Goal: Task Accomplishment & Management: Manage account settings

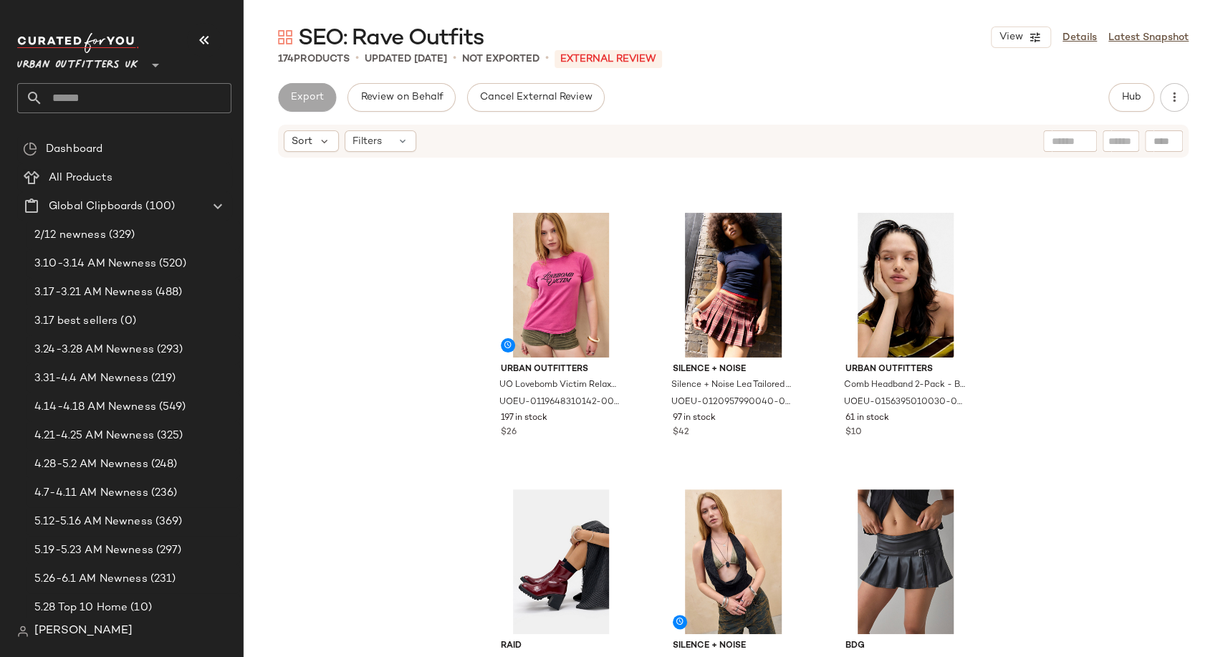
scroll to position [1046, 0]
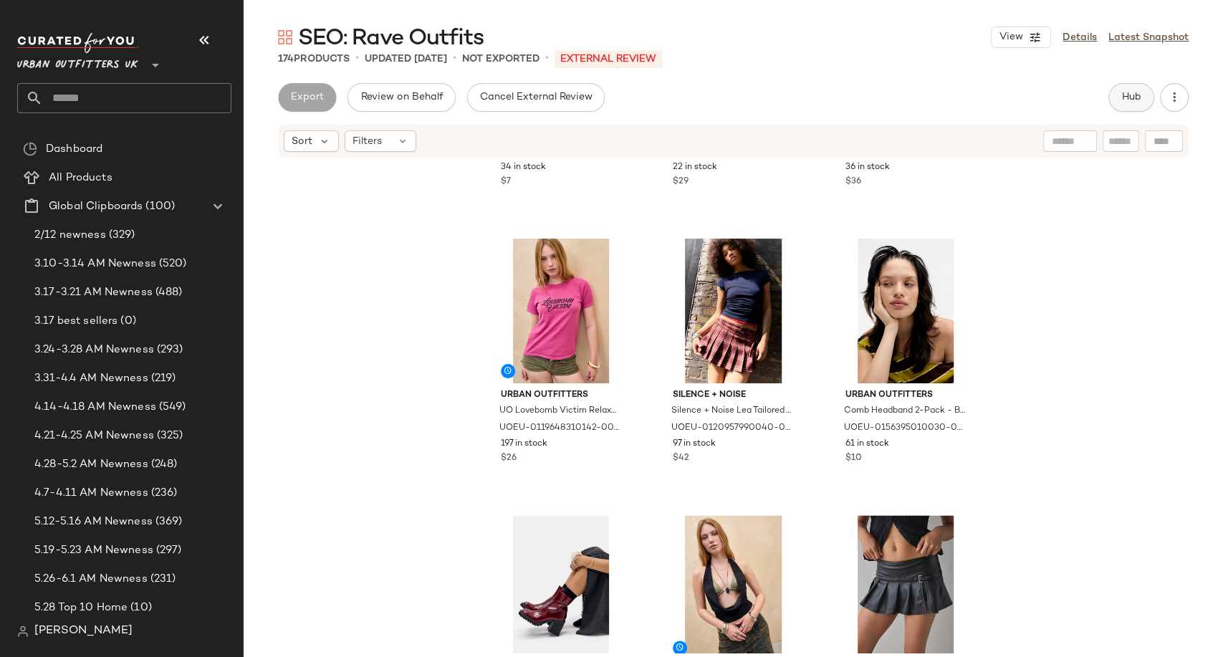
click at [1125, 95] on span "Hub" at bounding box center [1131, 97] width 20 height 11
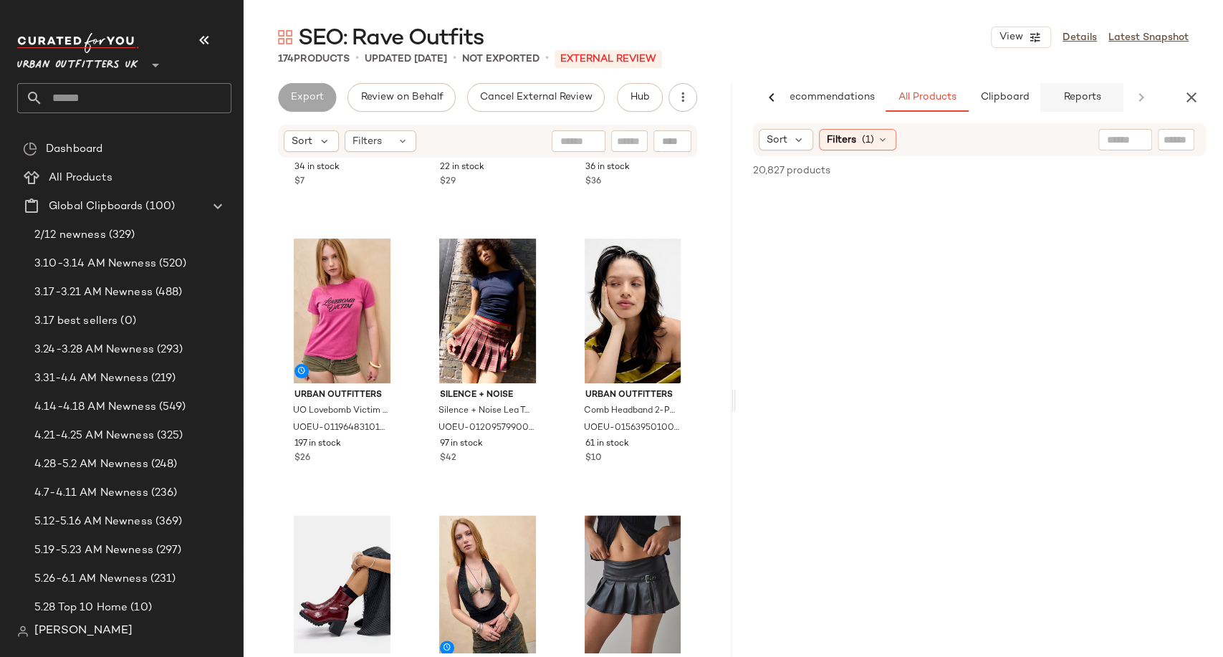
scroll to position [0, 32]
click at [1124, 145] on div at bounding box center [1062, 139] width 179 height 21
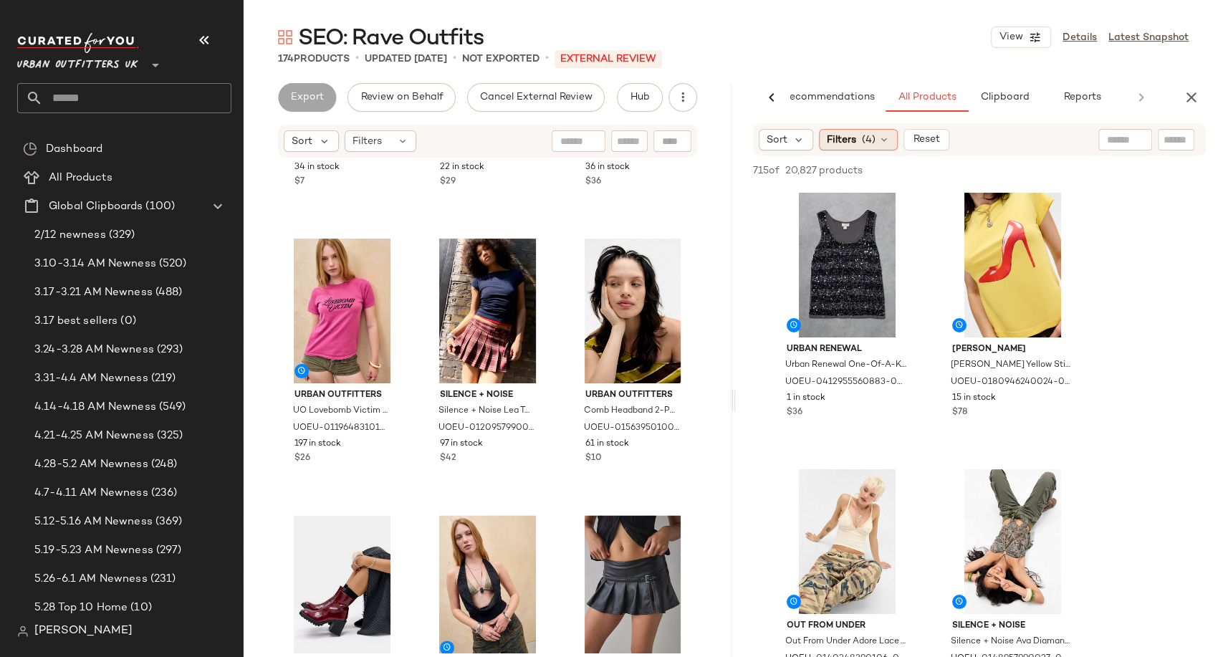
click at [878, 144] on icon at bounding box center [883, 139] width 11 height 11
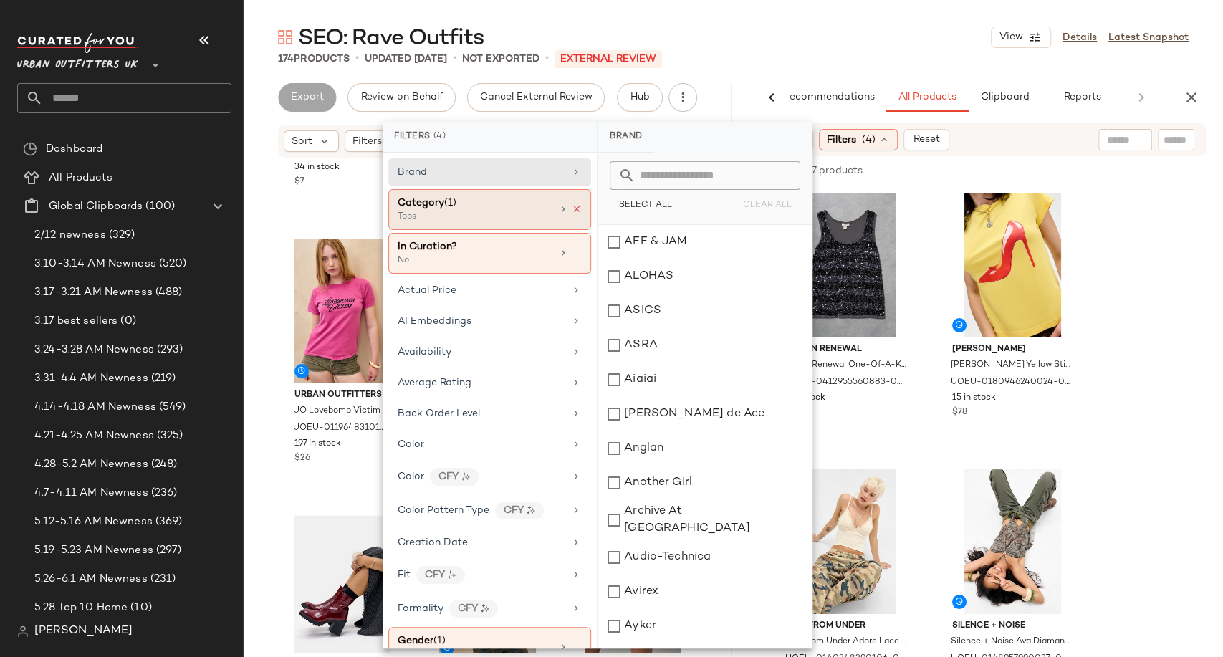
click at [575, 204] on icon at bounding box center [577, 209] width 10 height 10
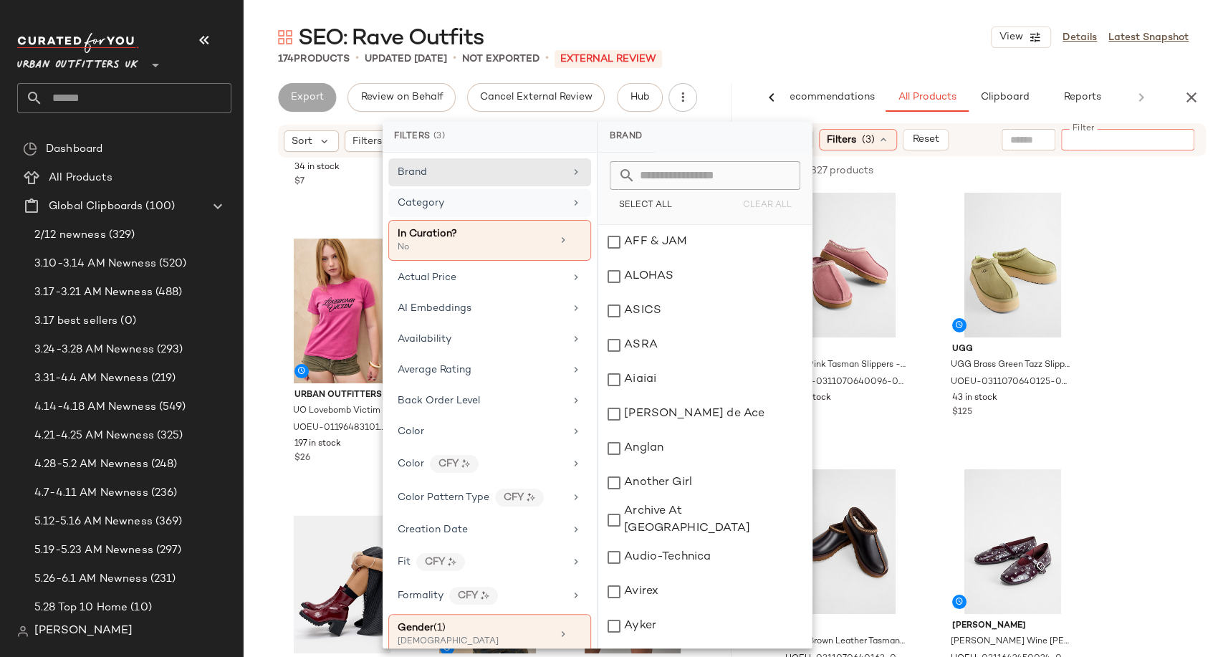
click at [1175, 143] on input "Filter" at bounding box center [1128, 140] width 122 height 15
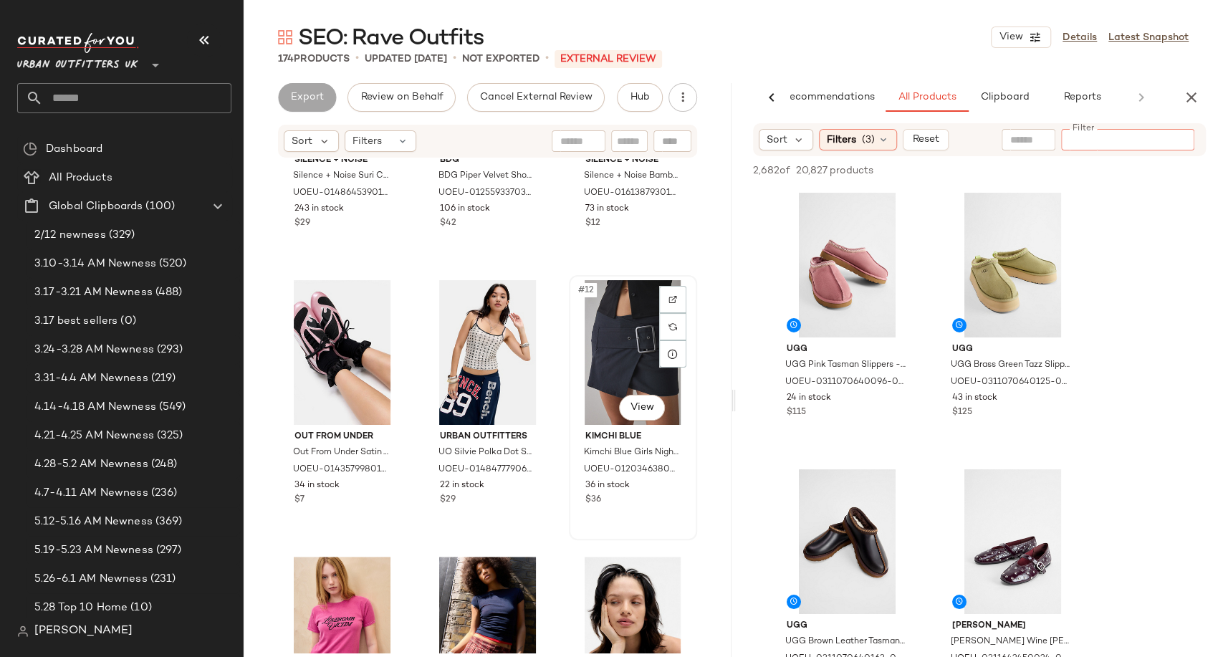
scroll to position [648, 0]
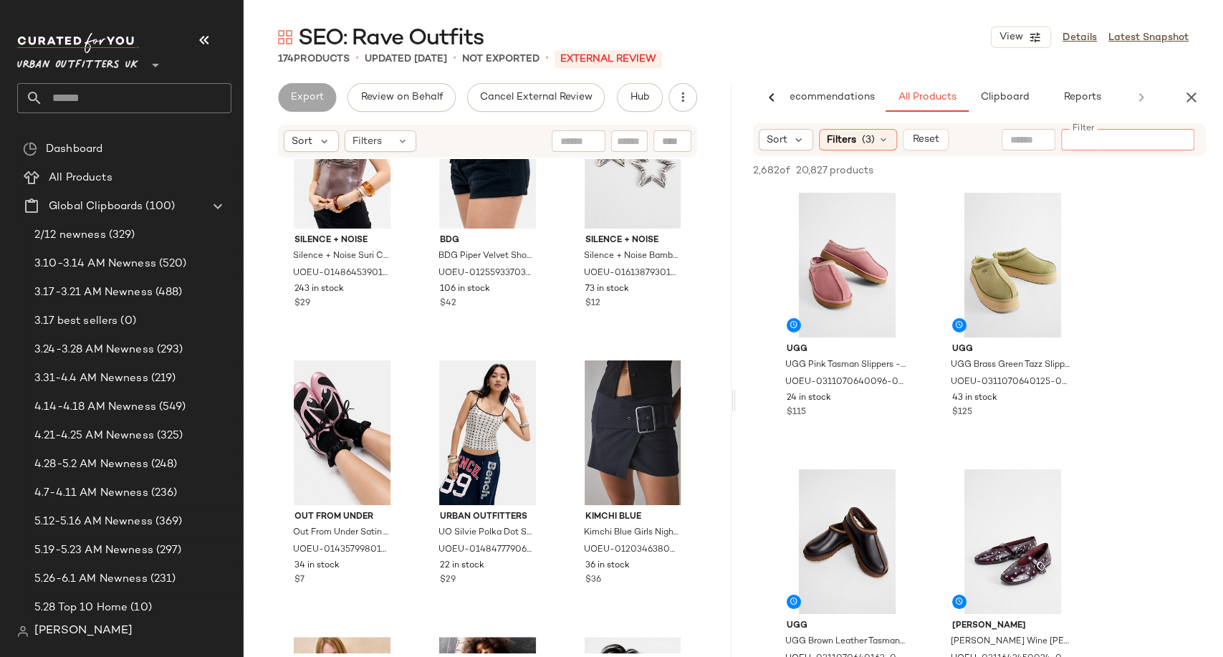
paste input "**********"
type input "**********"
click at [1179, 138] on icon "Clear Filter" at bounding box center [1181, 139] width 17 height 17
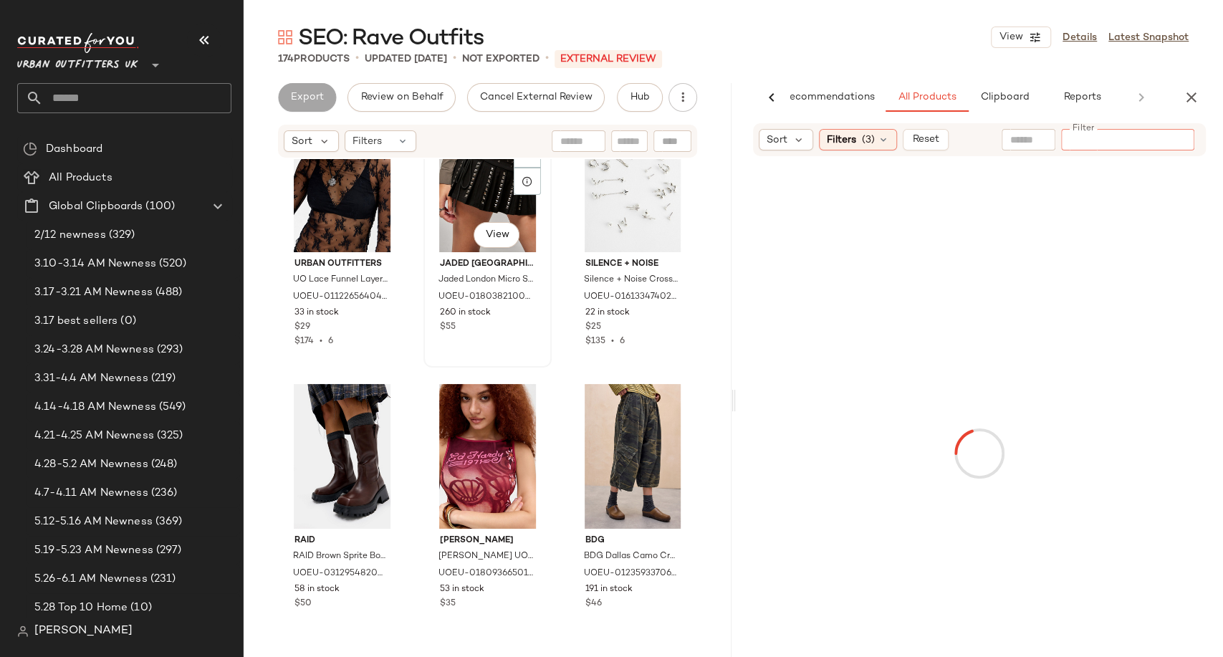
scroll to position [0, 0]
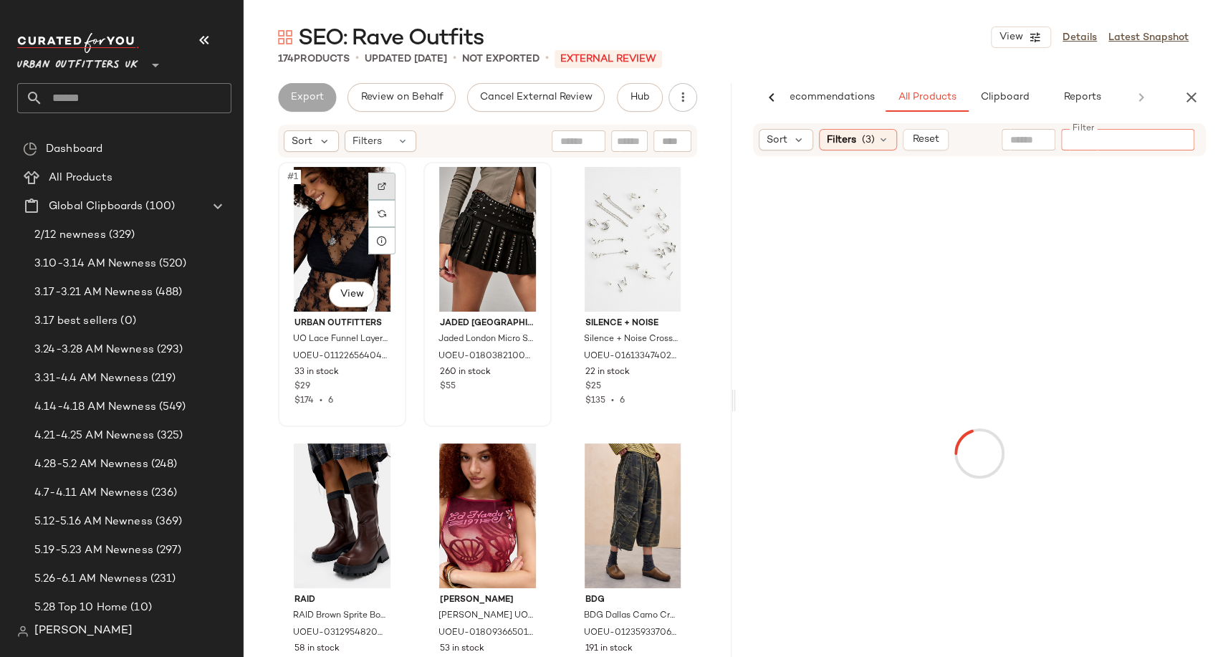
click at [380, 187] on img at bounding box center [382, 186] width 9 height 9
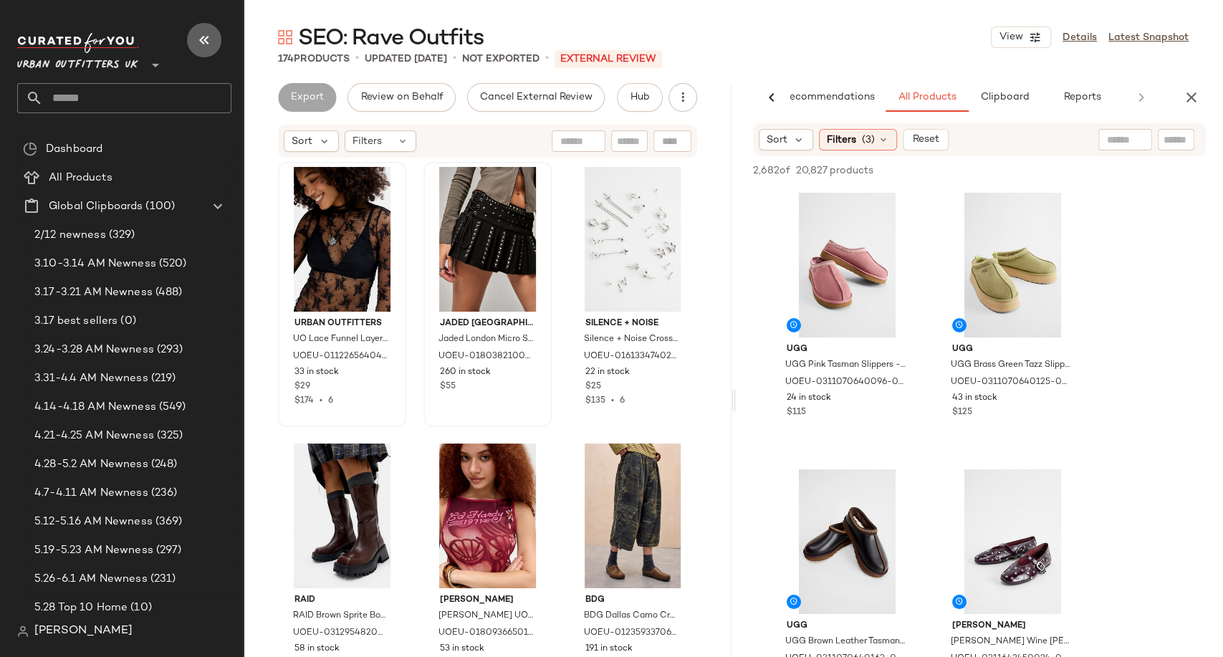
click at [207, 37] on icon "button" at bounding box center [204, 40] width 17 height 17
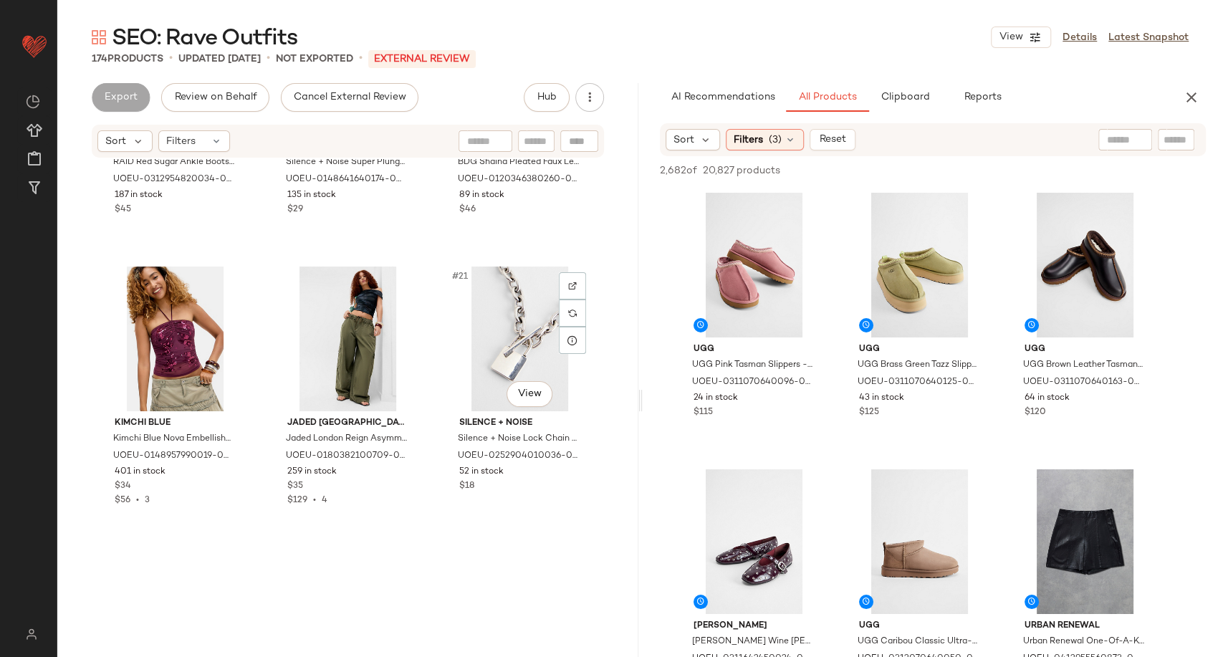
scroll to position [1604, 0]
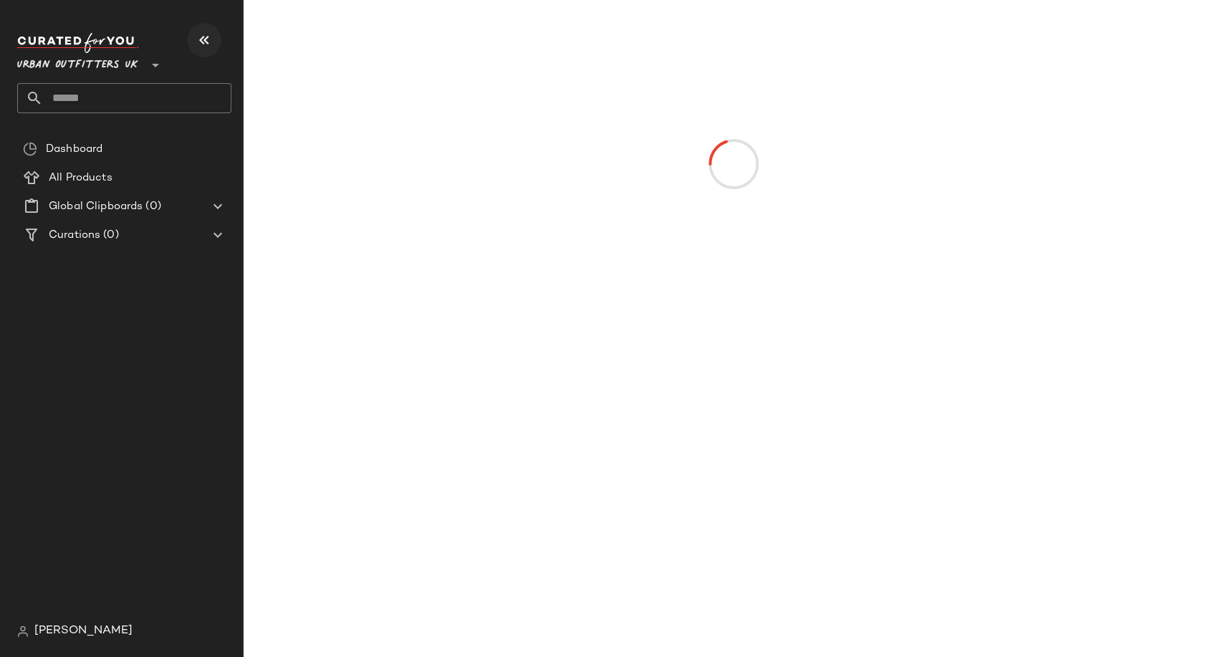
click at [201, 47] on icon "button" at bounding box center [204, 40] width 17 height 17
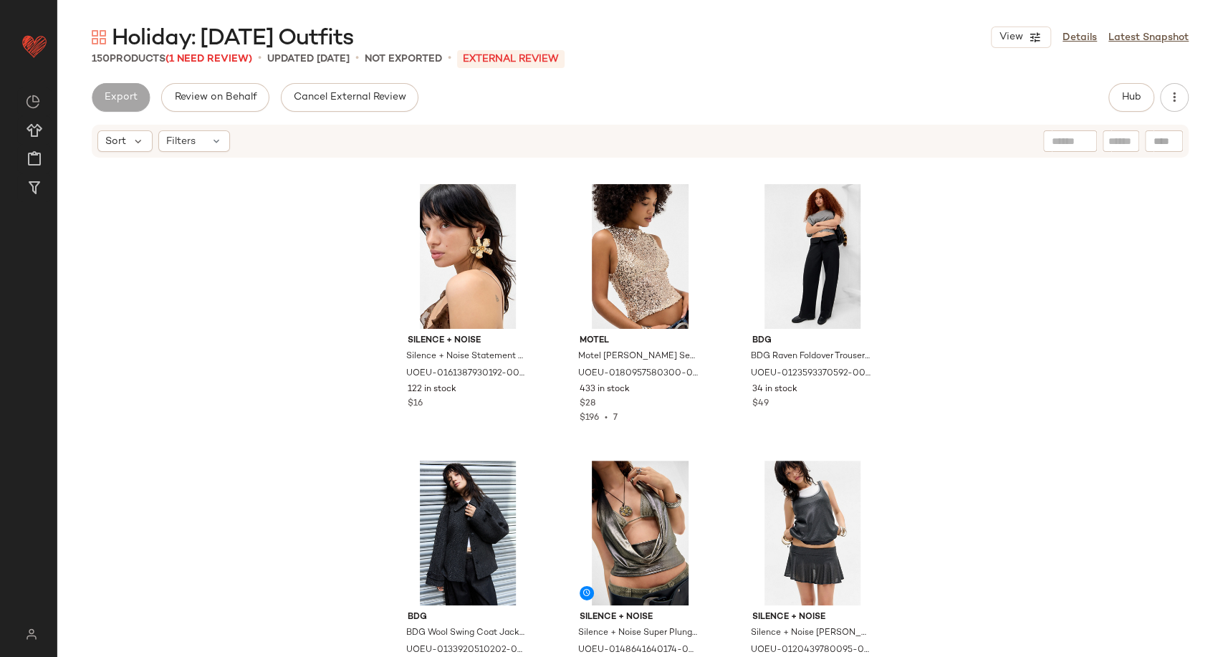
scroll to position [3275, 0]
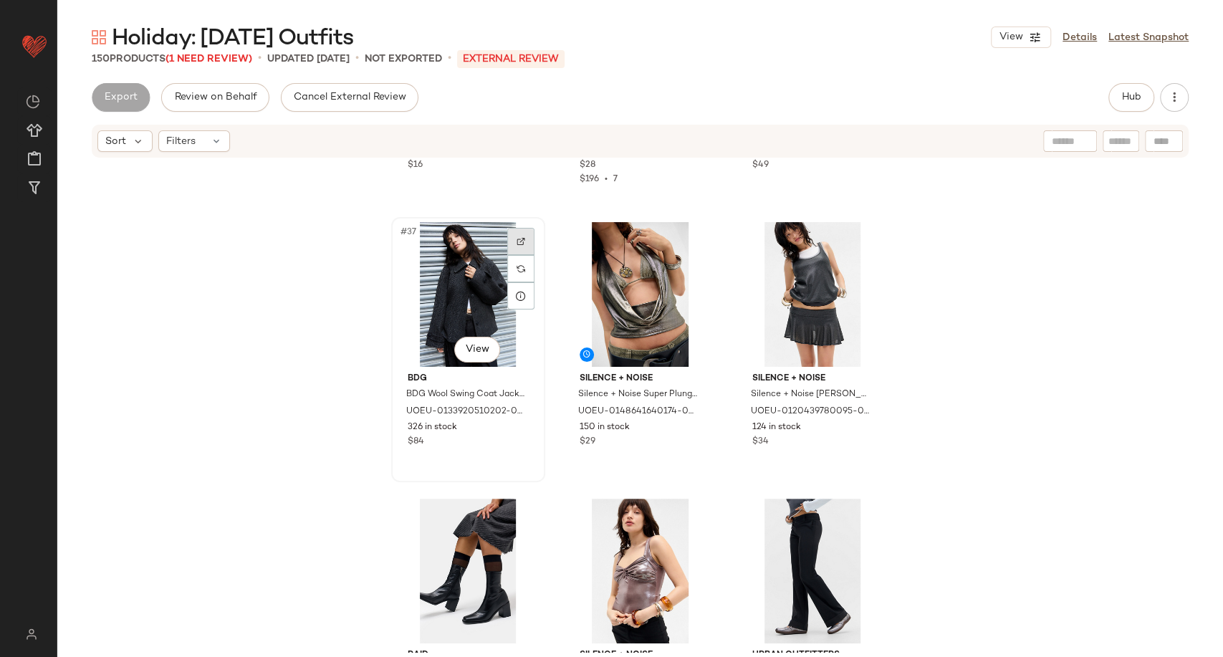
click at [514, 247] on div at bounding box center [520, 241] width 27 height 27
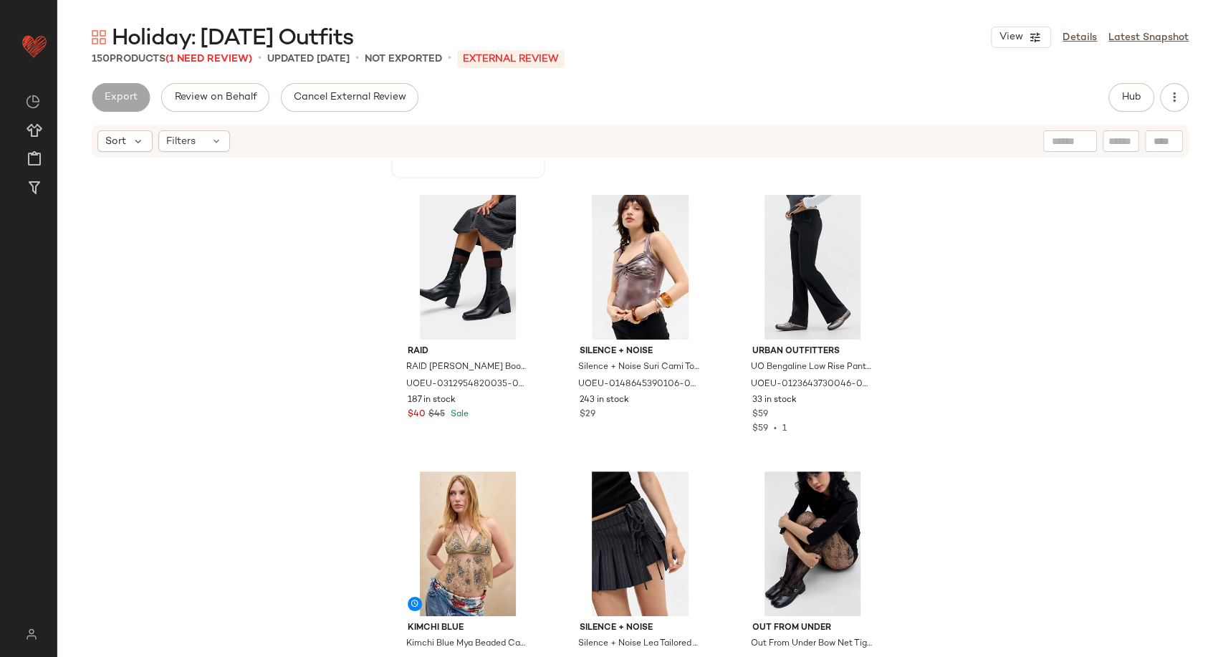
scroll to position [3674, 0]
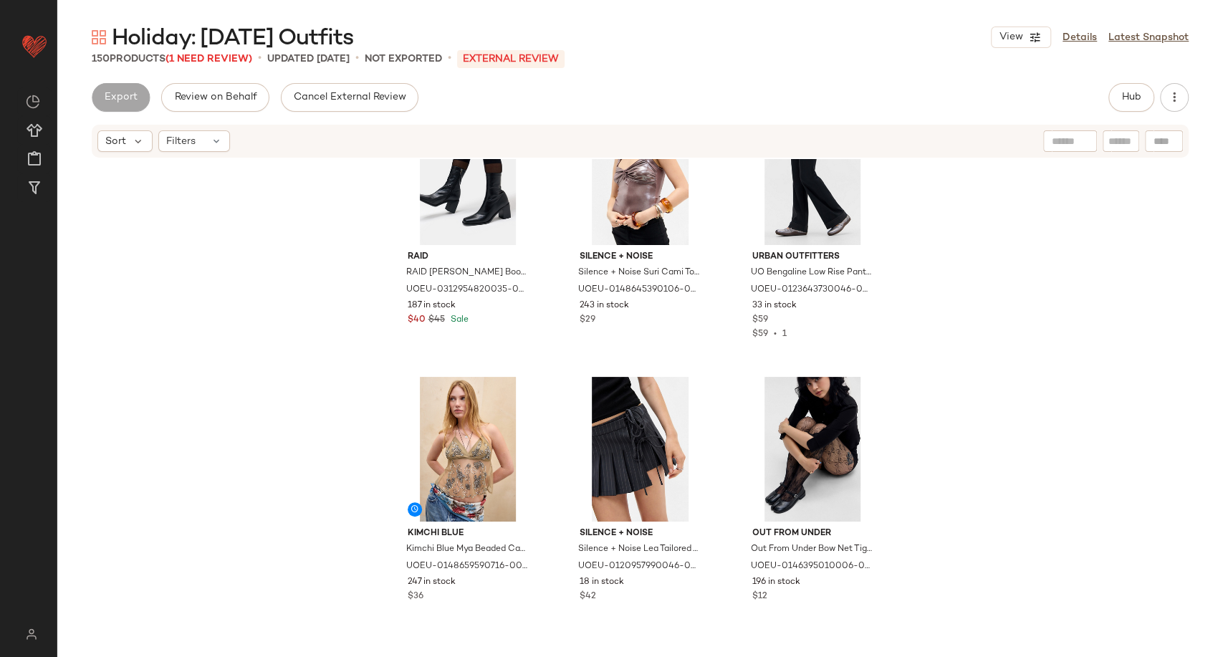
click at [988, 337] on div "BDG BDG Wool Swing Coat Jacket - Grey 2XS at Urban Outfitters UOEU-013392051020…" at bounding box center [640, 406] width 1166 height 494
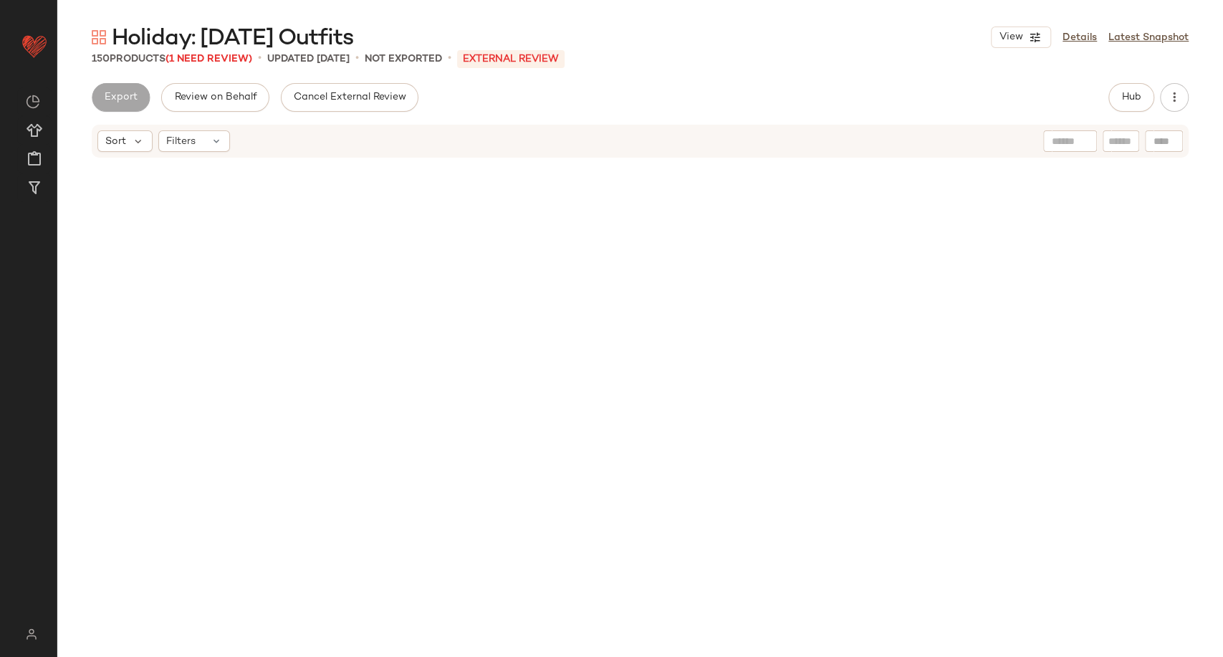
scroll to position [0, 0]
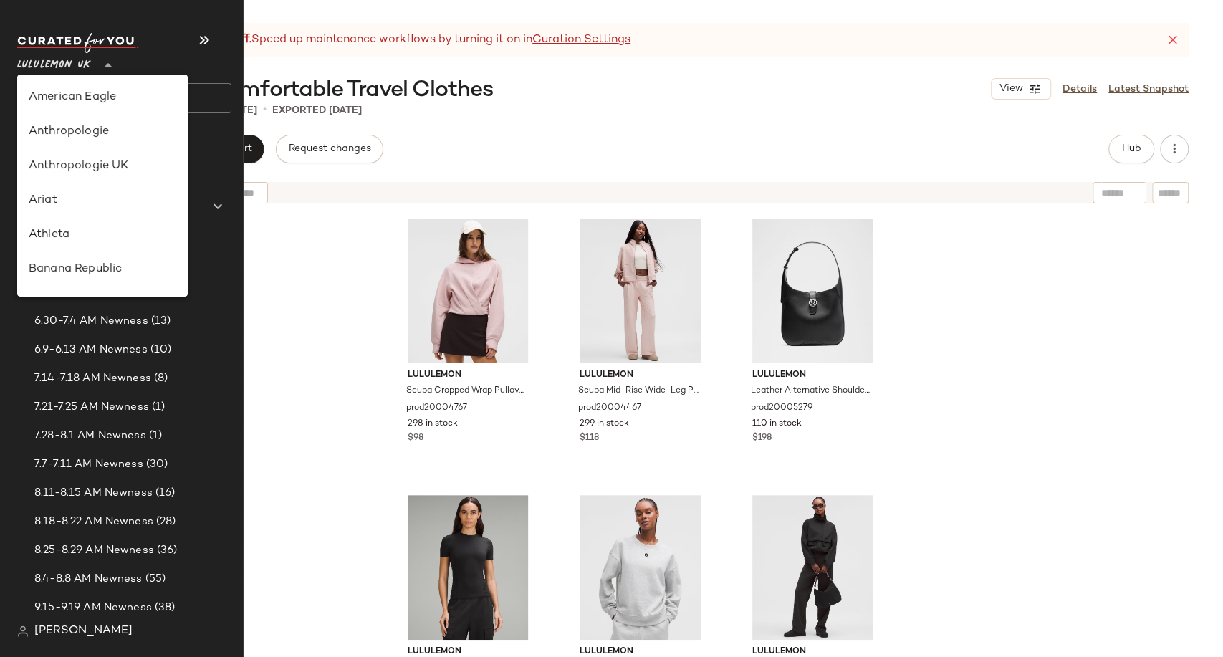
click at [59, 65] on span "Lululemon UK" at bounding box center [54, 62] width 74 height 26
click at [94, 173] on div "Urban Outfitters UK" at bounding box center [103, 171] width 148 height 17
type input "**"
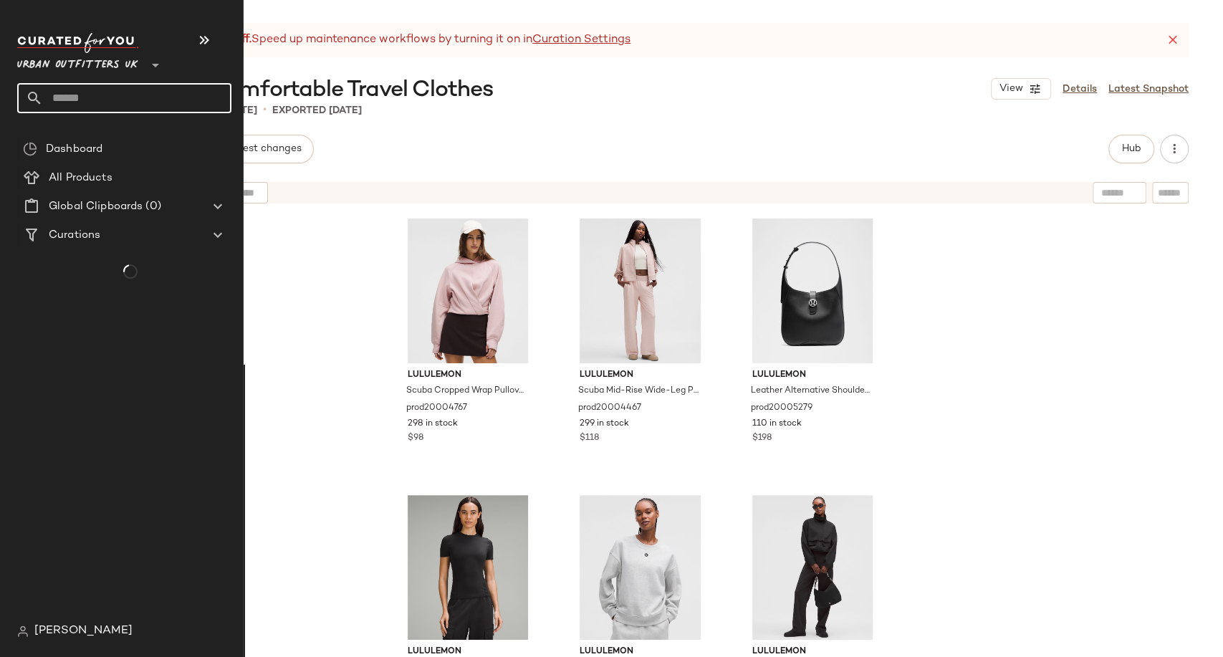
click at [80, 98] on input "text" at bounding box center [137, 98] width 188 height 30
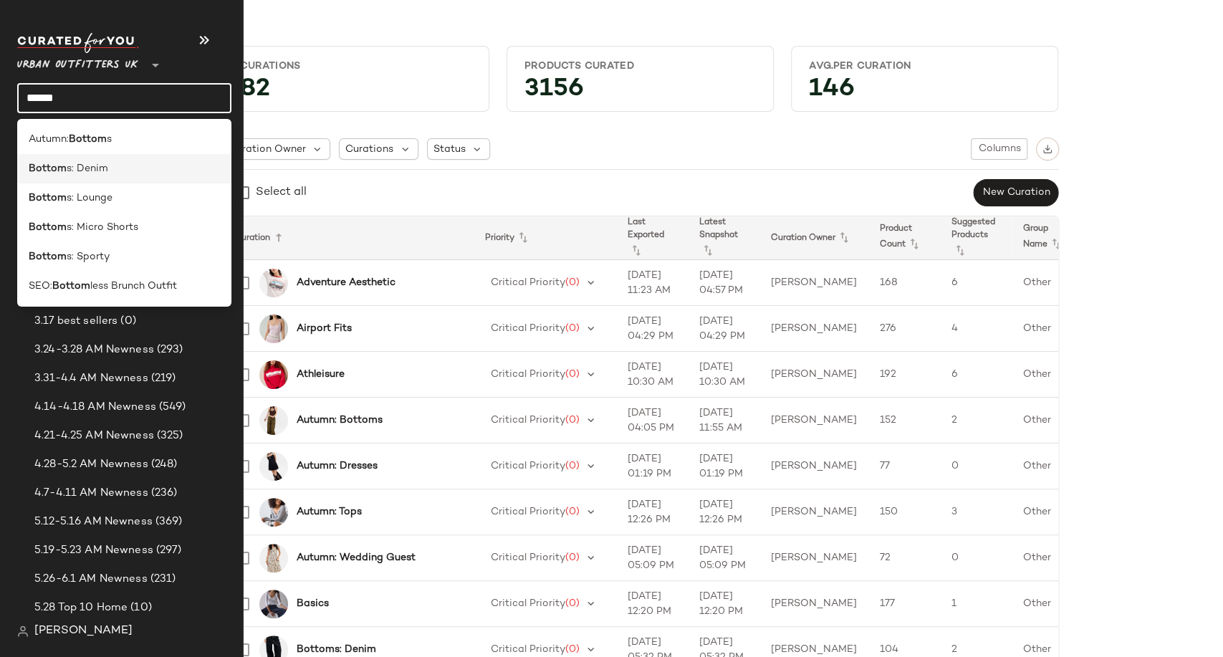
type input "******"
click at [101, 173] on span "s: Denim" at bounding box center [88, 168] width 42 height 15
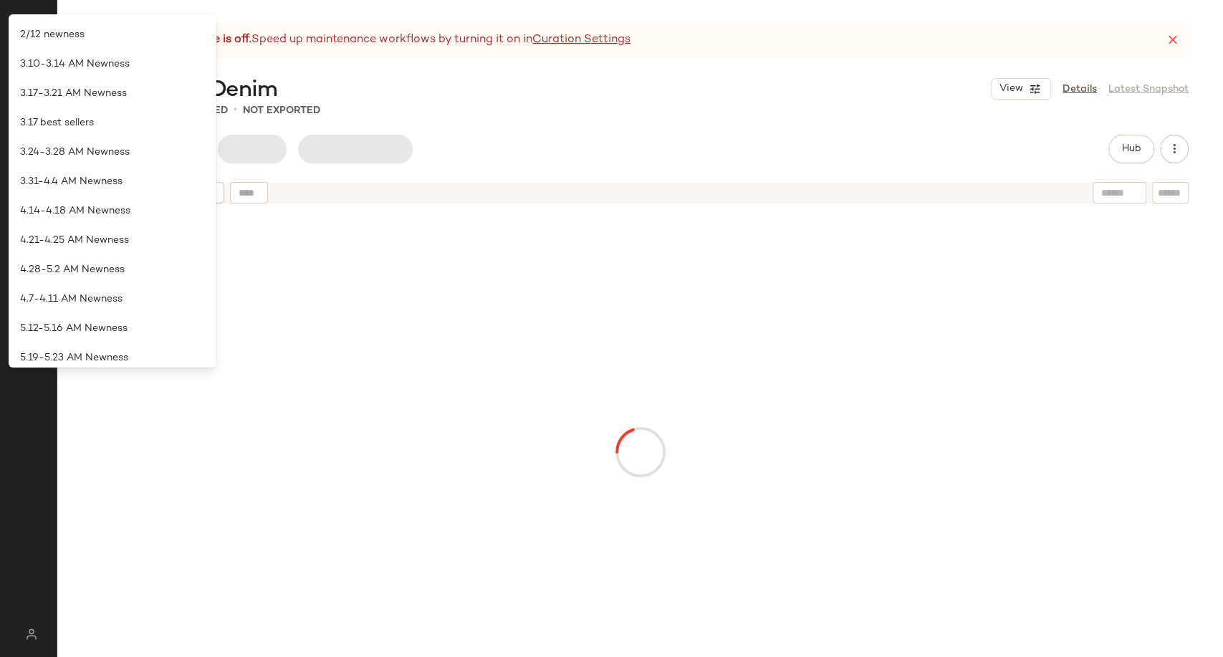
click at [595, 155] on div "Hub" at bounding box center [640, 149] width 1097 height 29
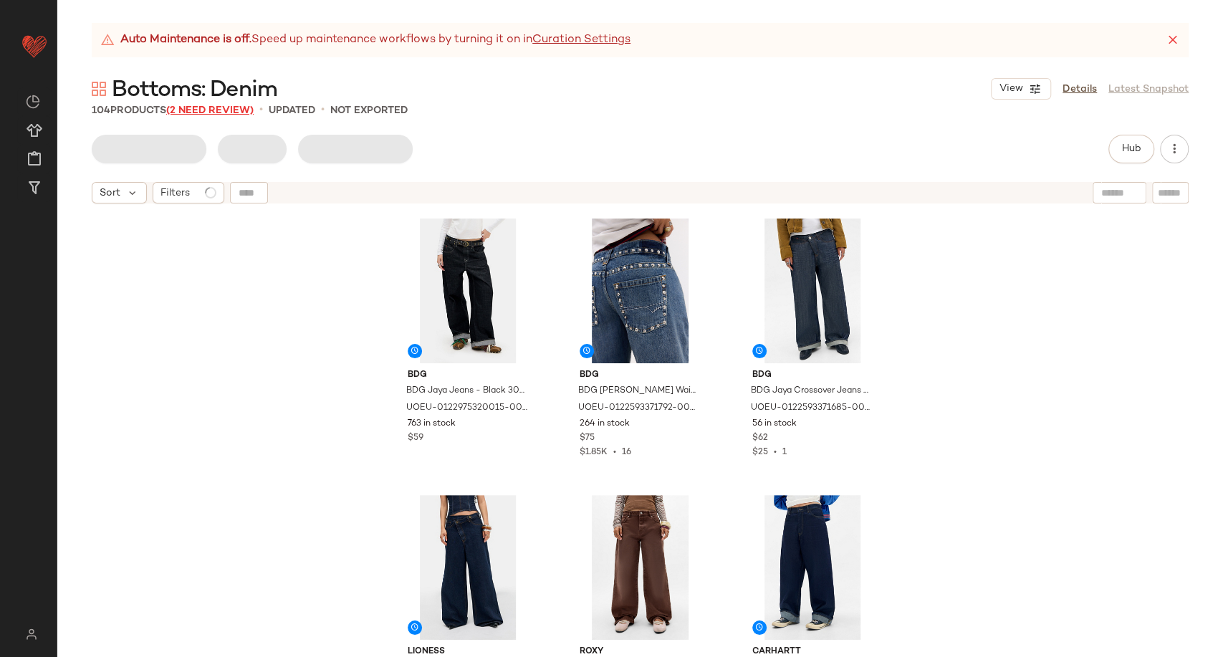
click at [229, 110] on span "(2 Need Review)" at bounding box center [209, 110] width 87 height 11
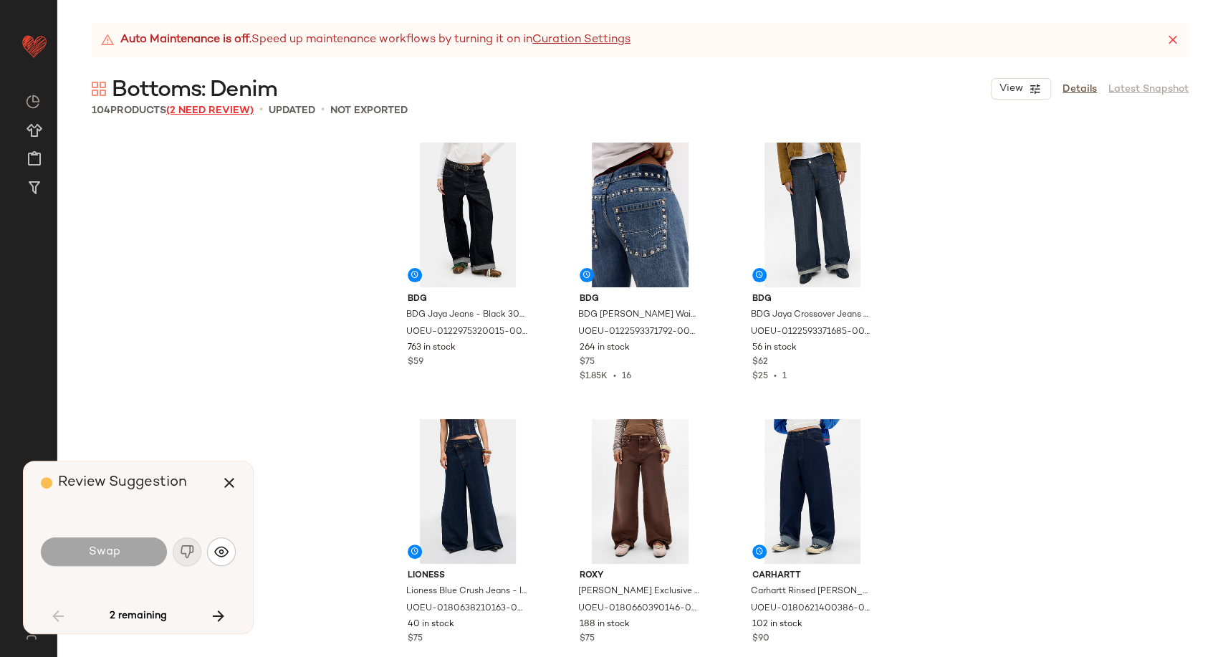
scroll to position [6638, 0]
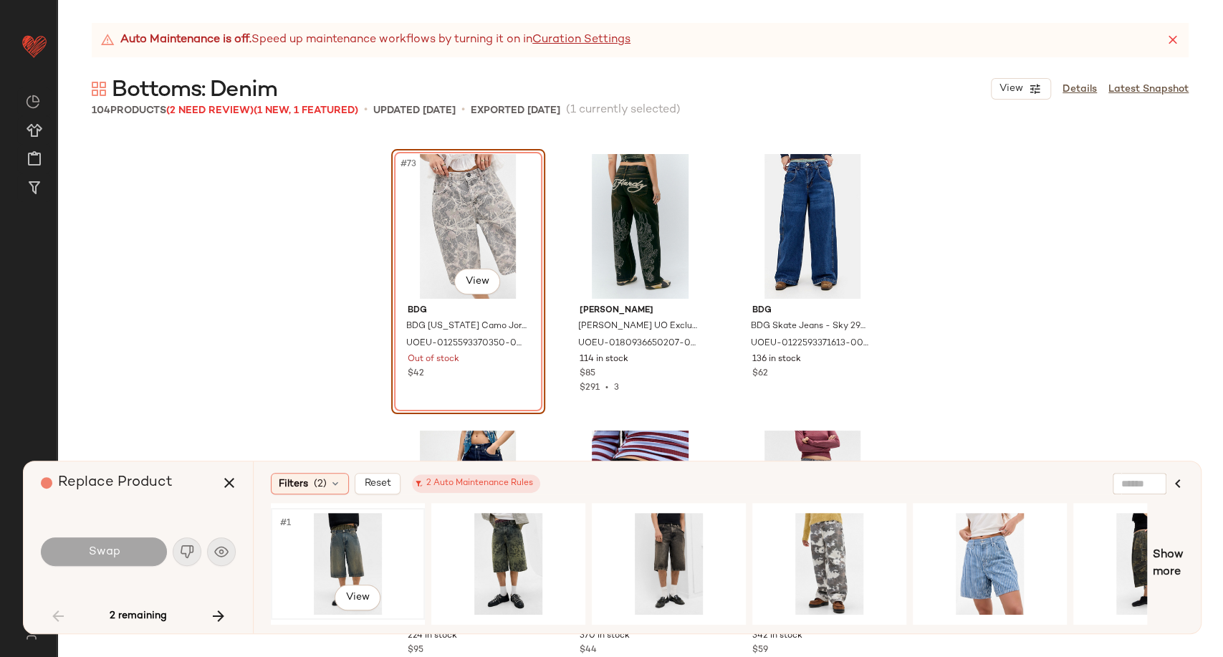
click at [329, 552] on div "#1 View" at bounding box center [348, 564] width 144 height 102
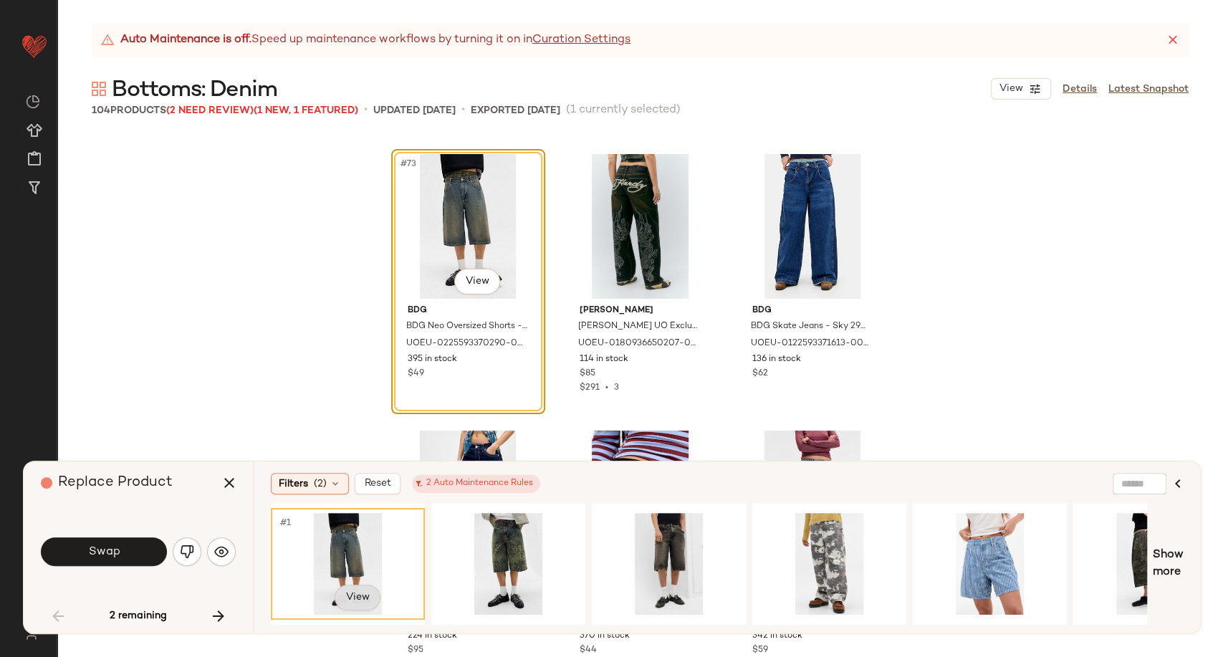
click at [347, 596] on body "Urban Outfitters UK ** Dashboard All Products Global Clipboards (100) Curations…" at bounding box center [611, 328] width 1223 height 657
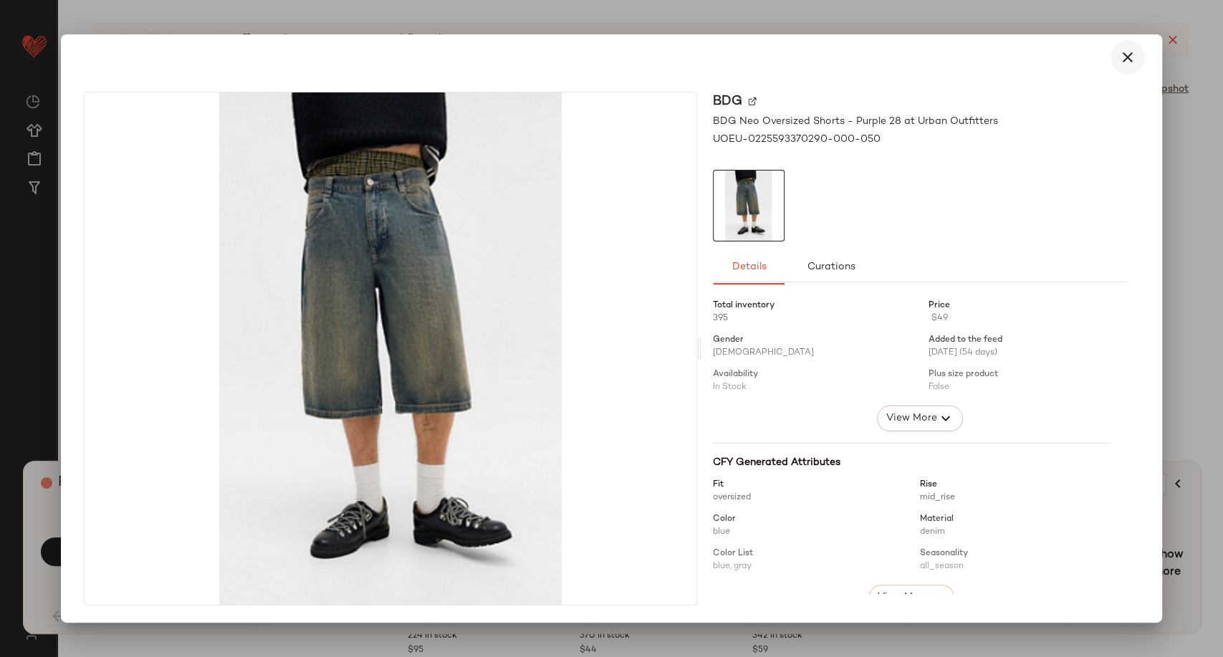
click at [1129, 53] on icon "button" at bounding box center [1127, 57] width 17 height 17
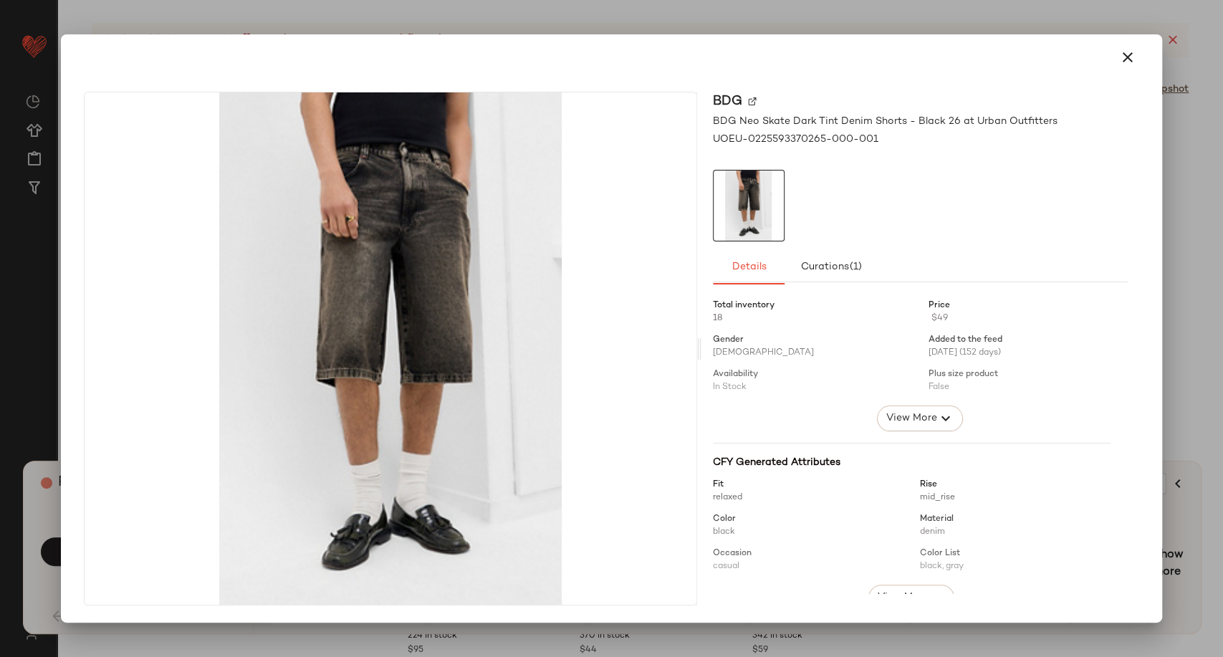
click at [1136, 56] on button "button" at bounding box center [1128, 57] width 34 height 34
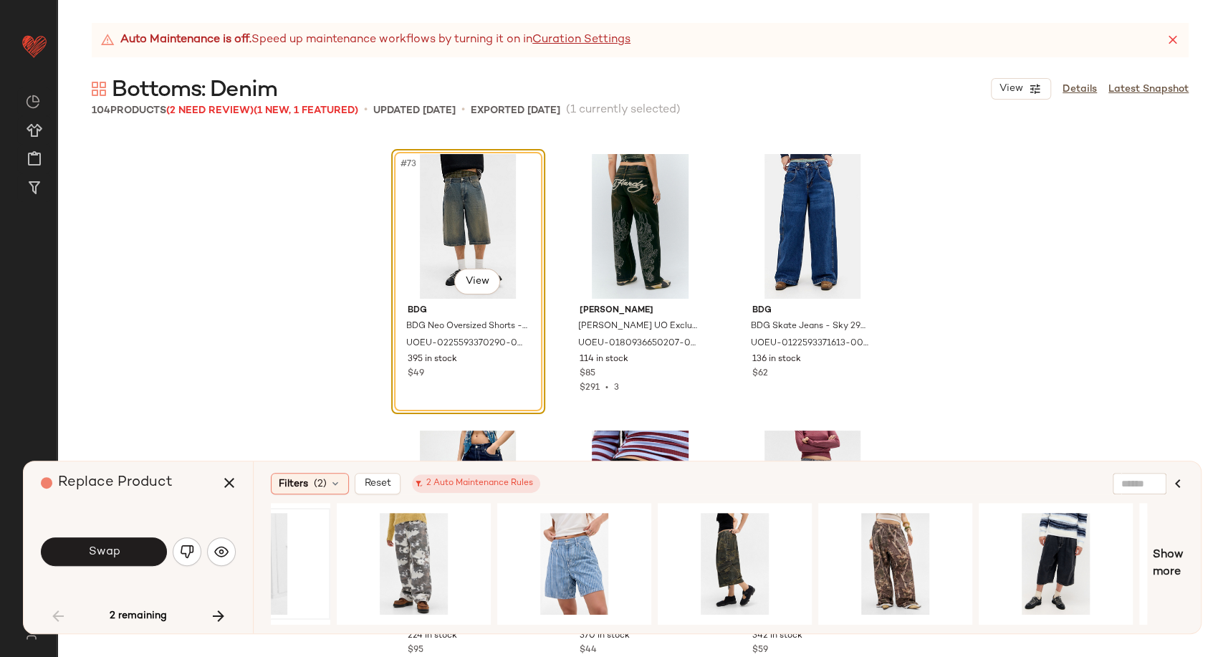
scroll to position [0, 416]
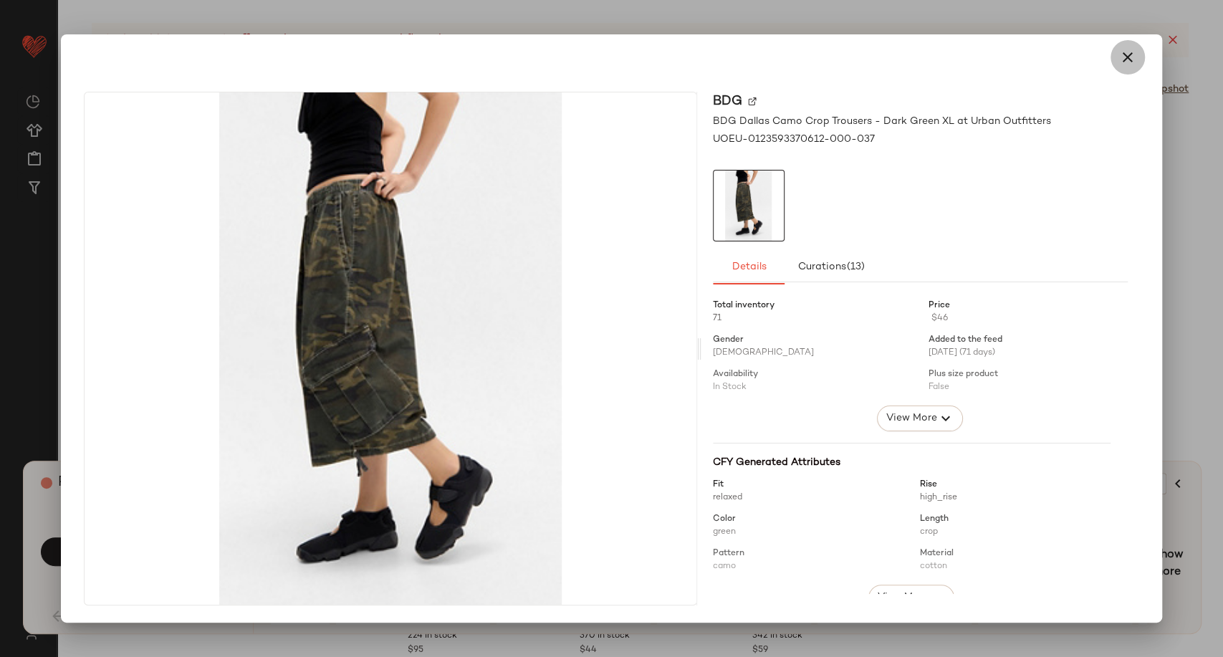
click at [1123, 56] on icon "button" at bounding box center [1127, 57] width 17 height 17
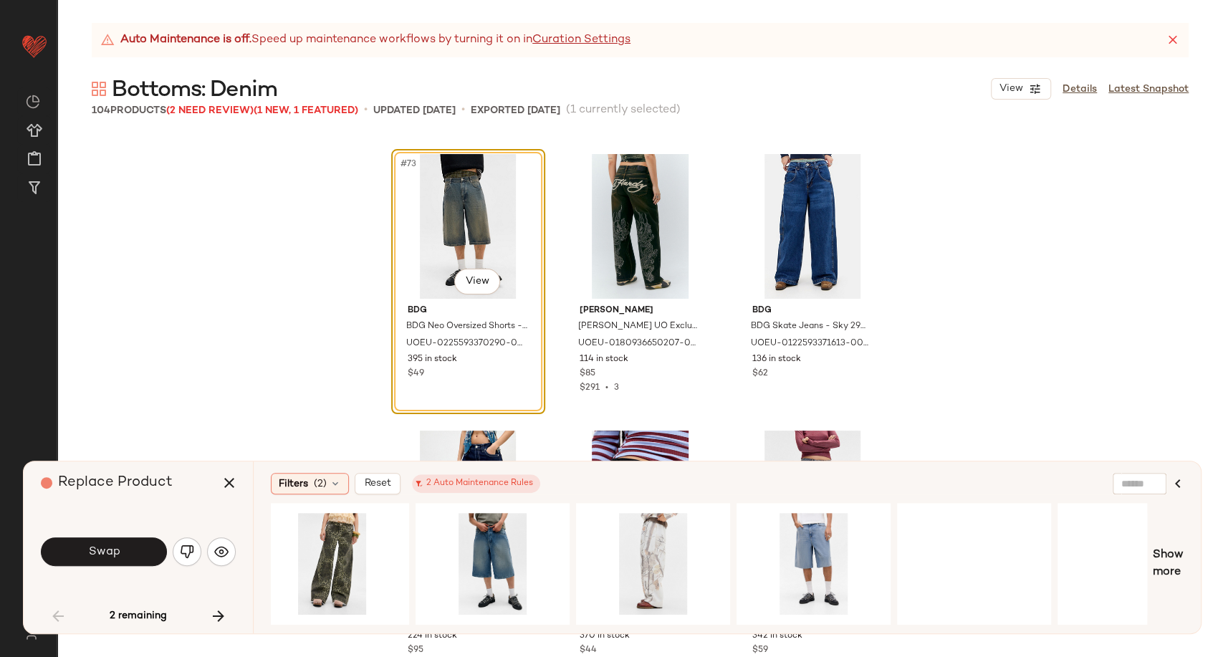
scroll to position [0, 1643]
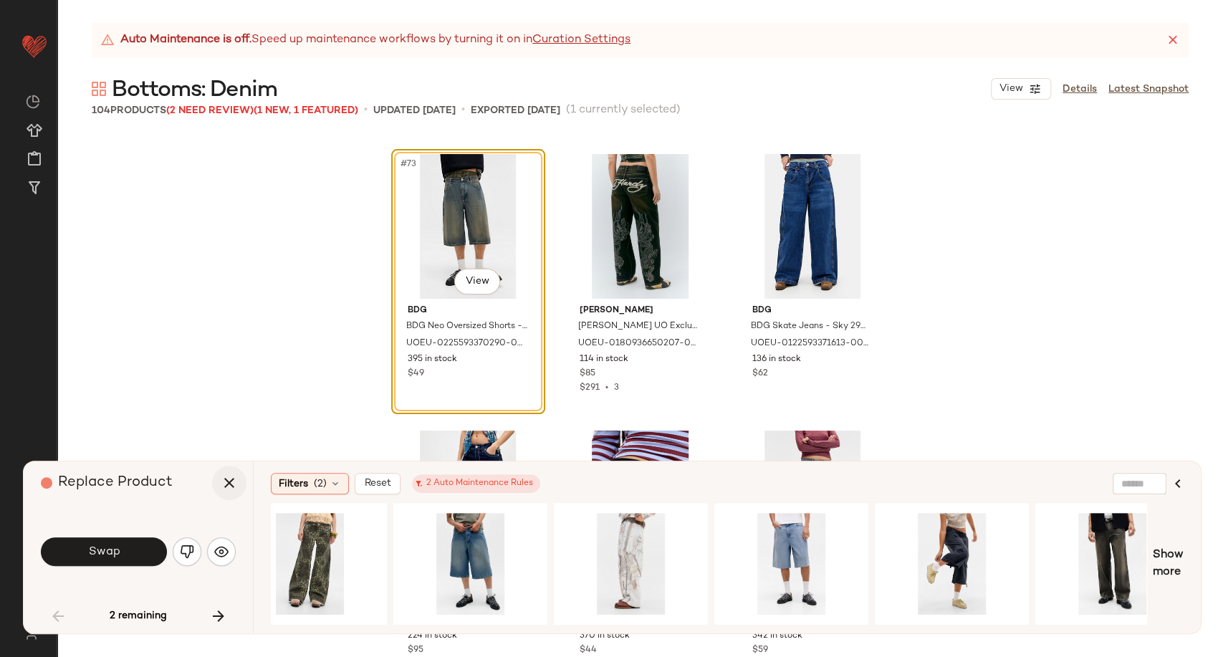
click at [228, 482] on icon "button" at bounding box center [229, 482] width 17 height 17
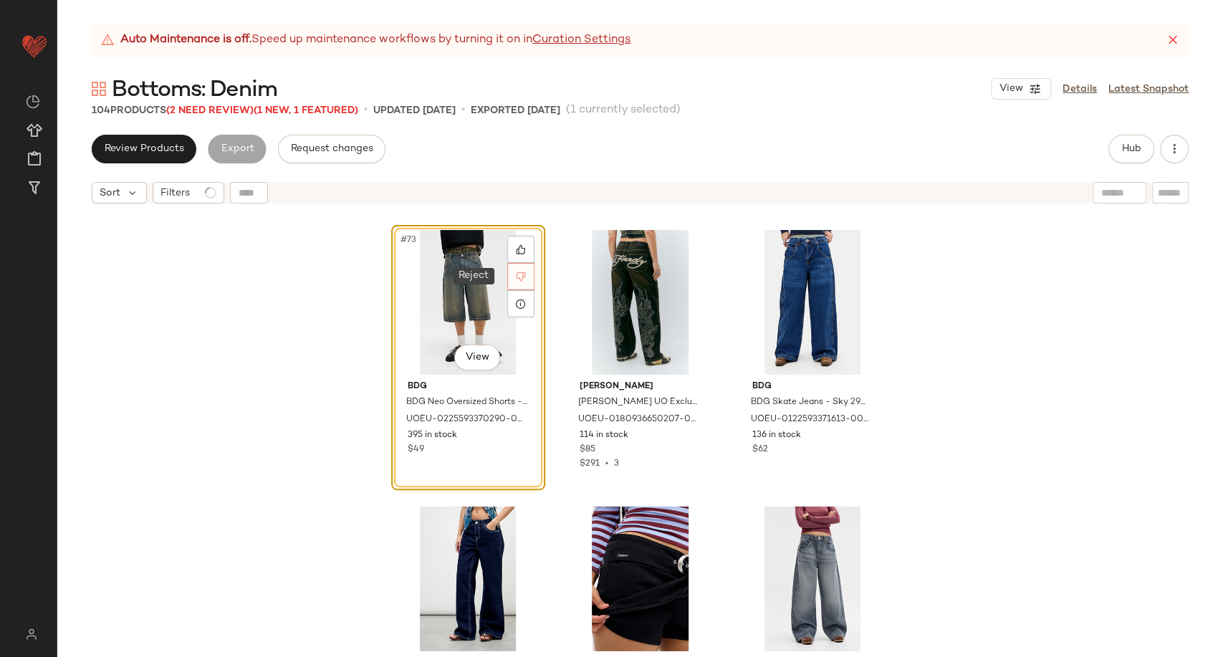
click at [516, 277] on icon at bounding box center [521, 277] width 10 height 10
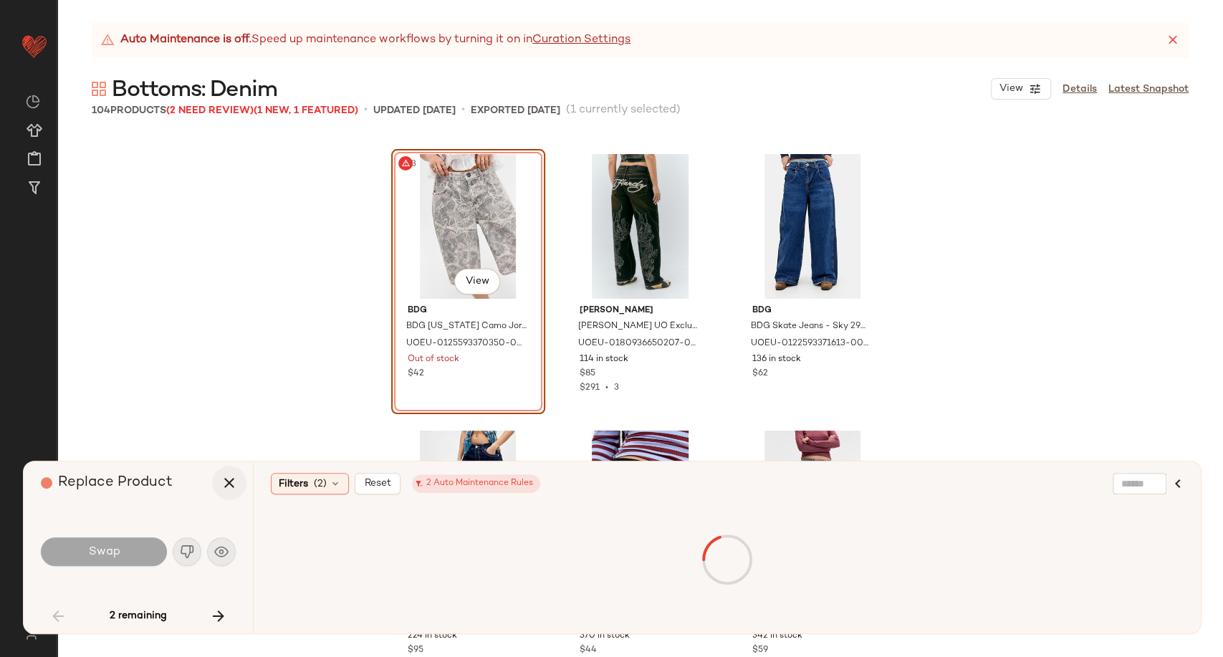
click at [221, 494] on button "button" at bounding box center [229, 483] width 34 height 34
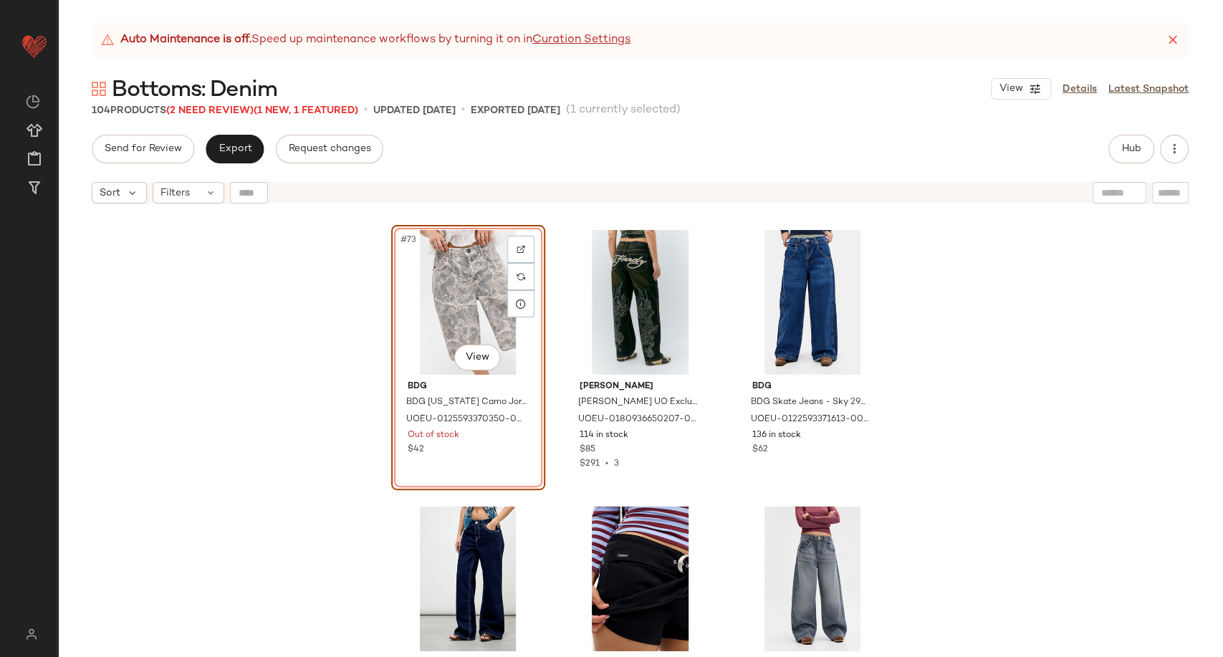
click at [454, 311] on div "#73 View" at bounding box center [468, 302] width 144 height 145
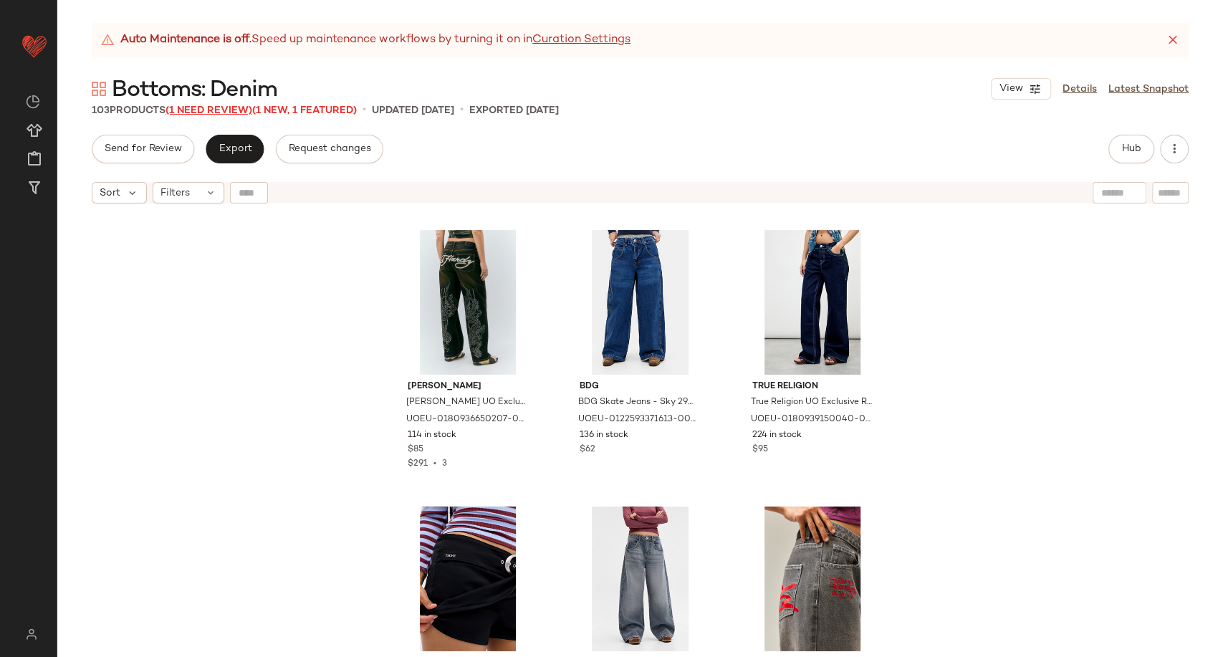
click at [235, 110] on span "(1 Need Review)" at bounding box center [209, 110] width 87 height 11
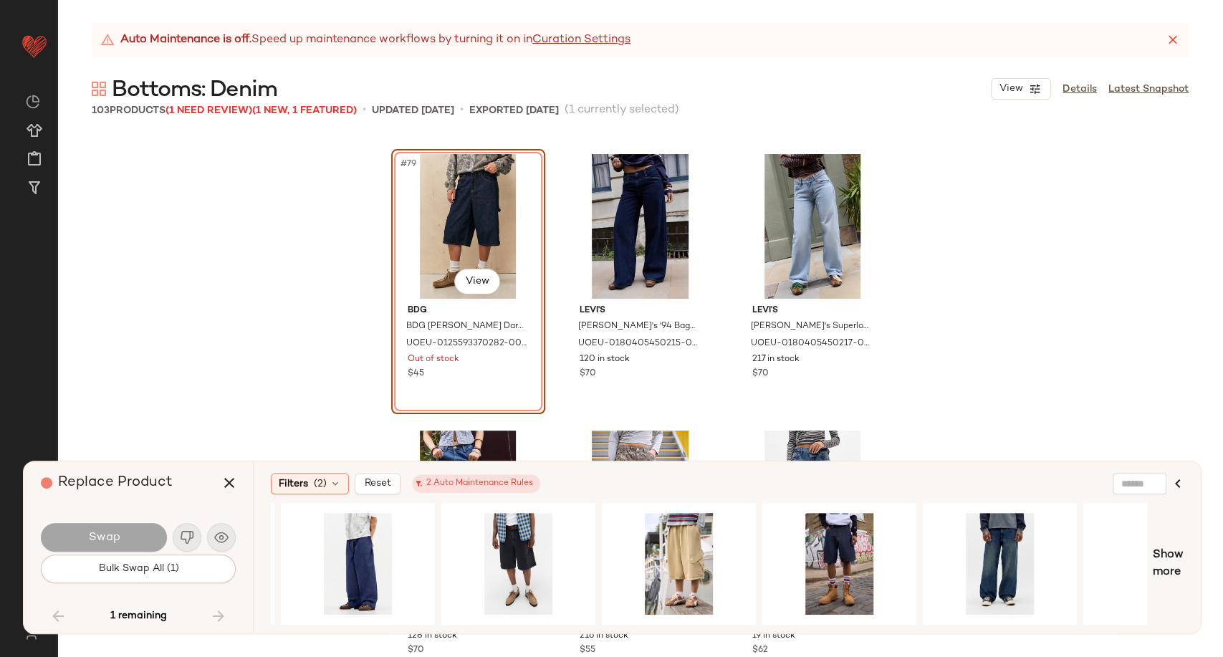
scroll to position [0, 1844]
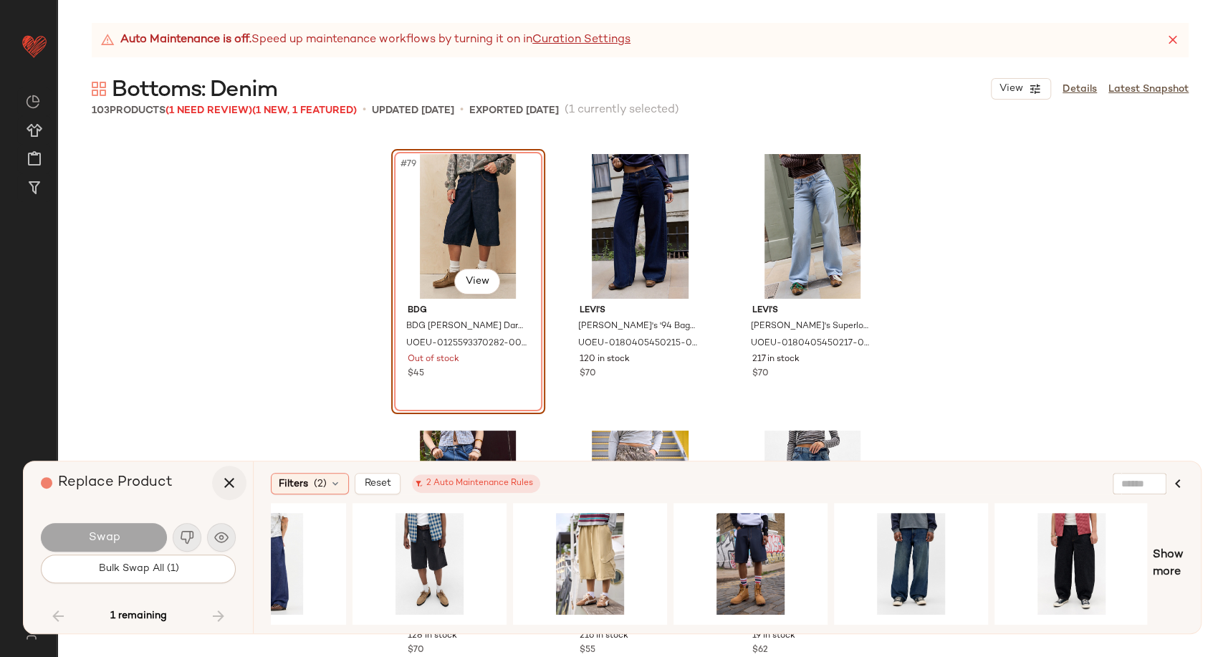
click at [241, 481] on button "button" at bounding box center [229, 483] width 34 height 34
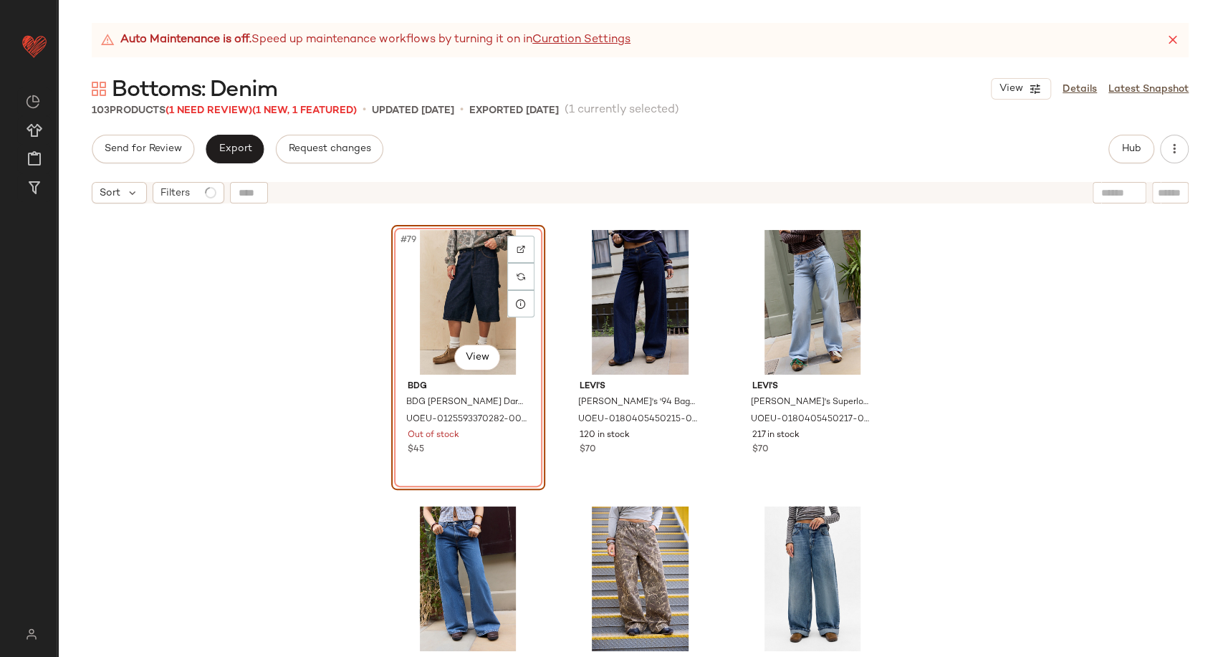
click at [246, 444] on div "#79 View BDG BDG Astrid Longline Dark Rinse Jorts - Dark Blue 27 at Urban Outfi…" at bounding box center [640, 452] width 1166 height 482
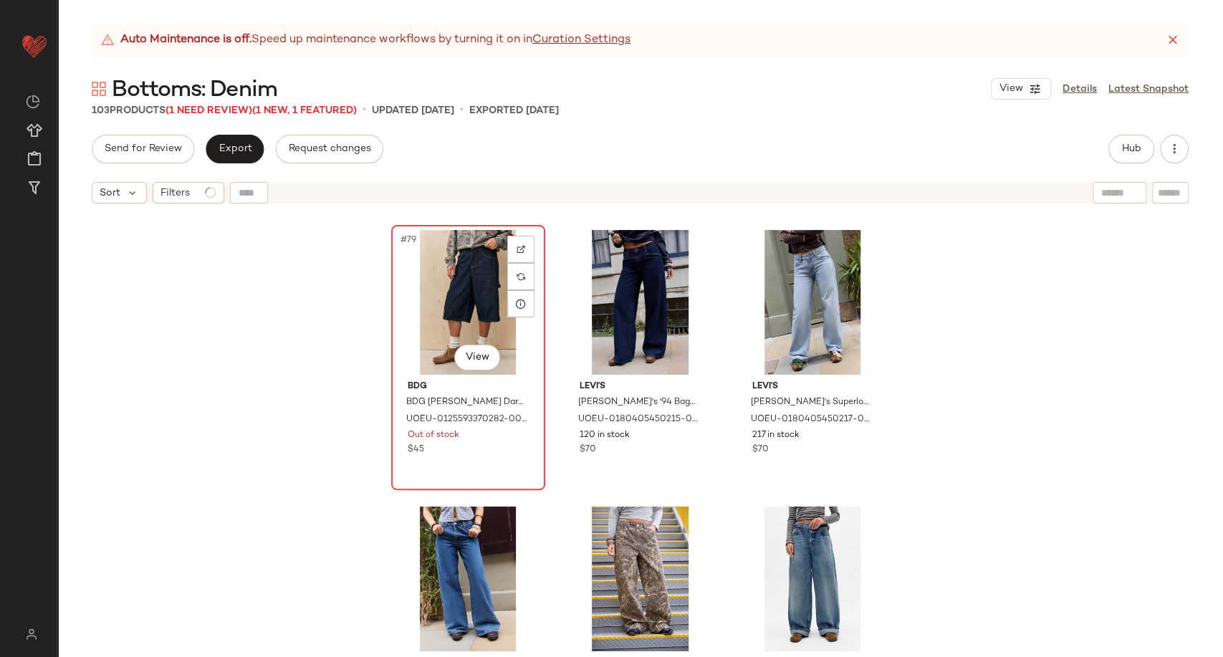
click at [436, 320] on div "#79 View" at bounding box center [468, 302] width 144 height 145
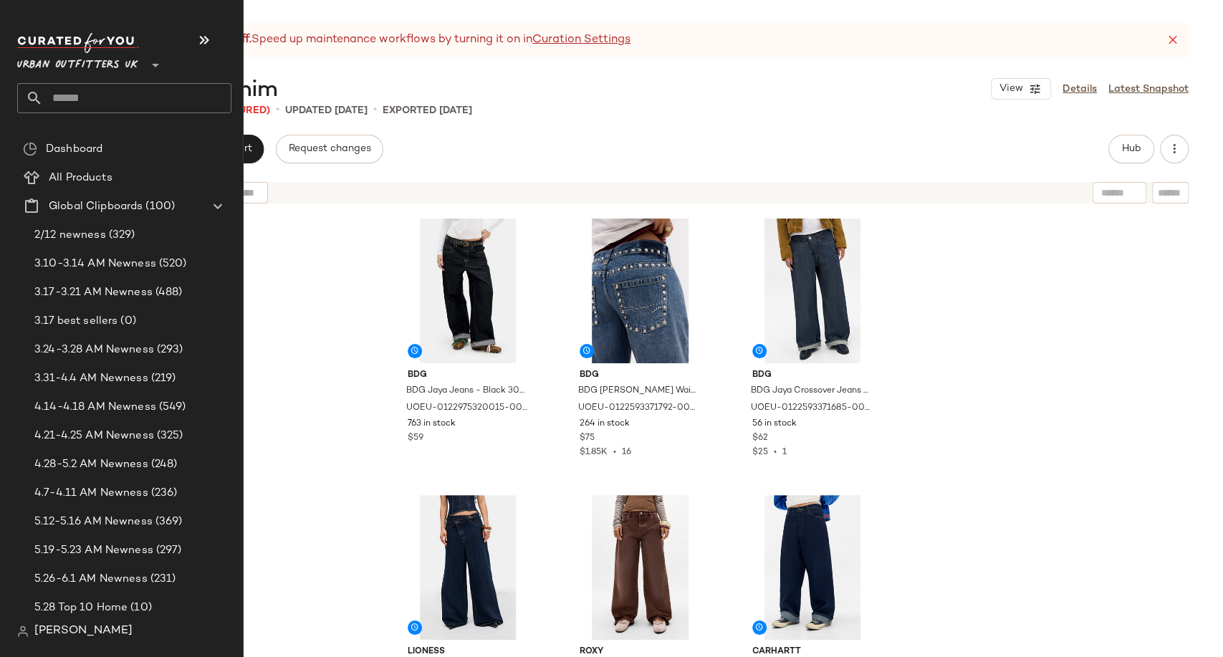
click at [54, 105] on input "text" at bounding box center [137, 98] width 188 height 30
click at [62, 89] on input "text" at bounding box center [137, 98] width 188 height 30
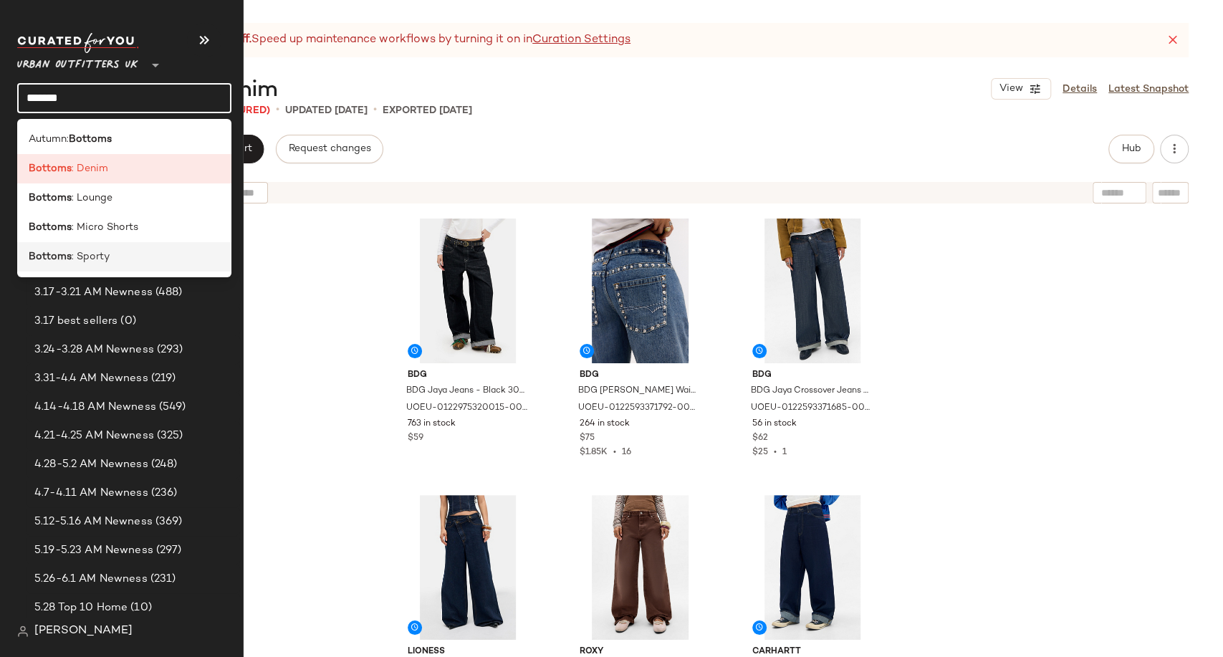
type input "*******"
click at [95, 257] on span ": Sporty" at bounding box center [91, 256] width 38 height 15
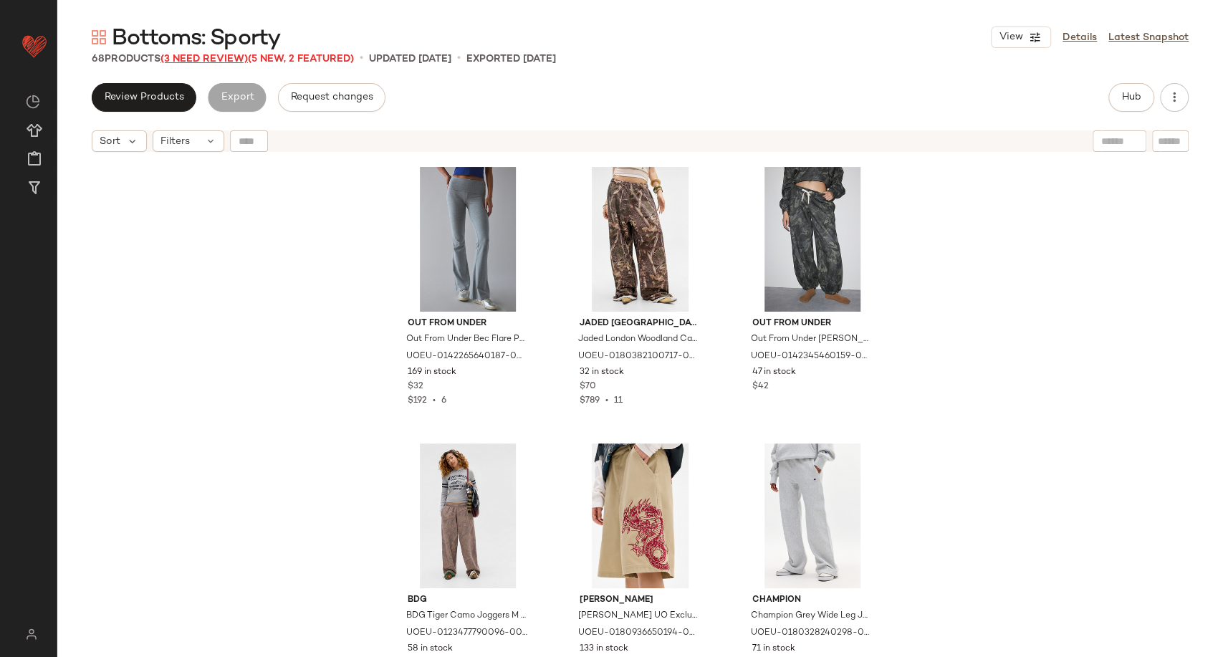
click at [231, 59] on span "(3 Need Review)" at bounding box center [204, 59] width 87 height 11
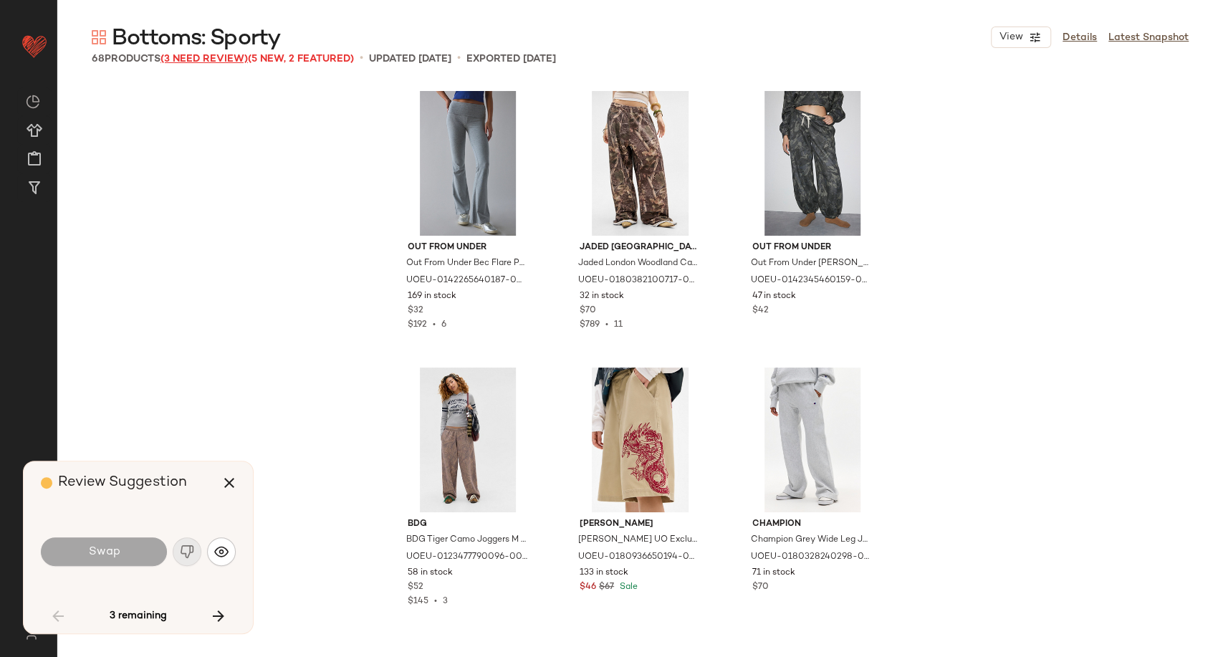
scroll to position [2766, 0]
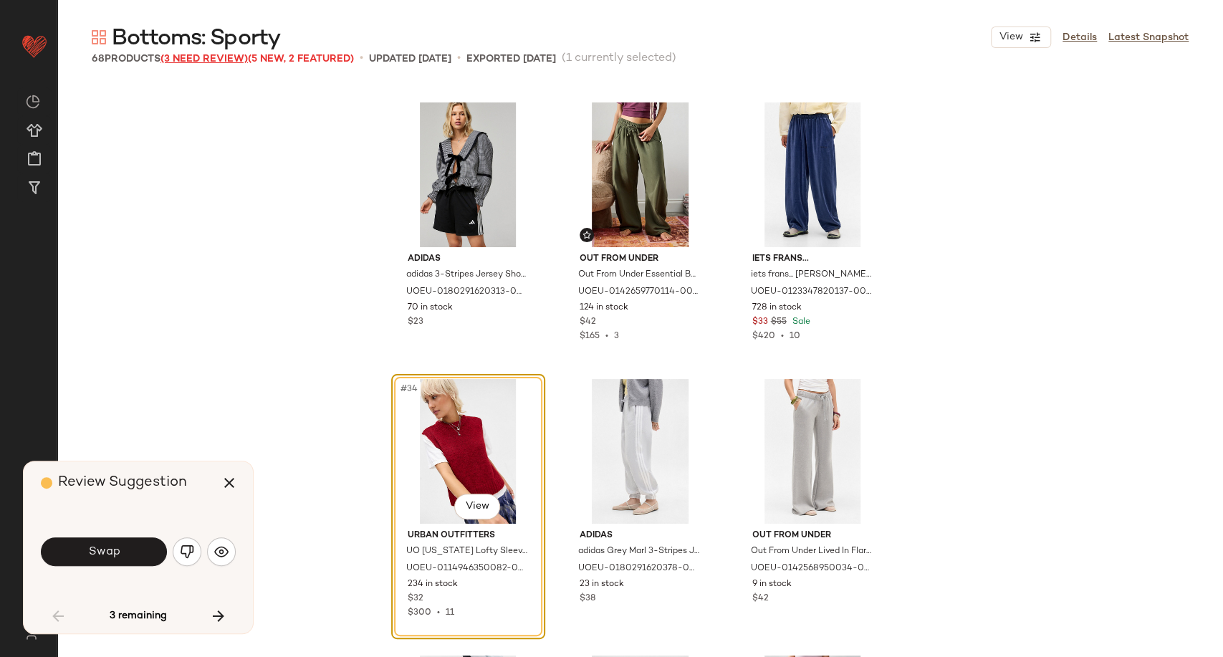
click at [216, 64] on span "(3 Need Review)" at bounding box center [204, 59] width 87 height 11
click at [173, 552] on button "button" at bounding box center [187, 551] width 29 height 29
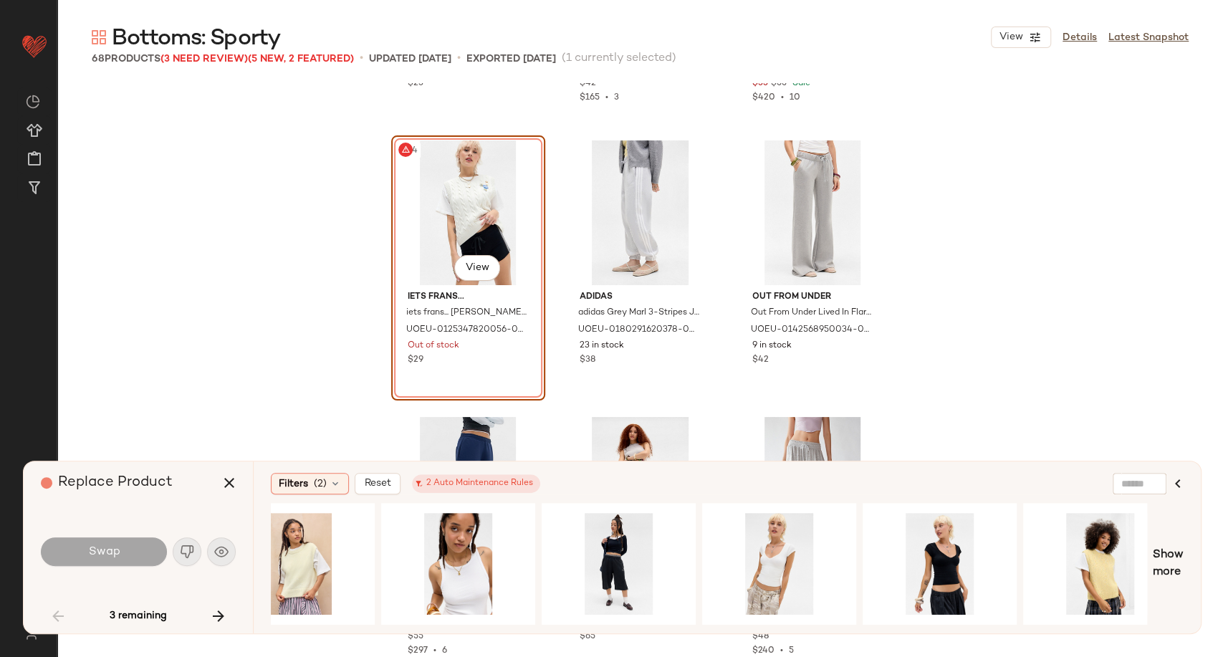
scroll to position [0, 1028]
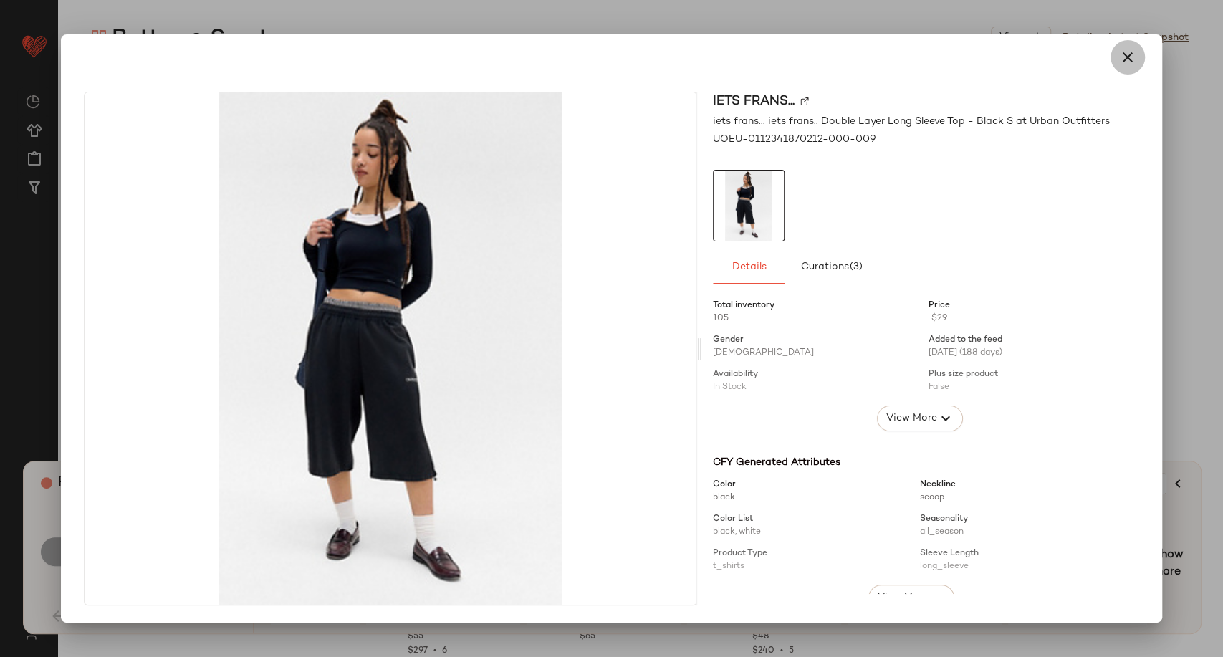
click at [1123, 52] on icon "button" at bounding box center [1127, 57] width 17 height 17
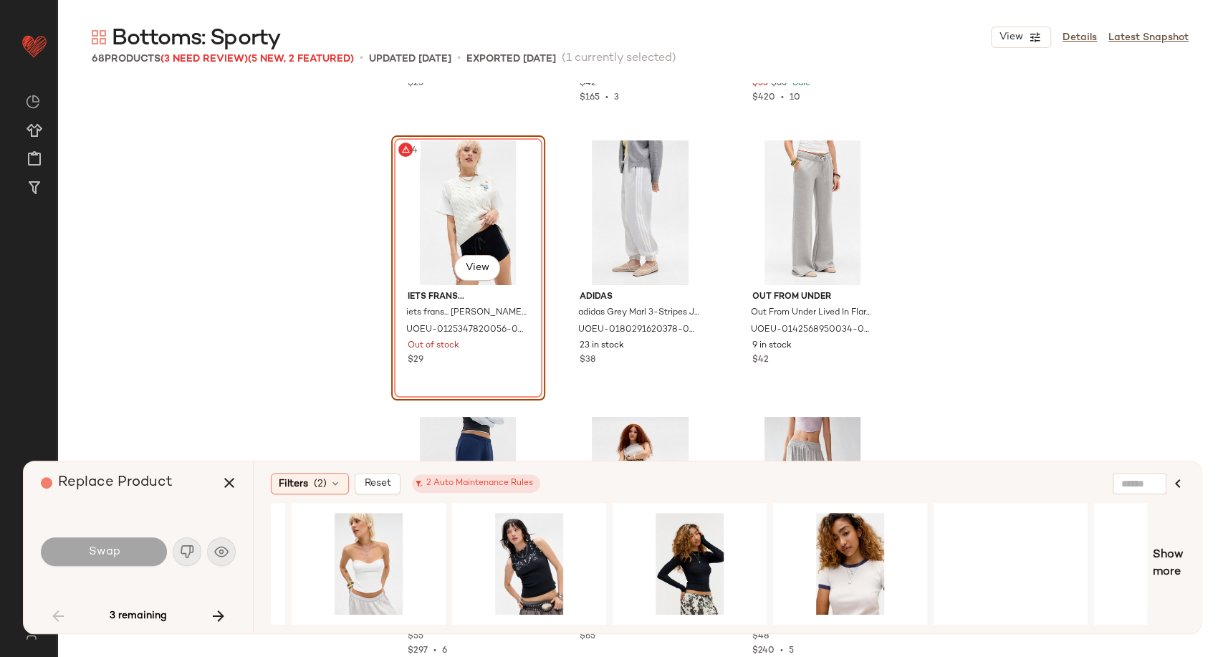
scroll to position [0, 2165]
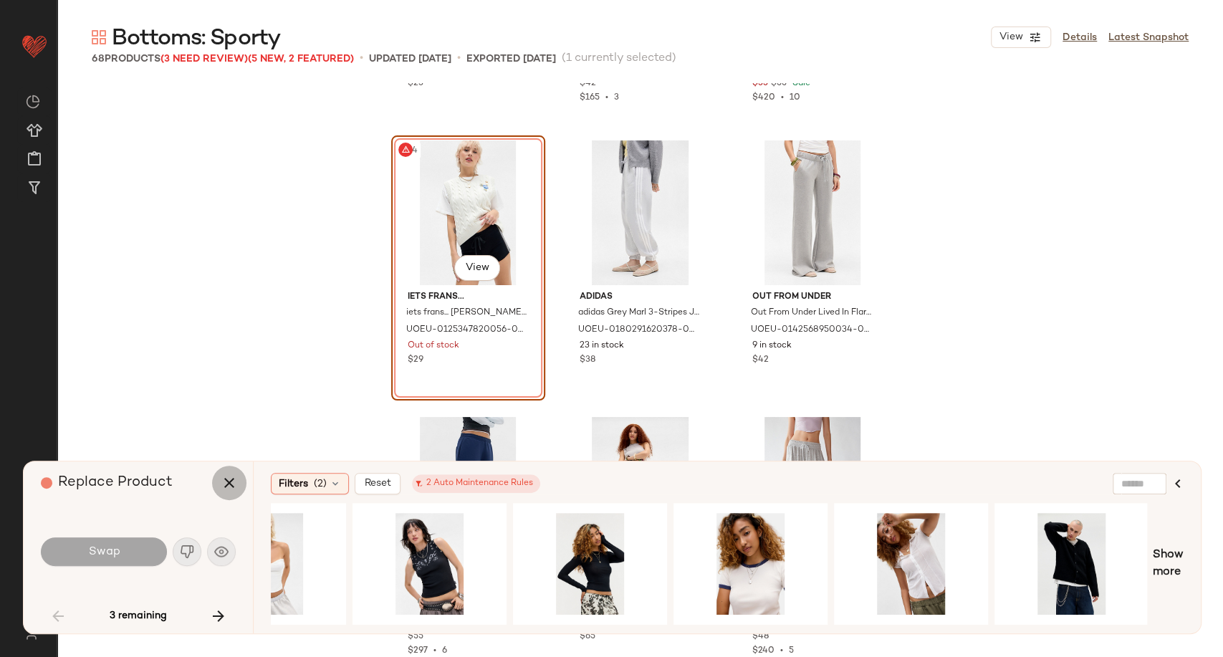
click at [228, 485] on icon "button" at bounding box center [229, 482] width 17 height 17
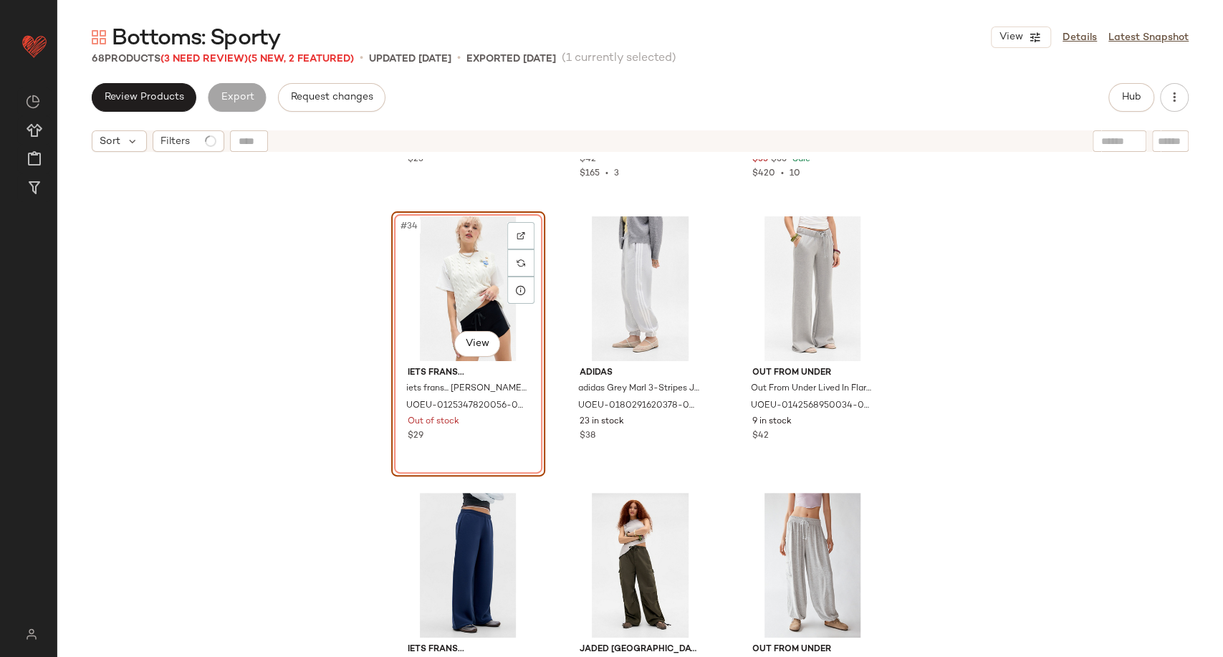
click at [459, 317] on div "#34 View" at bounding box center [468, 288] width 144 height 145
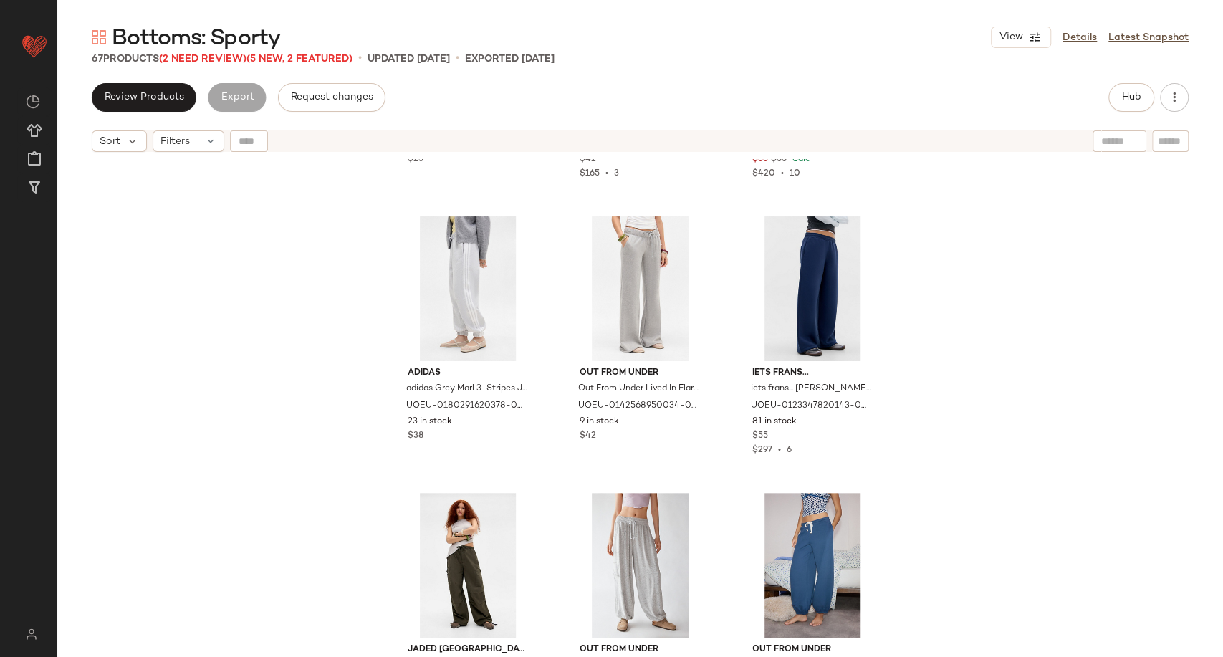
click at [176, 52] on span "Bottoms: Sporty" at bounding box center [196, 38] width 168 height 29
click at [183, 58] on span "(2 Need Review)" at bounding box center [202, 59] width 87 height 11
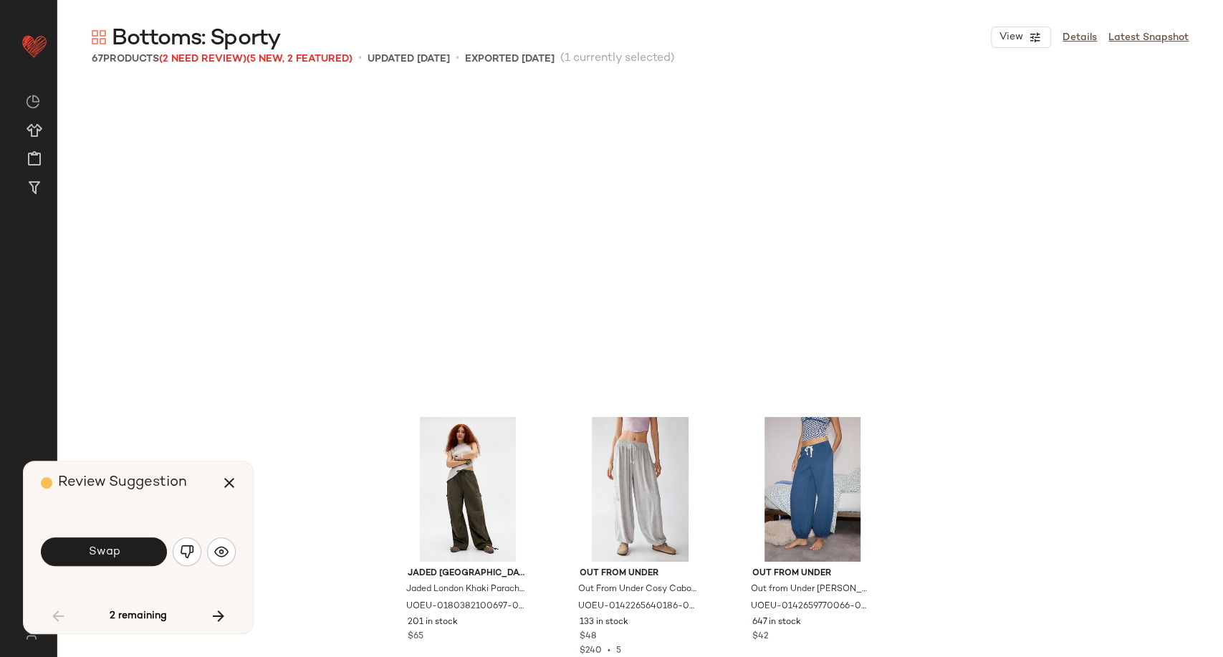
scroll to position [3319, 0]
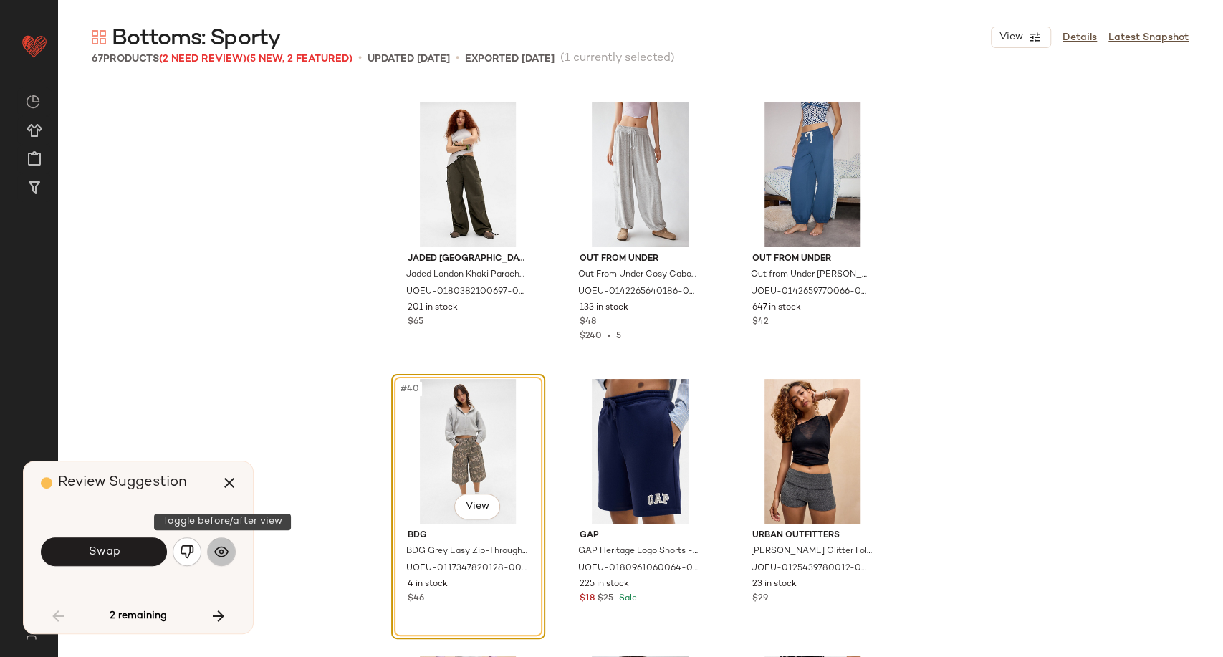
click at [224, 551] on img "button" at bounding box center [221, 552] width 14 height 14
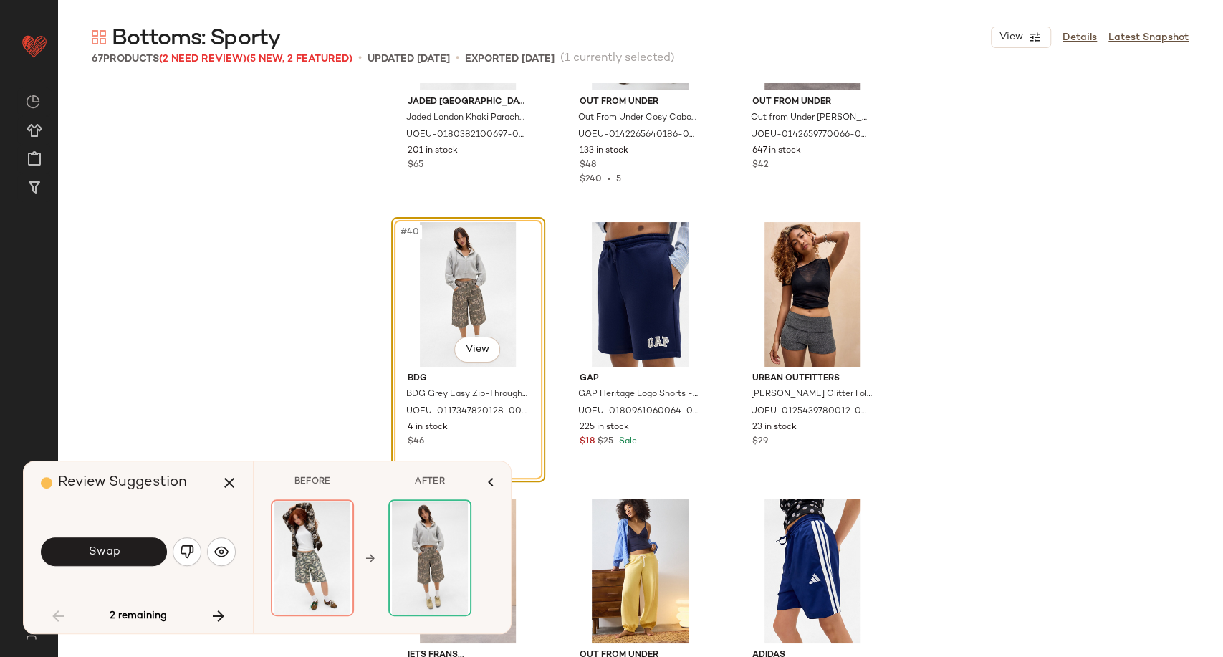
scroll to position [3478, 0]
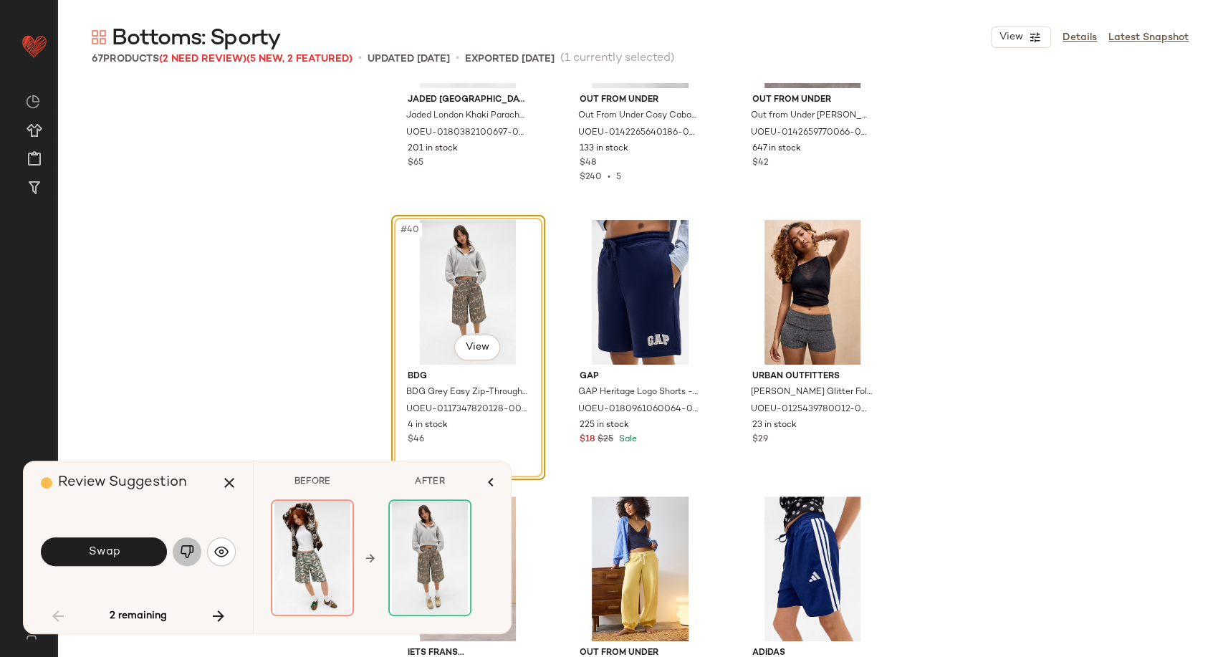
click at [191, 560] on button "button" at bounding box center [187, 551] width 29 height 29
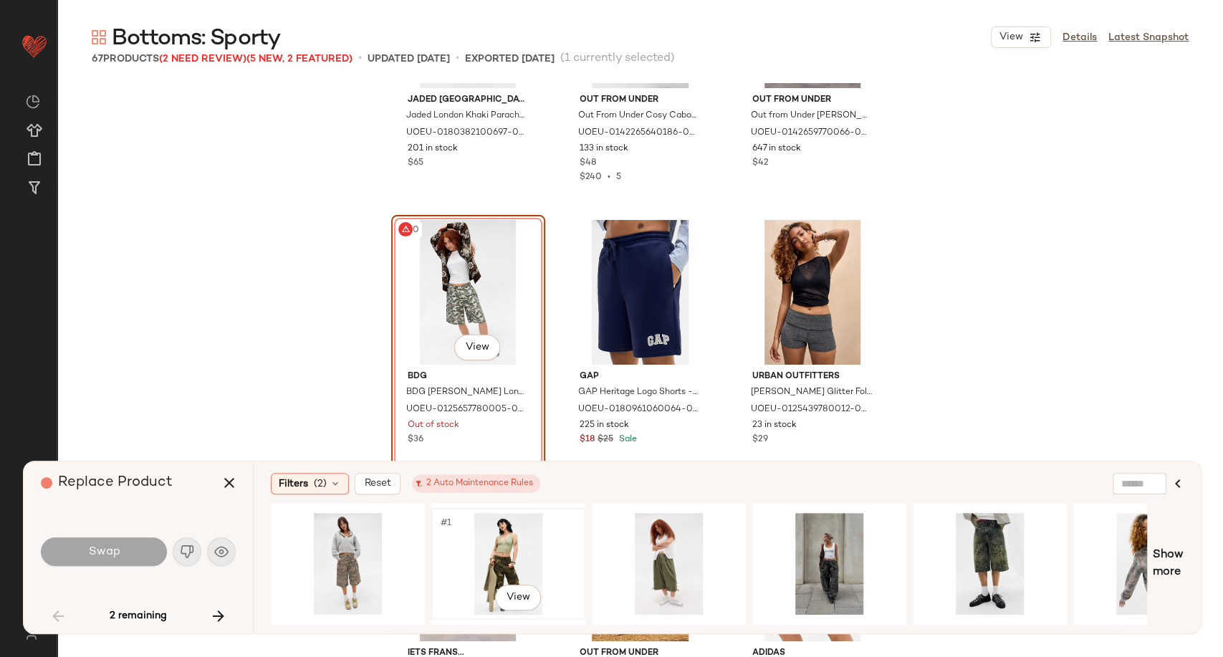
click at [509, 559] on div "#1 View" at bounding box center [508, 564] width 144 height 102
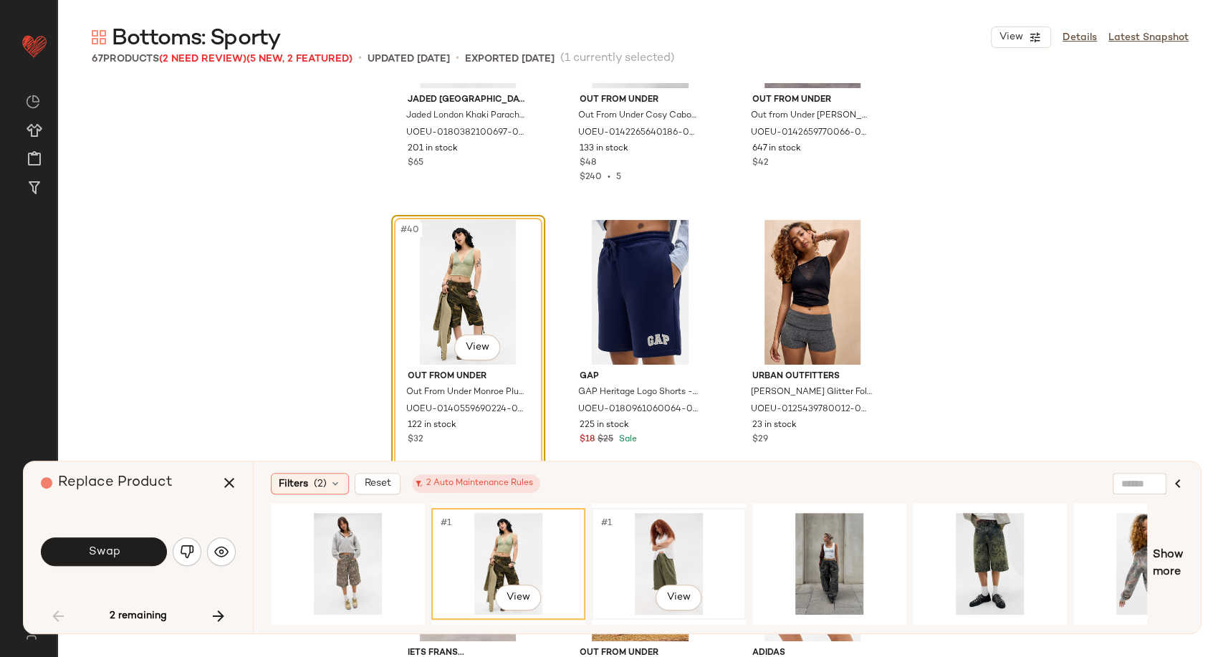
click at [663, 555] on div "#1 View" at bounding box center [669, 564] width 144 height 102
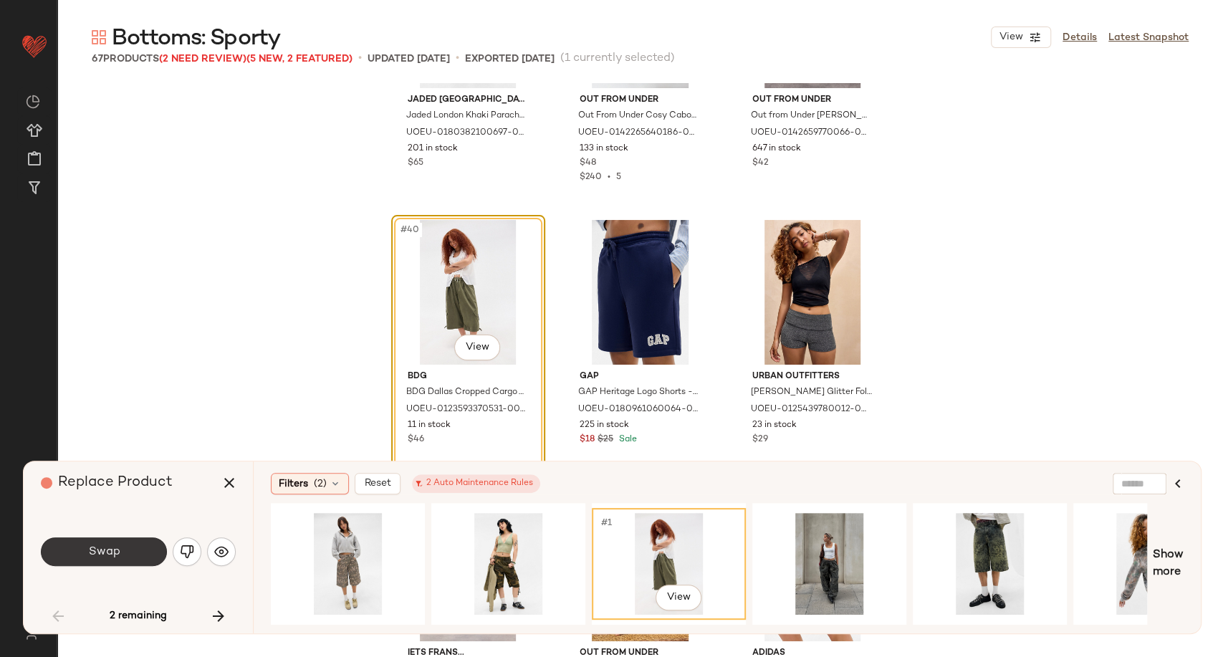
click at [139, 560] on button "Swap" at bounding box center [104, 551] width 126 height 29
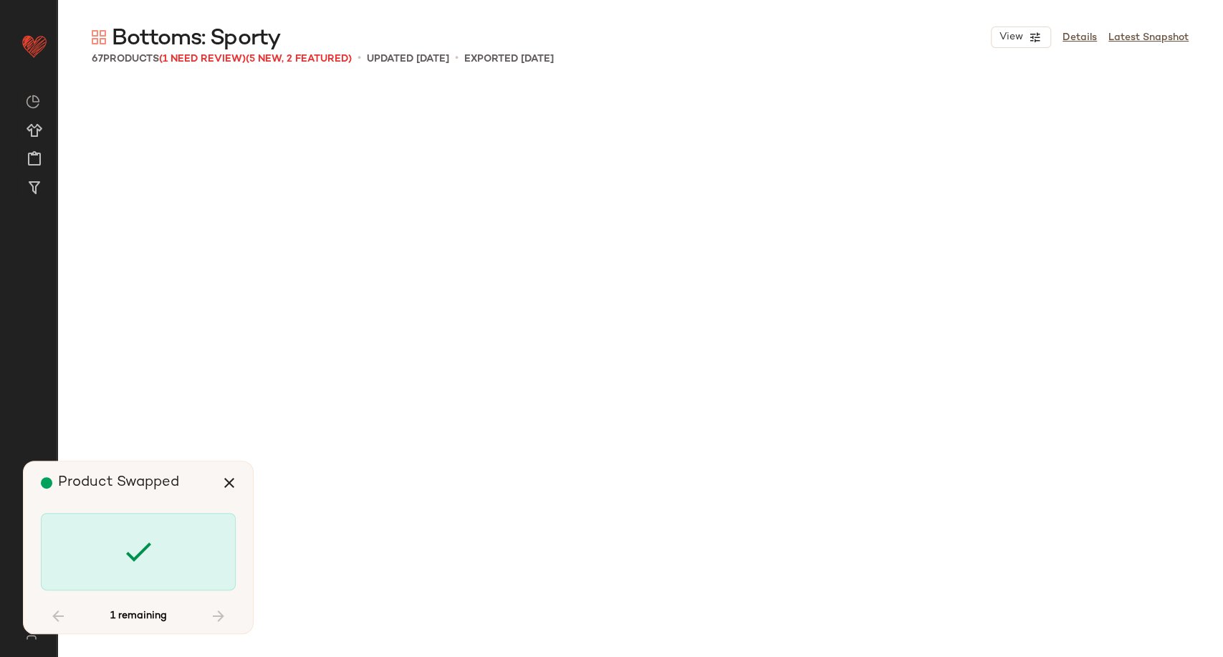
scroll to position [4701, 0]
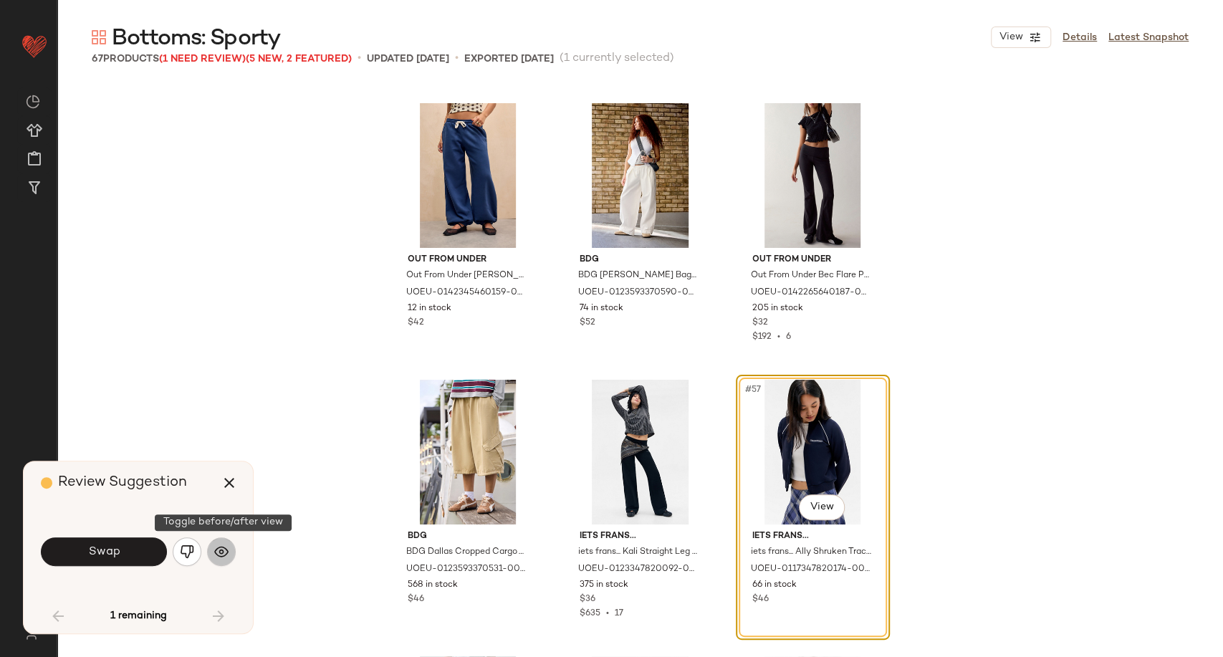
click at [226, 553] on img "button" at bounding box center [221, 552] width 14 height 14
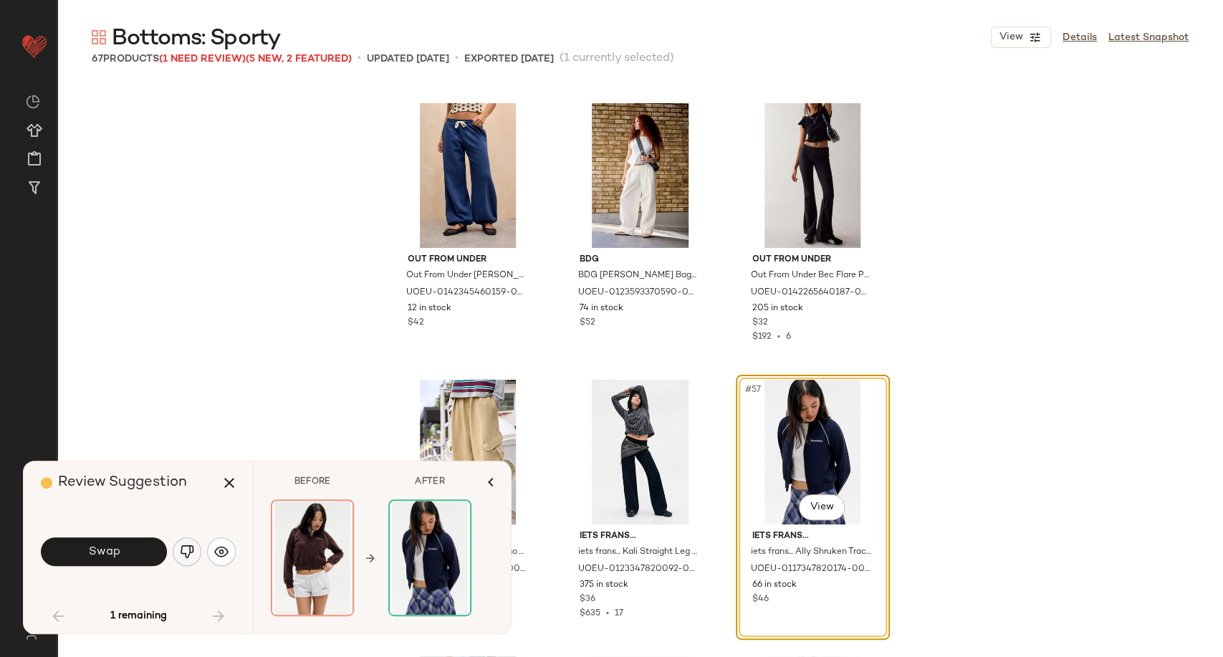
click at [185, 550] on img "button" at bounding box center [187, 552] width 14 height 14
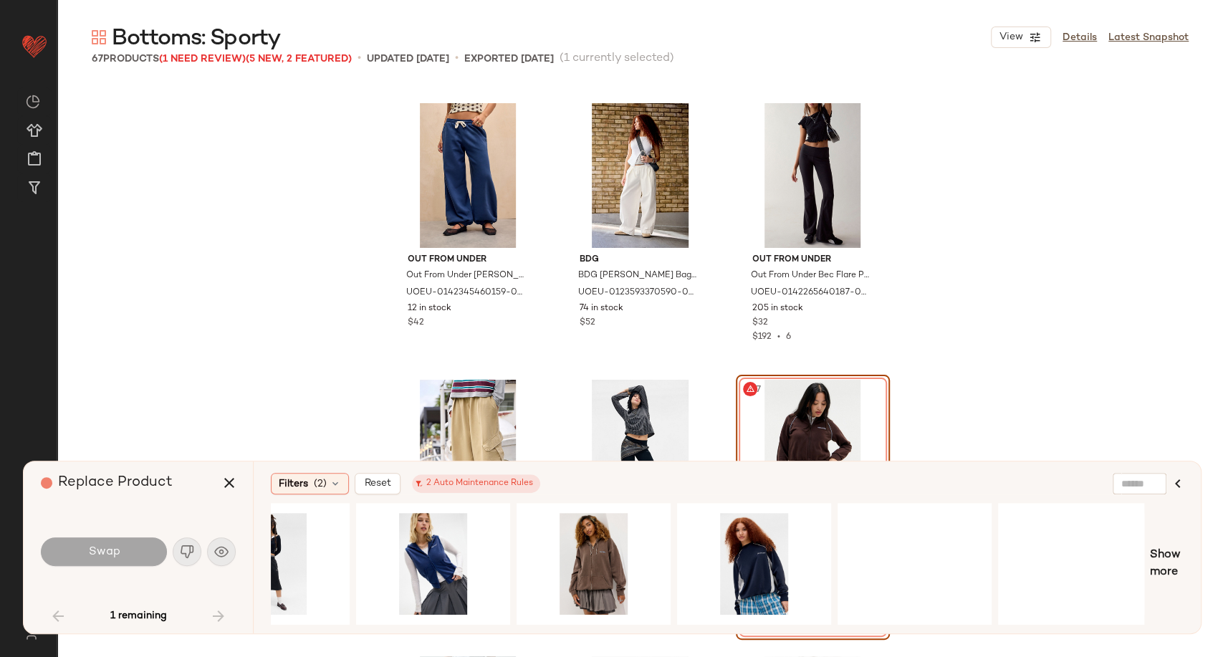
scroll to position [0, 724]
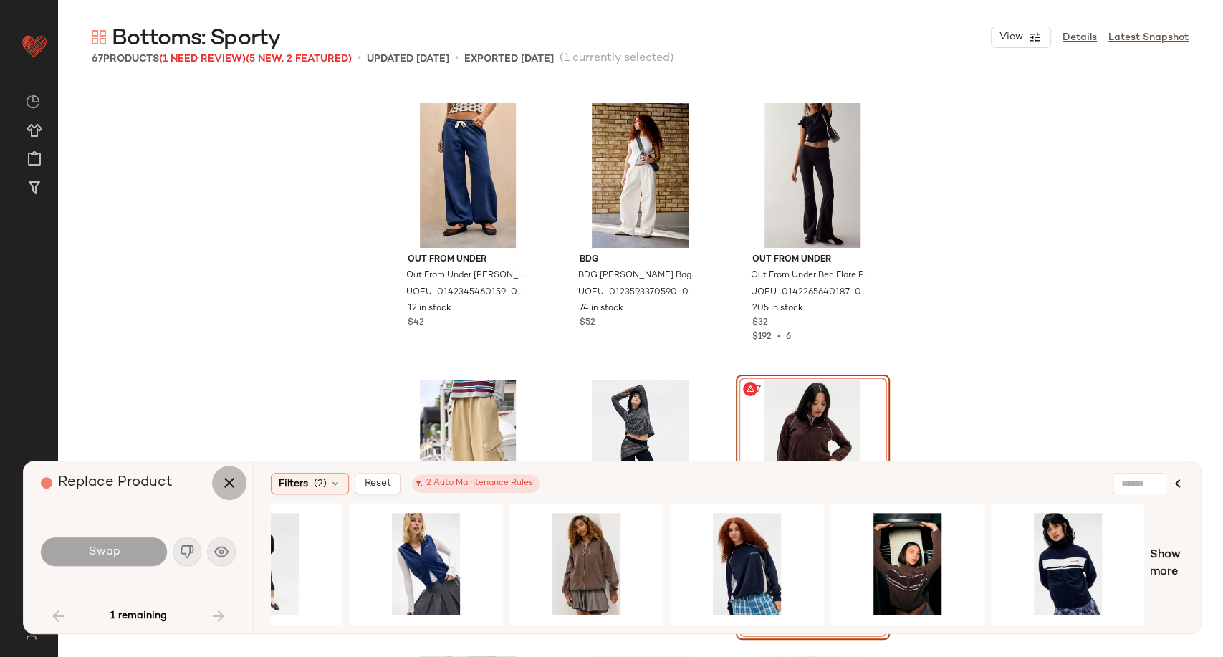
click at [223, 483] on icon "button" at bounding box center [229, 482] width 17 height 17
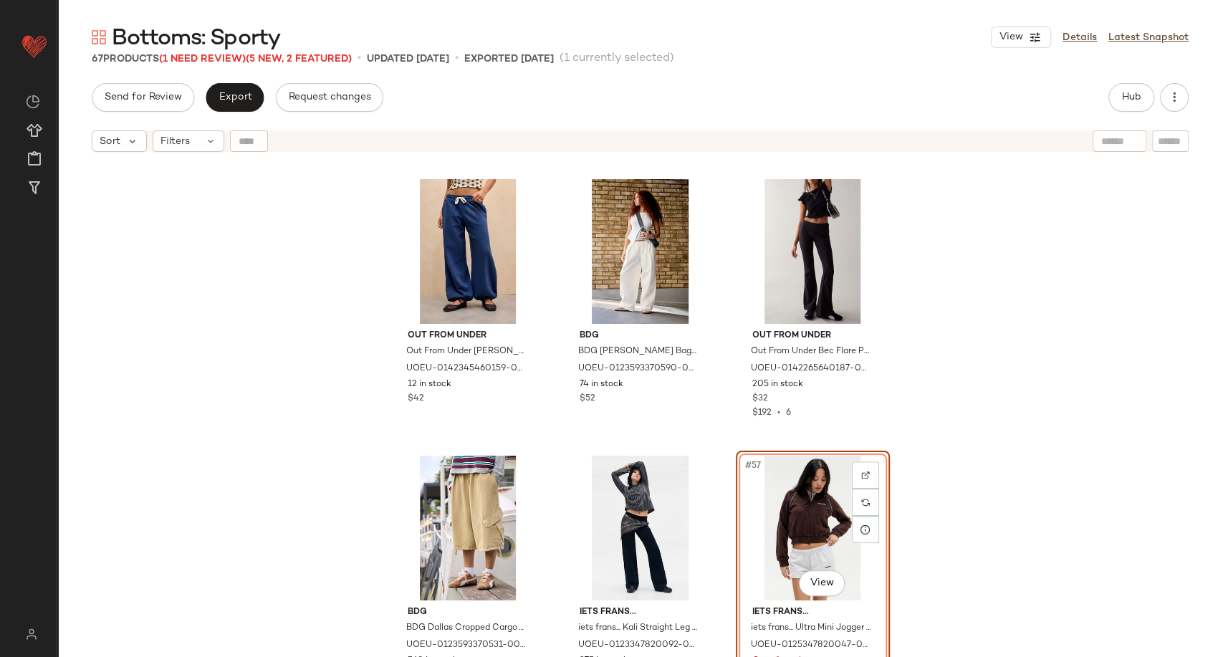
click at [1015, 444] on div "Out From Under Out From Under Brenda Balloon Joggers - Navy XS at Urban Outfitt…" at bounding box center [640, 426] width 1166 height 534
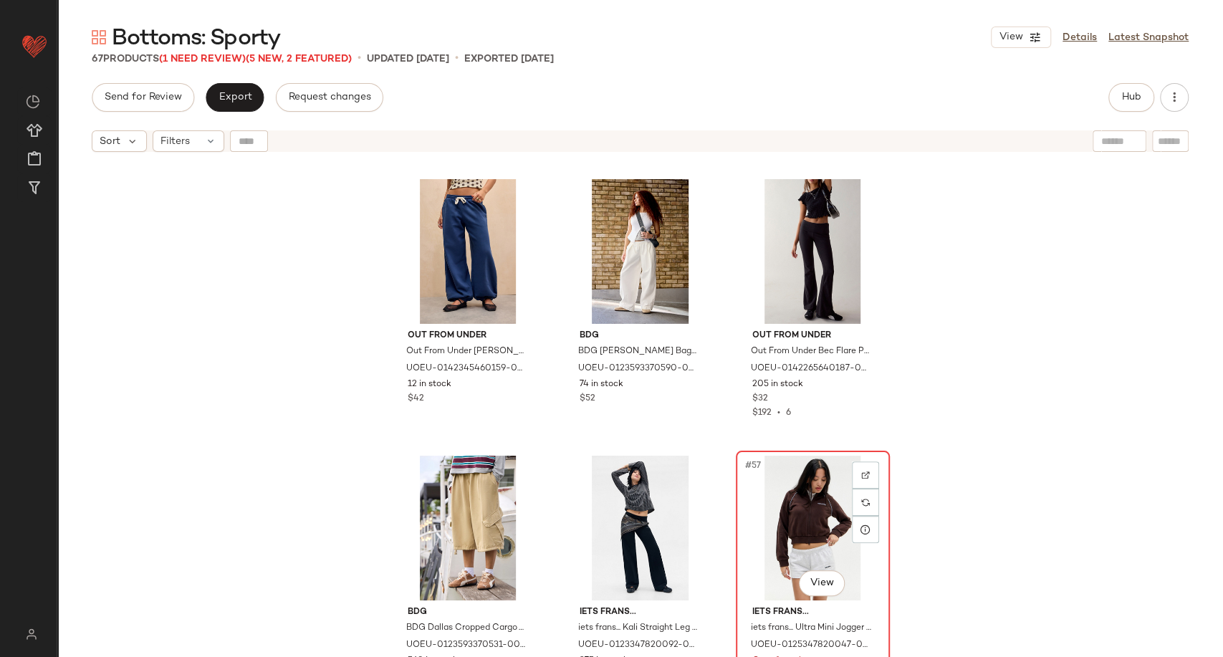
click at [821, 523] on div "#57 View" at bounding box center [813, 528] width 144 height 145
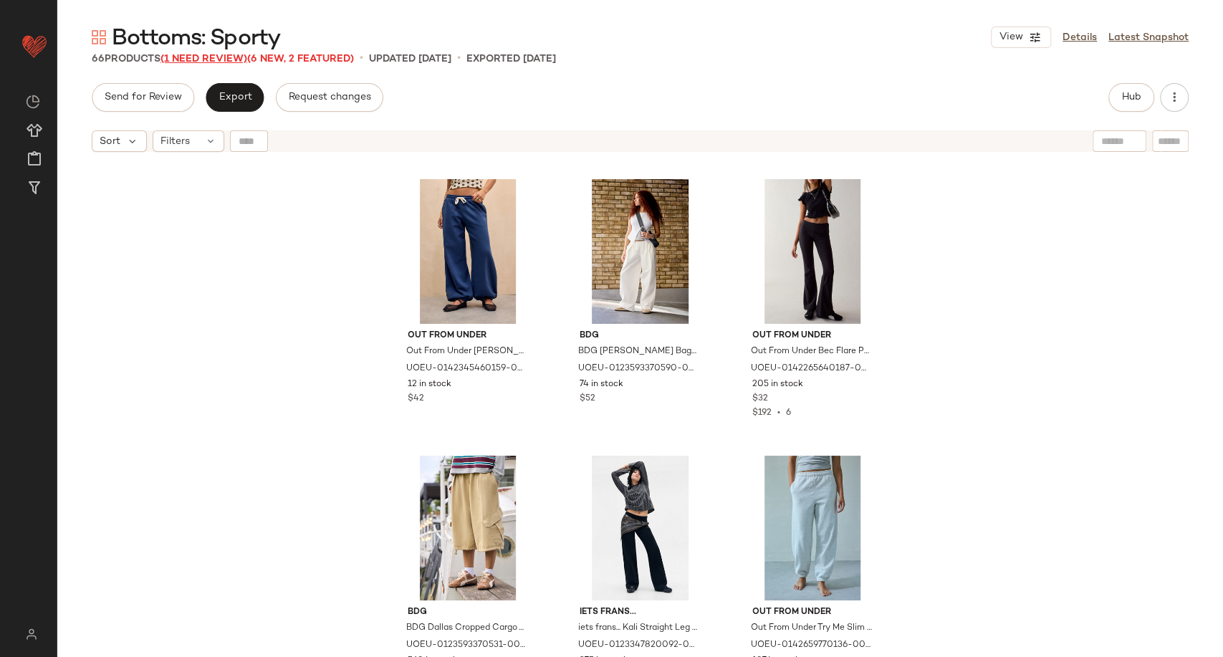
click at [238, 59] on span "(1 Need Review)" at bounding box center [204, 59] width 87 height 11
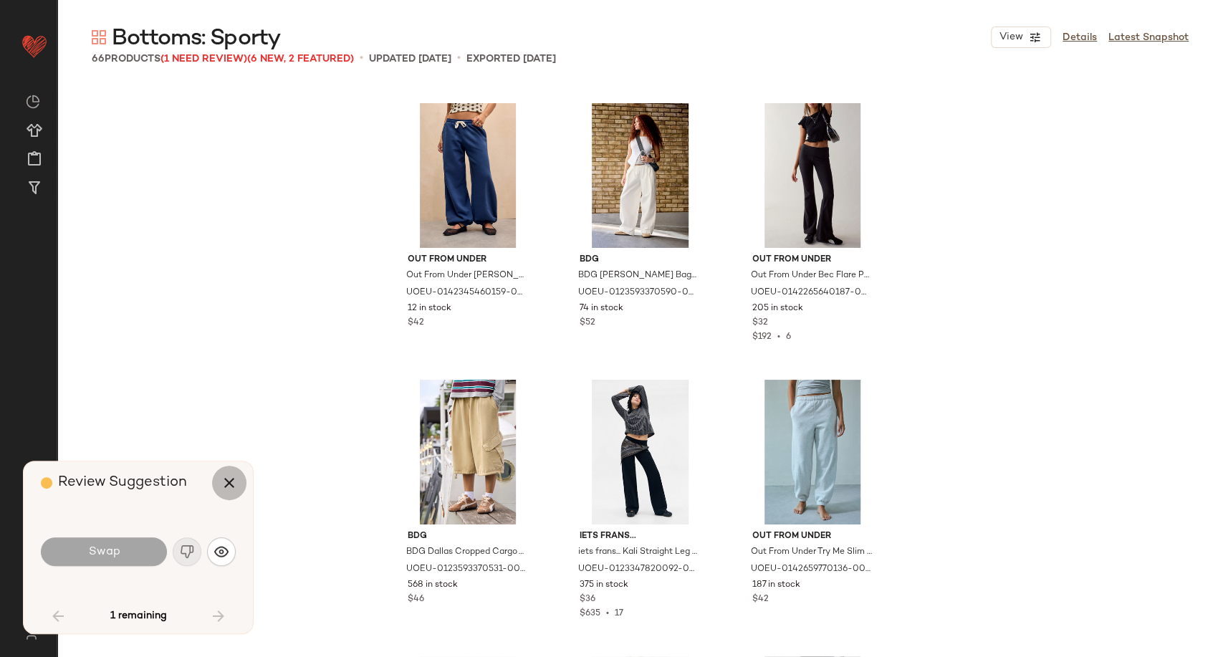
click at [231, 489] on icon "button" at bounding box center [229, 482] width 17 height 17
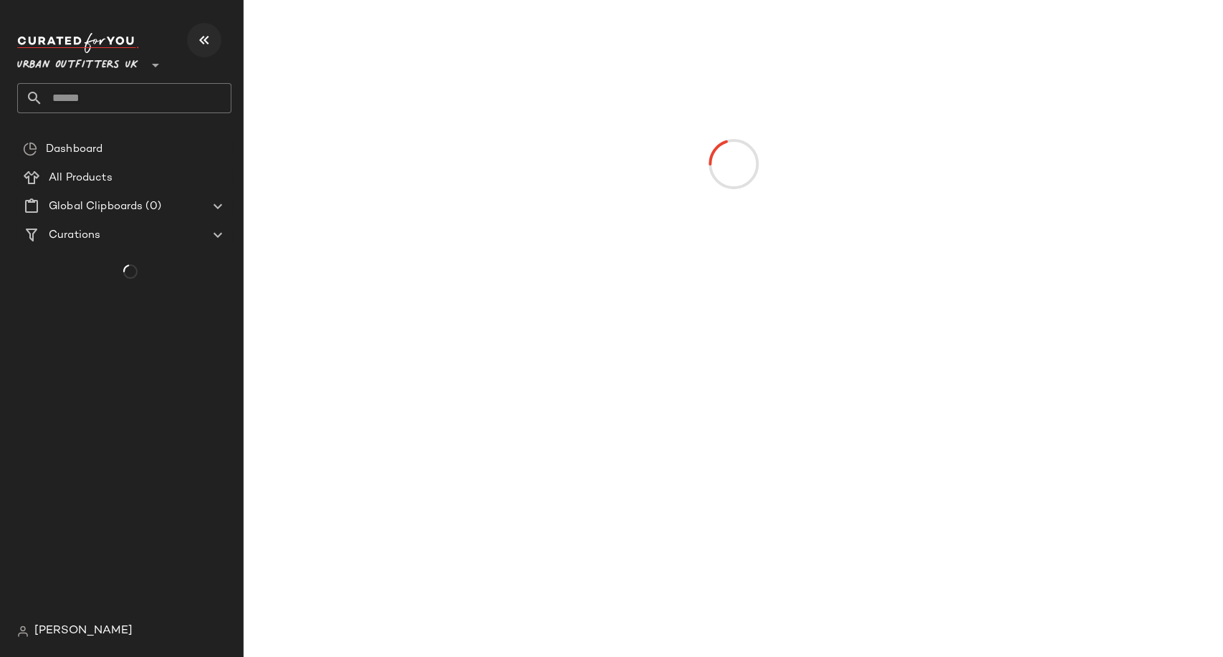
click at [196, 42] on icon "button" at bounding box center [204, 40] width 17 height 17
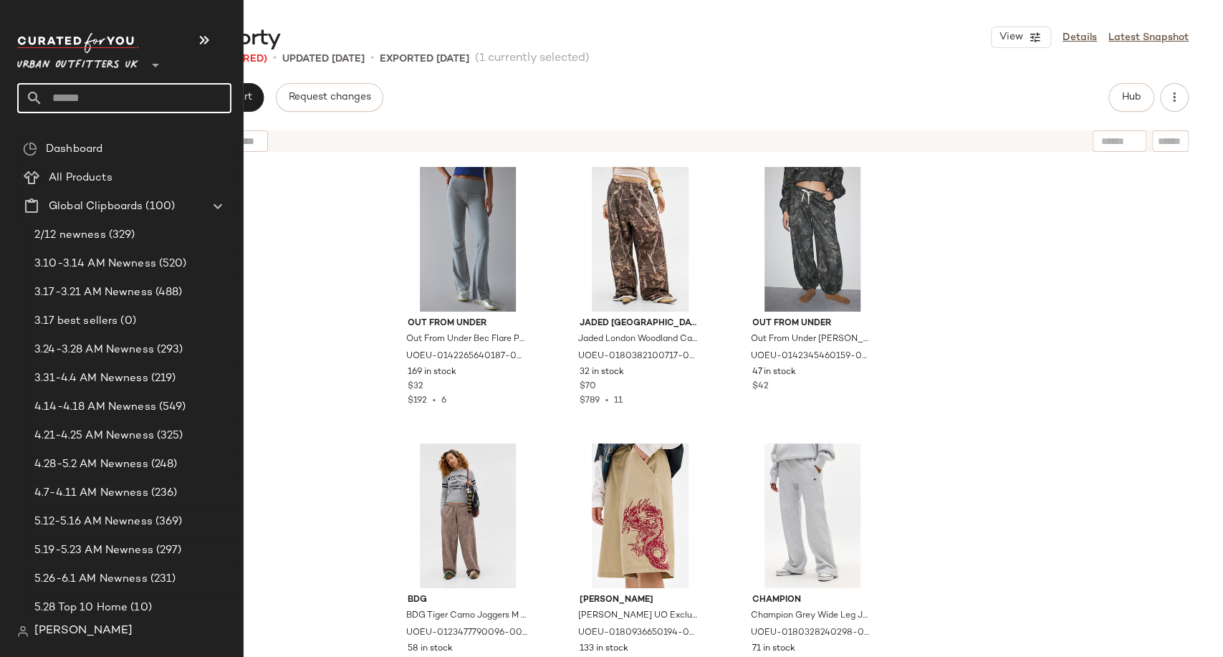
click at [80, 99] on input "text" at bounding box center [137, 98] width 188 height 30
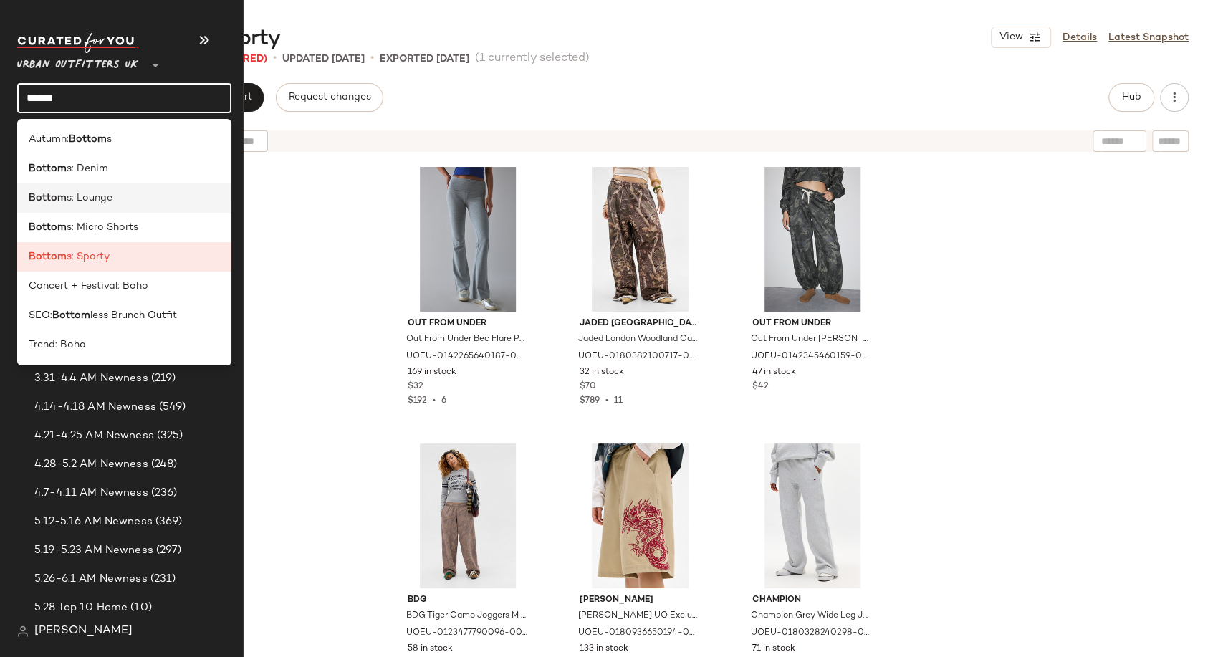
type input "******"
click at [102, 193] on span "s: Lounge" at bounding box center [90, 198] width 46 height 15
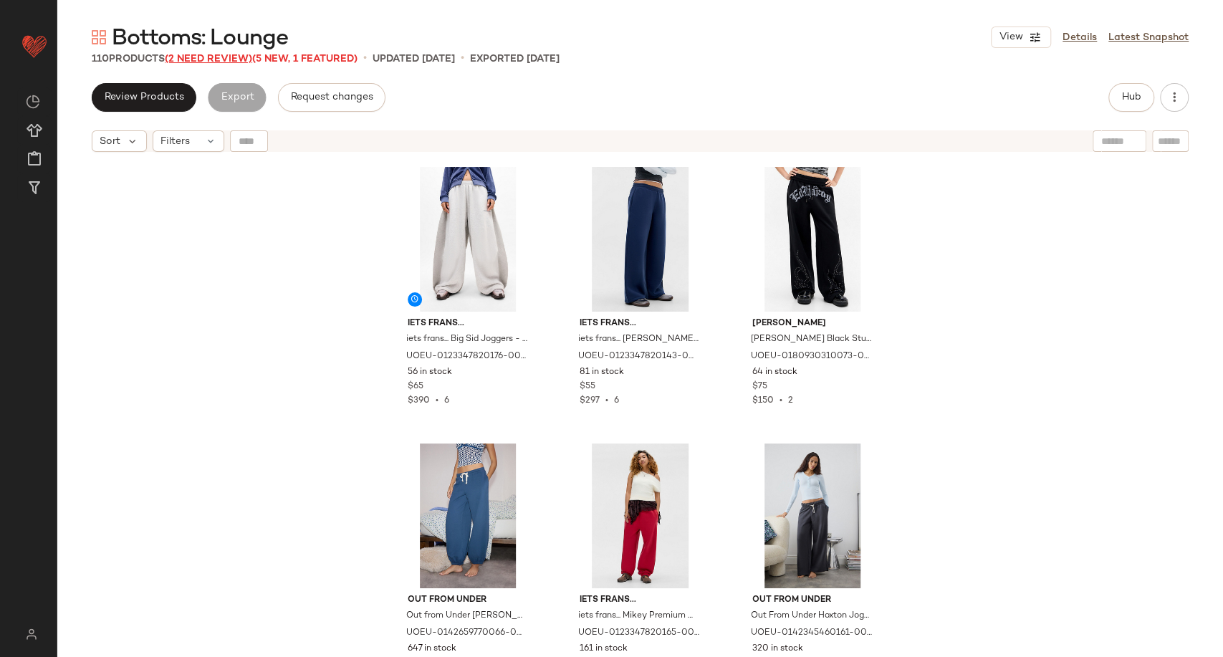
click at [220, 61] on span "(2 Need Review)" at bounding box center [208, 59] width 87 height 11
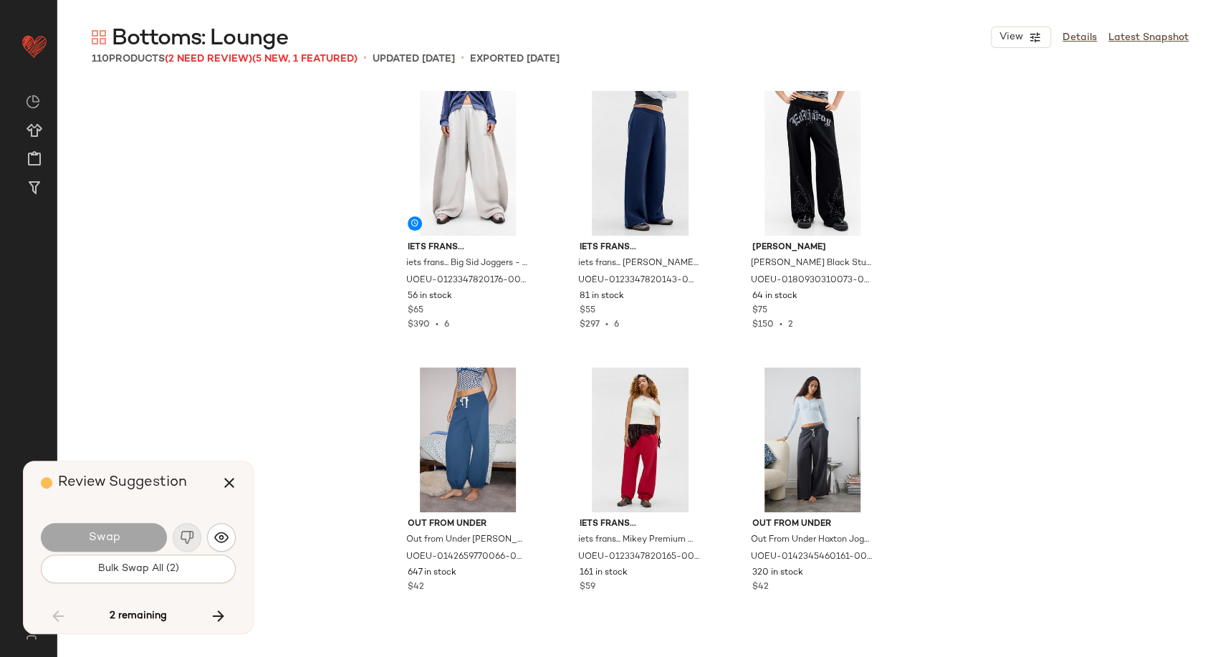
scroll to position [7744, 0]
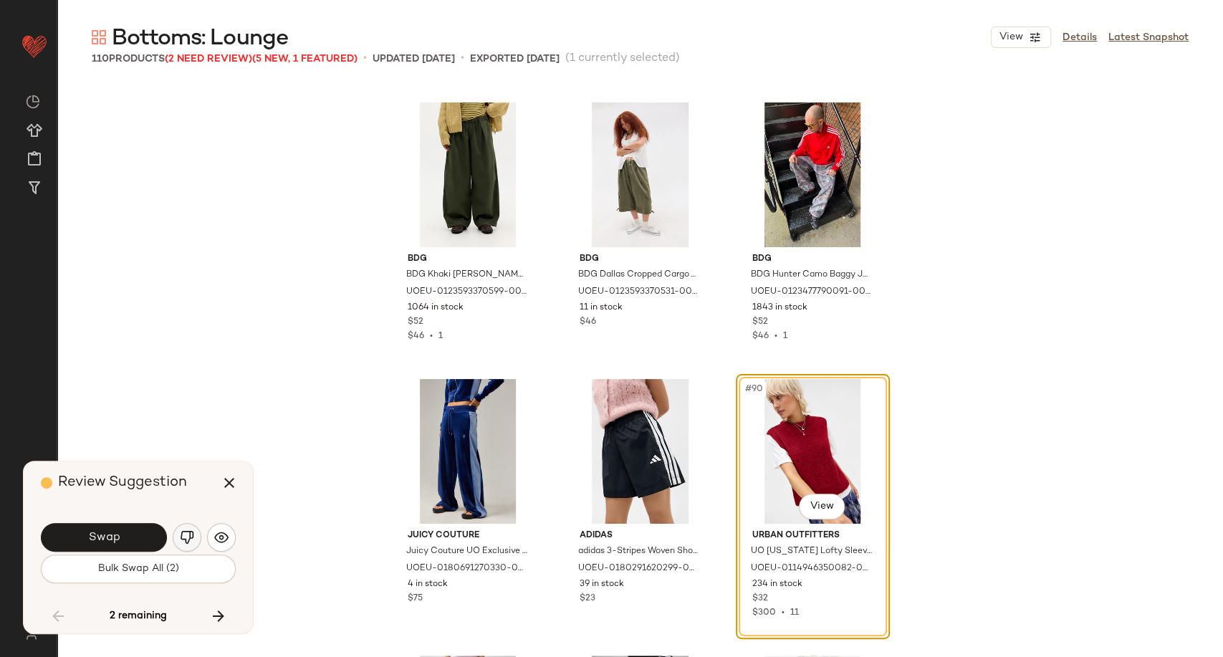
click at [191, 543] on img "button" at bounding box center [187, 537] width 14 height 14
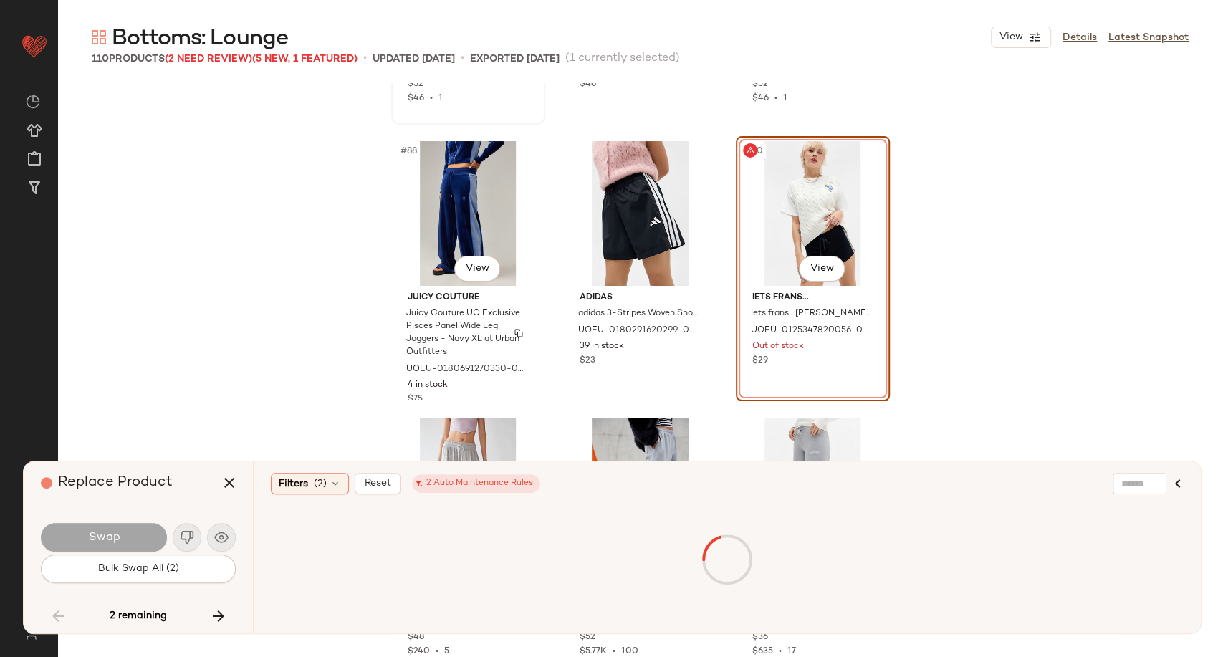
scroll to position [7983, 0]
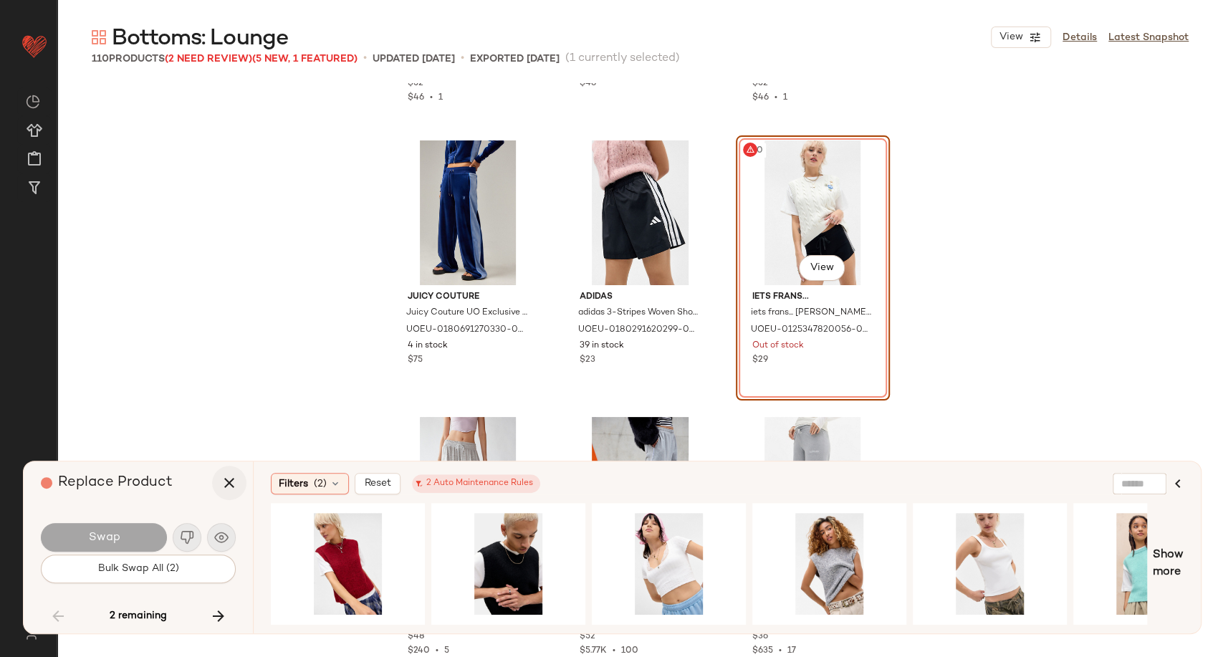
click at [225, 489] on icon "button" at bounding box center [229, 482] width 17 height 17
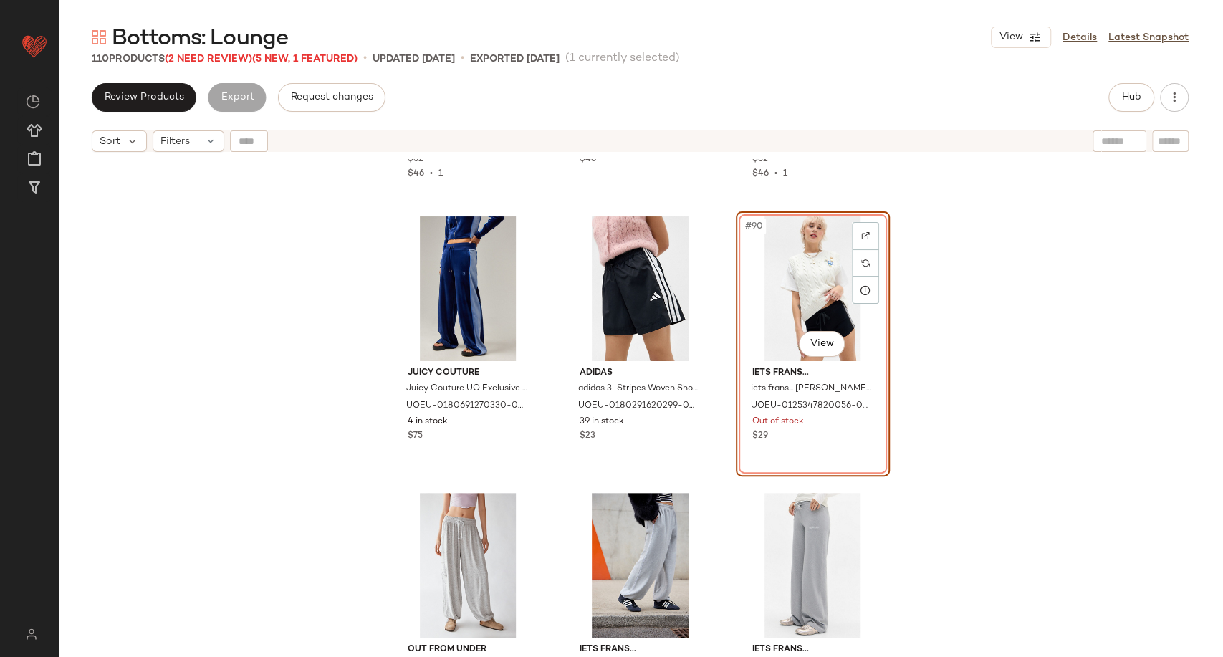
click at [774, 317] on div "#90 View" at bounding box center [813, 288] width 144 height 145
click at [1011, 319] on div "BDG BDG Khaki Bobbi Baggy Cocoon Trousers - Khaki XS at Urban Outfitters UOEU-0…" at bounding box center [640, 426] width 1166 height 534
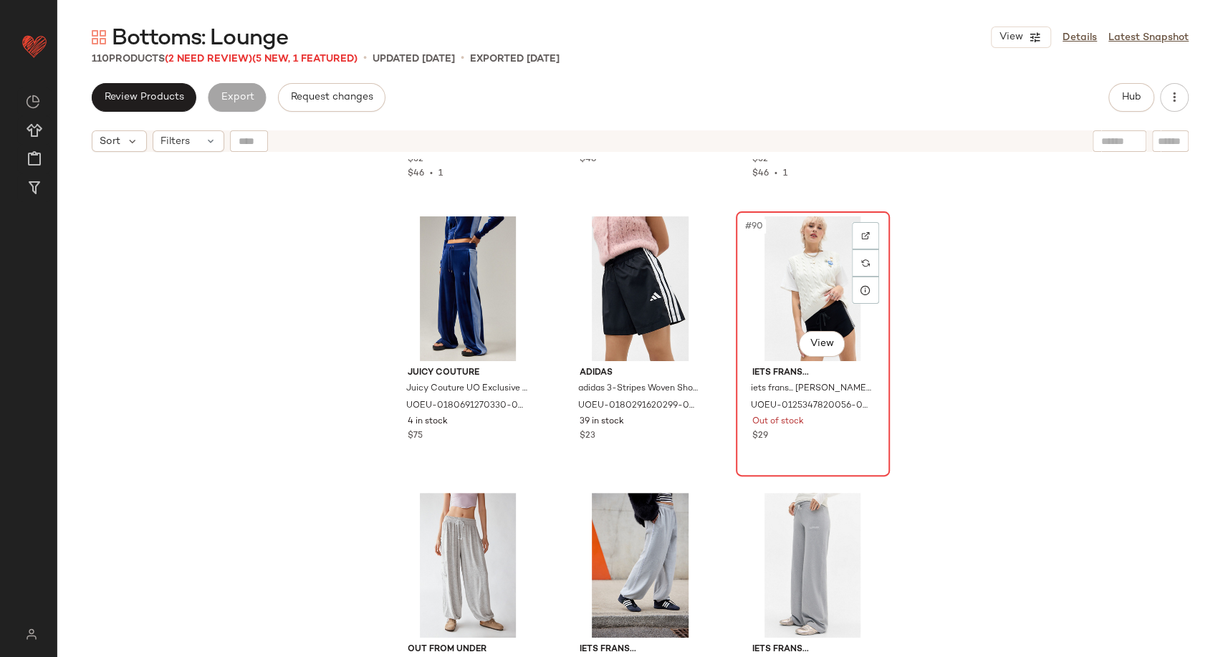
click at [814, 308] on div "#90 View" at bounding box center [813, 288] width 144 height 145
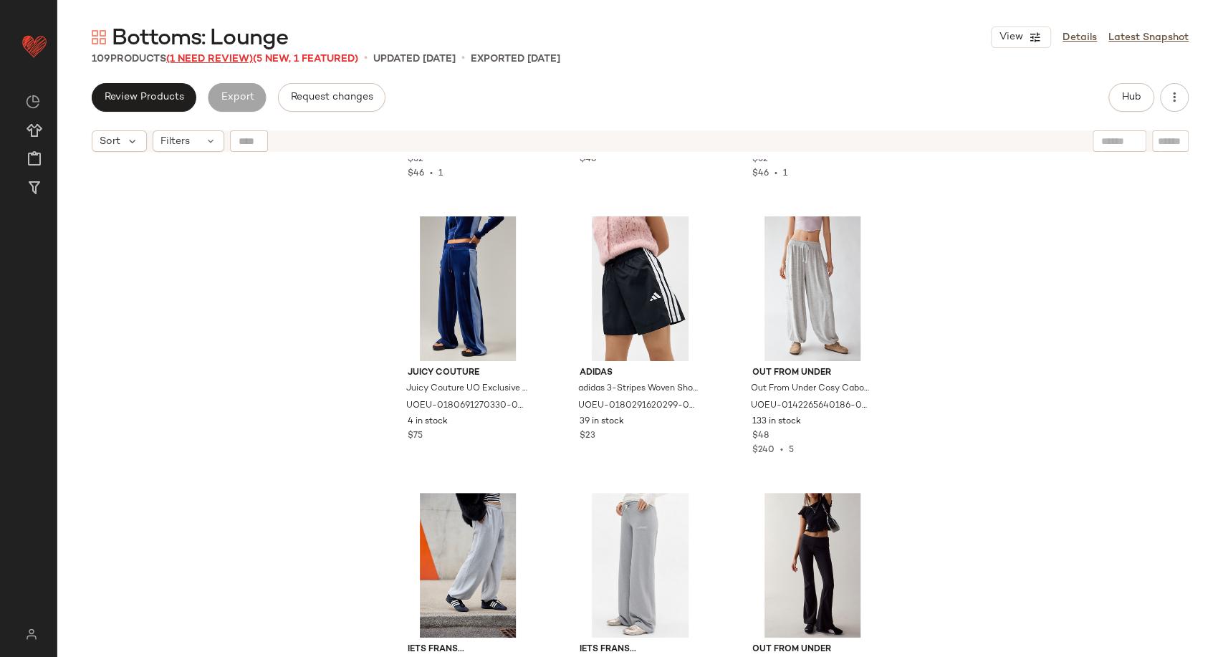
click at [189, 61] on span "(1 Need Review)" at bounding box center [209, 59] width 87 height 11
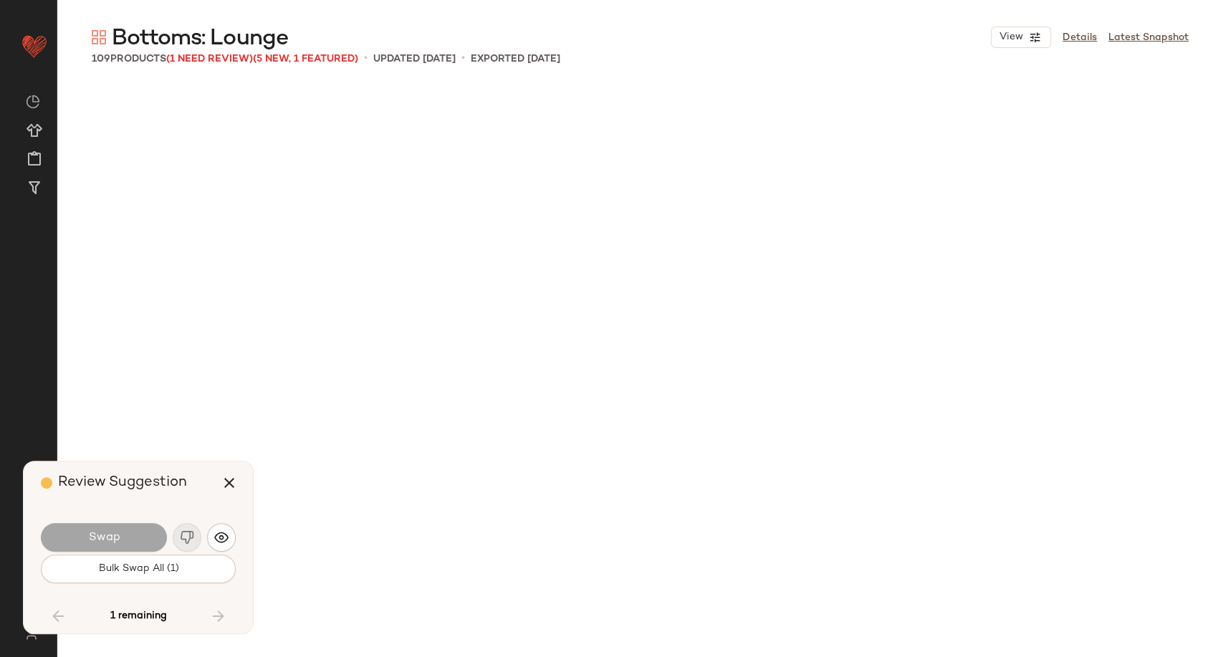
scroll to position [9662, 0]
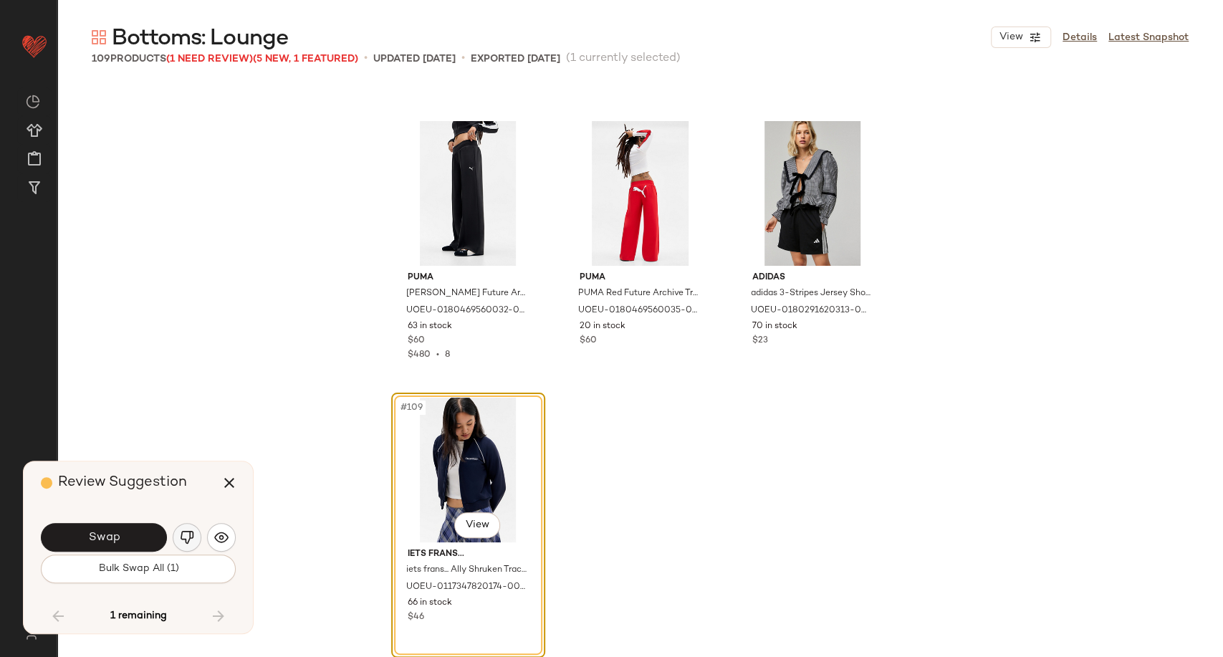
click at [178, 537] on button "button" at bounding box center [187, 537] width 29 height 29
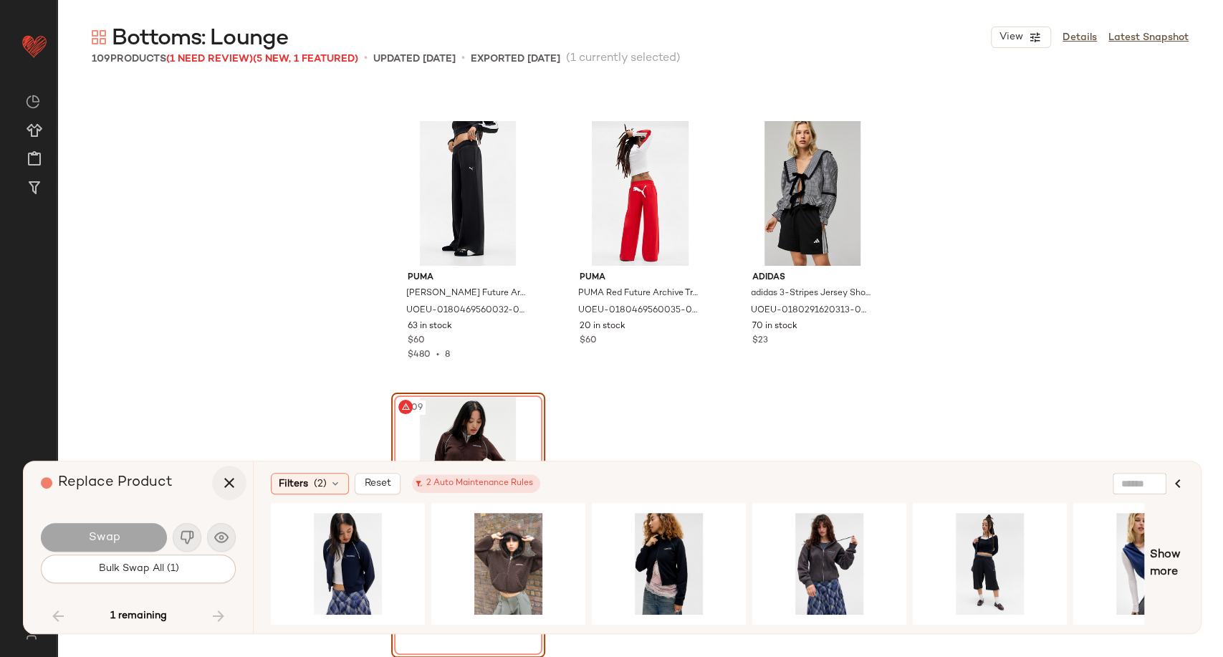
click at [229, 478] on icon "button" at bounding box center [229, 482] width 17 height 17
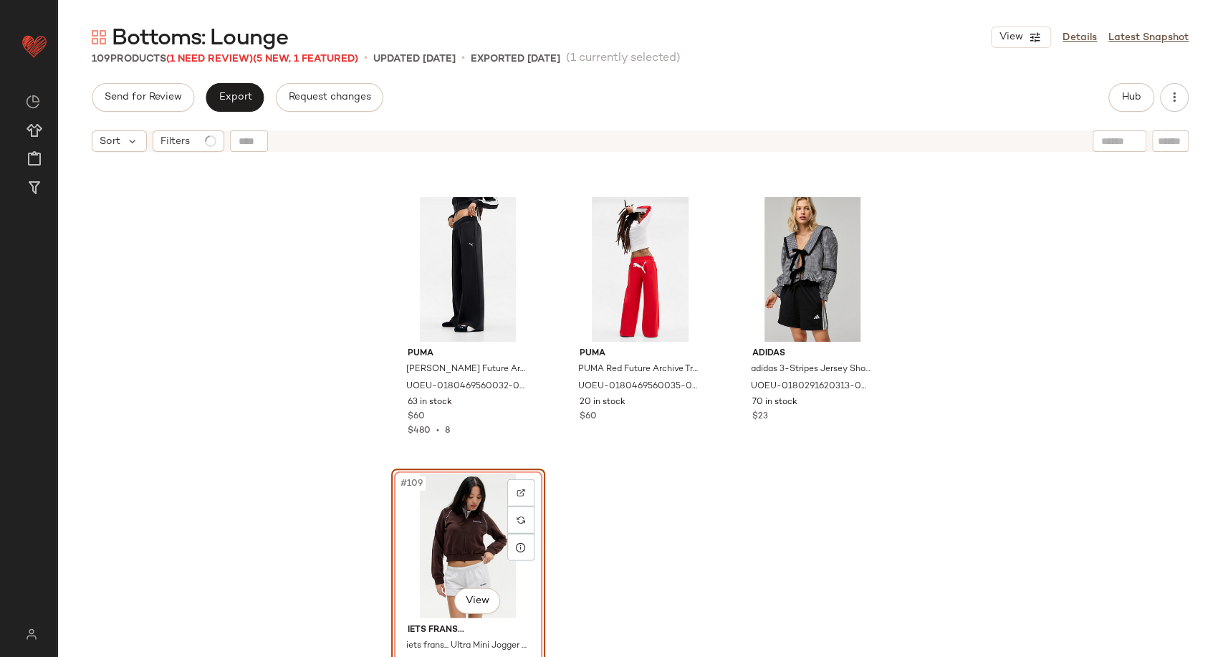
scroll to position [9673, 0]
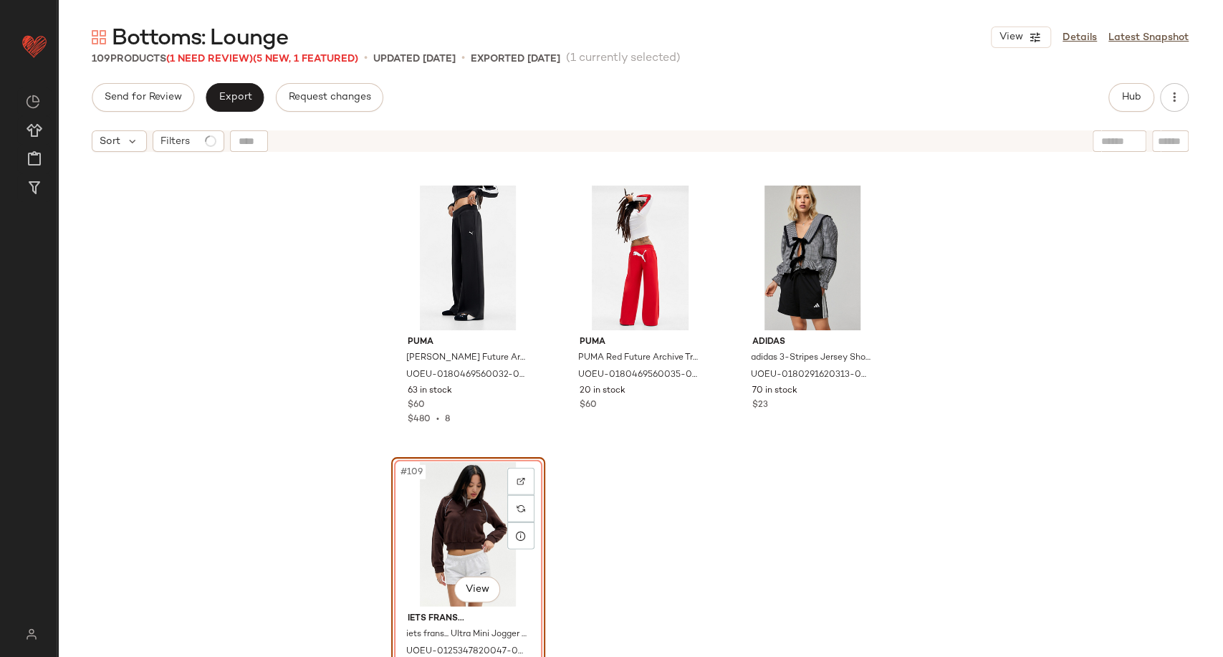
click at [233, 443] on div "Puma PUMA Black Future Archive Track Pants - Black/White S at Urban Outfitters …" at bounding box center [640, 426] width 1166 height 534
click at [458, 526] on div "#109 View" at bounding box center [468, 534] width 144 height 145
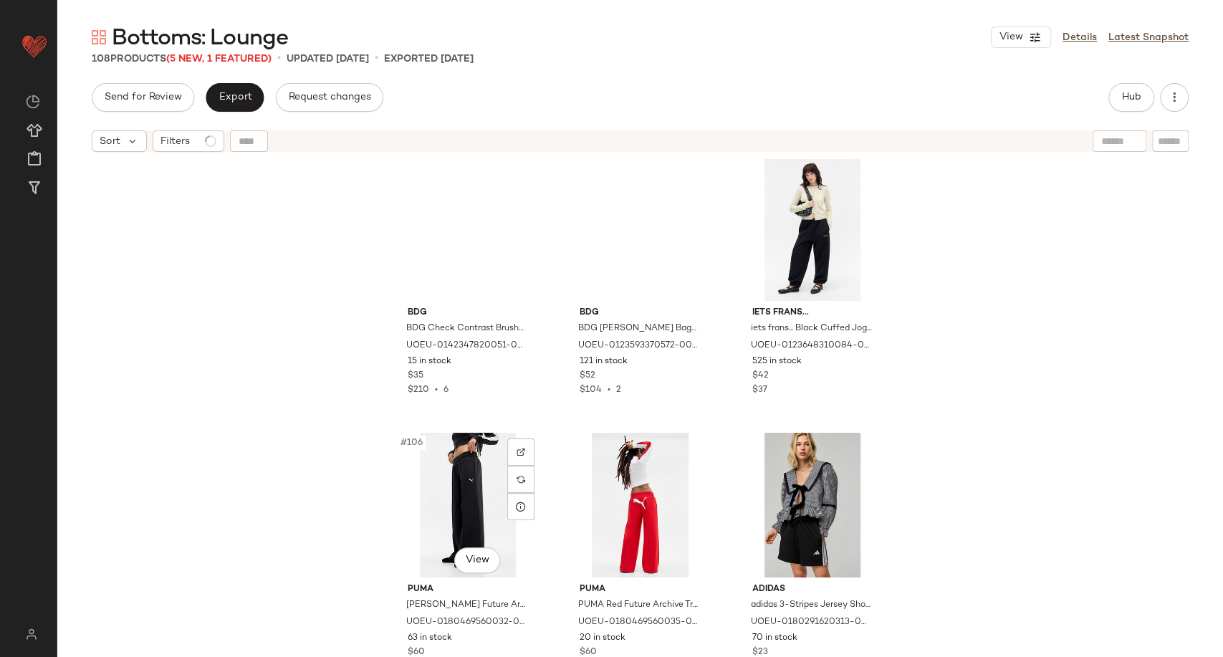
scroll to position [9425, 0]
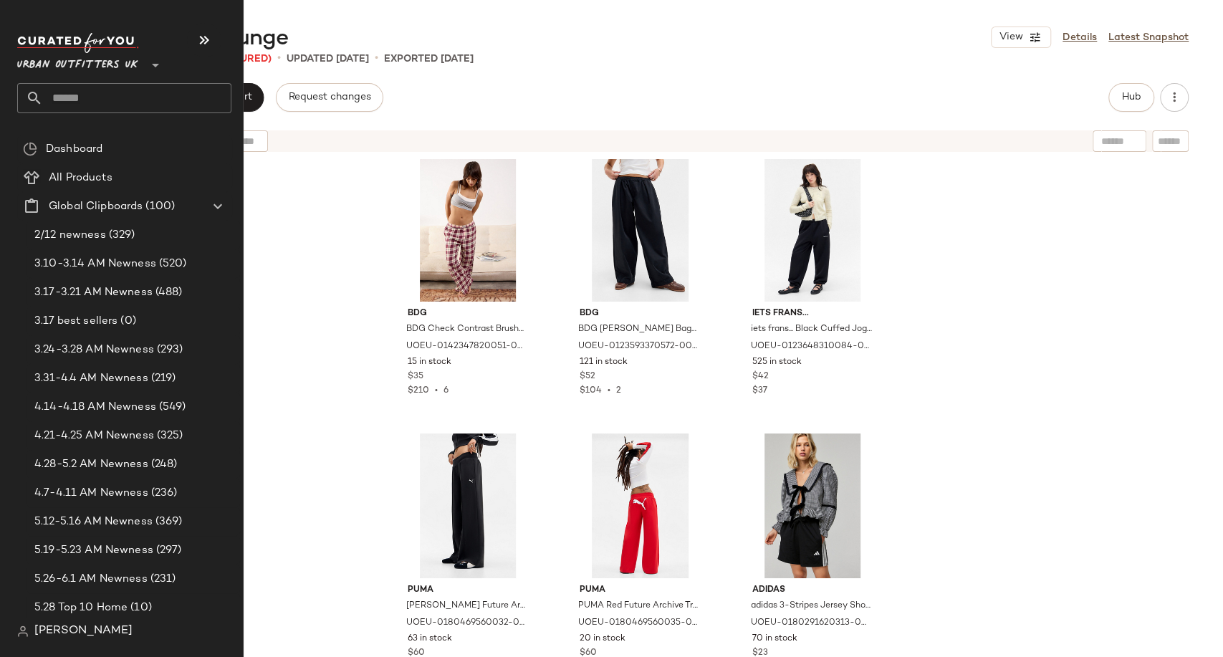
click at [59, 95] on input "text" at bounding box center [137, 98] width 188 height 30
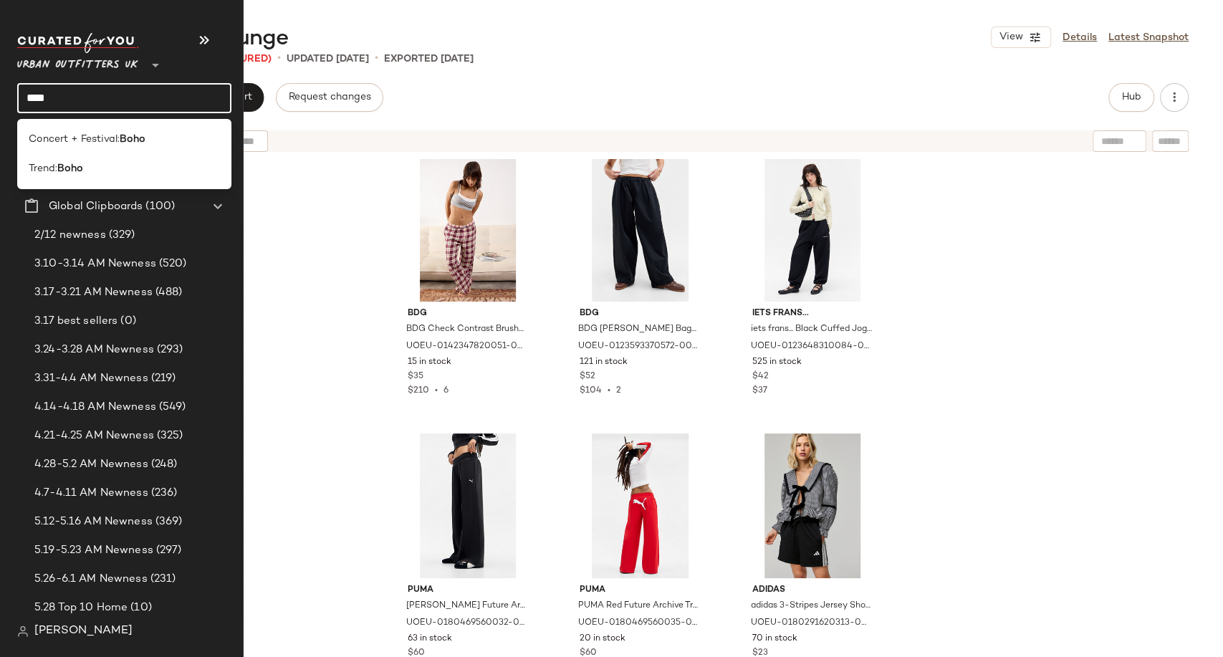
type input "****"
click at [70, 183] on div "Concert + Festival: Boho Trend: Boho" at bounding box center [124, 154] width 214 height 70
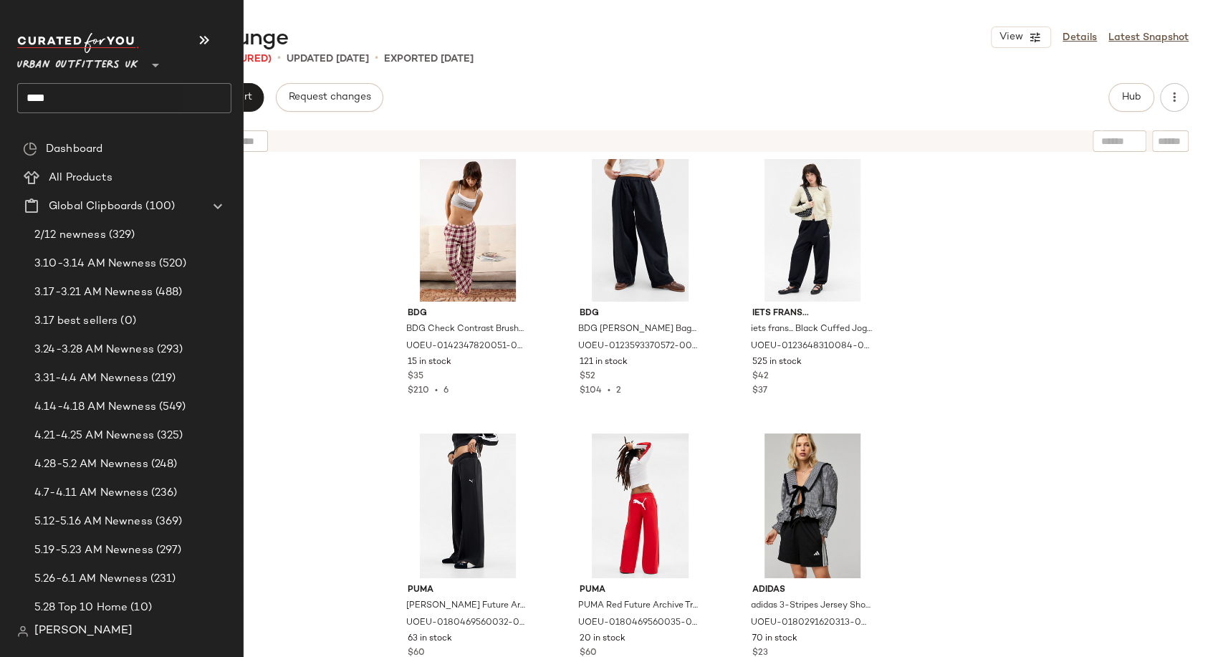
click at [63, 101] on input "****" at bounding box center [124, 98] width 214 height 30
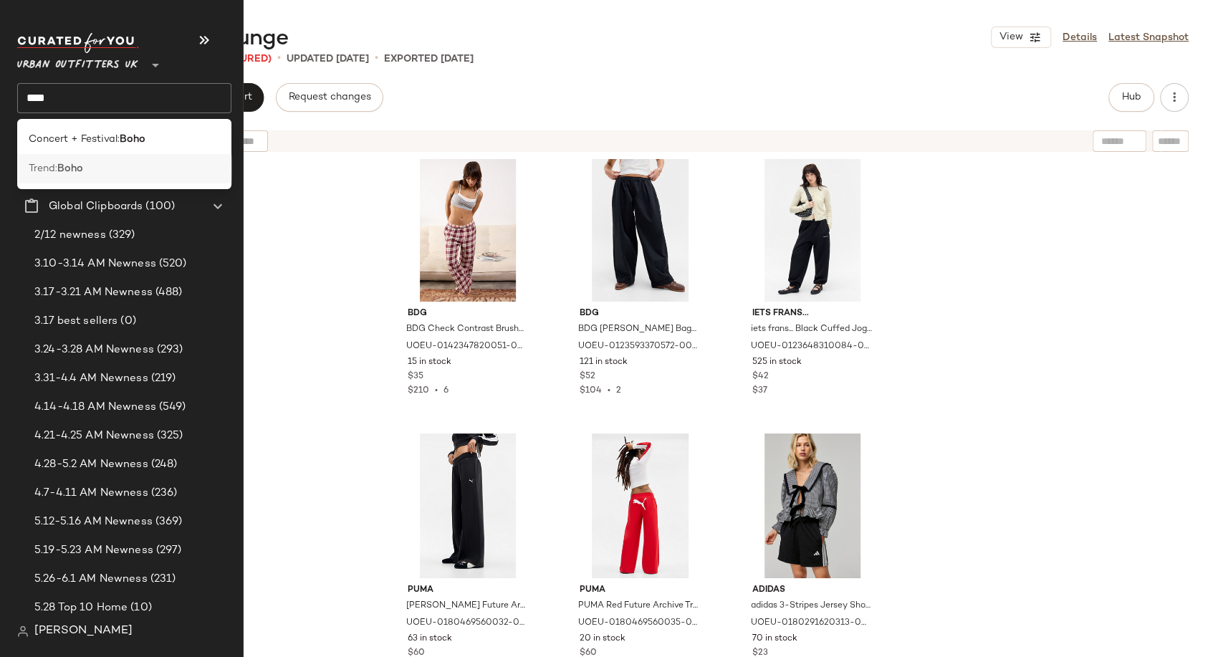
click at [77, 168] on b "Boho" at bounding box center [70, 168] width 26 height 15
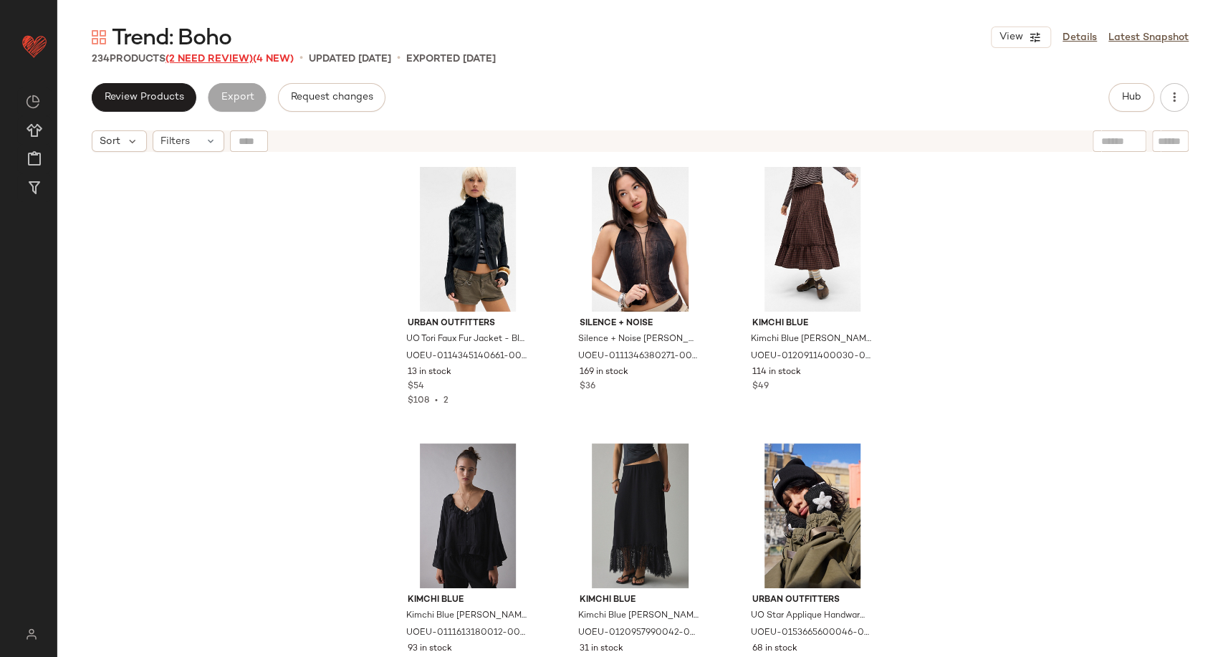
click at [241, 57] on span "(2 Need Review)" at bounding box center [209, 59] width 87 height 11
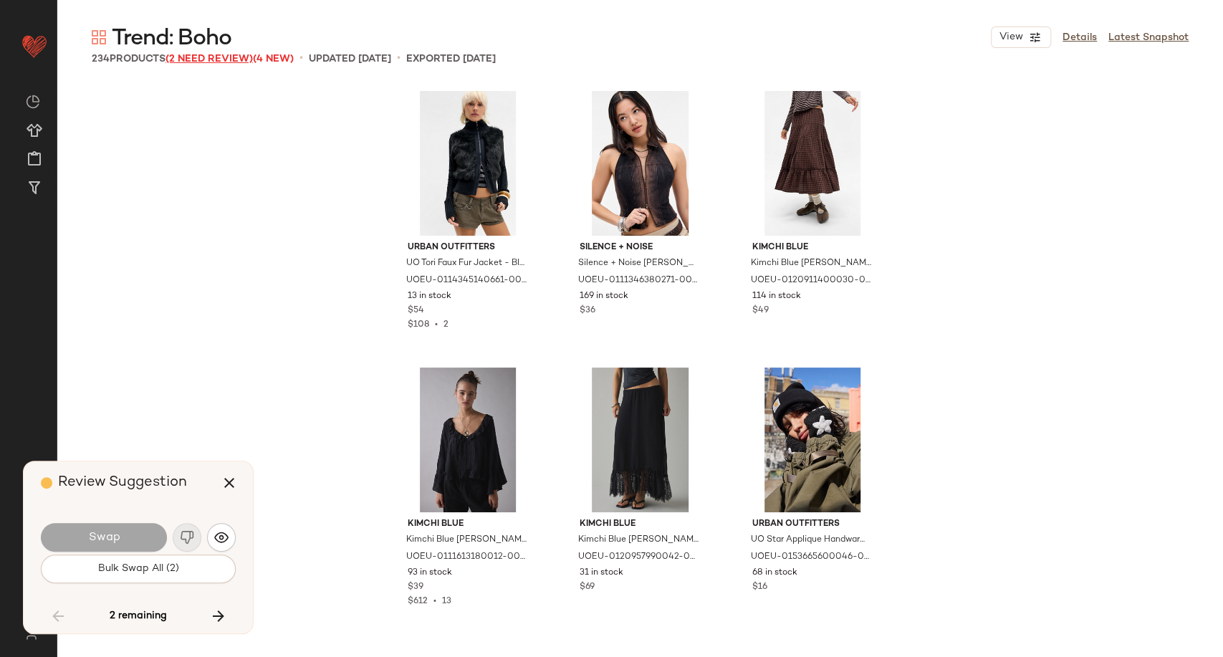
scroll to position [6361, 0]
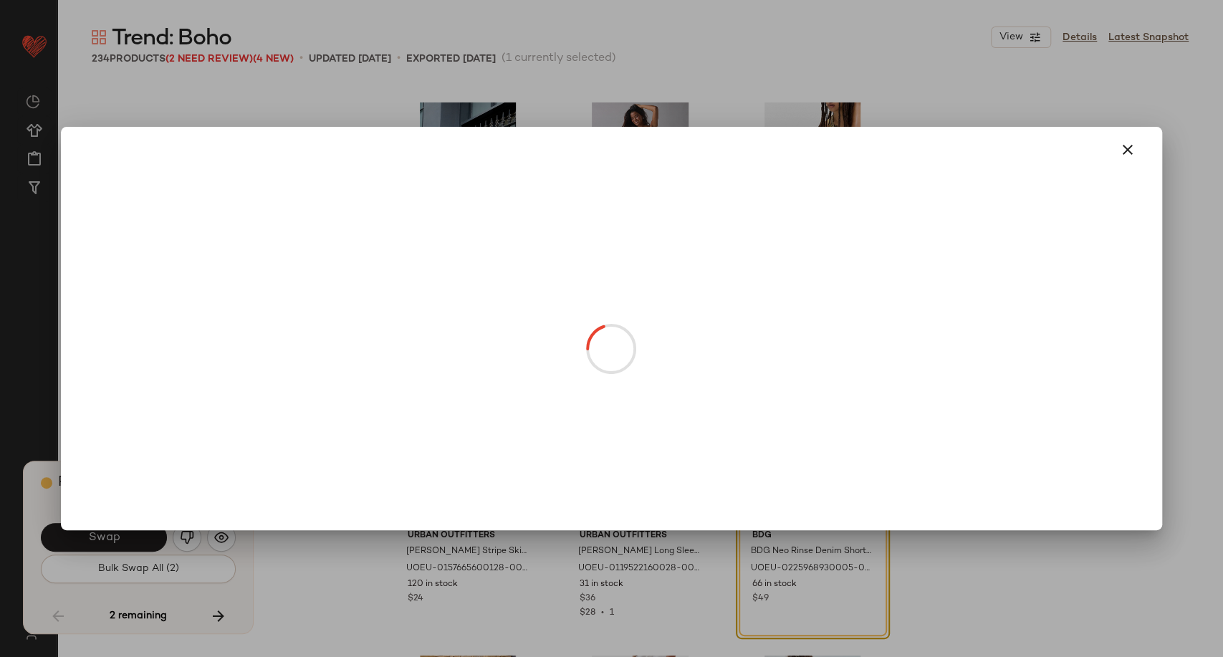
click at [838, 500] on body "Urban Outfitters UK ** Dashboard All Products Global Clipboards (100) Curations…" at bounding box center [611, 328] width 1223 height 657
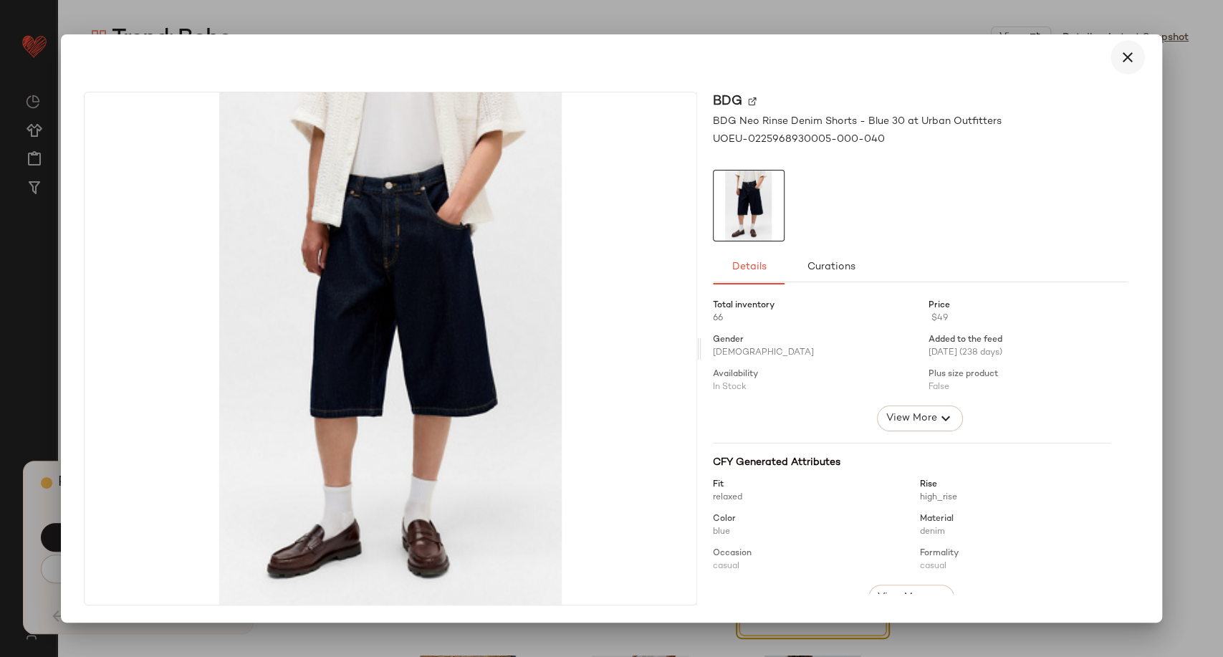
click at [1123, 65] on icon "button" at bounding box center [1127, 57] width 17 height 17
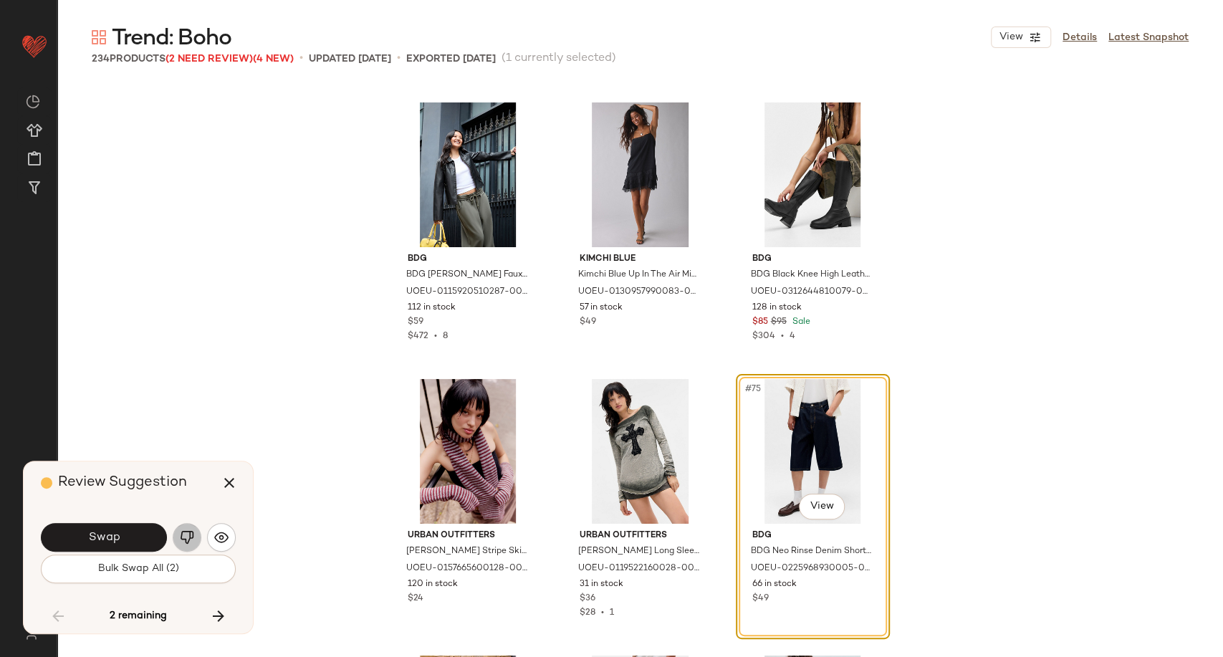
click at [183, 540] on img "button" at bounding box center [187, 537] width 14 height 14
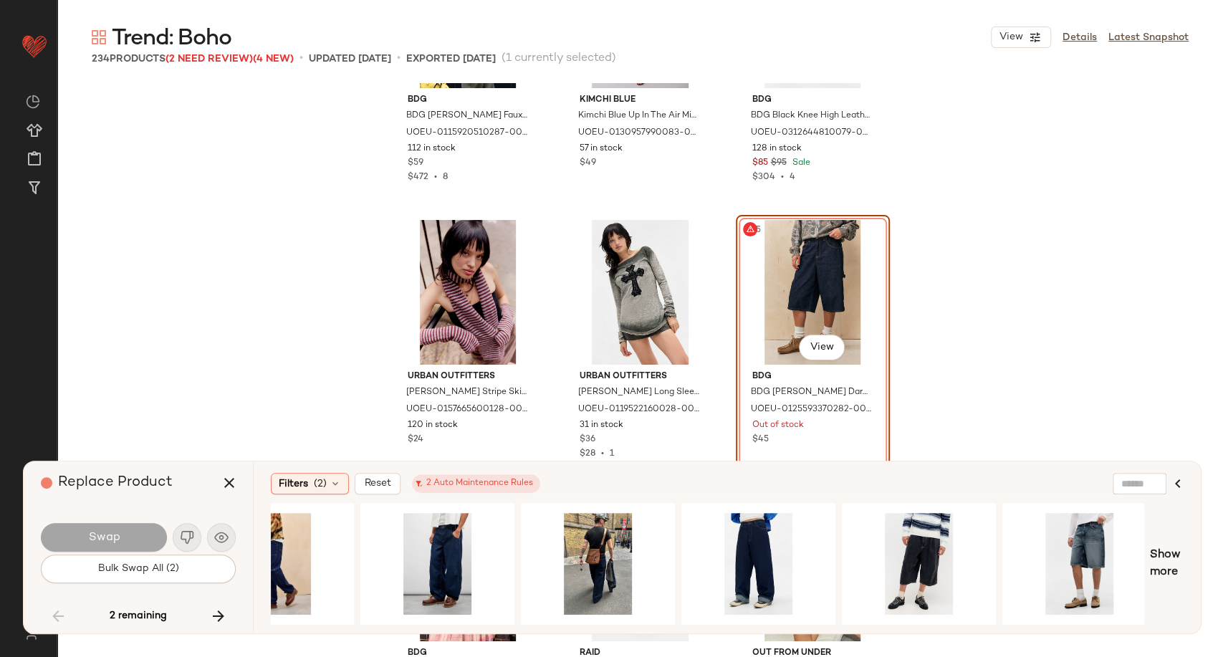
scroll to position [0, 724]
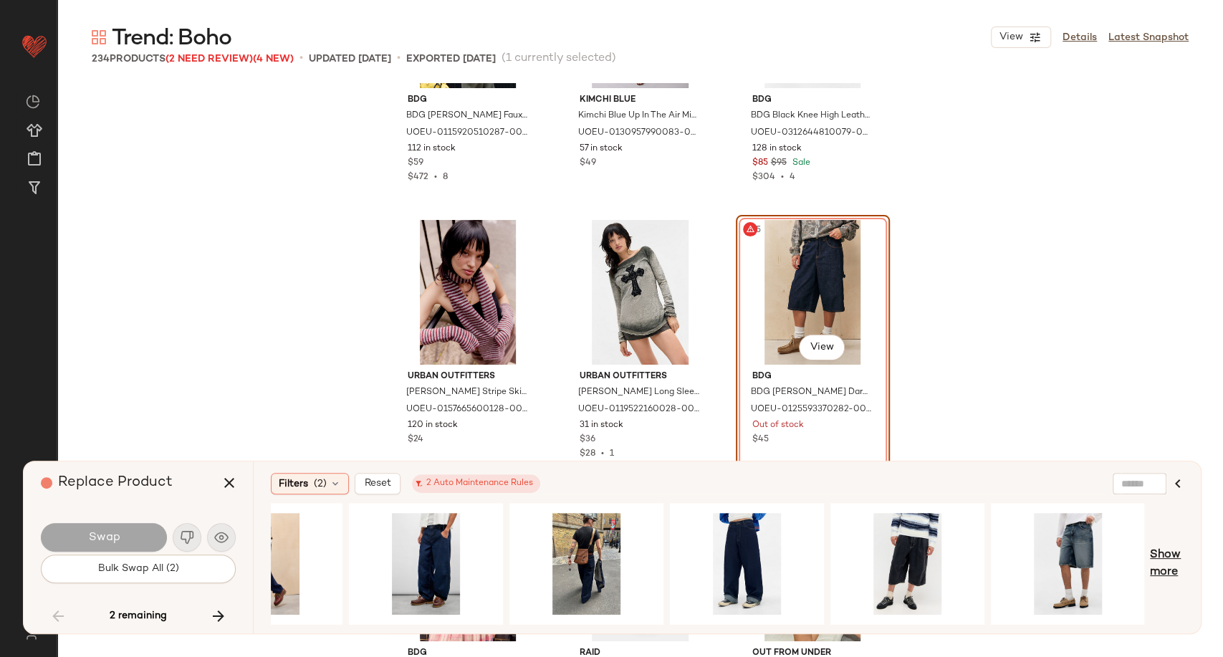
click at [1163, 572] on span "Show more" at bounding box center [1167, 564] width 34 height 34
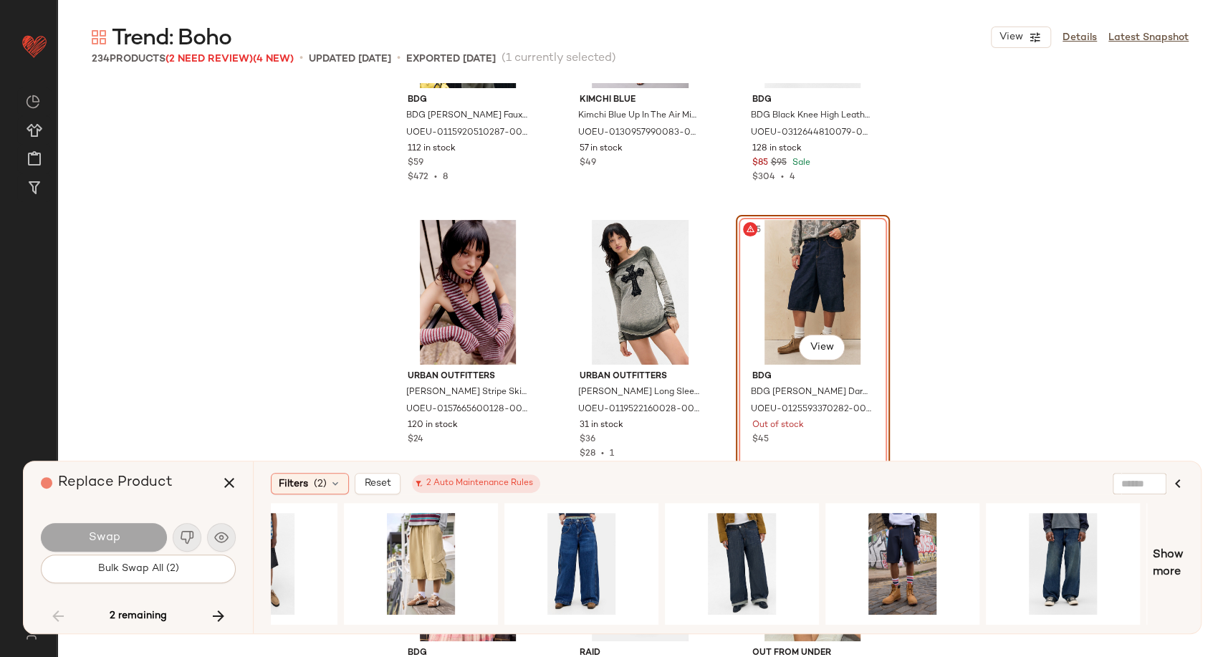
scroll to position [0, 2326]
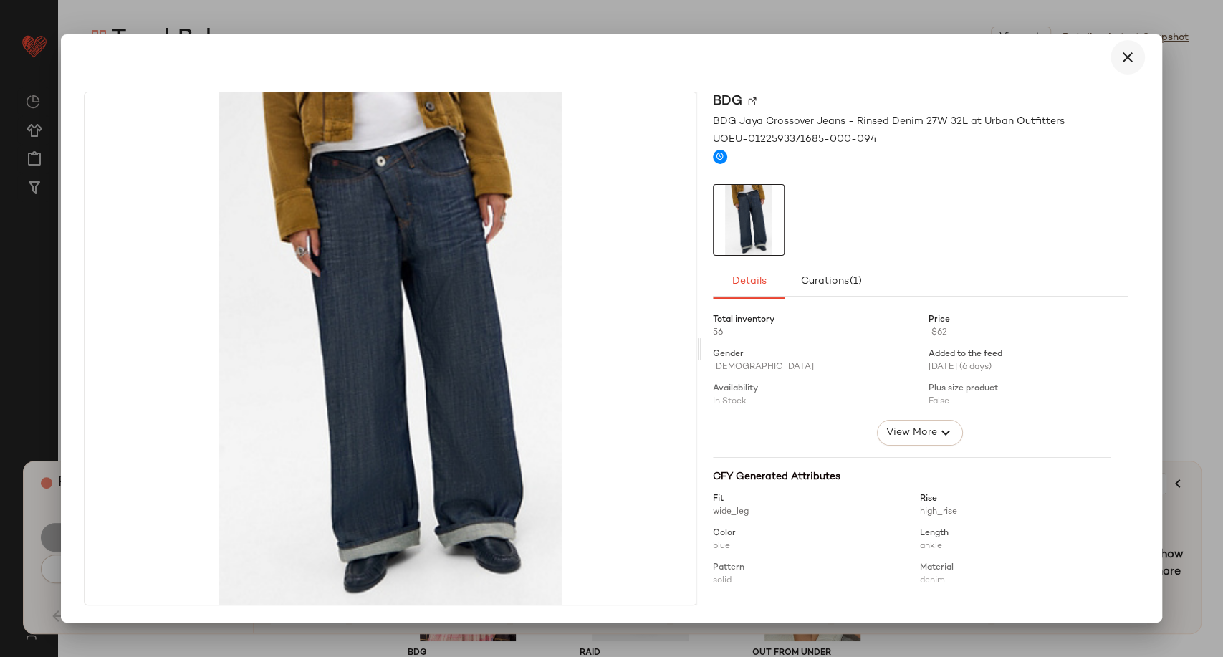
click at [1120, 58] on icon "button" at bounding box center [1127, 57] width 17 height 17
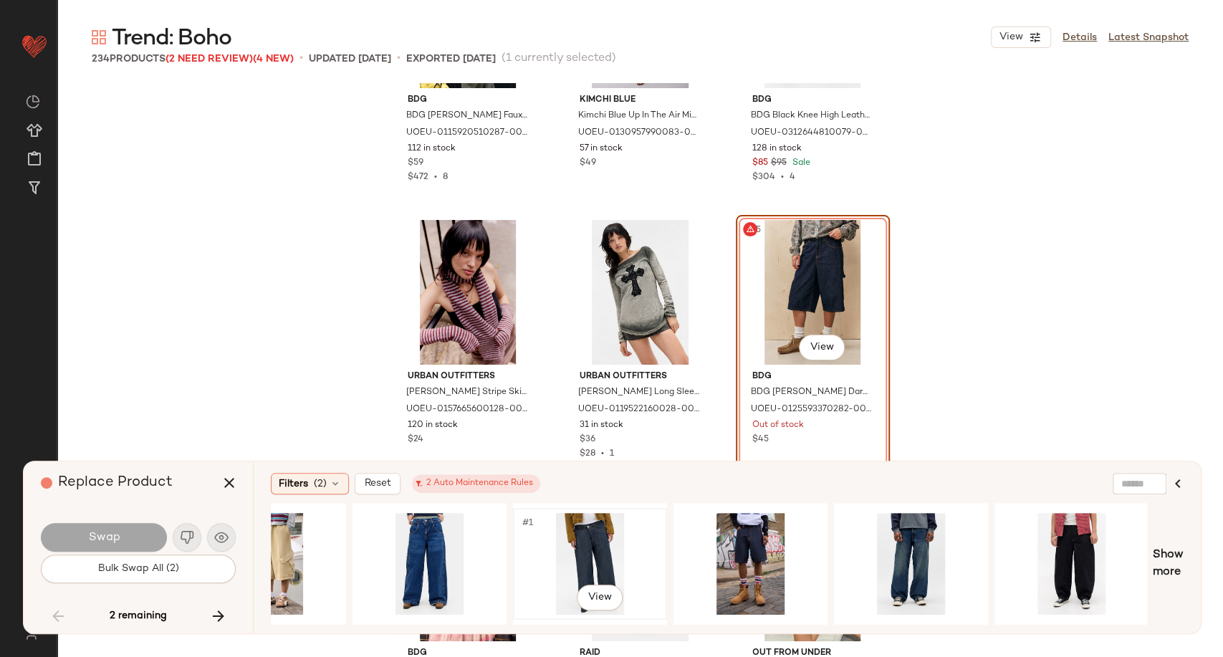
click at [633, 534] on div "#1 View" at bounding box center [590, 564] width 144 height 102
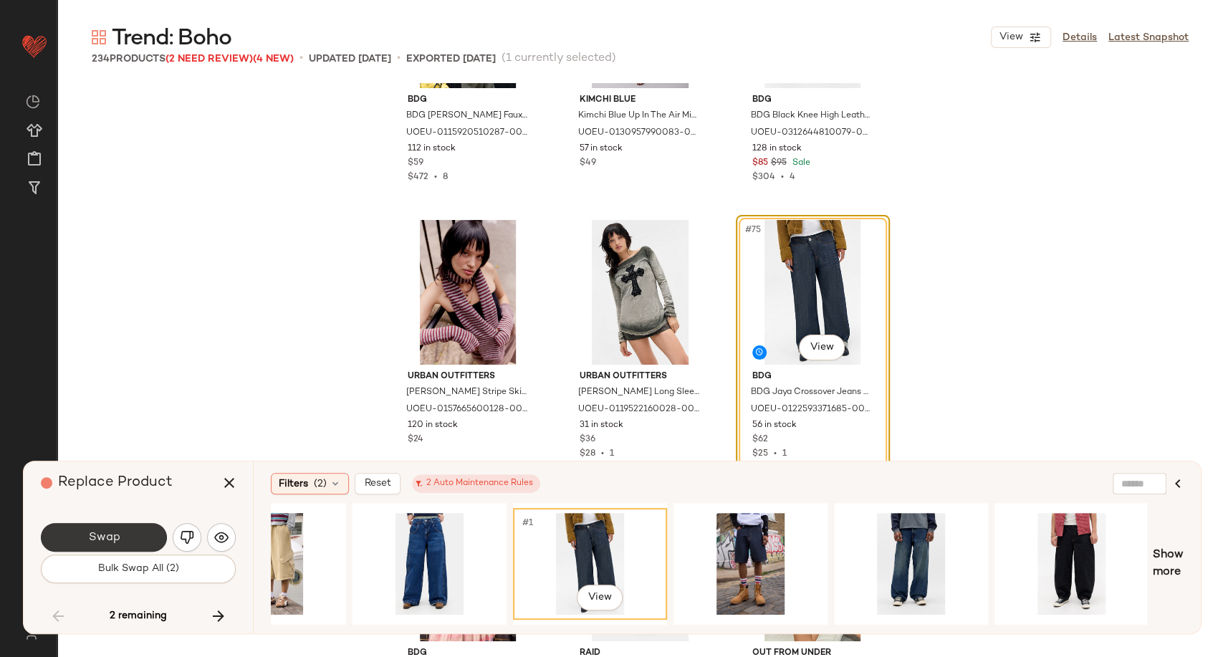
click at [97, 535] on span "Swap" at bounding box center [103, 538] width 32 height 14
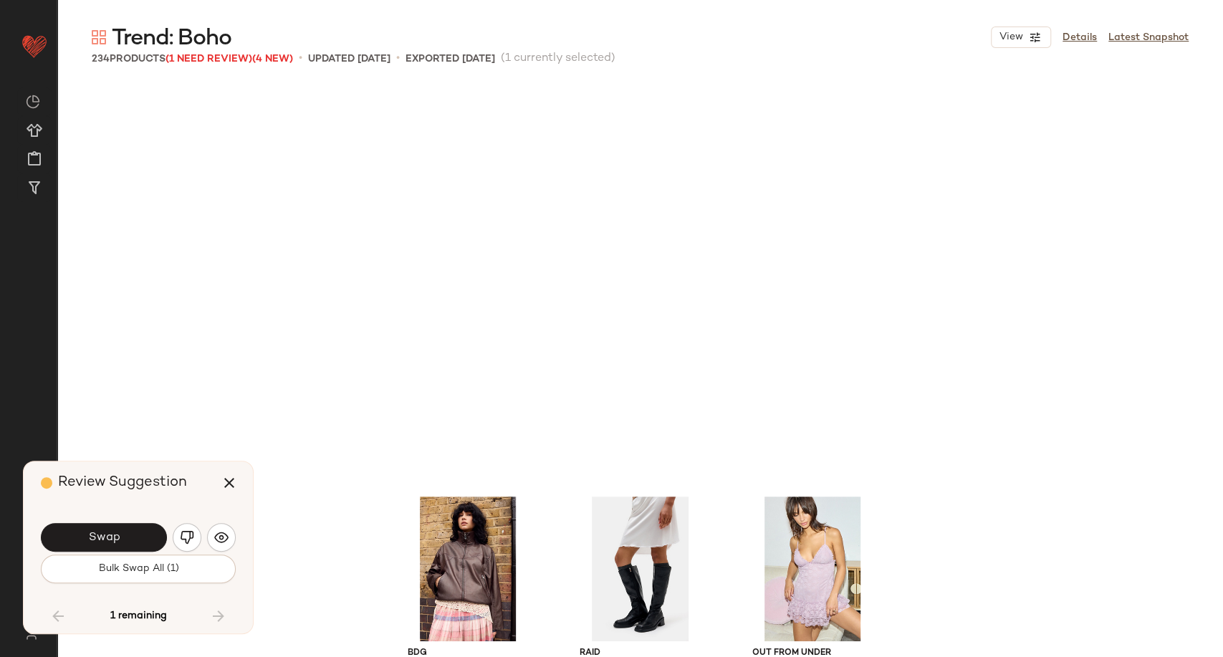
scroll to position [6914, 0]
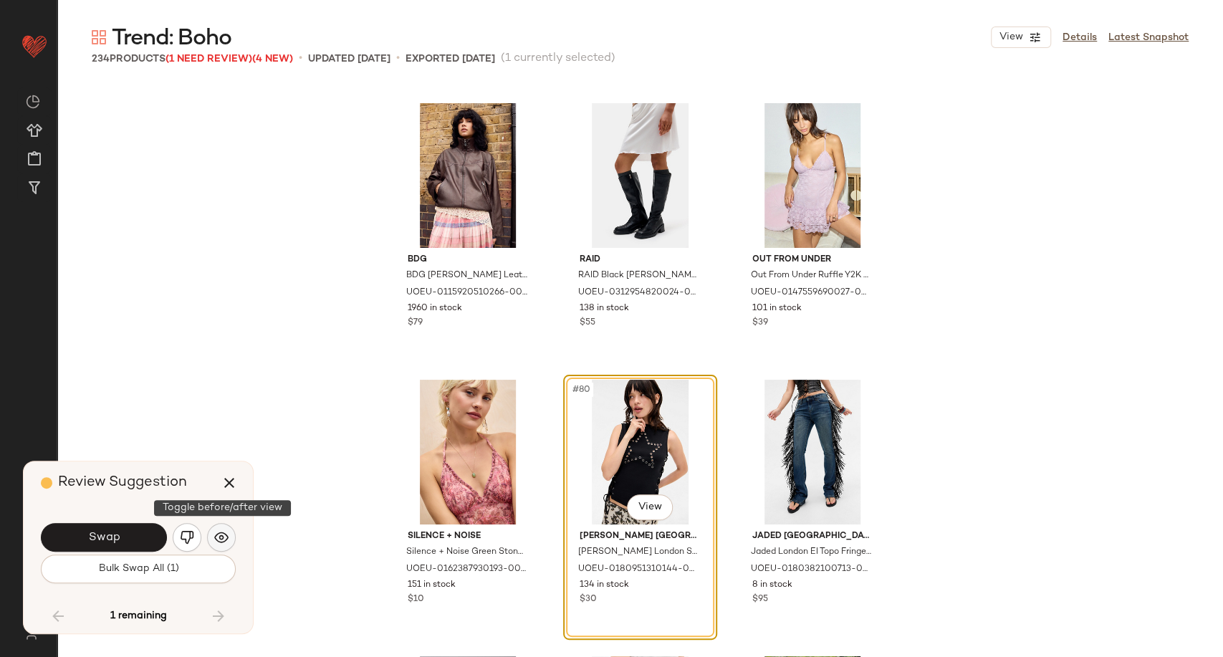
click at [218, 537] on img "button" at bounding box center [221, 537] width 14 height 14
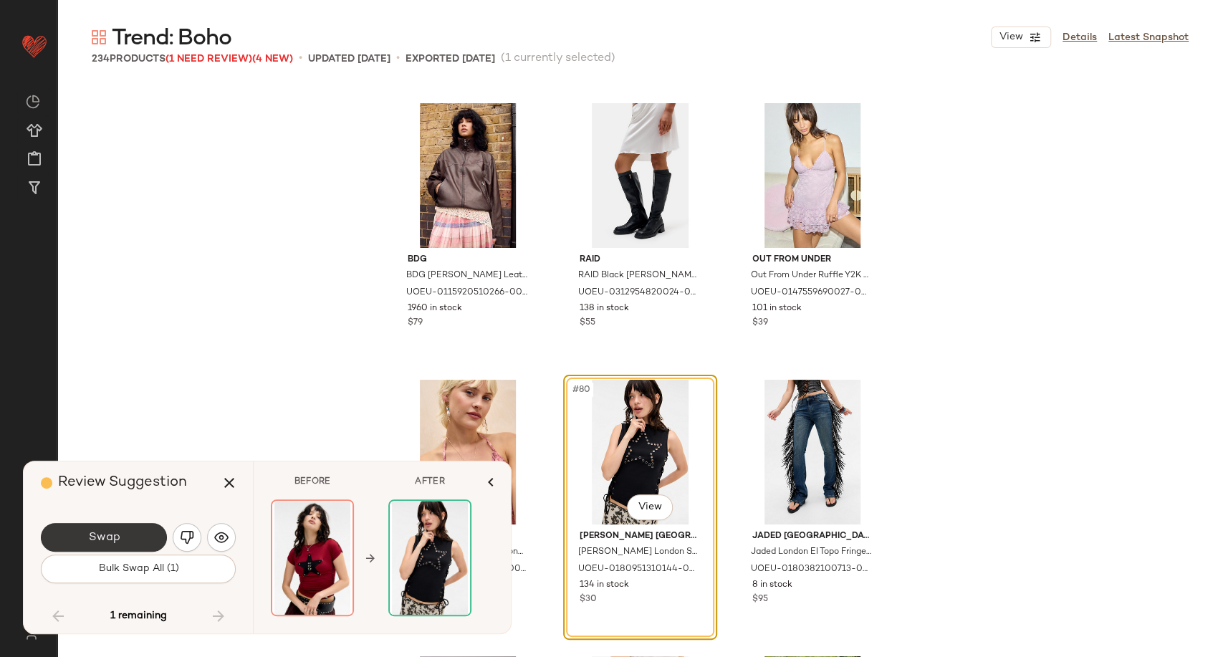
click at [146, 542] on button "Swap" at bounding box center [104, 537] width 126 height 29
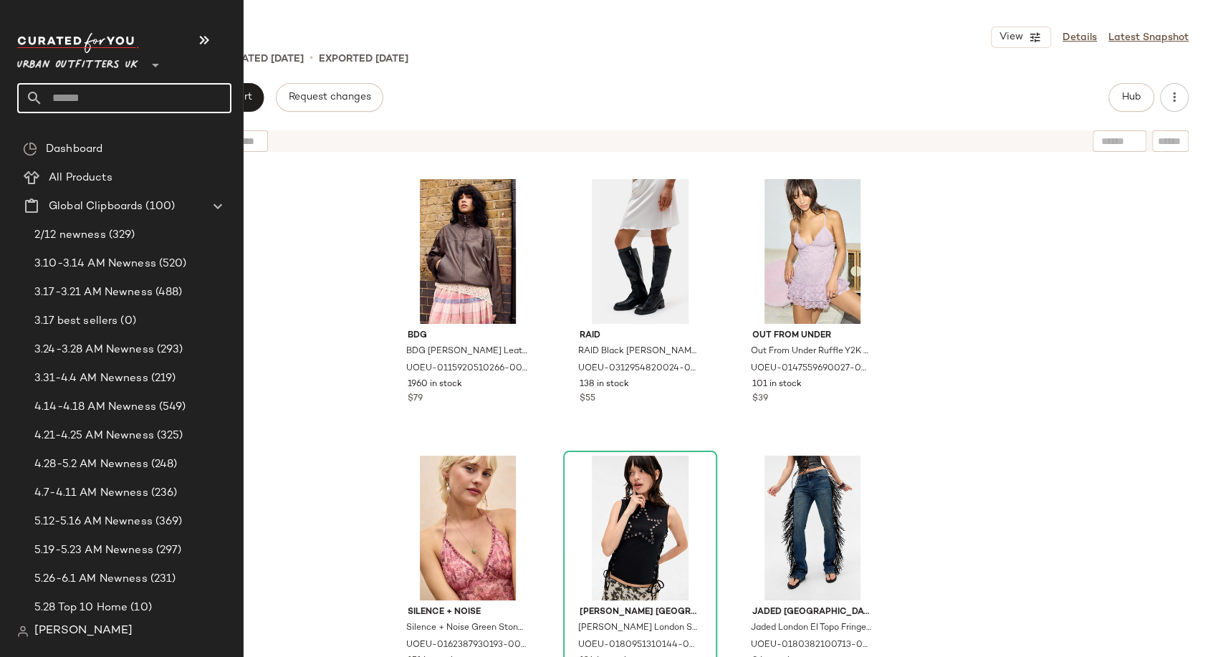
click at [72, 97] on input "text" at bounding box center [137, 98] width 188 height 30
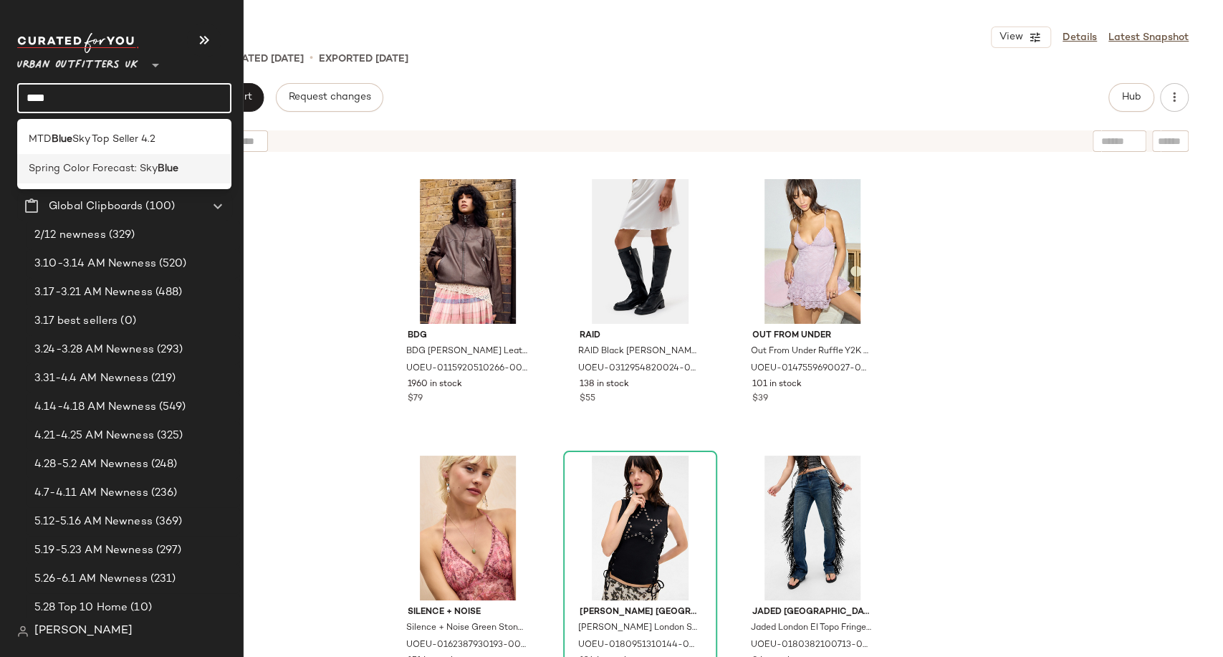
type input "****"
click at [96, 178] on div "Spring Color Forecast: Sky Blue" at bounding box center [124, 168] width 214 height 29
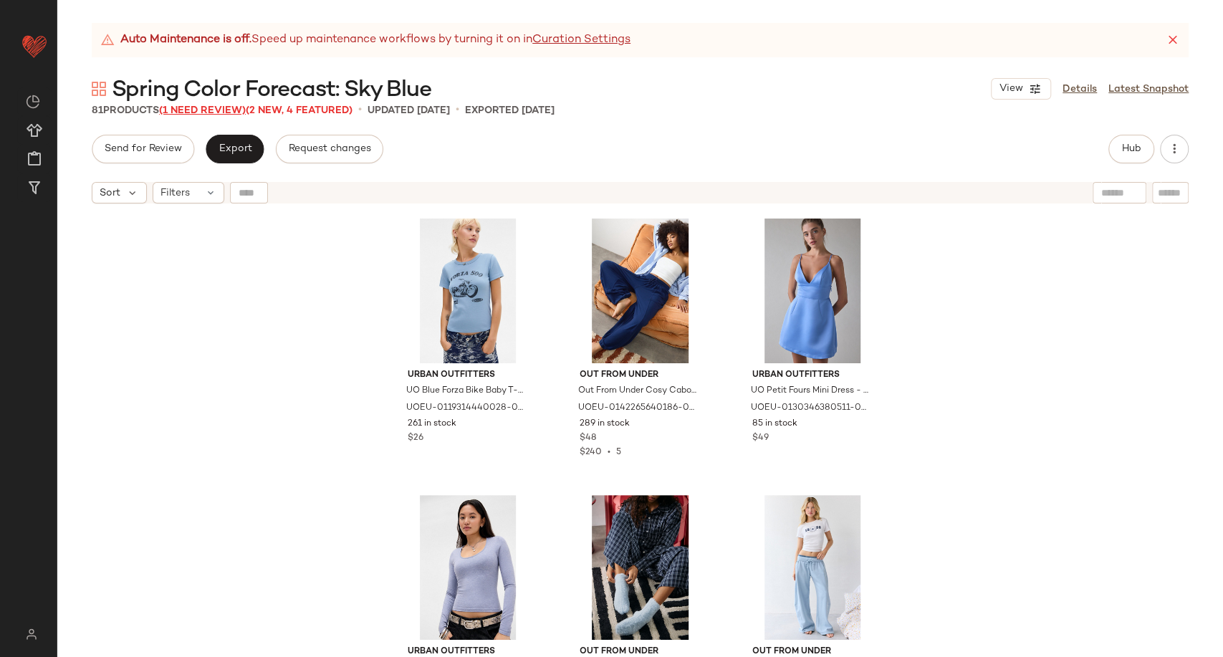
click at [222, 108] on span "(1 Need Review)" at bounding box center [202, 110] width 87 height 11
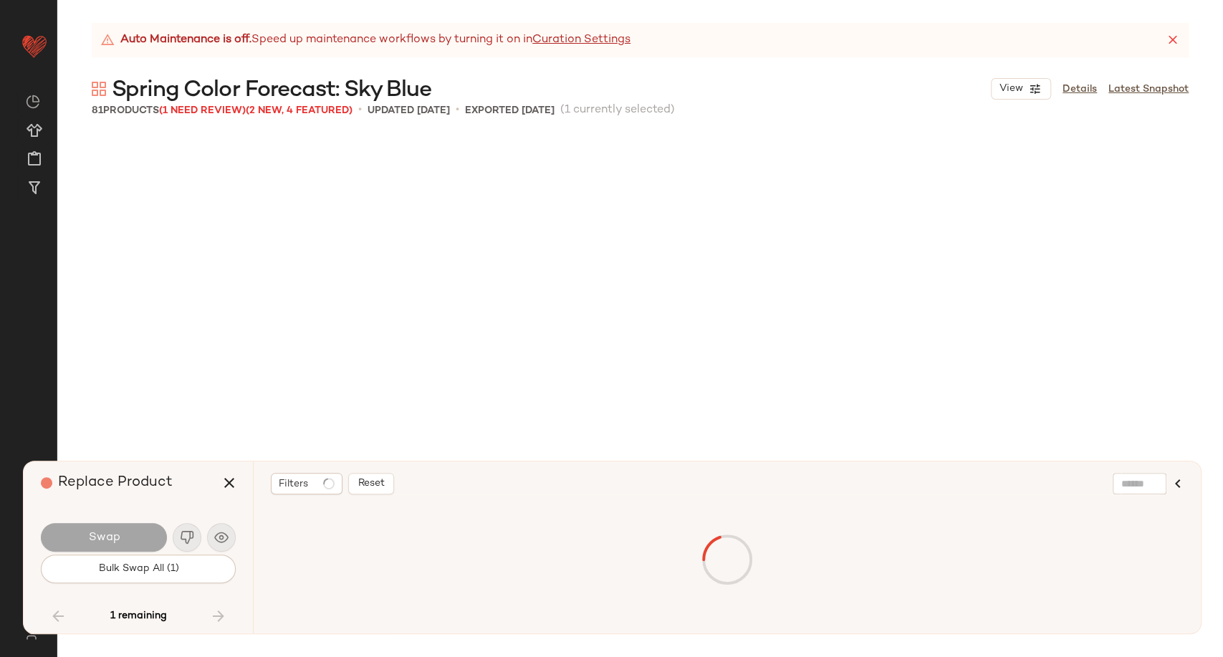
scroll to position [6914, 0]
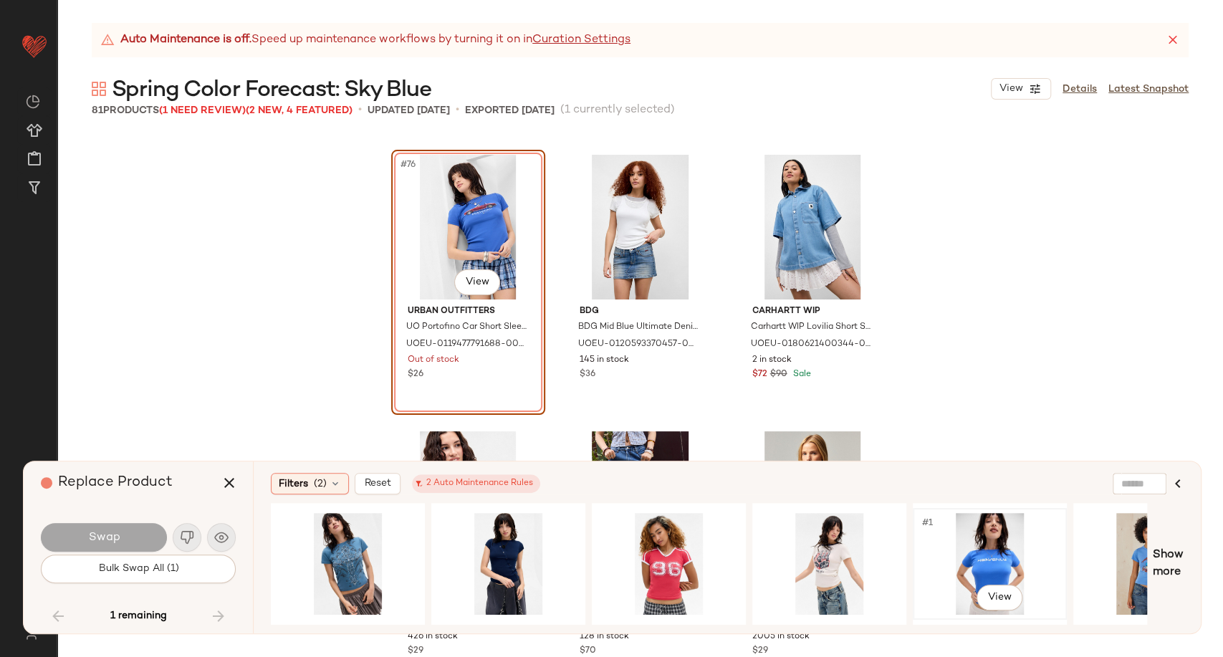
click at [981, 542] on div "#1 View" at bounding box center [990, 564] width 144 height 102
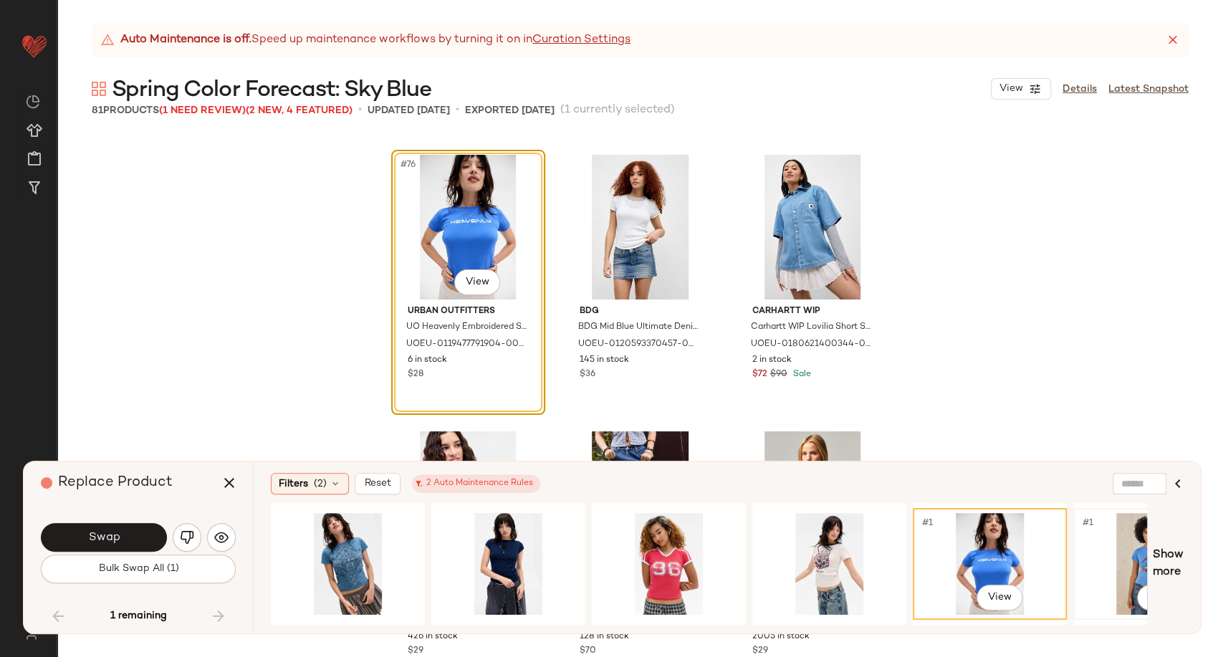
click at [1131, 556] on div "#1 View" at bounding box center [1150, 564] width 144 height 102
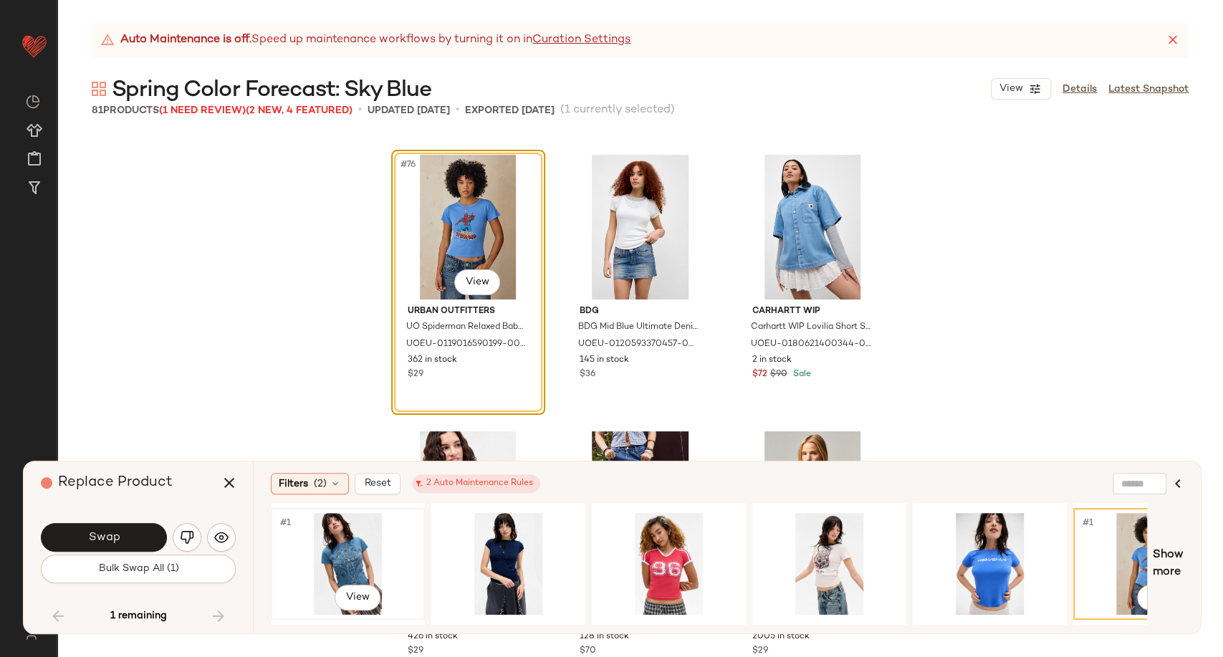
click at [331, 557] on div "#1 View" at bounding box center [348, 564] width 144 height 102
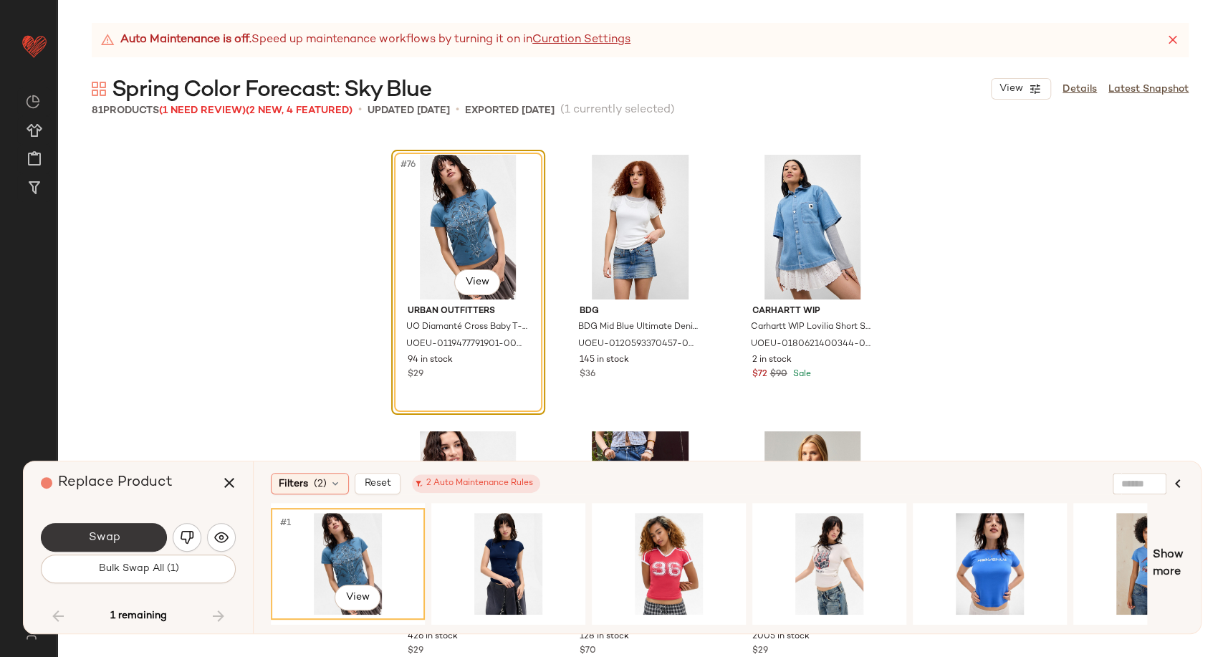
click at [115, 540] on span "Swap" at bounding box center [103, 538] width 32 height 14
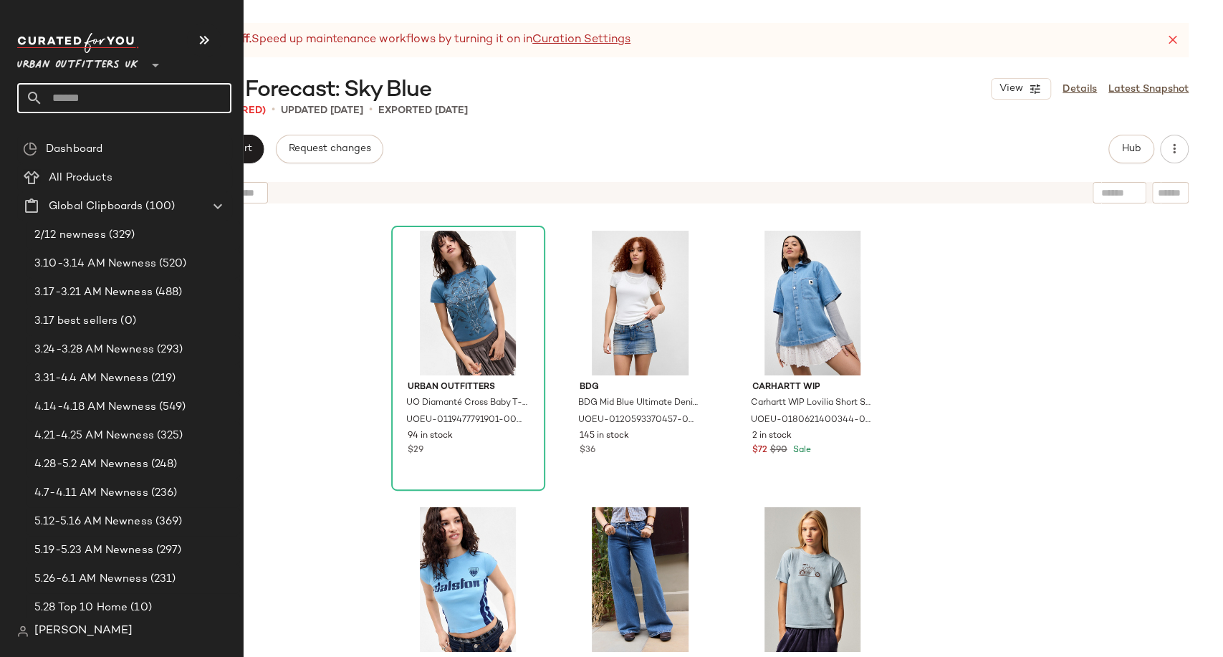
click at [66, 97] on input "text" at bounding box center [137, 98] width 188 height 30
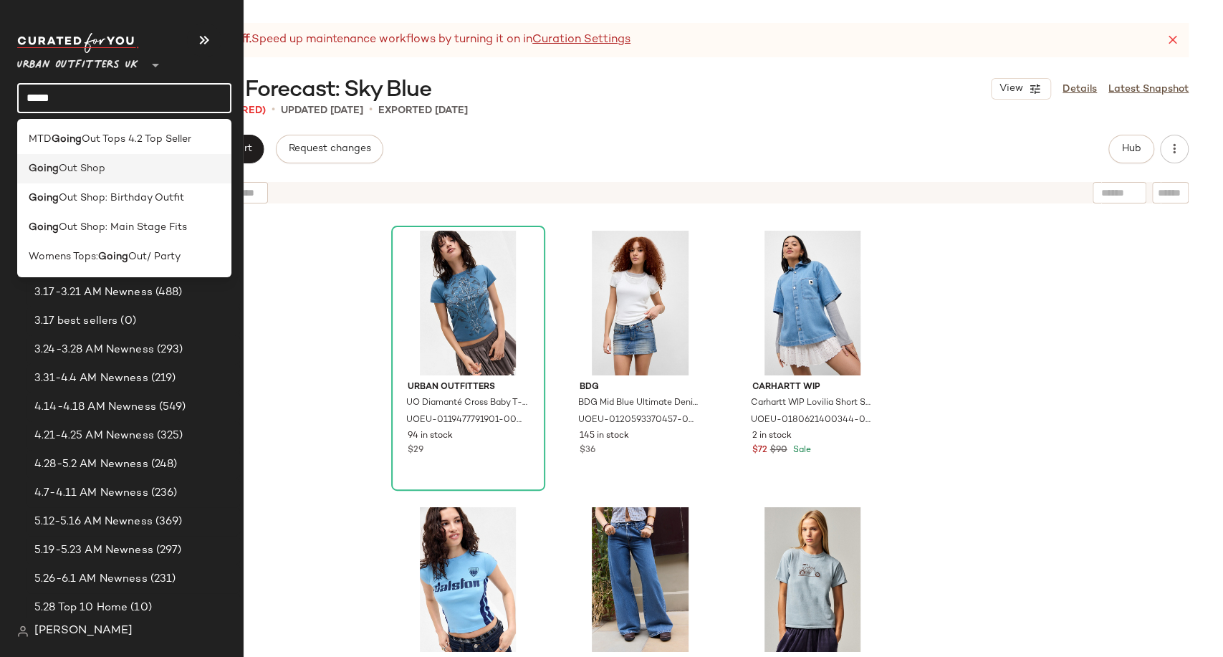
type input "*****"
click at [80, 161] on div "Going Out Shop" at bounding box center [124, 168] width 214 height 29
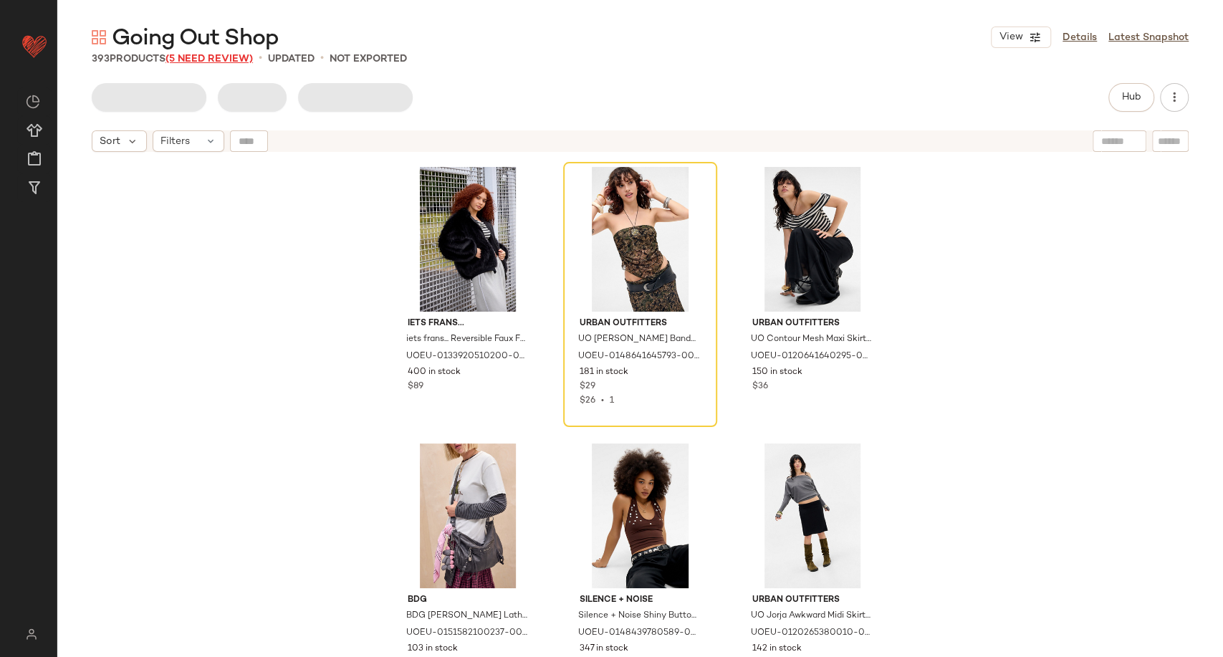
click at [229, 62] on span "(5 Need Review)" at bounding box center [209, 59] width 87 height 11
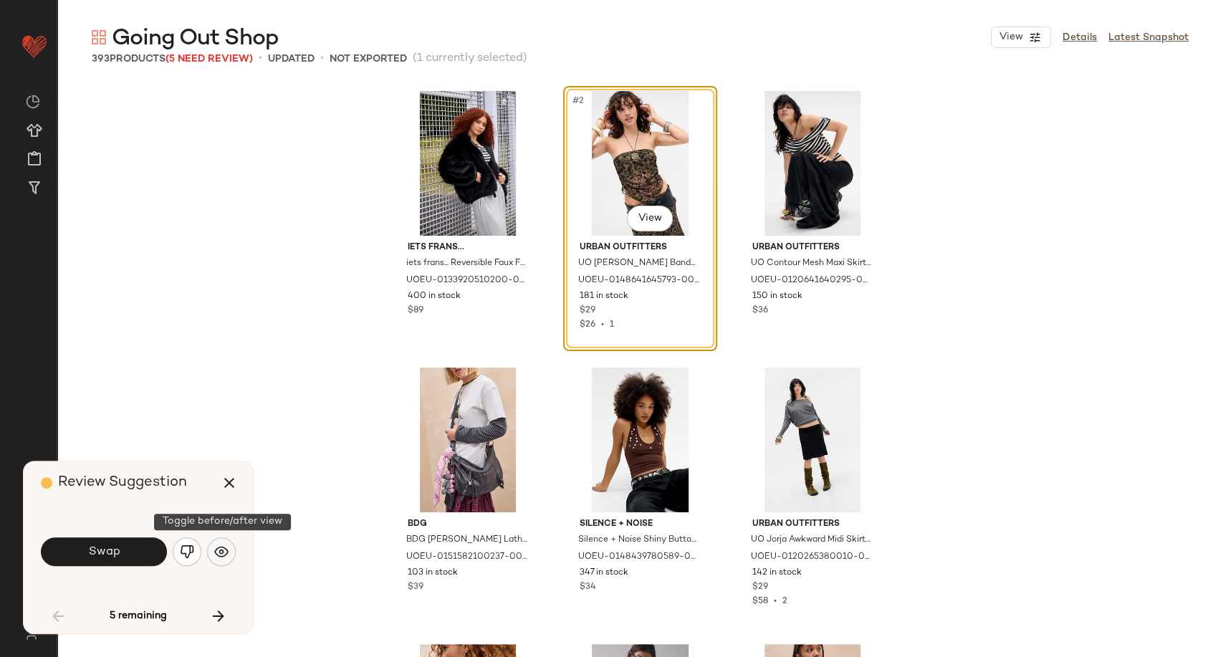
click at [217, 548] on img "button" at bounding box center [221, 552] width 14 height 14
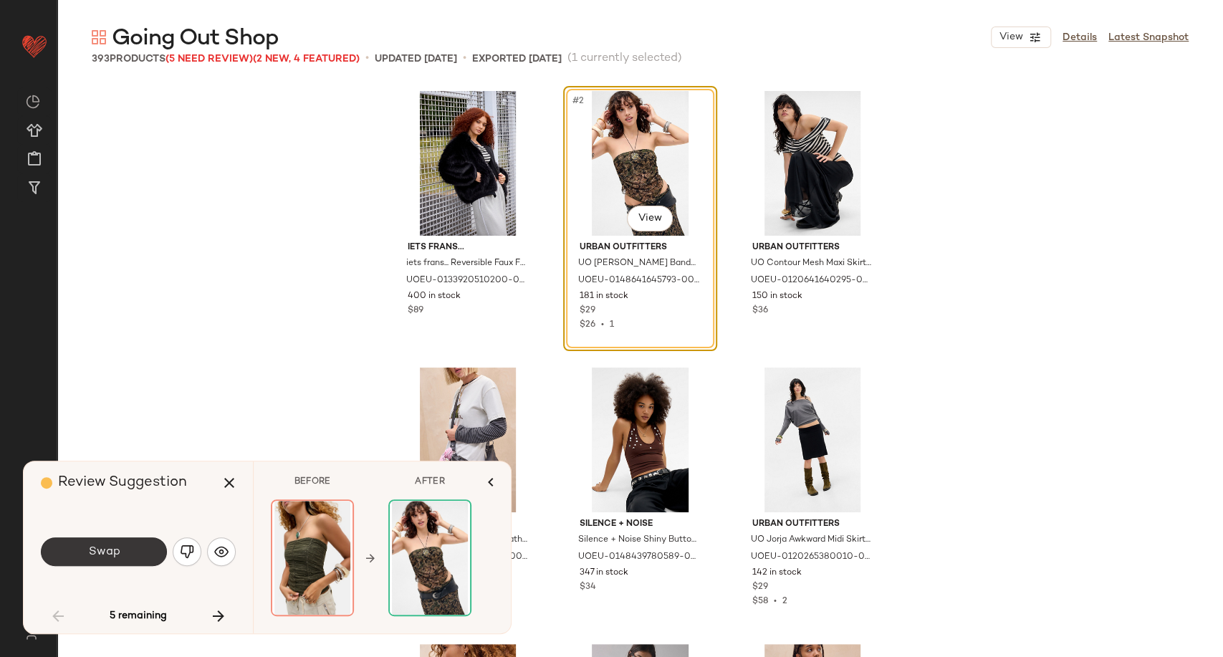
click at [136, 558] on button "Swap" at bounding box center [104, 551] width 126 height 29
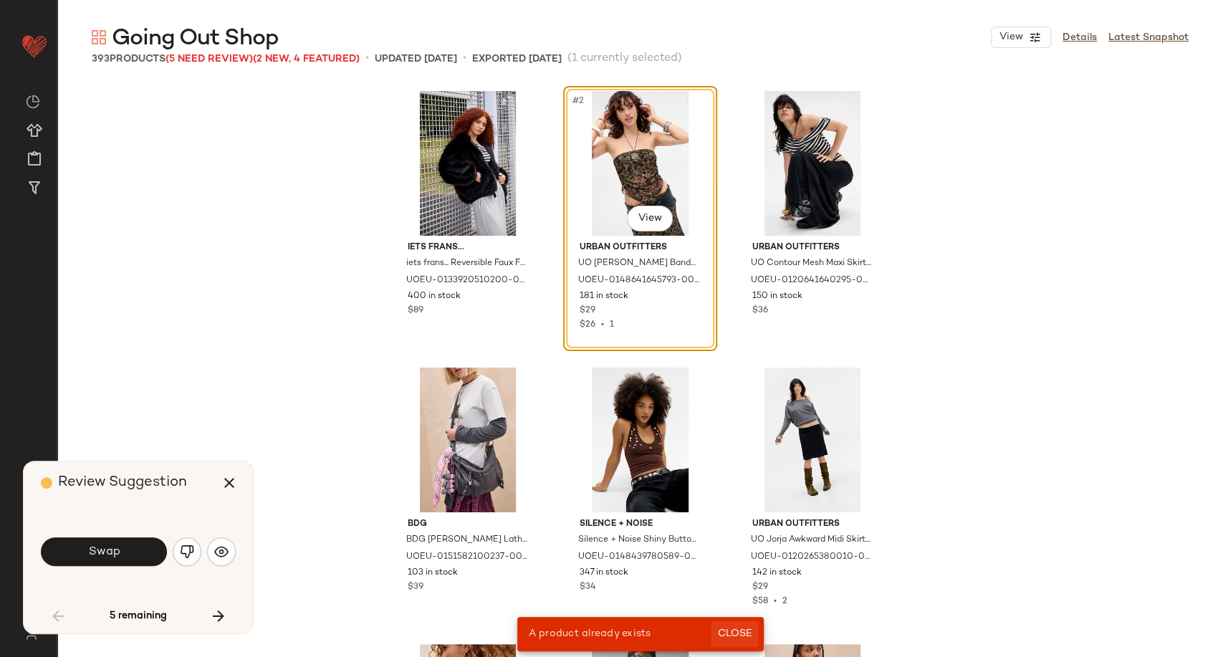
click at [732, 634] on span "Close" at bounding box center [734, 633] width 35 height 11
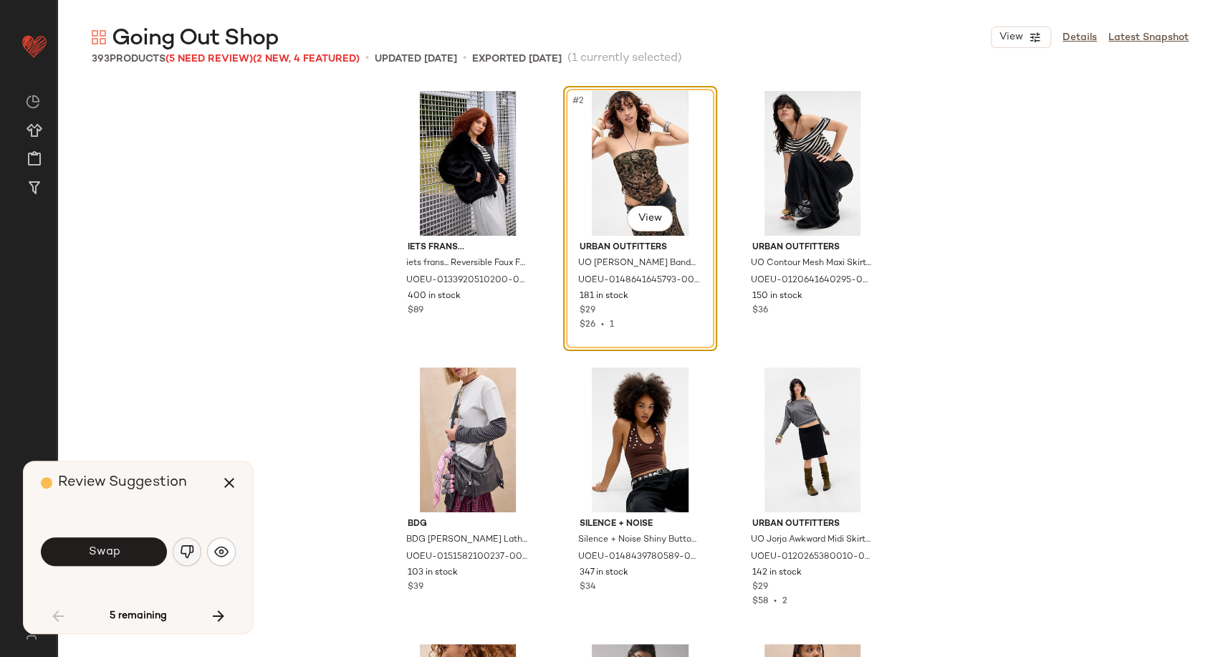
click at [186, 560] on button "button" at bounding box center [187, 551] width 29 height 29
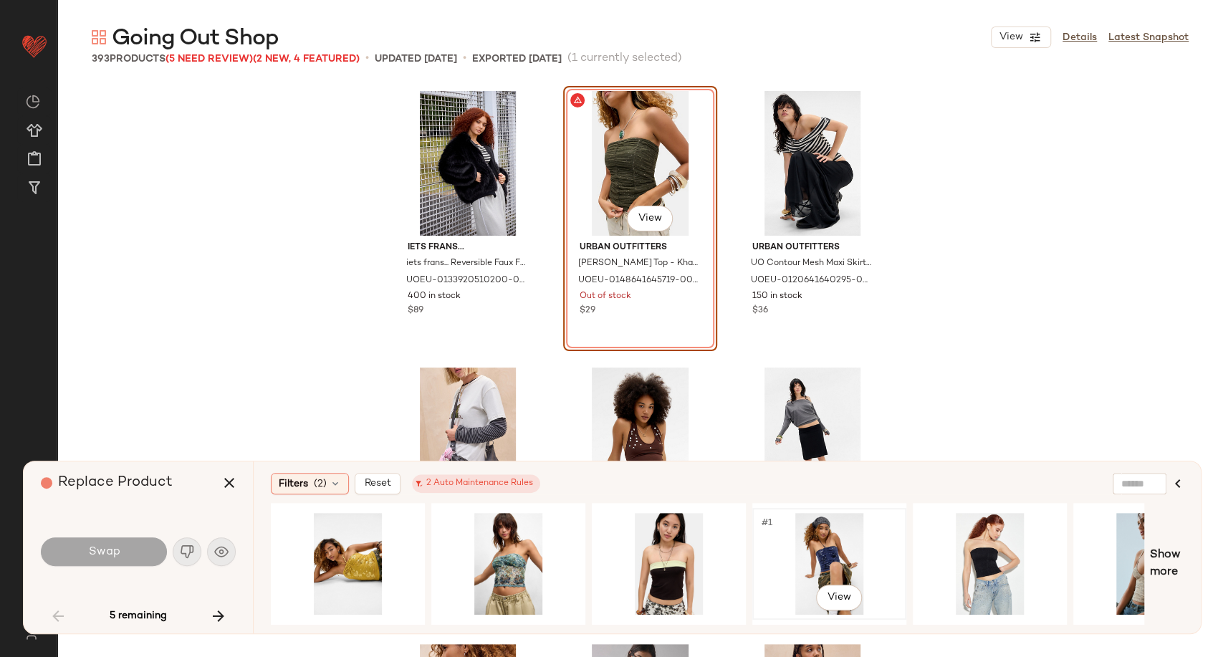
click at [838, 552] on div "#1 View" at bounding box center [829, 564] width 144 height 102
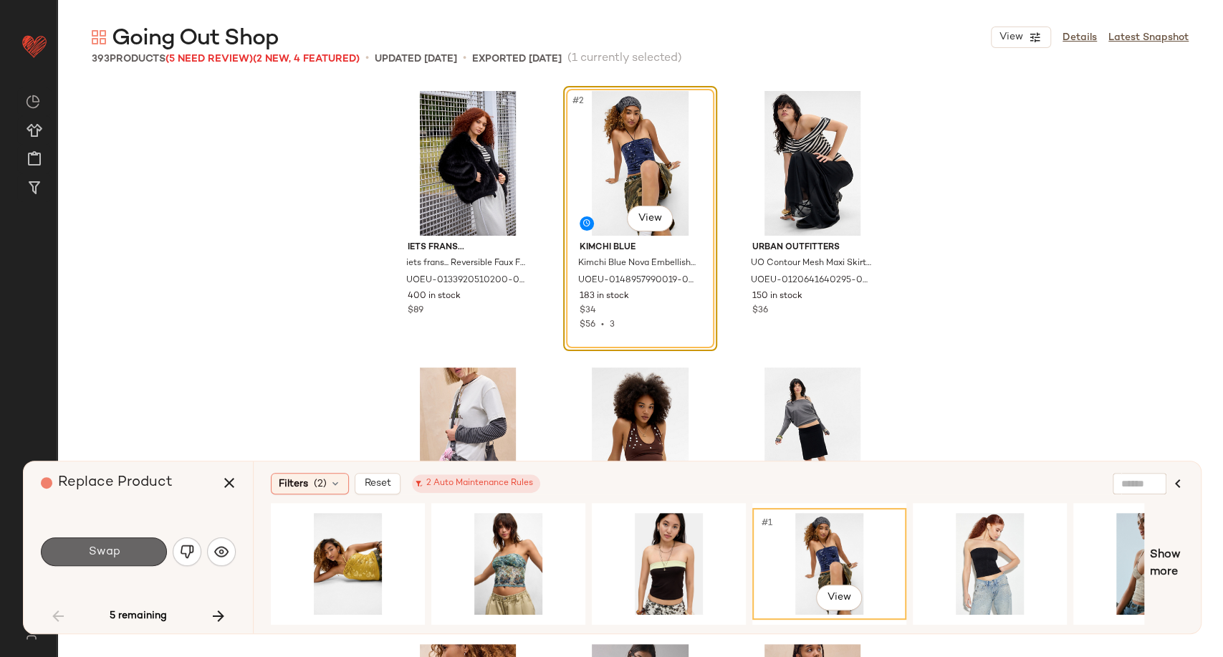
click at [143, 555] on button "Swap" at bounding box center [104, 551] width 126 height 29
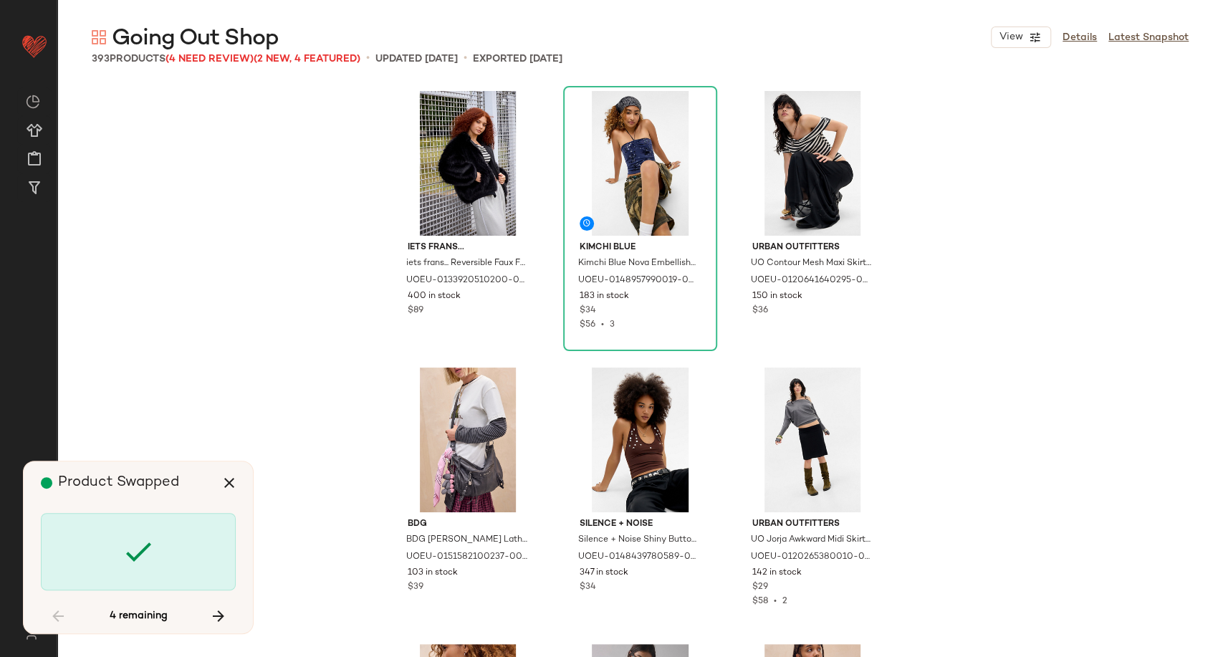
scroll to position [9404, 0]
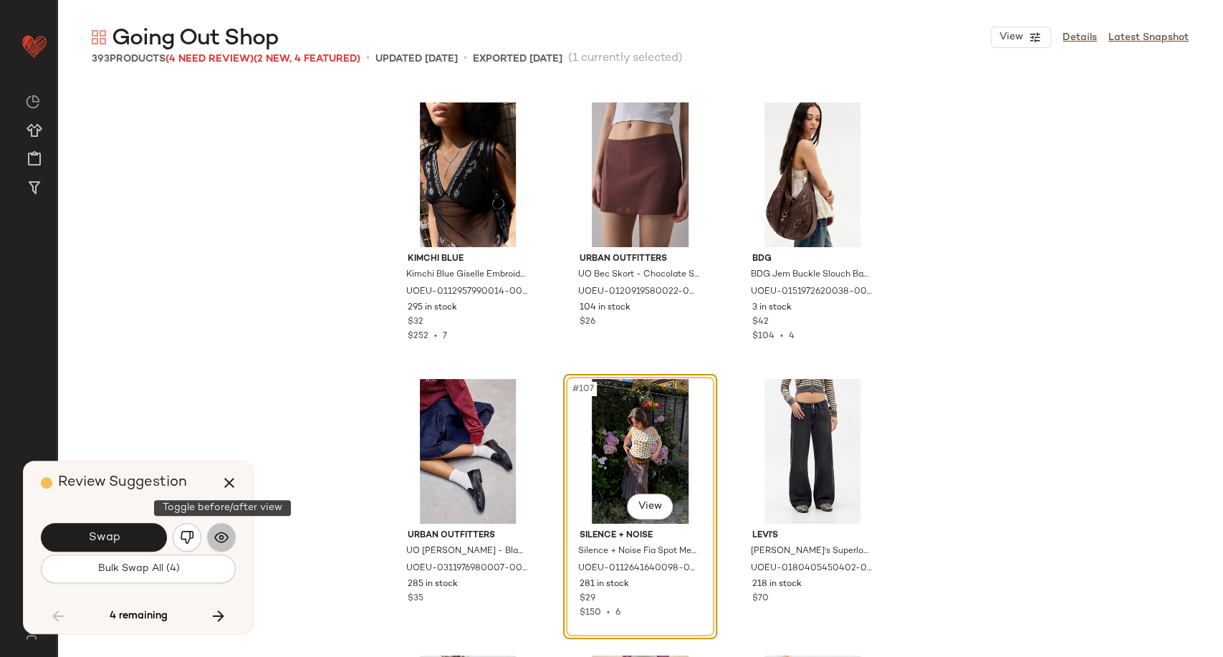
click at [219, 535] on img "button" at bounding box center [221, 537] width 14 height 14
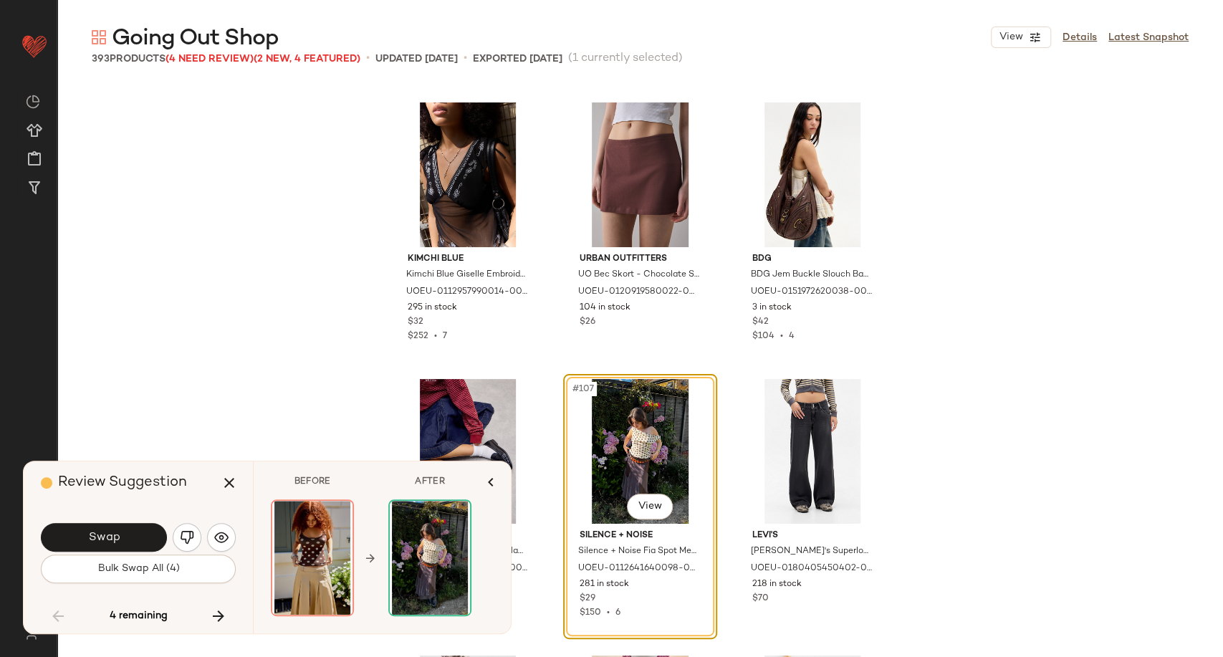
click at [135, 537] on button "Swap" at bounding box center [104, 537] width 126 height 29
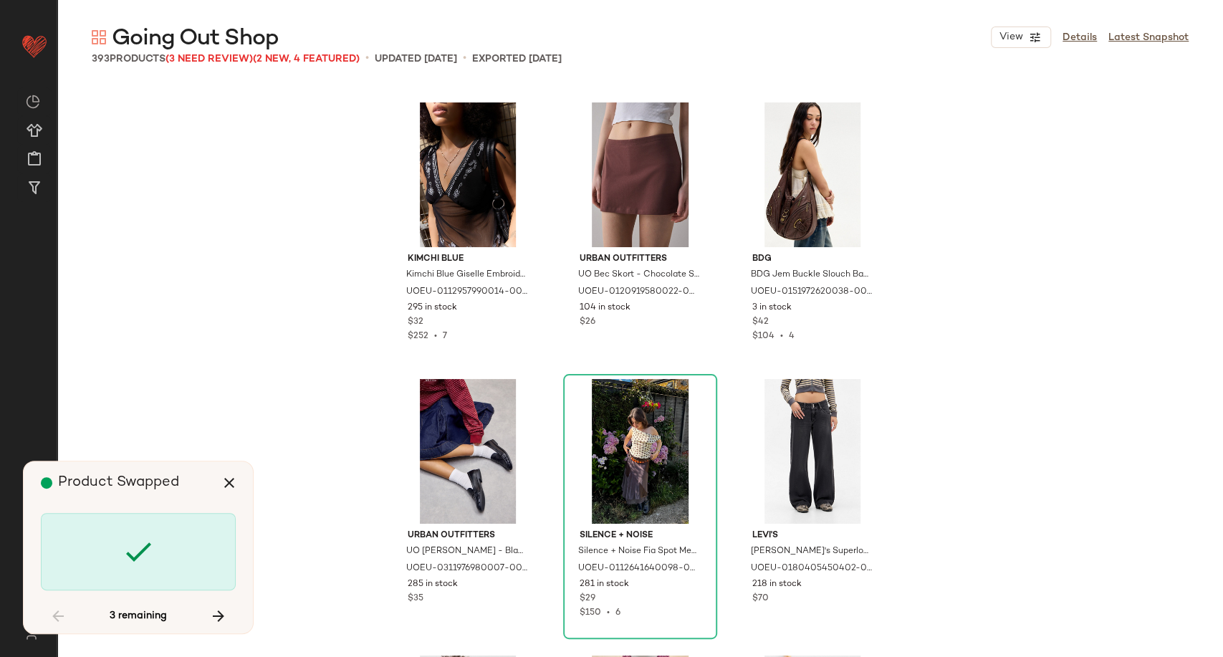
scroll to position [15765, 0]
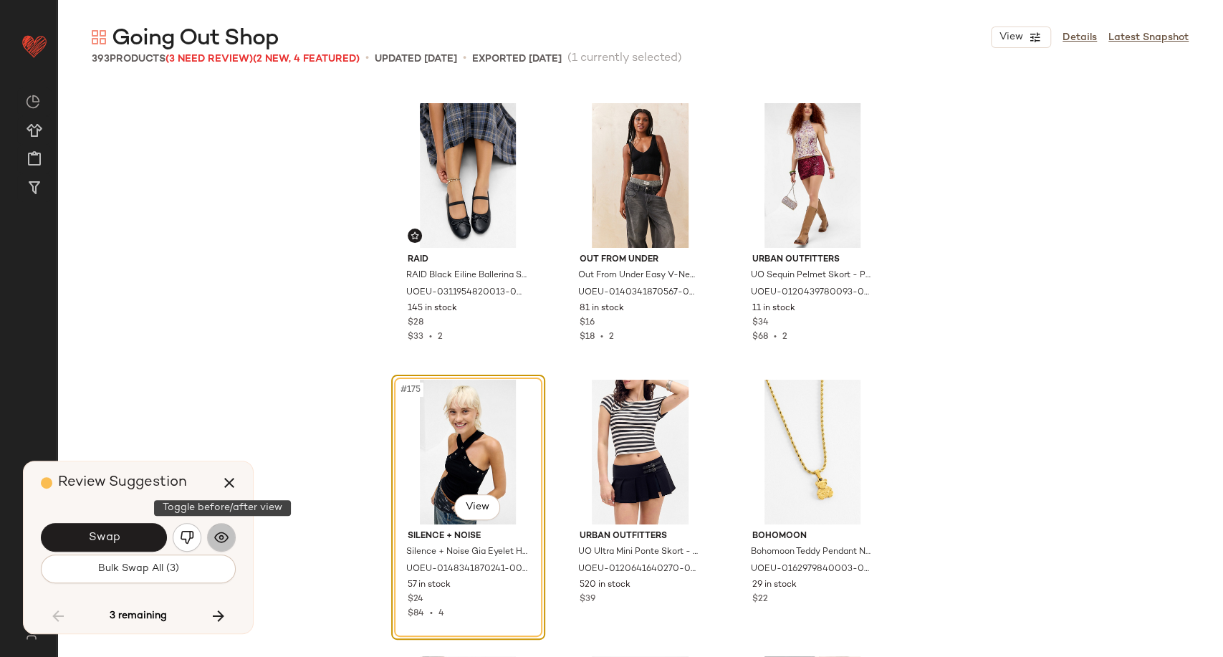
click at [228, 545] on button "button" at bounding box center [221, 537] width 29 height 29
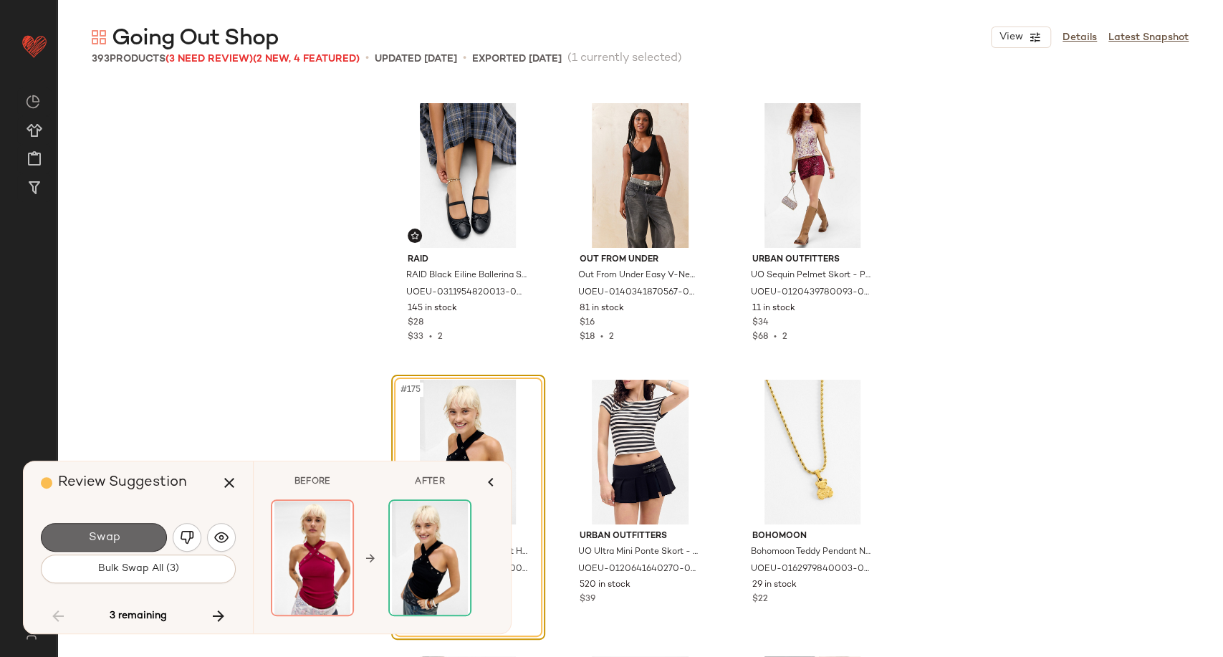
click at [124, 542] on button "Swap" at bounding box center [104, 537] width 126 height 29
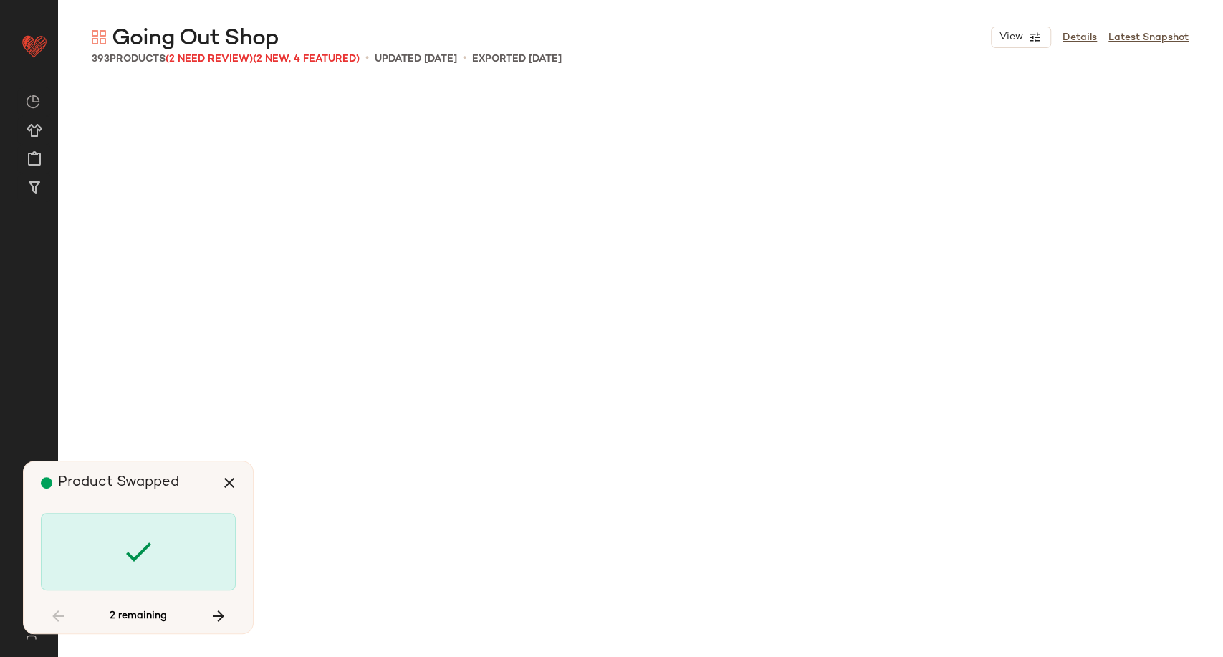
scroll to position [22403, 0]
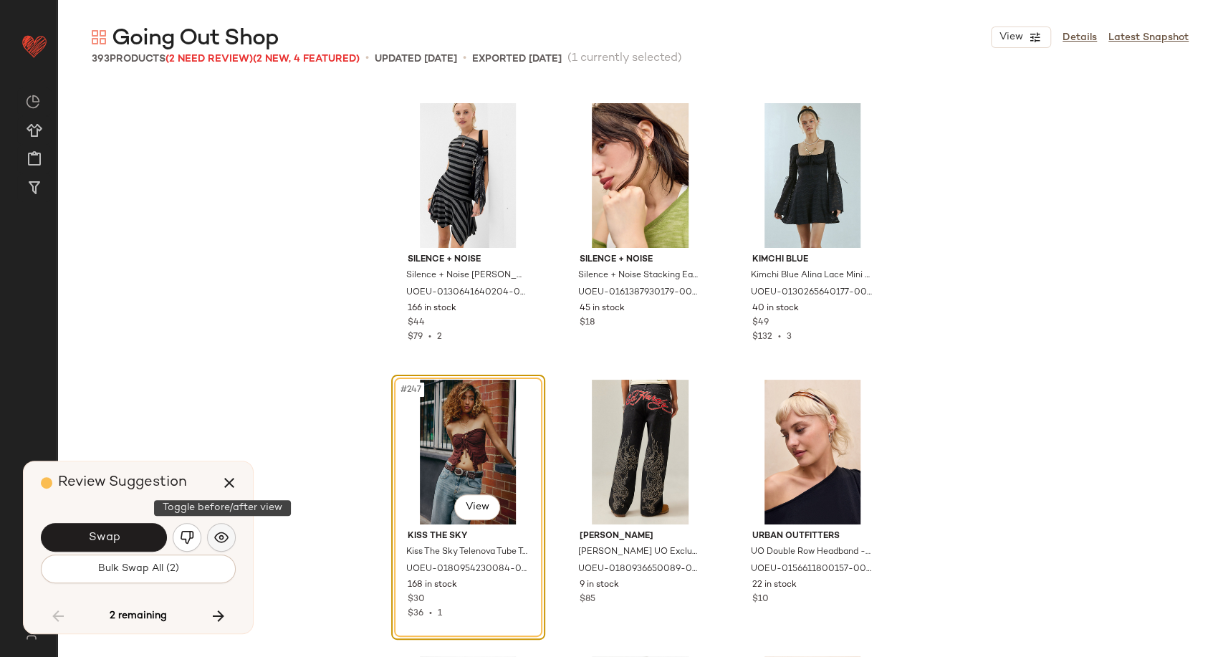
click at [218, 532] on img "button" at bounding box center [221, 537] width 14 height 14
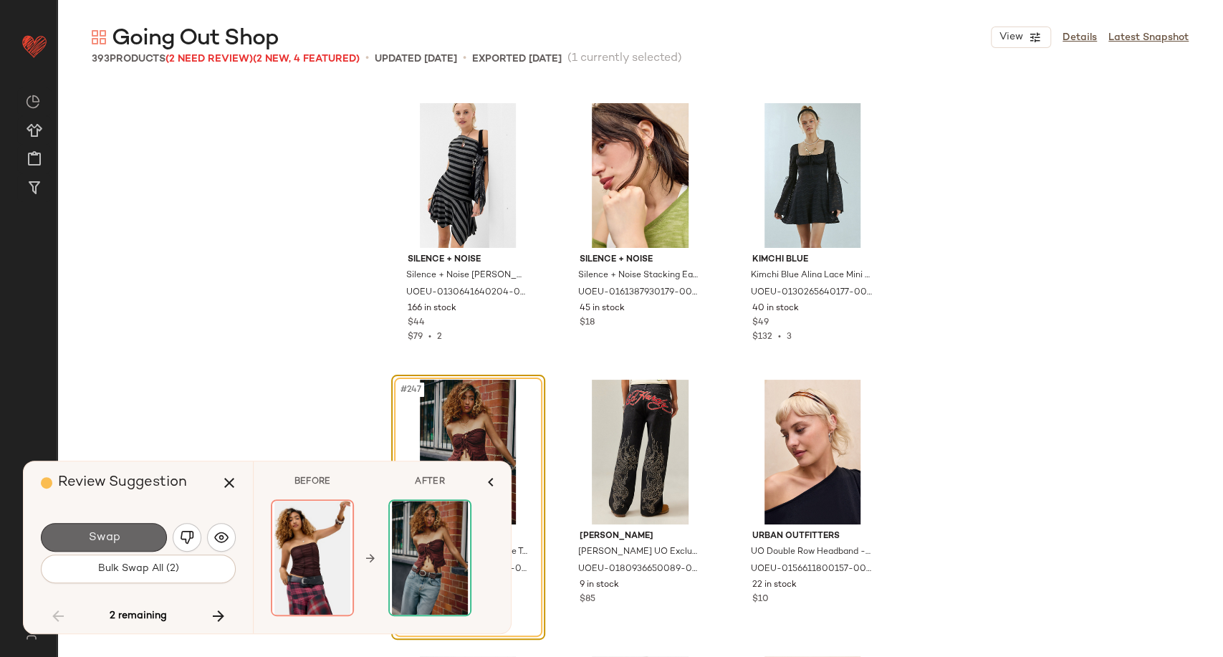
click at [128, 535] on button "Swap" at bounding box center [104, 537] width 126 height 29
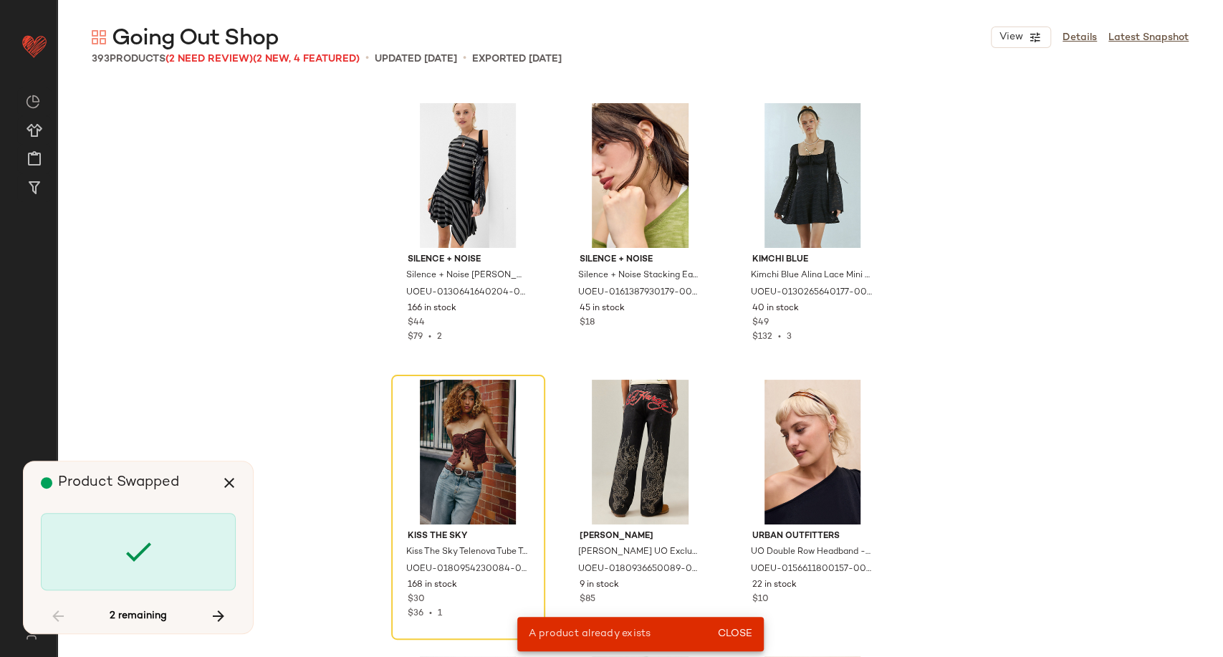
scroll to position [13829, 0]
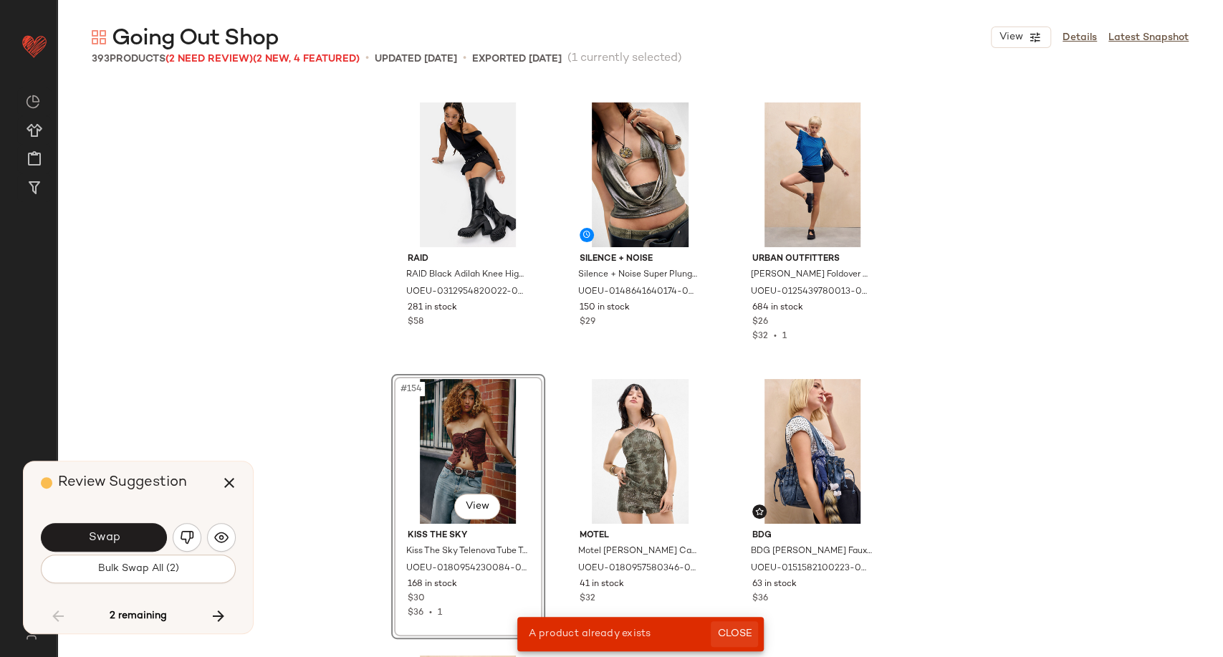
click at [739, 633] on span "Close" at bounding box center [734, 633] width 35 height 11
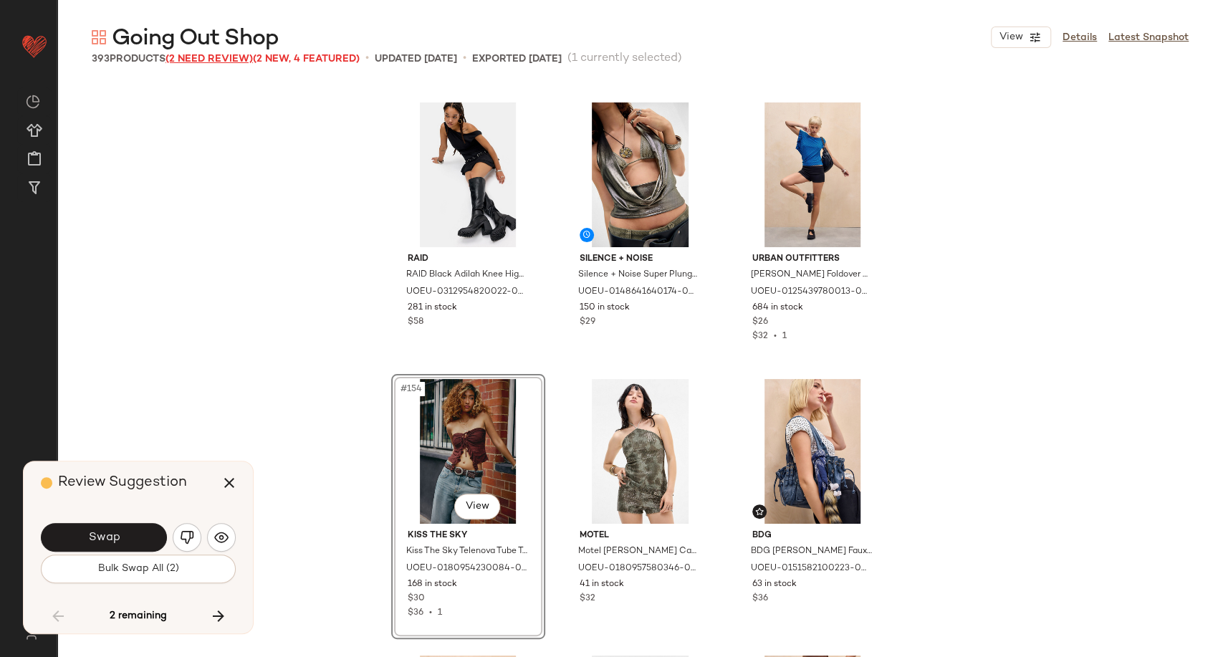
click at [178, 54] on span "(2 Need Review)" at bounding box center [209, 59] width 87 height 11
click at [244, 480] on button "button" at bounding box center [229, 483] width 34 height 34
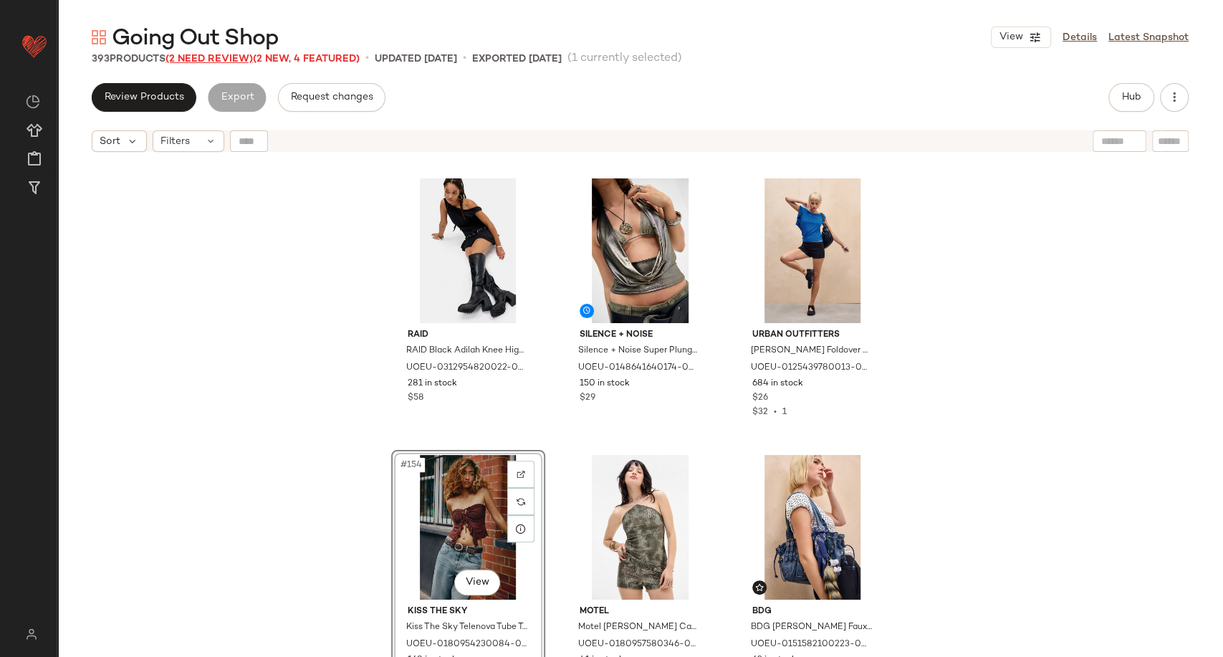
click at [210, 57] on span "(2 Need Review)" at bounding box center [209, 59] width 87 height 11
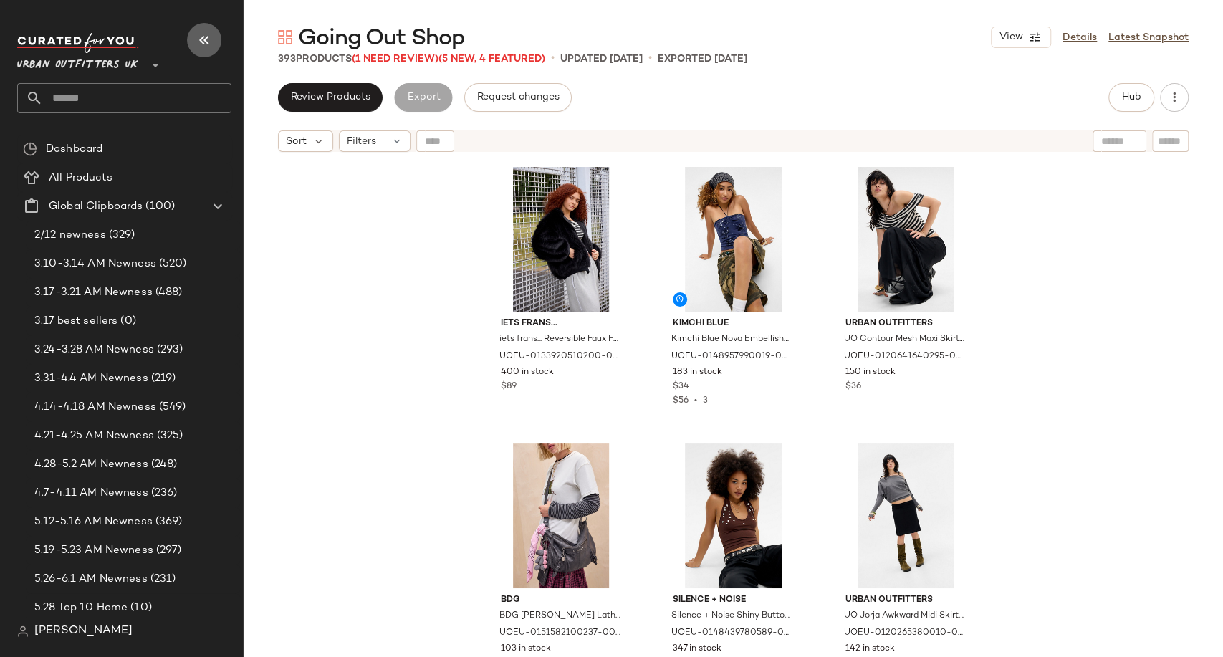
click at [211, 42] on icon "button" at bounding box center [204, 40] width 17 height 17
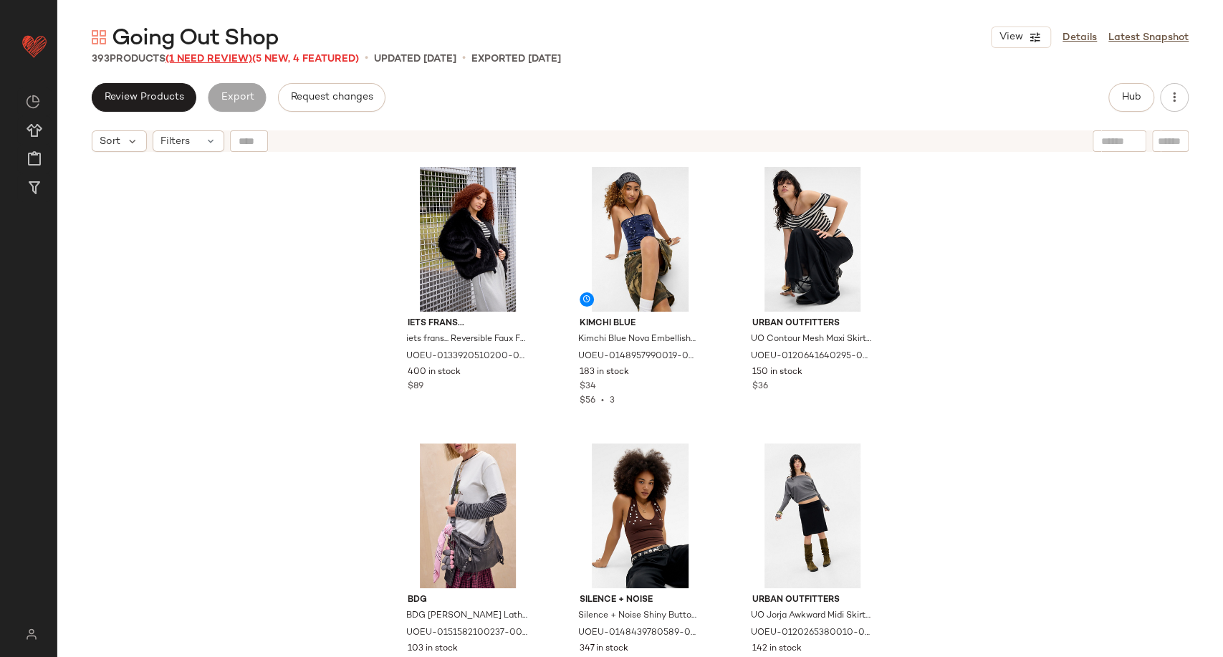
click at [236, 59] on span "(1 Need Review)" at bounding box center [209, 59] width 87 height 11
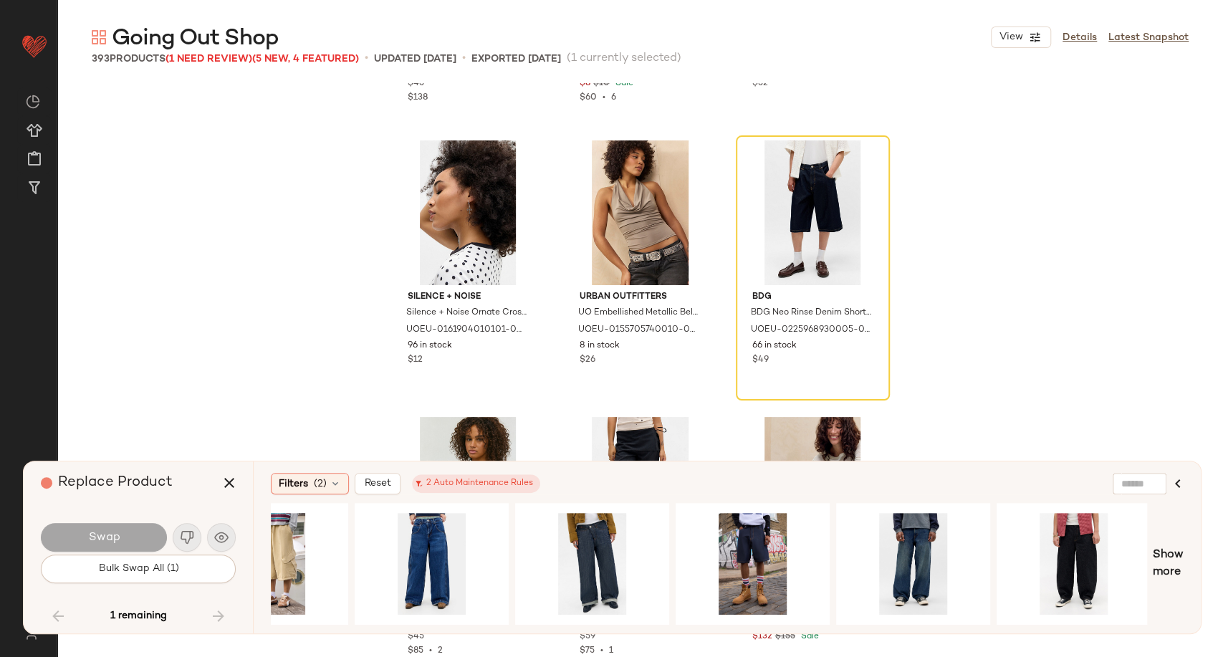
scroll to position [0, 2165]
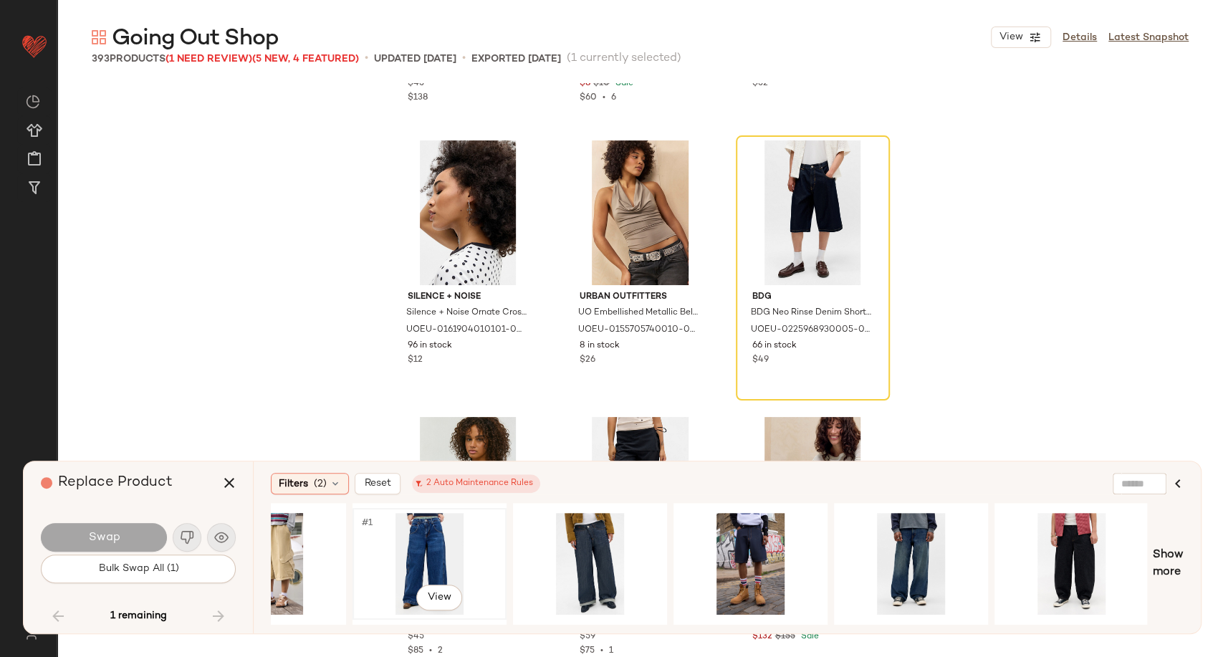
click at [418, 556] on div "#1 View" at bounding box center [430, 564] width 144 height 102
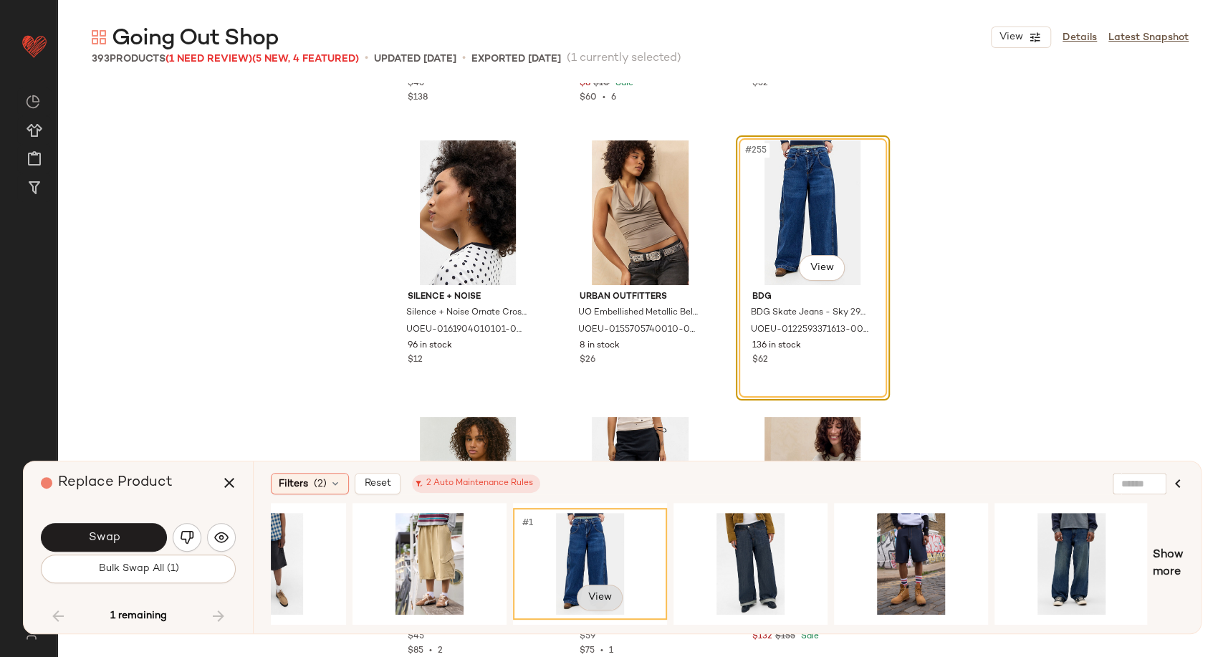
click at [593, 598] on body "Urban Outfitters UK ** Dashboard All Products Global Clipboards (100) Curations…" at bounding box center [611, 328] width 1223 height 657
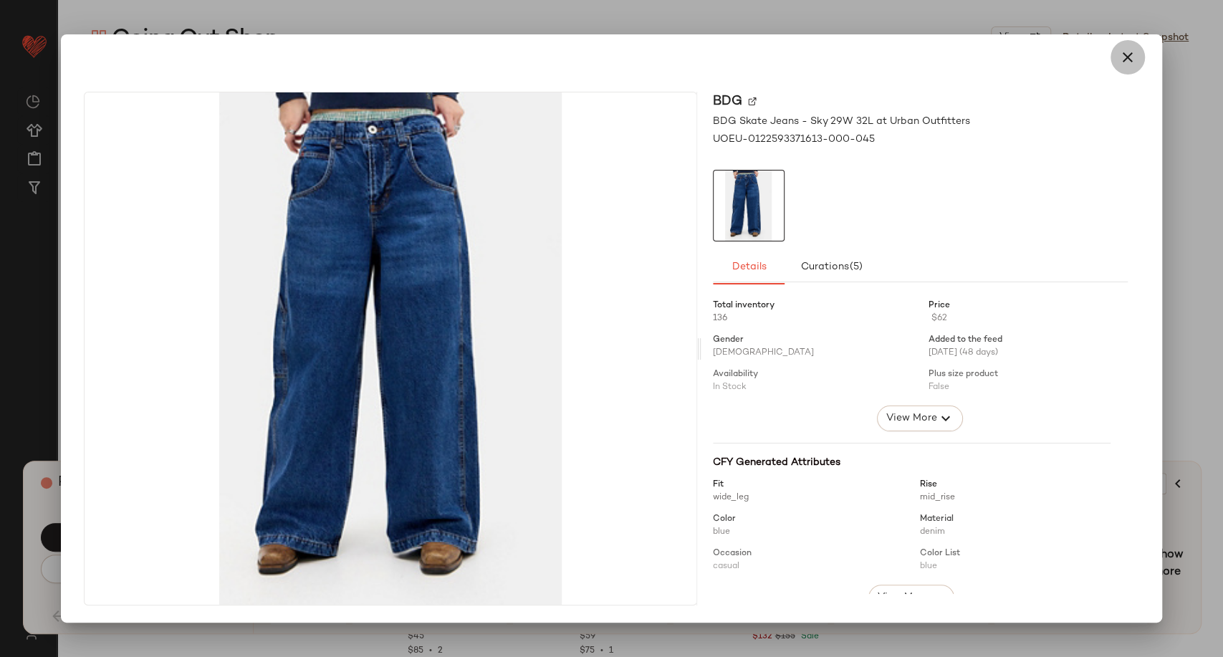
click at [1137, 66] on button "button" at bounding box center [1128, 57] width 34 height 34
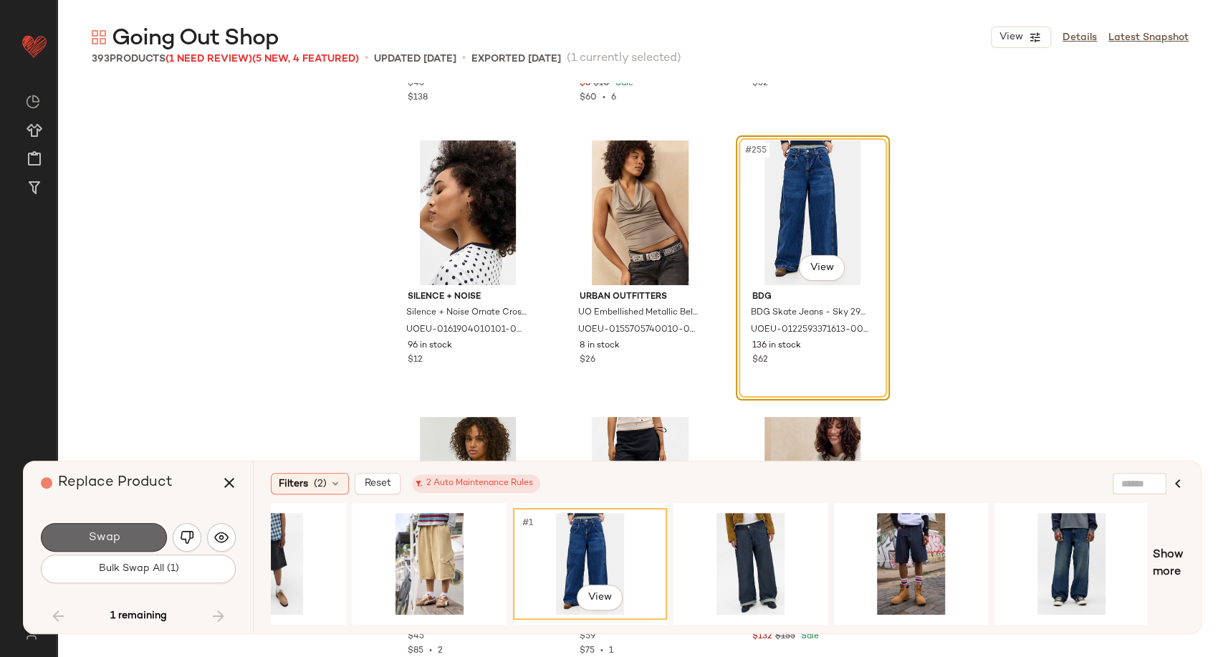
click at [121, 545] on button "Swap" at bounding box center [104, 537] width 126 height 29
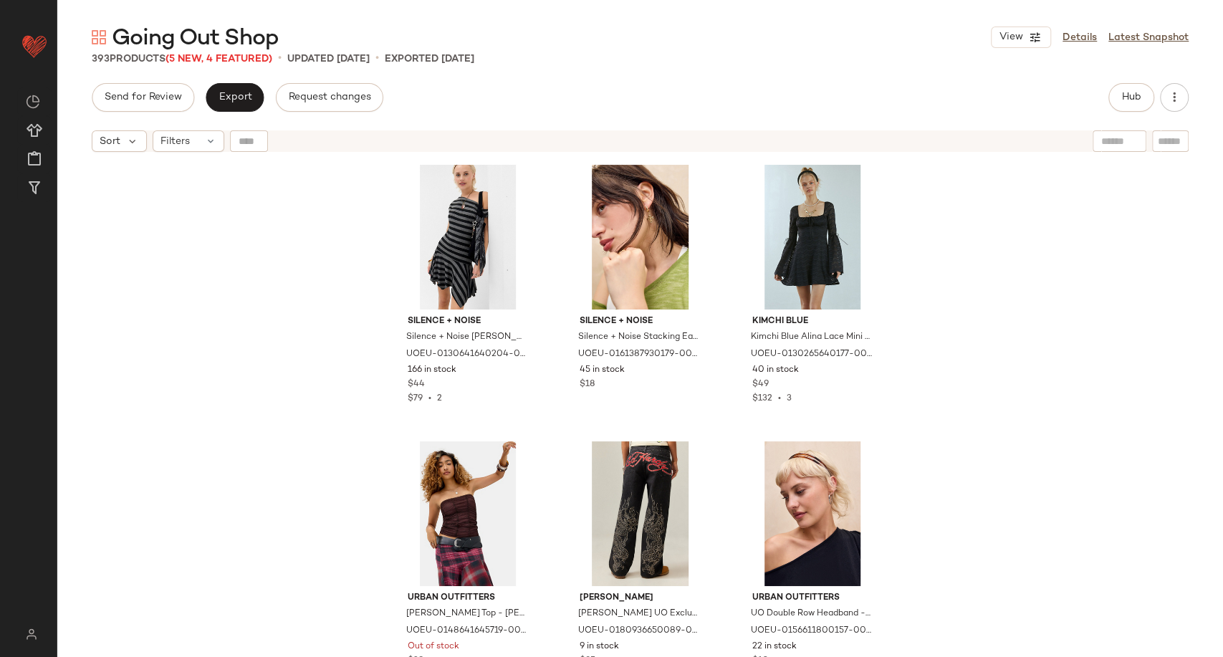
scroll to position [22558, 0]
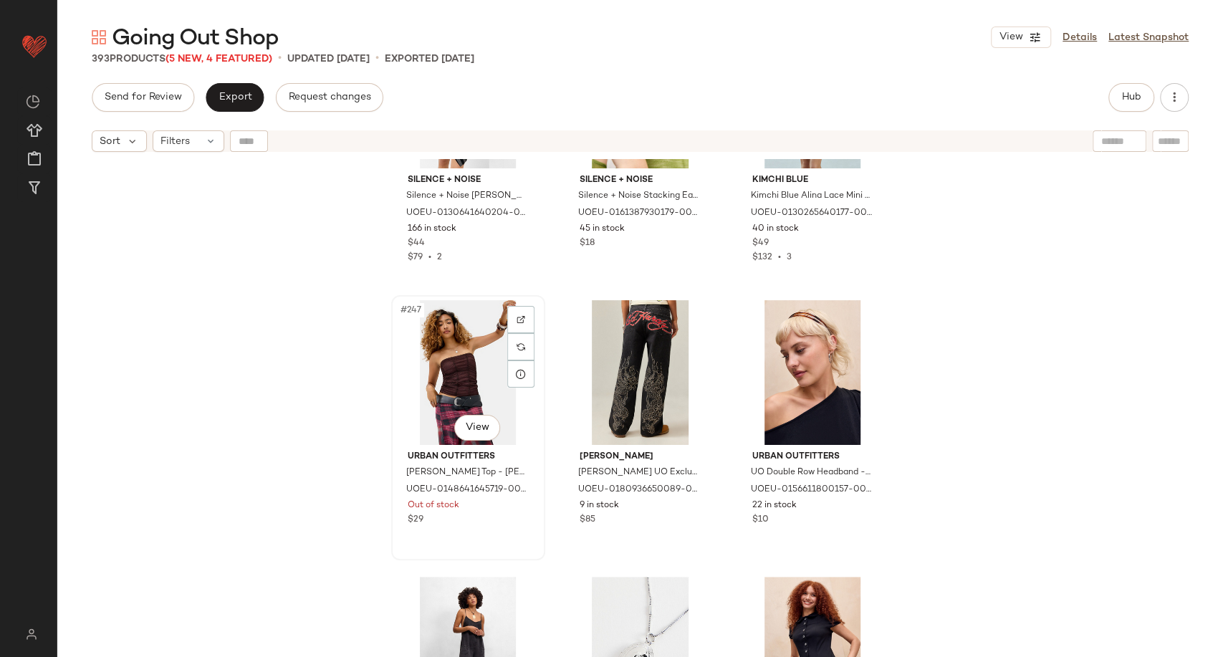
click at [451, 351] on div "#247 View" at bounding box center [468, 372] width 144 height 145
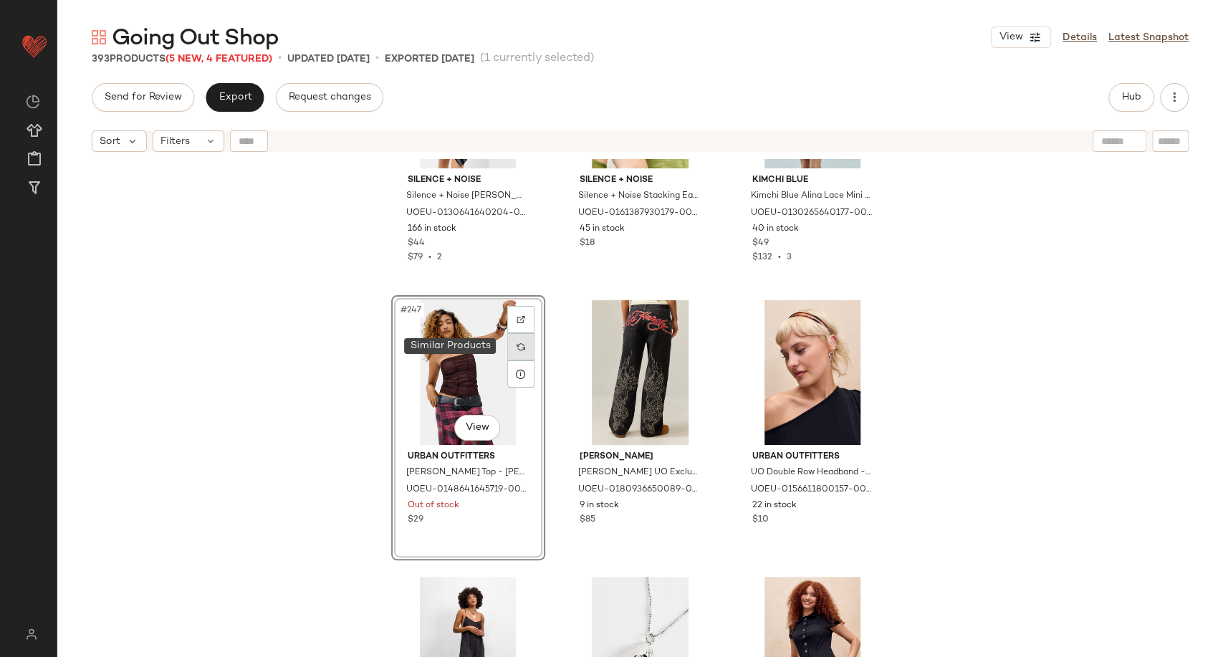
click at [517, 347] on img at bounding box center [521, 347] width 9 height 9
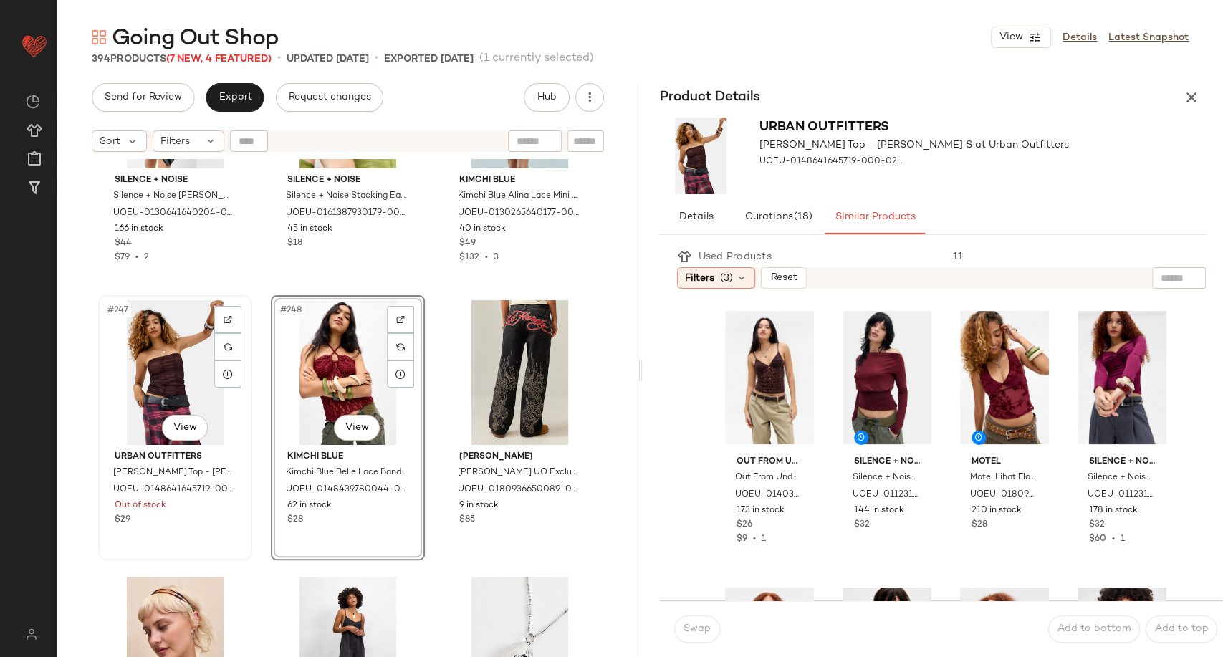
click at [143, 366] on div "#247 View" at bounding box center [175, 372] width 144 height 145
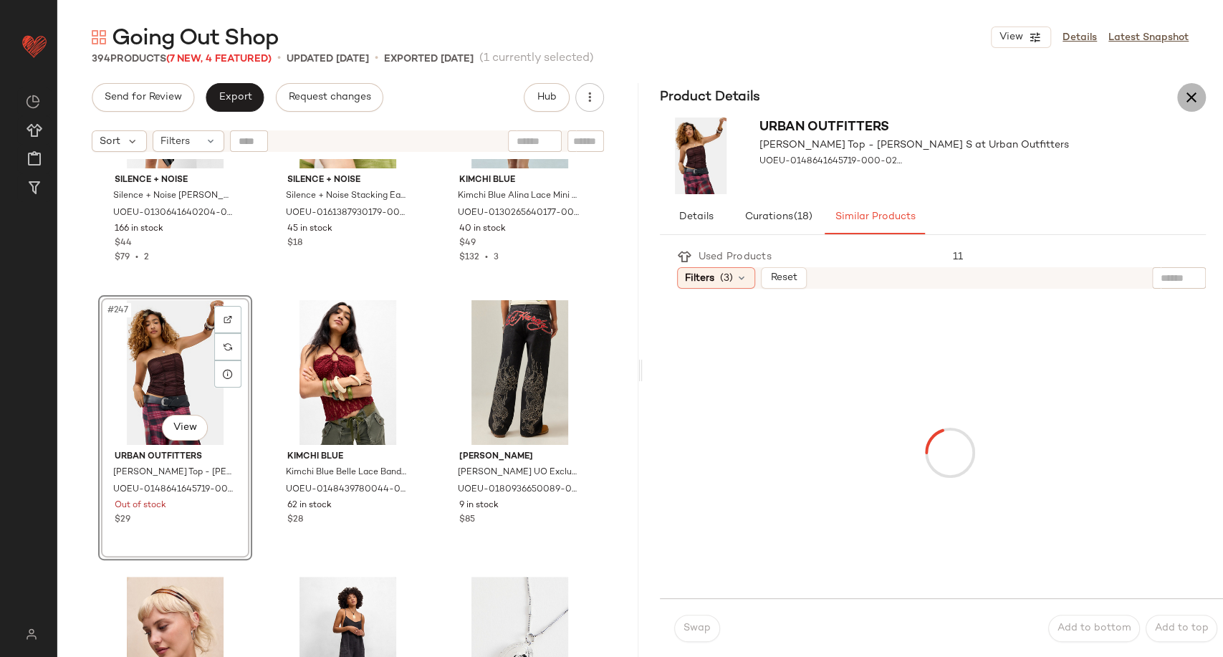
click at [1184, 101] on icon "button" at bounding box center [1191, 97] width 17 height 17
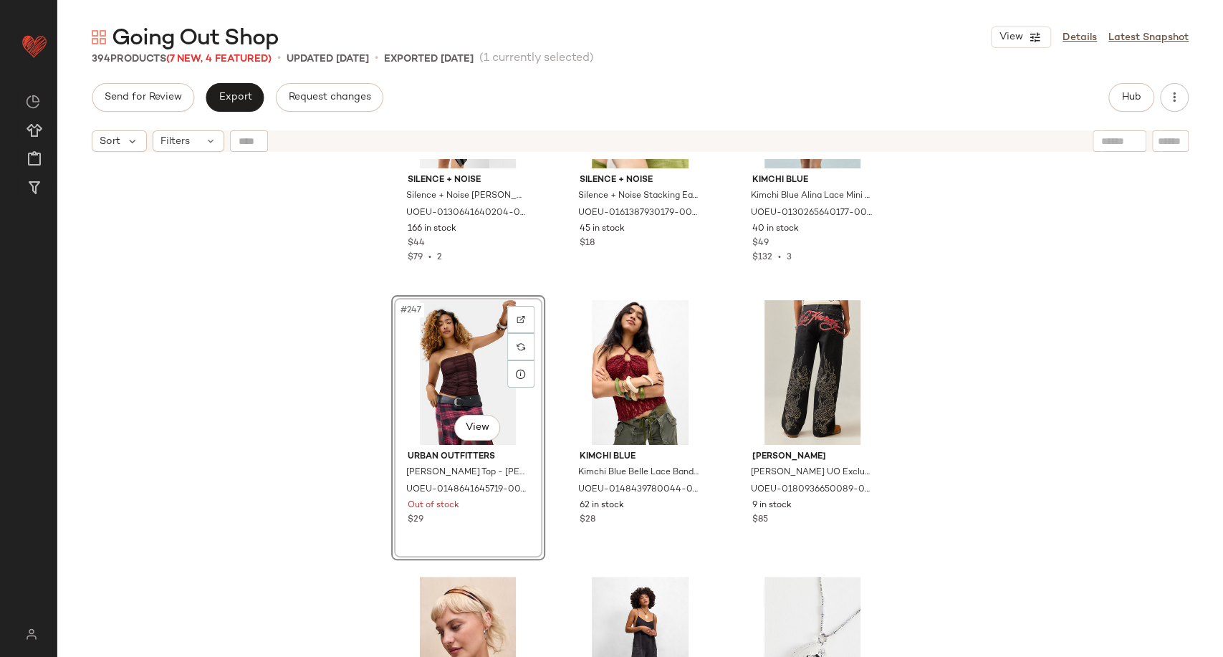
click at [461, 375] on div "#247 View" at bounding box center [468, 372] width 144 height 145
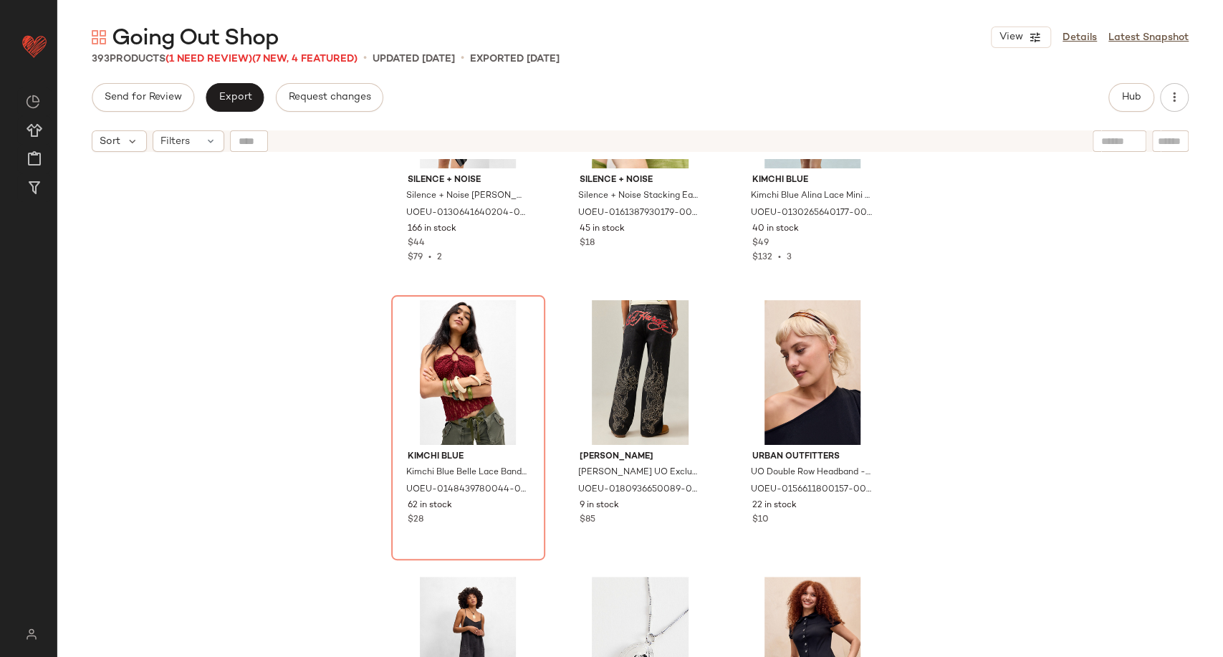
click at [334, 346] on div "Silence + Noise Silence + Noise [PERSON_NAME] Off-Shoulder Mini Dress - Black 2…" at bounding box center [640, 426] width 1166 height 534
click at [482, 385] on div "#247 View" at bounding box center [468, 372] width 144 height 145
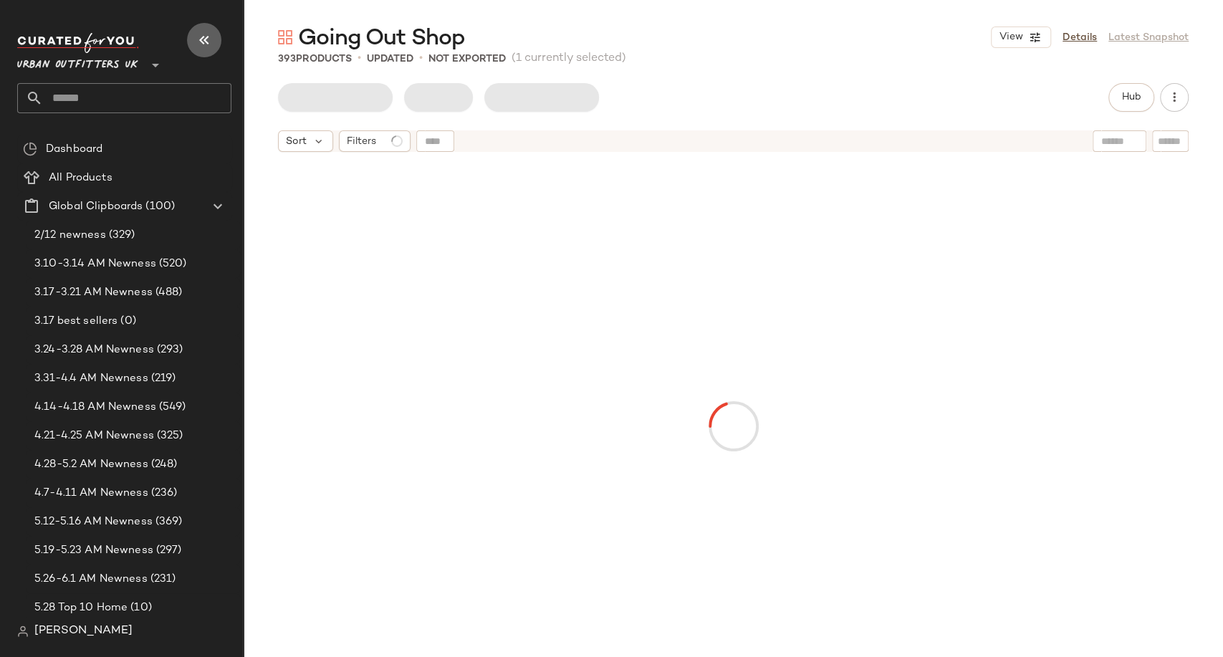
click at [212, 43] on button "button" at bounding box center [204, 40] width 34 height 34
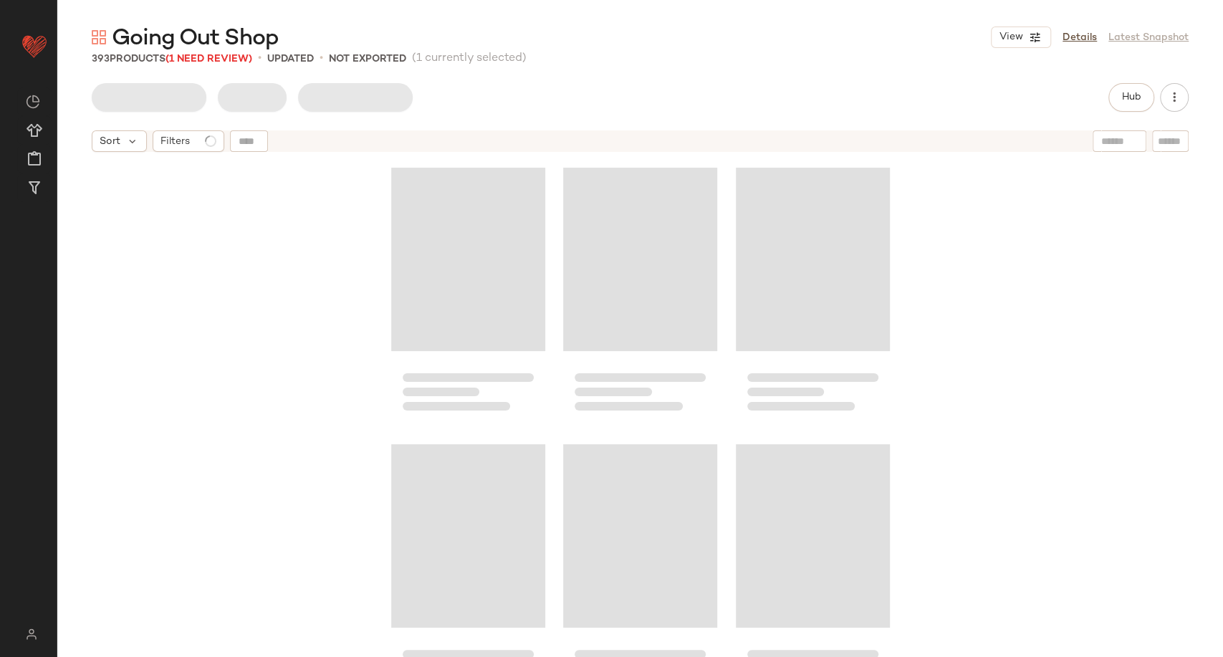
scroll to position [22680, 0]
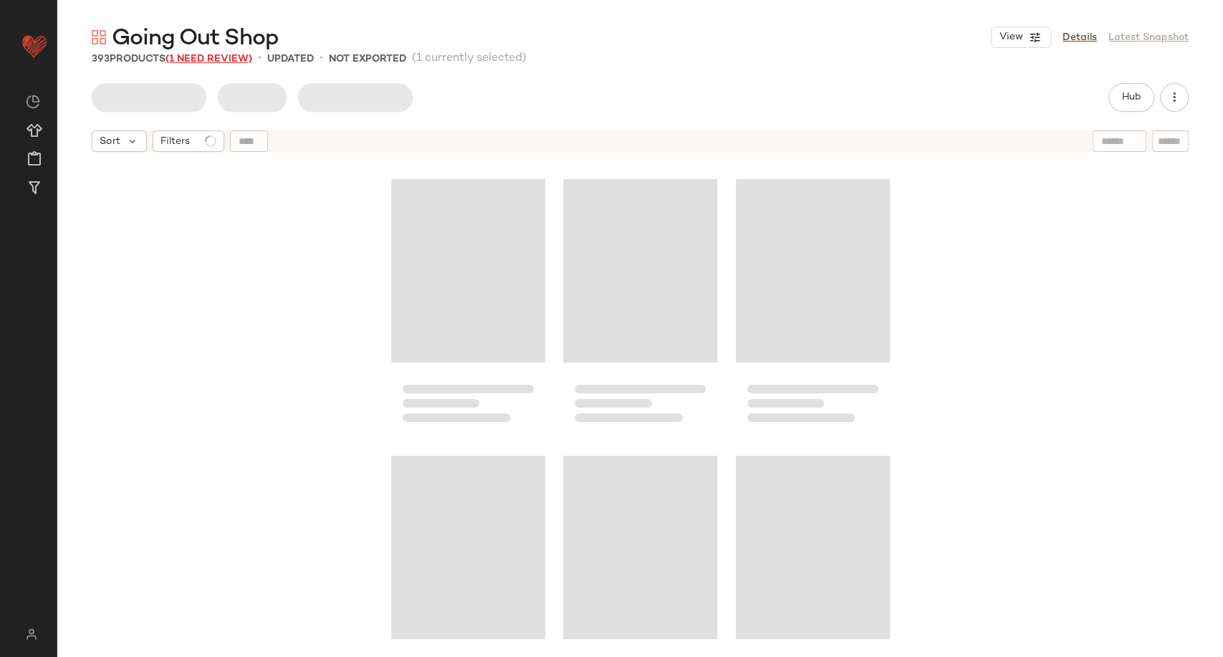
click at [231, 59] on span "(1 Need Review)" at bounding box center [209, 59] width 87 height 11
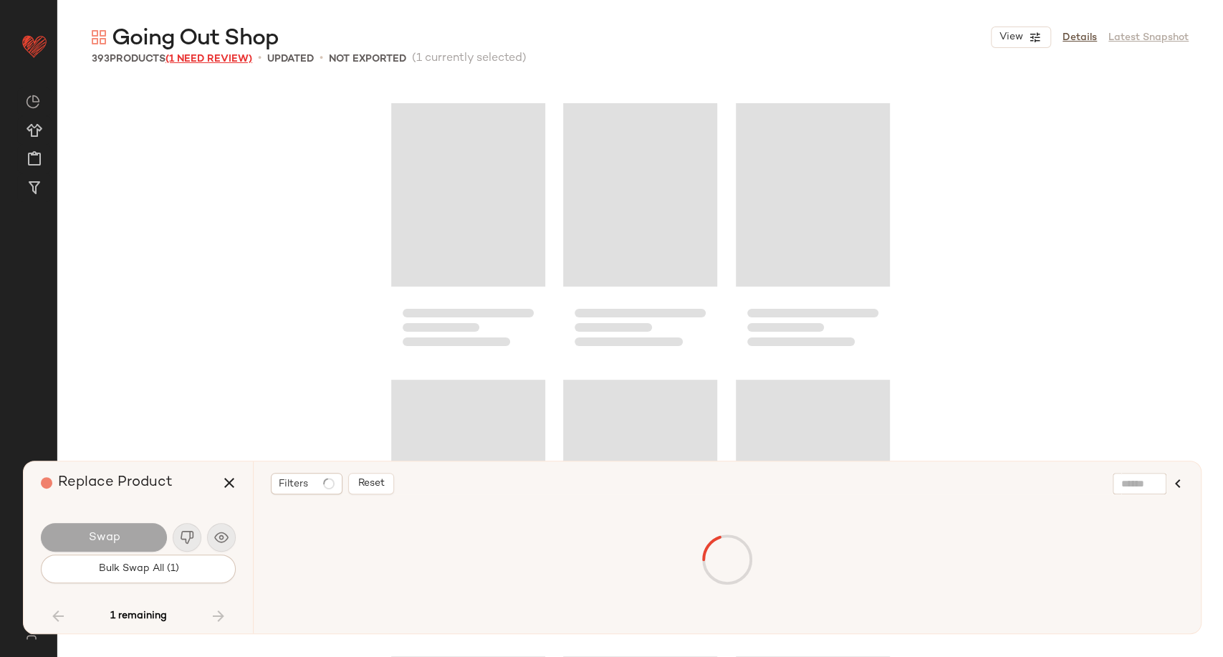
scroll to position [22403, 0]
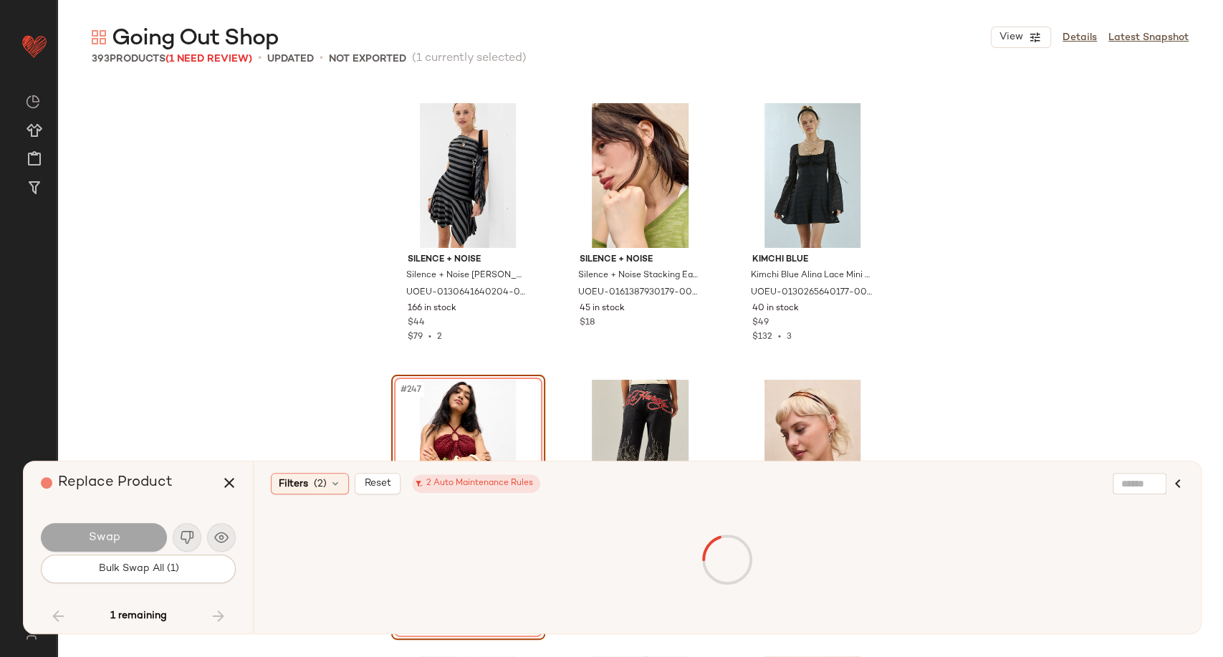
click at [252, 393] on div "Silence + Noise Silence + Noise [PERSON_NAME] Off-Shoulder Mini Dress - Black 2…" at bounding box center [640, 370] width 1166 height 574
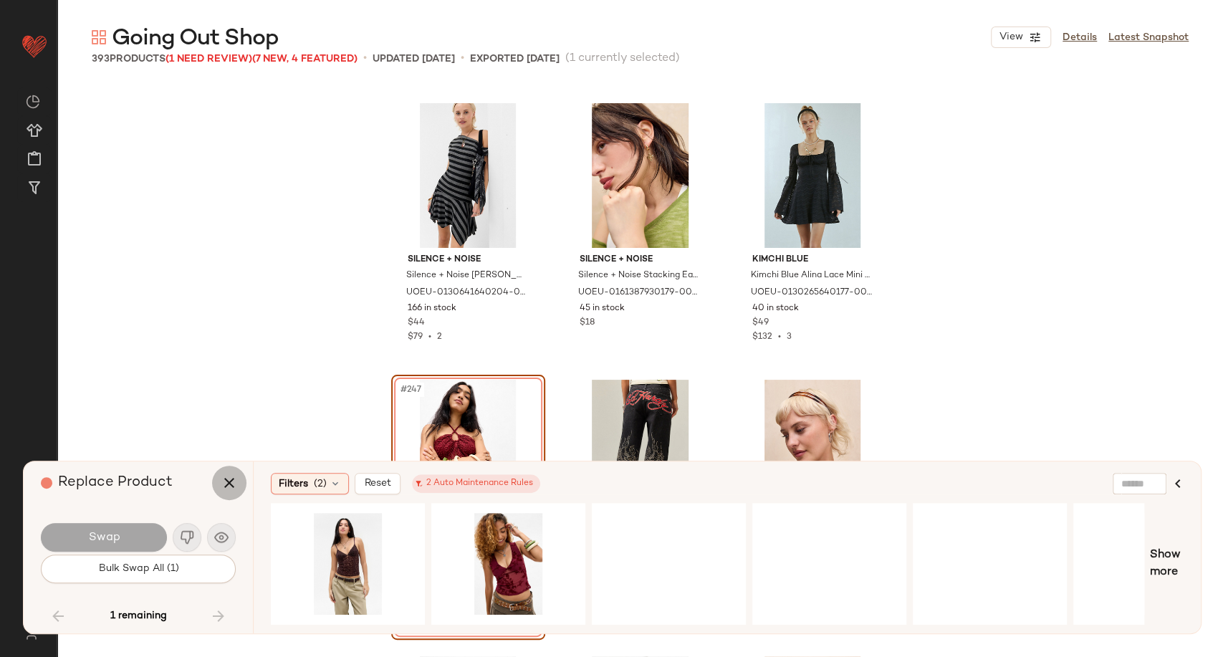
click at [234, 487] on icon "button" at bounding box center [229, 482] width 17 height 17
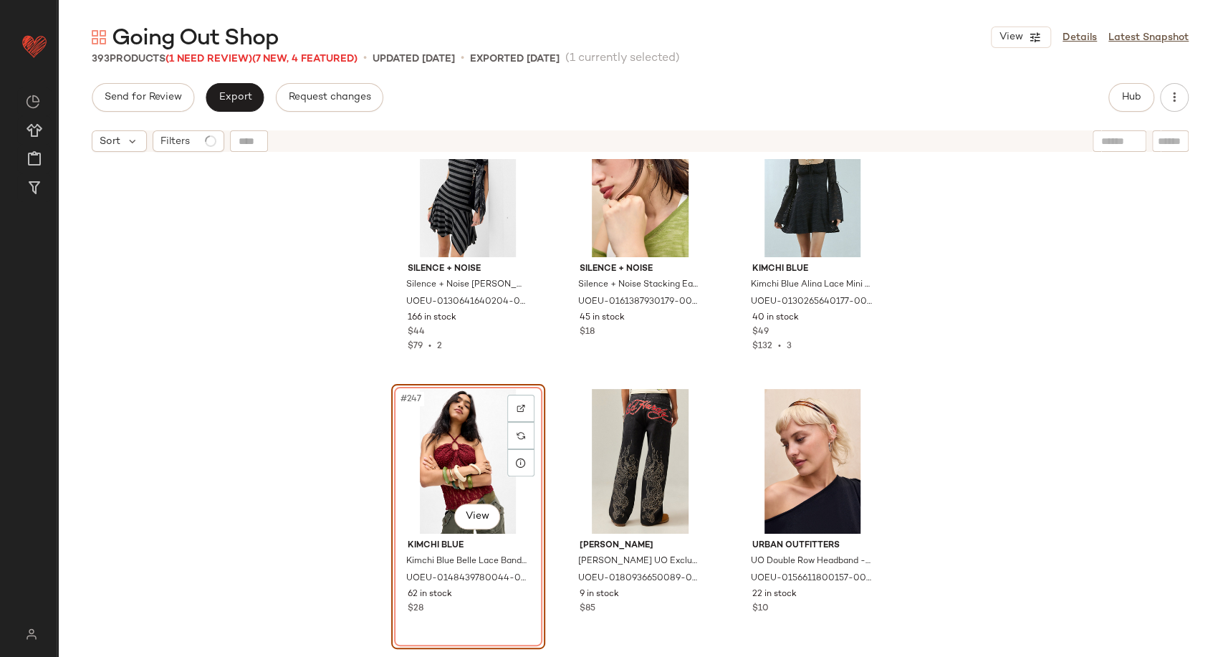
scroll to position [22562, 0]
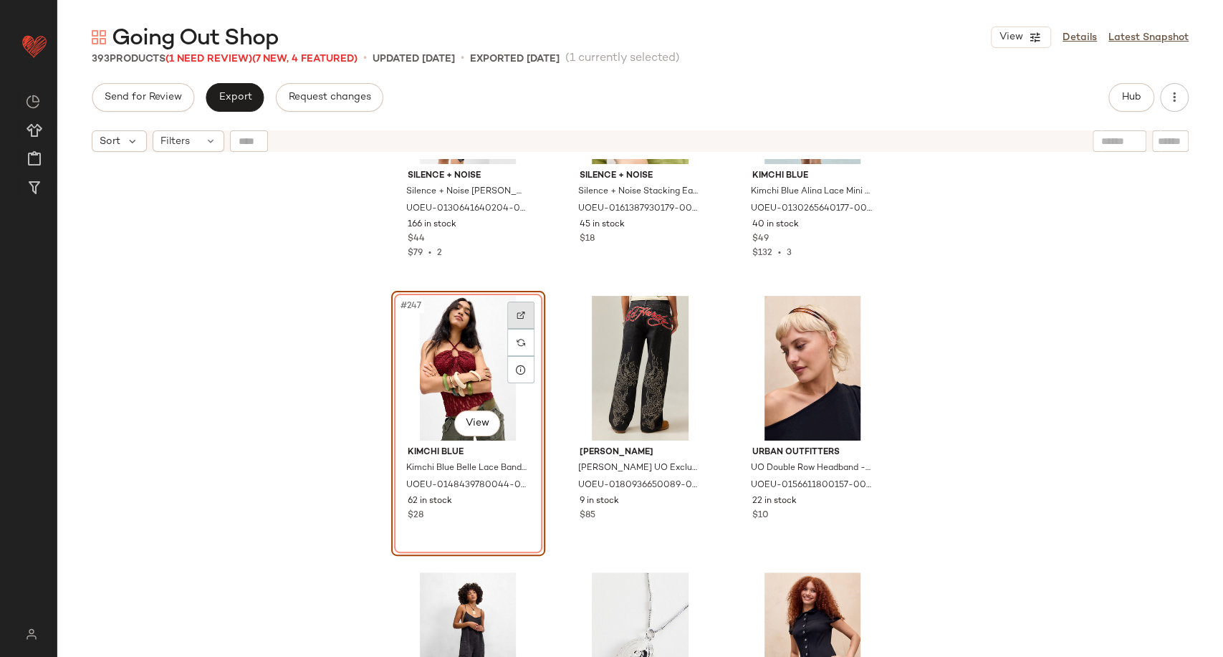
click at [510, 317] on div at bounding box center [520, 315] width 27 height 27
click at [186, 58] on span "(1 Need Review)" at bounding box center [209, 59] width 87 height 11
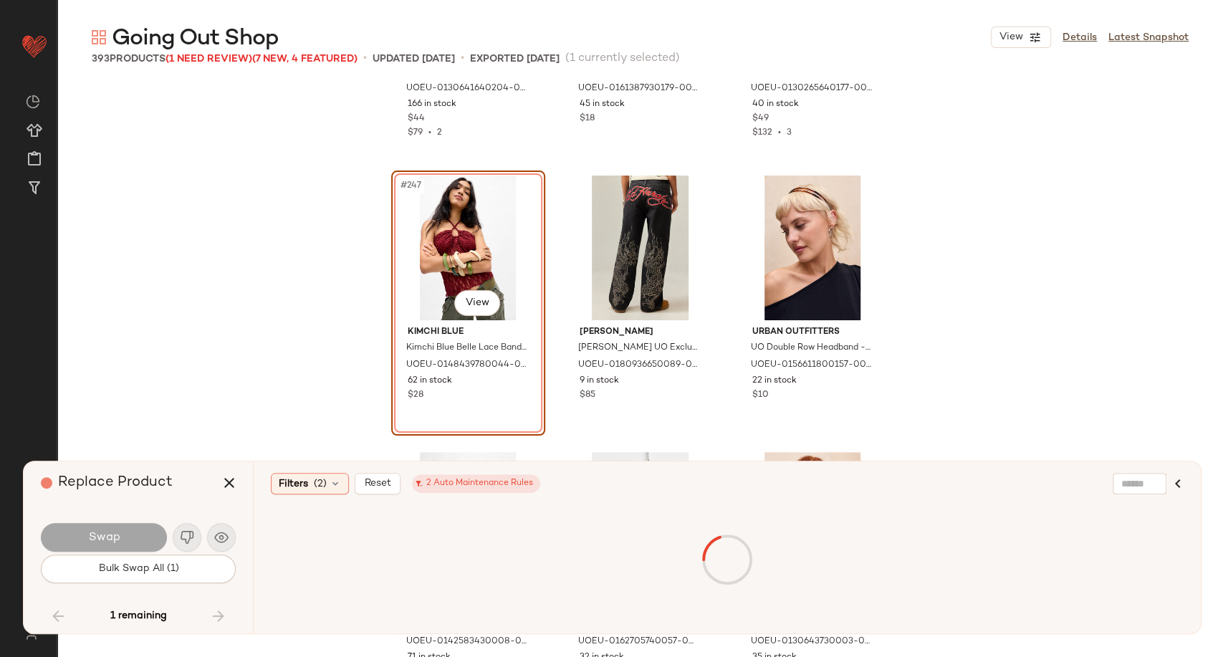
scroll to position [22642, 0]
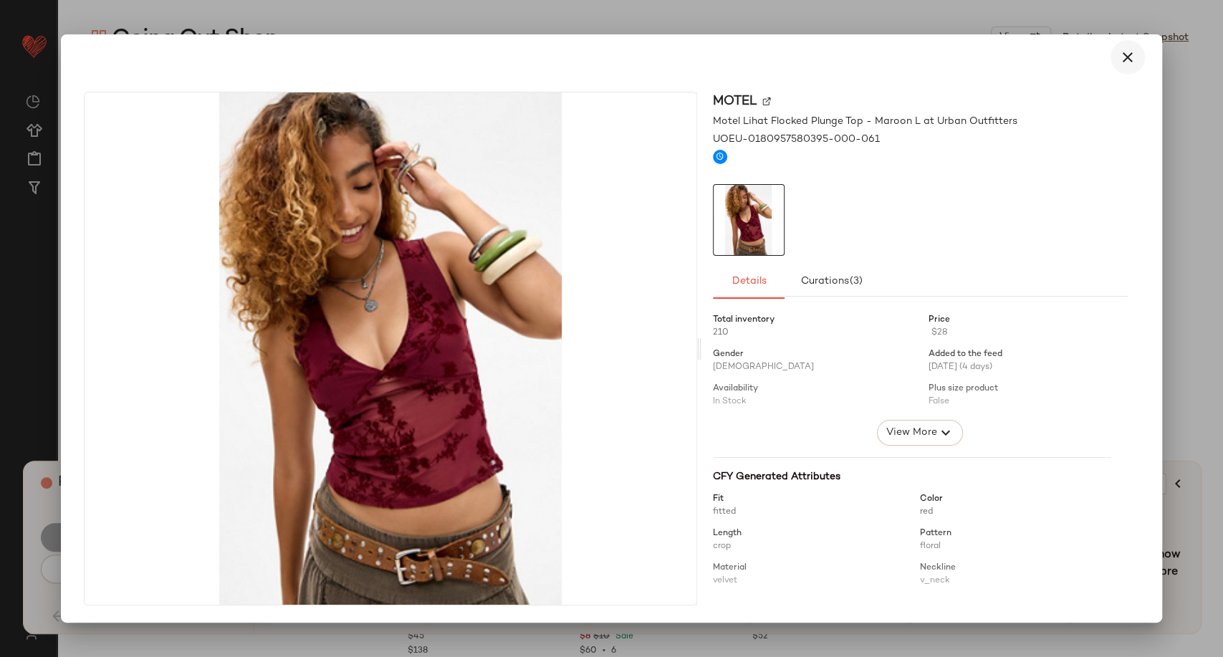
click at [1129, 55] on icon "button" at bounding box center [1127, 57] width 17 height 17
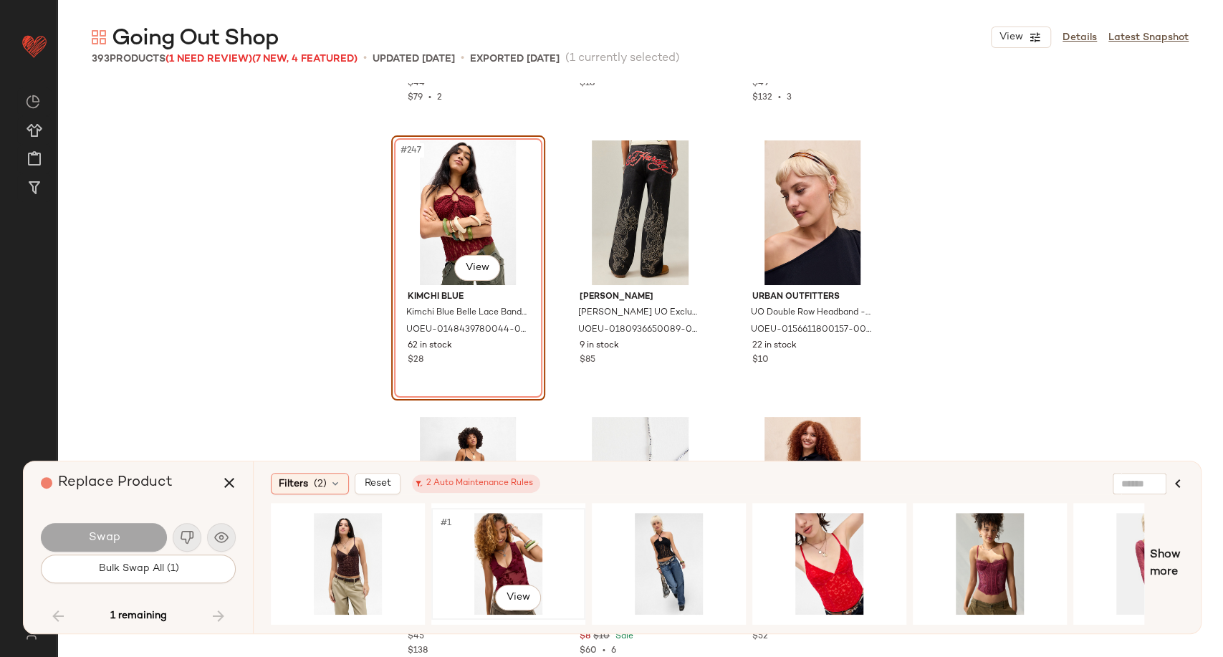
click at [495, 561] on div "#1 View" at bounding box center [508, 564] width 144 height 102
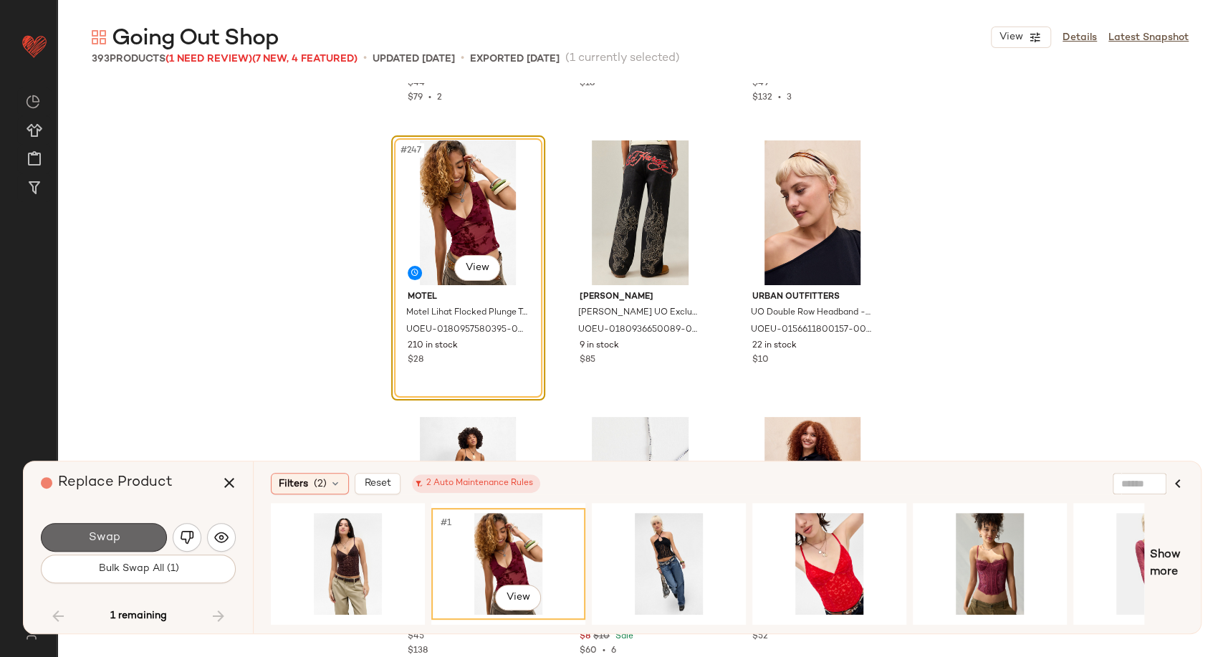
click at [132, 529] on button "Swap" at bounding box center [104, 537] width 126 height 29
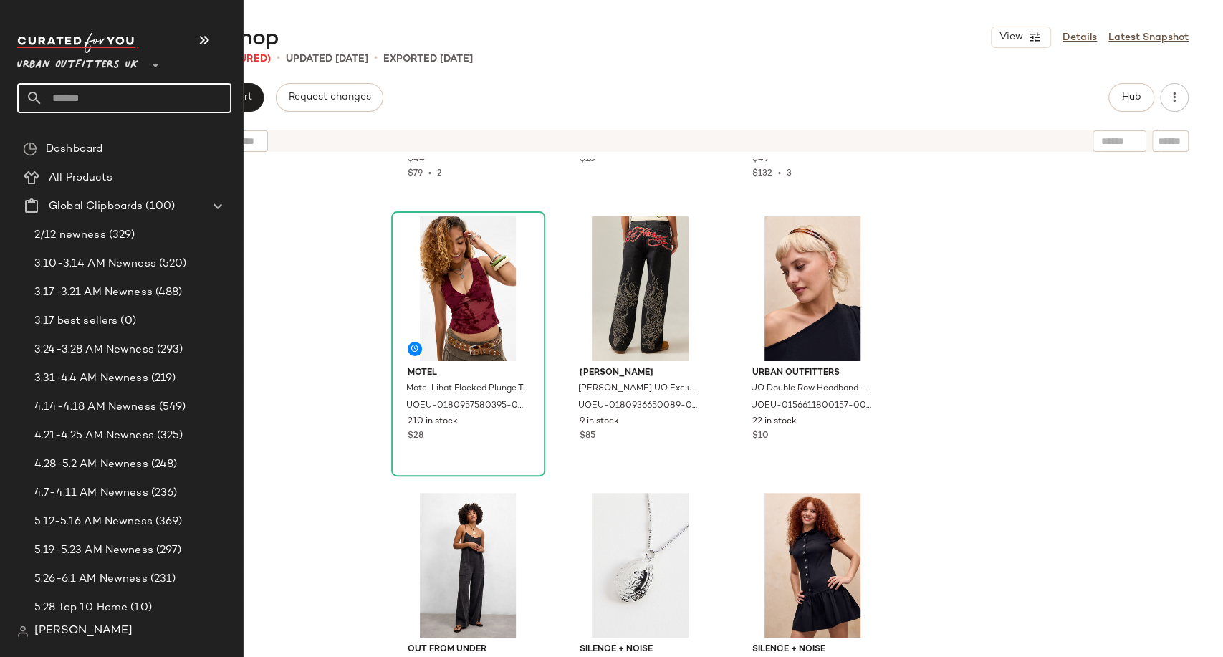
click at [90, 97] on input "text" at bounding box center [137, 98] width 188 height 30
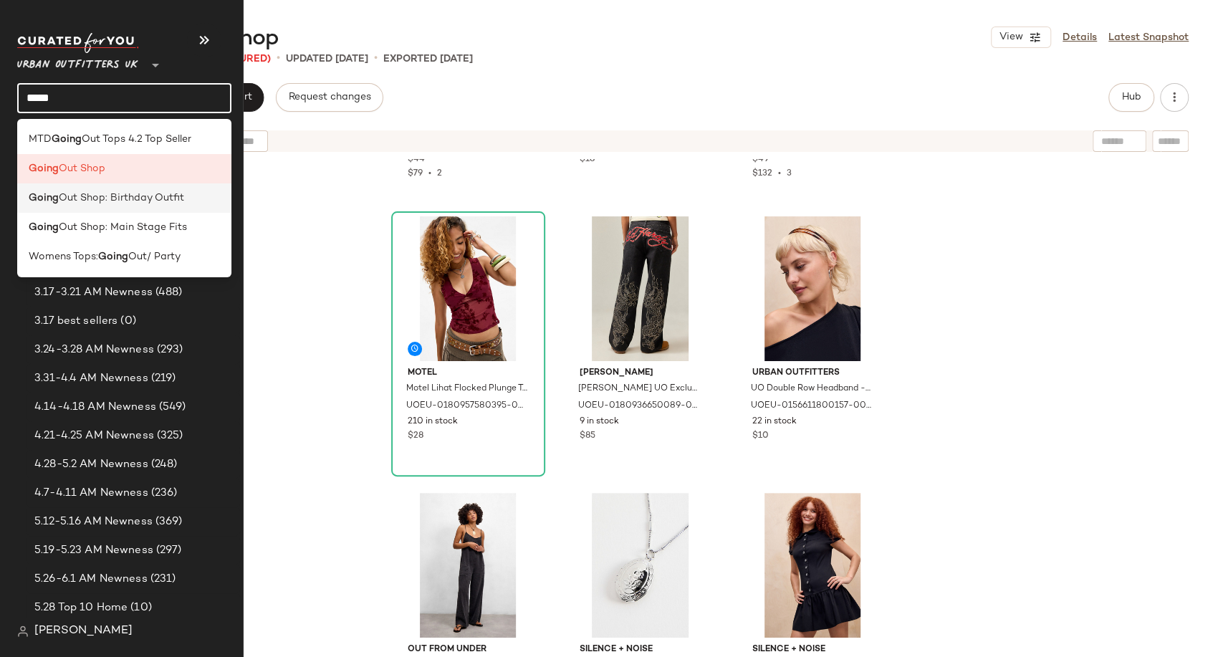
type input "*****"
click at [105, 202] on span "Out Shop: Birthday Outfit" at bounding box center [121, 198] width 125 height 15
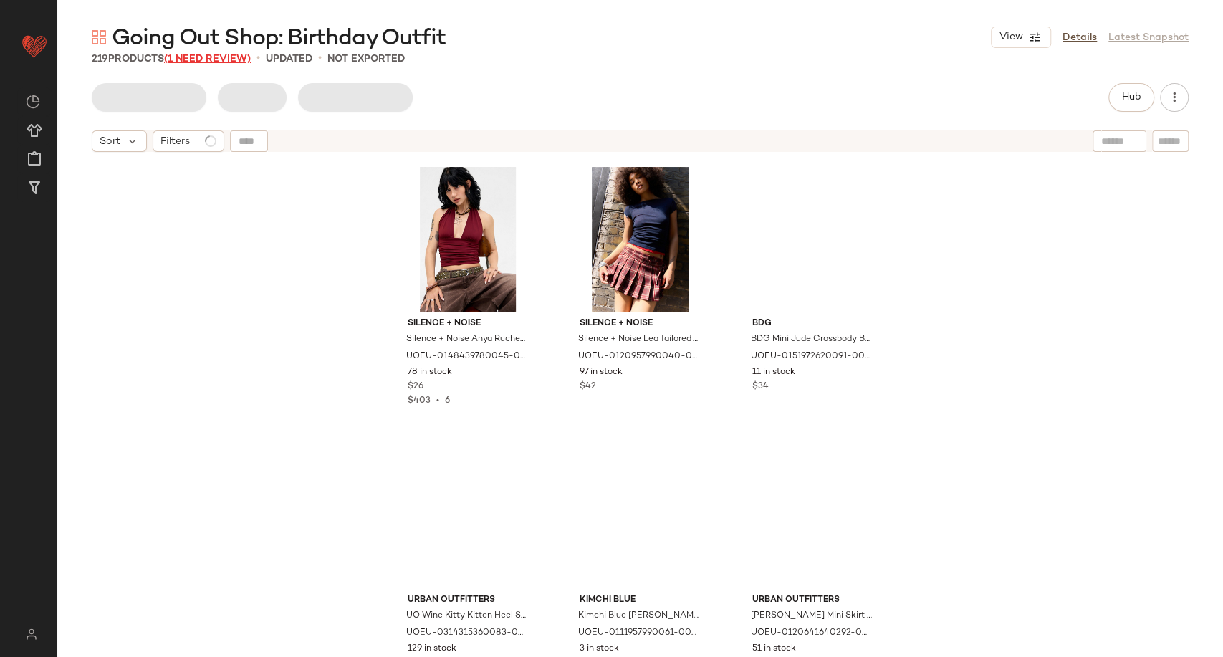
click at [221, 57] on span "(1 Need Review)" at bounding box center [207, 59] width 87 height 11
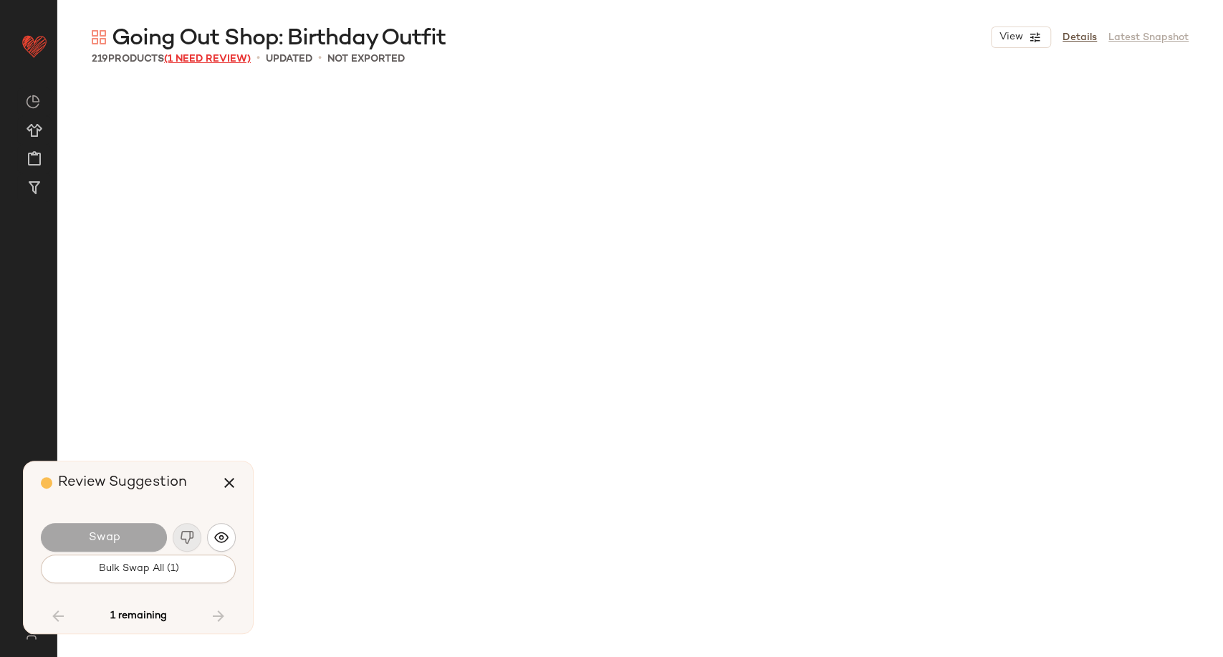
scroll to position [17425, 0]
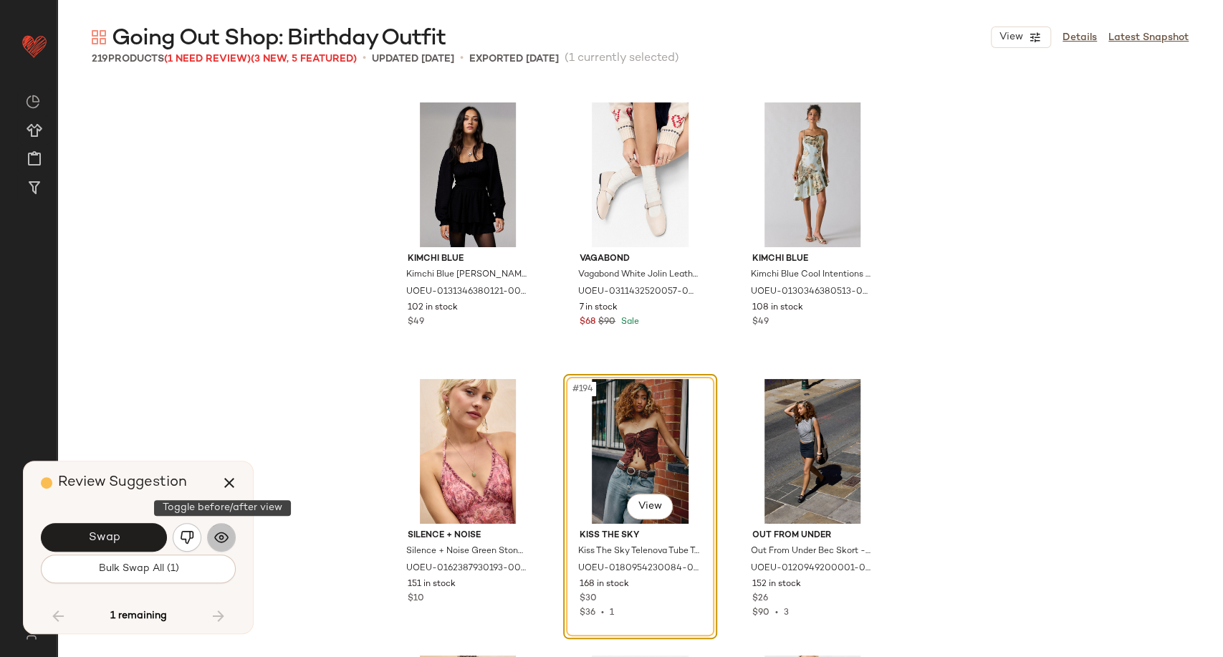
click at [218, 542] on img "button" at bounding box center [221, 537] width 14 height 14
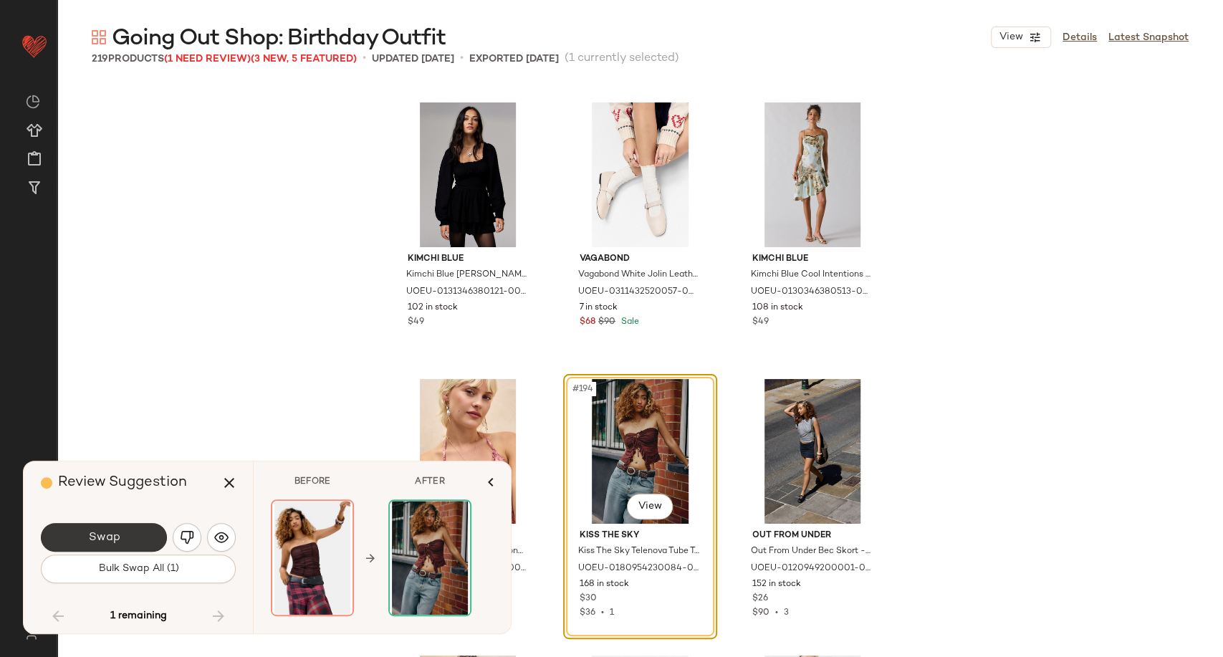
click at [138, 535] on button "Swap" at bounding box center [104, 537] width 126 height 29
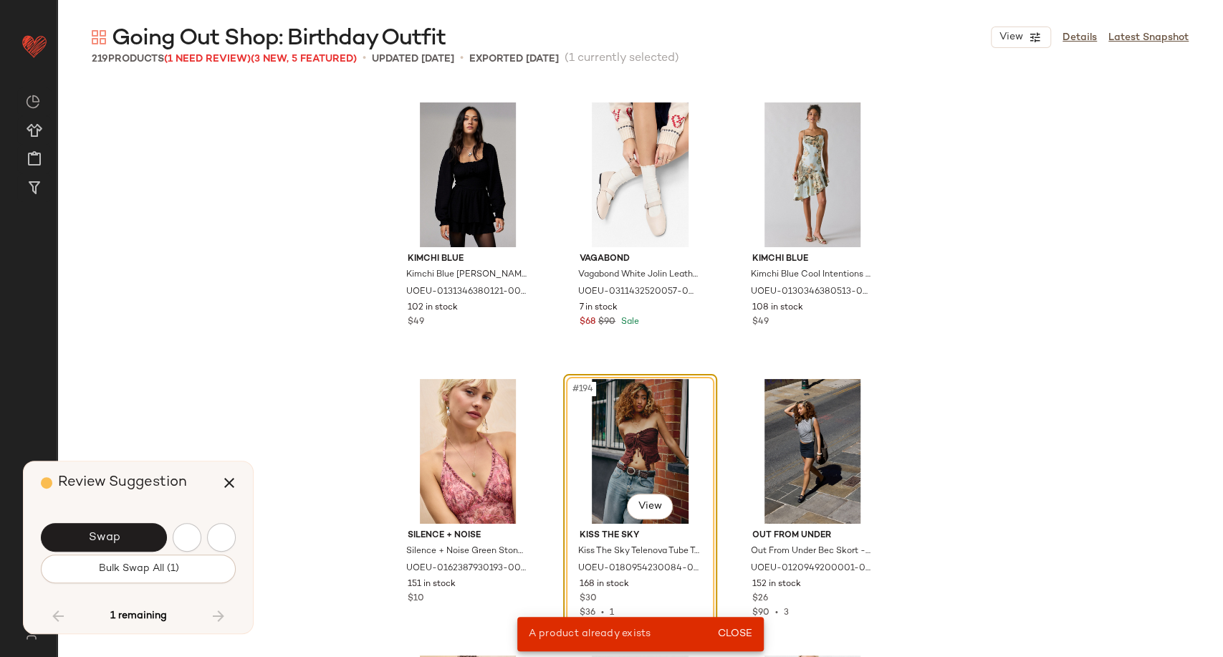
scroll to position [4979, 0]
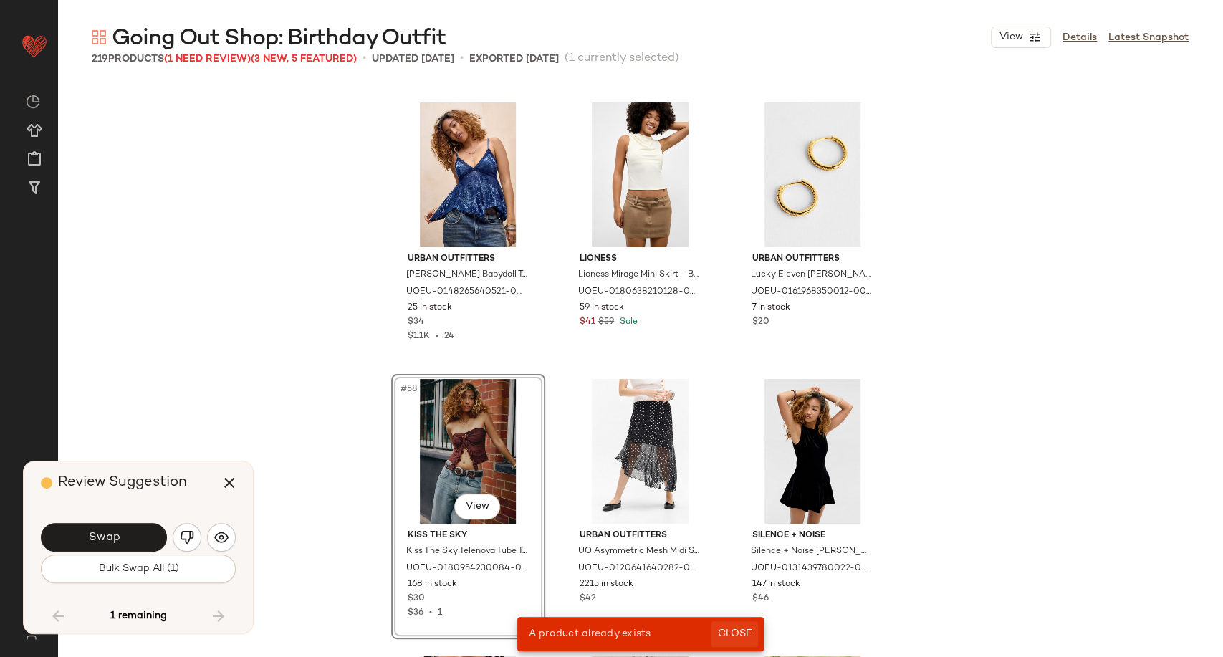
click at [724, 625] on button "Close" at bounding box center [734, 634] width 47 height 26
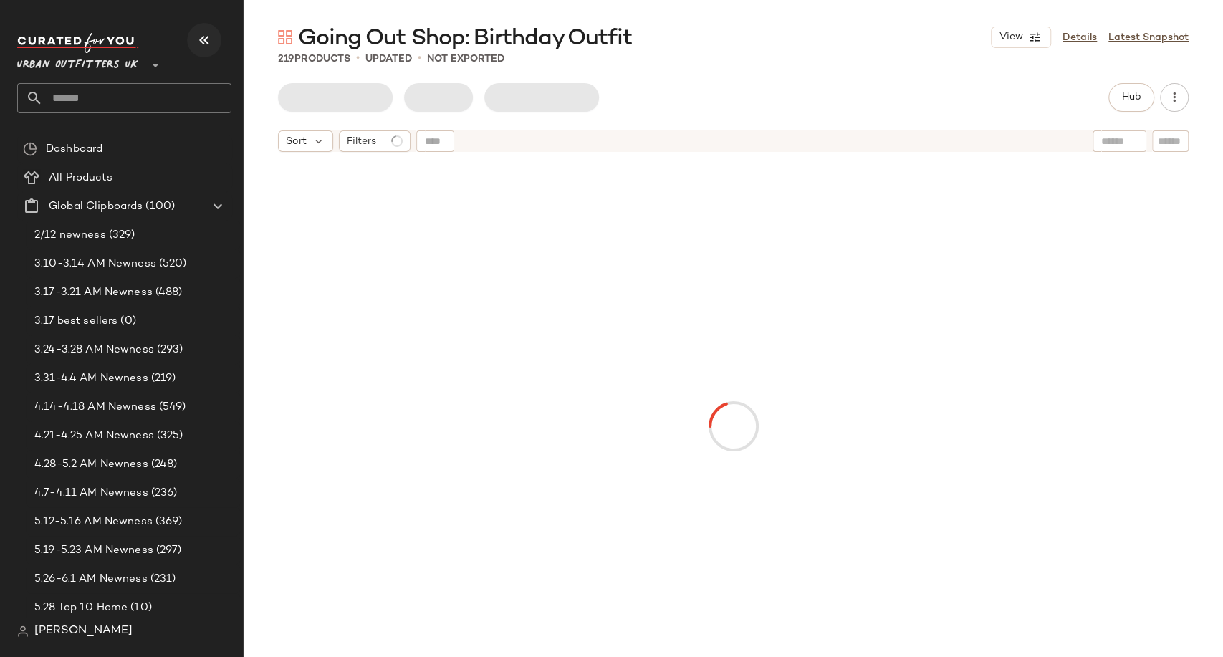
click at [203, 45] on icon "button" at bounding box center [204, 40] width 17 height 17
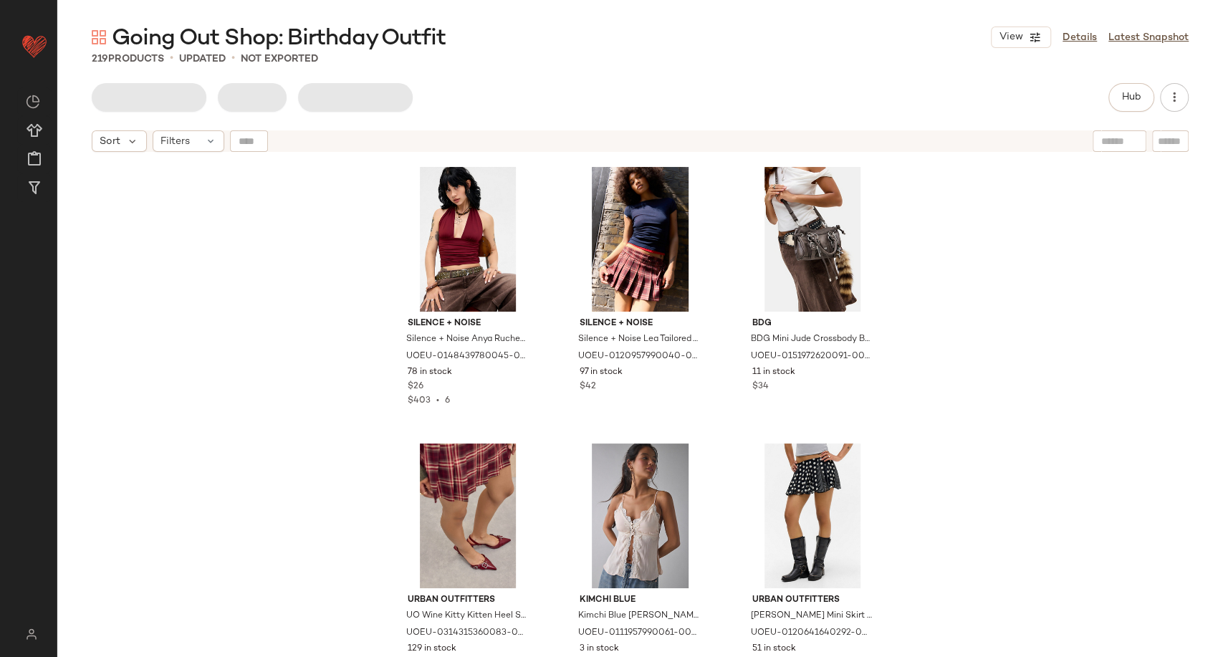
click at [256, 261] on div "Silence + Noise Silence + Noise Anya Ruched Halterneck Top - Maroon S at Urban …" at bounding box center [640, 426] width 1166 height 534
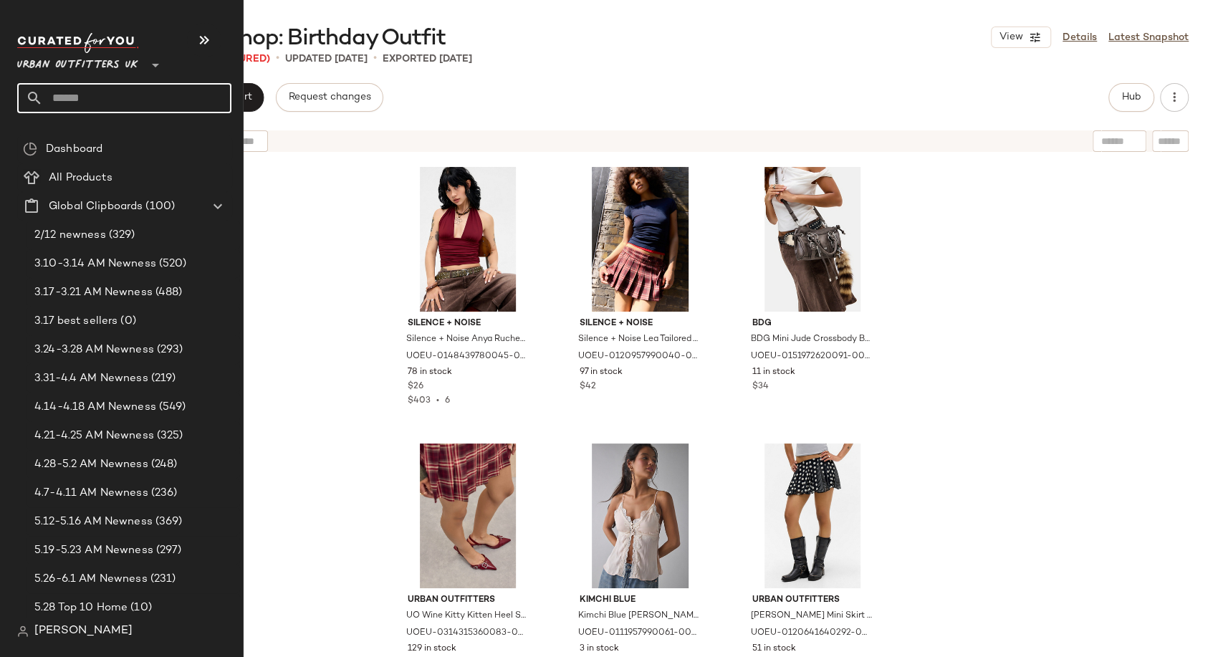
click at [87, 104] on input "text" at bounding box center [137, 98] width 188 height 30
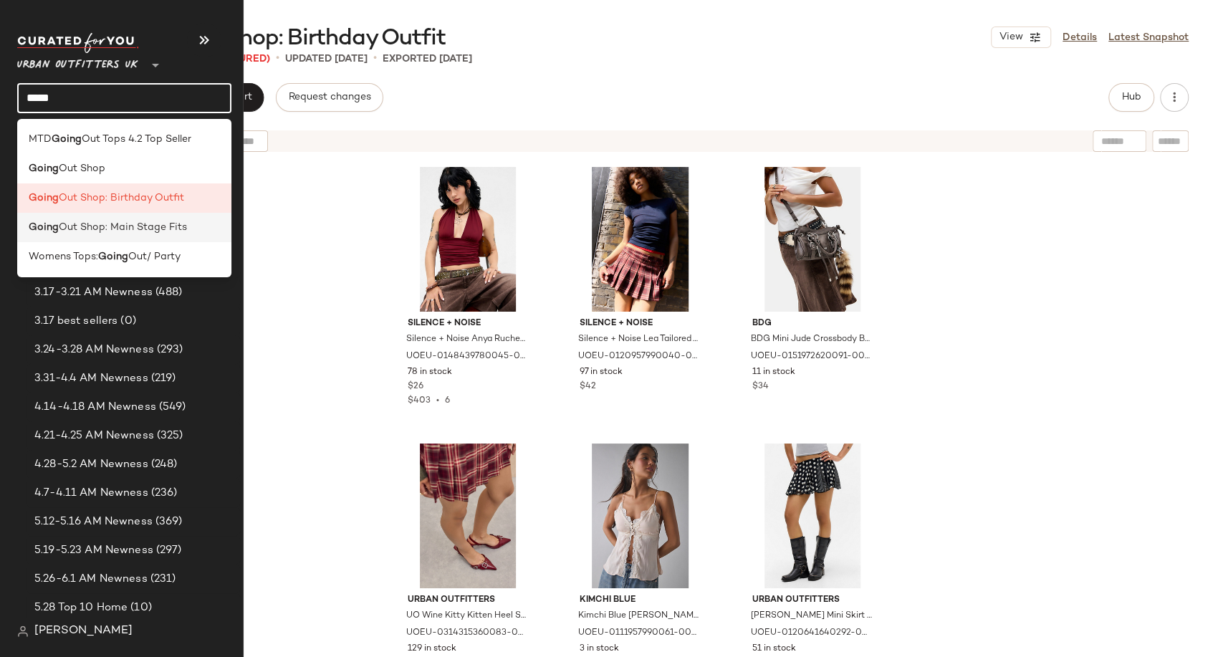
type input "*****"
click at [100, 229] on span "Out Shop: Main Stage Fits" at bounding box center [123, 227] width 128 height 15
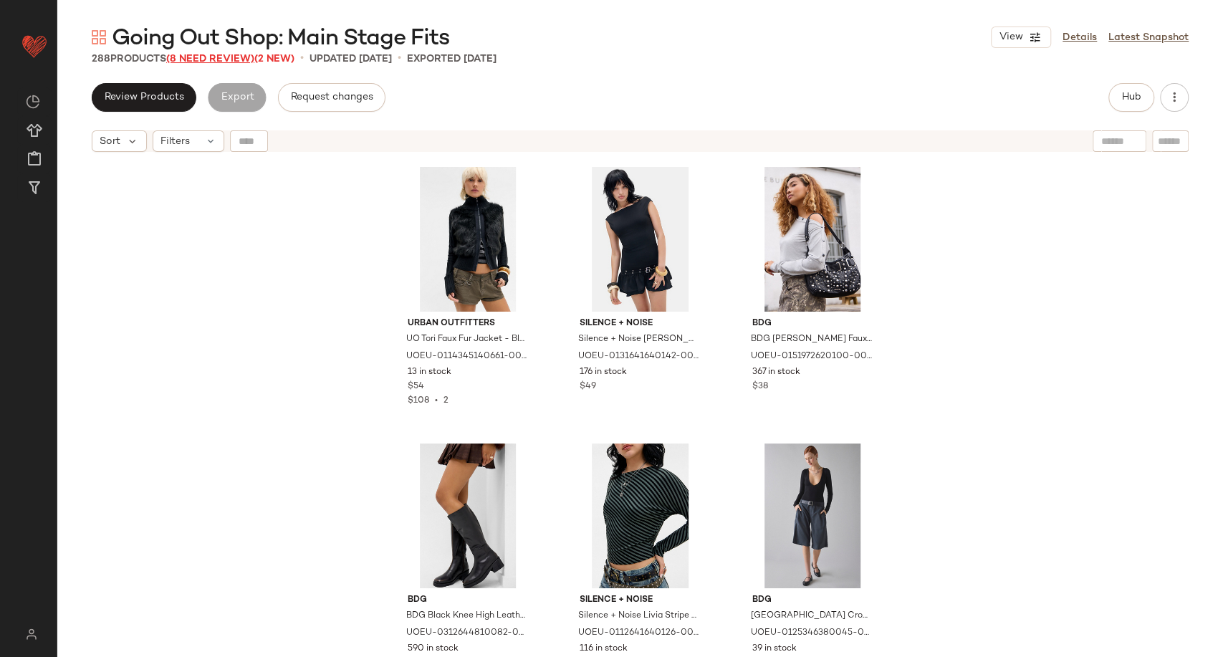
click at [229, 58] on span "(8 Need Review)" at bounding box center [210, 59] width 88 height 11
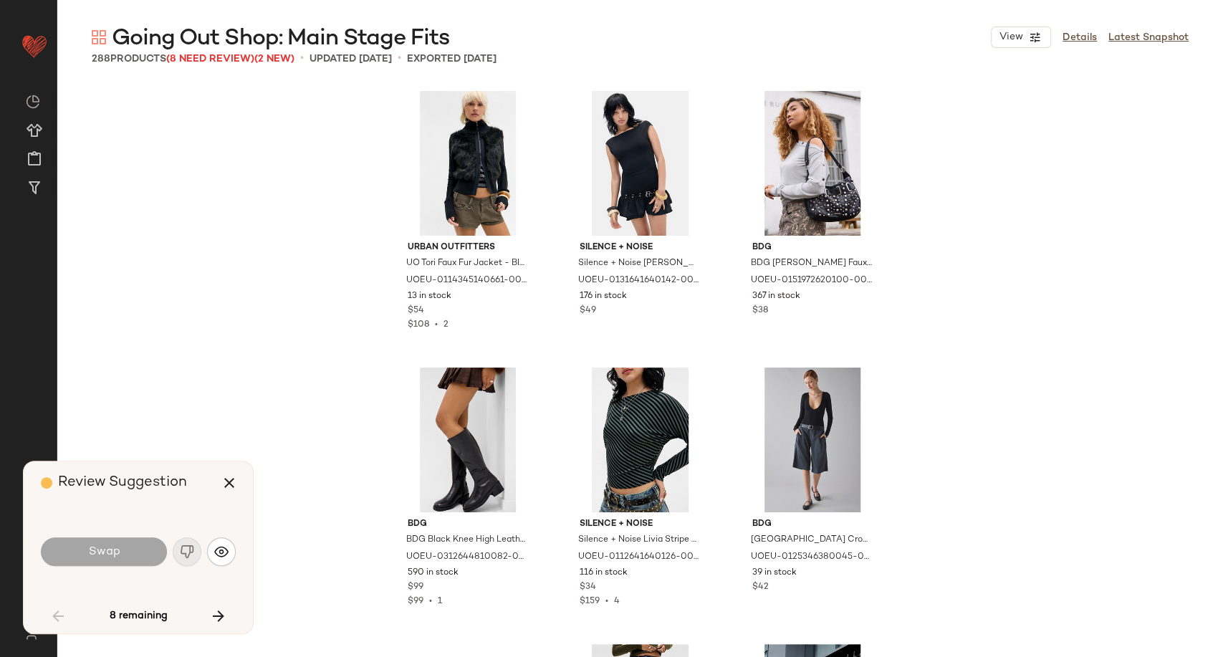
scroll to position [3872, 0]
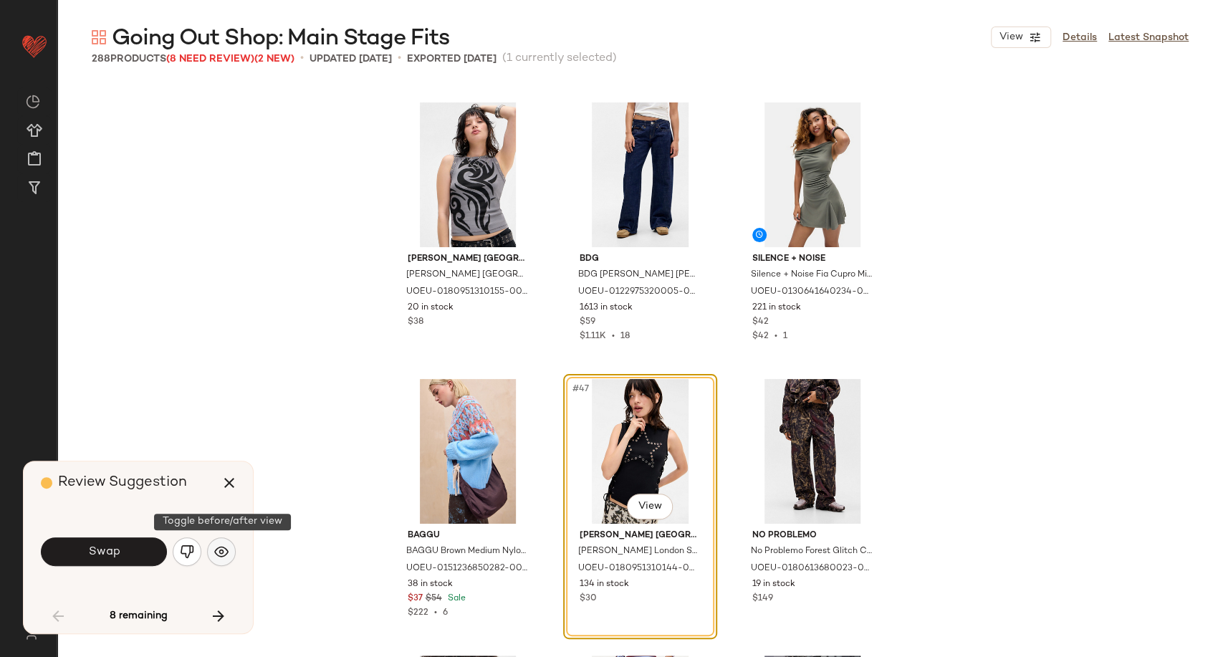
click at [224, 540] on button "button" at bounding box center [221, 551] width 29 height 29
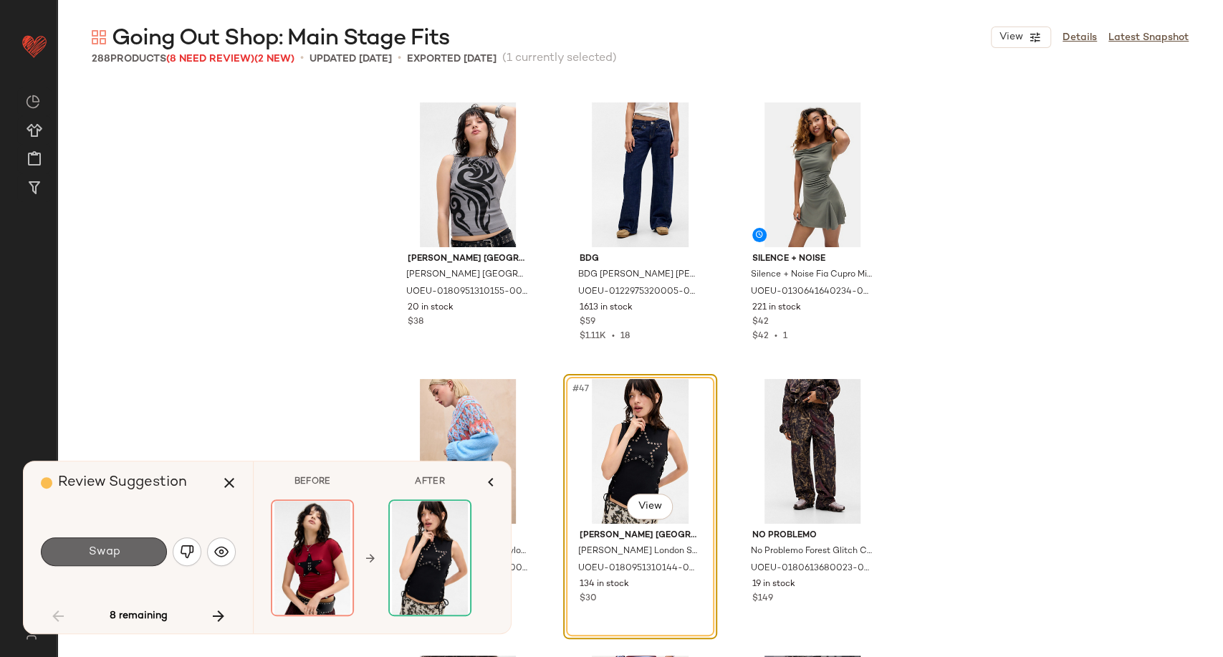
click at [143, 550] on button "Swap" at bounding box center [104, 551] width 126 height 29
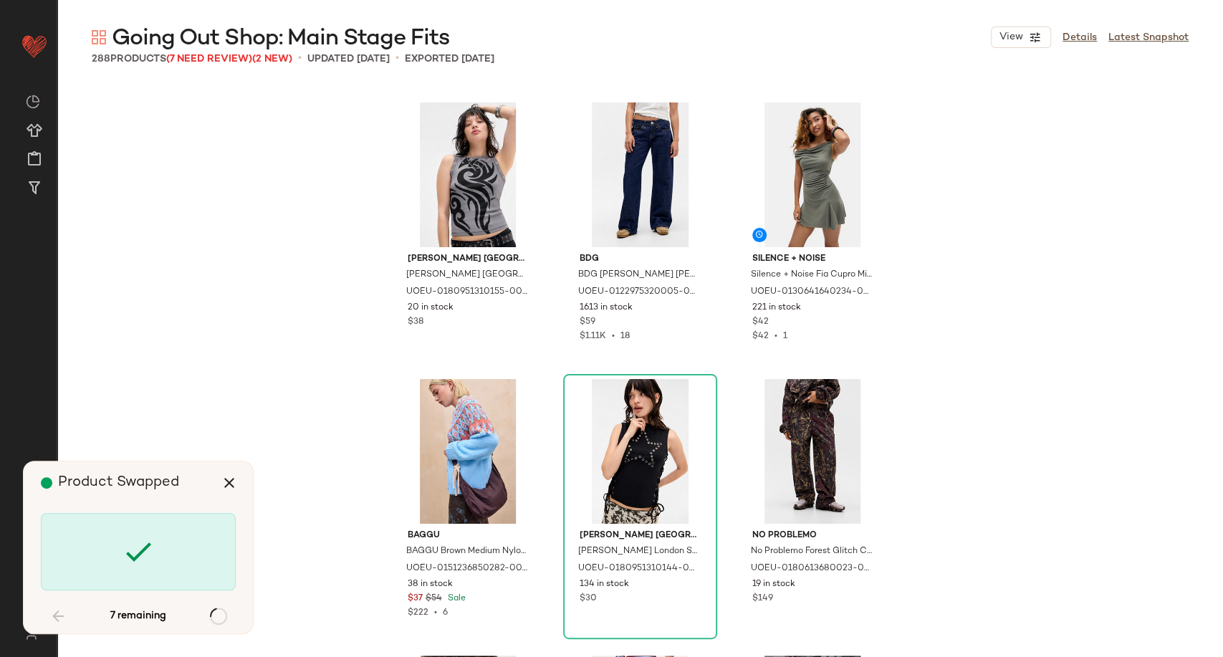
scroll to position [8020, 0]
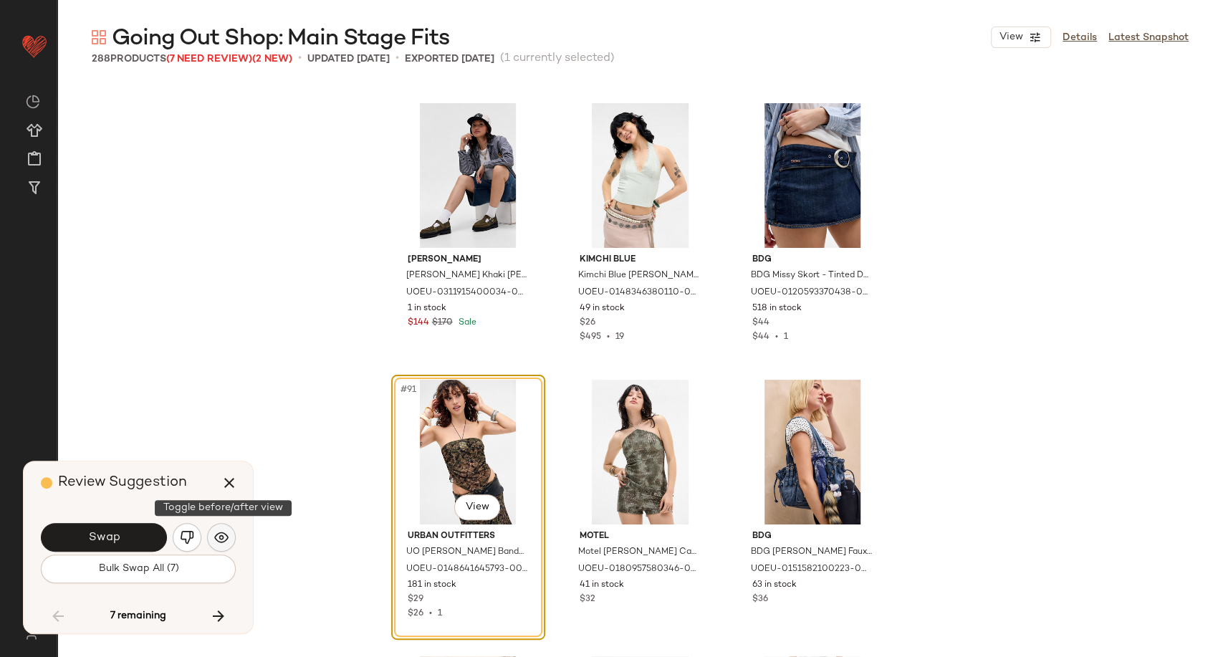
click at [217, 535] on img "button" at bounding box center [221, 537] width 14 height 14
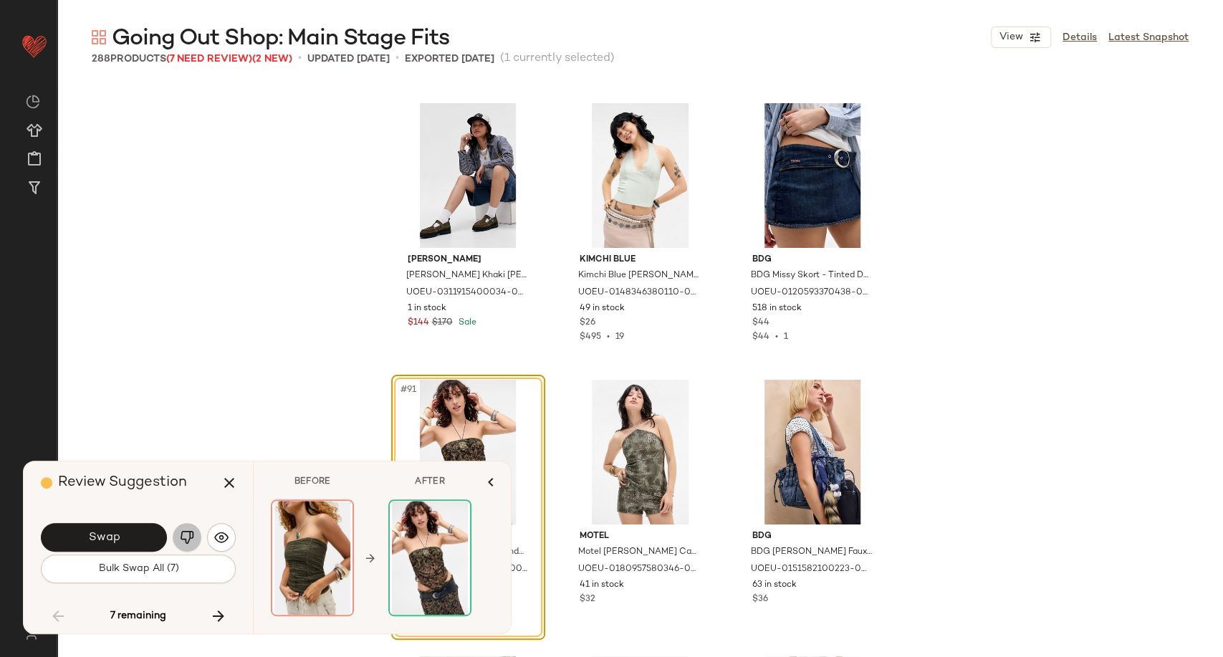
click at [178, 535] on button "button" at bounding box center [187, 537] width 29 height 29
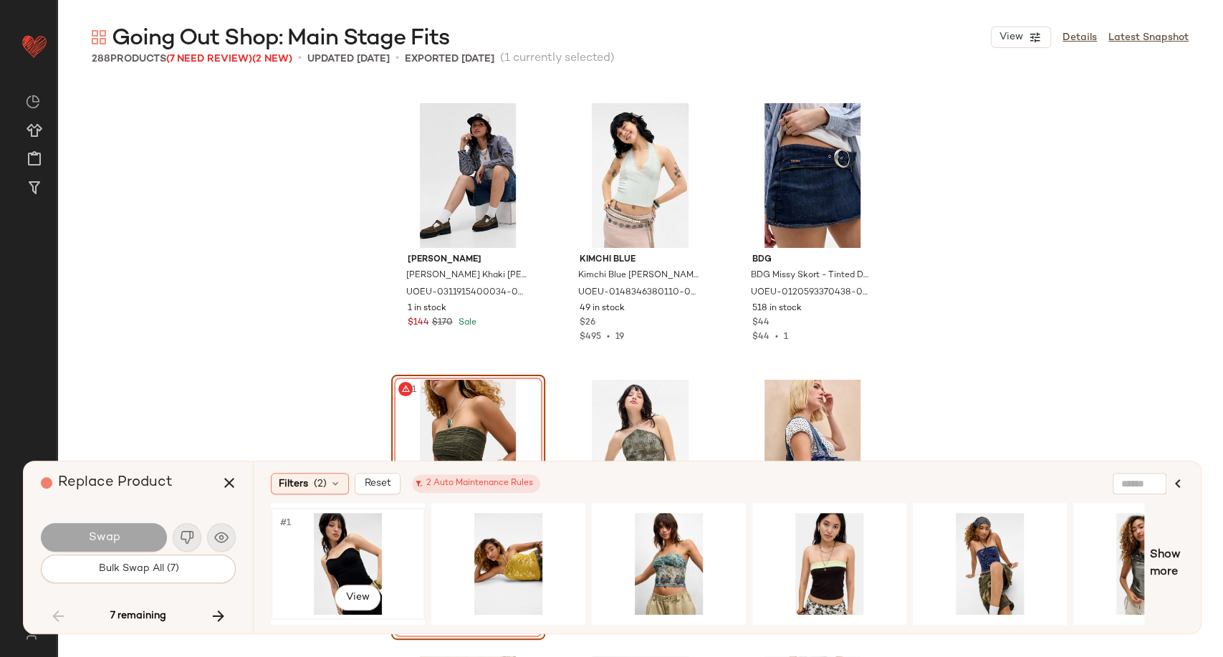
click at [337, 538] on div "#1 View" at bounding box center [348, 564] width 144 height 102
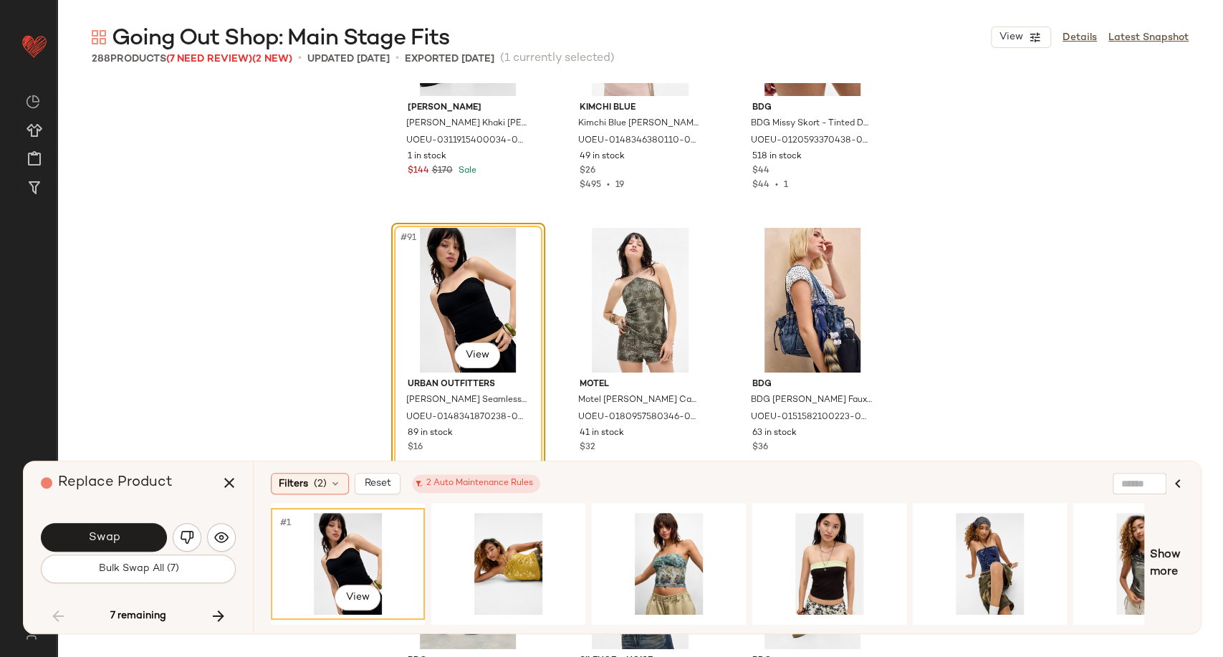
scroll to position [8180, 0]
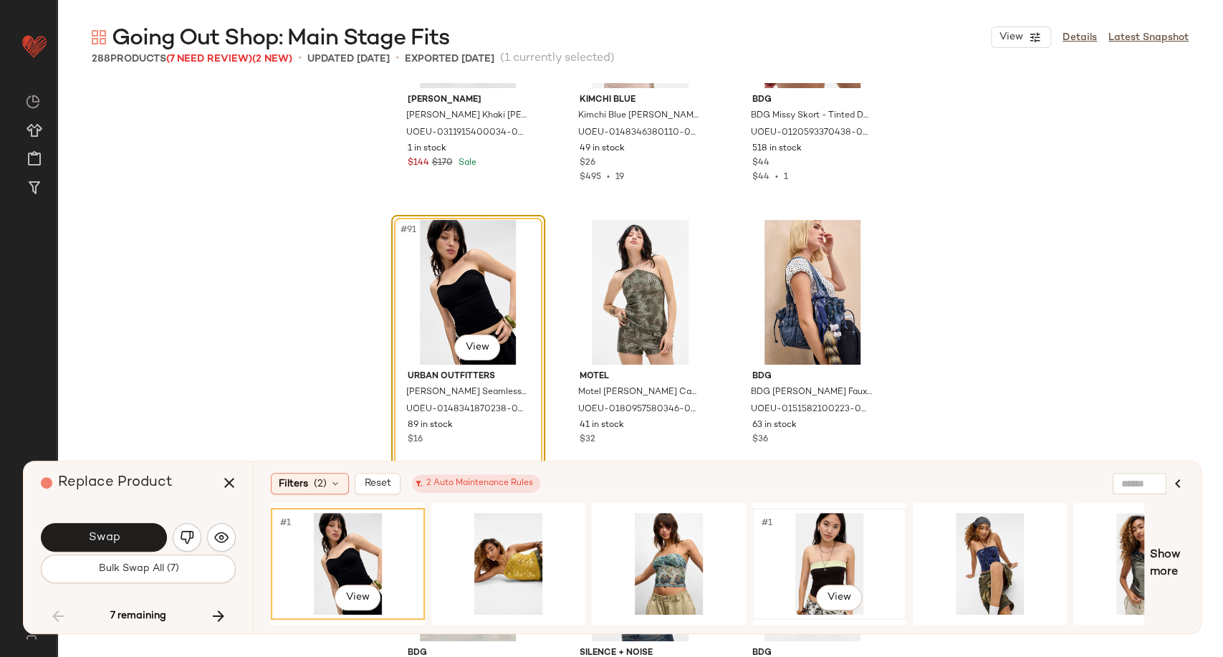
click at [793, 540] on div "#1 View" at bounding box center [829, 564] width 144 height 102
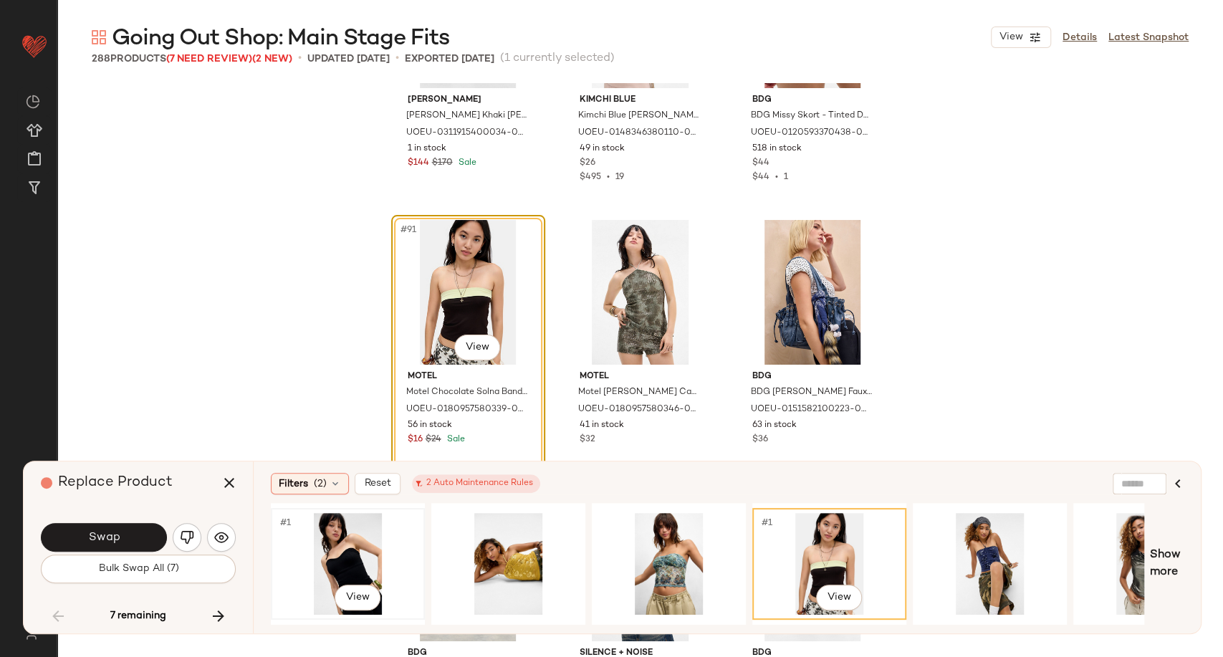
click at [350, 558] on div "#1 View" at bounding box center [348, 564] width 144 height 102
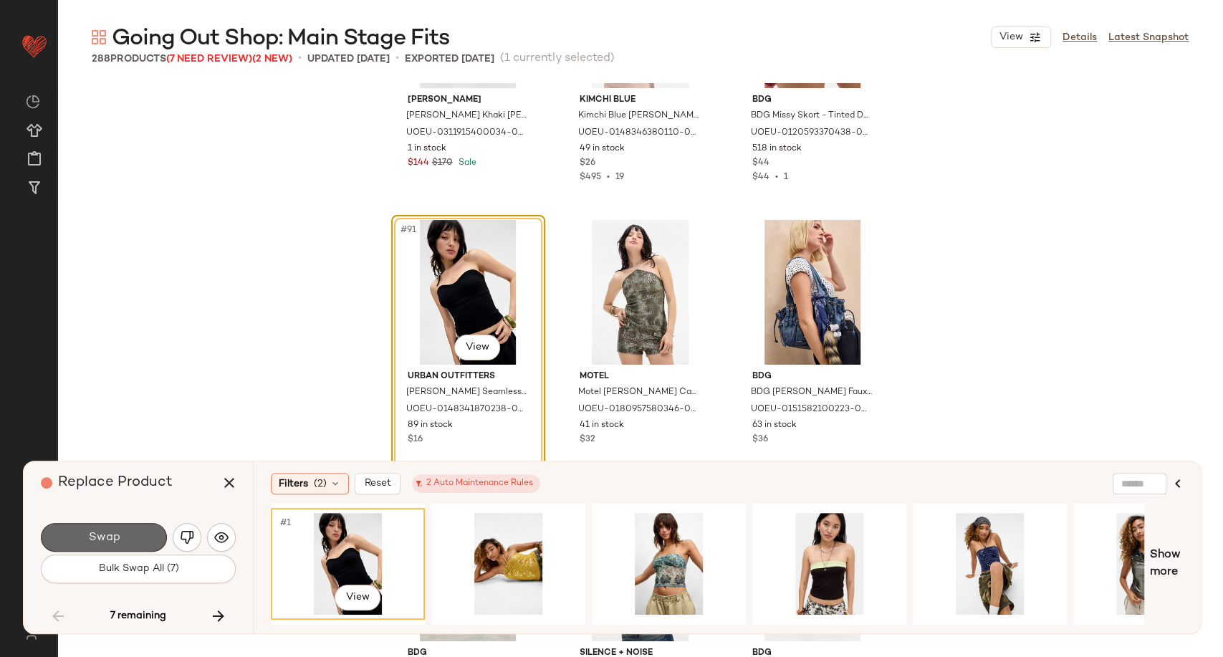
click at [138, 537] on button "Swap" at bounding box center [104, 537] width 126 height 29
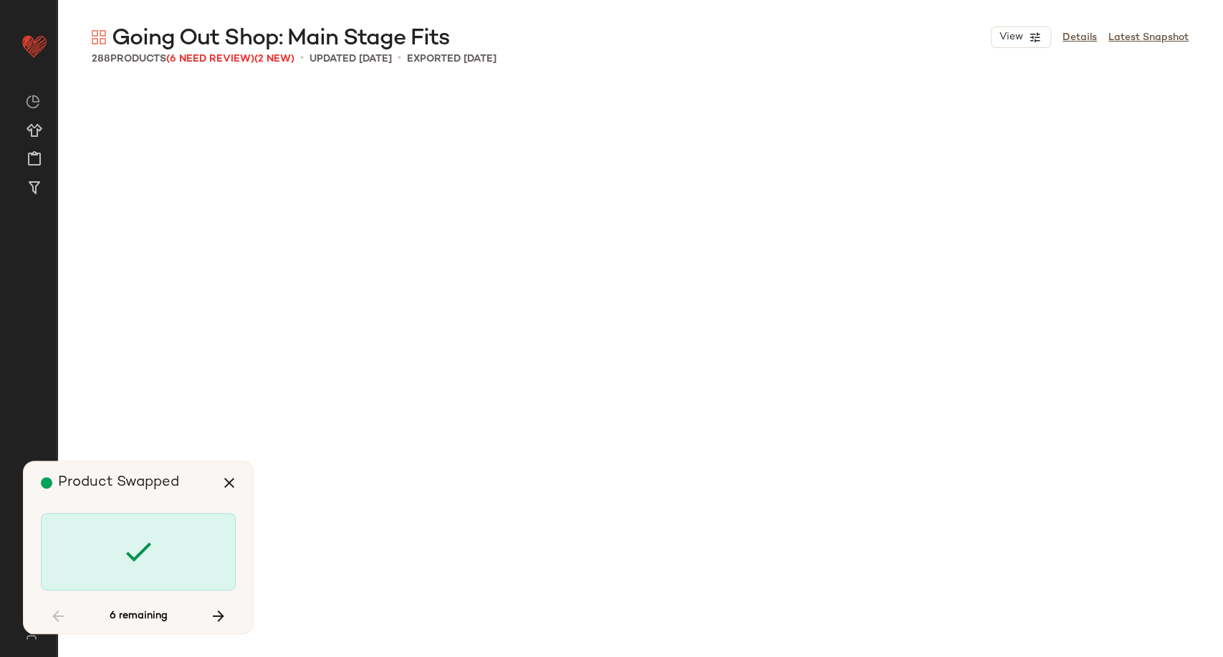
scroll to position [9680, 0]
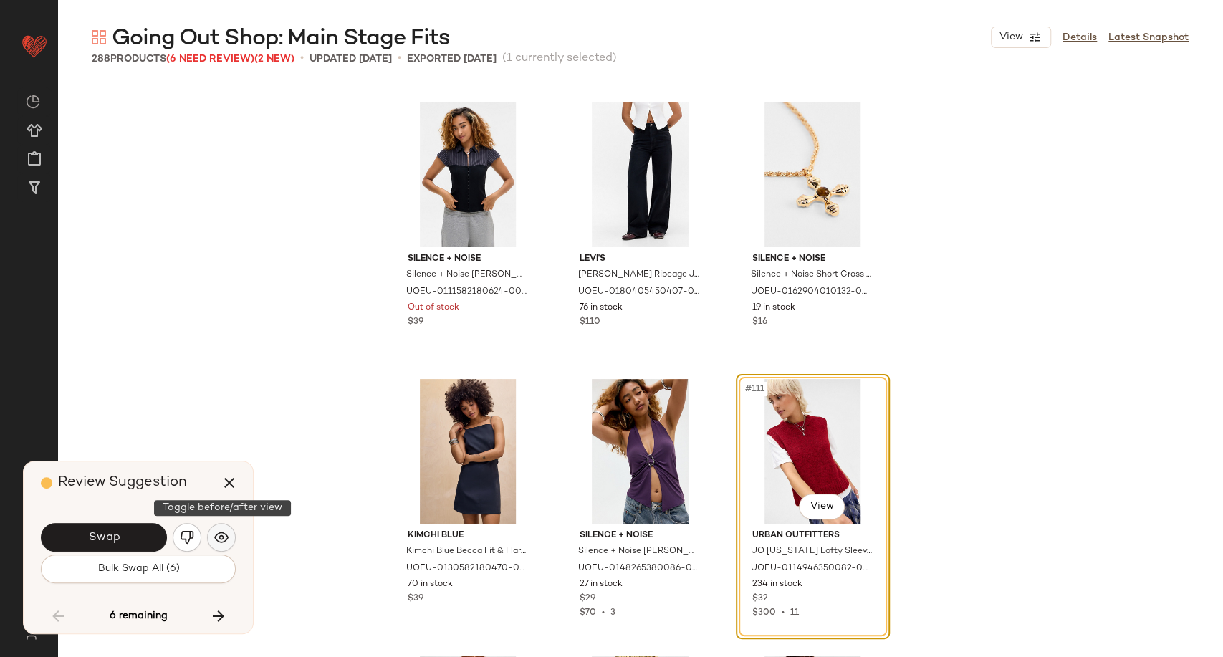
click at [223, 531] on img "button" at bounding box center [221, 537] width 14 height 14
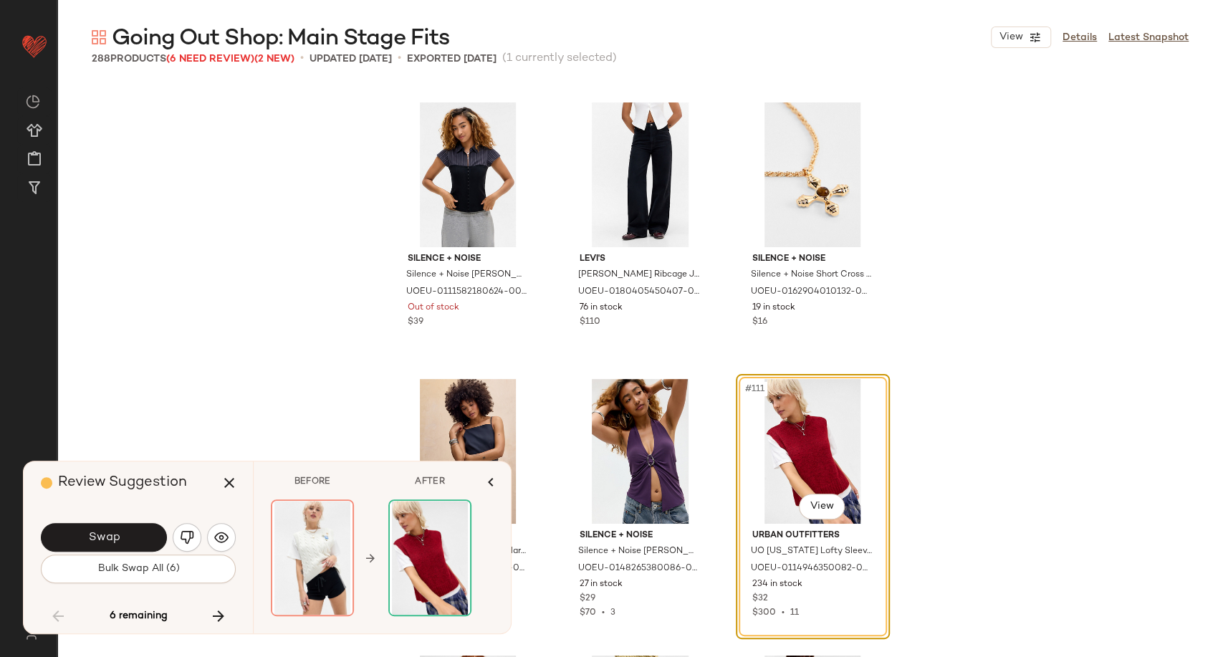
click at [191, 535] on img "button" at bounding box center [187, 537] width 14 height 14
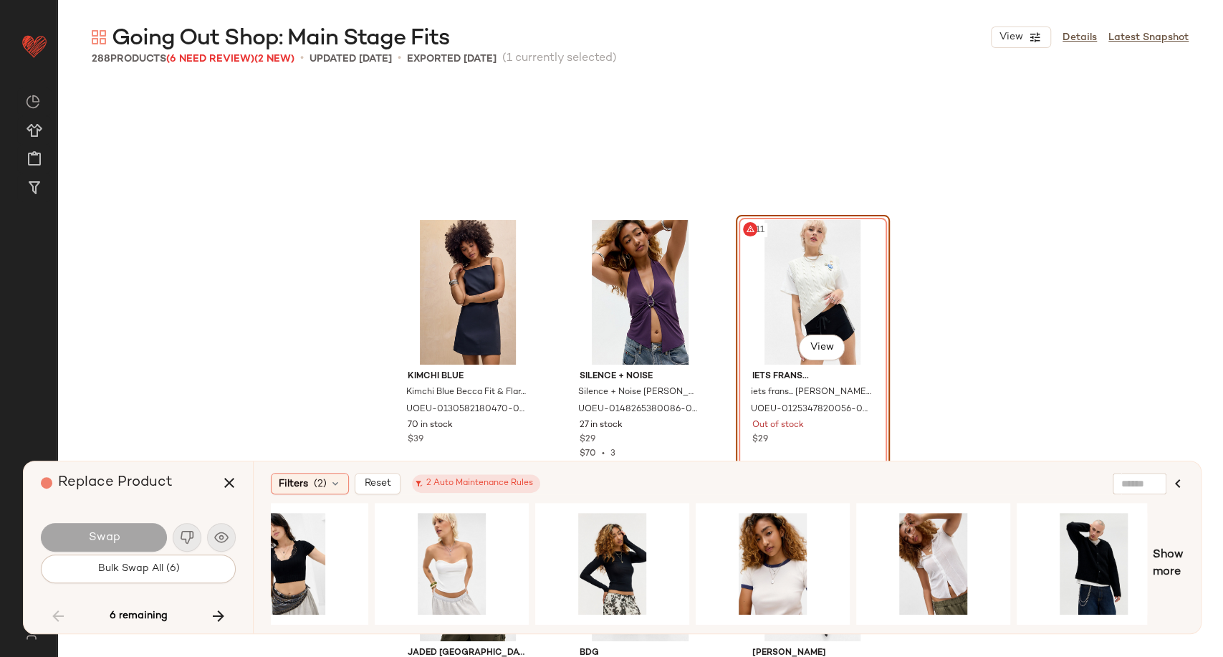
scroll to position [0, 1684]
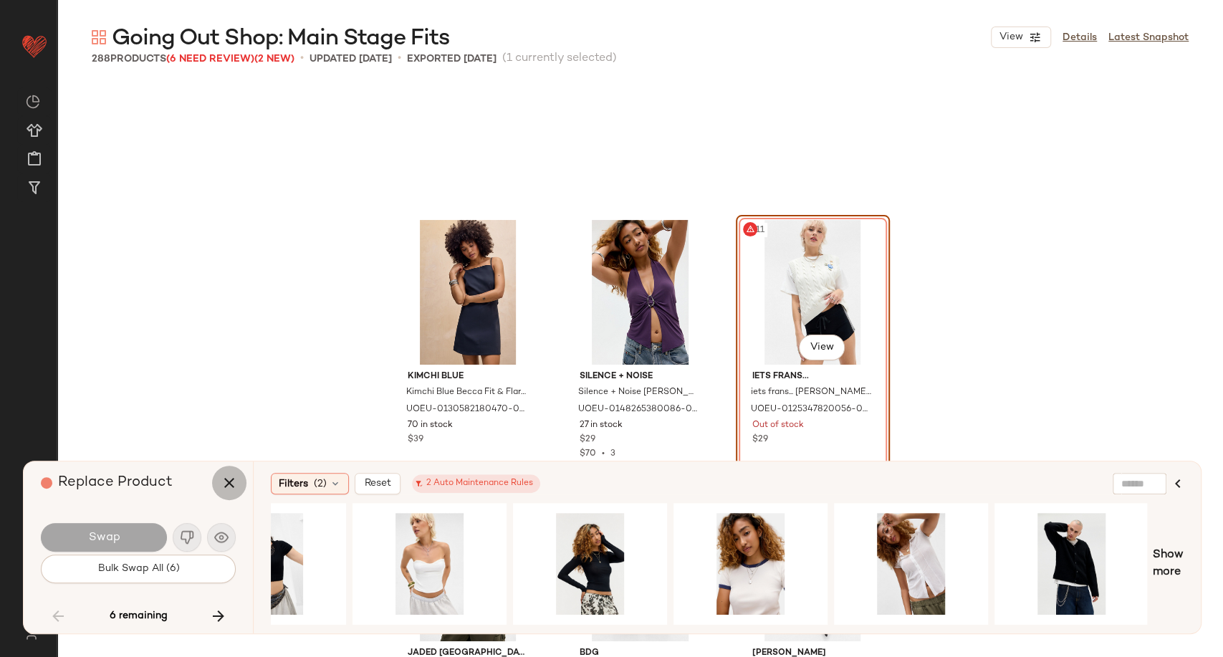
click at [231, 480] on icon "button" at bounding box center [229, 482] width 17 height 17
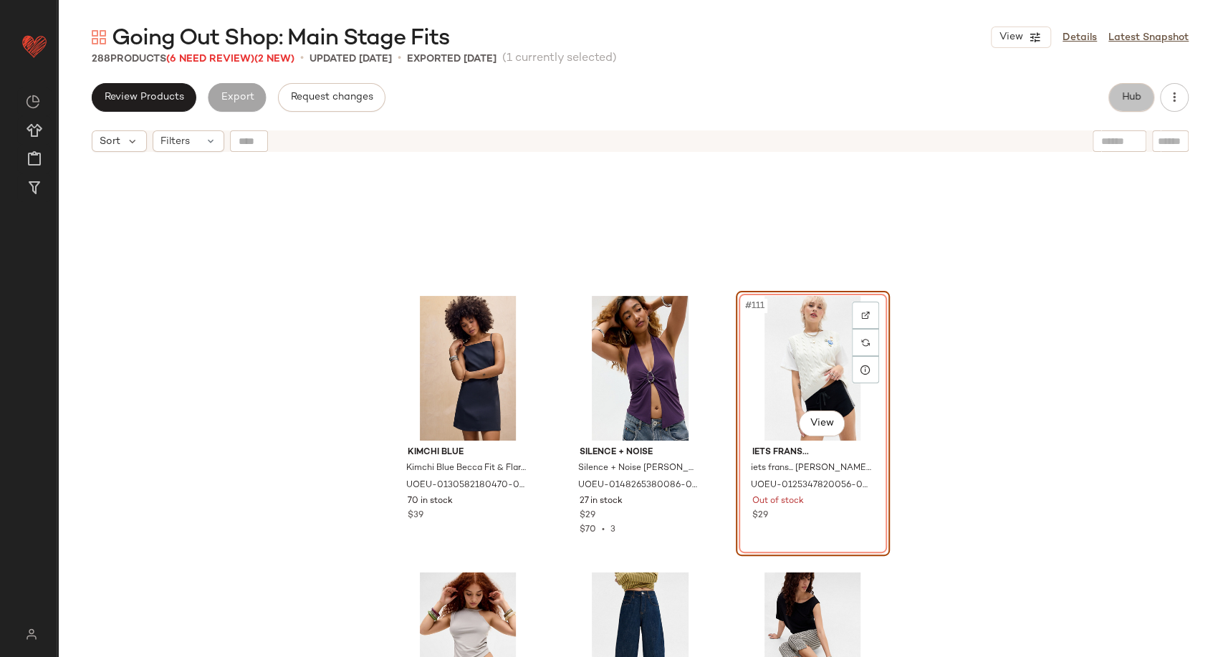
click at [1141, 92] on span "Hub" at bounding box center [1131, 97] width 20 height 11
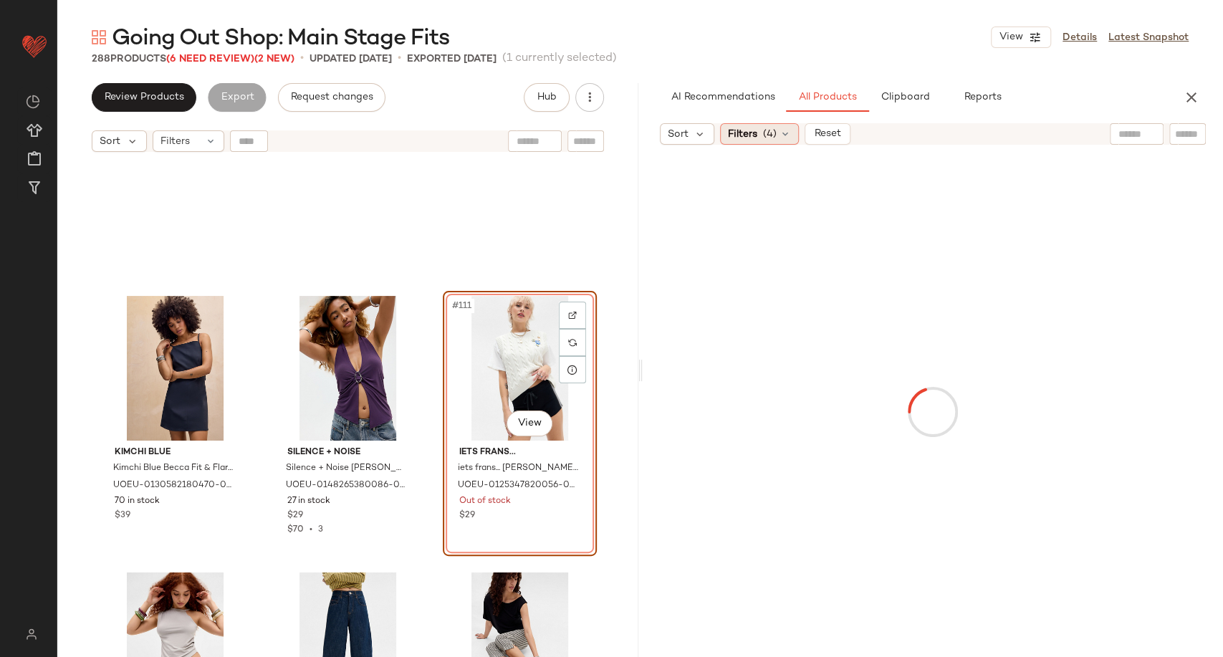
click at [790, 130] on div "Filters (4)" at bounding box center [759, 133] width 79 height 21
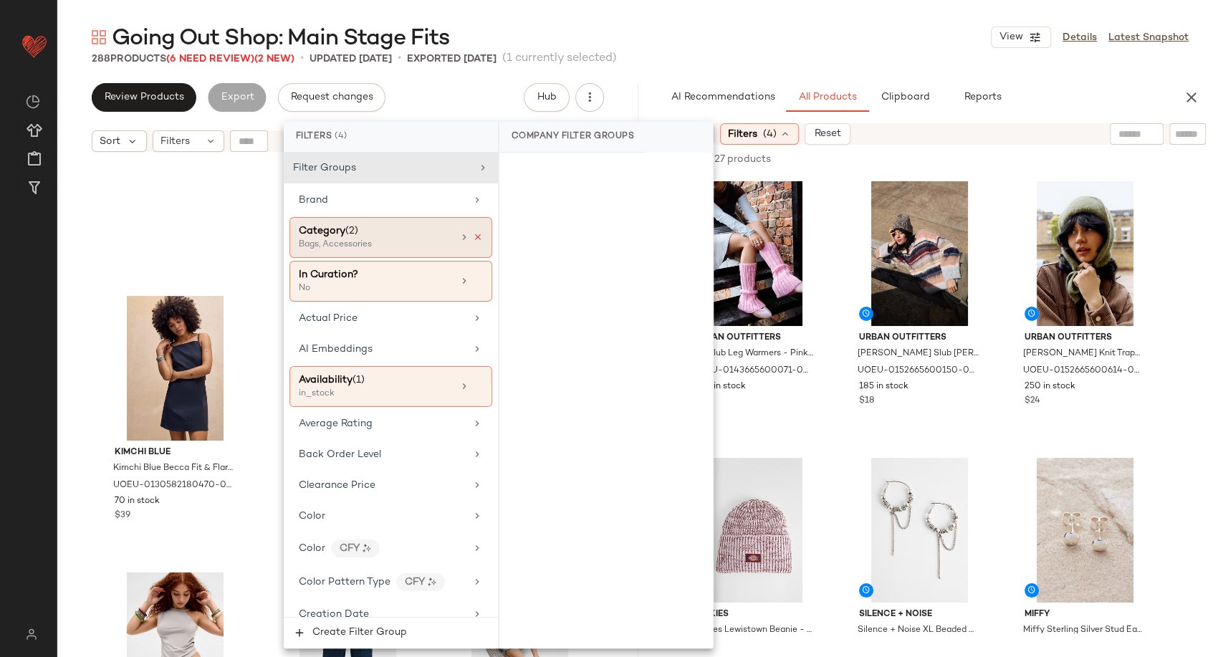
click at [473, 235] on icon at bounding box center [478, 237] width 10 height 10
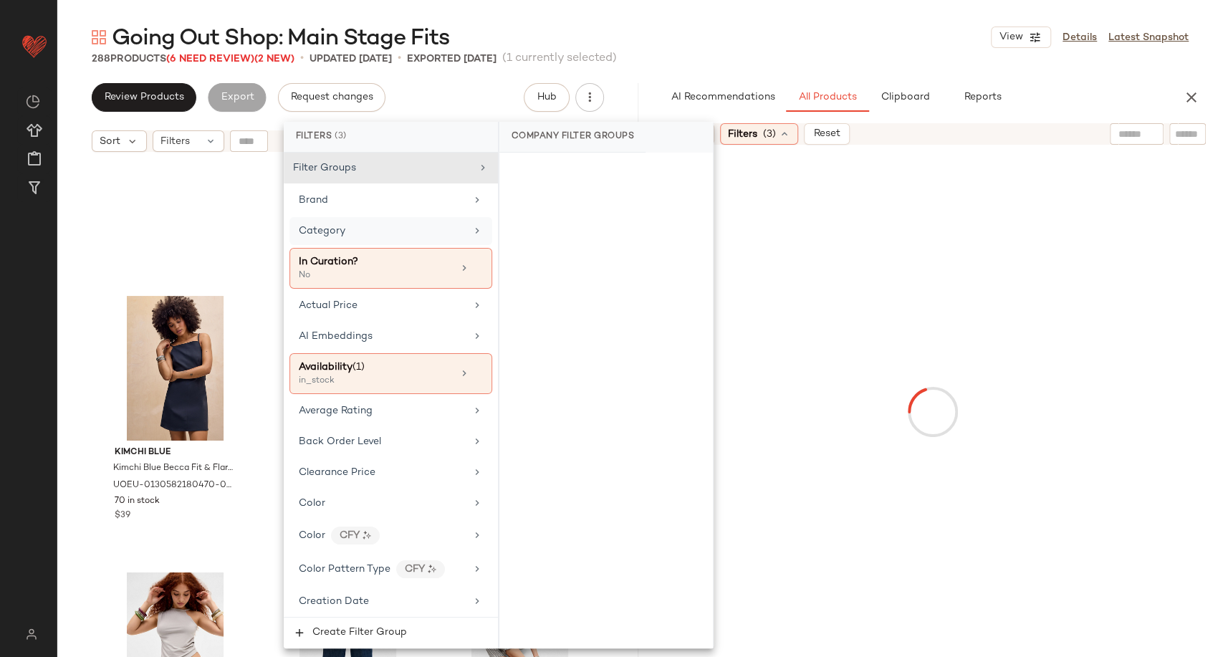
click at [433, 234] on div "Category" at bounding box center [382, 231] width 167 height 15
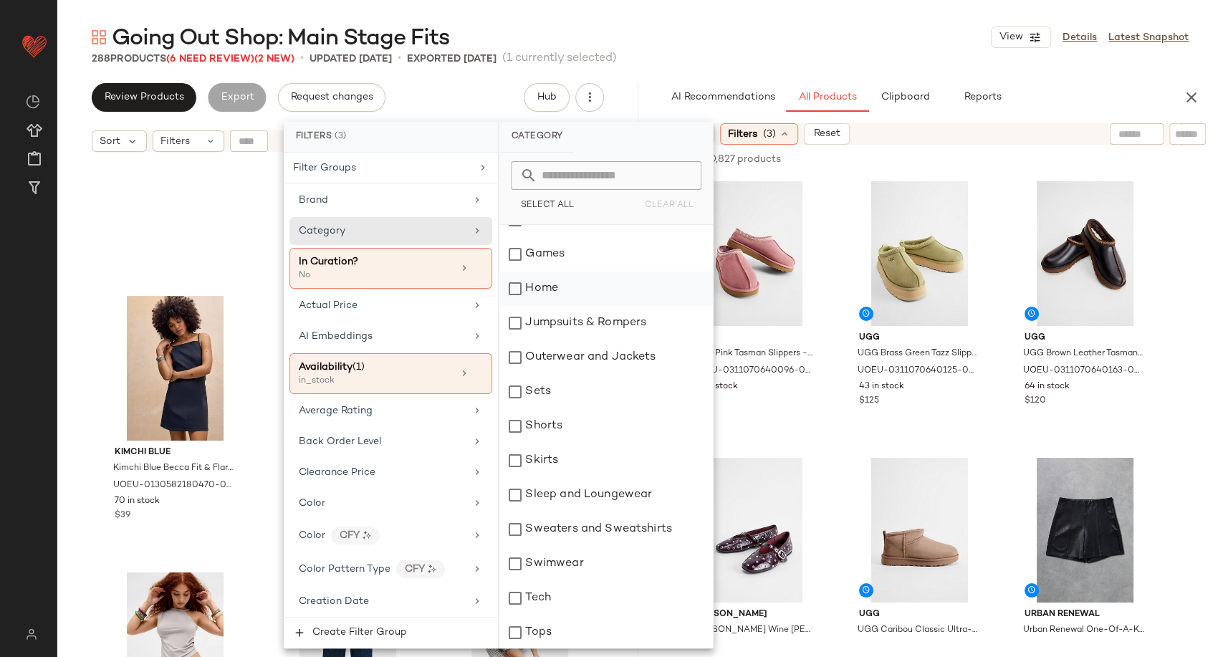
scroll to position [239, 0]
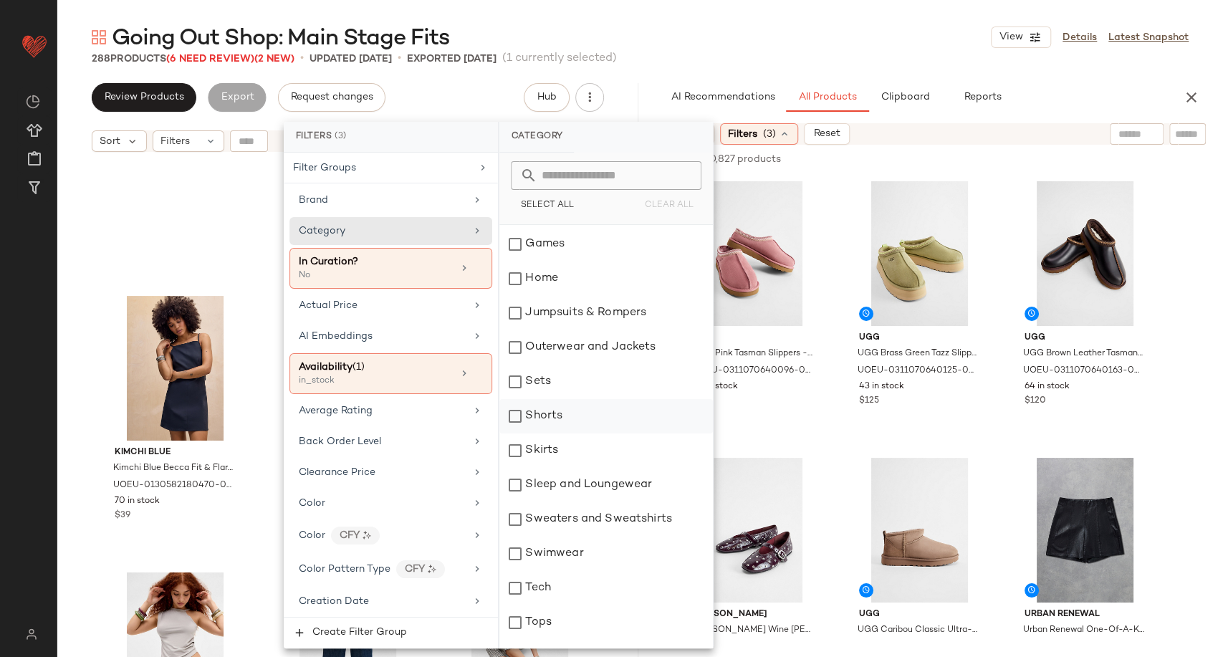
click at [549, 411] on div "Shorts" at bounding box center [606, 416] width 214 height 34
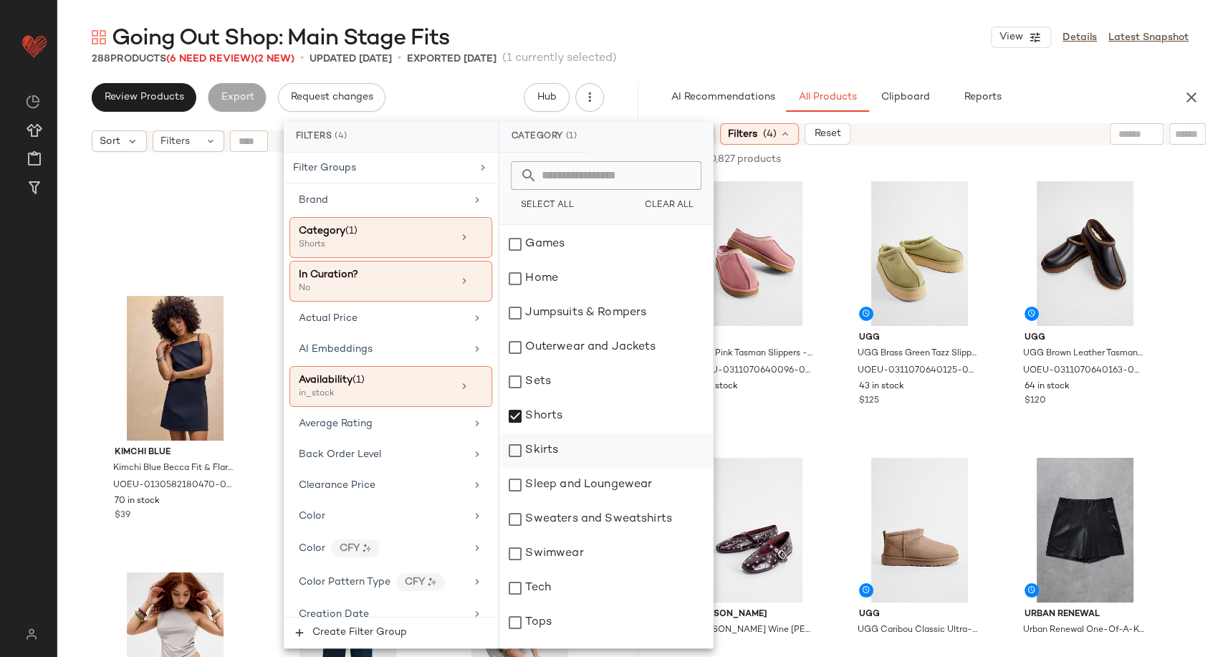
click at [547, 446] on div "Skirts" at bounding box center [606, 451] width 214 height 34
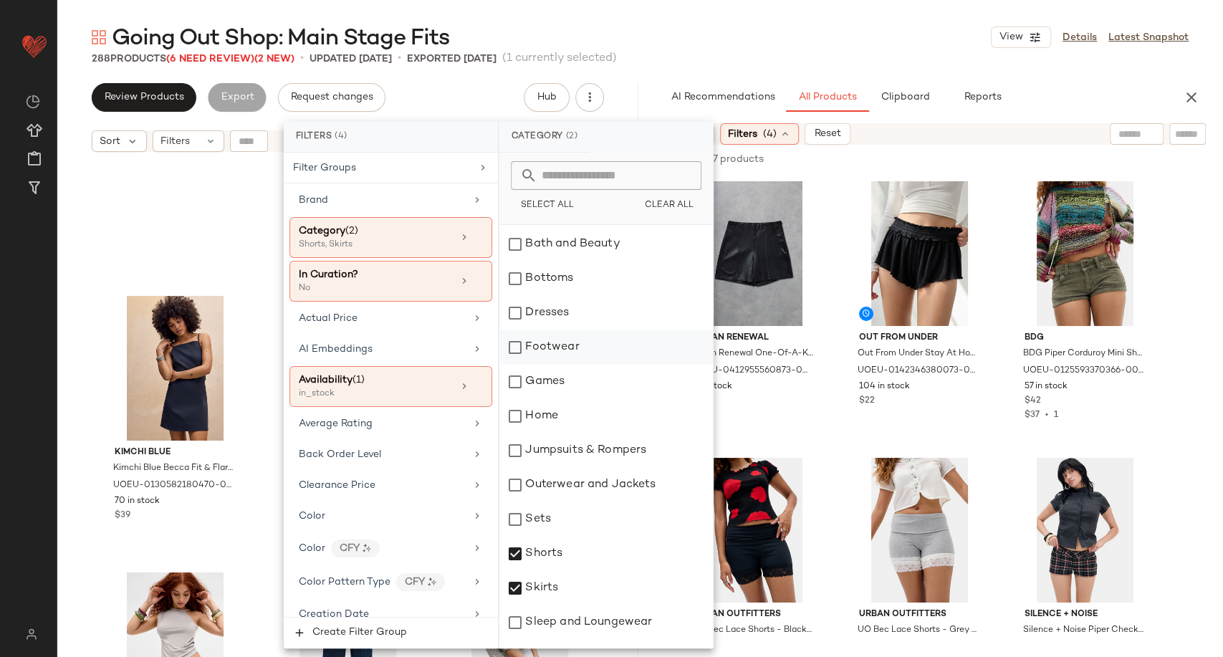
scroll to position [80, 0]
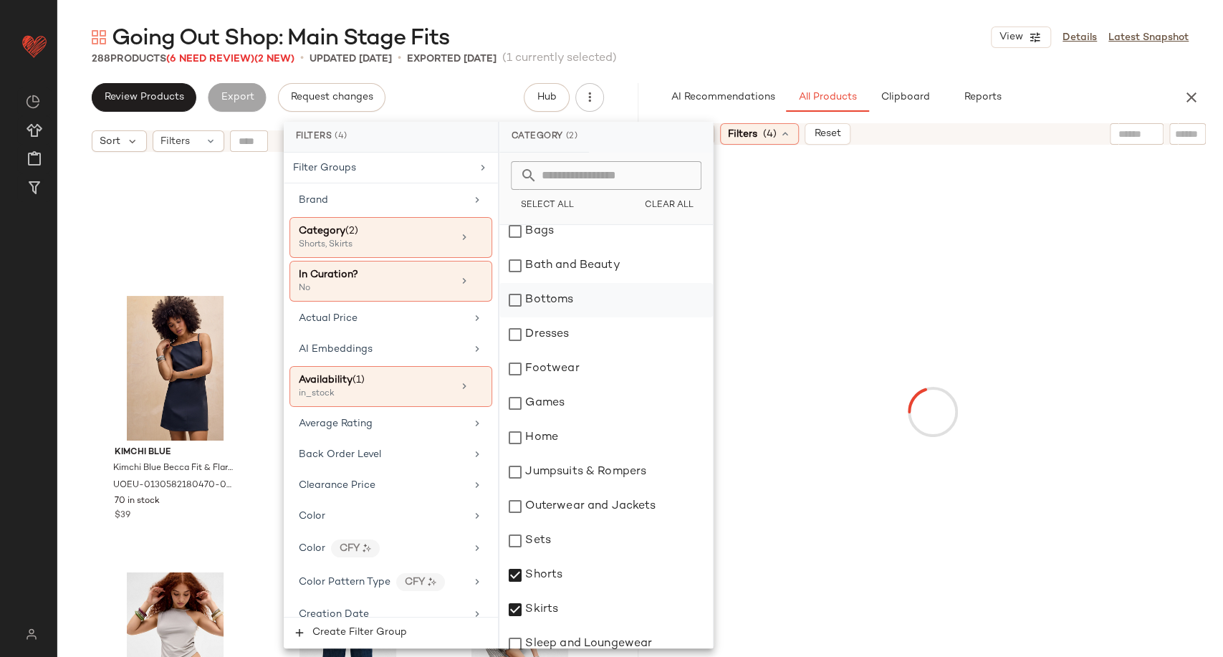
click at [539, 297] on div "Bottoms" at bounding box center [606, 300] width 214 height 34
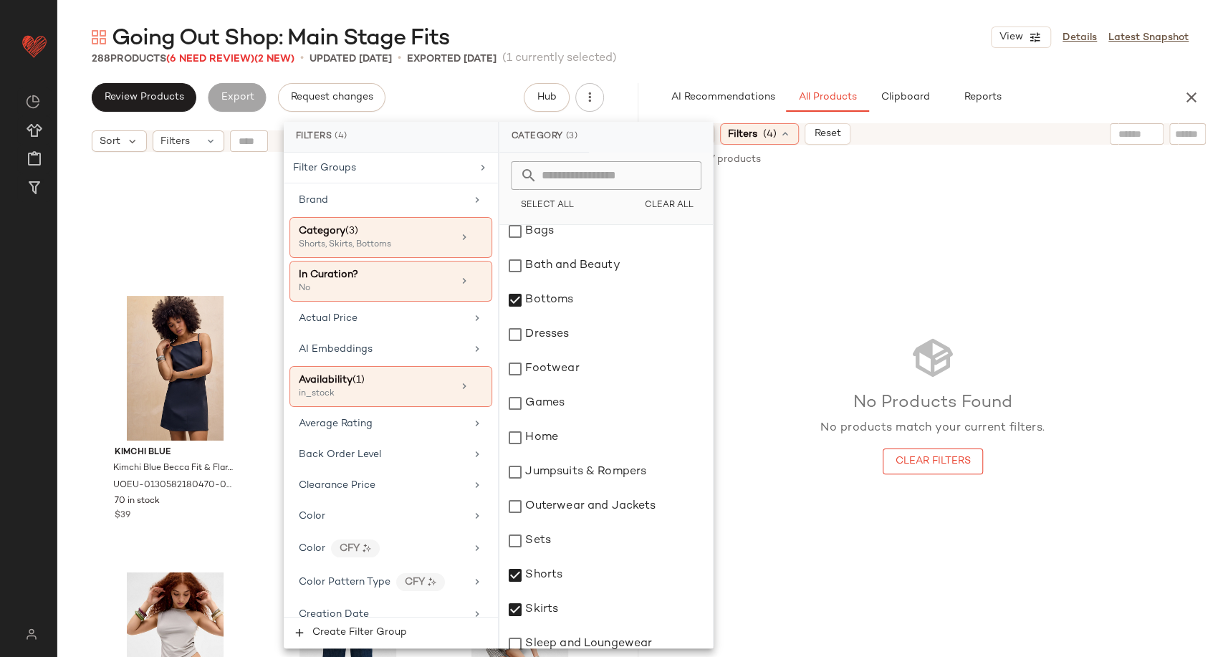
click at [849, 449] on div "No Products Found No products match your current filters. Clear Filters" at bounding box center [932, 405] width 225 height 140
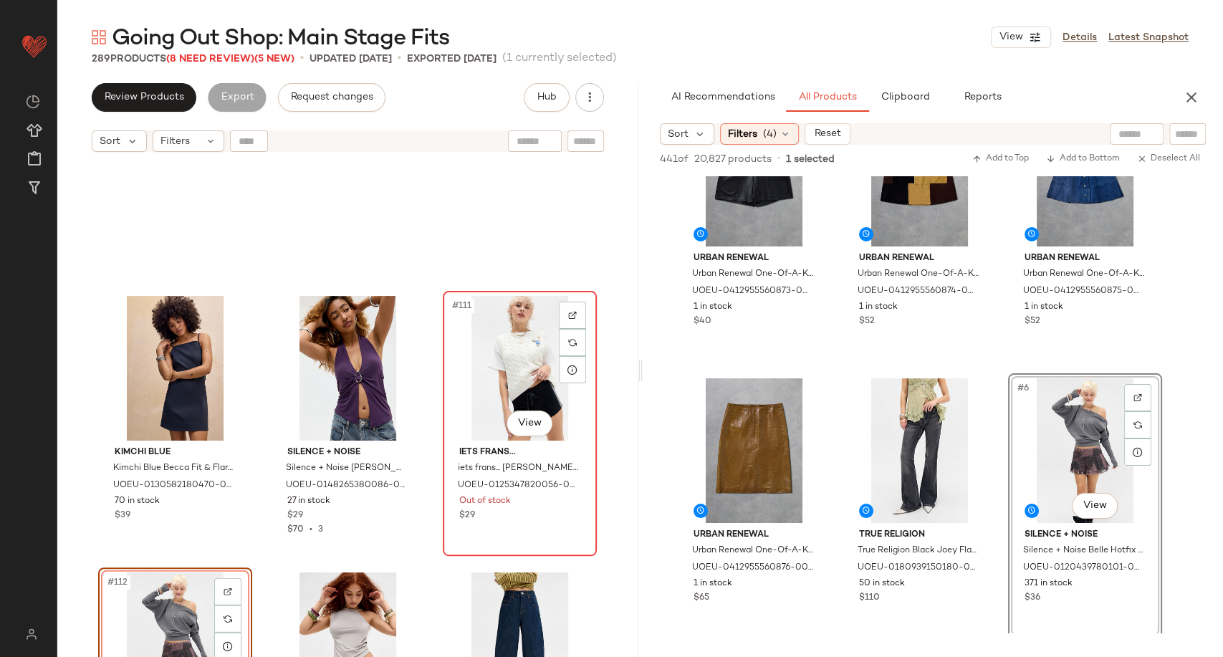
click at [468, 365] on div "#111 View" at bounding box center [520, 368] width 144 height 145
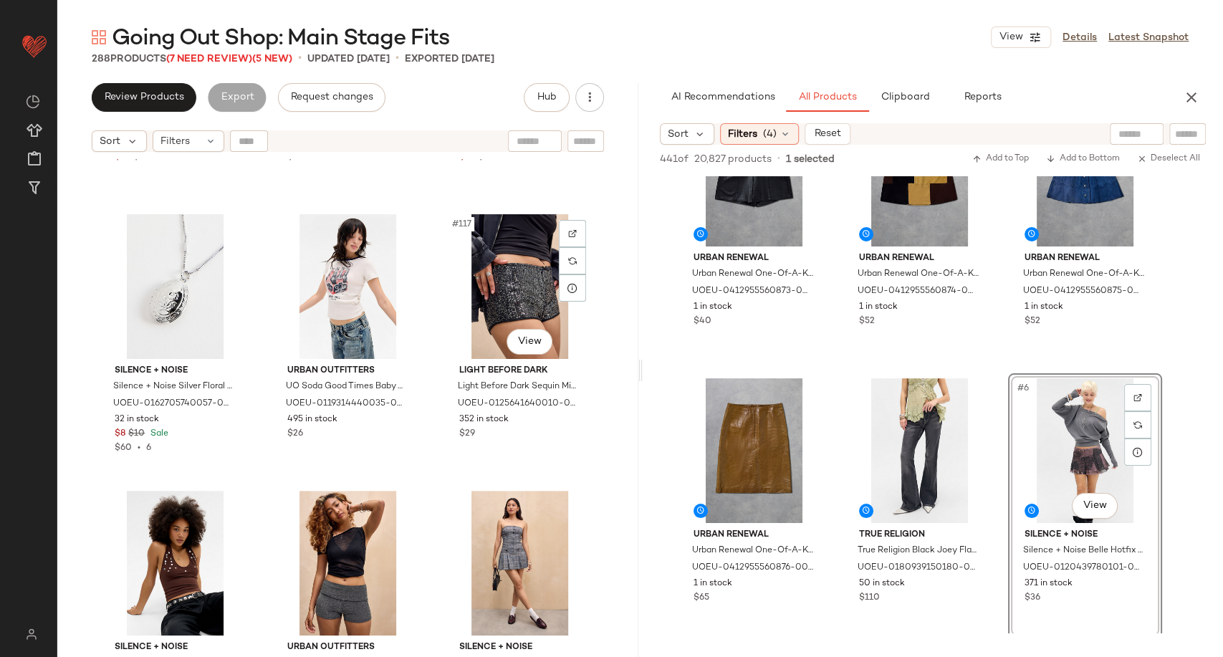
scroll to position [10556, 0]
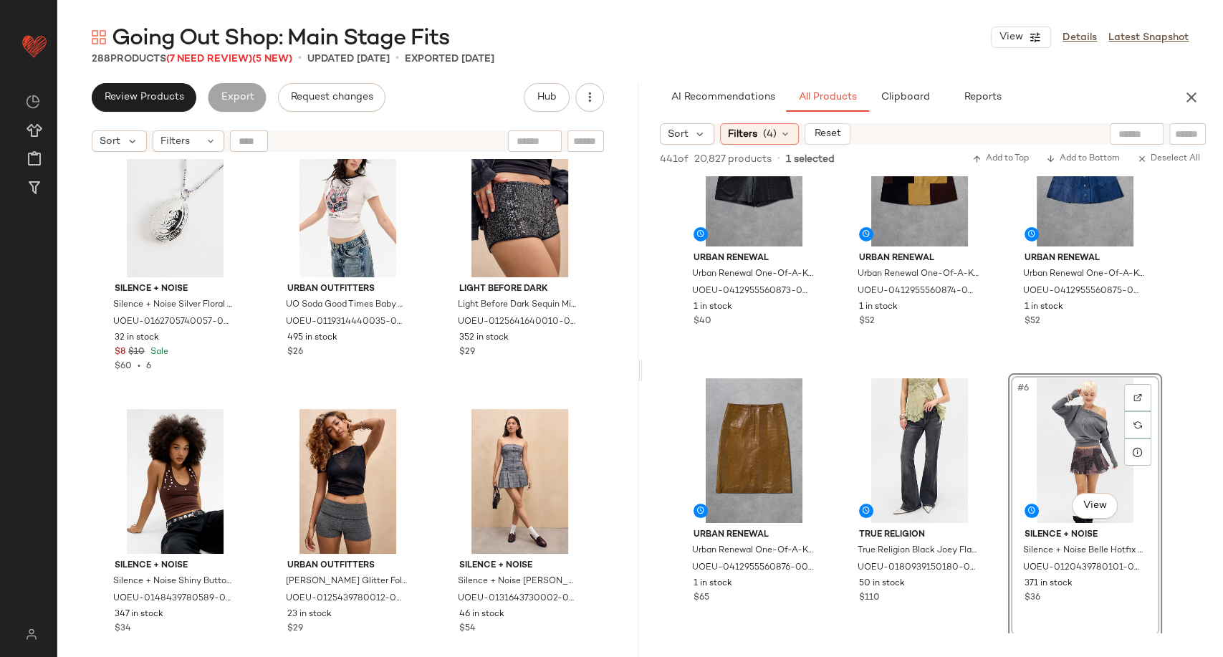
click at [1191, 110] on button "button" at bounding box center [1191, 97] width 29 height 29
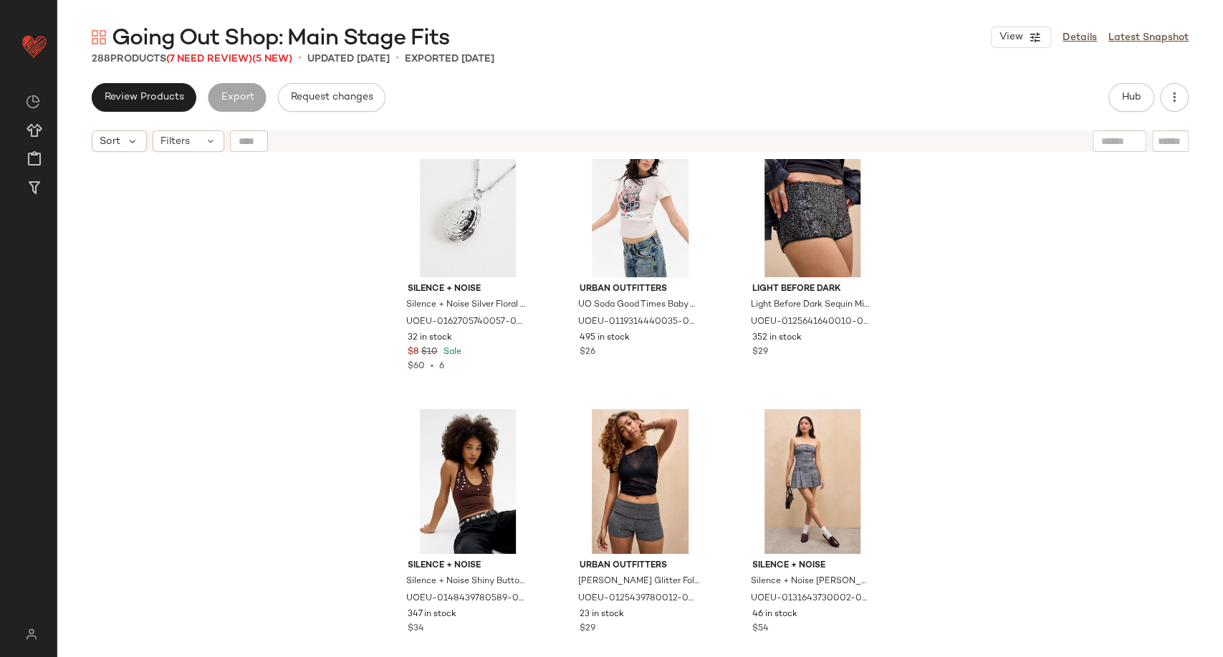
click at [239, 52] on span "Going Out Shop: Main Stage Fits" at bounding box center [280, 38] width 337 height 29
click at [241, 54] on span "(7 Need Review)" at bounding box center [209, 59] width 86 height 11
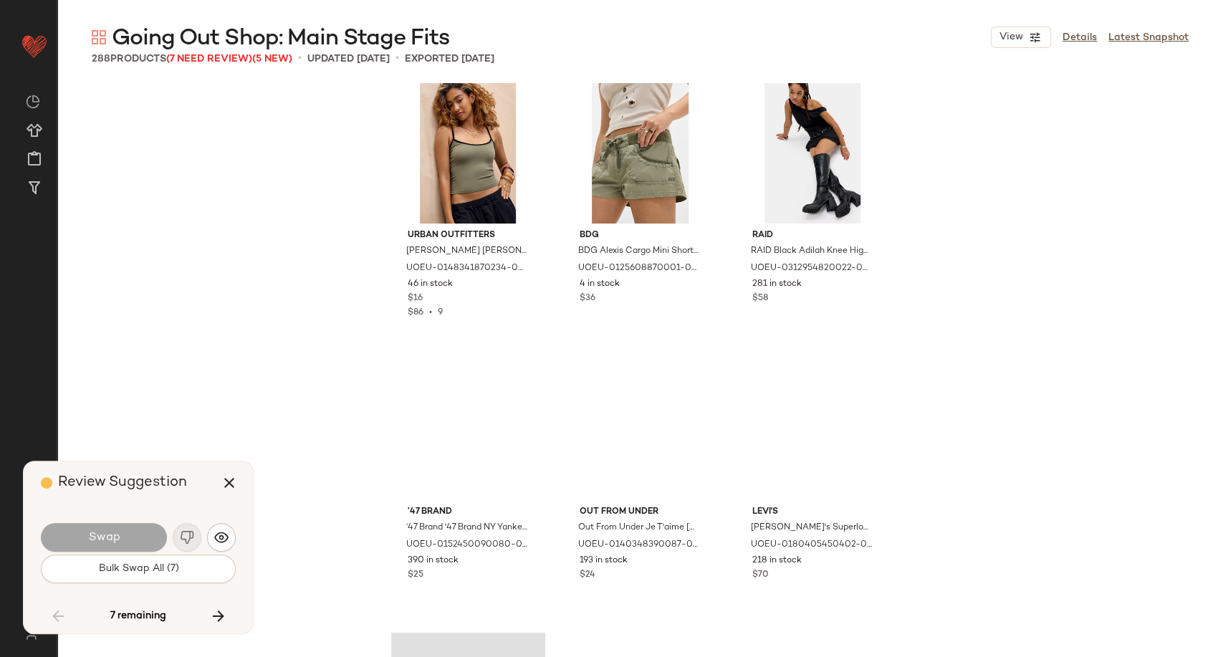
scroll to position [13024, 0]
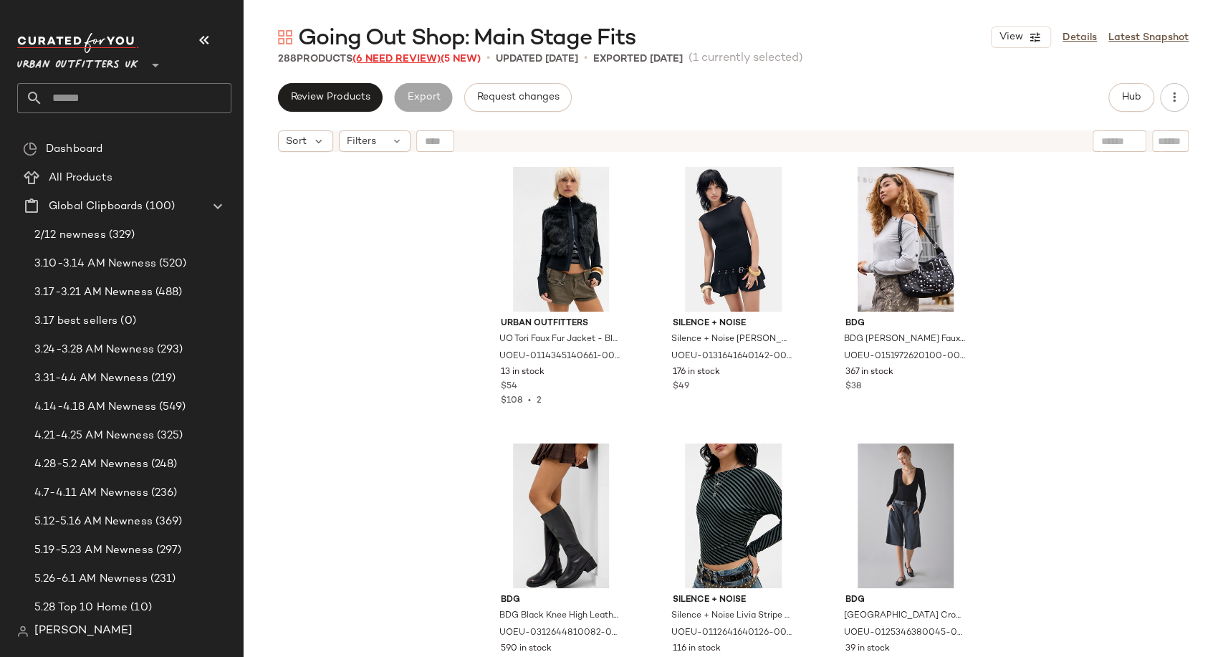
click at [394, 54] on span "(6 Need Review)" at bounding box center [397, 59] width 88 height 11
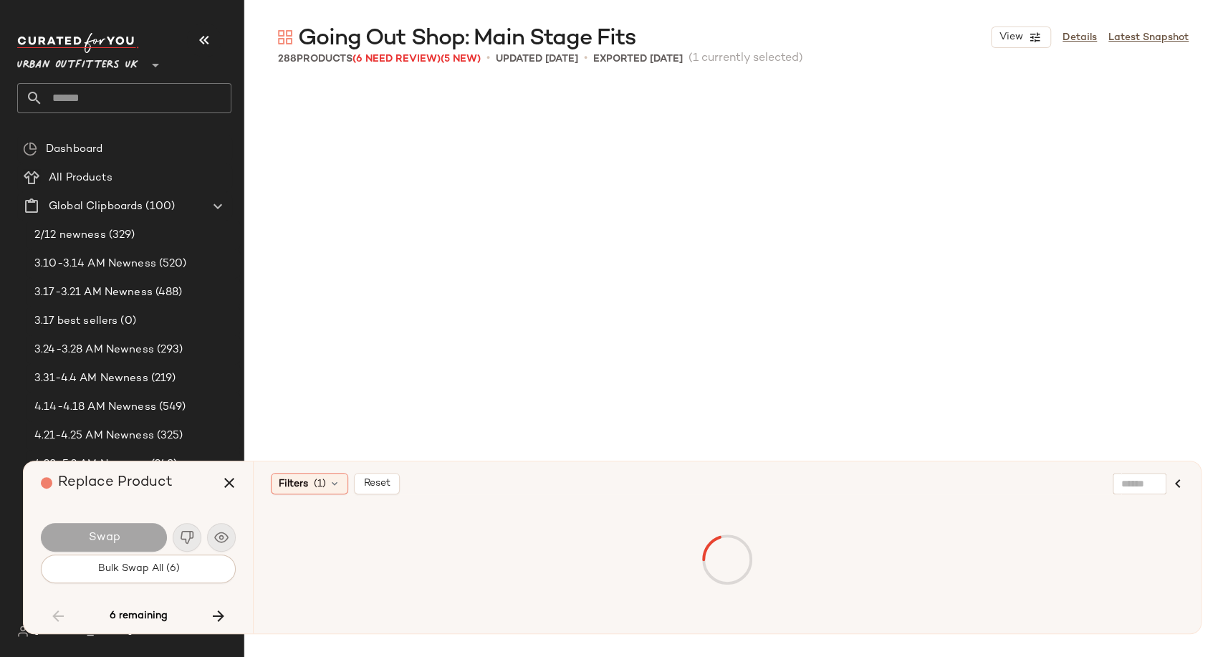
scroll to position [9680, 0]
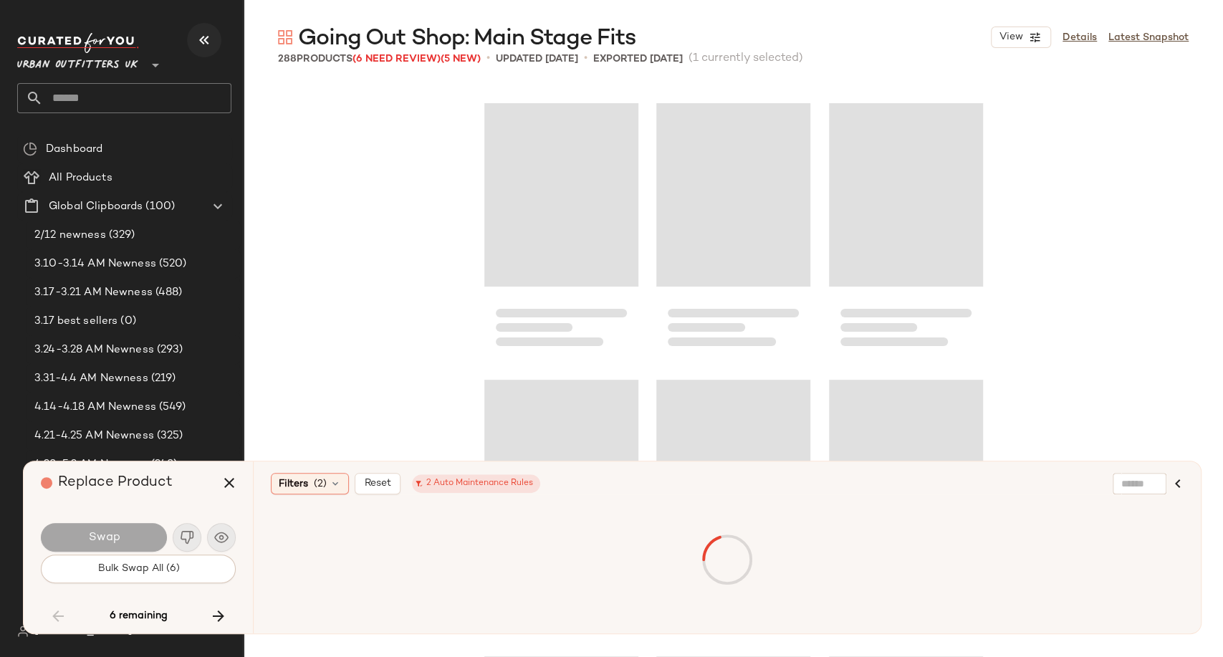
click at [204, 42] on icon "button" at bounding box center [204, 40] width 17 height 17
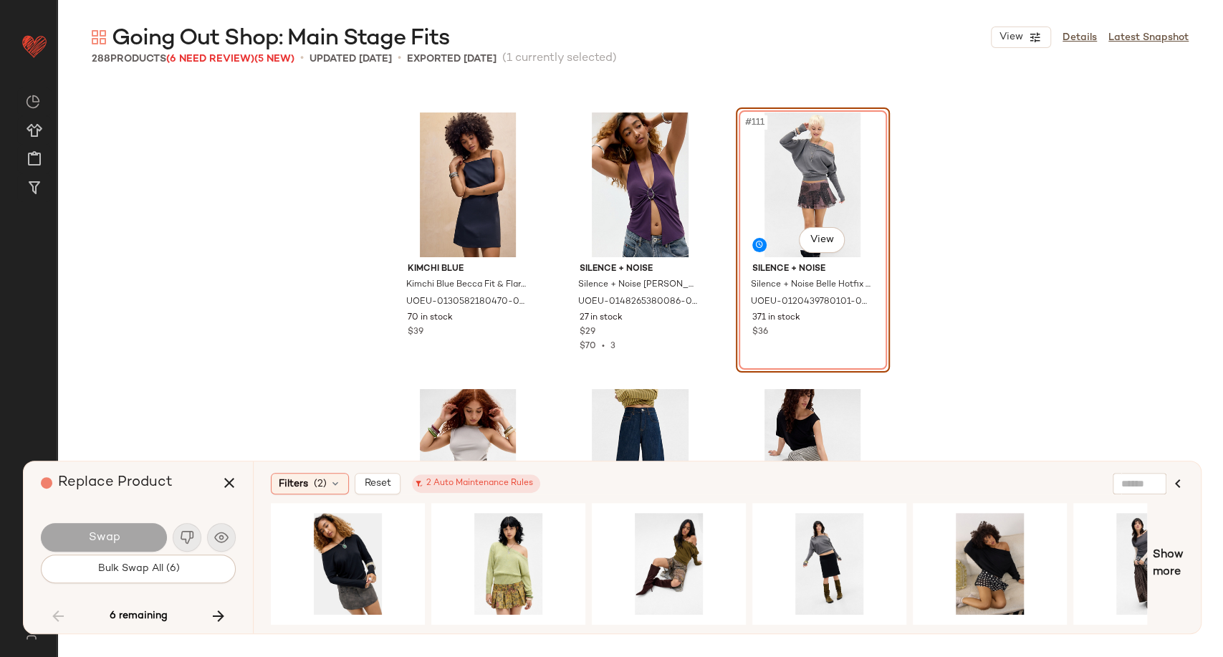
scroll to position [9919, 0]
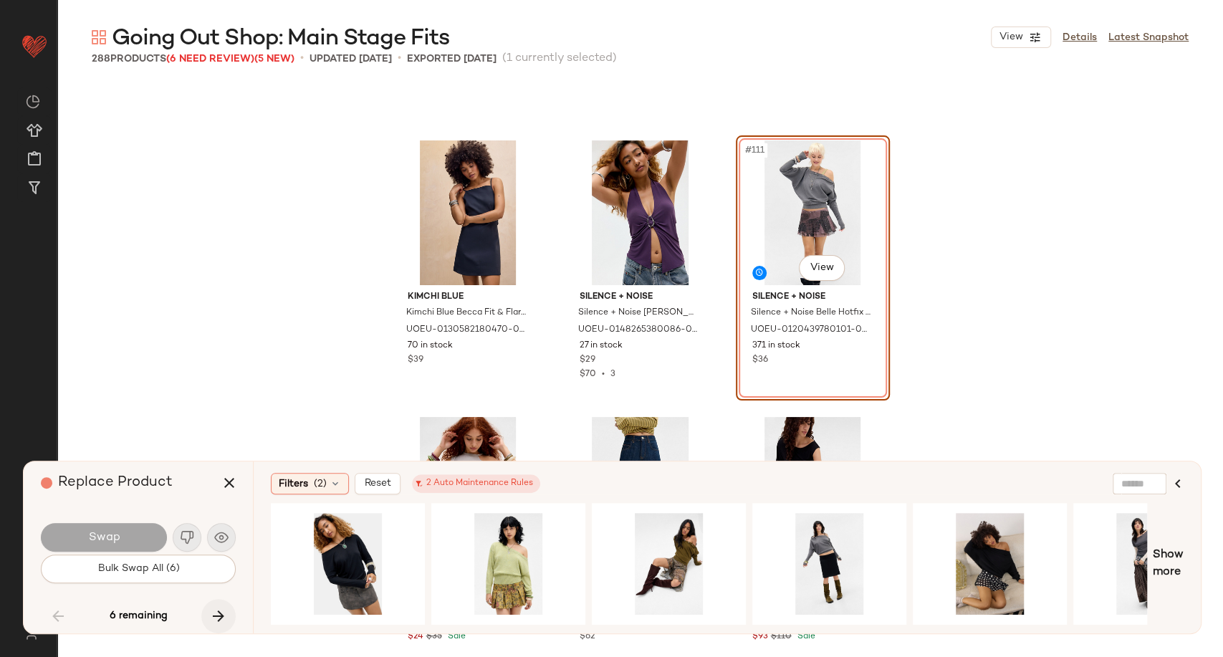
click at [229, 617] on button "button" at bounding box center [218, 616] width 34 height 34
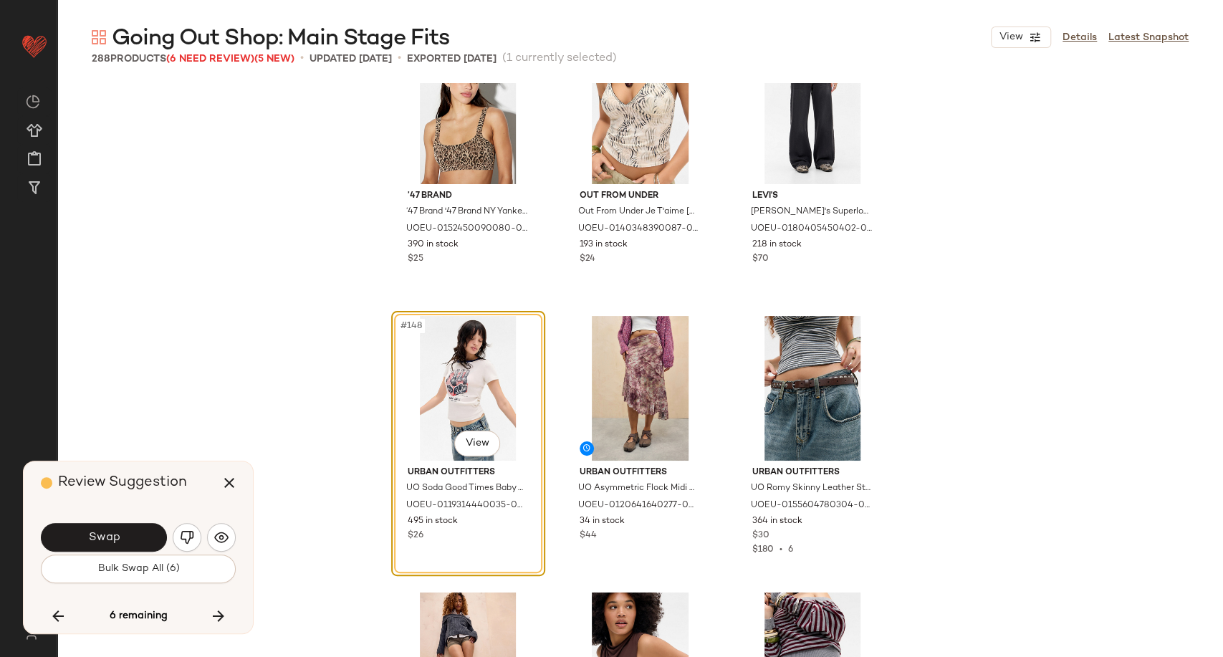
scroll to position [13435, 0]
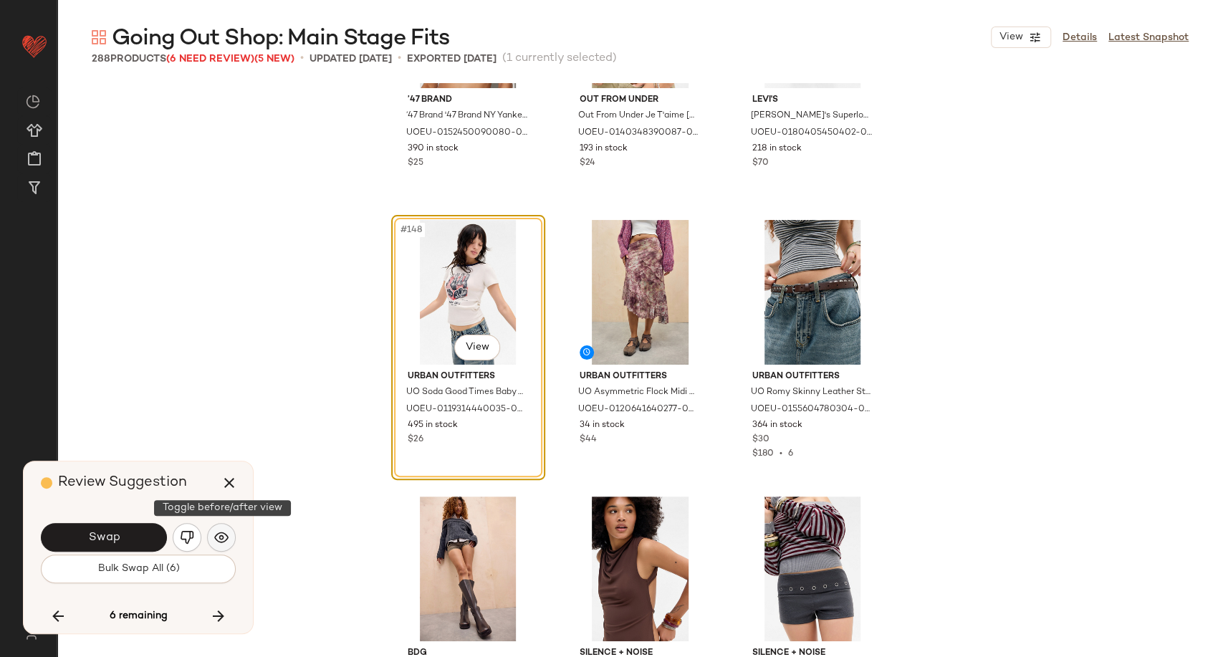
click at [224, 535] on img "button" at bounding box center [221, 537] width 14 height 14
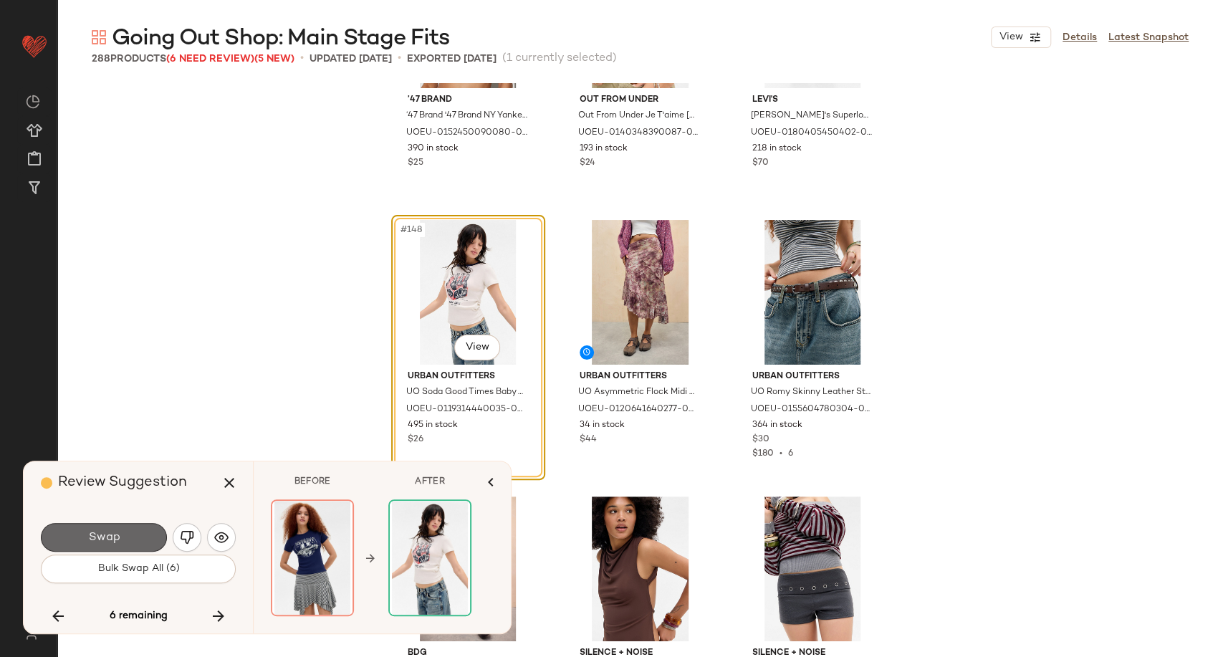
click at [126, 540] on button "Swap" at bounding box center [104, 537] width 126 height 29
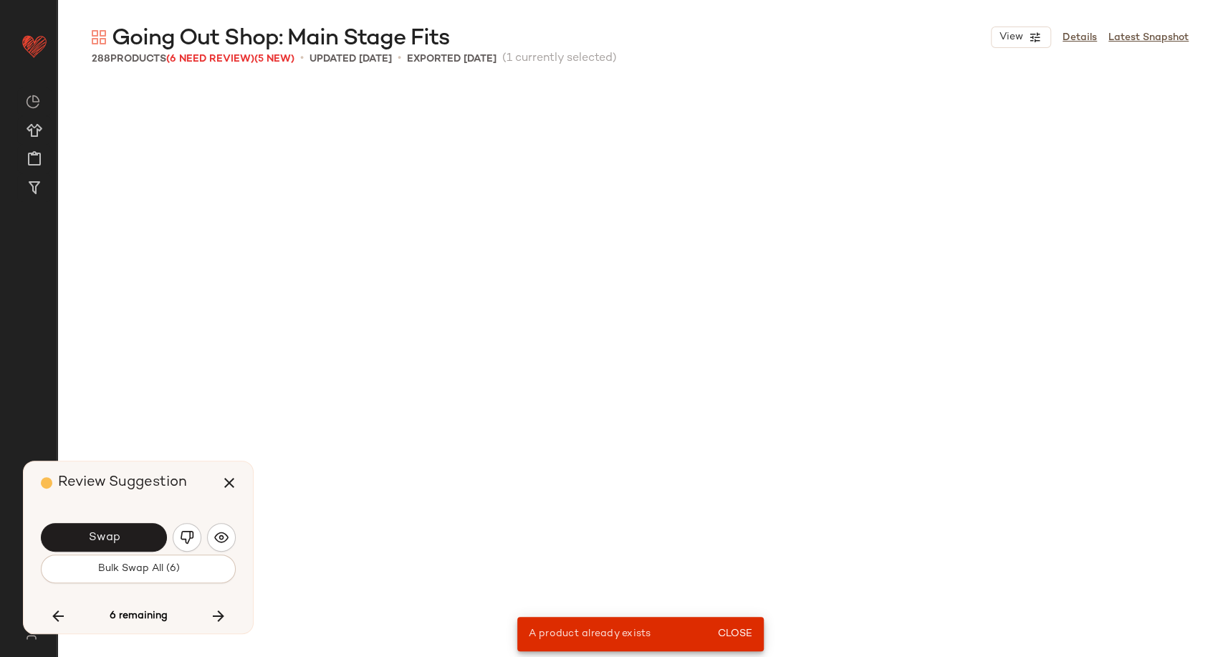
scroll to position [10233, 0]
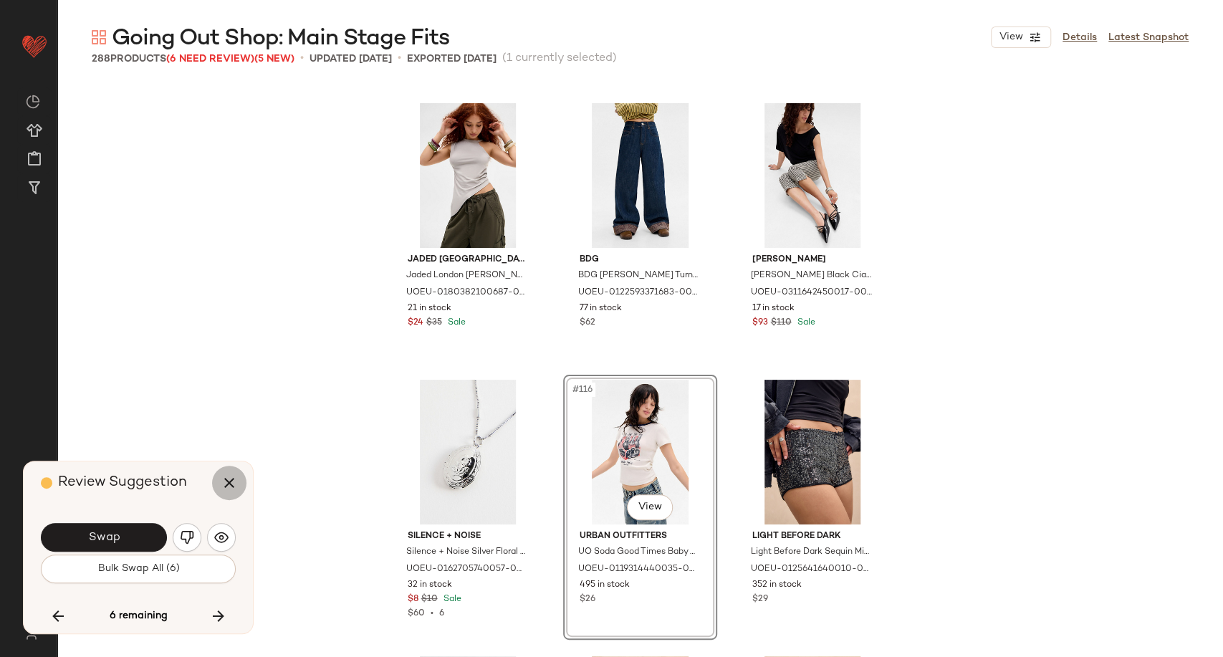
drag, startPoint x: 237, startPoint y: 482, endPoint x: 231, endPoint y: 456, distance: 27.1
click at [236, 482] on icon "button" at bounding box center [229, 482] width 17 height 17
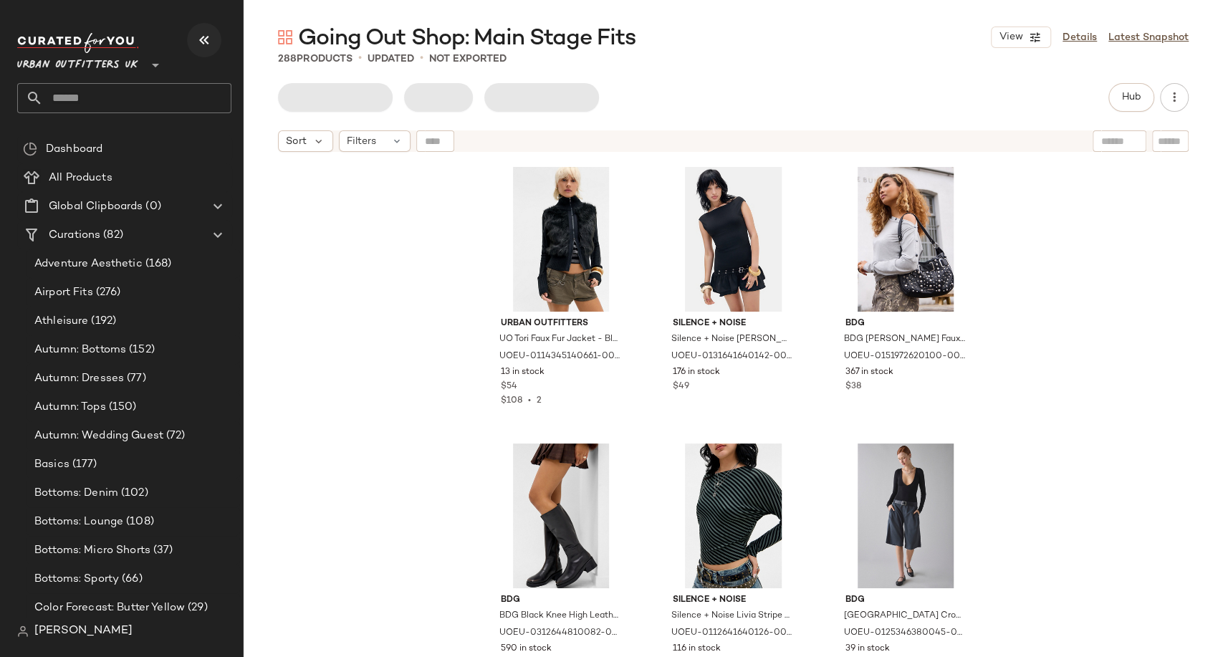
click at [199, 42] on icon "button" at bounding box center [204, 40] width 17 height 17
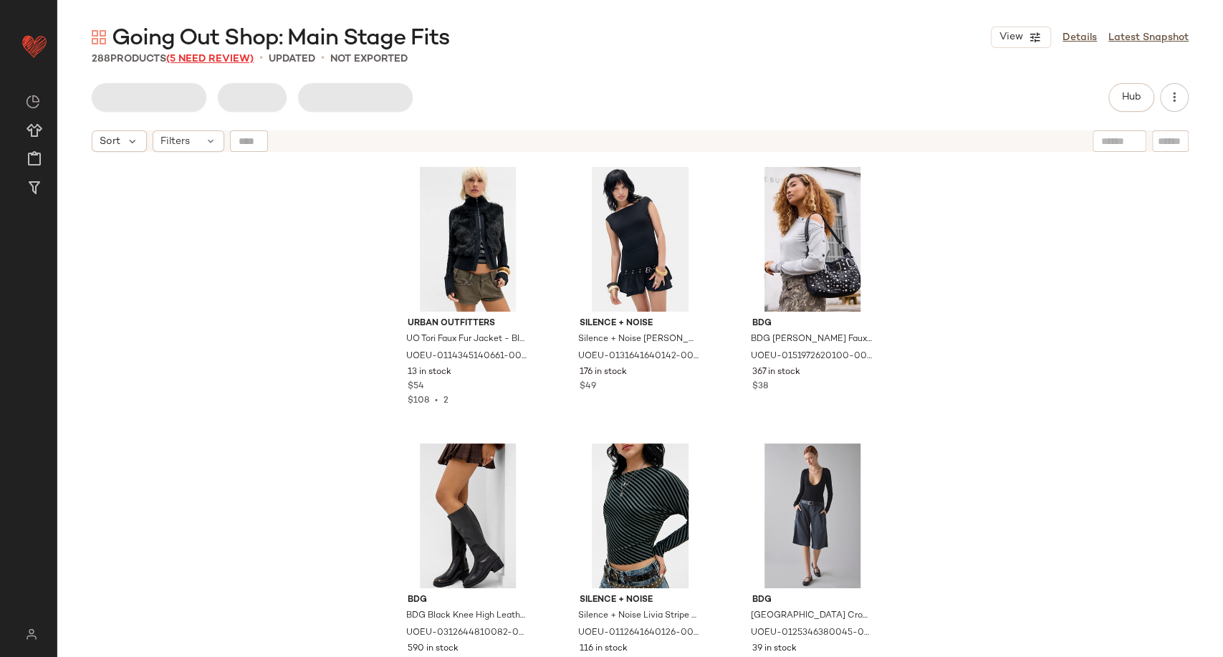
click at [223, 57] on span "(5 Need Review)" at bounding box center [209, 59] width 87 height 11
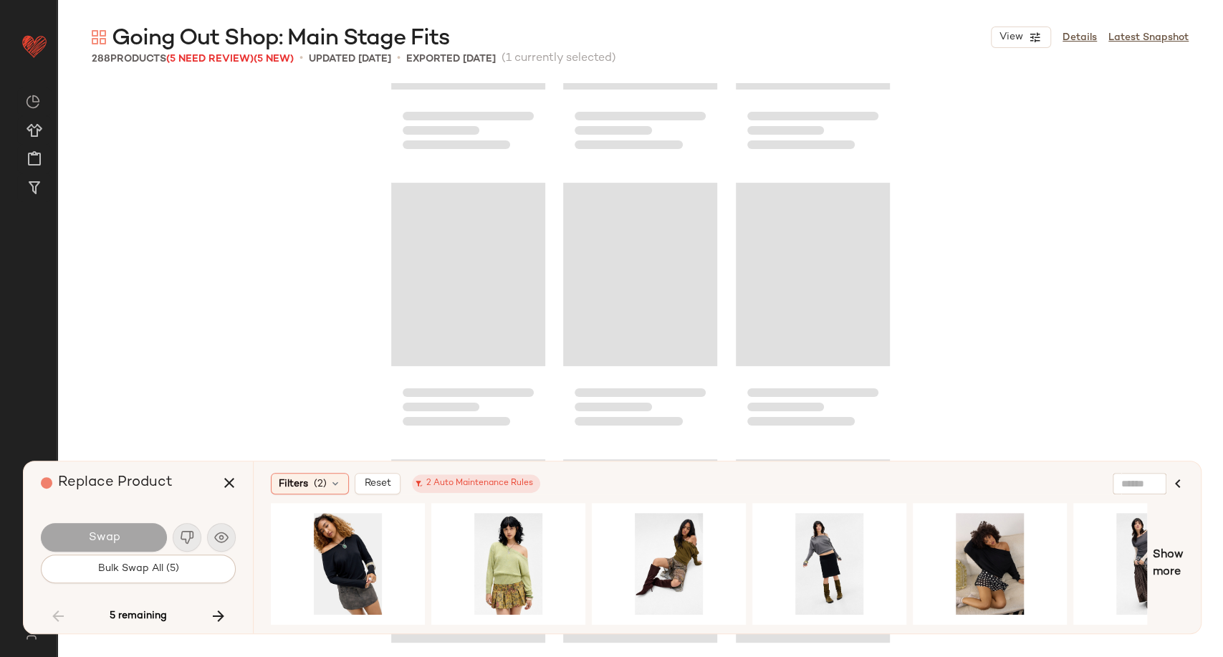
scroll to position [9919, 0]
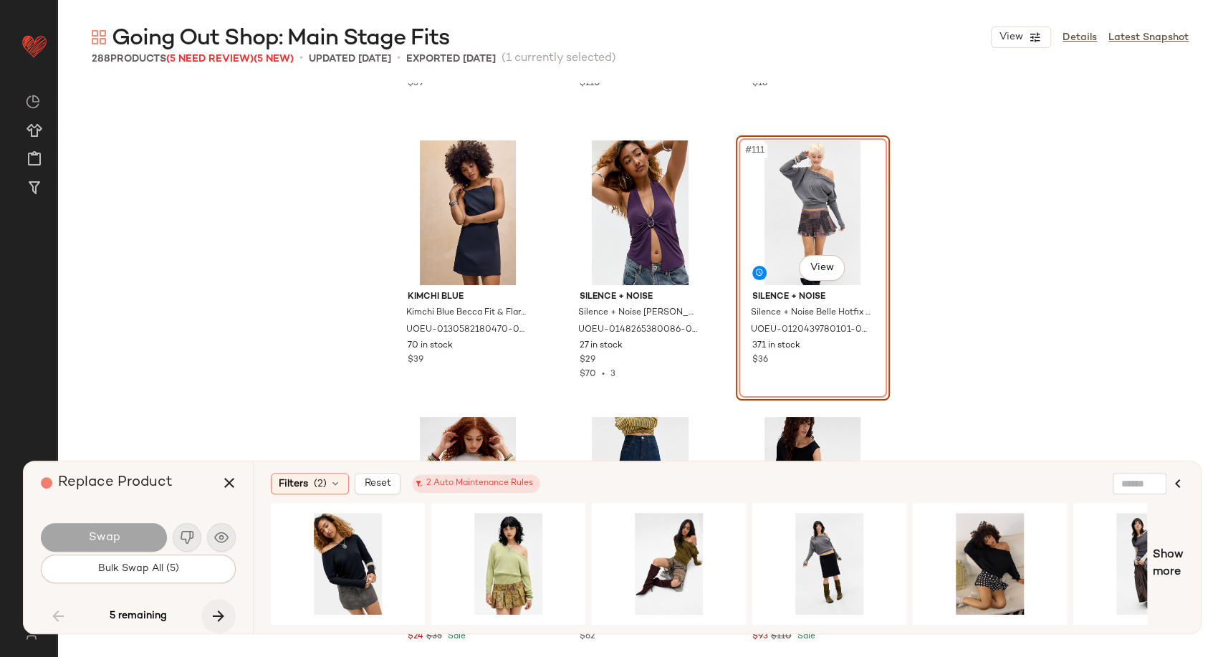
click at [211, 614] on icon "button" at bounding box center [218, 616] width 17 height 17
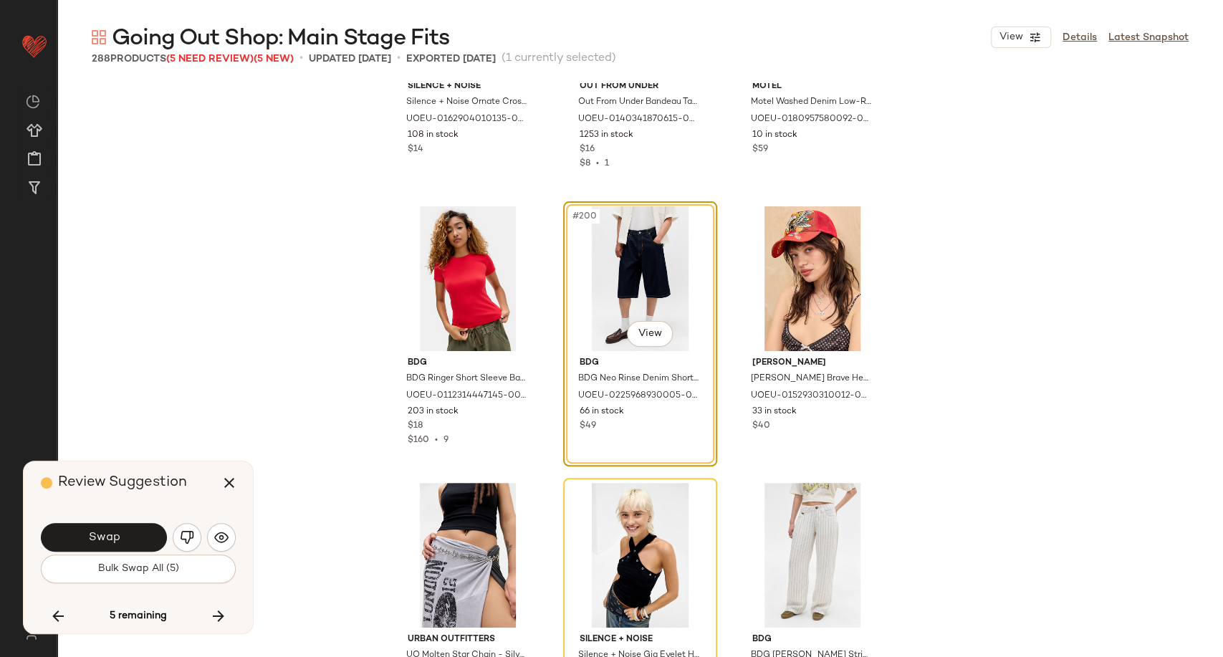
scroll to position [18217, 0]
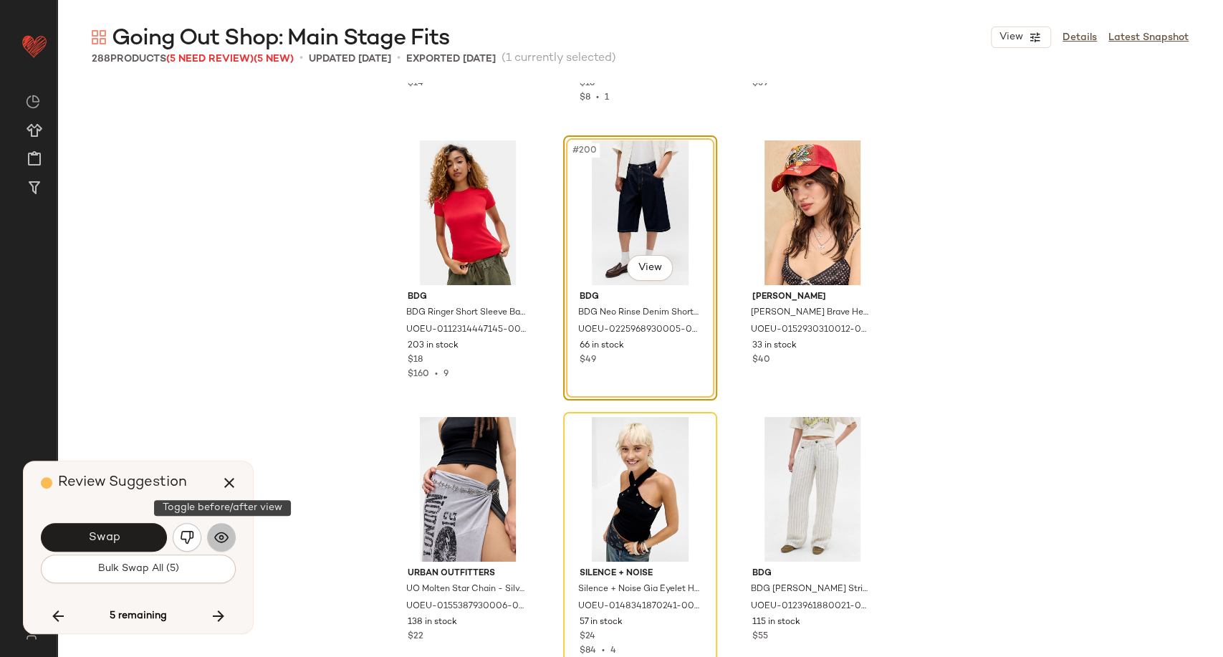
click at [226, 531] on img "button" at bounding box center [221, 537] width 14 height 14
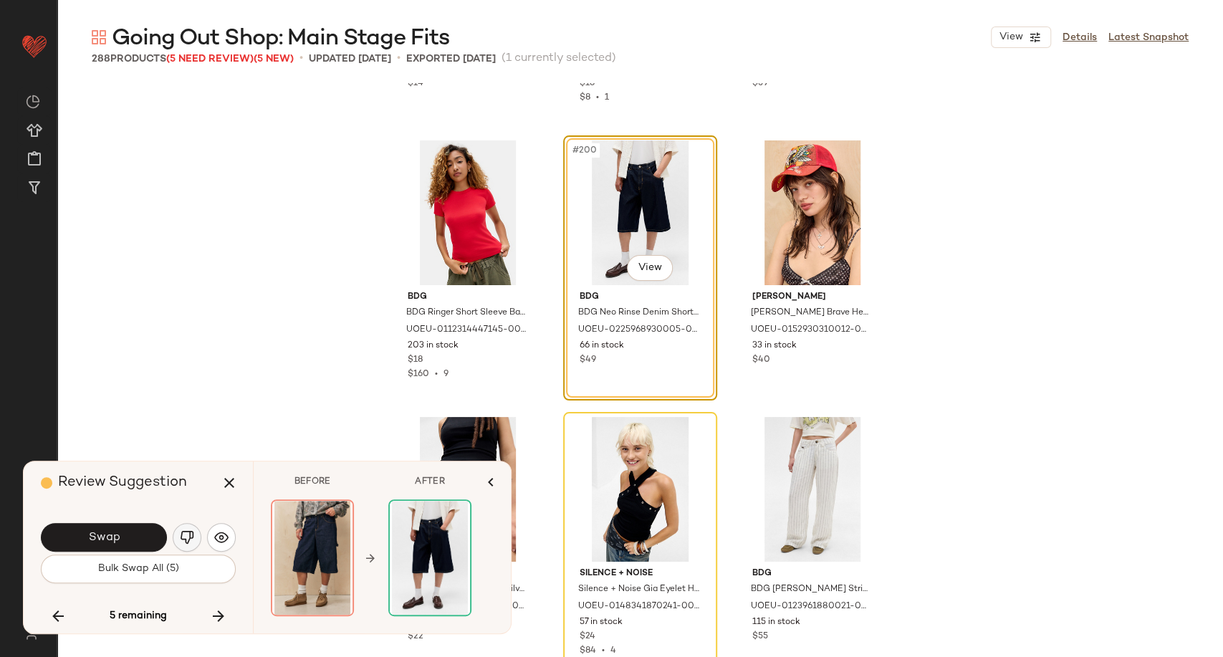
click at [178, 539] on button "button" at bounding box center [187, 537] width 29 height 29
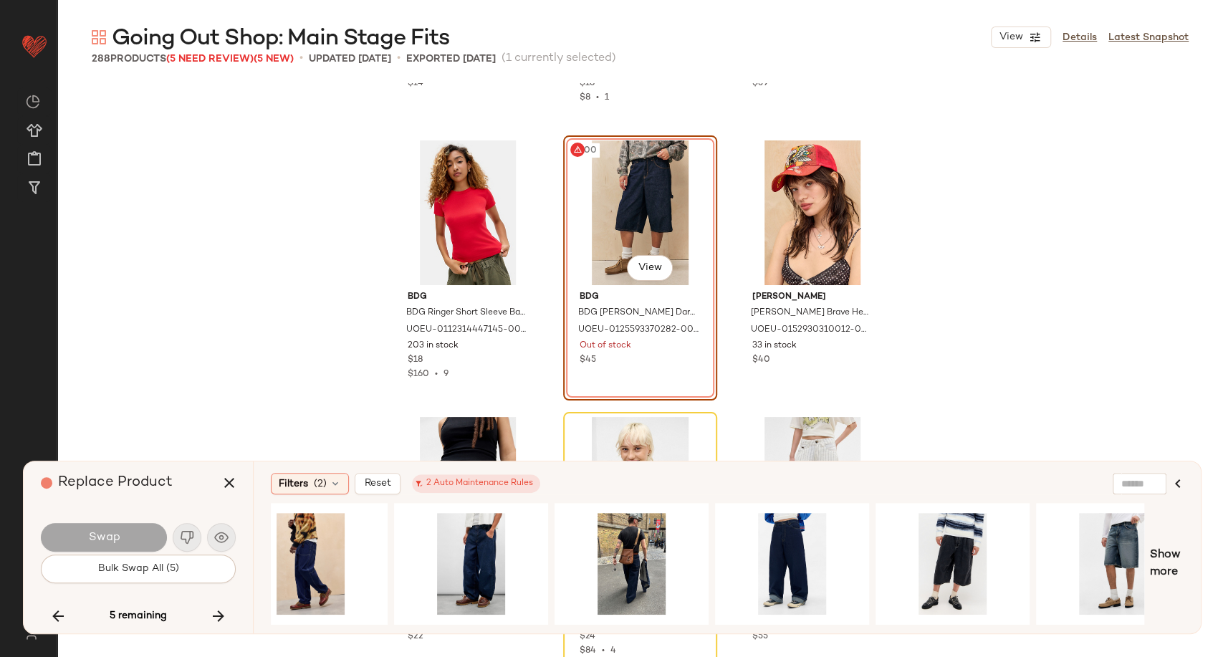
scroll to position [0, 724]
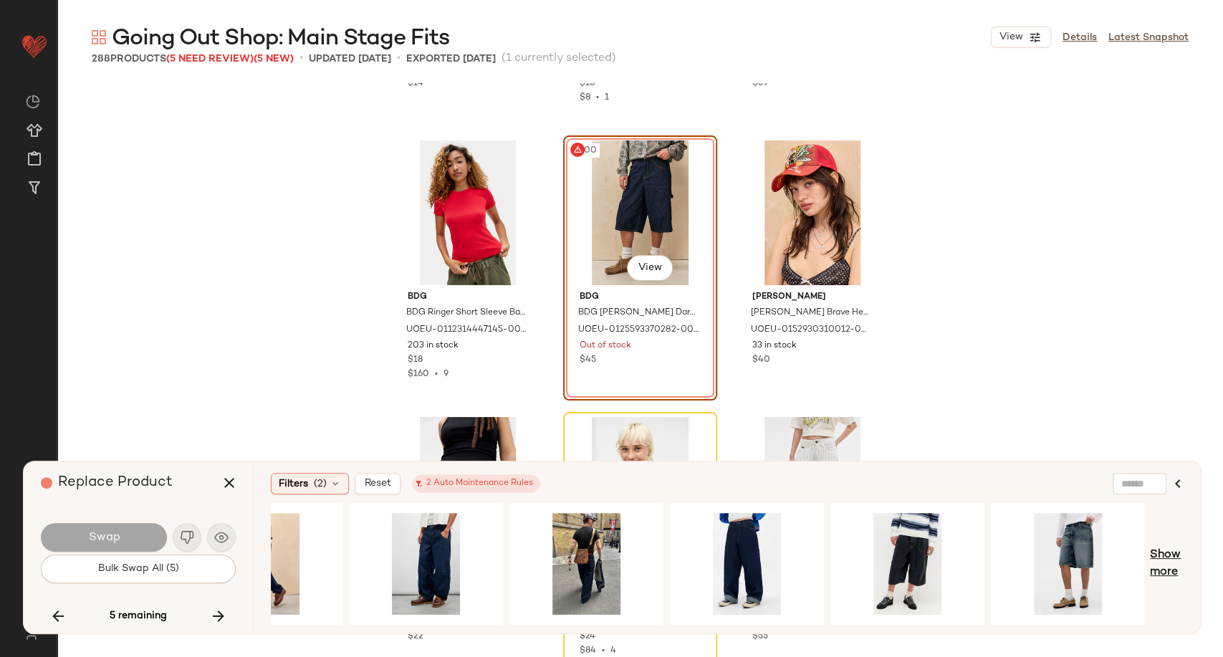
click at [1164, 571] on span "Show more" at bounding box center [1167, 564] width 34 height 34
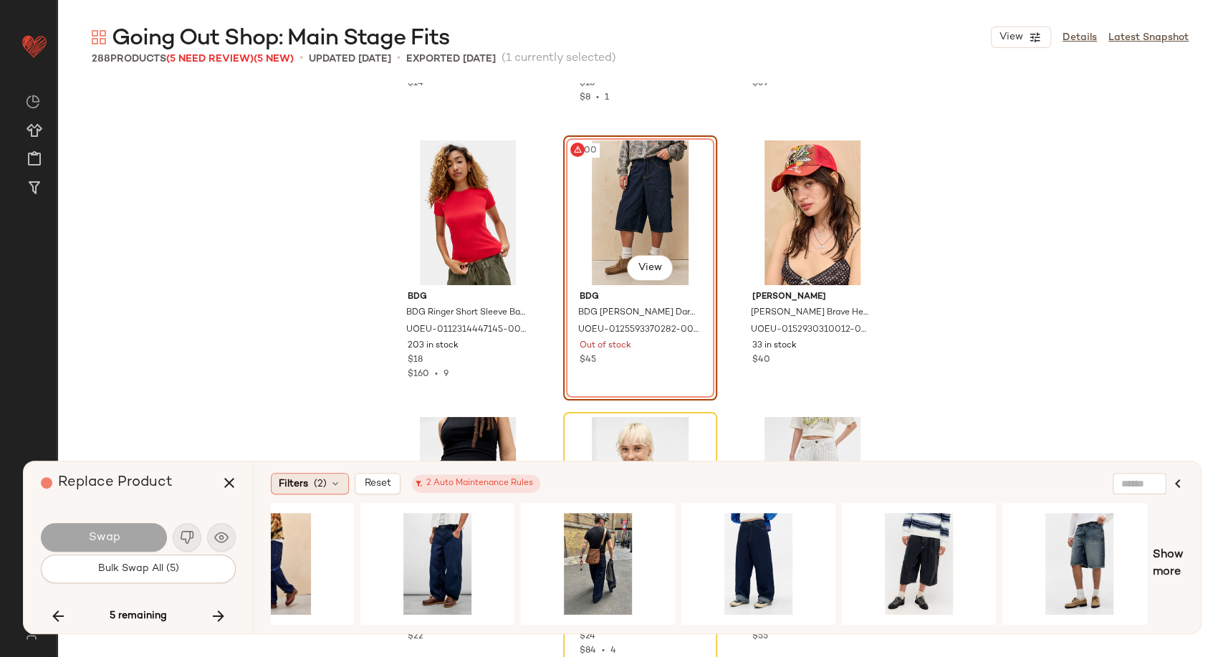
click at [330, 482] on icon at bounding box center [335, 483] width 11 height 11
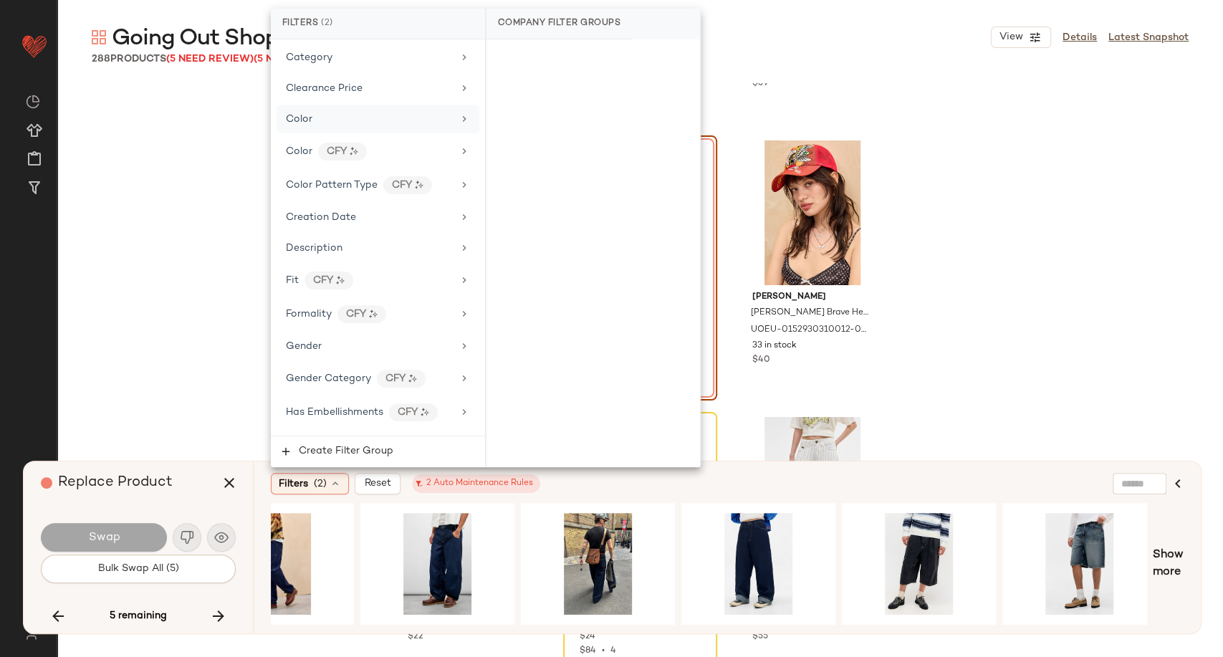
scroll to position [239, 0]
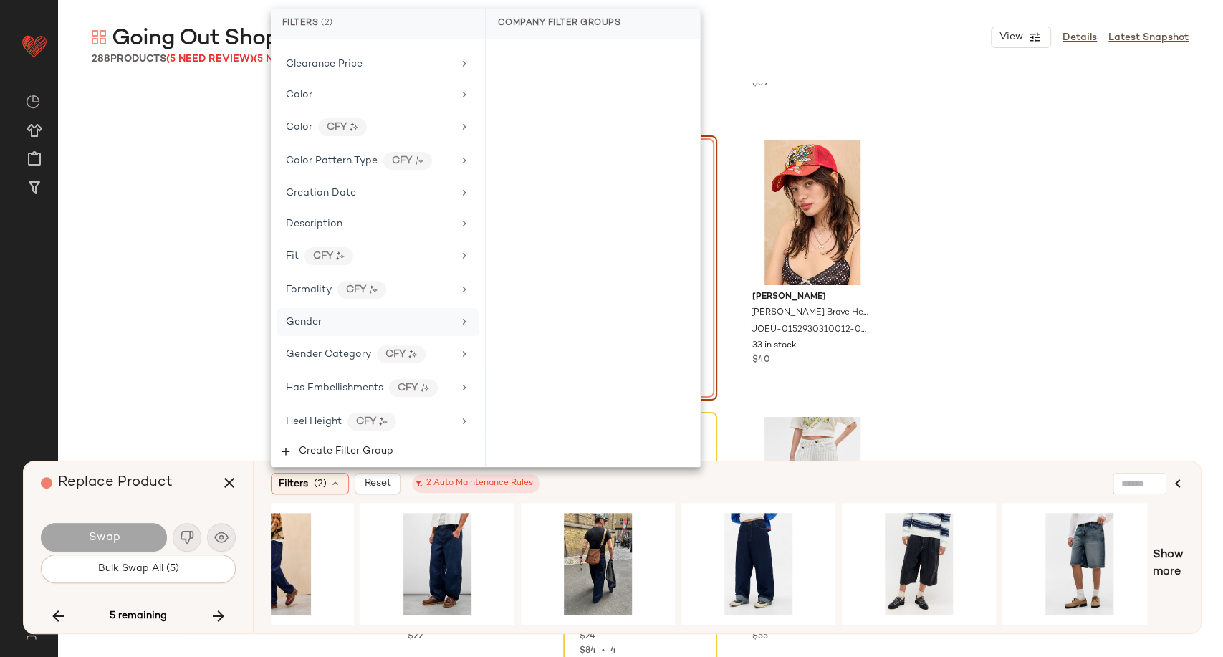
click at [314, 321] on span "Gender" at bounding box center [304, 322] width 36 height 11
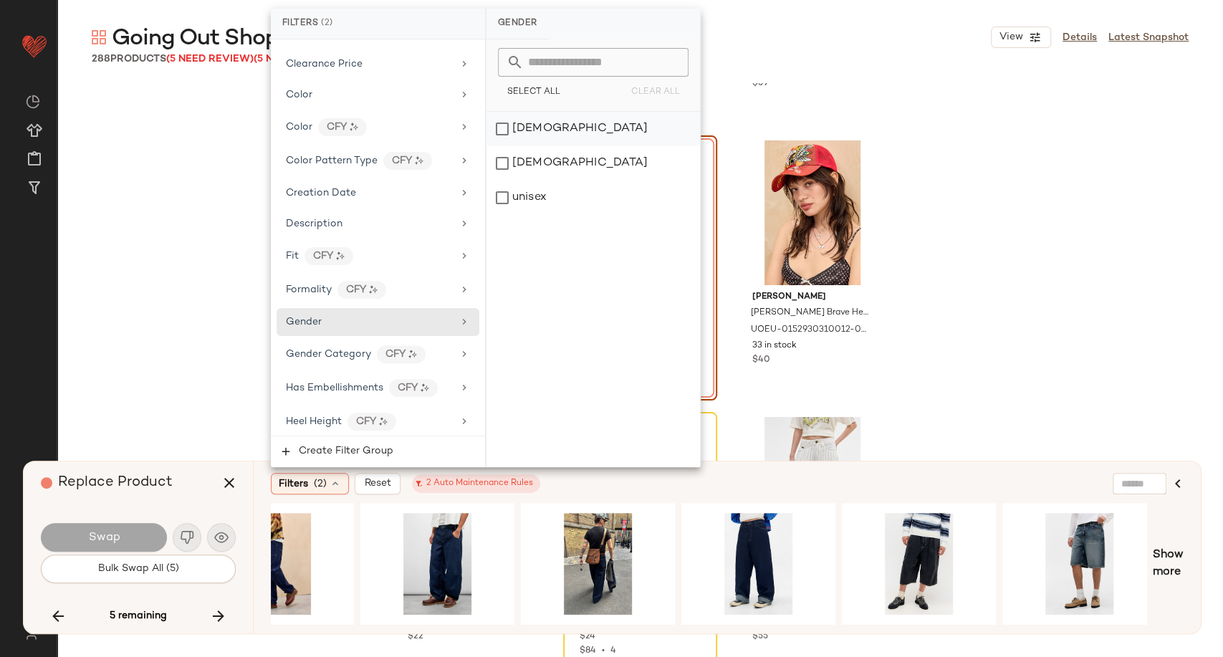
click at [508, 128] on div "female" at bounding box center [594, 129] width 214 height 34
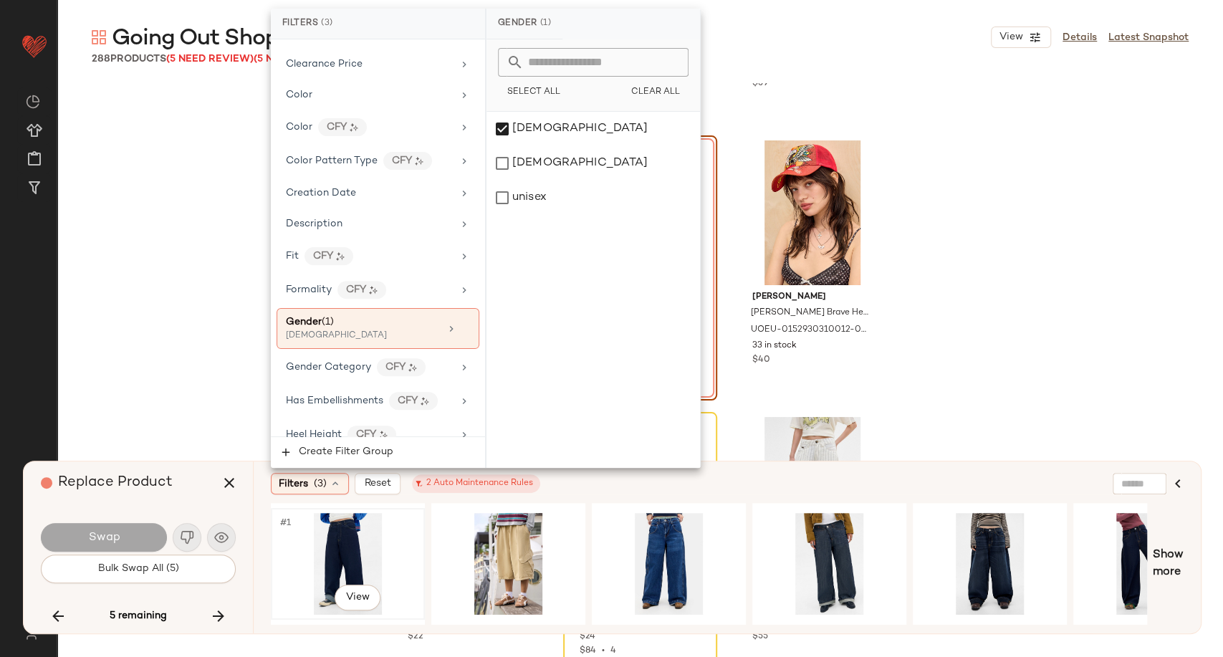
click at [350, 562] on div "#1 View" at bounding box center [348, 564] width 144 height 102
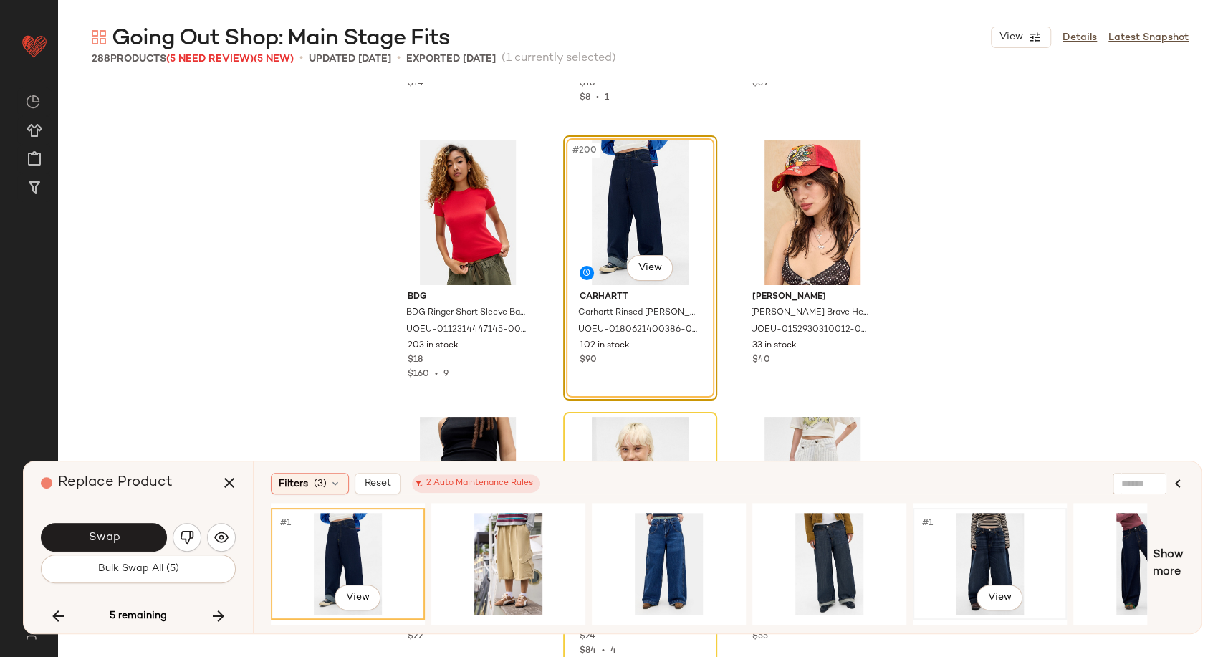
click at [975, 568] on div "#1 View" at bounding box center [990, 564] width 144 height 102
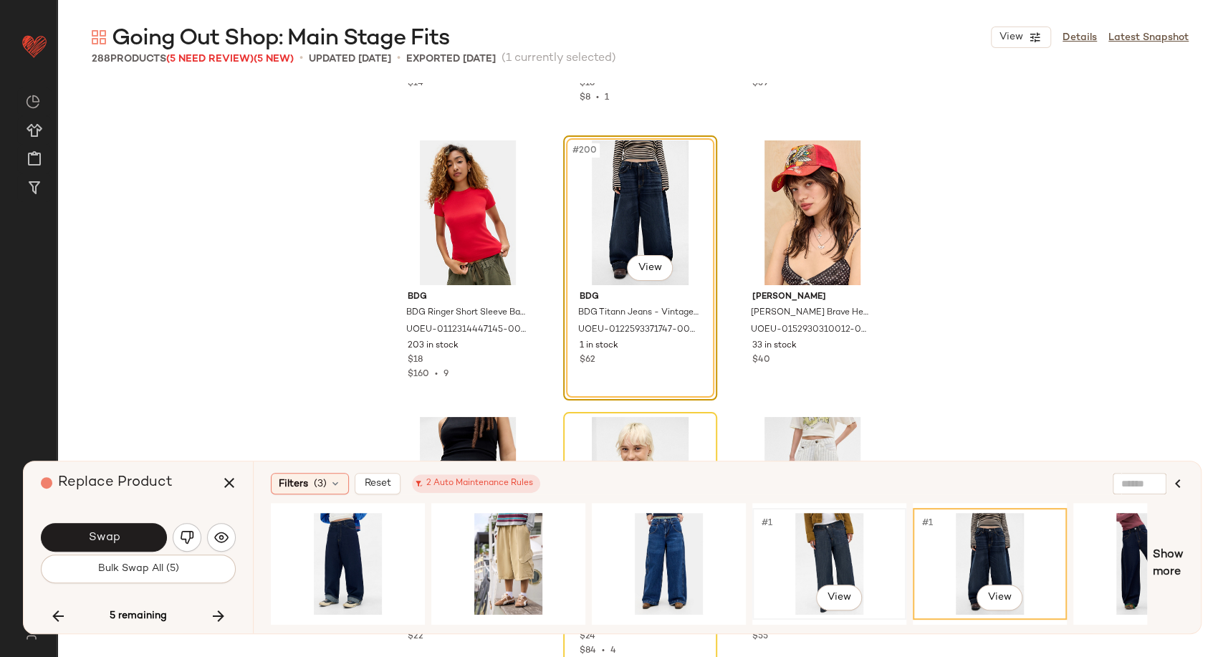
click at [838, 541] on div "#1 View" at bounding box center [829, 564] width 144 height 102
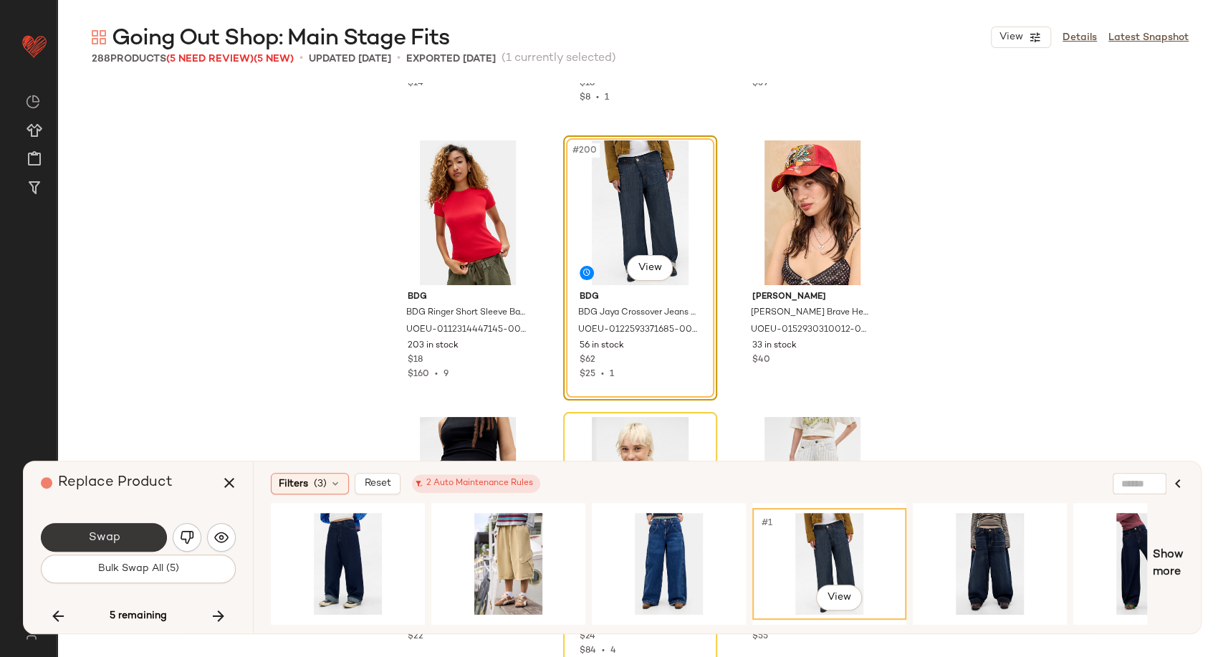
click at [133, 540] on button "Swap" at bounding box center [104, 537] width 126 height 29
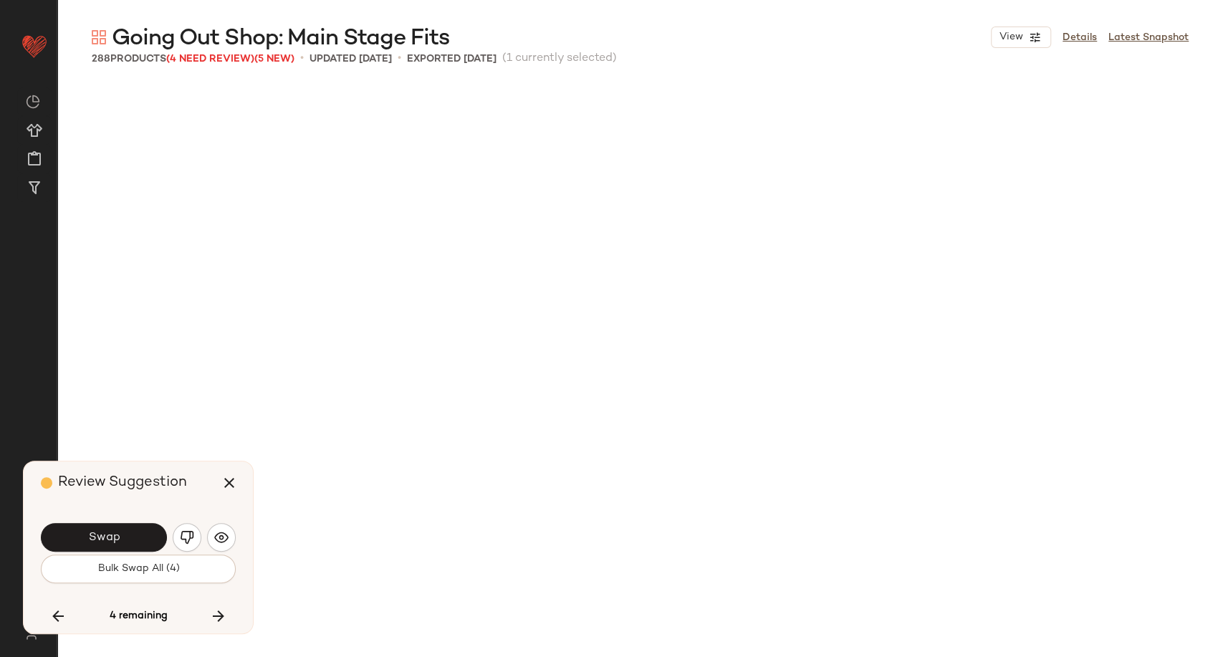
scroll to position [1660, 0]
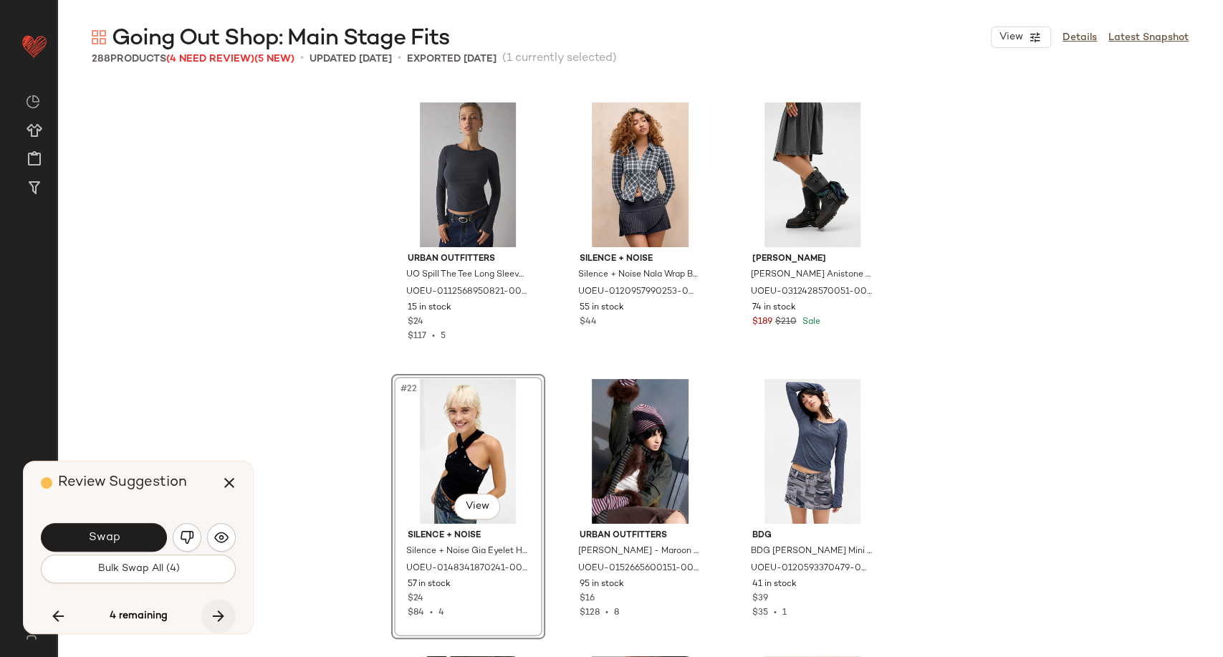
click at [219, 621] on icon "button" at bounding box center [218, 616] width 17 height 17
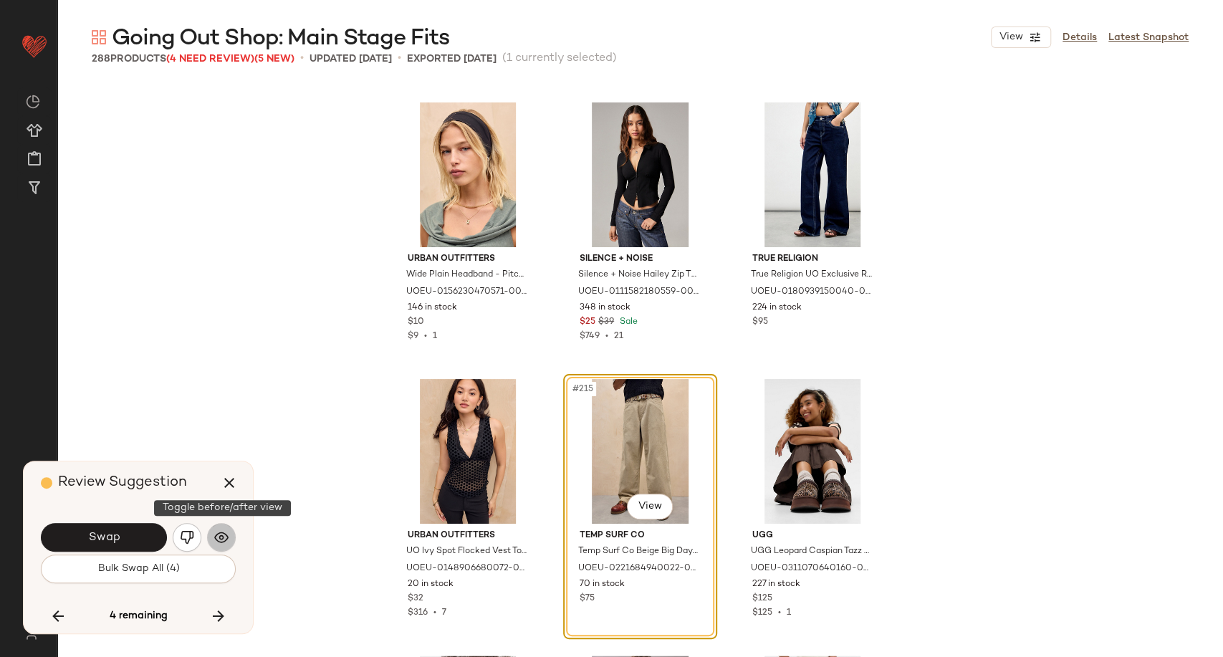
click at [218, 537] on img "button" at bounding box center [221, 537] width 14 height 14
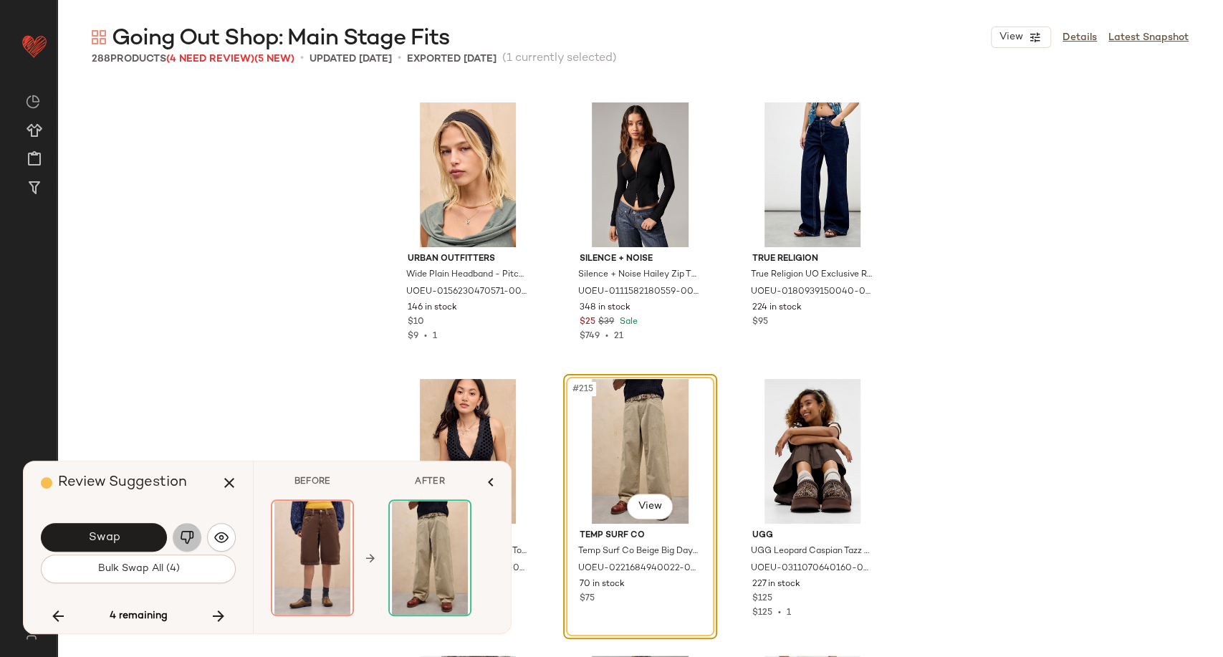
click at [191, 535] on img "button" at bounding box center [187, 537] width 14 height 14
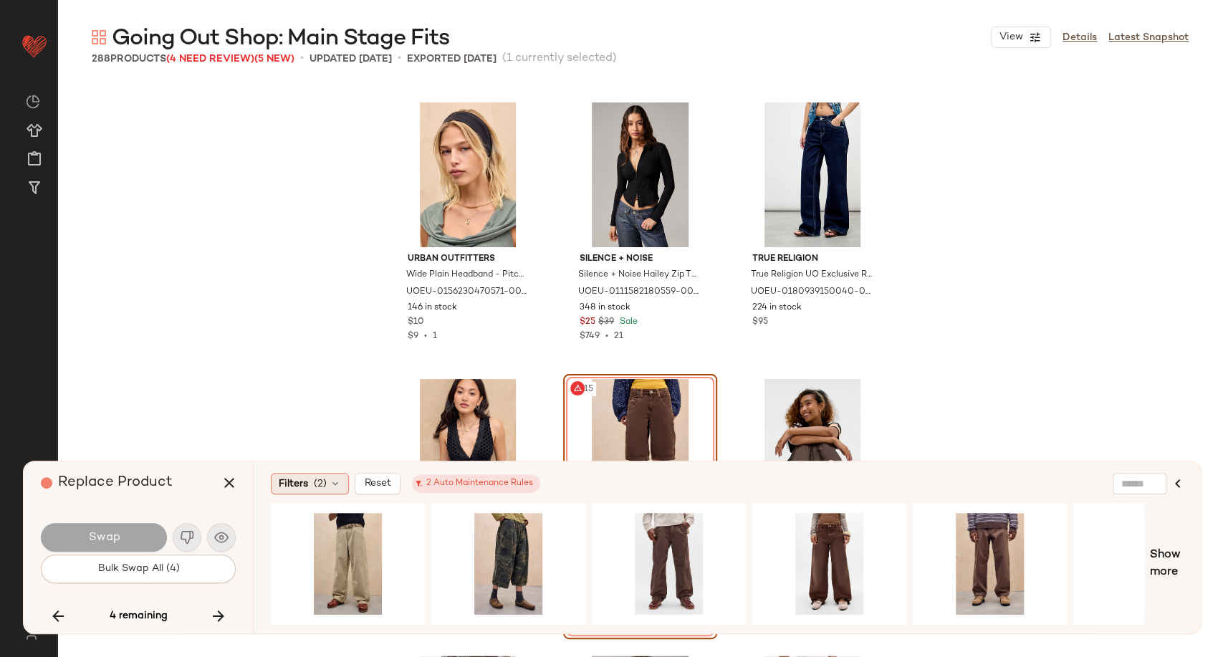
click at [330, 489] on div "Filters (2)" at bounding box center [310, 483] width 78 height 21
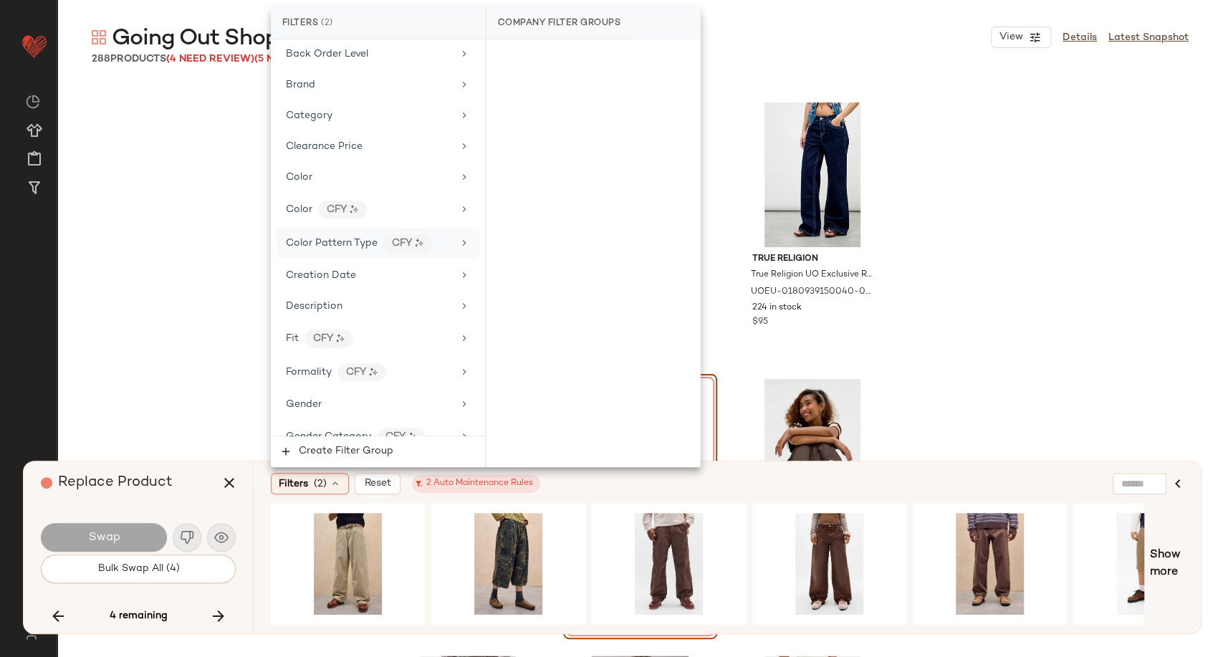
scroll to position [159, 0]
click at [329, 403] on div "Gender" at bounding box center [369, 401] width 167 height 15
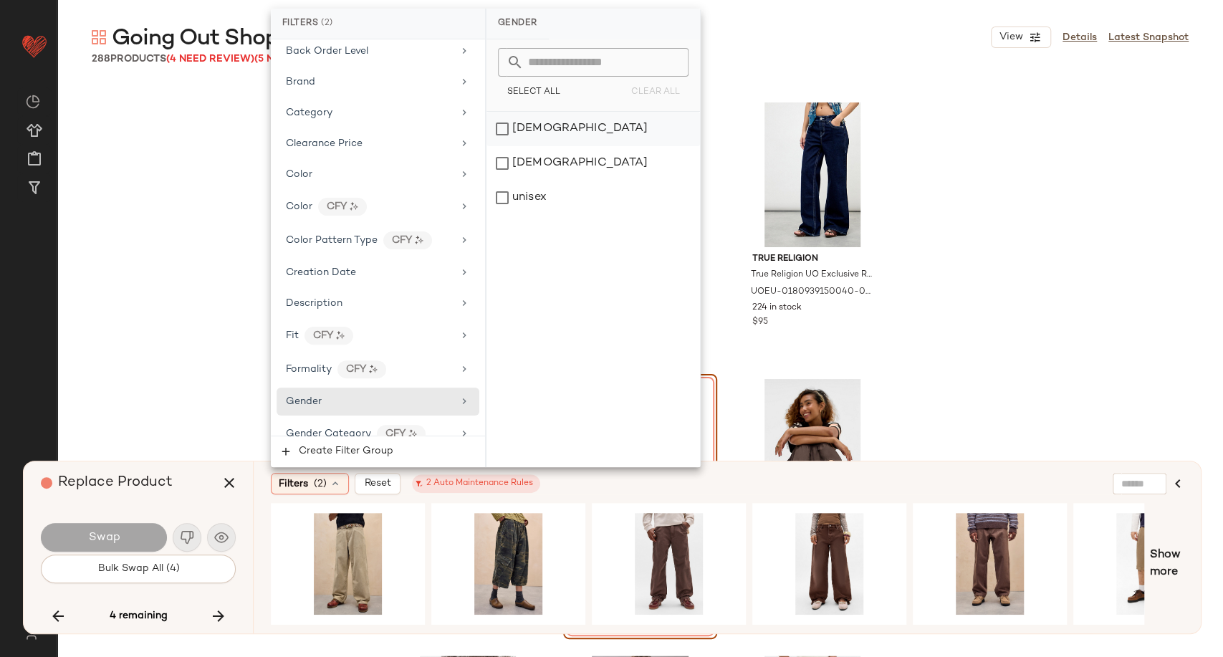
click at [504, 128] on div "female" at bounding box center [594, 129] width 214 height 34
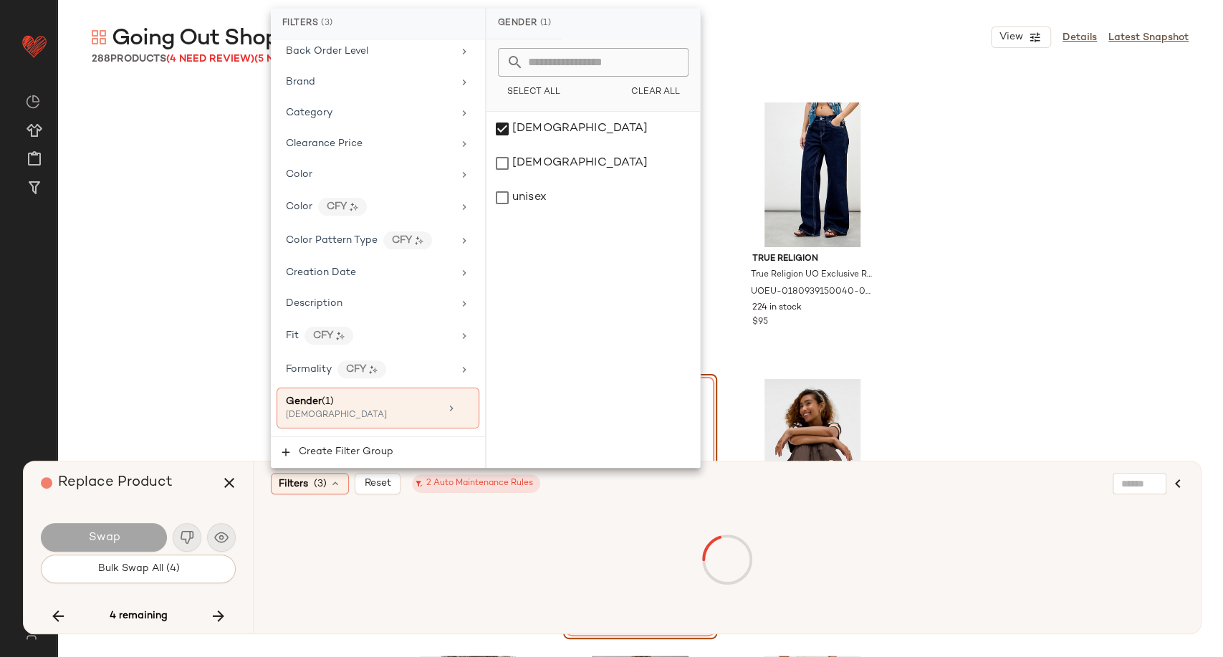
click at [597, 485] on div "Filters (3) Reset 2 Auto Maintenance Rules" at bounding box center [658, 483] width 774 height 21
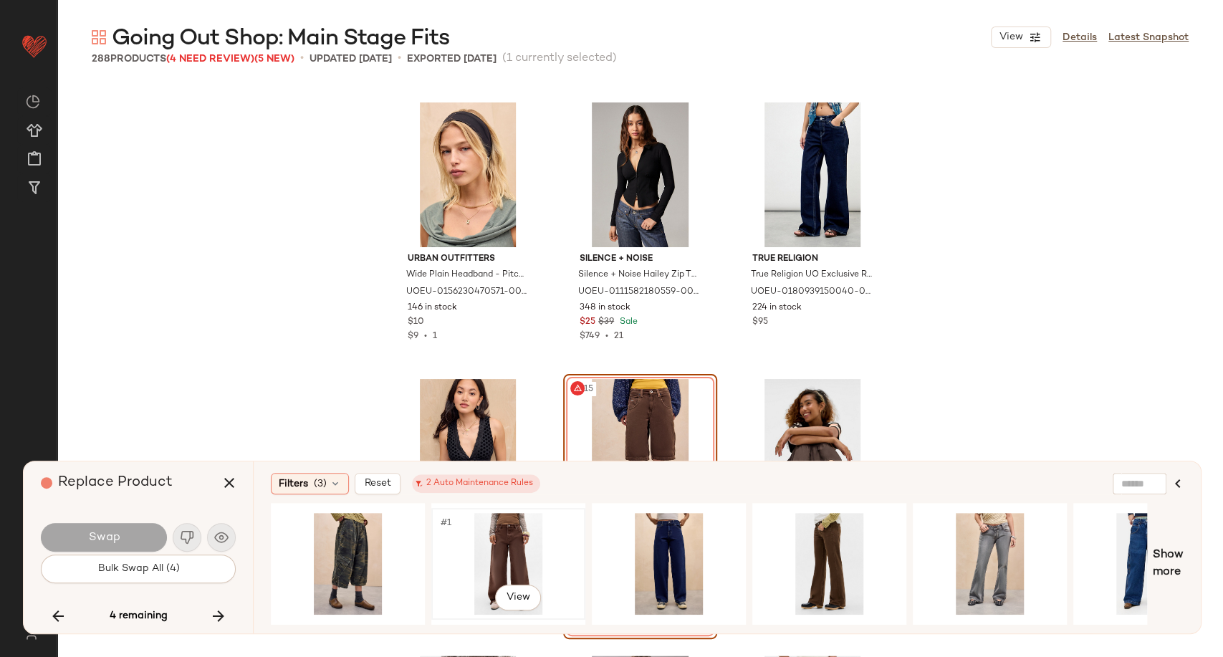
click at [494, 543] on div "#1 View" at bounding box center [508, 564] width 144 height 102
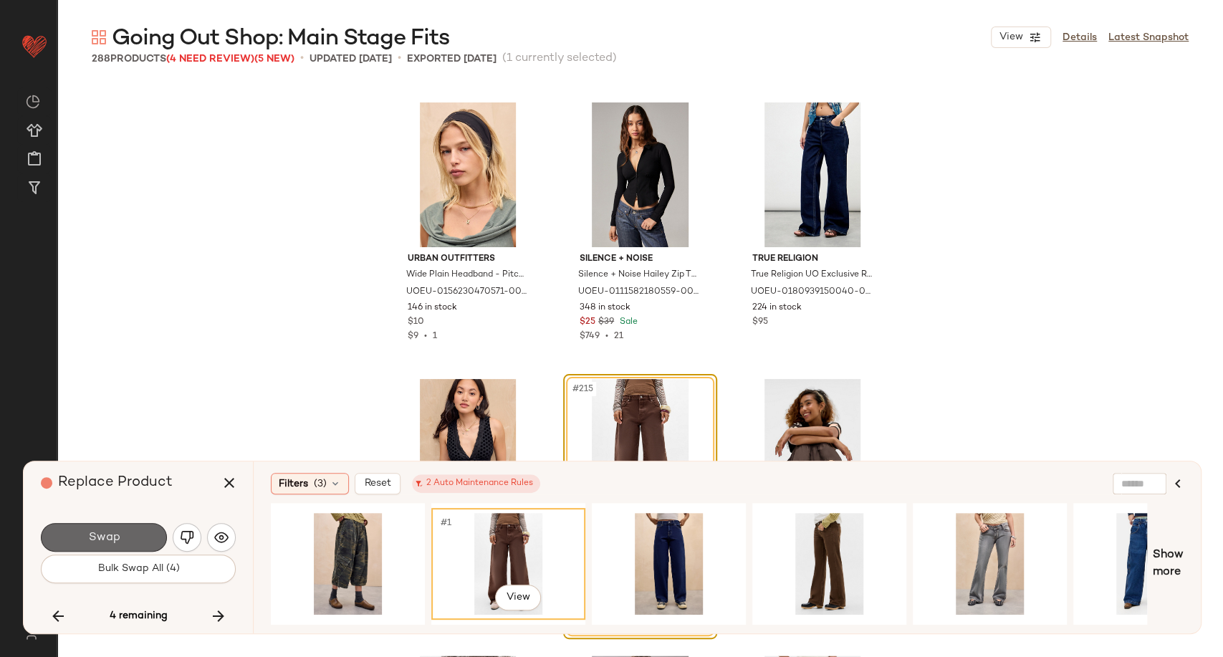
click at [130, 545] on button "Swap" at bounding box center [104, 537] width 126 height 29
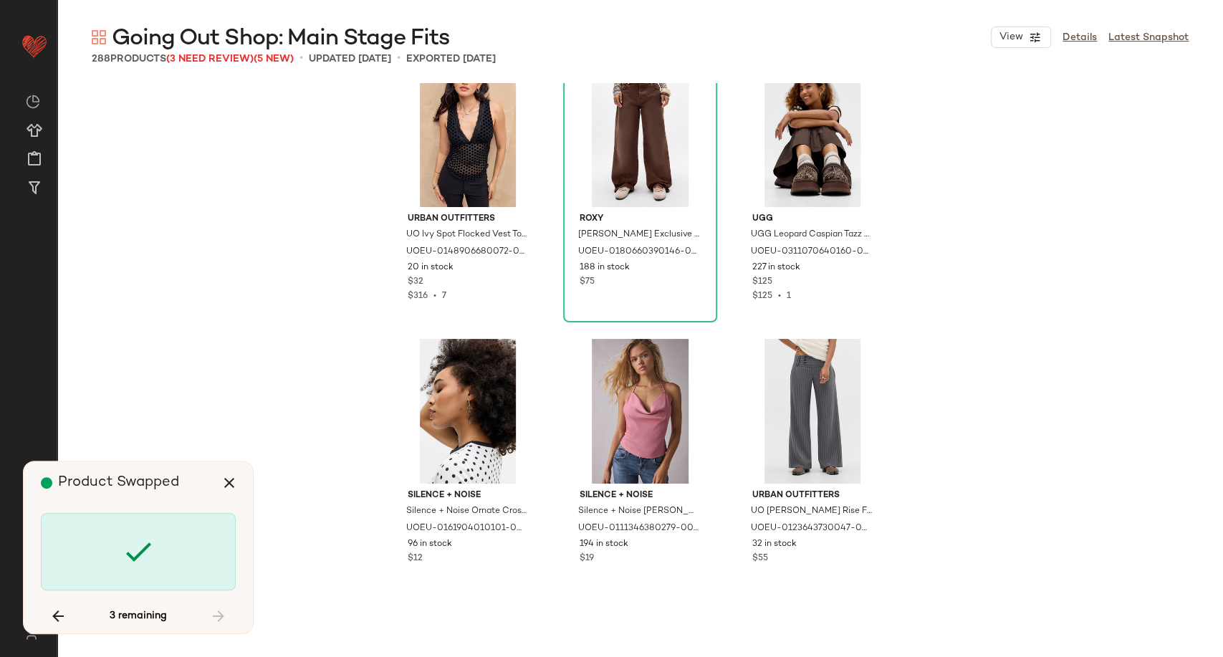
scroll to position [19679, 0]
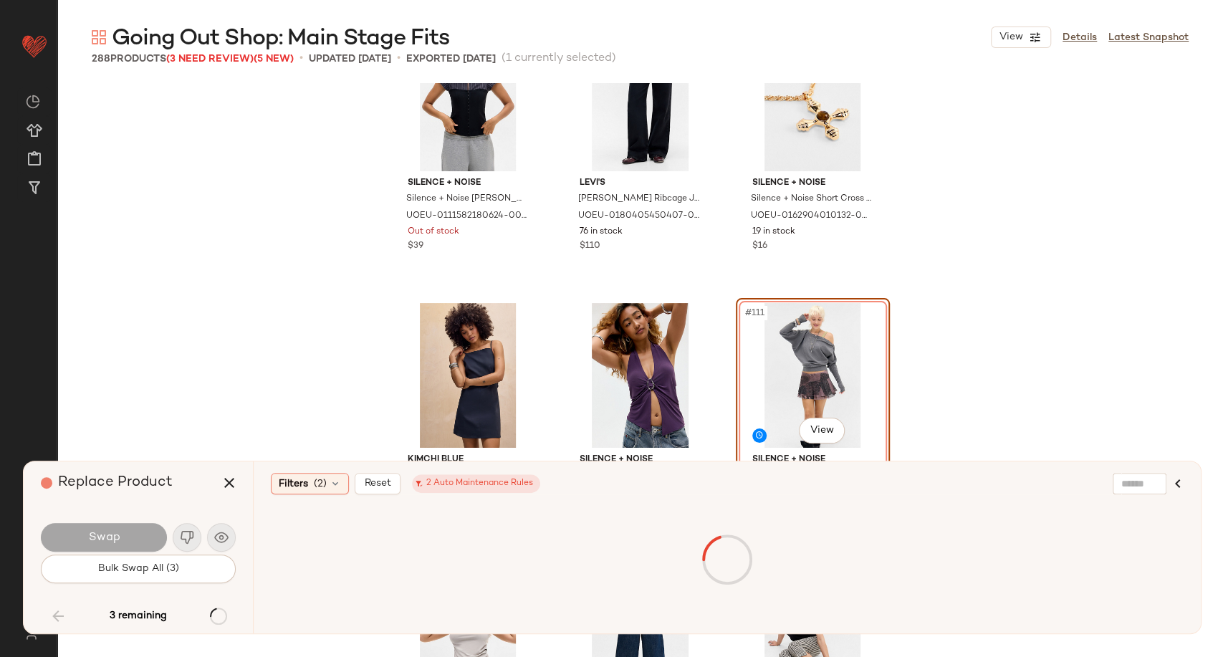
scroll to position [9840, 0]
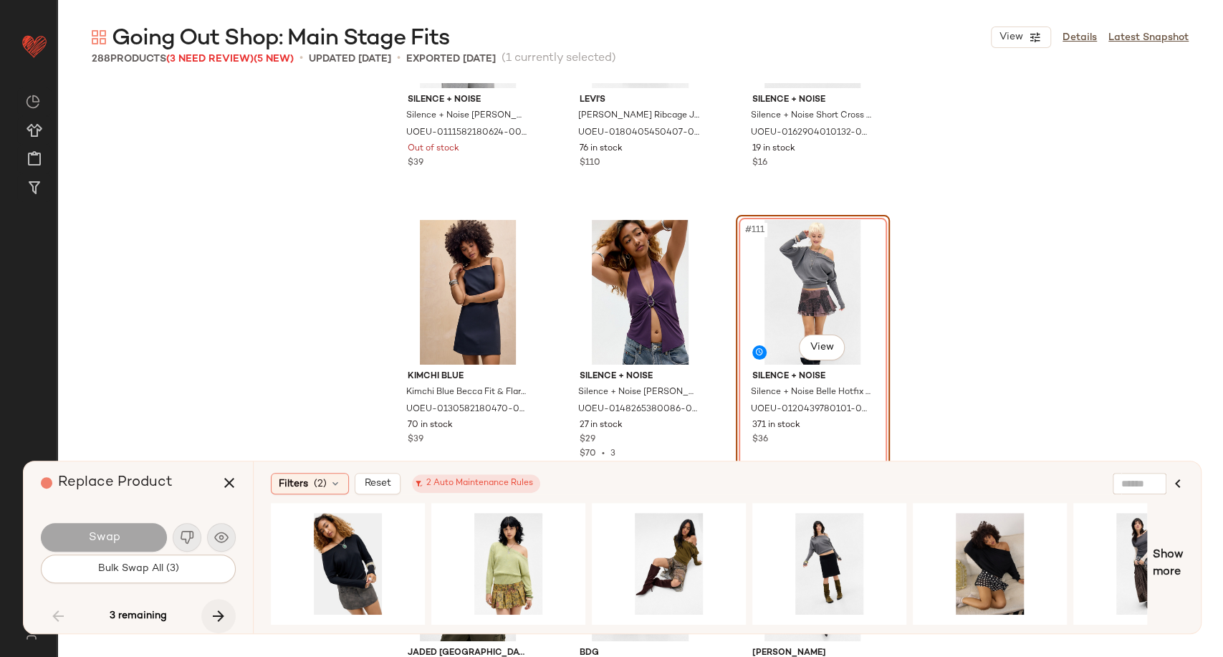
click at [219, 613] on icon "button" at bounding box center [218, 616] width 17 height 17
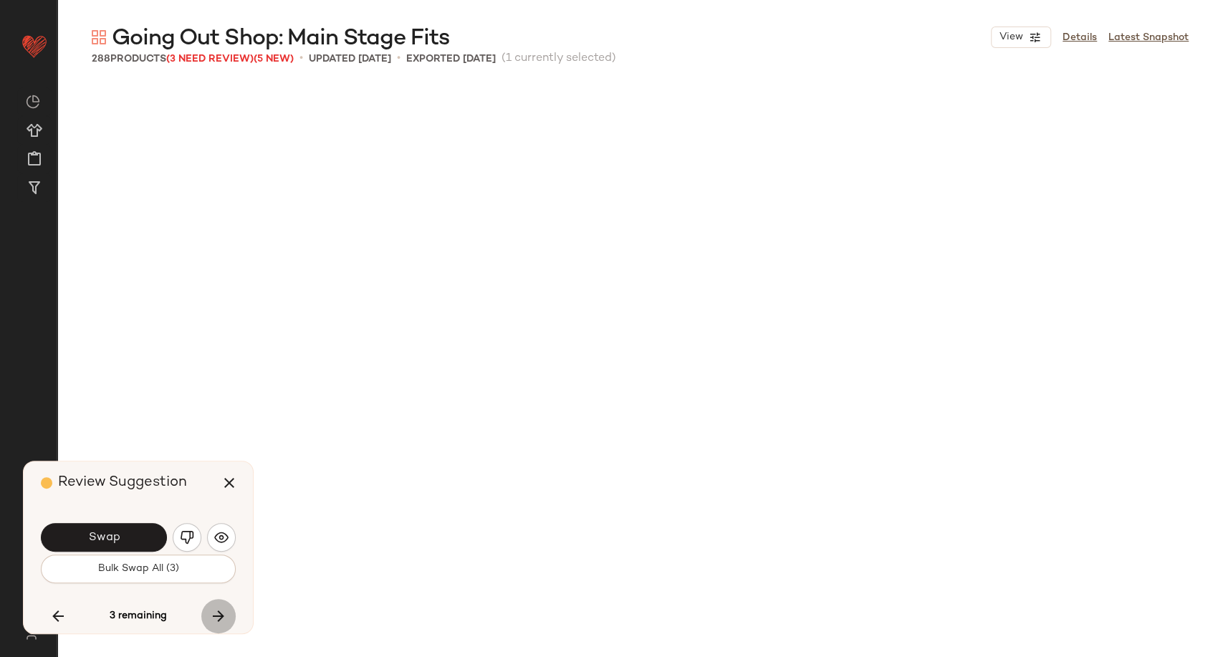
scroll to position [1660, 0]
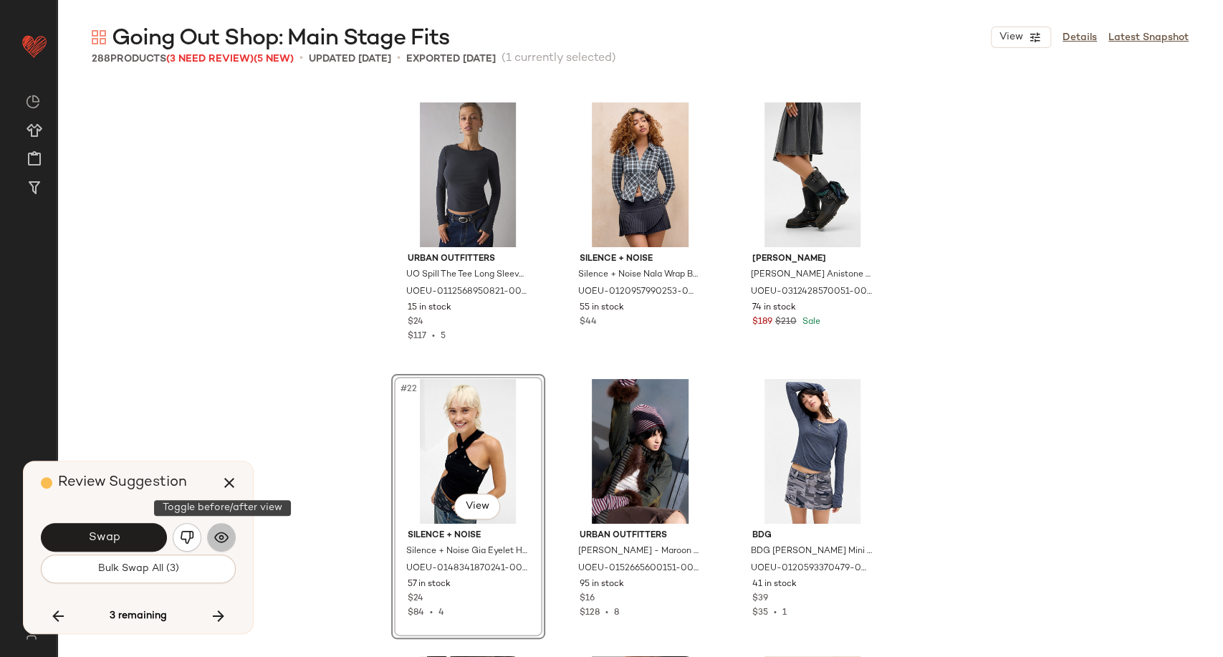
click at [219, 547] on button "button" at bounding box center [221, 537] width 29 height 29
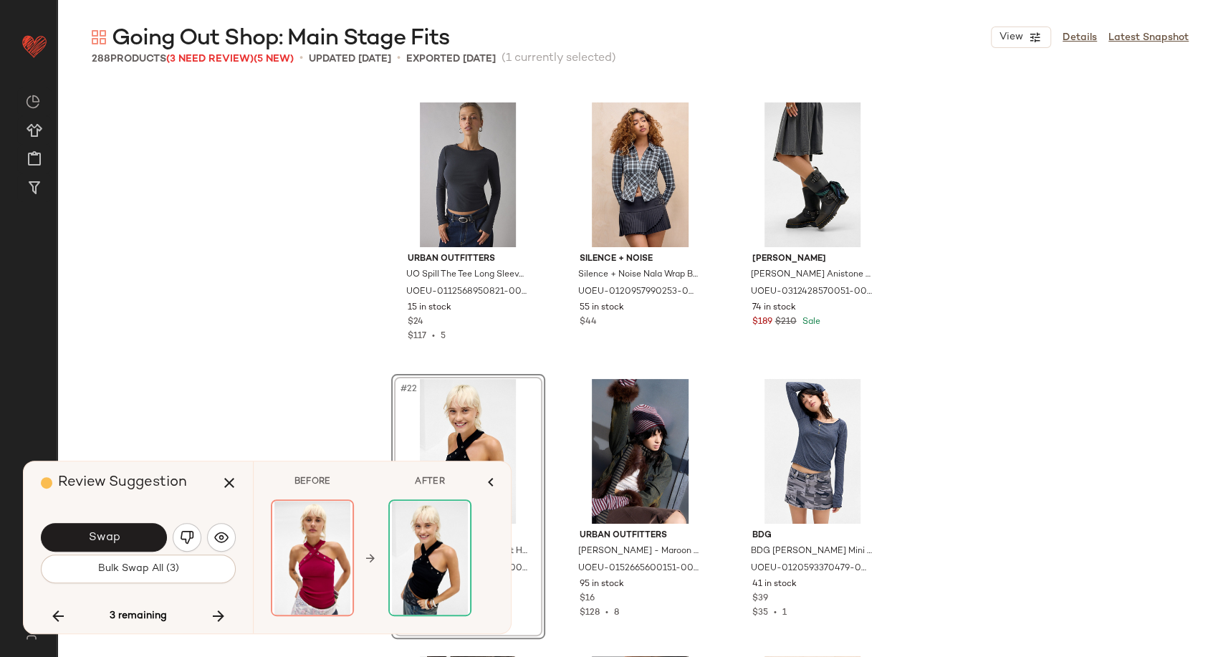
click at [146, 535] on button "Swap" at bounding box center [104, 537] width 126 height 29
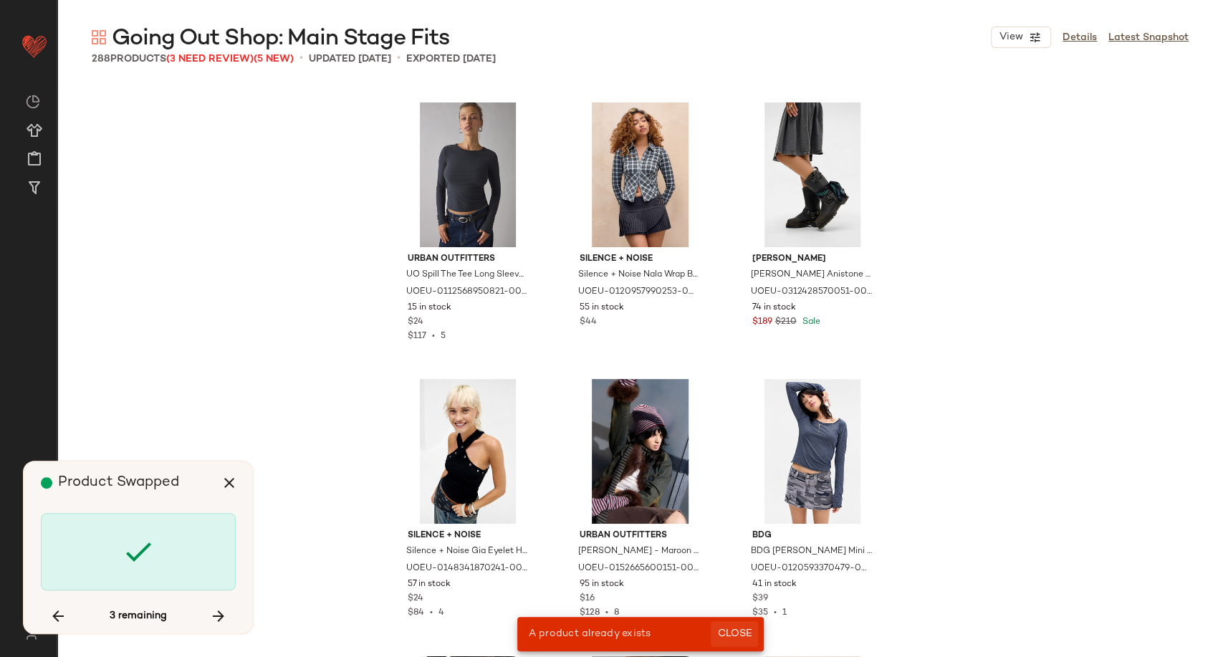
click at [725, 634] on span "Close" at bounding box center [734, 633] width 35 height 11
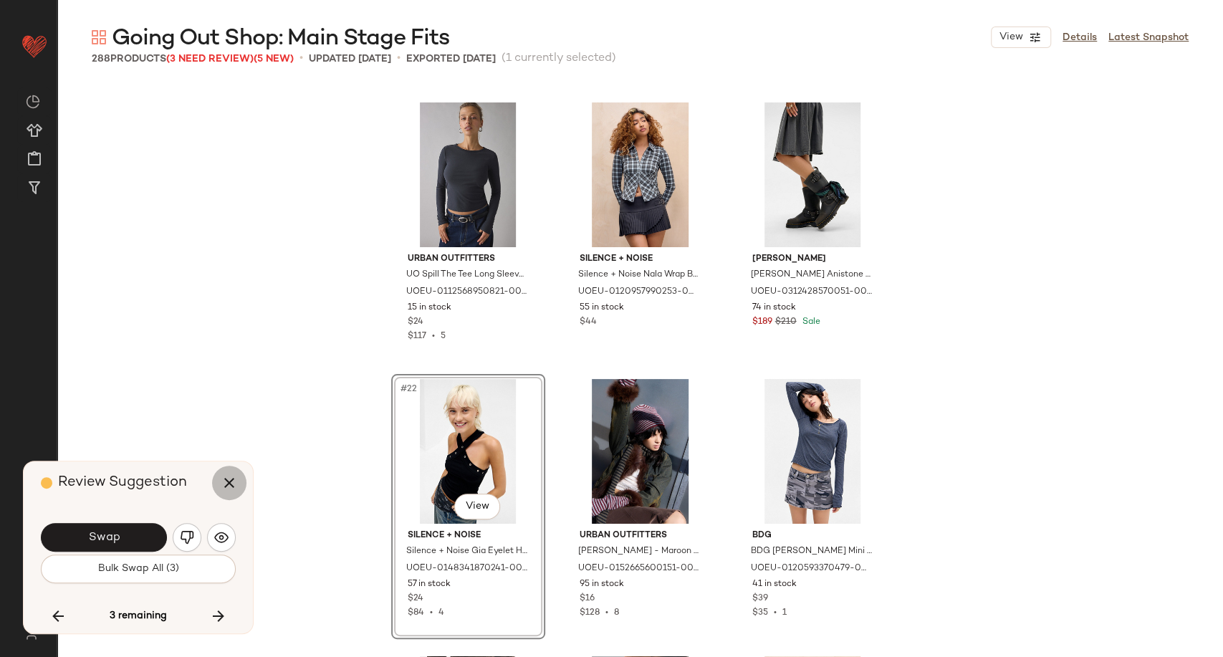
click at [235, 474] on icon "button" at bounding box center [229, 482] width 17 height 17
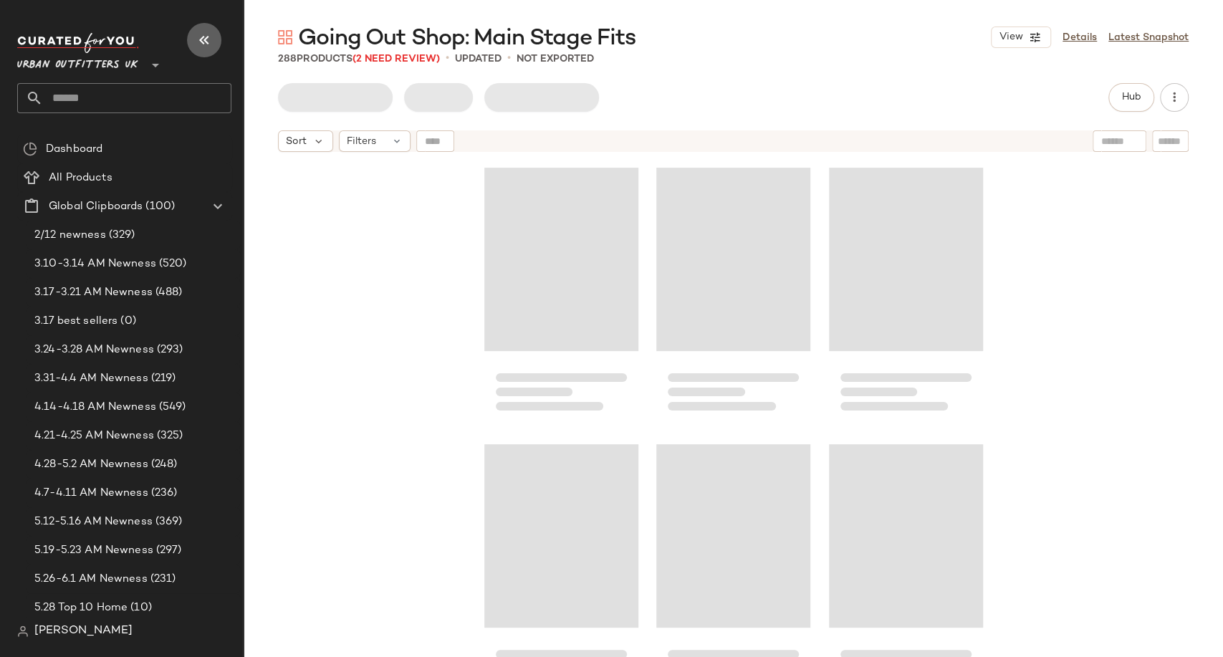
click at [203, 38] on icon "button" at bounding box center [204, 40] width 17 height 17
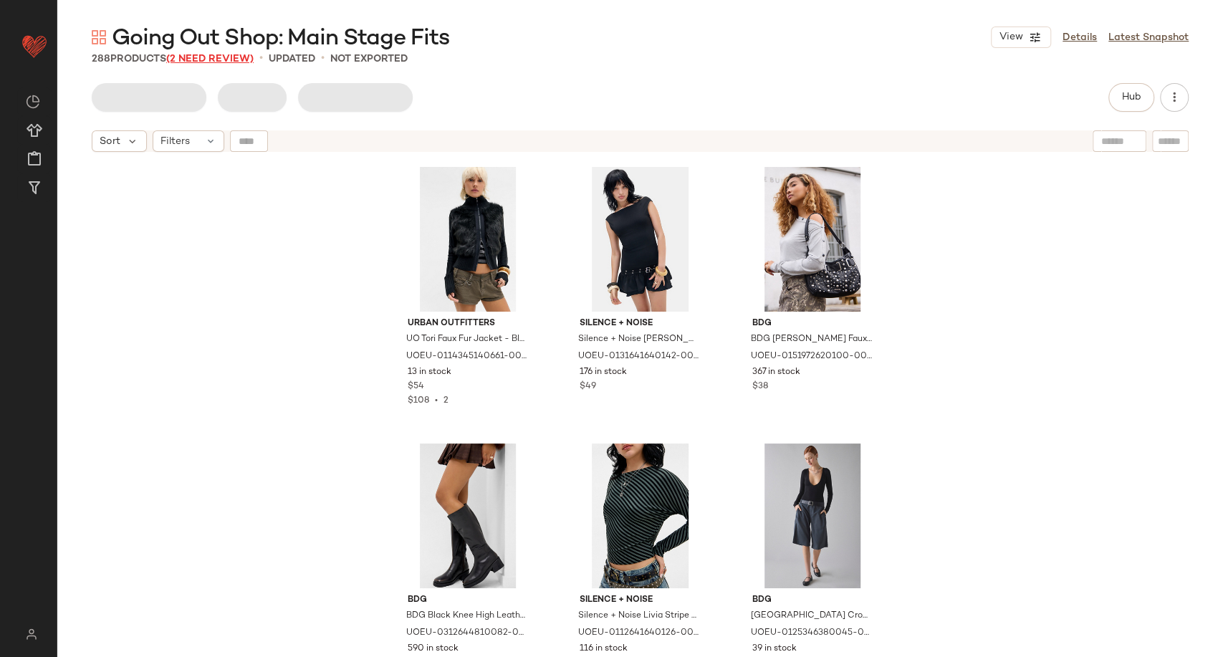
click at [224, 57] on span "(2 Need Review)" at bounding box center [209, 59] width 87 height 11
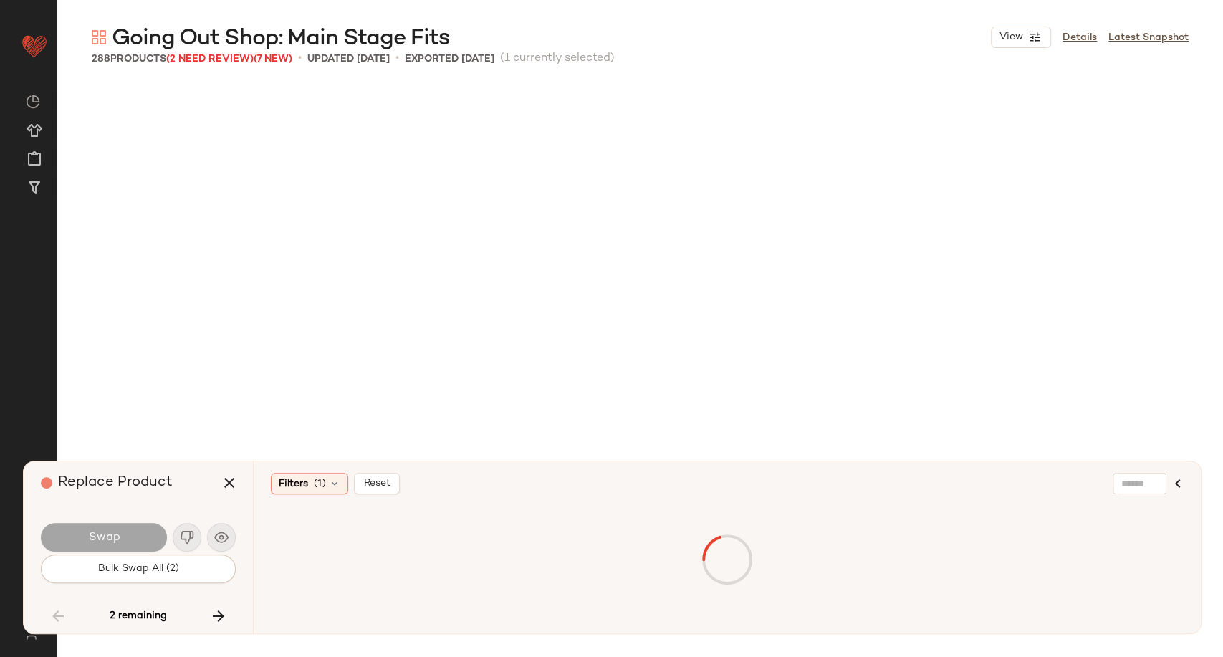
scroll to position [9680, 0]
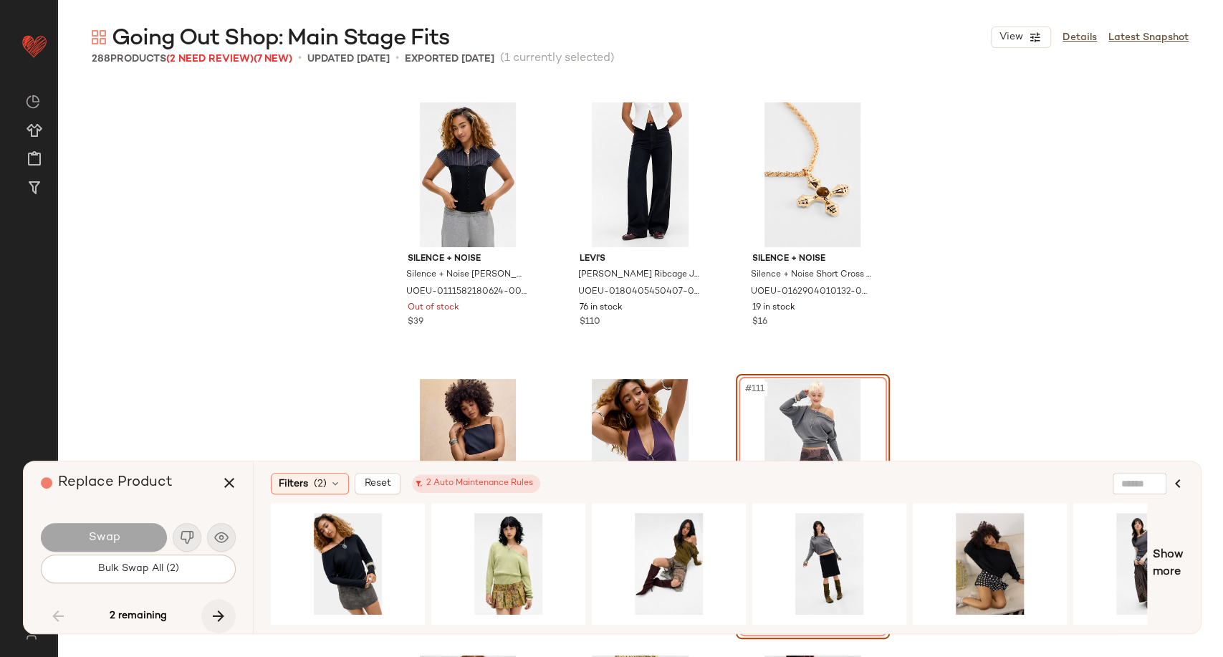
click at [208, 618] on button "button" at bounding box center [218, 616] width 34 height 34
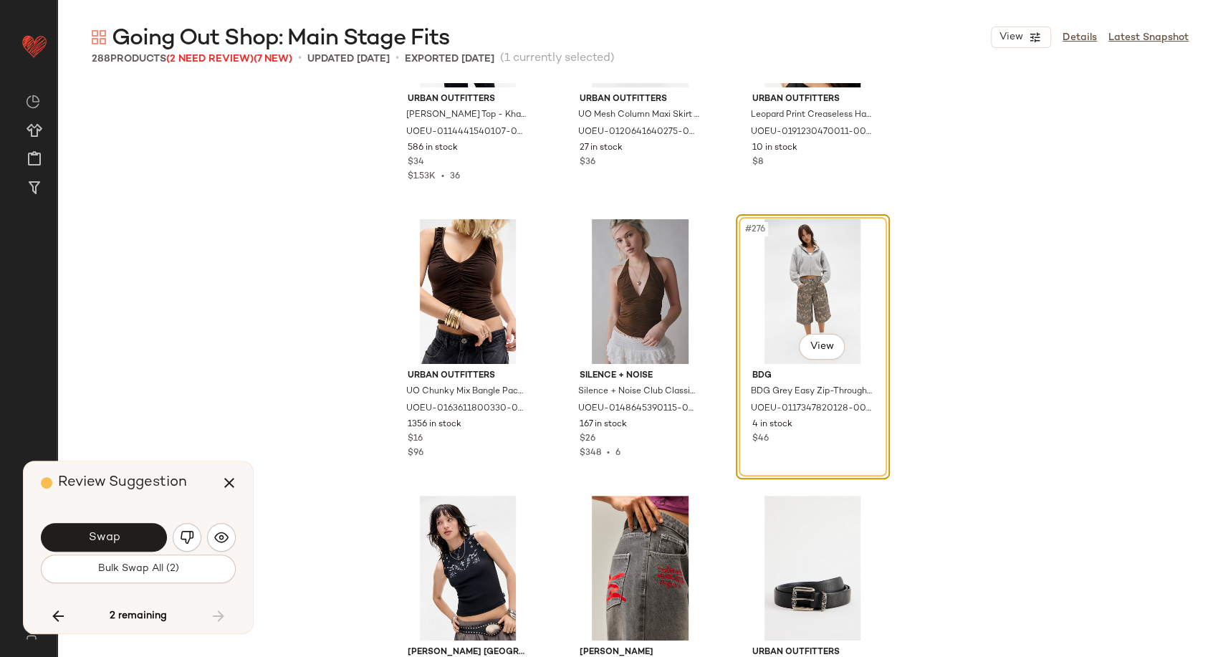
scroll to position [25052, 0]
click at [226, 542] on img "button" at bounding box center [221, 537] width 14 height 14
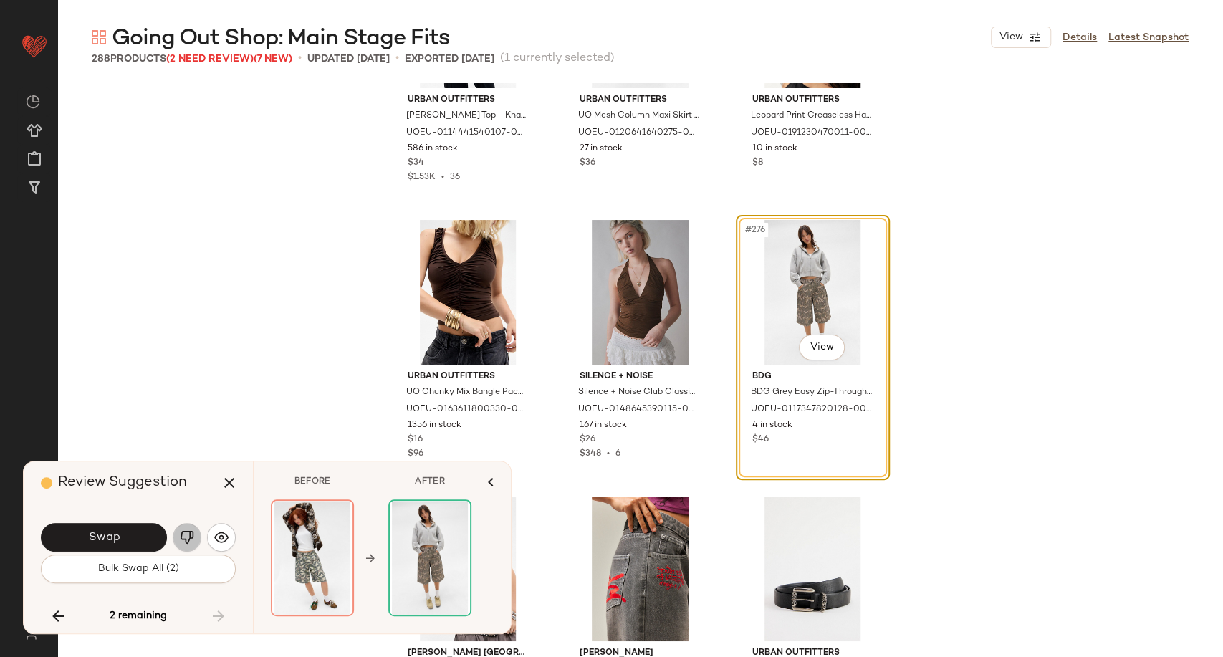
click at [186, 533] on img "button" at bounding box center [187, 537] width 14 height 14
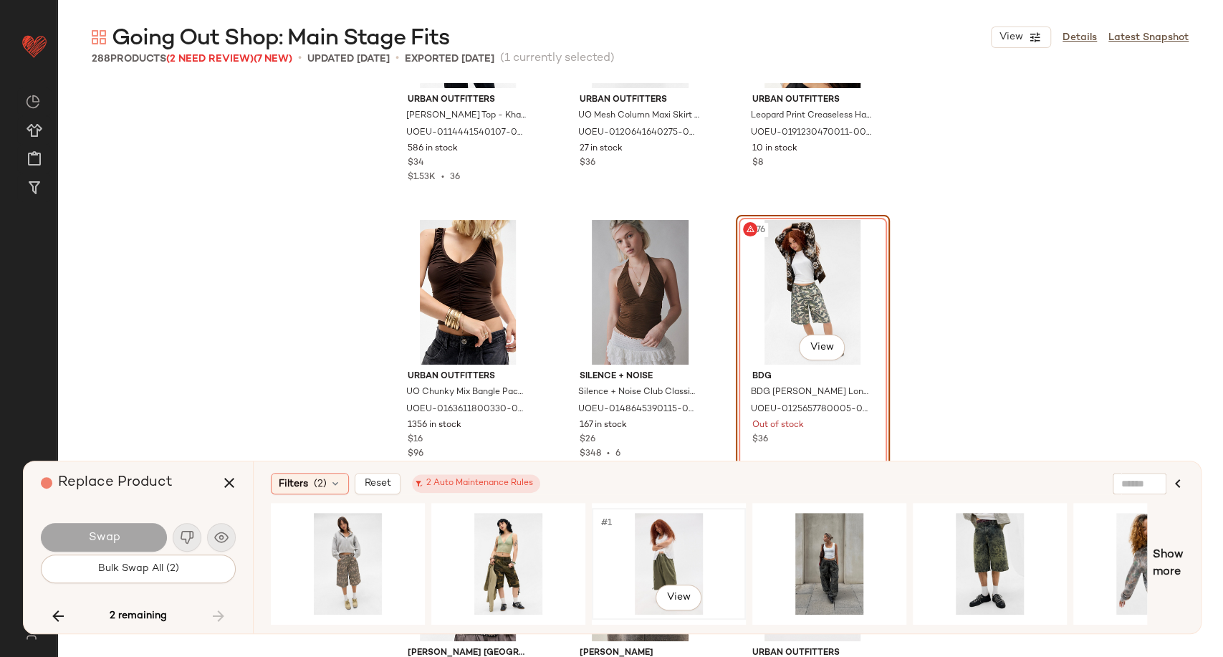
click at [663, 546] on div "#1 View" at bounding box center [669, 564] width 144 height 102
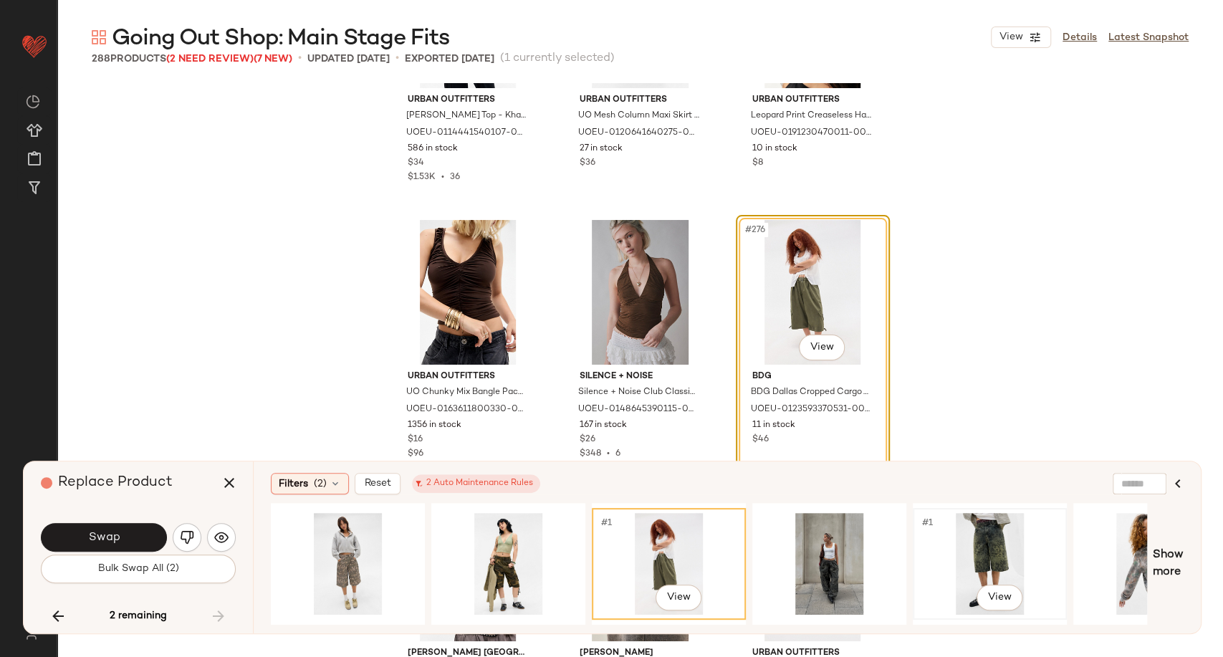
click at [987, 545] on div "#1 View" at bounding box center [990, 564] width 144 height 102
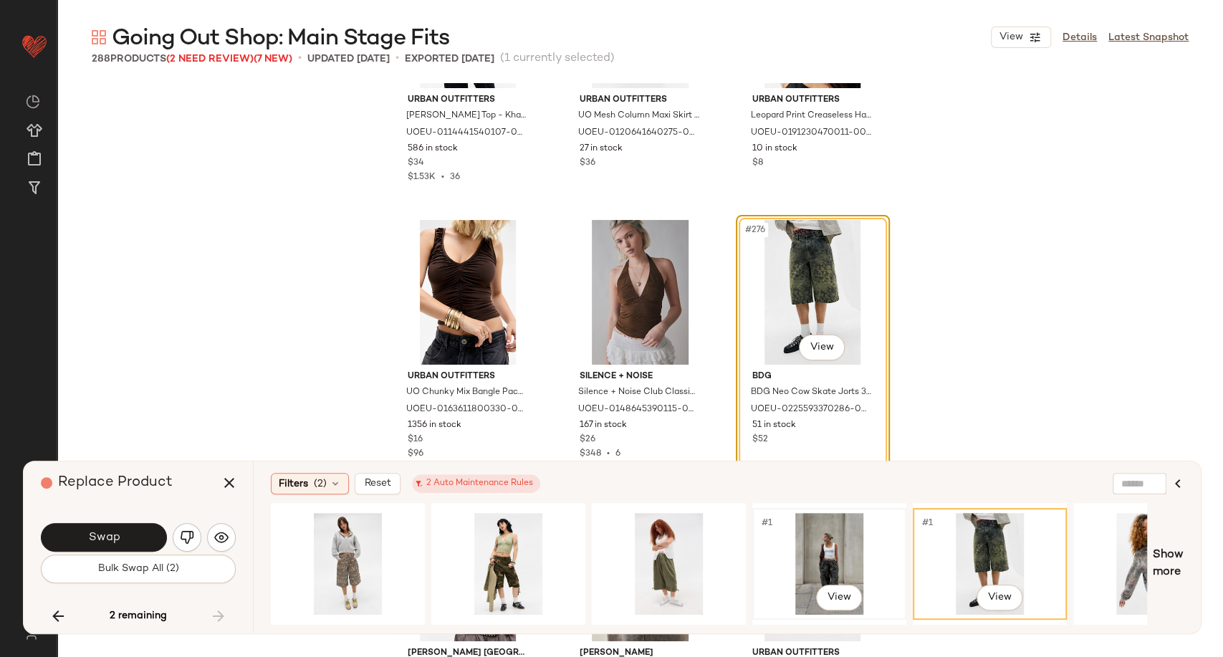
click at [837, 573] on div "#1 View" at bounding box center [829, 564] width 144 height 102
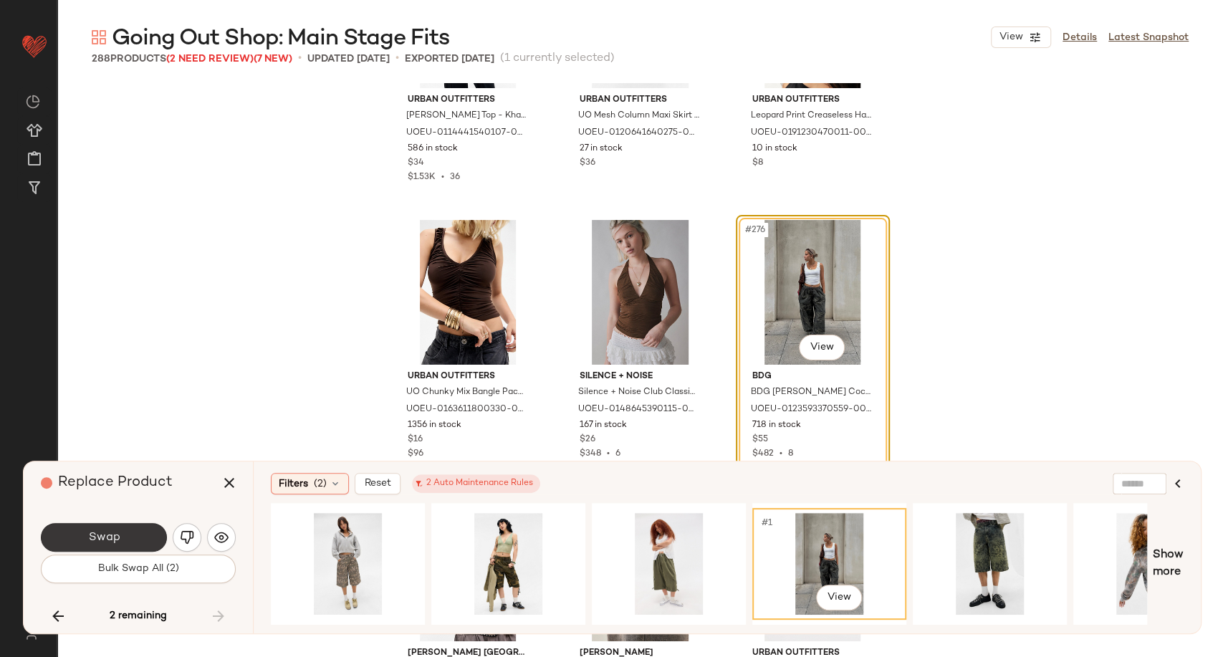
click at [143, 532] on button "Swap" at bounding box center [104, 537] width 126 height 29
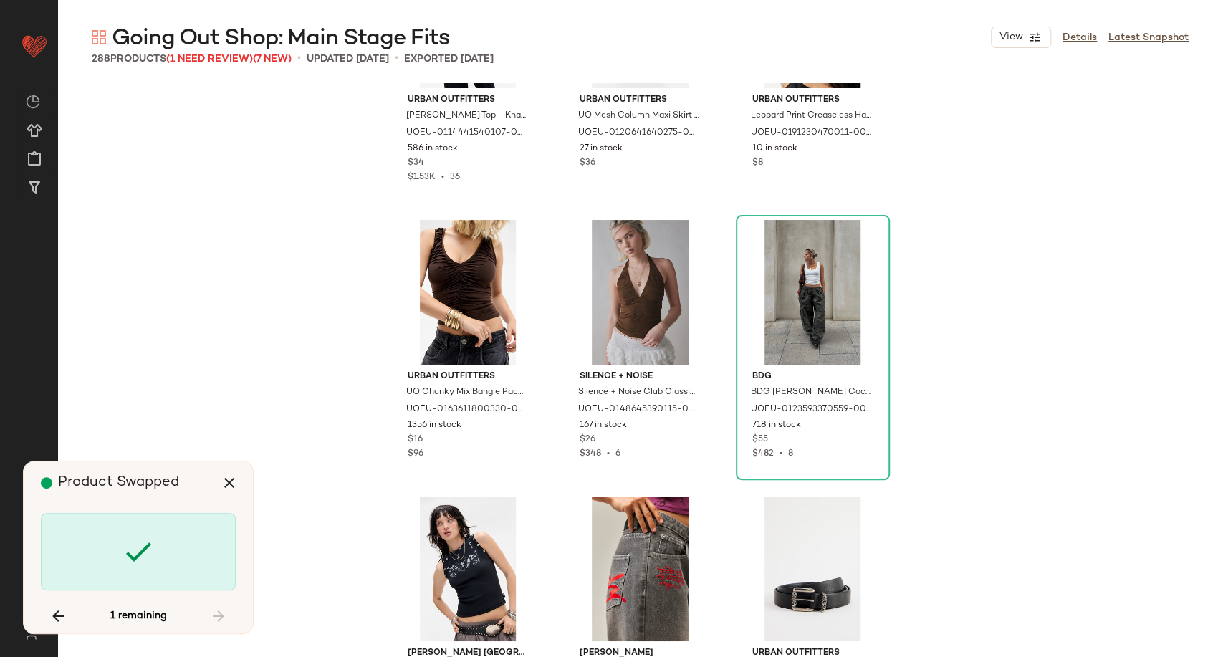
scroll to position [9680, 0]
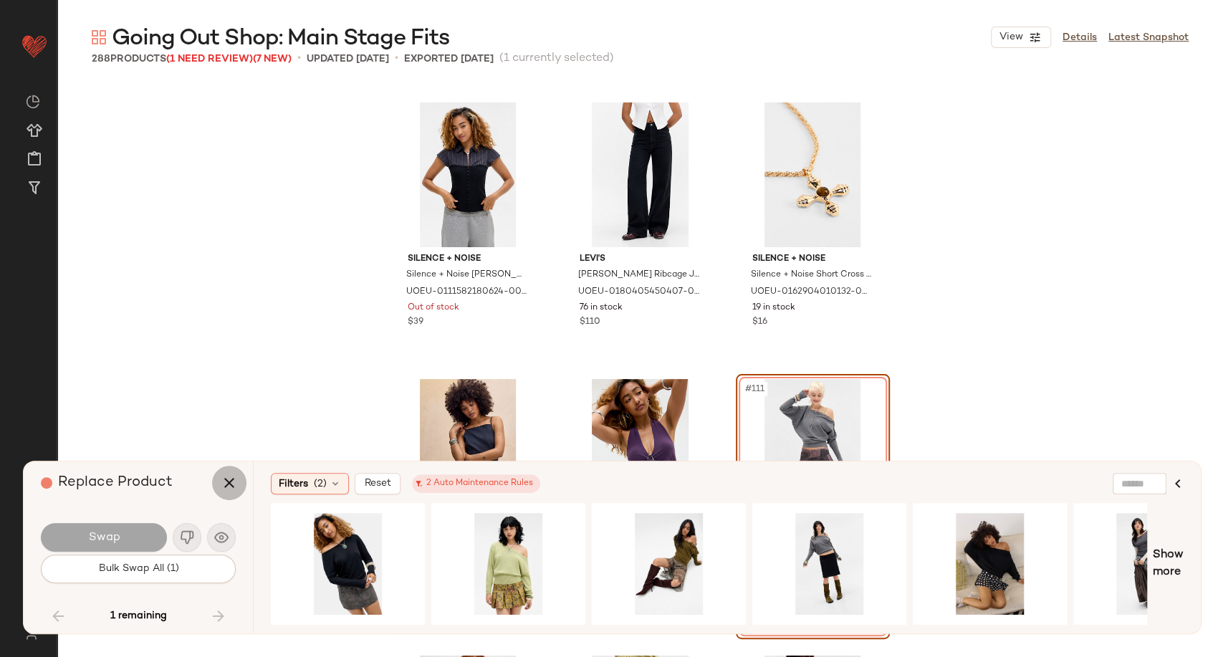
click at [235, 484] on icon "button" at bounding box center [229, 482] width 17 height 17
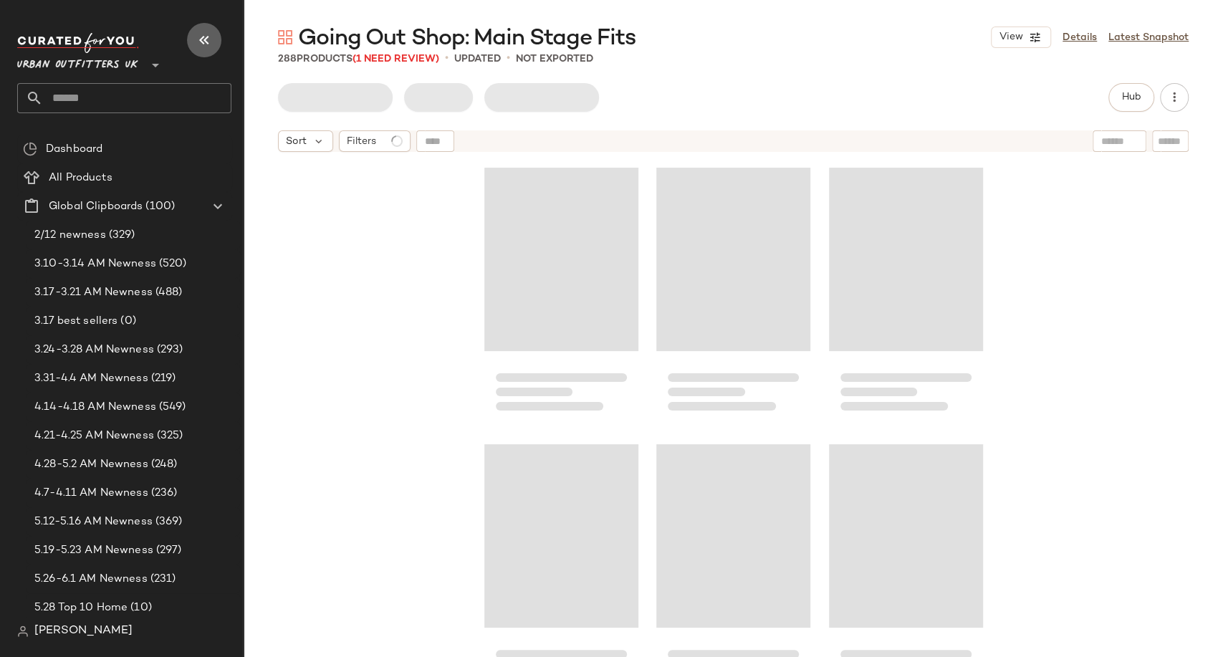
click at [194, 43] on button "button" at bounding box center [204, 40] width 34 height 34
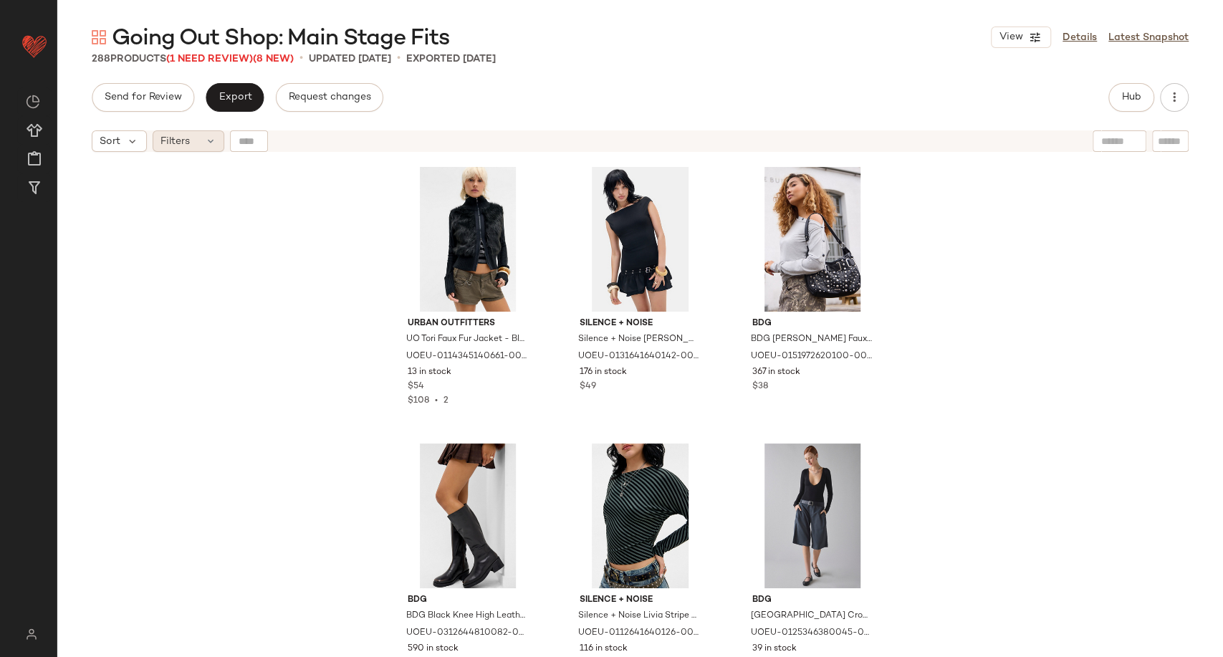
click at [196, 145] on div "Filters" at bounding box center [189, 140] width 72 height 21
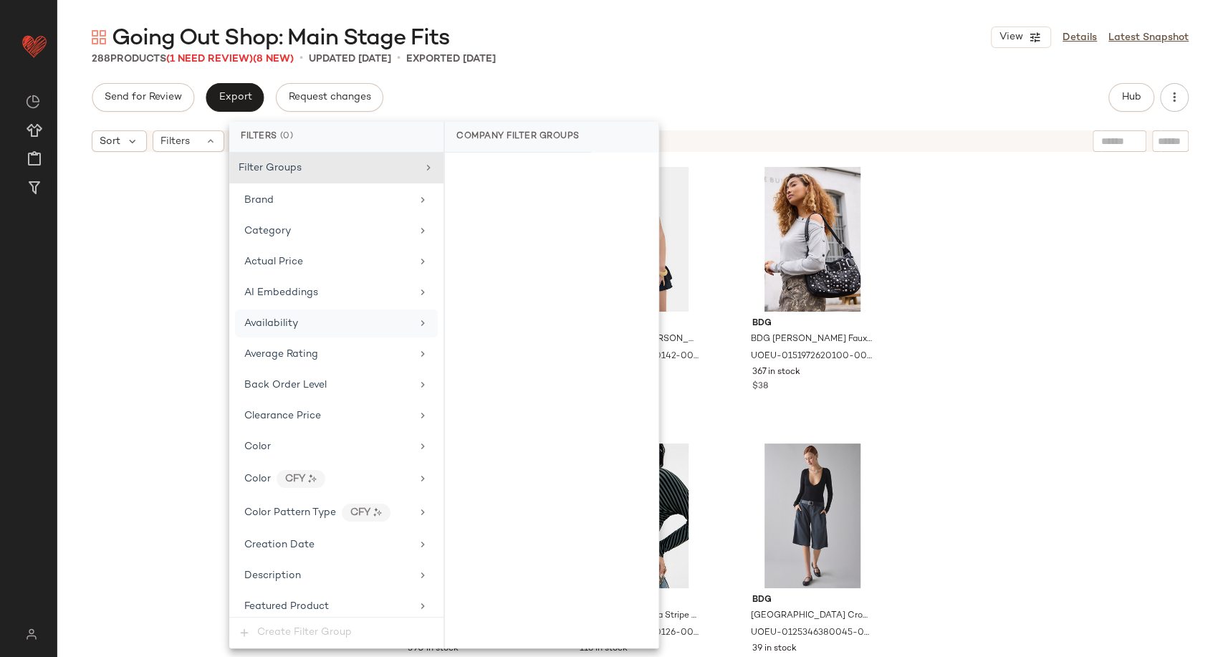
click at [327, 317] on div "Availability" at bounding box center [327, 323] width 167 height 15
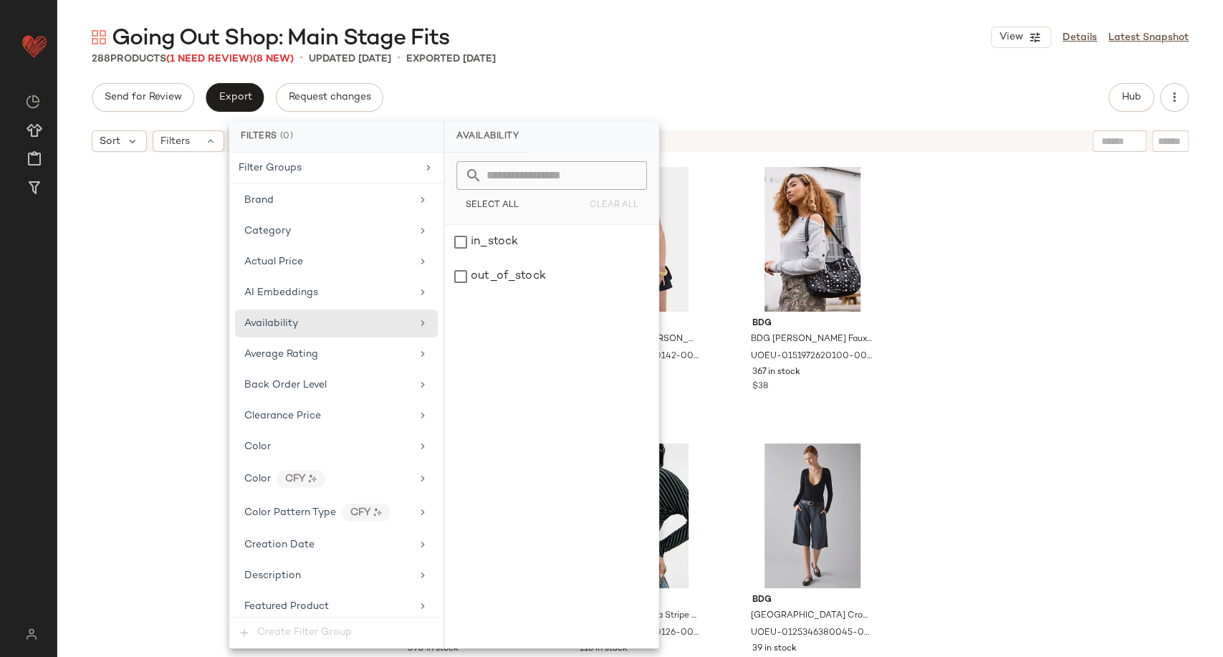
click at [166, 327] on div "Urban Outfitters UO Tori Faux Fur Jacket - Black XS at Urban Outfitters UOEU-01…" at bounding box center [640, 426] width 1166 height 534
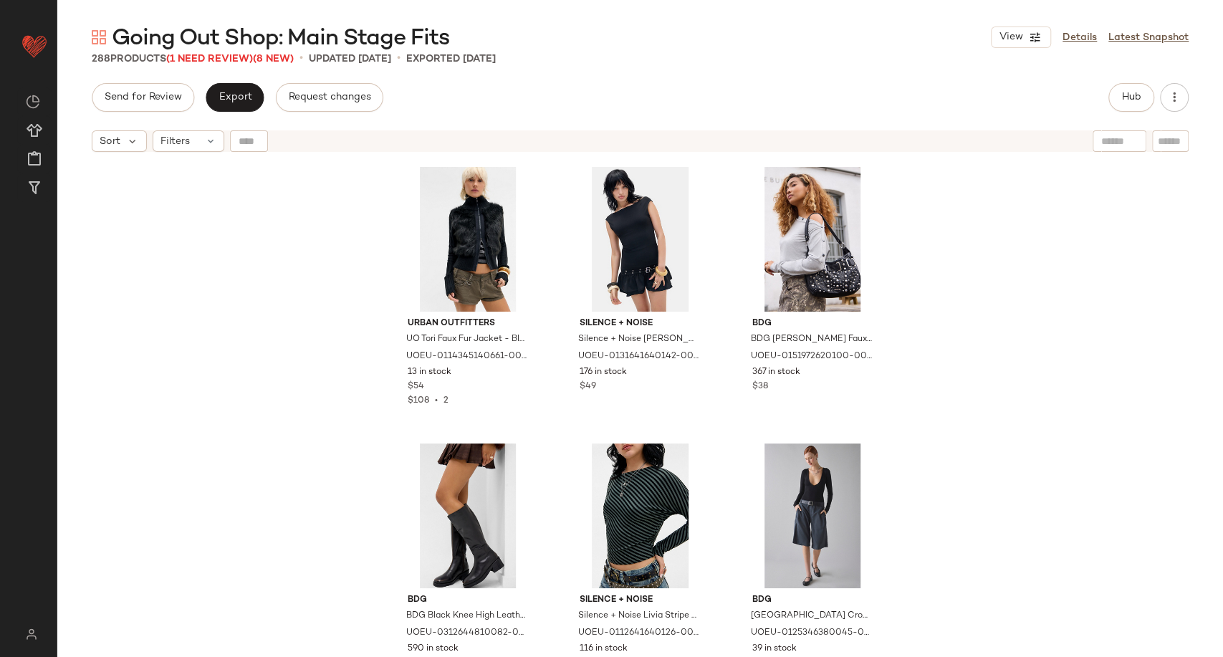
click at [296, 340] on div "Urban Outfitters UO Tori Faux Fur Jacket - Black XS at Urban Outfitters UOEU-01…" at bounding box center [640, 426] width 1166 height 534
click at [469, 219] on div "#1 View" at bounding box center [468, 239] width 144 height 145
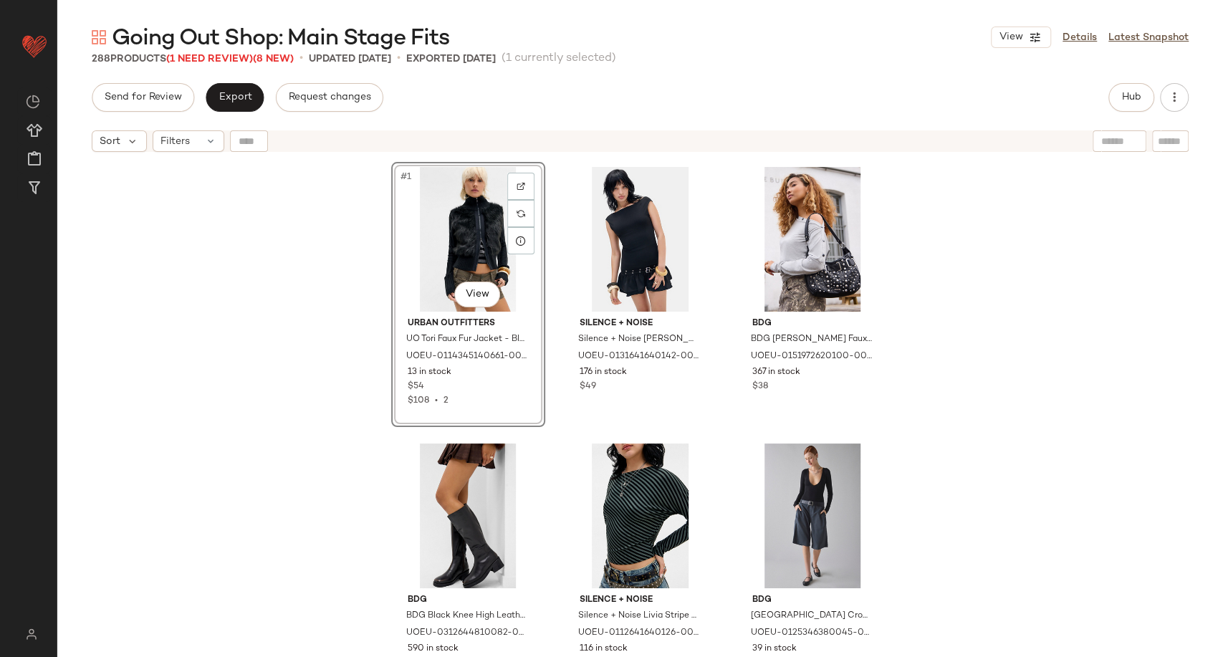
click at [1014, 274] on div "#1 View Urban Outfitters UO Tori Faux Fur Jacket - Black XS at Urban Outfitters…" at bounding box center [640, 426] width 1166 height 534
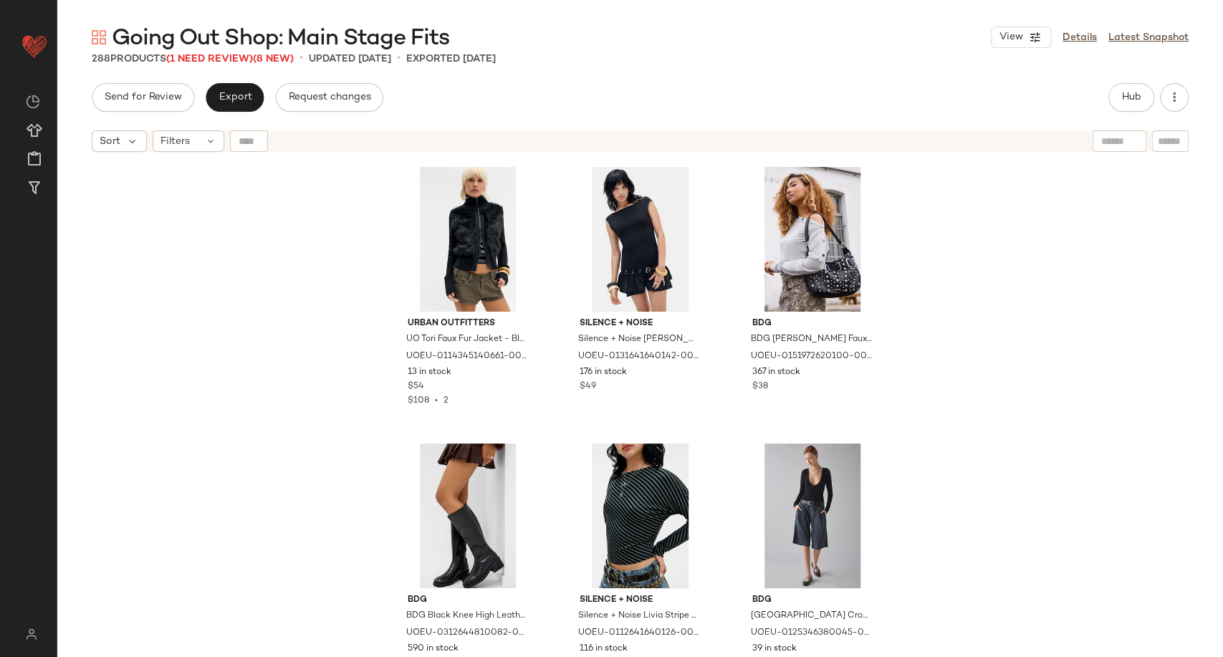
click at [225, 277] on div "Urban Outfitters UO Tori Faux Fur Jacket - Black XS at Urban Outfitters UOEU-01…" at bounding box center [640, 426] width 1166 height 534
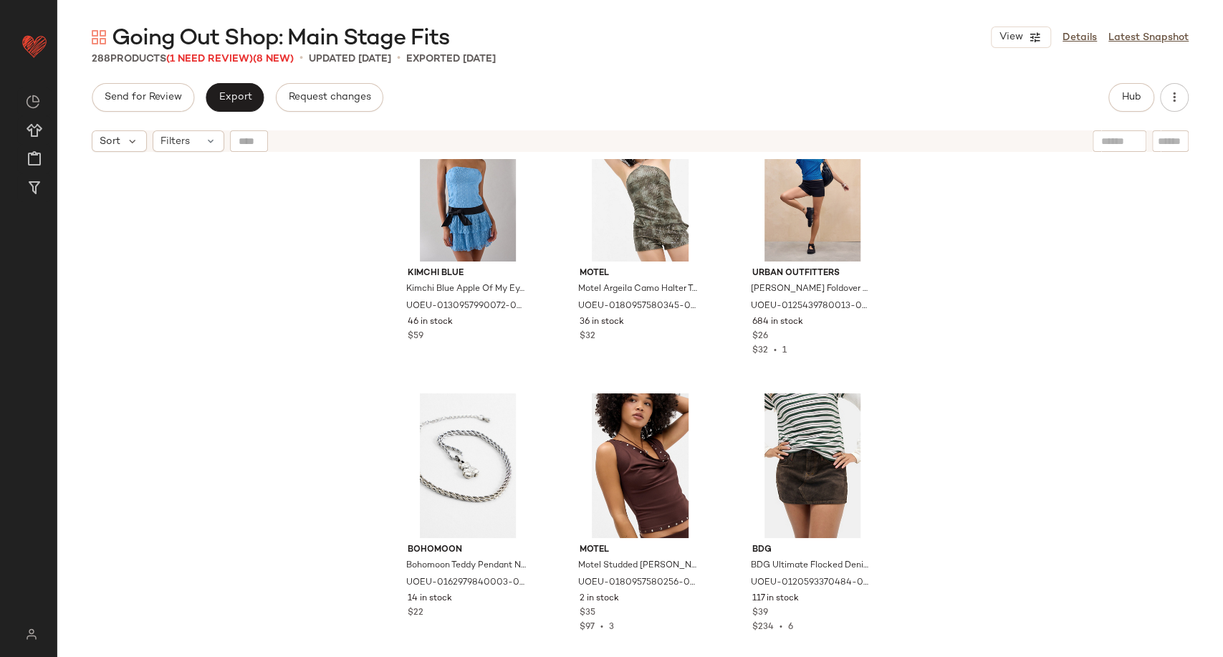
scroll to position [12747, 0]
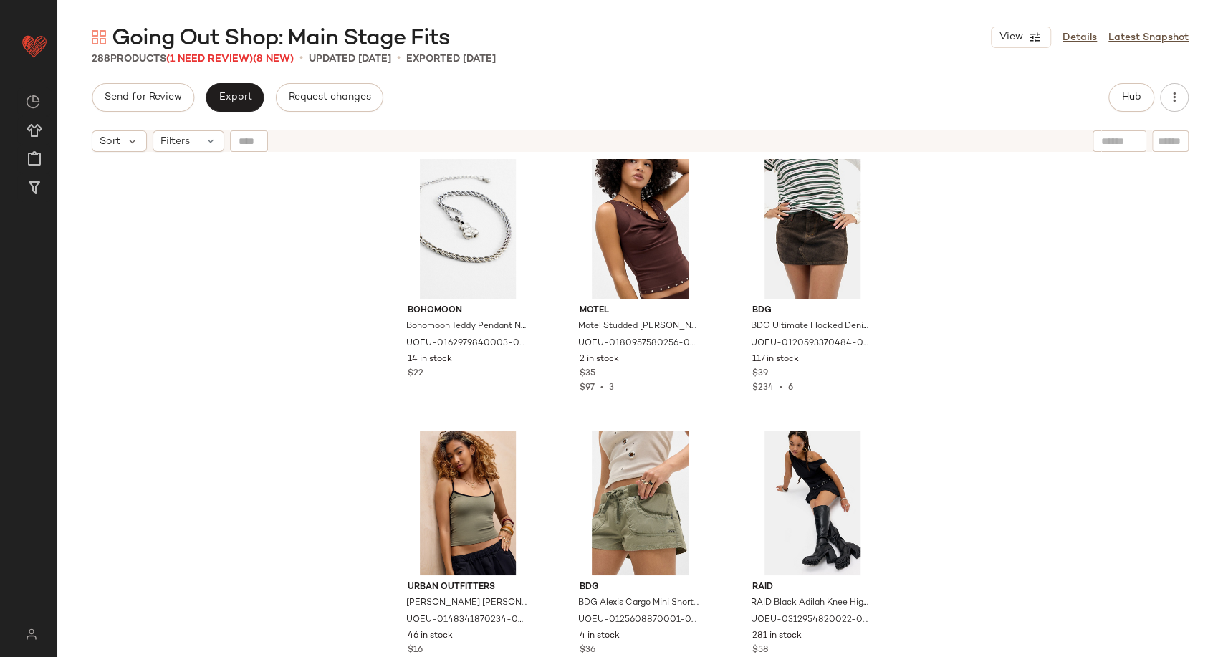
drag, startPoint x: 264, startPoint y: 254, endPoint x: 264, endPoint y: 208, distance: 46.6
click at [264, 249] on div "Kimchi Blue Kimchi Blue Apple Of My Eye Dress - Light Blue M at Urban Outfitter…" at bounding box center [640, 426] width 1166 height 534
click at [188, 142] on span "Filters" at bounding box center [175, 141] width 29 height 15
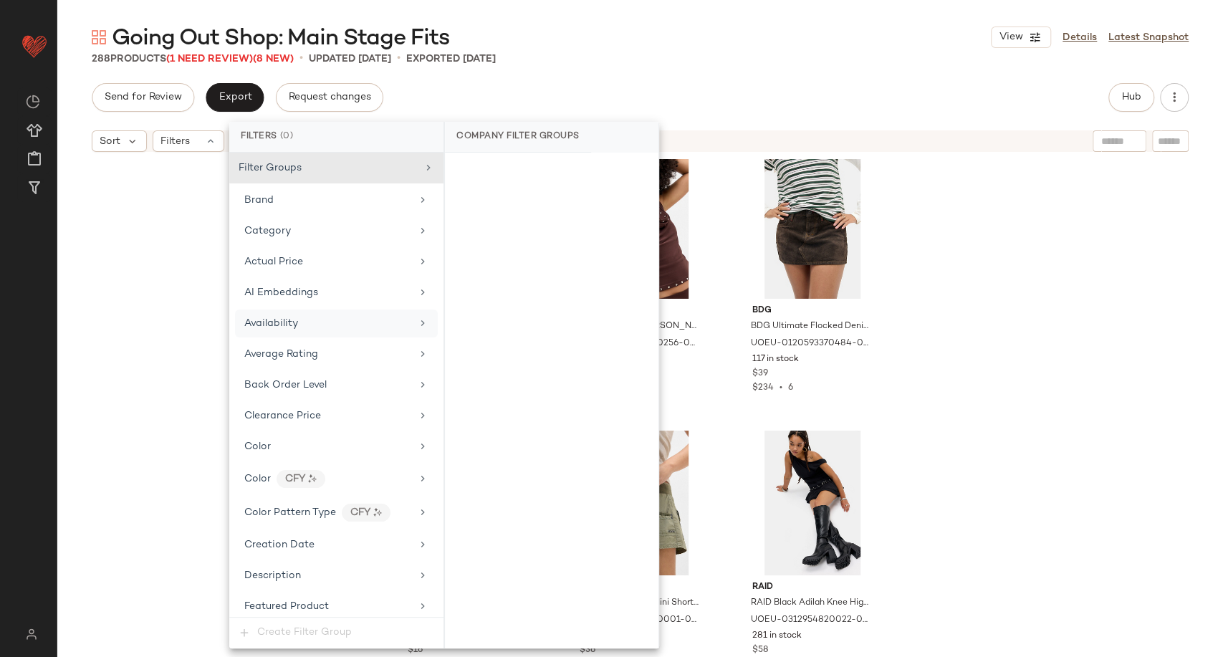
click at [305, 323] on div "Availability" at bounding box center [327, 323] width 167 height 15
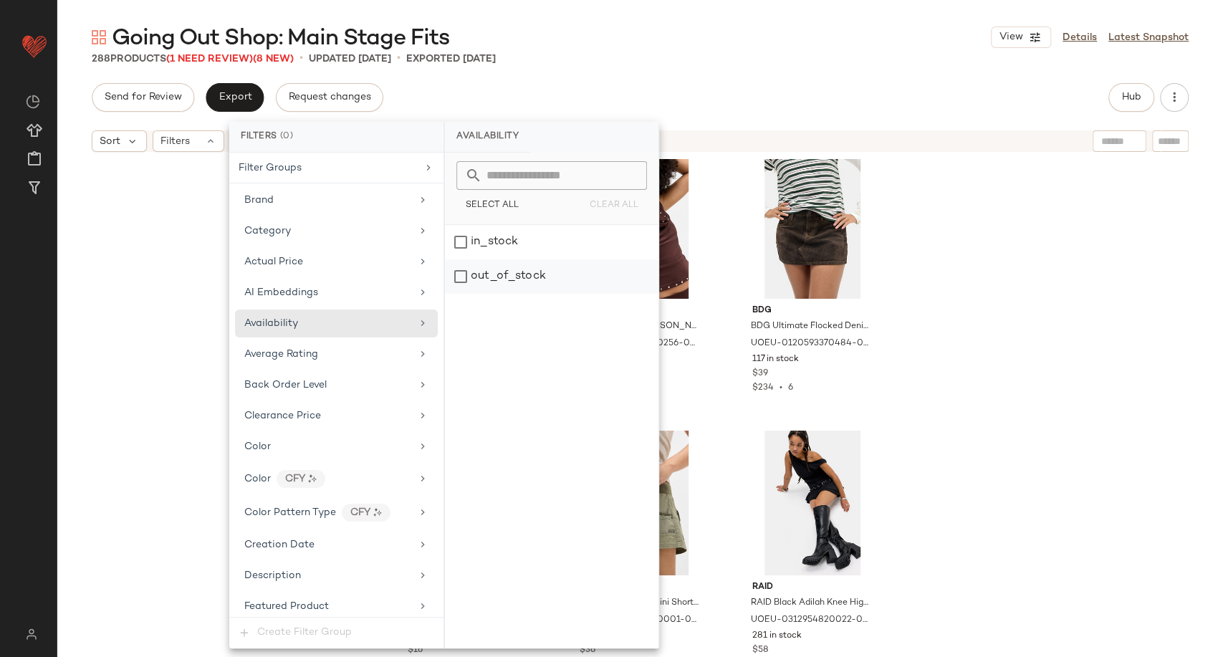
click at [507, 277] on div "out_of_stock" at bounding box center [552, 276] width 214 height 34
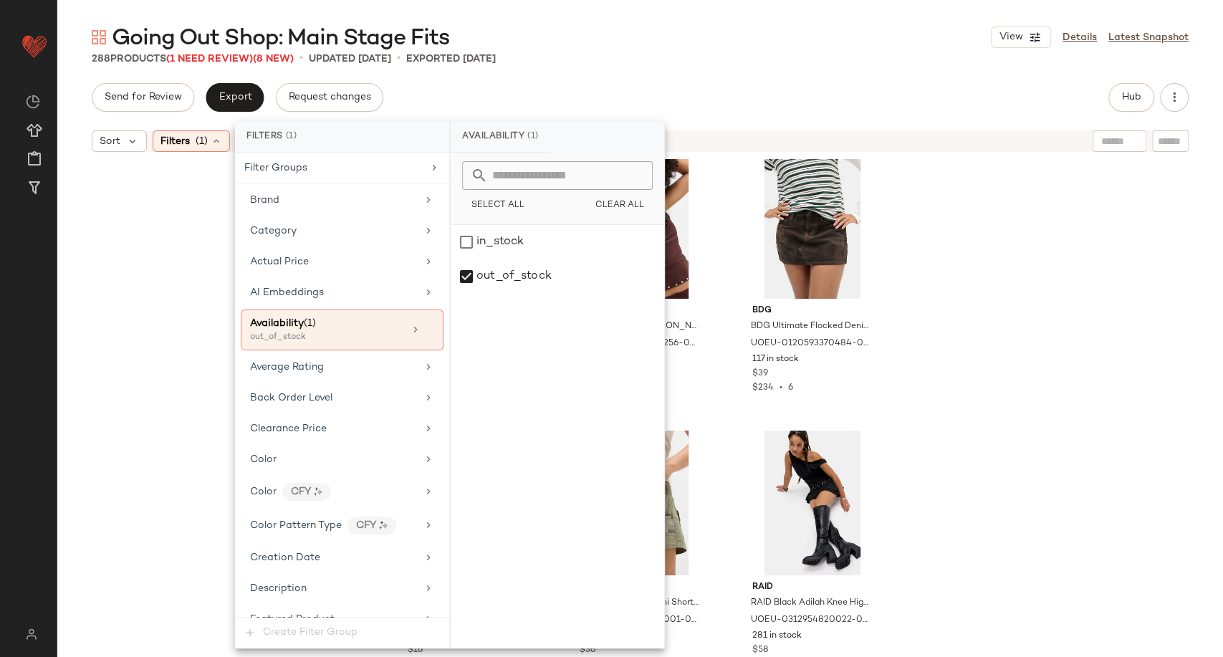
click at [1144, 365] on div "Kimchi Blue Kimchi Blue Apple Of My Eye Dress - Light Blue M at Urban Outfitter…" at bounding box center [640, 426] width 1166 height 534
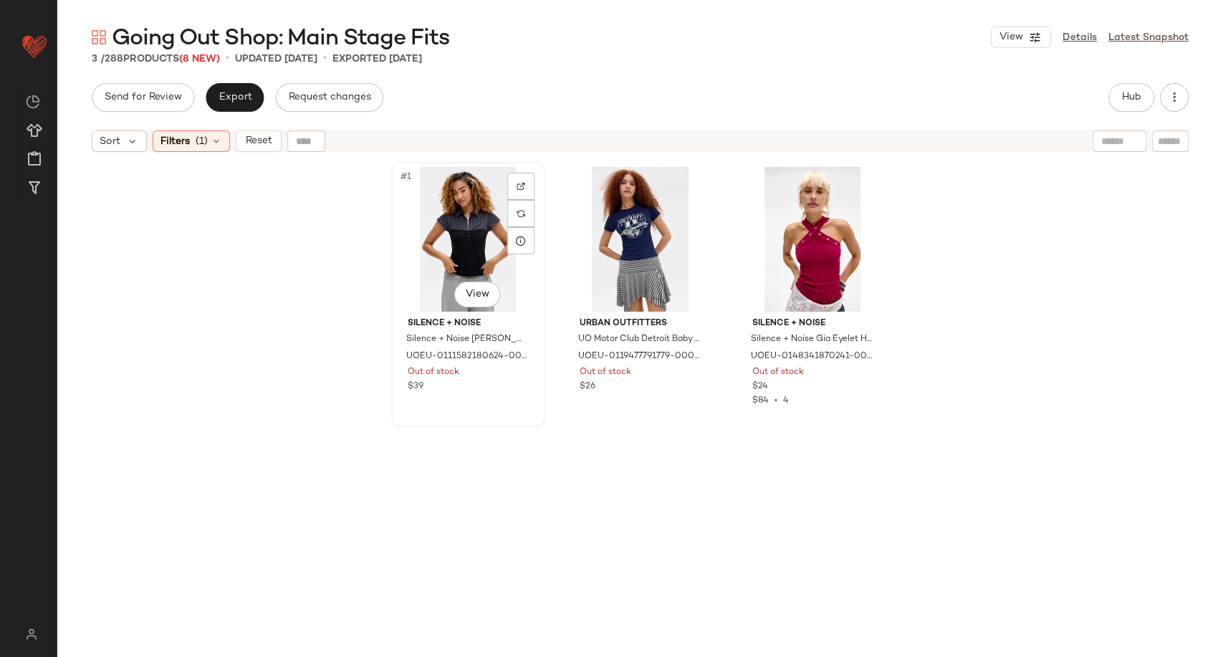
click at [441, 241] on div "#1 View" at bounding box center [468, 239] width 144 height 145
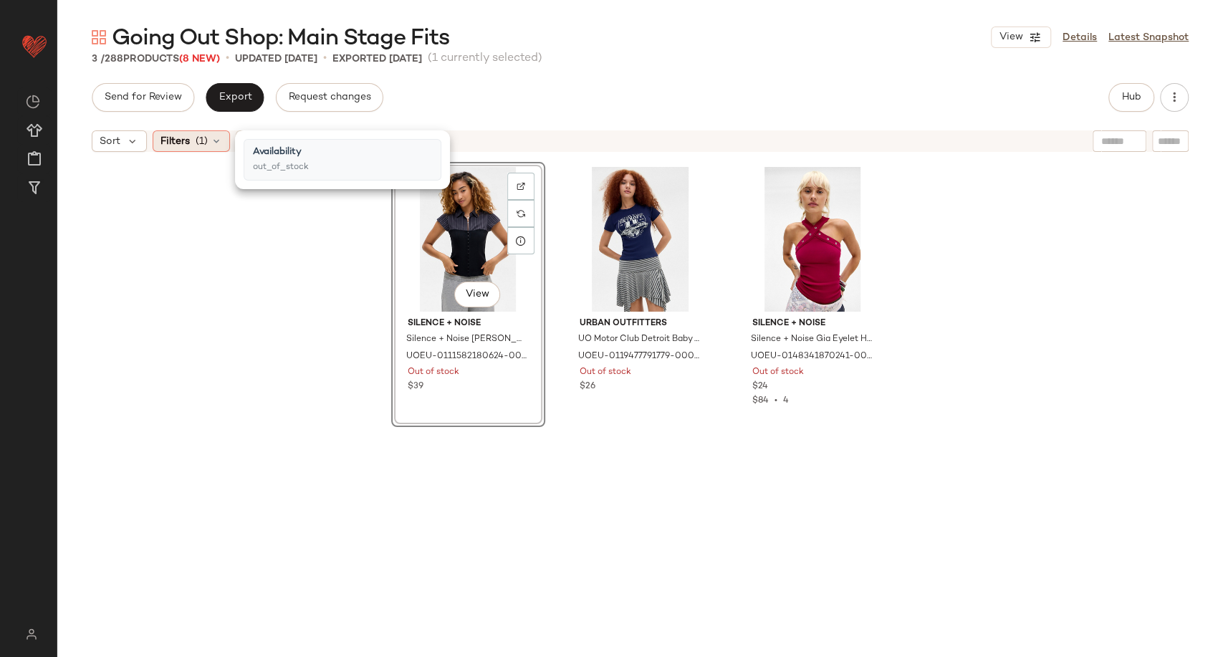
click at [218, 143] on icon at bounding box center [216, 140] width 11 height 11
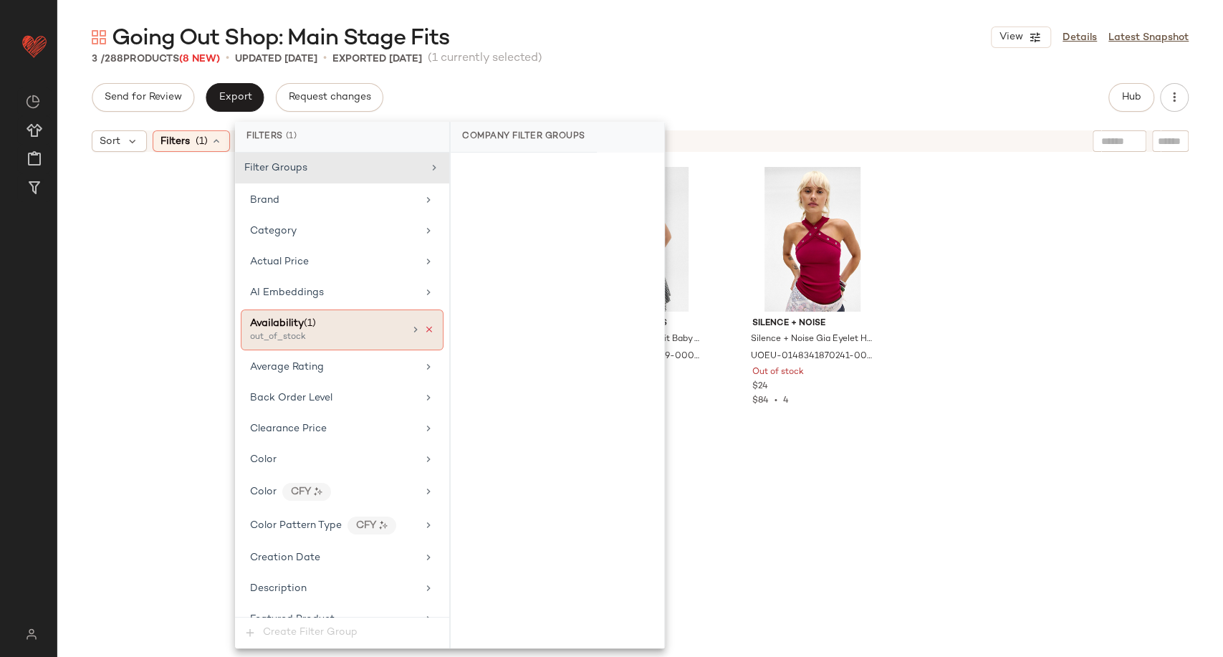
click at [424, 330] on icon at bounding box center [429, 330] width 10 height 10
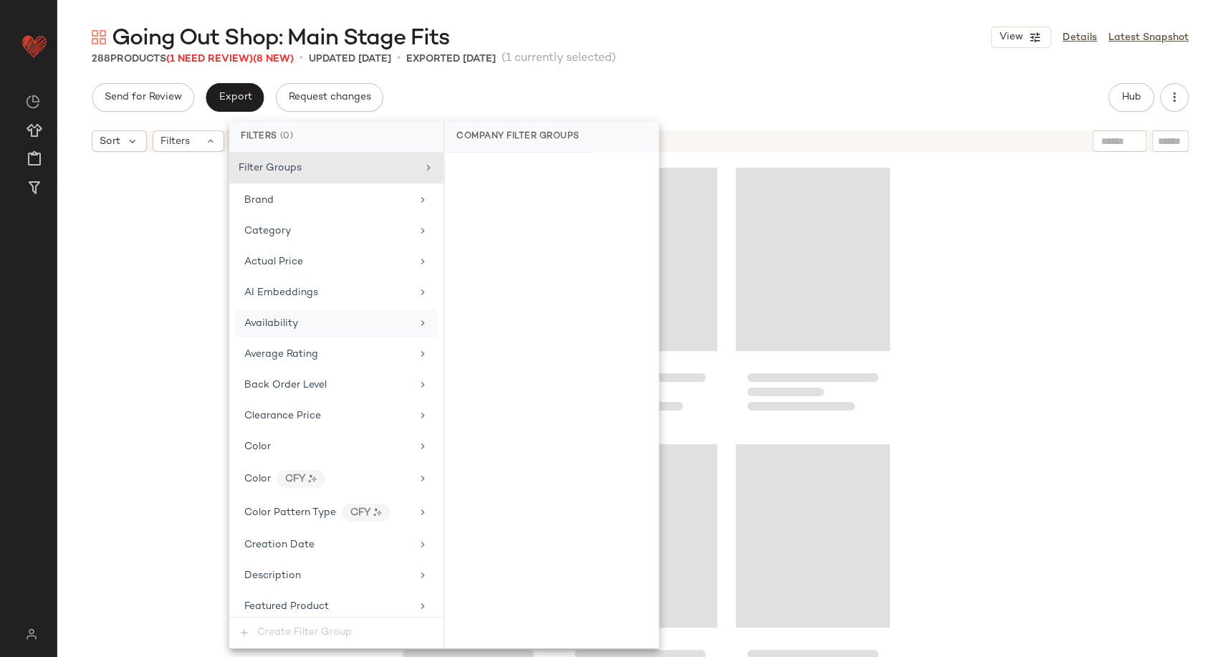
click at [133, 331] on div at bounding box center [640, 426] width 1166 height 534
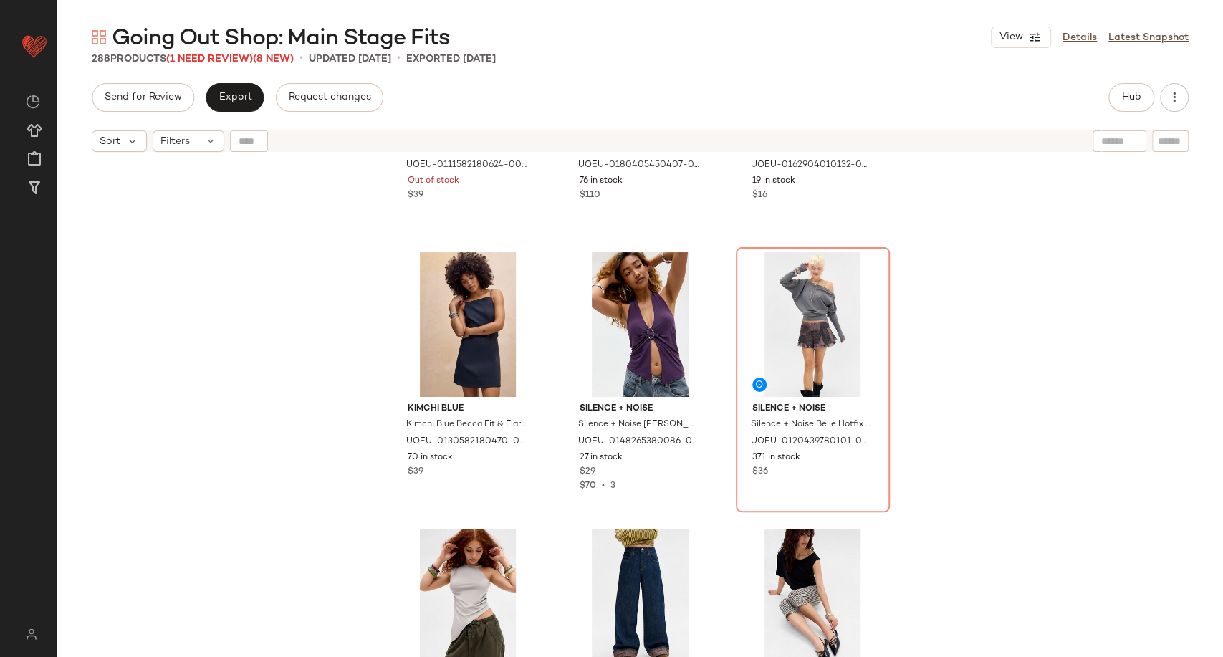
scroll to position [10282, 0]
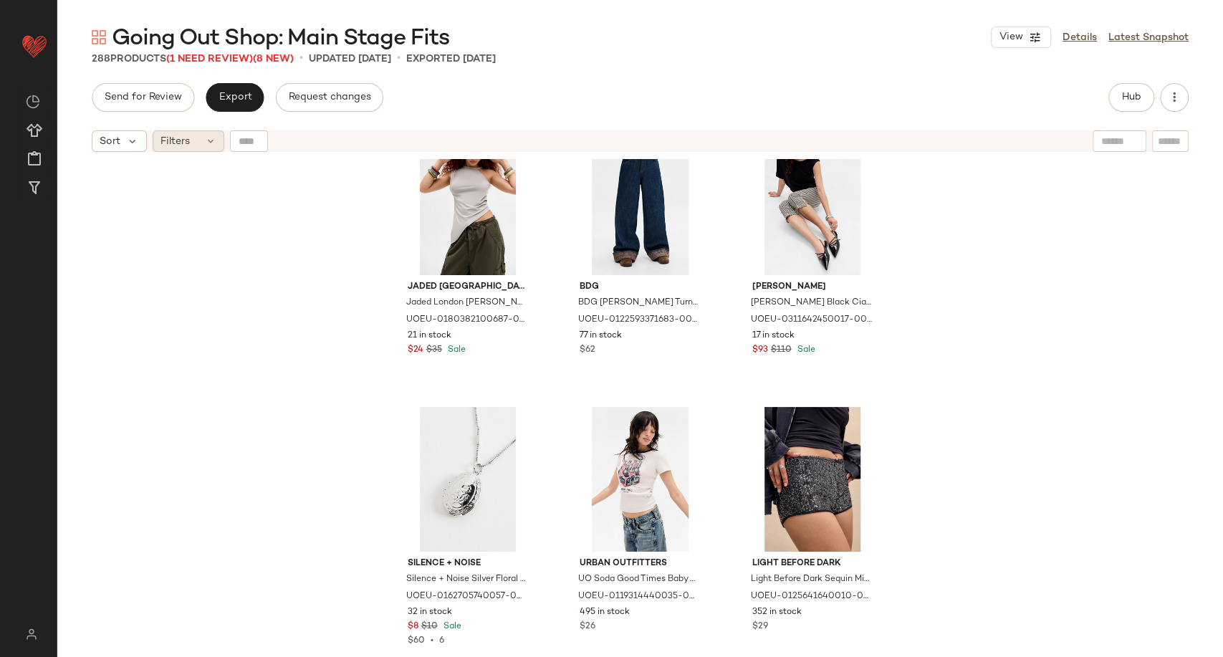
click at [193, 150] on div "Filters" at bounding box center [189, 140] width 72 height 21
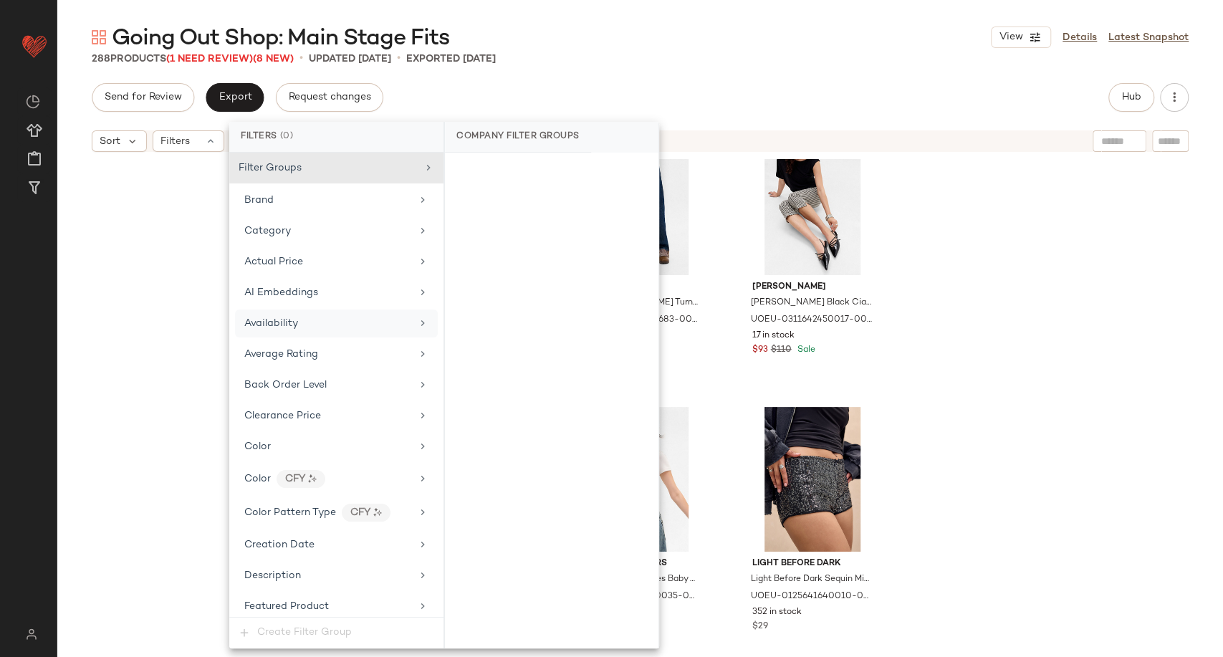
click at [291, 329] on div "Availability" at bounding box center [271, 323] width 54 height 15
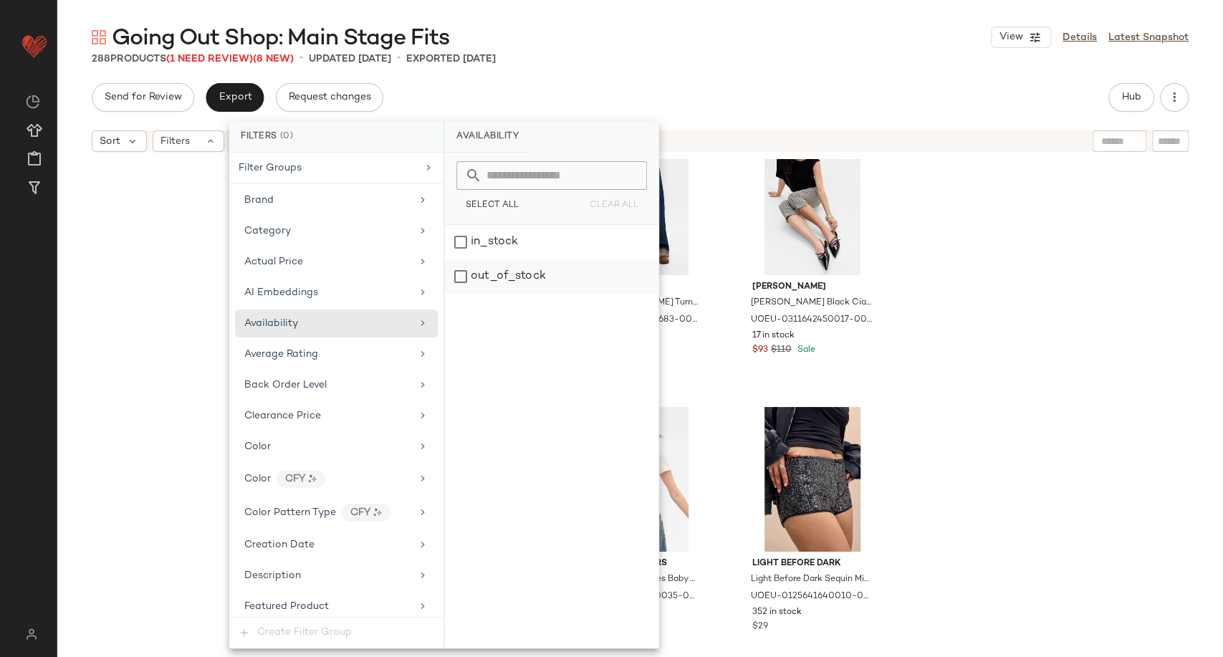
click at [484, 280] on div "out_of_stock" at bounding box center [552, 276] width 214 height 34
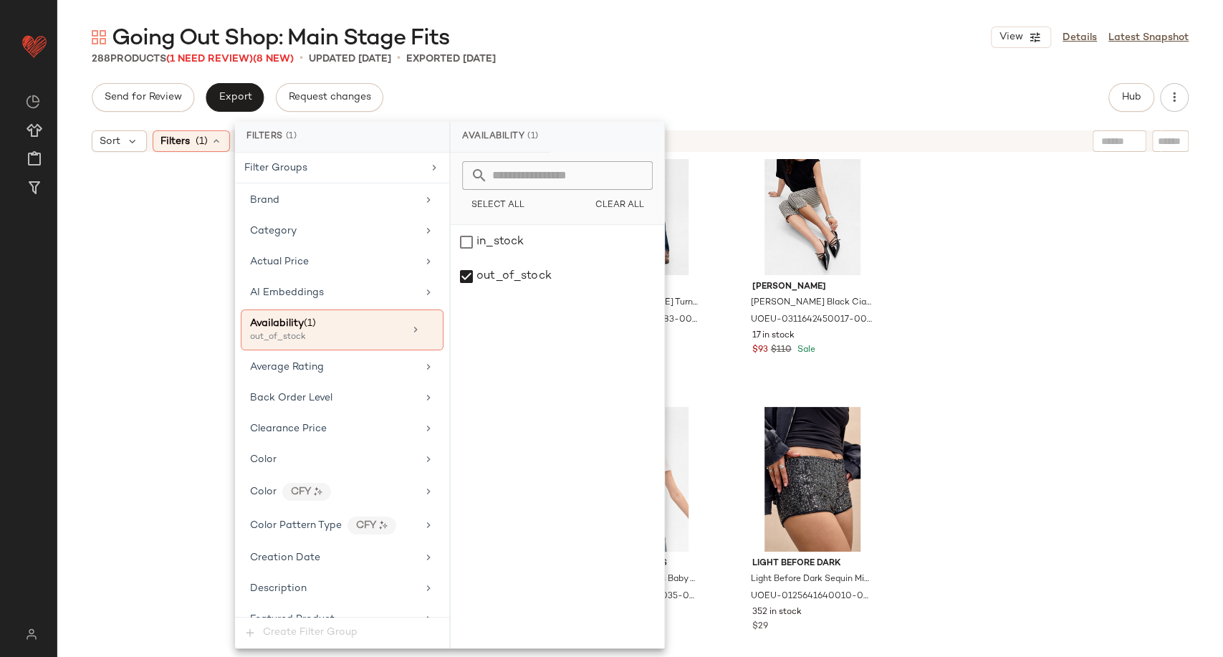
click at [999, 277] on div "Kimchi Blue Kimchi Blue Becca Fit & Flare Mini Dress - Black S at Urban Outfitt…" at bounding box center [640, 426] width 1166 height 534
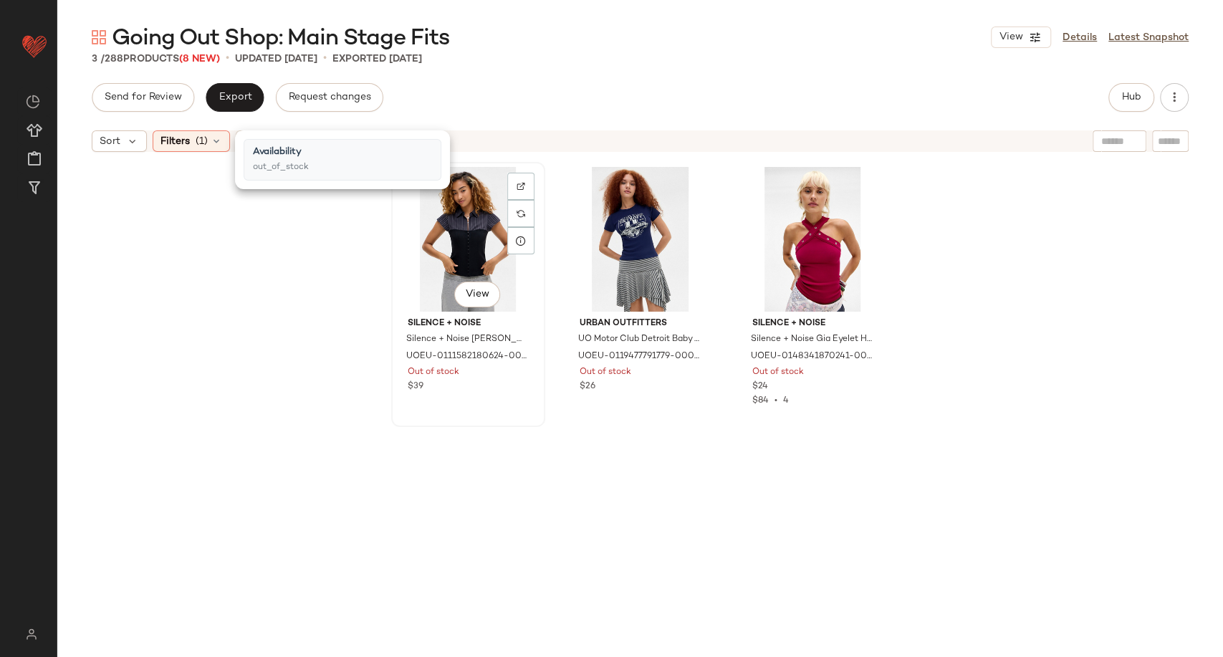
click at [470, 254] on div "#1 View" at bounding box center [468, 239] width 144 height 145
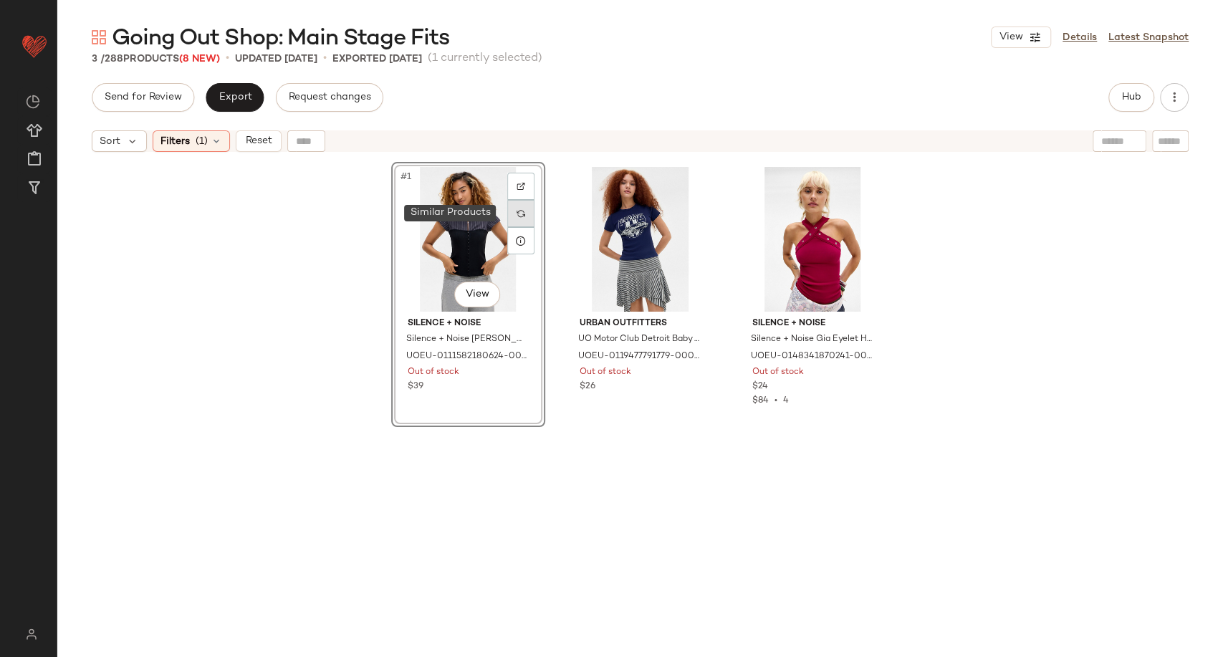
click at [518, 206] on div at bounding box center [520, 213] width 27 height 27
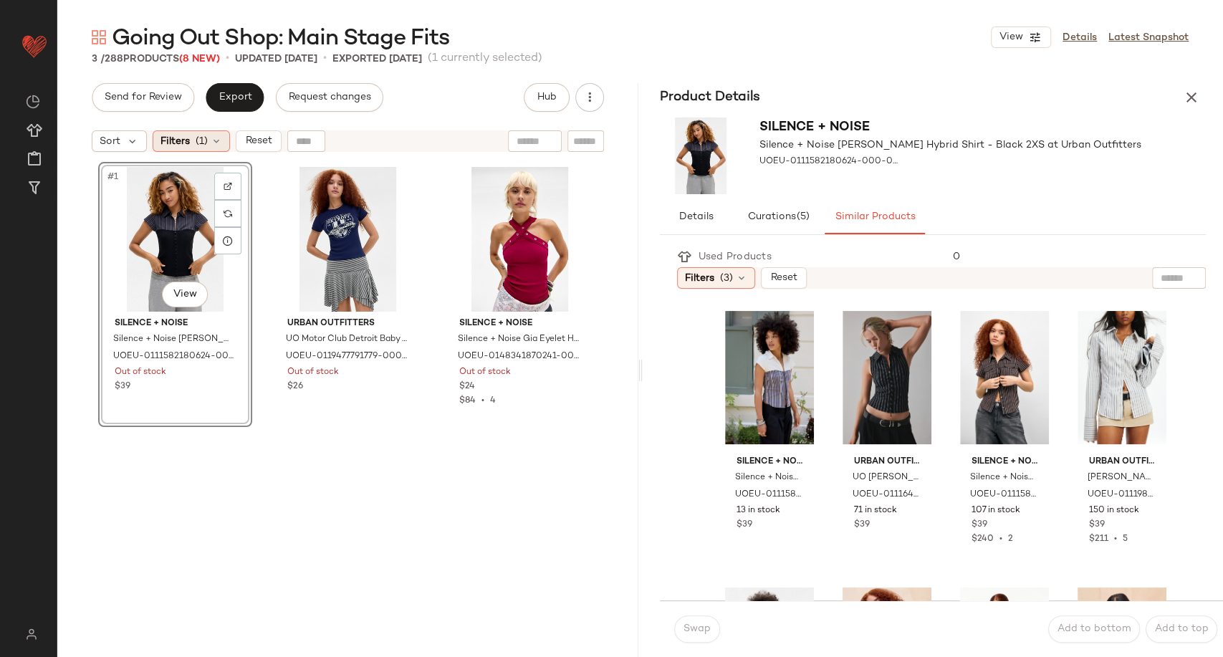
click at [222, 140] on div "Filters (1)" at bounding box center [191, 140] width 77 height 21
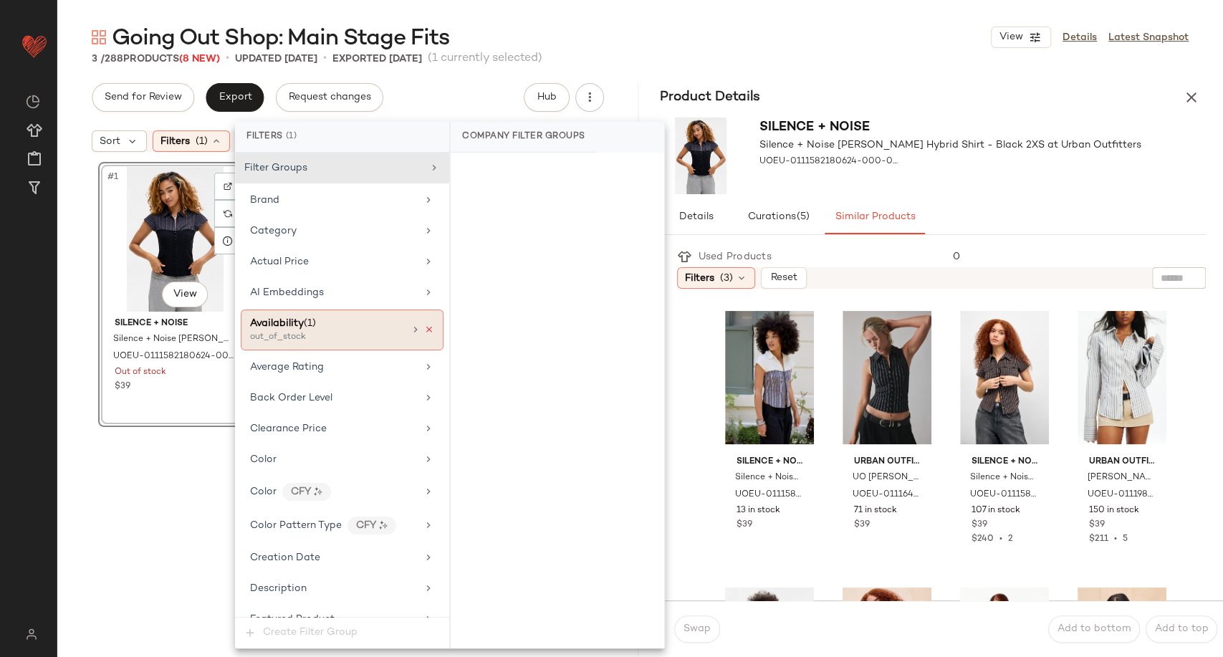
click at [424, 330] on icon at bounding box center [429, 330] width 10 height 10
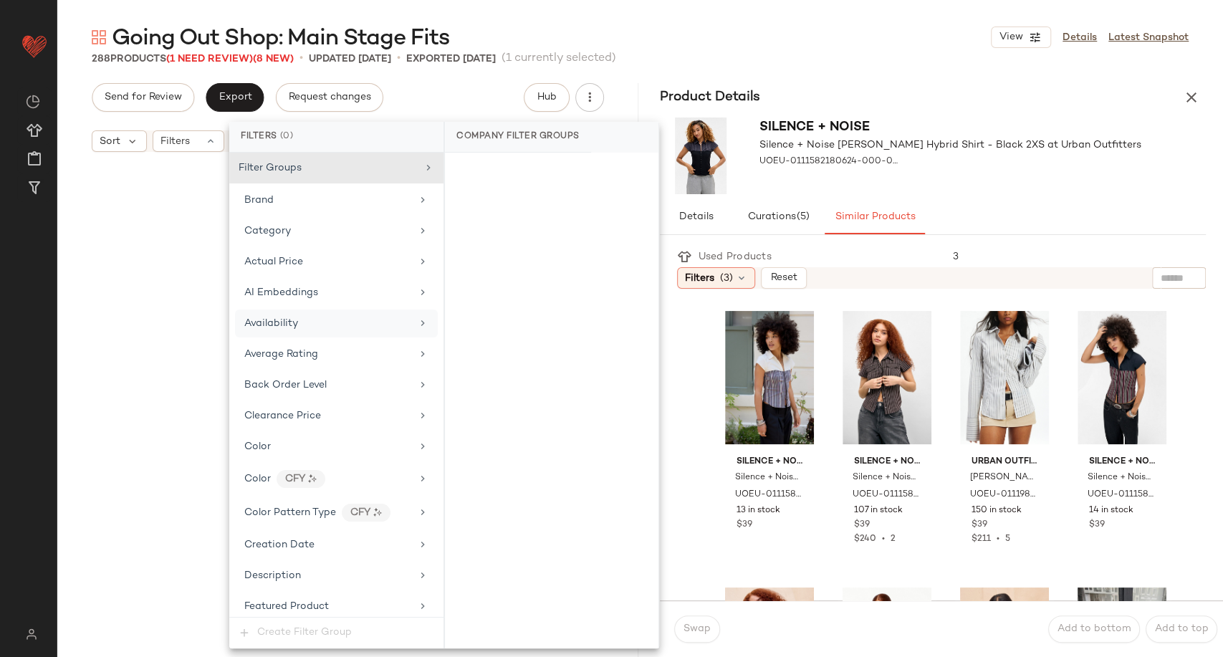
scroll to position [9680, 0]
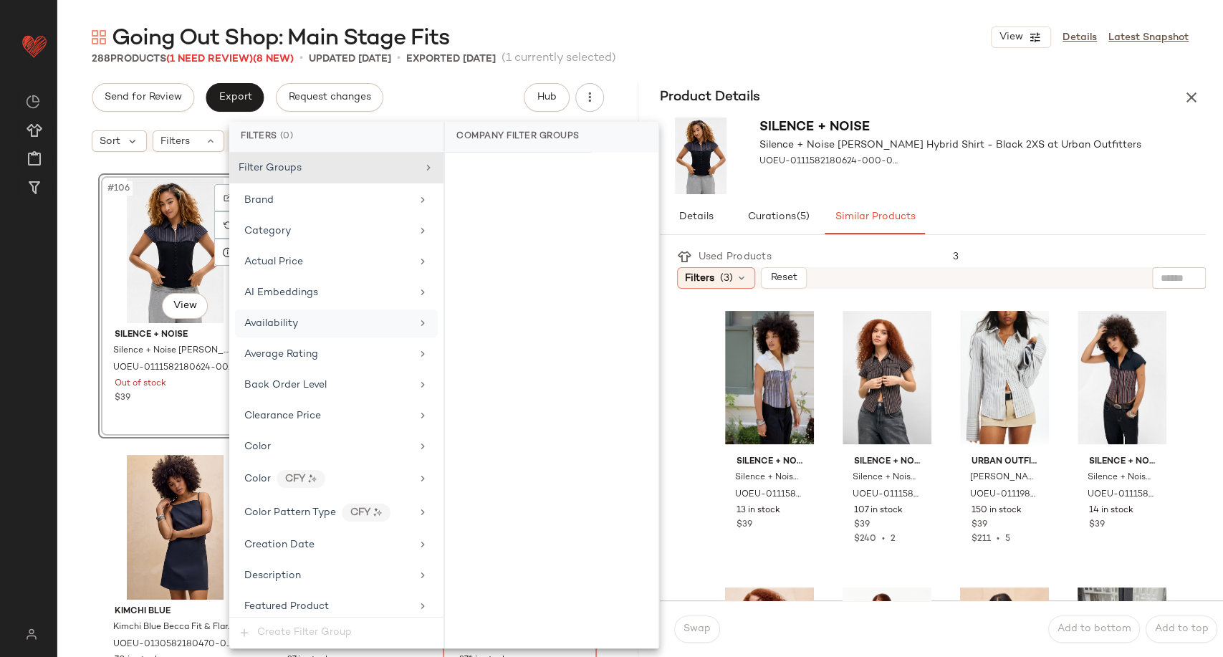
click at [80, 441] on div "#106 View Silence + Noise Silence + Noise Lila Hybrid Shirt - Black 2XS at Urba…" at bounding box center [347, 426] width 581 height 534
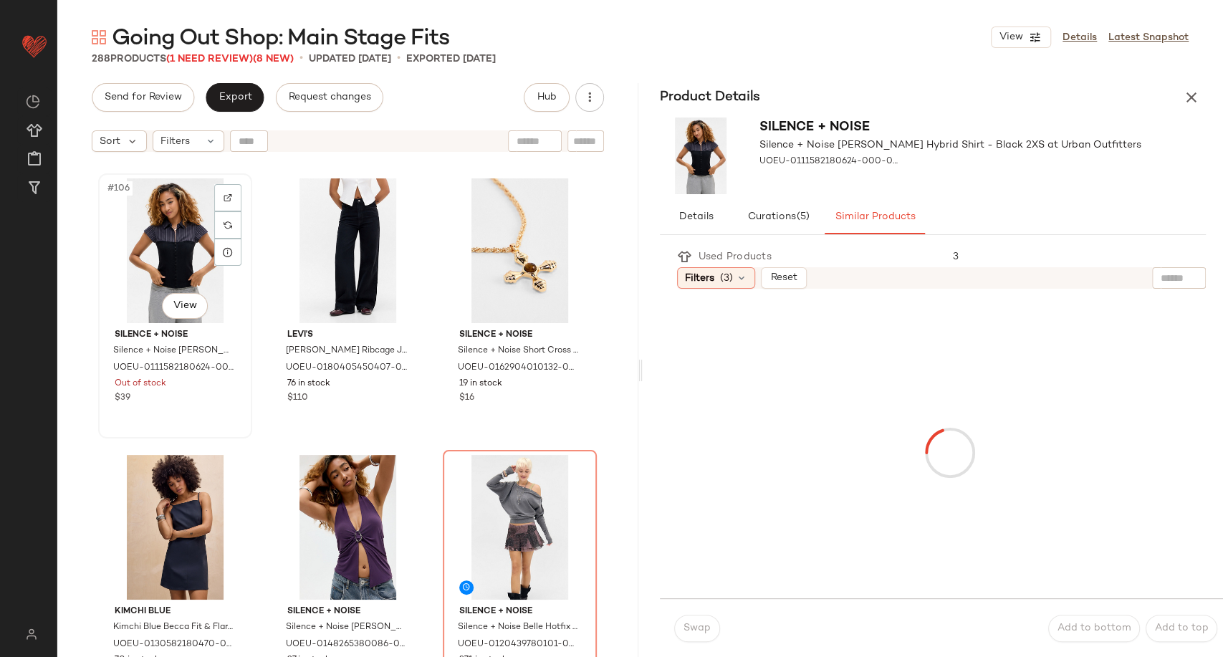
click at [171, 268] on div "#106 View" at bounding box center [175, 250] width 144 height 145
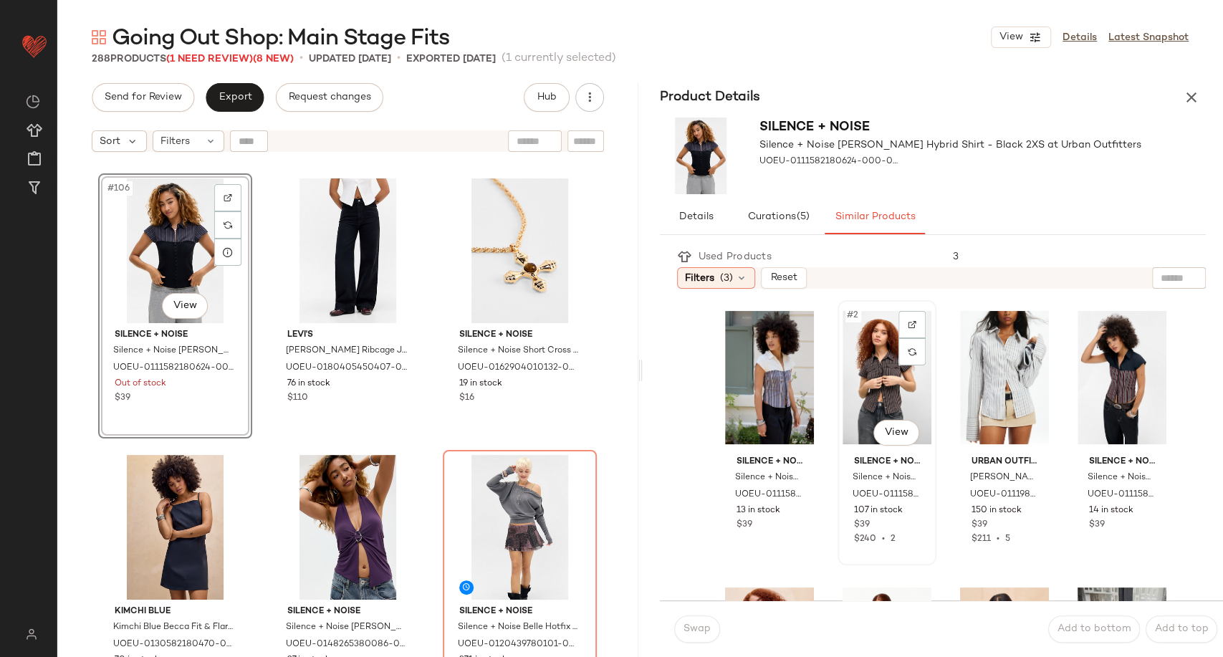
click at [877, 375] on div "#2 View" at bounding box center [887, 377] width 89 height 145
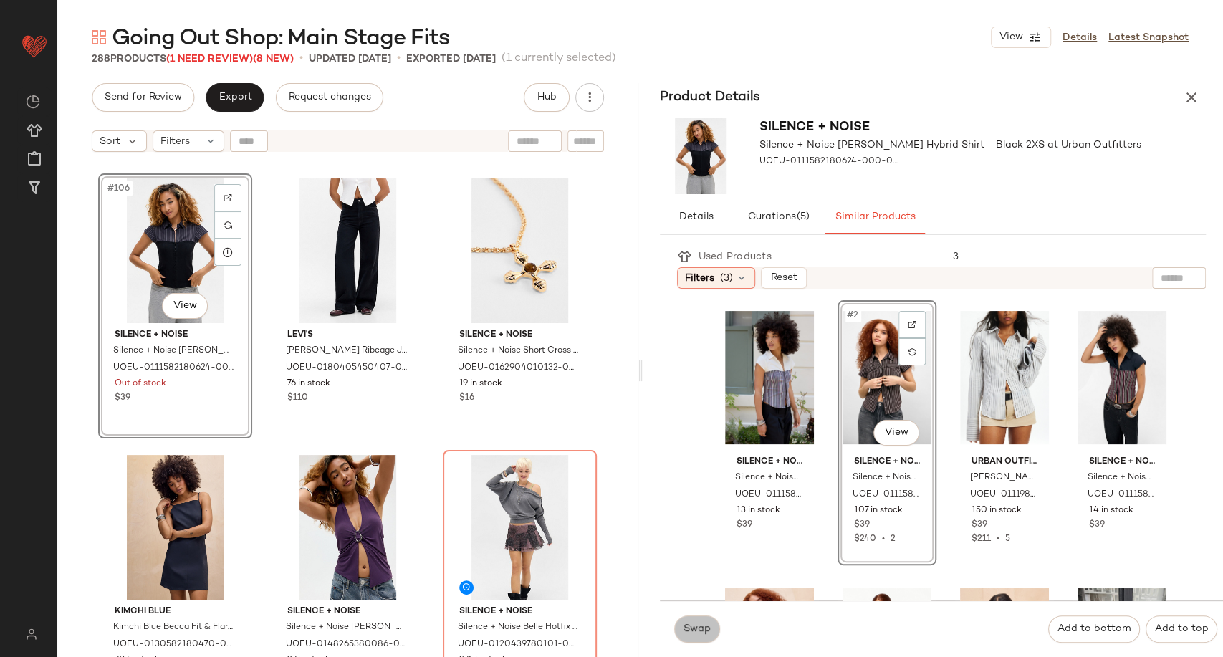
click at [698, 634] on span "Swap" at bounding box center [697, 628] width 28 height 11
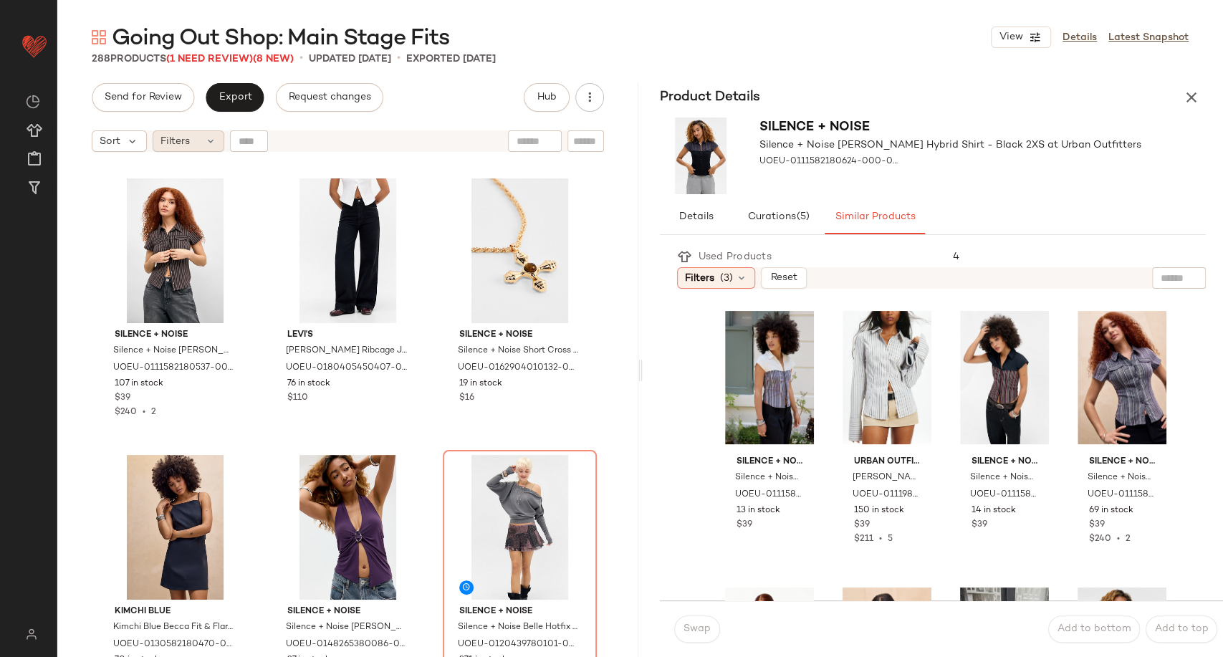
click at [215, 143] on icon at bounding box center [210, 140] width 11 height 11
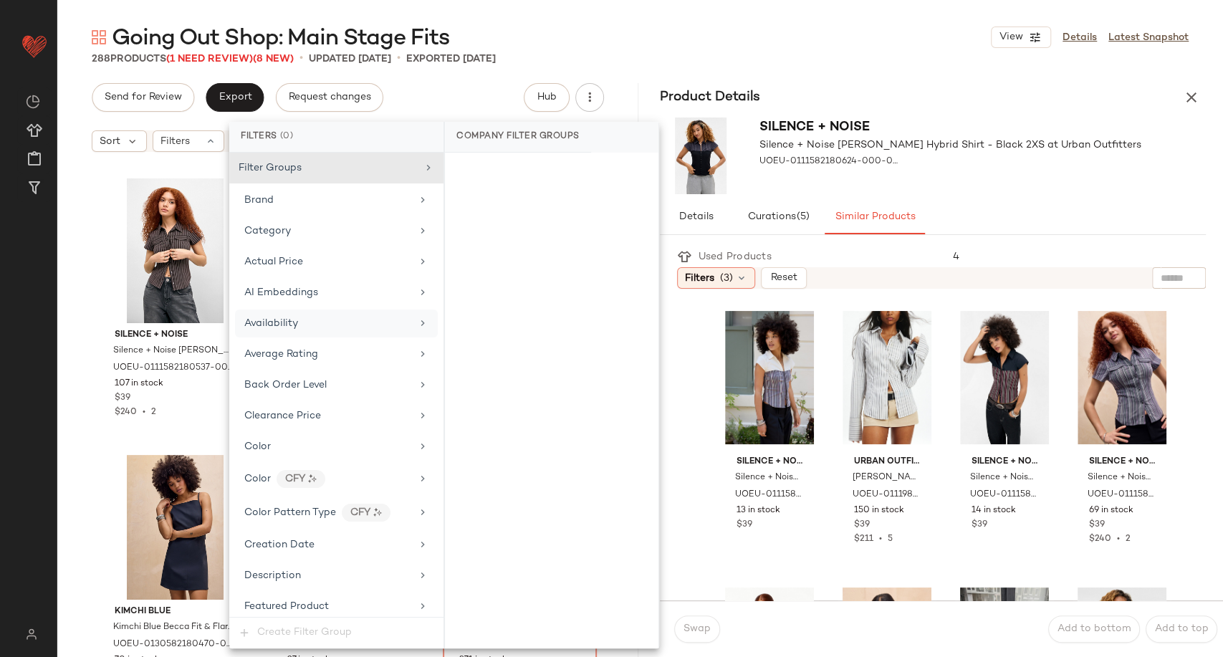
click at [295, 327] on span "Availability" at bounding box center [271, 323] width 54 height 11
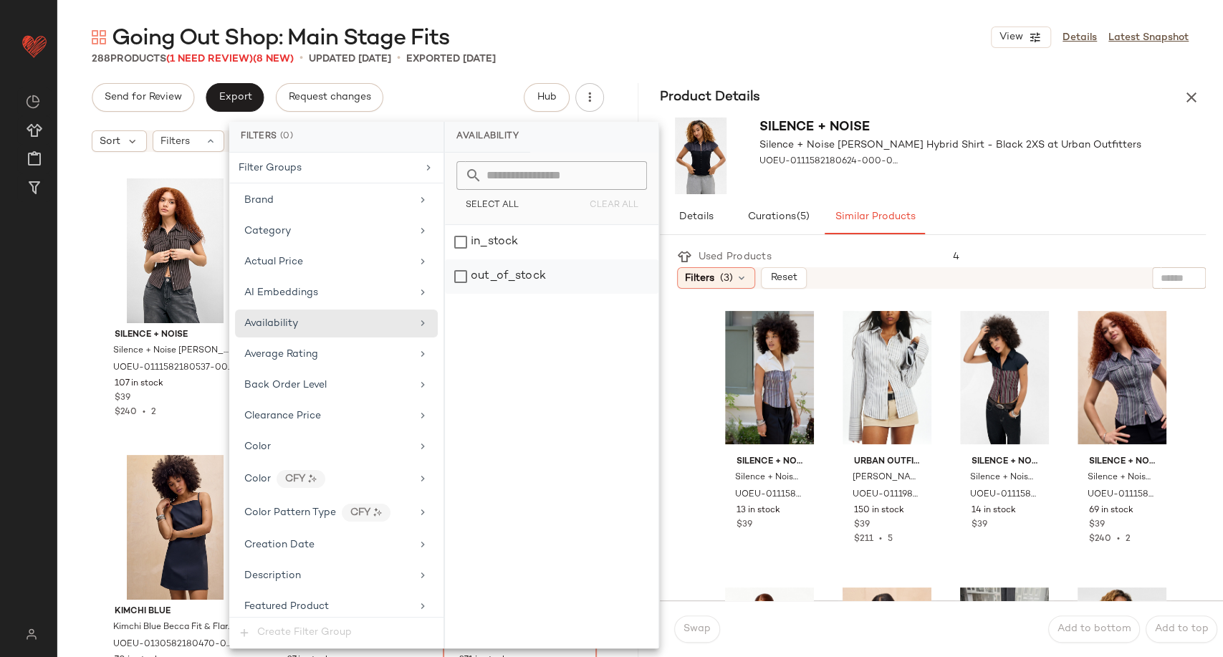
click at [511, 277] on div "out_of_stock" at bounding box center [552, 276] width 214 height 34
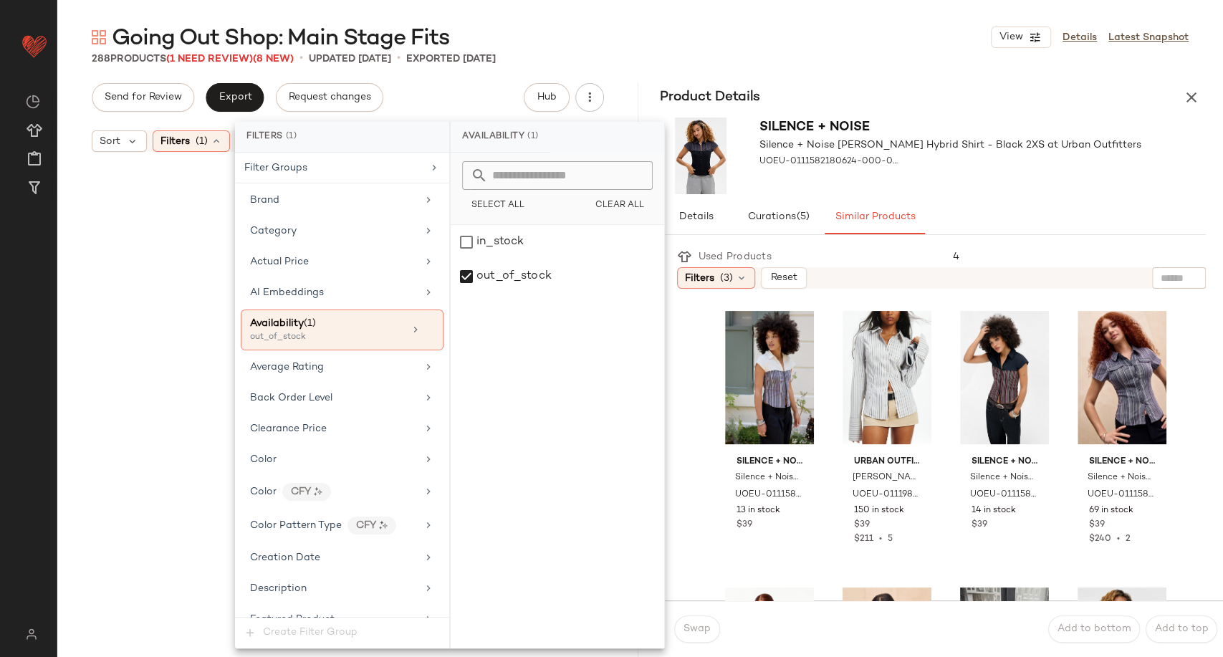
click at [86, 341] on div at bounding box center [347, 426] width 575 height 528
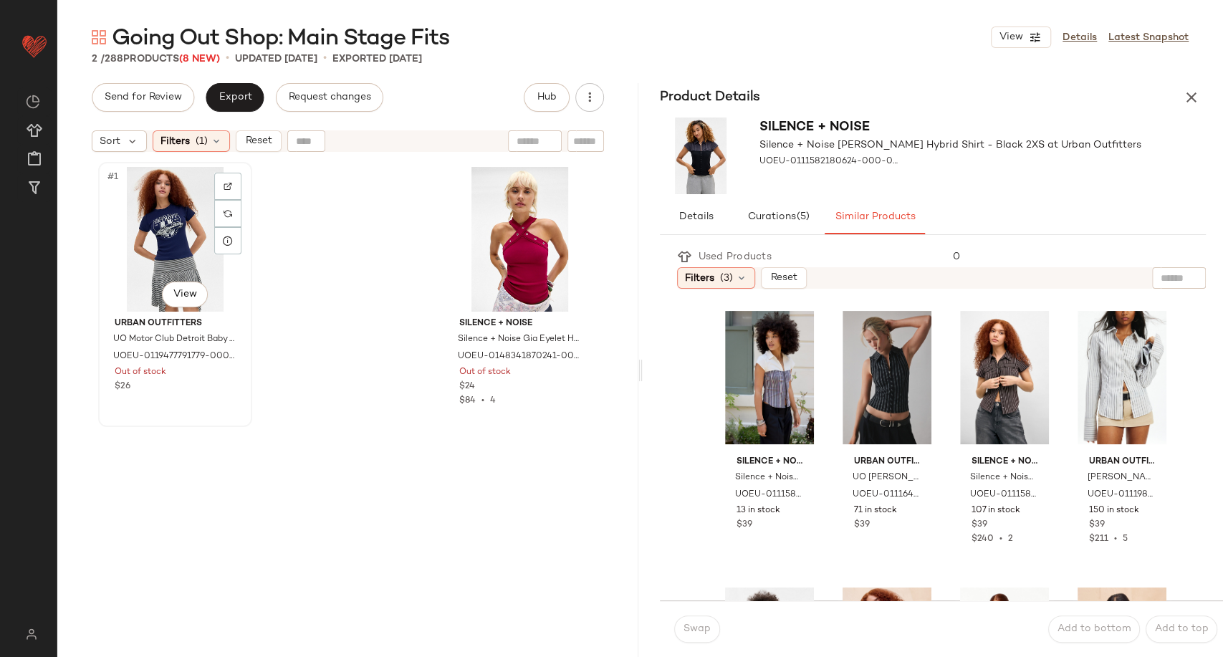
click at [168, 239] on div "#1 View" at bounding box center [175, 239] width 144 height 145
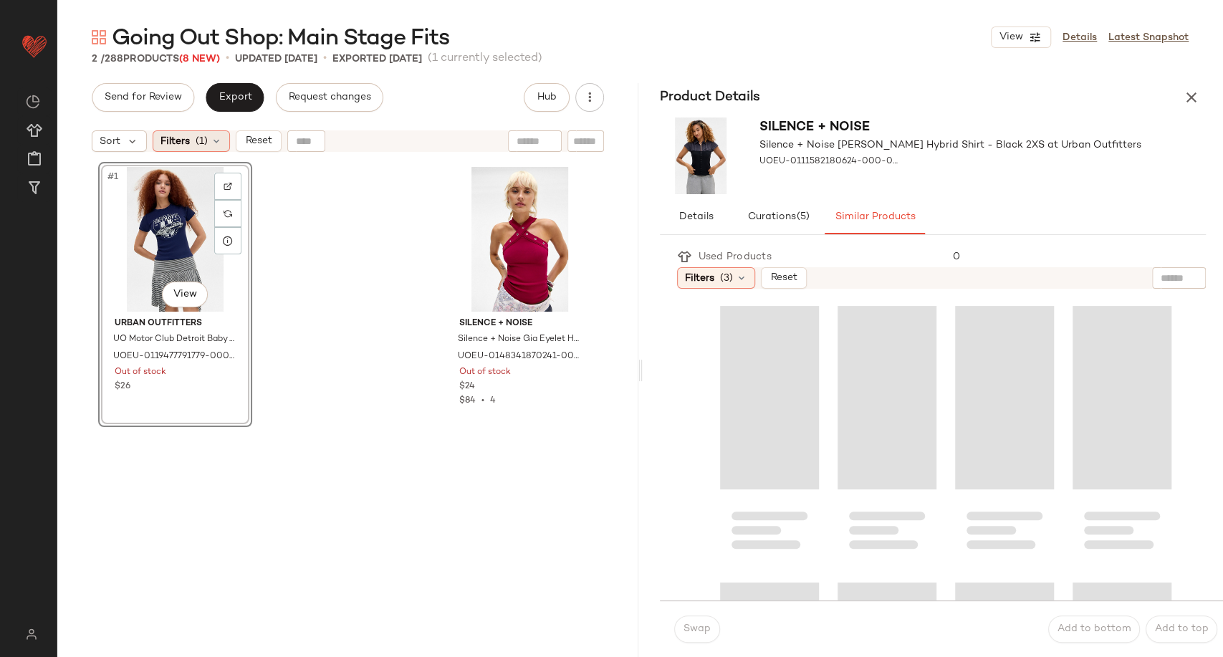
click at [219, 143] on icon at bounding box center [216, 140] width 11 height 11
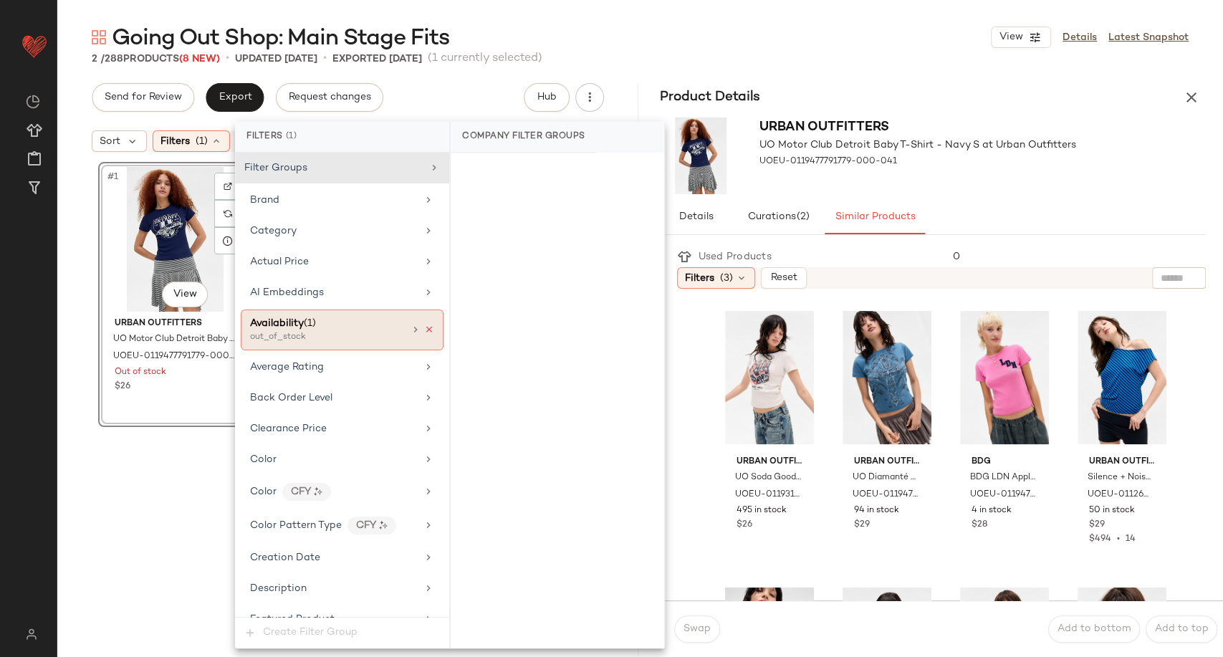
click at [425, 326] on icon at bounding box center [429, 330] width 10 height 10
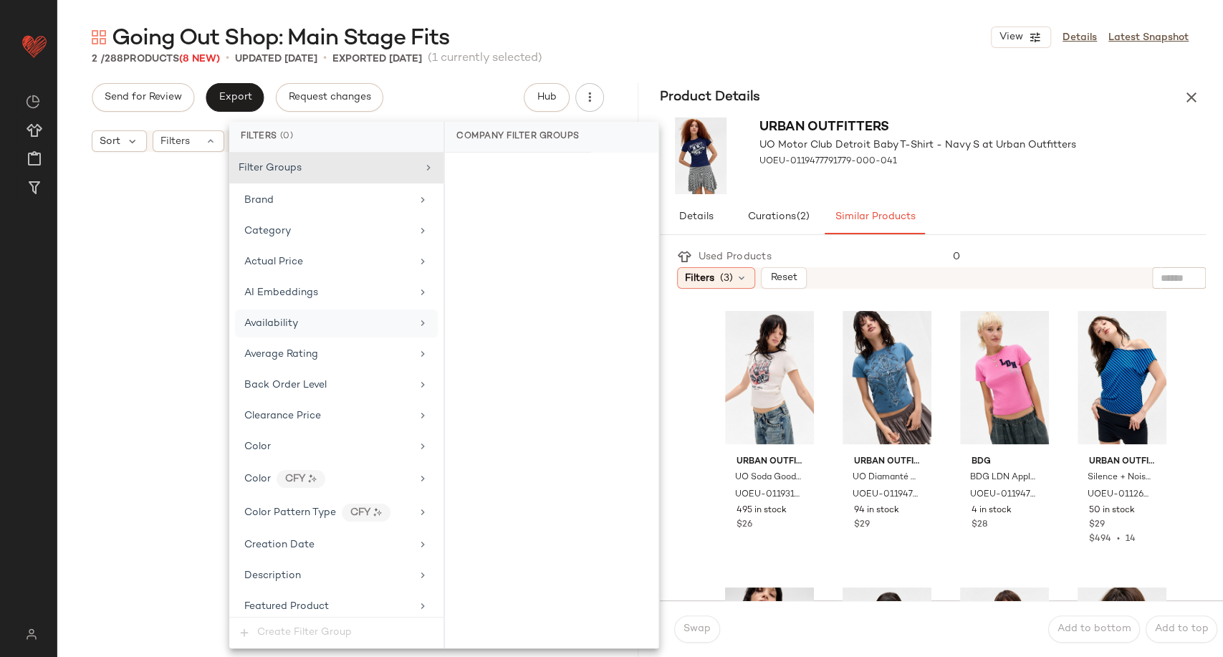
click at [88, 393] on div at bounding box center [347, 426] width 575 height 528
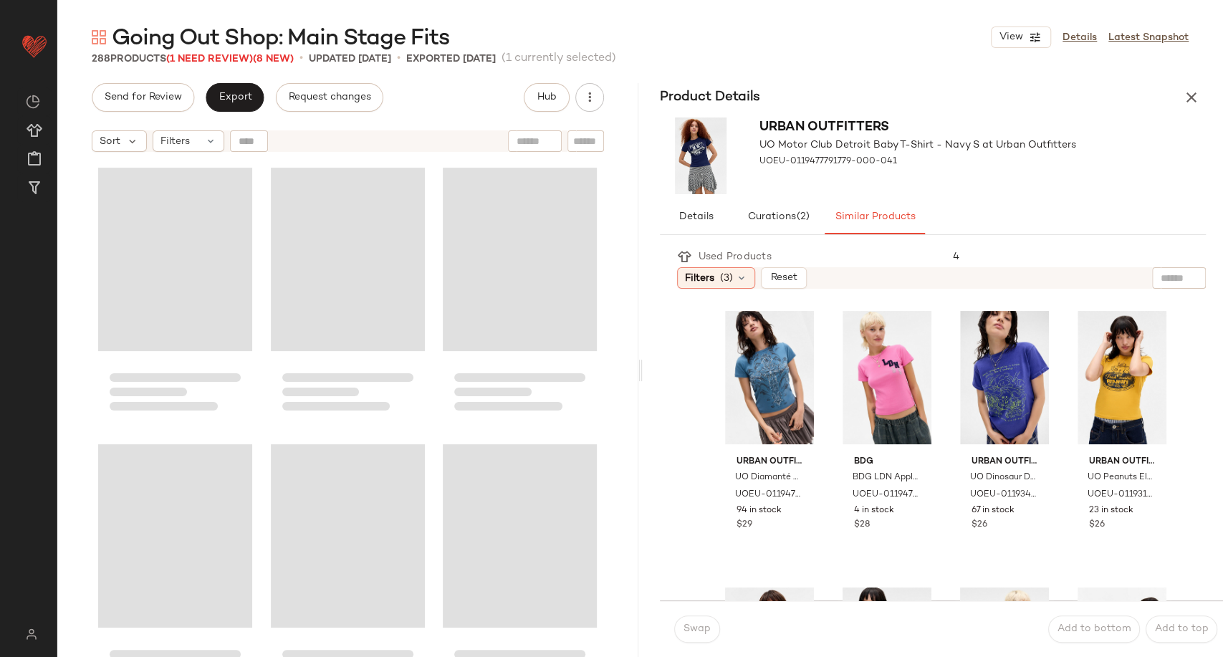
scroll to position [13552, 0]
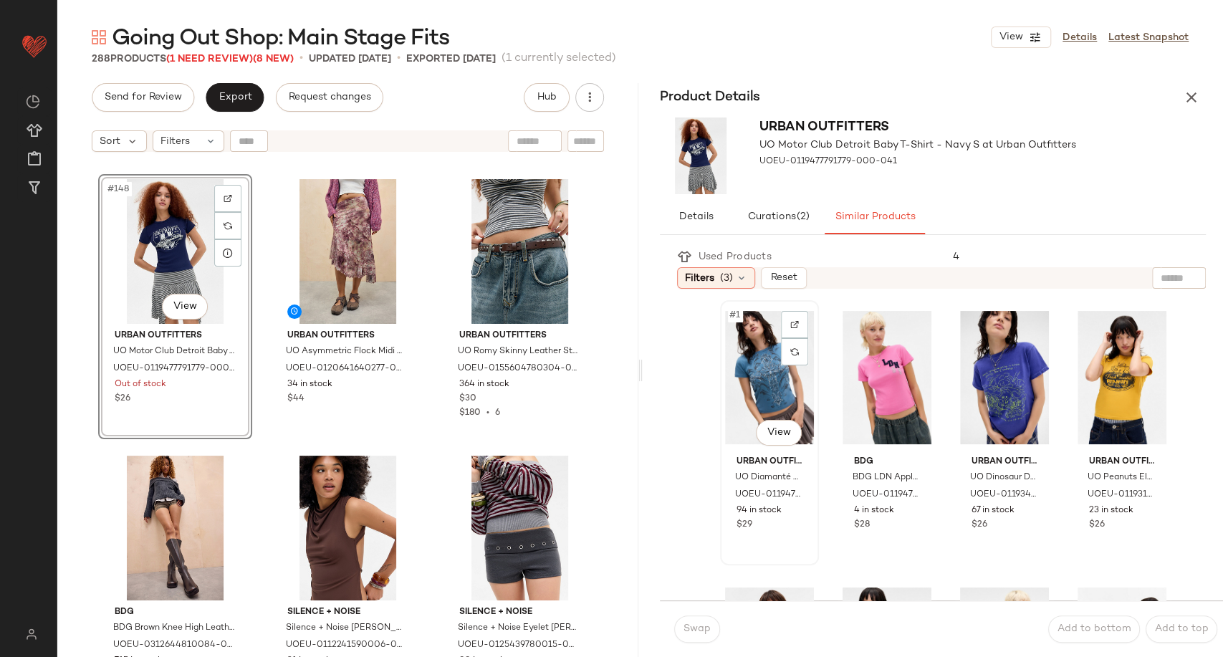
click at [746, 383] on div "#1 View" at bounding box center [769, 377] width 89 height 145
click at [691, 626] on span "Swap" at bounding box center [697, 628] width 28 height 11
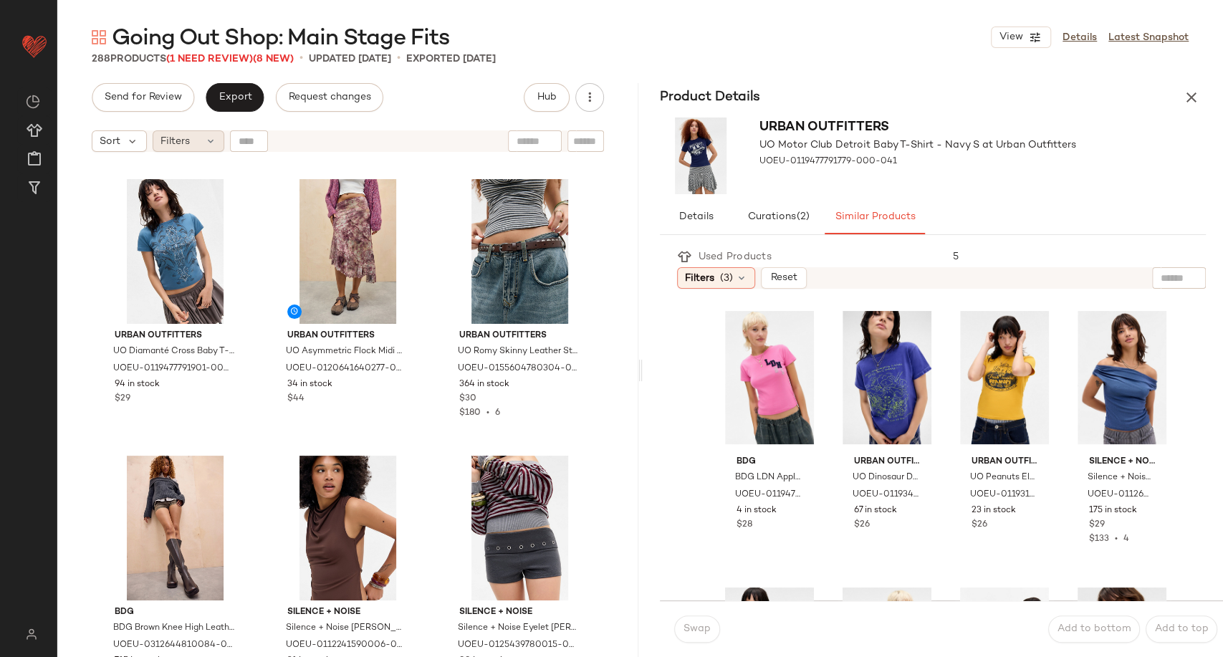
click at [206, 148] on div "Filters" at bounding box center [189, 140] width 72 height 21
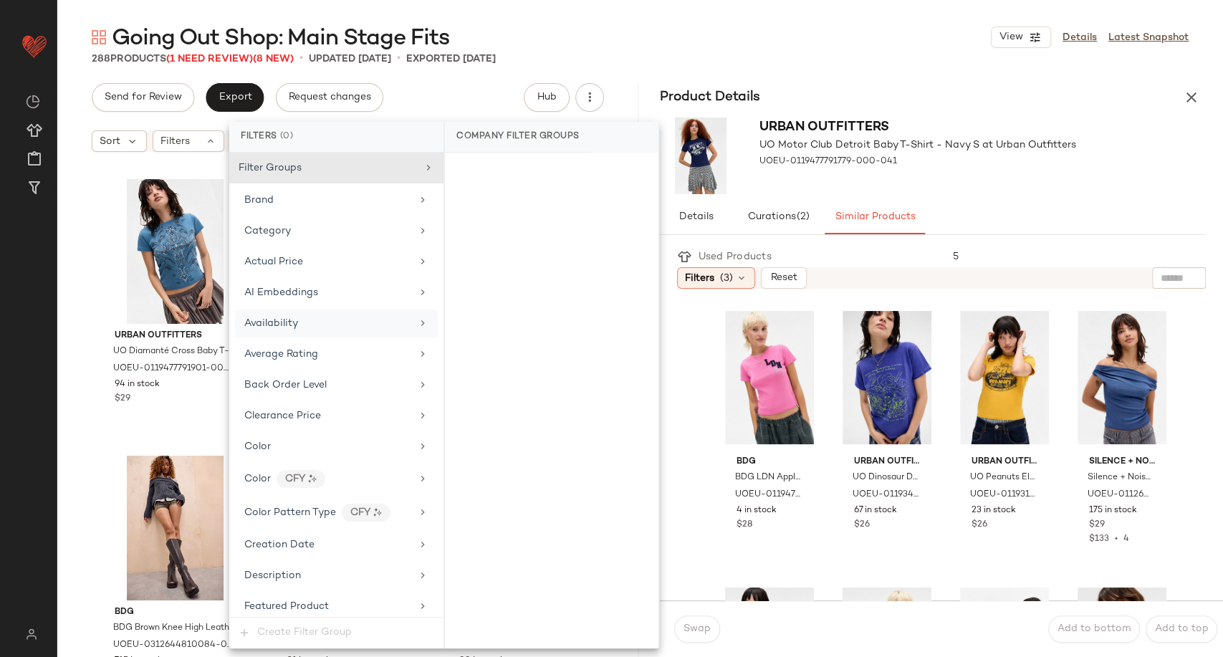
click at [320, 316] on div "Availability" at bounding box center [327, 323] width 167 height 15
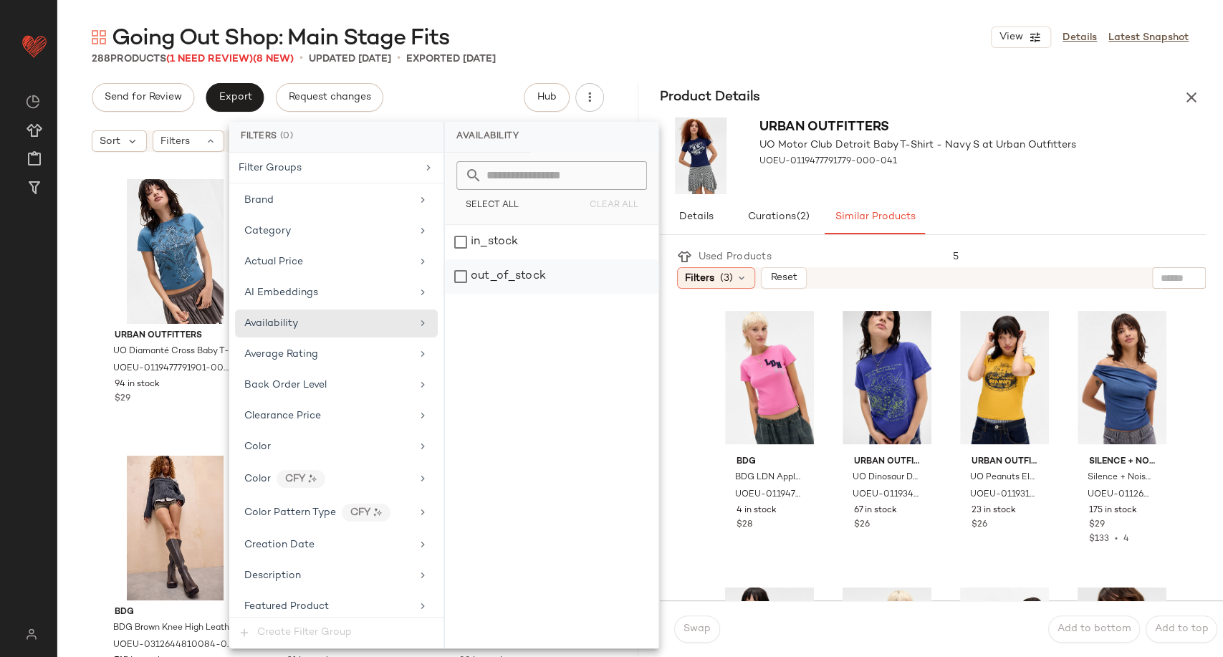
click at [495, 273] on div "out_of_stock" at bounding box center [552, 276] width 214 height 34
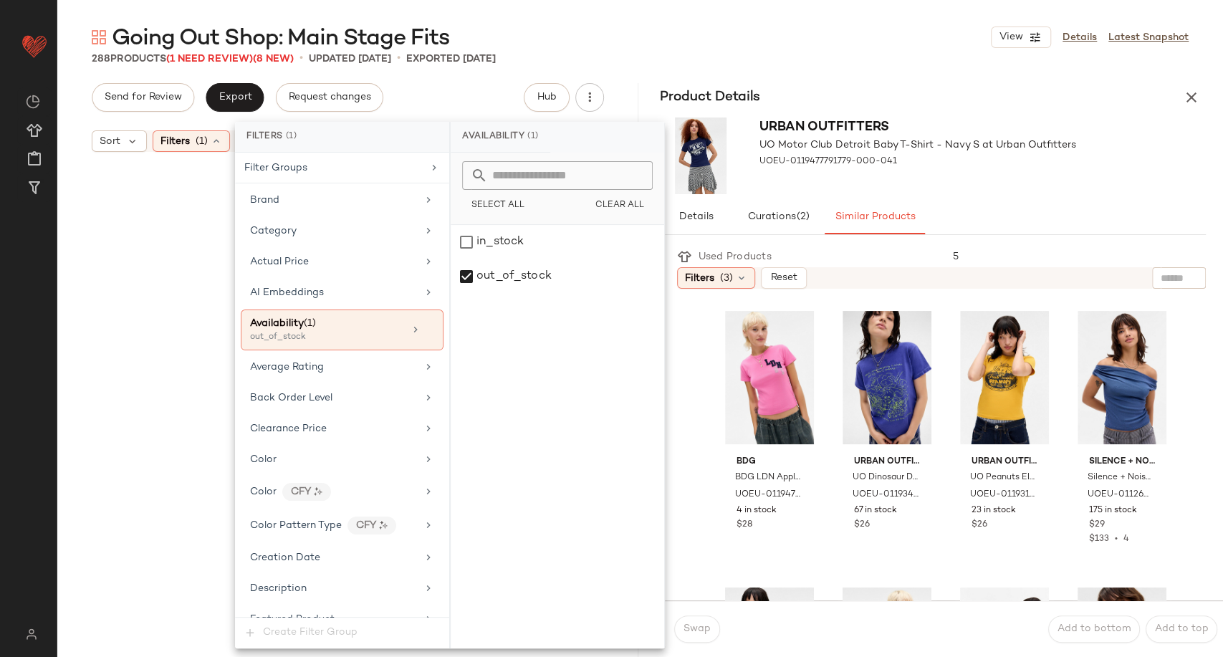
click at [90, 288] on div at bounding box center [347, 426] width 575 height 528
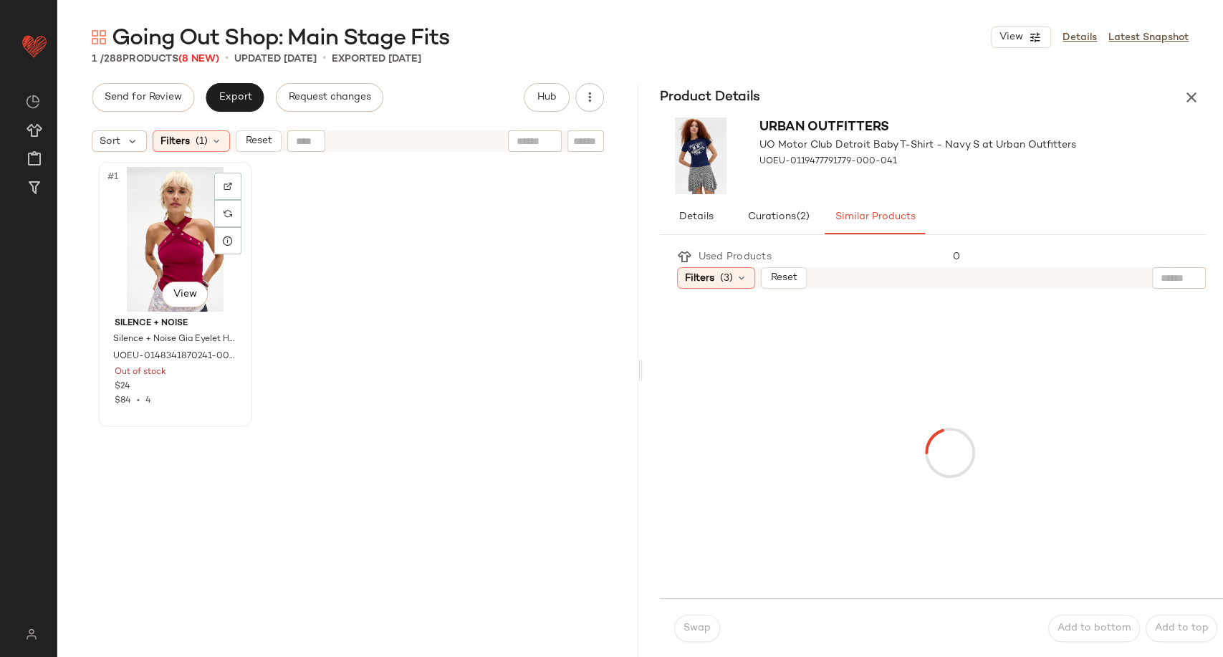
click at [179, 254] on div "#1 View" at bounding box center [175, 239] width 144 height 145
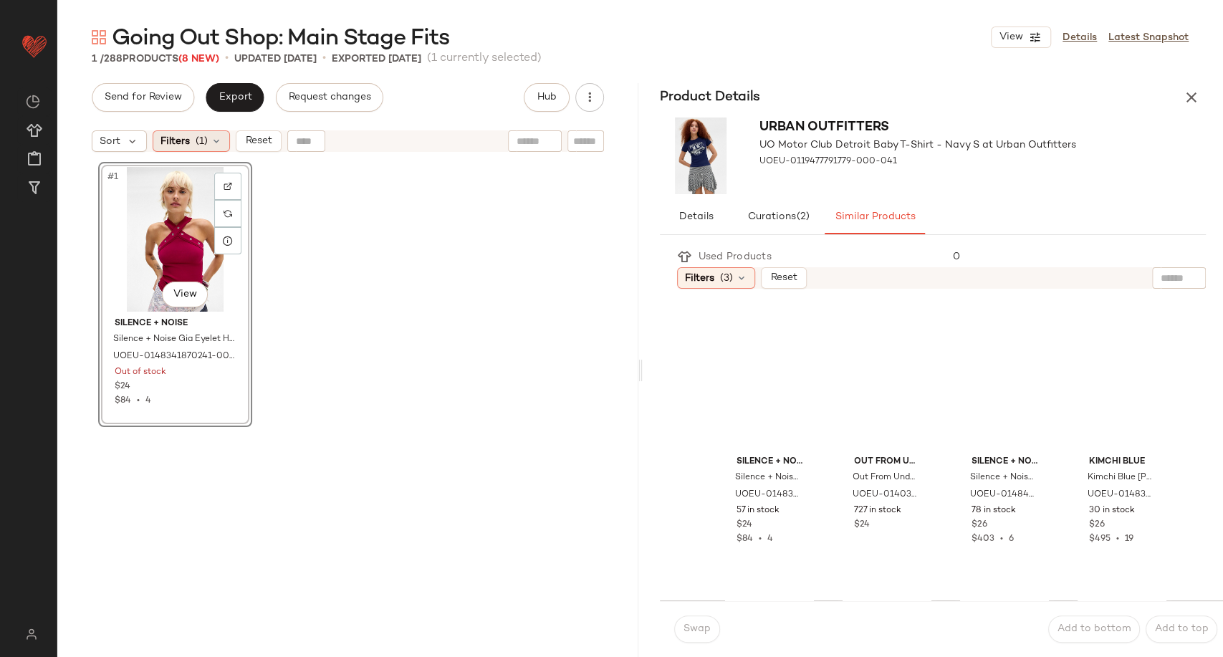
click at [219, 140] on icon at bounding box center [216, 140] width 11 height 11
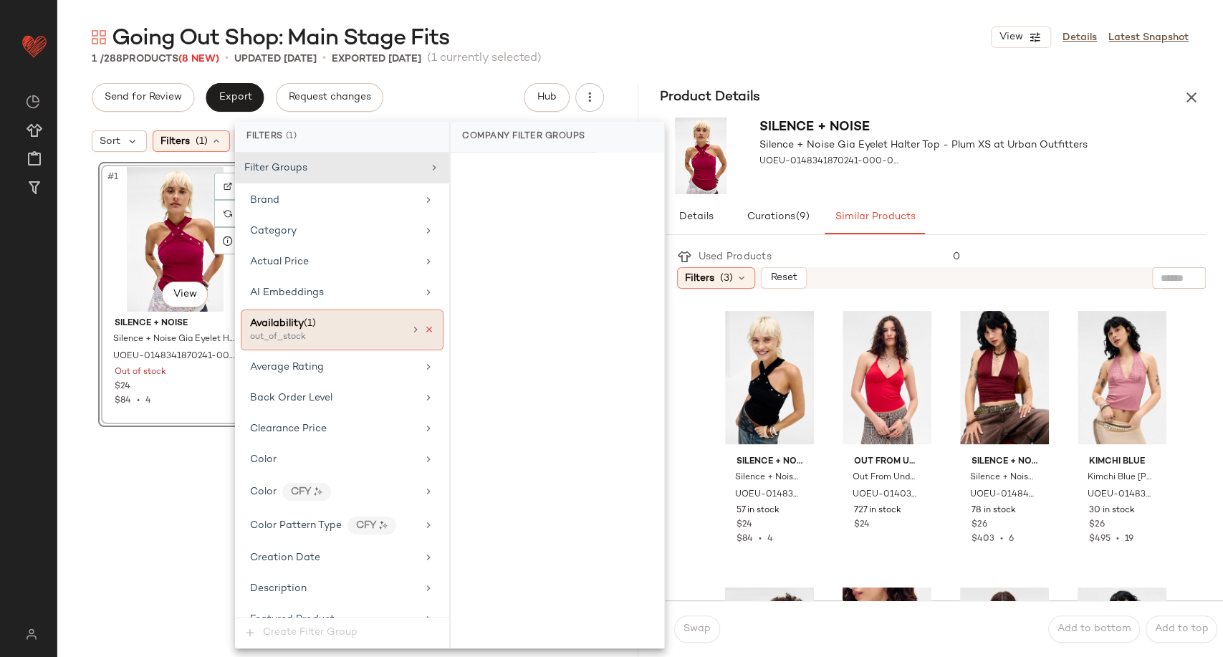
click at [426, 325] on icon at bounding box center [429, 330] width 10 height 10
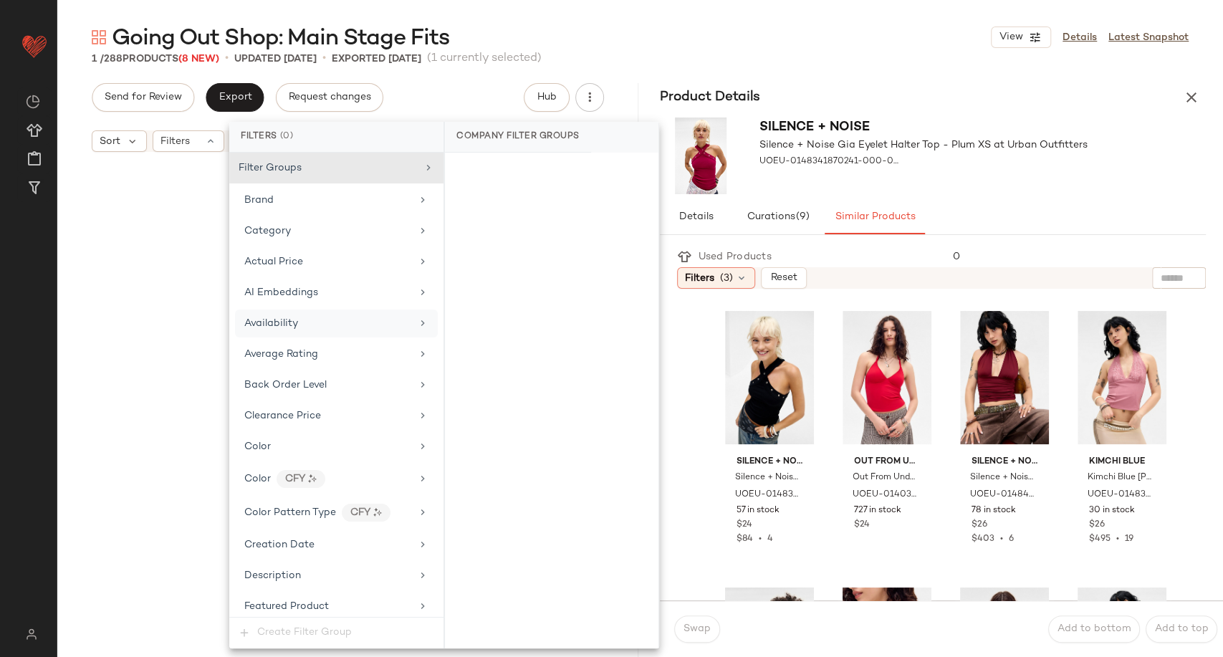
click at [81, 374] on div at bounding box center [347, 426] width 575 height 528
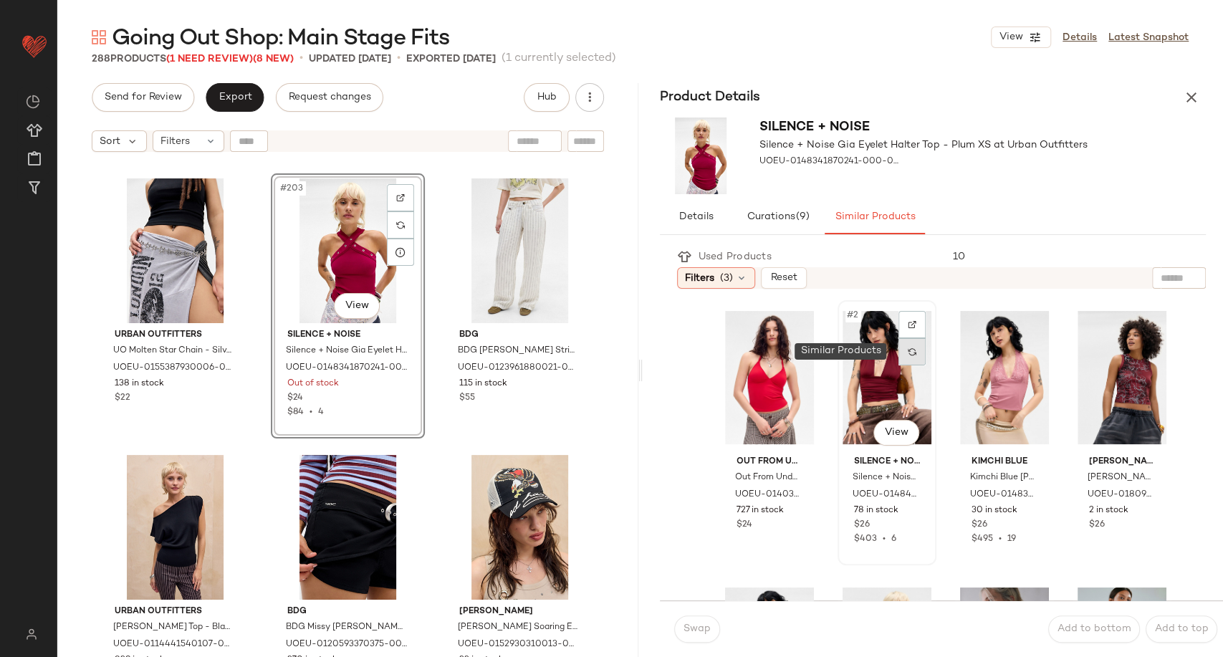
click at [899, 364] on div at bounding box center [912, 351] width 27 height 27
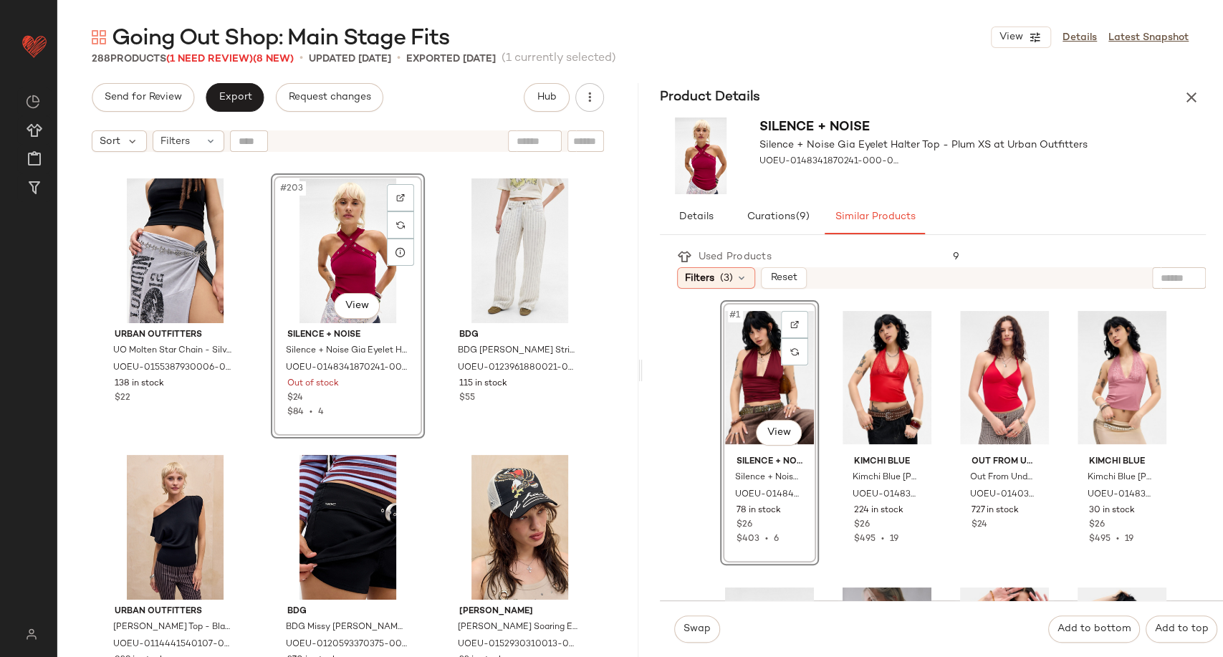
click at [761, 386] on div "#1 View" at bounding box center [769, 377] width 89 height 145
click at [689, 628] on span "Swap" at bounding box center [697, 628] width 28 height 11
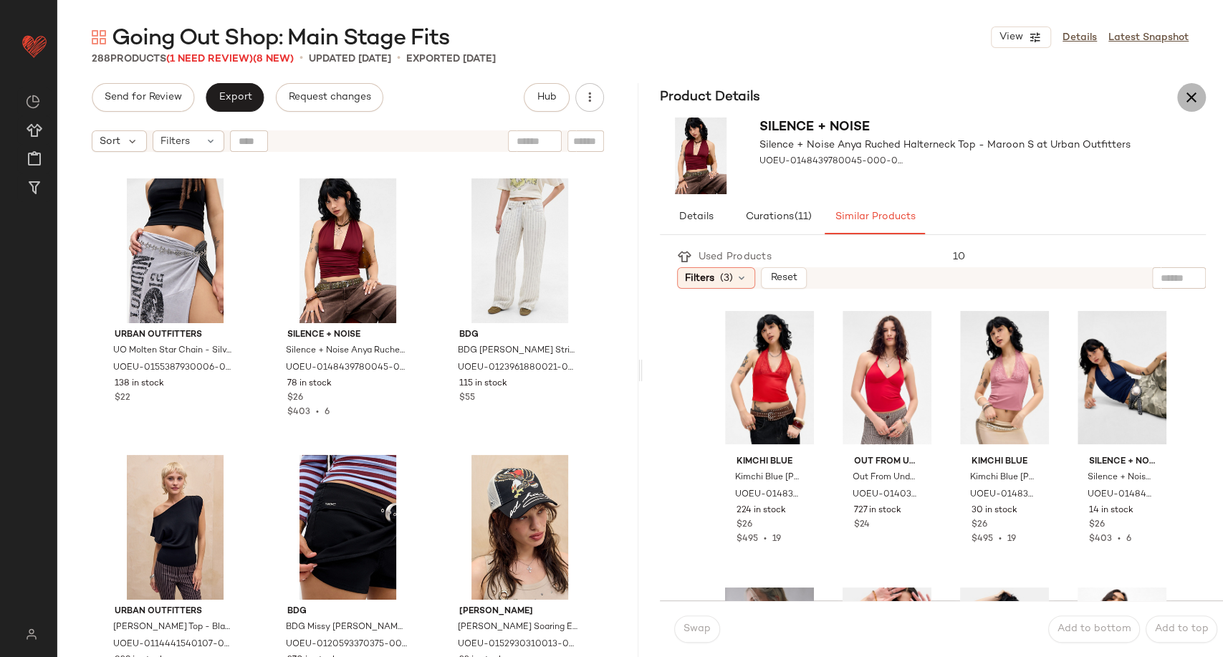
click at [1192, 90] on icon "button" at bounding box center [1191, 97] width 17 height 17
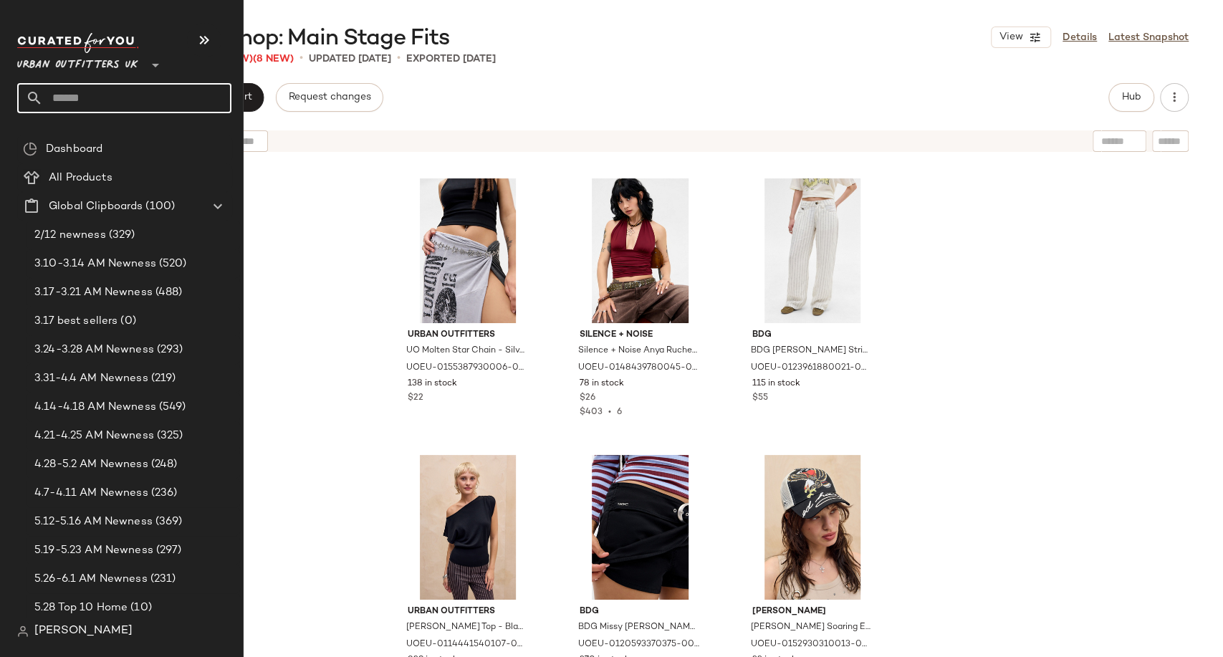
click at [60, 101] on input "text" at bounding box center [137, 98] width 188 height 30
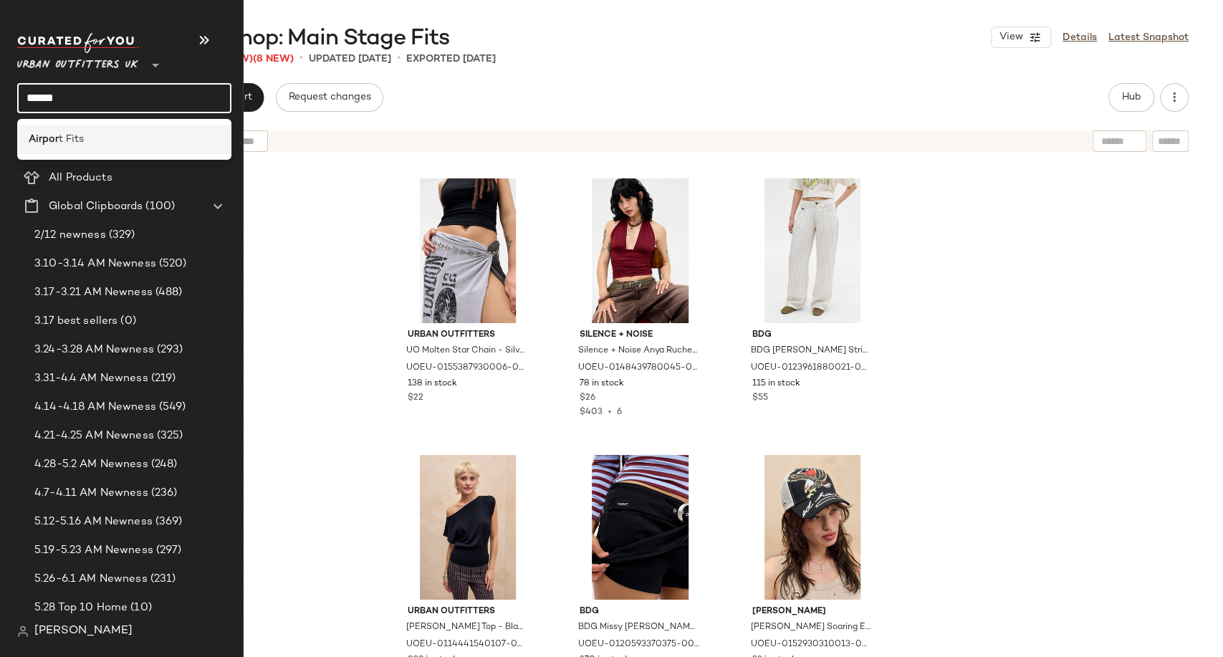
type input "******"
click at [59, 145] on span "t Fits" at bounding box center [71, 139] width 25 height 15
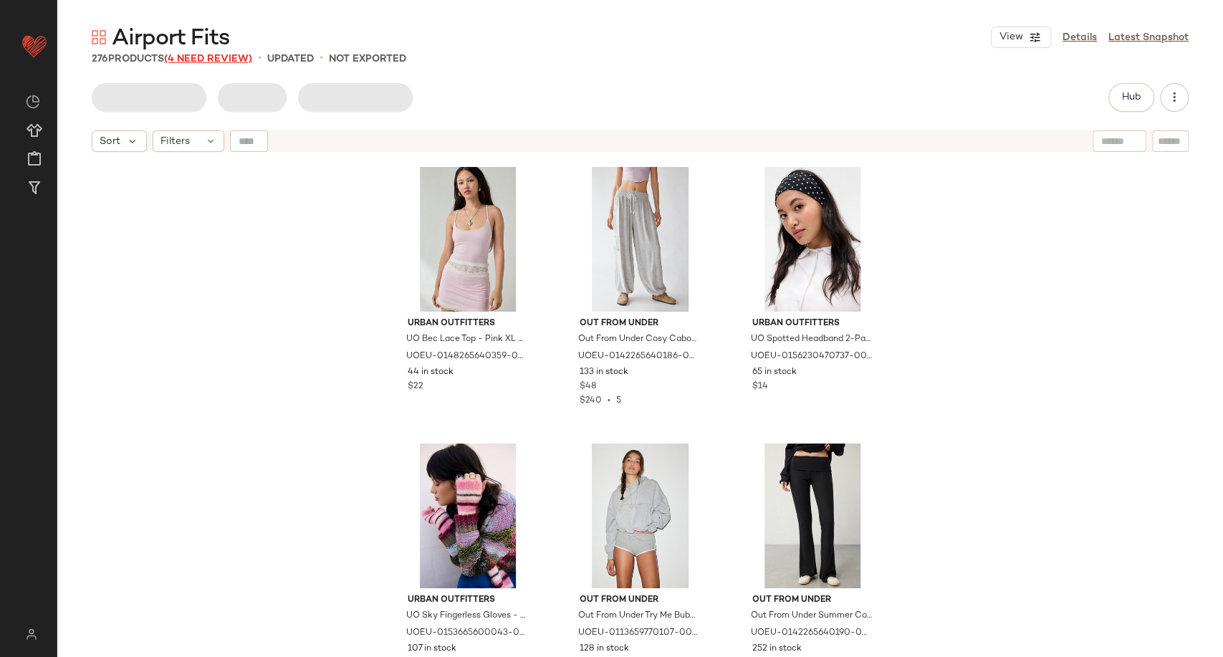
click at [205, 59] on span "(4 Need Review)" at bounding box center [208, 59] width 88 height 11
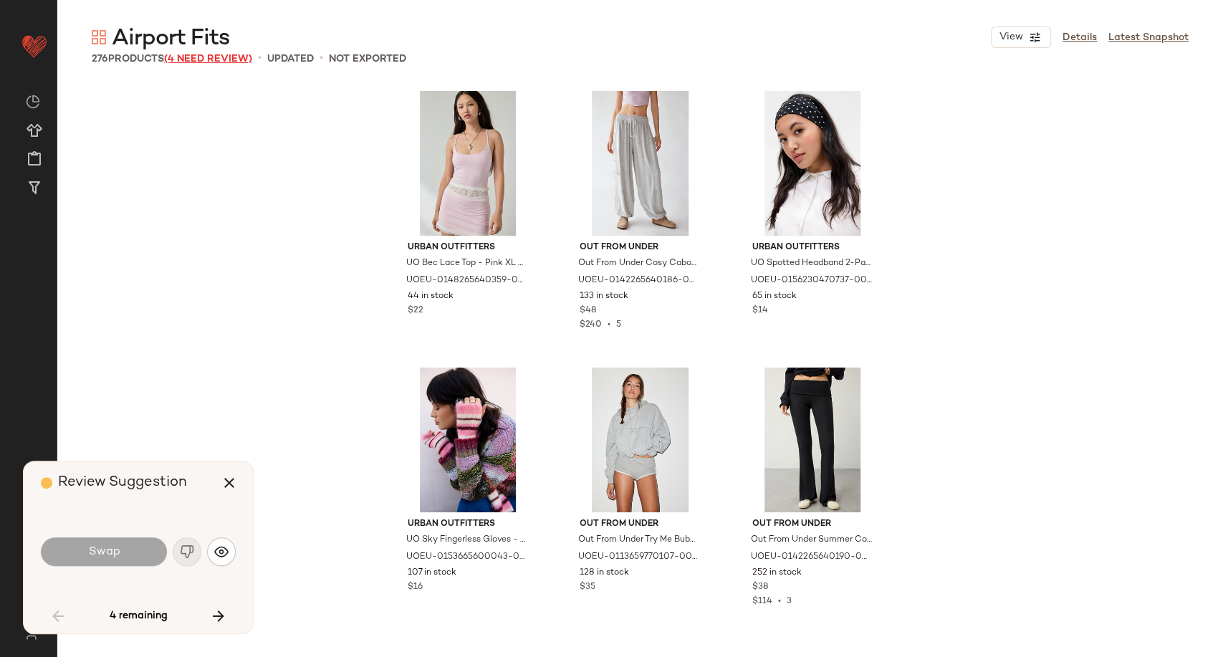
scroll to position [5532, 0]
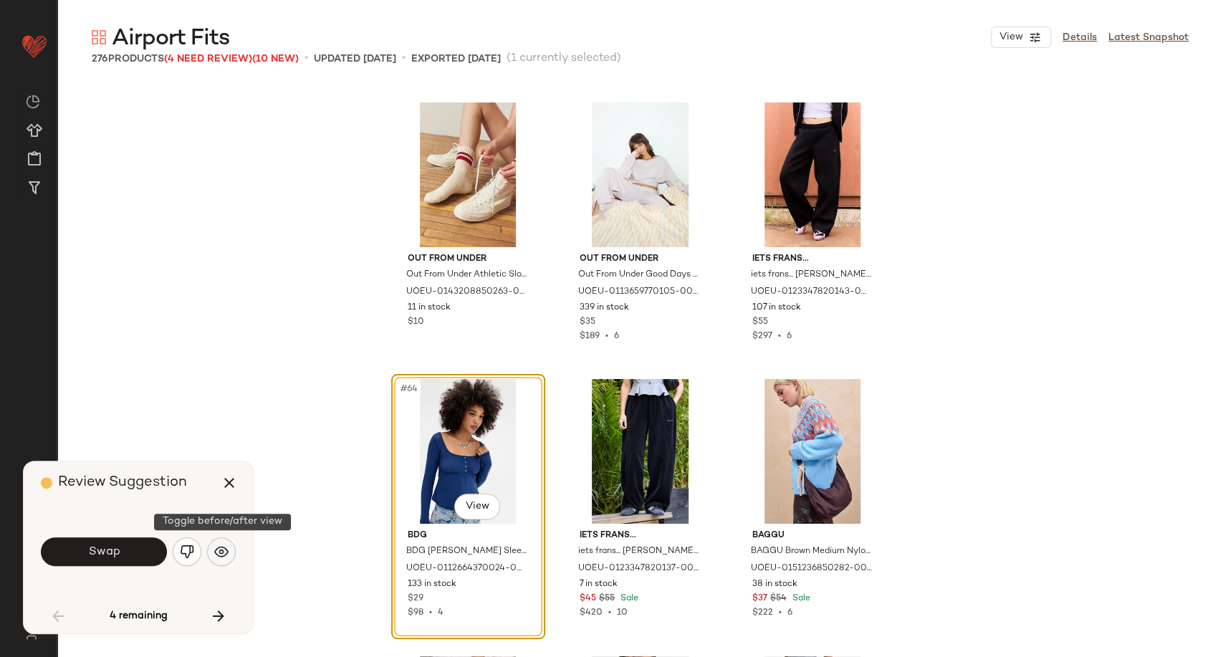
click at [218, 557] on img "button" at bounding box center [221, 552] width 14 height 14
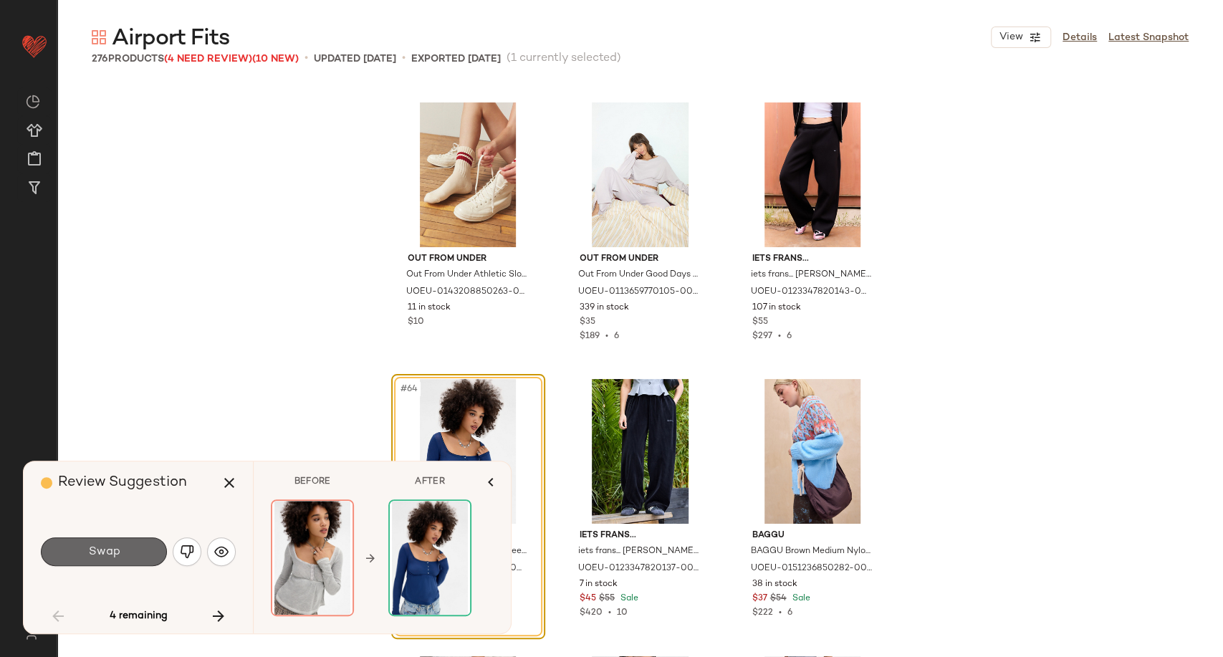
click at [139, 552] on button "Swap" at bounding box center [104, 551] width 126 height 29
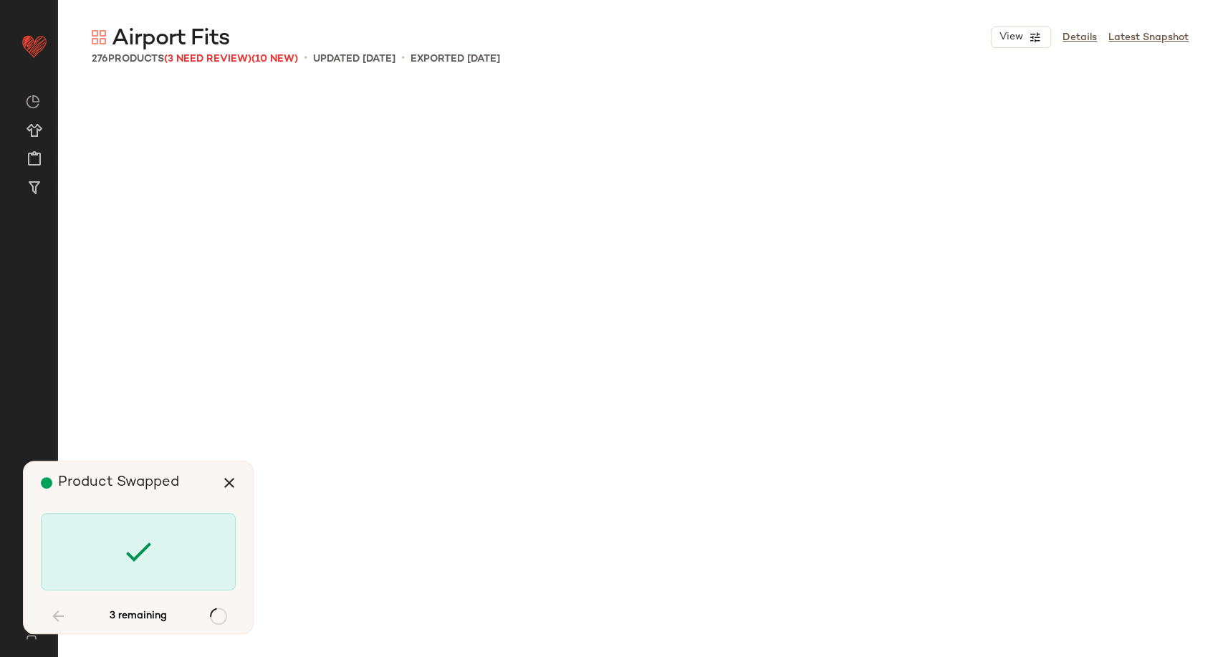
scroll to position [14936, 0]
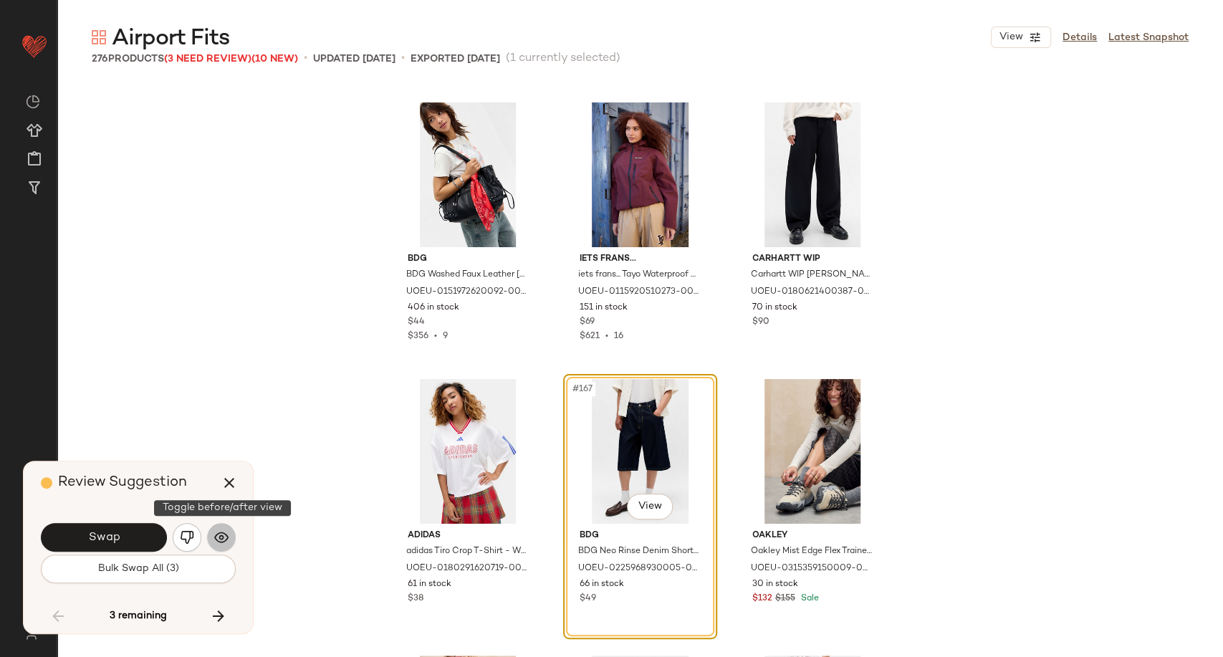
click at [224, 550] on button "button" at bounding box center [221, 537] width 29 height 29
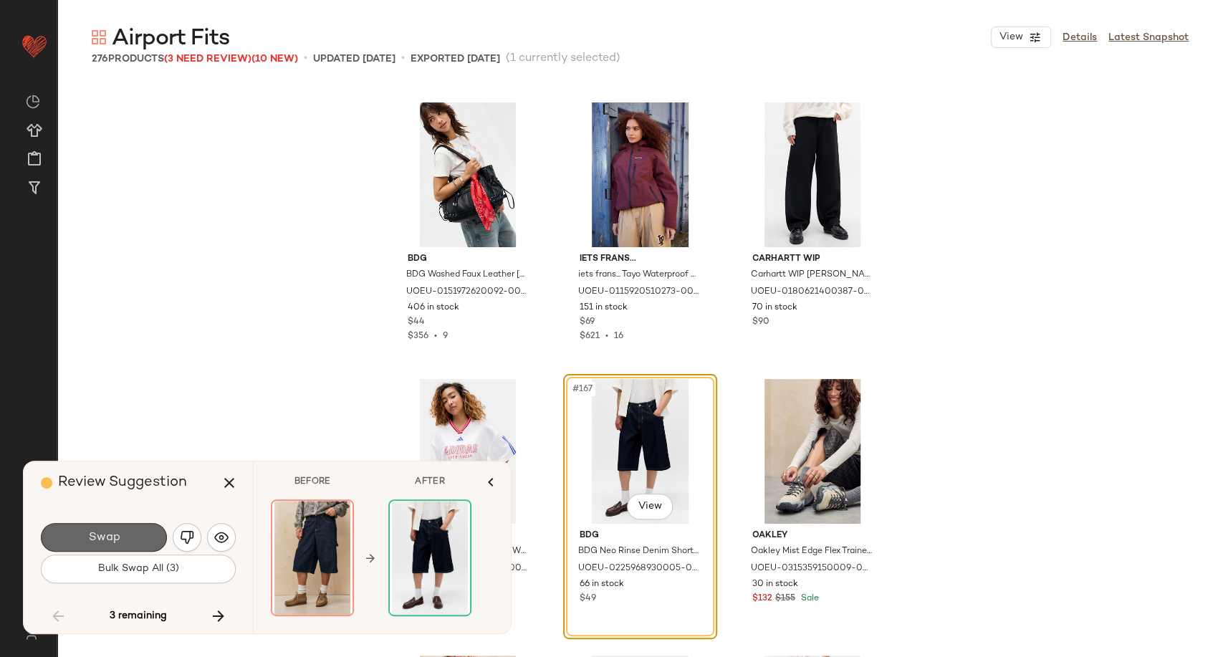
click at [140, 538] on button "Swap" at bounding box center [104, 537] width 126 height 29
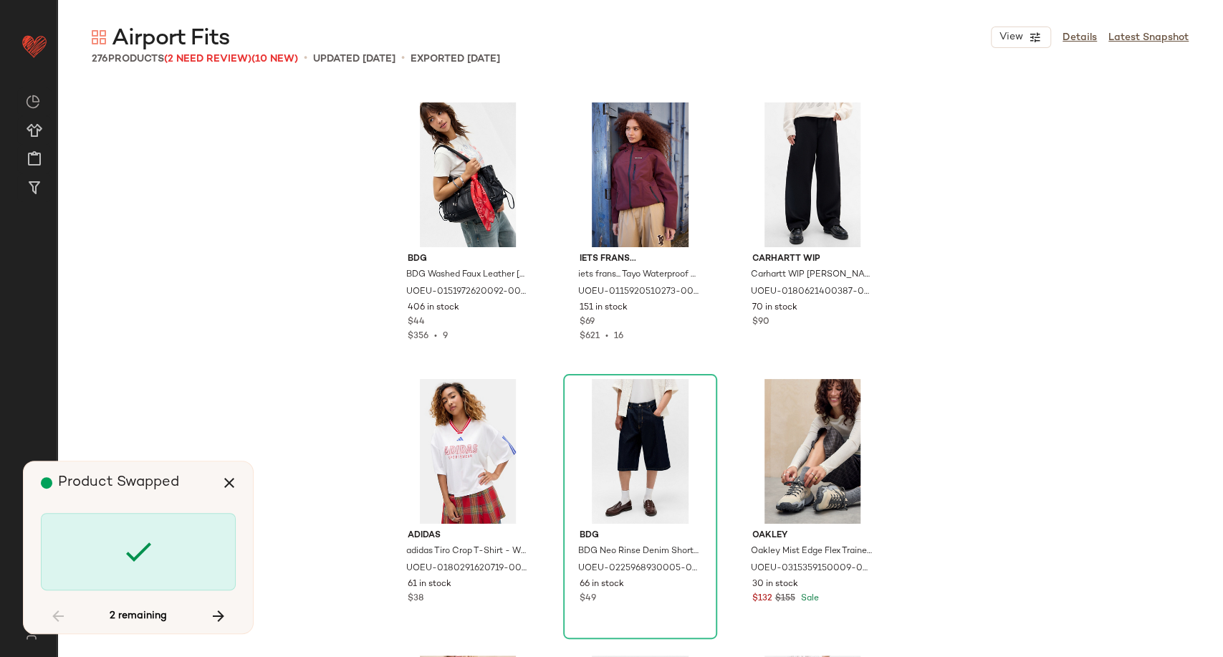
scroll to position [16595, 0]
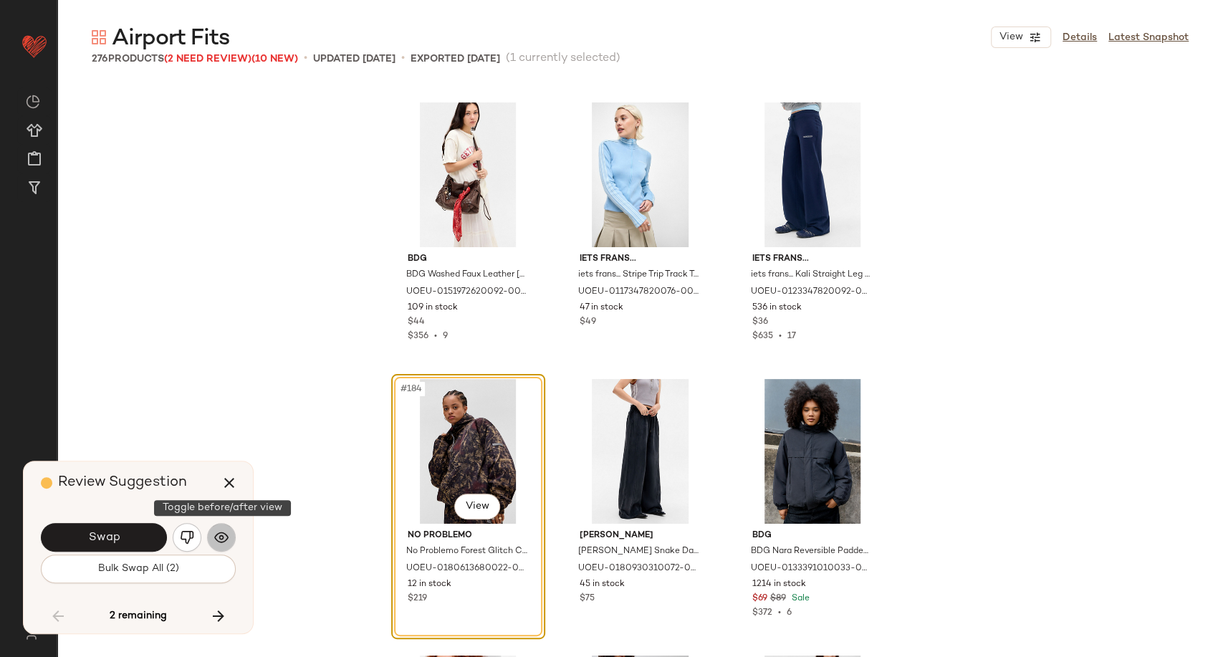
click at [216, 540] on img "button" at bounding box center [221, 537] width 14 height 14
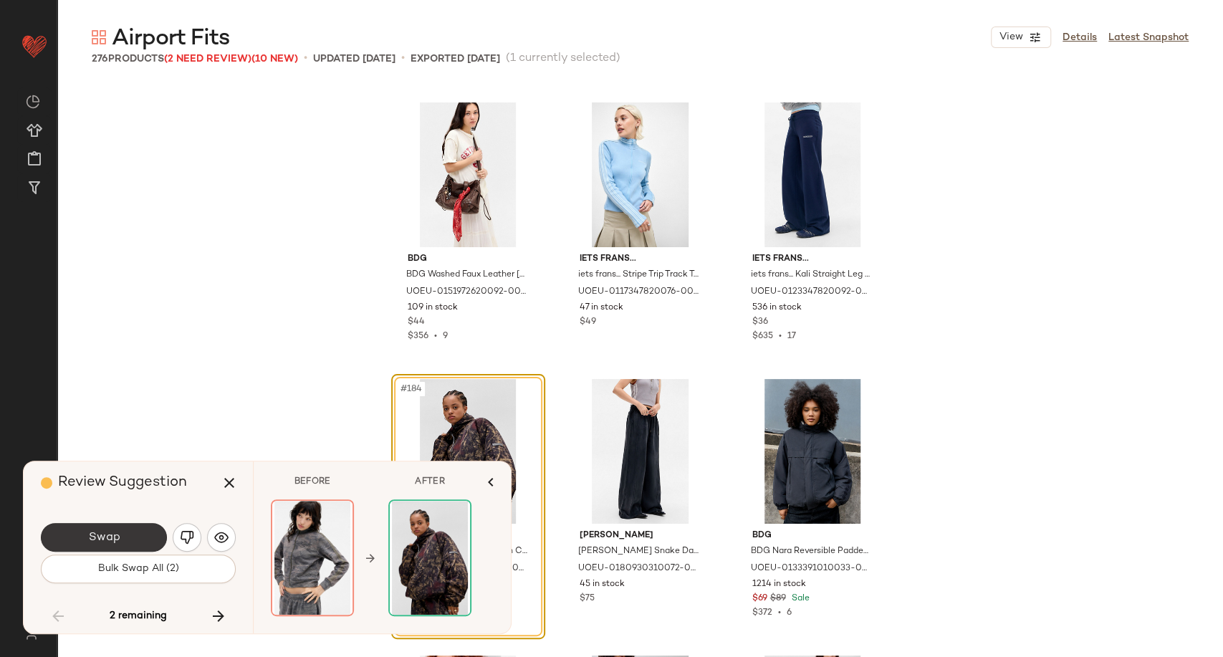
click at [155, 539] on button "Swap" at bounding box center [104, 537] width 126 height 29
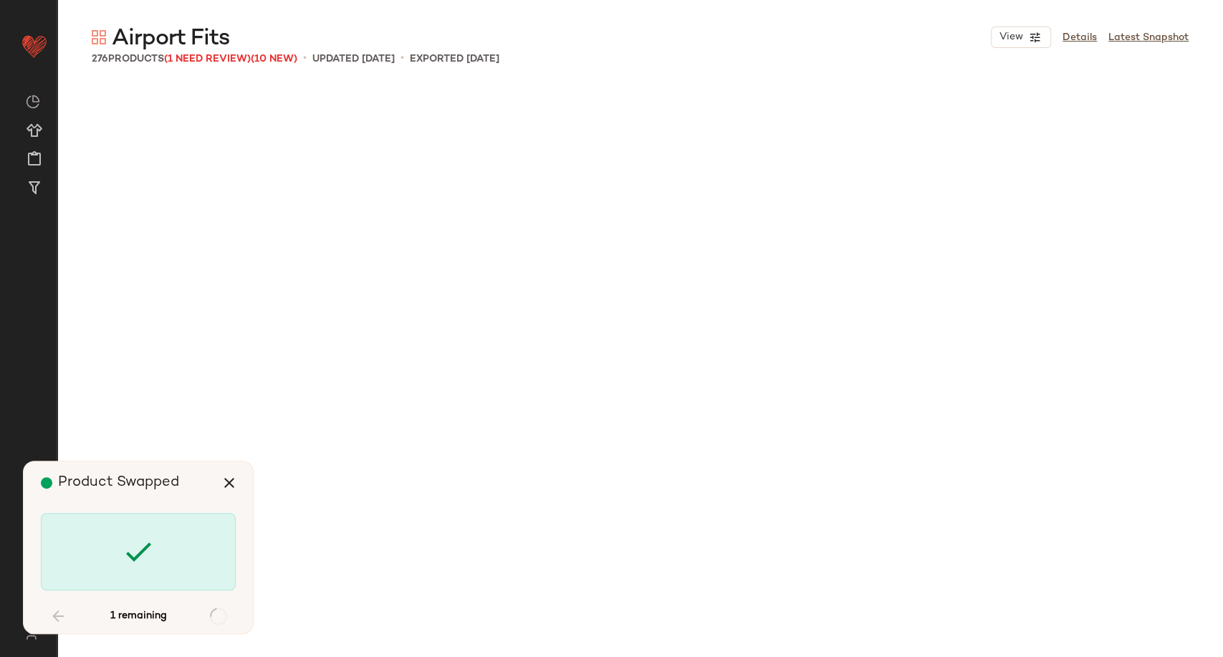
scroll to position [18531, 0]
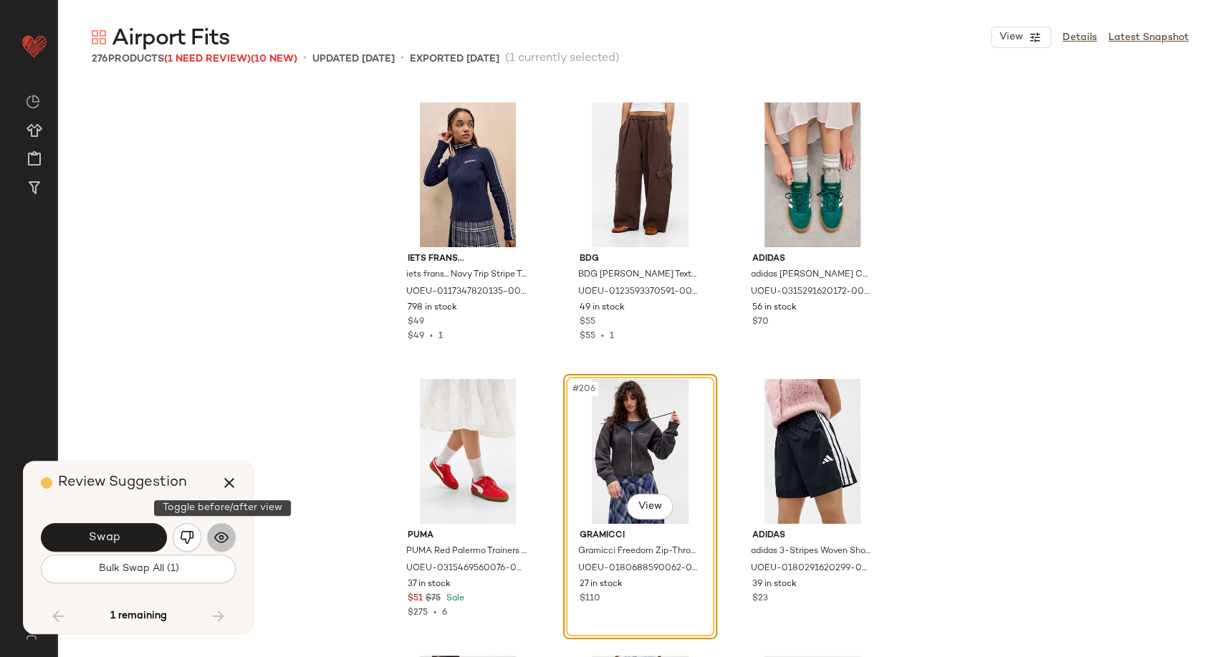
click at [223, 539] on img "button" at bounding box center [221, 537] width 14 height 14
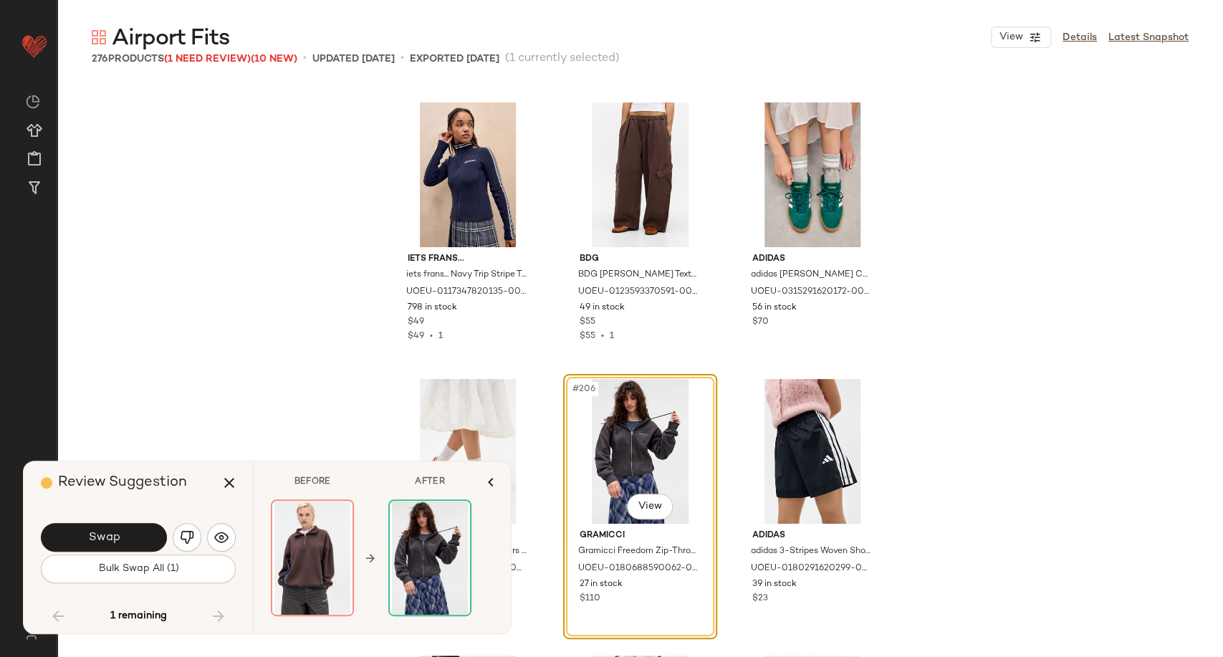
click at [153, 538] on button "Swap" at bounding box center [104, 537] width 126 height 29
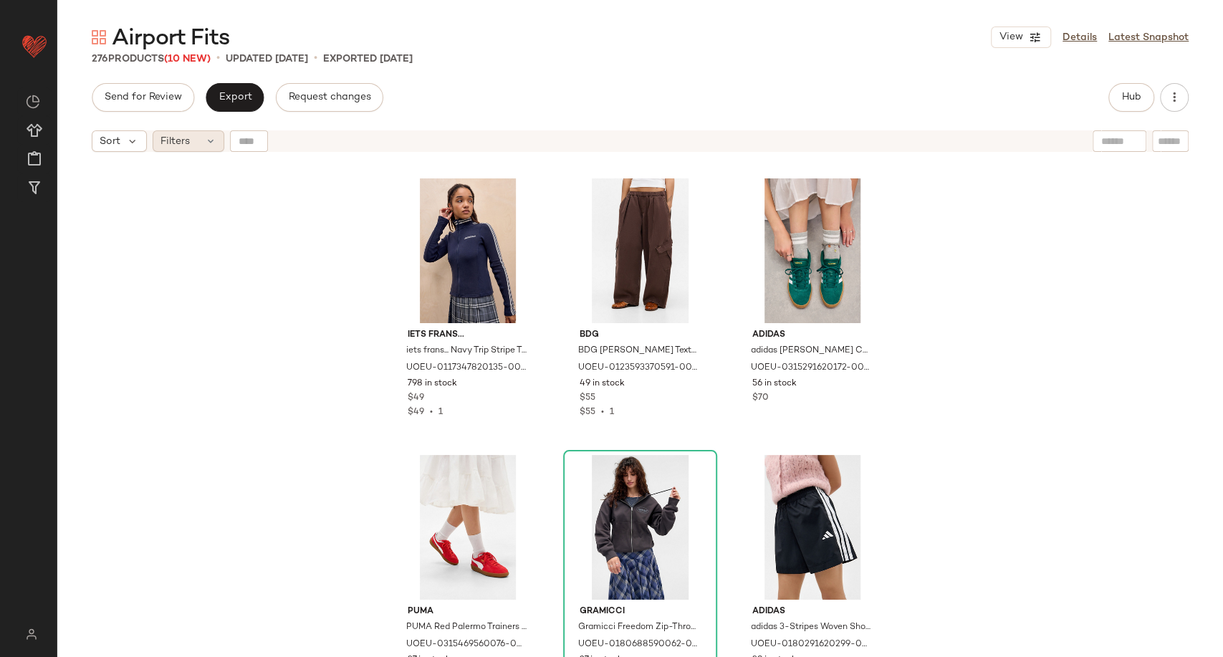
click at [208, 145] on icon at bounding box center [210, 140] width 11 height 11
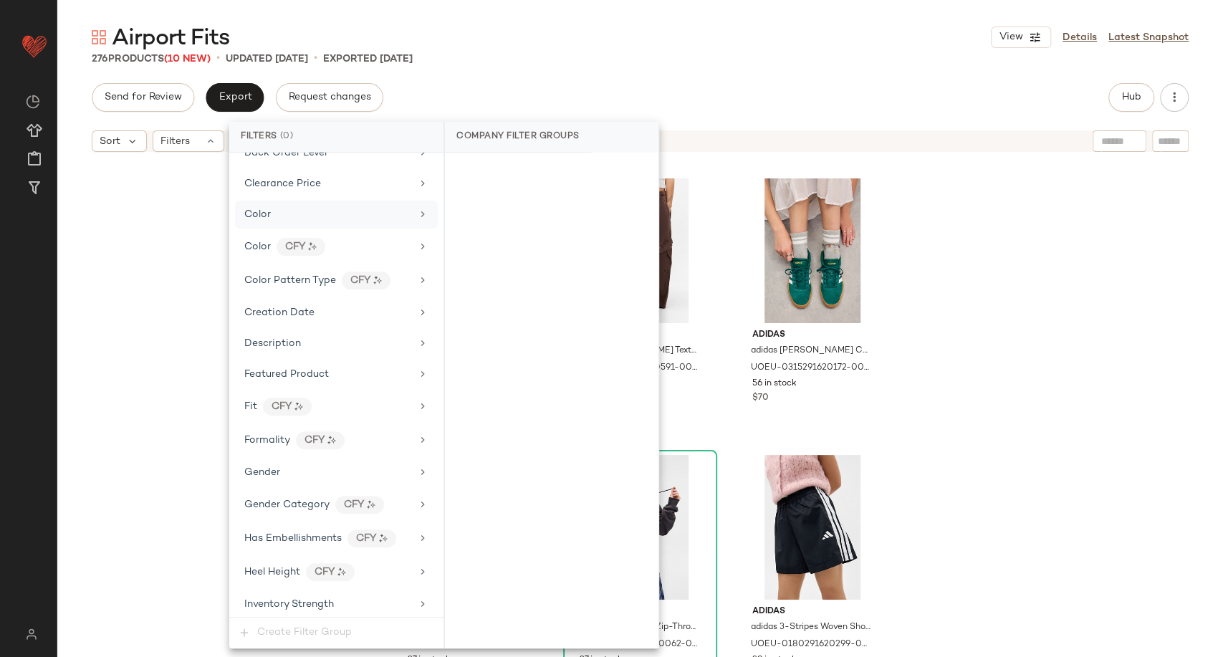
scroll to position [239, 0]
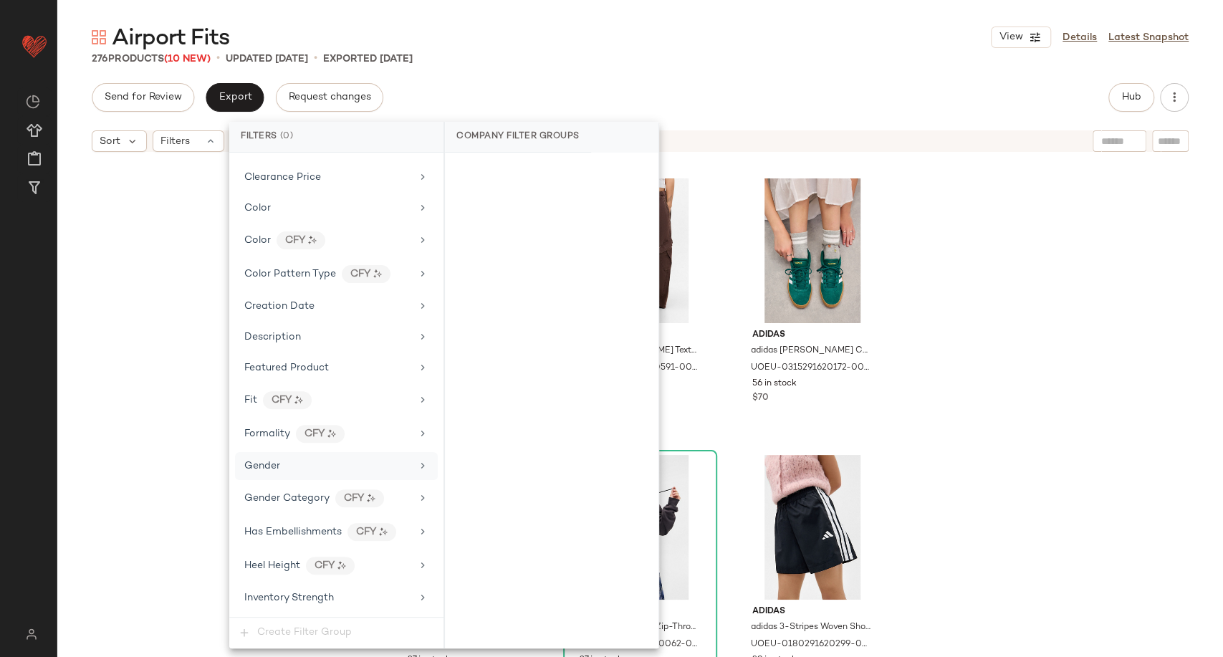
click at [345, 464] on div "Gender" at bounding box center [327, 466] width 167 height 15
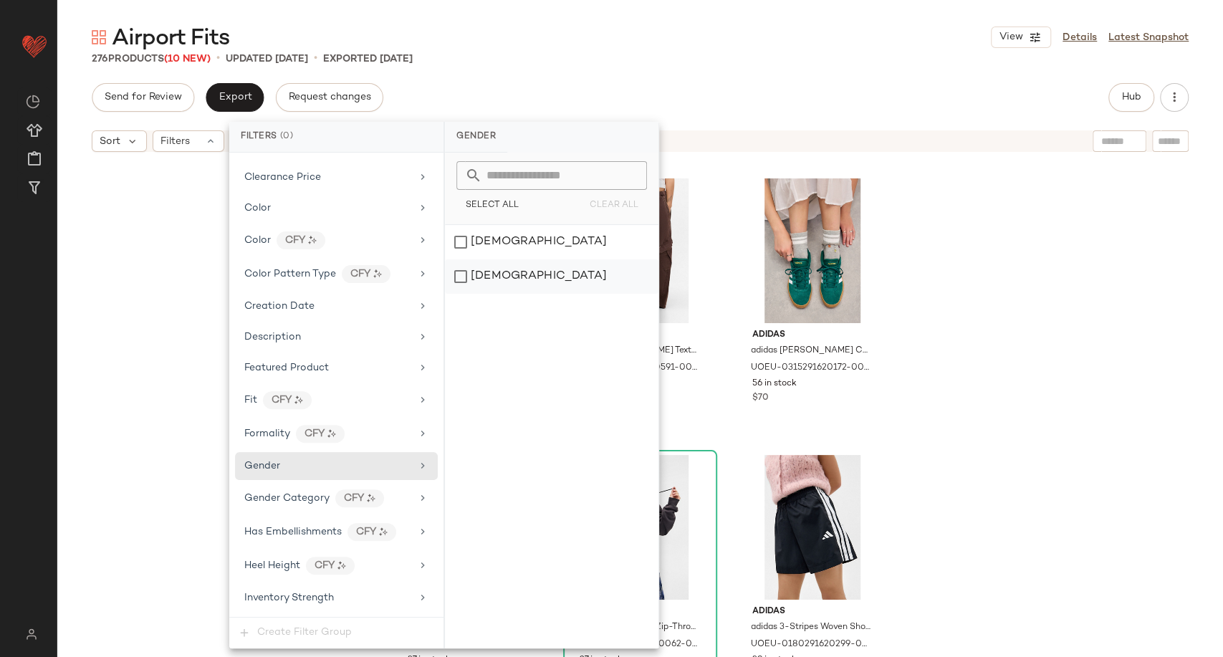
click at [502, 274] on div "male" at bounding box center [552, 276] width 214 height 34
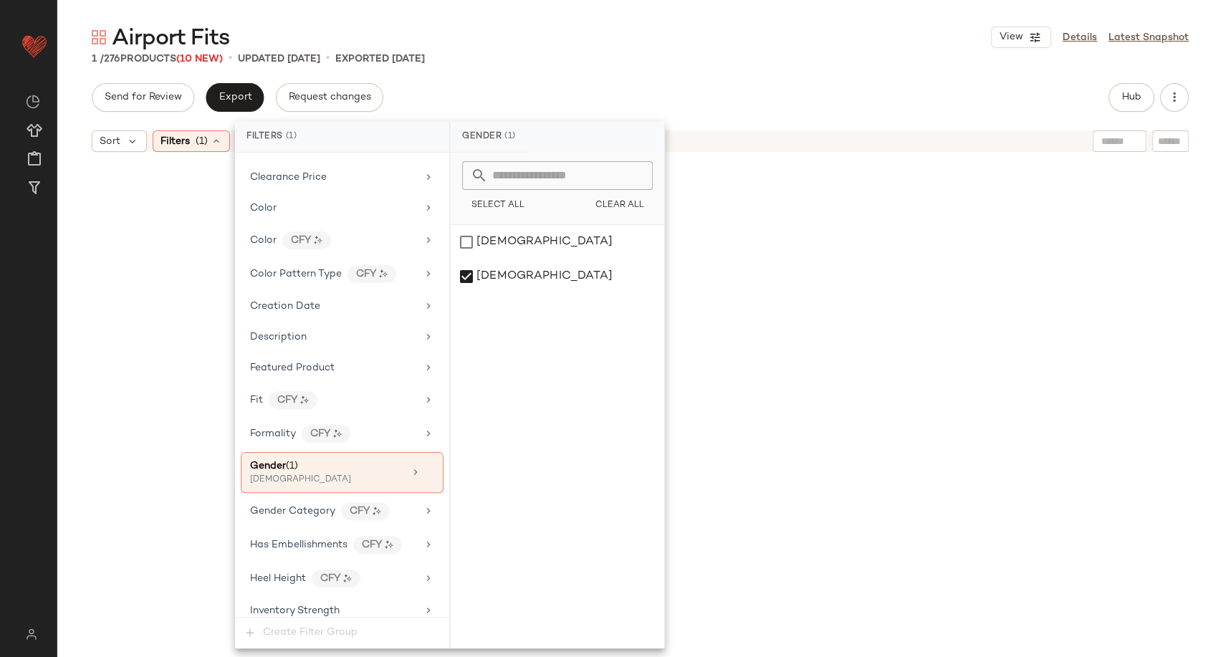
click at [171, 403] on div "BDG BDG Neo Rinse Denim Shorts - Blue 30 at Urban Outfitters UOEU-0225968930005…" at bounding box center [640, 426] width 1166 height 534
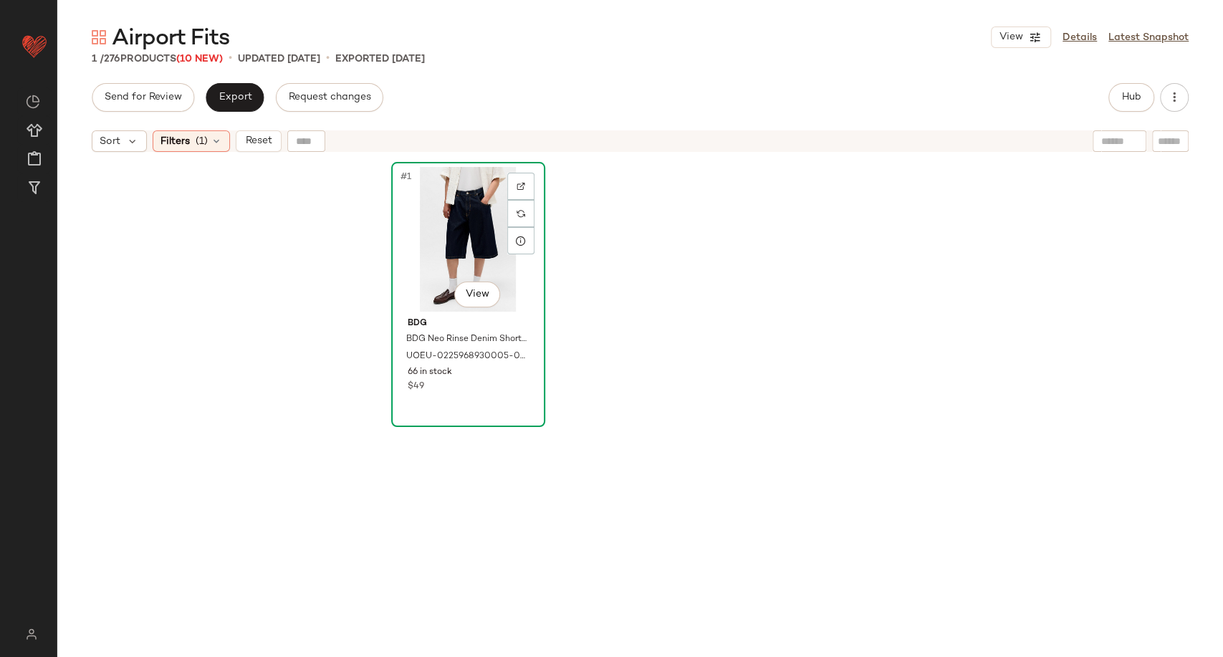
click at [474, 239] on div "#1 View" at bounding box center [468, 239] width 144 height 145
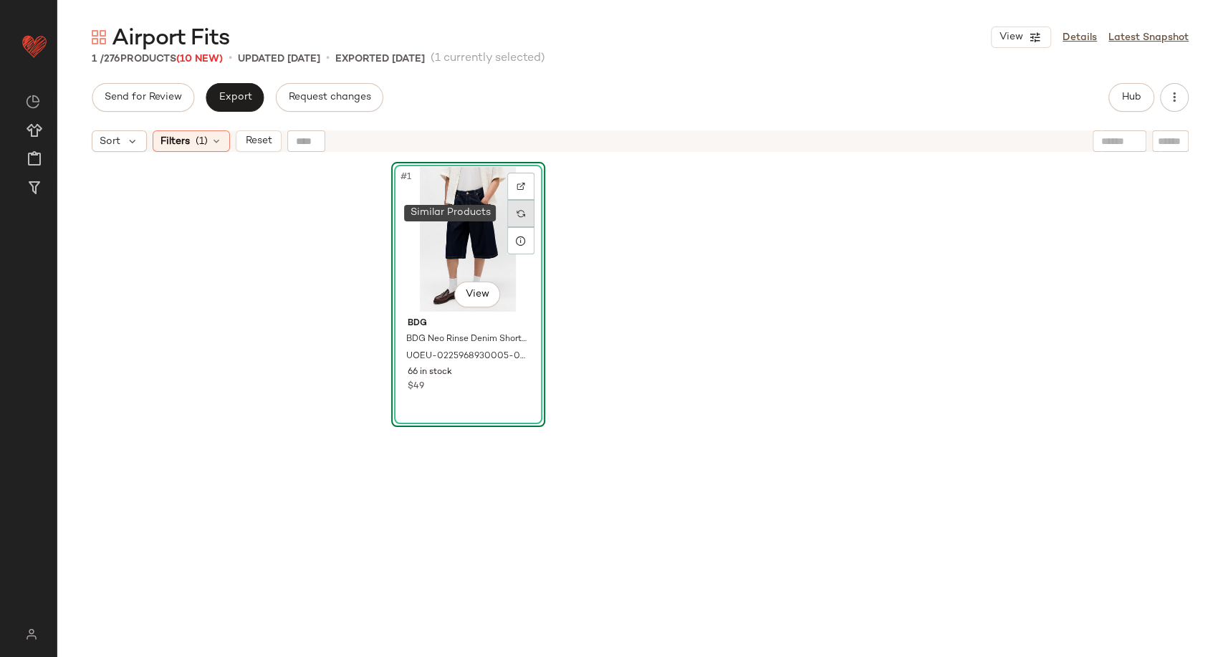
click at [507, 216] on div at bounding box center [520, 213] width 27 height 27
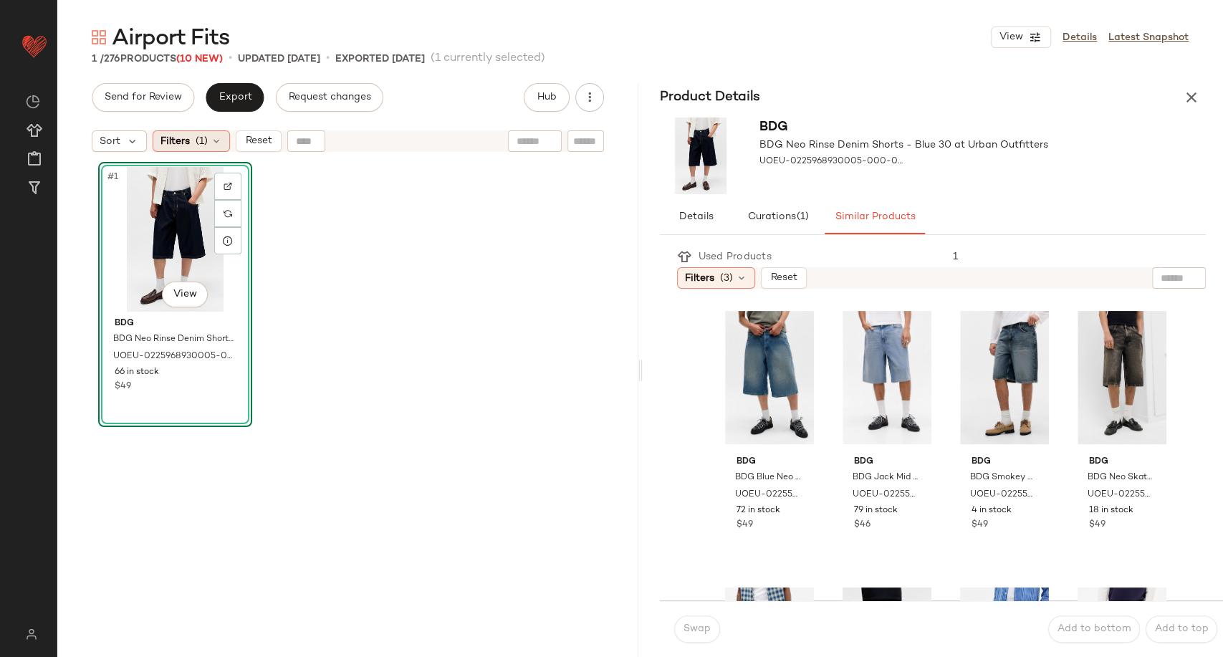
click at [215, 142] on icon at bounding box center [216, 140] width 11 height 11
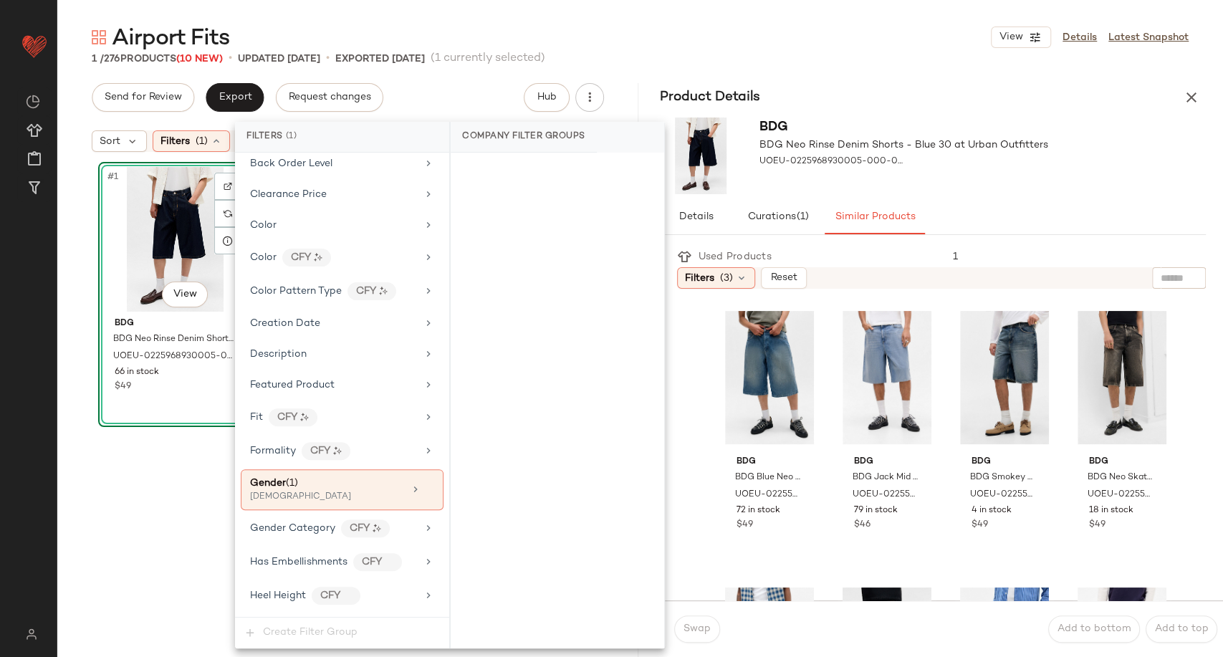
scroll to position [239, 0]
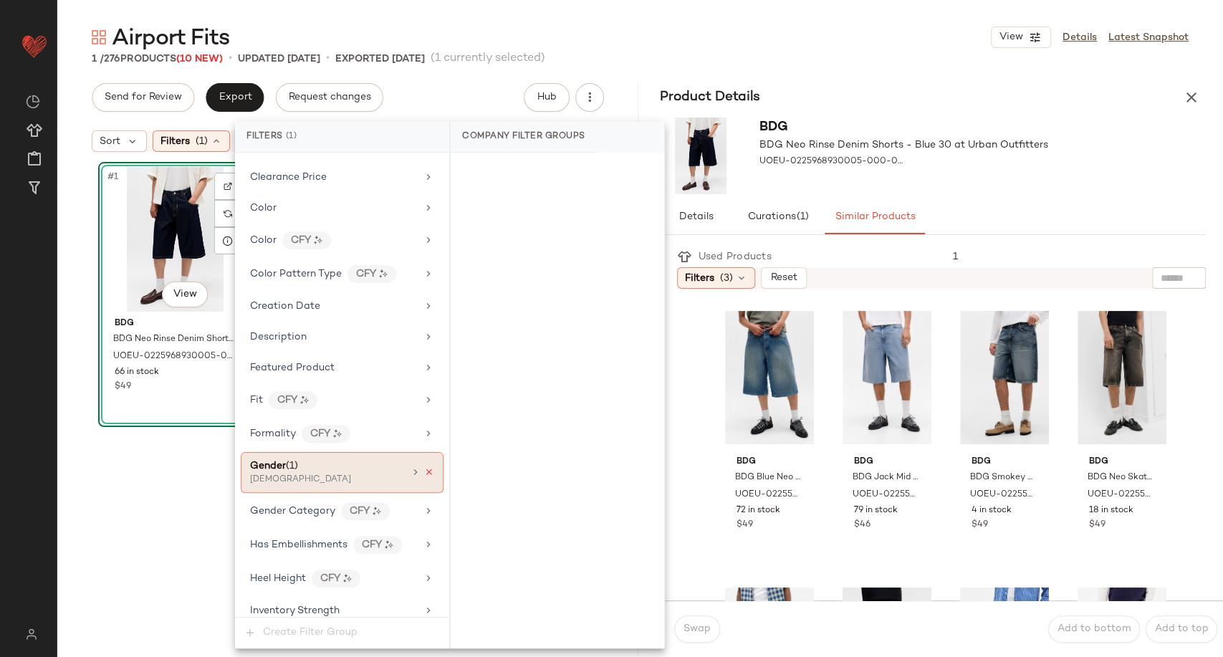
click at [424, 470] on icon at bounding box center [429, 472] width 10 height 10
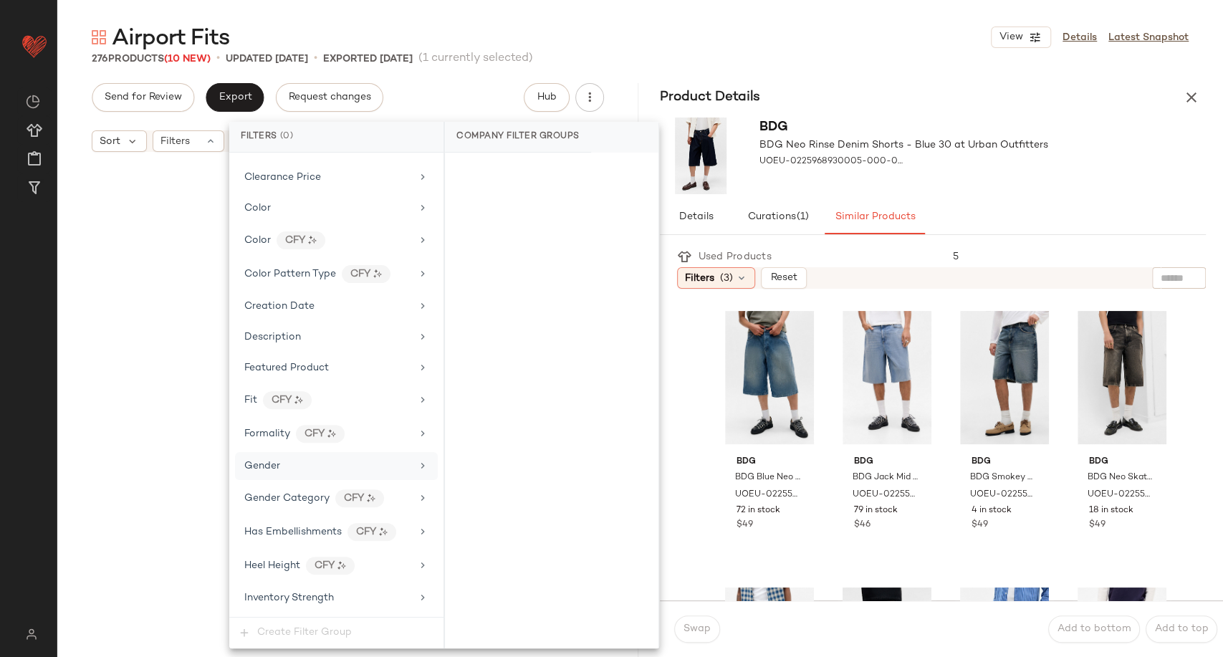
scroll to position [15212, 0]
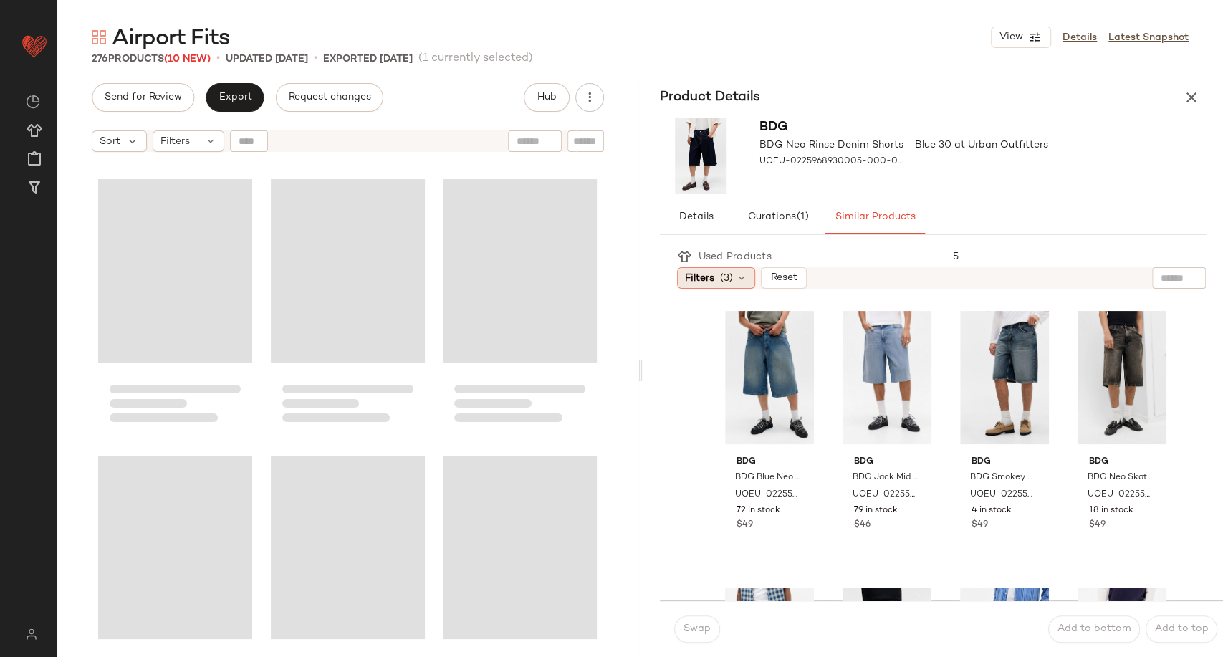
click at [737, 274] on icon at bounding box center [741, 277] width 11 height 11
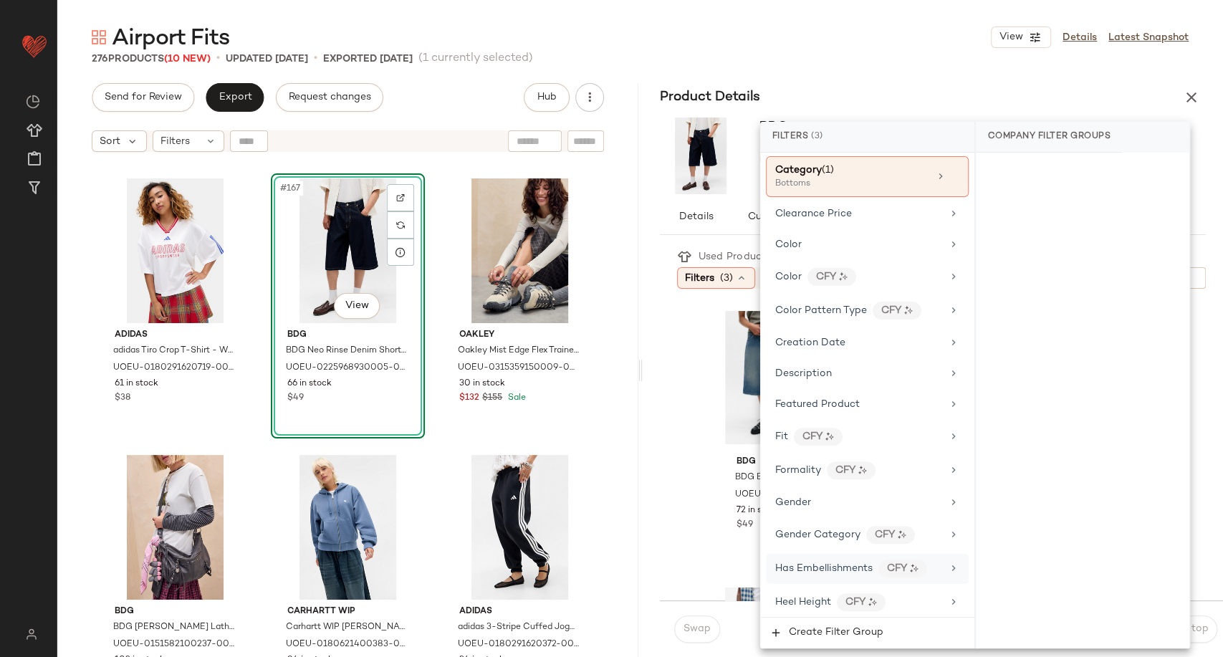
scroll to position [239, 0]
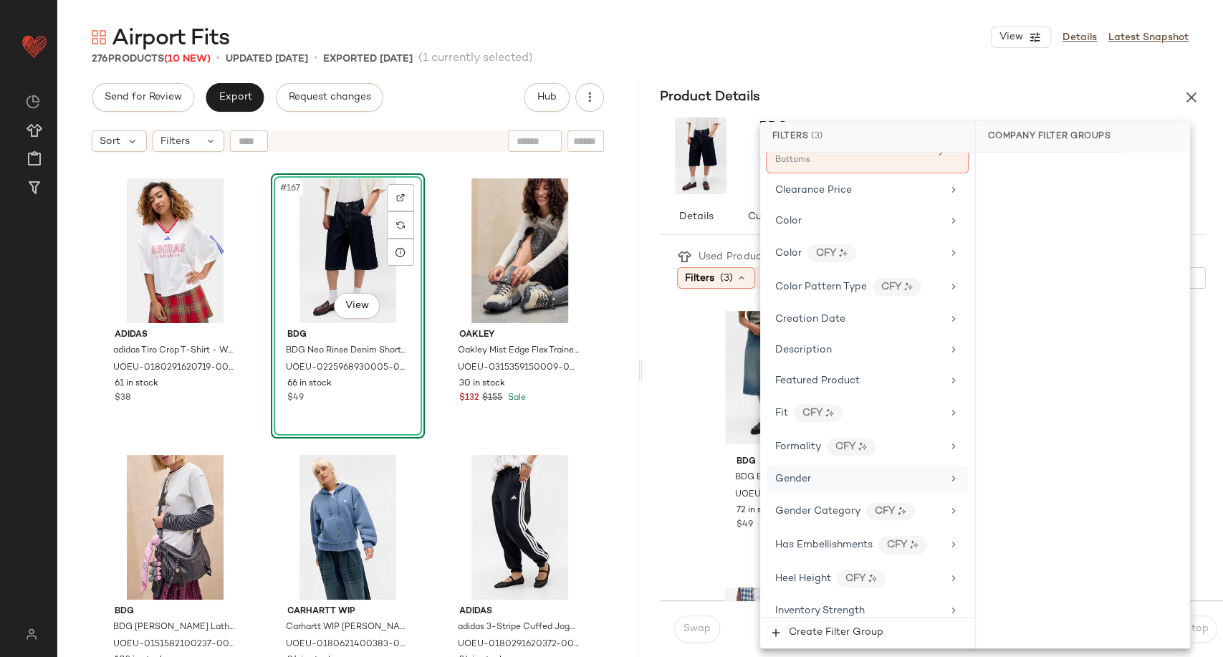
click at [825, 473] on div "Gender" at bounding box center [858, 478] width 167 height 15
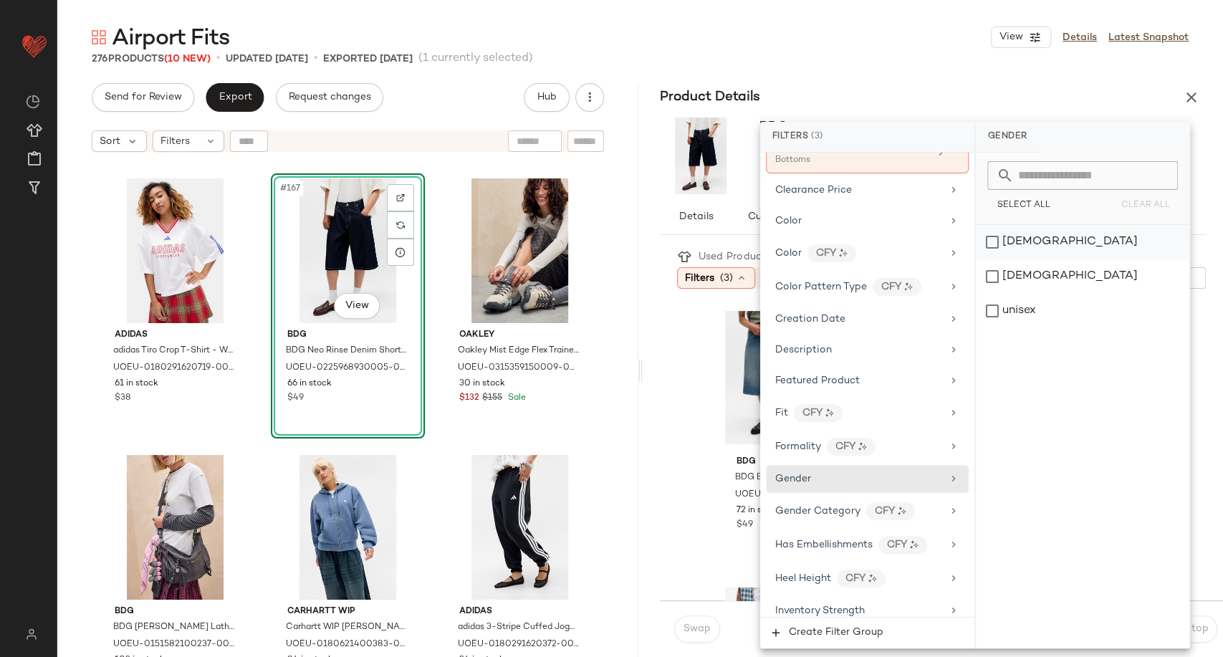
click at [997, 244] on div "female" at bounding box center [1083, 242] width 214 height 34
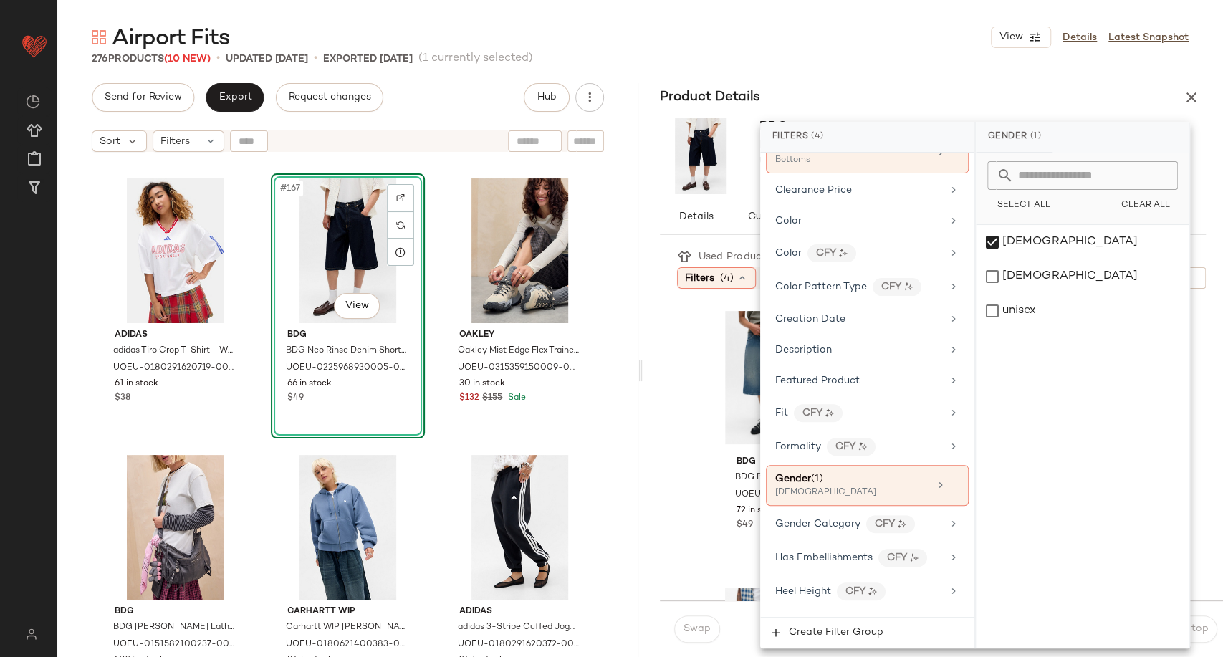
click at [666, 439] on div "Used Products 5 Filters (4) Reset BDG BDG Blue Neo Crosshatch Jorts - Blue 32 a…" at bounding box center [942, 423] width 564 height 354
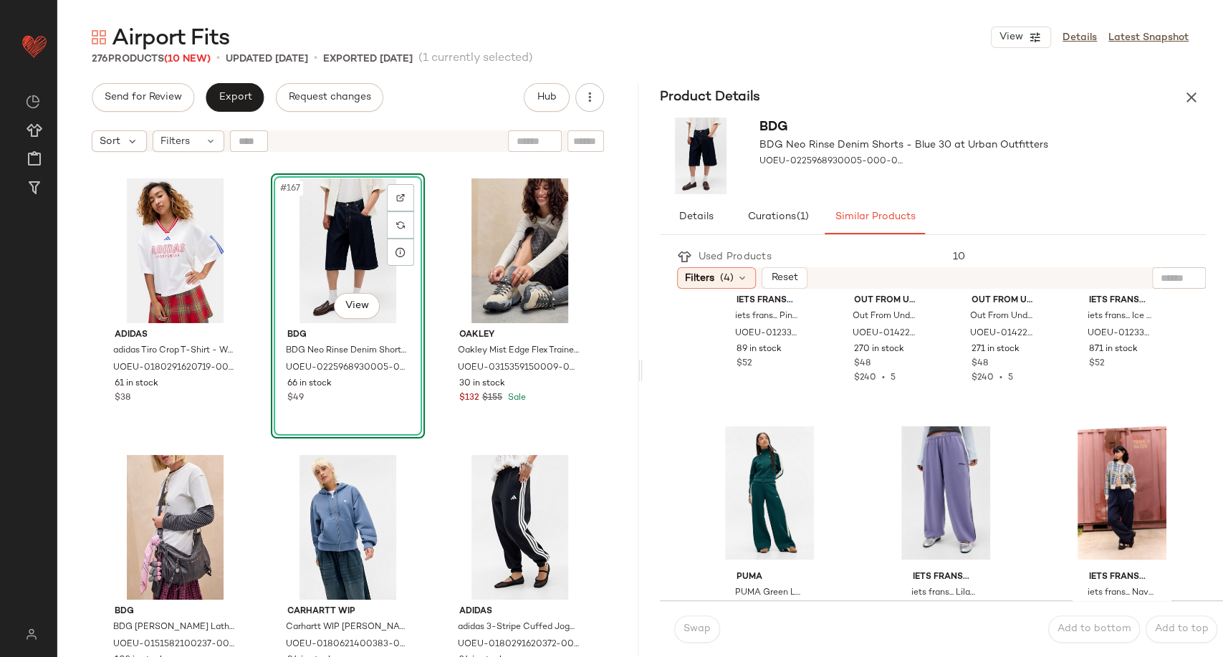
scroll to position [794, 0]
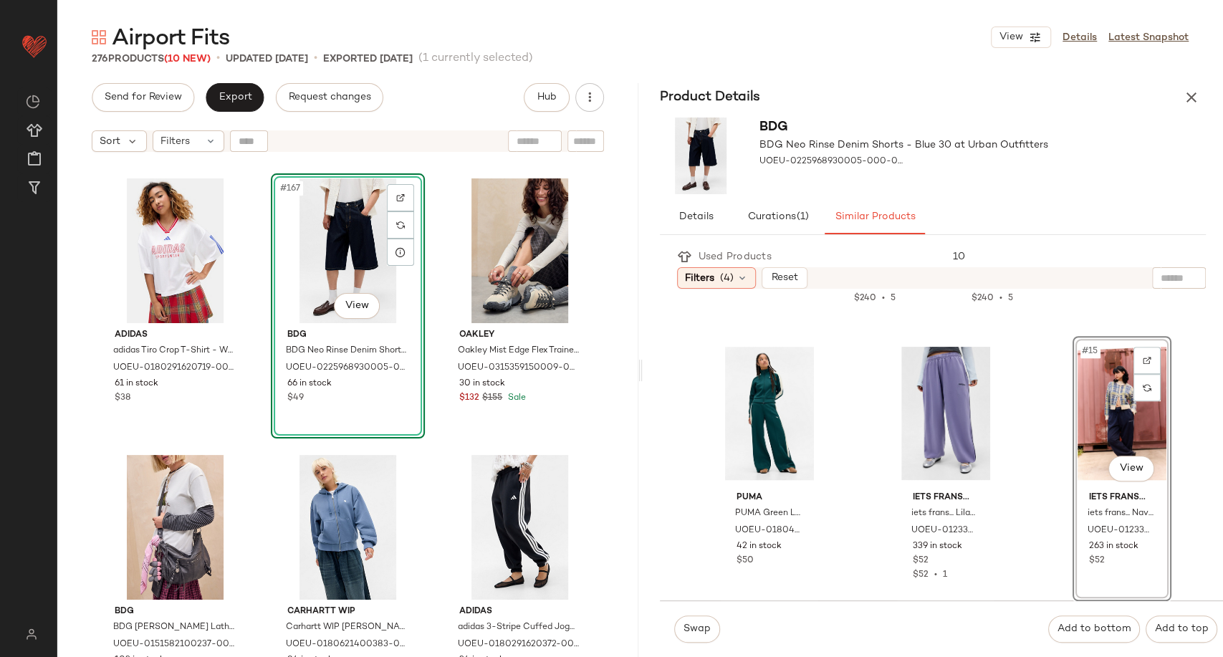
click at [1098, 418] on div "#15 View" at bounding box center [1122, 413] width 89 height 145
click at [686, 631] on span "Swap" at bounding box center [697, 628] width 28 height 11
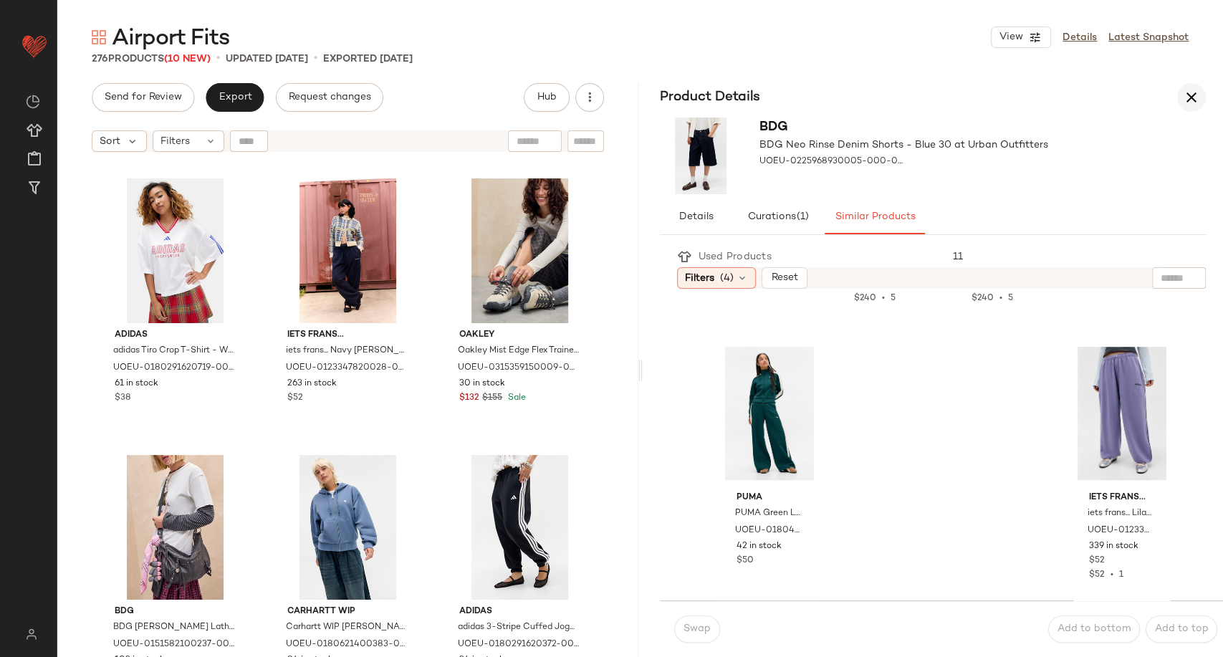
click at [1196, 97] on icon "button" at bounding box center [1191, 97] width 17 height 17
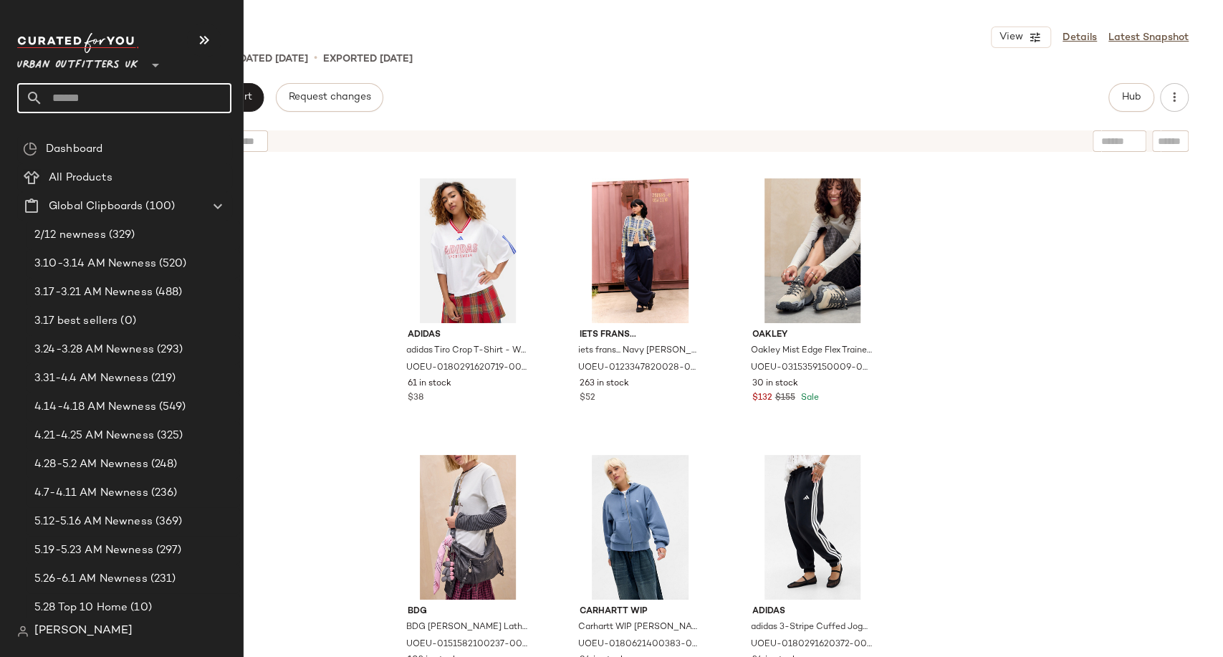
click at [92, 95] on input "text" at bounding box center [137, 98] width 188 height 30
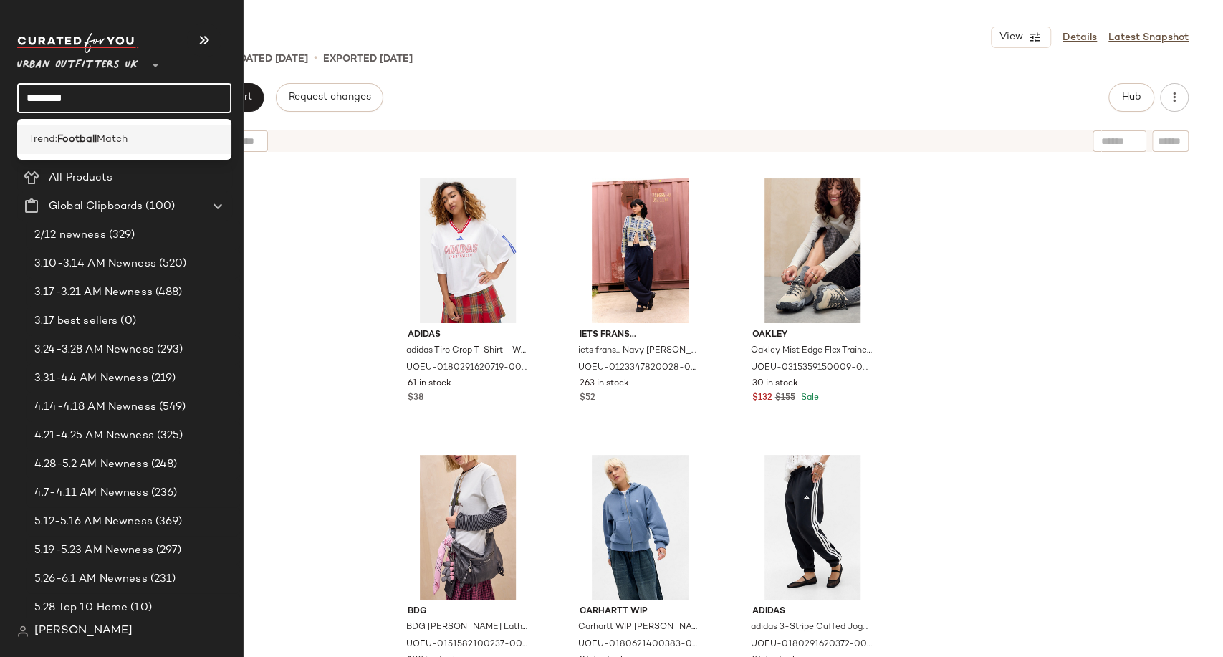
type input "********"
click at [102, 135] on span "Match" at bounding box center [112, 139] width 31 height 15
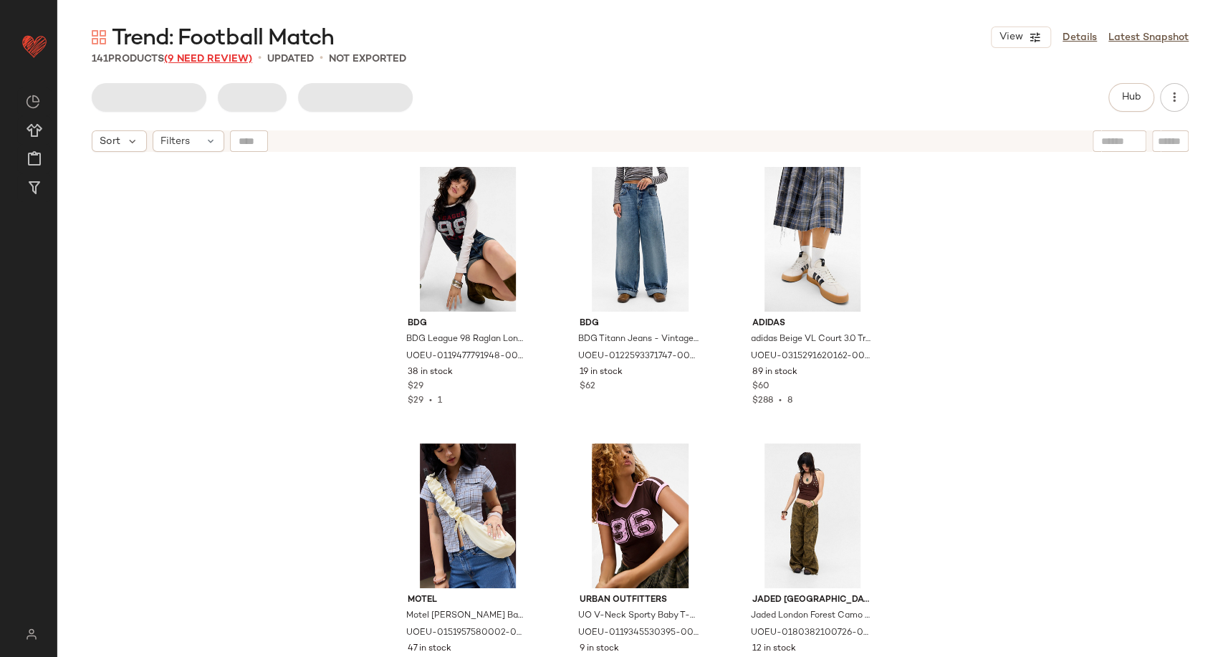
click at [224, 58] on span "(9 Need Review)" at bounding box center [208, 59] width 88 height 11
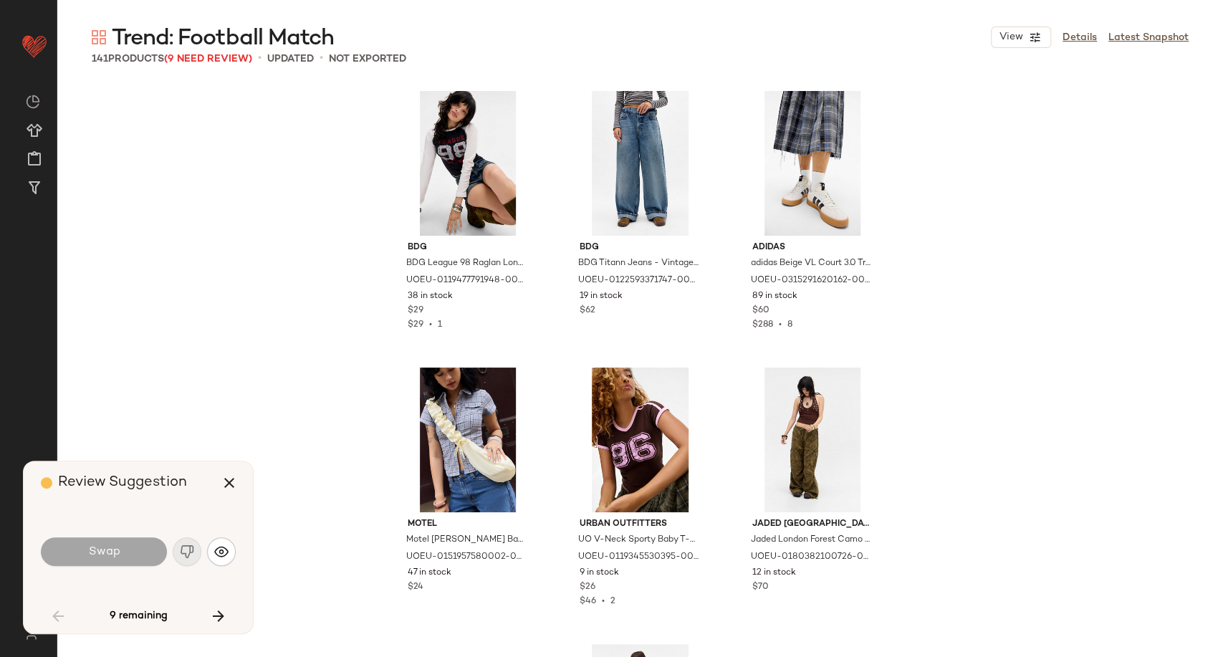
scroll to position [841, 0]
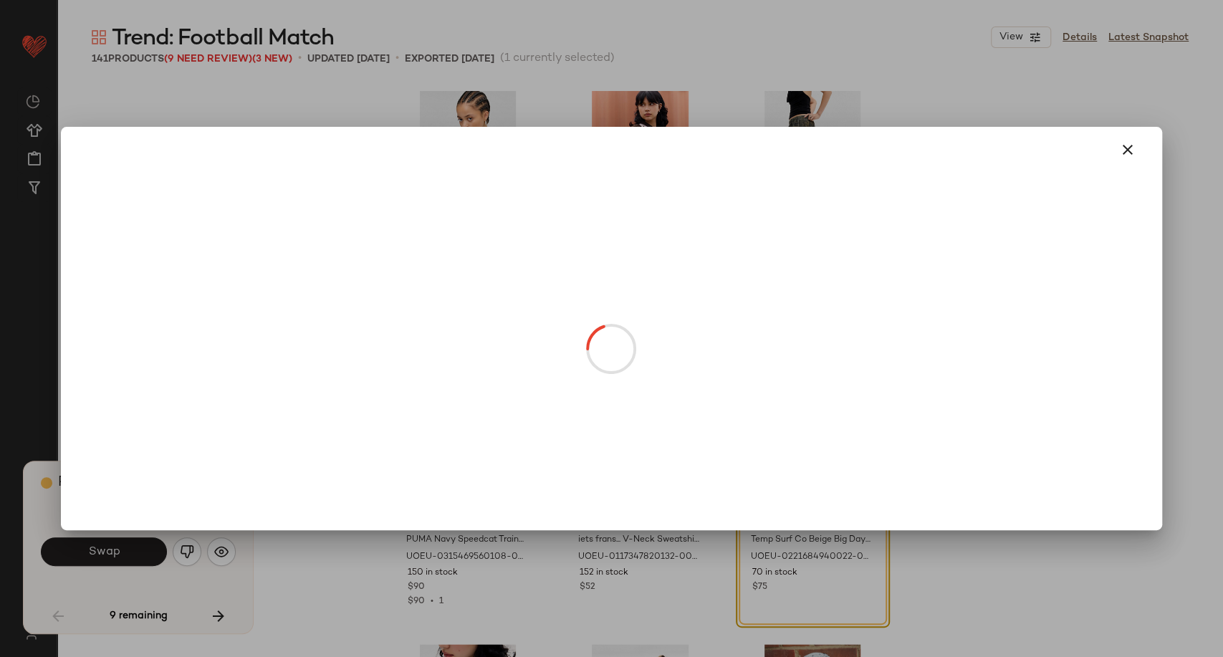
click at [836, 497] on body "Urban Outfitters UK ** Dashboard All Products Global Clipboards (100) Curations…" at bounding box center [611, 328] width 1223 height 657
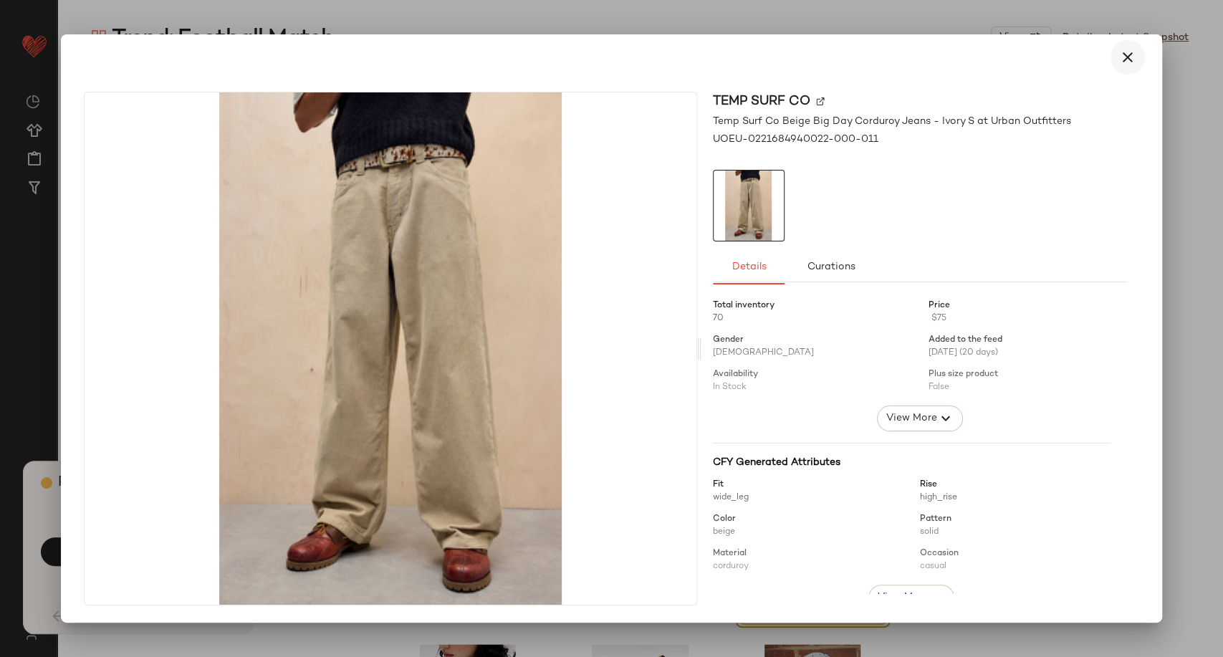
click at [1126, 55] on icon "button" at bounding box center [1127, 57] width 17 height 17
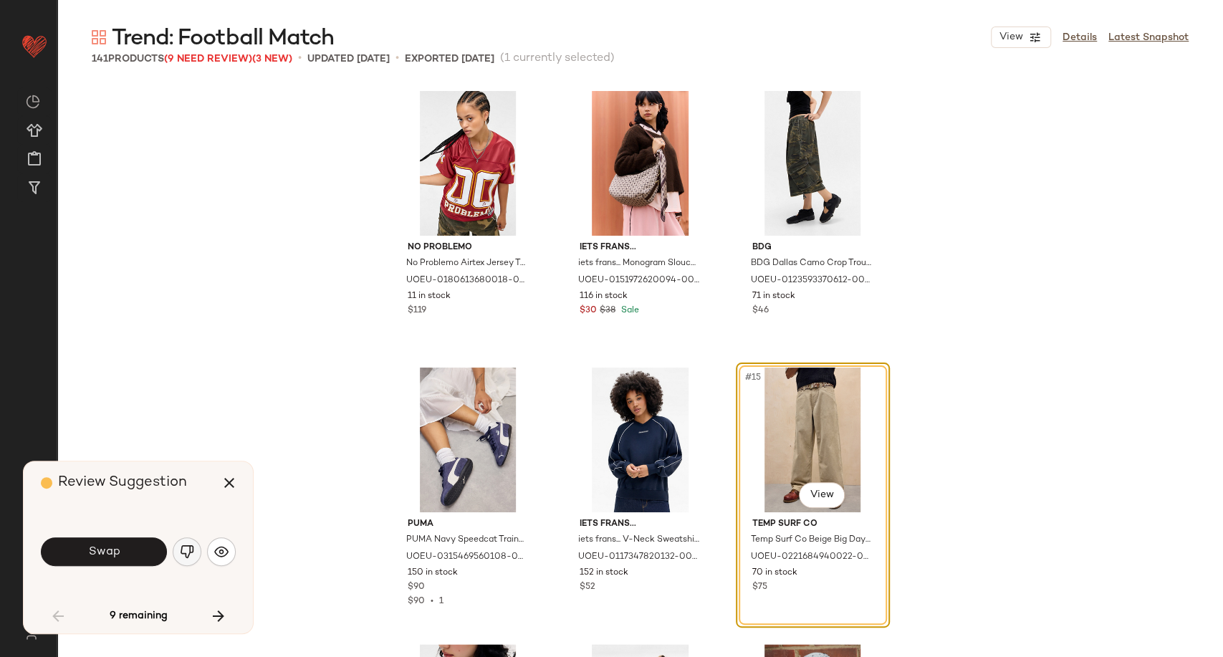
click at [186, 550] on img "button" at bounding box center [187, 552] width 14 height 14
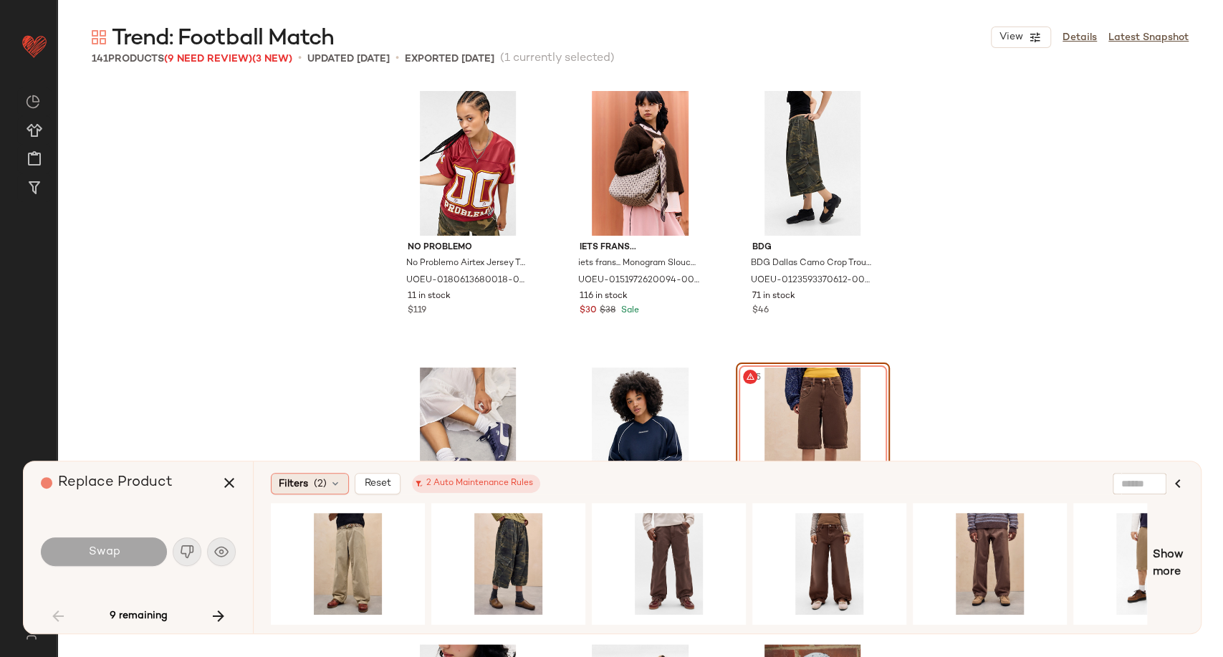
click at [335, 480] on icon at bounding box center [335, 483] width 11 height 11
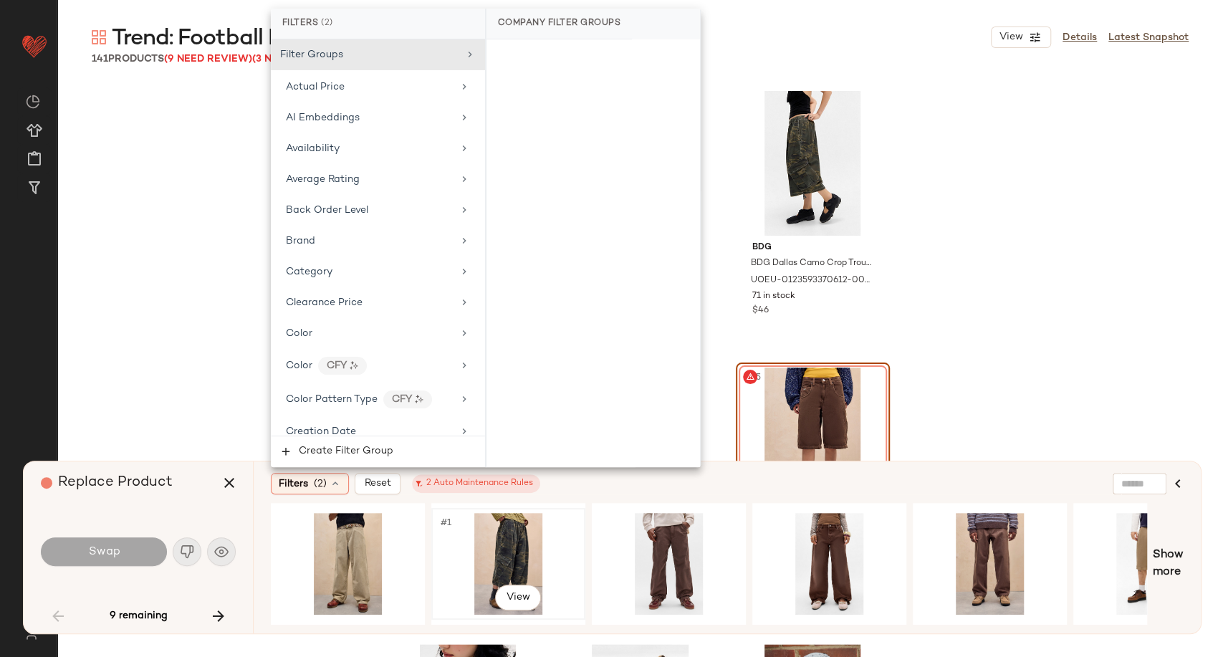
click at [503, 546] on div "#1 View" at bounding box center [508, 564] width 144 height 102
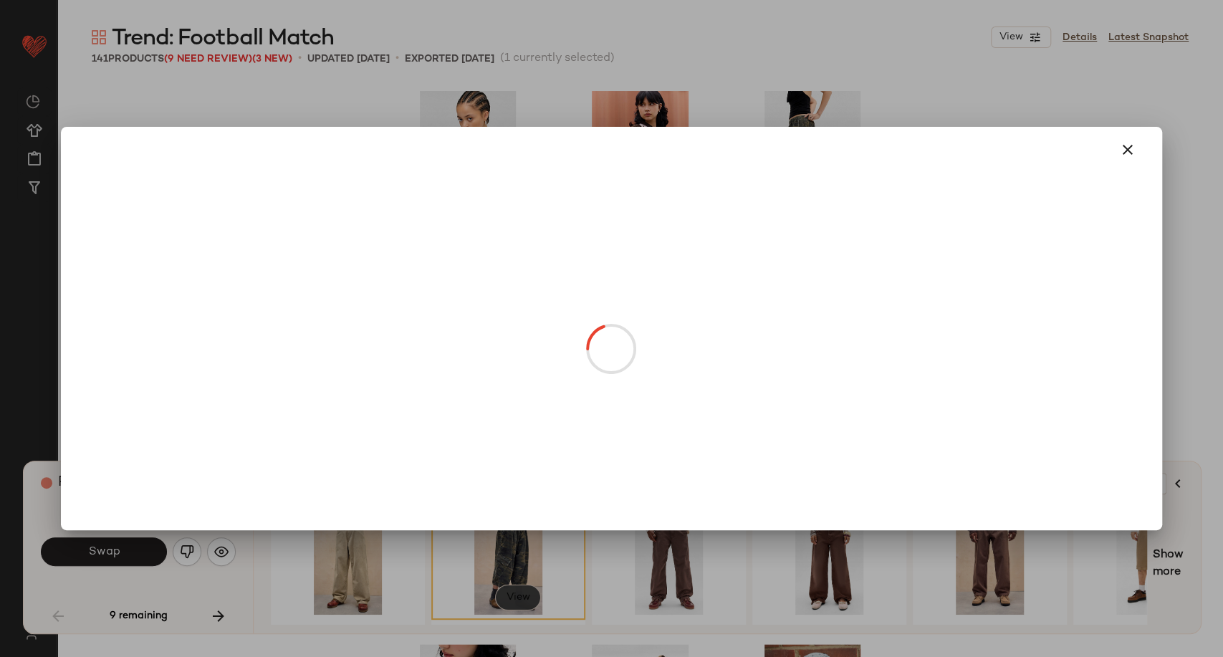
click at [523, 598] on body "Urban Outfitters UK ** Dashboard All Products Global Clipboards (100) Curations…" at bounding box center [611, 328] width 1223 height 657
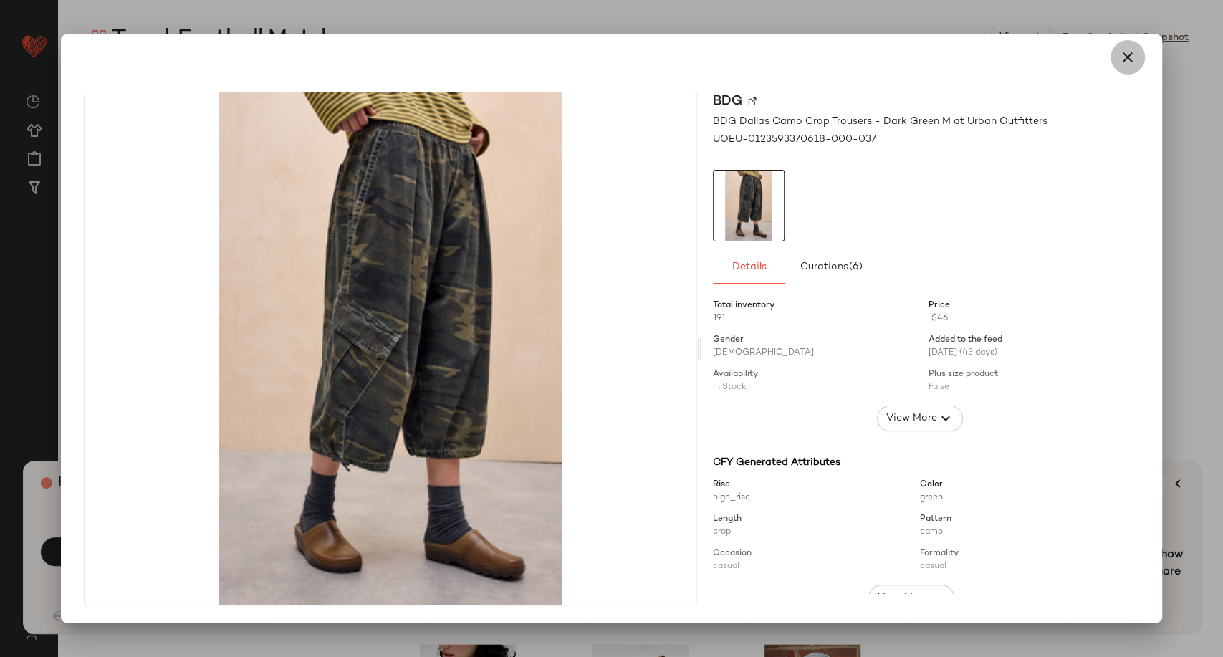
click at [1139, 59] on button "button" at bounding box center [1128, 57] width 34 height 34
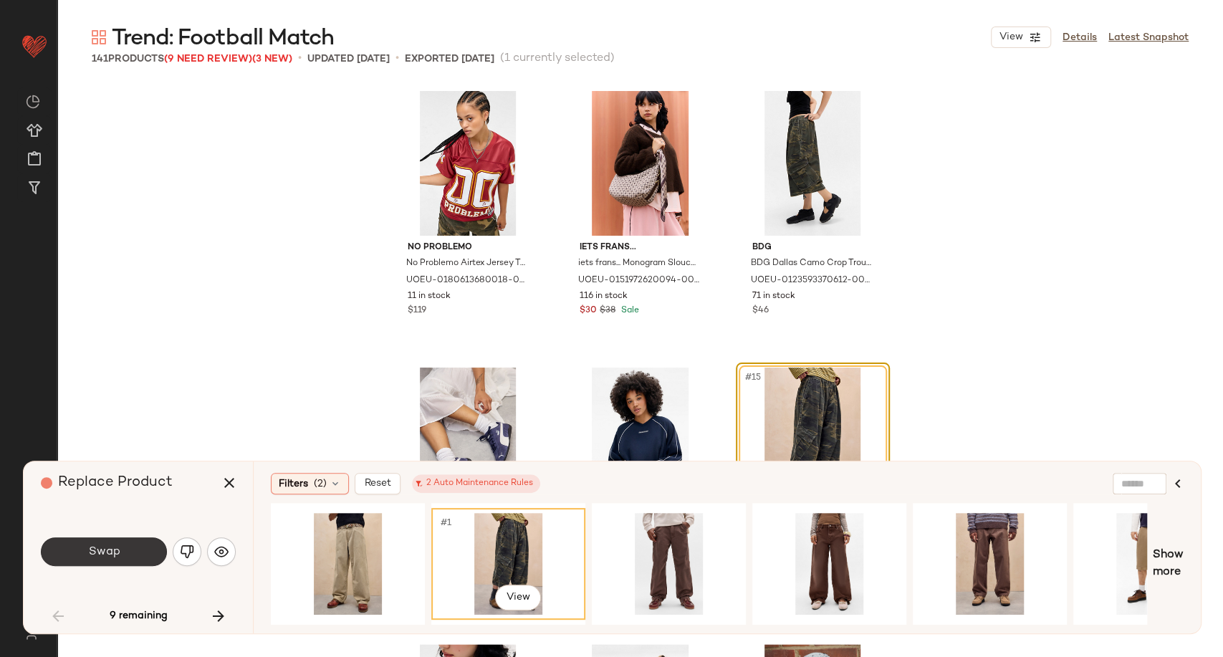
click at [126, 547] on button "Swap" at bounding box center [104, 551] width 126 height 29
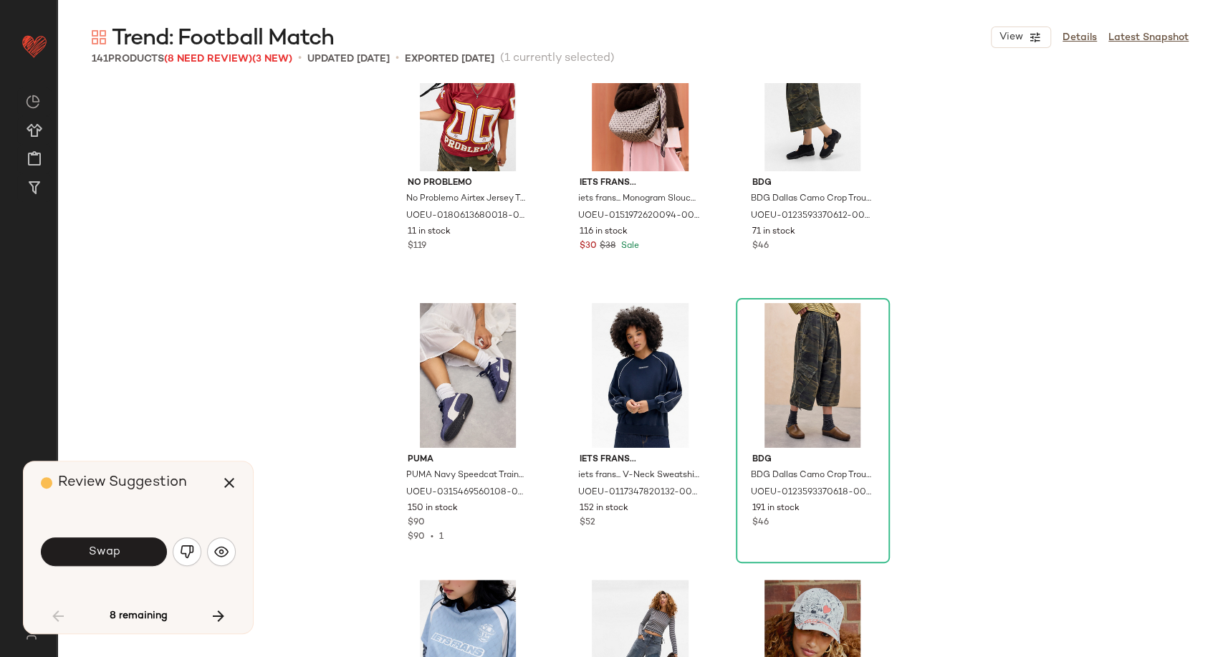
scroll to position [905, 0]
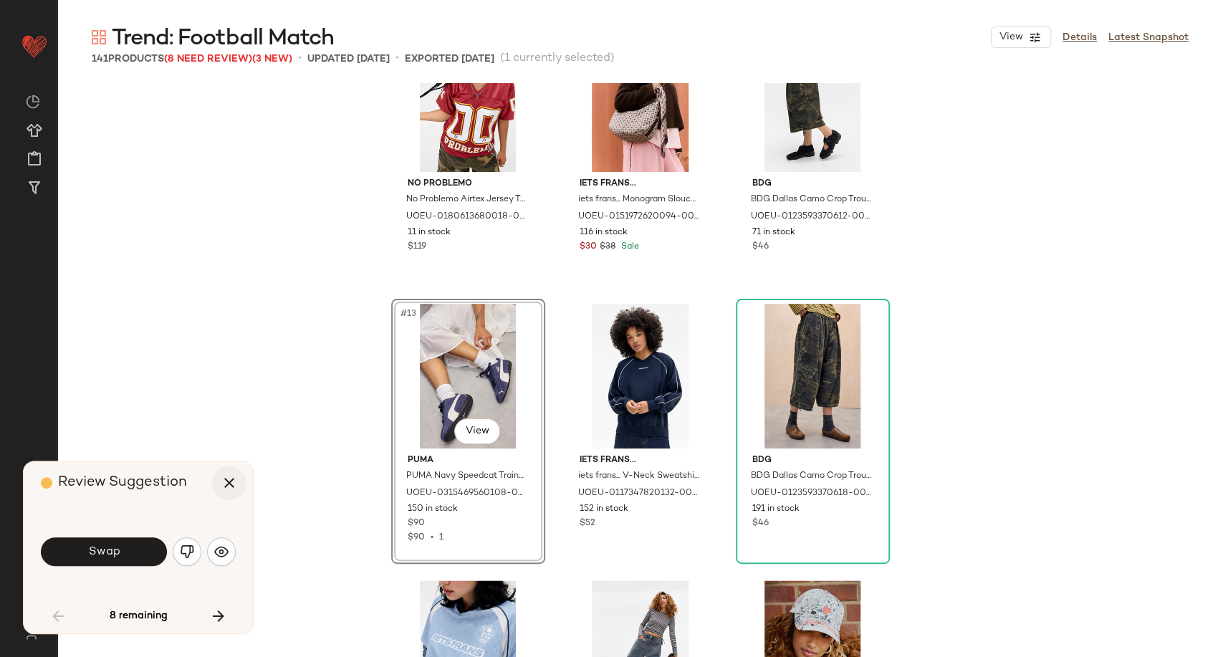
click at [231, 483] on icon "button" at bounding box center [229, 482] width 17 height 17
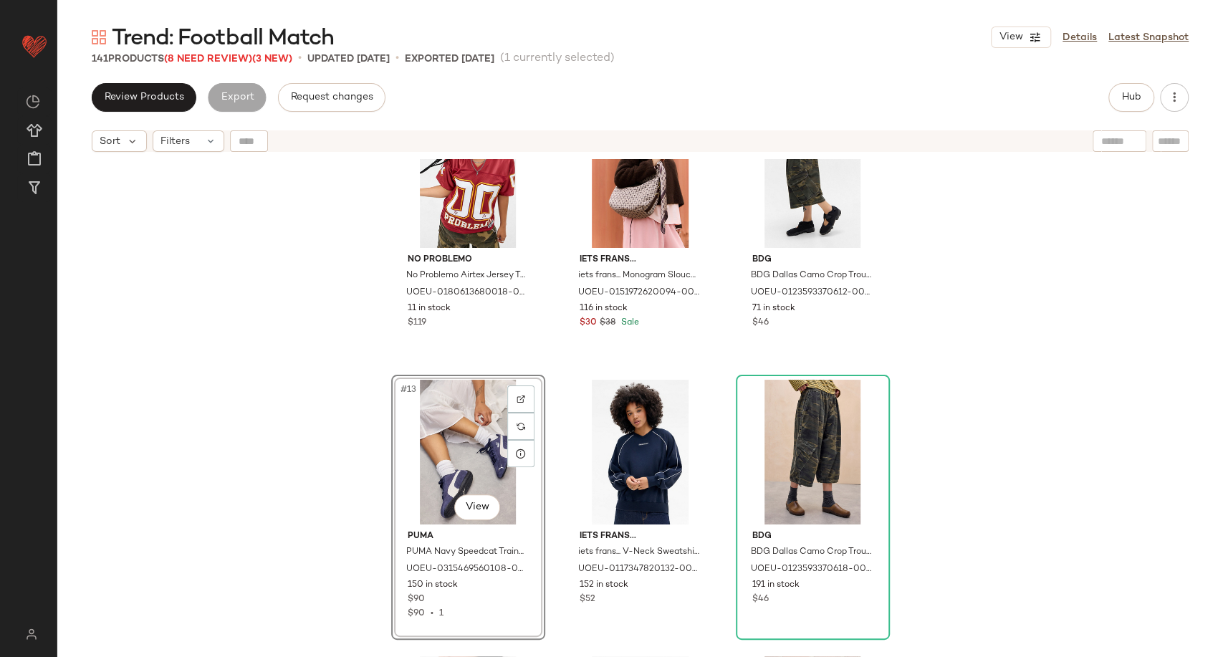
click at [963, 450] on div "No Problemo No Problemo Airtex Jersey T-Shirt - Red S at Urban Outfitters UOEU-…" at bounding box center [640, 426] width 1166 height 534
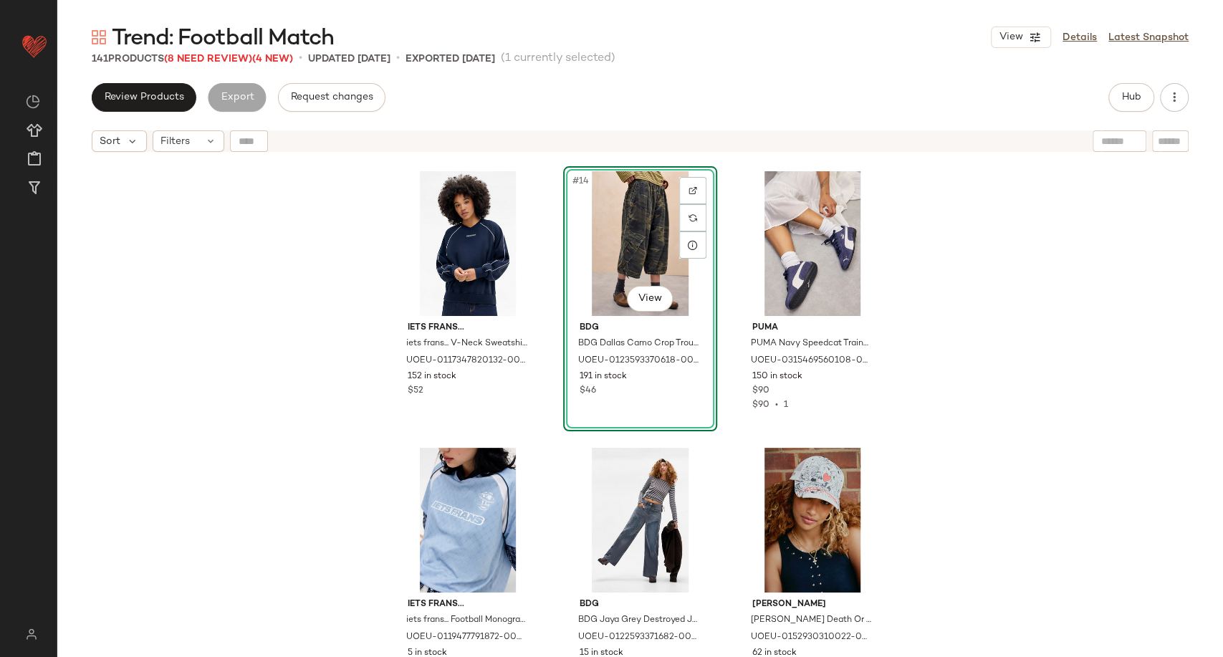
scroll to position [1144, 0]
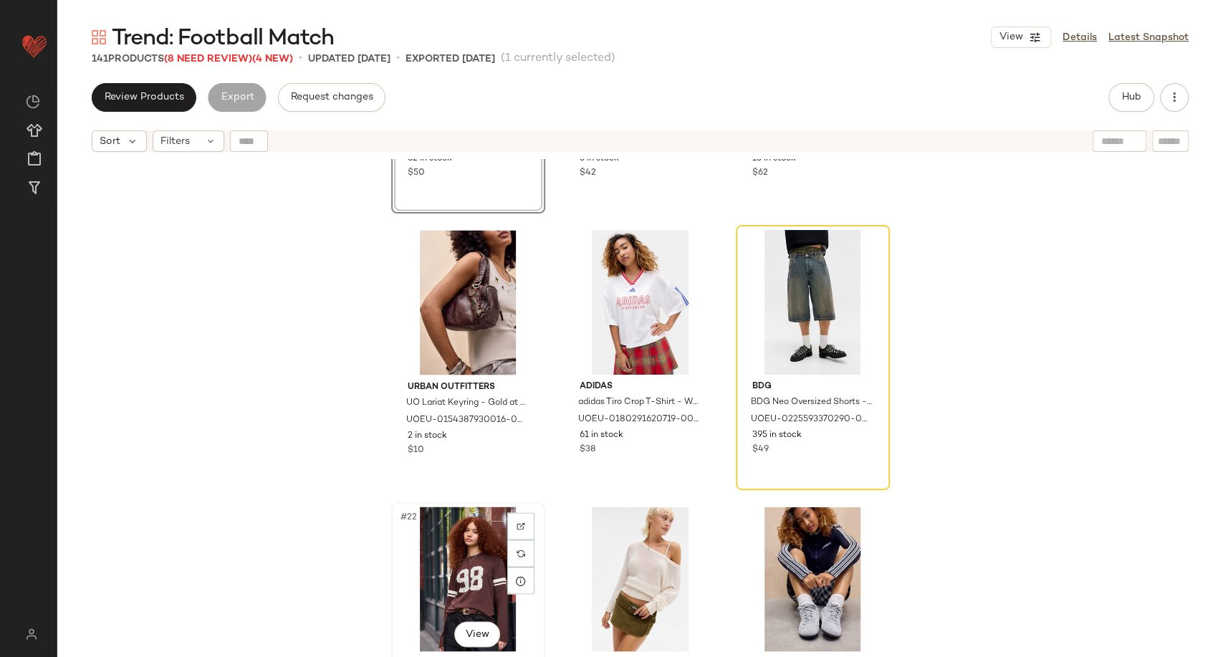
scroll to position [1622, 0]
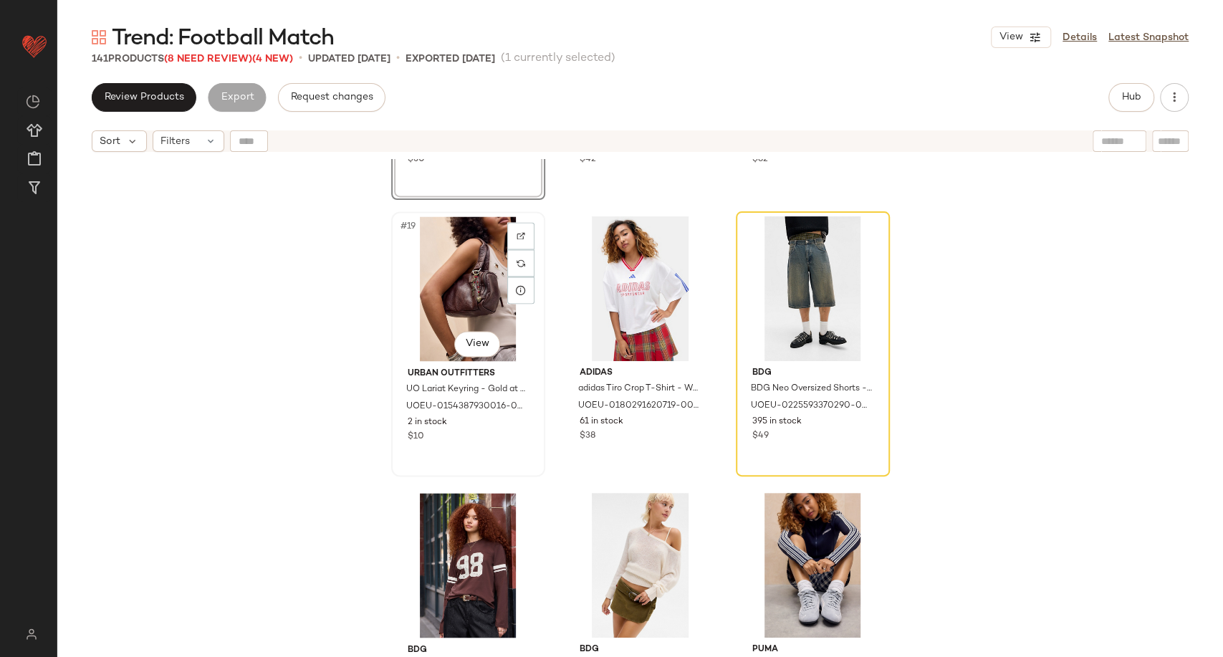
scroll to position [1621, 0]
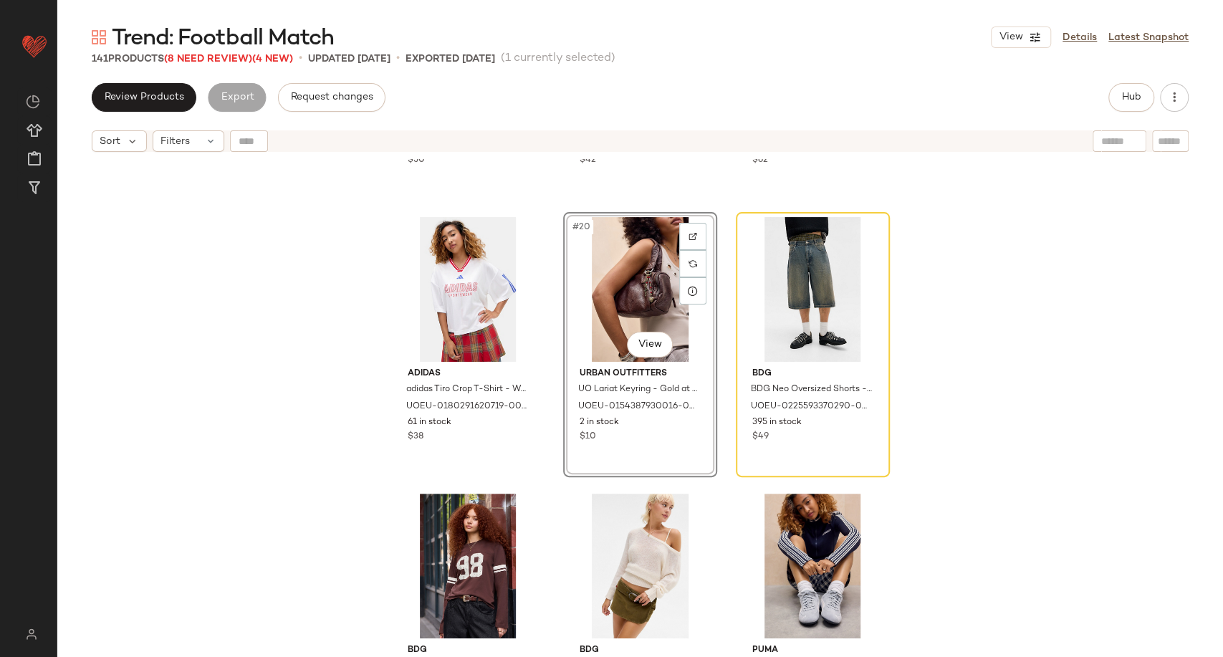
click at [978, 437] on div "Ed Hardy Ed Hardy Death Or Glory Cap - Cream at Urban Outfitters UOEU-015293031…" at bounding box center [640, 426] width 1166 height 534
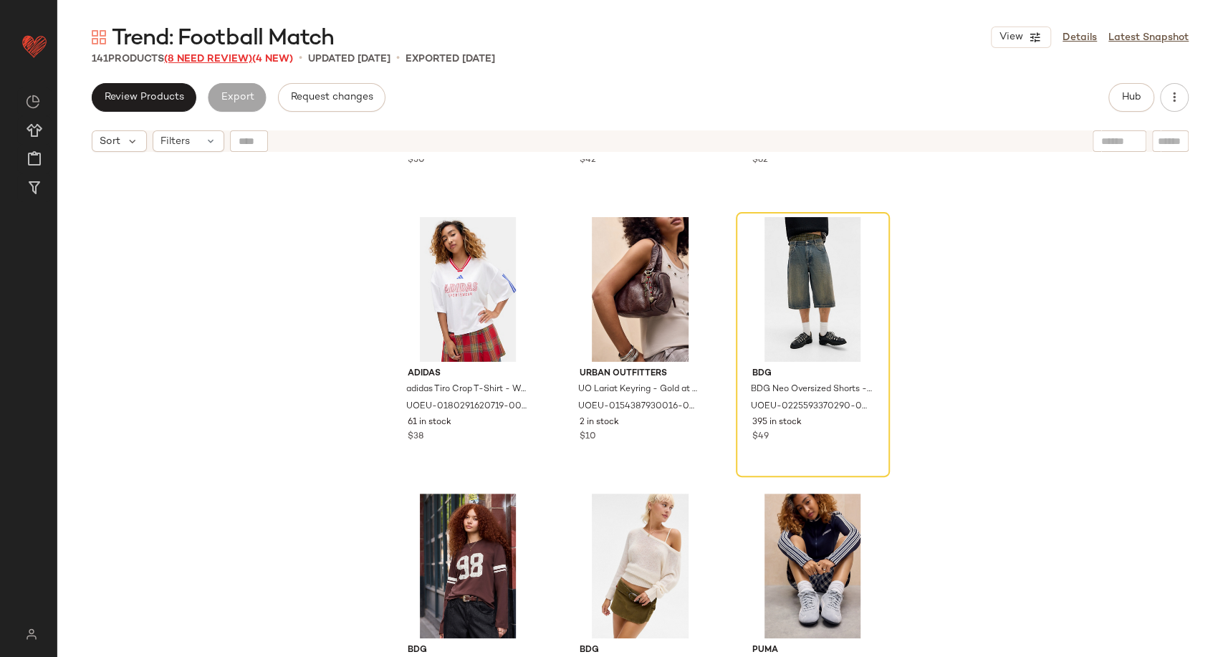
click at [195, 55] on span "(8 Need Review)" at bounding box center [208, 59] width 88 height 11
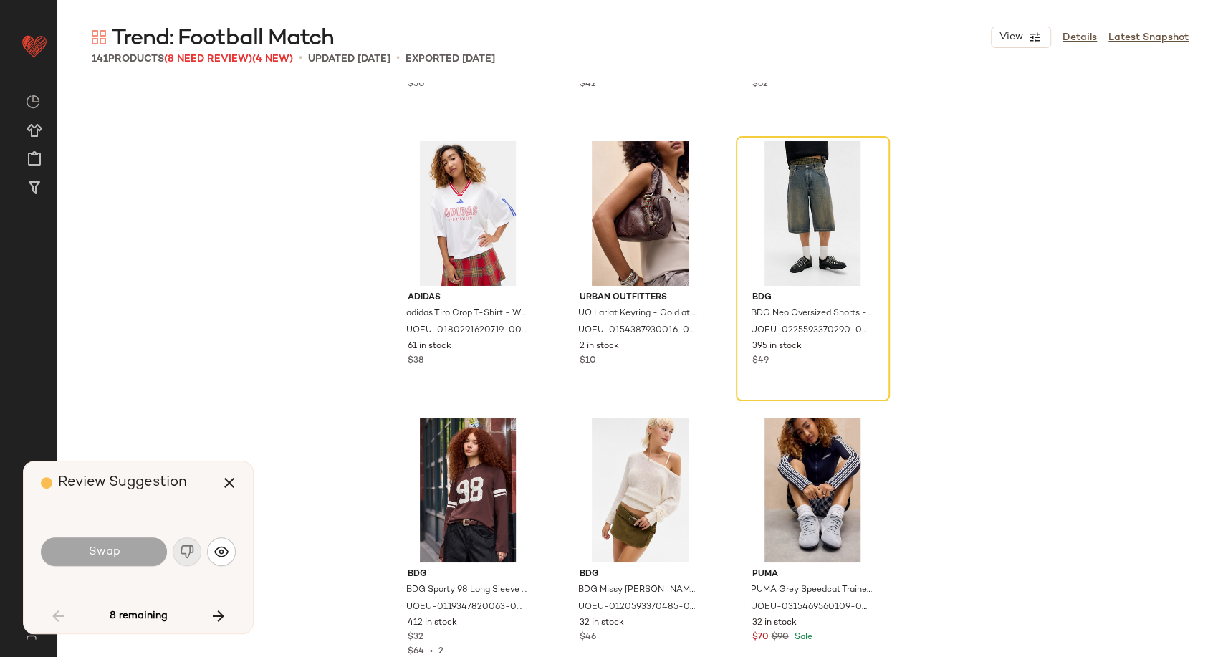
scroll to position [1382, 0]
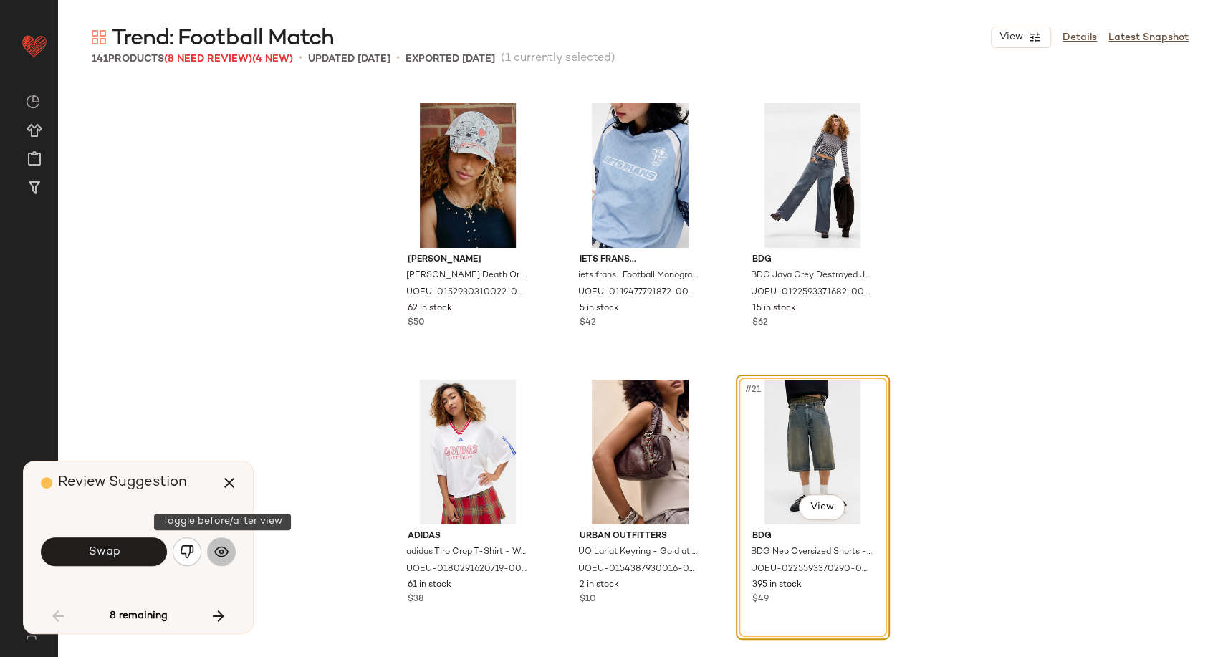
click at [229, 557] on button "button" at bounding box center [221, 551] width 29 height 29
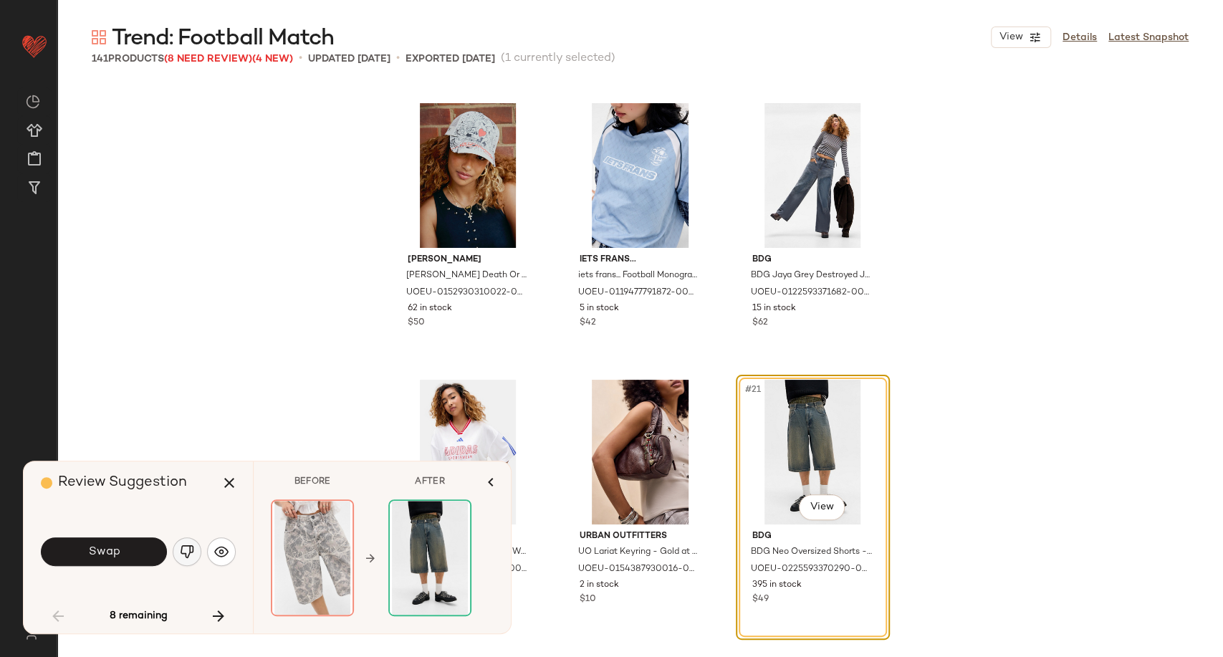
click at [185, 553] on img "button" at bounding box center [187, 552] width 14 height 14
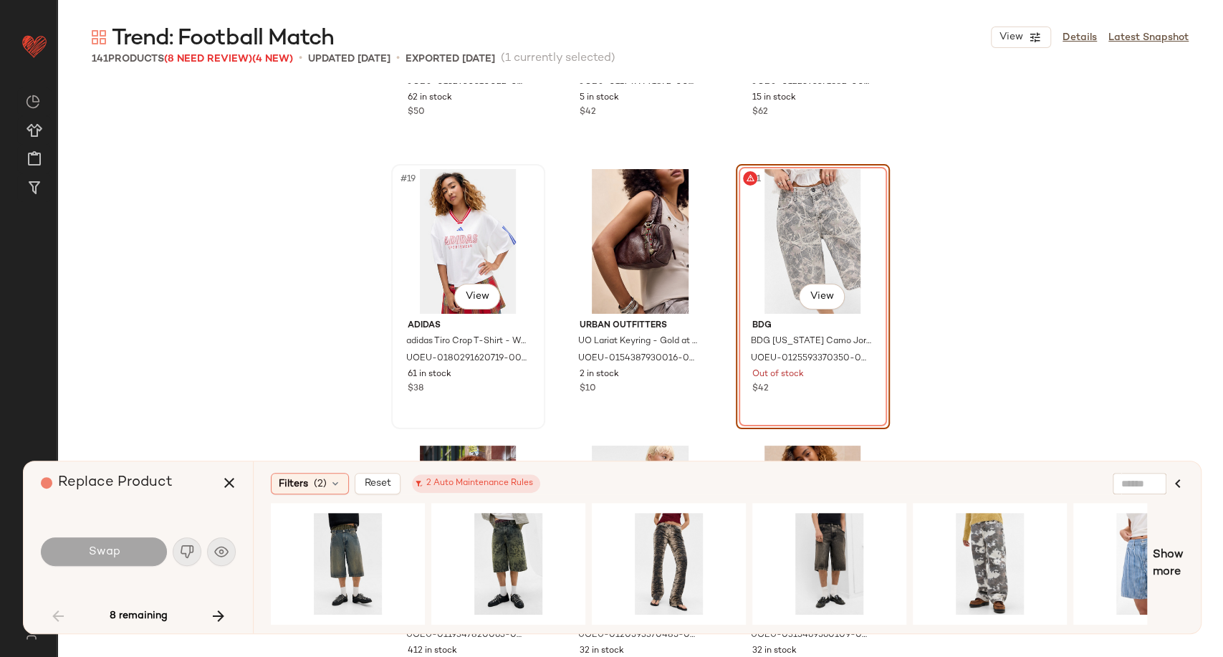
scroll to position [1622, 0]
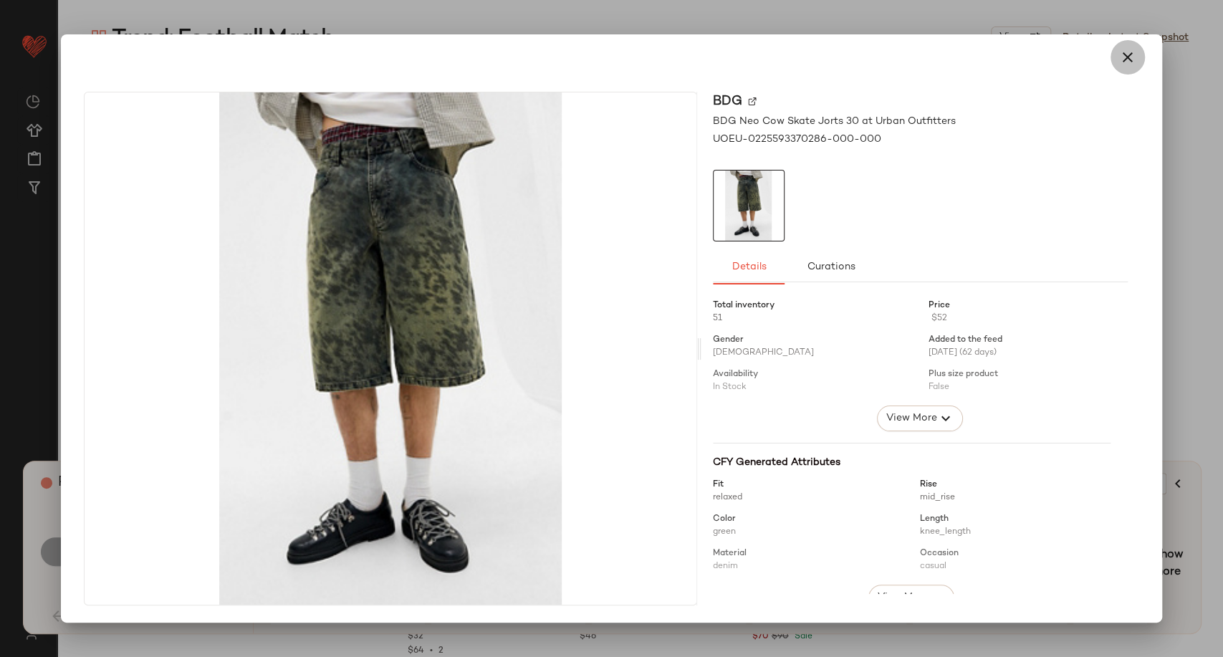
click at [1124, 59] on icon "button" at bounding box center [1127, 57] width 17 height 17
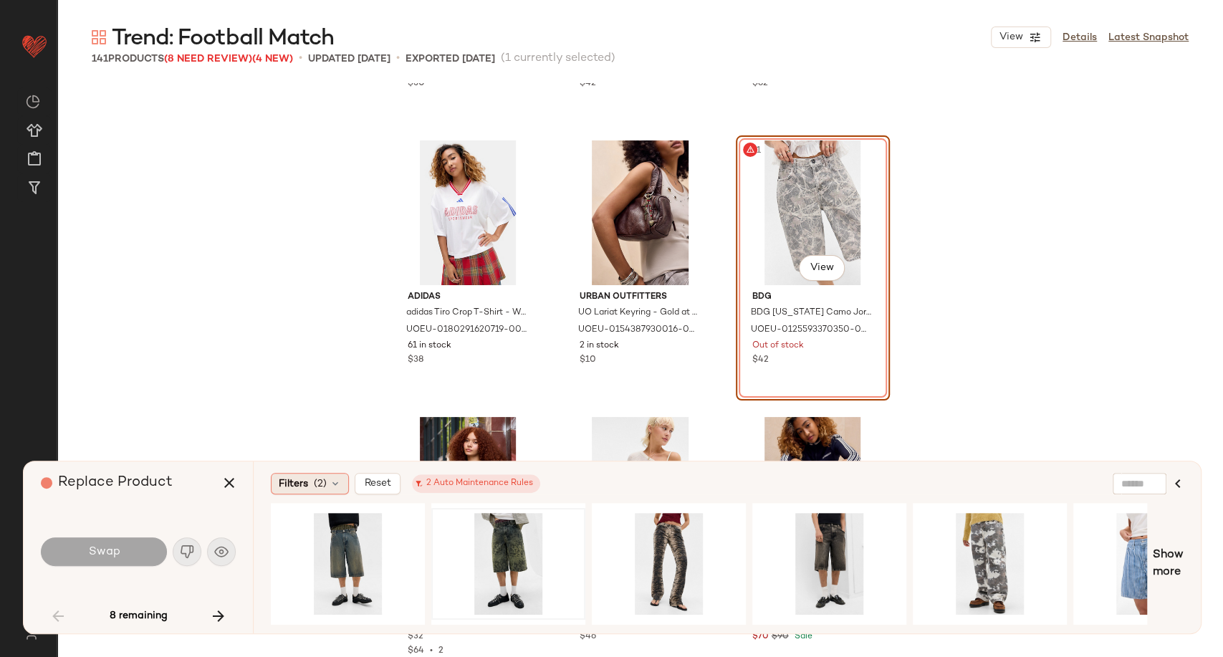
click at [335, 491] on div "Filters (2)" at bounding box center [310, 483] width 78 height 21
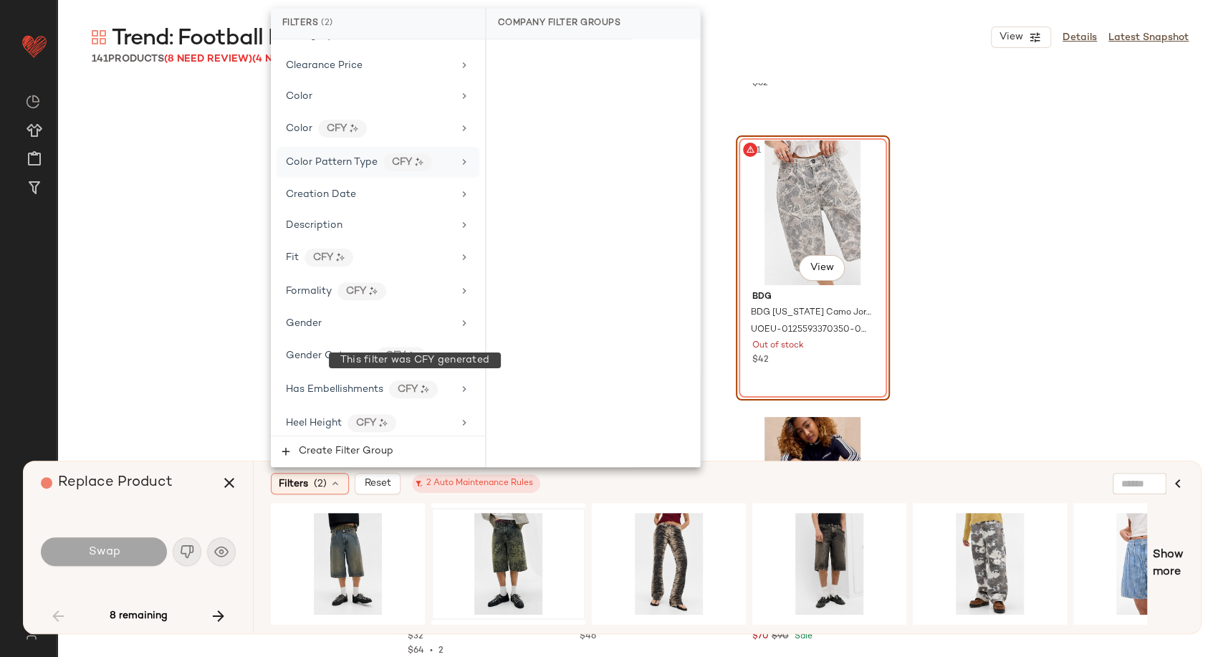
scroll to position [239, 0]
click at [356, 315] on div "Gender" at bounding box center [369, 322] width 167 height 15
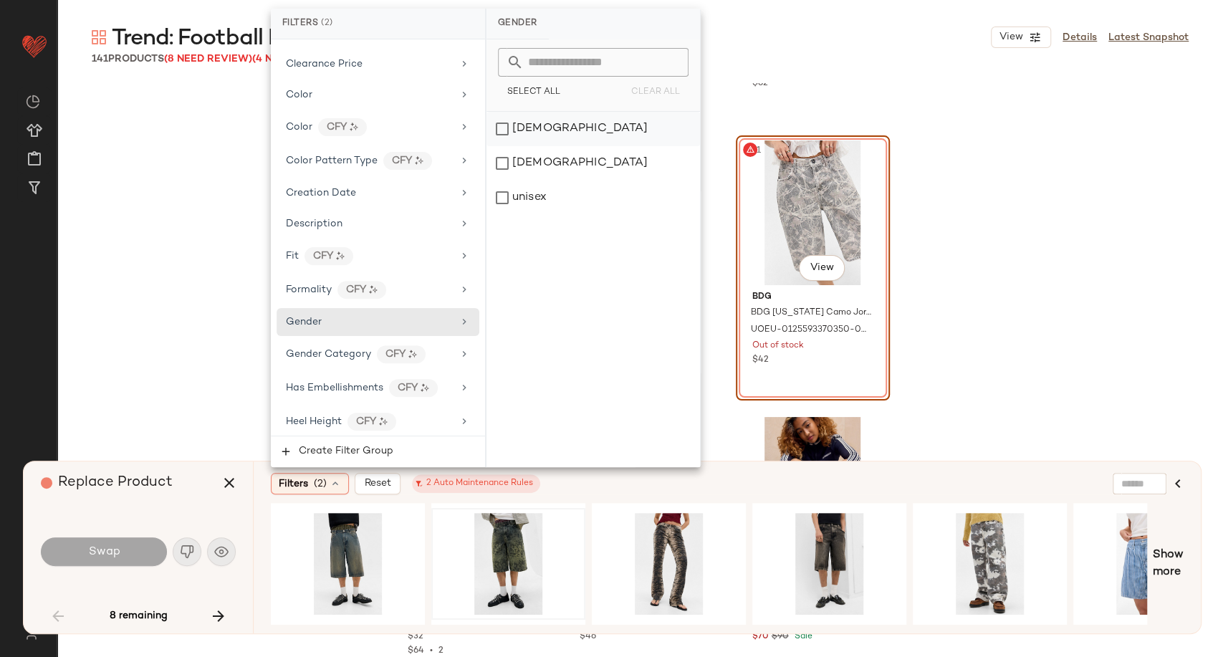
click at [553, 123] on div "female" at bounding box center [594, 129] width 214 height 34
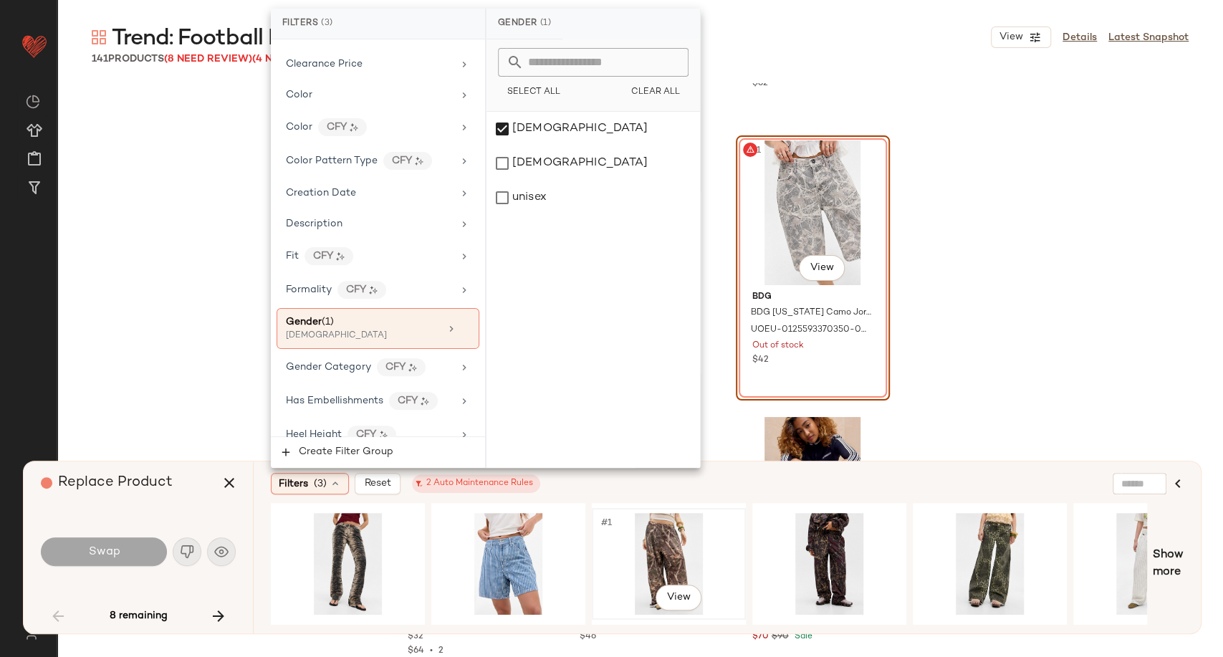
click at [680, 552] on div "#1 View" at bounding box center [669, 564] width 144 height 102
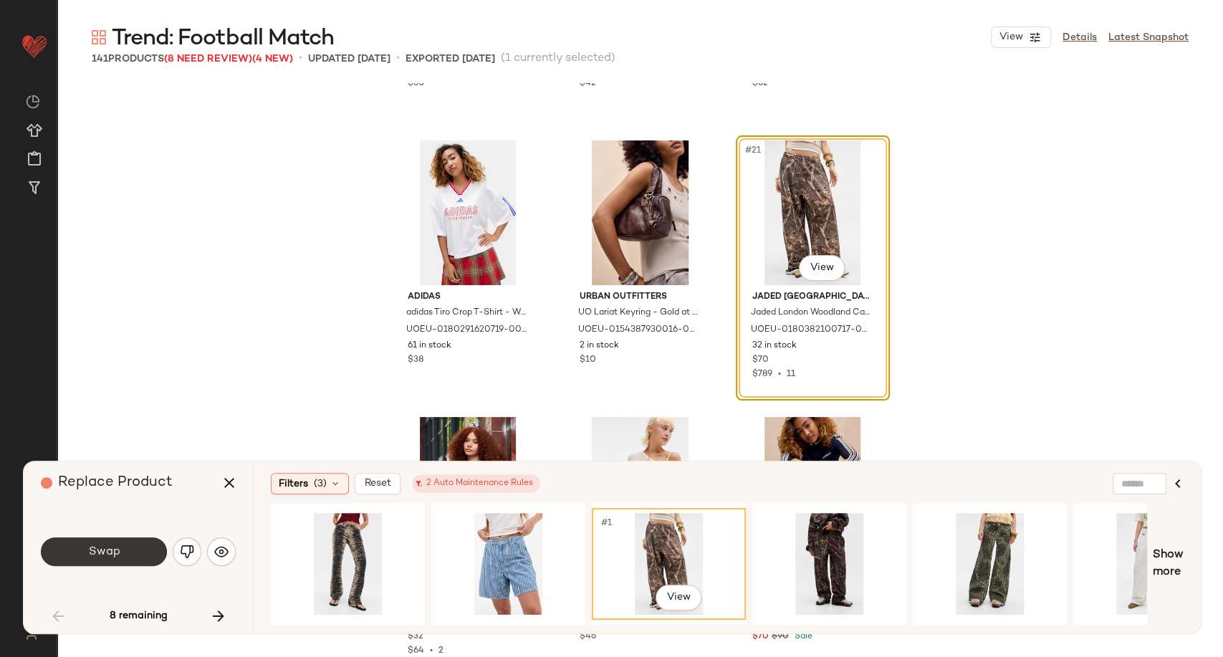
click at [118, 547] on span "Swap" at bounding box center [103, 552] width 32 height 14
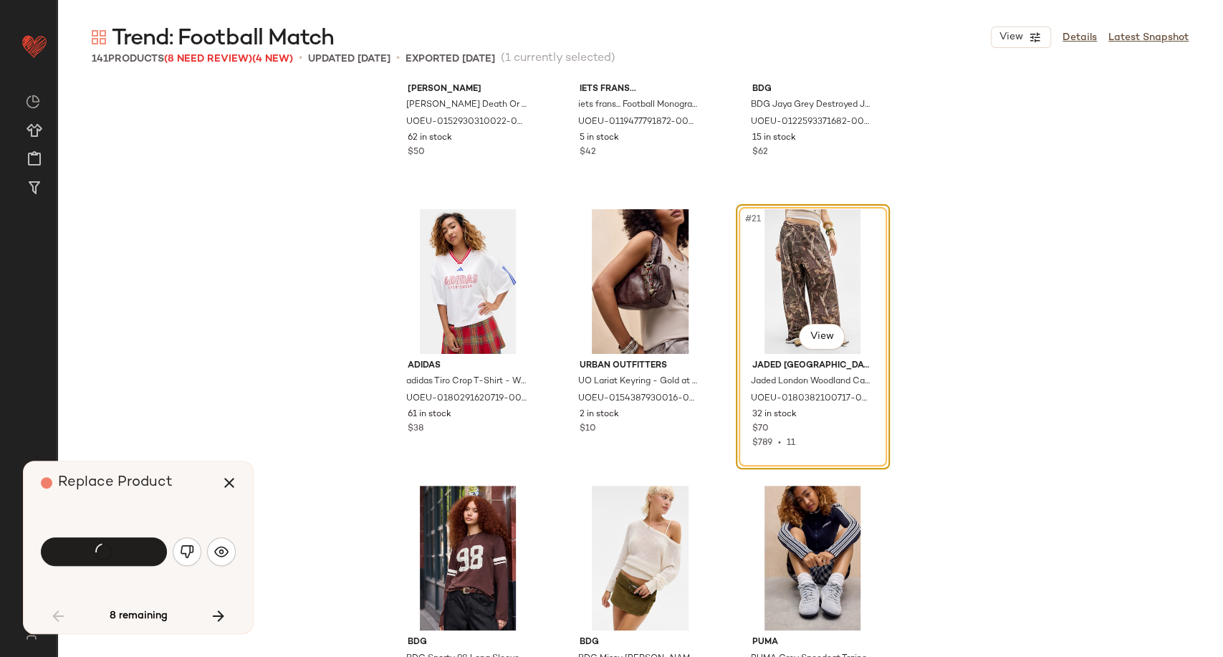
scroll to position [1462, 0]
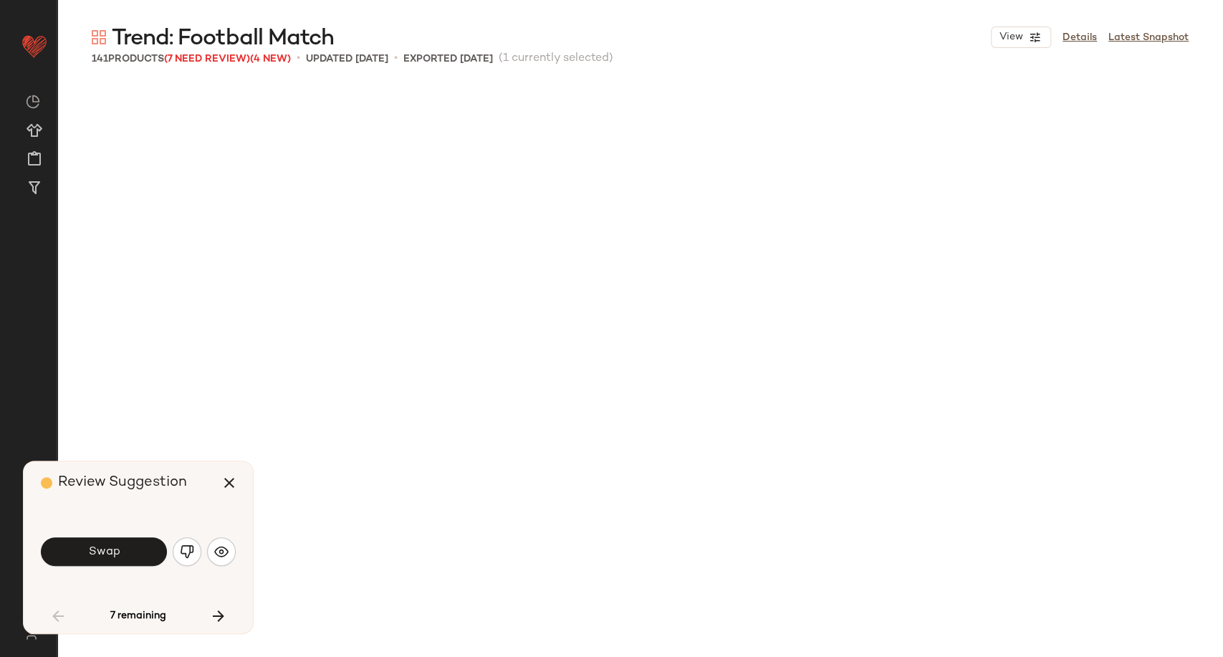
scroll to position [2213, 0]
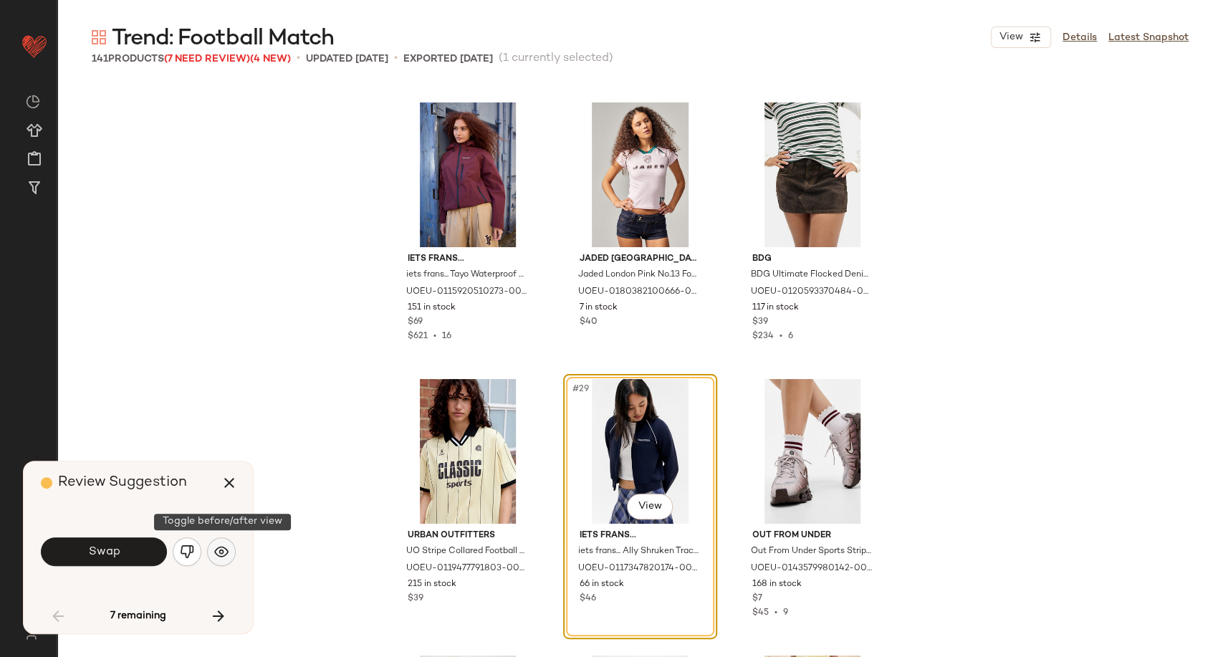
click at [229, 550] on button "button" at bounding box center [221, 551] width 29 height 29
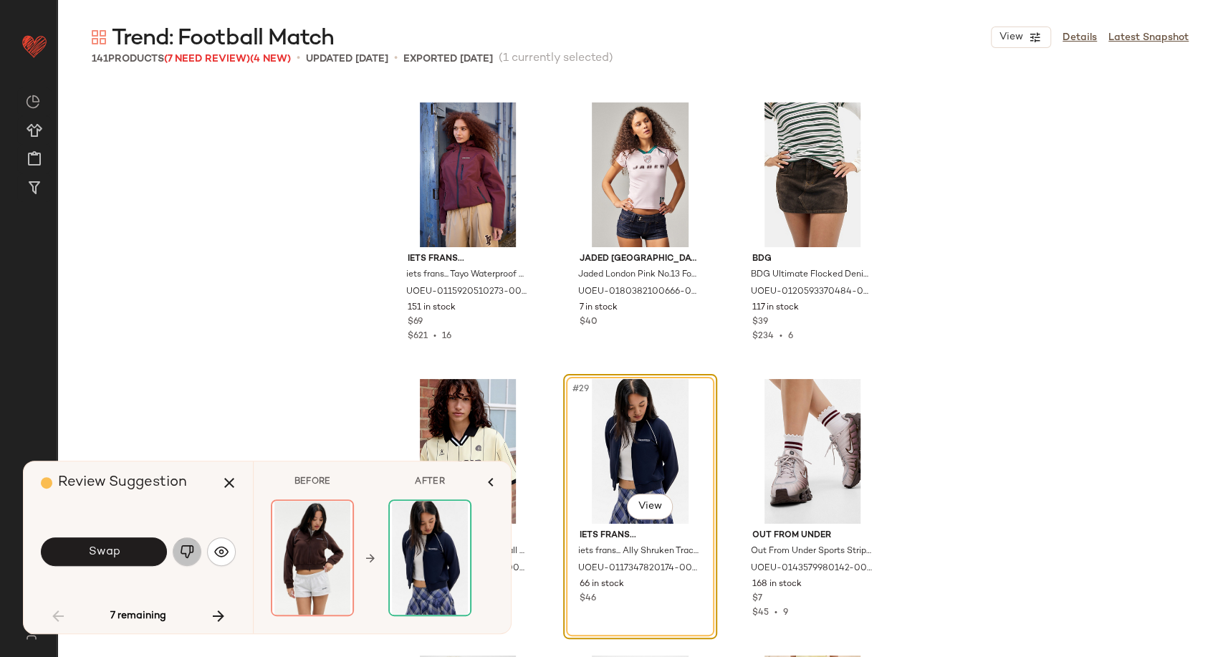
click at [189, 540] on button "button" at bounding box center [187, 551] width 29 height 29
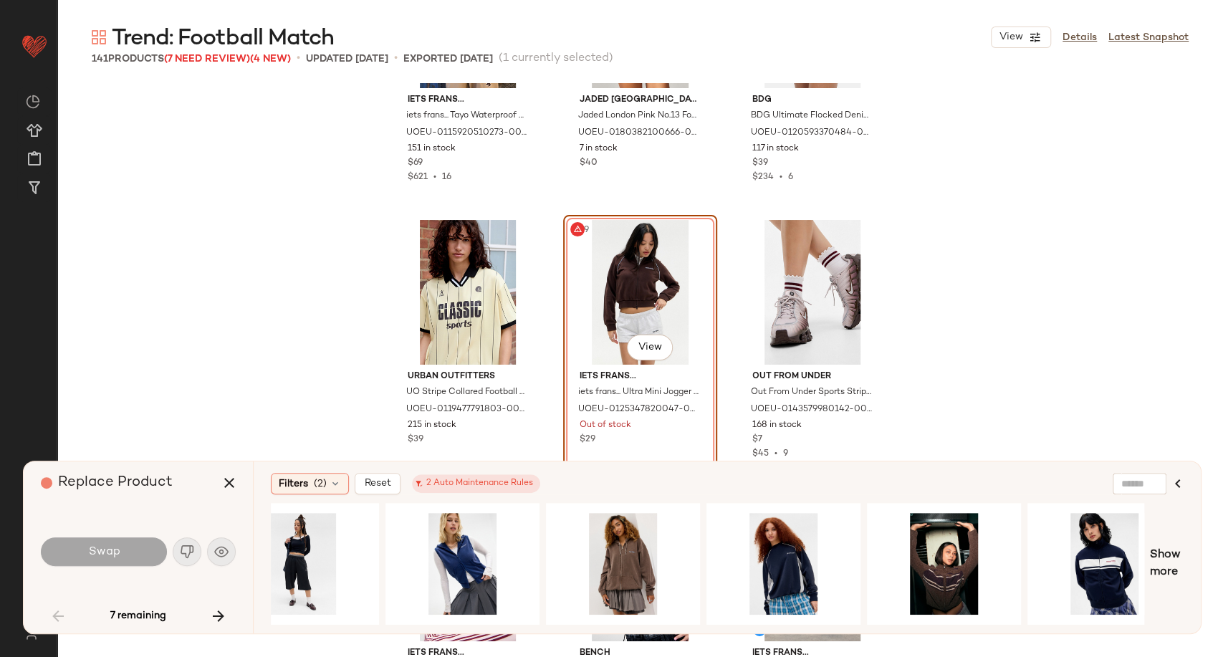
scroll to position [0, 724]
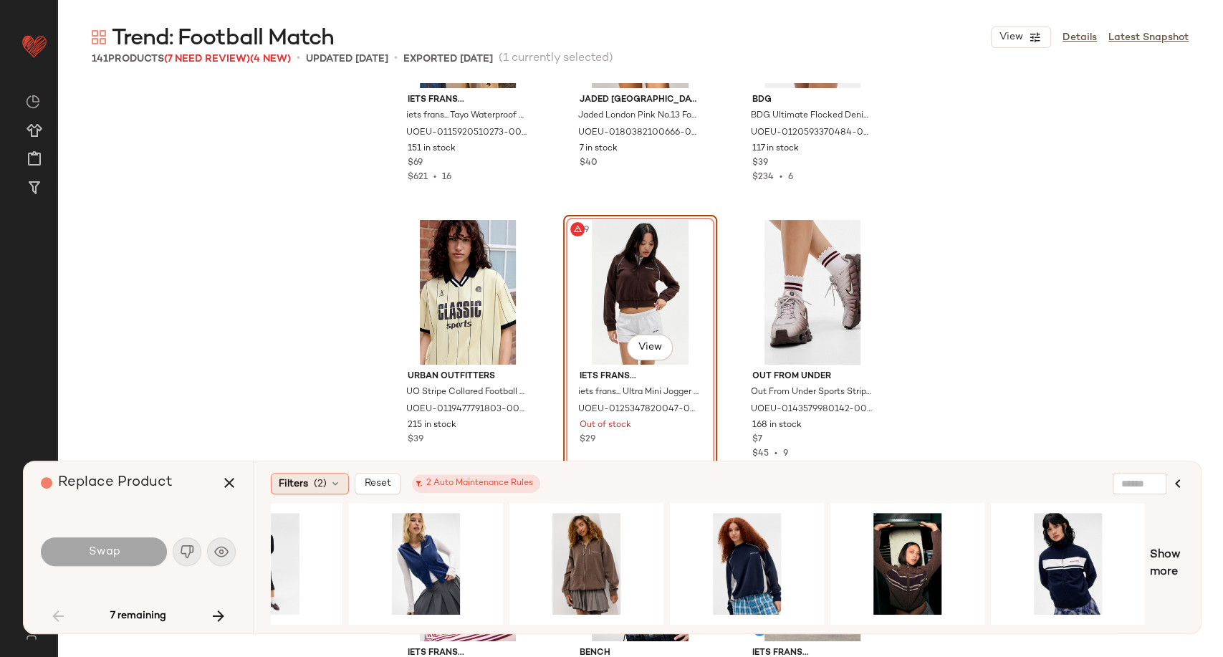
click at [331, 483] on icon at bounding box center [335, 483] width 11 height 11
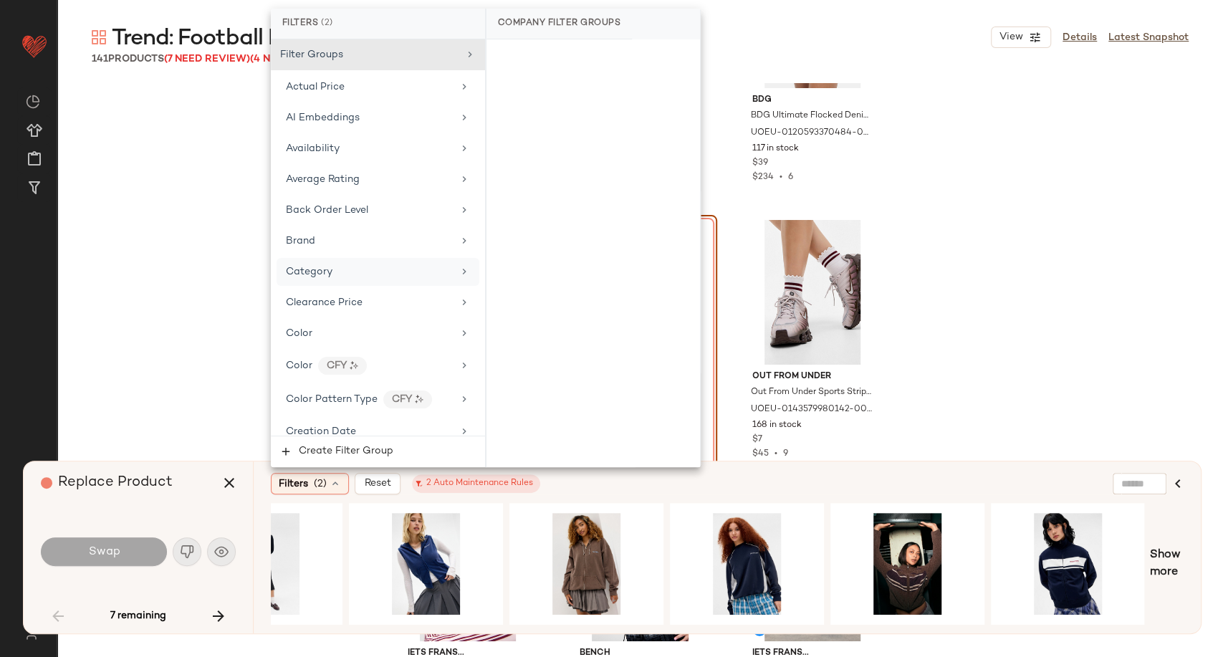
click at [344, 275] on div "Category" at bounding box center [369, 271] width 167 height 15
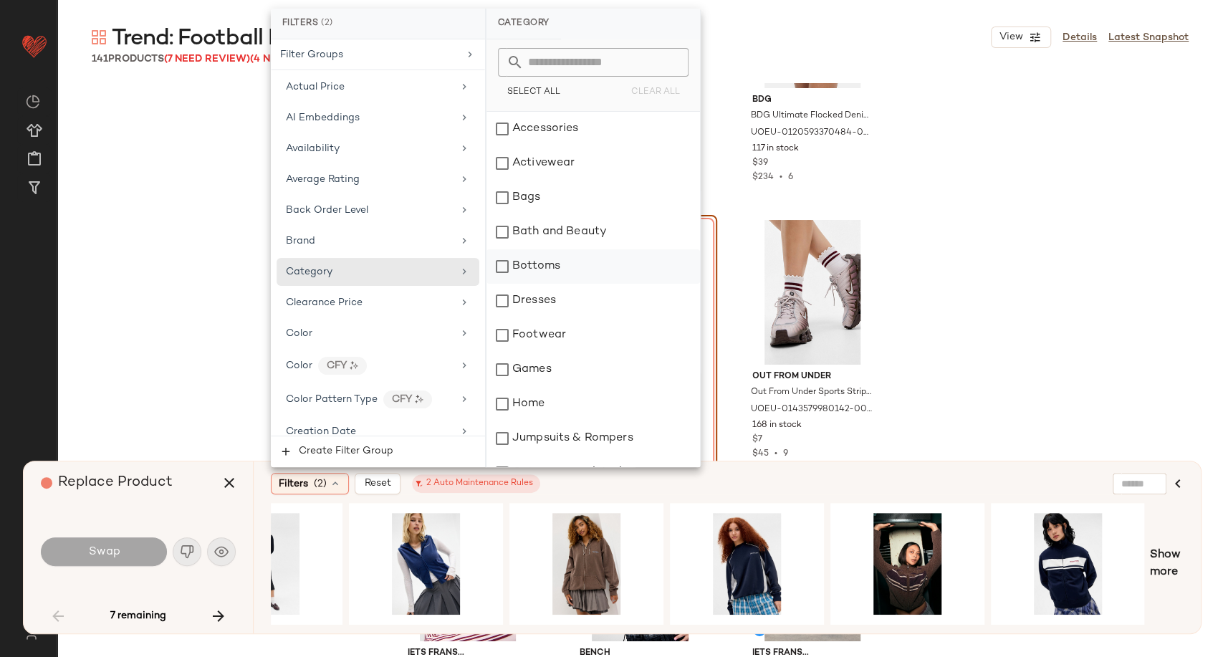
click at [535, 277] on div "Bottoms" at bounding box center [594, 266] width 214 height 34
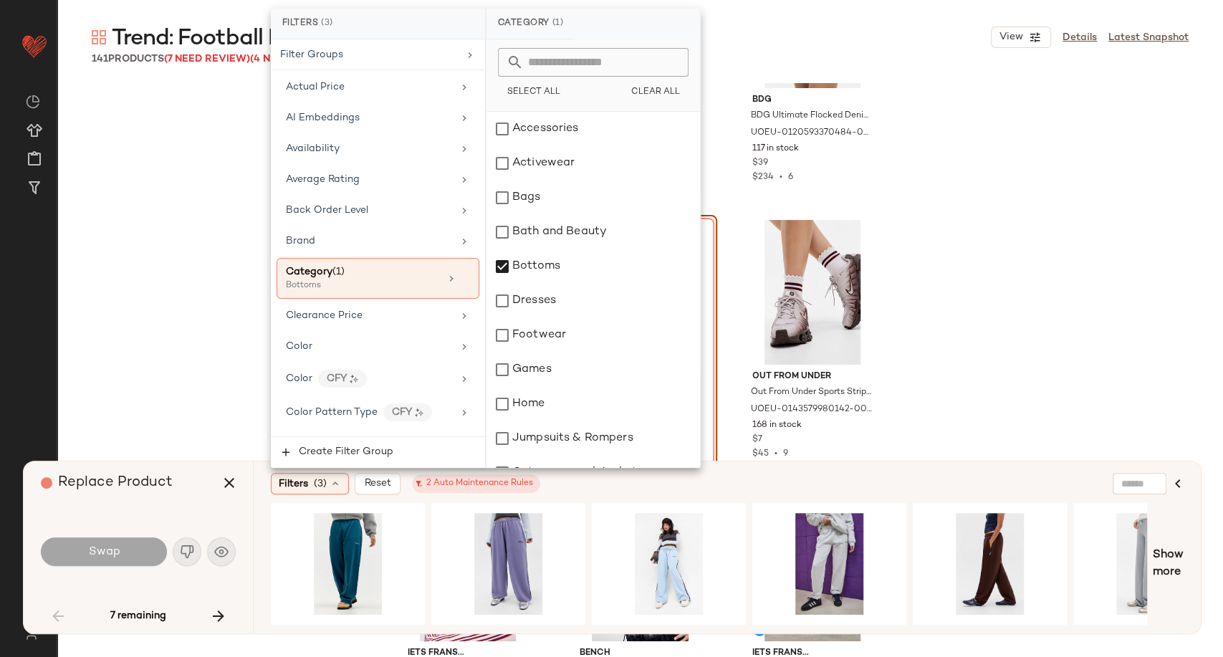
click at [588, 482] on div "Filters (3) Reset 2 Auto Maintenance Rules" at bounding box center [658, 483] width 774 height 21
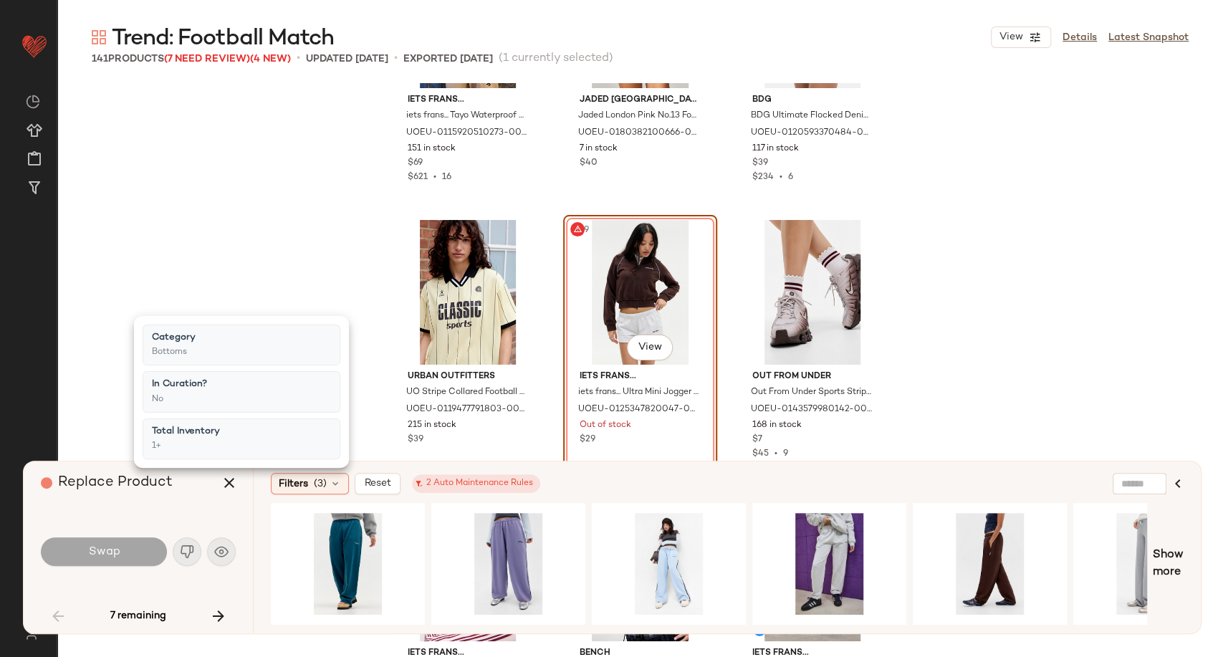
click at [586, 477] on div "Filters (3) Reset 2 Auto Maintenance Rules" at bounding box center [658, 483] width 774 height 21
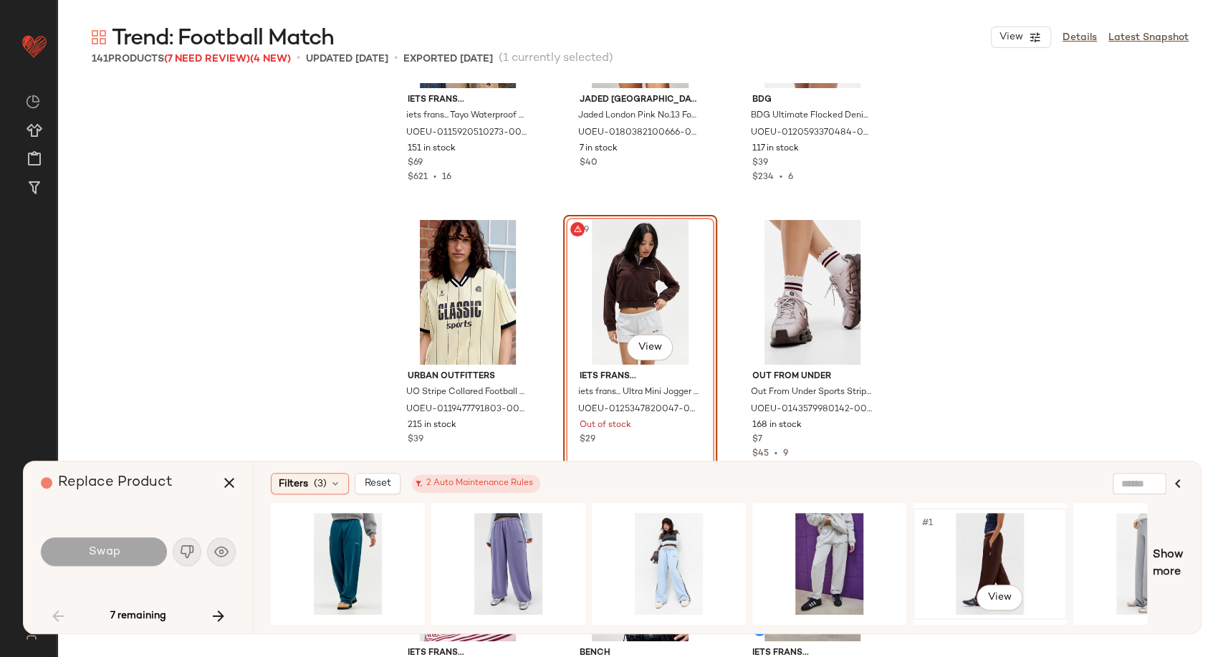
click at [986, 549] on div "#1 View" at bounding box center [990, 564] width 144 height 102
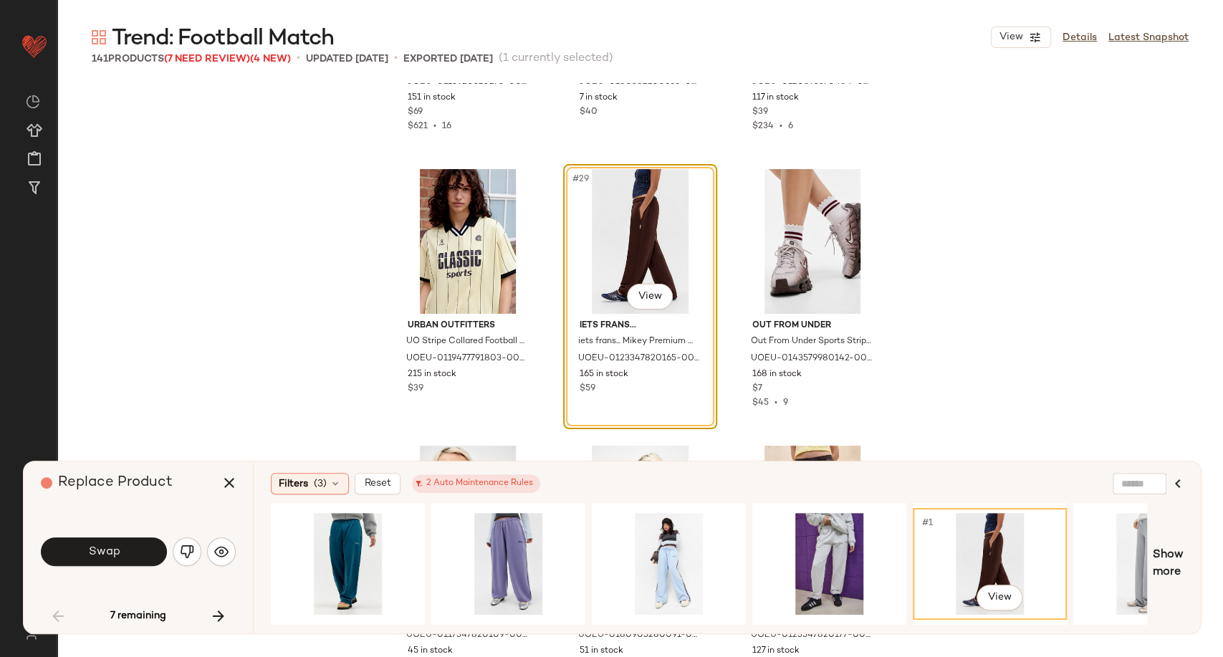
scroll to position [2451, 0]
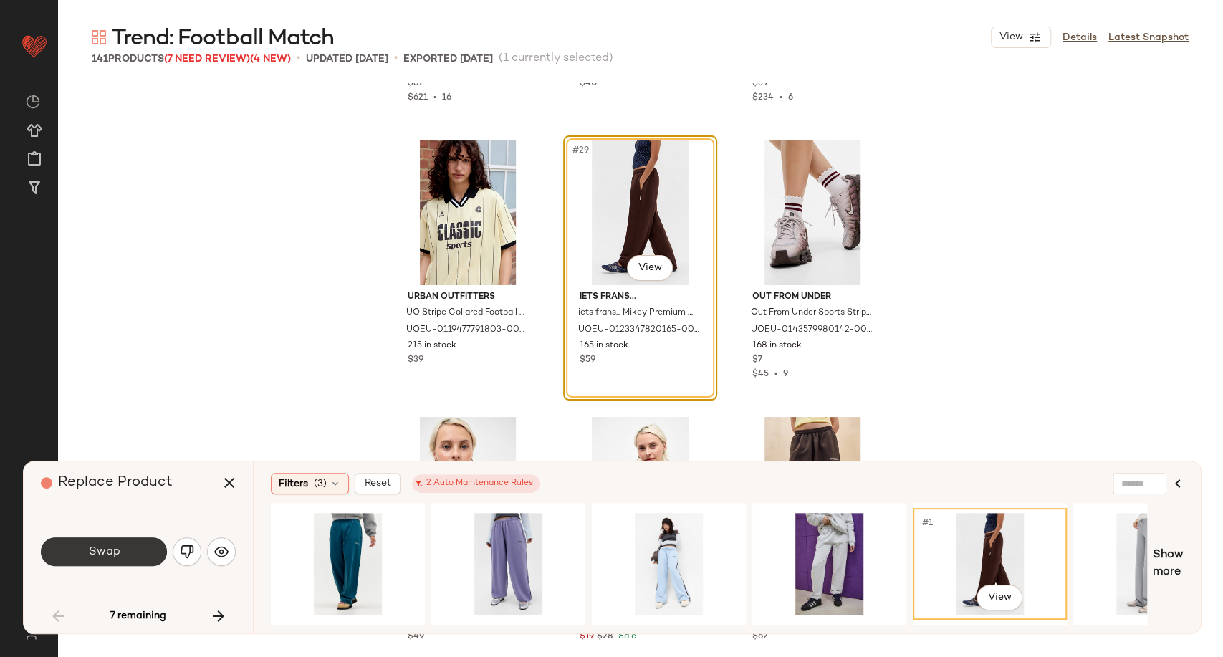
click at [130, 547] on button "Swap" at bounding box center [104, 551] width 126 height 29
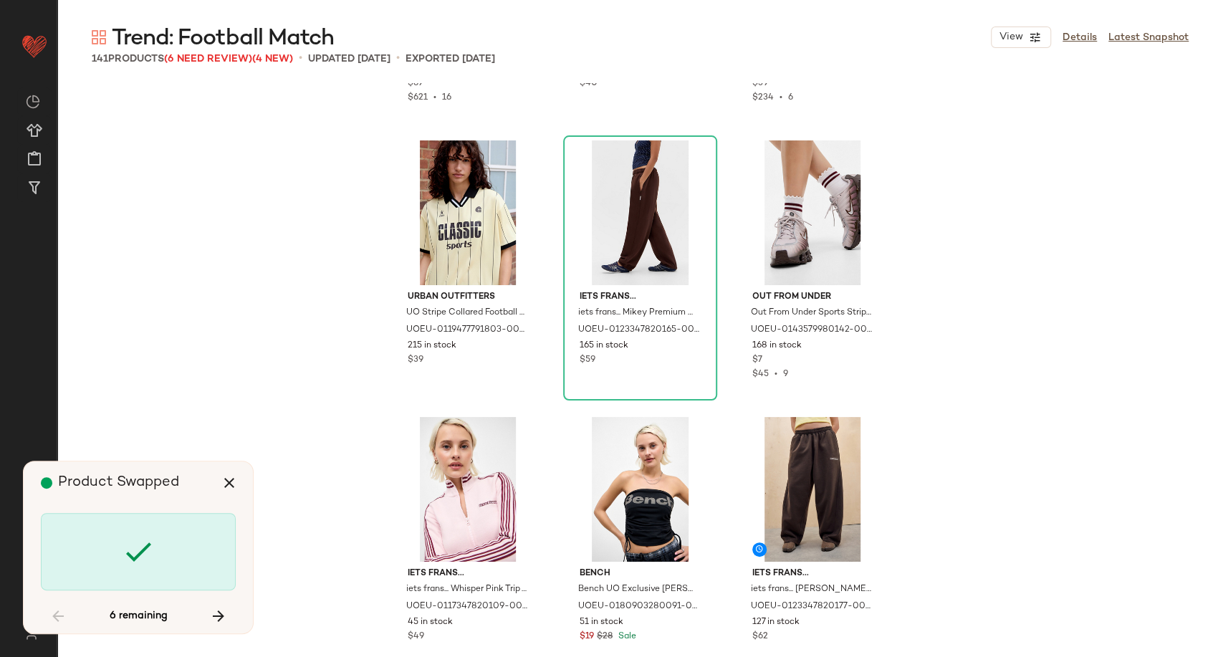
scroll to position [3872, 0]
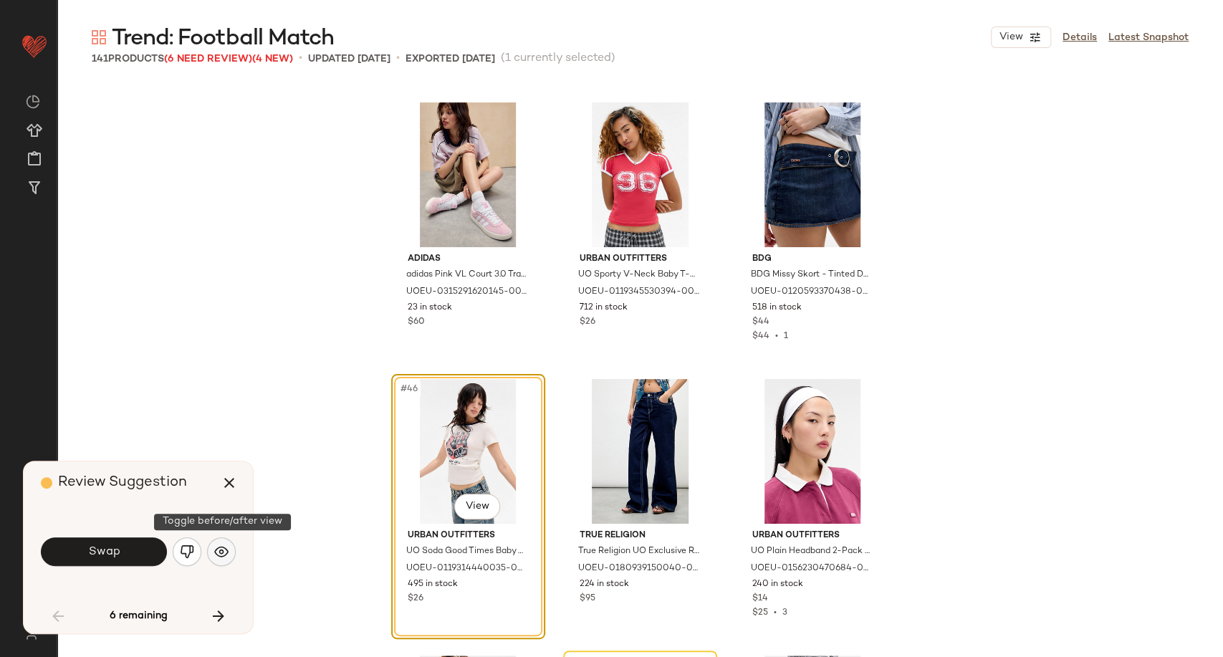
click at [229, 553] on button "button" at bounding box center [221, 551] width 29 height 29
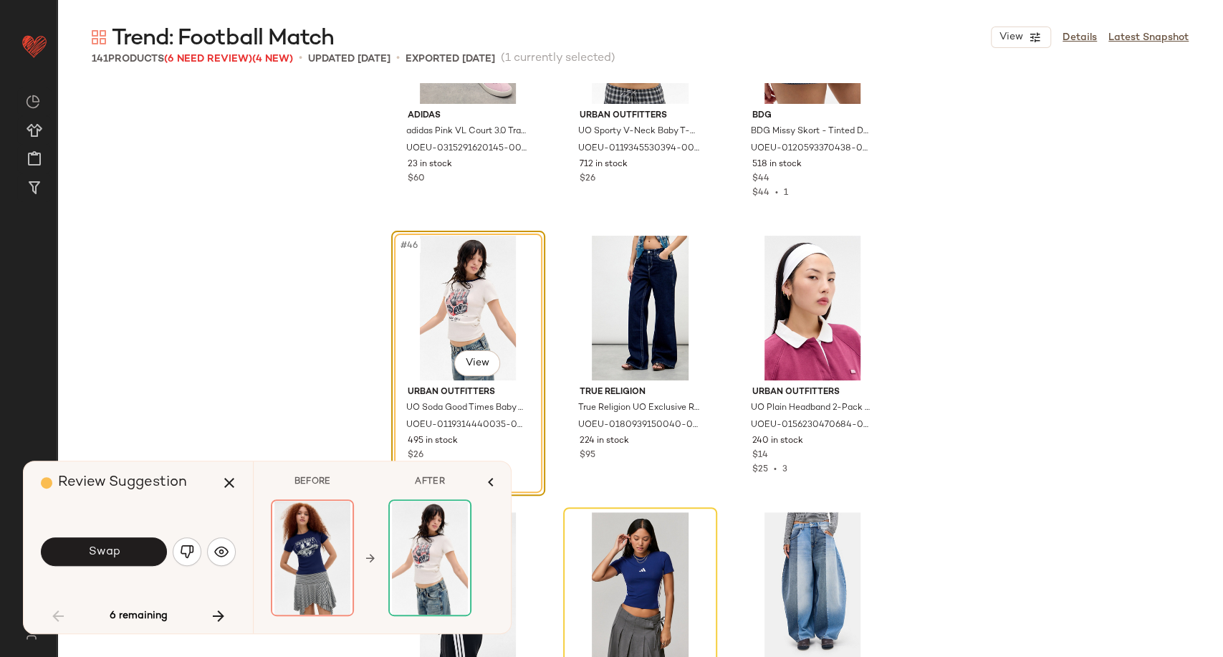
scroll to position [4111, 0]
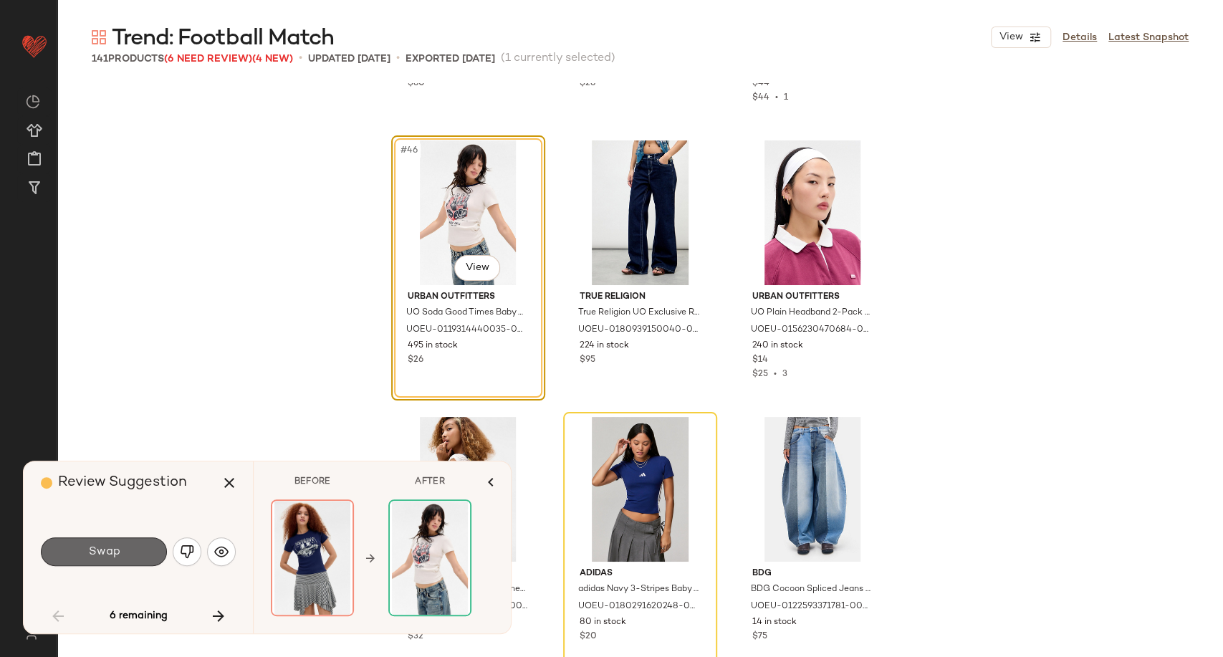
click at [128, 545] on button "Swap" at bounding box center [104, 551] width 126 height 29
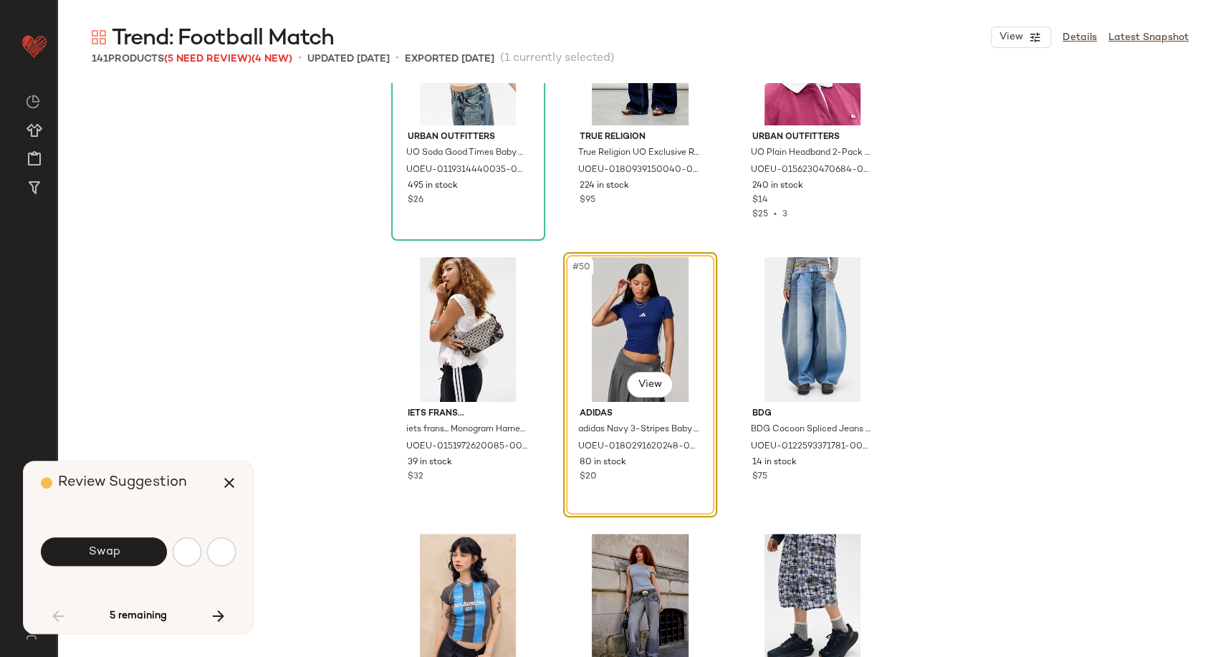
scroll to position [4149, 0]
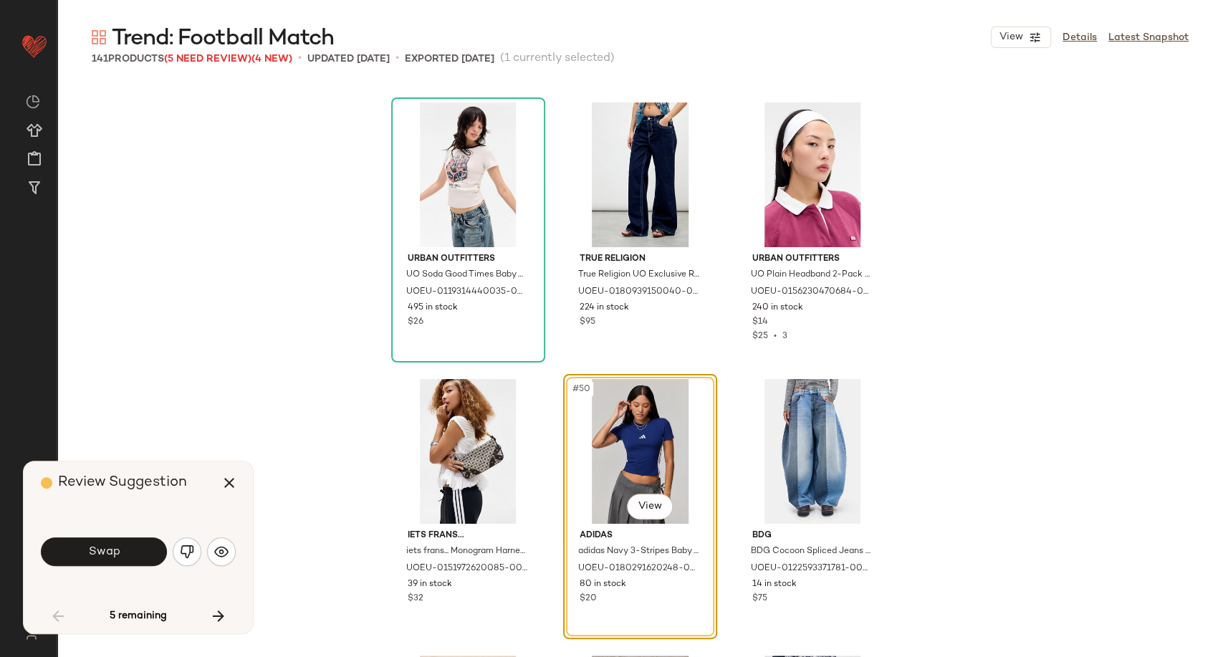
click at [207, 557] on div "Swap" at bounding box center [138, 552] width 195 height 34
click at [224, 557] on img "button" at bounding box center [221, 552] width 14 height 14
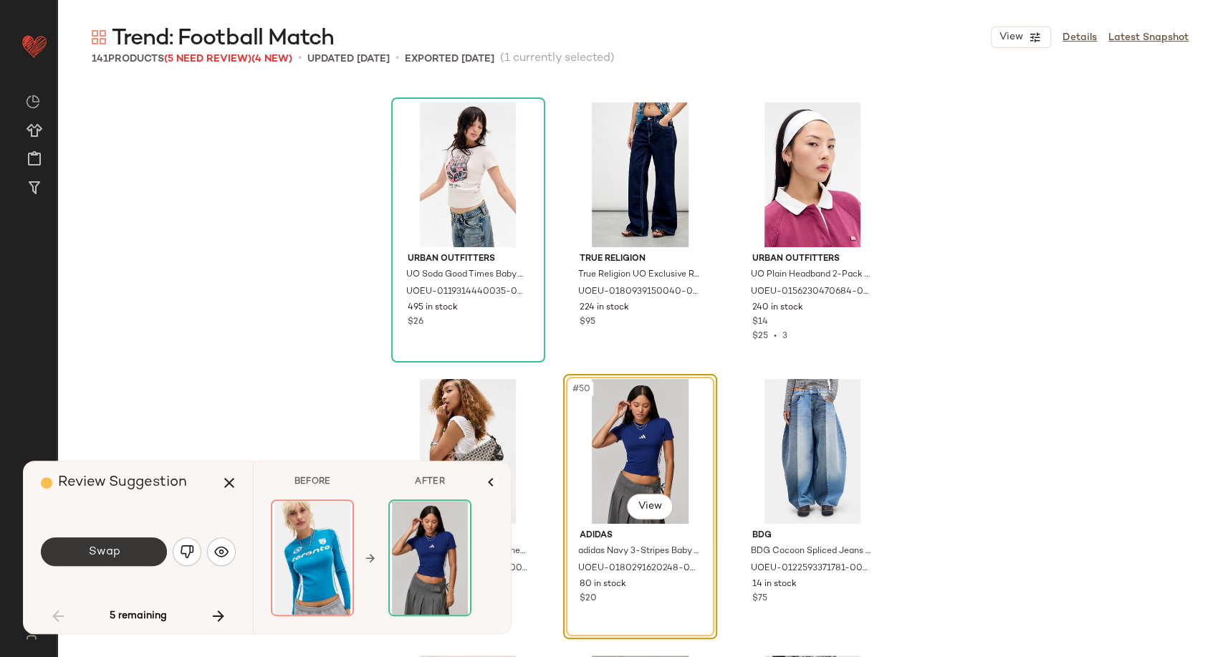
click at [97, 561] on button "Swap" at bounding box center [104, 551] width 126 height 29
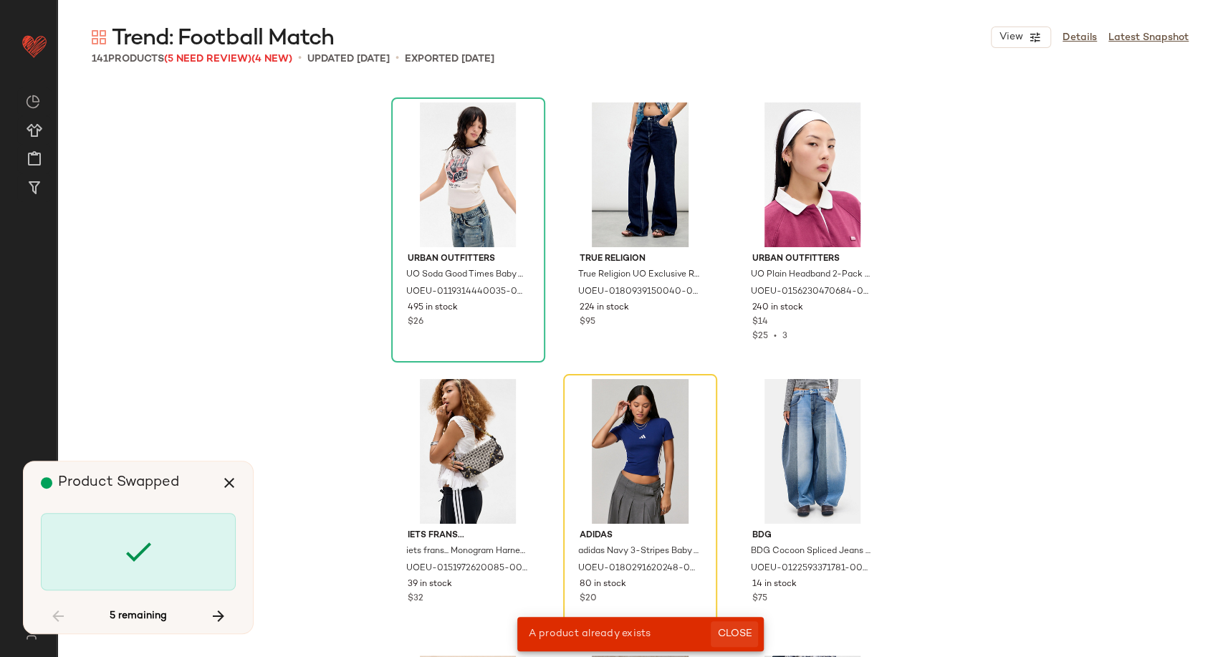
click at [739, 634] on span "Close" at bounding box center [734, 633] width 35 height 11
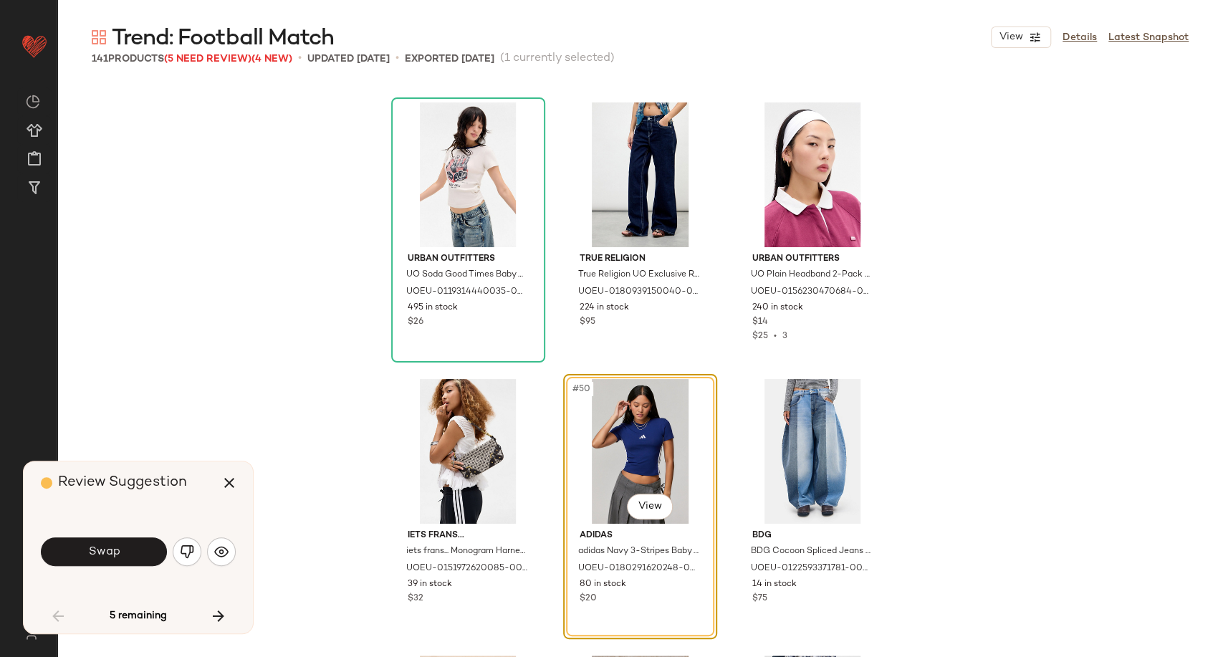
click at [619, 427] on div "#50 View" at bounding box center [640, 451] width 144 height 145
click at [183, 552] on img "button" at bounding box center [187, 552] width 14 height 14
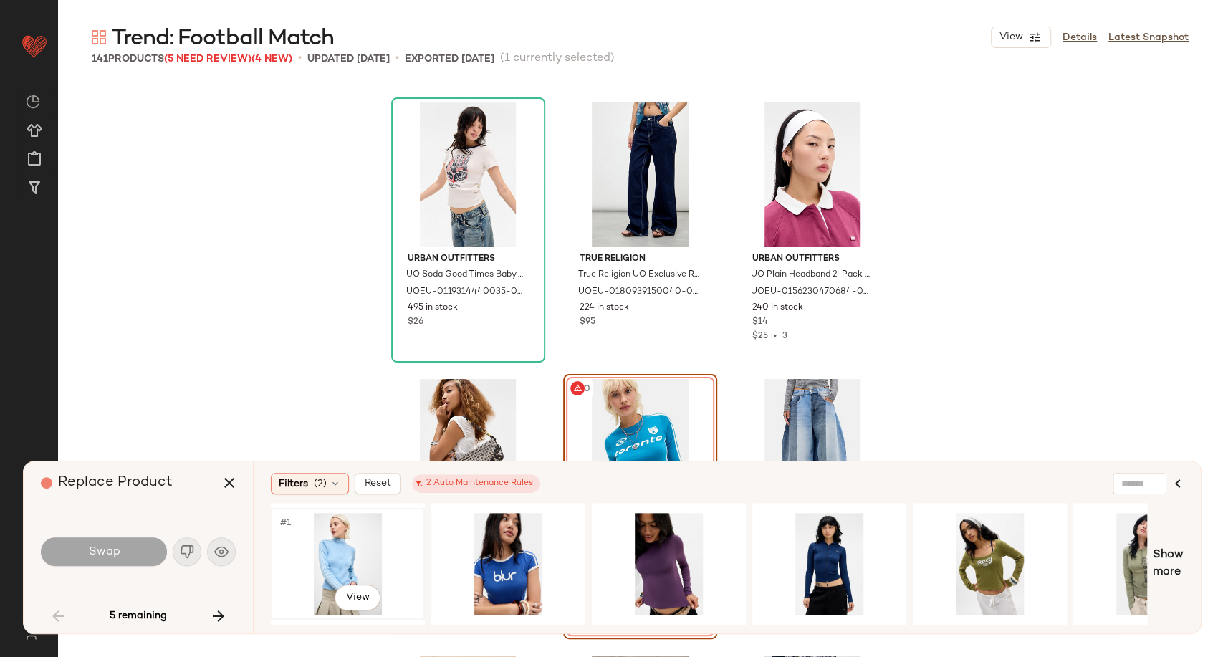
click at [338, 557] on div "#1 View" at bounding box center [348, 564] width 144 height 102
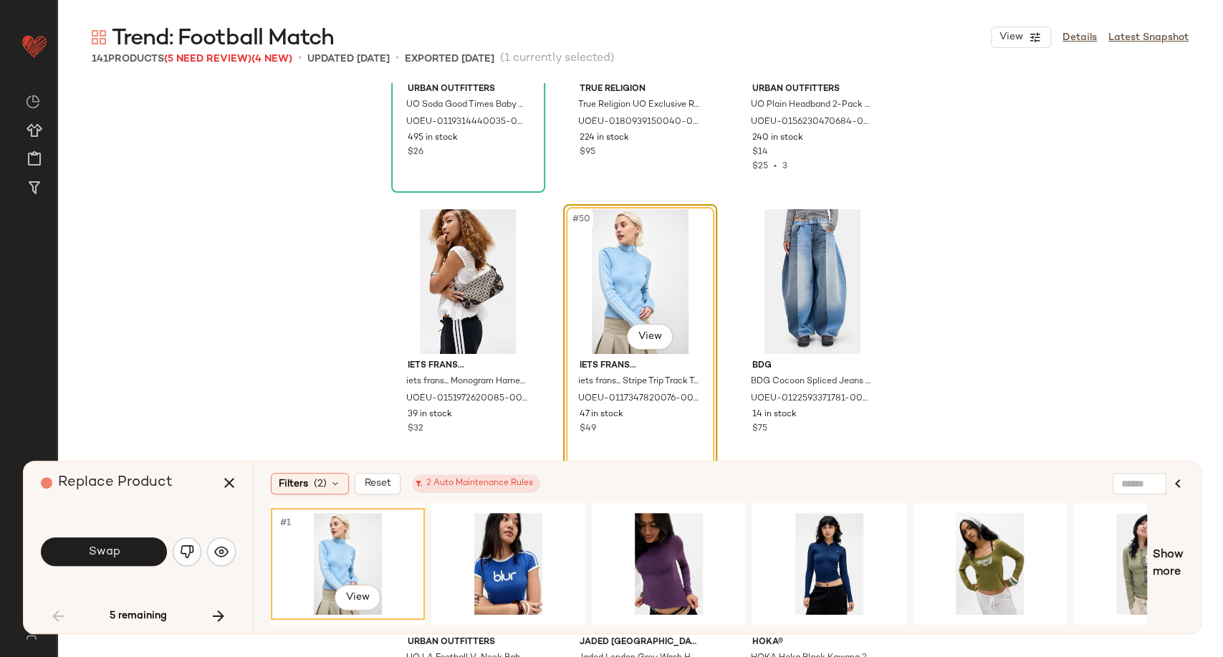
scroll to position [4387, 0]
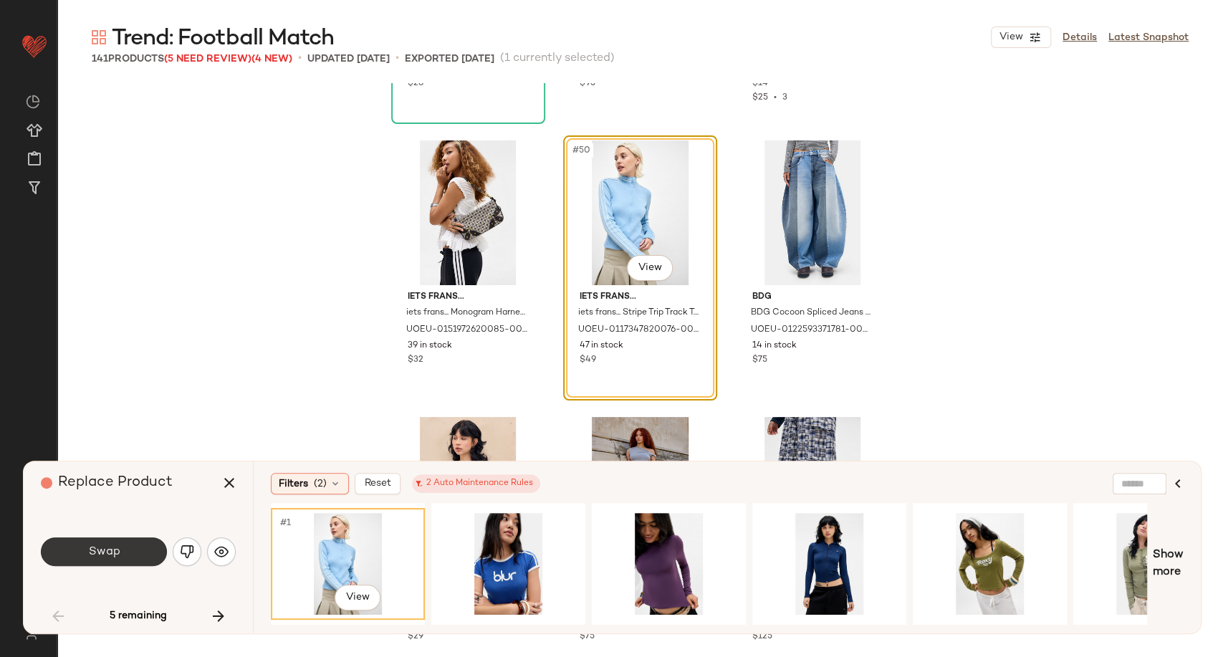
click at [130, 560] on button "Swap" at bounding box center [104, 551] width 126 height 29
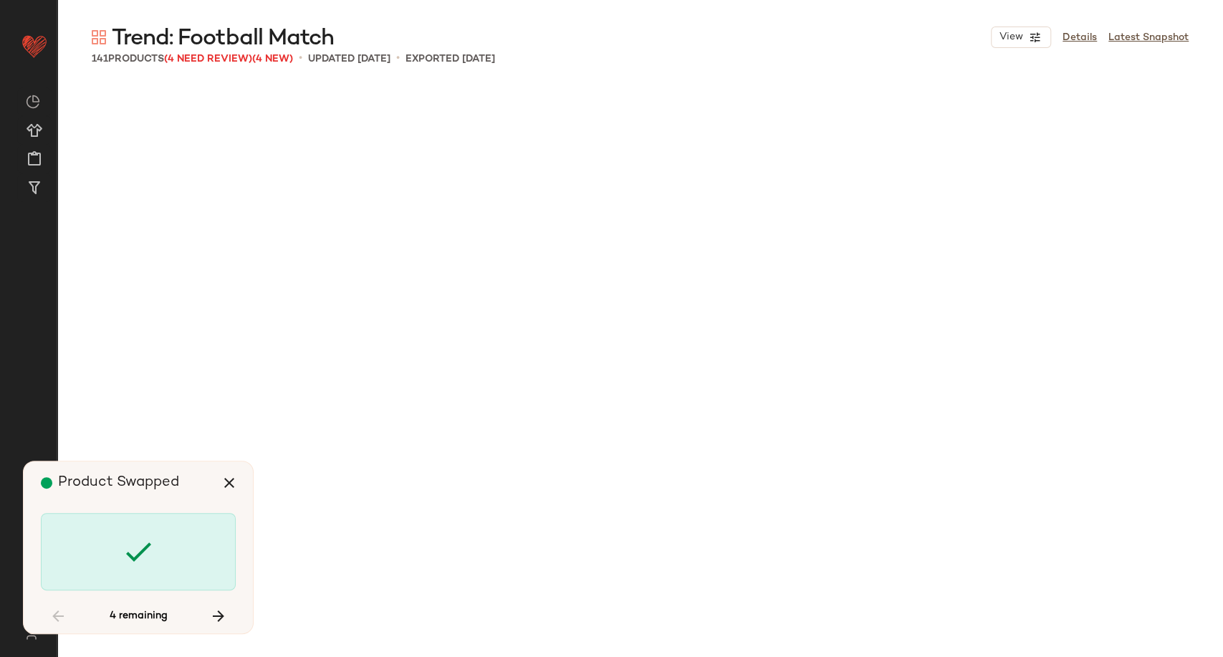
scroll to position [8298, 0]
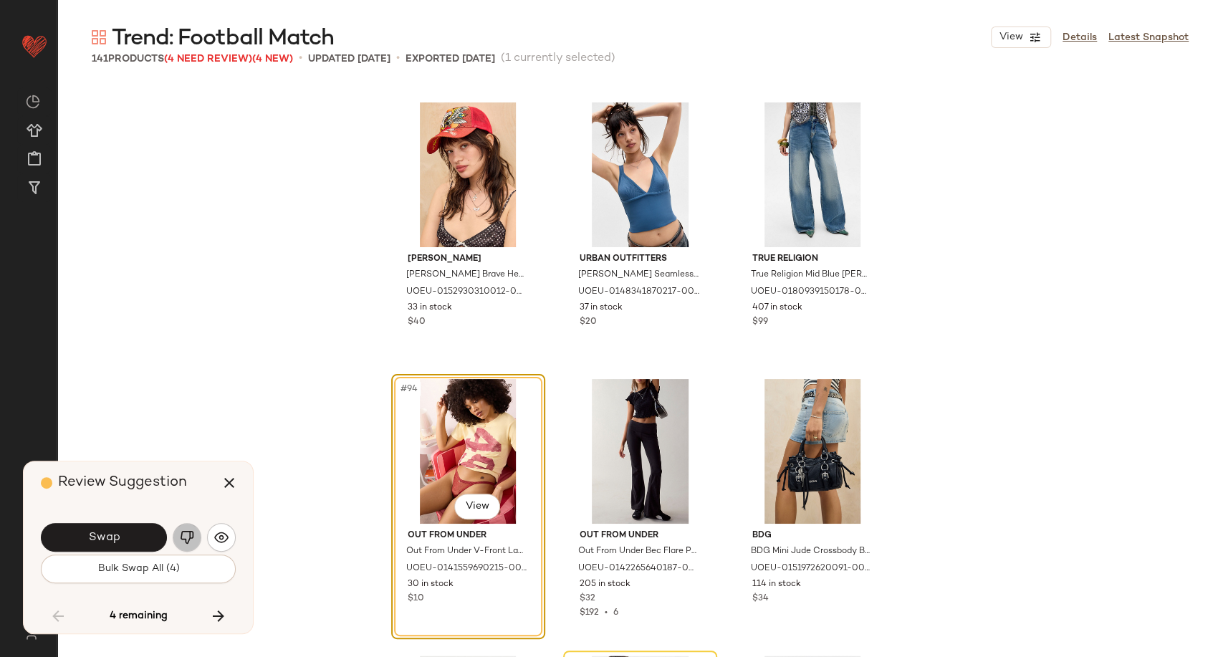
click at [194, 538] on button "button" at bounding box center [187, 537] width 29 height 29
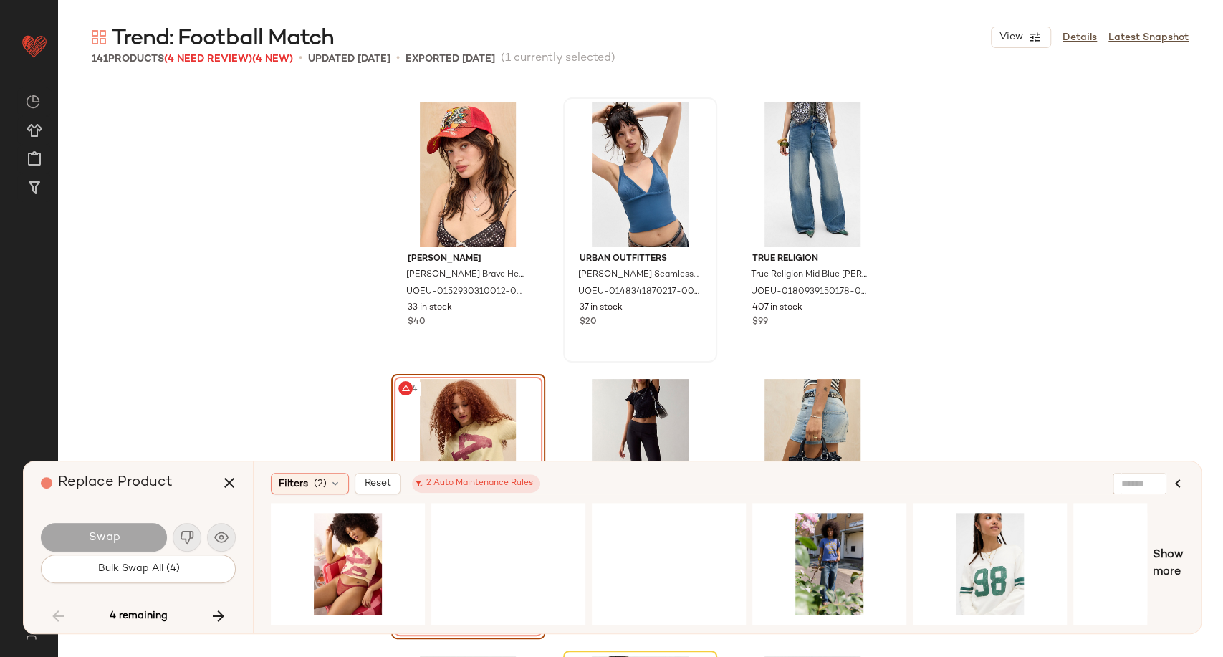
scroll to position [8457, 0]
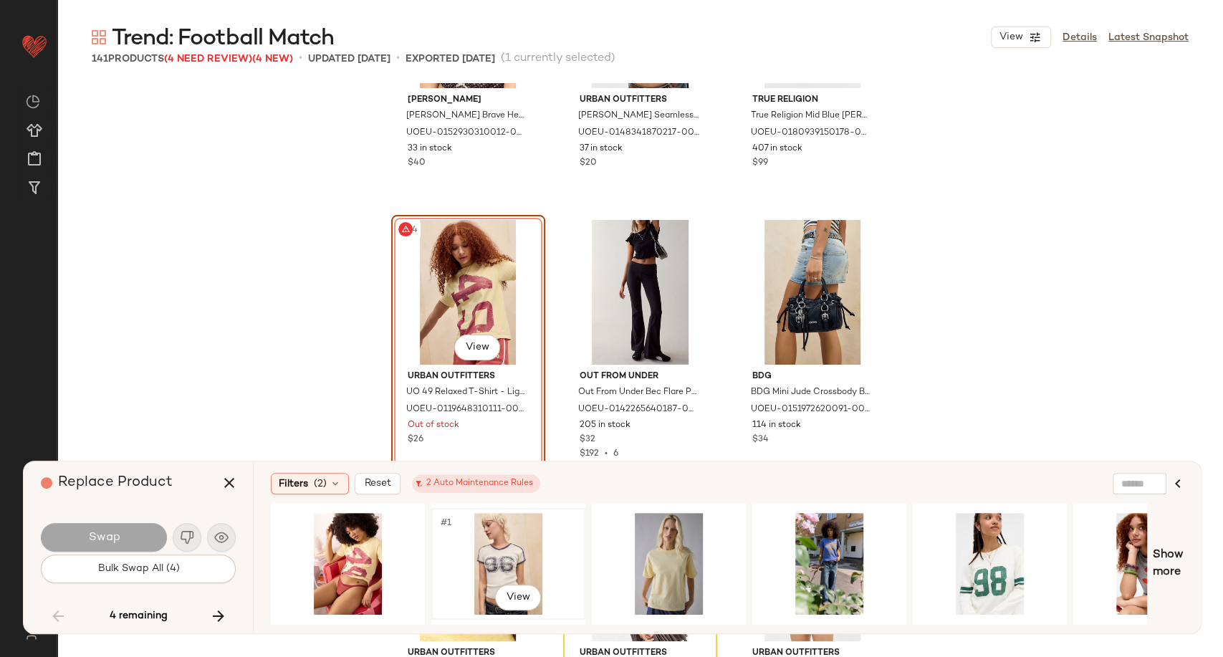
click at [513, 557] on div "#1 View" at bounding box center [508, 564] width 144 height 102
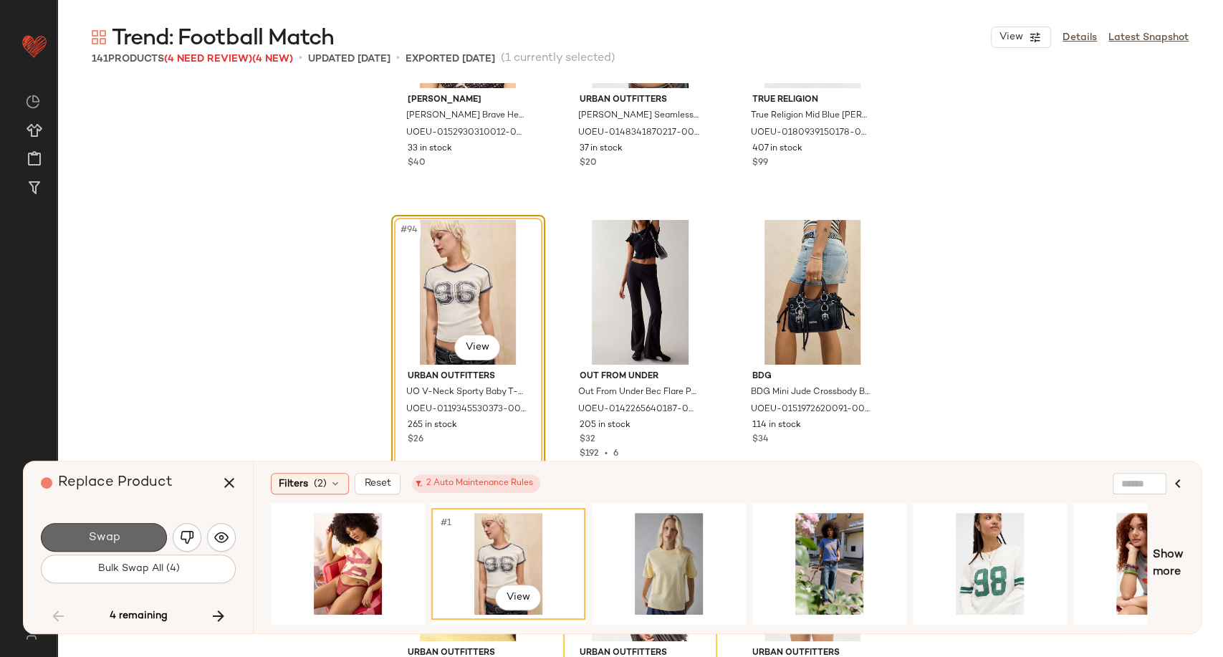
click at [97, 537] on span "Swap" at bounding box center [103, 538] width 32 height 14
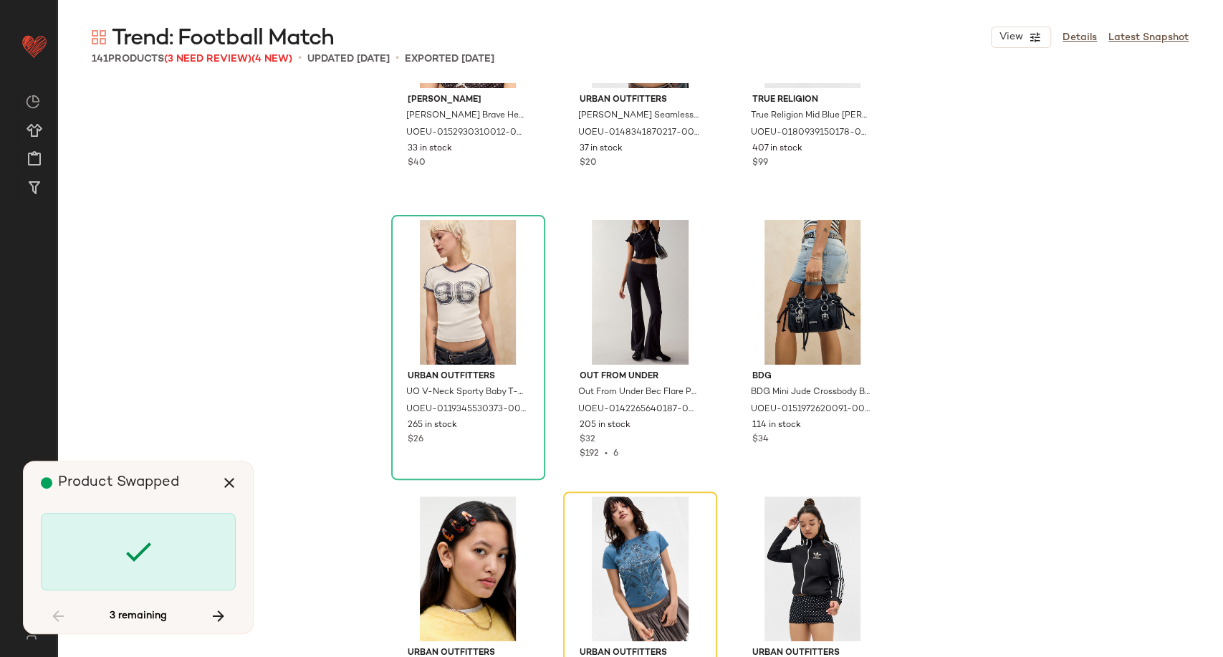
scroll to position [8536, 0]
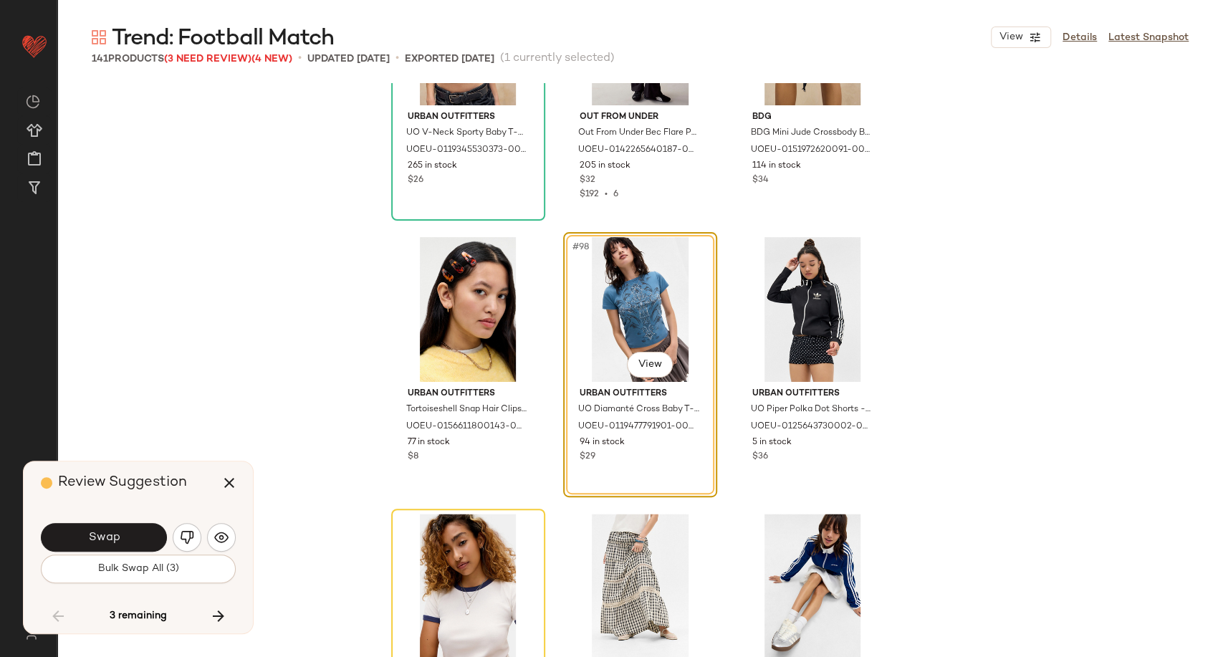
scroll to position [8733, 0]
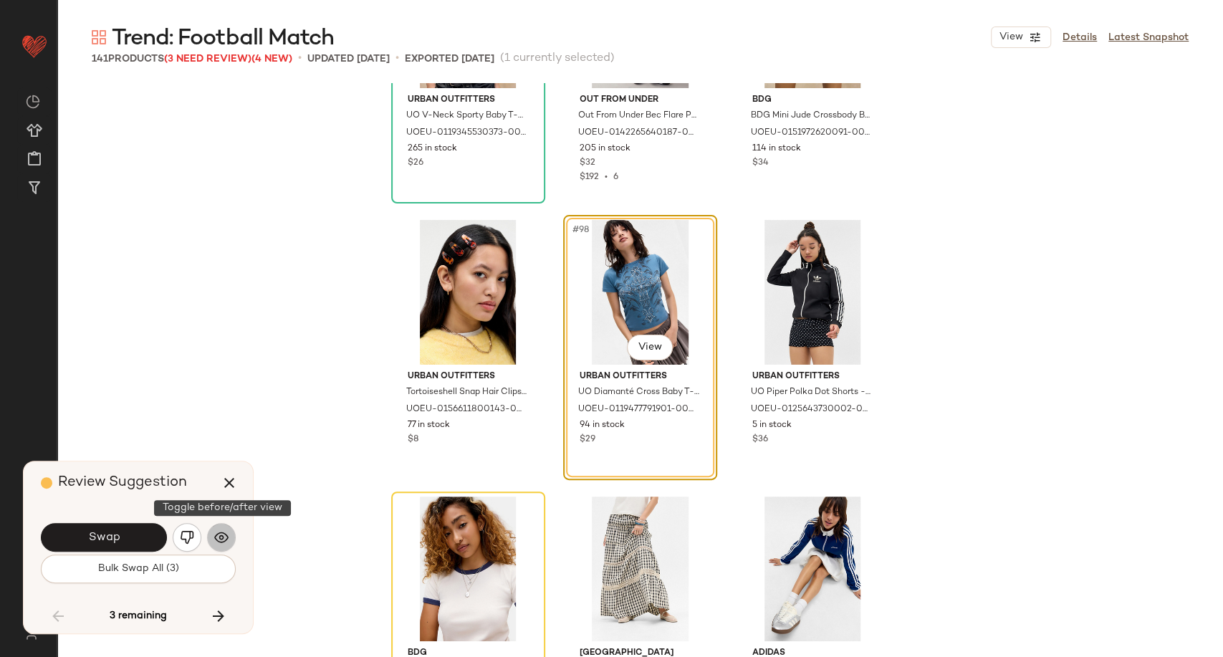
click at [214, 540] on button "button" at bounding box center [221, 537] width 29 height 29
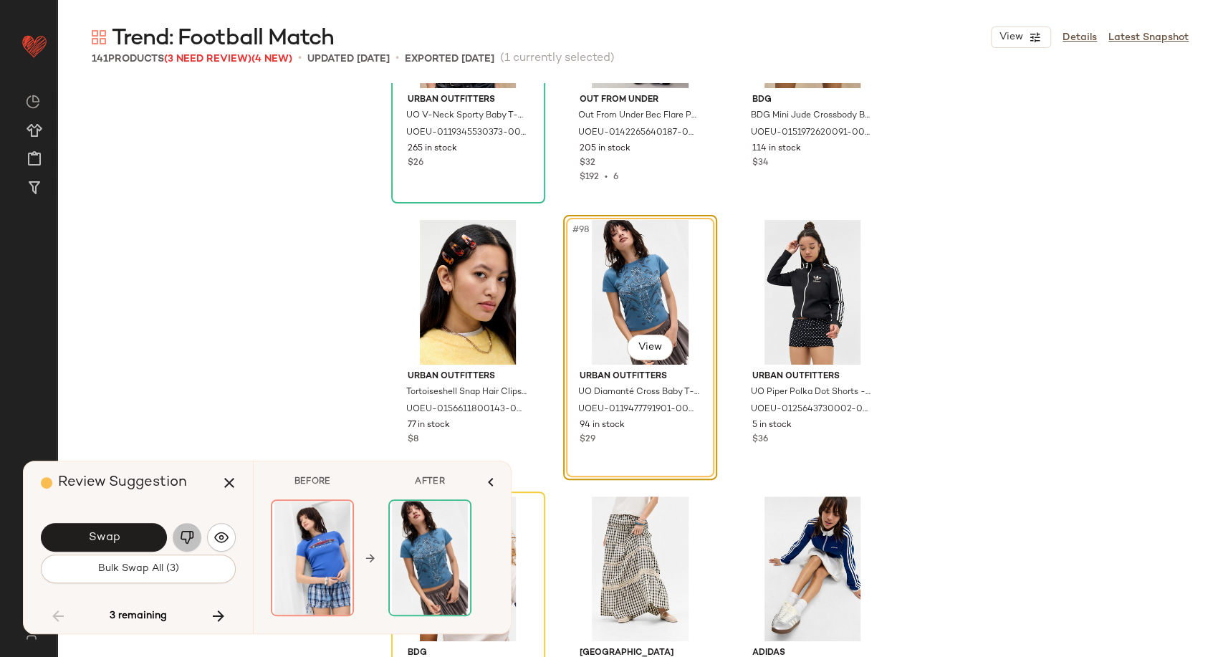
click at [188, 537] on img "button" at bounding box center [187, 537] width 14 height 14
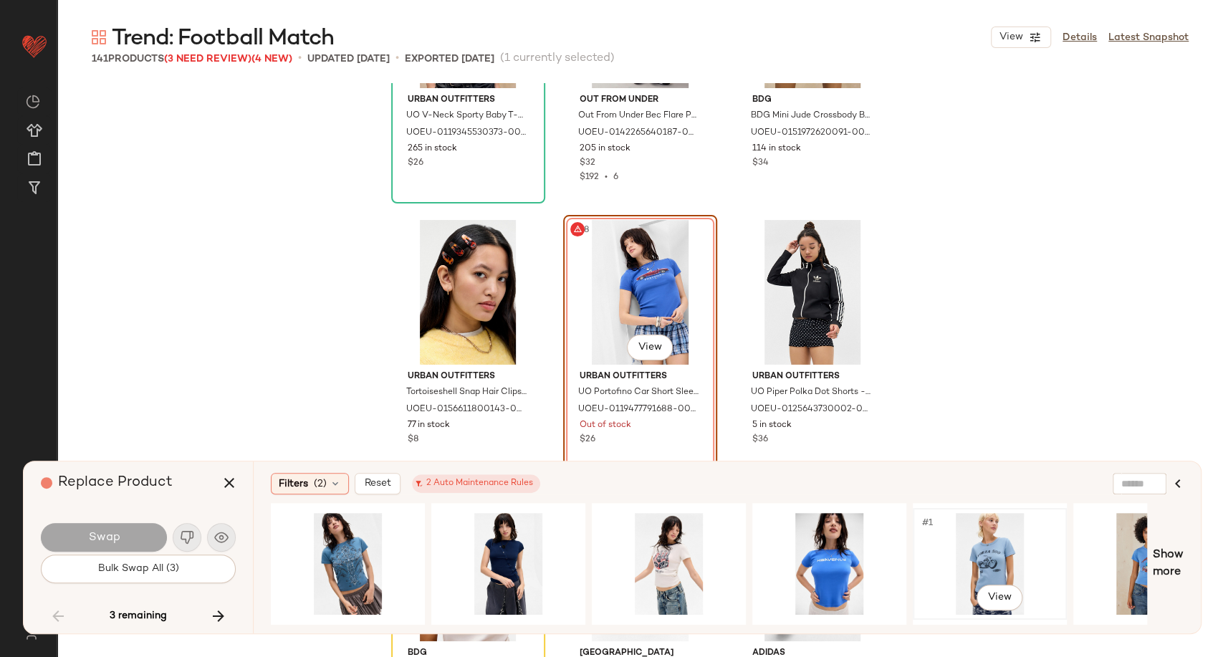
click at [979, 560] on div "#1 View" at bounding box center [990, 564] width 144 height 102
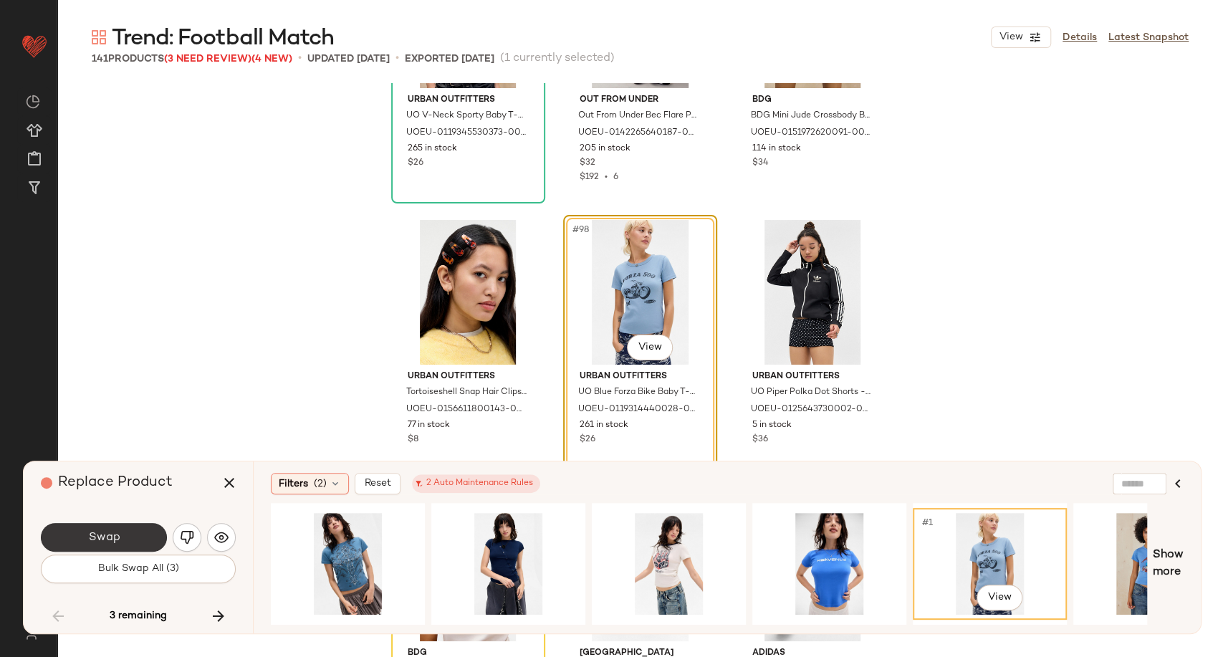
click at [150, 543] on button "Swap" at bounding box center [104, 537] width 126 height 29
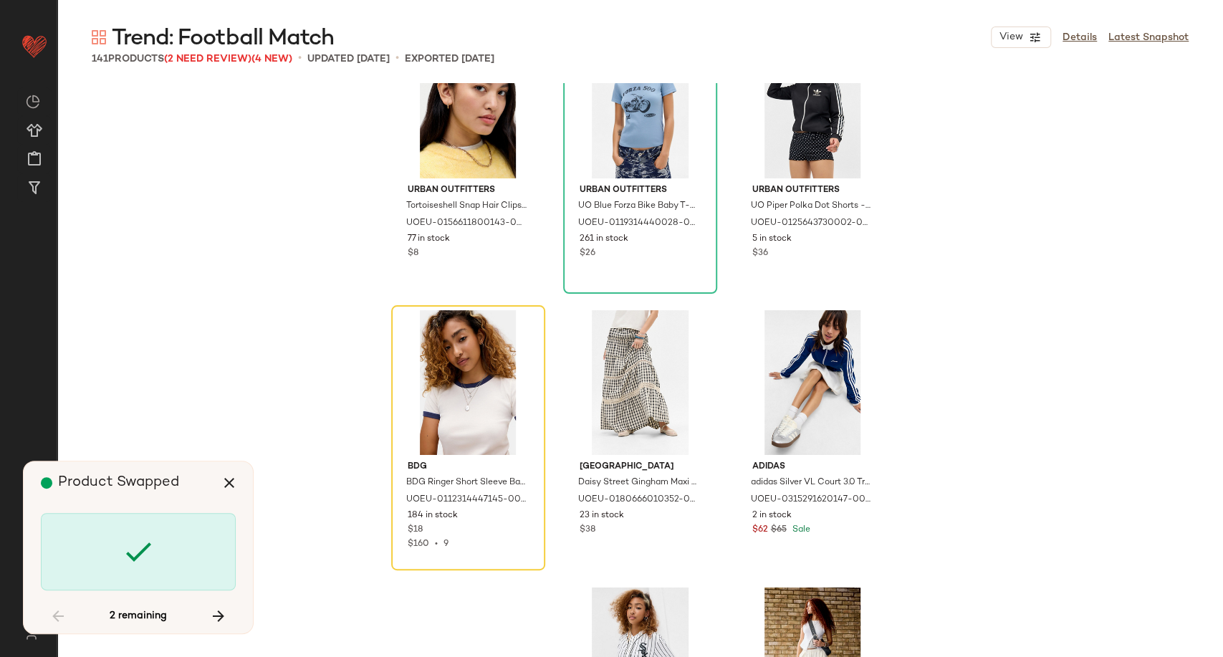
scroll to position [8972, 0]
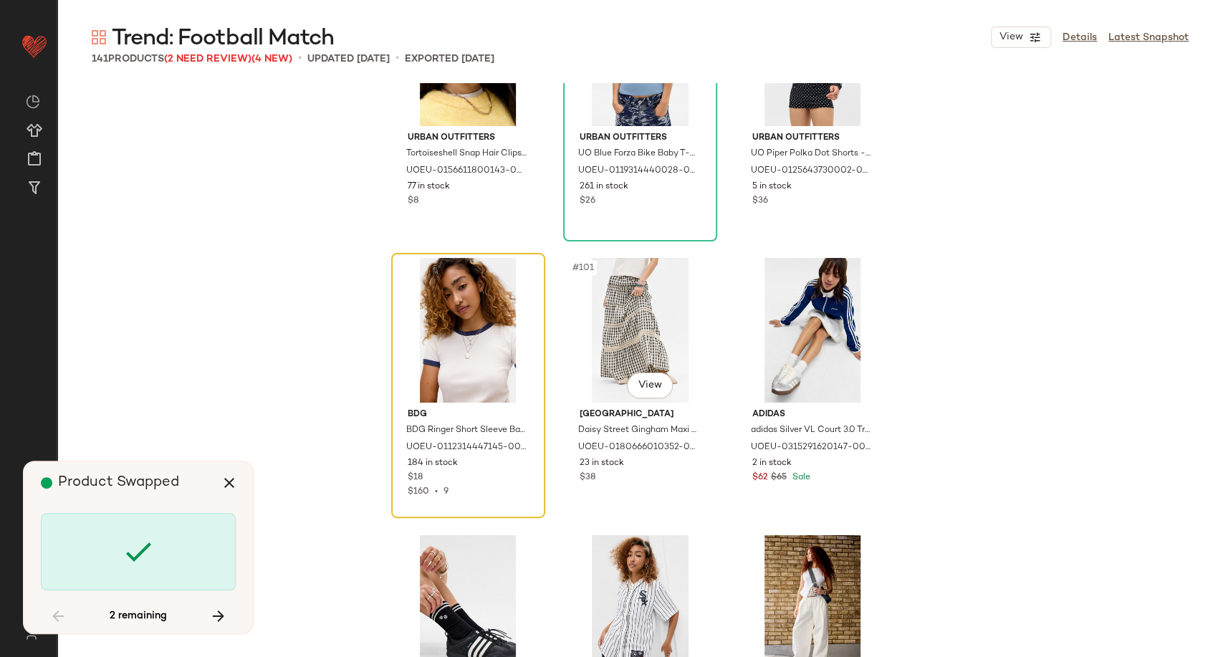
scroll to position [8851, 0]
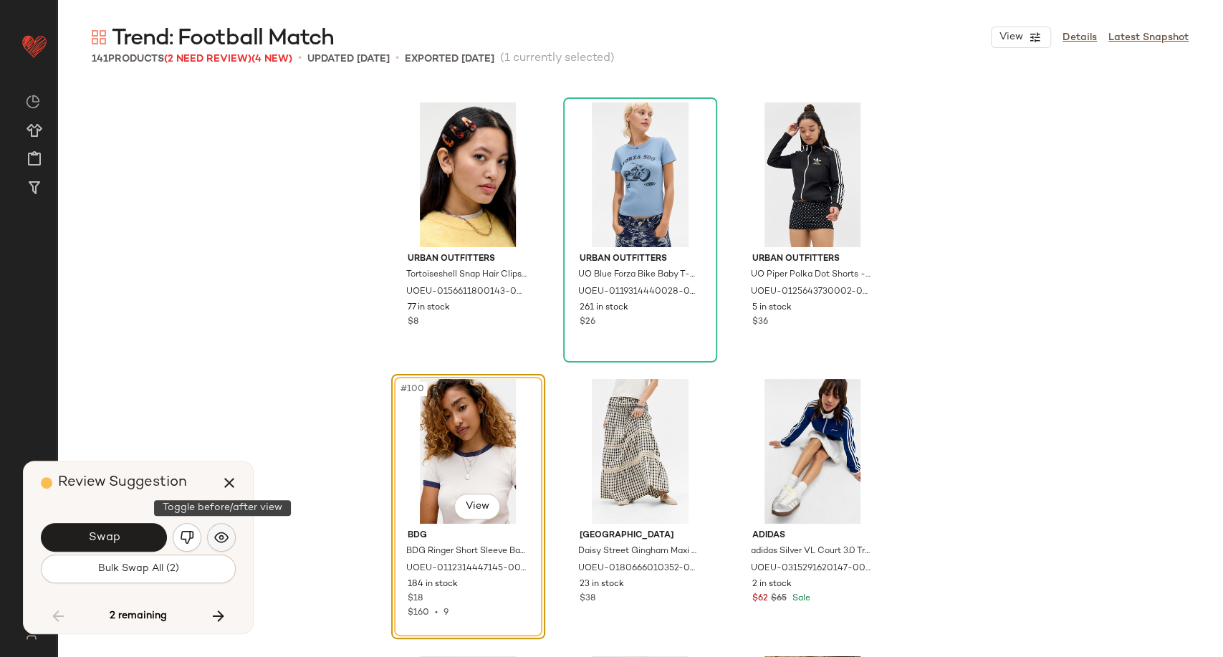
click at [226, 545] on button "button" at bounding box center [221, 537] width 29 height 29
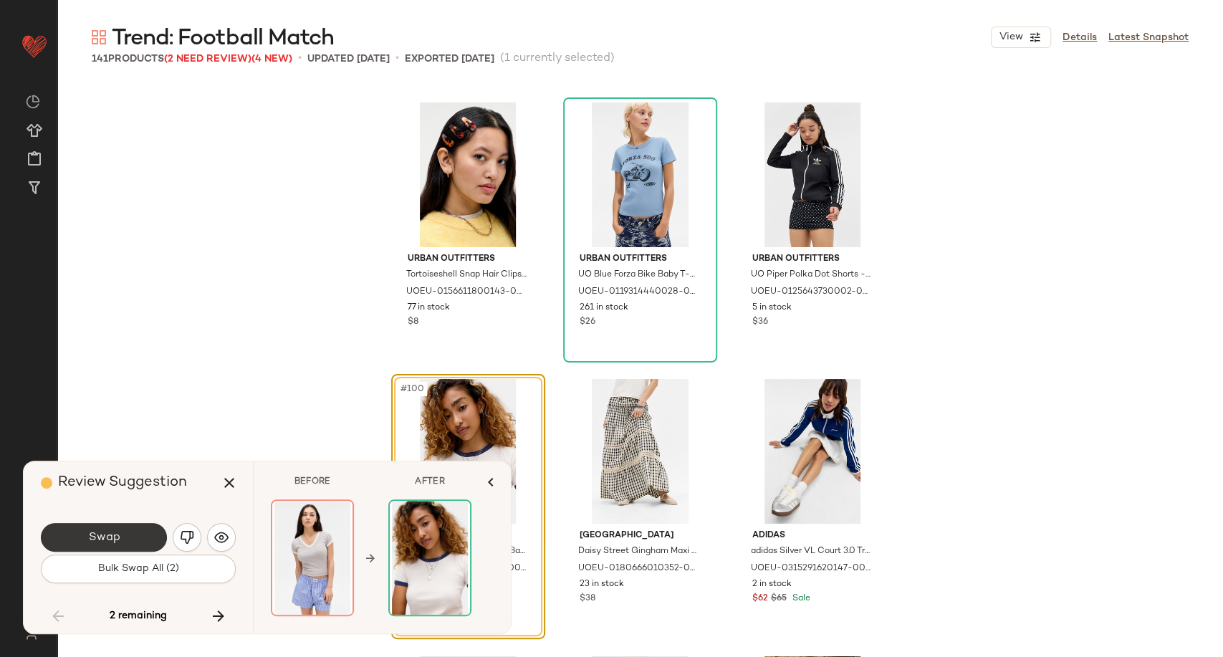
click at [133, 537] on button "Swap" at bounding box center [104, 537] width 126 height 29
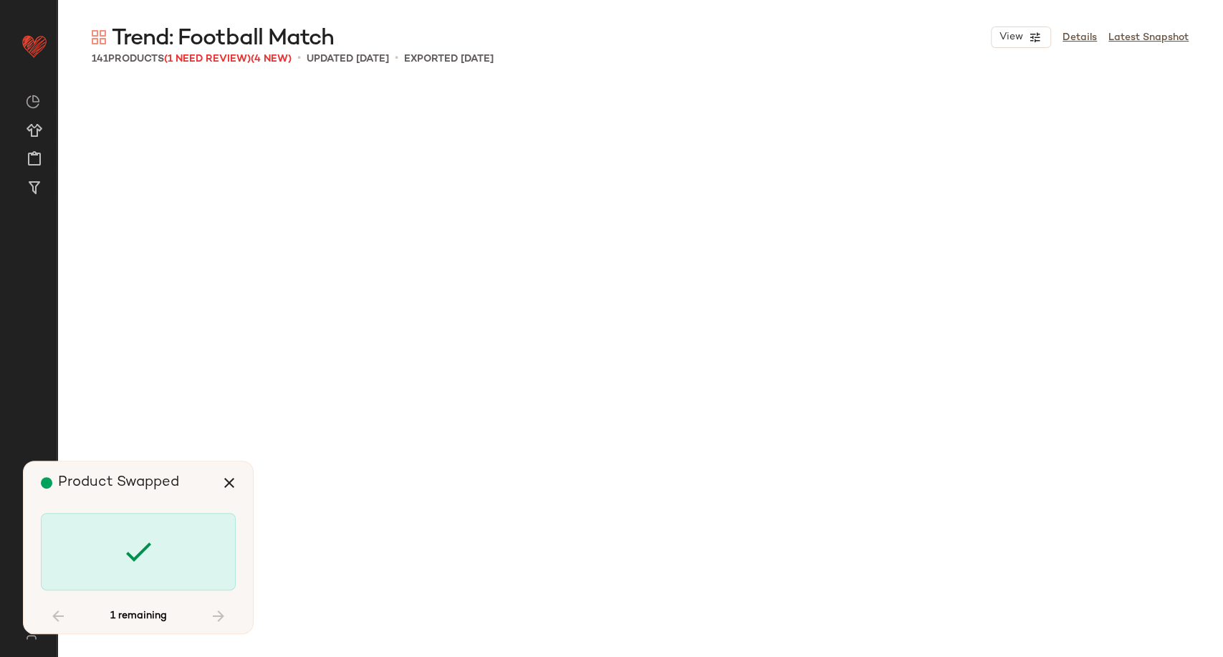
scroll to position [10233, 0]
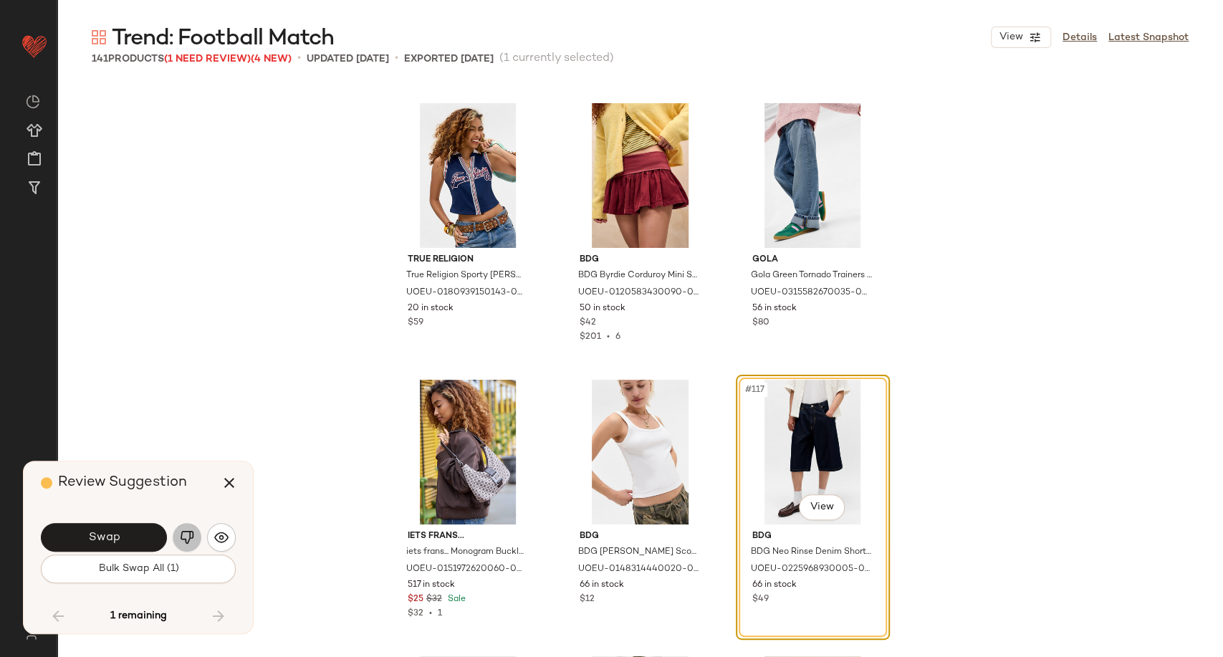
click at [189, 536] on img "button" at bounding box center [187, 537] width 14 height 14
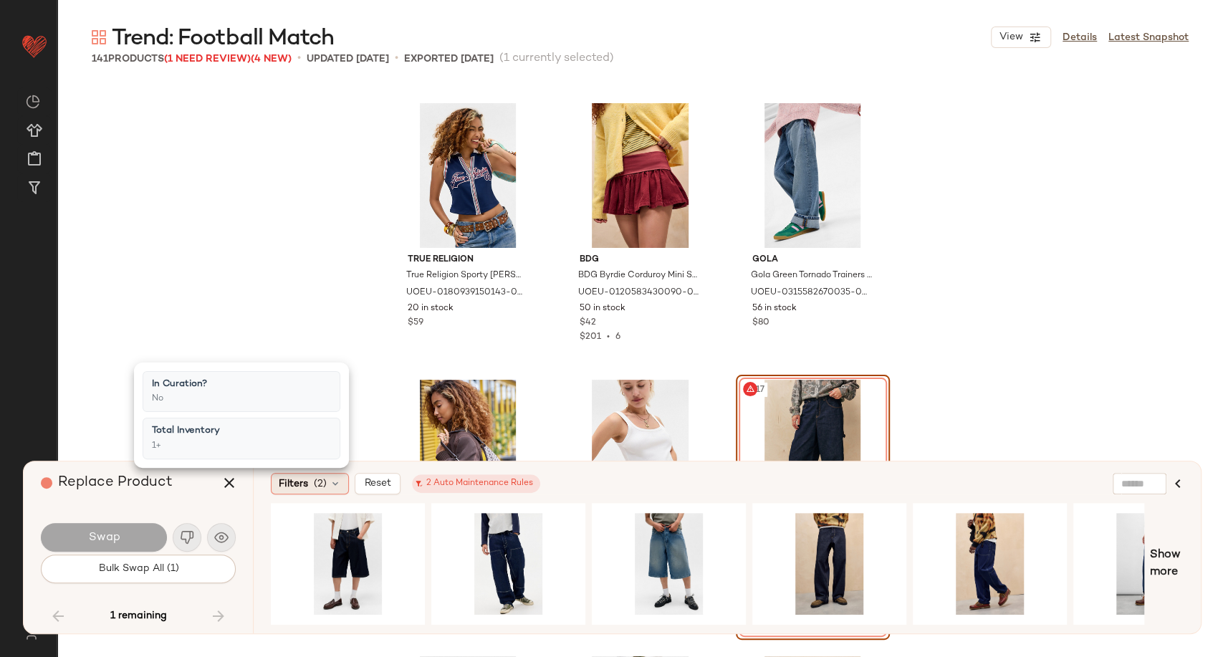
click at [330, 484] on icon at bounding box center [335, 483] width 11 height 11
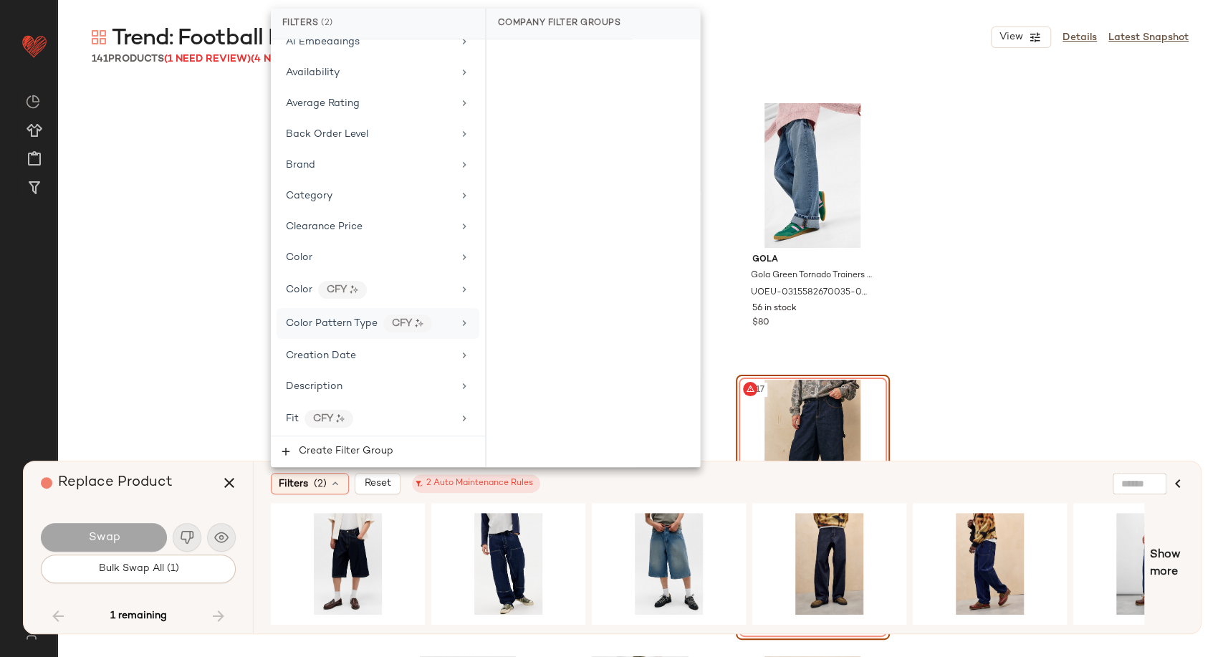
scroll to position [159, 0]
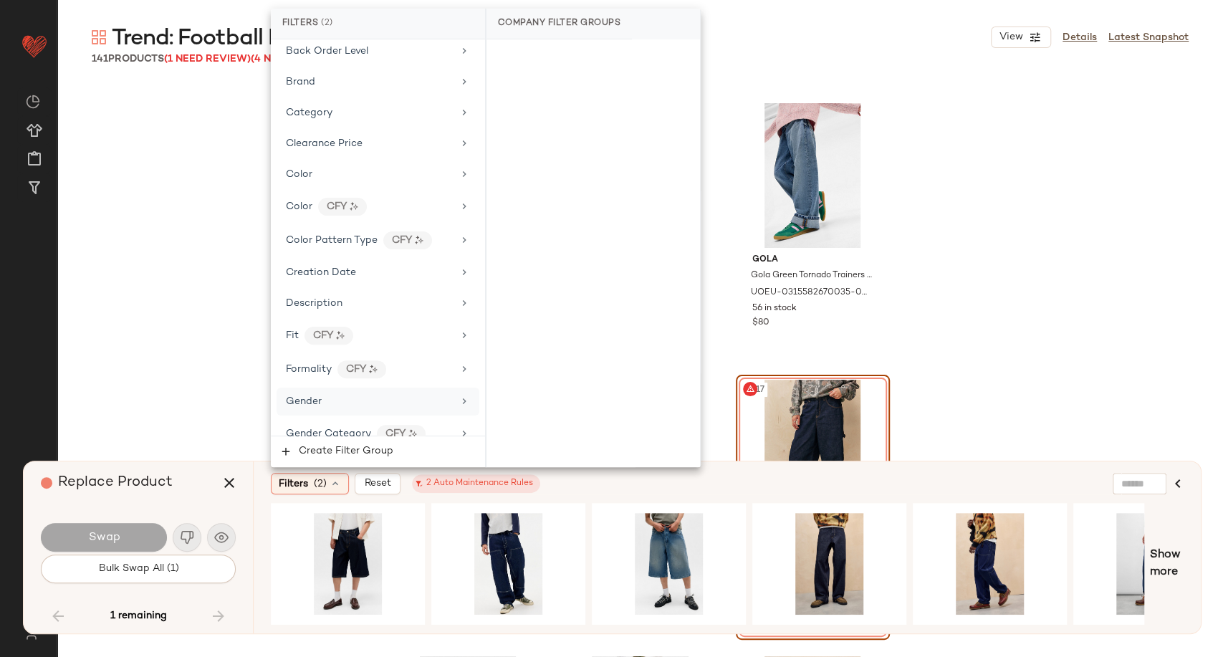
click at [331, 401] on div "Gender" at bounding box center [369, 401] width 167 height 15
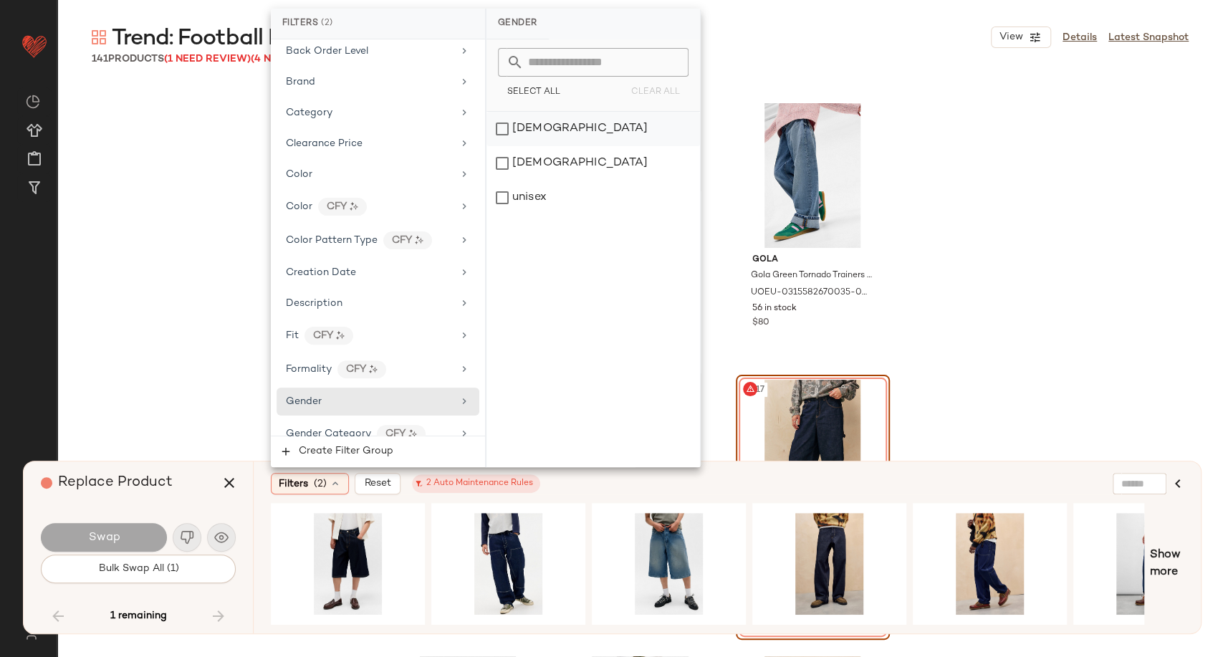
click at [522, 128] on div "female" at bounding box center [594, 129] width 214 height 34
click at [888, 478] on div "Filters (3) Reset 2 Auto Maintenance Rules" at bounding box center [658, 483] width 774 height 21
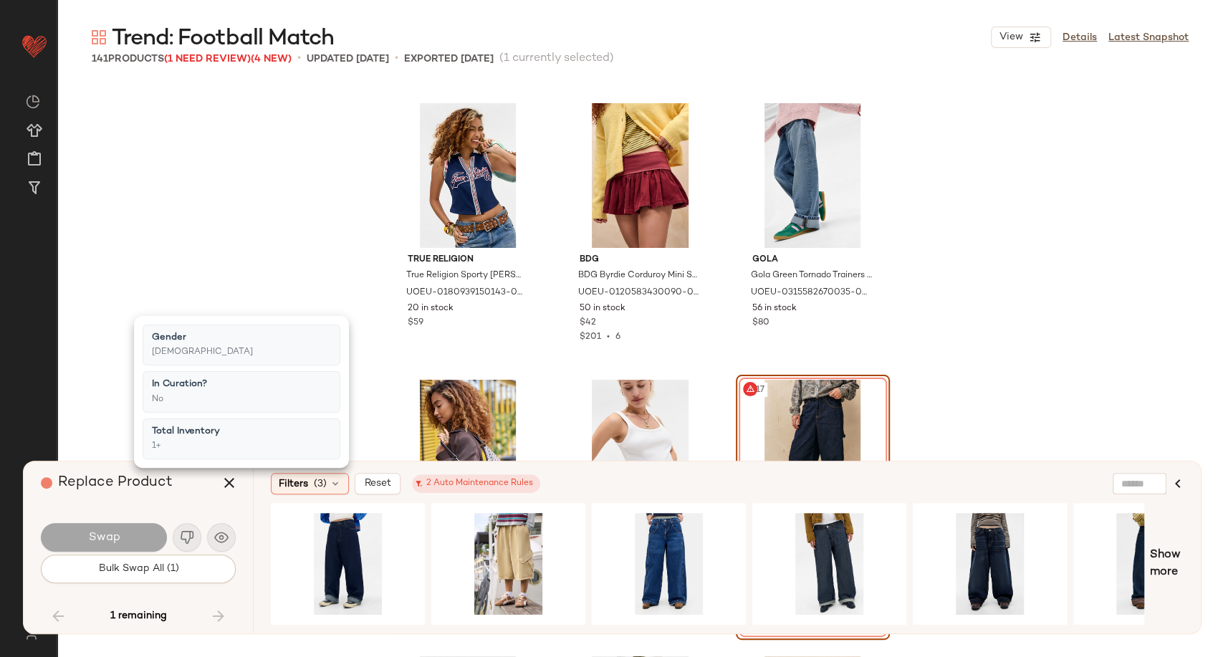
click at [888, 478] on div "Filters (3) Reset 2 Auto Maintenance Rules" at bounding box center [658, 483] width 774 height 21
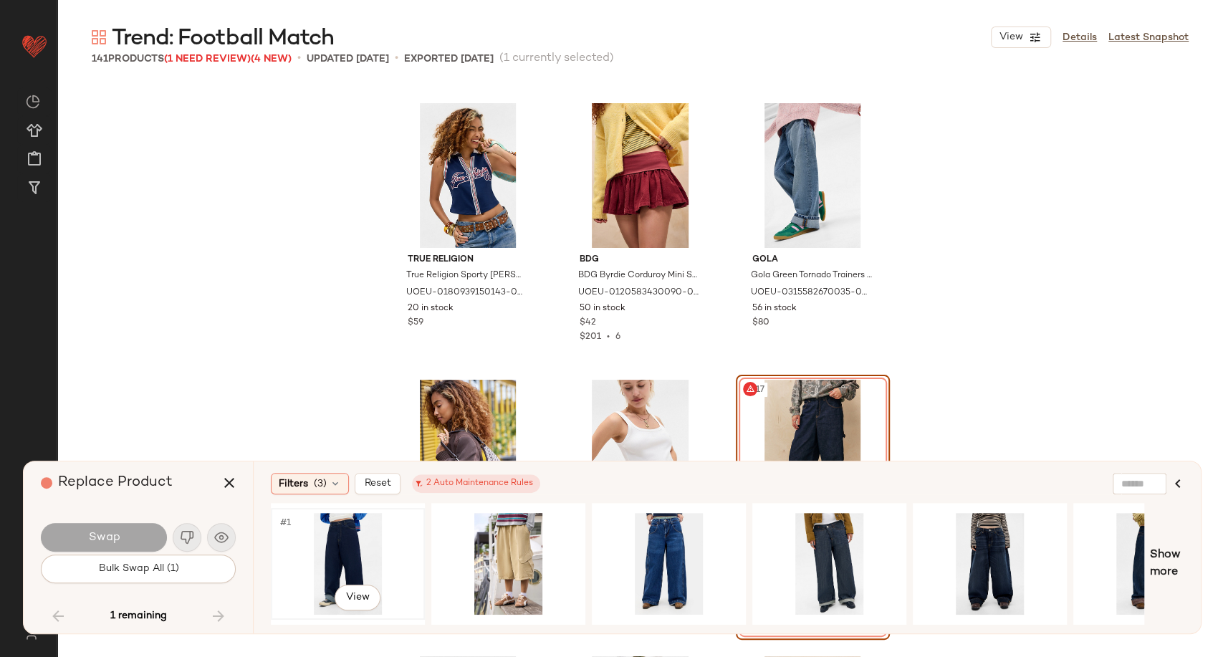
click at [360, 550] on div "#1 View" at bounding box center [348, 564] width 144 height 102
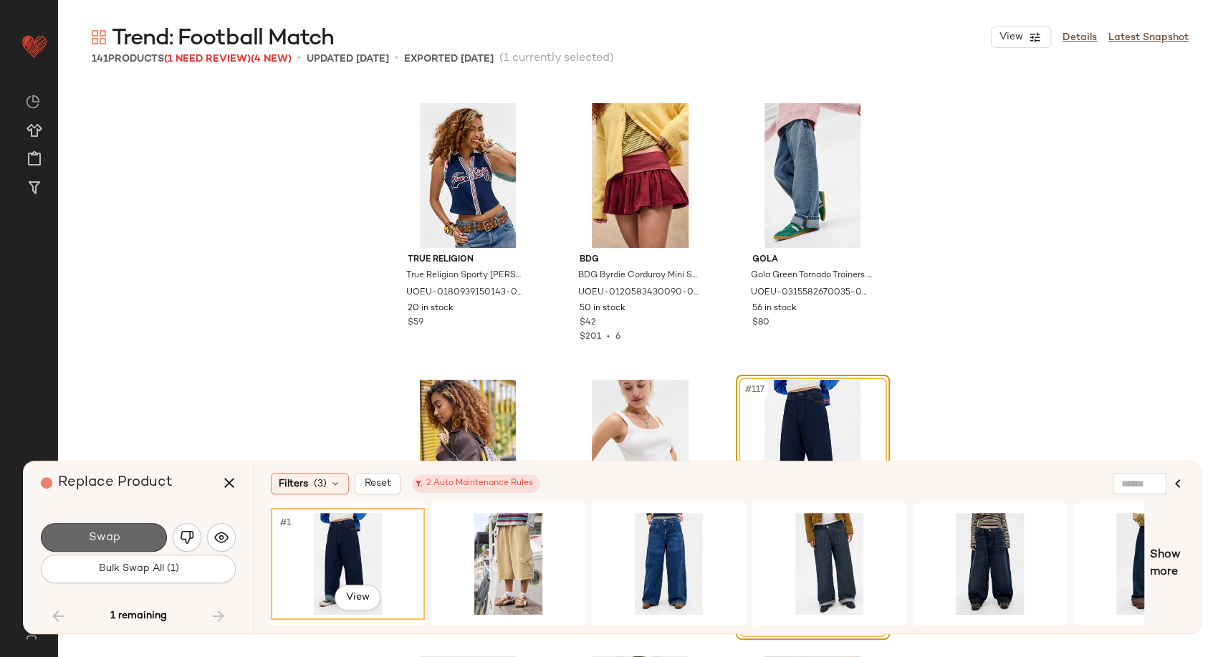
click at [141, 540] on button "Swap" at bounding box center [104, 537] width 126 height 29
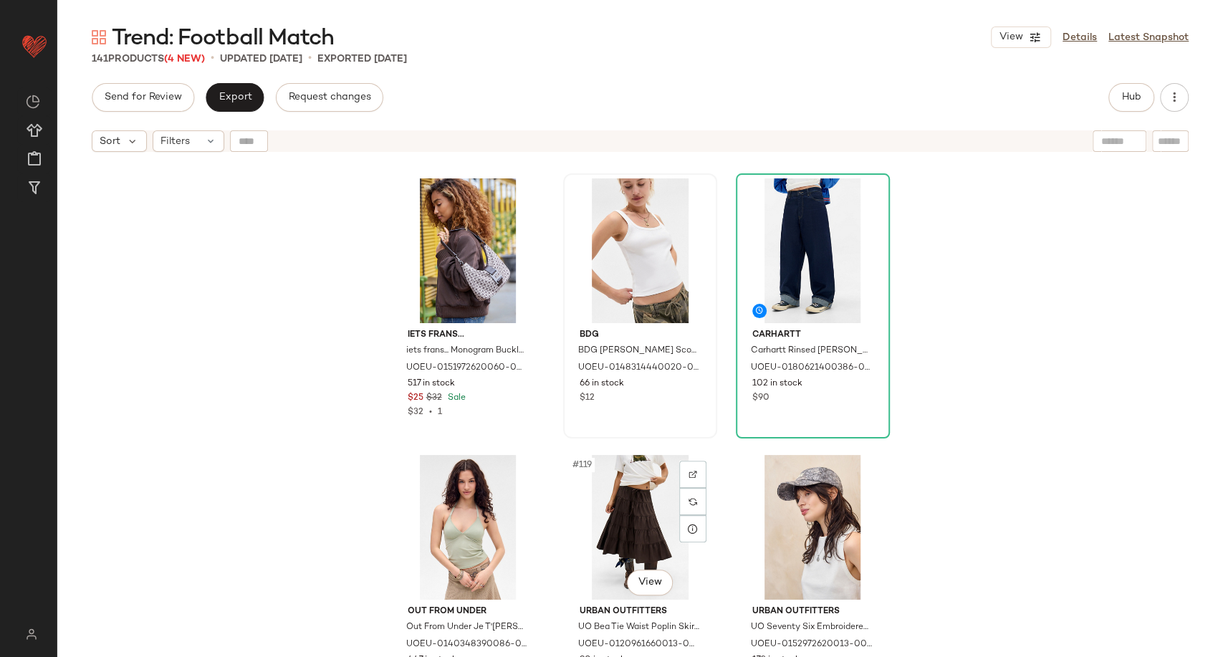
scroll to position [10631, 0]
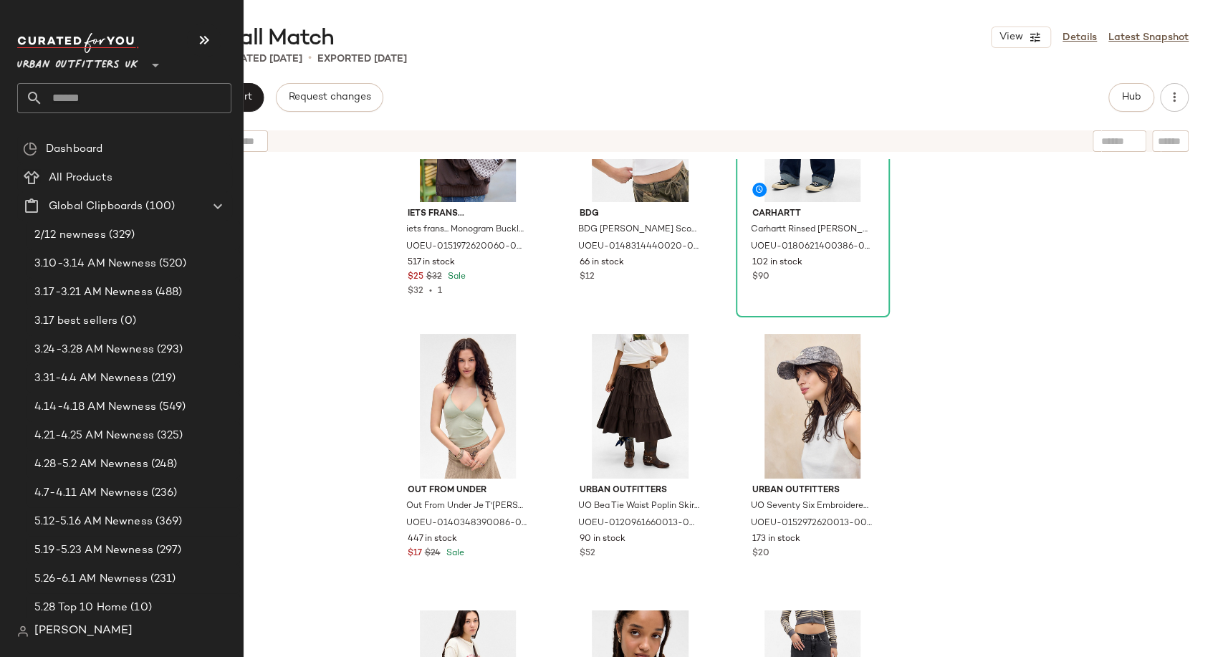
click at [78, 100] on input "text" at bounding box center [137, 98] width 188 height 30
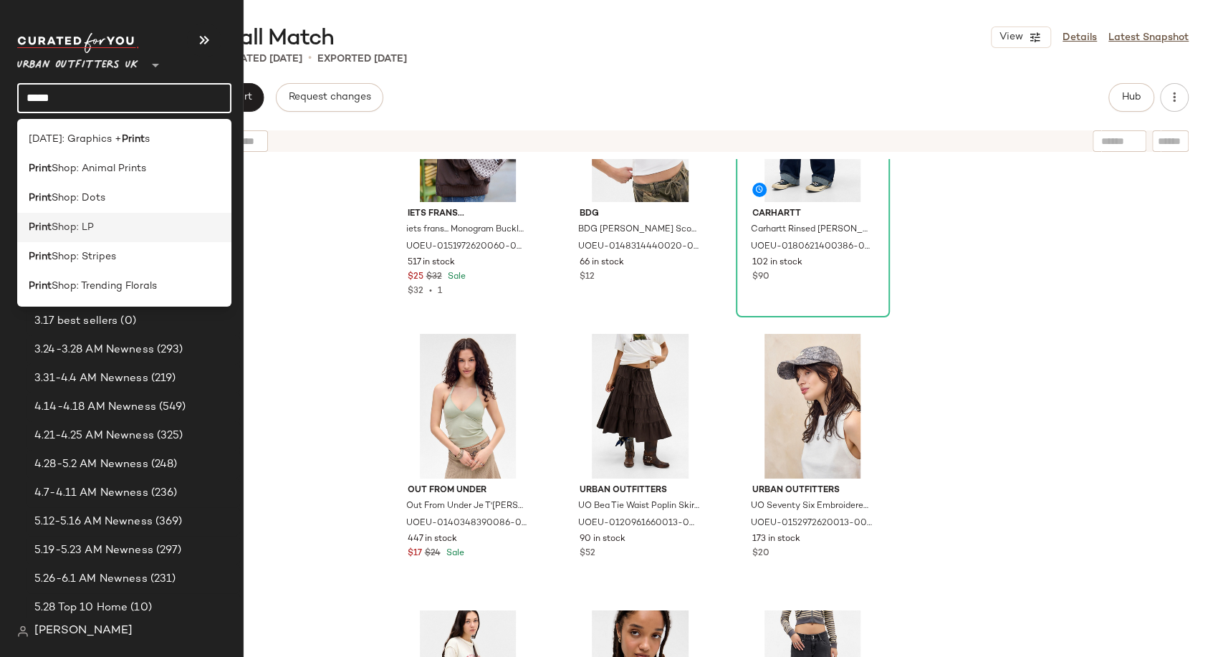
type input "*****"
click at [89, 228] on span "Shop: LP" at bounding box center [73, 227] width 42 height 15
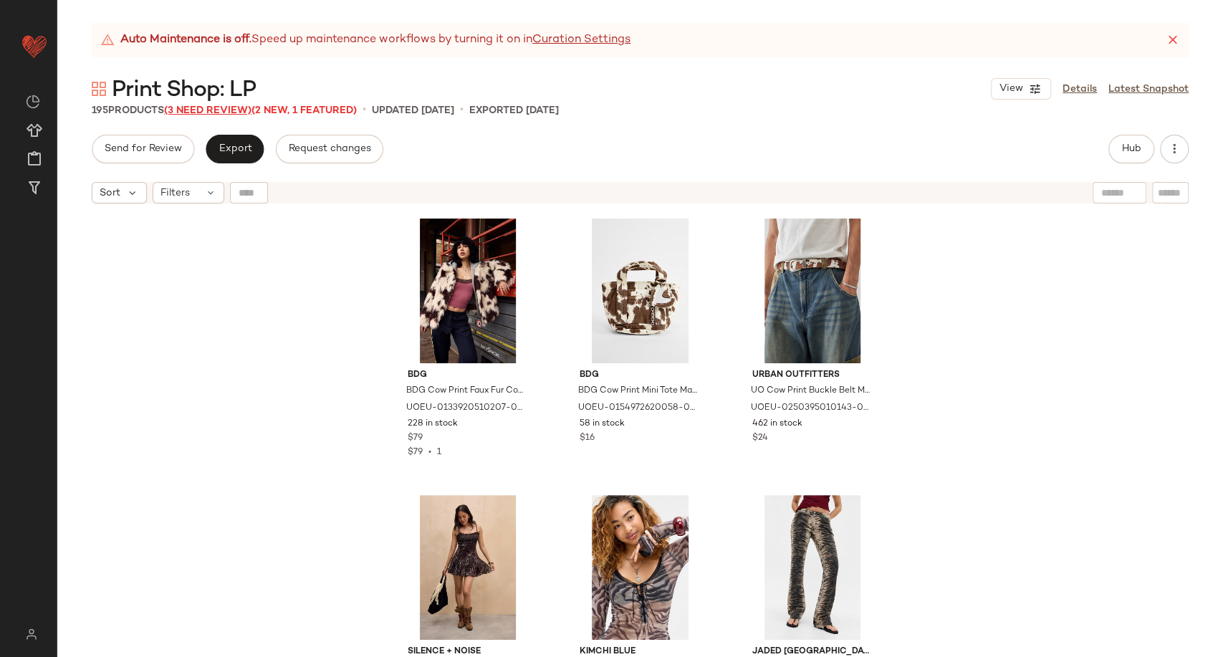
click at [216, 108] on span "(3 Need Review)" at bounding box center [207, 110] width 87 height 11
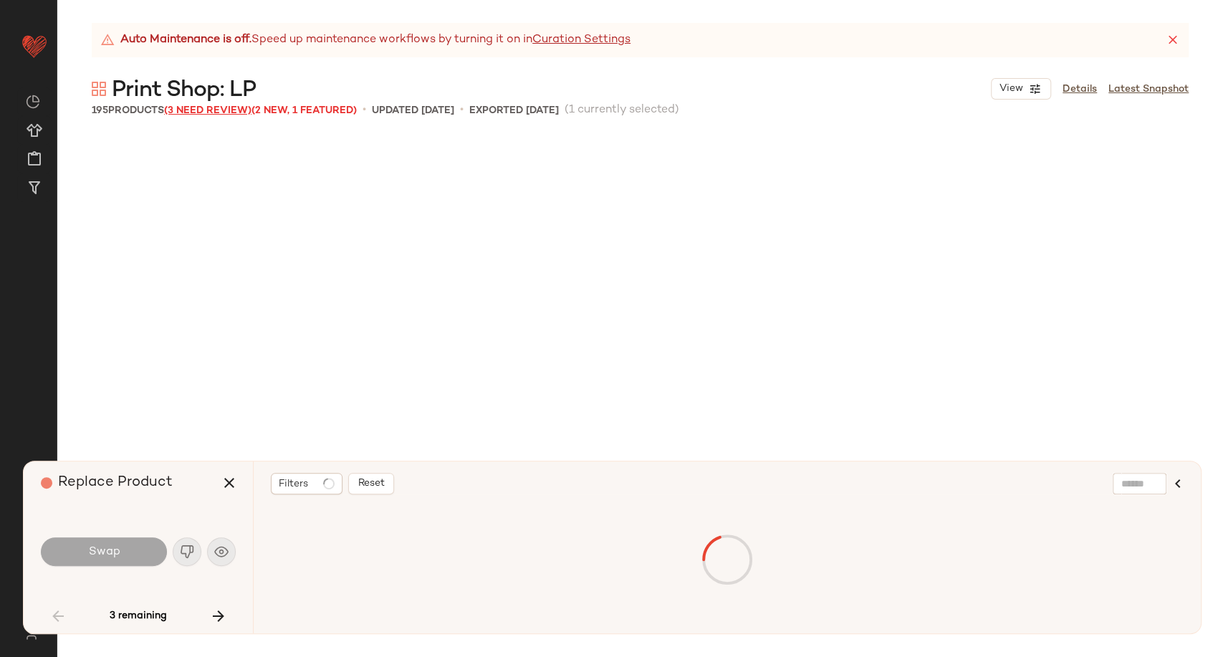
scroll to position [5255, 0]
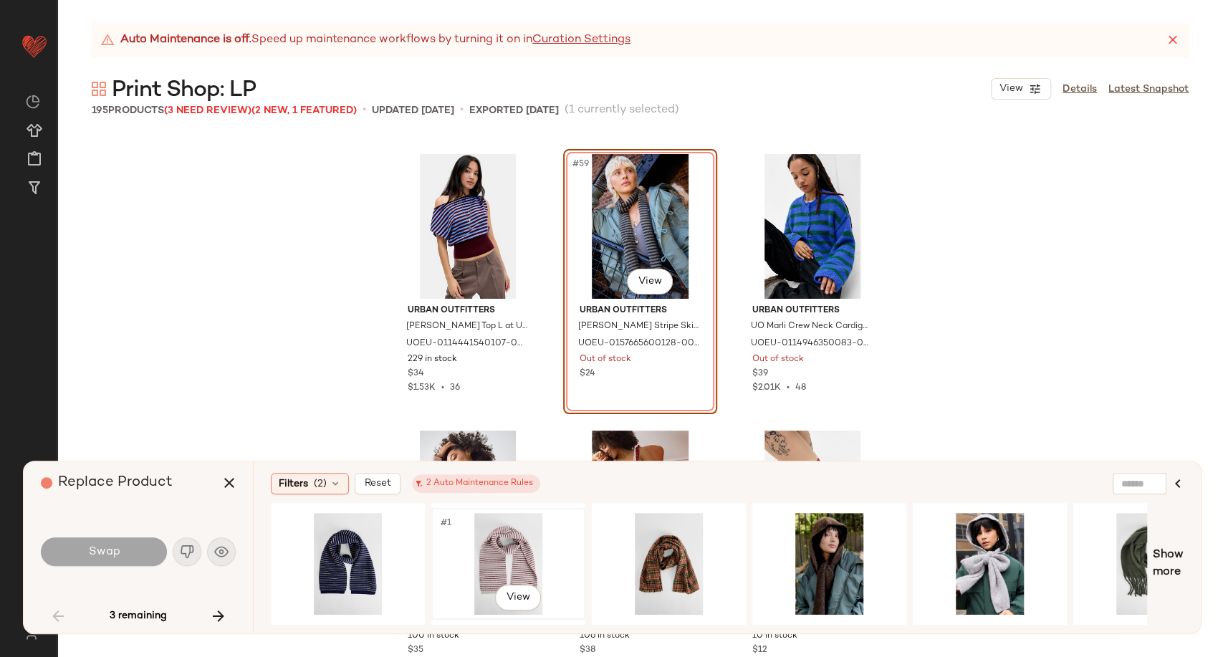
click at [499, 560] on div "#1 View" at bounding box center [508, 564] width 144 height 102
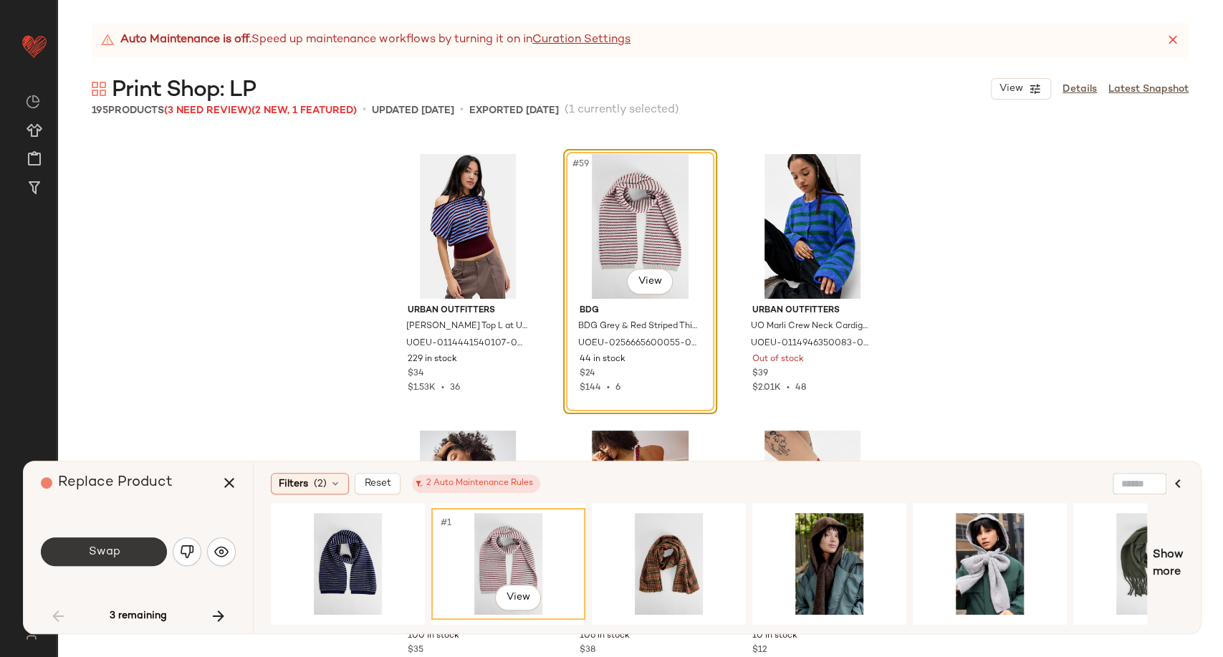
click at [131, 557] on button "Swap" at bounding box center [104, 551] width 126 height 29
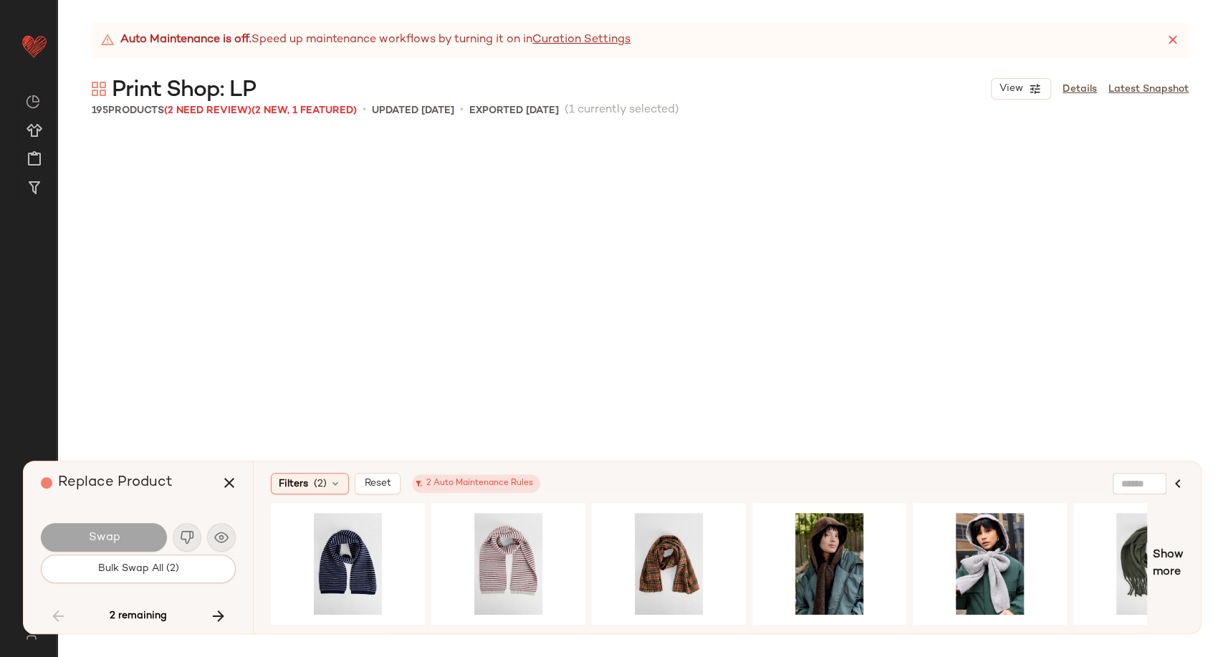
scroll to position [8851, 0]
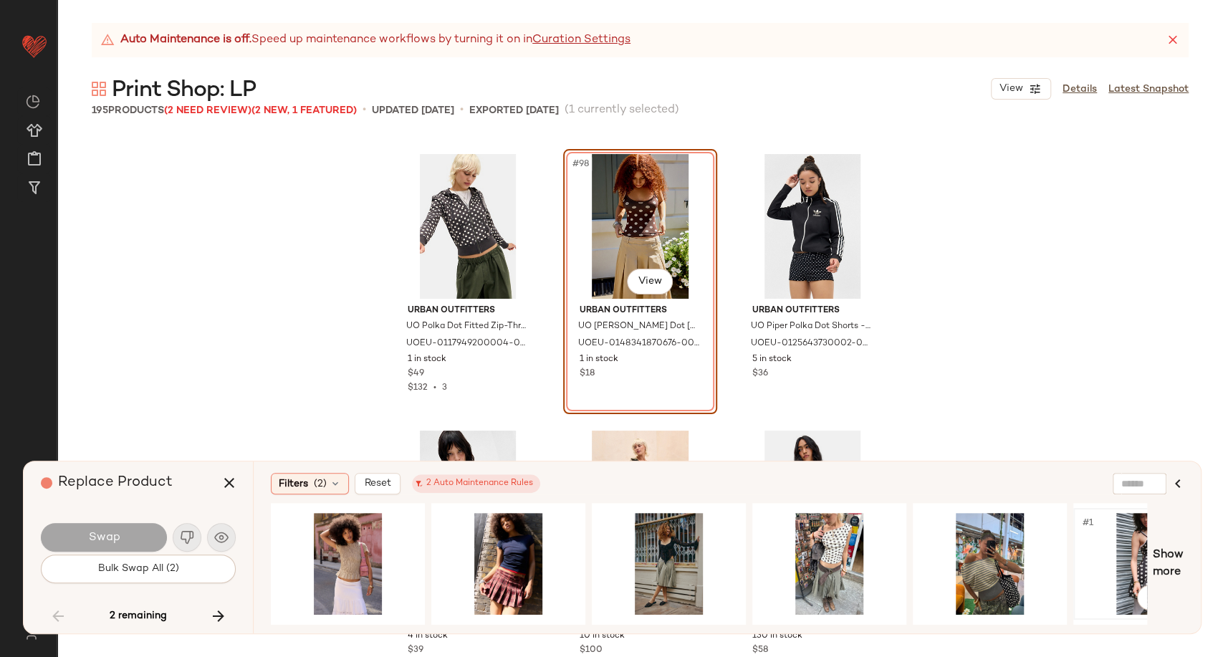
click at [1125, 566] on div "#1 View" at bounding box center [1150, 564] width 144 height 102
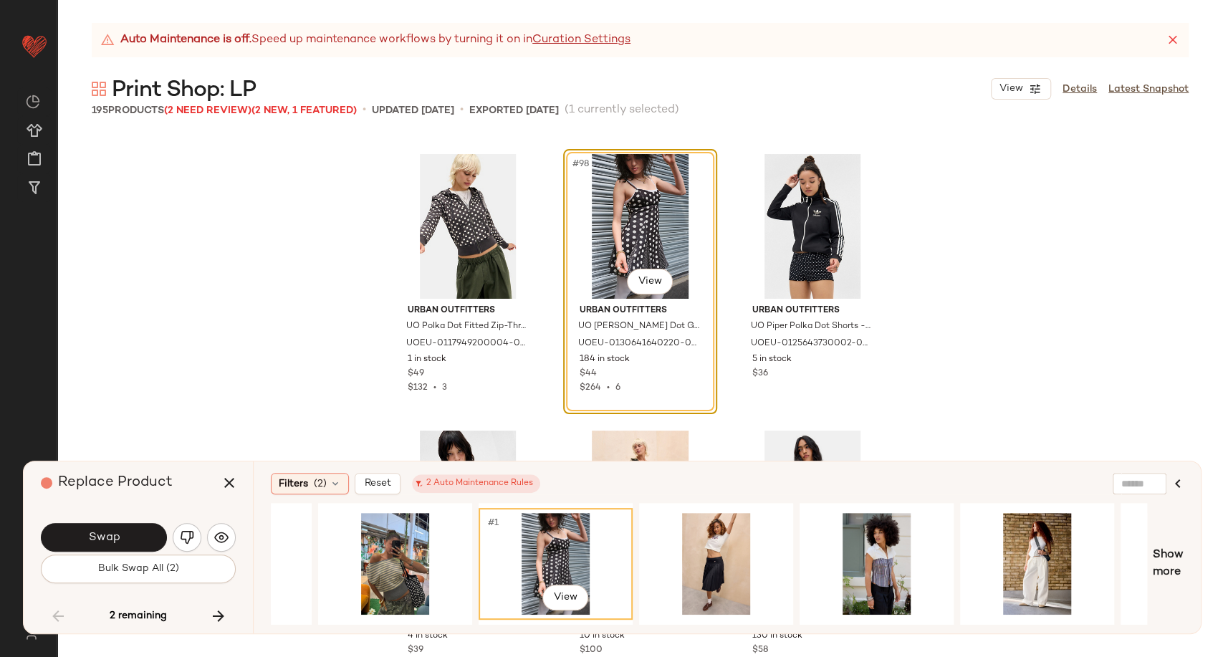
scroll to position [0, 488]
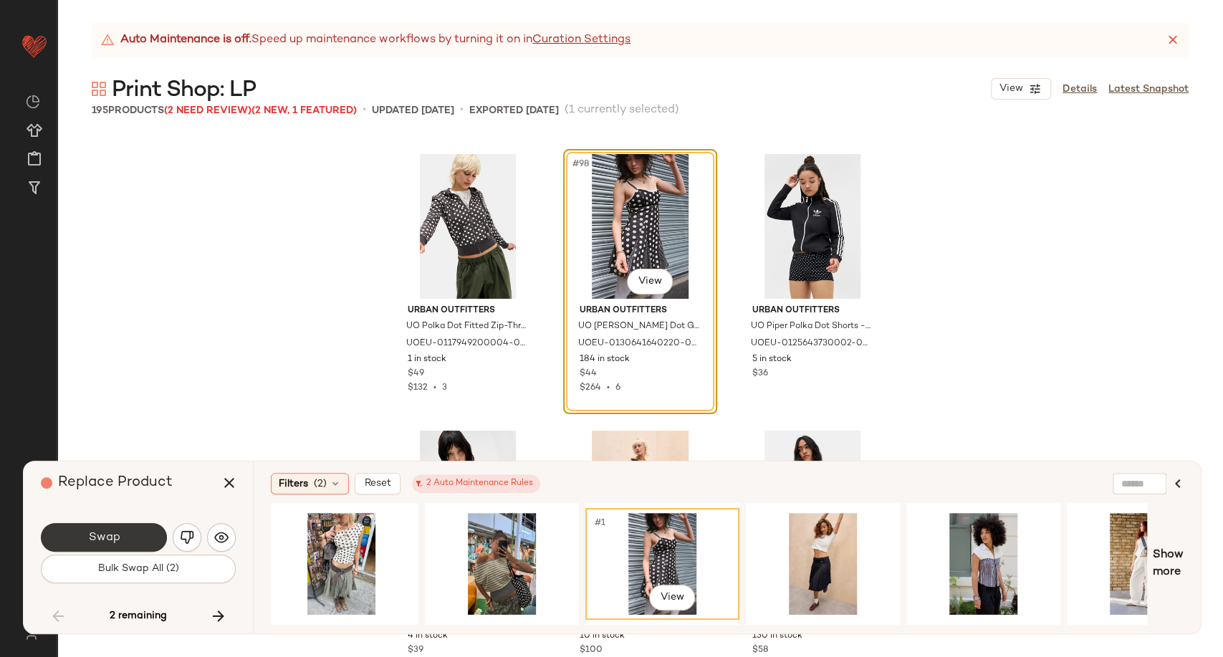
click at [120, 537] on button "Swap" at bounding box center [104, 537] width 126 height 29
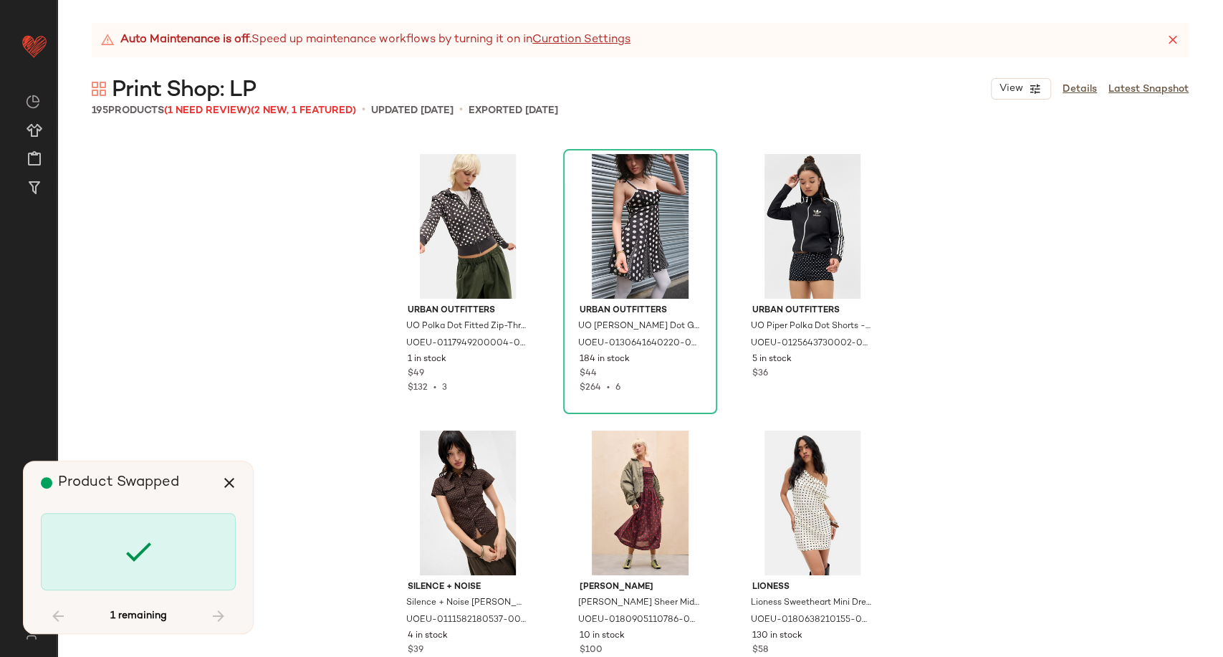
scroll to position [9957, 0]
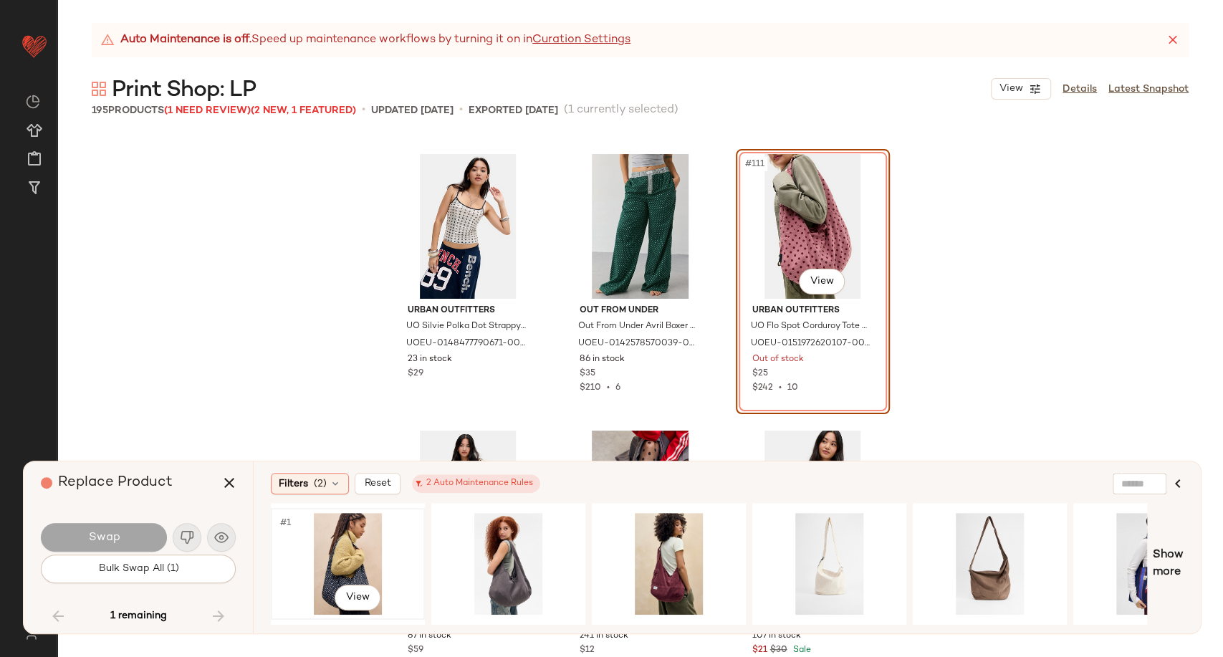
click at [361, 562] on div "#1 View" at bounding box center [348, 564] width 144 height 102
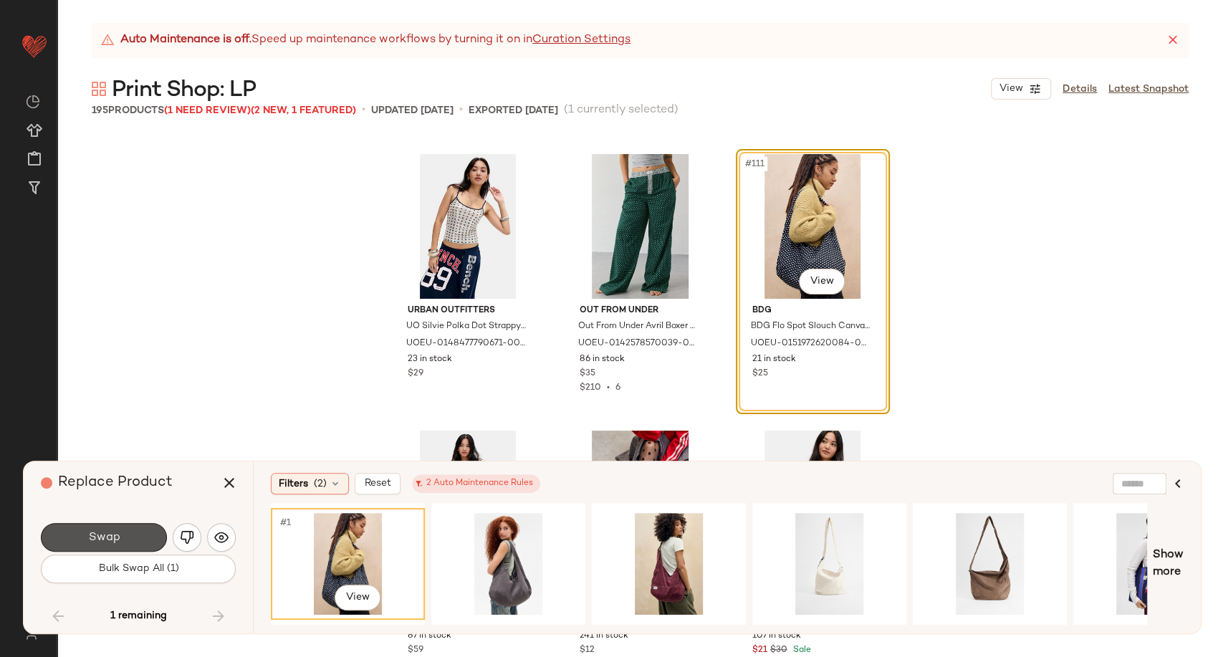
click at [118, 540] on span "Swap" at bounding box center [103, 538] width 32 height 14
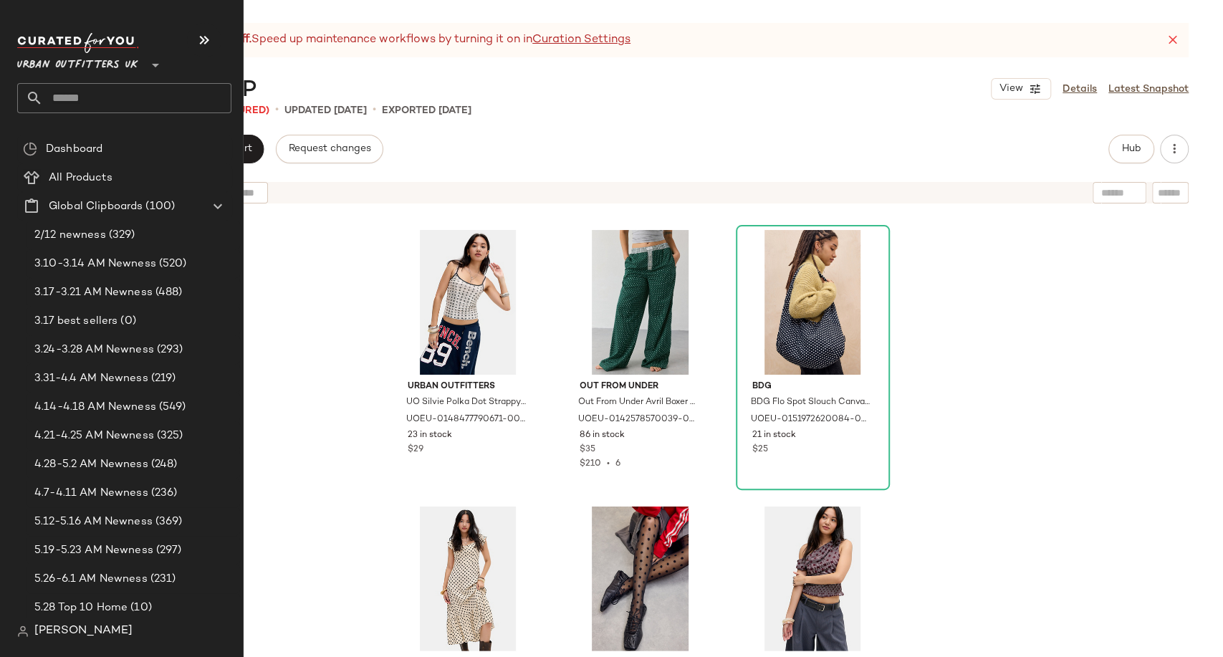
click at [70, 109] on input "text" at bounding box center [137, 98] width 188 height 30
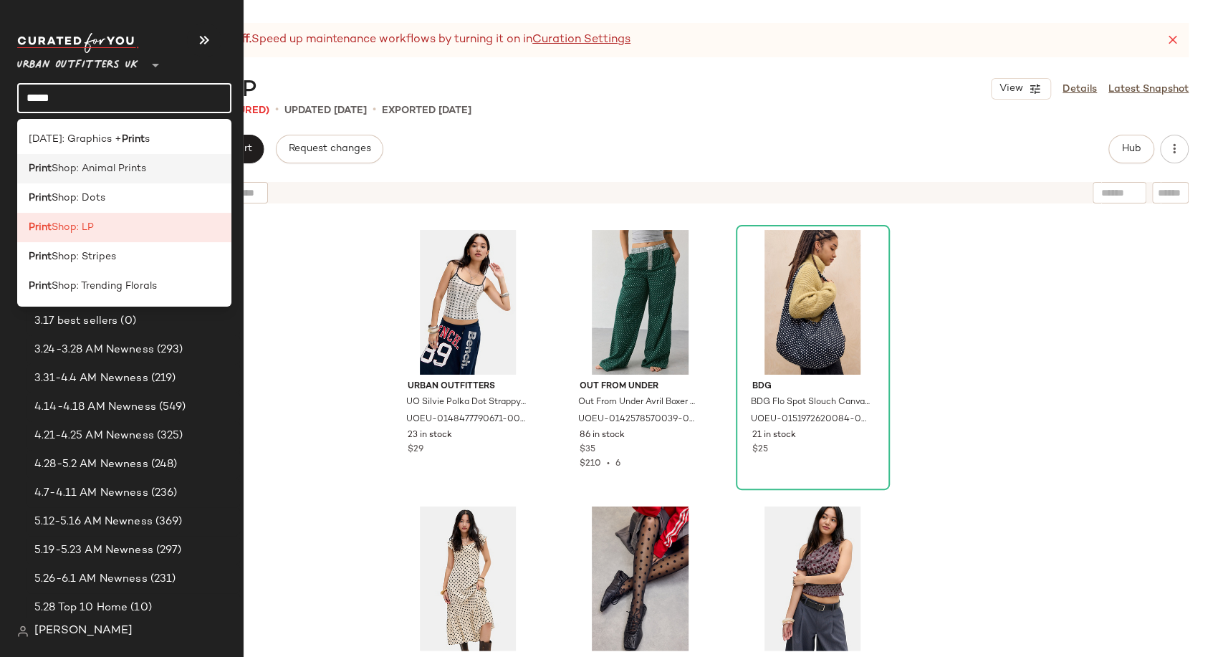
type input "*****"
click at [95, 168] on span "Shop: Animal Prints" at bounding box center [99, 168] width 95 height 15
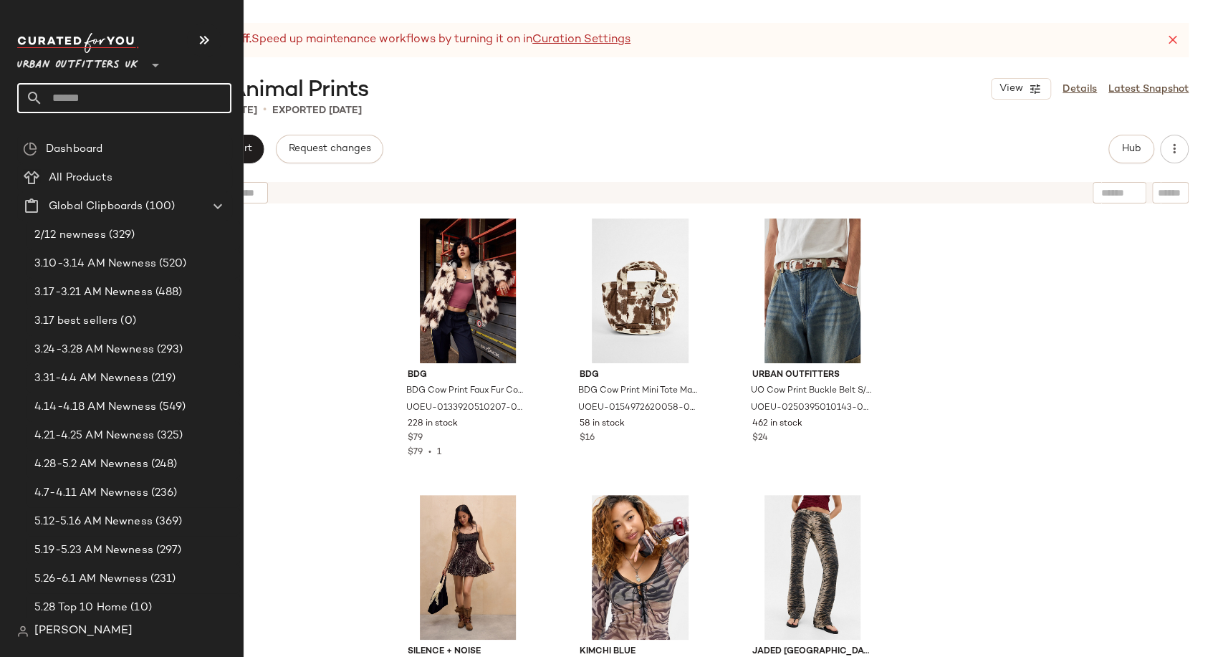
click at [84, 96] on input "text" at bounding box center [137, 98] width 188 height 30
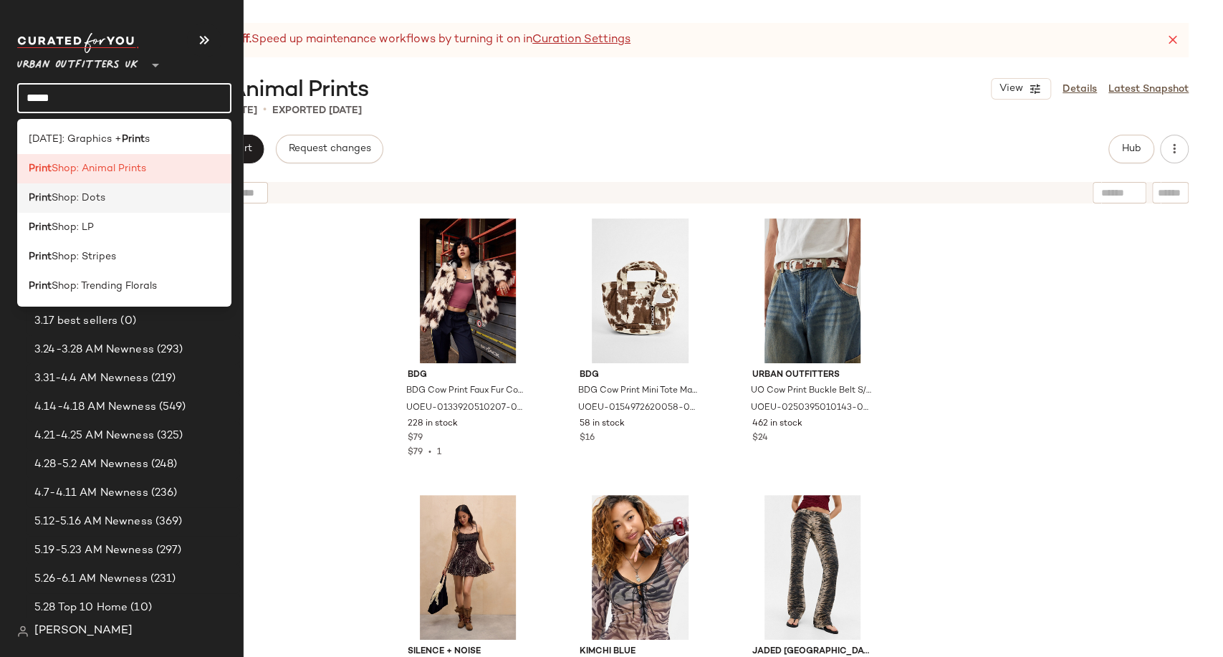
type input "*****"
click at [78, 210] on div "Print Shop: Dots" at bounding box center [124, 197] width 214 height 29
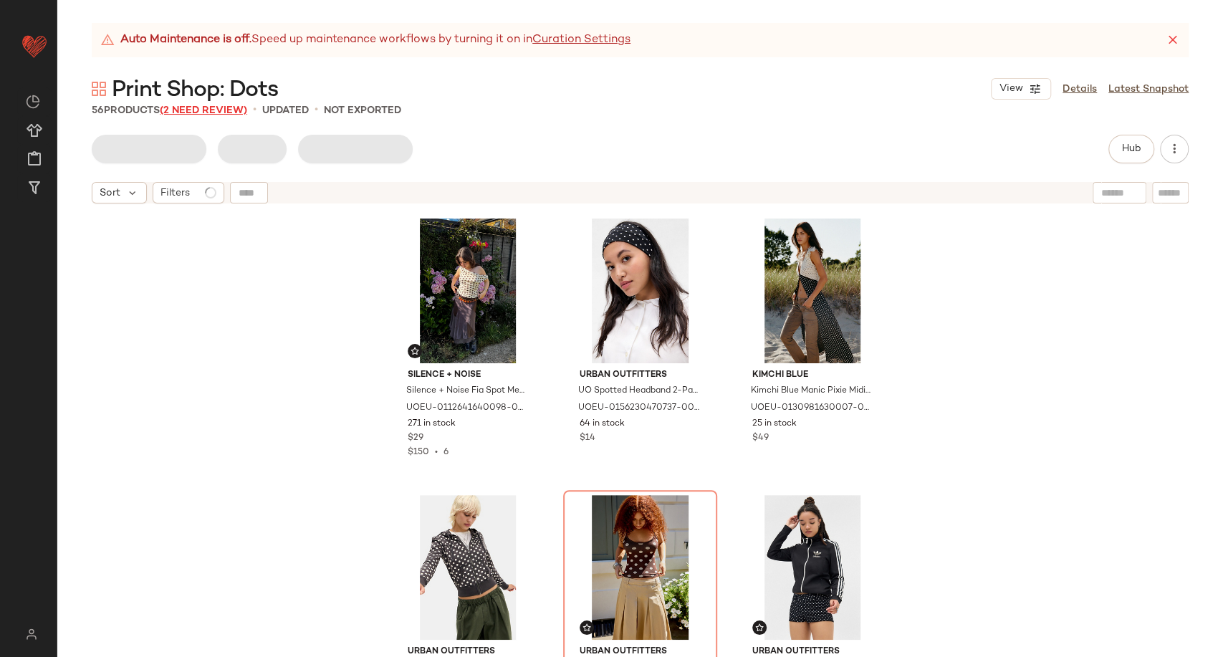
click at [207, 110] on span "(2 Need Review)" at bounding box center [203, 110] width 87 height 11
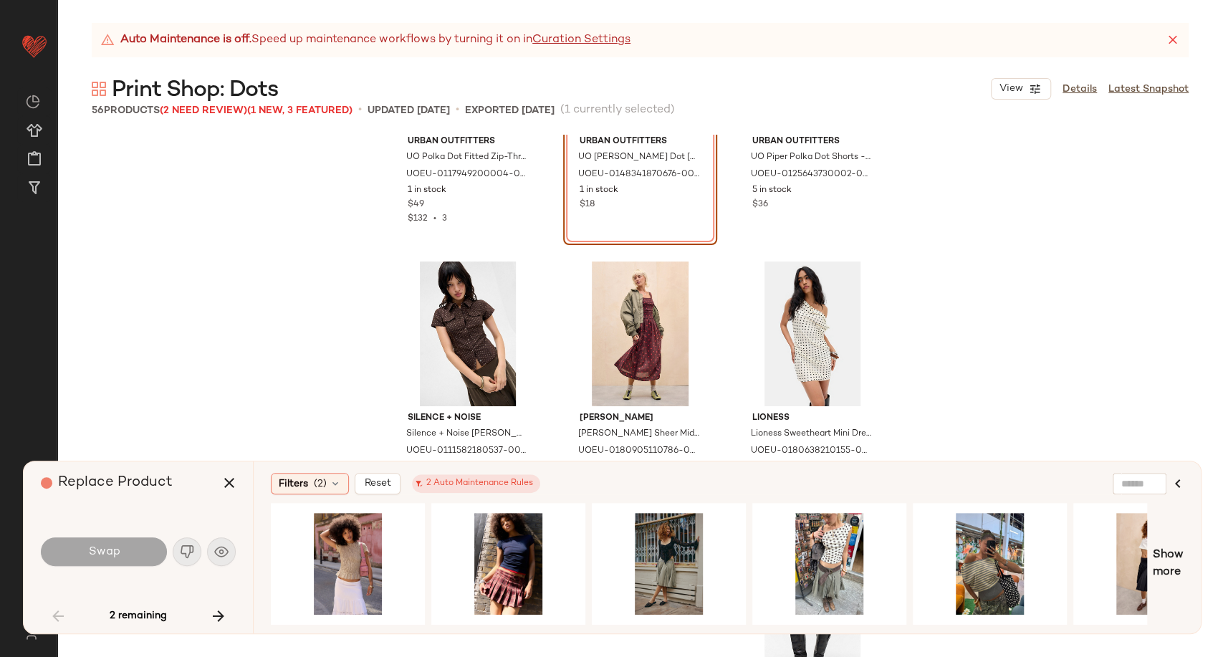
scroll to position [447, 0]
click at [231, 482] on icon "button" at bounding box center [229, 482] width 17 height 17
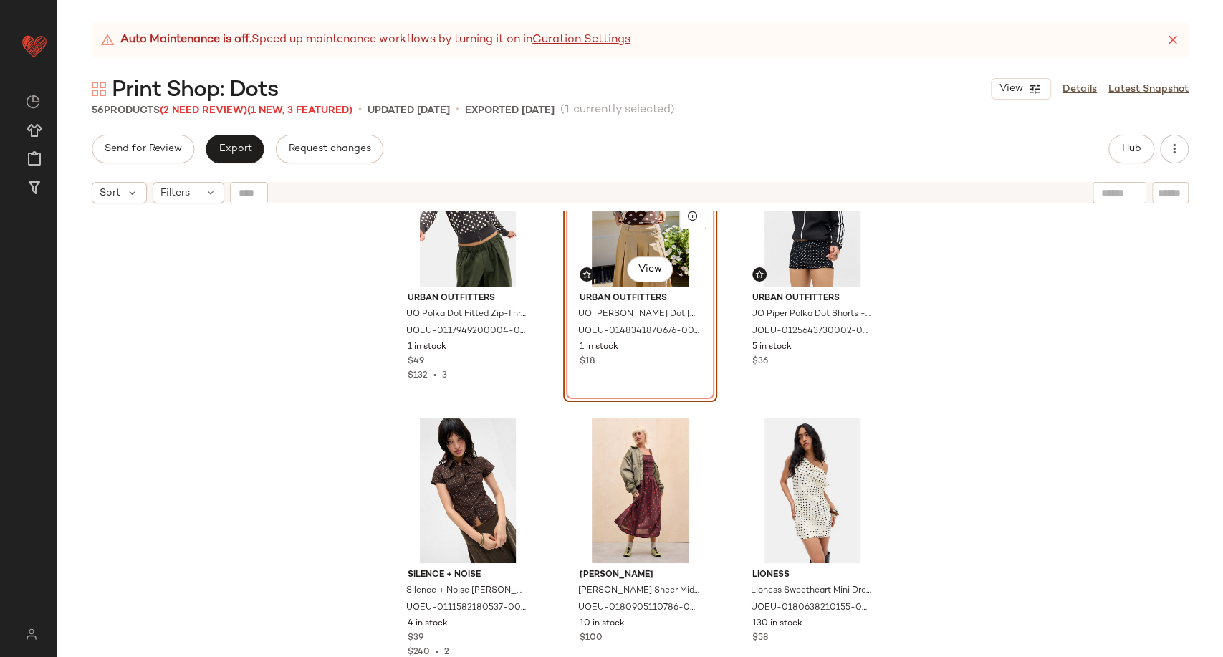
scroll to position [330, 0]
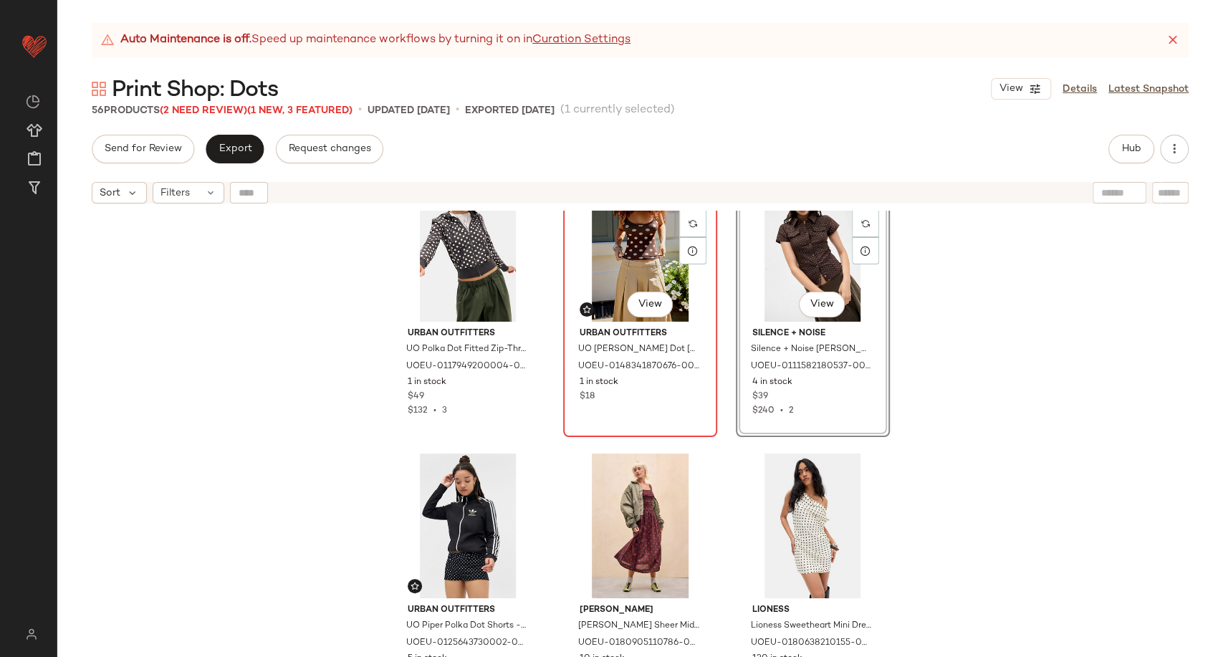
click at [643, 259] on div "#5 View" at bounding box center [640, 249] width 144 height 145
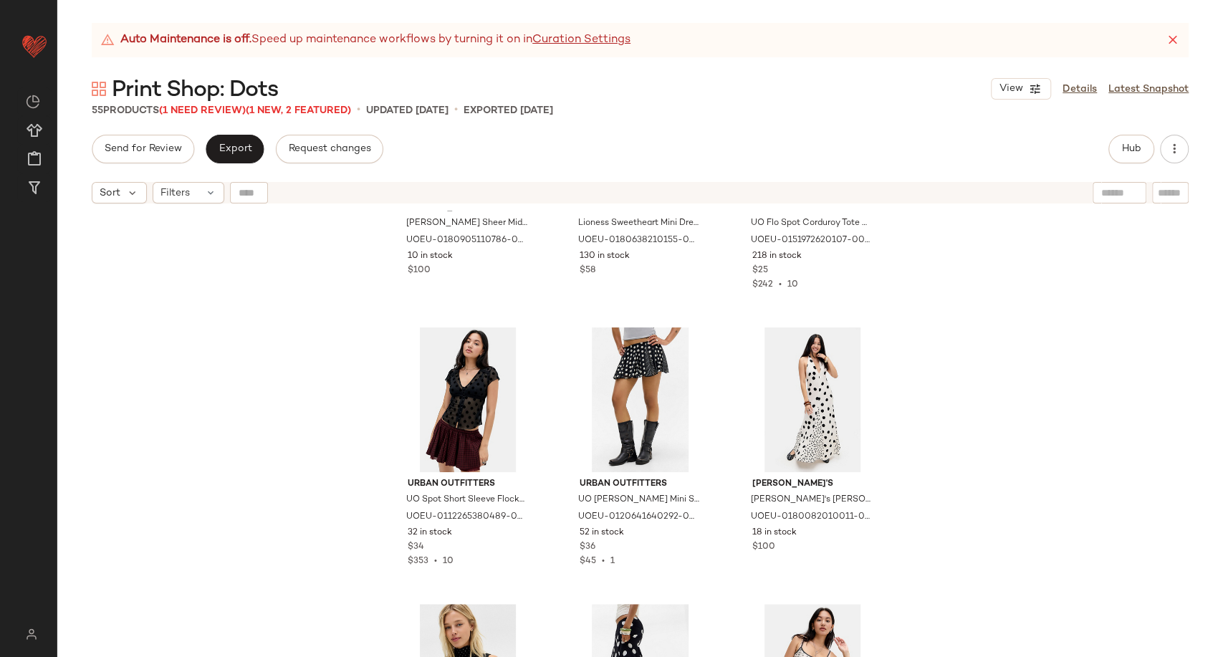
scroll to position [808, 0]
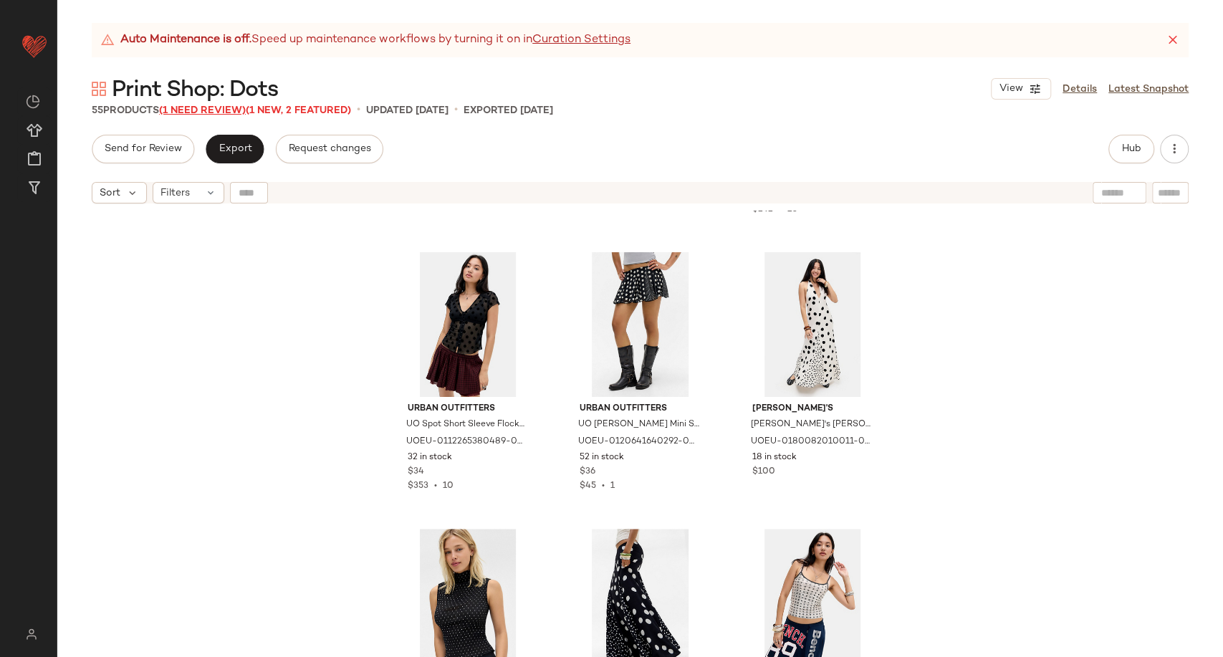
click at [197, 113] on span "(1 Need Review)" at bounding box center [202, 110] width 87 height 11
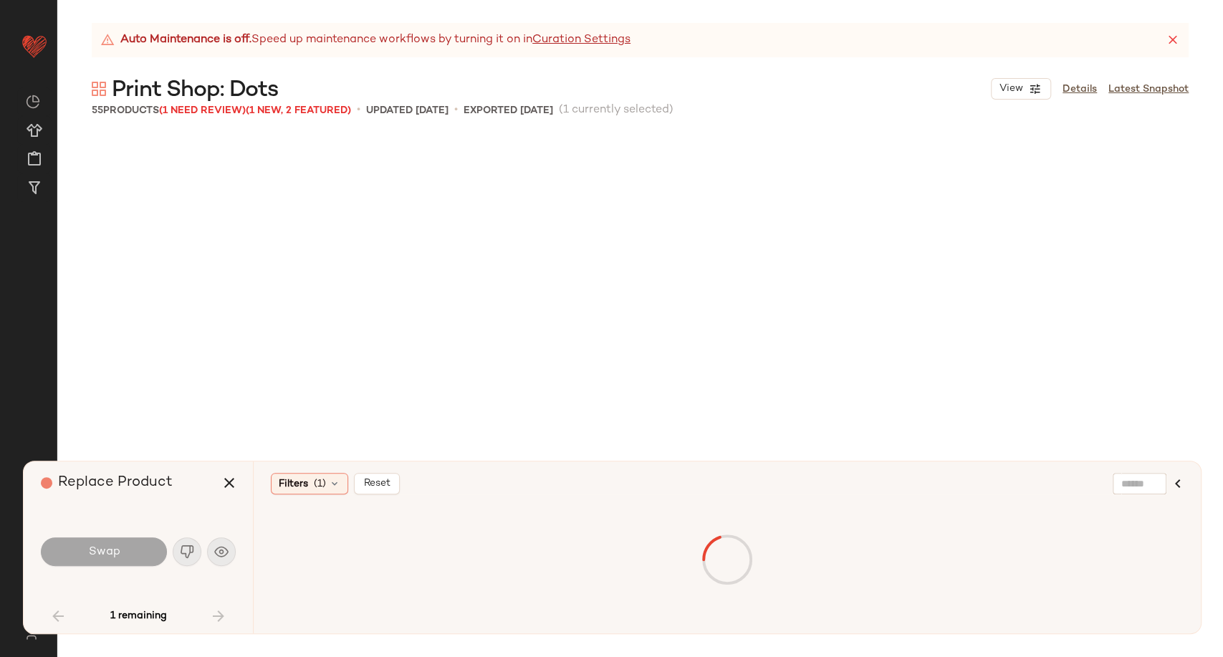
scroll to position [1382, 0]
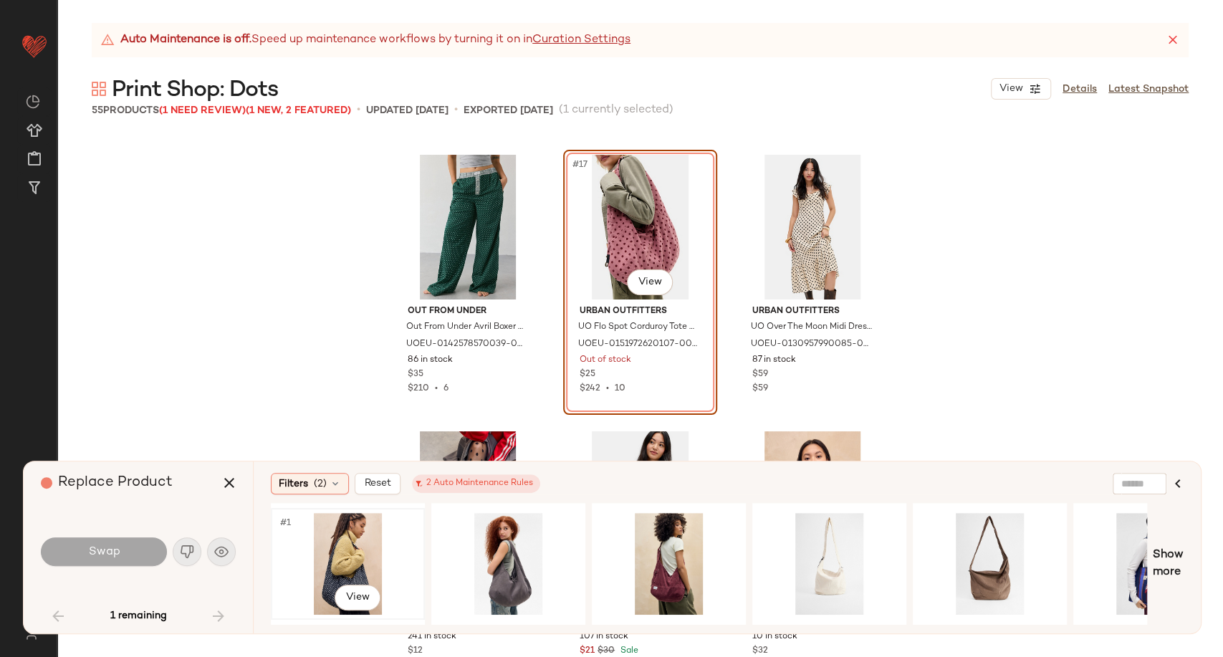
click at [342, 557] on div "#1 View" at bounding box center [348, 564] width 144 height 102
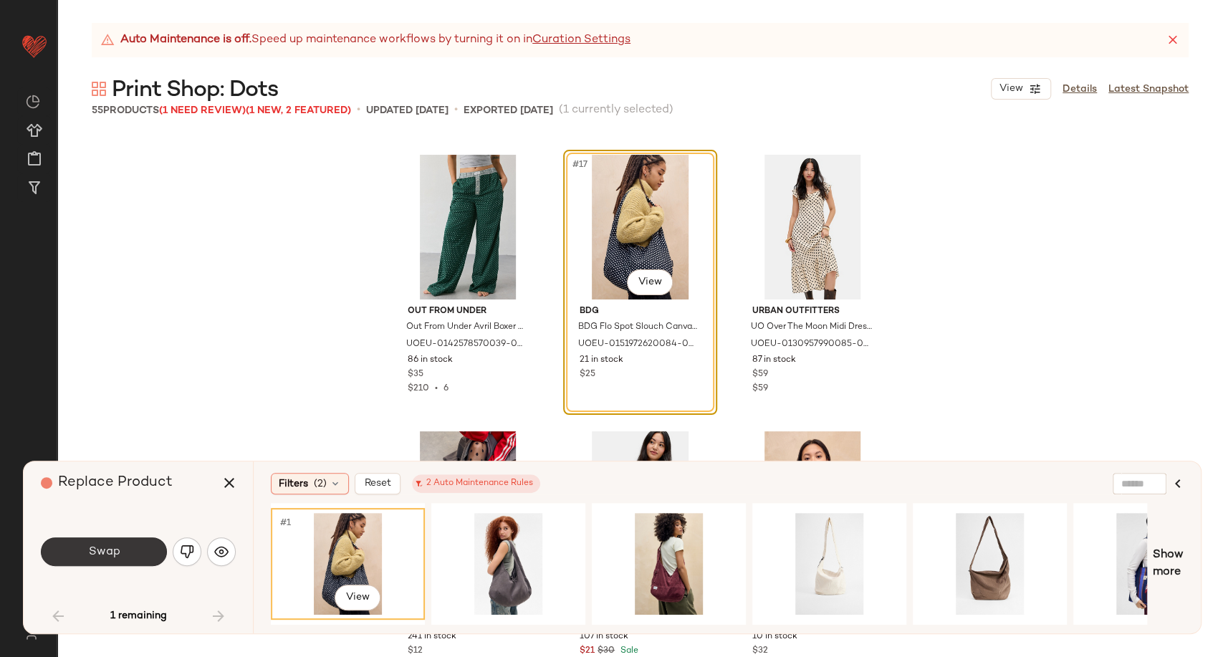
click at [143, 545] on button "Swap" at bounding box center [104, 551] width 126 height 29
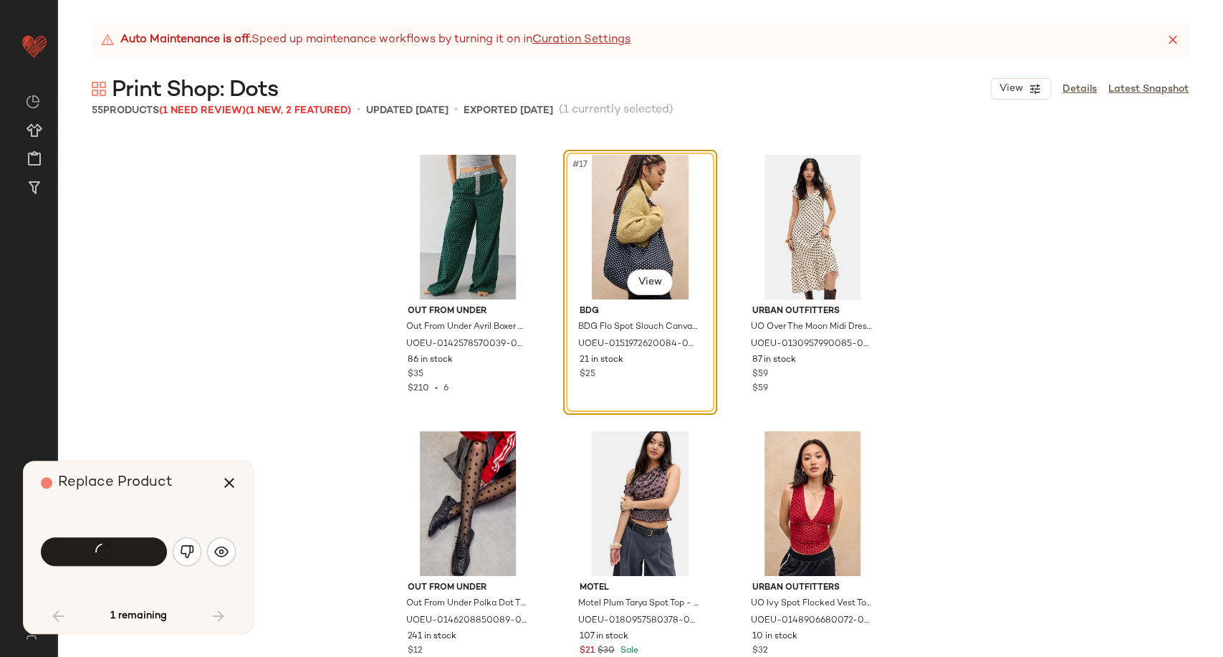
click at [235, 431] on div "Out From Under Out From Under Avril Boxer Pants - Dark Green XS at Urban Outfit…" at bounding box center [640, 396] width 1166 height 522
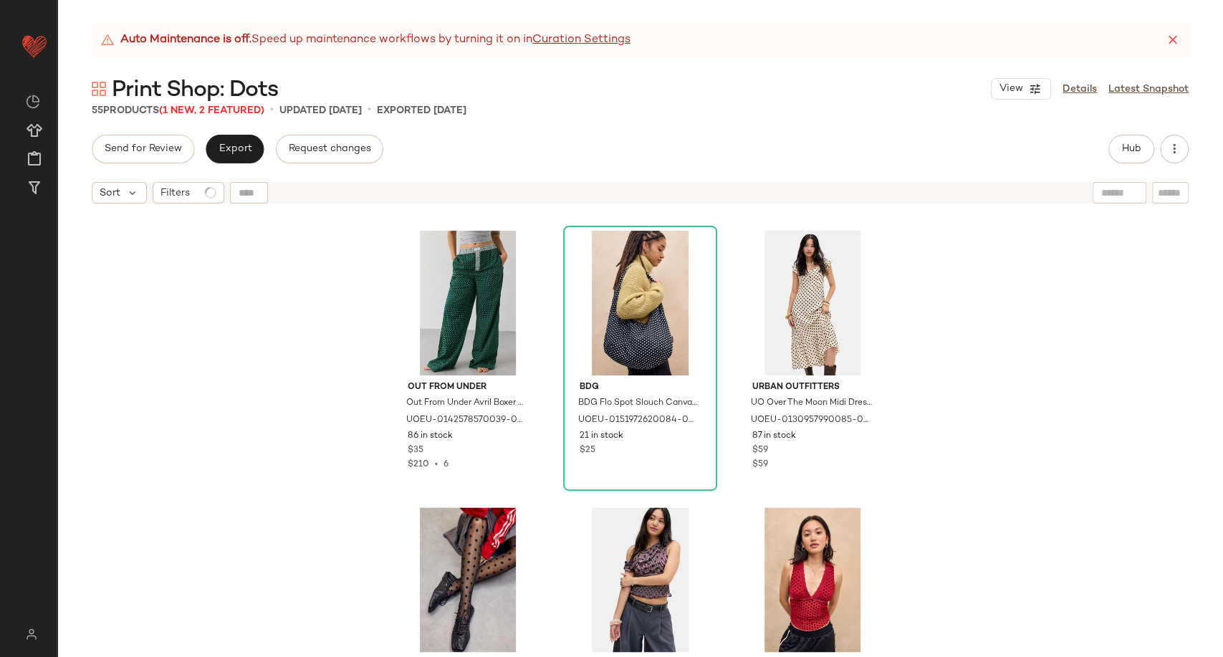
scroll to position [1144, 0]
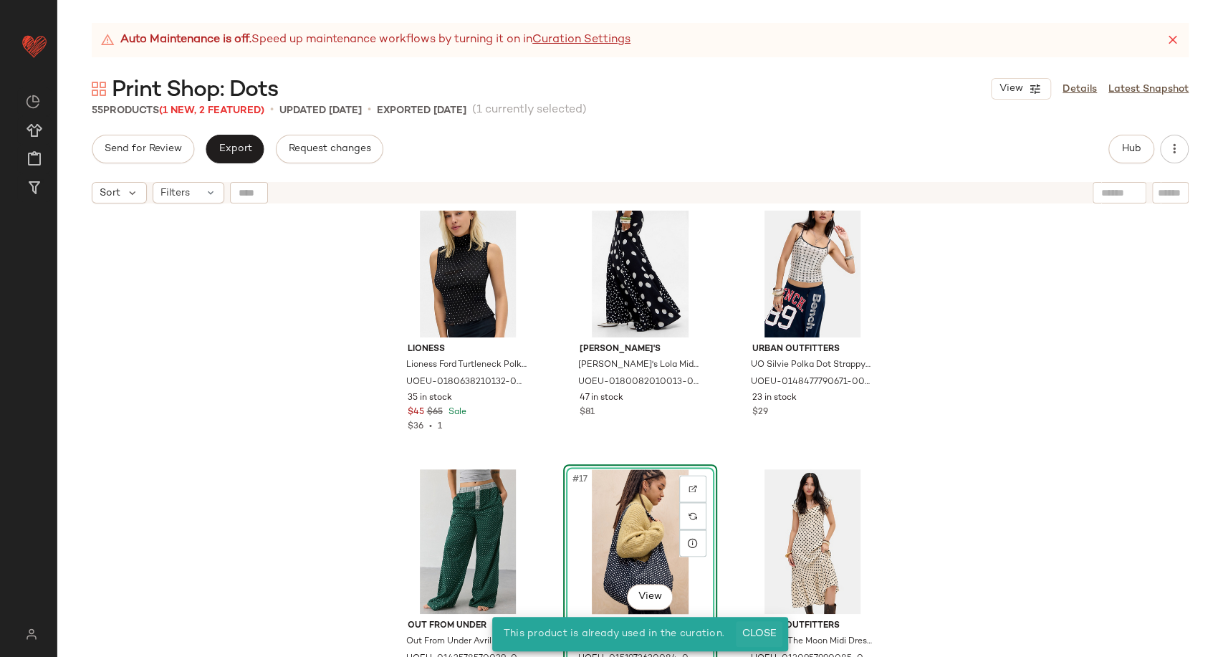
click at [764, 638] on span "Close" at bounding box center [759, 633] width 35 height 11
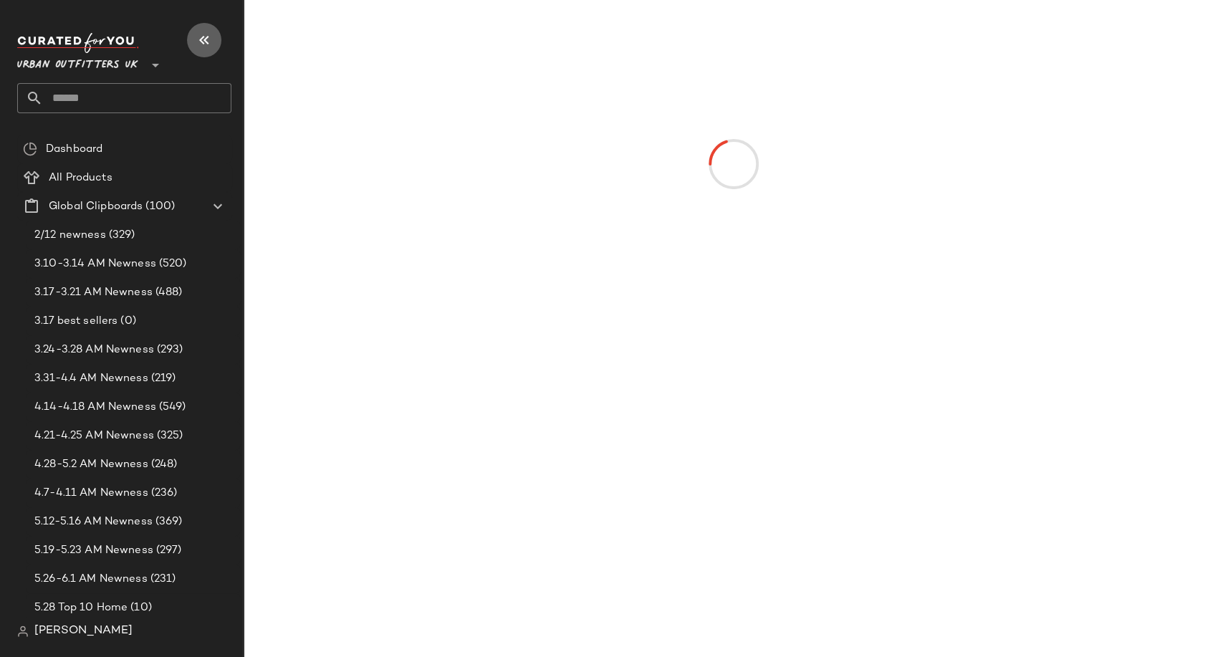
click at [193, 41] on button "button" at bounding box center [204, 40] width 34 height 34
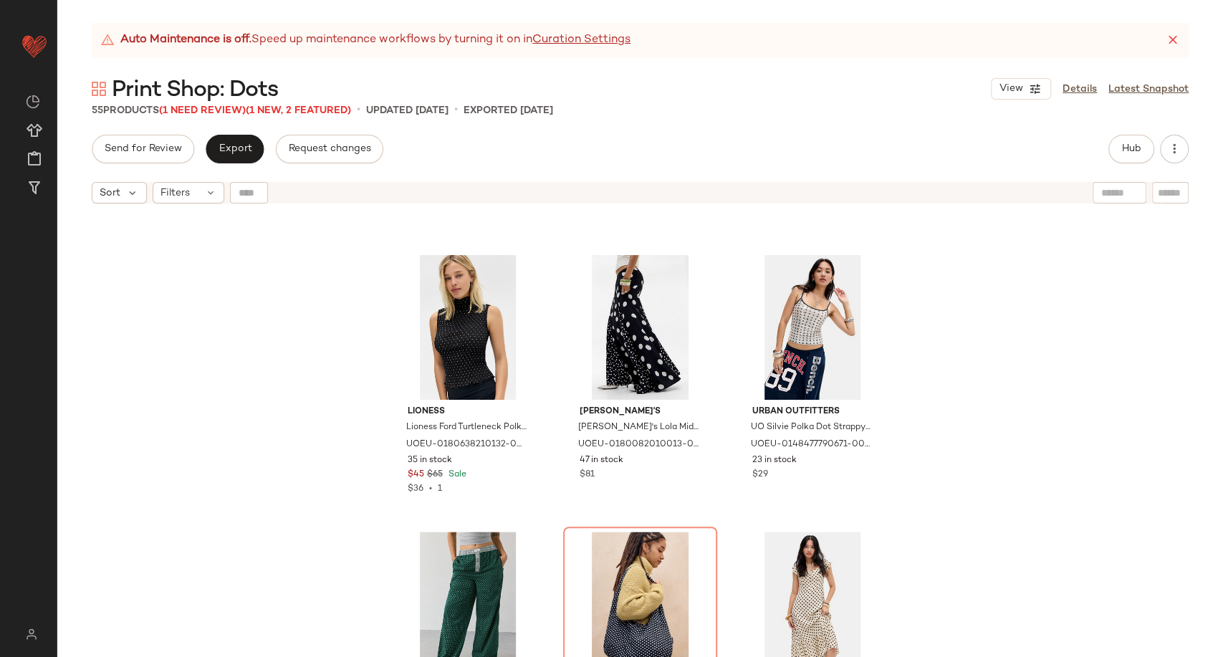
scroll to position [1046, 0]
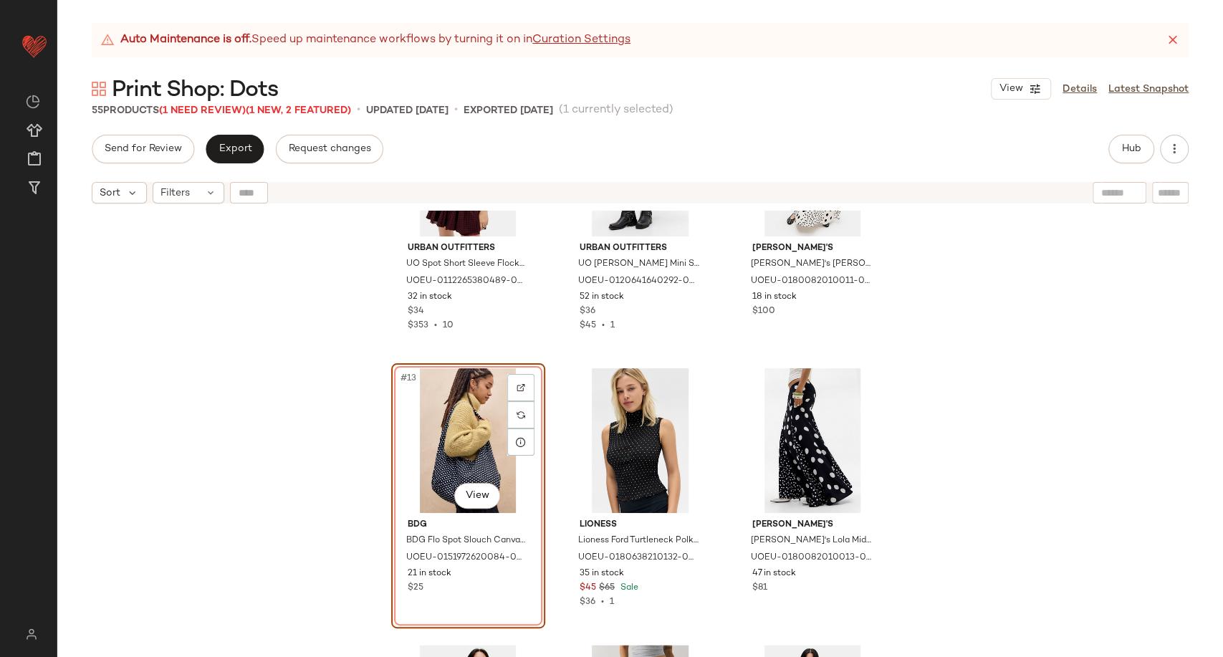
scroll to position [809, 0]
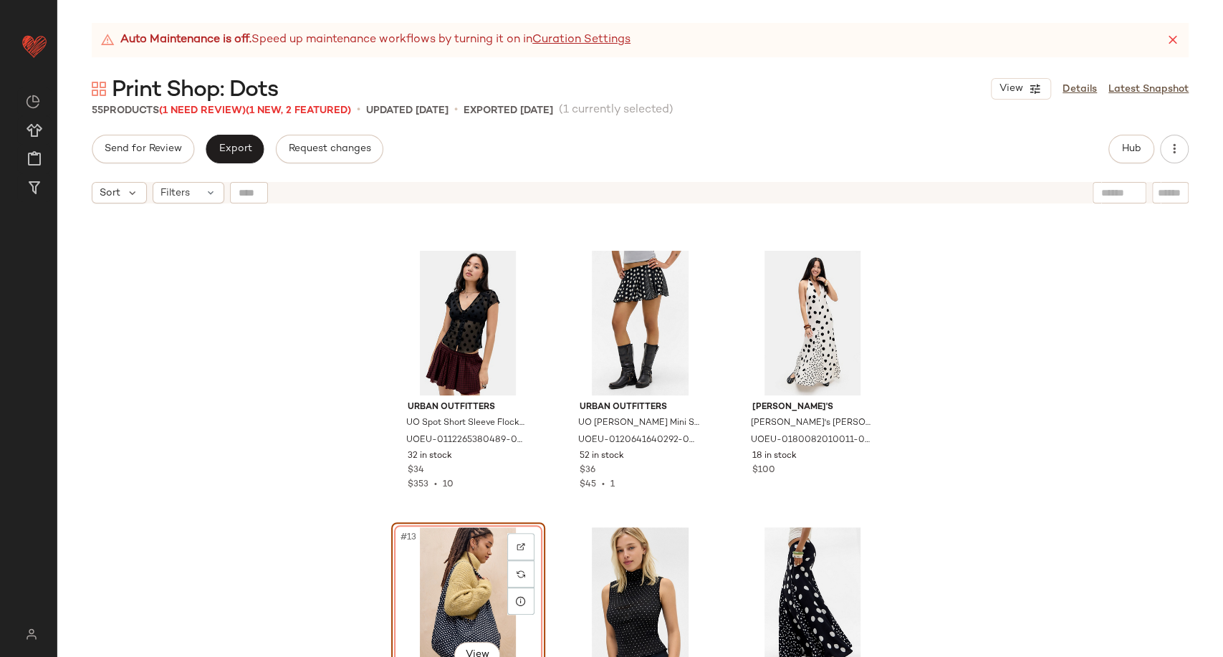
click at [270, 443] on div "Urban Outfitters UO Spot Short Sleeve Flocked Mesh Shirt - Black M at Urban Out…" at bounding box center [640, 452] width 1166 height 482
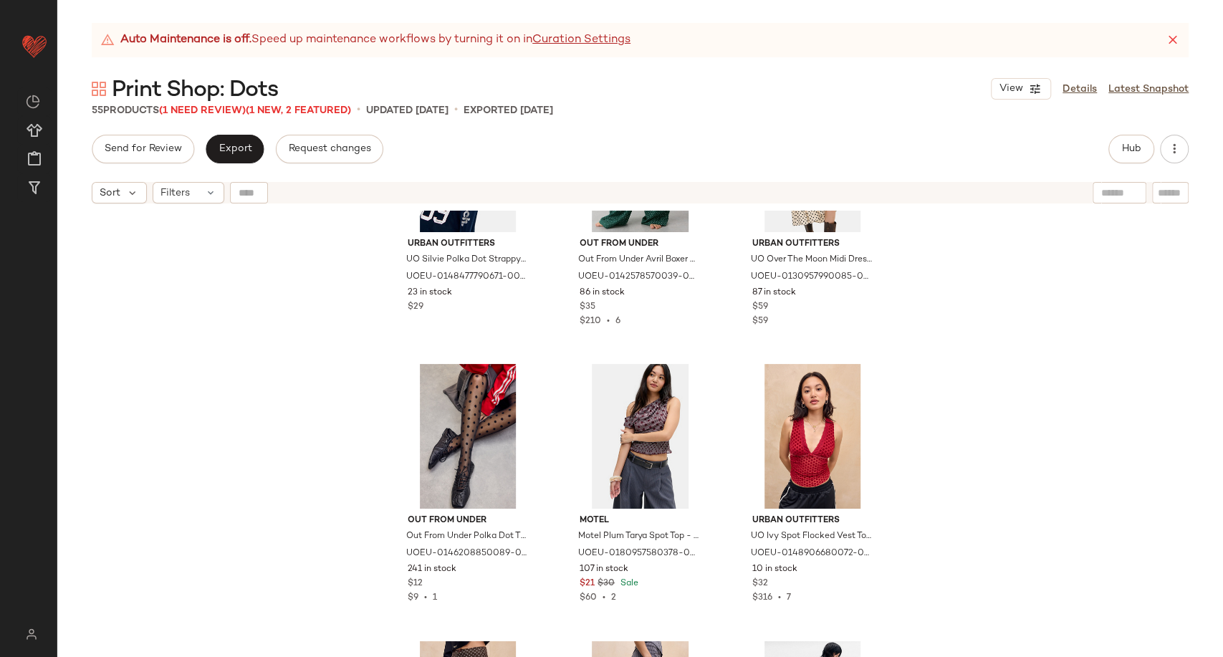
scroll to position [1366, 0]
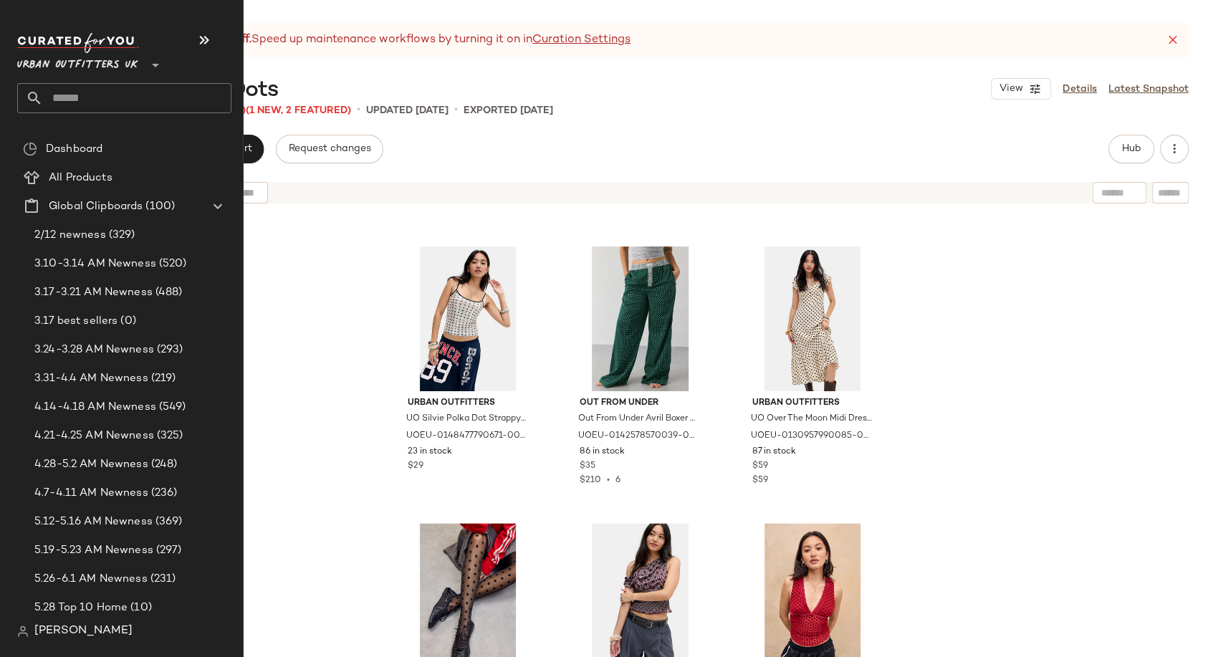
click at [109, 92] on input "text" at bounding box center [137, 98] width 188 height 30
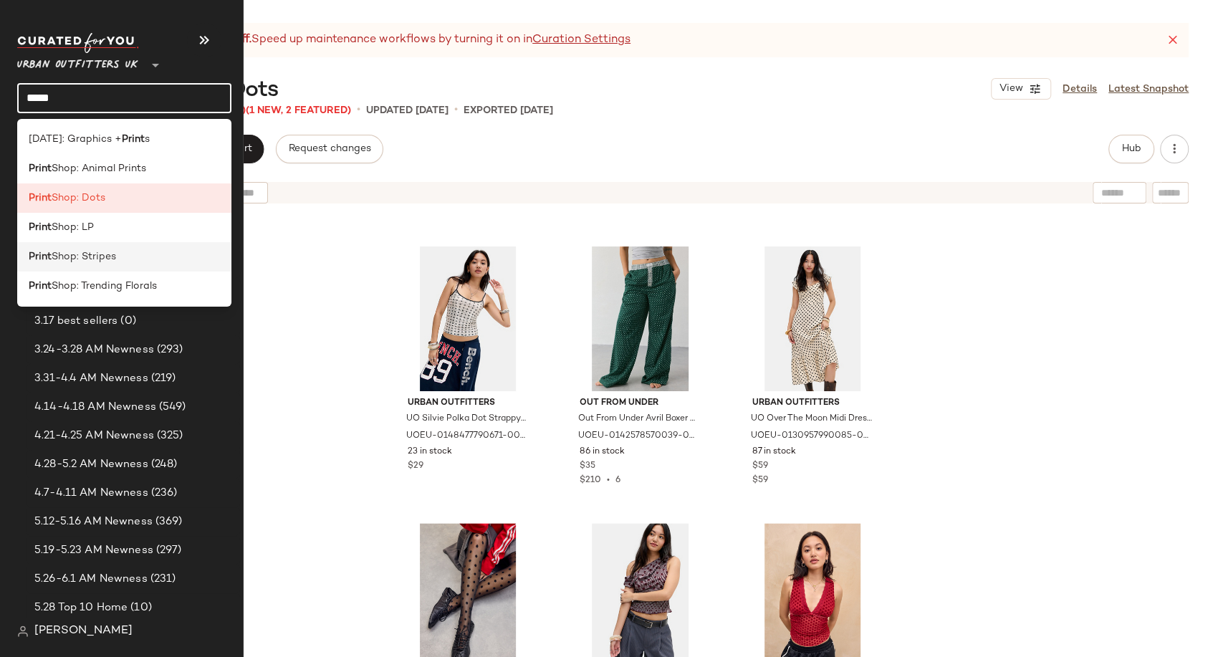
type input "*****"
click at [74, 259] on span "Shop: Stripes" at bounding box center [84, 256] width 64 height 15
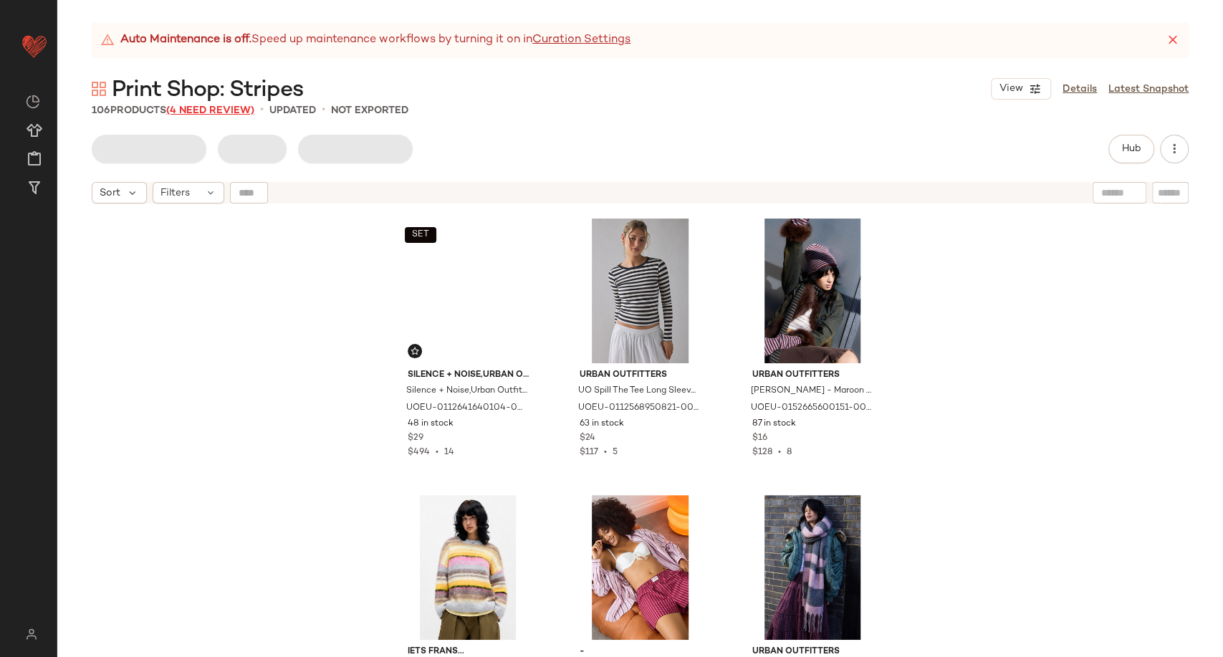
click at [223, 106] on span "(4 Need Review)" at bounding box center [210, 110] width 88 height 11
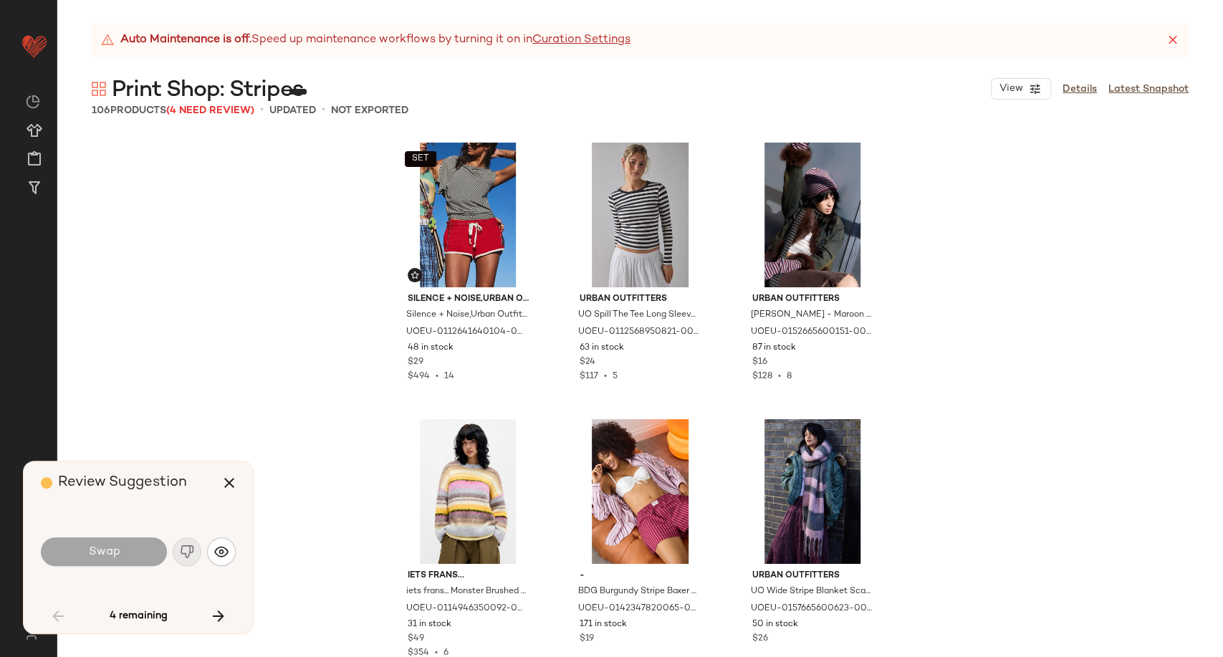
scroll to position [1936, 0]
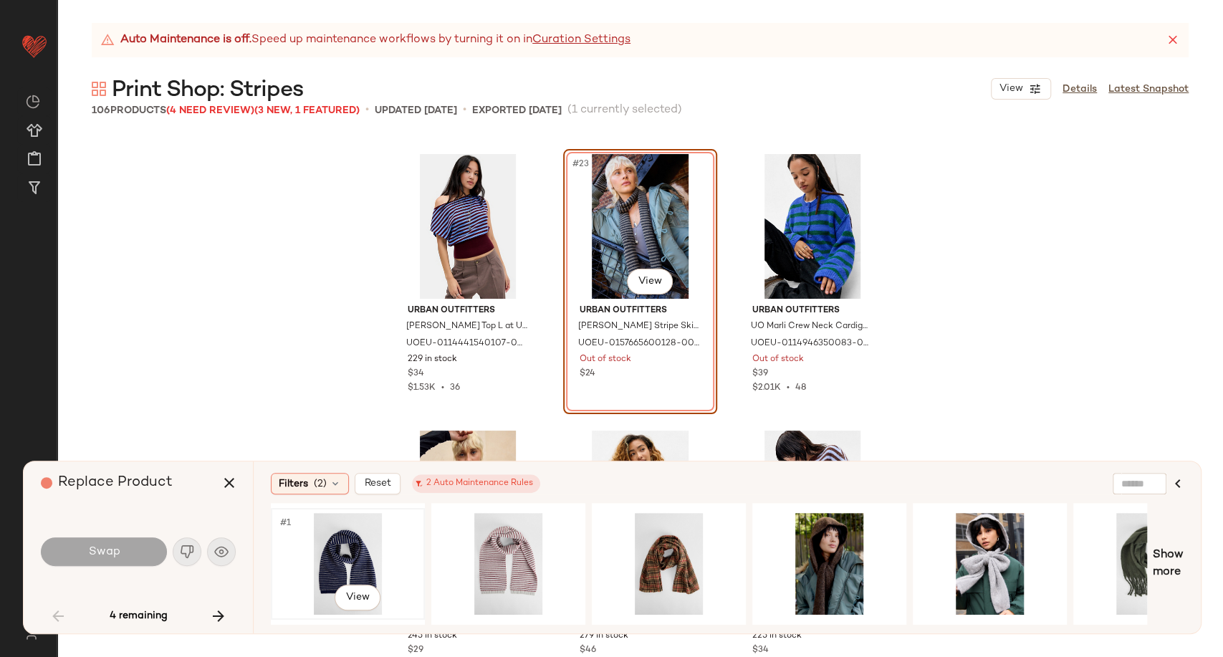
click at [347, 542] on div "#1 View" at bounding box center [348, 564] width 144 height 102
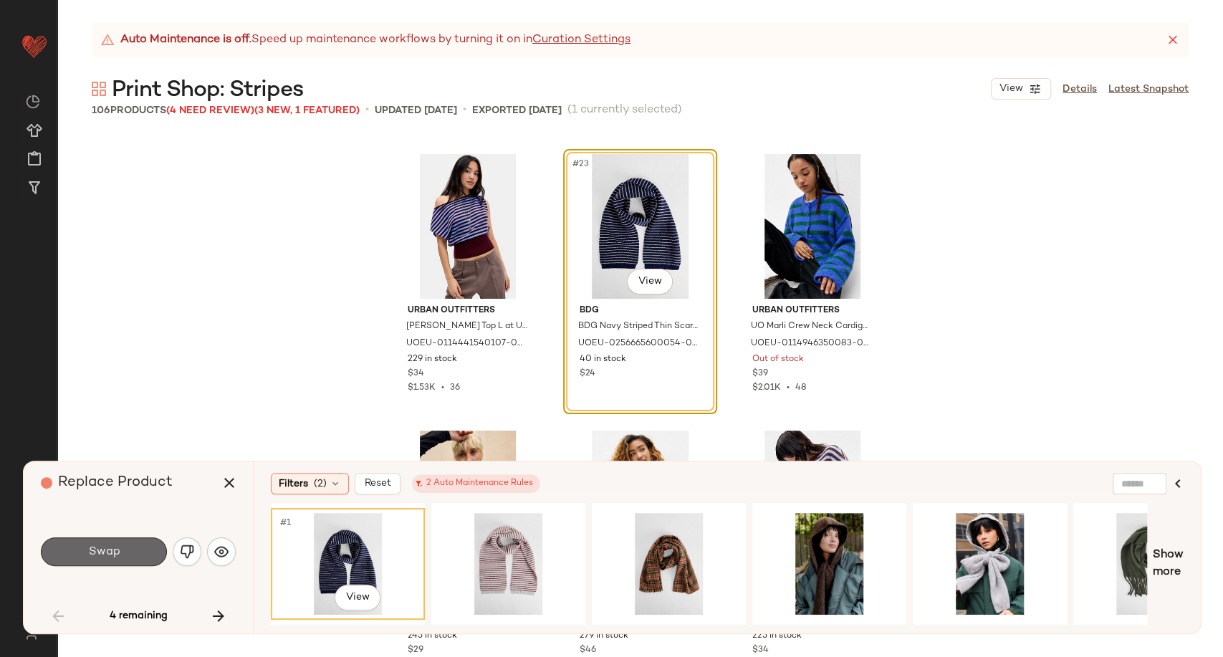
click at [79, 540] on button "Swap" at bounding box center [104, 551] width 126 height 29
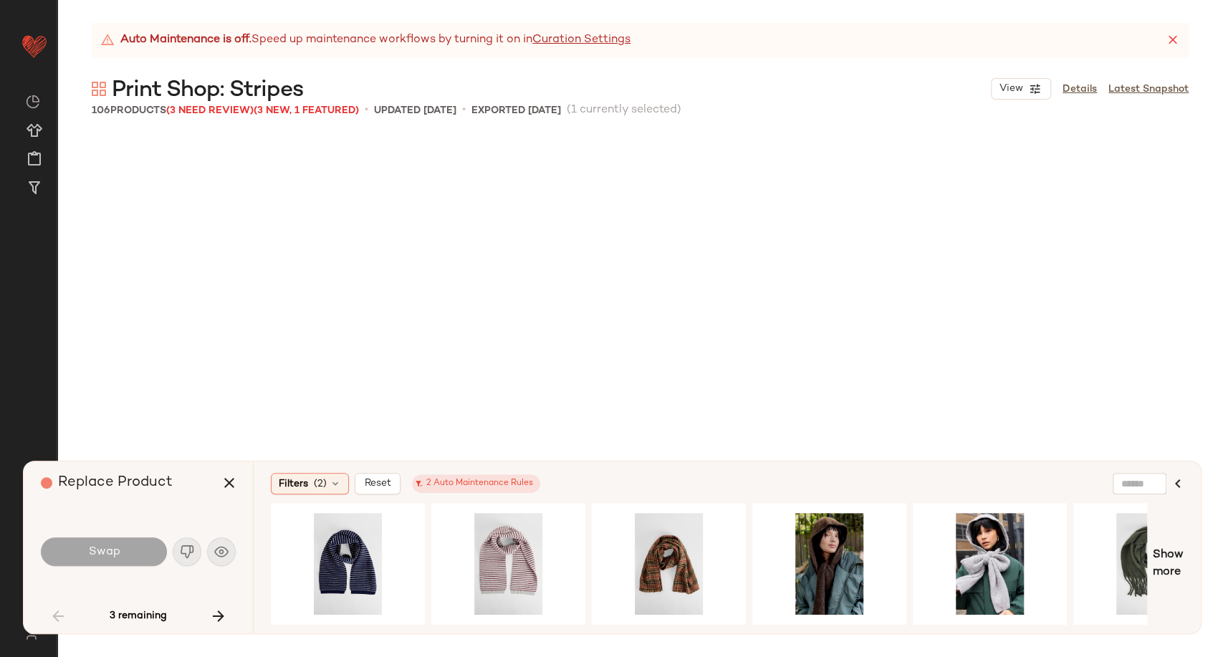
scroll to position [2766, 0]
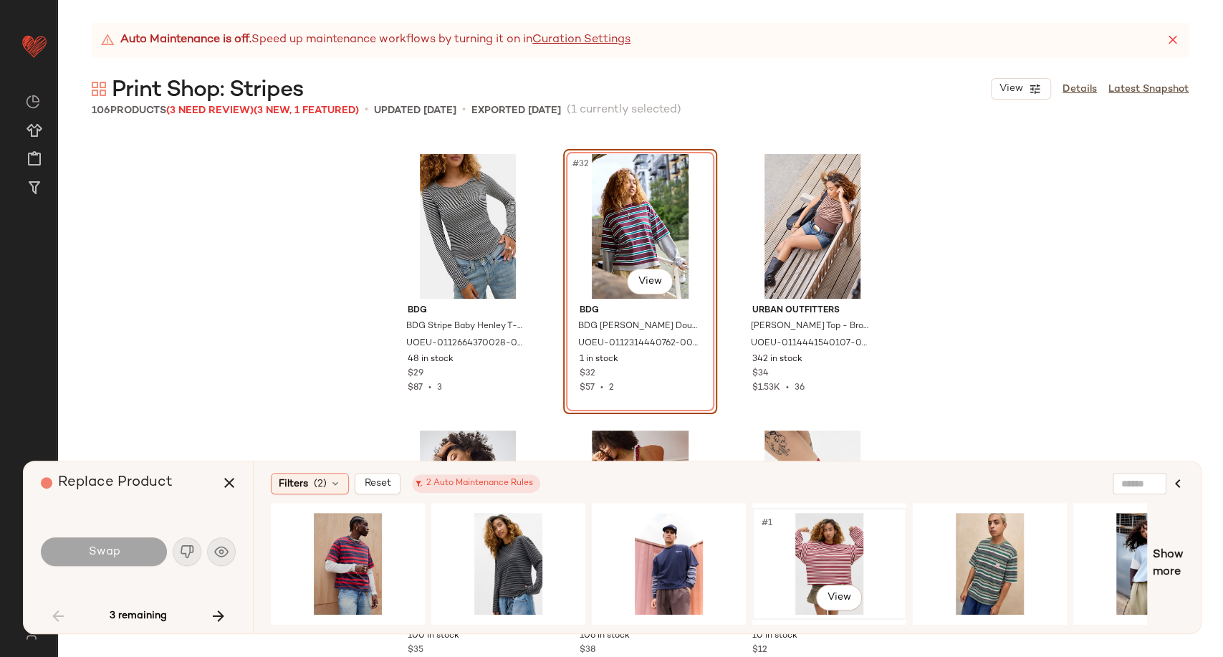
click at [828, 556] on div "#1 View" at bounding box center [829, 564] width 144 height 102
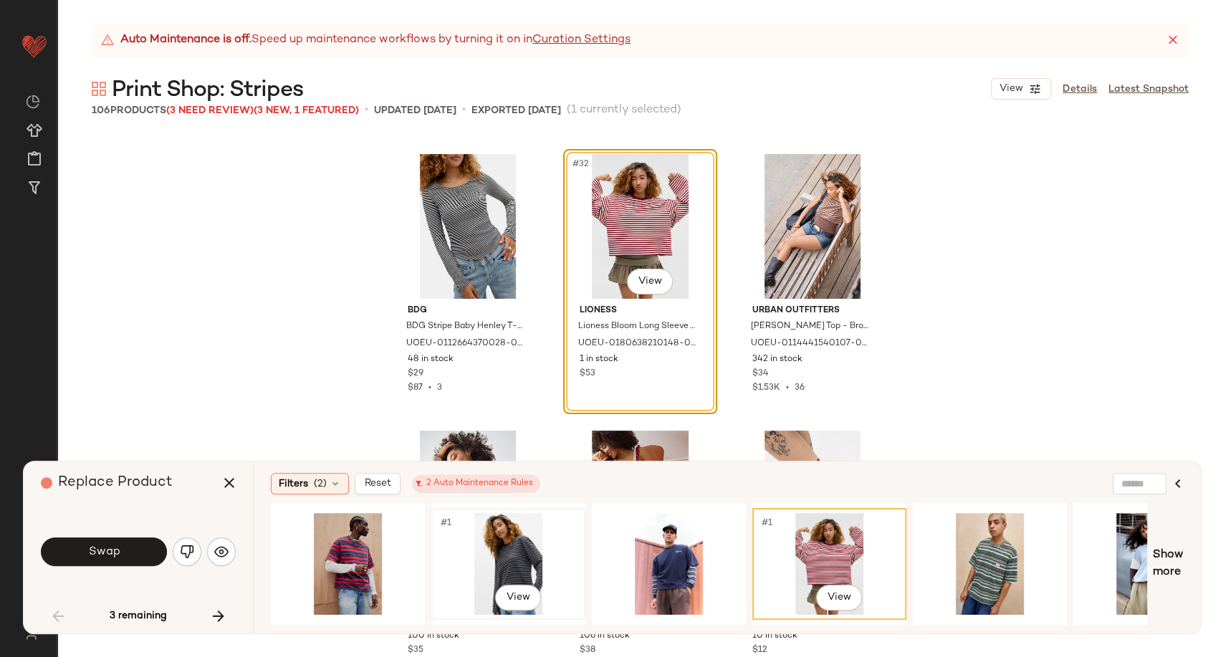
click at [502, 566] on div "#1 View" at bounding box center [508, 564] width 144 height 102
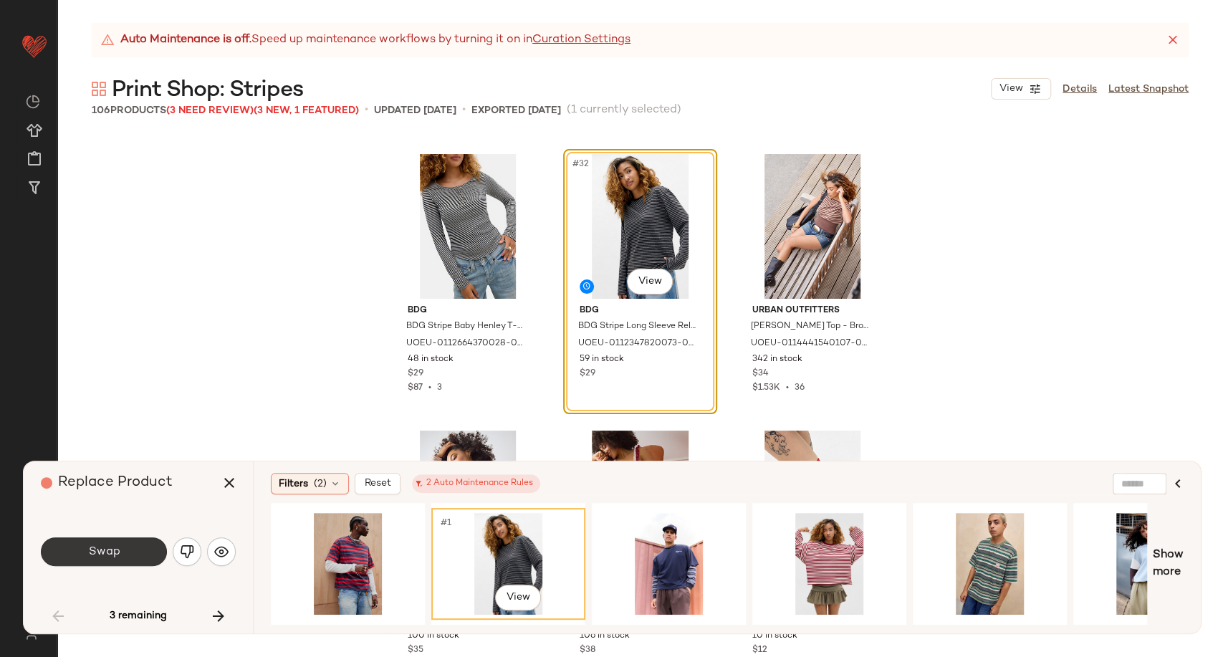
click at [123, 552] on button "Swap" at bounding box center [104, 551] width 126 height 29
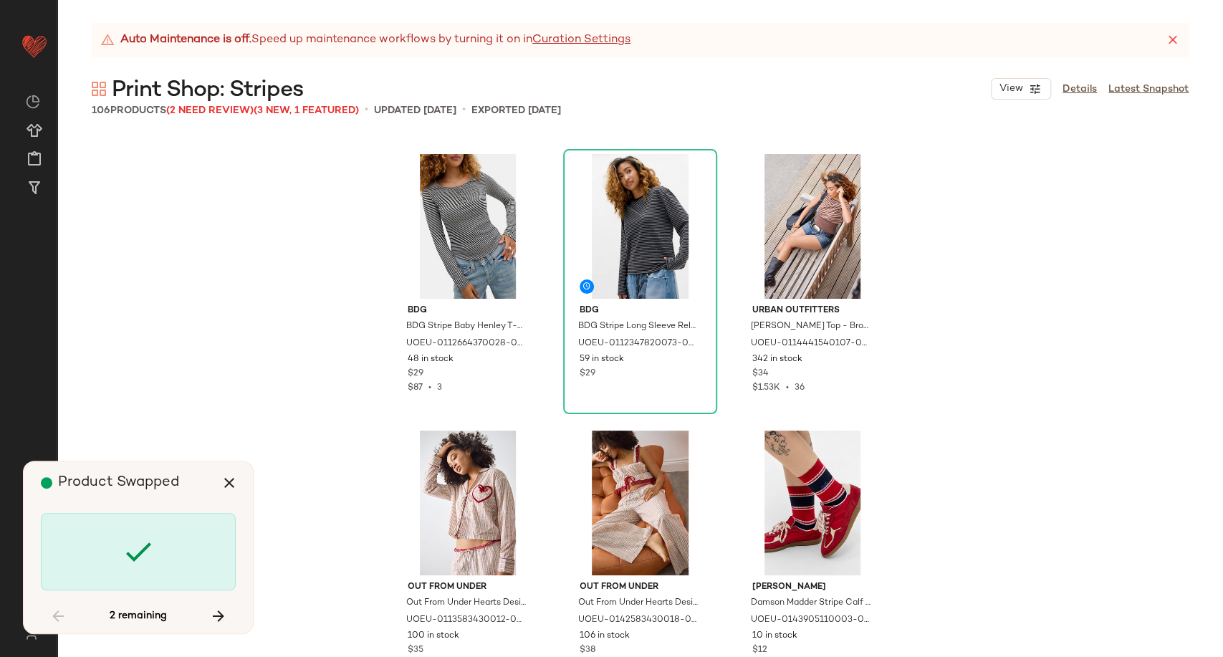
scroll to position [5808, 0]
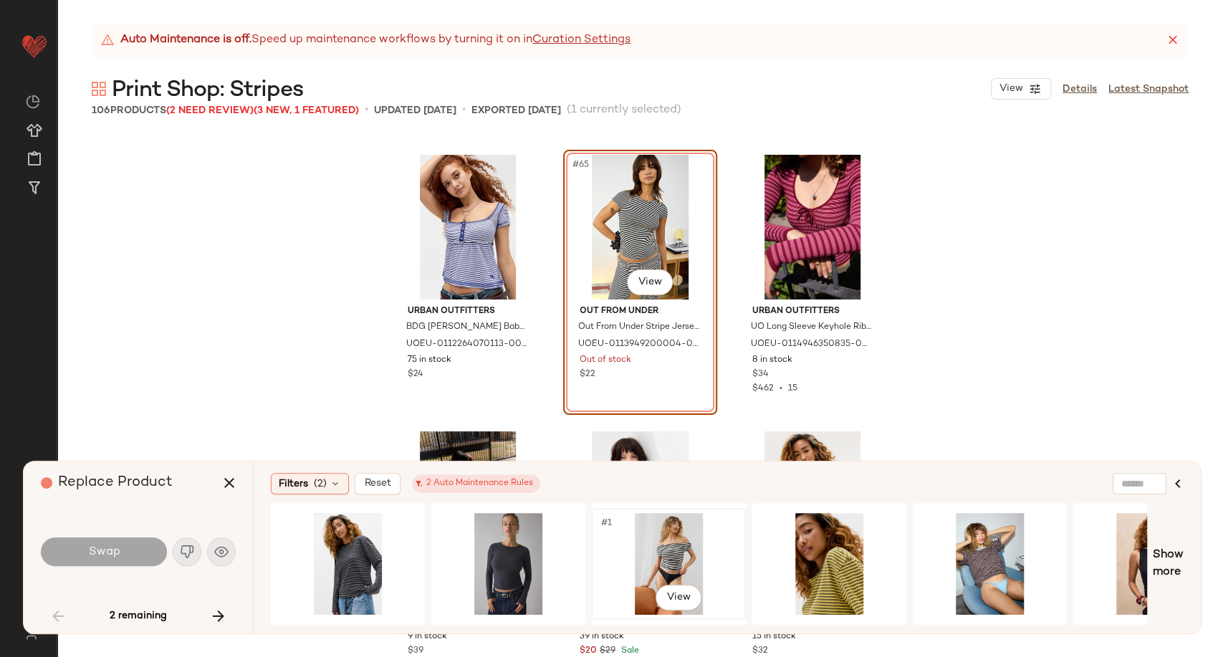
click at [691, 531] on div "#1 View" at bounding box center [669, 564] width 144 height 102
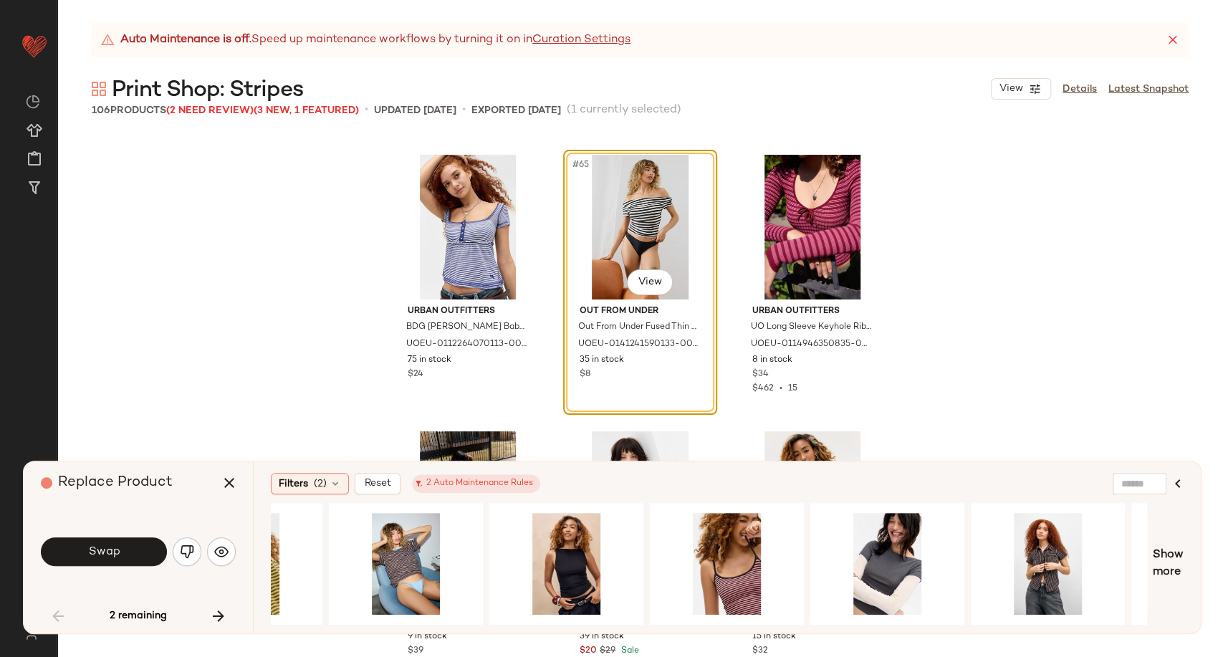
scroll to position [0, 600]
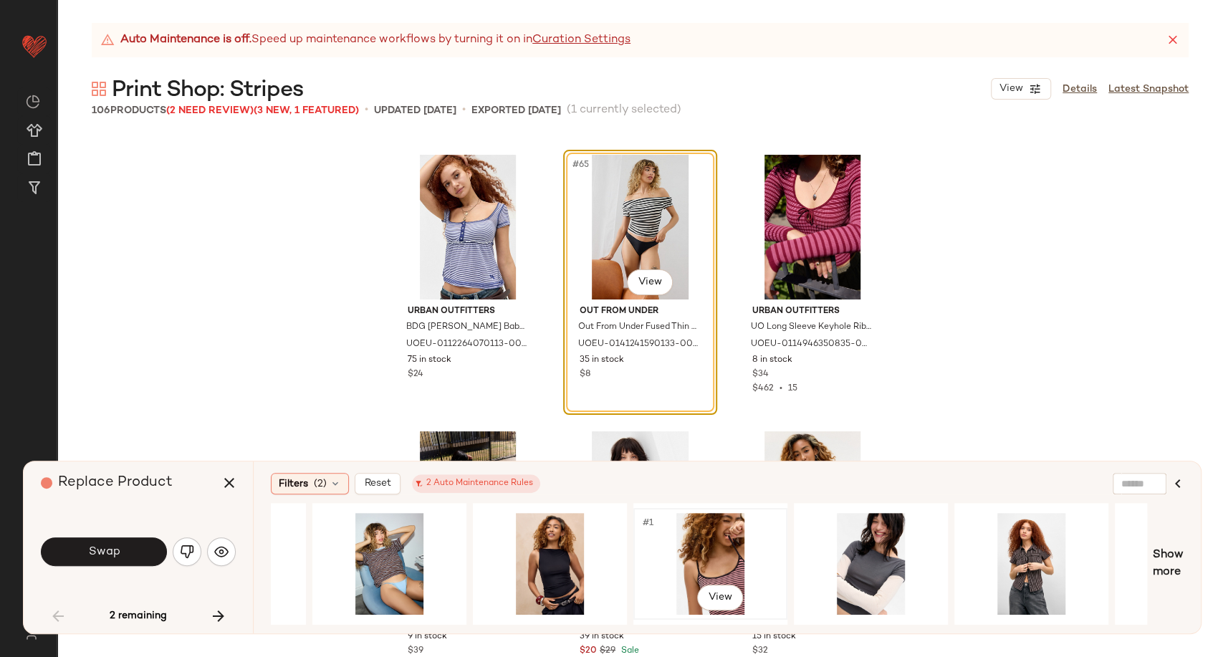
click at [697, 560] on div "#1 View" at bounding box center [710, 564] width 144 height 102
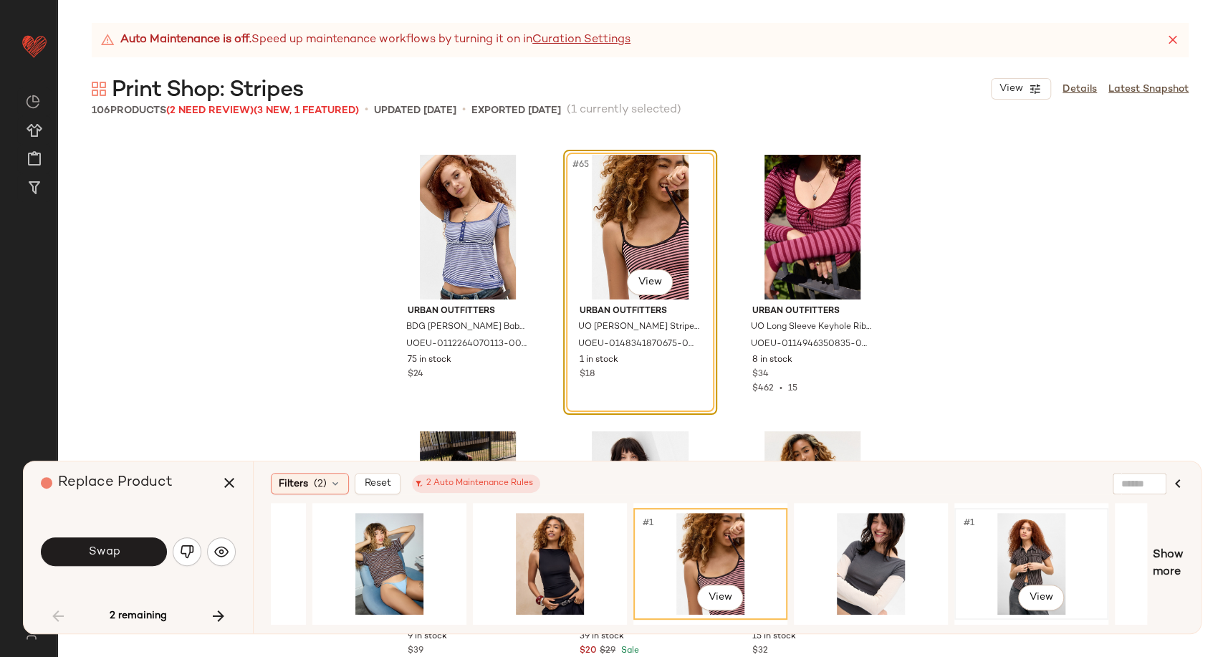
click at [1023, 555] on div "#1 View" at bounding box center [1031, 564] width 144 height 102
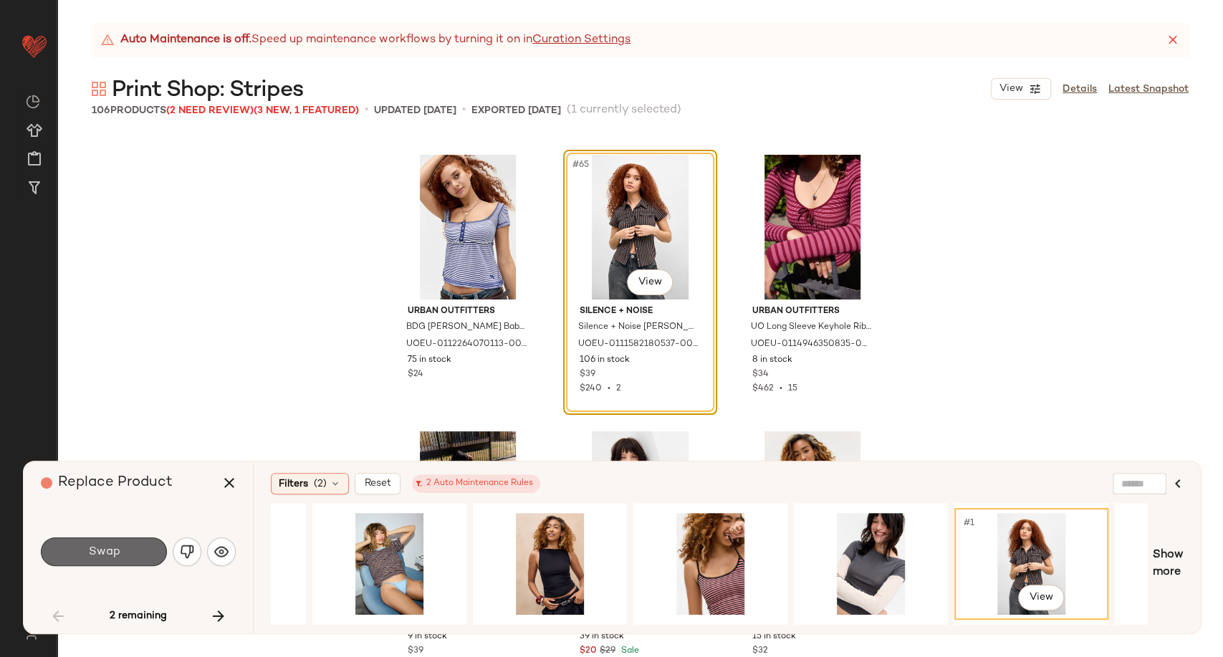
click at [155, 547] on button "Swap" at bounding box center [104, 551] width 126 height 29
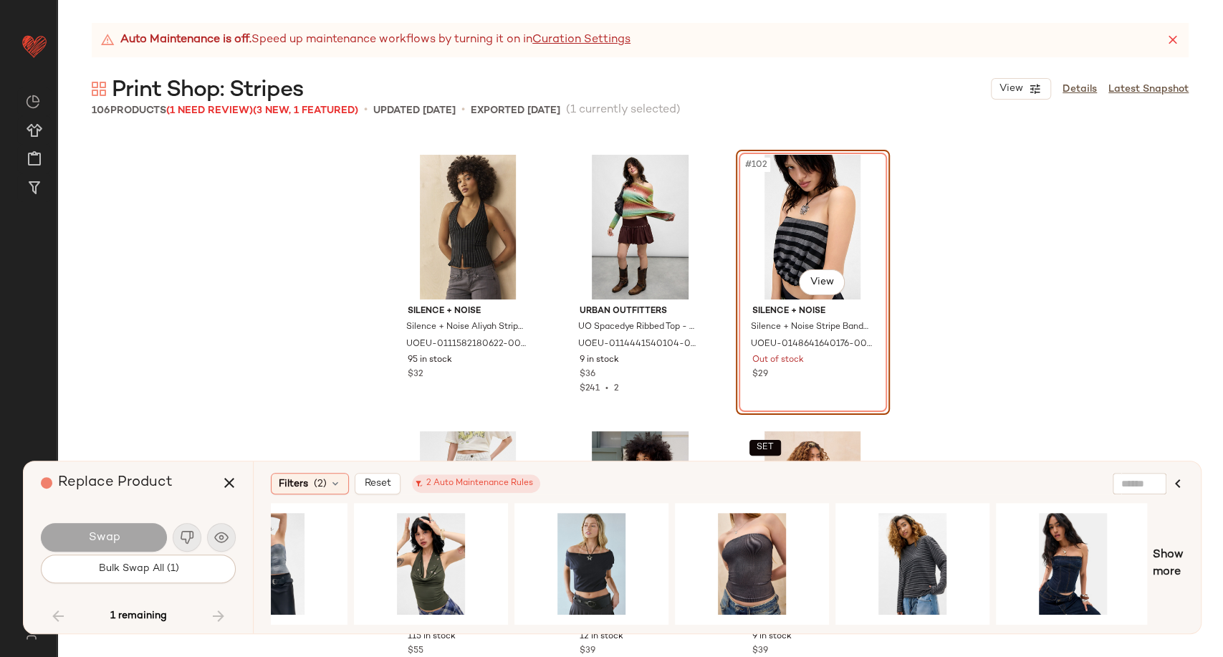
scroll to position [0, 1523]
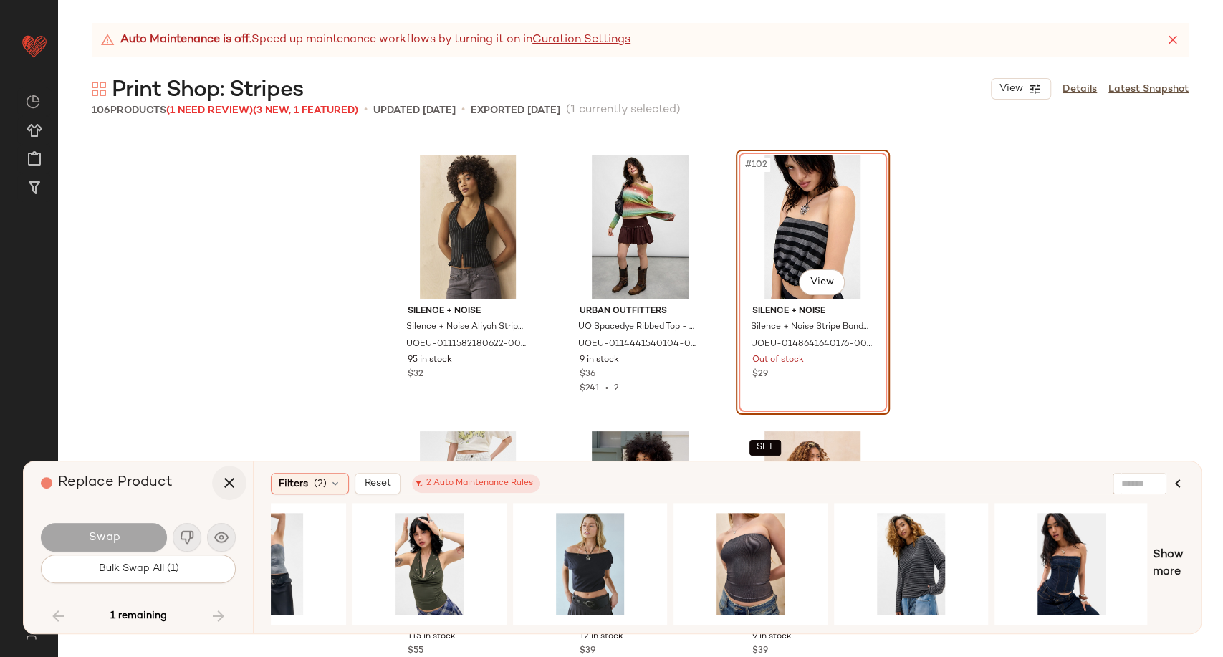
click at [226, 473] on button "button" at bounding box center [229, 483] width 34 height 34
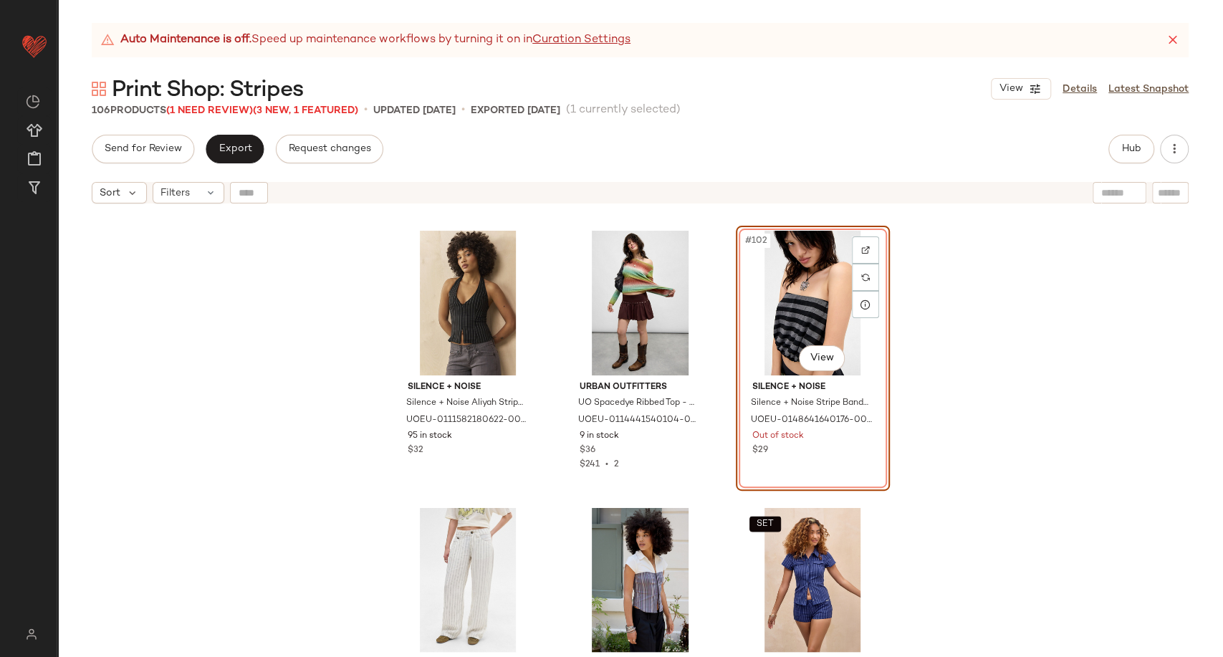
click at [995, 327] on div "Silence + Noise Silence + Noise Aliyah Stripe Halter Top - Black M at Urban Out…" at bounding box center [640, 452] width 1166 height 482
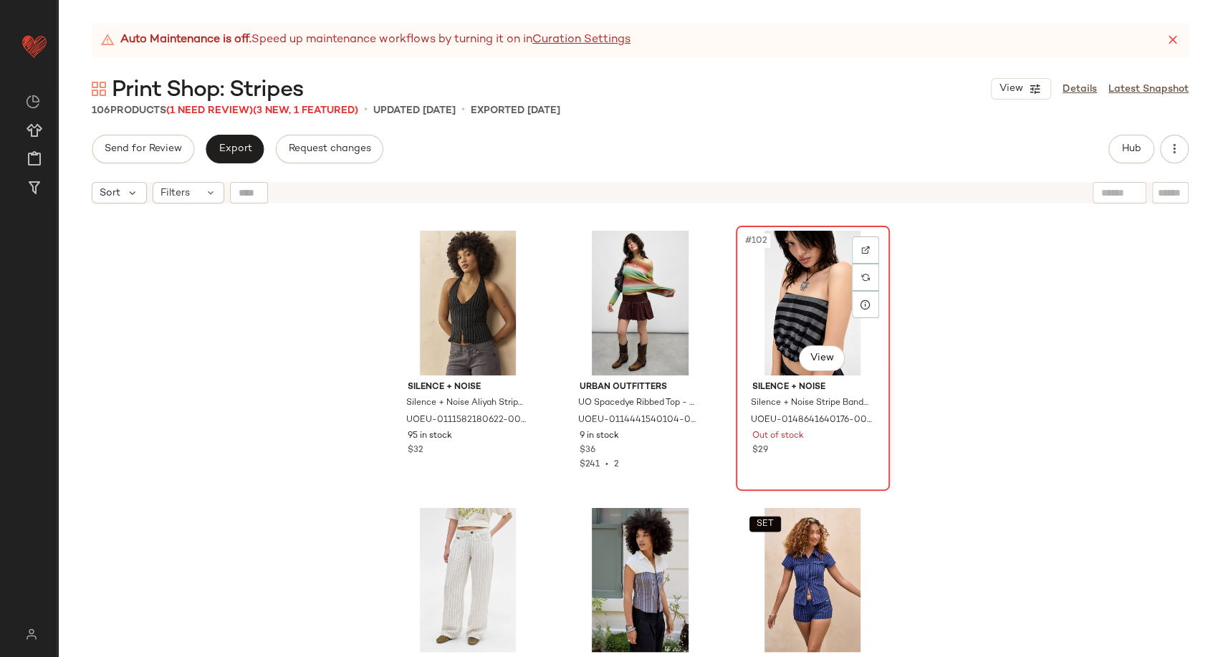
click at [808, 281] on div "#102 View" at bounding box center [813, 303] width 144 height 145
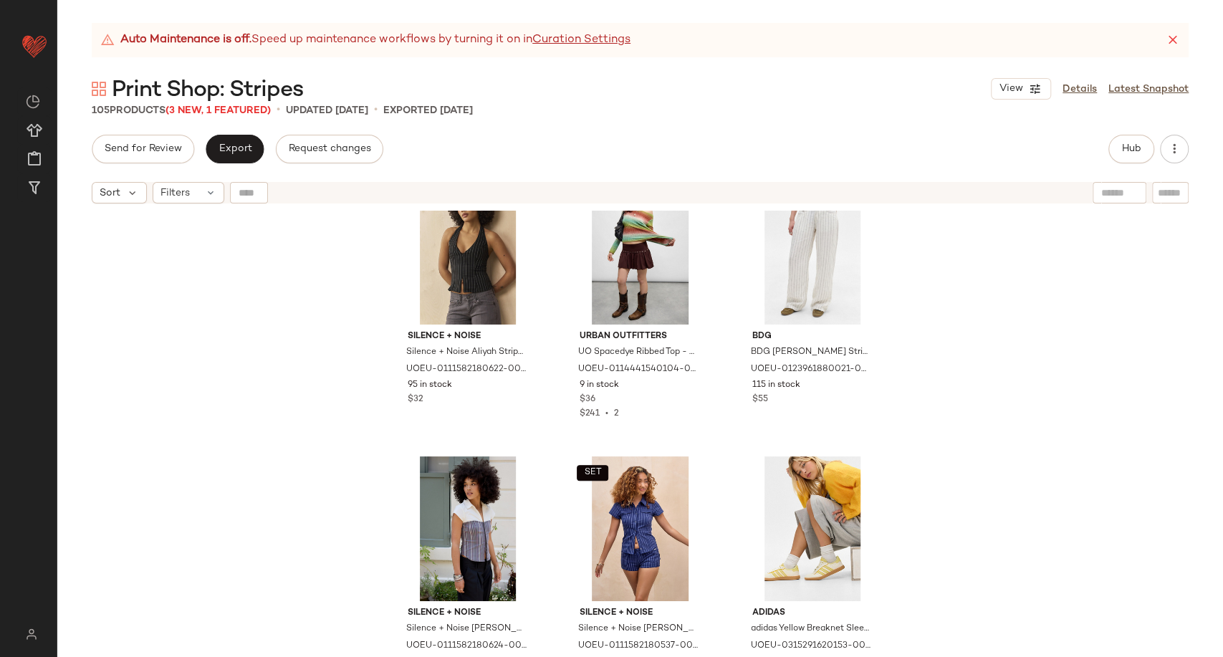
scroll to position [9200, 0]
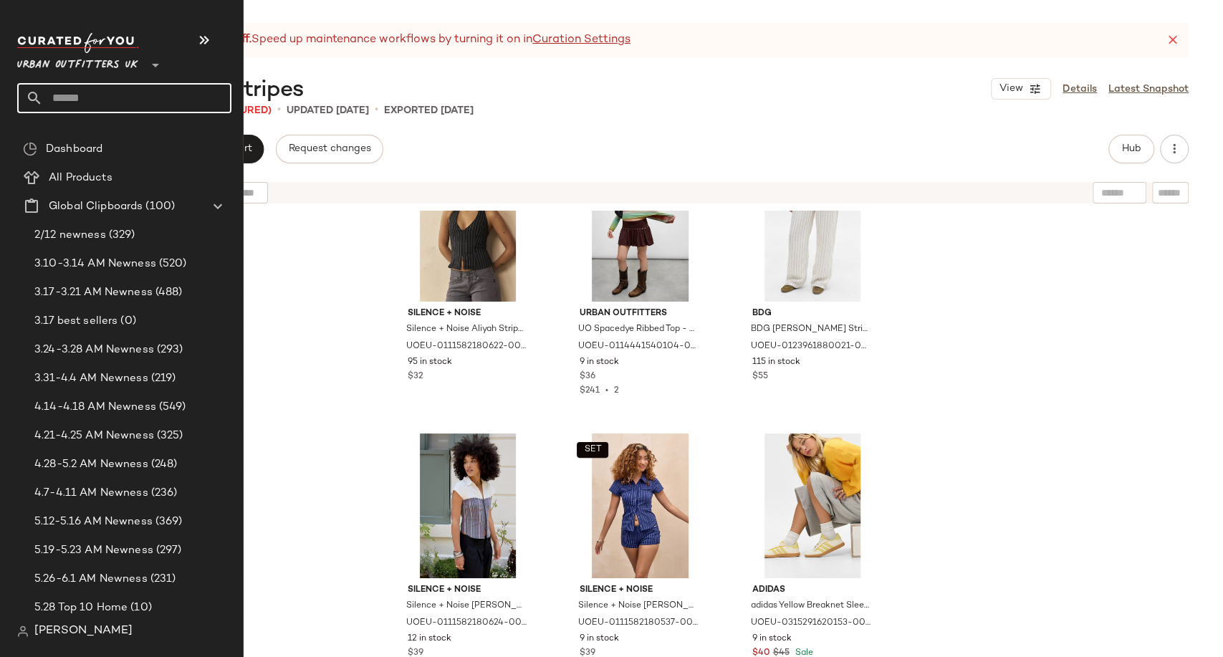
click at [76, 104] on input "text" at bounding box center [137, 98] width 188 height 30
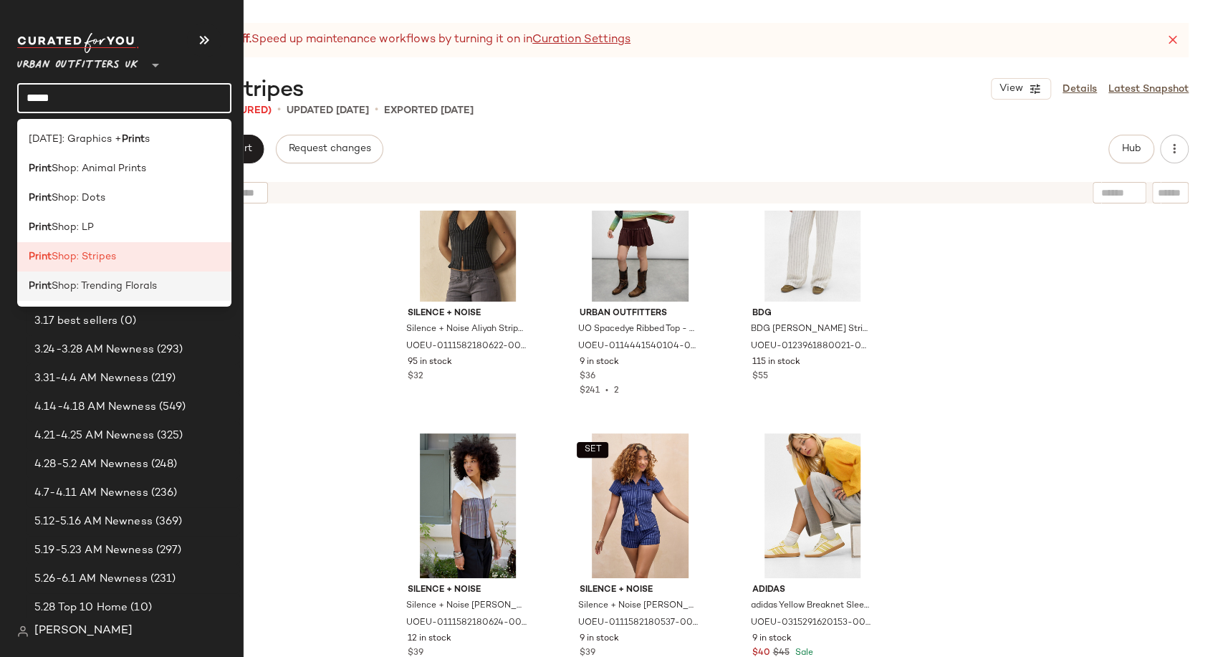
type input "*****"
click at [124, 297] on div "Print Shop: Trending Florals" at bounding box center [124, 286] width 214 height 29
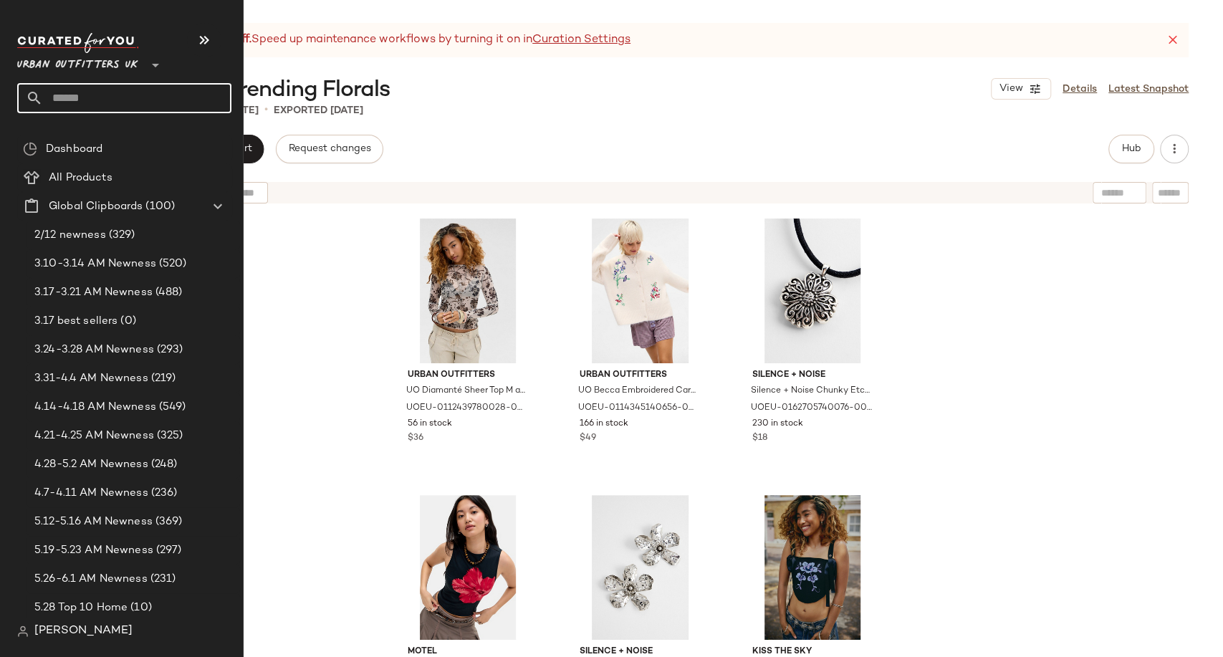
click at [52, 100] on input "text" at bounding box center [137, 98] width 188 height 30
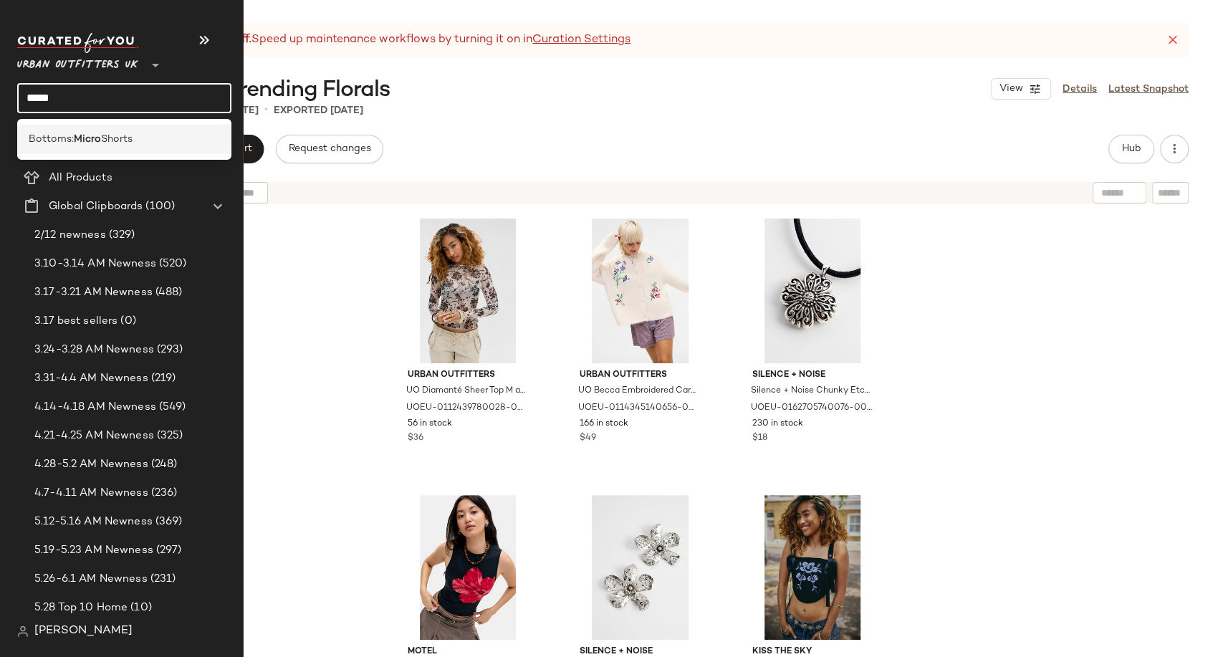
type input "*****"
click at [87, 139] on b "Micro" at bounding box center [87, 139] width 27 height 15
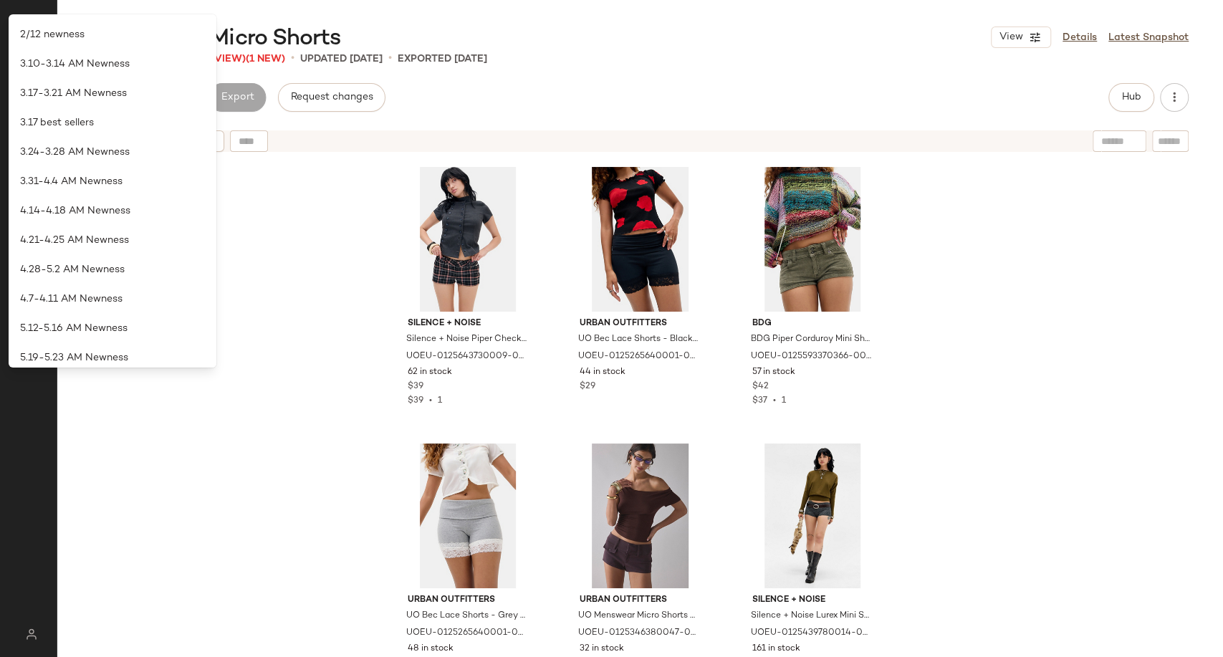
click at [258, 247] on div "Silence + Noise Silence + Noise Piper Check Bengaline Shorts - Pink combo L at …" at bounding box center [640, 426] width 1166 height 534
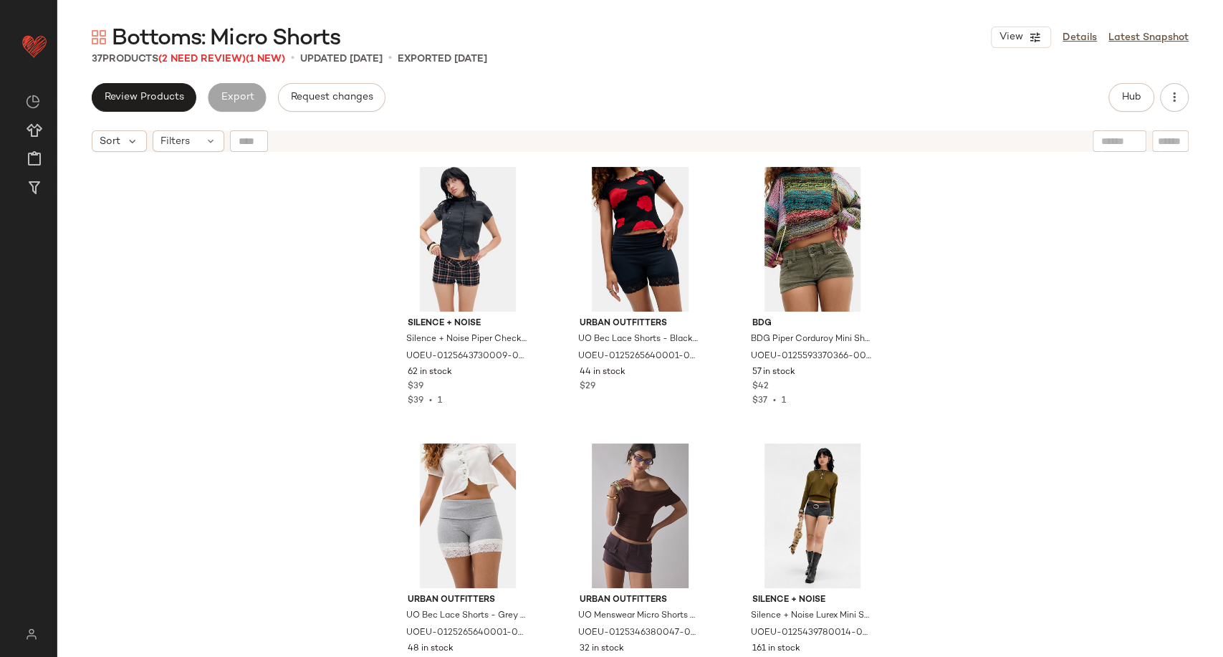
click at [199, 47] on span "Bottoms: Micro Shorts" at bounding box center [226, 38] width 229 height 29
click at [203, 56] on span "(2 Need Review)" at bounding box center [201, 59] width 87 height 11
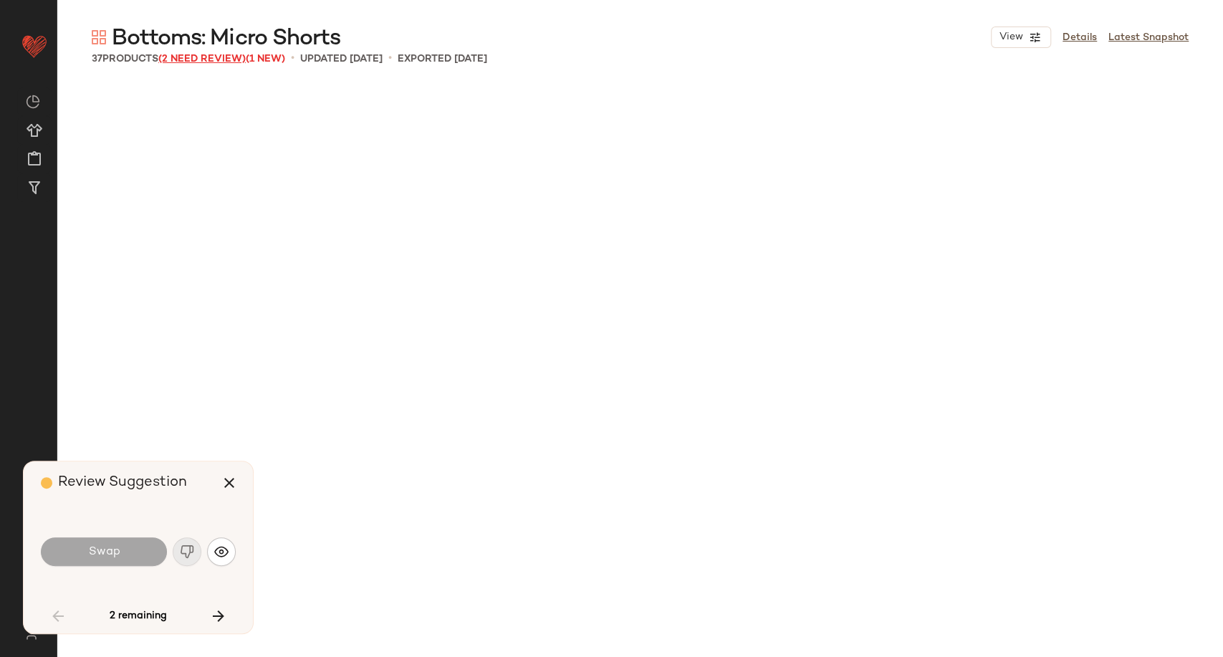
scroll to position [1118, 0]
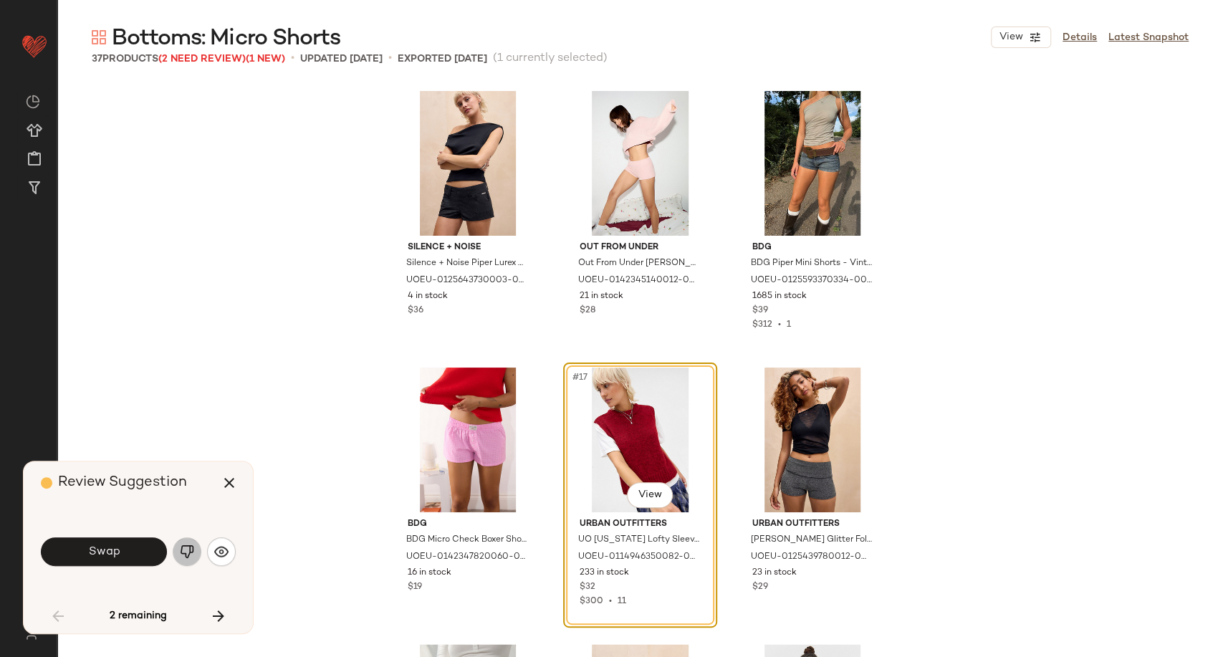
click at [181, 553] on img "button" at bounding box center [187, 552] width 14 height 14
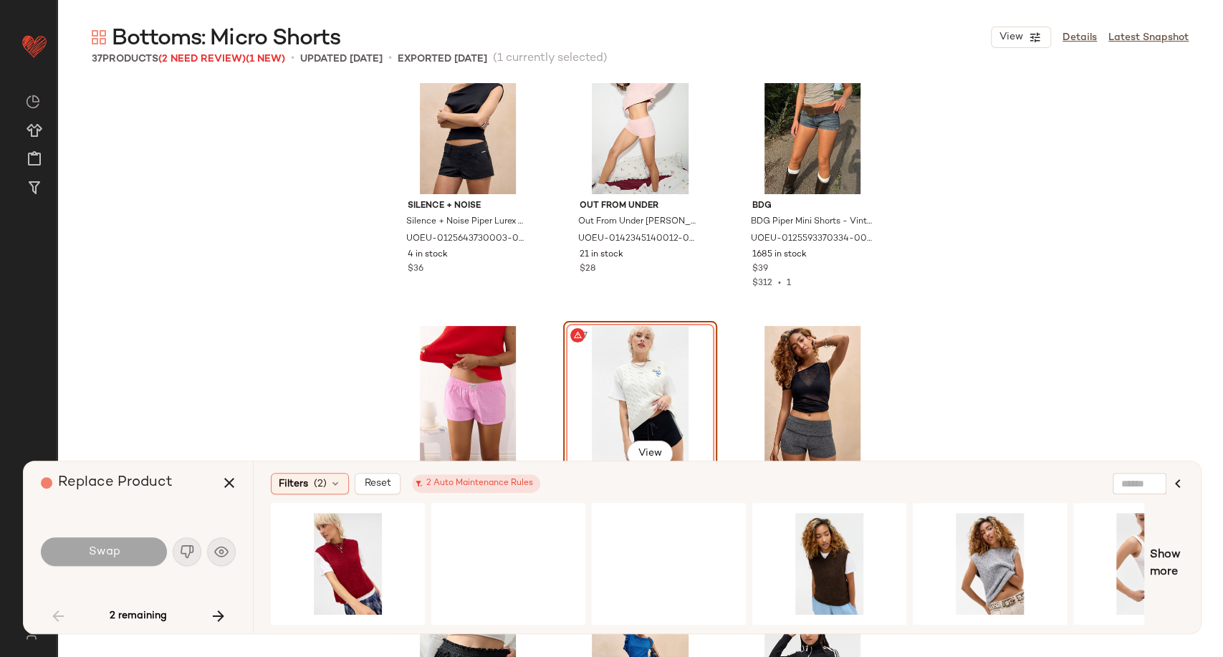
scroll to position [1197, 0]
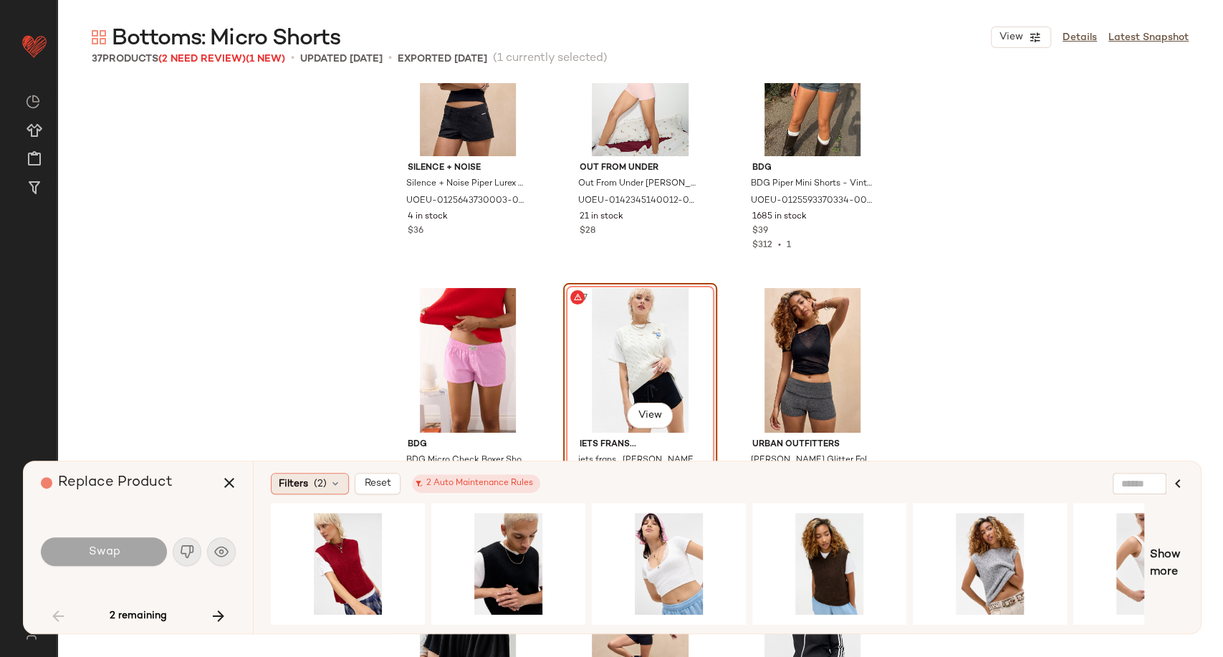
click at [334, 489] on icon at bounding box center [335, 483] width 11 height 11
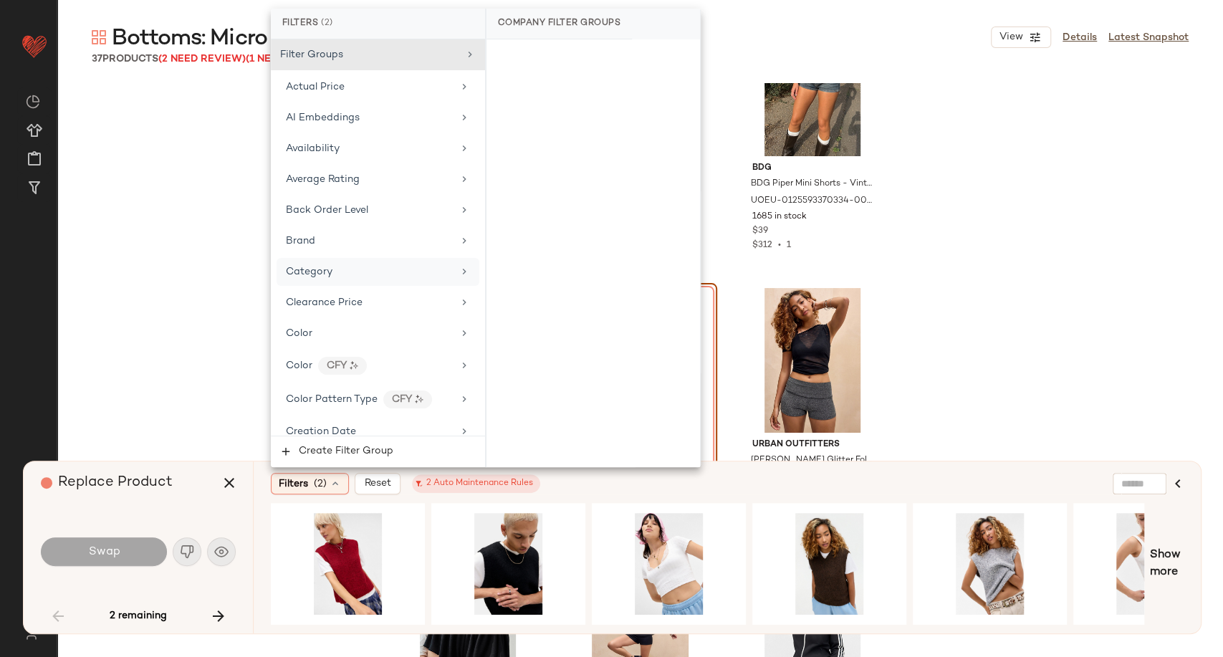
click at [348, 269] on div "Category" at bounding box center [369, 271] width 167 height 15
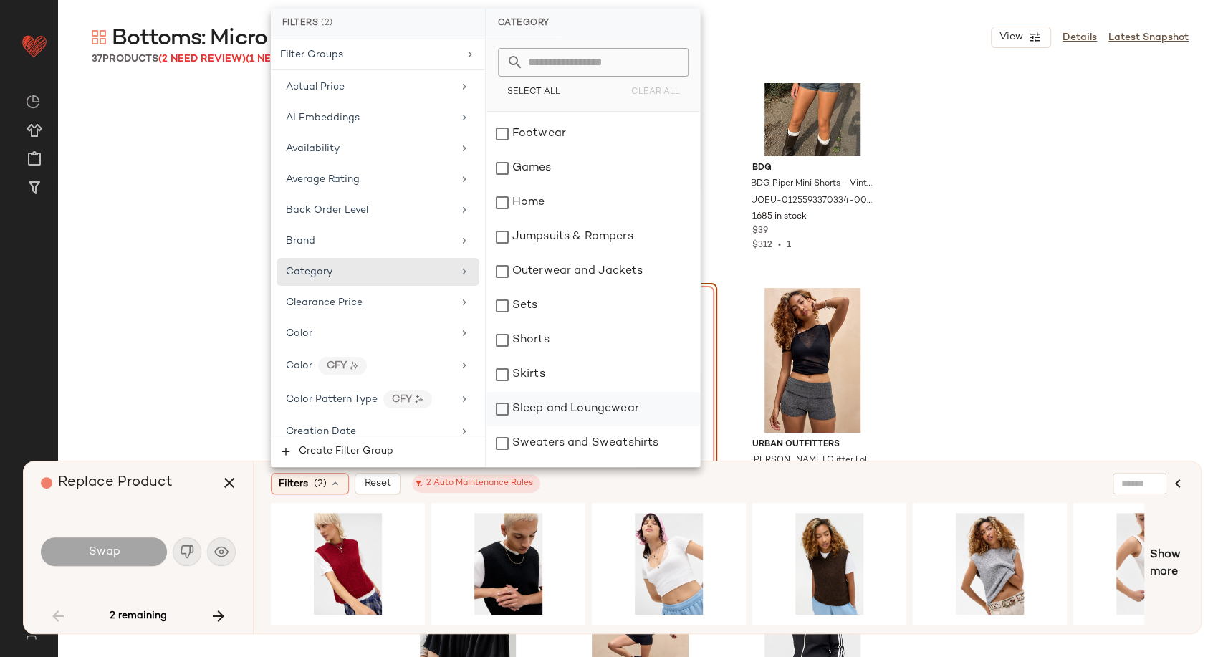
scroll to position [239, 0]
click at [523, 307] on div "Shorts" at bounding box center [594, 303] width 214 height 34
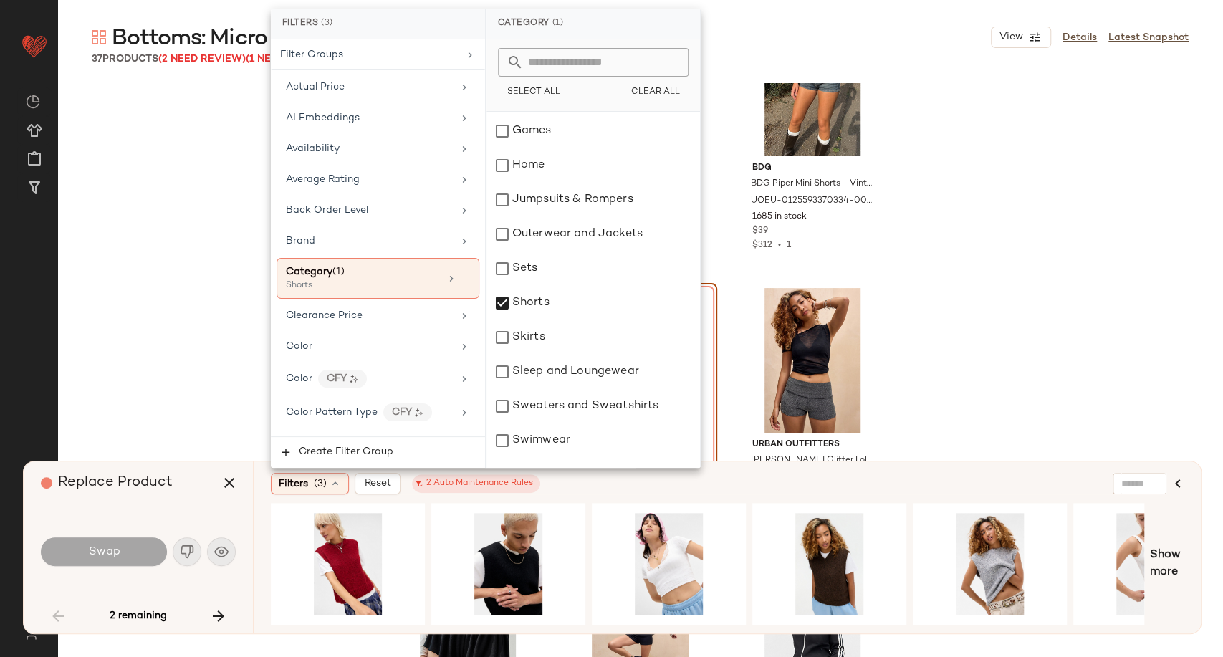
click at [583, 494] on div "Filters (3) Reset 2 Auto Maintenance Rules" at bounding box center [658, 483] width 774 height 21
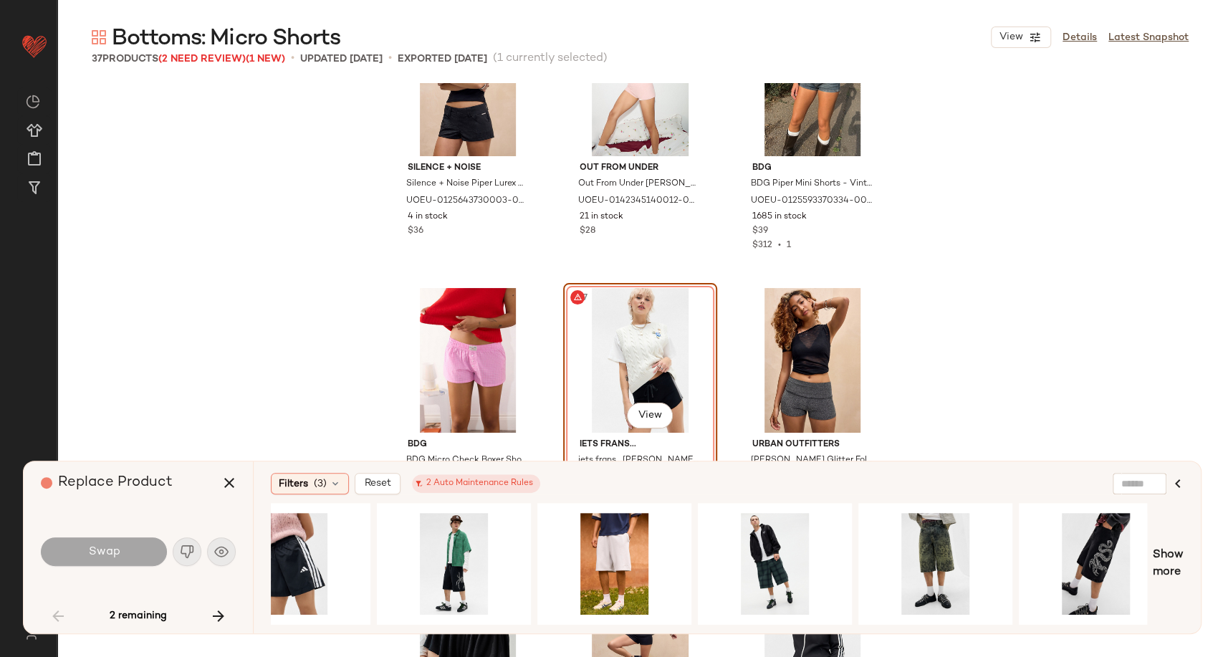
scroll to position [0, 1363]
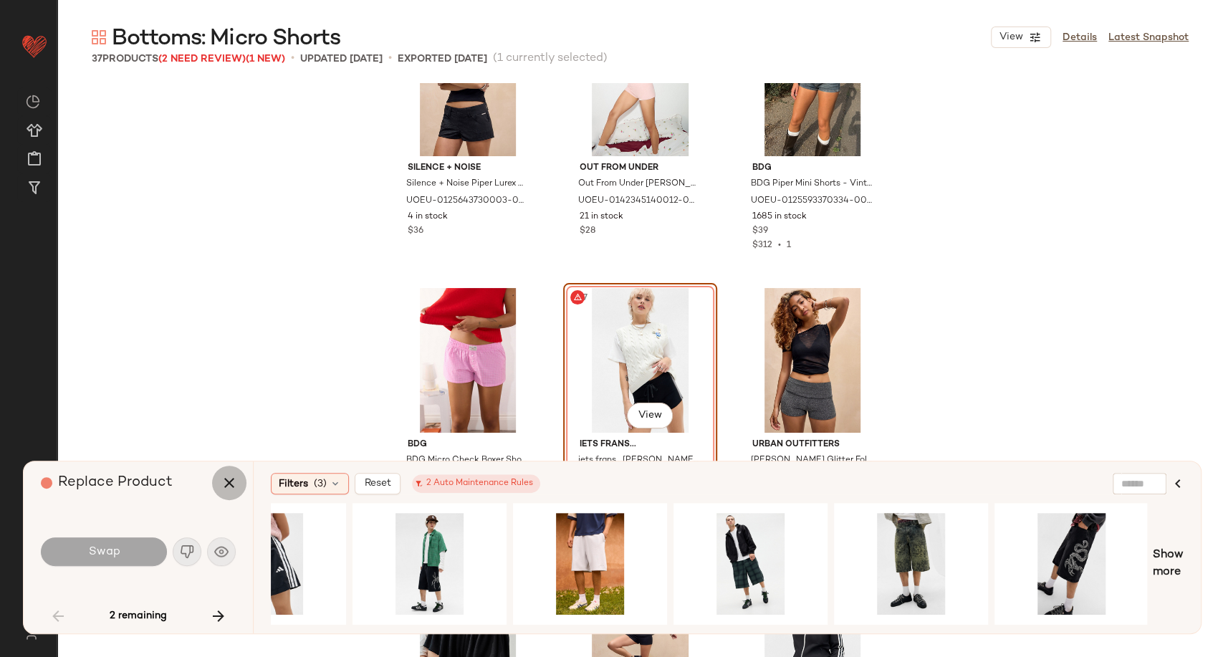
click at [239, 480] on button "button" at bounding box center [229, 483] width 34 height 34
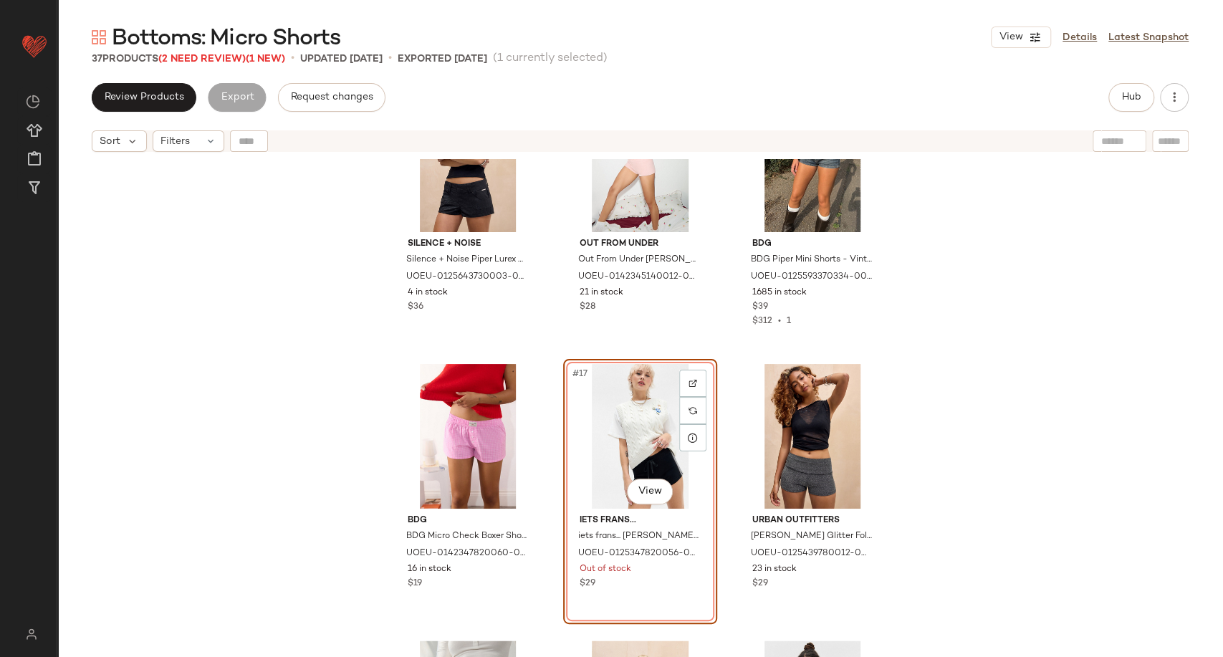
click at [621, 415] on div "#17 View" at bounding box center [640, 436] width 144 height 145
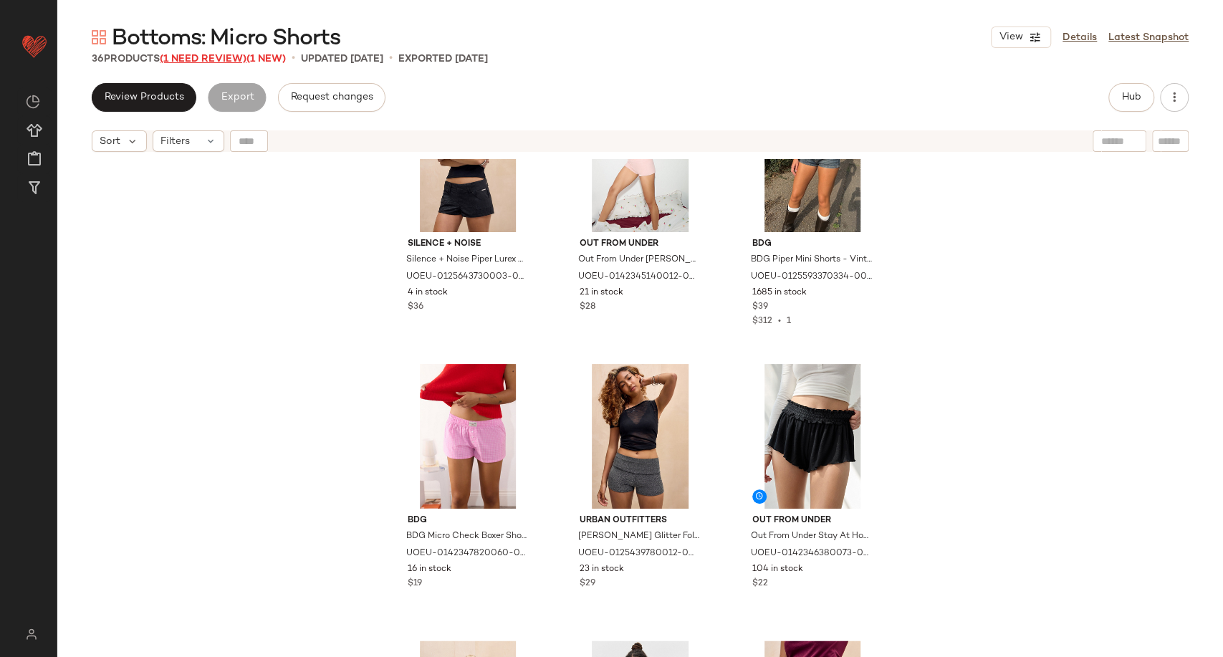
click at [230, 56] on span "(1 Need Review)" at bounding box center [203, 59] width 87 height 11
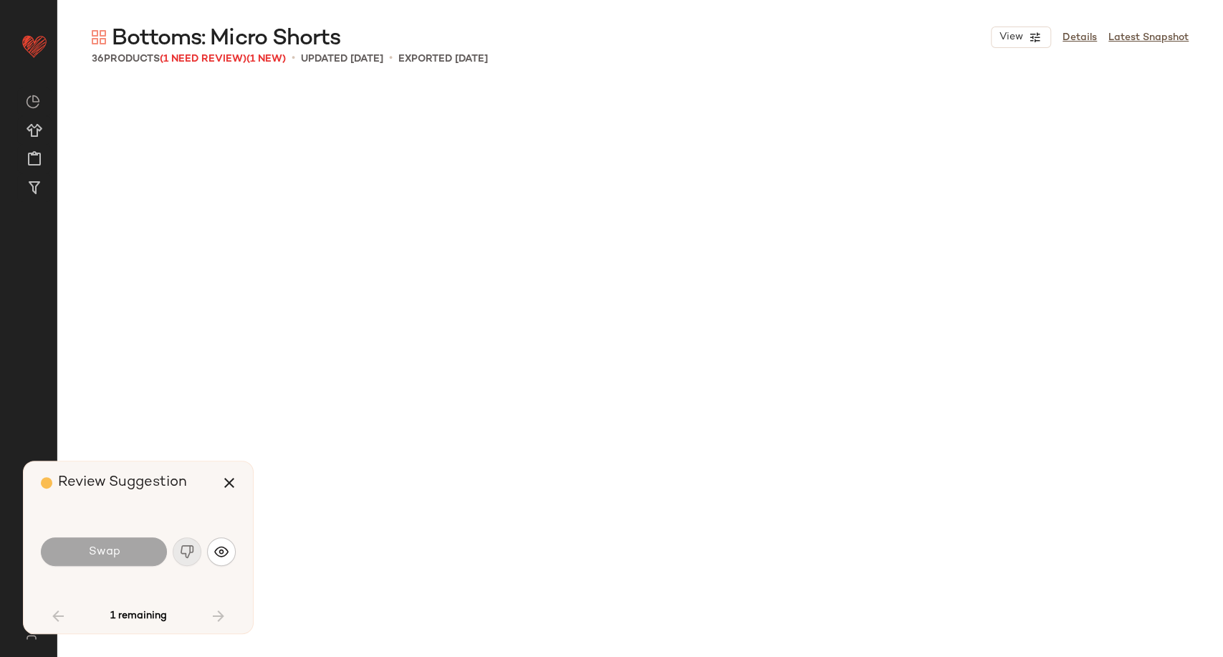
scroll to position [2747, 0]
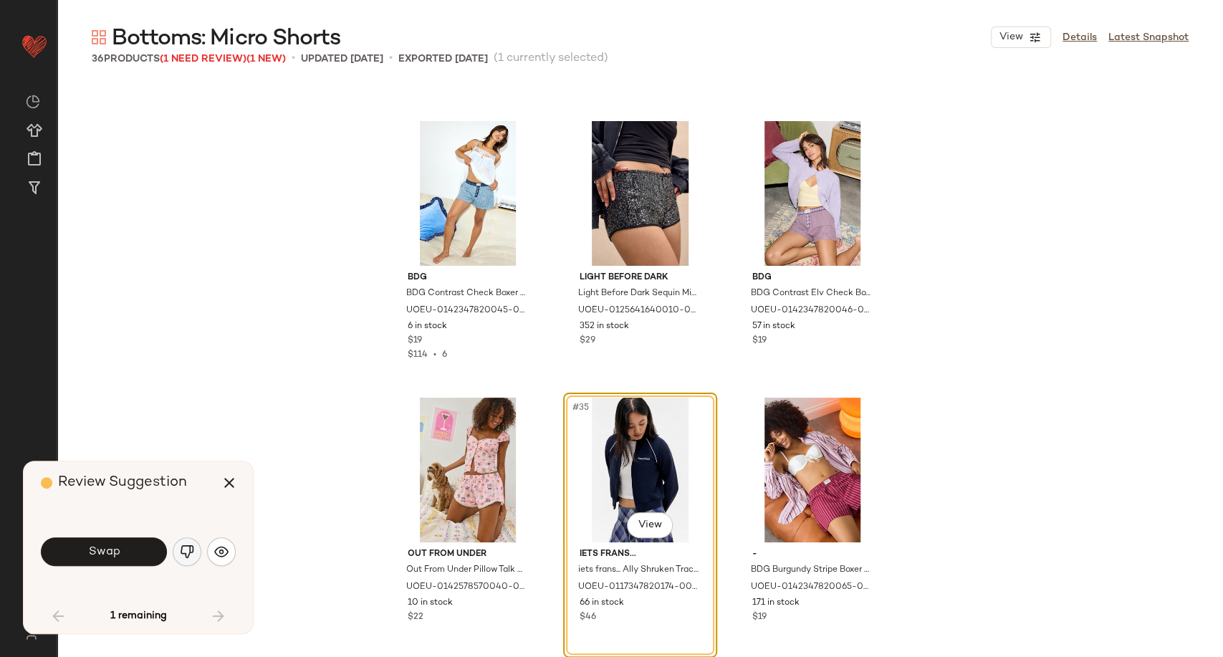
click at [189, 548] on img "button" at bounding box center [187, 552] width 14 height 14
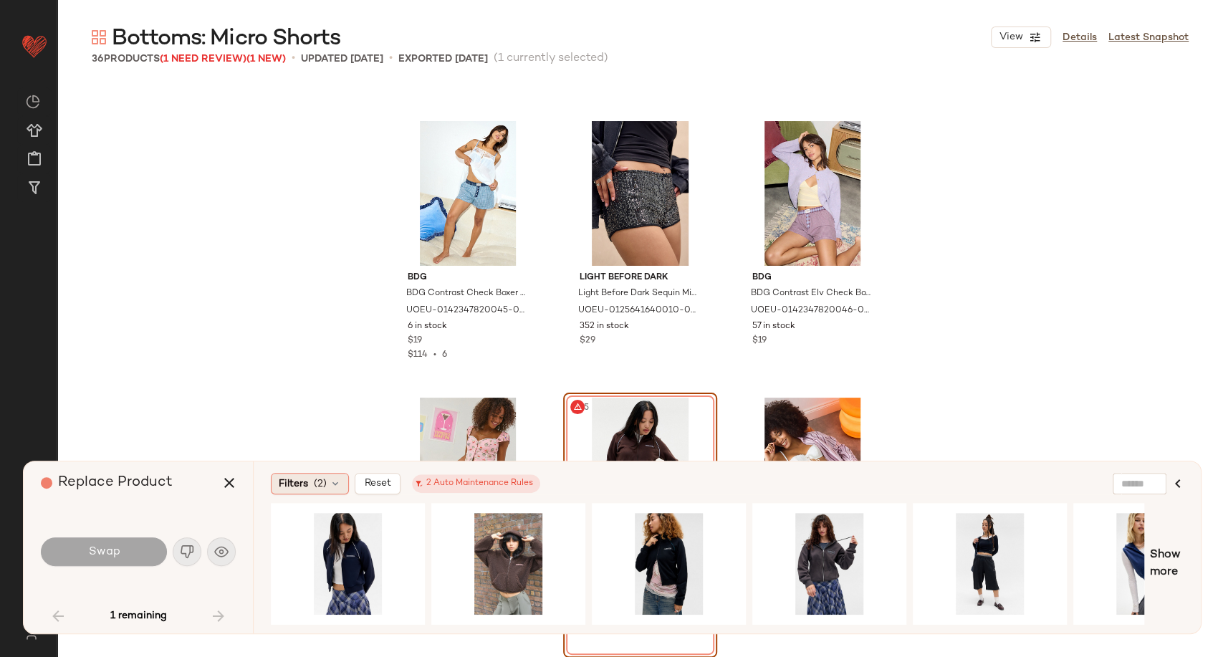
click at [332, 489] on icon at bounding box center [335, 483] width 11 height 11
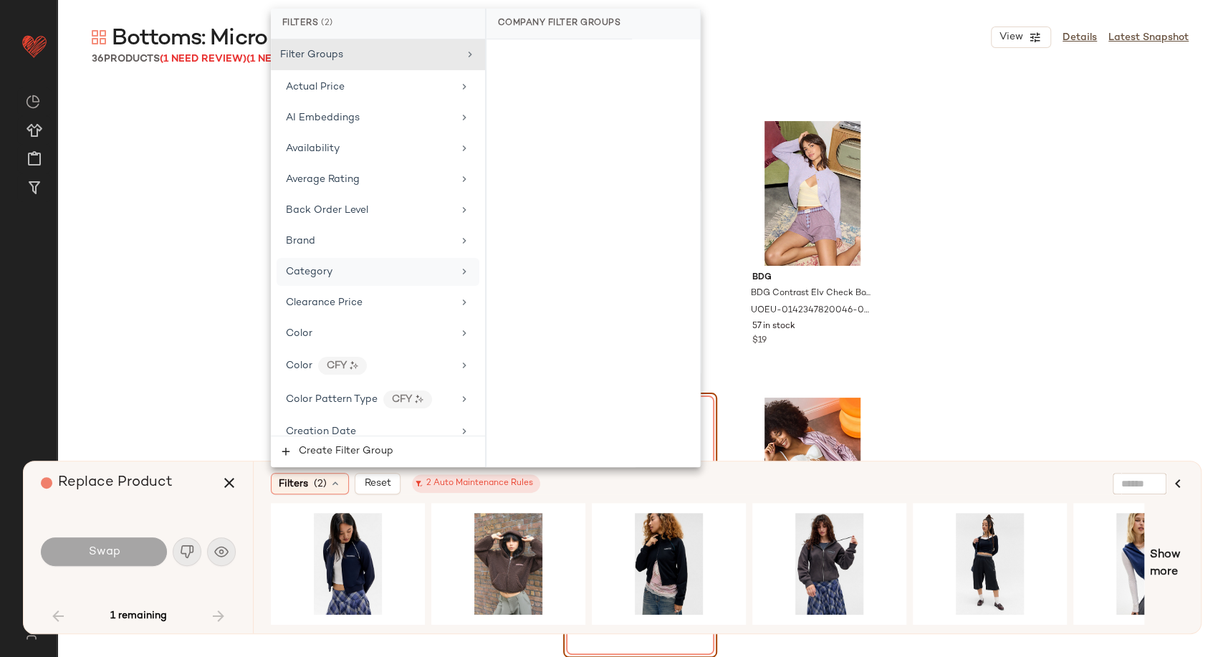
click at [345, 277] on div "Category" at bounding box center [369, 271] width 167 height 15
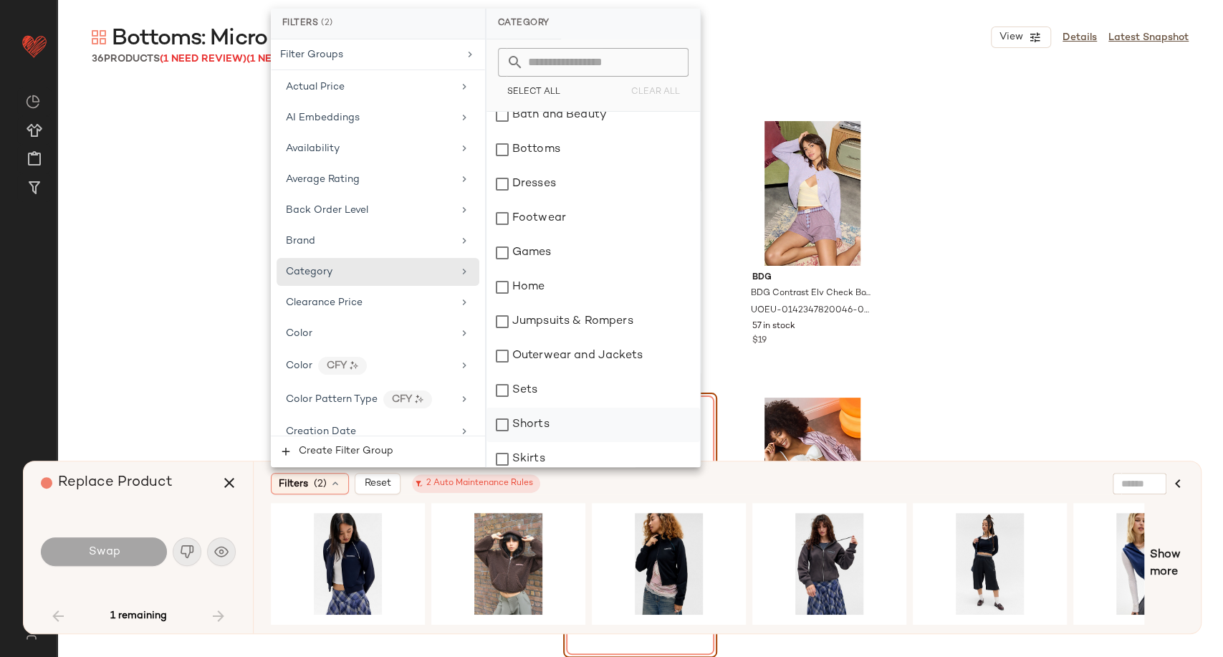
scroll to position [239, 0]
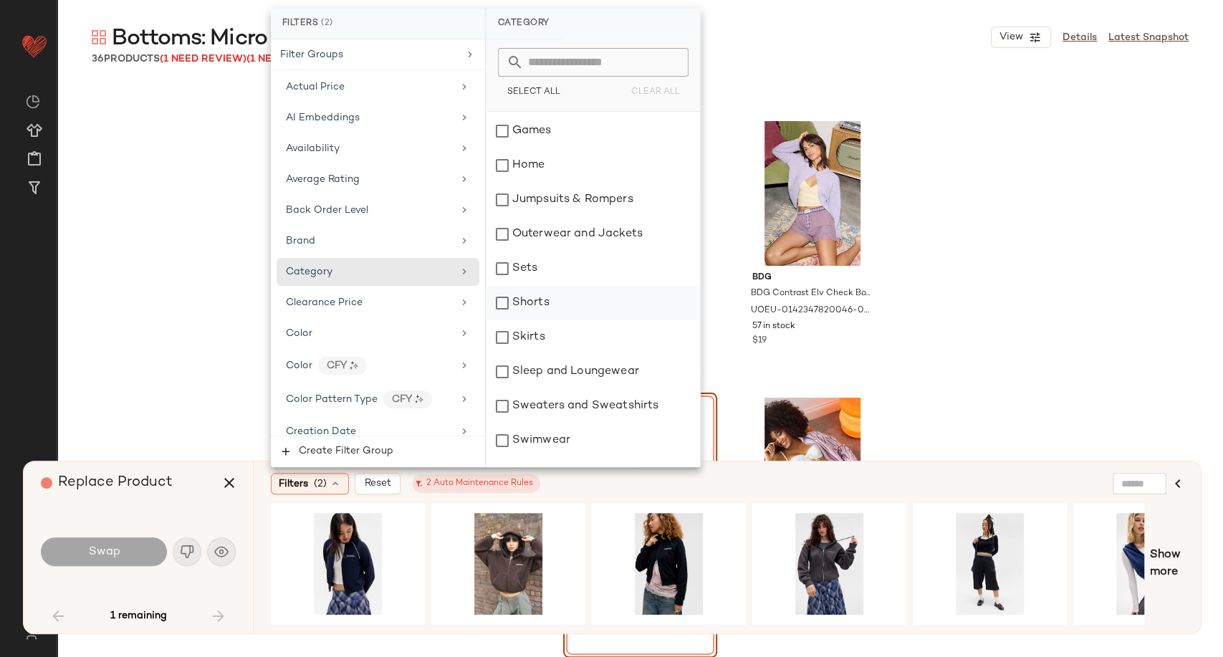
click at [535, 305] on div "Shorts" at bounding box center [594, 303] width 214 height 34
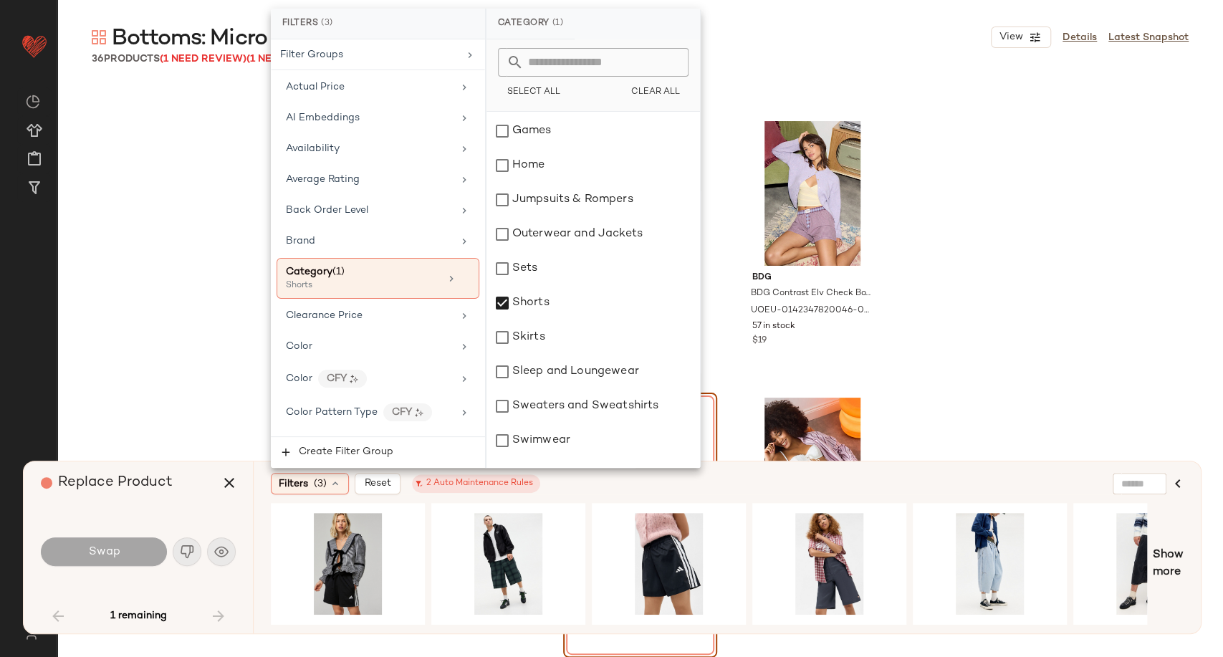
click at [889, 492] on div "Filters (3) Reset 2 Auto Maintenance Rules" at bounding box center [658, 483] width 774 height 21
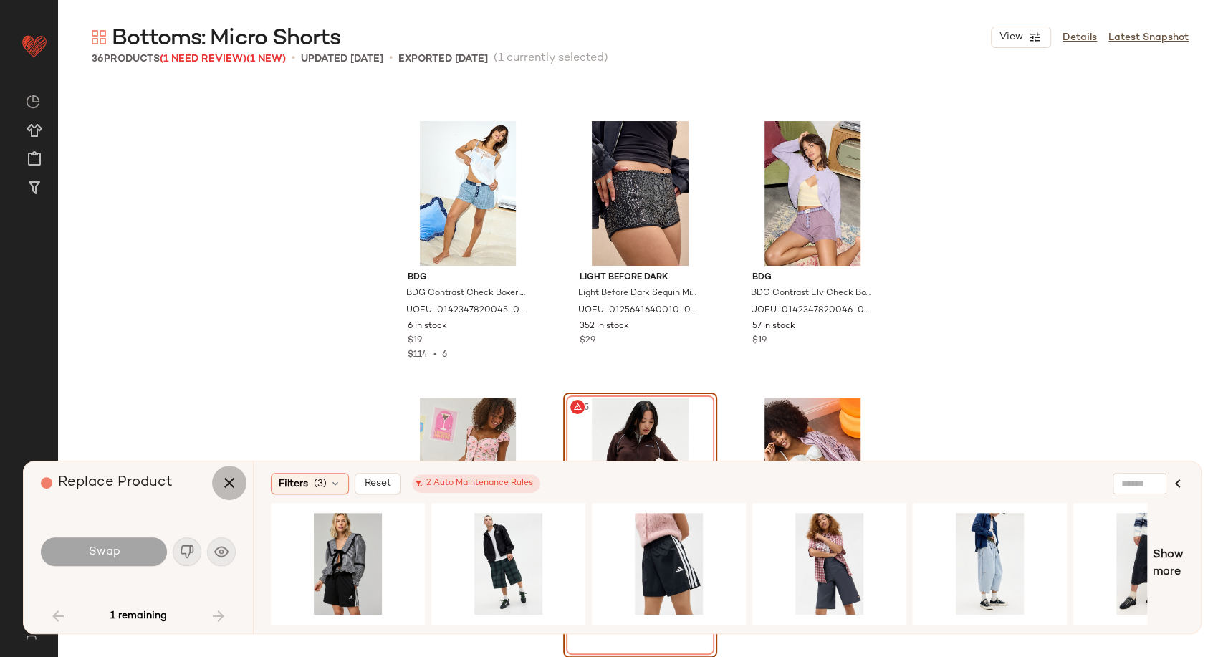
click at [227, 487] on icon "button" at bounding box center [229, 482] width 17 height 17
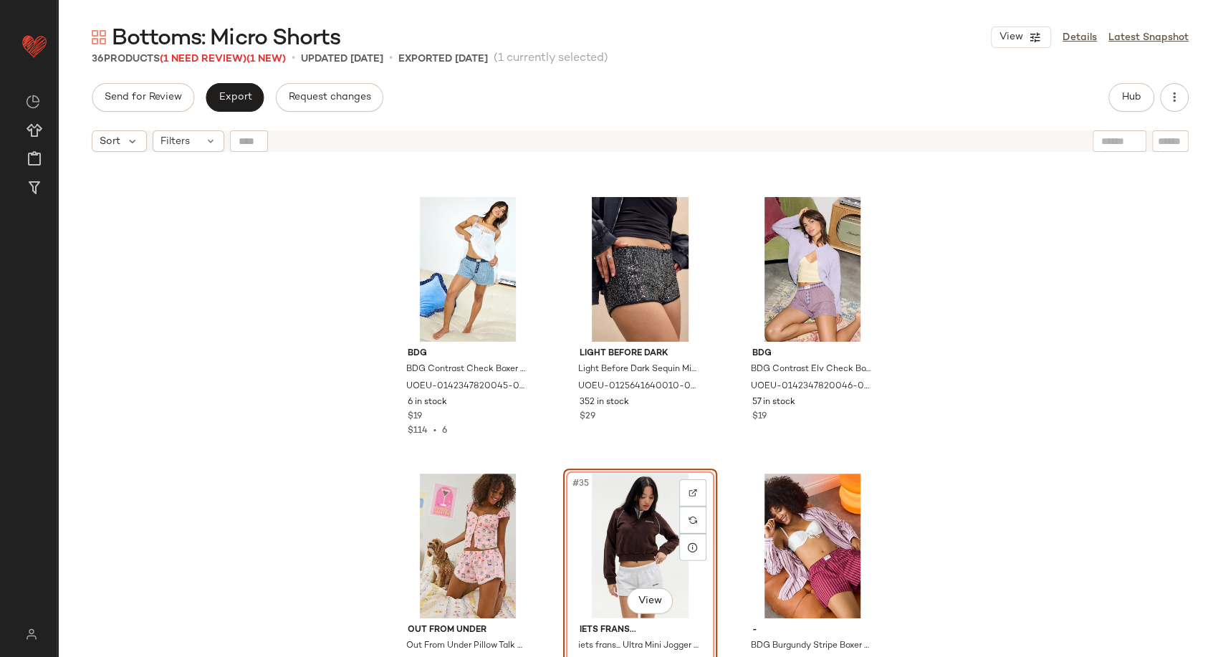
click at [627, 519] on div "#35 View" at bounding box center [640, 546] width 144 height 145
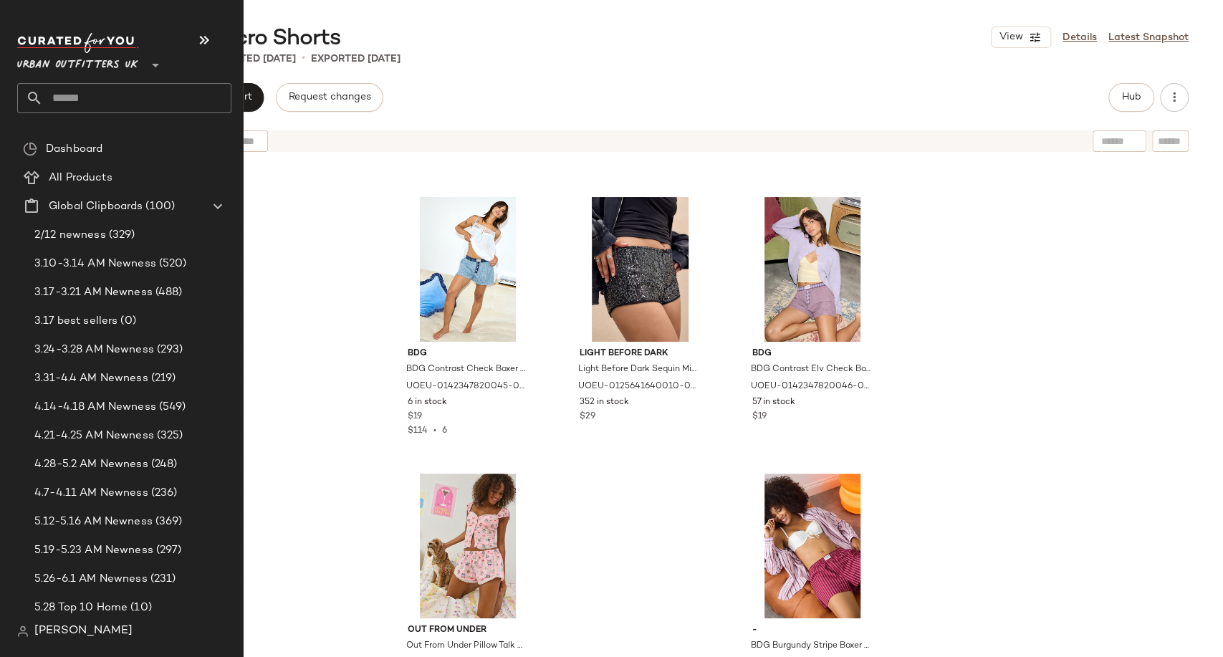
click at [107, 102] on input "text" at bounding box center [137, 98] width 188 height 30
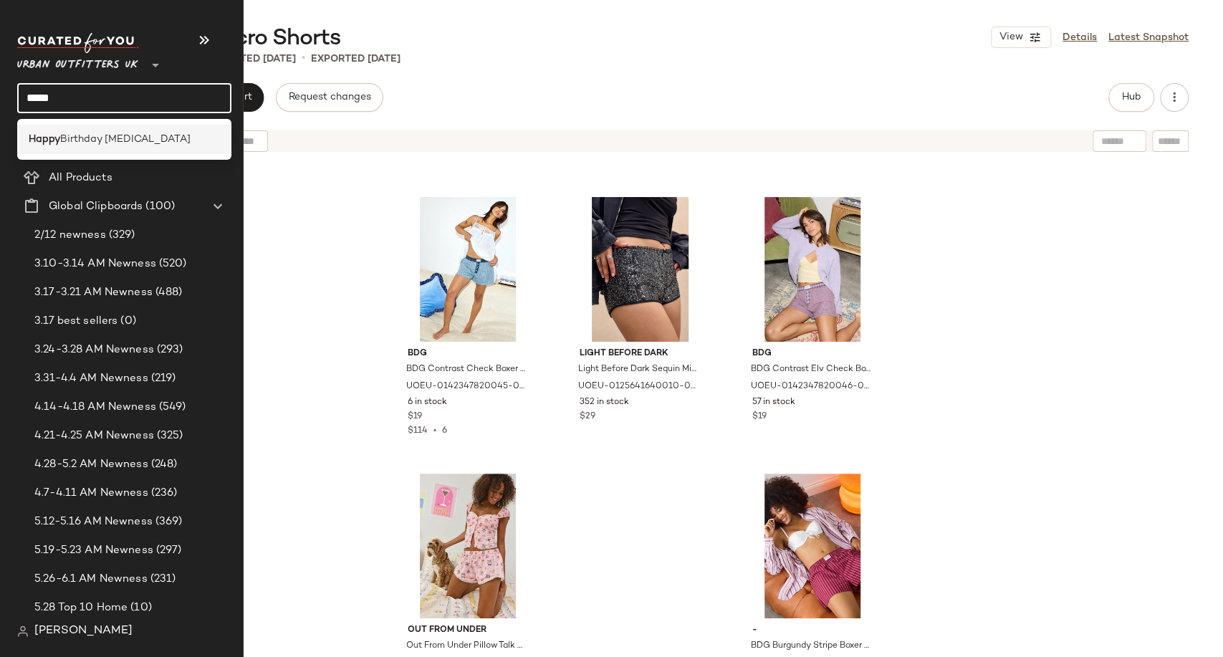
type input "*****"
click at [104, 138] on span "Birthday Cancer" at bounding box center [125, 139] width 130 height 15
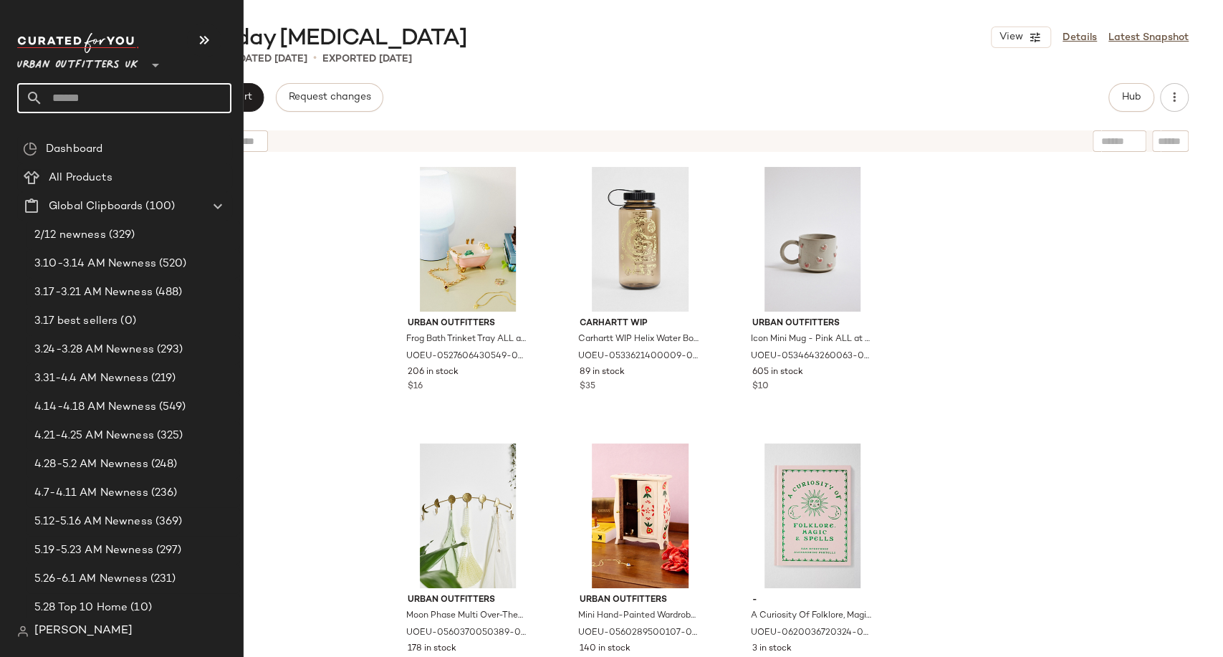
click at [60, 99] on input "text" at bounding box center [137, 98] width 188 height 30
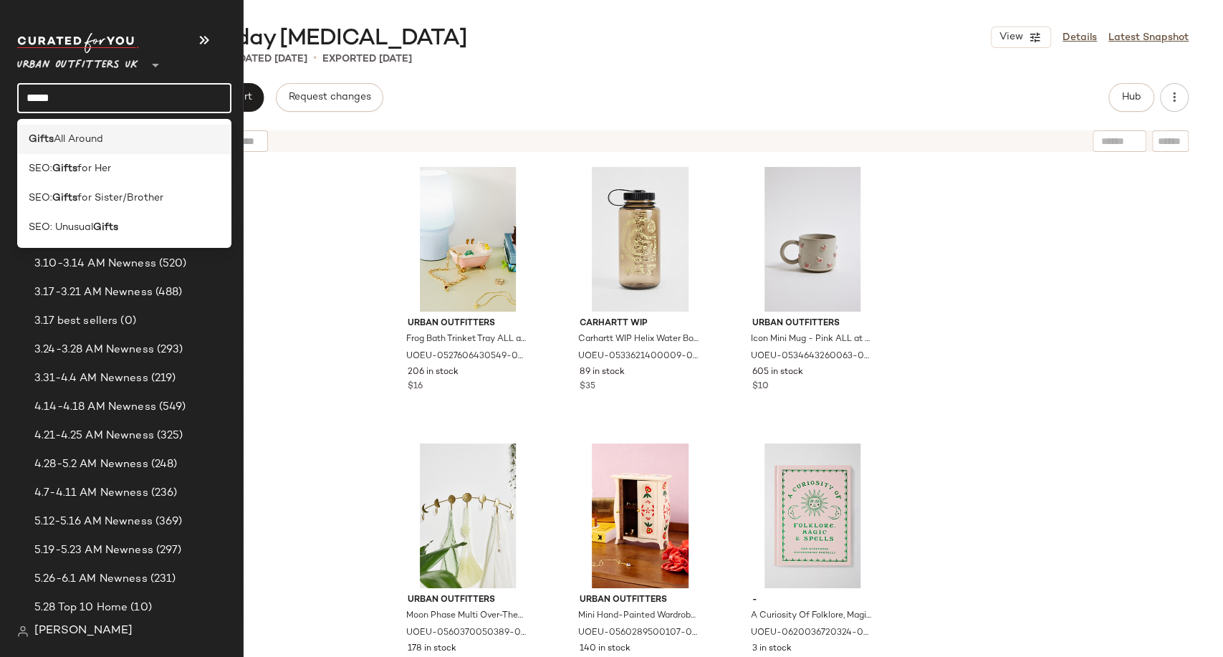
type input "*****"
click at [93, 150] on div "Gifts All Around" at bounding box center [124, 139] width 214 height 29
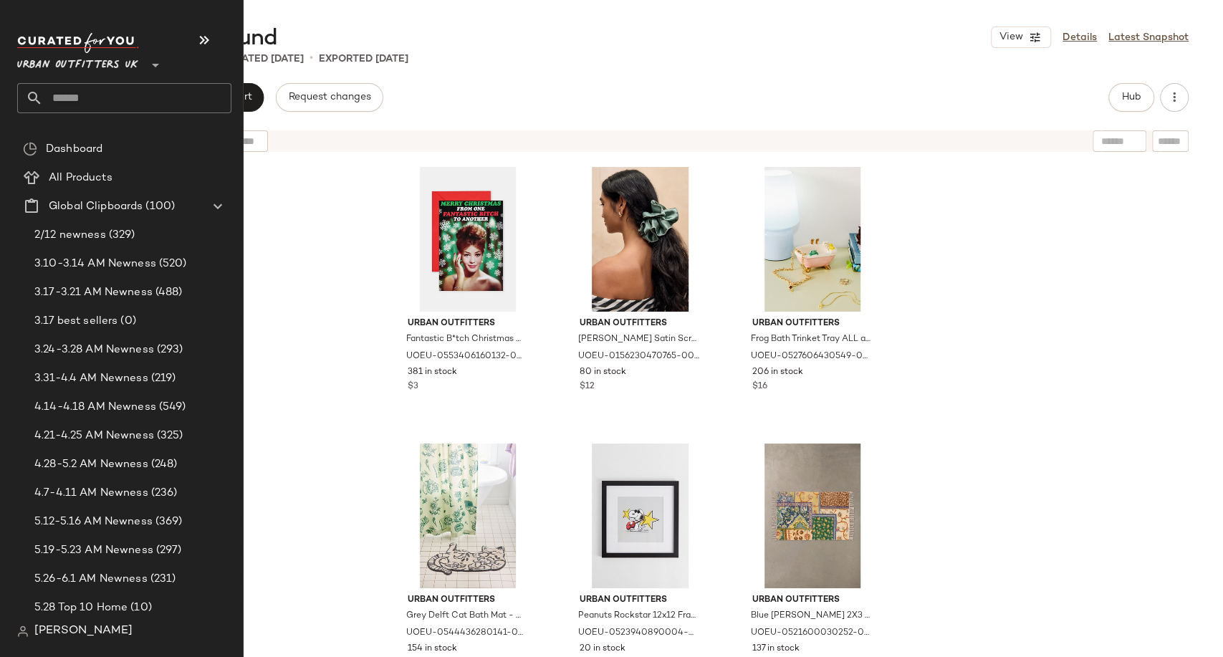
click at [80, 102] on input "text" at bounding box center [137, 98] width 188 height 30
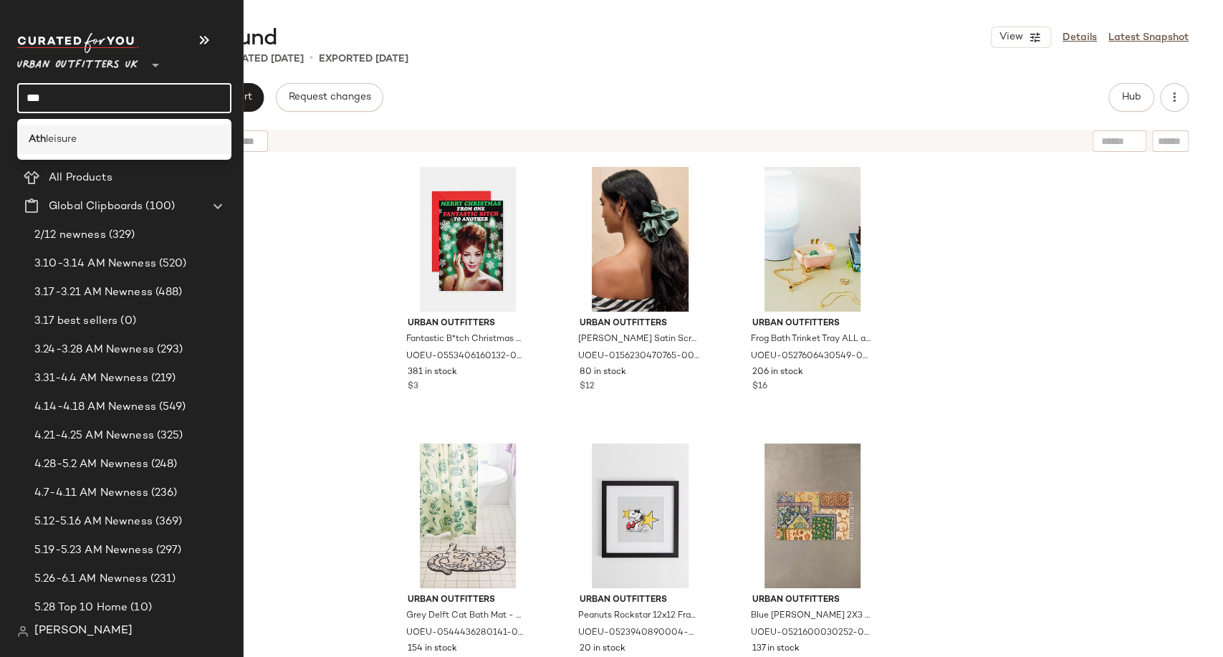
type input "***"
click at [63, 138] on span "leisure" at bounding box center [61, 139] width 31 height 15
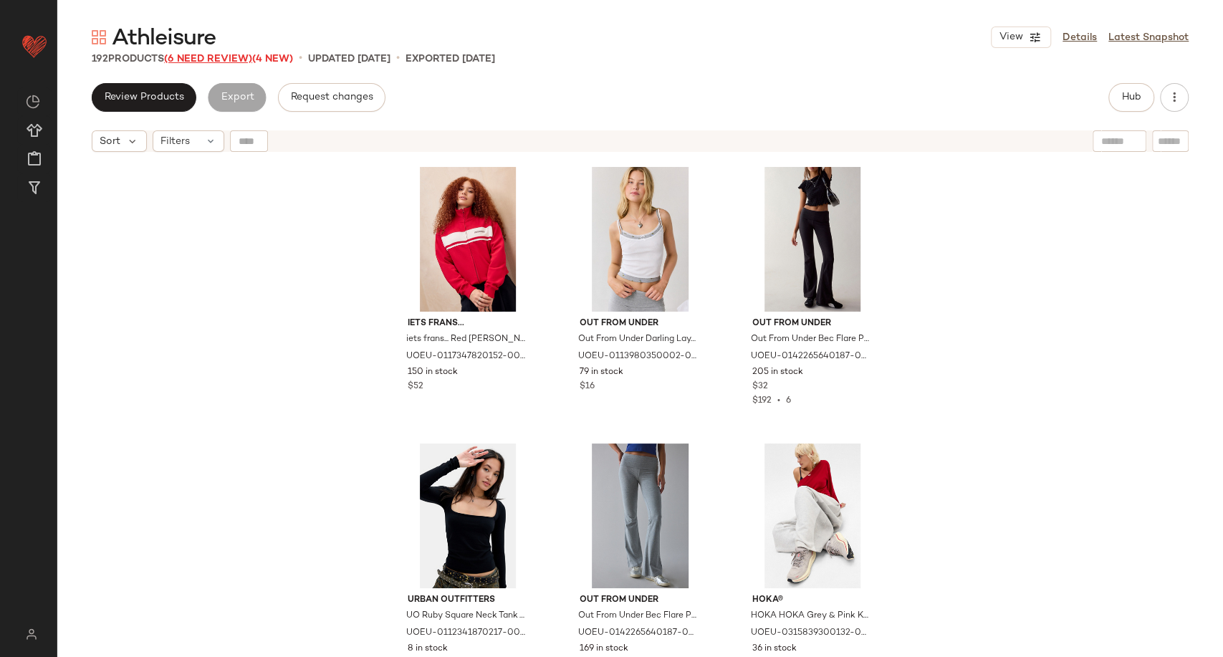
click at [228, 60] on span "(6 Need Review)" at bounding box center [208, 59] width 88 height 11
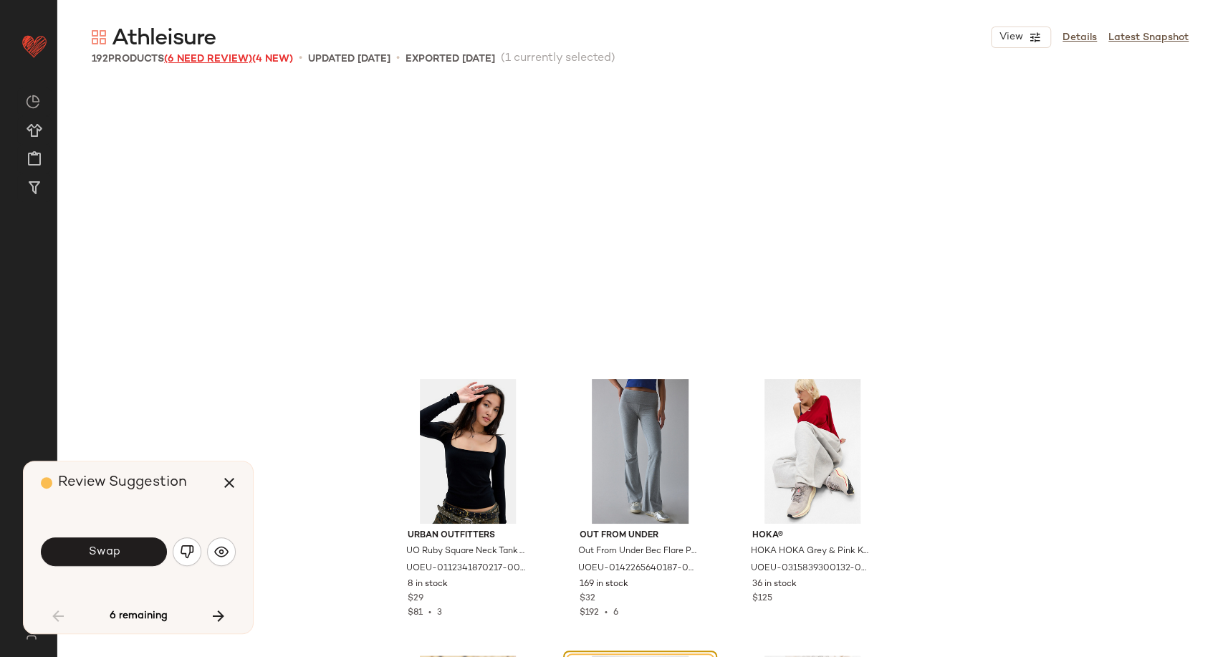
scroll to position [287, 0]
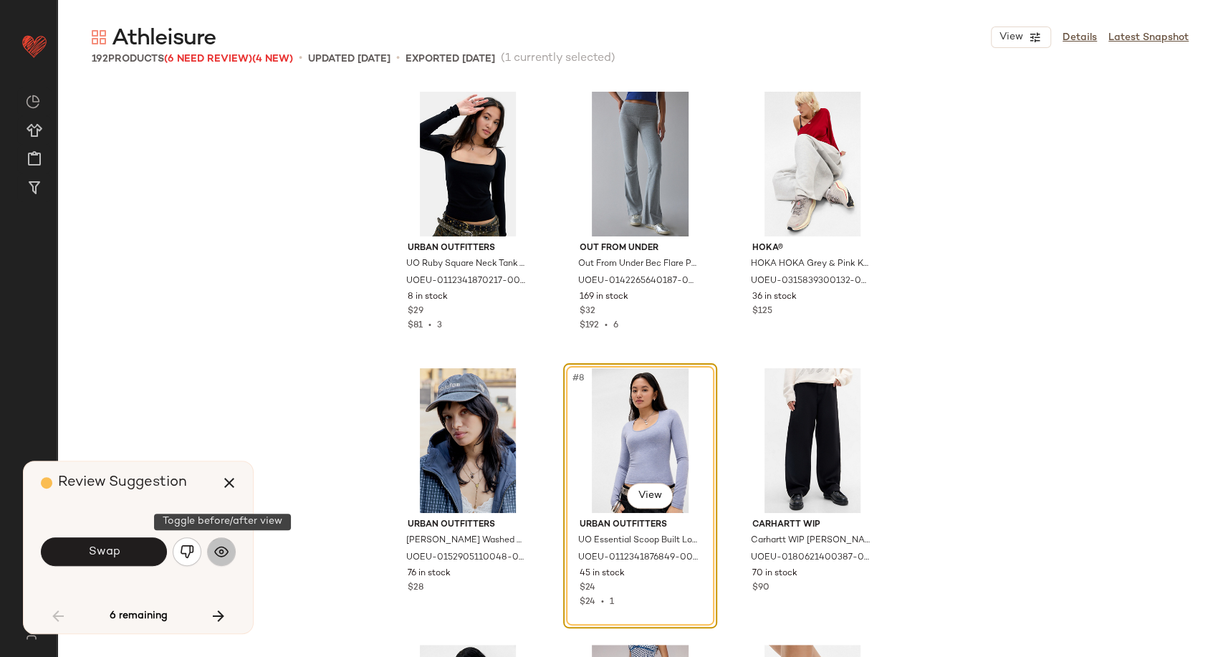
click at [220, 548] on img "button" at bounding box center [221, 552] width 14 height 14
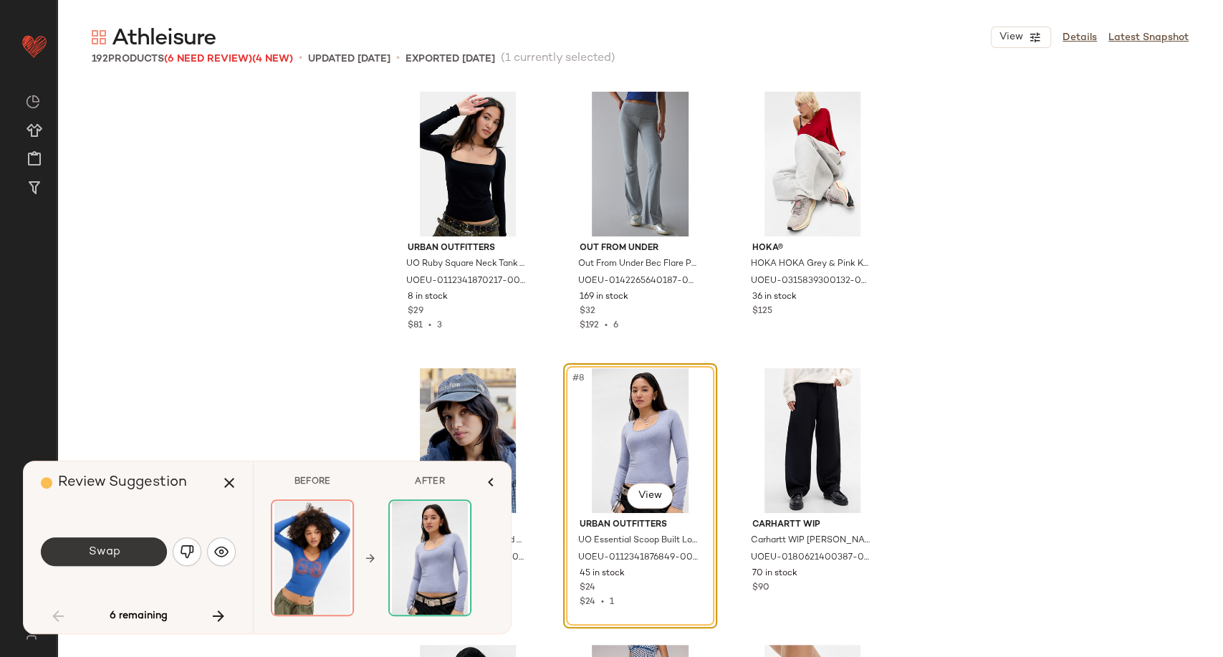
click at [139, 550] on button "Swap" at bounding box center [104, 551] width 126 height 29
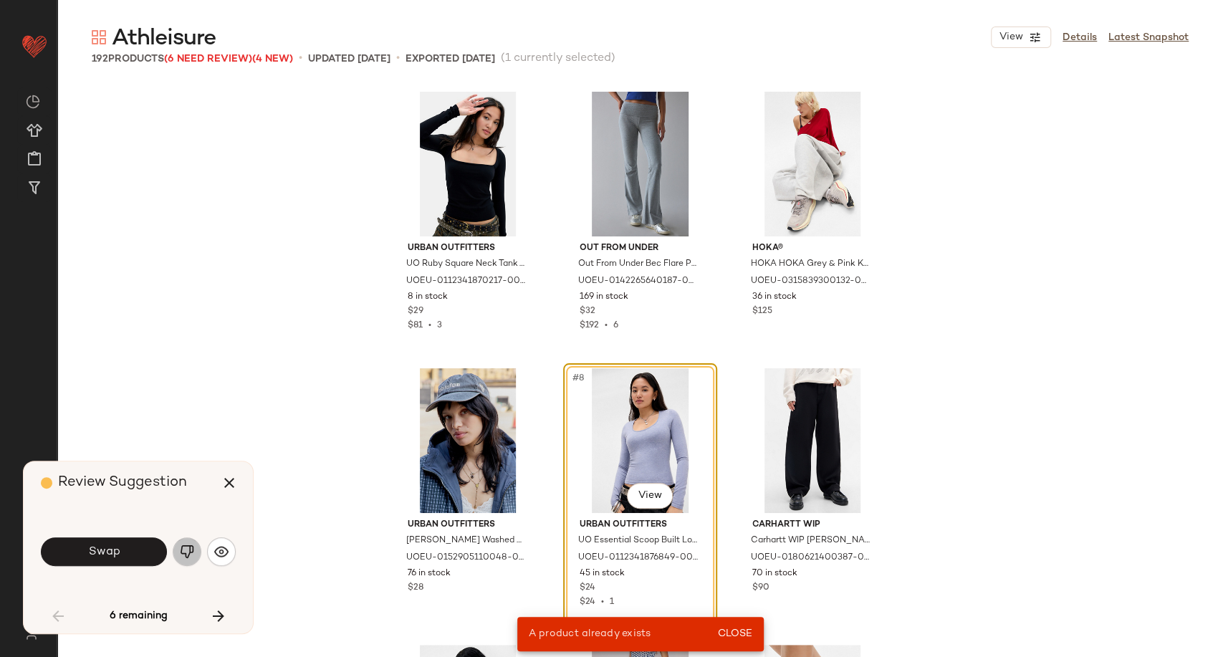
click at [194, 552] on button "button" at bounding box center [187, 551] width 29 height 29
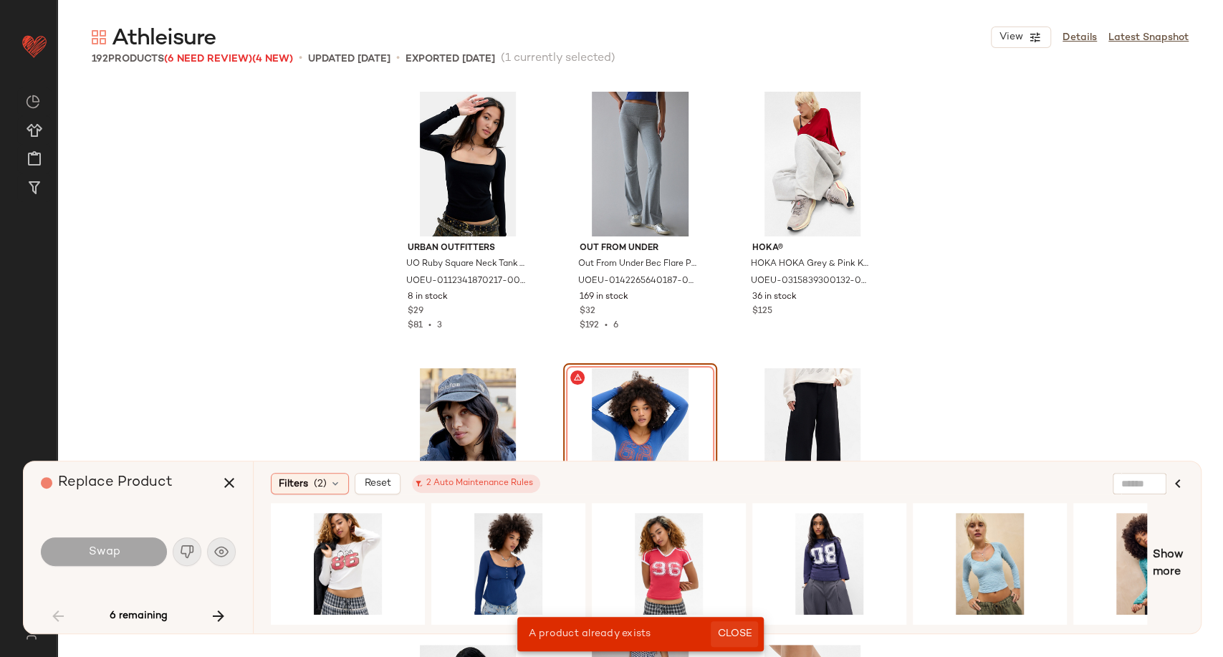
click at [743, 637] on span "Close" at bounding box center [734, 633] width 35 height 11
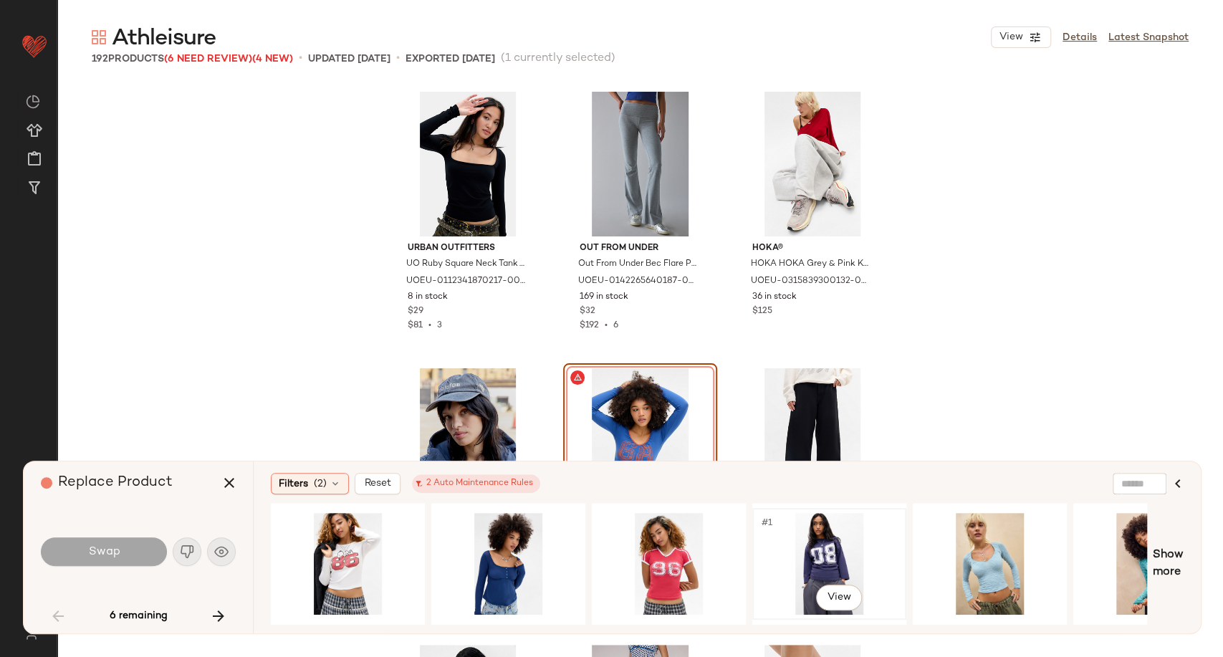
click at [835, 559] on div "#1 View" at bounding box center [829, 564] width 144 height 102
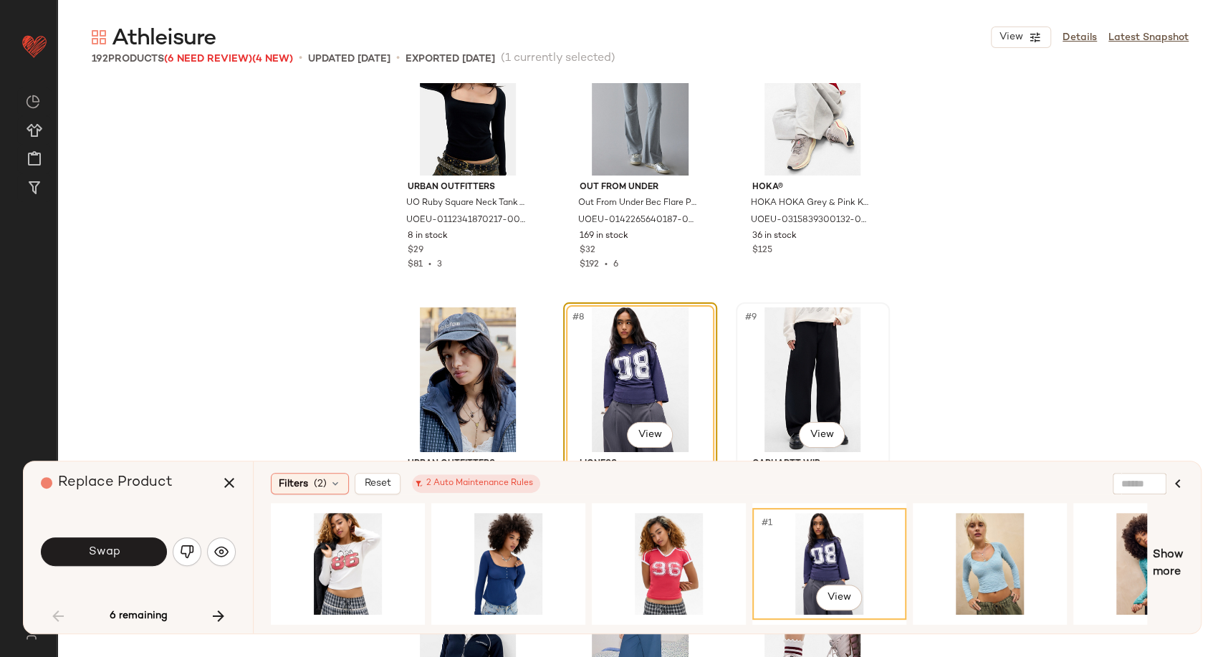
scroll to position [447, 0]
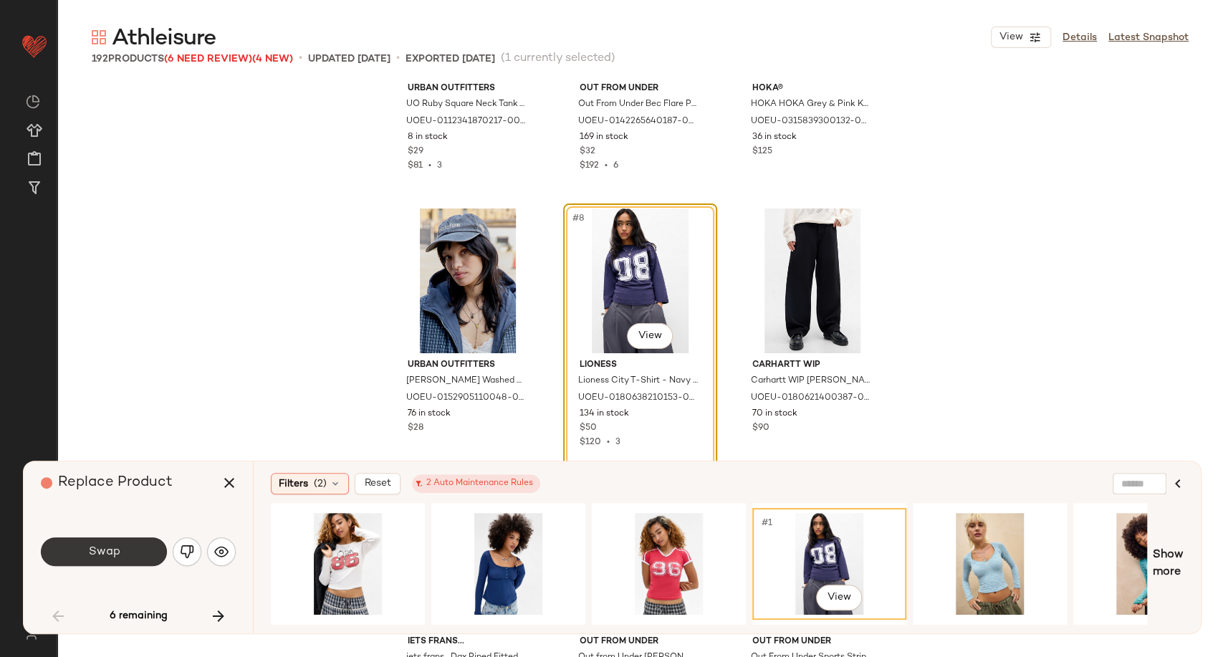
click at [140, 557] on button "Swap" at bounding box center [104, 551] width 126 height 29
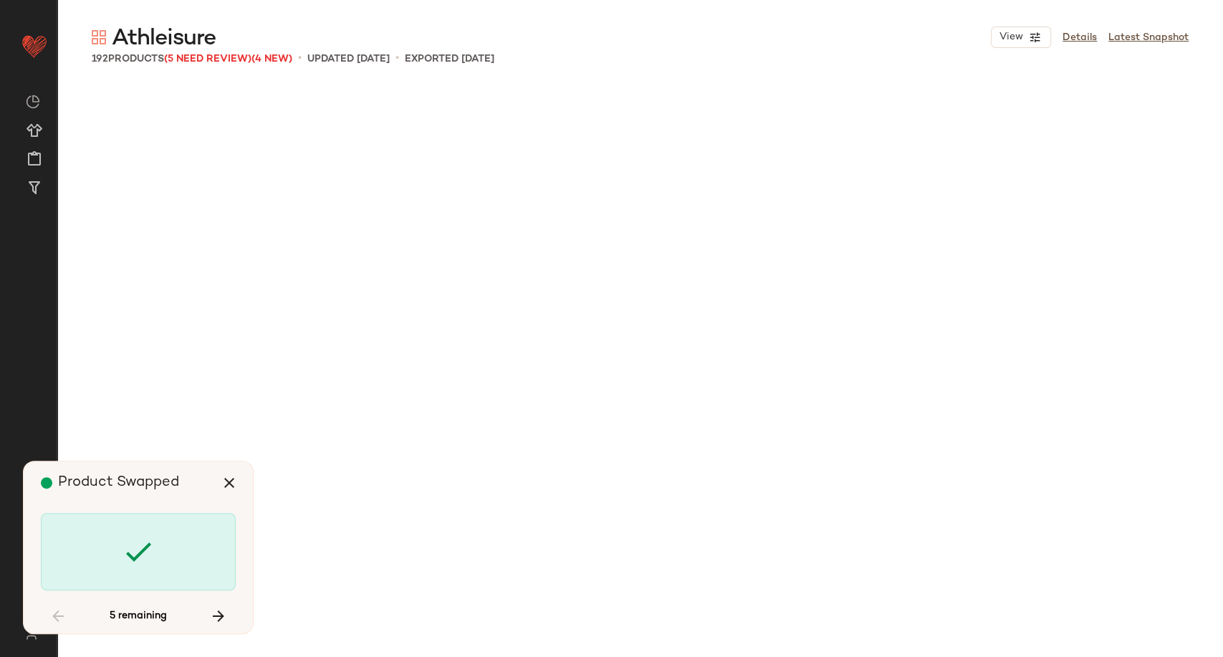
scroll to position [2766, 0]
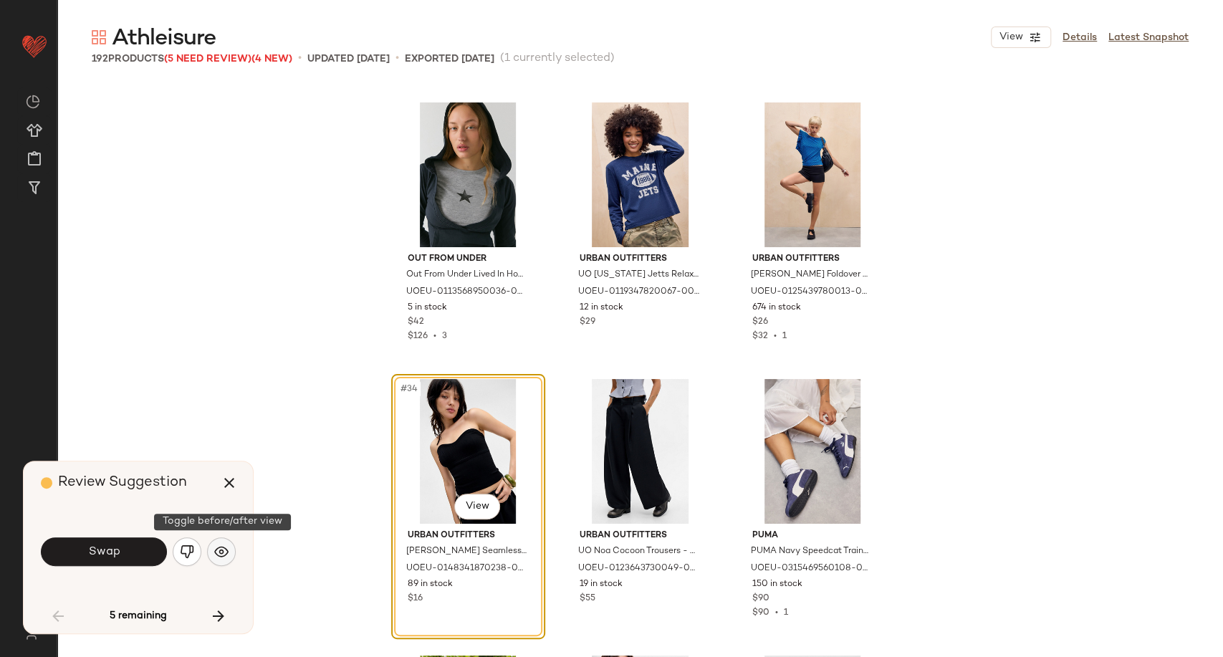
click at [222, 551] on img "button" at bounding box center [221, 552] width 14 height 14
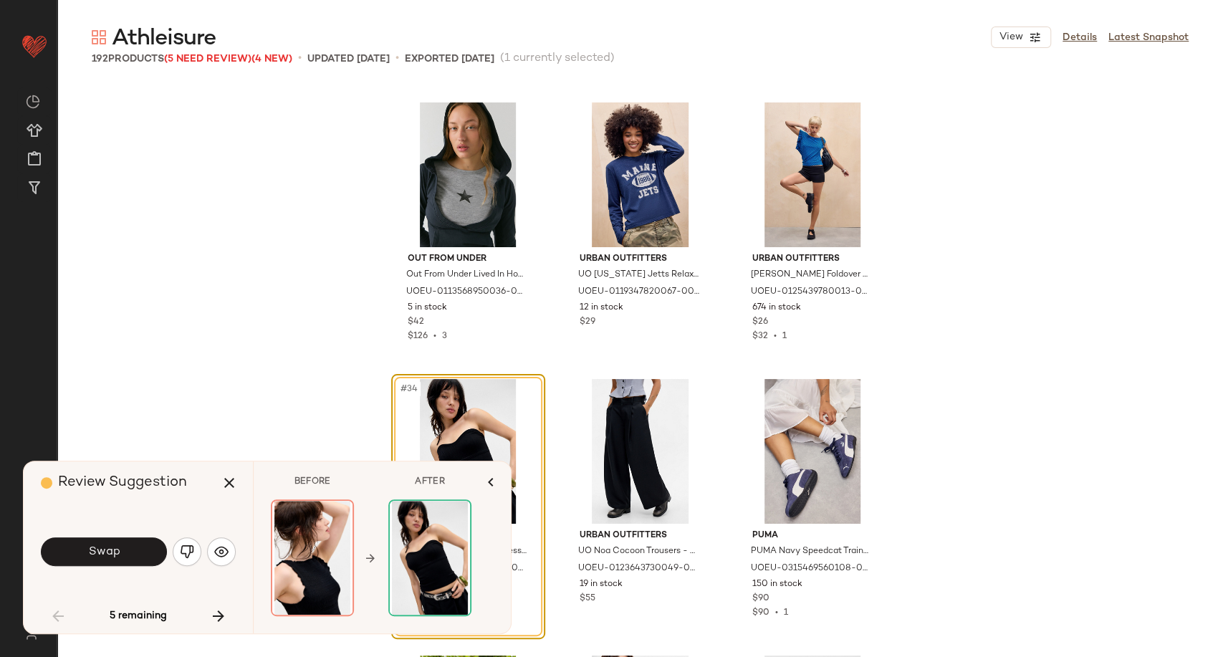
click at [180, 551] on img "button" at bounding box center [187, 552] width 14 height 14
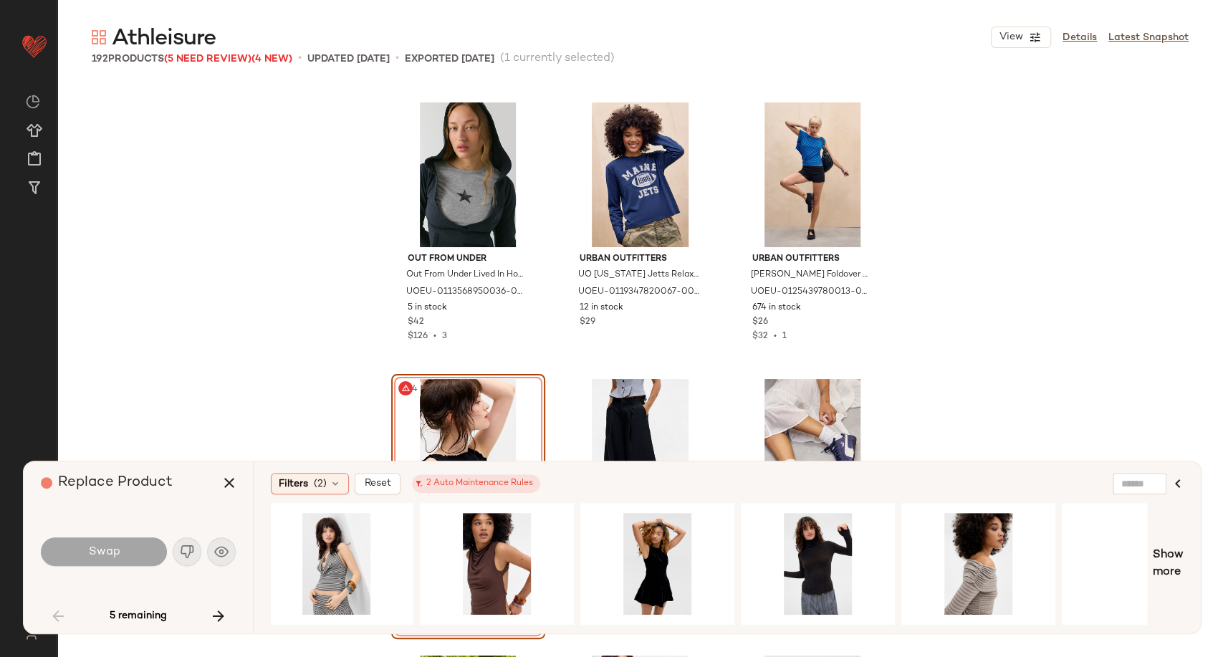
scroll to position [0, 1297]
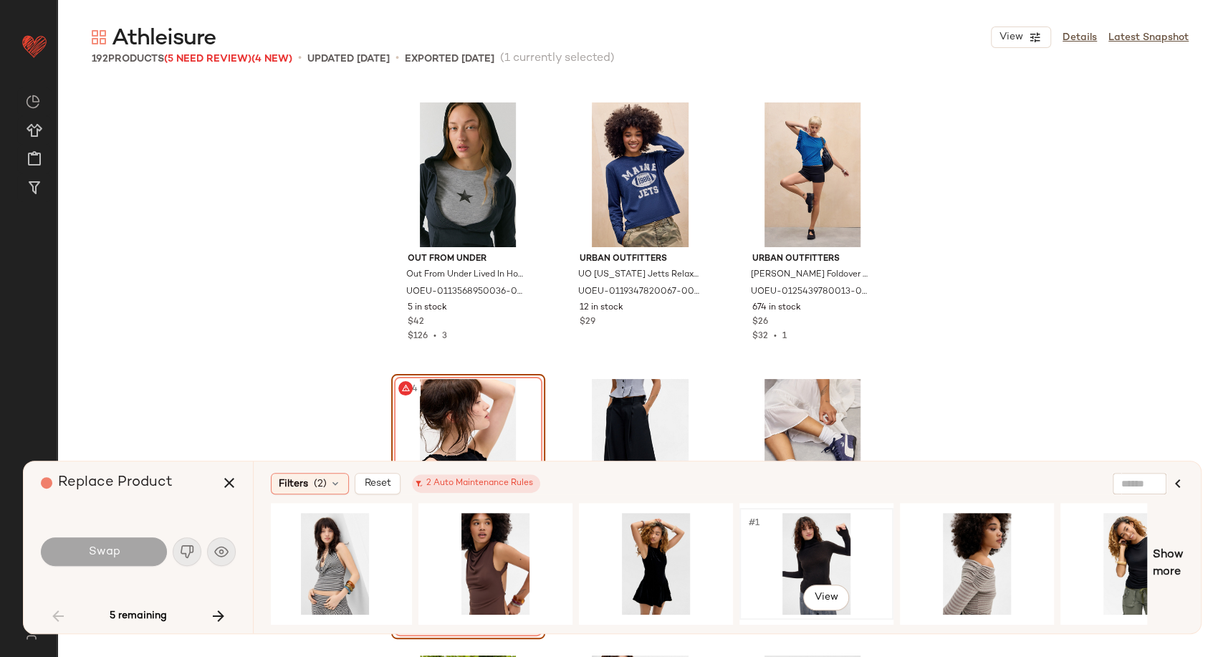
click at [833, 550] on div "#1 View" at bounding box center [816, 564] width 144 height 102
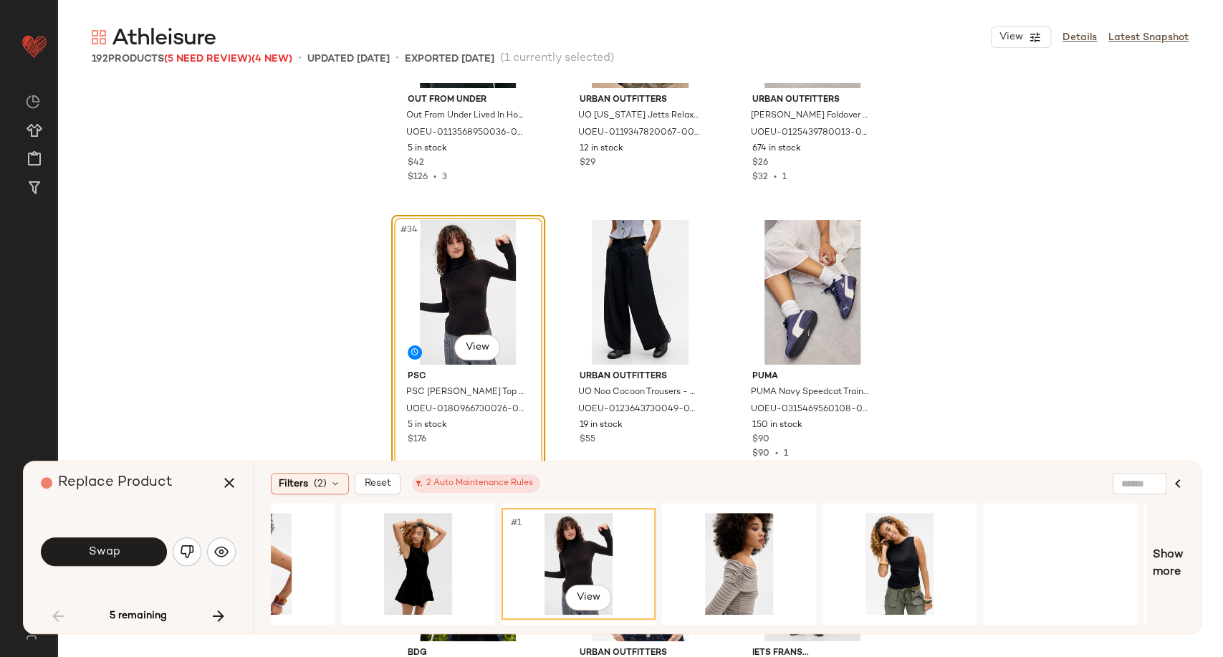
scroll to position [0, 1536]
click at [1043, 559] on div "#1 View" at bounding box center [1059, 564] width 144 height 102
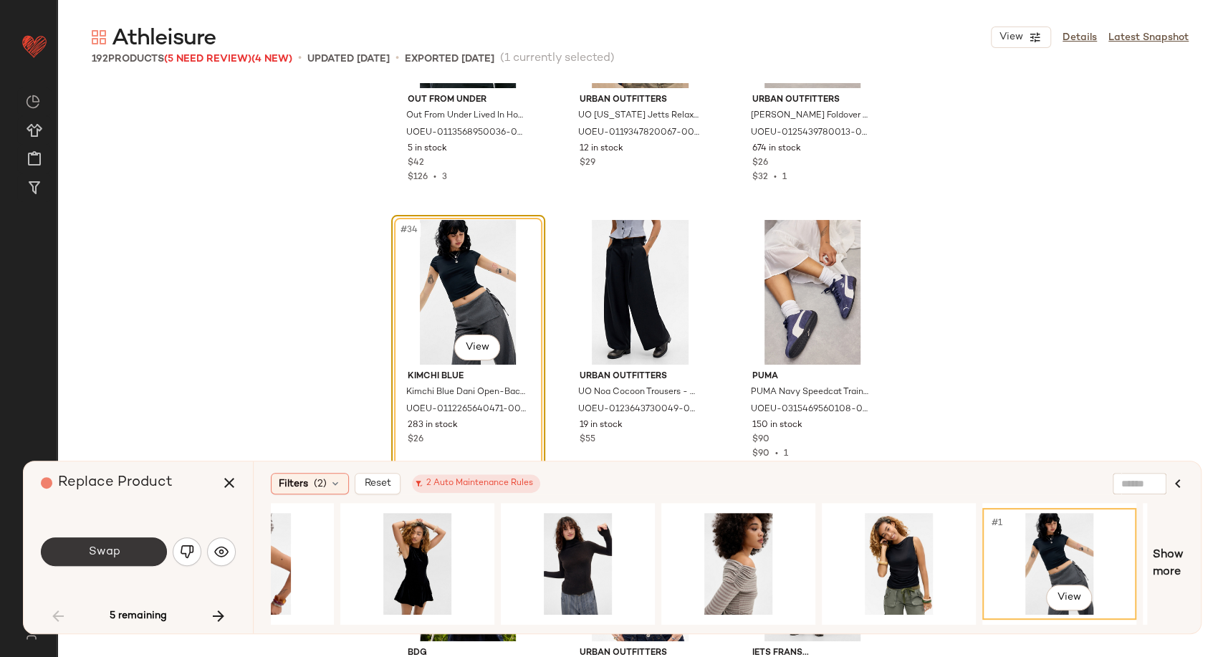
click at [132, 552] on button "Swap" at bounding box center [104, 551] width 126 height 29
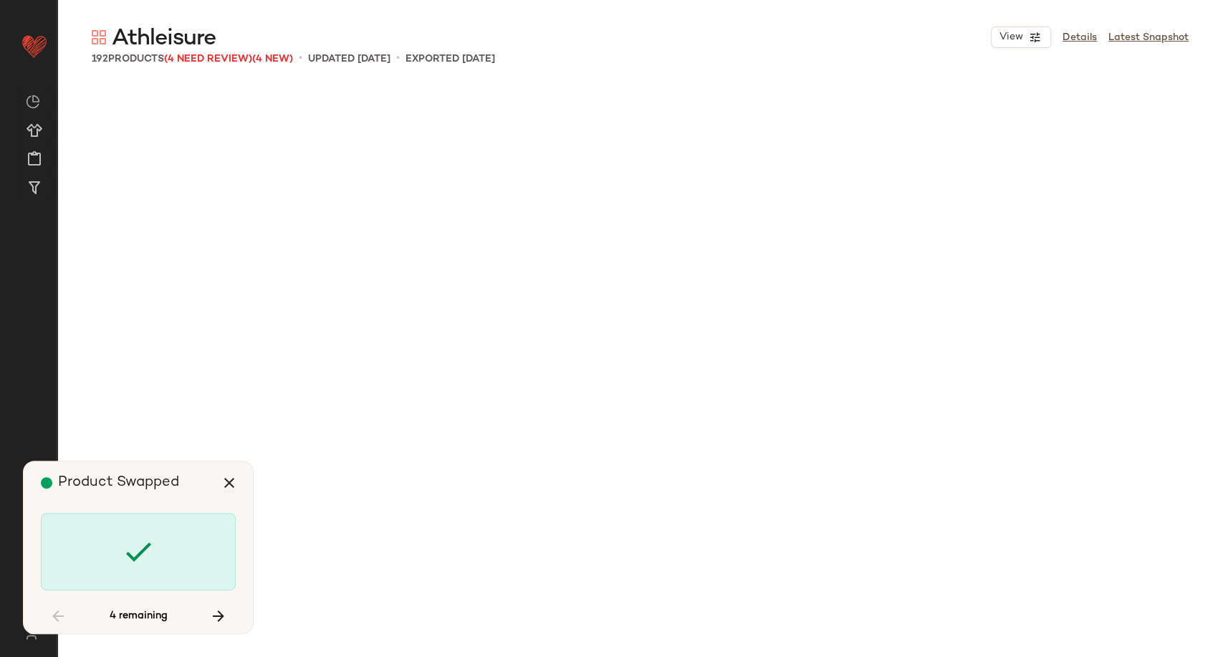
scroll to position [4149, 0]
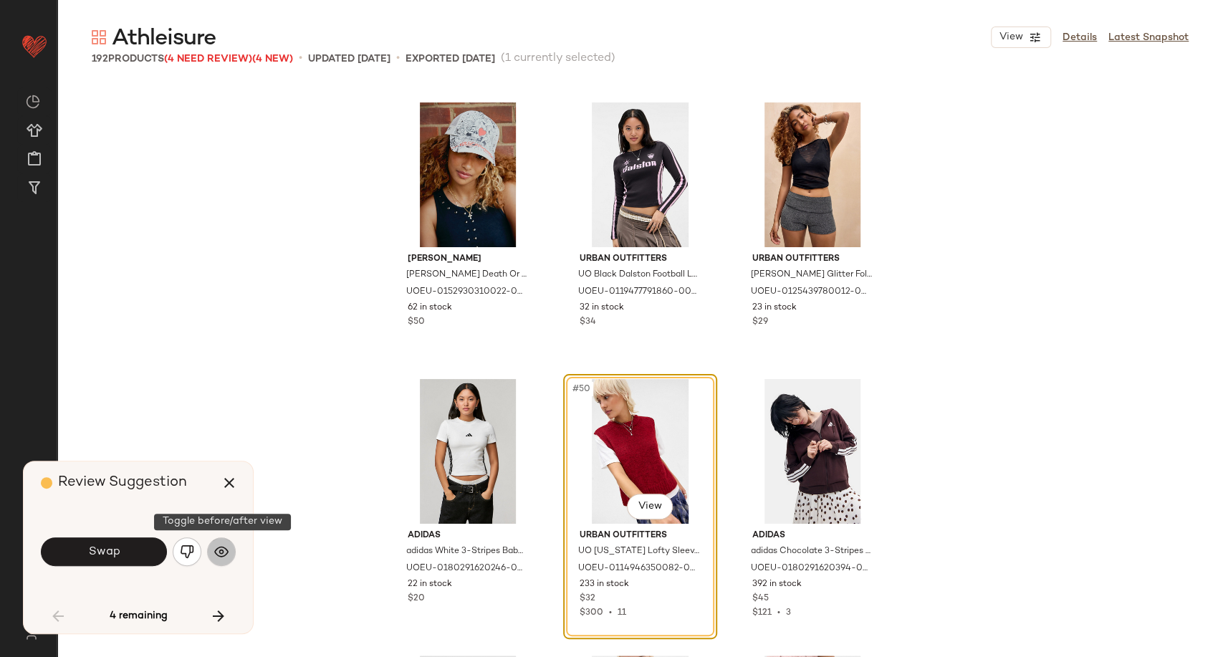
click at [226, 553] on img "button" at bounding box center [221, 552] width 14 height 14
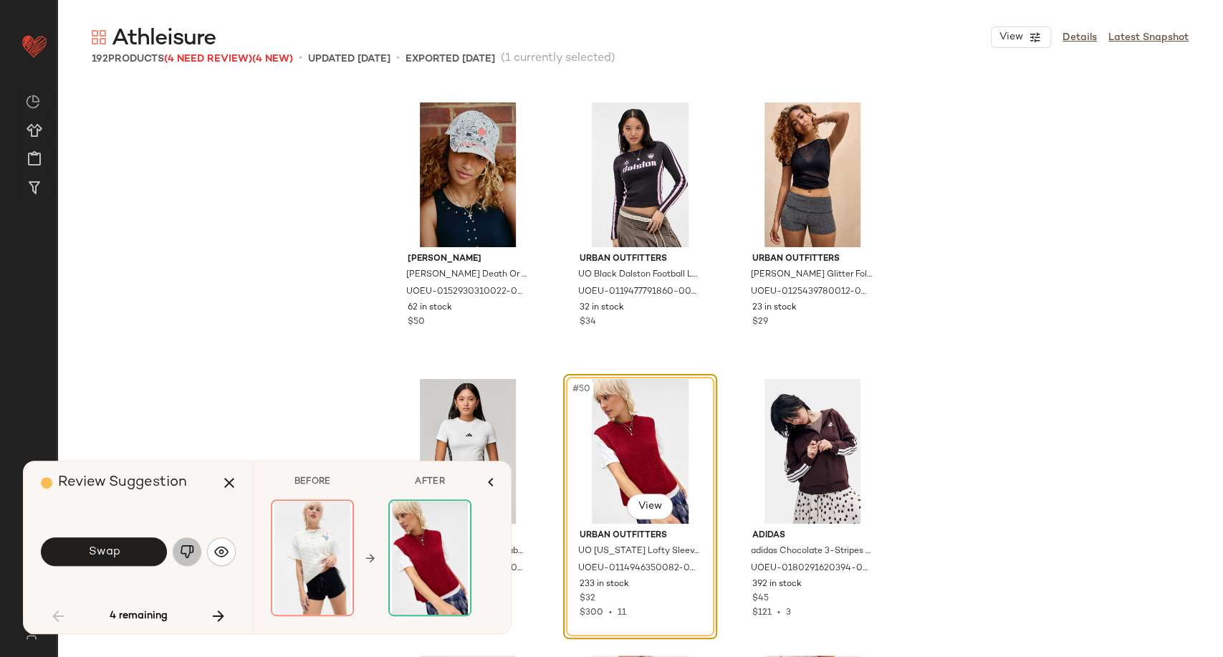
click at [193, 550] on img "button" at bounding box center [187, 552] width 14 height 14
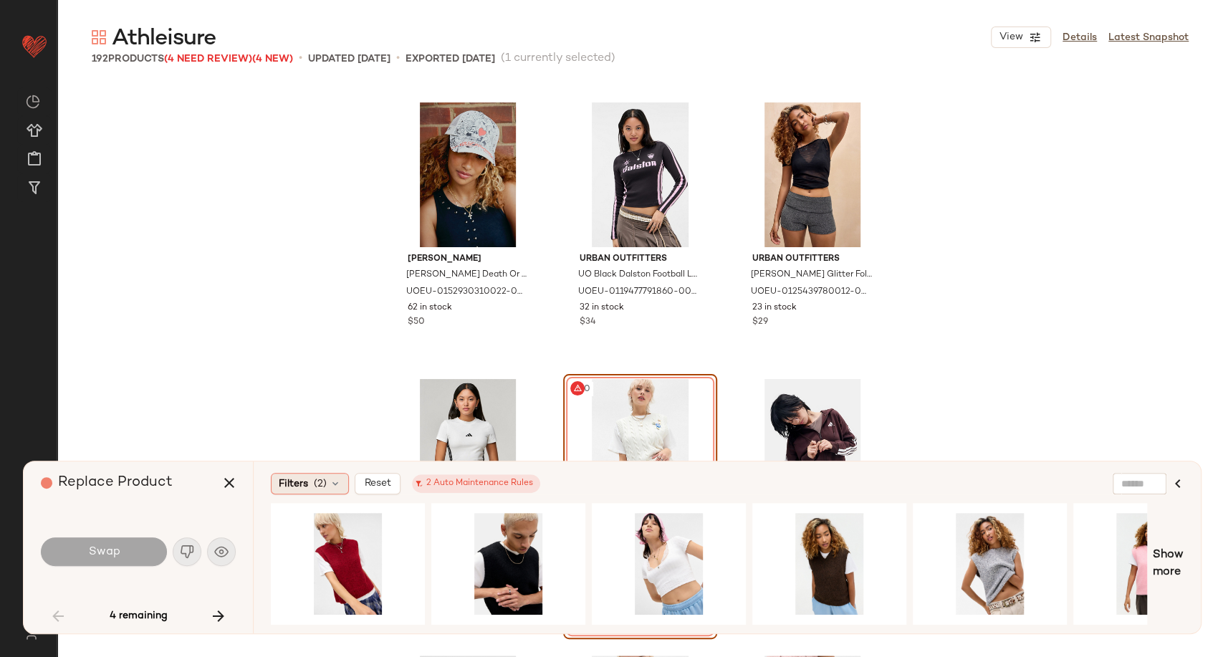
click at [338, 487] on icon at bounding box center [335, 483] width 11 height 11
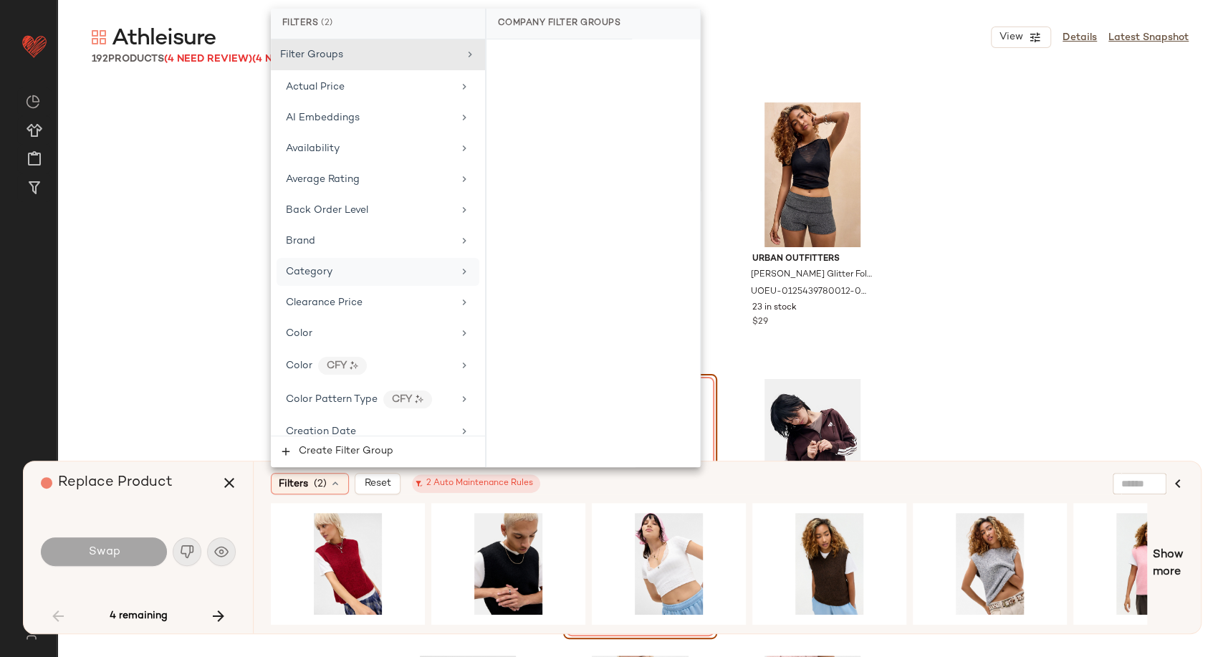
click at [367, 279] on div "Category" at bounding box center [378, 272] width 203 height 28
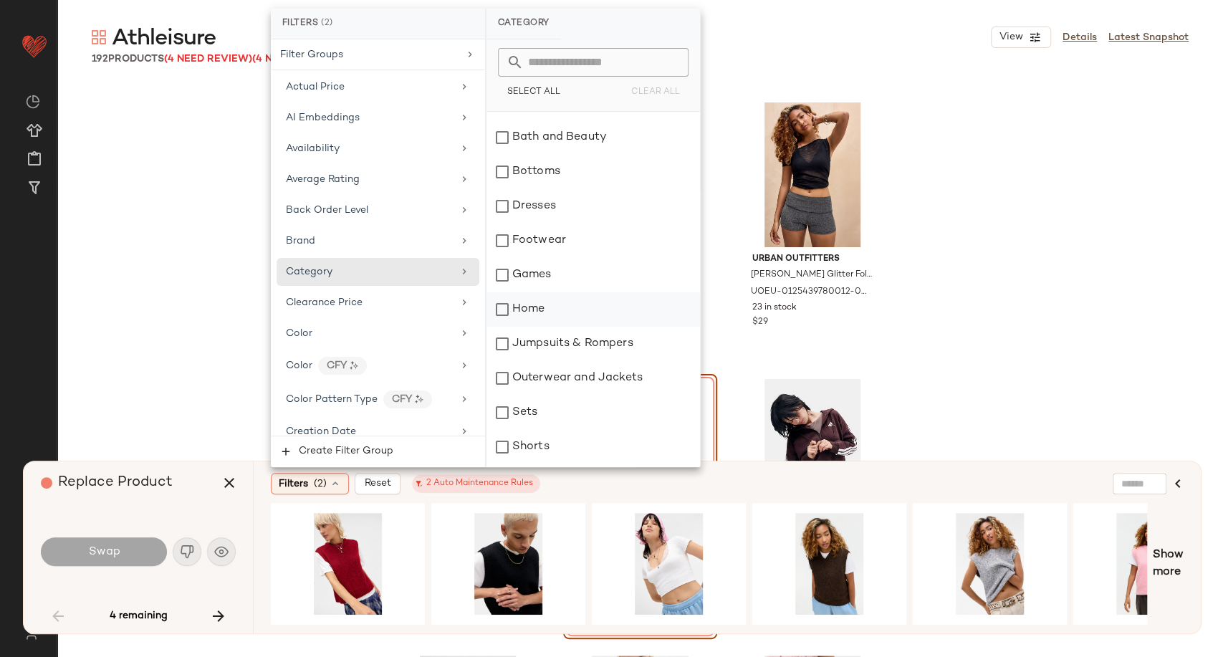
scroll to position [318, 0]
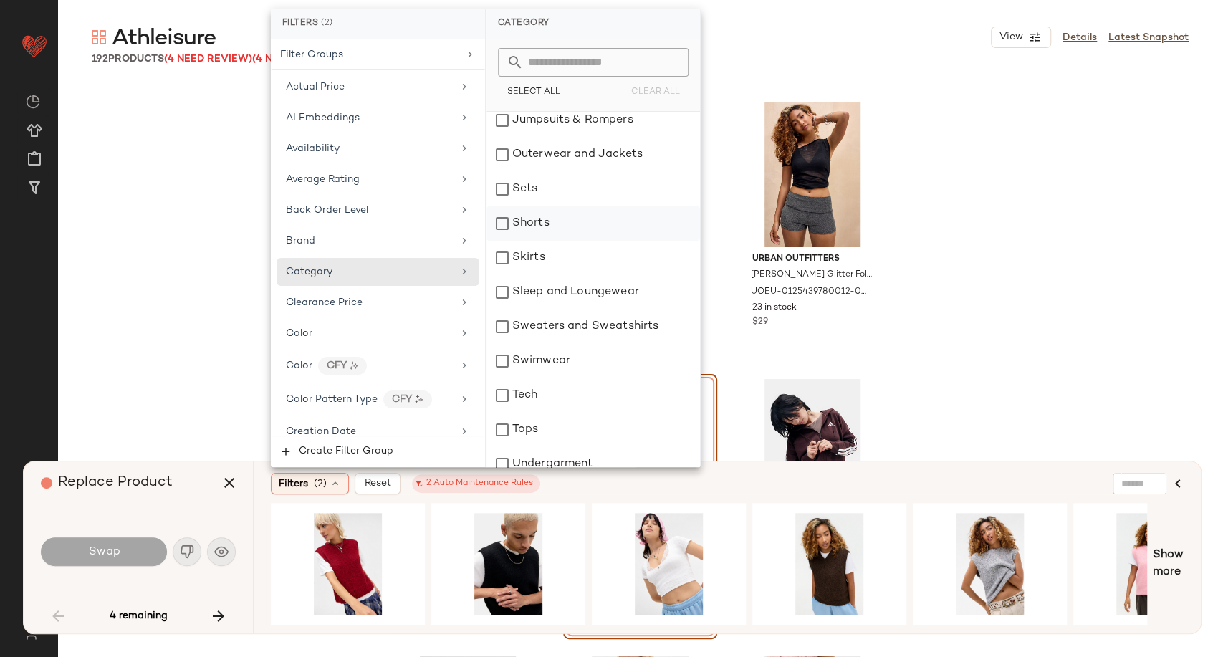
click at [527, 226] on div "Shorts" at bounding box center [594, 223] width 214 height 34
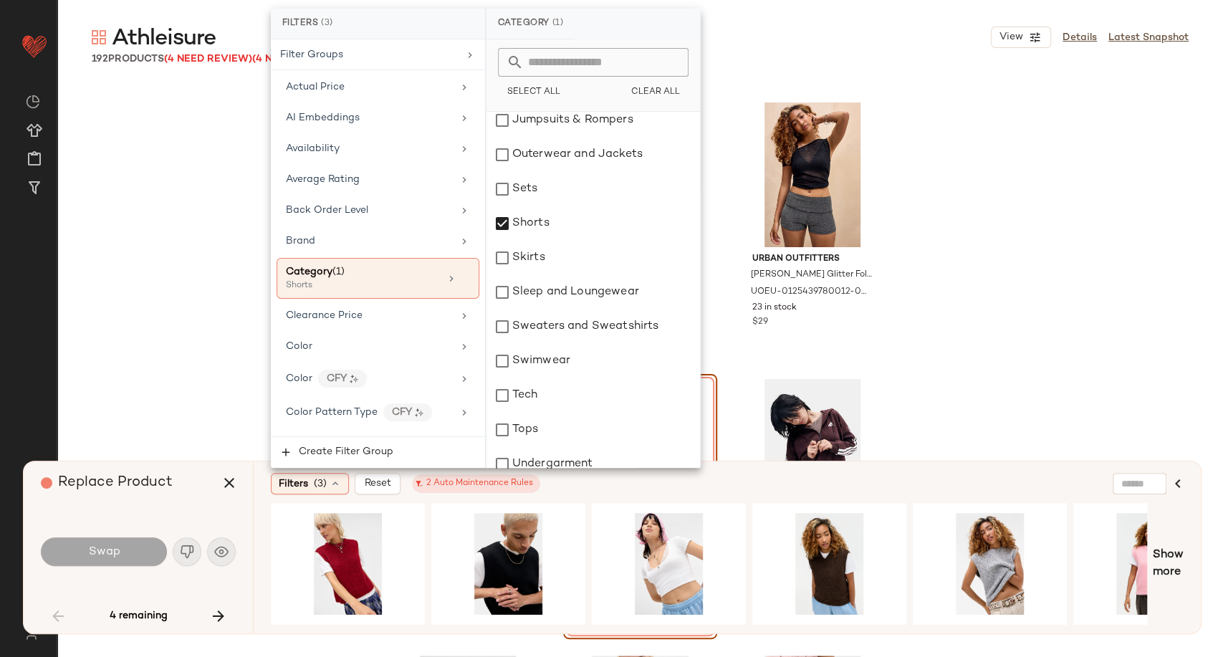
click at [728, 495] on div "Filters (3) Reset 2 Auto Maintenance Rules Show more" at bounding box center [727, 547] width 948 height 172
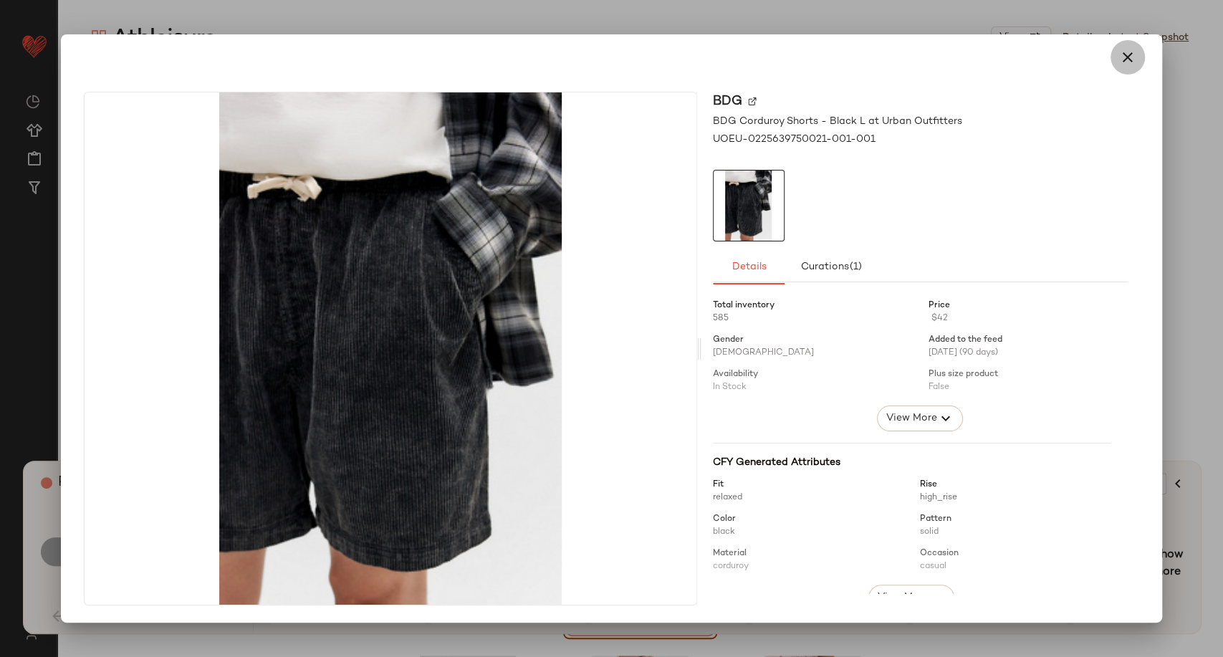
click at [1129, 57] on icon "button" at bounding box center [1127, 57] width 17 height 17
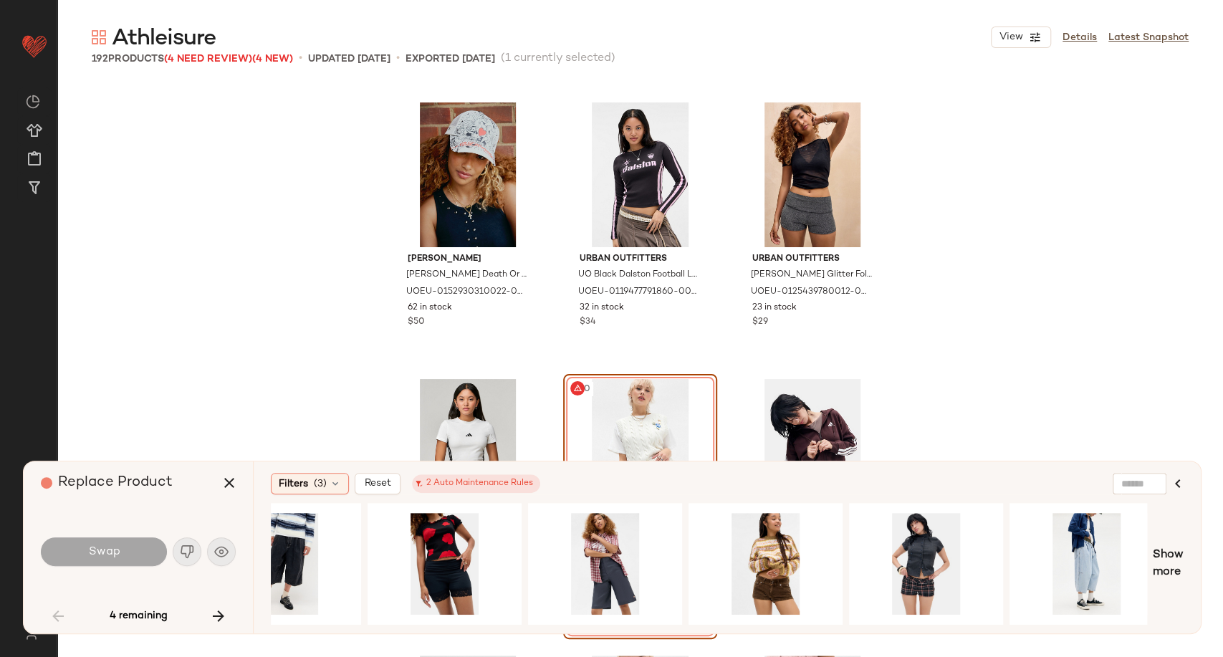
scroll to position [0, 676]
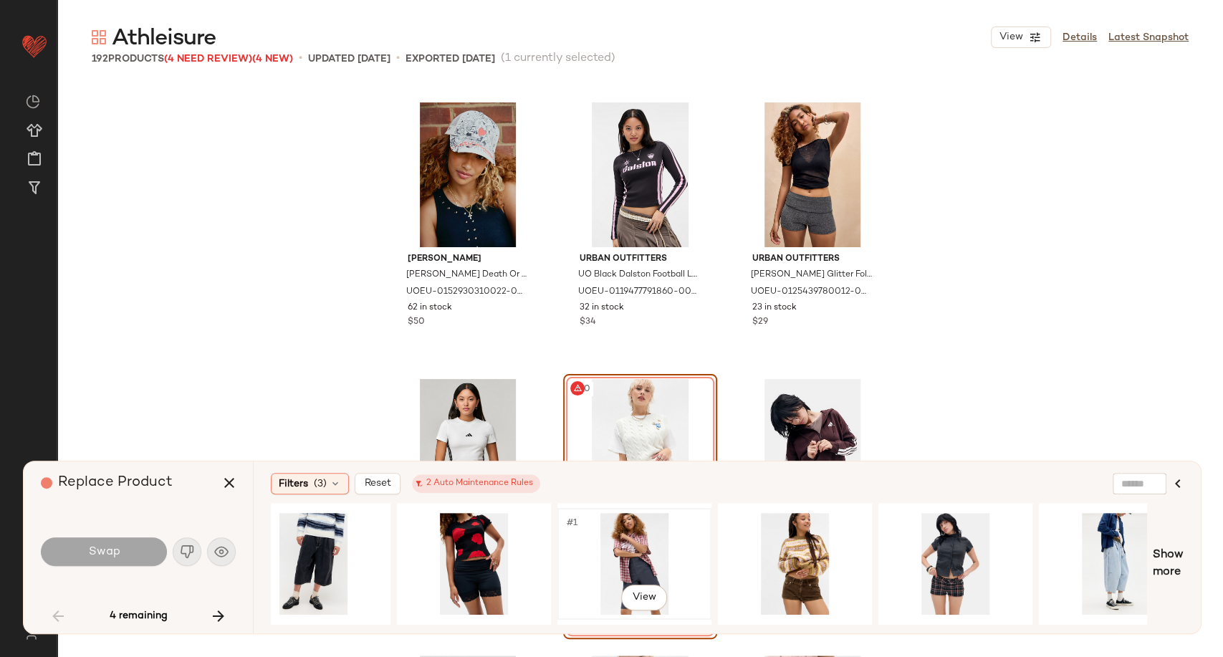
click at [664, 547] on div "#1 View" at bounding box center [634, 564] width 144 height 102
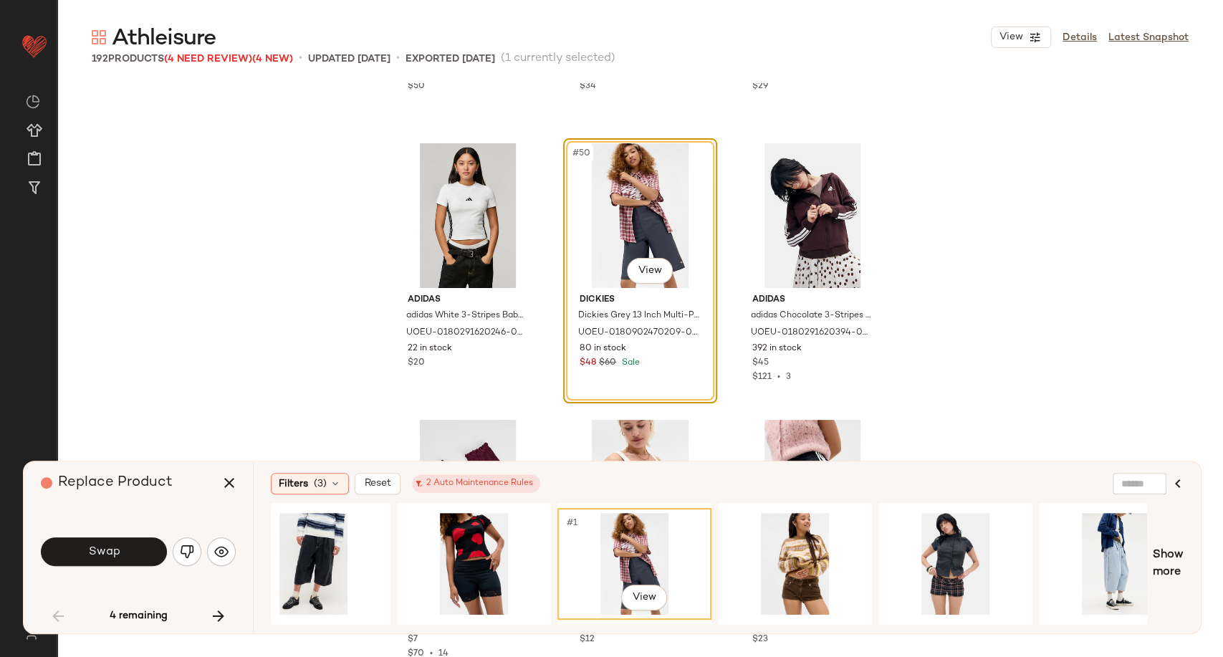
scroll to position [4387, 0]
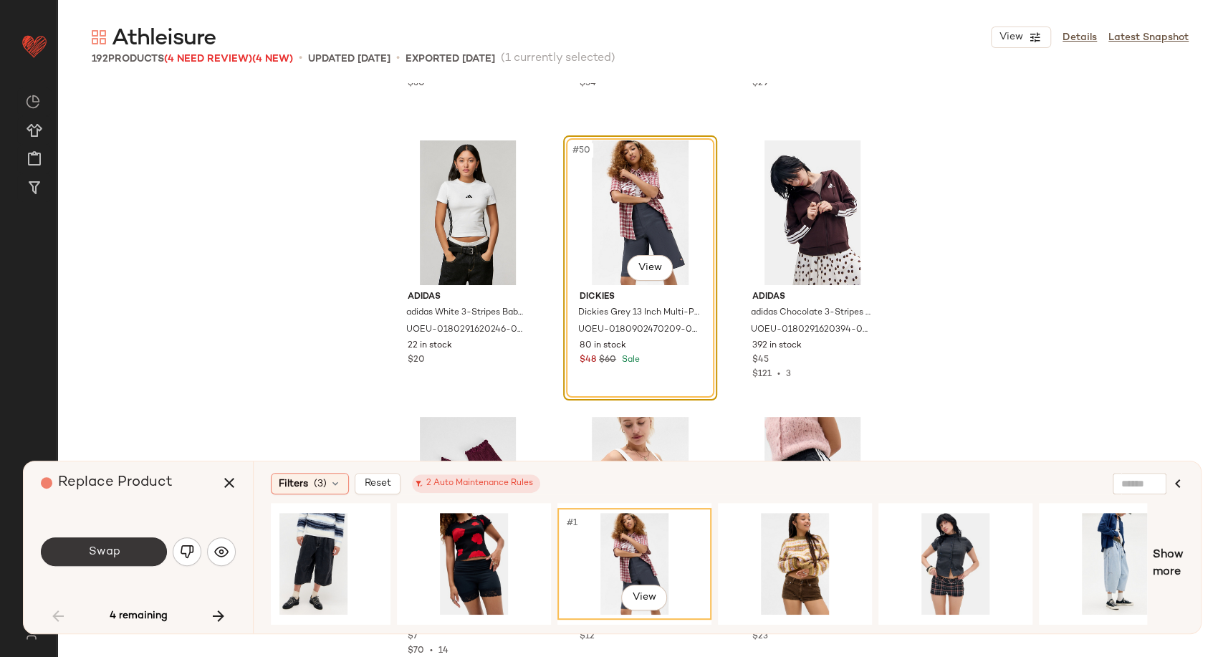
click at [135, 550] on button "Swap" at bounding box center [104, 551] width 126 height 29
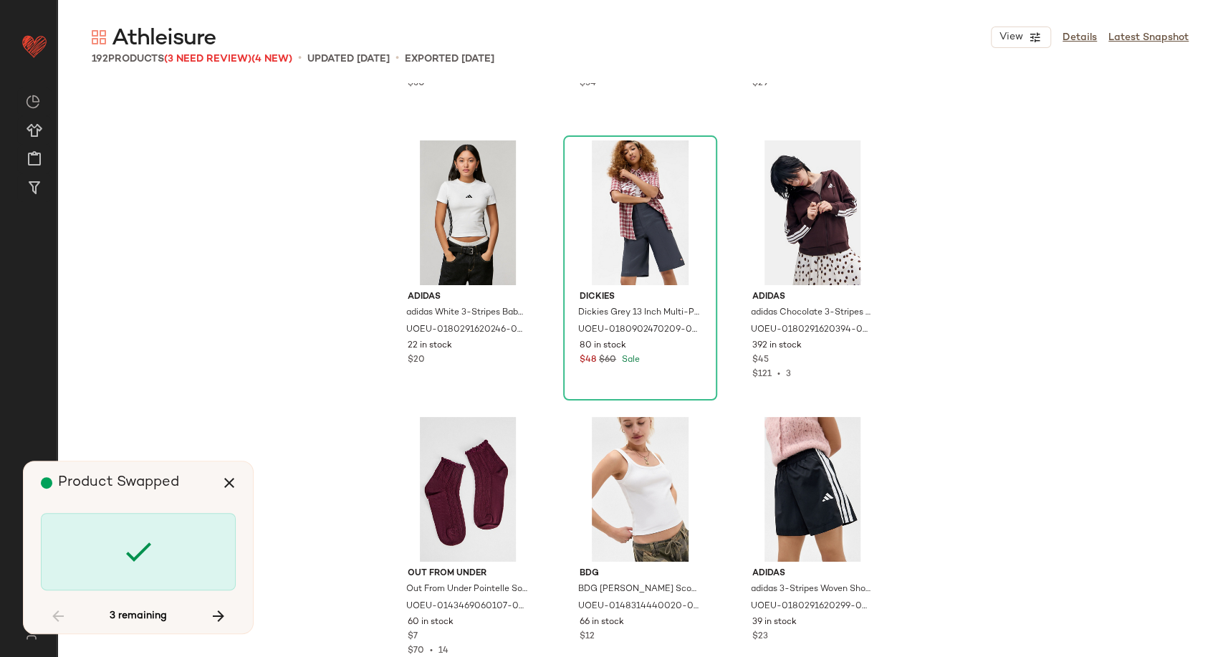
scroll to position [5808, 0]
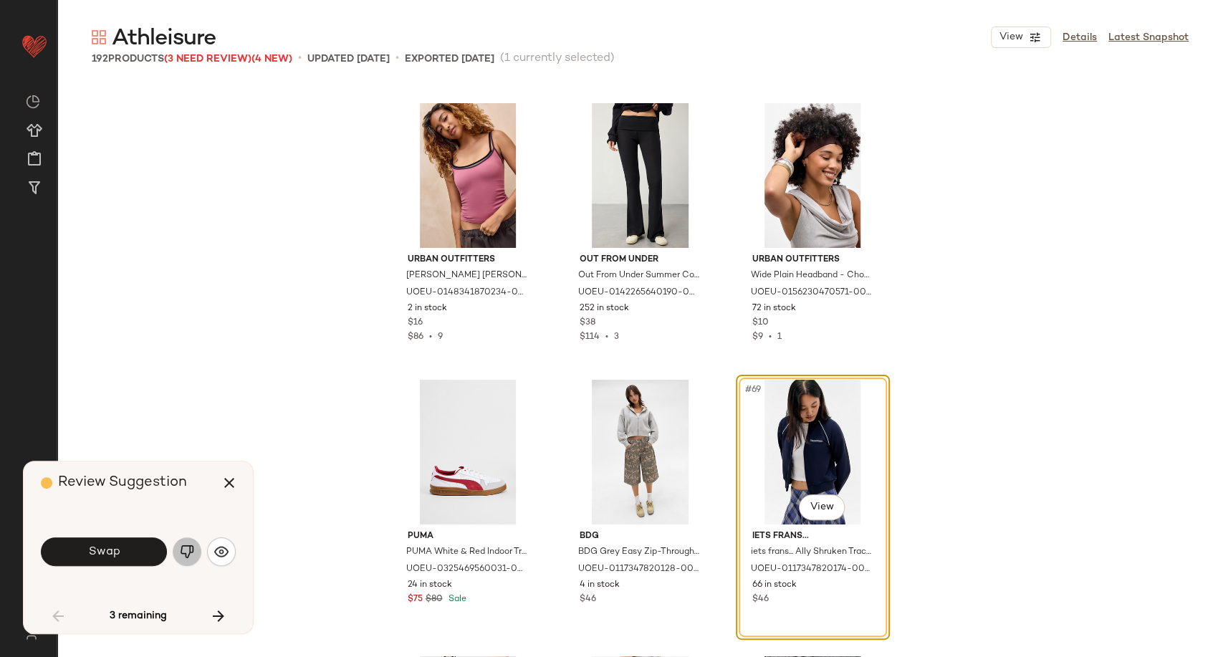
click at [187, 555] on img "button" at bounding box center [187, 552] width 14 height 14
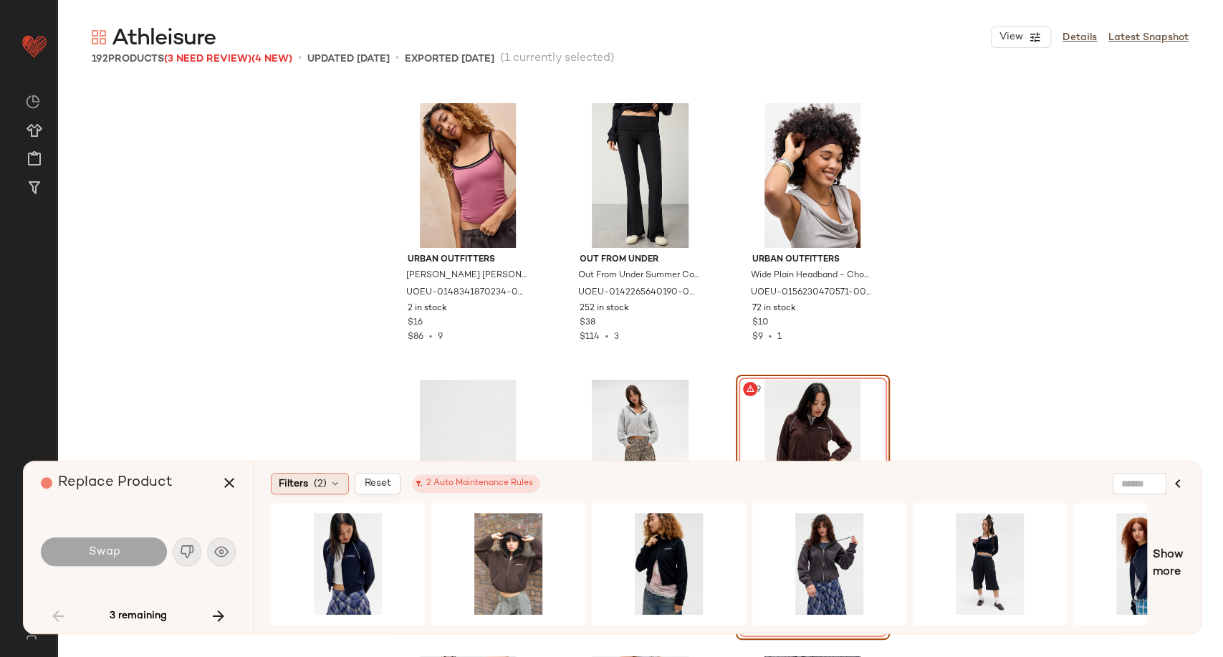
click at [340, 485] on icon at bounding box center [335, 483] width 11 height 11
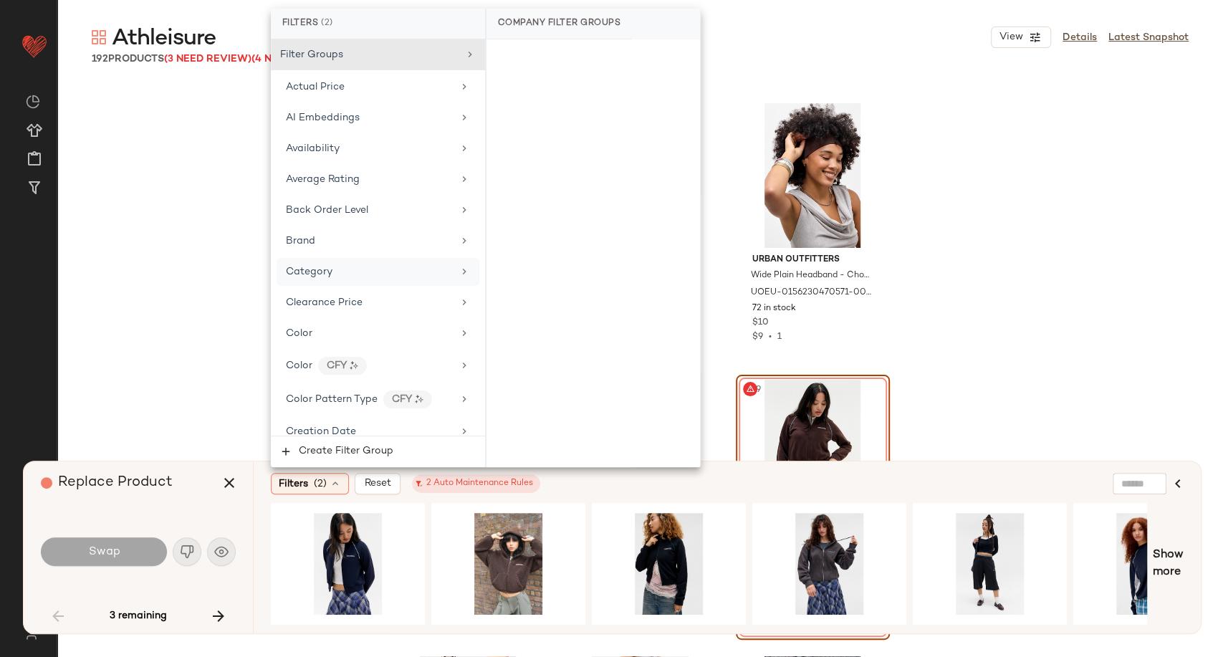
click at [345, 265] on div "Category" at bounding box center [369, 271] width 167 height 15
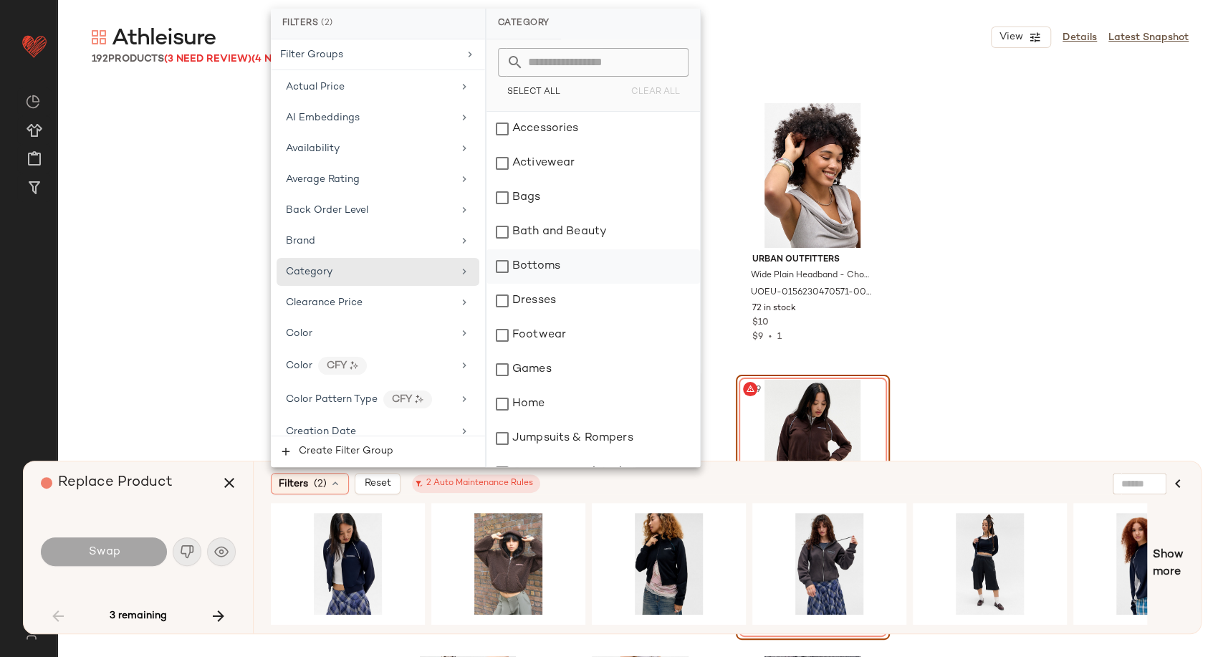
click at [557, 262] on div "Bottoms" at bounding box center [594, 266] width 214 height 34
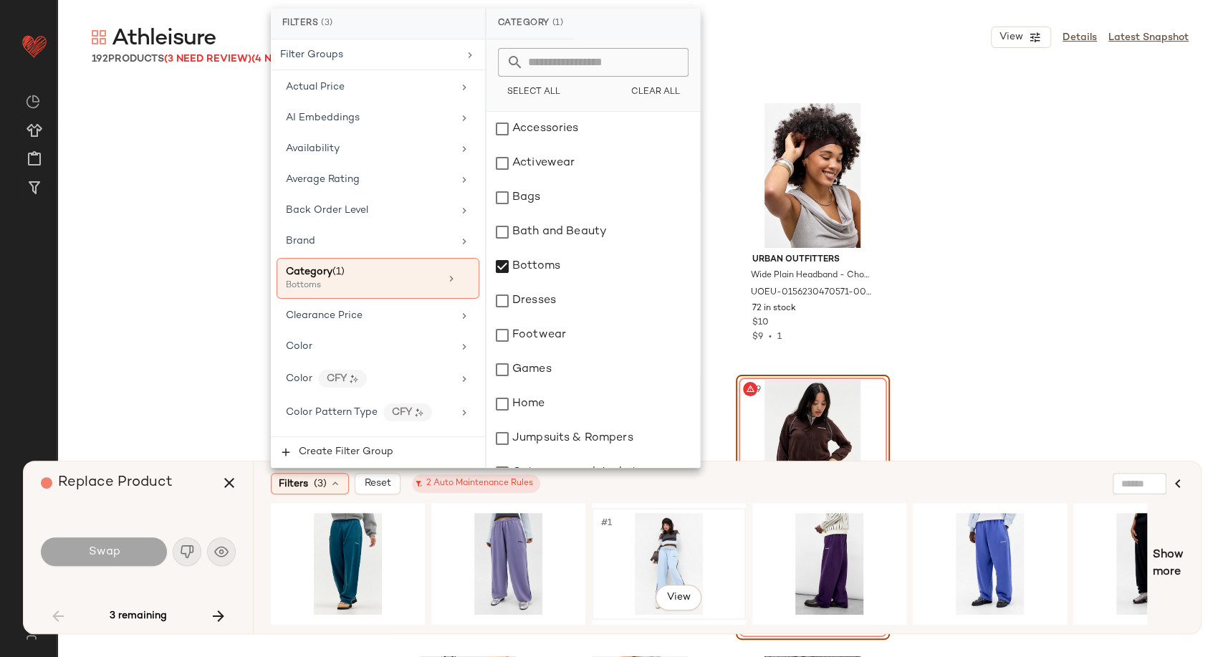
click at [661, 562] on div "#1 View" at bounding box center [669, 564] width 144 height 102
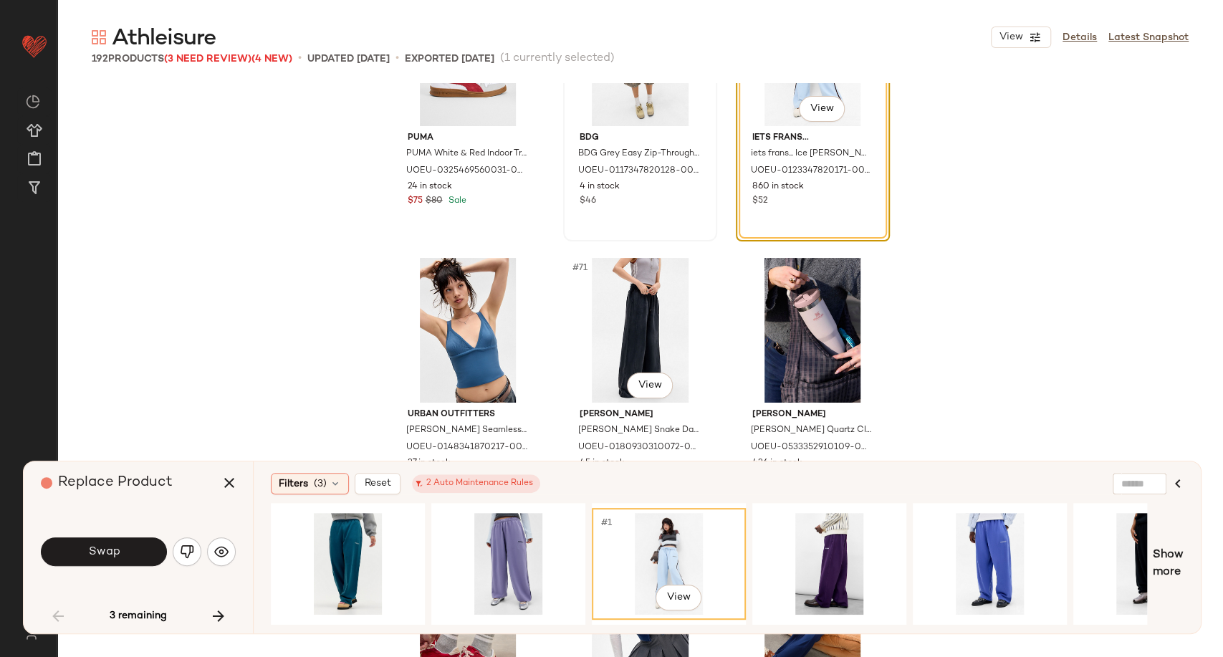
scroll to position [6047, 0]
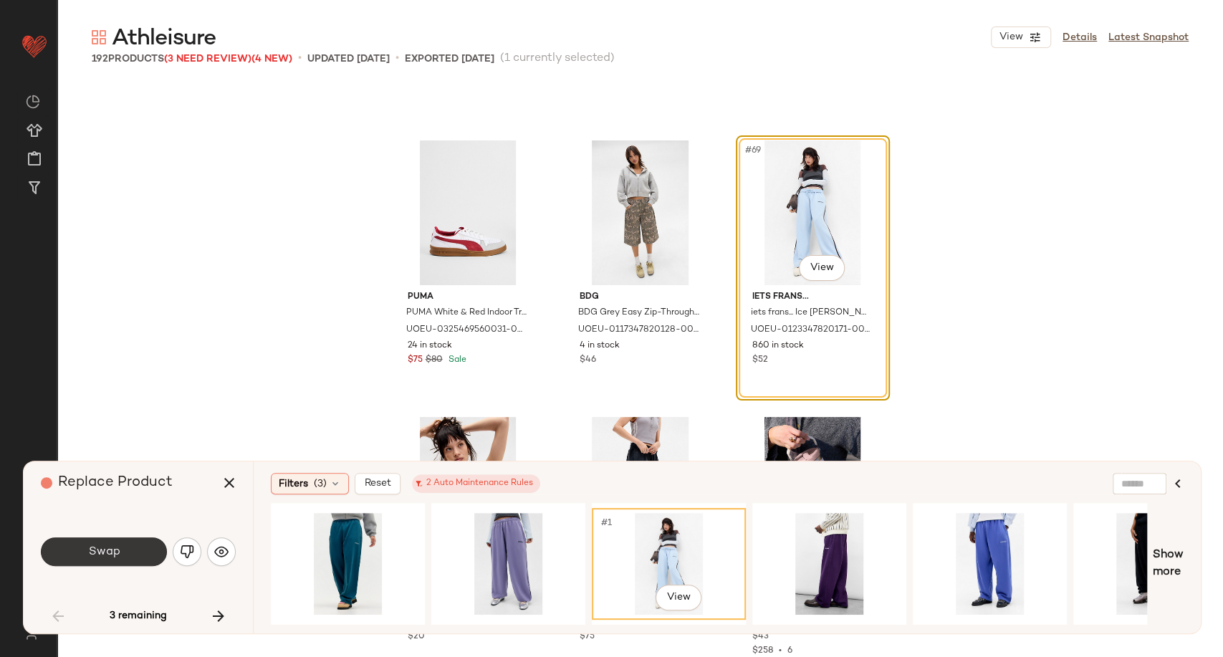
click at [107, 555] on span "Swap" at bounding box center [103, 552] width 32 height 14
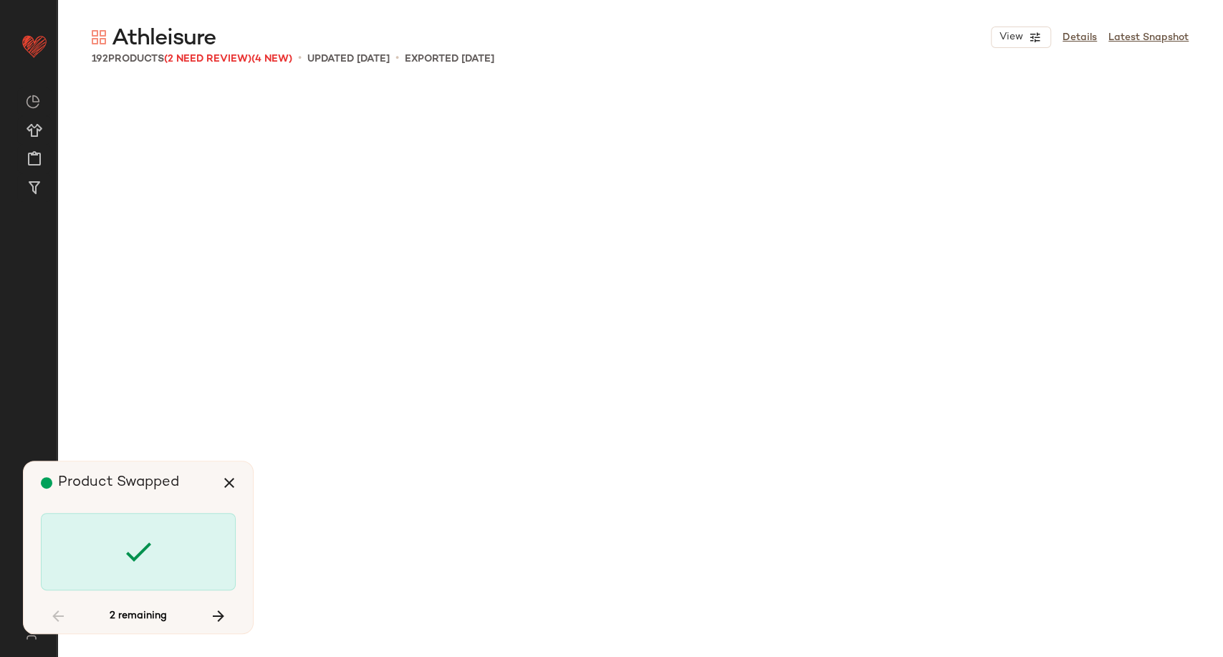
scroll to position [10510, 0]
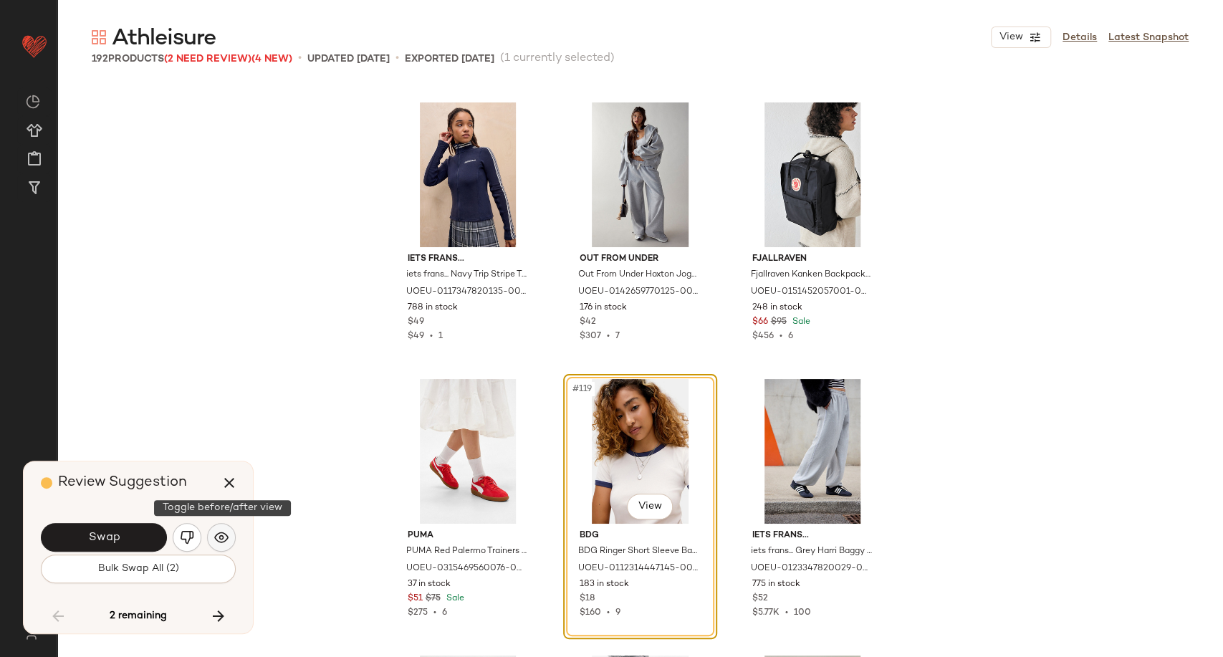
click at [233, 537] on button "button" at bounding box center [221, 537] width 29 height 29
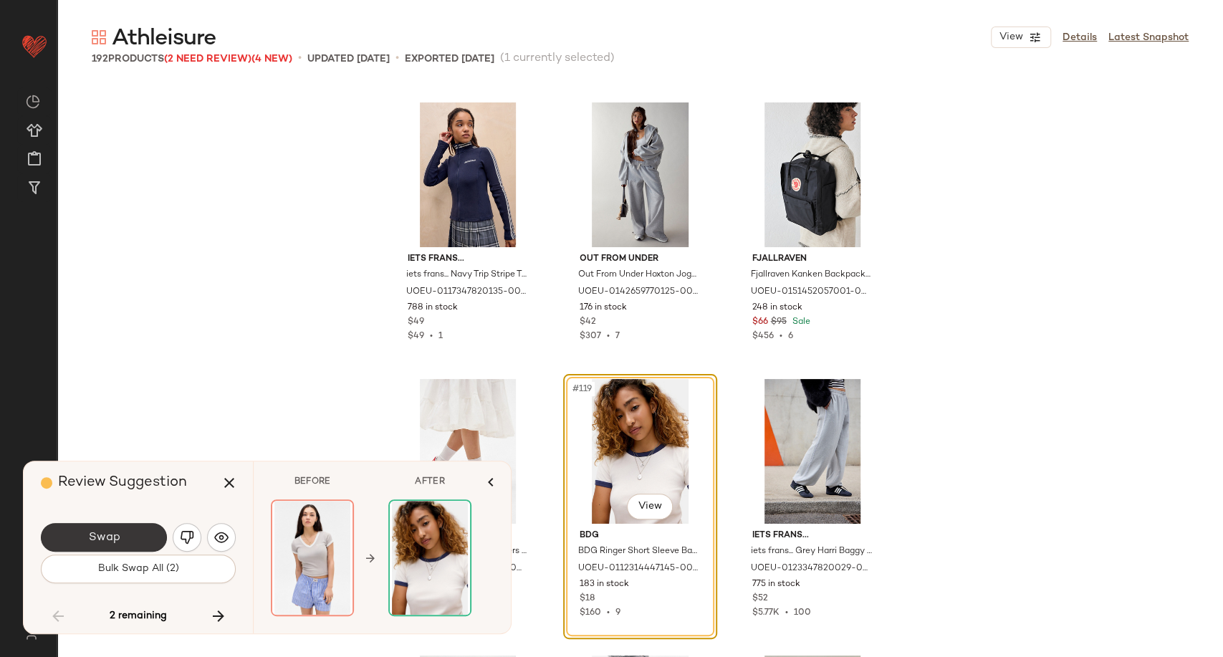
click at [133, 537] on button "Swap" at bounding box center [104, 537] width 126 height 29
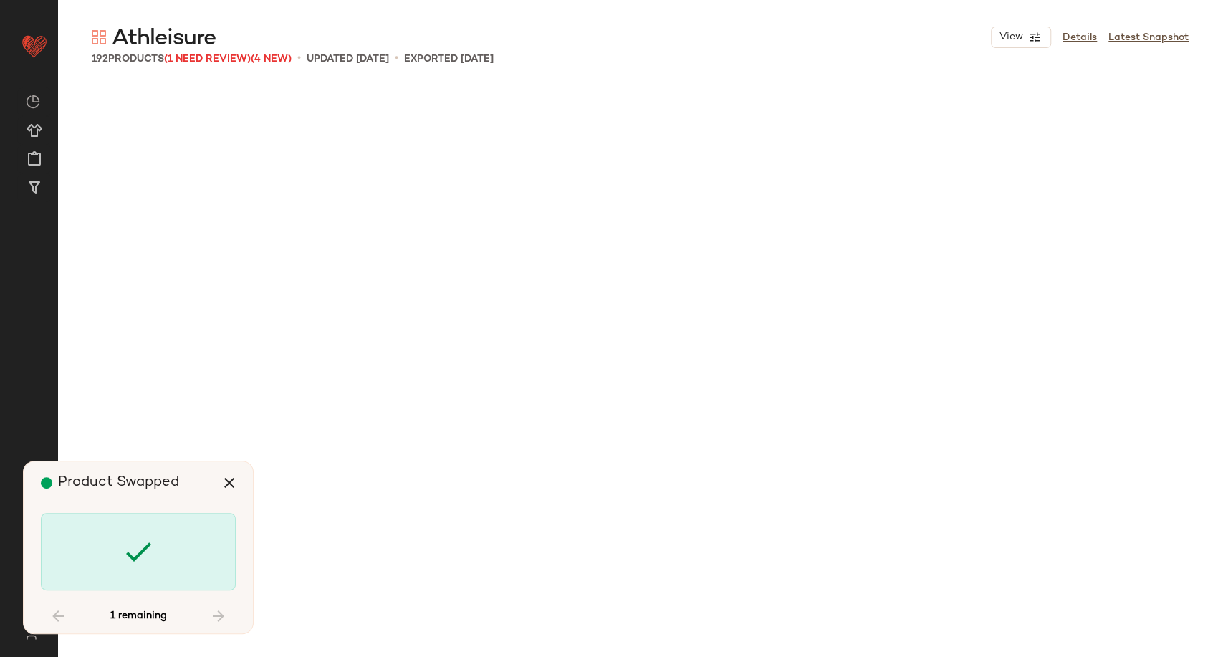
scroll to position [14936, 0]
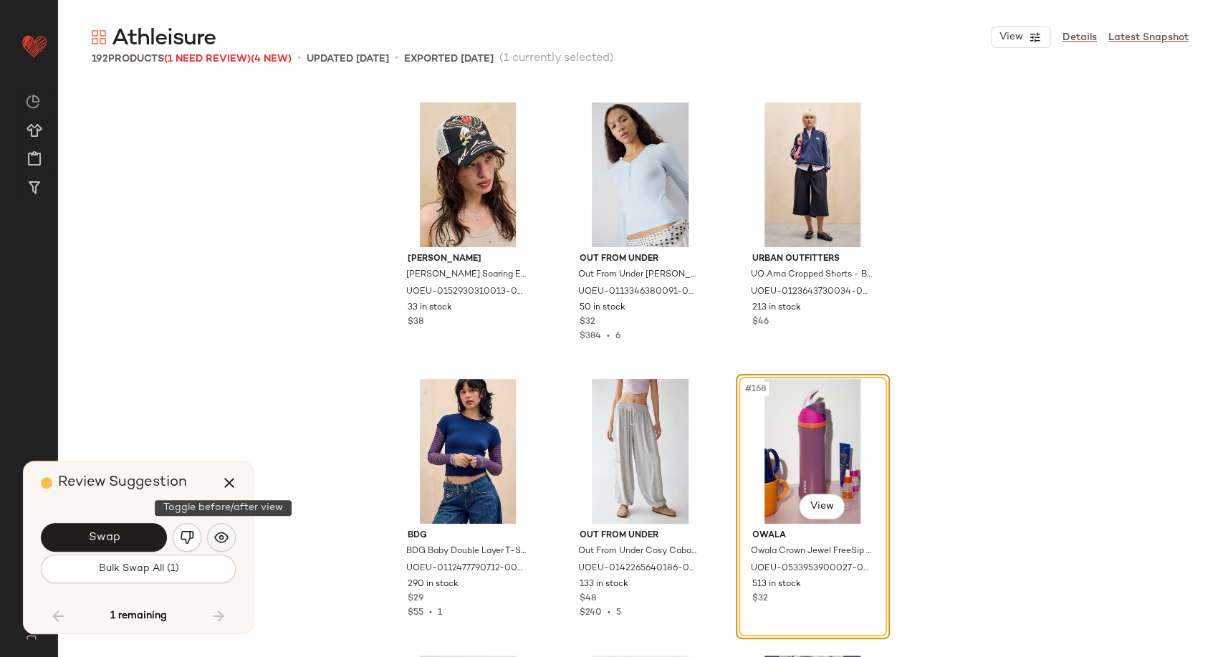
click at [214, 540] on img "button" at bounding box center [221, 537] width 14 height 14
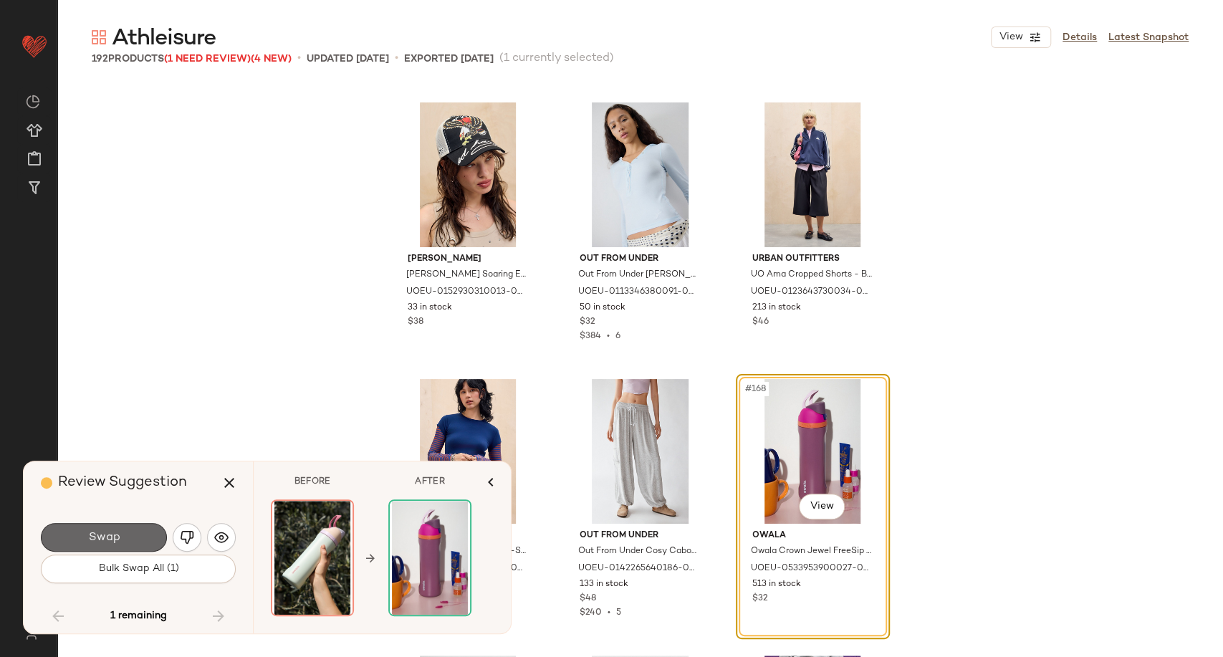
click at [134, 535] on button "Swap" at bounding box center [104, 537] width 126 height 29
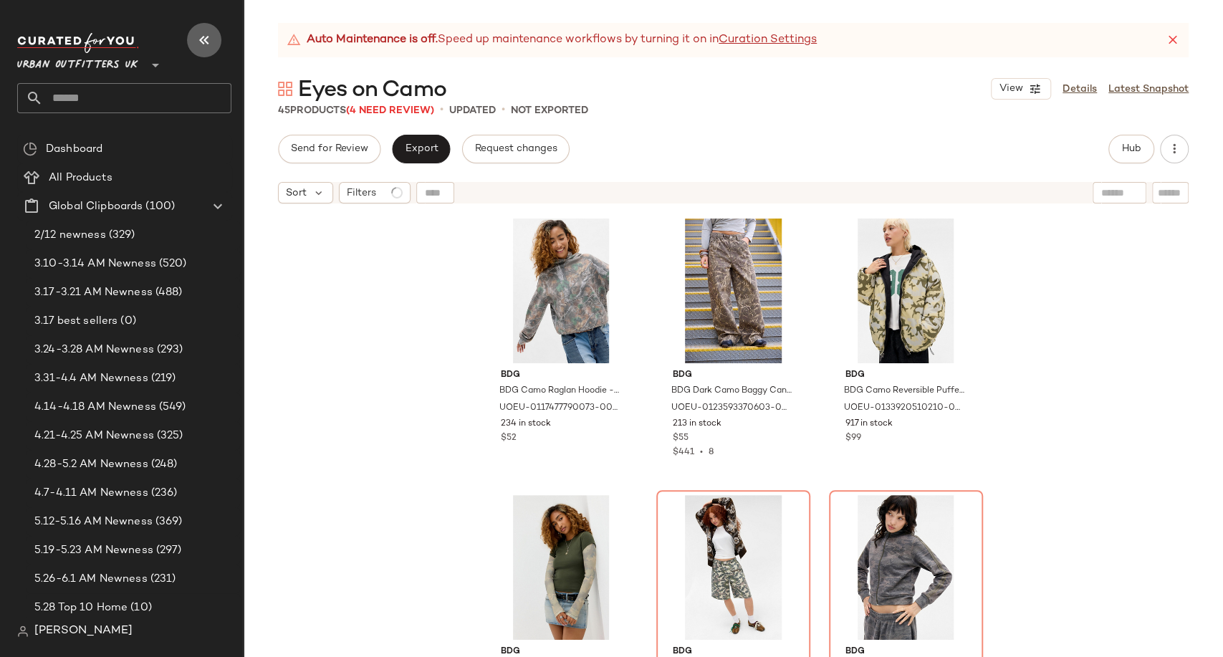
click at [202, 36] on icon "button" at bounding box center [204, 40] width 17 height 17
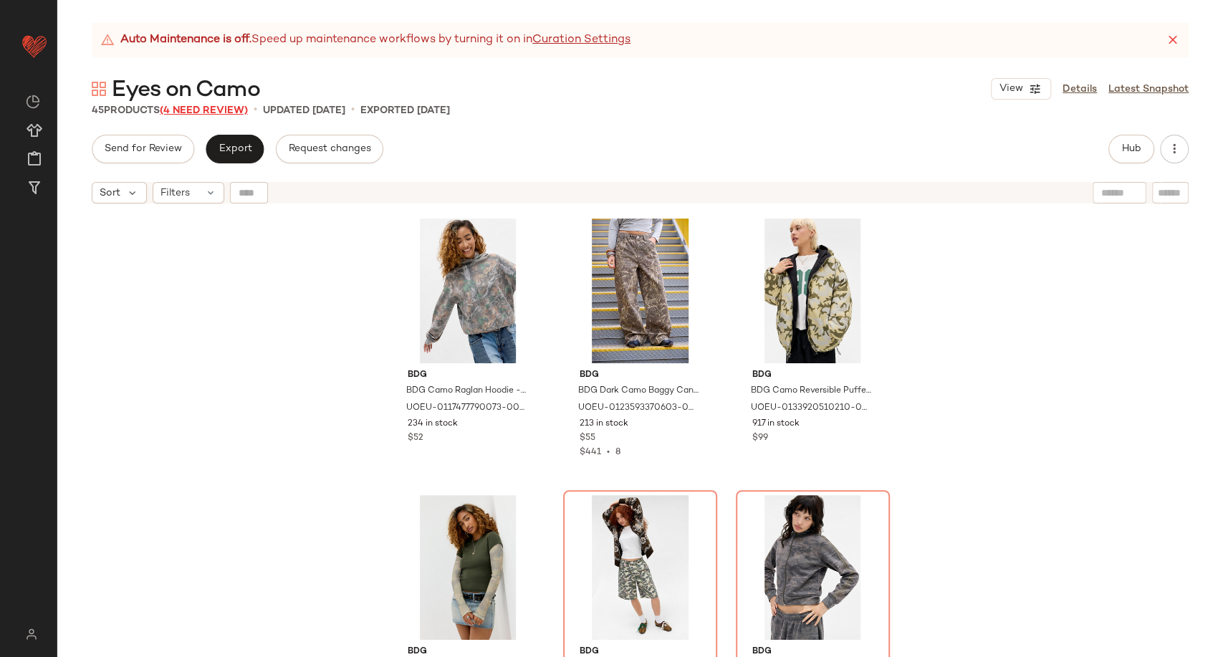
click at [214, 113] on span "(4 Need Review)" at bounding box center [204, 110] width 88 height 11
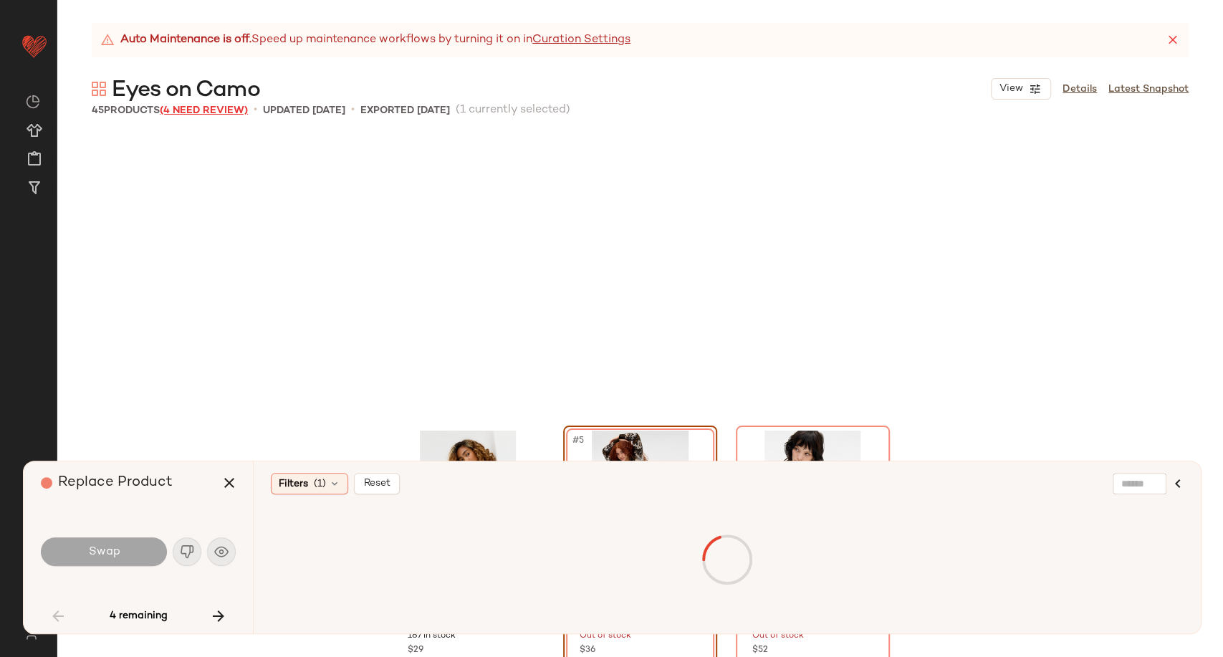
scroll to position [287, 0]
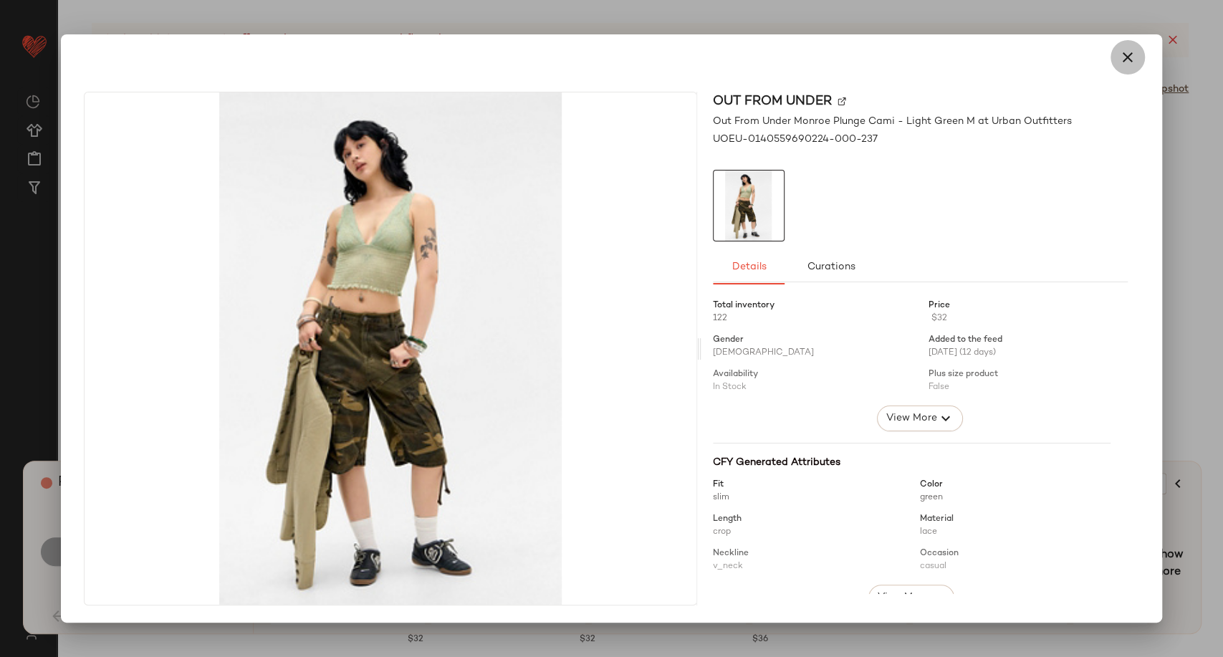
click at [1115, 64] on button "button" at bounding box center [1128, 57] width 34 height 34
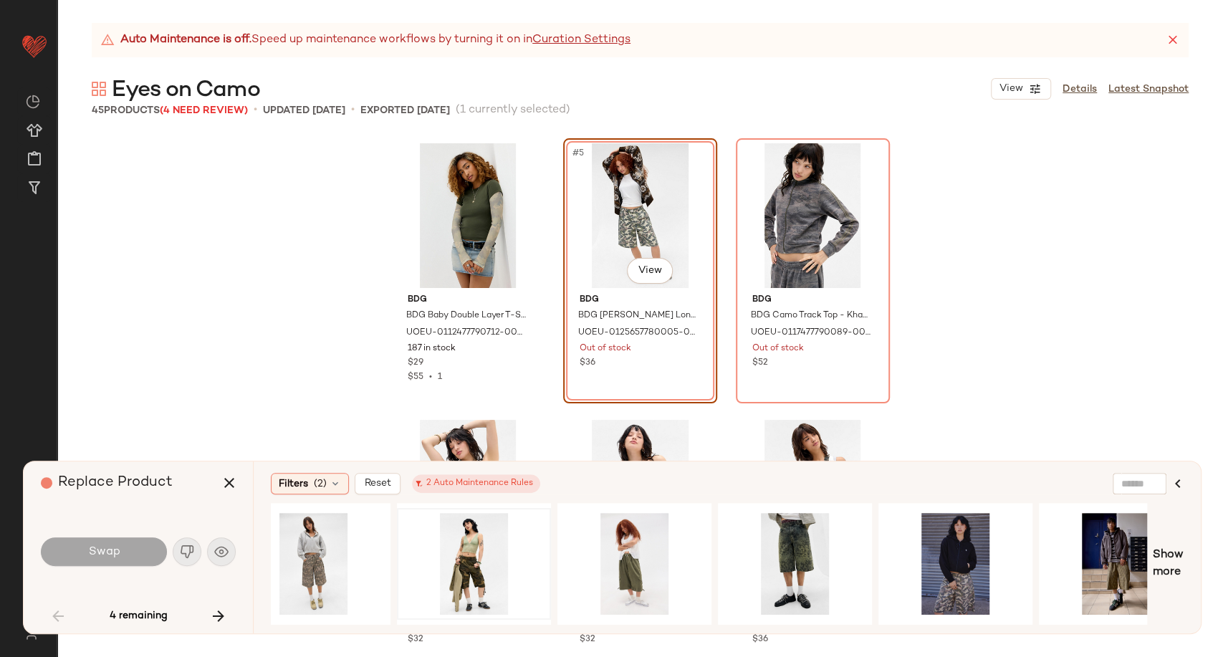
scroll to position [0, 0]
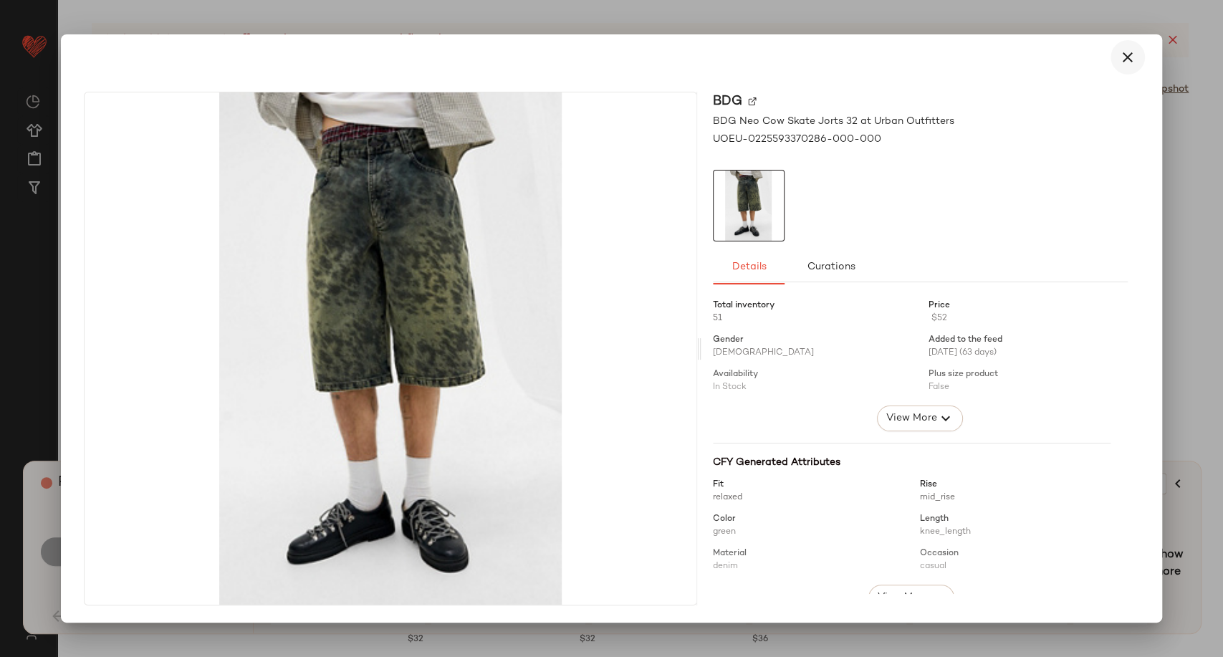
click at [1130, 62] on icon "button" at bounding box center [1127, 57] width 17 height 17
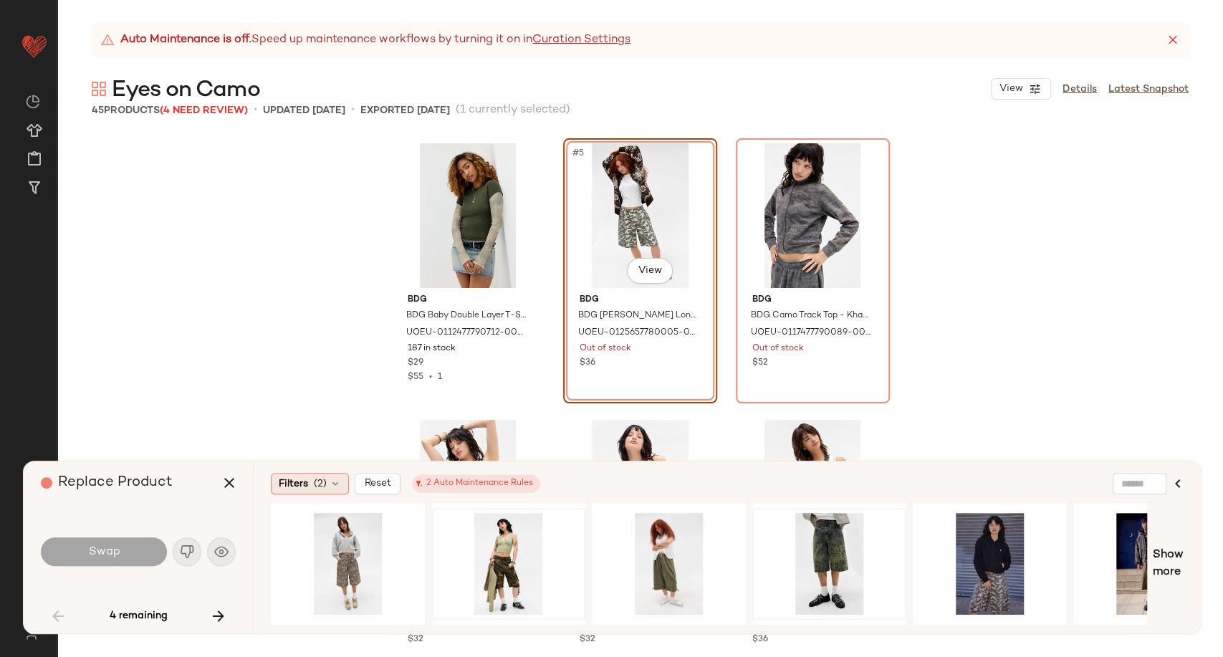
click at [335, 486] on icon at bounding box center [335, 483] width 11 height 11
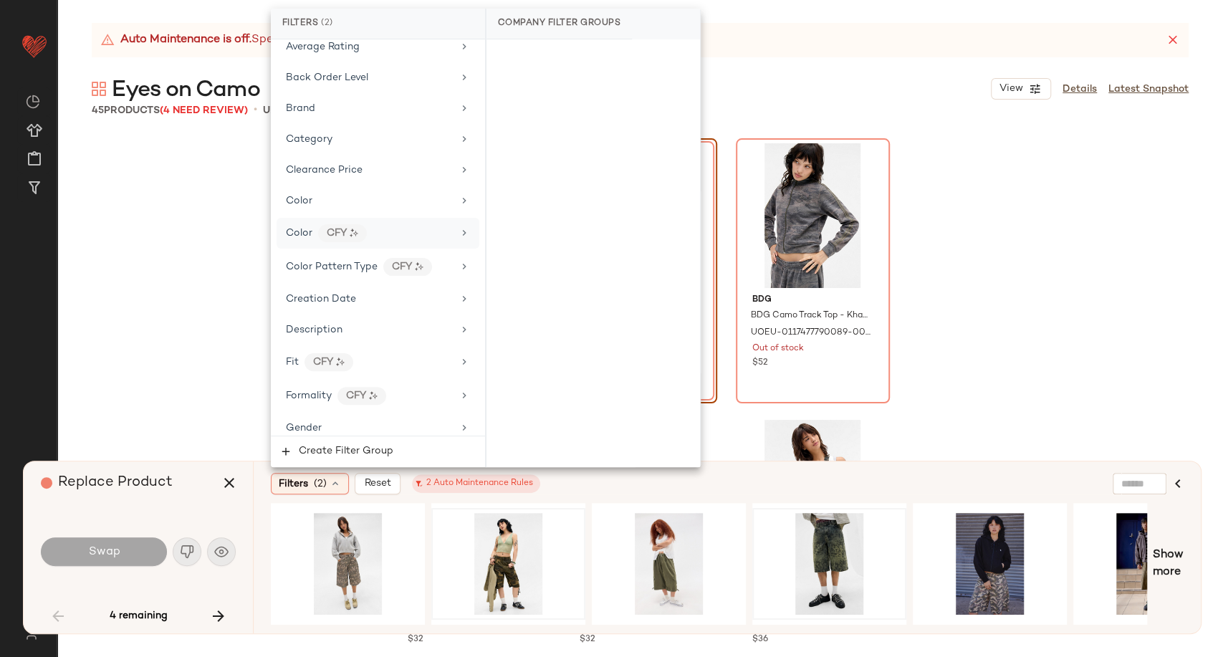
scroll to position [159, 0]
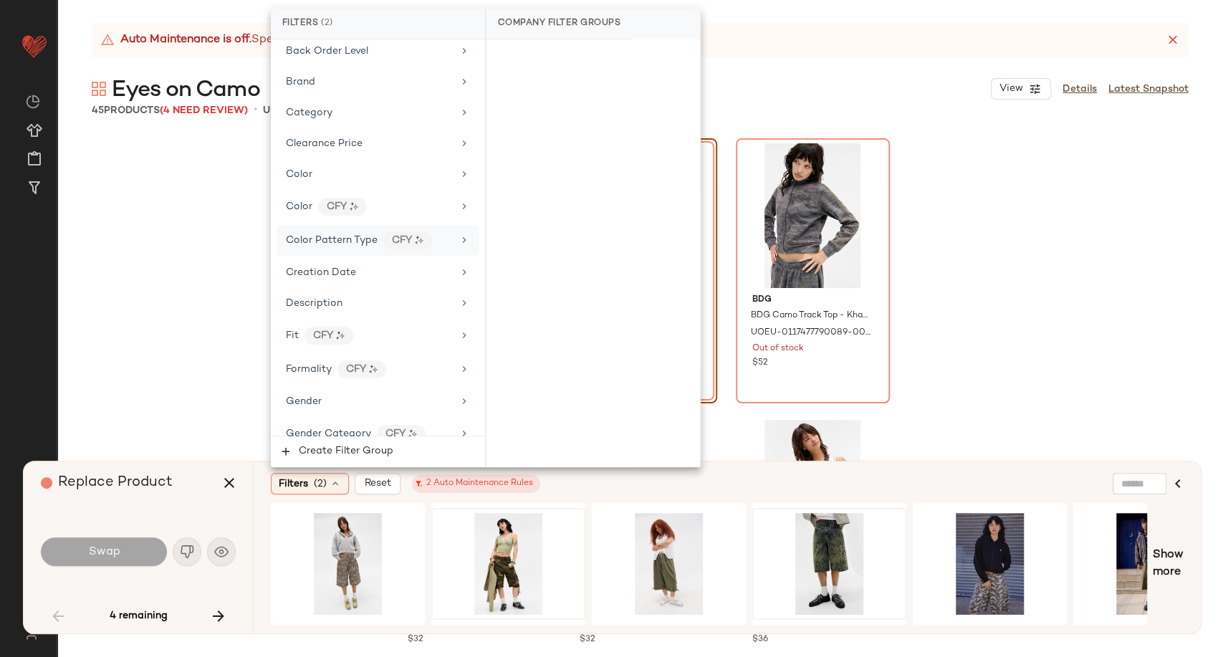
click at [341, 241] on span "Color Pattern Type" at bounding box center [332, 240] width 92 height 11
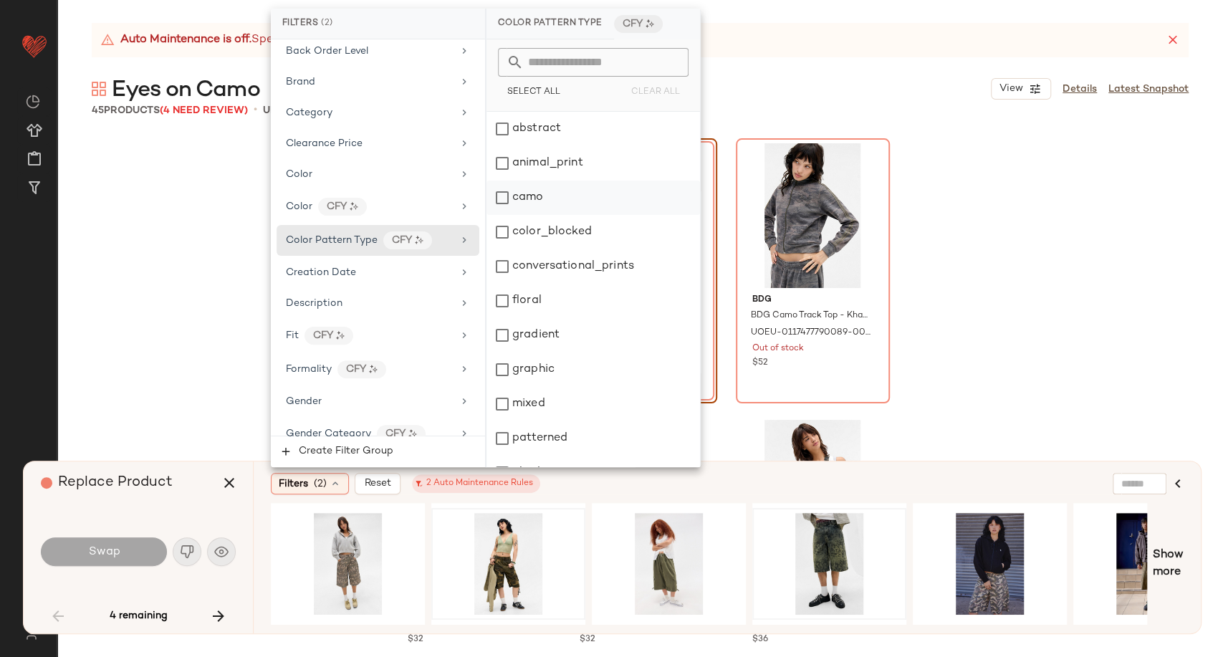
click at [529, 191] on div "camo" at bounding box center [594, 198] width 214 height 34
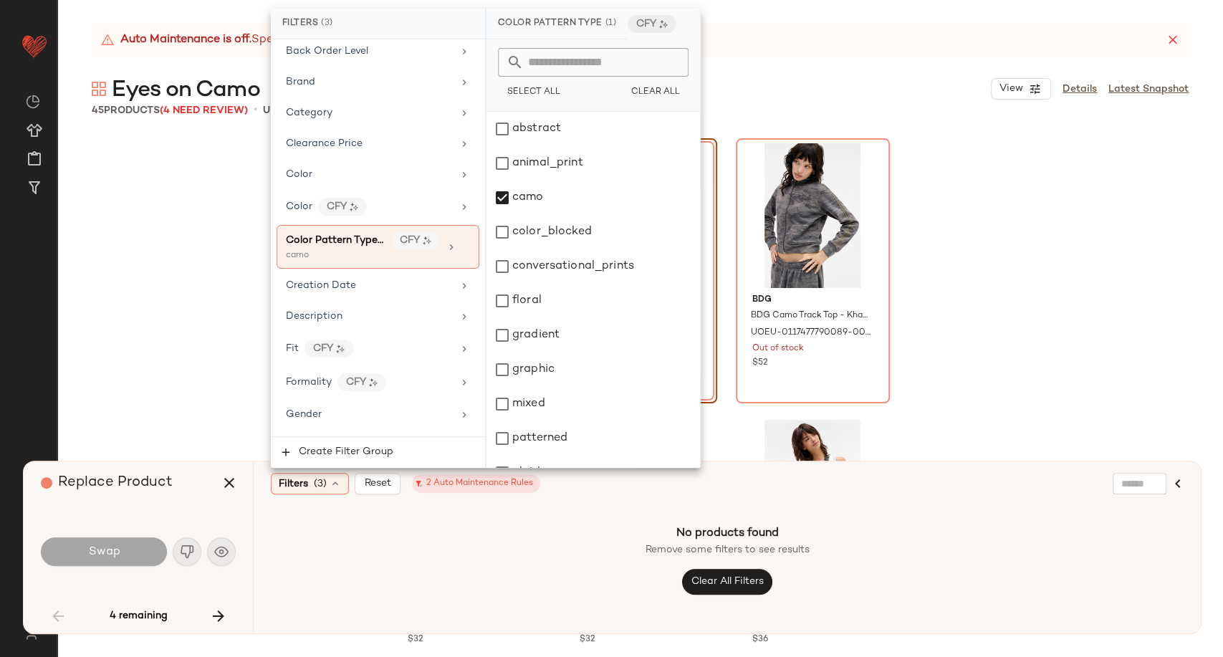
click at [596, 490] on div "Filters (3) Reset 2 Auto Maintenance Rules" at bounding box center [658, 483] width 774 height 21
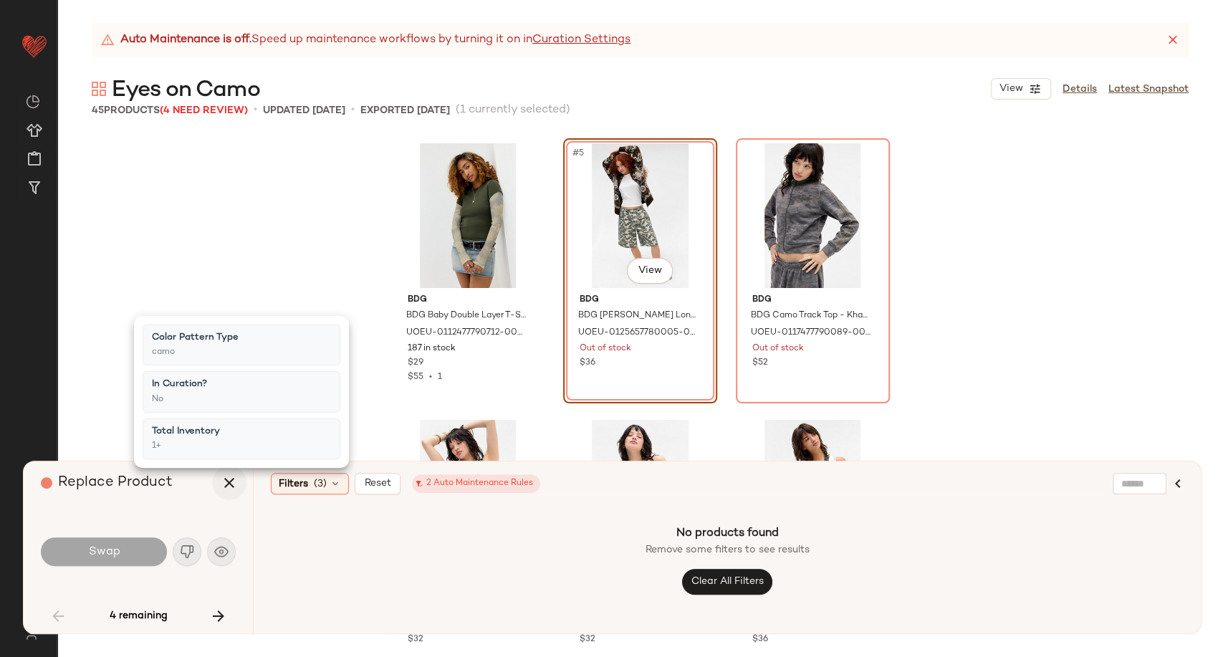
click at [223, 478] on icon "button" at bounding box center [229, 482] width 17 height 17
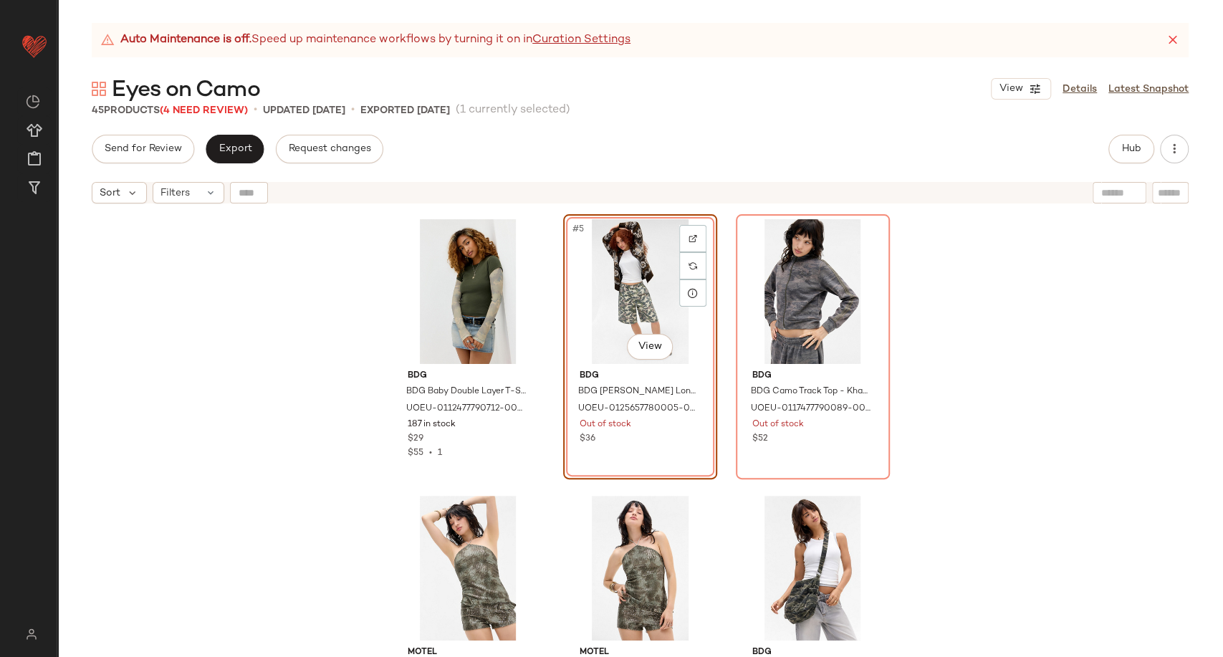
click at [644, 266] on div "#5 View" at bounding box center [640, 291] width 144 height 145
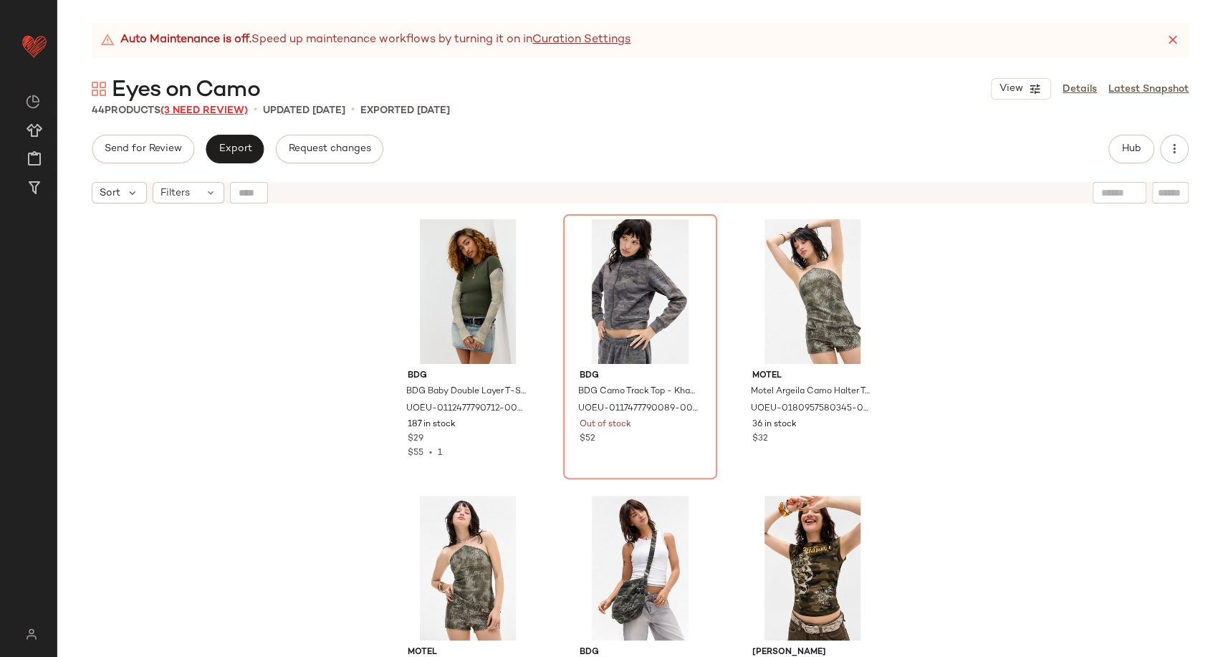
click at [220, 106] on span "(3 Need Review)" at bounding box center [204, 110] width 87 height 11
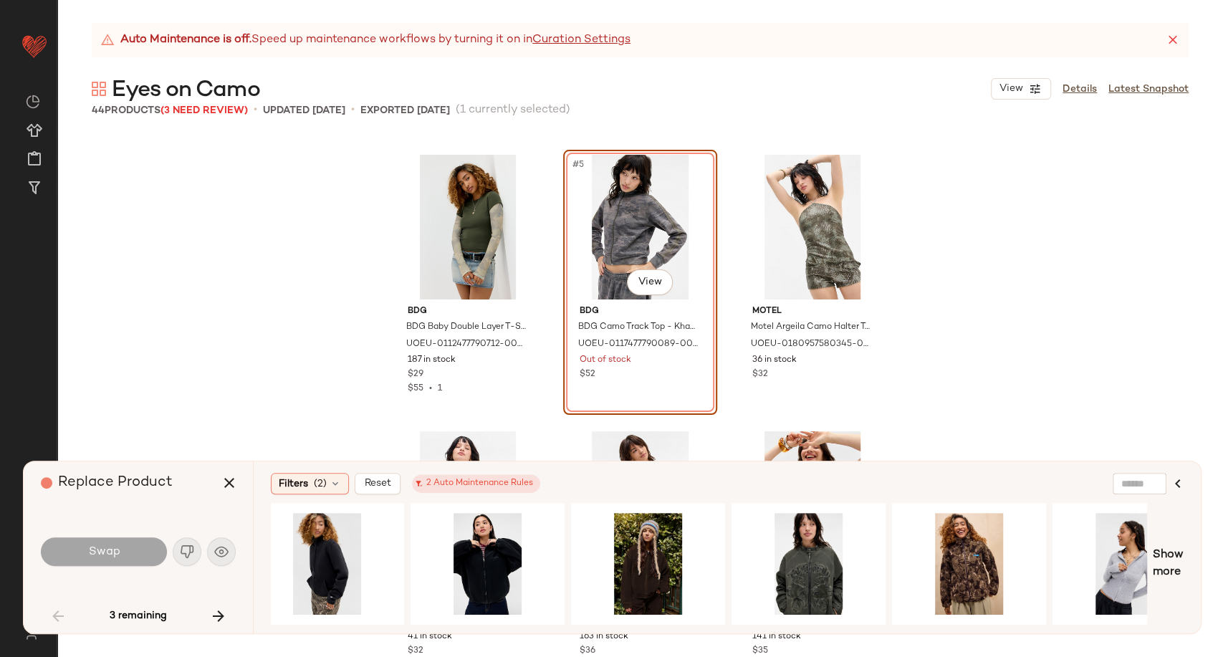
scroll to position [0, 833]
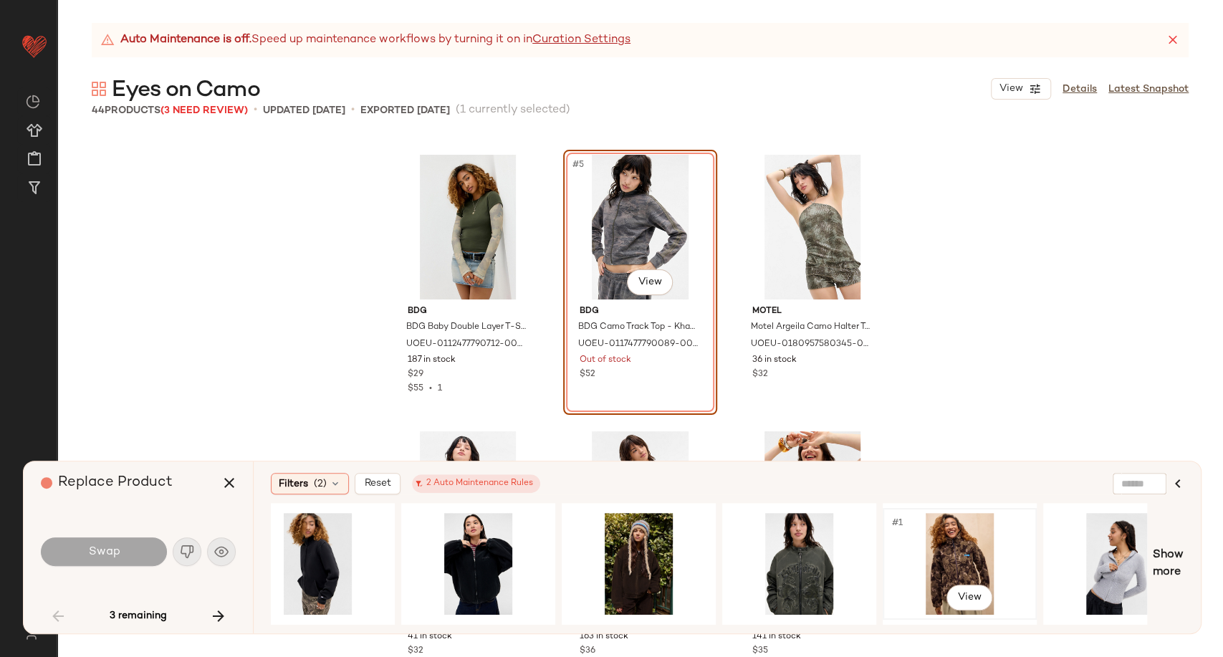
click at [937, 550] on div "#1 View" at bounding box center [960, 564] width 144 height 102
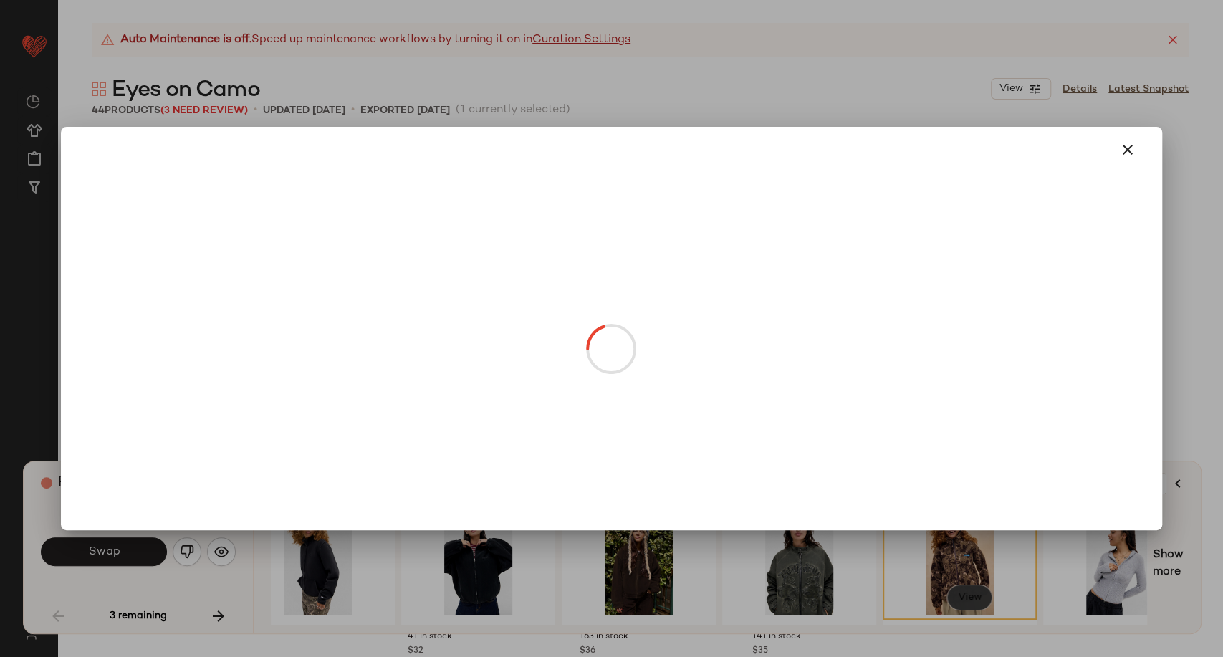
click at [969, 593] on body "Urban Outfitters UK ** Dashboard All Products Global Clipboards (100) Curations…" at bounding box center [611, 328] width 1223 height 657
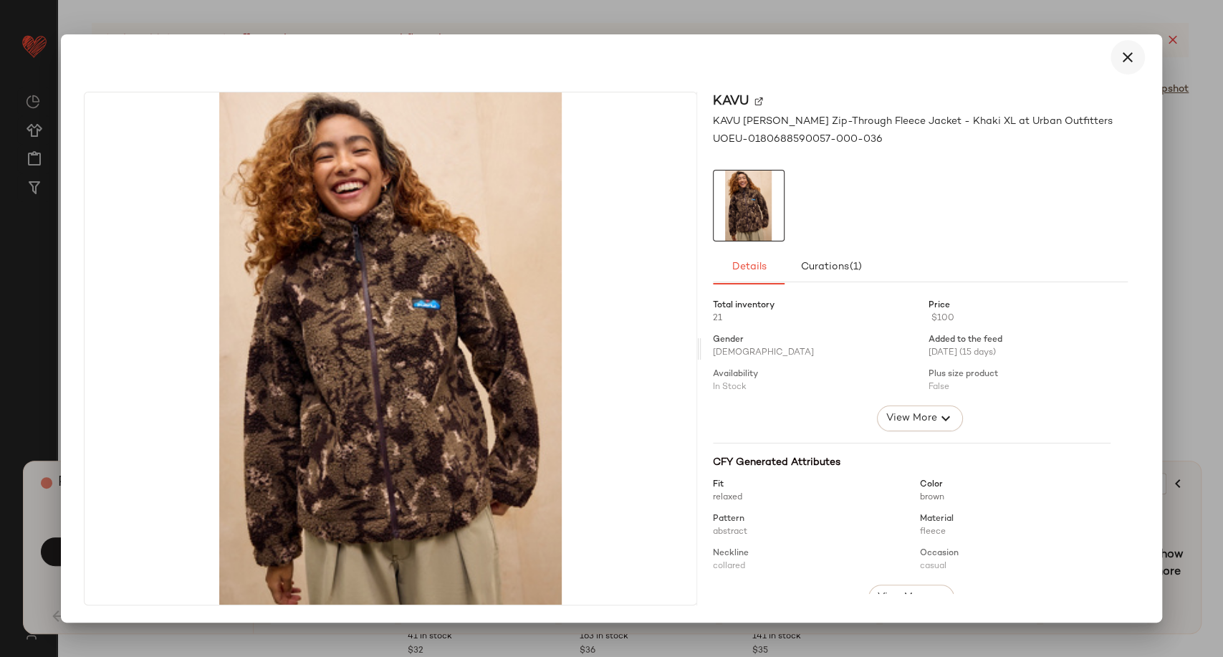
click at [1134, 54] on icon "button" at bounding box center [1127, 57] width 17 height 17
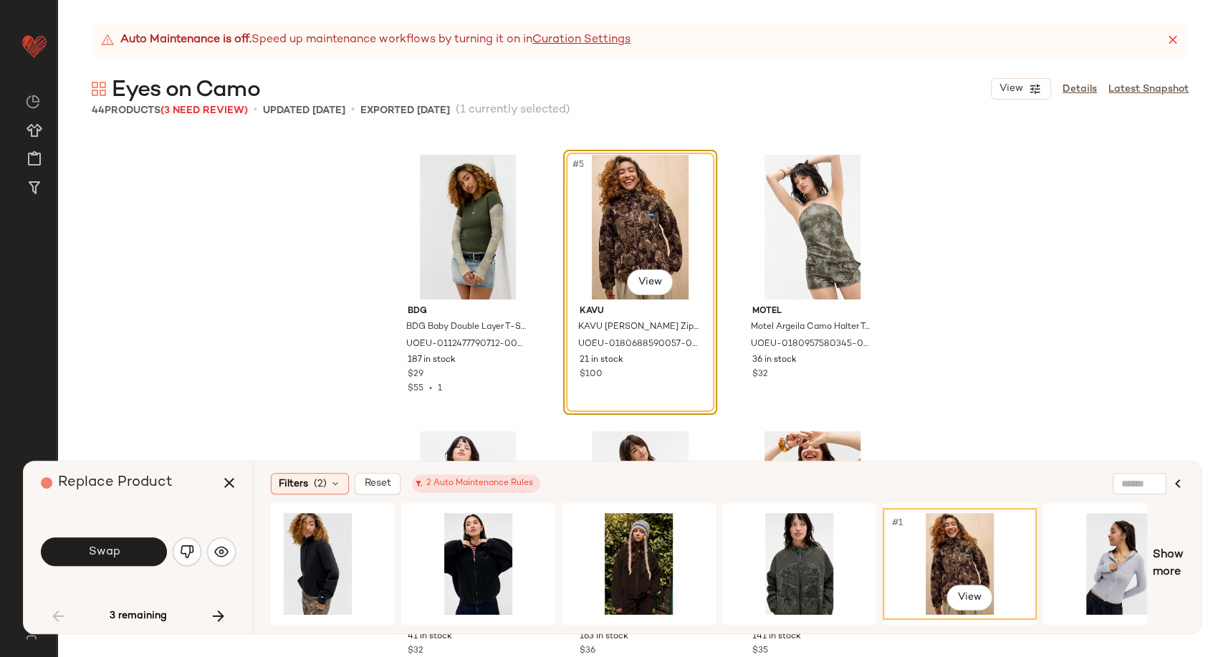
click at [927, 550] on div "#1 View" at bounding box center [960, 564] width 144 height 102
click at [85, 545] on button "Swap" at bounding box center [104, 551] width 126 height 29
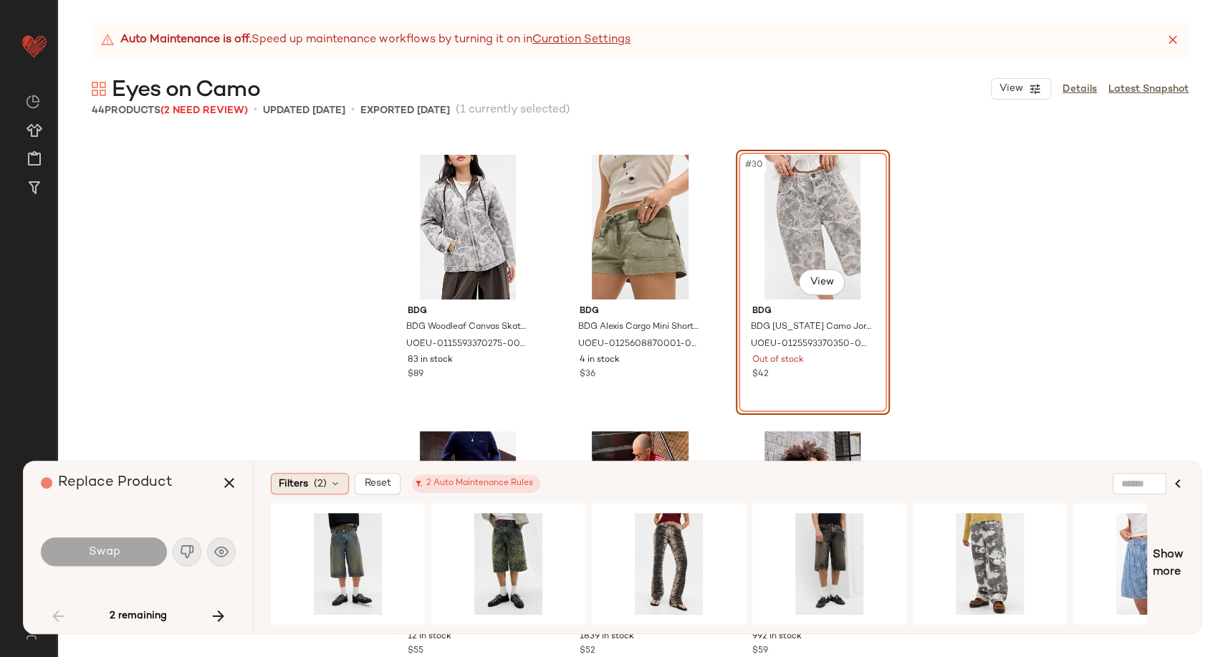
click at [332, 486] on icon at bounding box center [335, 483] width 11 height 11
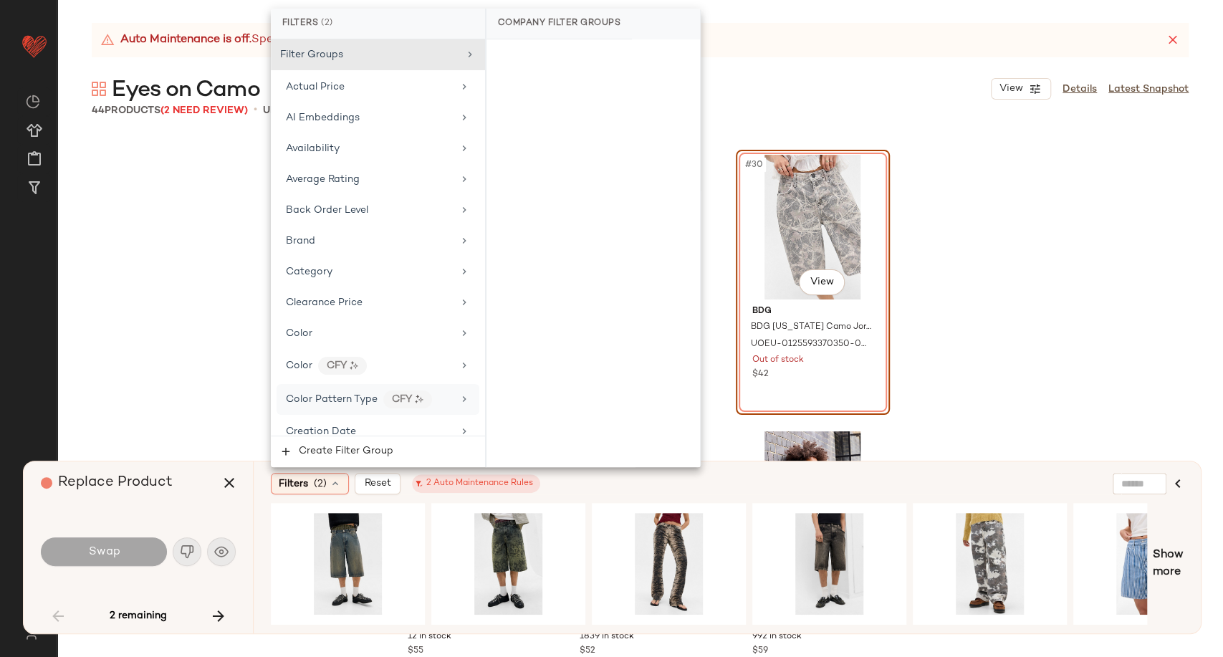
click at [342, 394] on span "Color Pattern Type" at bounding box center [332, 399] width 92 height 11
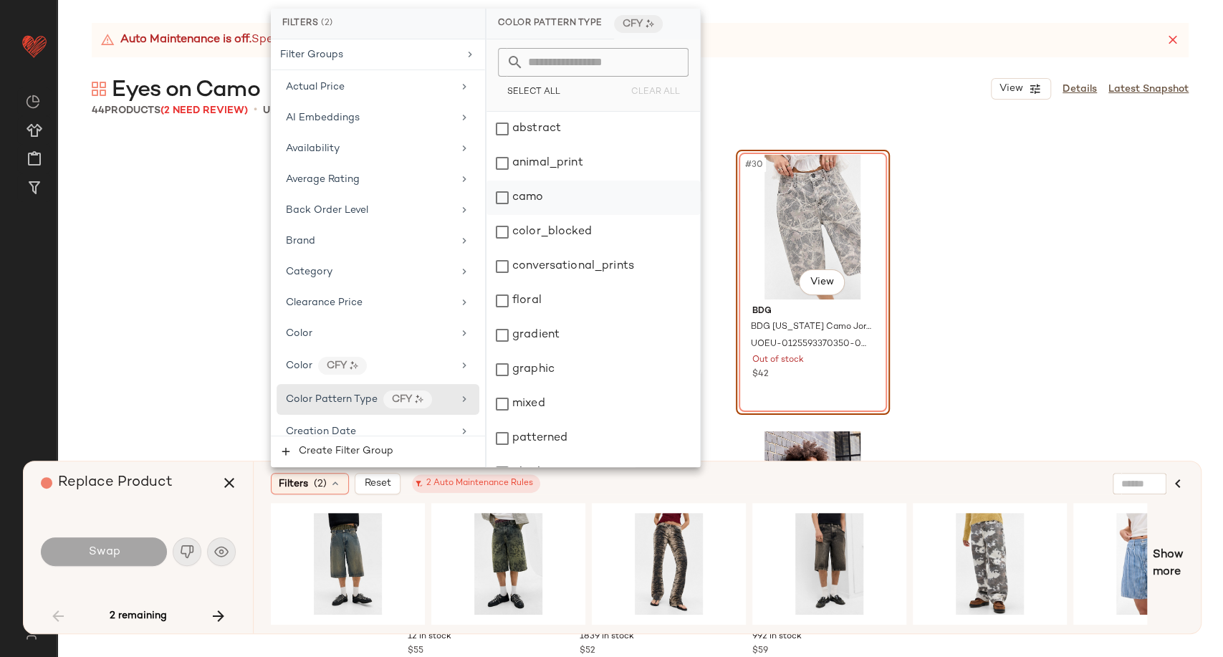
click at [532, 193] on div "camo" at bounding box center [594, 198] width 214 height 34
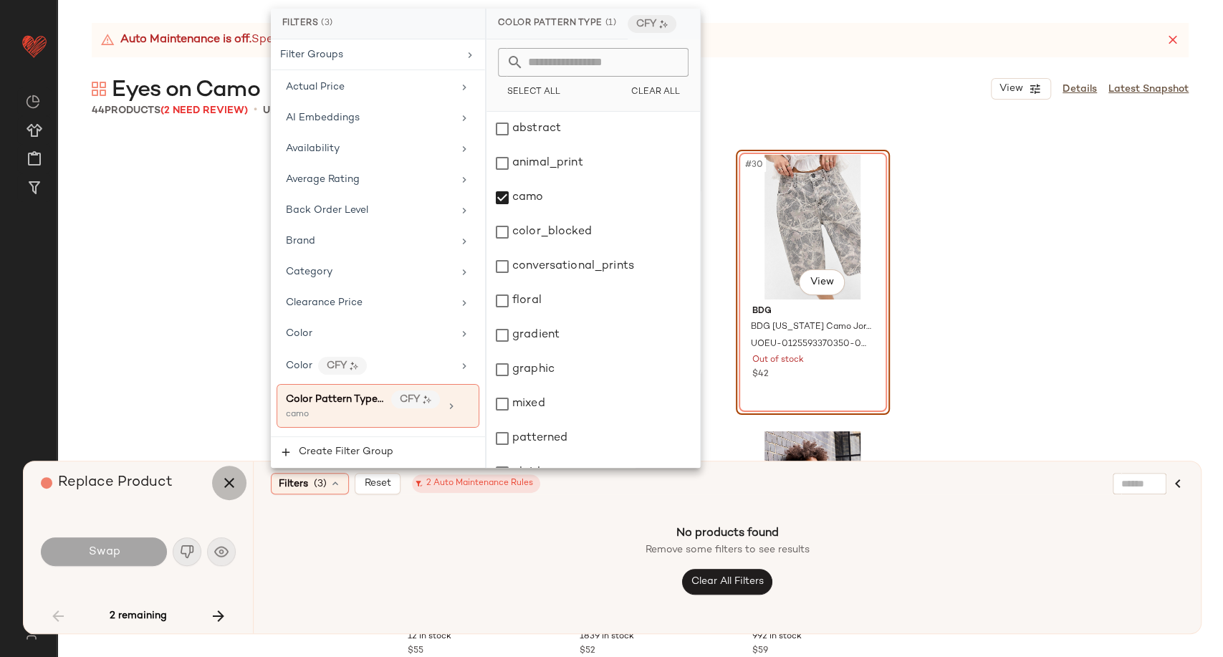
click at [235, 486] on icon "button" at bounding box center [229, 482] width 17 height 17
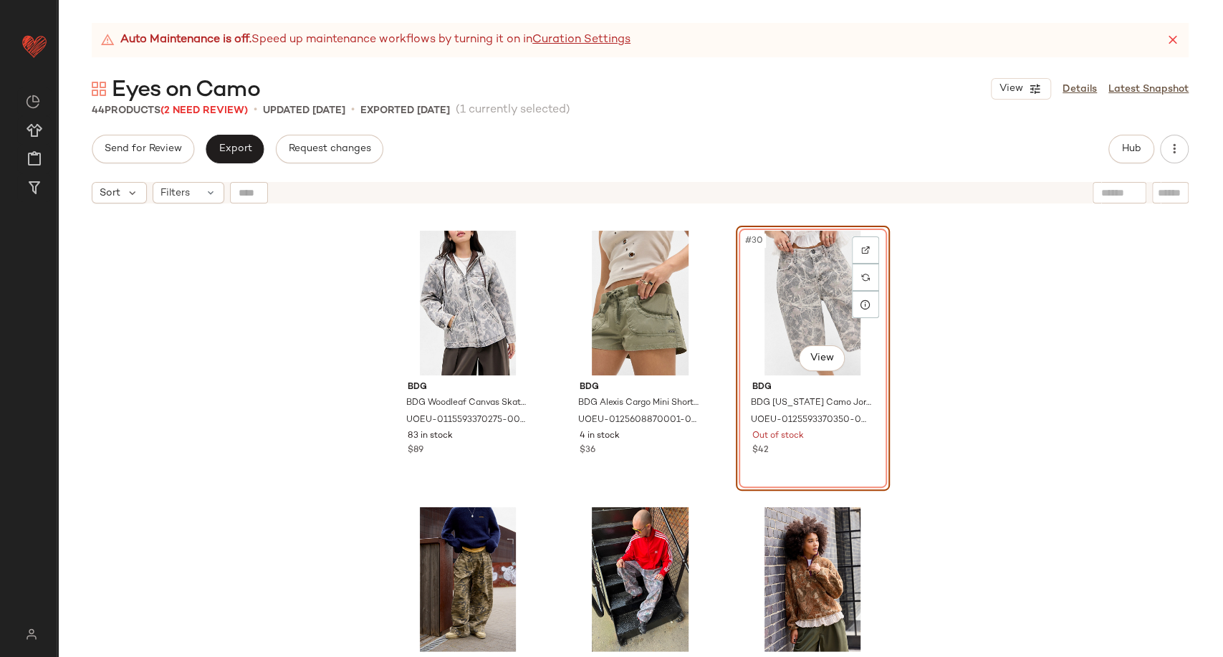
click at [793, 305] on div "#30 View" at bounding box center [813, 303] width 144 height 145
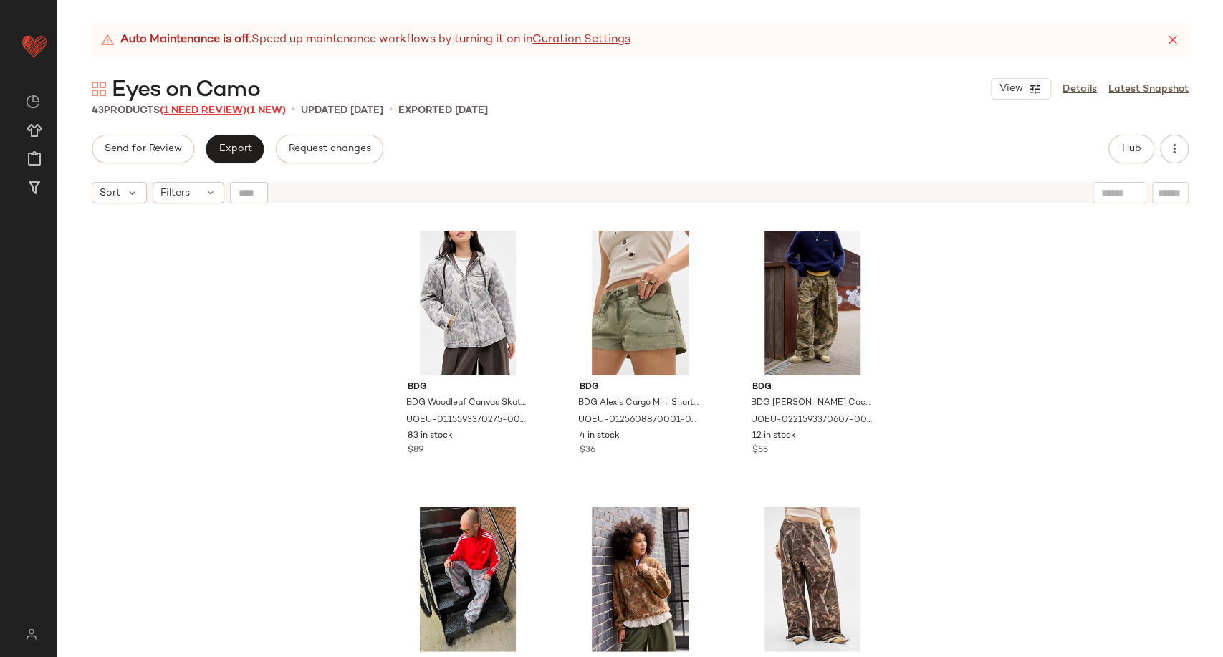
click at [200, 105] on span "(1 Need Review)" at bounding box center [203, 110] width 87 height 11
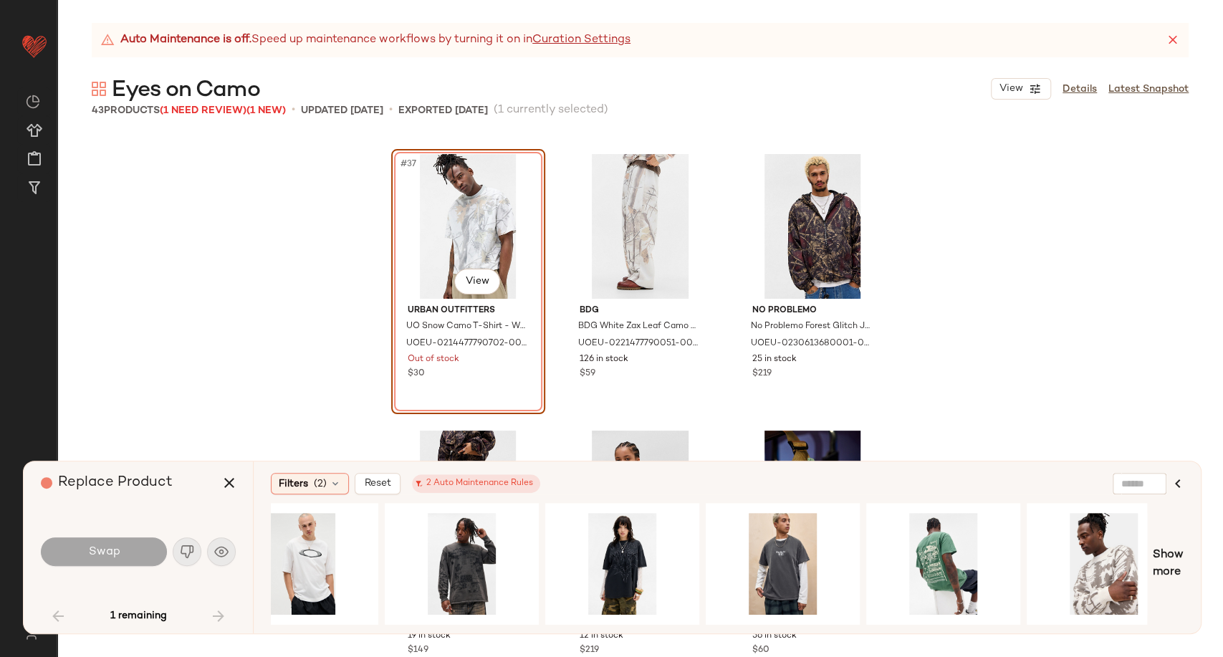
scroll to position [0, 1684]
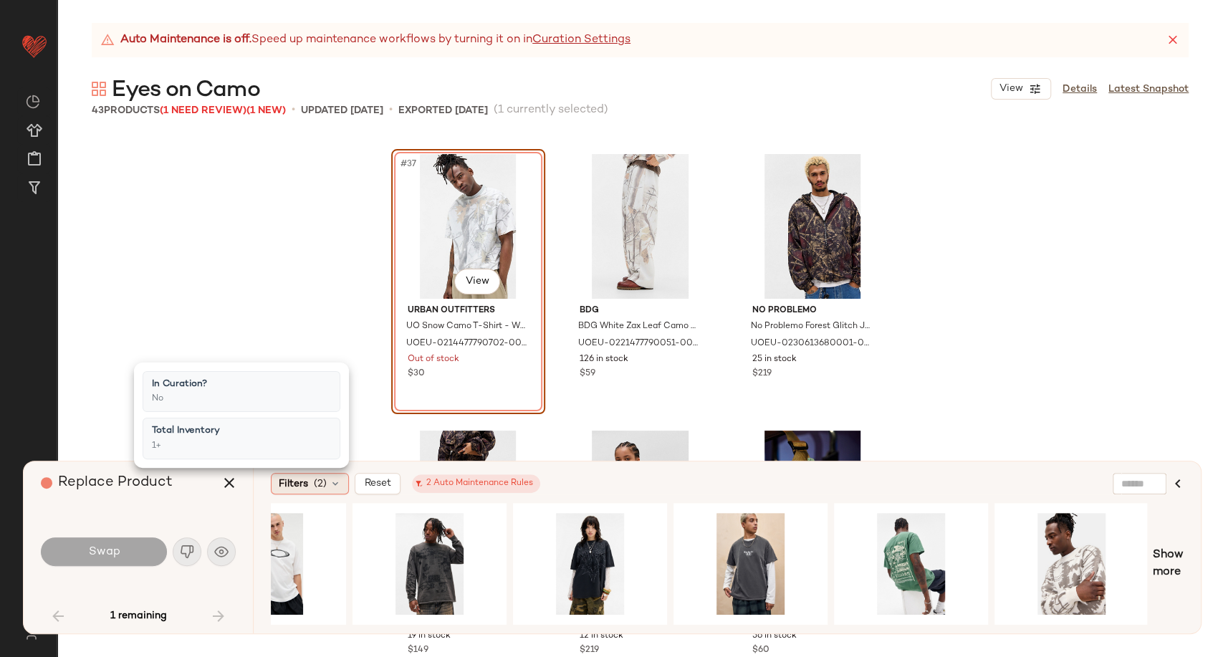
click at [335, 486] on icon at bounding box center [335, 483] width 11 height 11
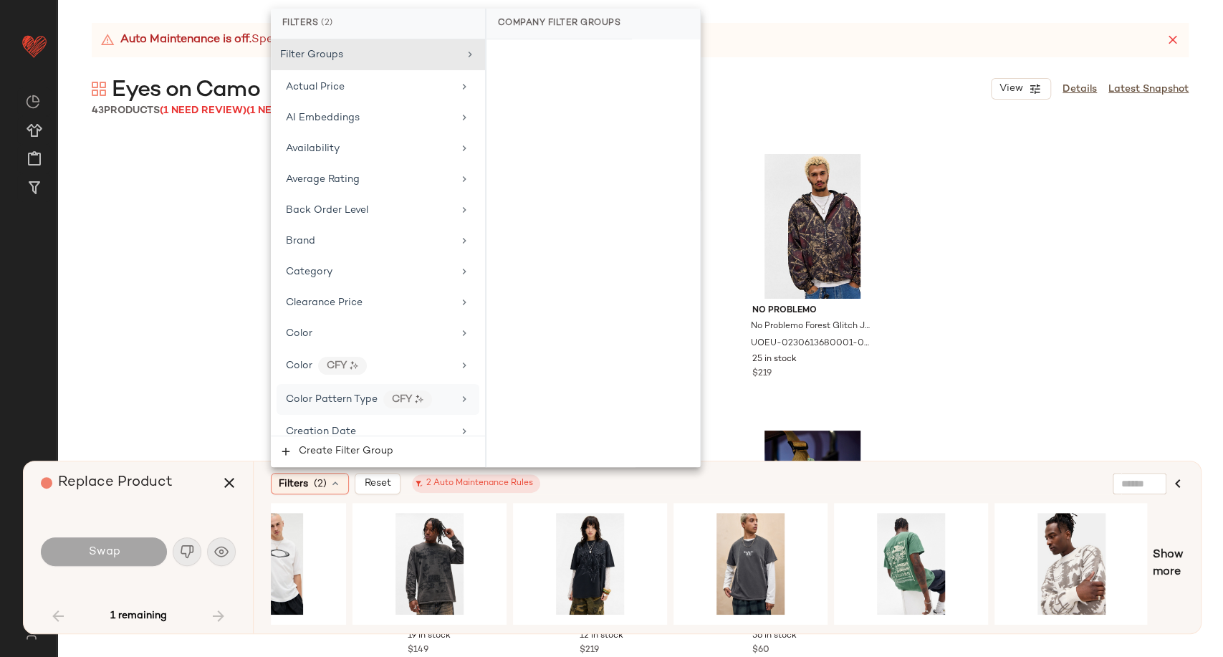
click at [353, 399] on span "Color Pattern Type" at bounding box center [332, 399] width 92 height 11
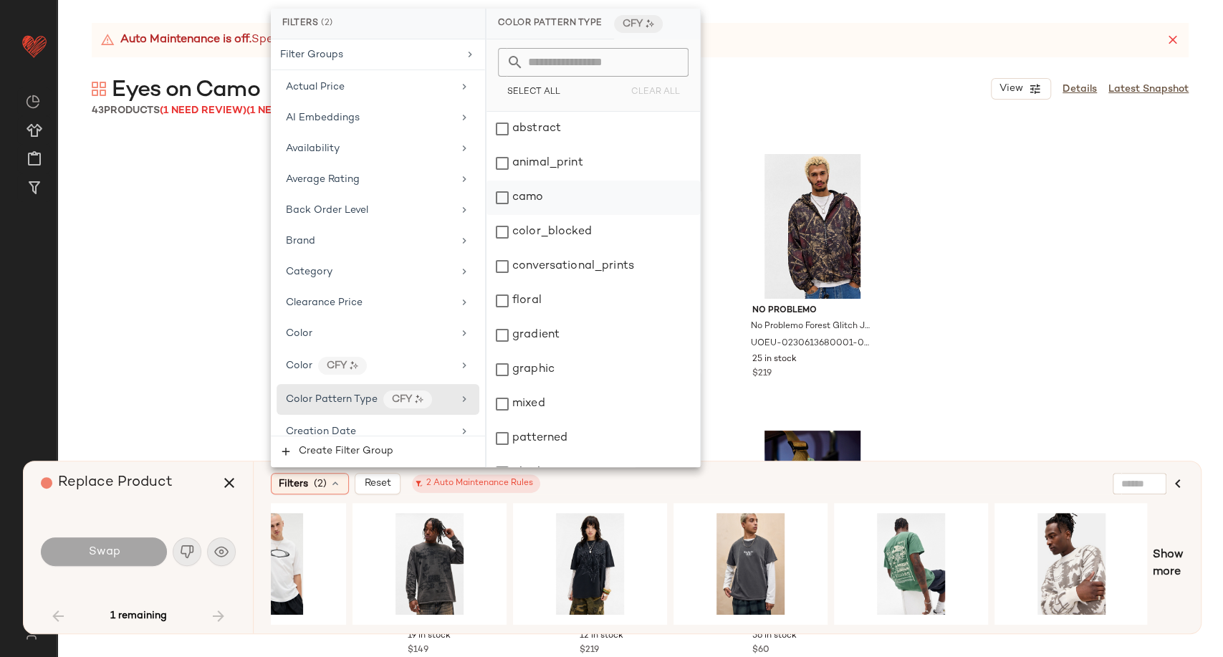
click at [525, 201] on div "camo" at bounding box center [594, 198] width 214 height 34
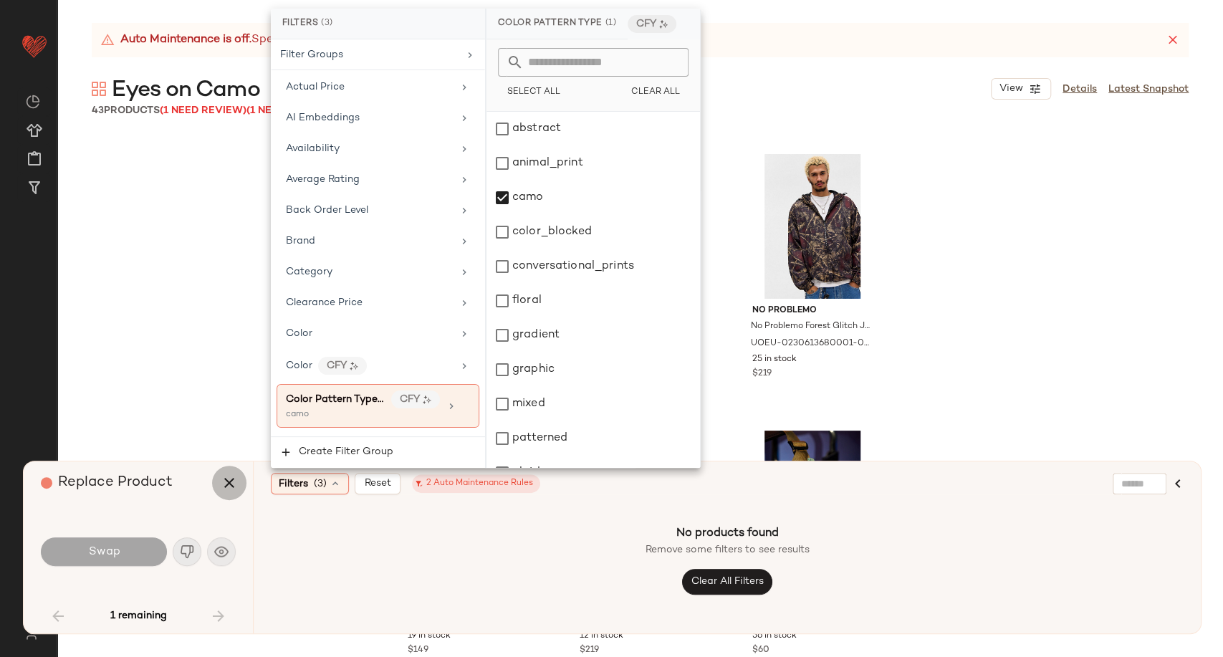
click at [231, 484] on icon "button" at bounding box center [229, 482] width 17 height 17
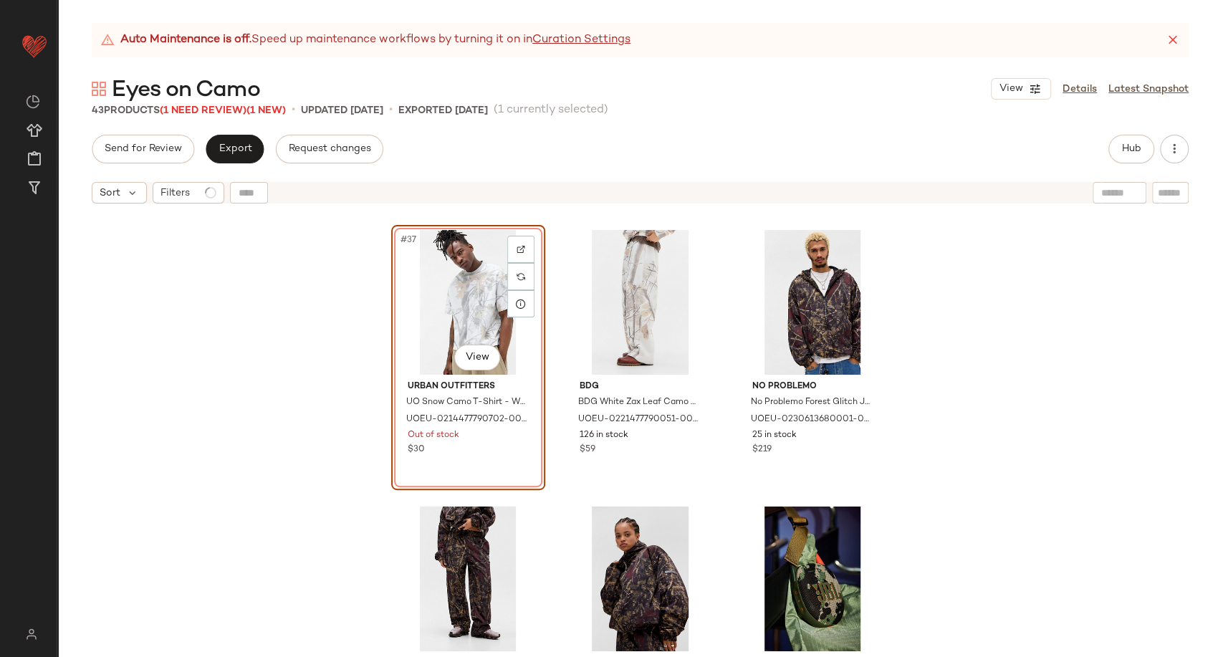
click at [431, 321] on div "#37 View" at bounding box center [468, 302] width 144 height 145
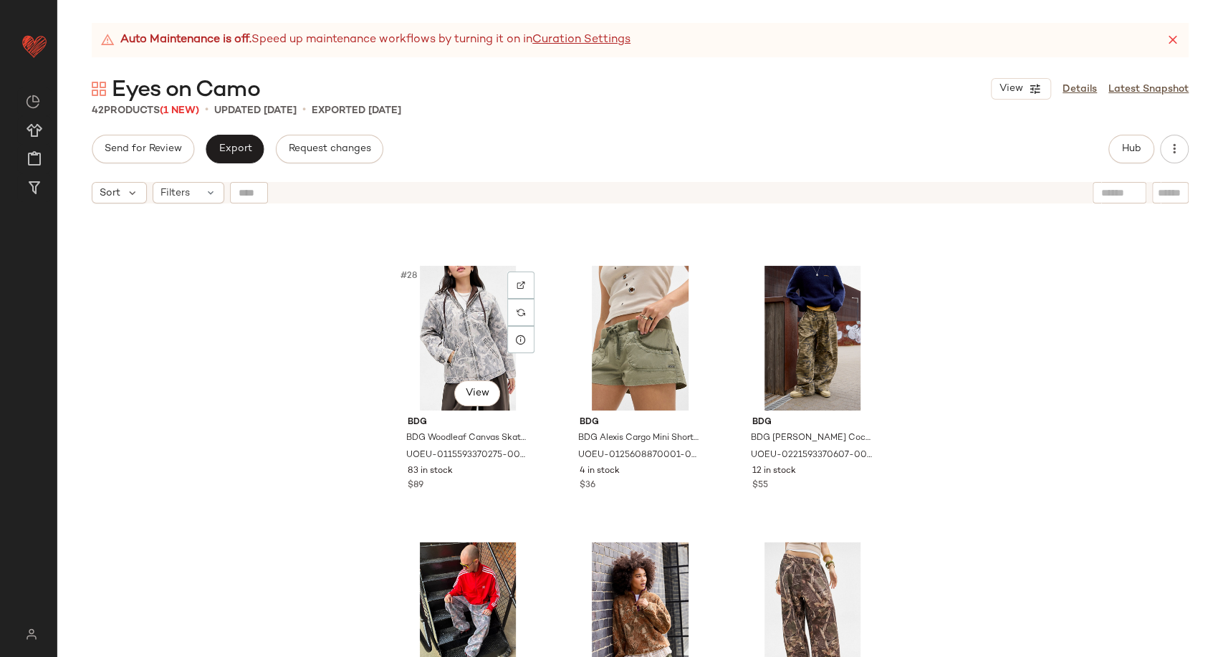
scroll to position [2443, 0]
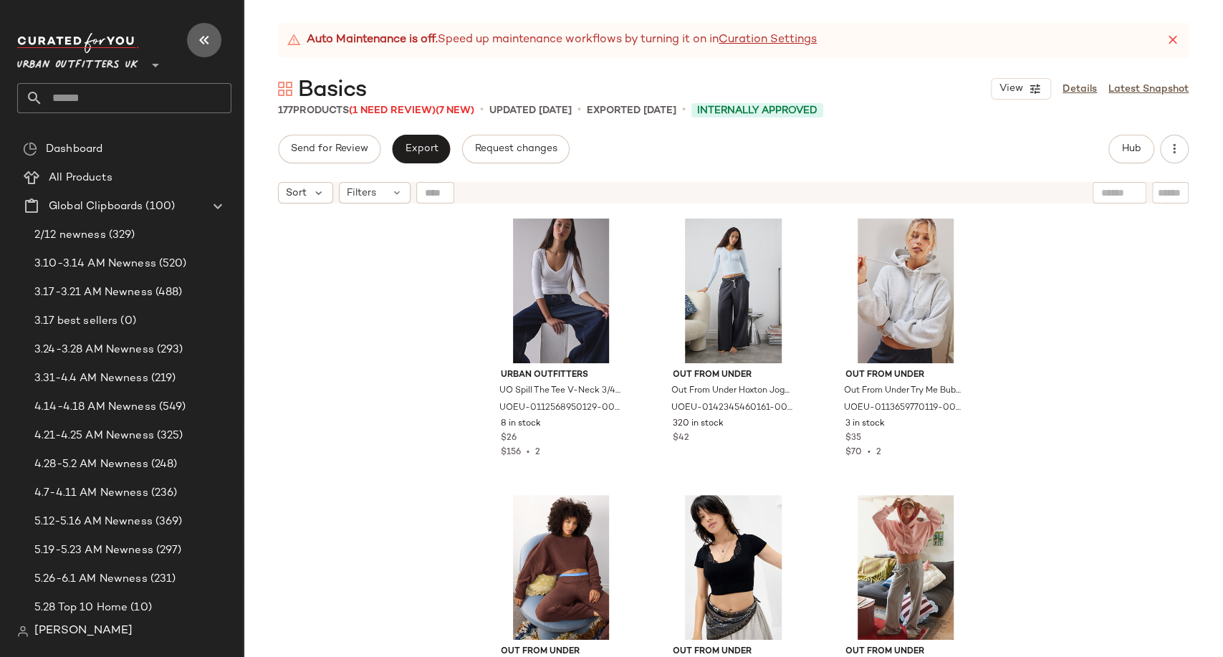
click at [203, 39] on icon "button" at bounding box center [204, 40] width 17 height 17
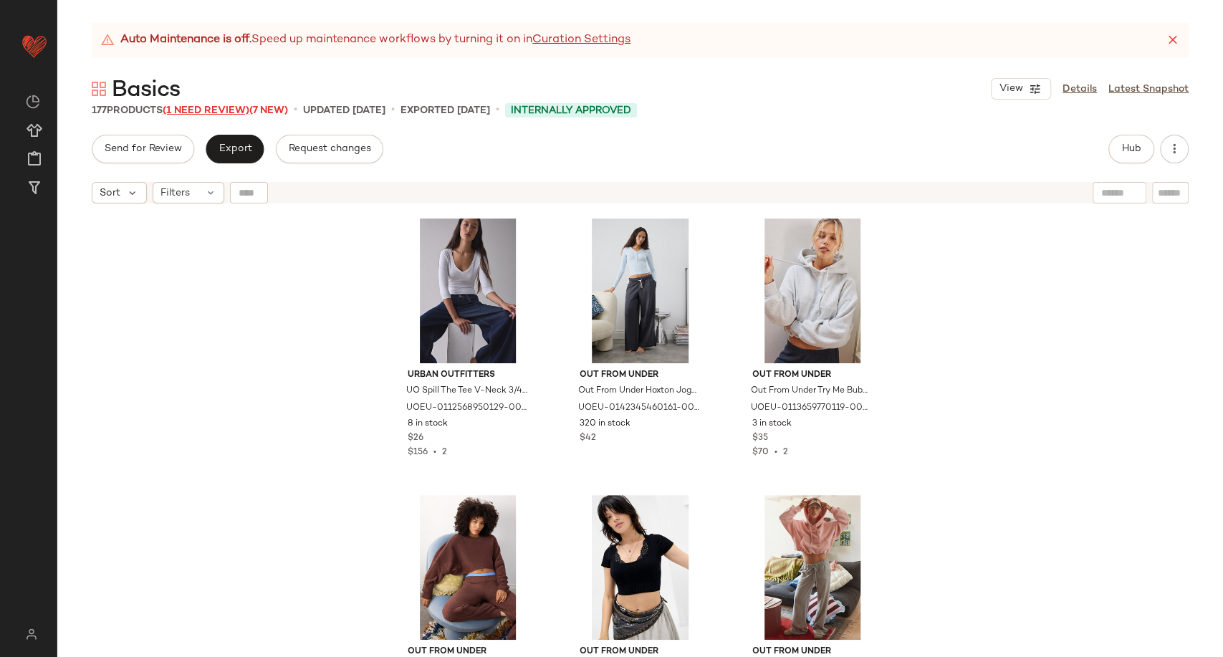
click at [241, 112] on span "(1 Need Review)" at bounding box center [206, 110] width 87 height 11
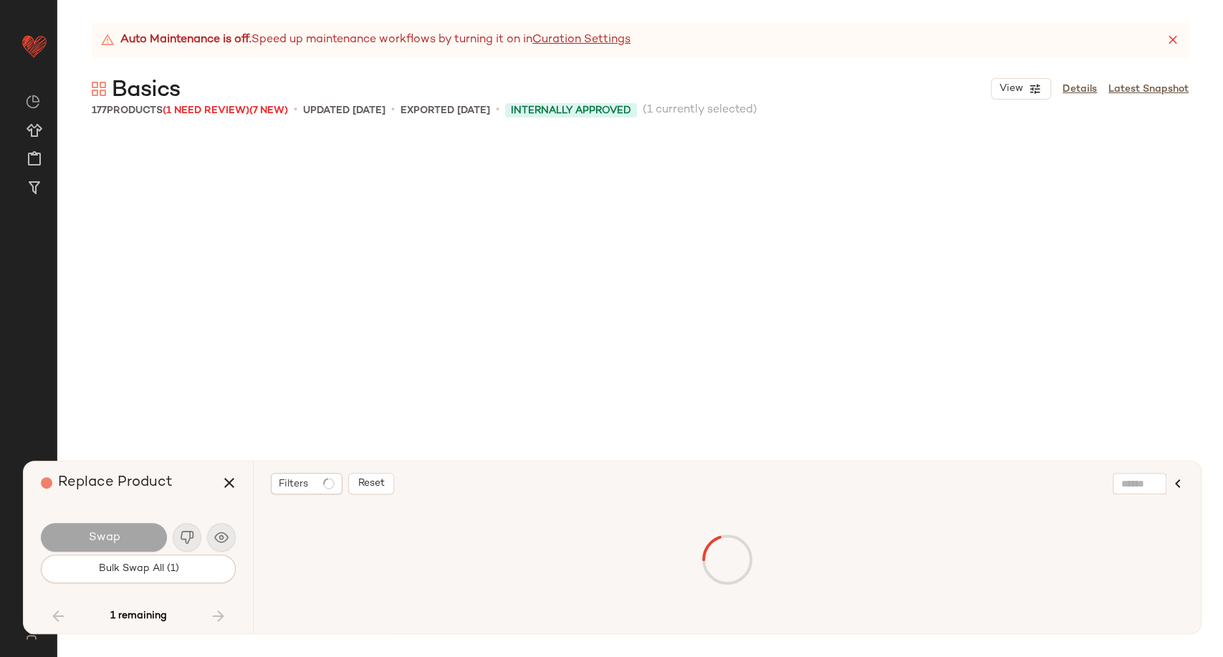
scroll to position [15212, 0]
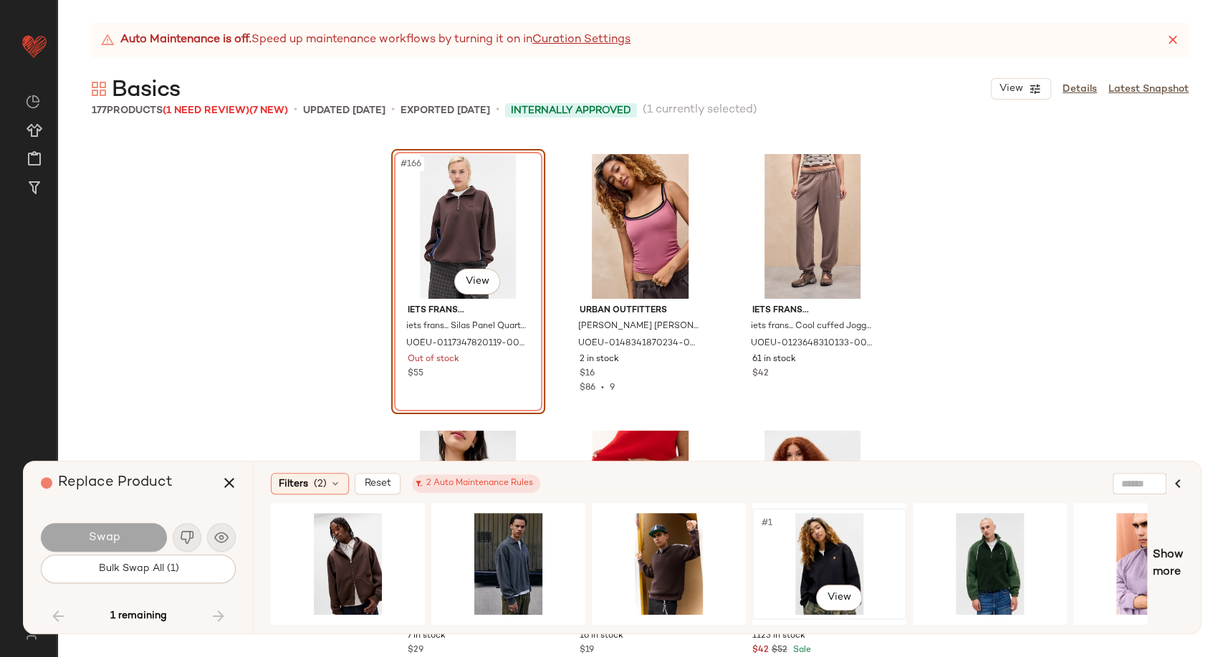
click at [820, 560] on div "#1 View" at bounding box center [829, 564] width 144 height 102
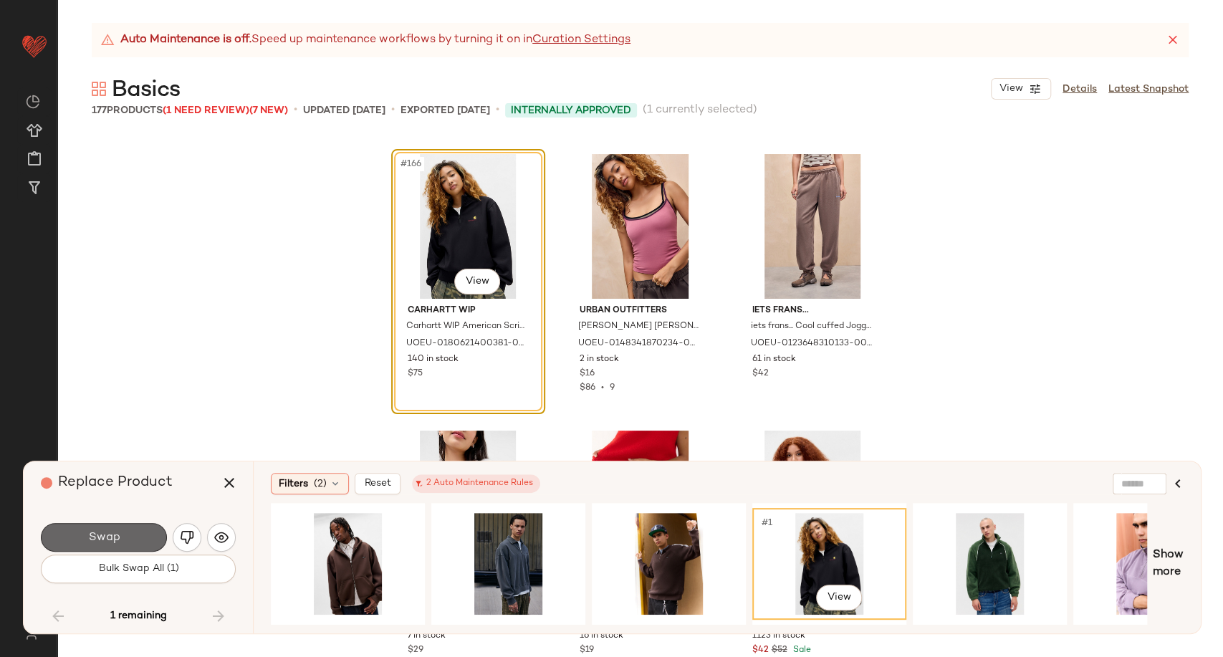
click at [123, 540] on button "Swap" at bounding box center [104, 537] width 126 height 29
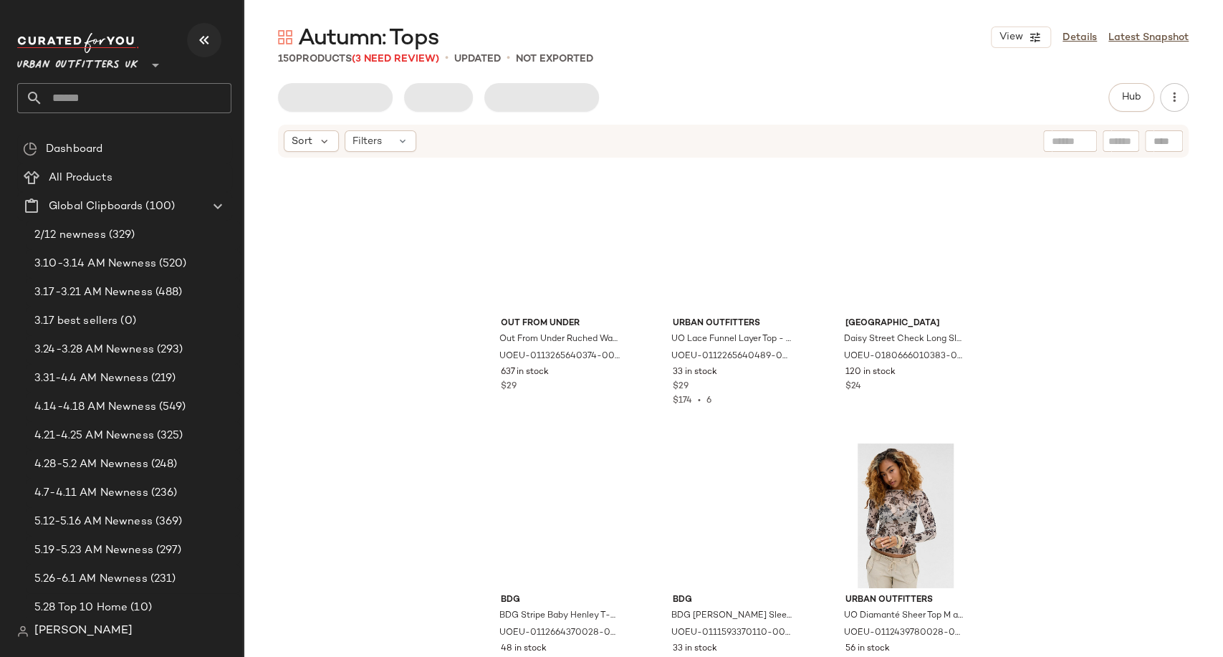
click at [206, 44] on icon "button" at bounding box center [204, 40] width 17 height 17
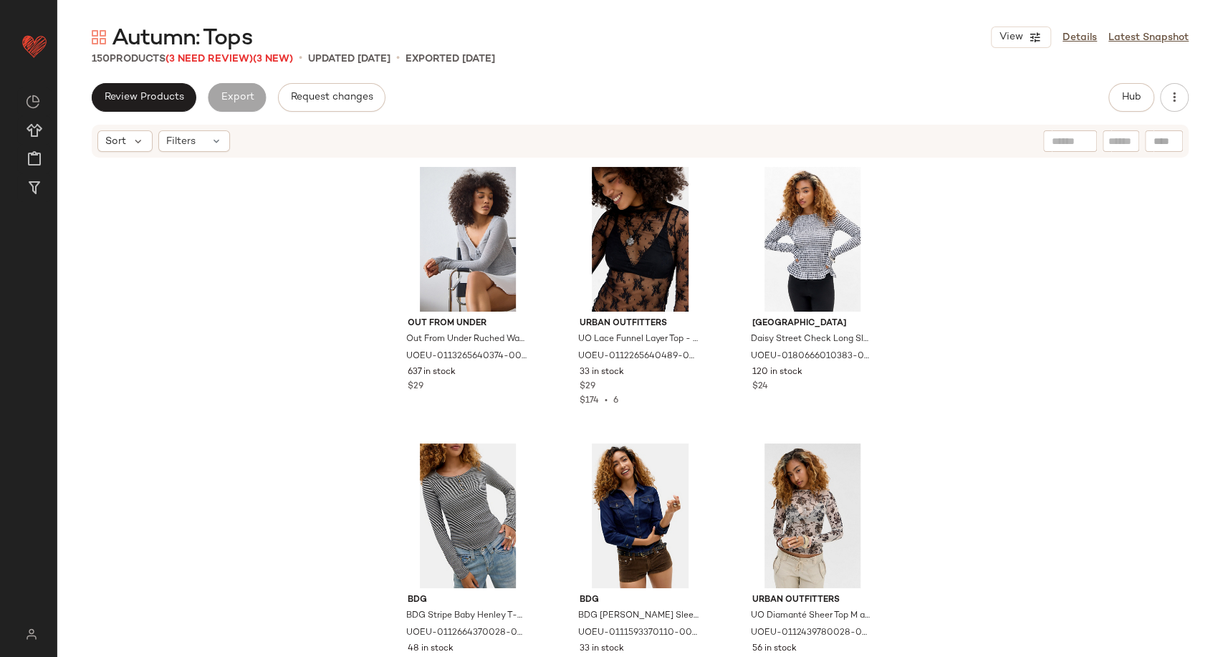
click at [236, 64] on span "(3 Need Review)" at bounding box center [209, 59] width 87 height 11
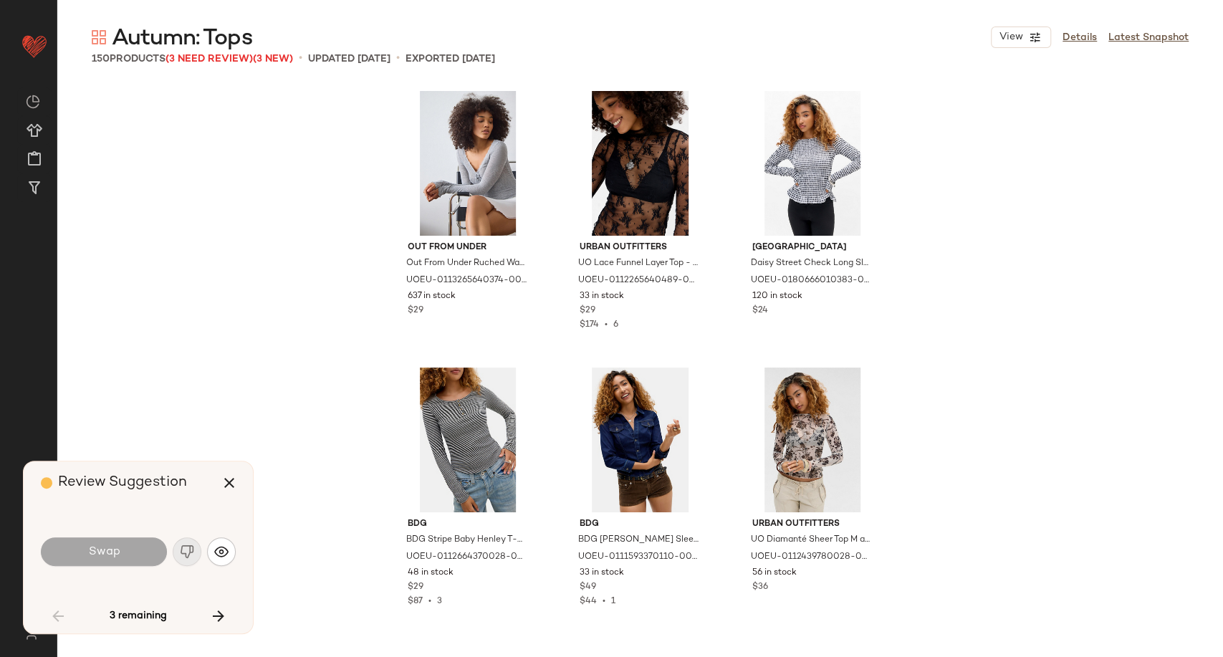
scroll to position [3042, 0]
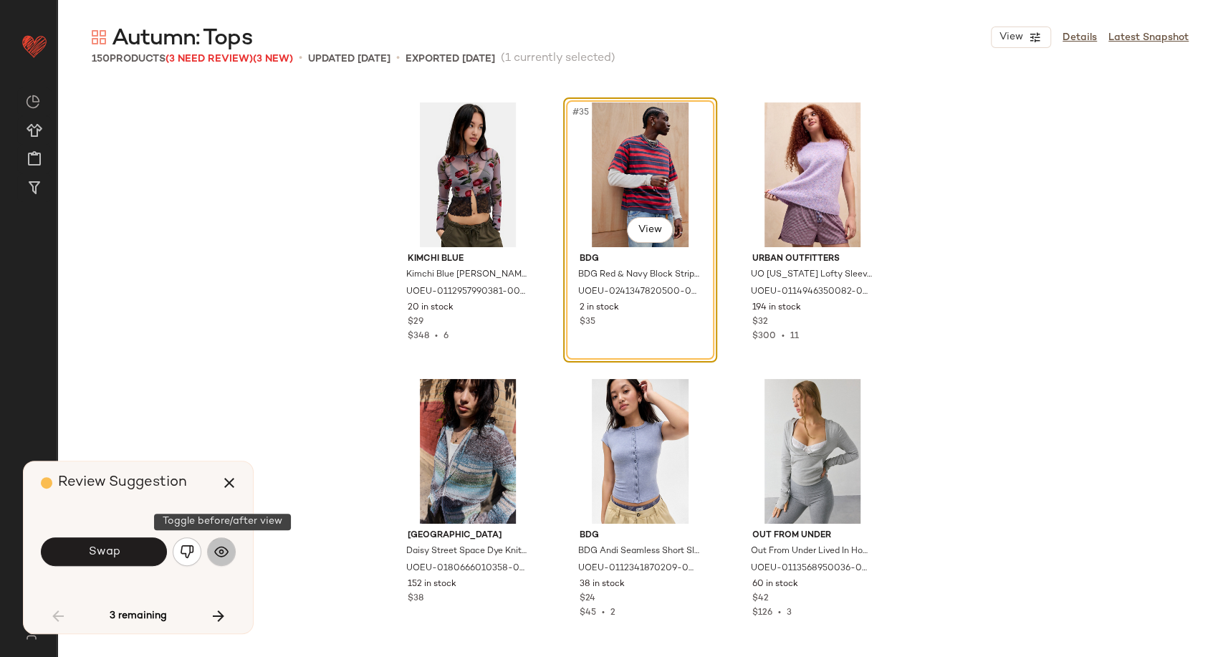
click at [221, 547] on img "button" at bounding box center [221, 552] width 14 height 14
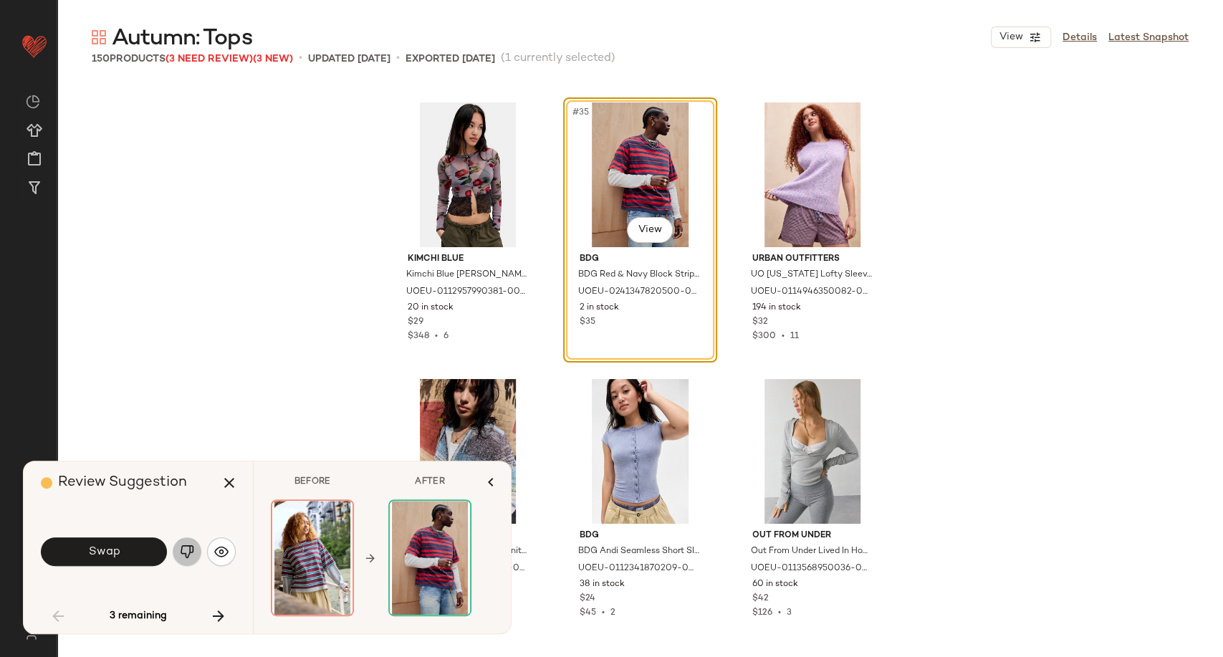
click at [186, 550] on img "button" at bounding box center [187, 552] width 14 height 14
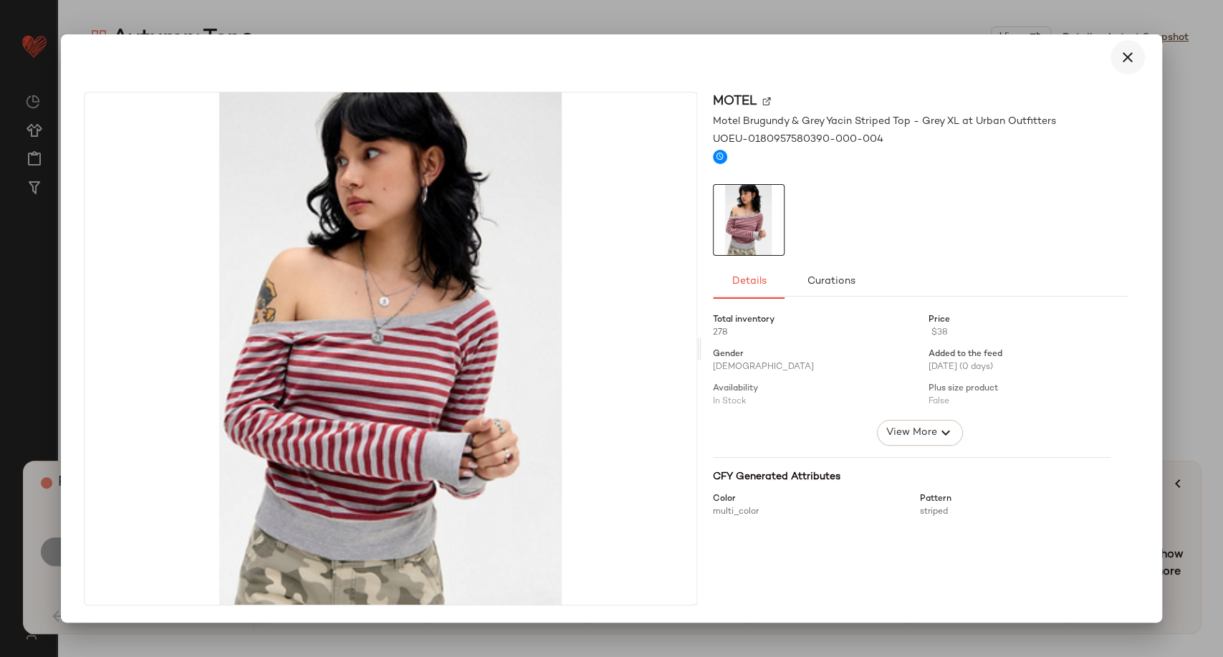
click at [1128, 60] on icon "button" at bounding box center [1127, 57] width 17 height 17
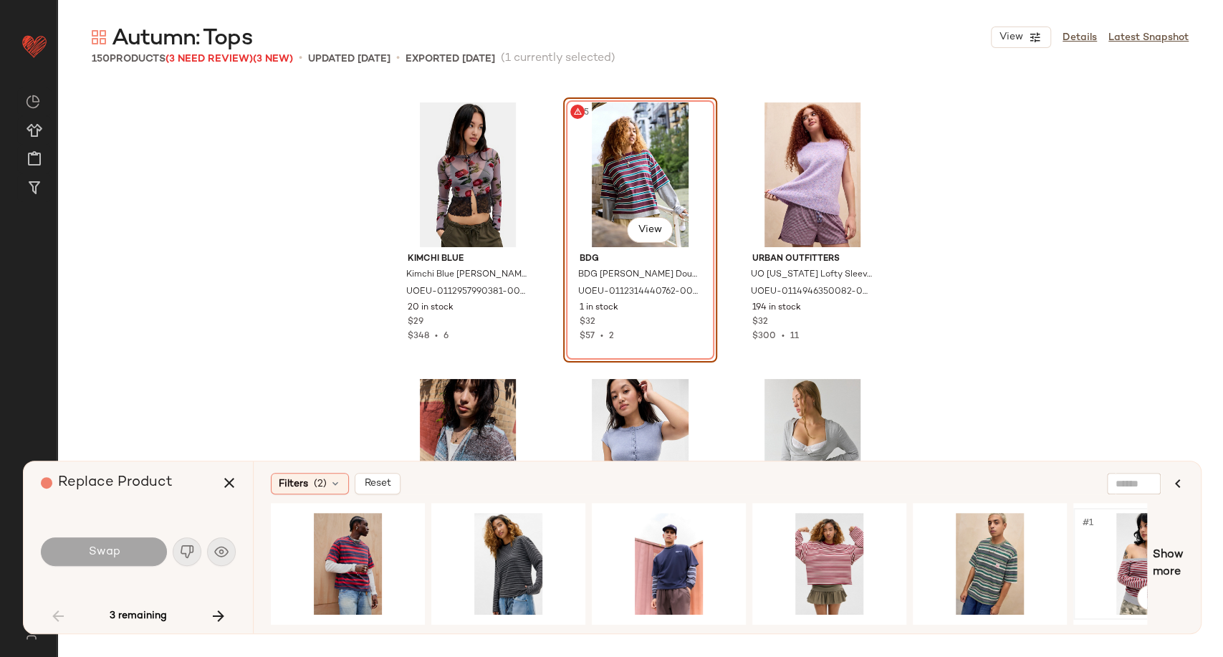
click at [1124, 549] on div "#1 View" at bounding box center [1150, 564] width 144 height 102
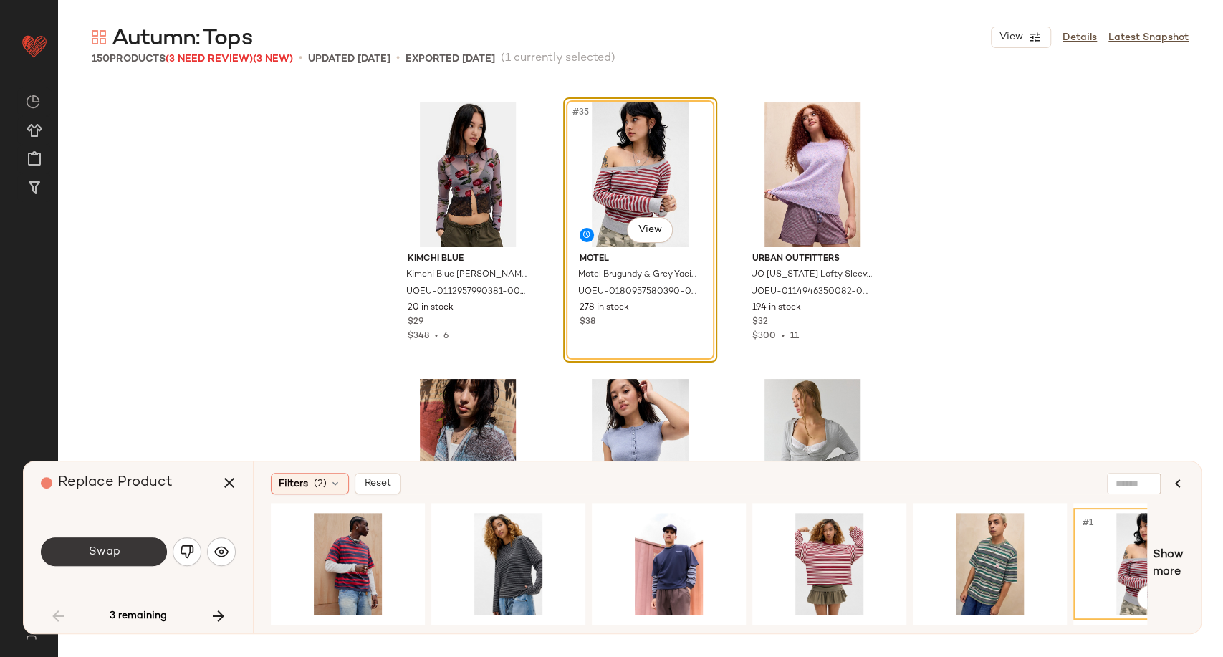
click at [126, 547] on button "Swap" at bounding box center [104, 551] width 126 height 29
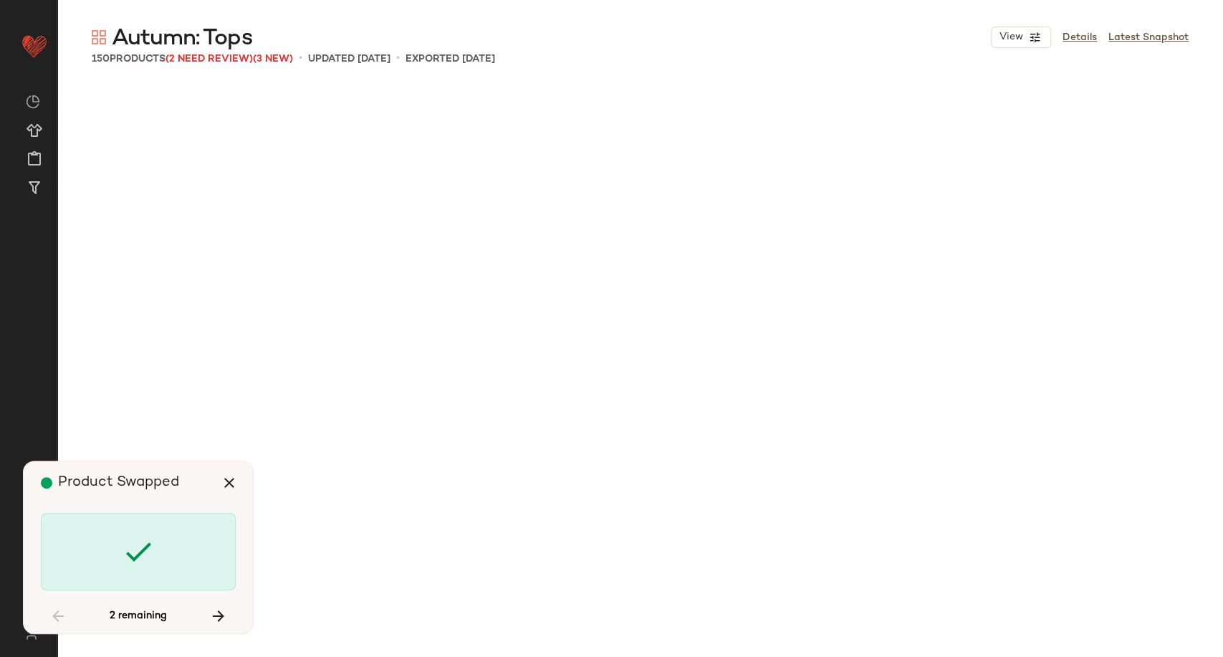
scroll to position [6361, 0]
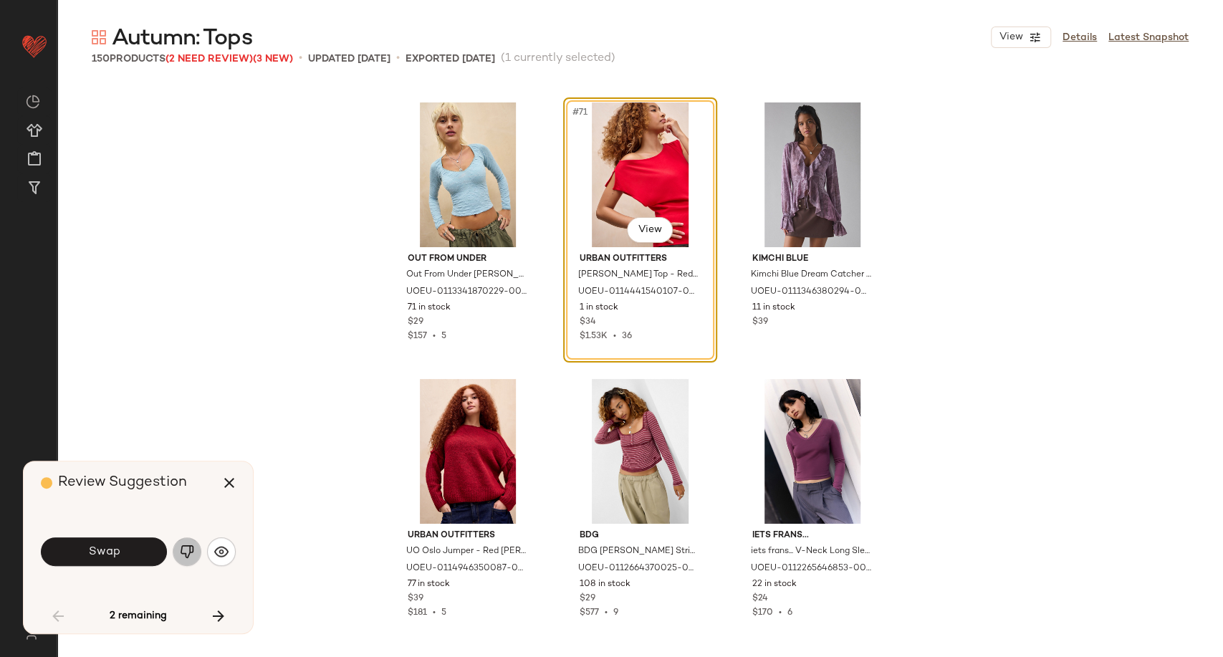
click at [191, 551] on img "button" at bounding box center [187, 552] width 14 height 14
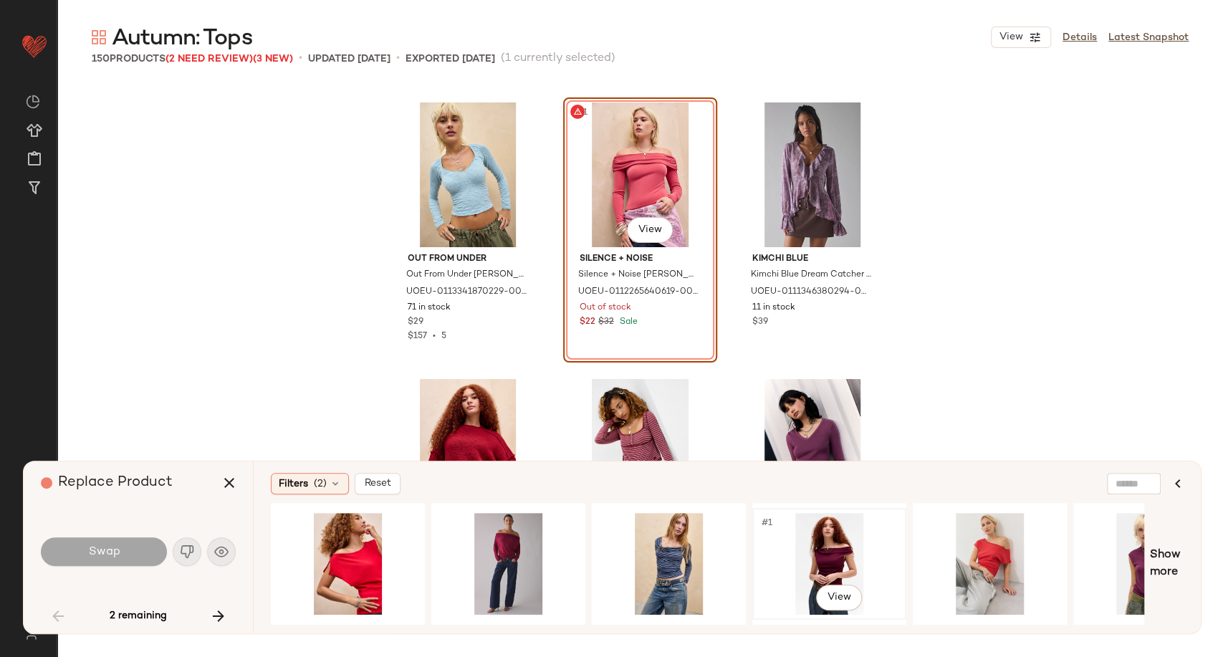
click at [840, 563] on div "#1 View" at bounding box center [829, 564] width 144 height 102
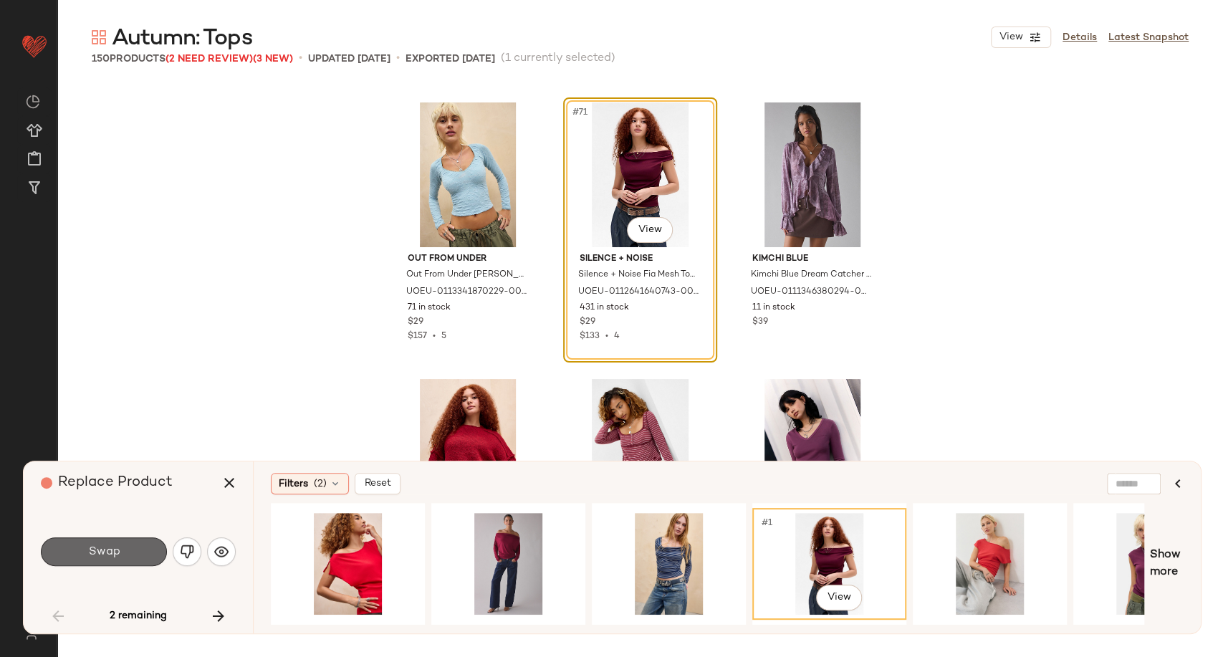
click at [68, 554] on button "Swap" at bounding box center [104, 551] width 126 height 29
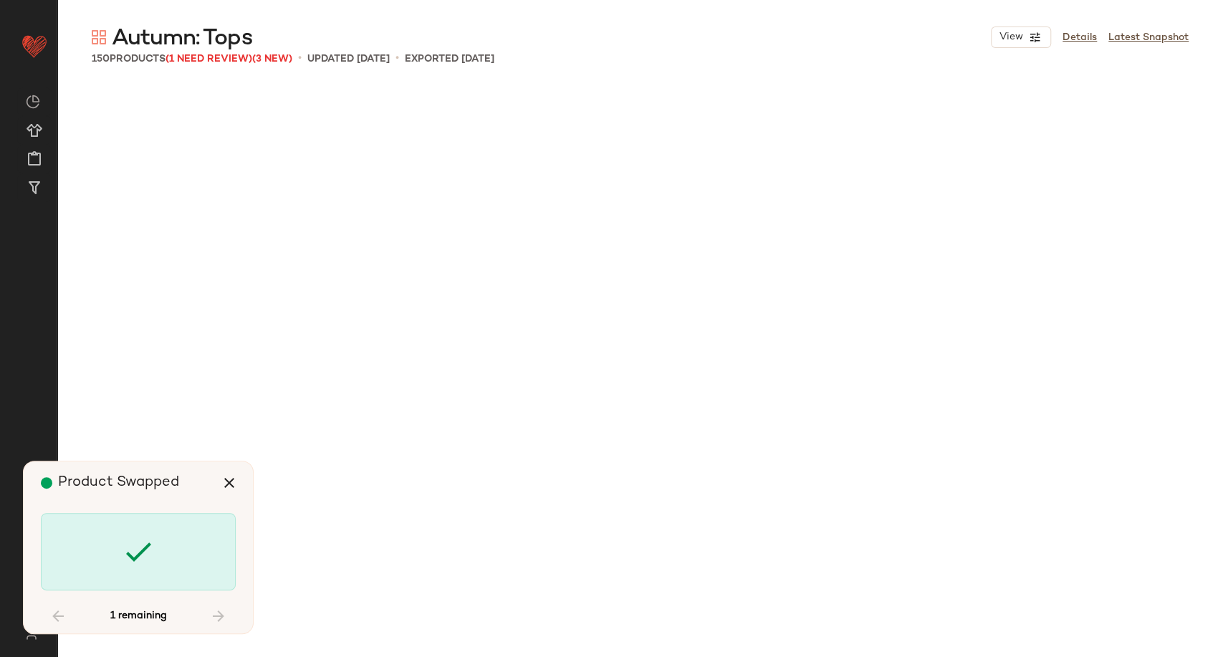
scroll to position [11063, 0]
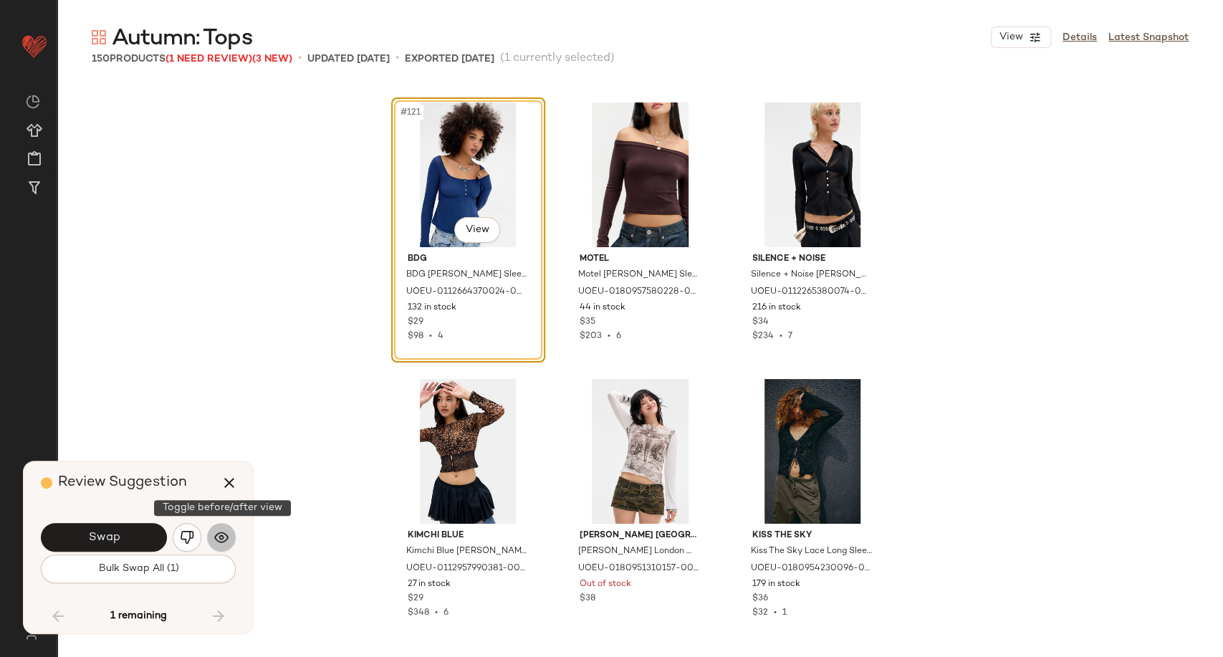
click at [224, 542] on img "button" at bounding box center [221, 537] width 14 height 14
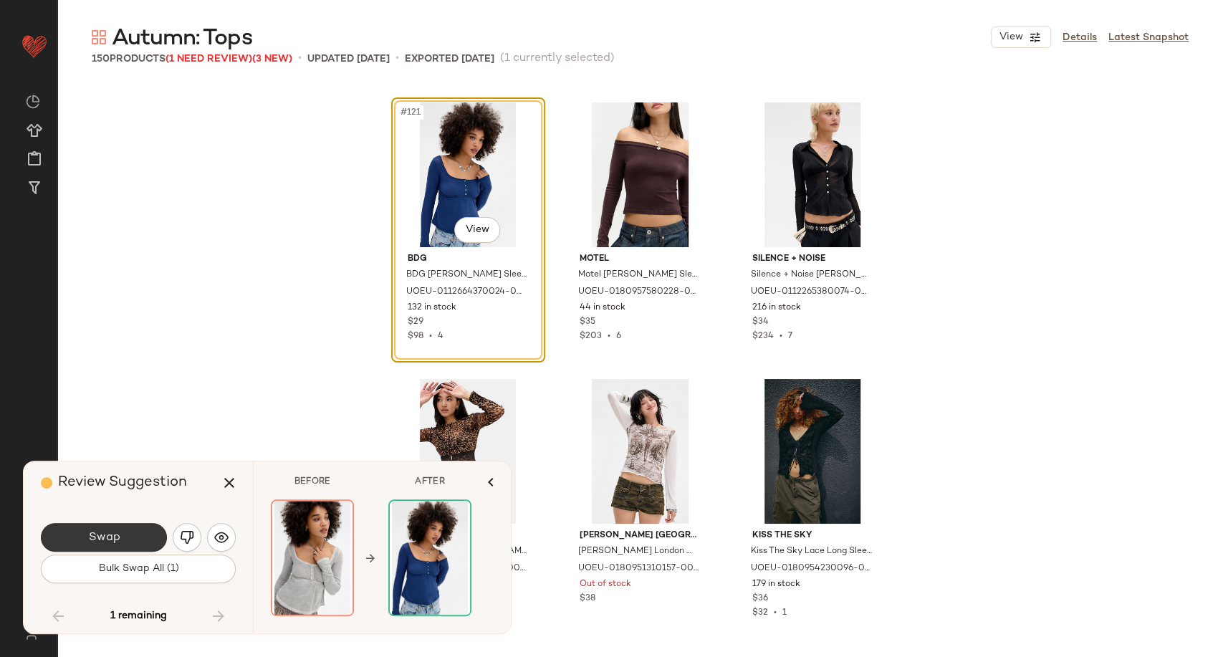
click at [139, 536] on button "Swap" at bounding box center [104, 537] width 126 height 29
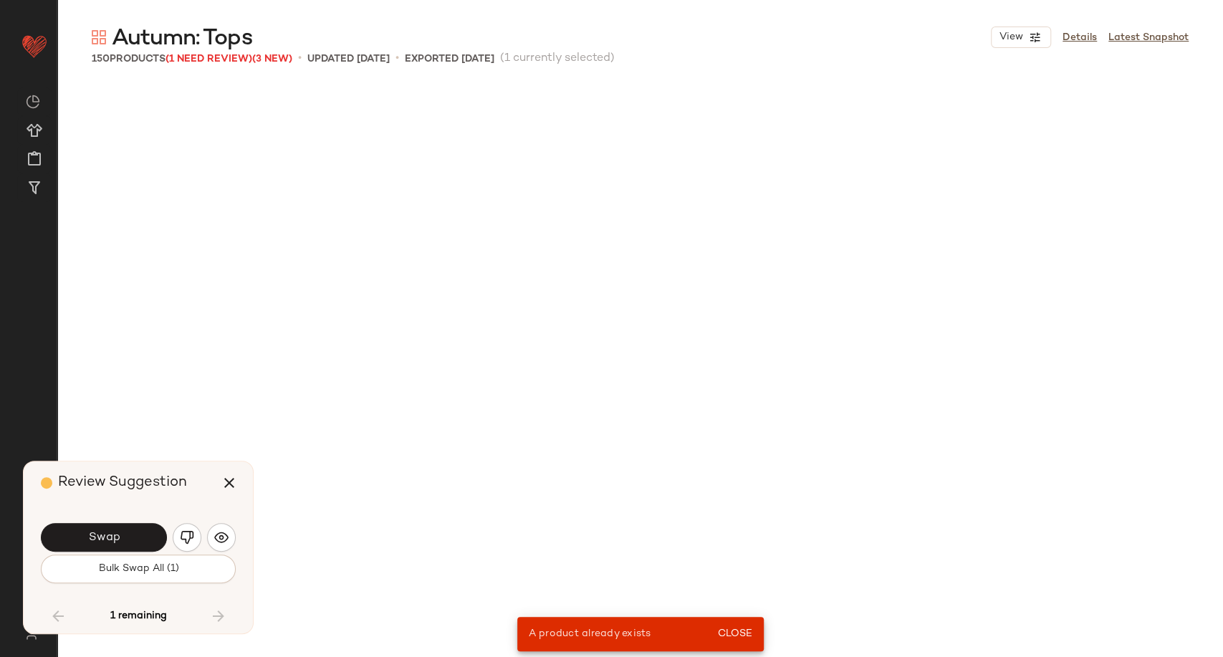
scroll to position [1106, 0]
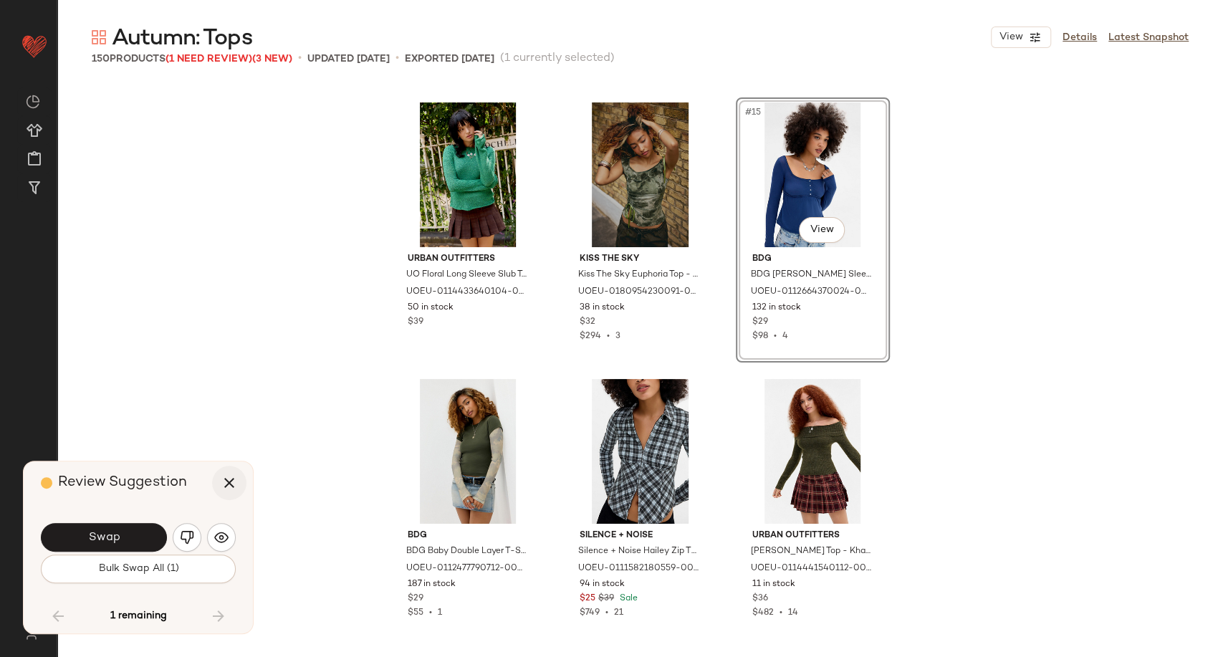
click at [224, 482] on icon "button" at bounding box center [229, 482] width 17 height 17
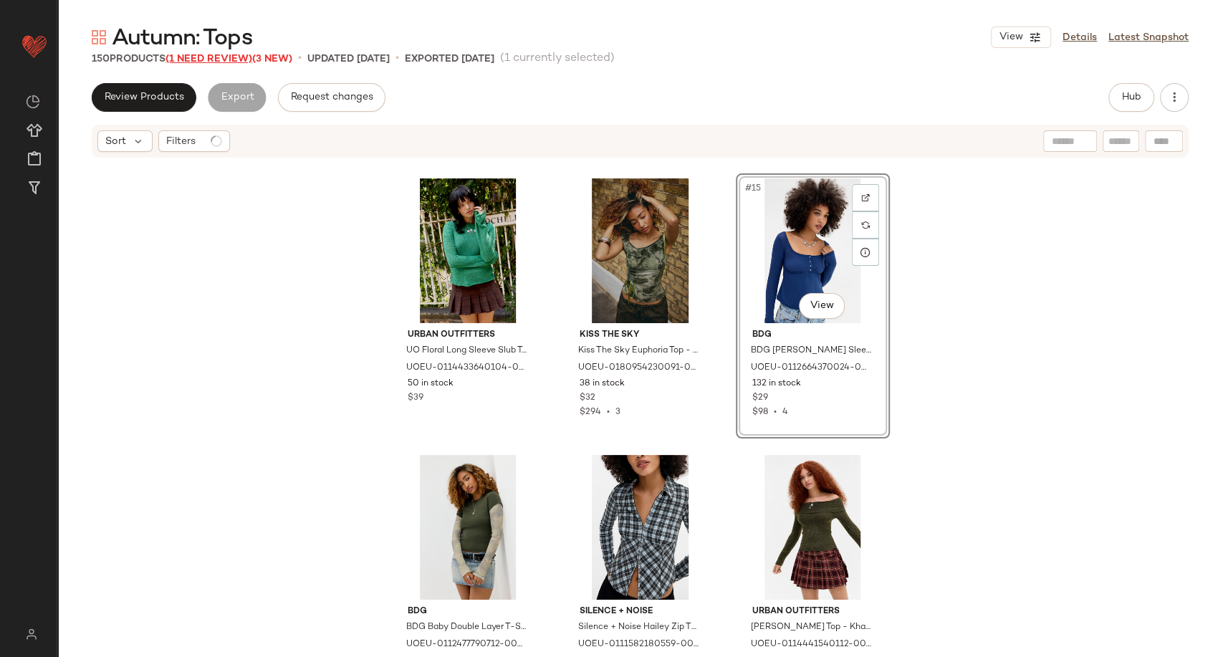
click at [242, 54] on span "(1 Need Review)" at bounding box center [209, 59] width 87 height 11
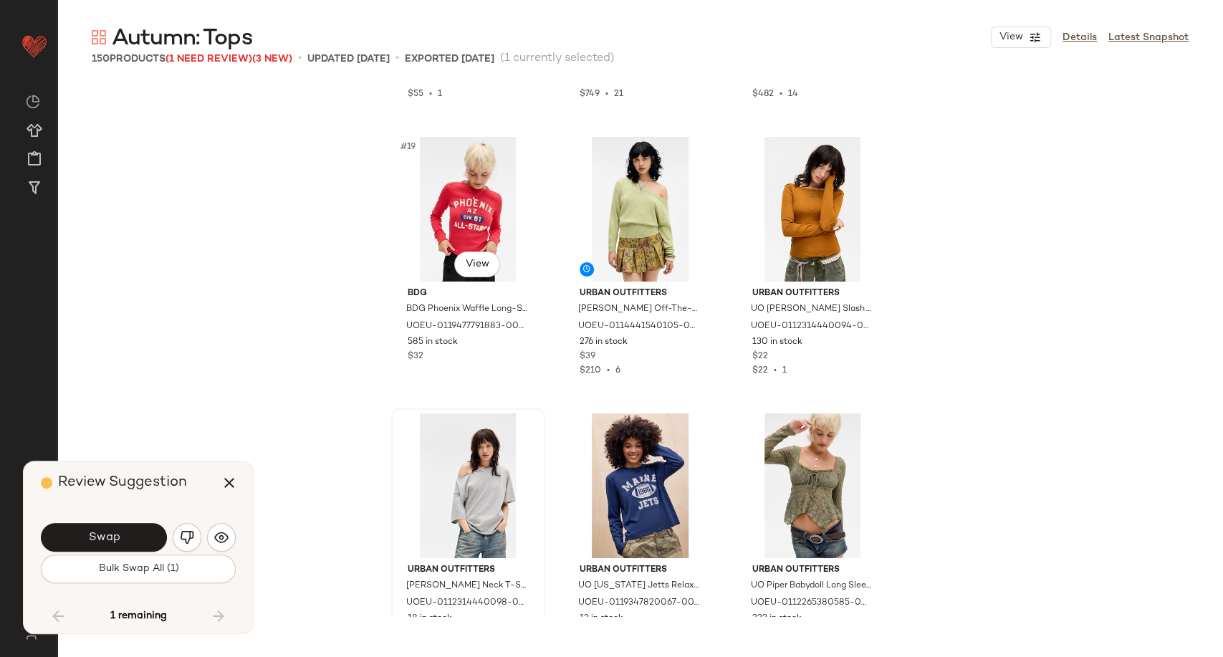
scroll to position [1424, 0]
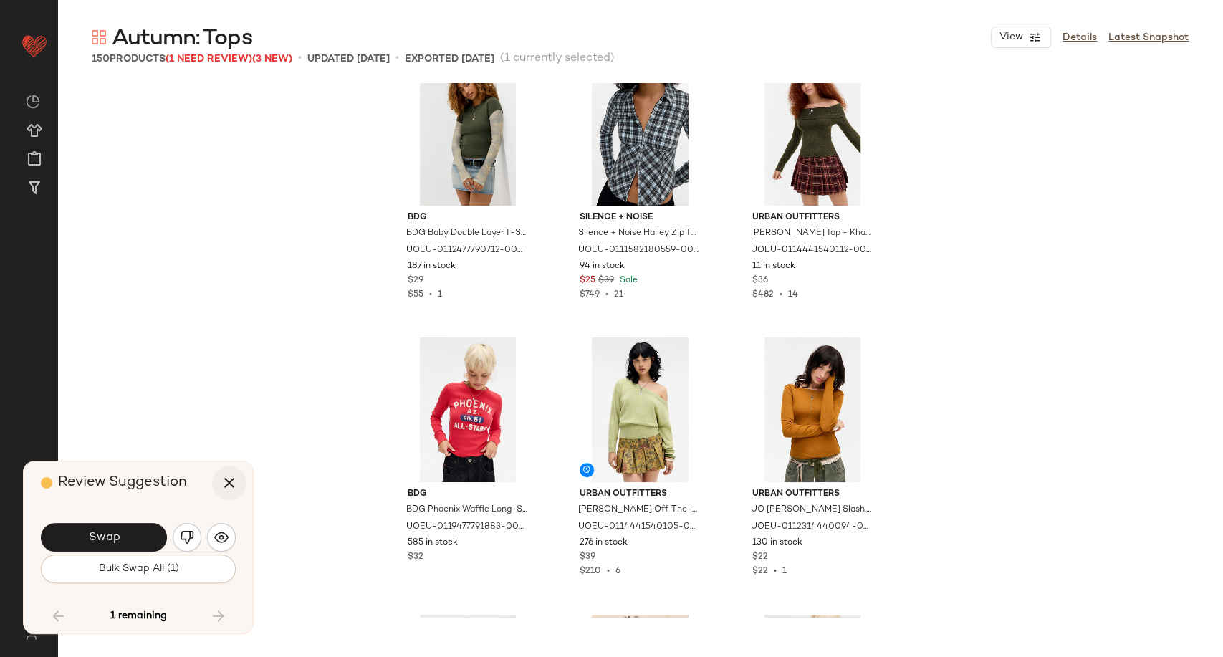
click at [228, 482] on icon "button" at bounding box center [229, 482] width 17 height 17
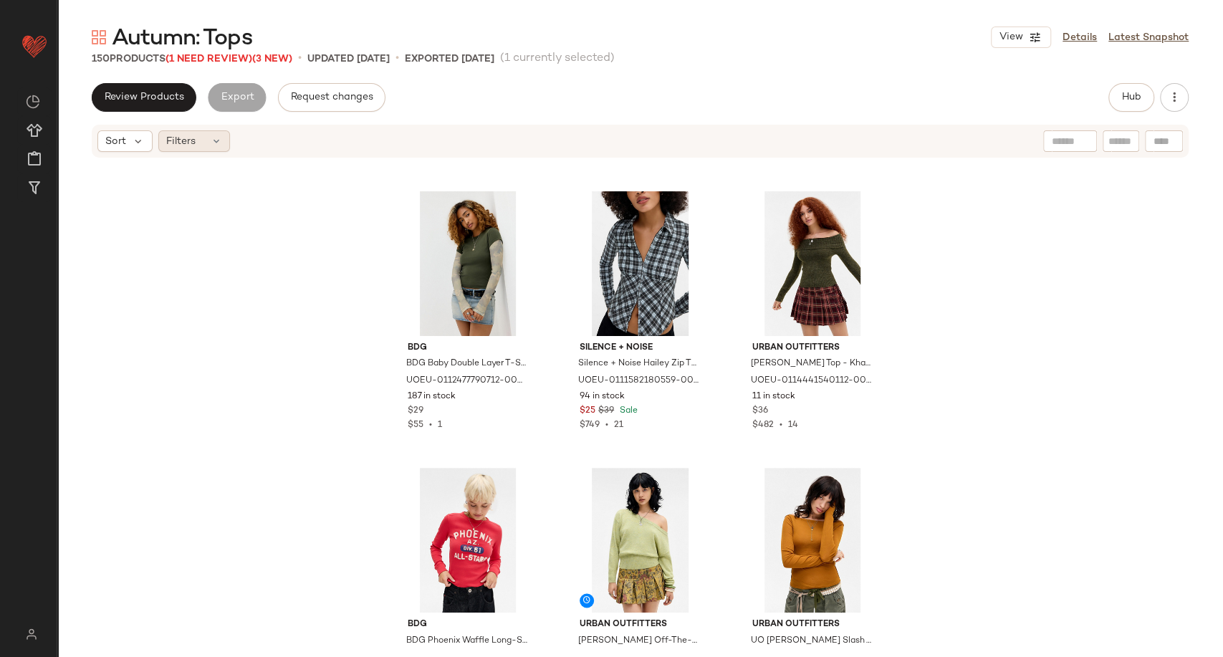
scroll to position [1345, 0]
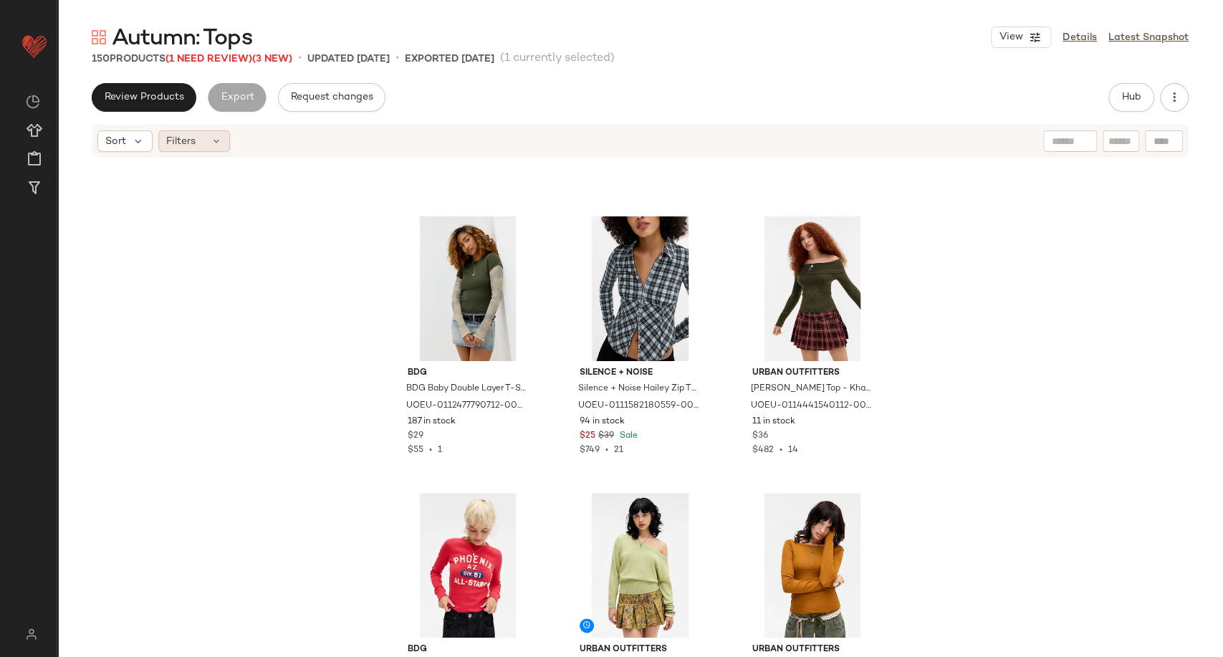
click at [189, 142] on span "Filters" at bounding box center [180, 141] width 29 height 15
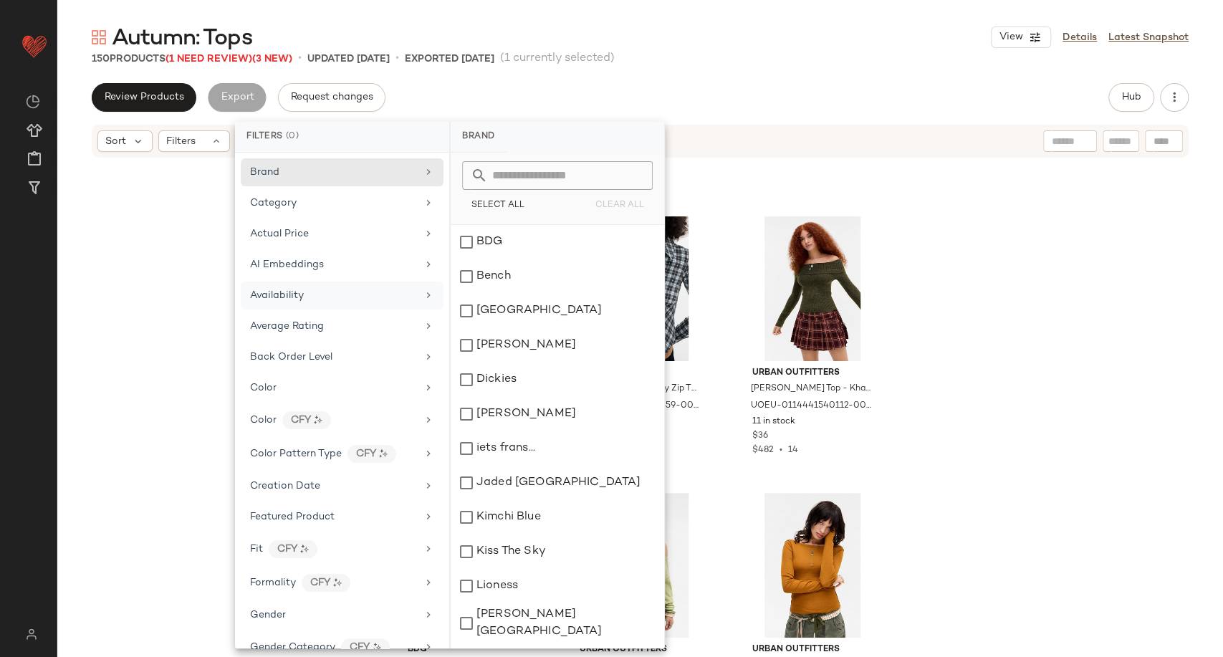
click at [284, 299] on span "Availability" at bounding box center [277, 295] width 54 height 11
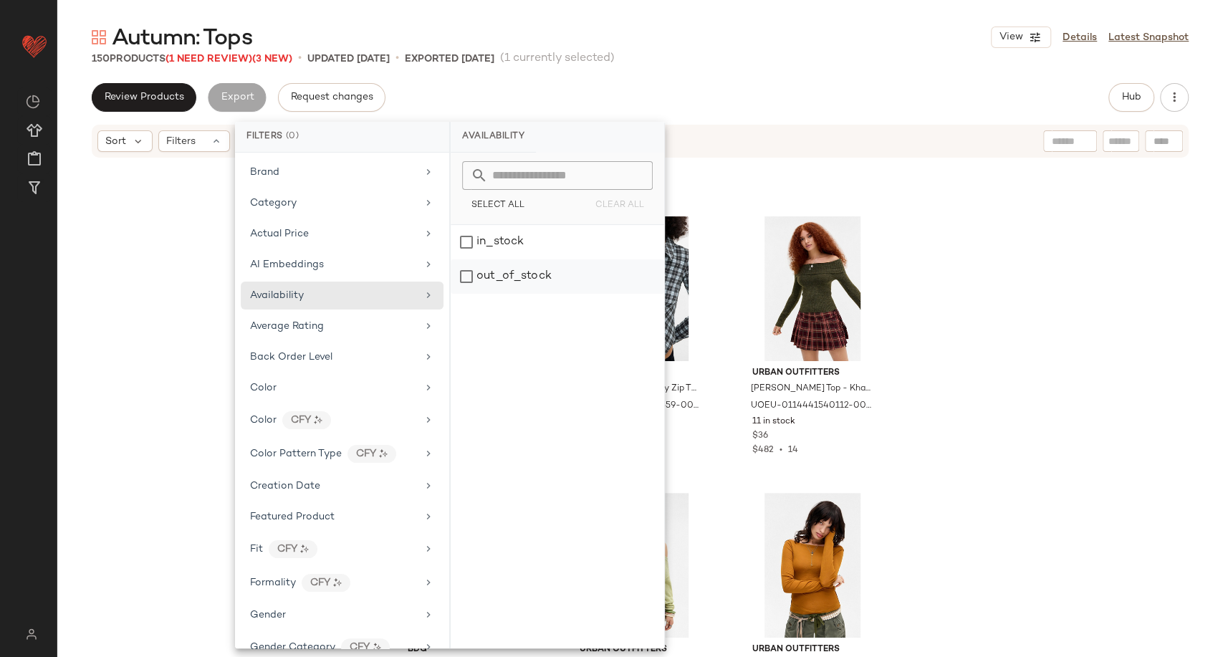
click at [496, 280] on div "out_of_stock" at bounding box center [558, 276] width 214 height 34
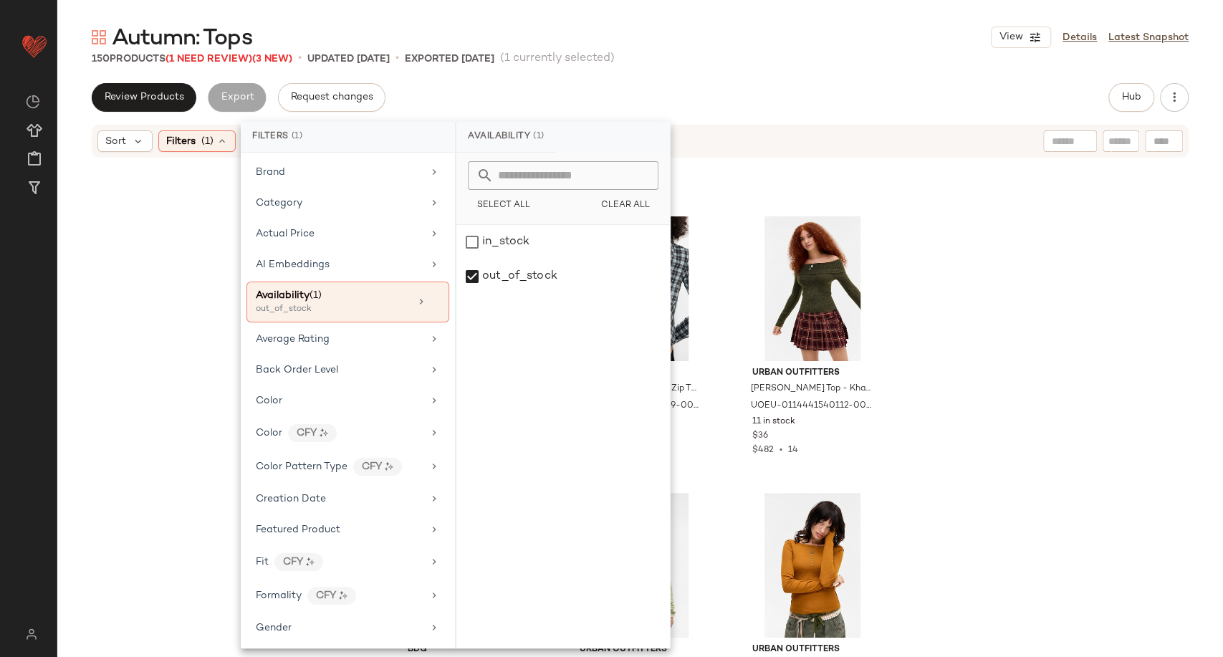
click at [219, 348] on div "BDG BDG Baby Double Layer T-Shirt - Khaki M at Urban Outfitters UOEU-0112477790…" at bounding box center [640, 406] width 1166 height 494
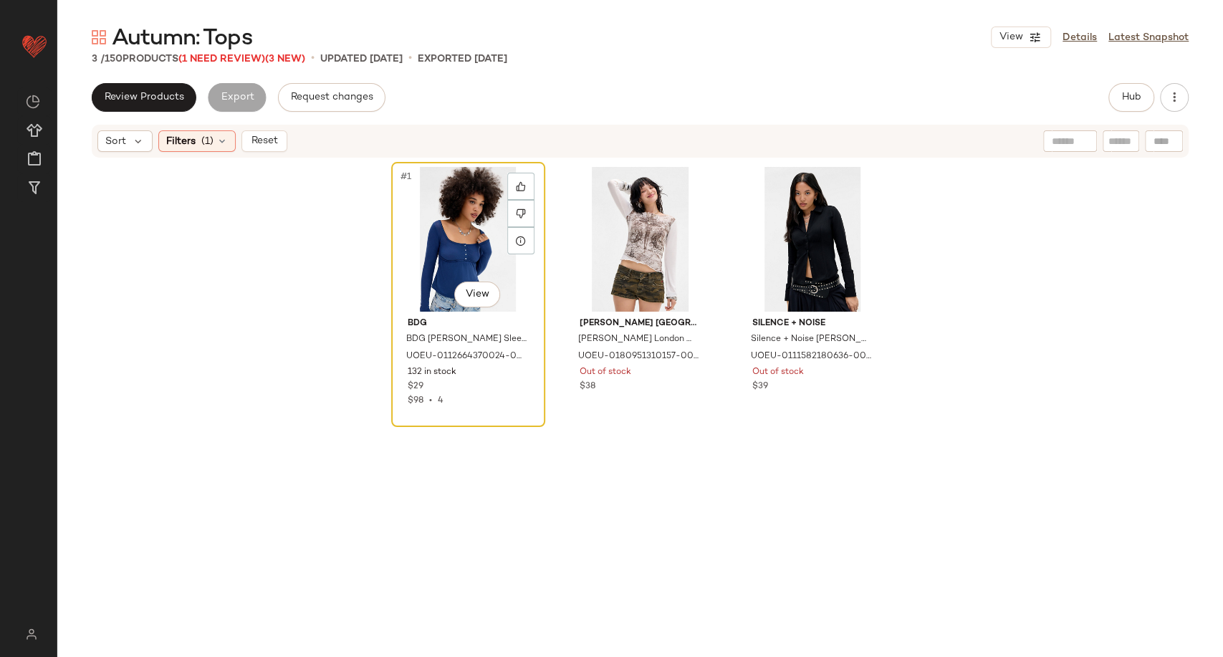
click at [463, 236] on div "#1 View" at bounding box center [468, 239] width 144 height 145
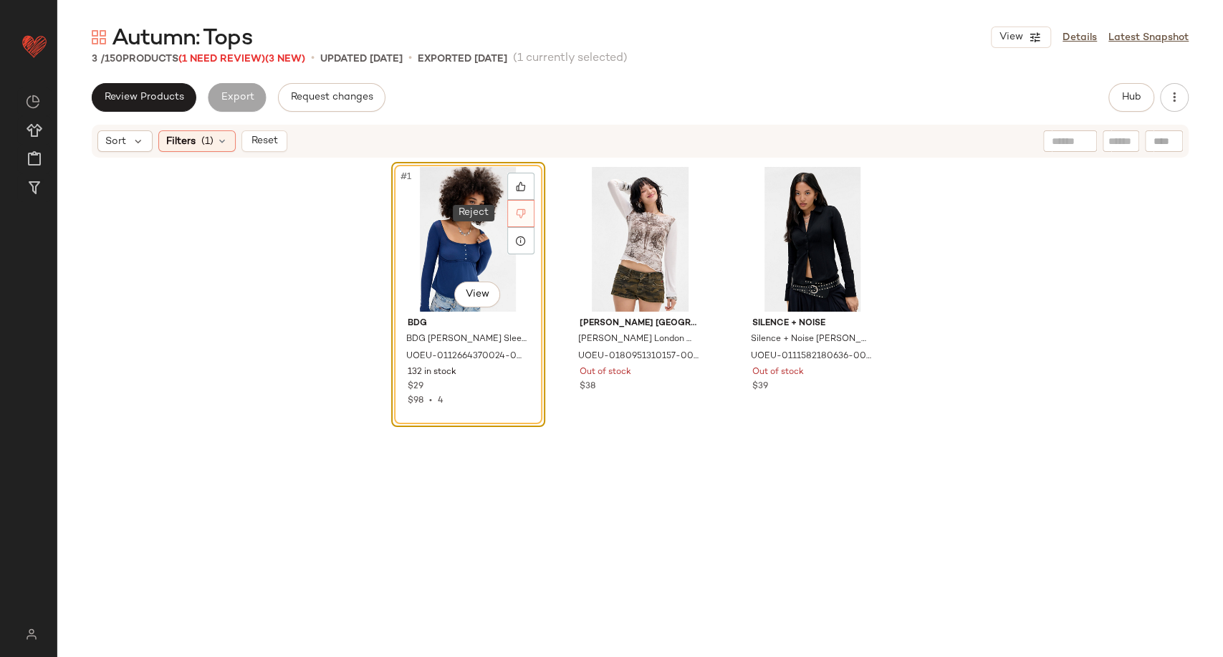
click at [516, 213] on icon at bounding box center [521, 214] width 10 height 10
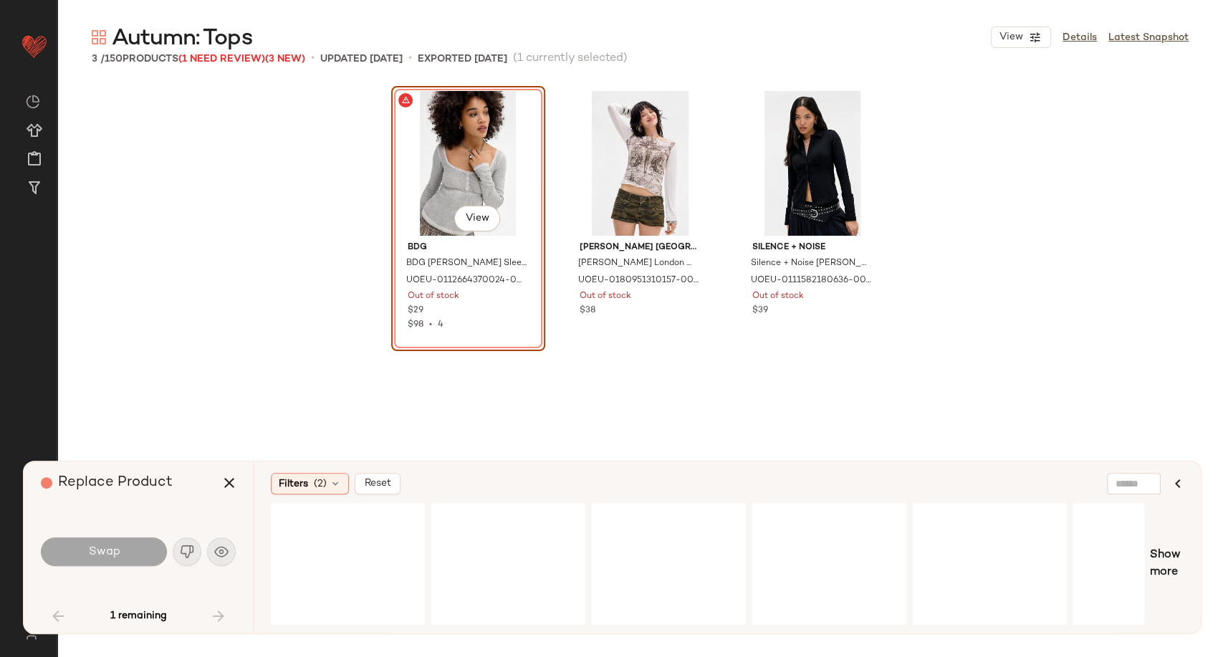
click at [459, 177] on div "#1 View" at bounding box center [468, 163] width 144 height 145
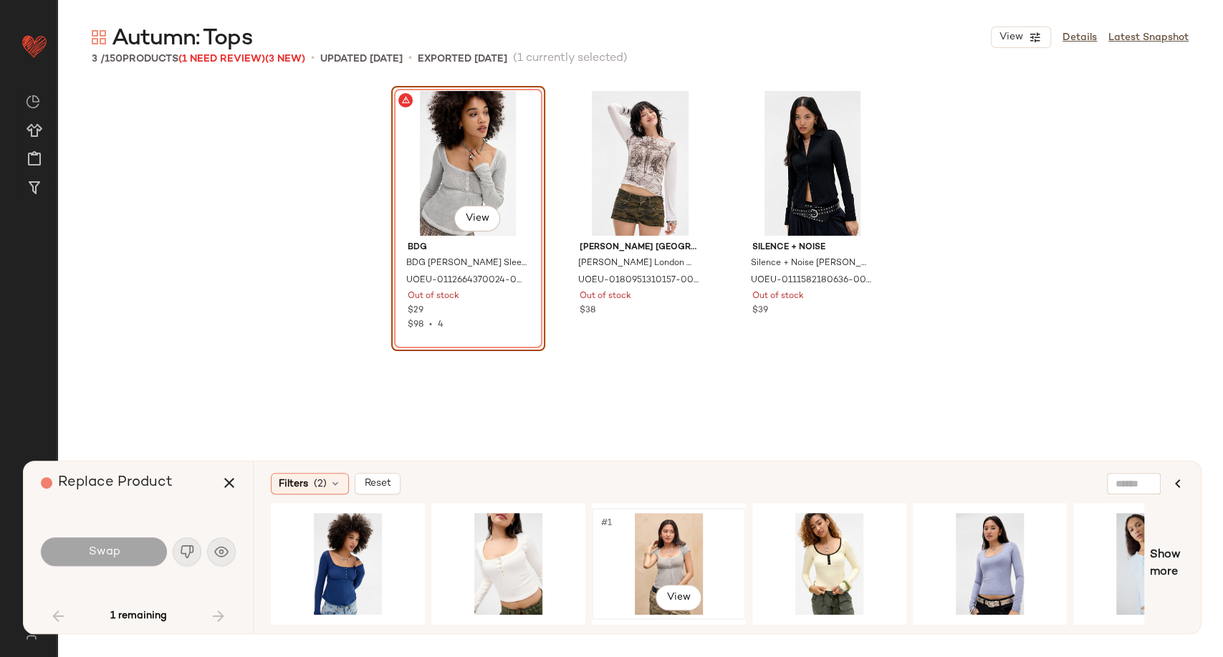
click at [656, 559] on div "#1 View" at bounding box center [669, 564] width 144 height 102
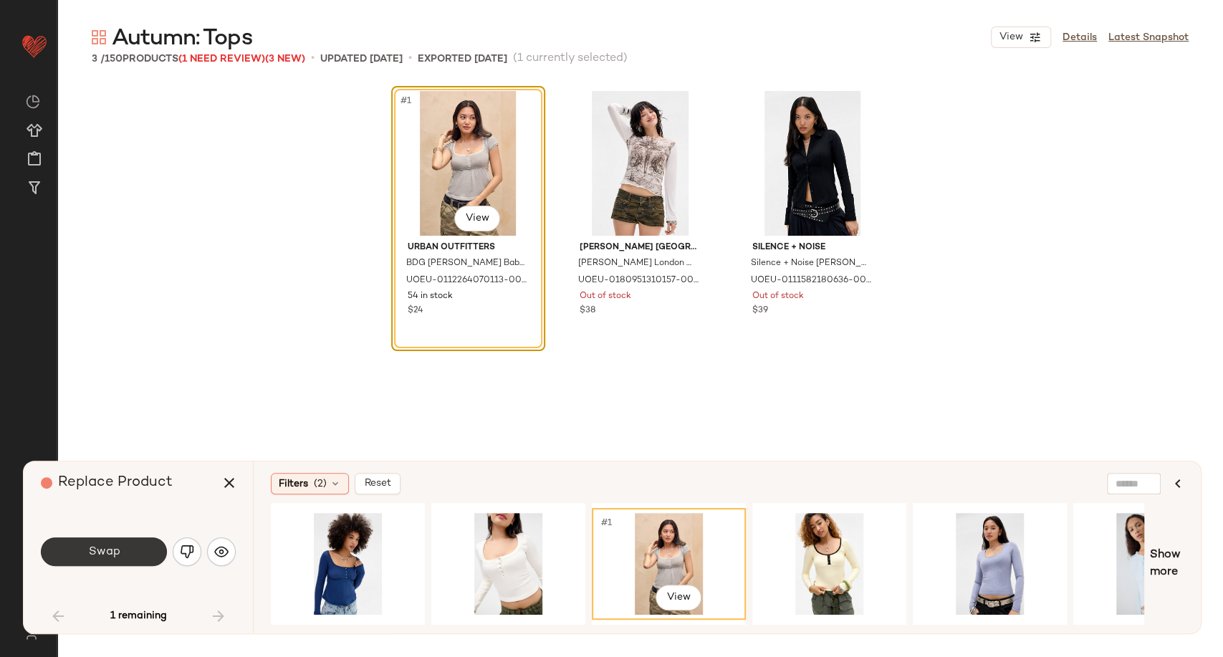
click at [132, 542] on button "Swap" at bounding box center [104, 551] width 126 height 29
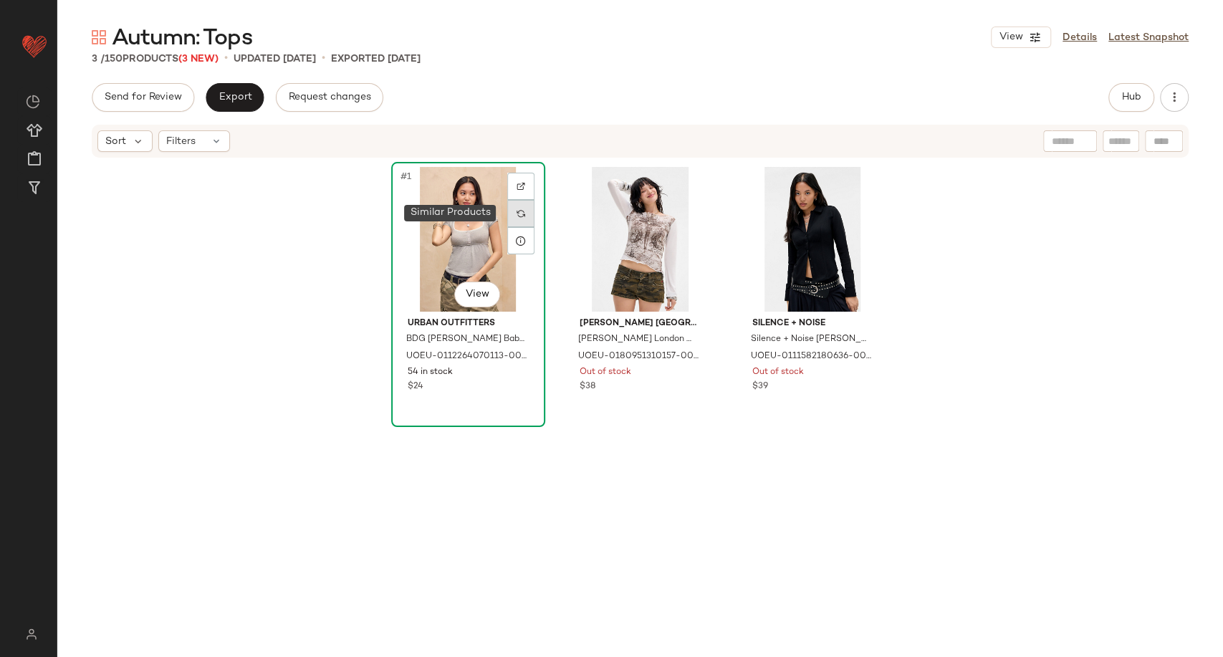
click at [517, 214] on img at bounding box center [521, 213] width 9 height 9
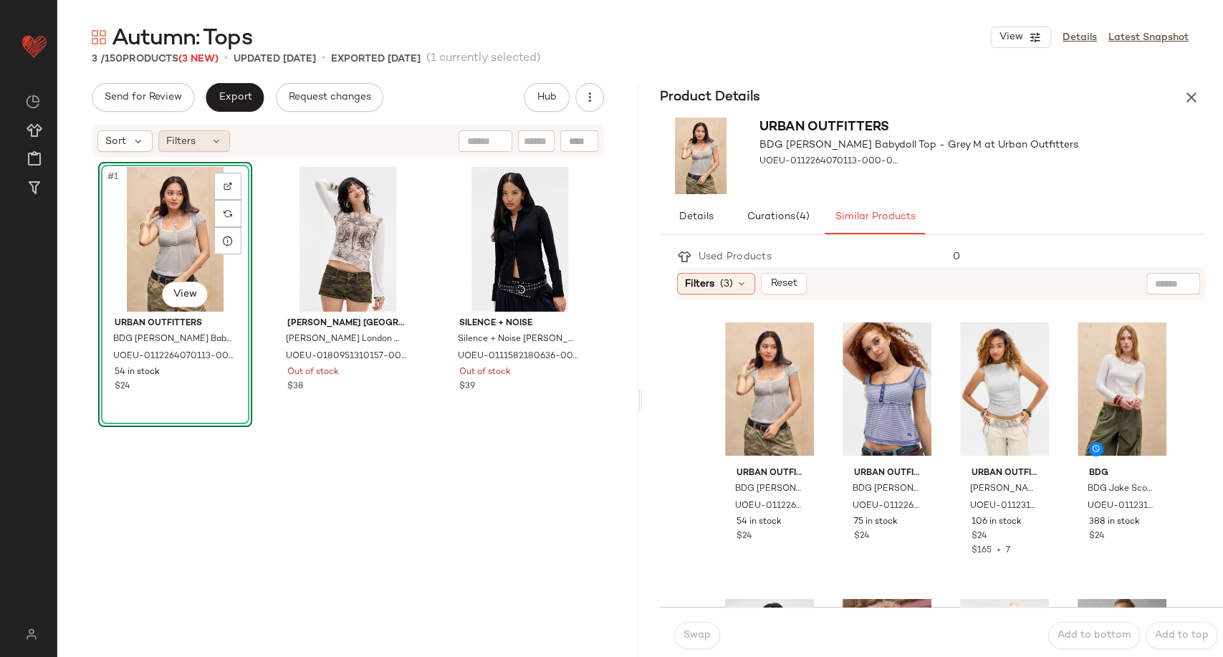
click at [224, 148] on div "Filters" at bounding box center [194, 140] width 72 height 21
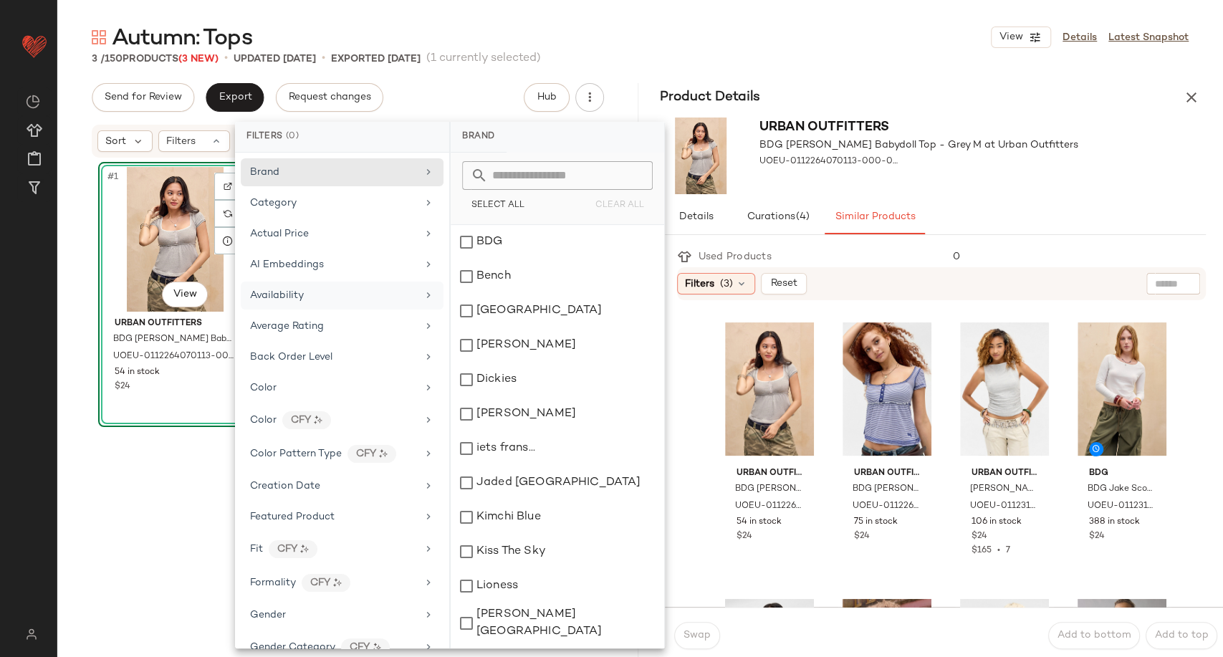
click at [320, 304] on div "Availability" at bounding box center [342, 296] width 203 height 28
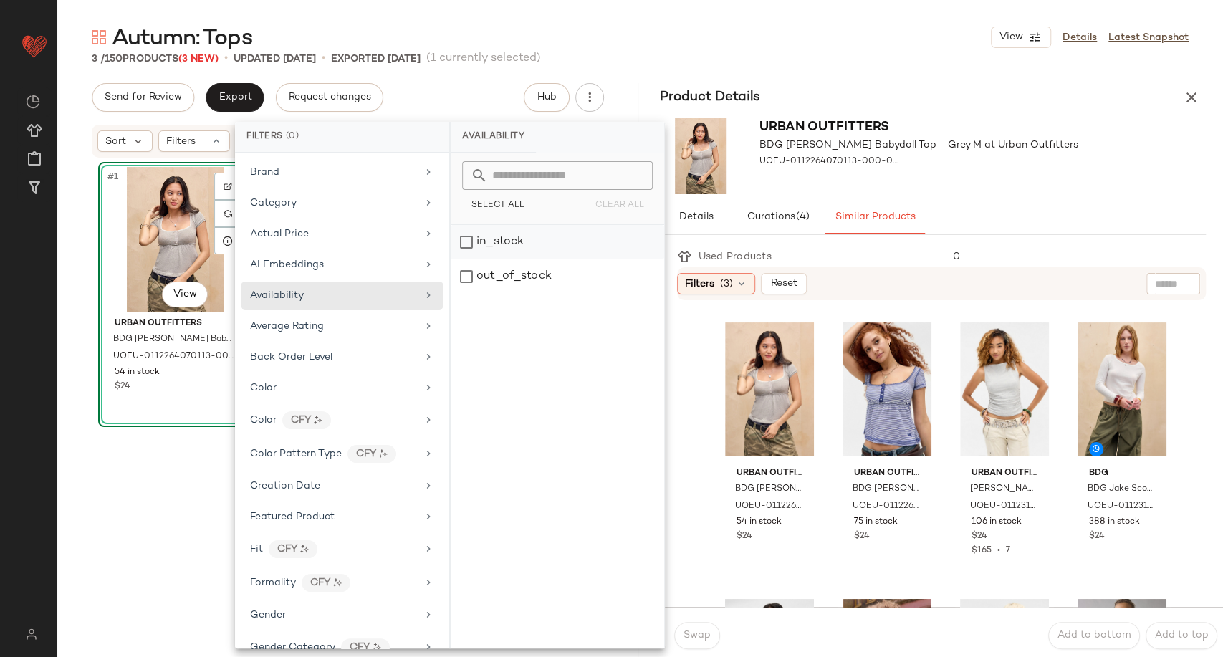
click at [487, 247] on div "in_stock" at bounding box center [558, 242] width 214 height 34
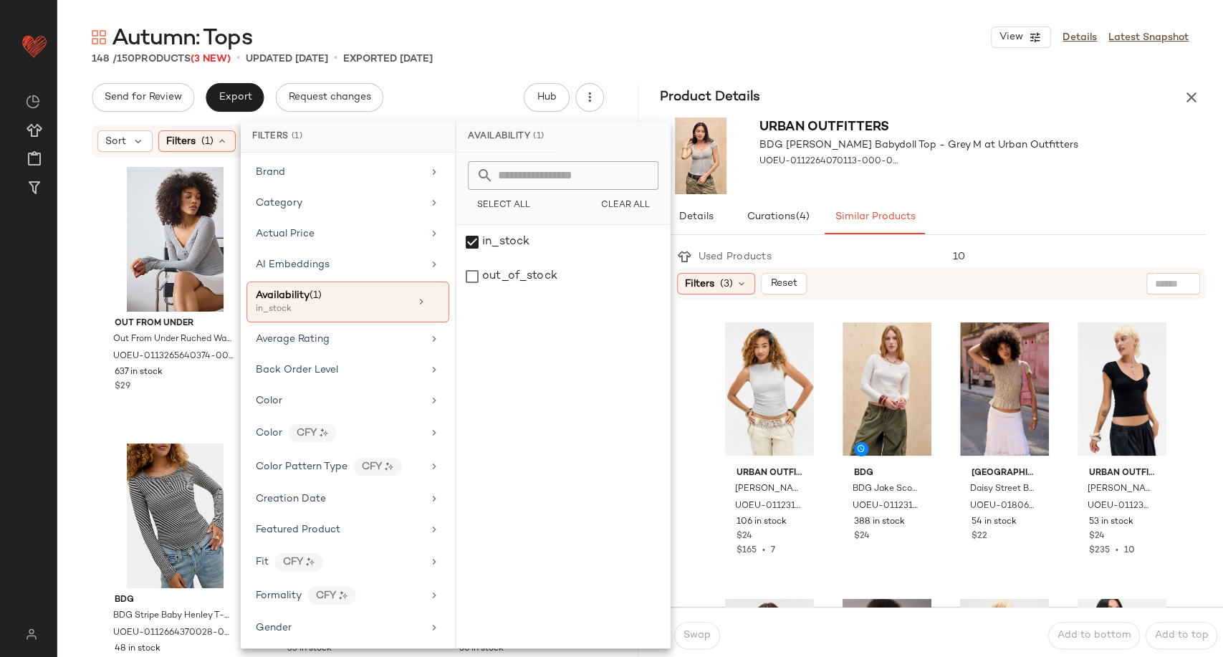
click at [80, 389] on div "Out From Under Out From Under Ruched Waffle Long-Sleeve Top - Grey L at Urban O…" at bounding box center [347, 406] width 581 height 494
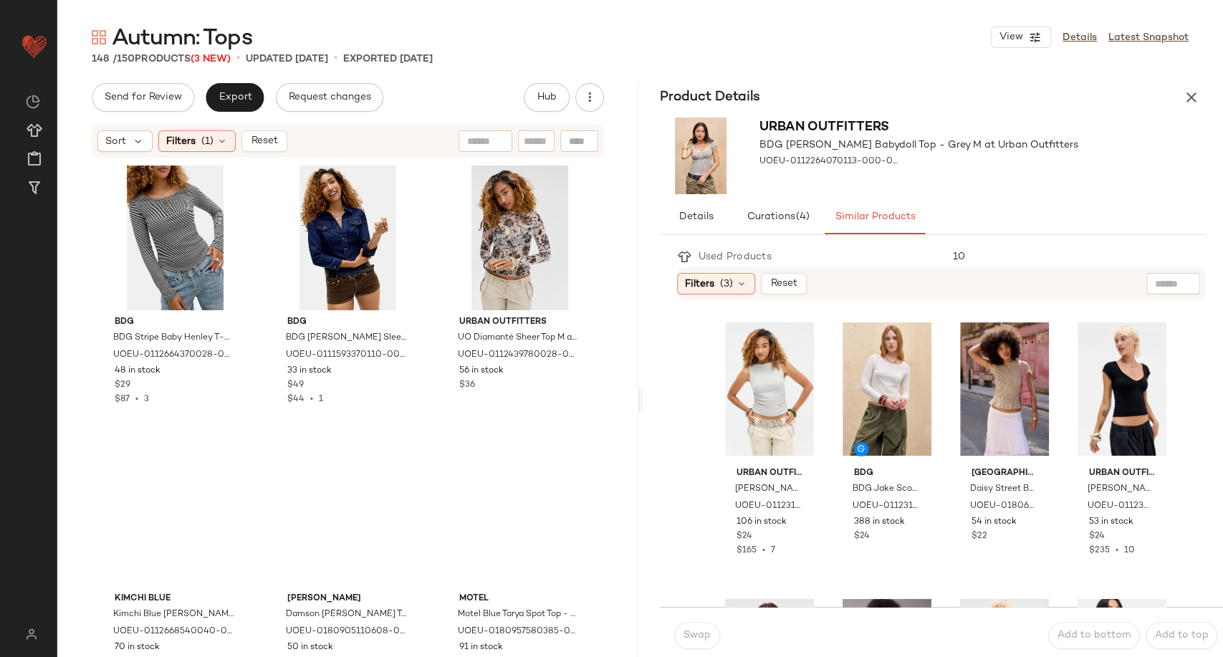
scroll to position [330, 0]
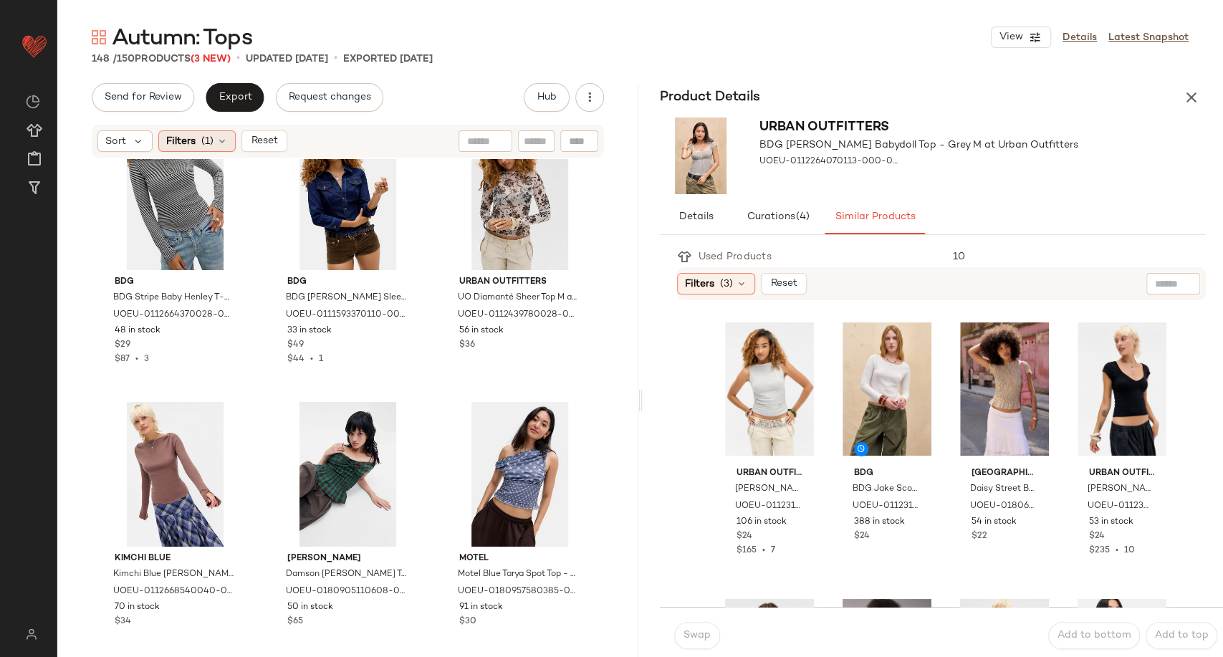
click at [231, 144] on div "Filters (1)" at bounding box center [196, 140] width 77 height 21
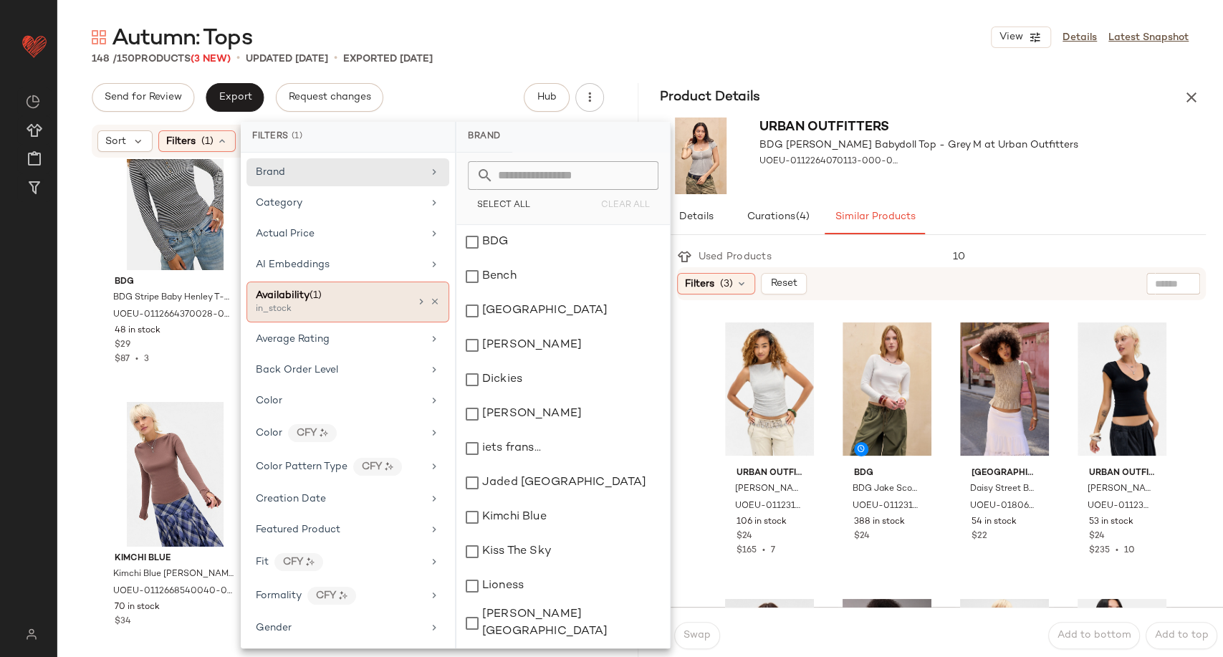
click at [361, 307] on div "in_stock" at bounding box center [327, 309] width 143 height 13
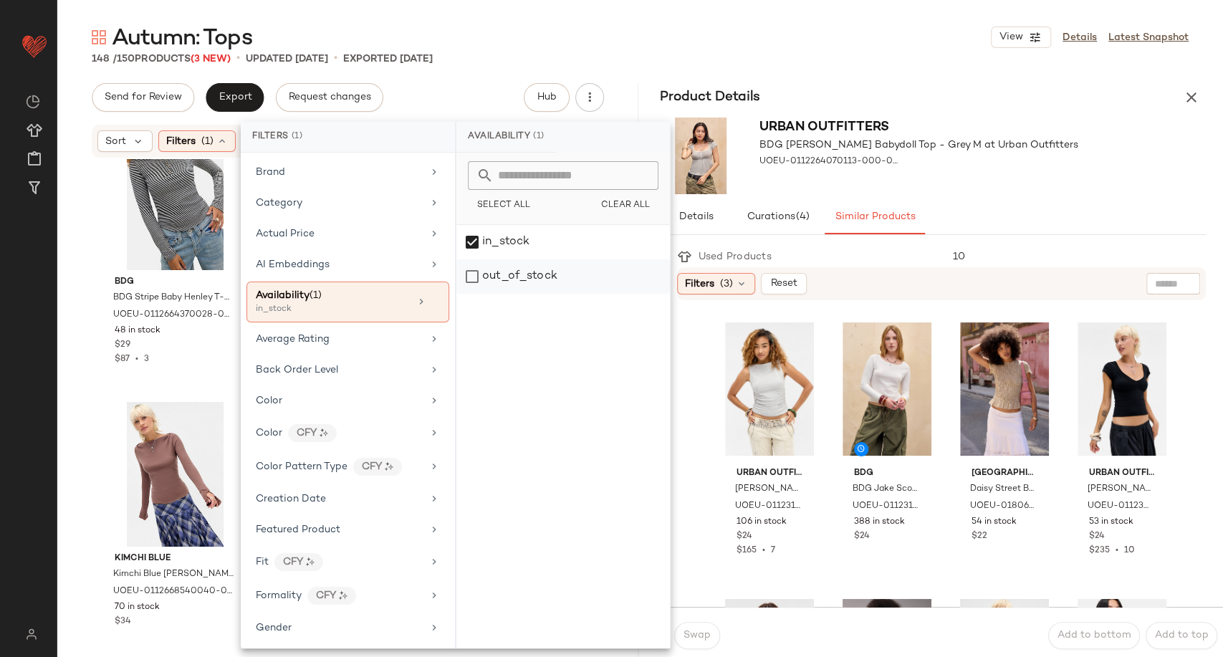
click at [468, 280] on div "out_of_stock" at bounding box center [563, 276] width 214 height 34
click at [471, 238] on div "in_stock" at bounding box center [563, 242] width 214 height 34
click at [83, 294] on div "BDG BDG Stripe Baby Henley T-Shirt - Black M at Urban Outfitters UOEU-011266437…" at bounding box center [347, 406] width 581 height 494
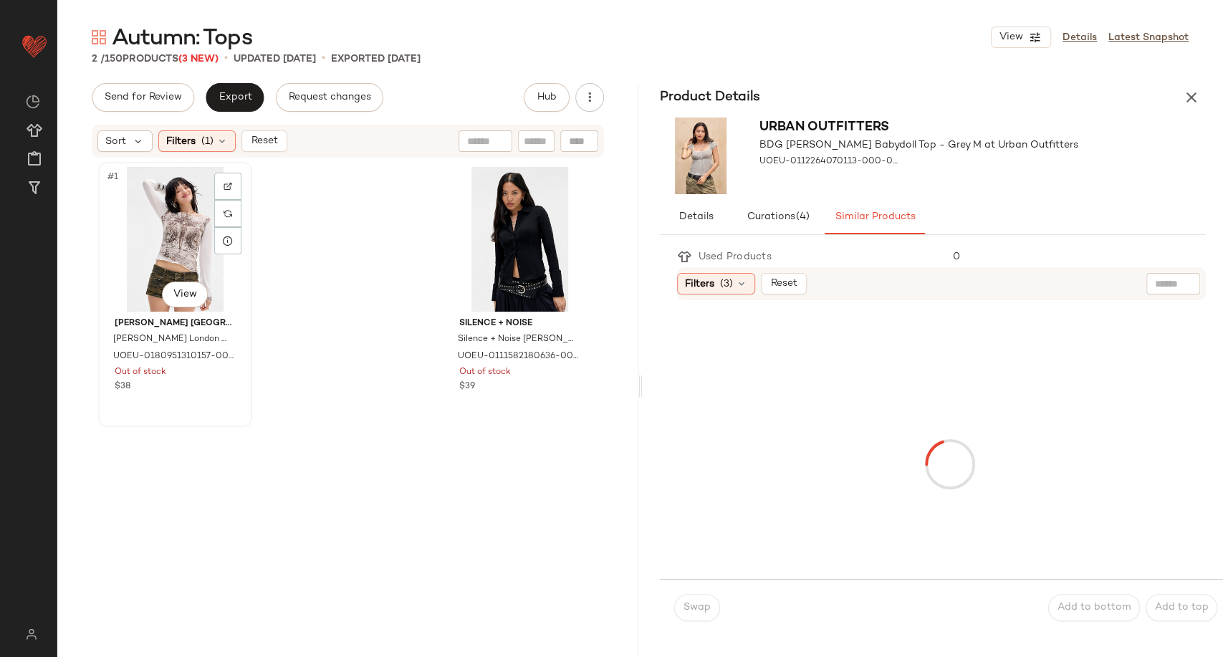
click at [162, 239] on div "#1 View" at bounding box center [175, 239] width 144 height 145
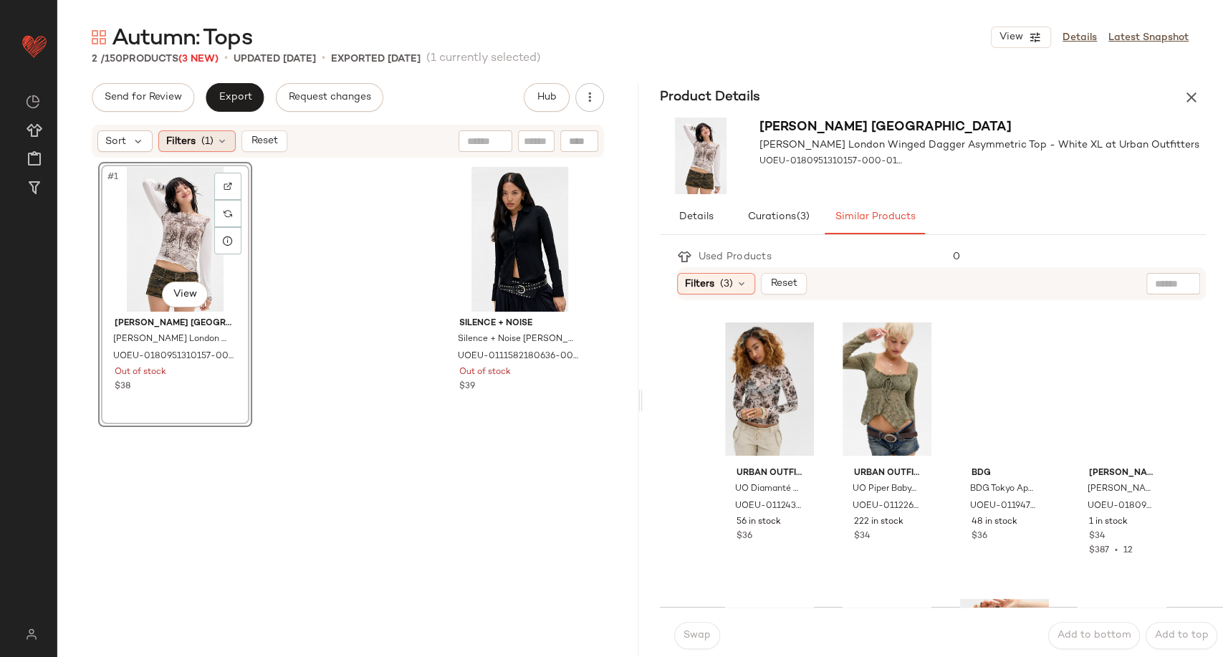
click at [223, 147] on div "Filters (1)" at bounding box center [196, 140] width 77 height 21
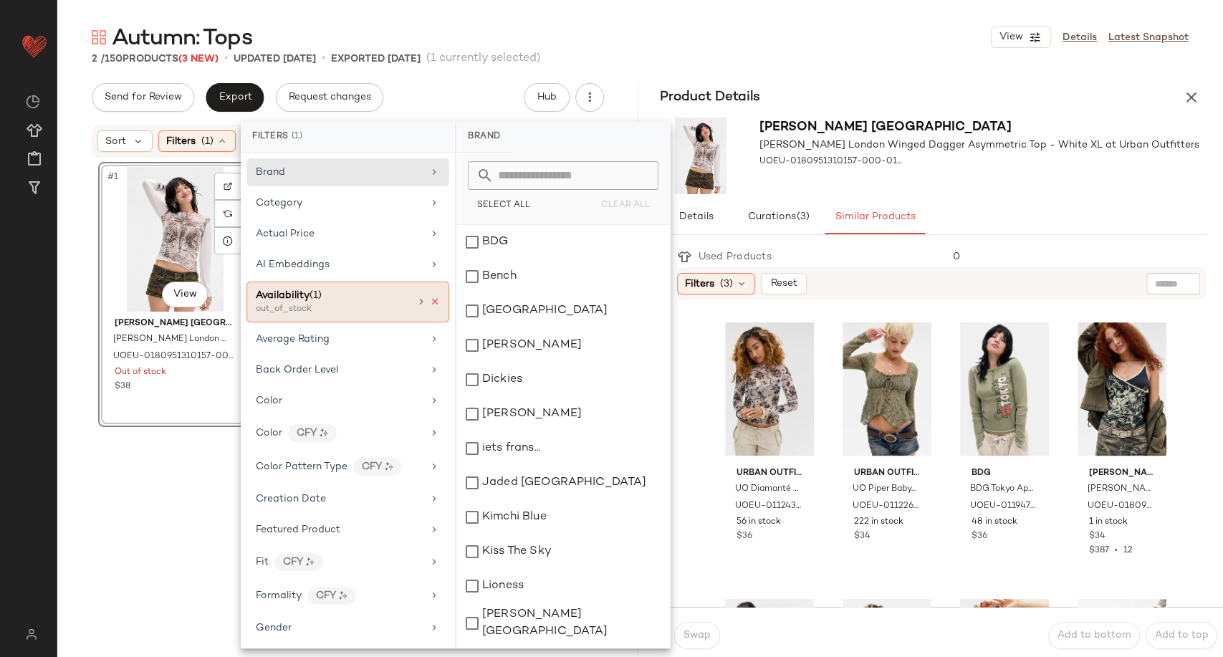
click at [430, 300] on icon at bounding box center [435, 302] width 10 height 10
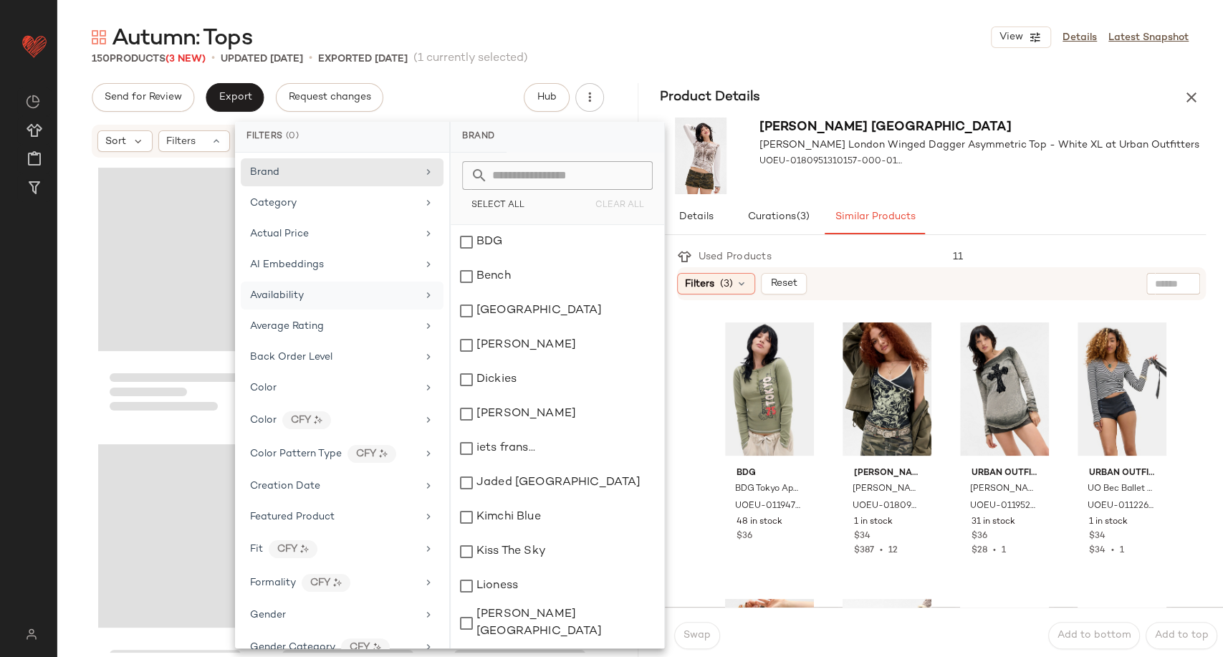
click at [342, 304] on div "Availability" at bounding box center [342, 296] width 203 height 28
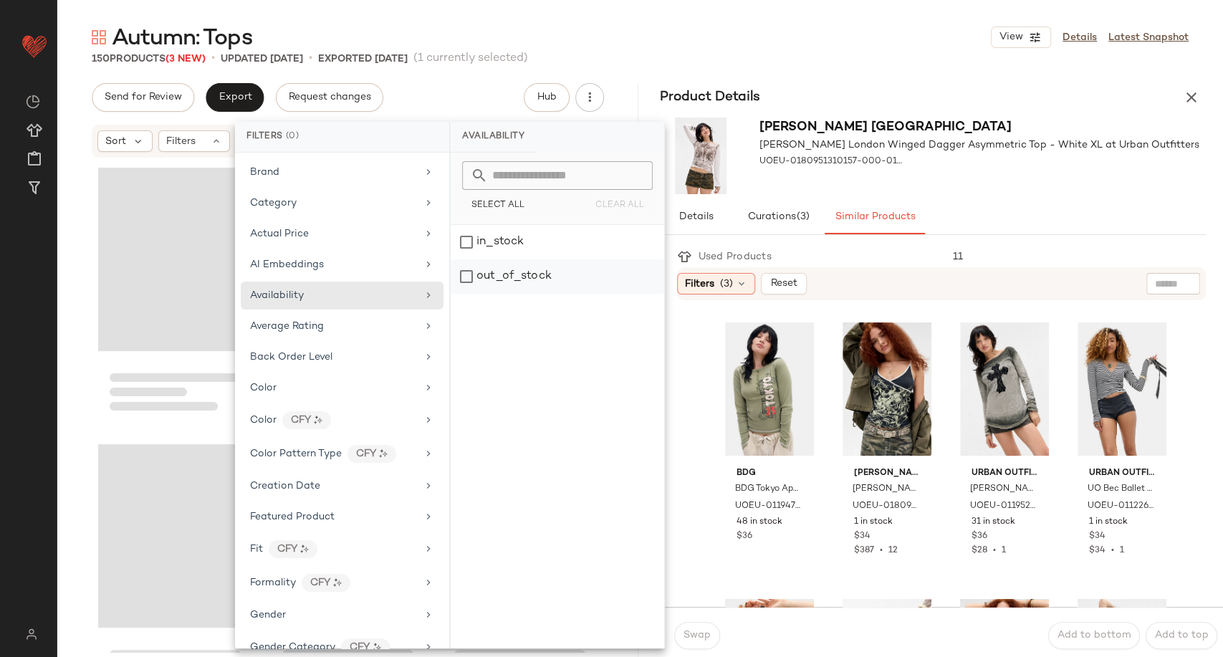
scroll to position [11339, 0]
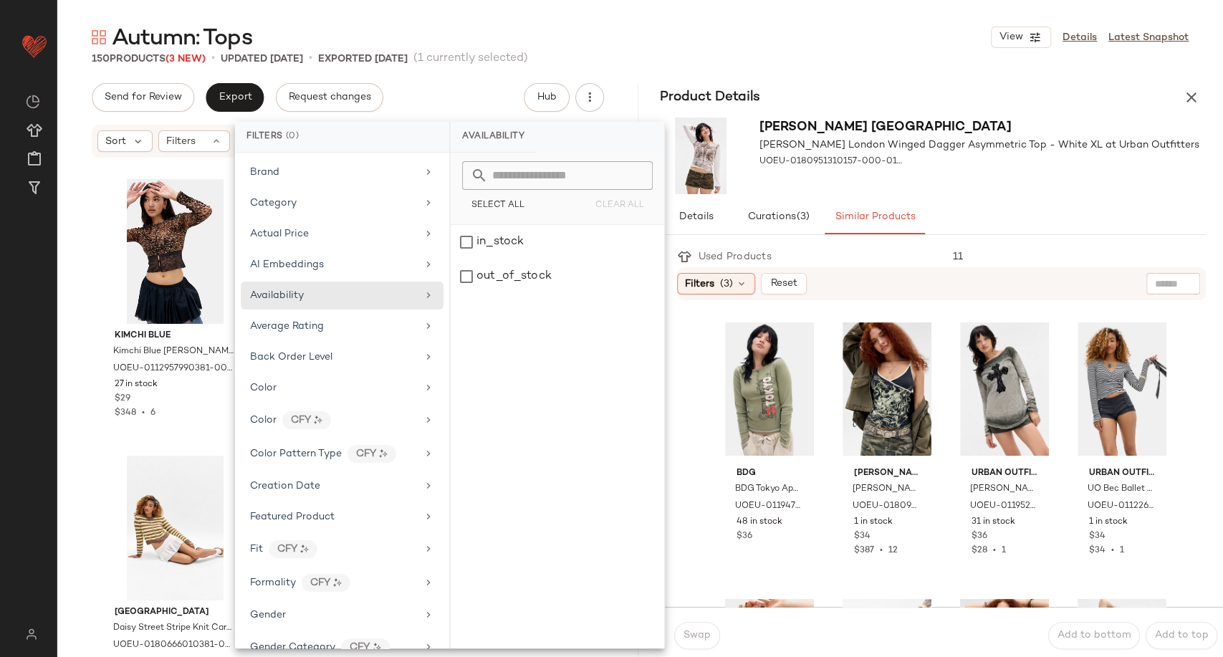
click at [81, 310] on div "Kimchi Blue Kimchi Blue [PERSON_NAME] Mesh Cardigan - [PERSON_NAME] S at Urban …" at bounding box center [347, 406] width 581 height 494
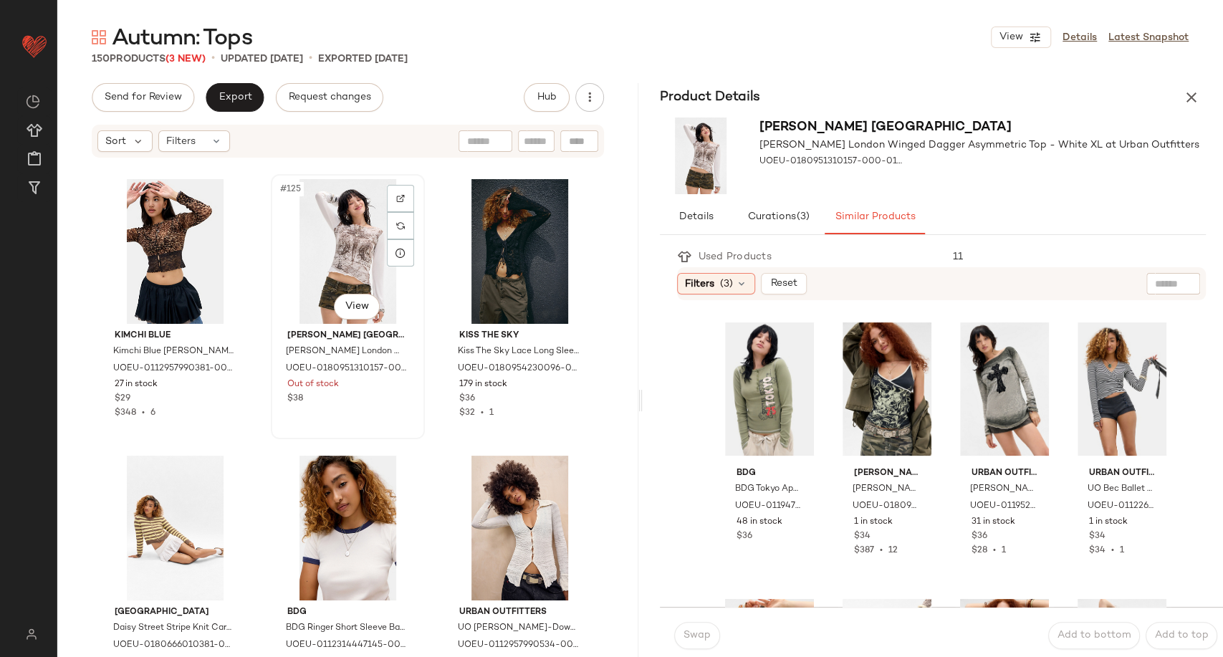
click at [303, 262] on div "#125 View" at bounding box center [348, 251] width 144 height 145
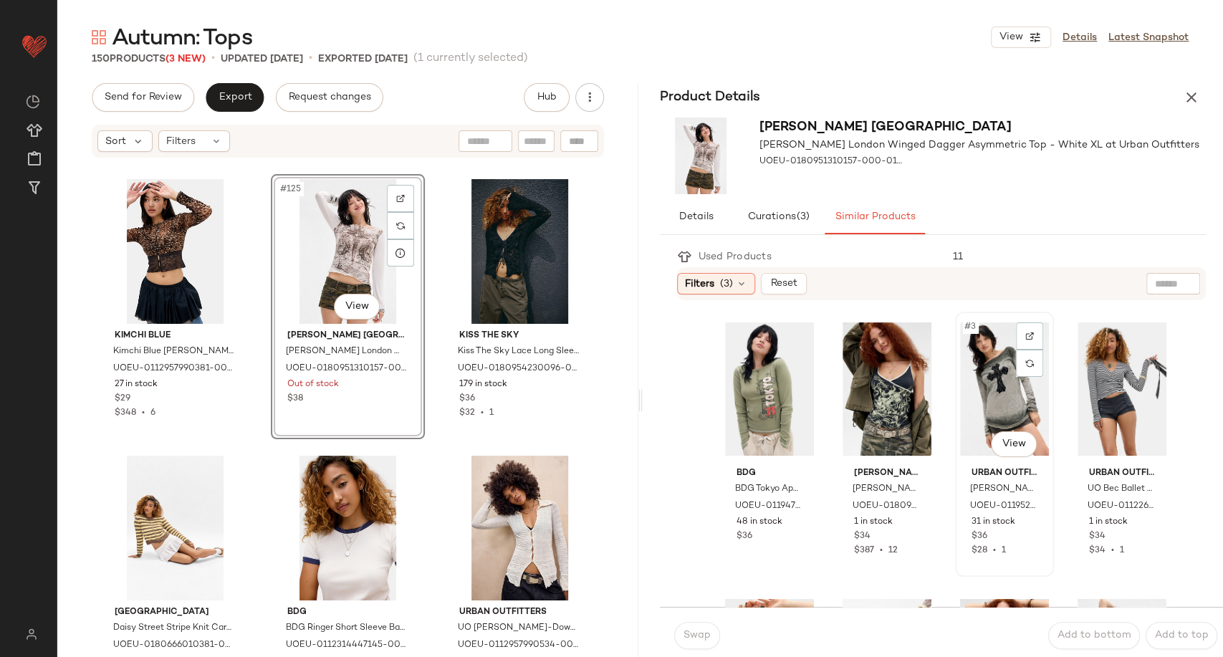
click at [993, 388] on div "#3 View" at bounding box center [1004, 389] width 89 height 145
click at [698, 630] on span "Swap" at bounding box center [697, 635] width 28 height 11
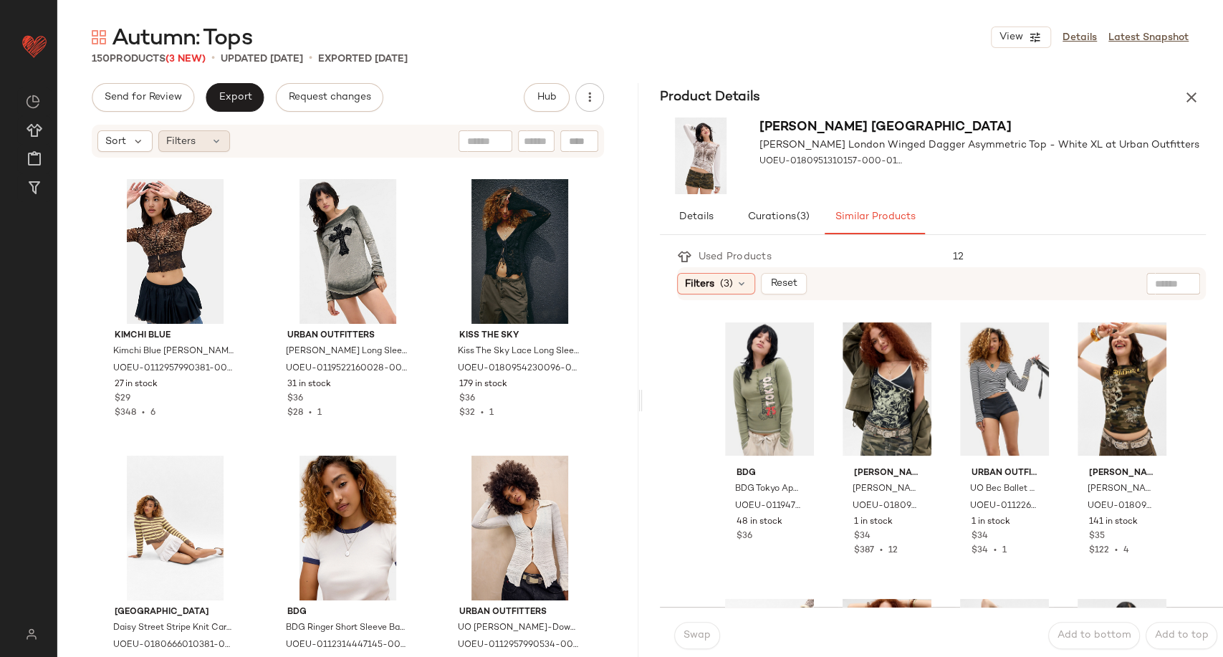
click at [223, 141] on div "Filters" at bounding box center [194, 140] width 72 height 21
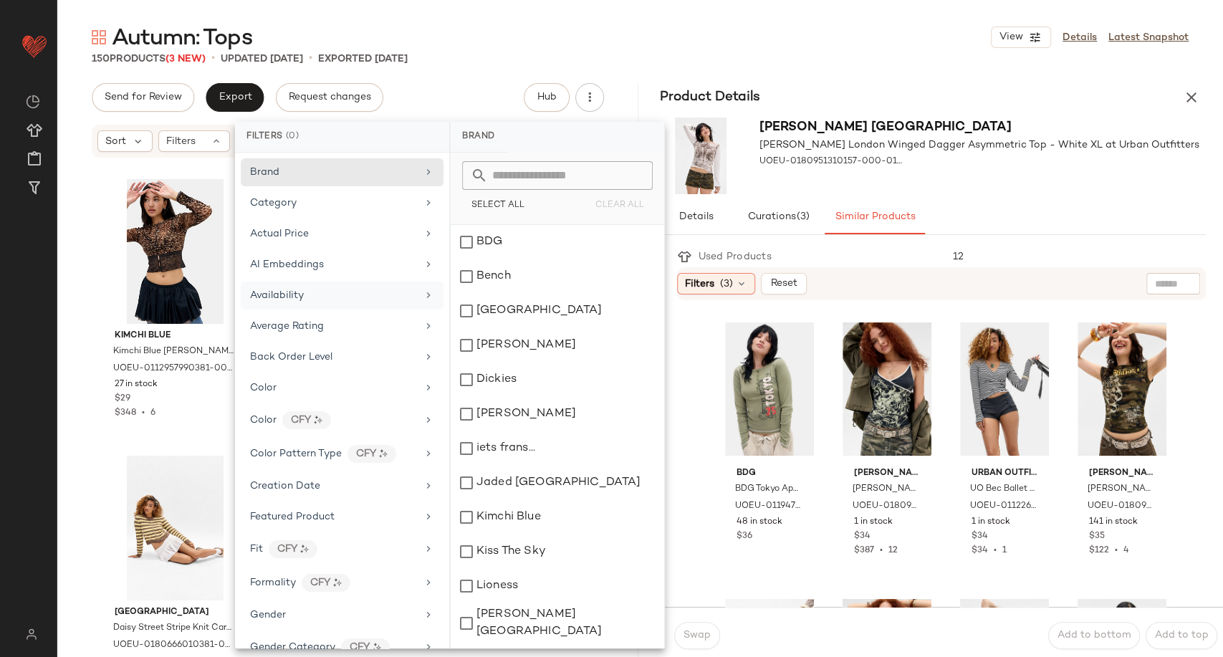
click at [292, 300] on span "Availability" at bounding box center [277, 295] width 54 height 11
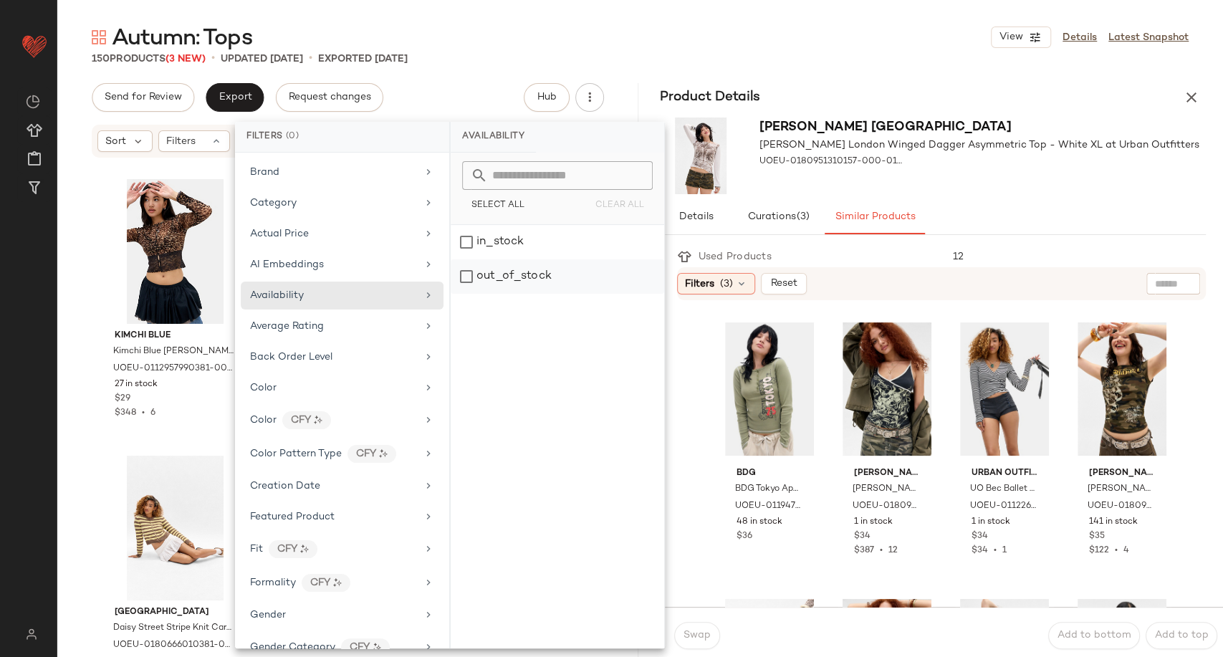
click at [528, 276] on div "out_of_stock" at bounding box center [558, 276] width 214 height 34
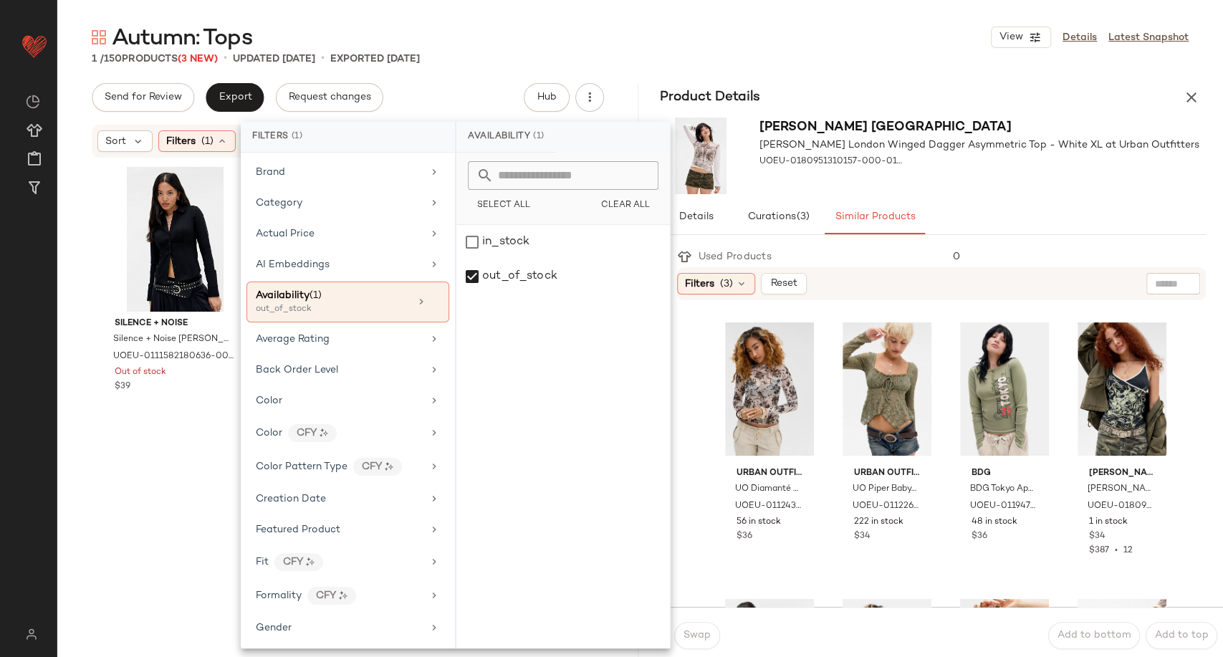
click at [85, 355] on div "Silence + Noise Silence + Noise [PERSON_NAME] Shirt - Black 2XS at Urban Outfit…" at bounding box center [347, 406] width 581 height 494
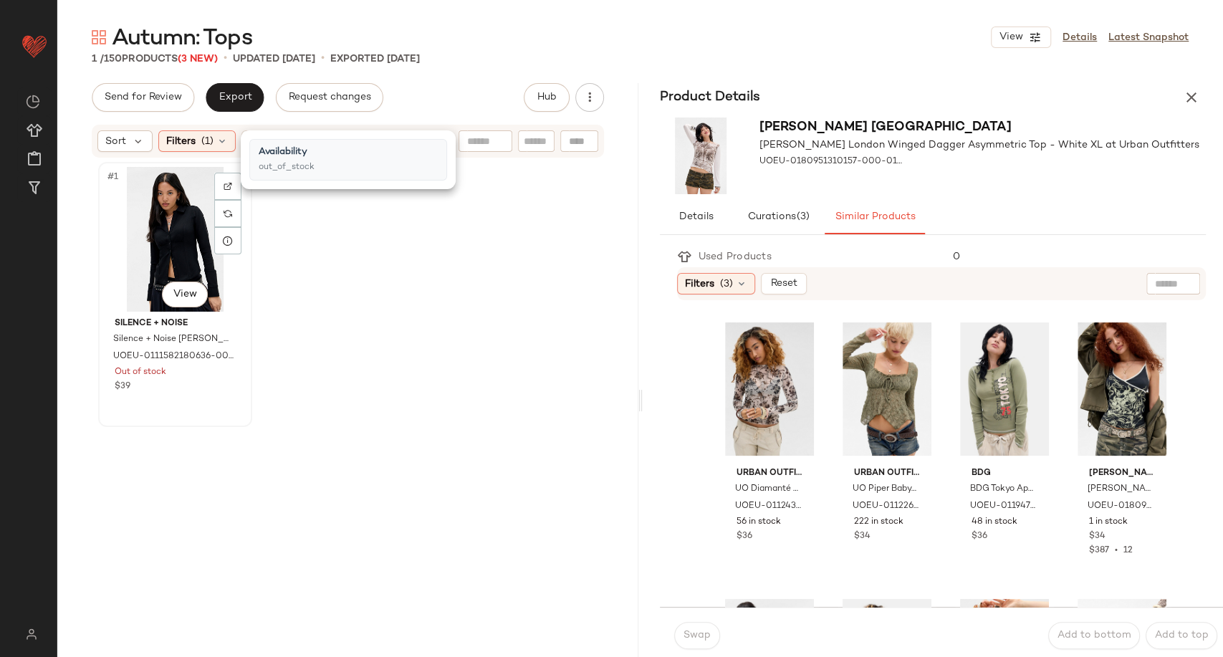
click at [168, 244] on div "#1 View" at bounding box center [175, 239] width 144 height 145
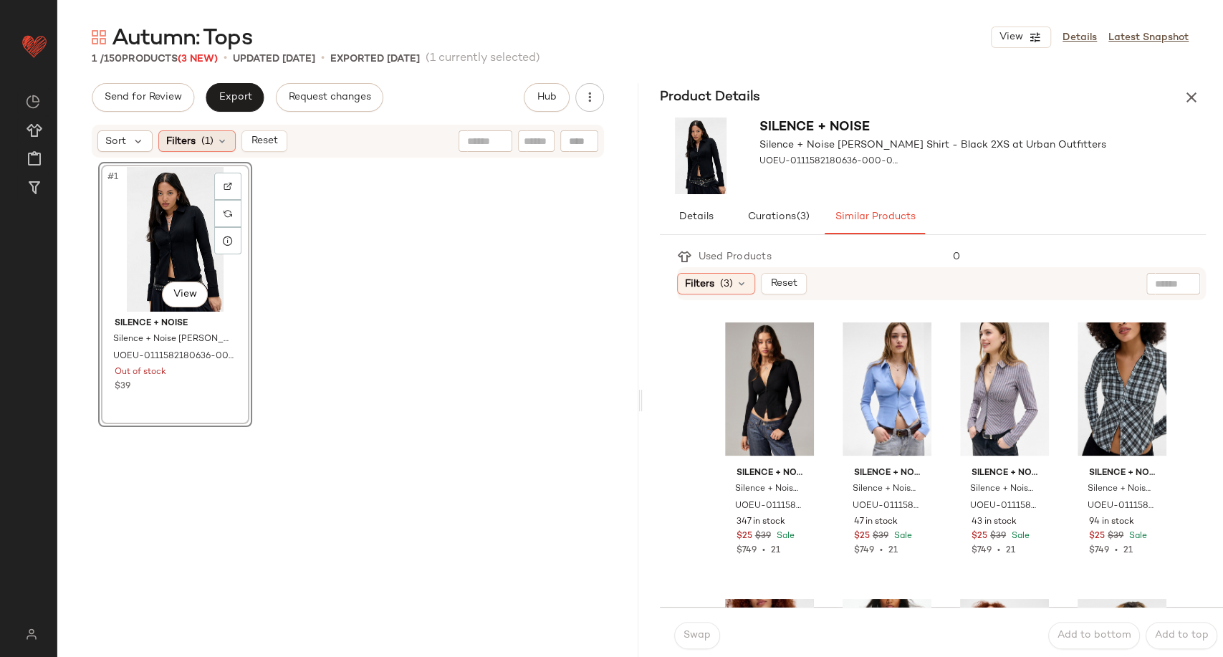
click at [224, 138] on icon at bounding box center [221, 140] width 11 height 11
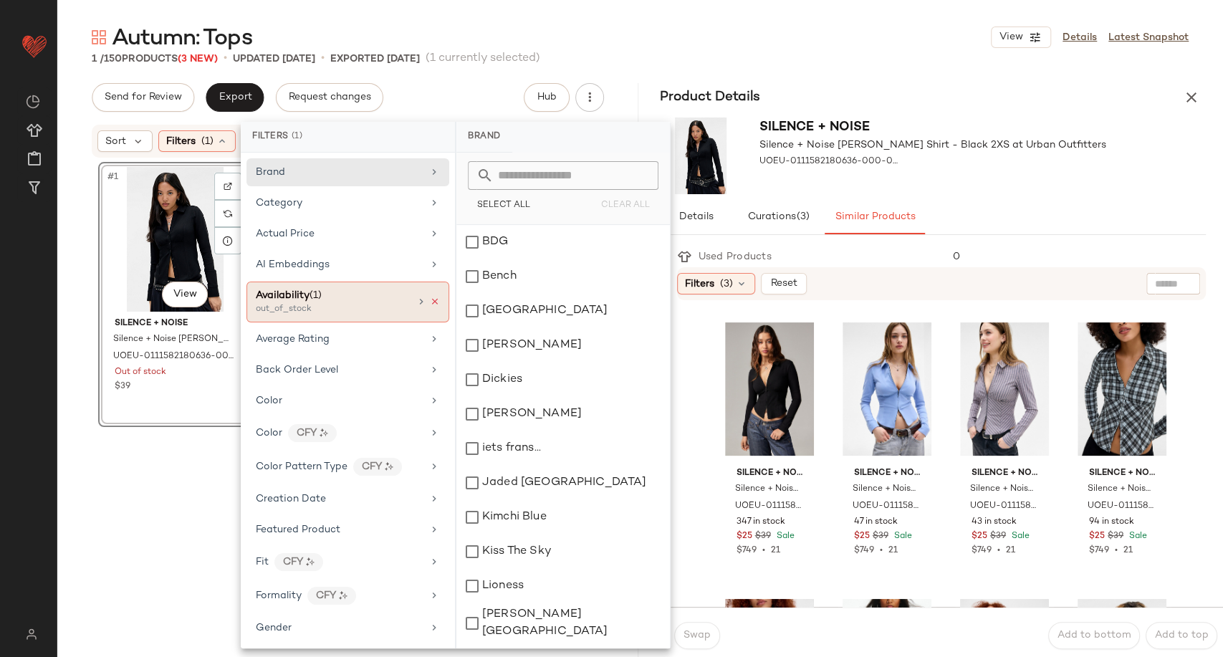
click at [431, 301] on icon at bounding box center [435, 302] width 10 height 10
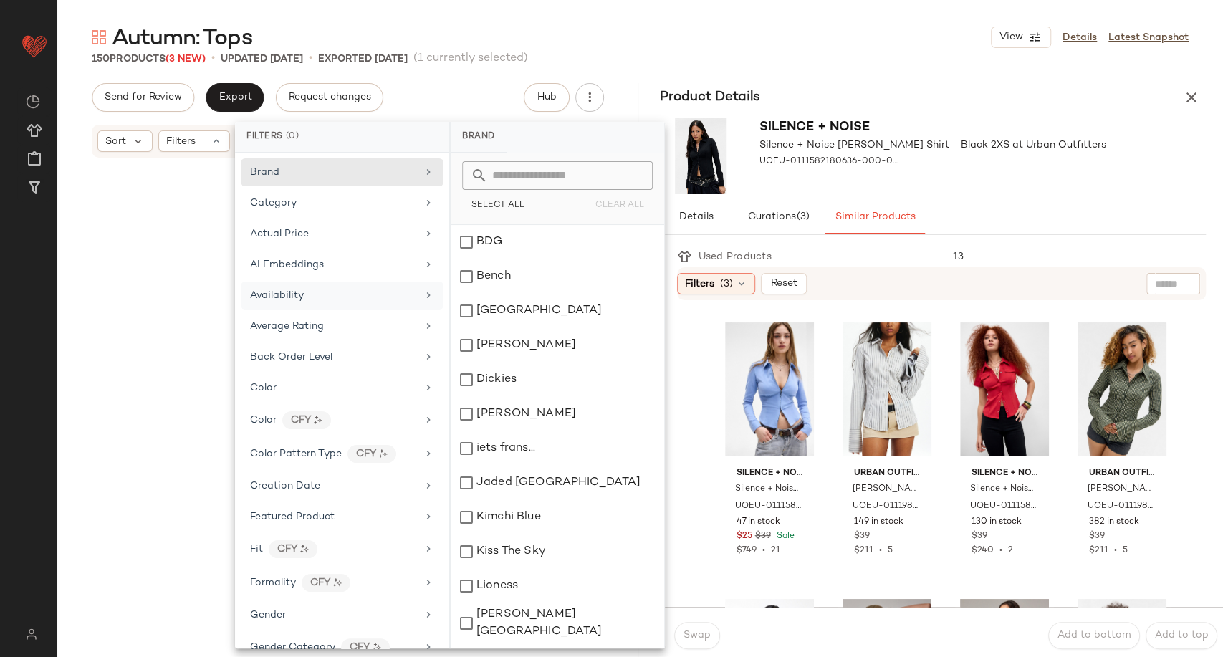
scroll to position [12170, 0]
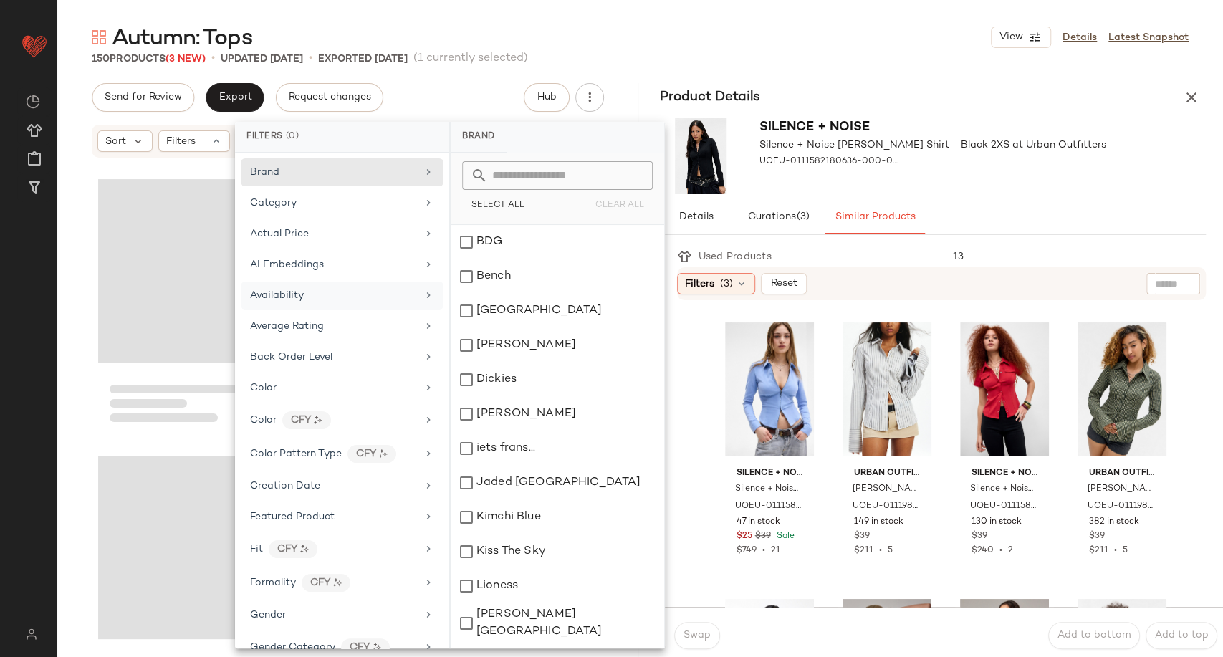
click at [75, 391] on div at bounding box center [347, 406] width 581 height 494
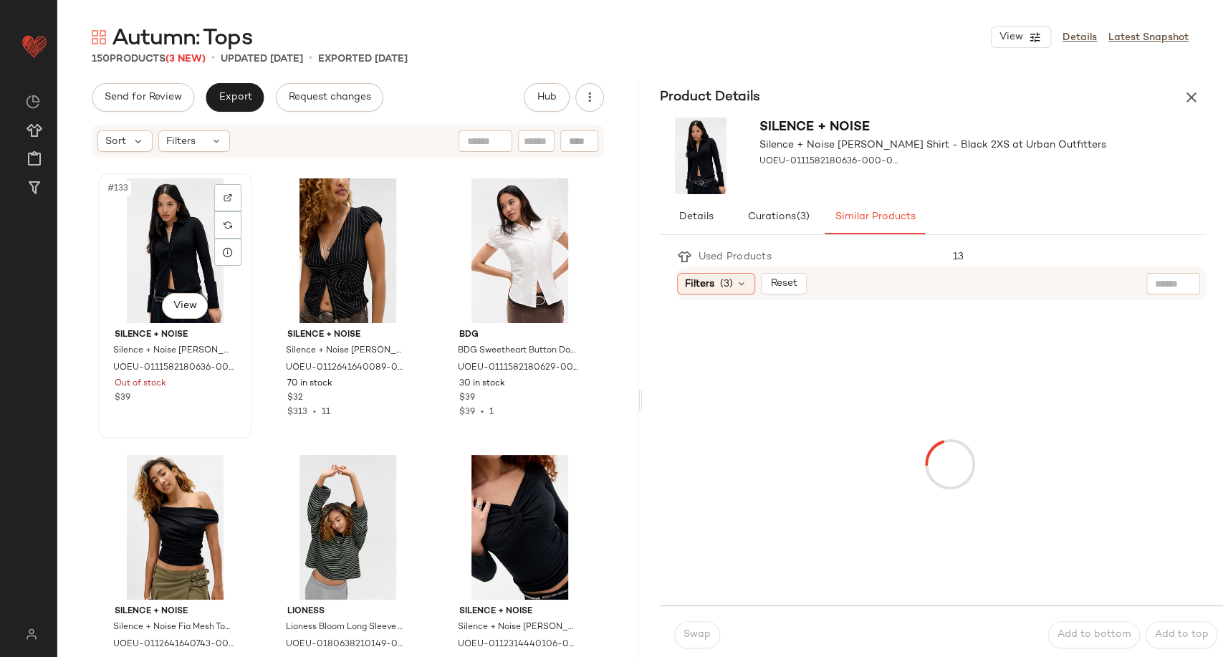
click at [180, 249] on div "#133 View" at bounding box center [175, 250] width 144 height 145
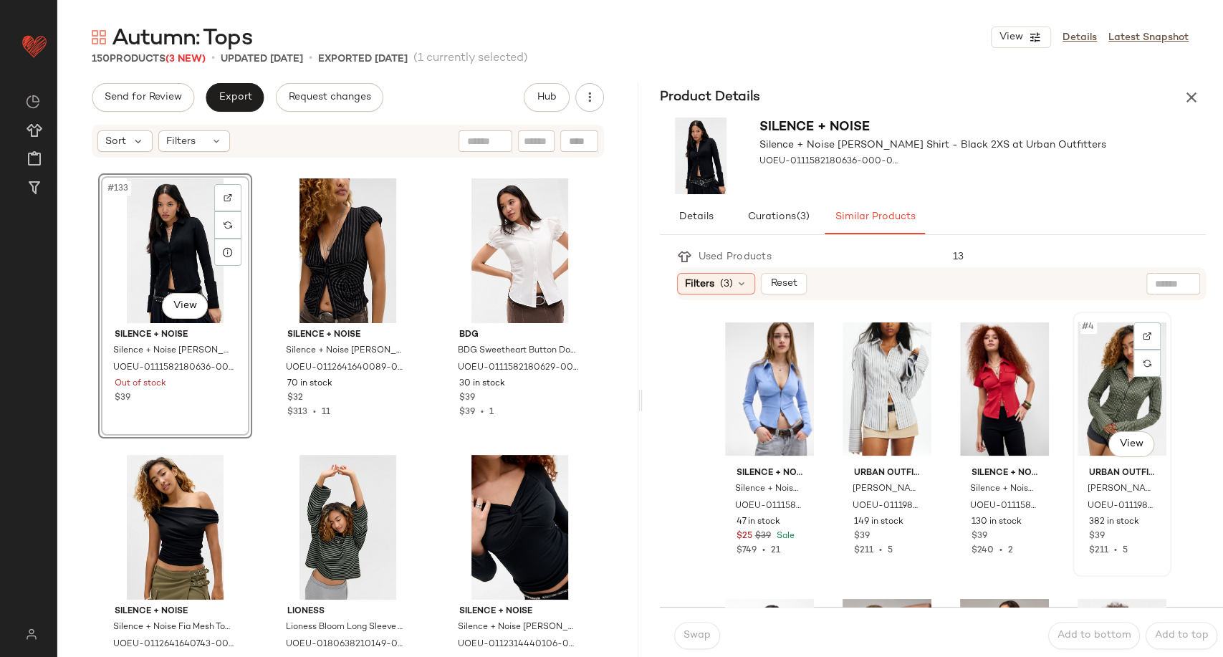
click at [1084, 403] on div "#4 View" at bounding box center [1122, 389] width 89 height 145
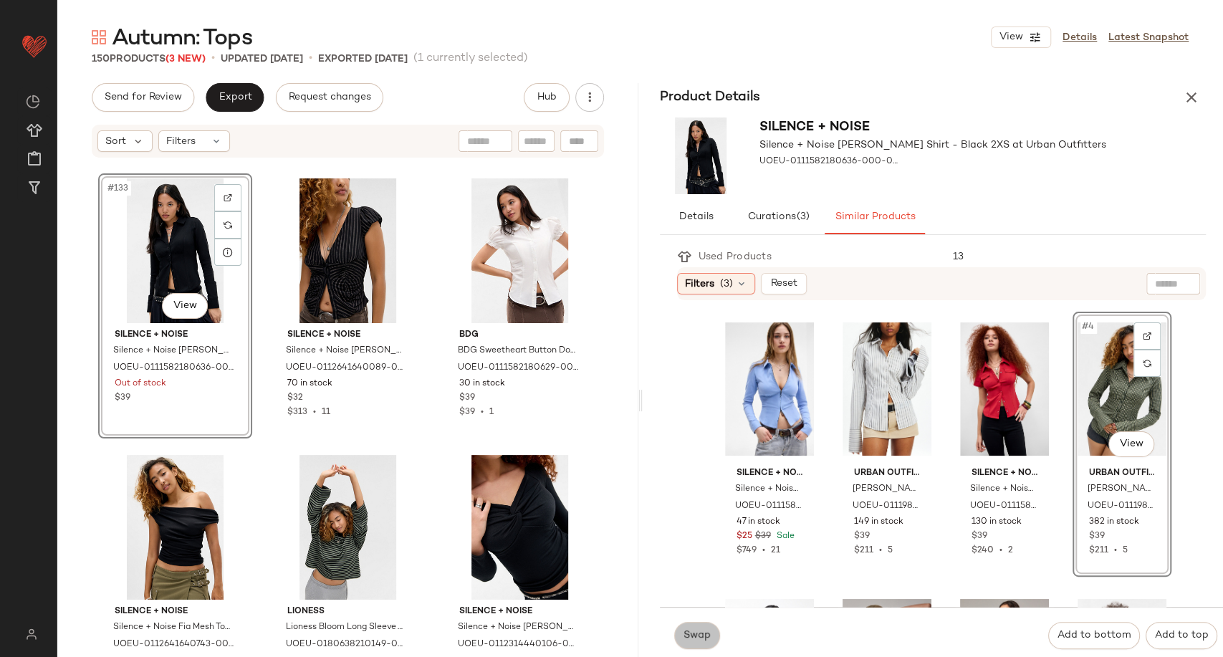
click at [701, 630] on span "Swap" at bounding box center [697, 635] width 28 height 11
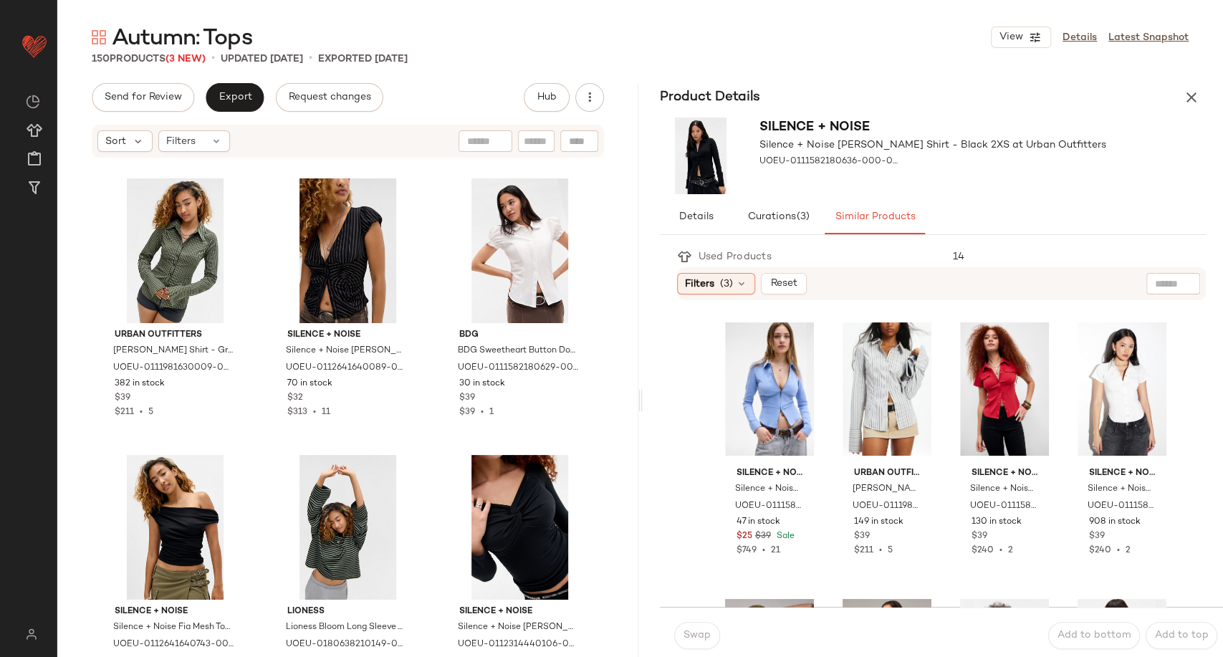
click at [1173, 89] on div "Product Details" at bounding box center [933, 97] width 581 height 29
click at [1190, 97] on icon "button" at bounding box center [1191, 97] width 17 height 17
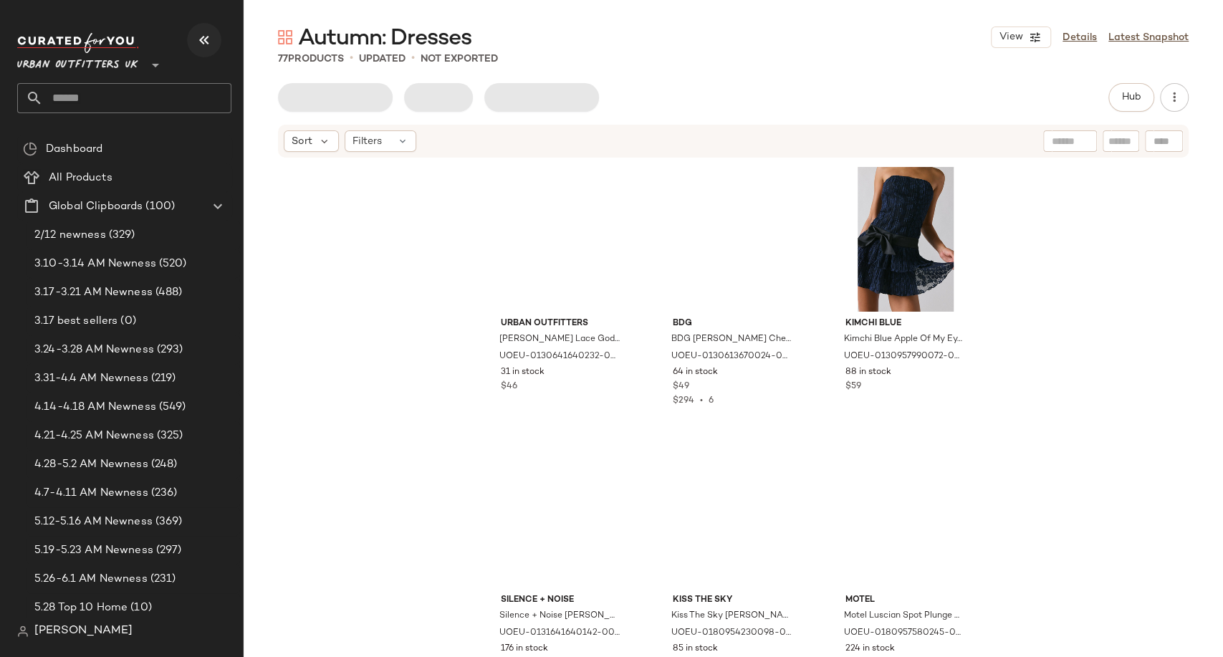
click at [198, 44] on icon "button" at bounding box center [204, 40] width 17 height 17
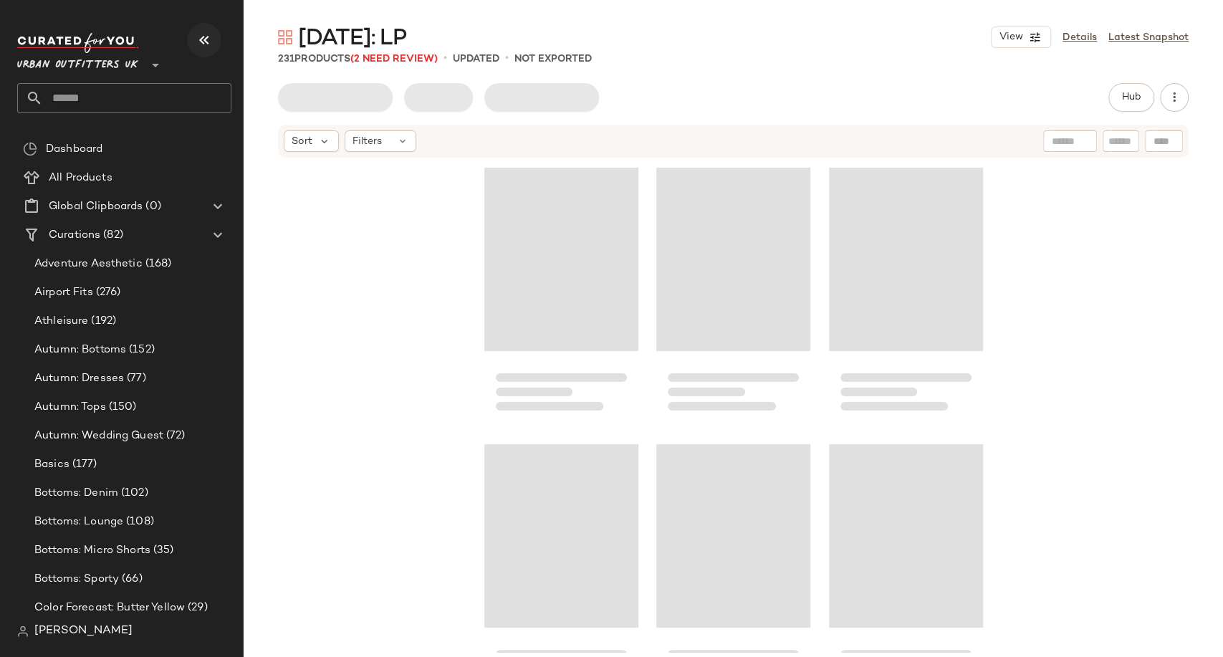
click at [196, 44] on icon "button" at bounding box center [204, 40] width 17 height 17
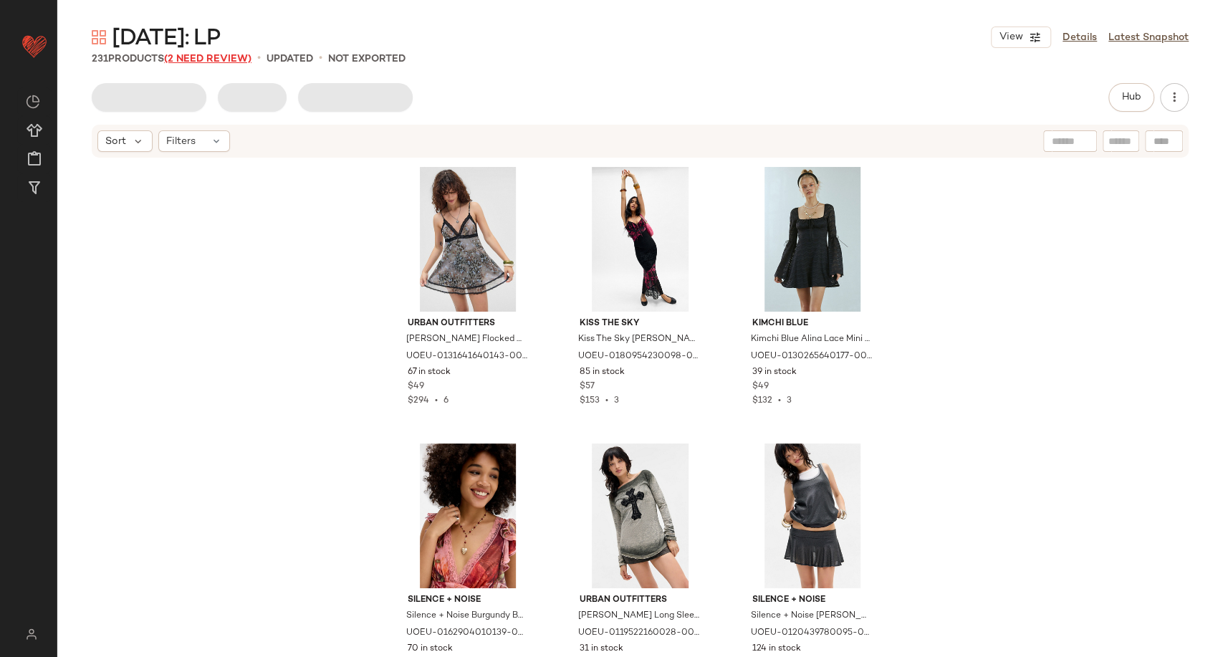
click at [206, 61] on span "(2 Need Review)" at bounding box center [207, 59] width 87 height 11
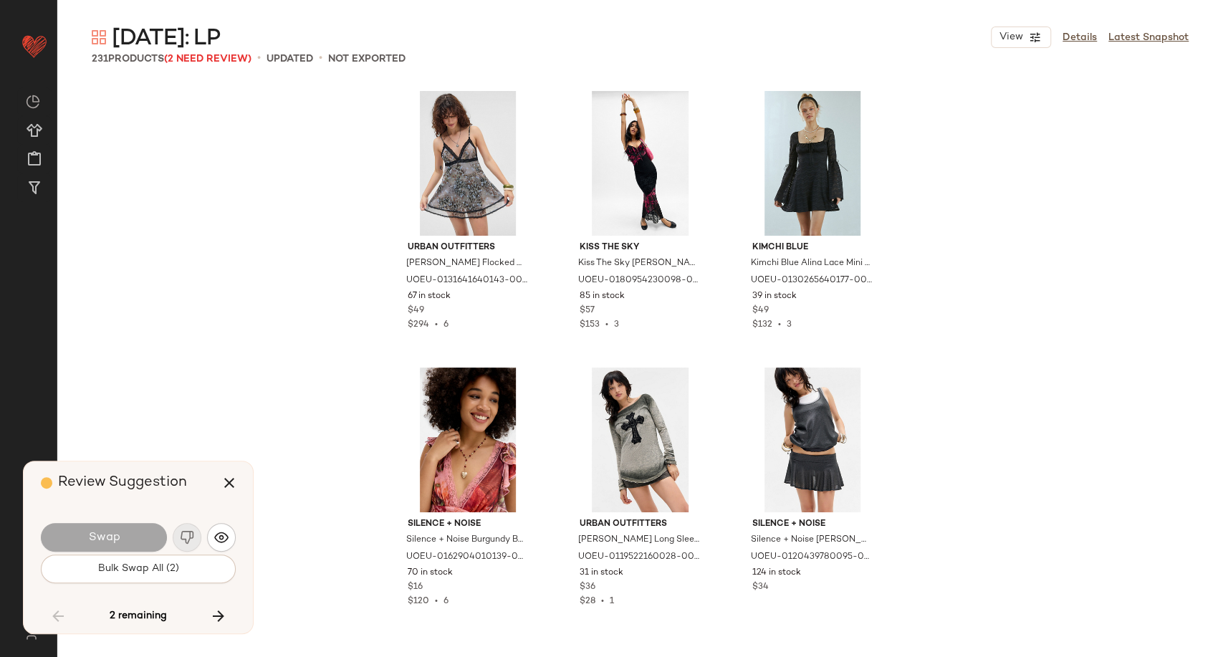
scroll to position [16595, 0]
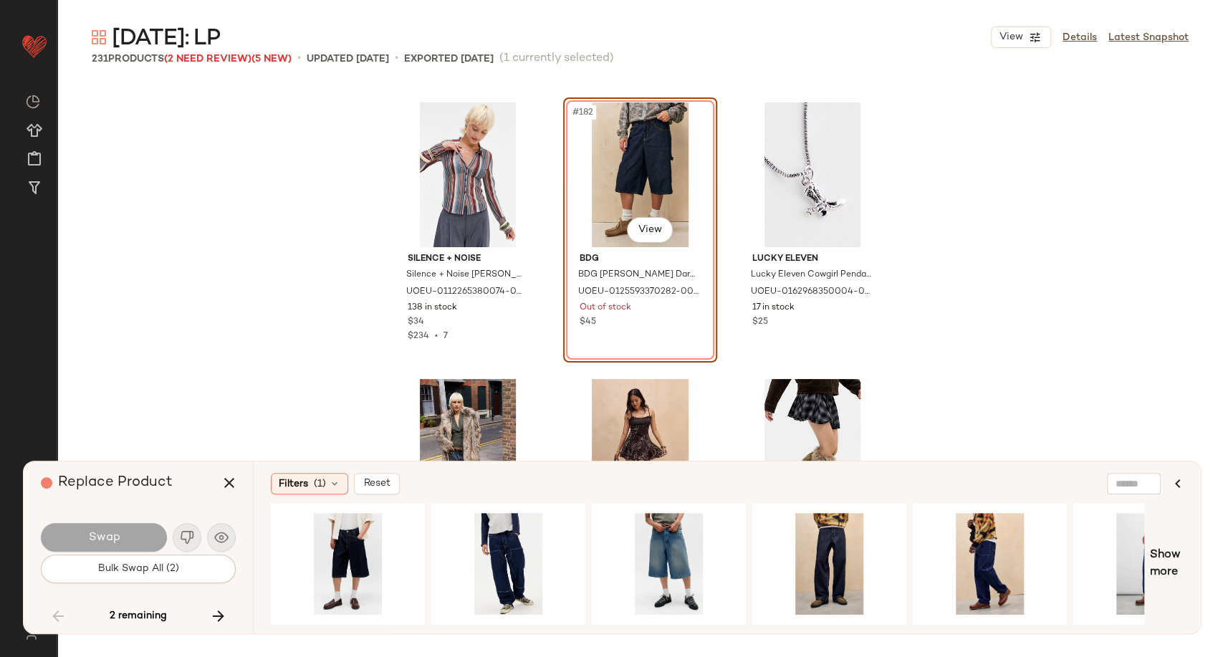
click at [1020, 216] on div "Silence + Noise Silence + Noise [PERSON_NAME] Sleeve Shirt - Blue L at Urban Ou…" at bounding box center [640, 350] width 1166 height 534
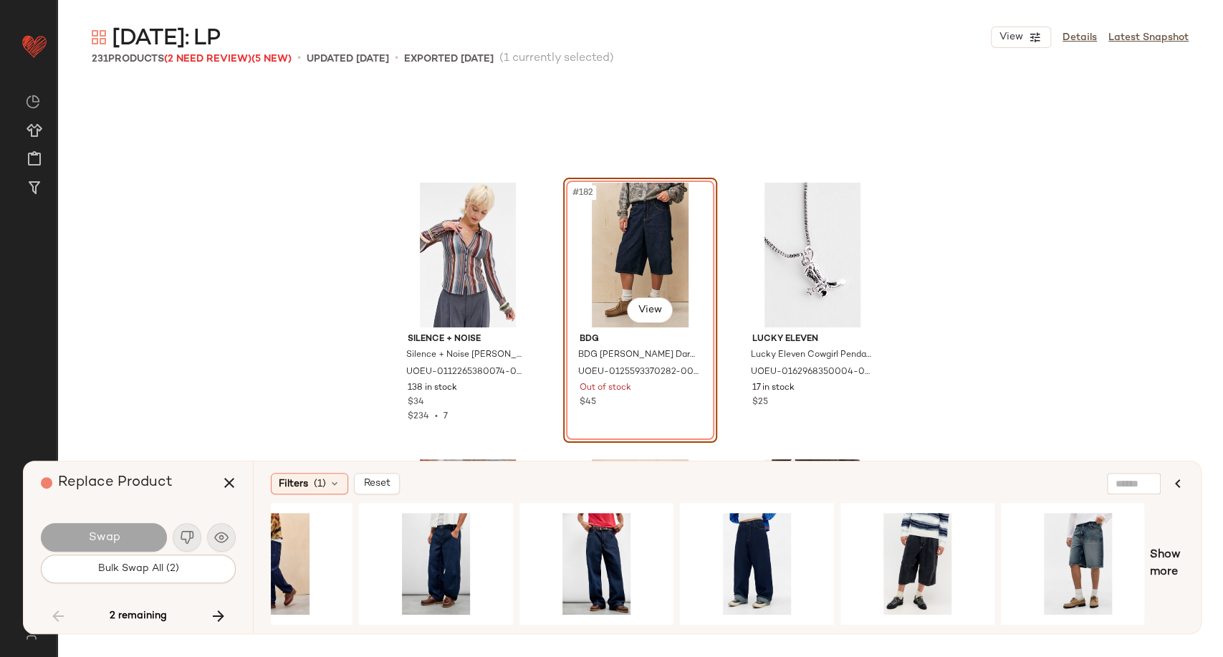
scroll to position [0, 724]
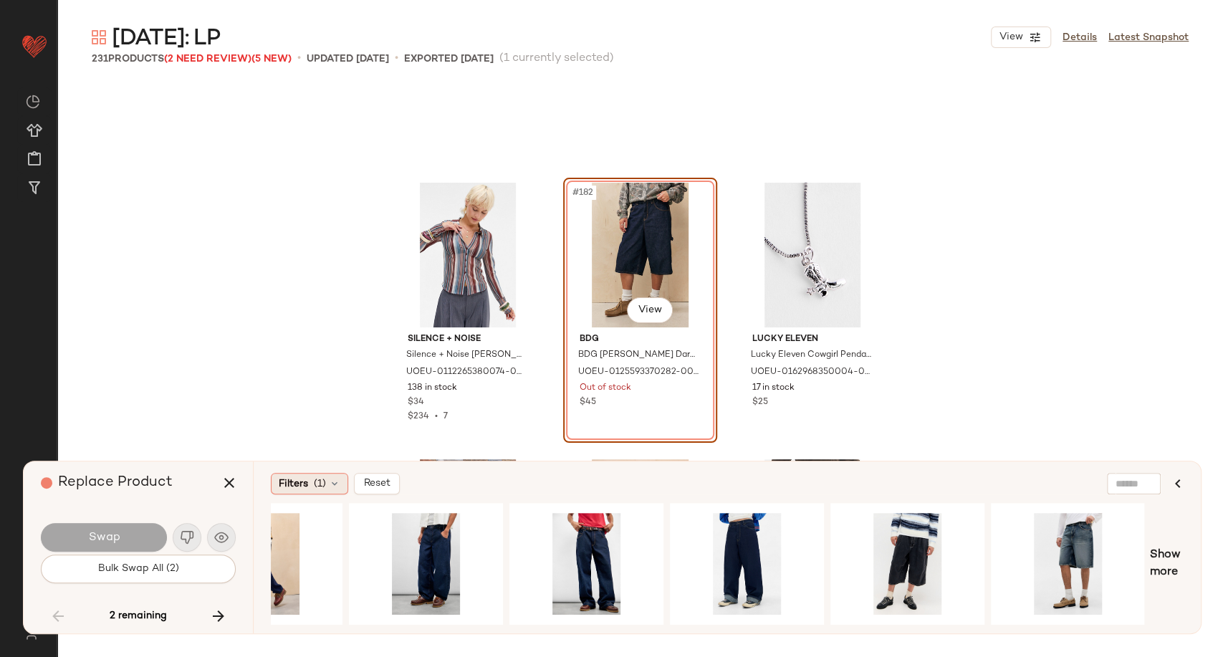
click at [332, 489] on div "Filters (1)" at bounding box center [309, 483] width 77 height 21
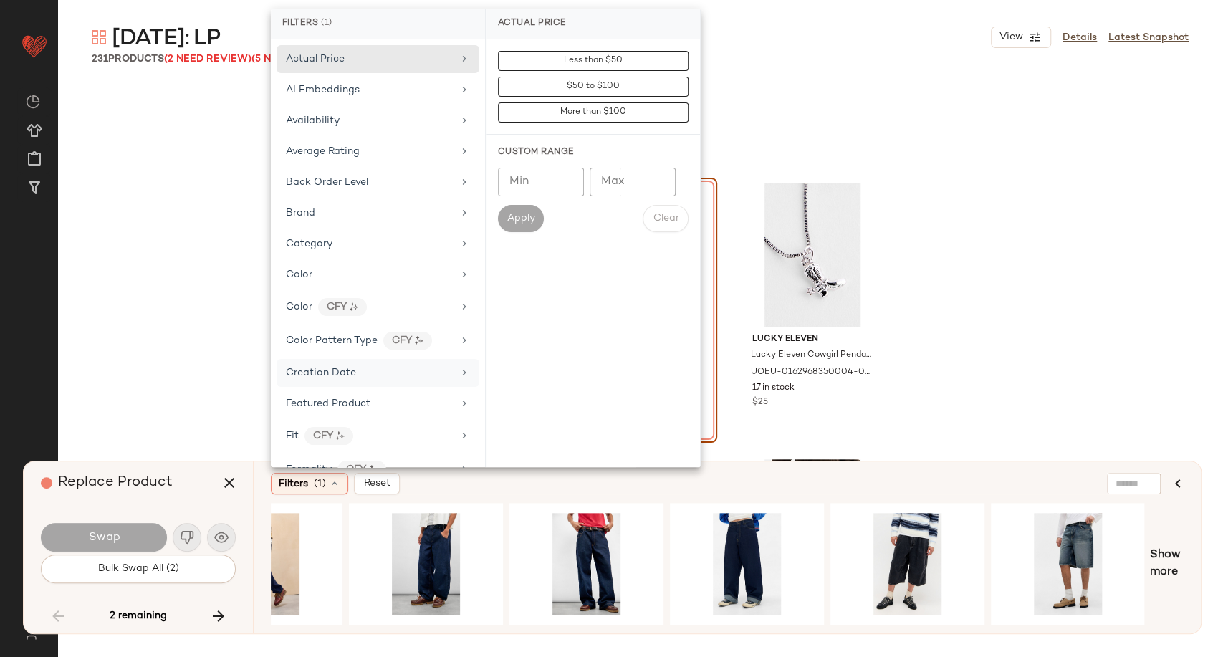
scroll to position [80, 0]
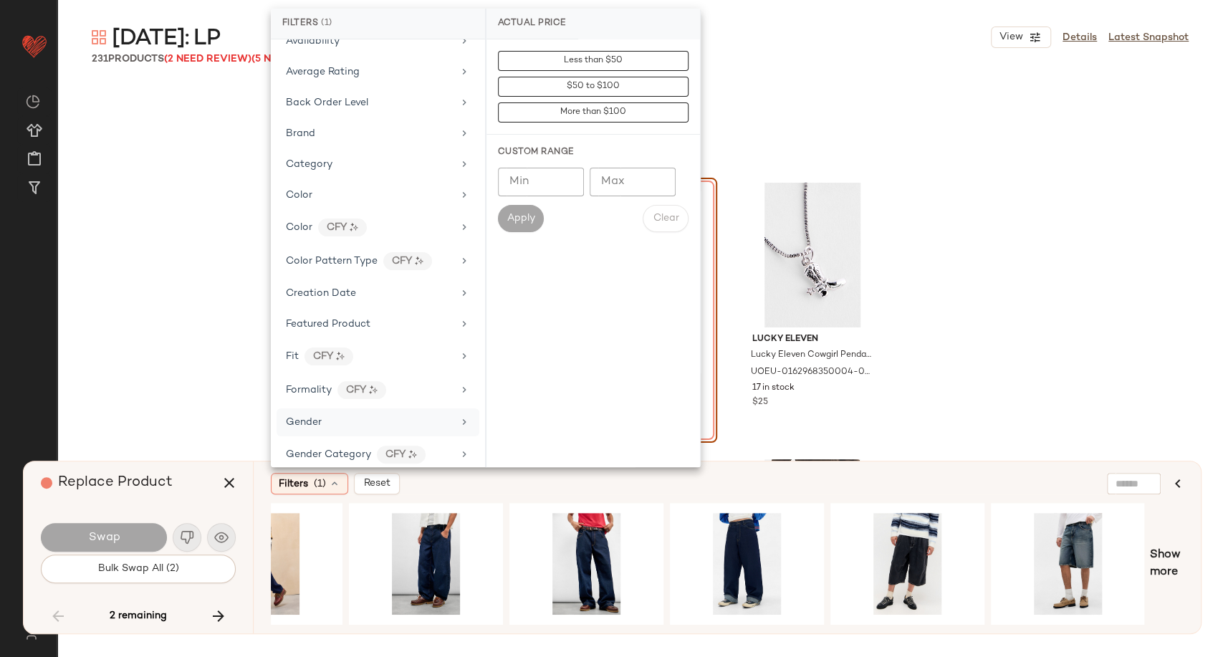
click at [344, 420] on div "Gender" at bounding box center [369, 422] width 167 height 15
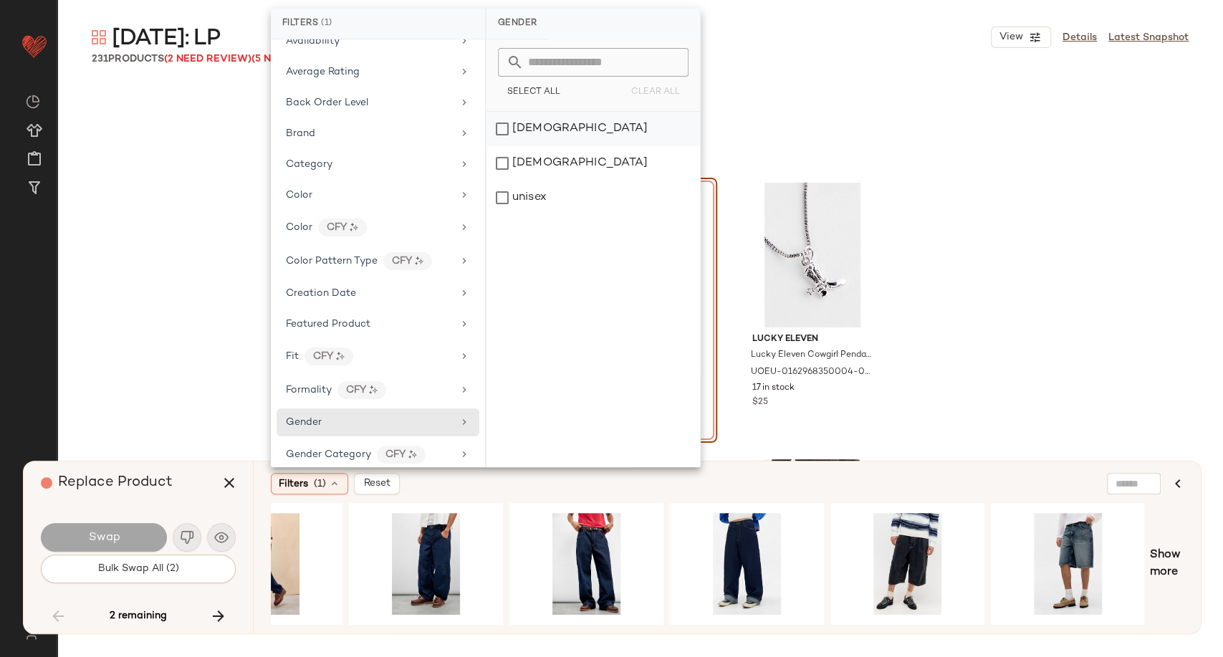
click at [525, 137] on div "[DEMOGRAPHIC_DATA]" at bounding box center [594, 129] width 214 height 34
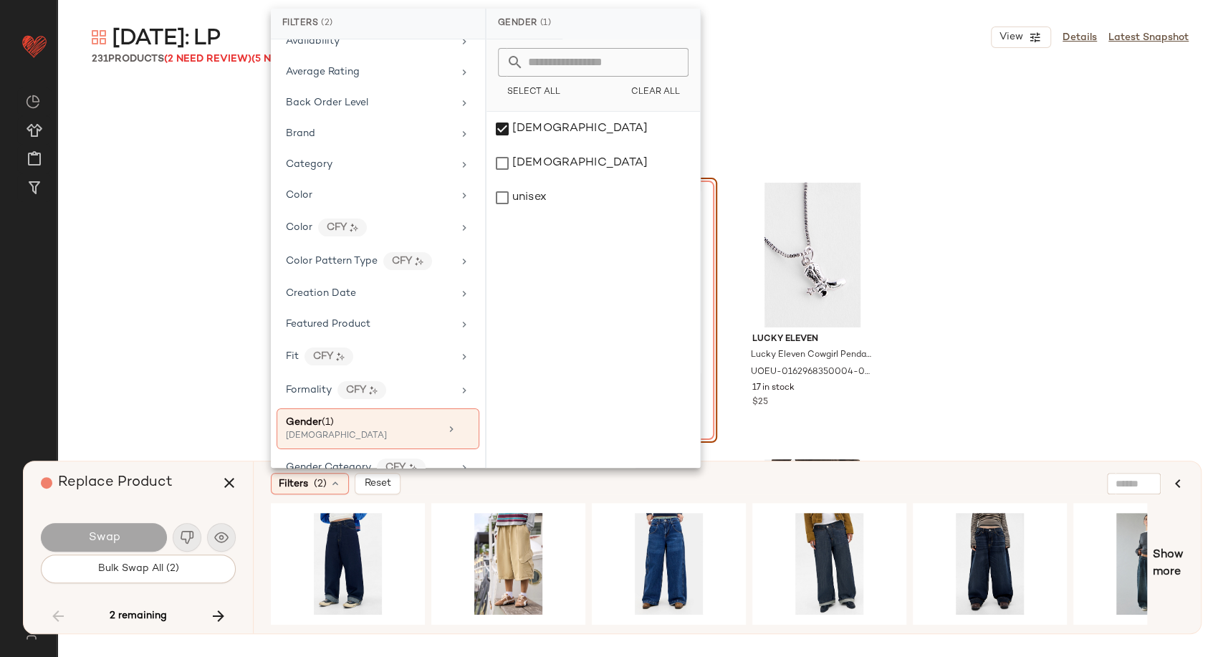
click at [565, 475] on div "Filters (2) Reset" at bounding box center [658, 483] width 774 height 21
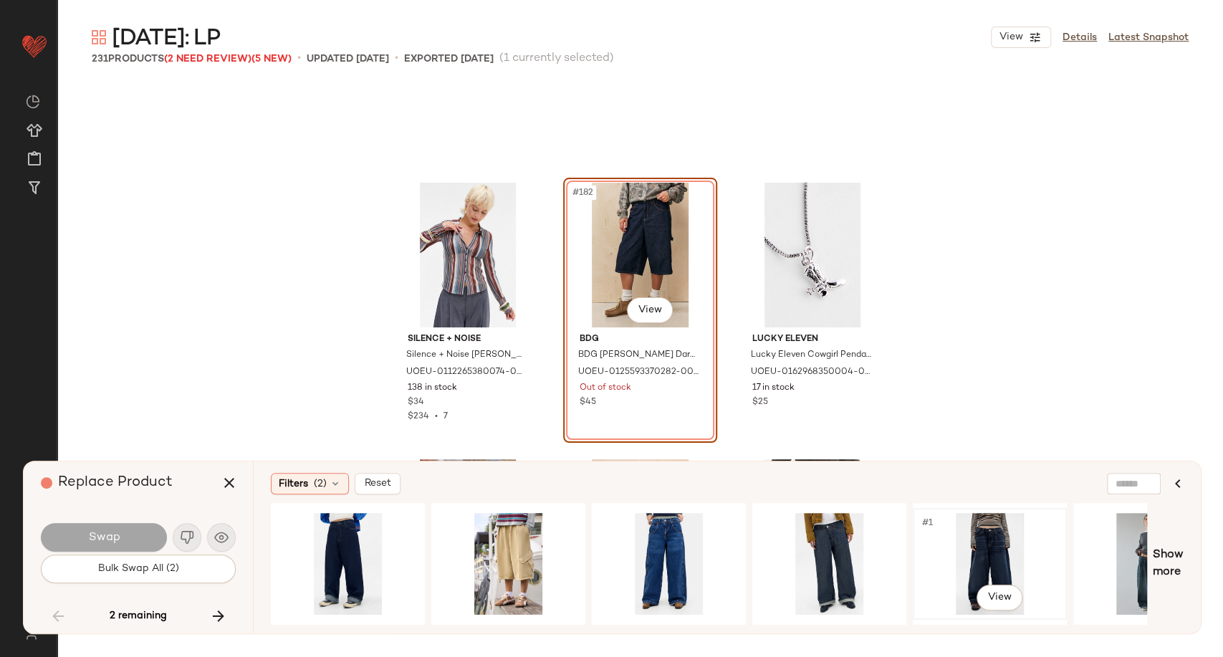
click at [996, 538] on div "#1 View" at bounding box center [990, 564] width 144 height 102
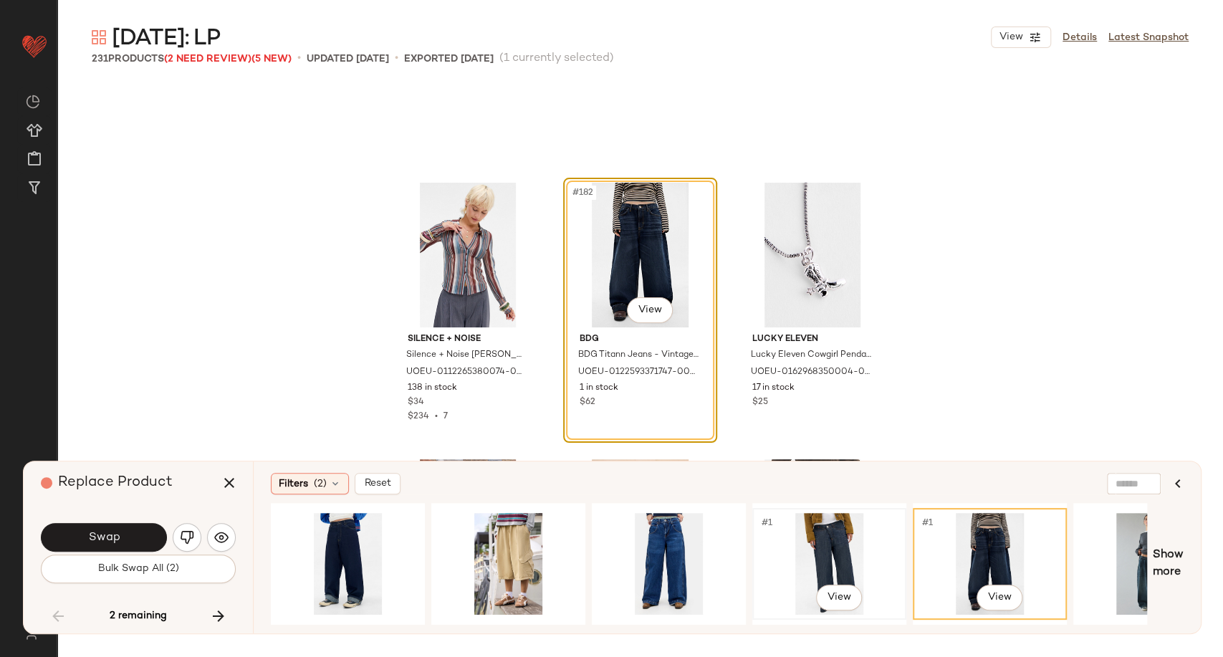
click at [826, 538] on div "#1 View" at bounding box center [829, 564] width 144 height 102
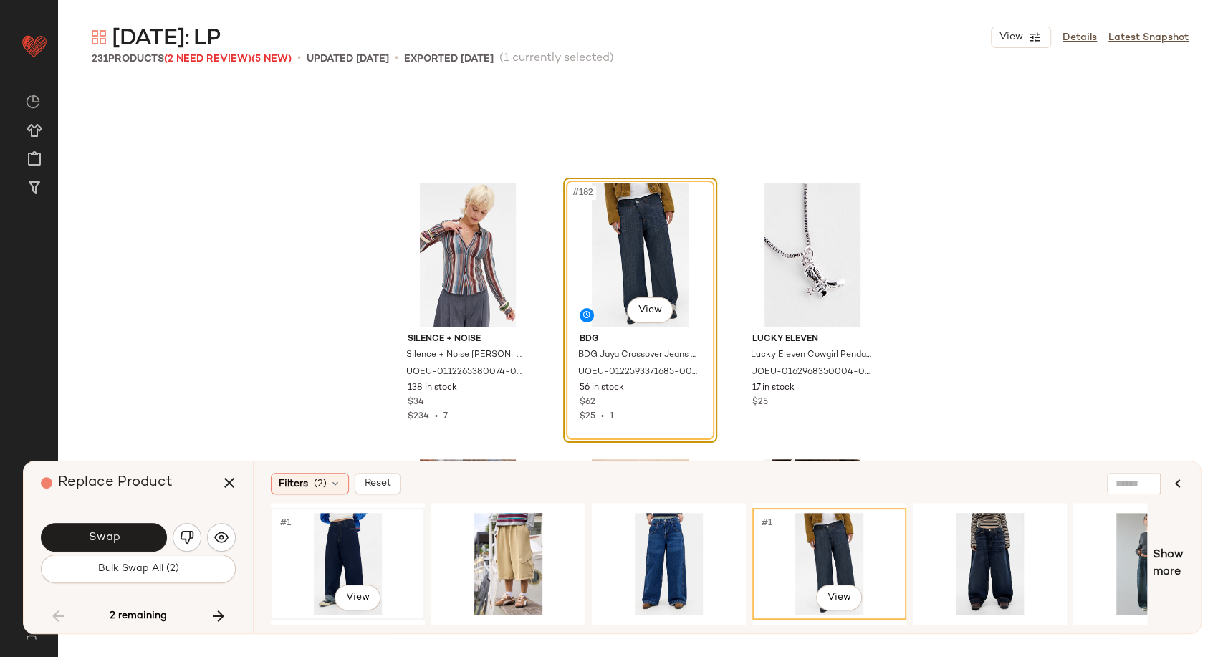
click at [367, 555] on div "#1 View" at bounding box center [348, 564] width 144 height 102
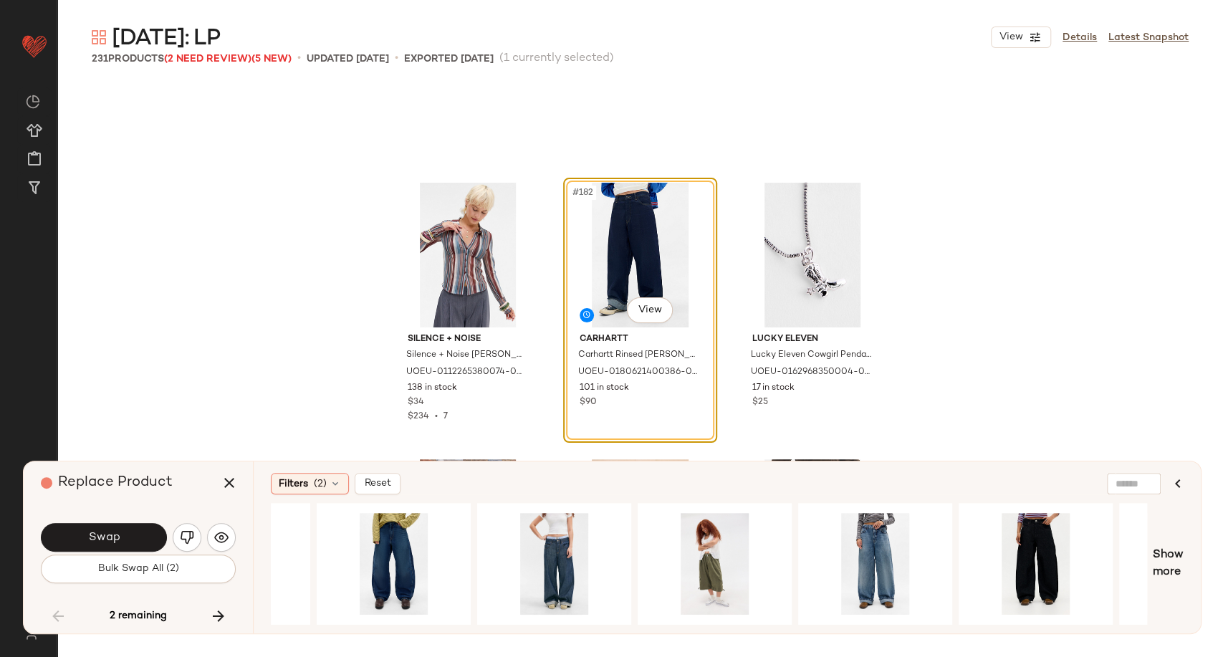
scroll to position [0, 1725]
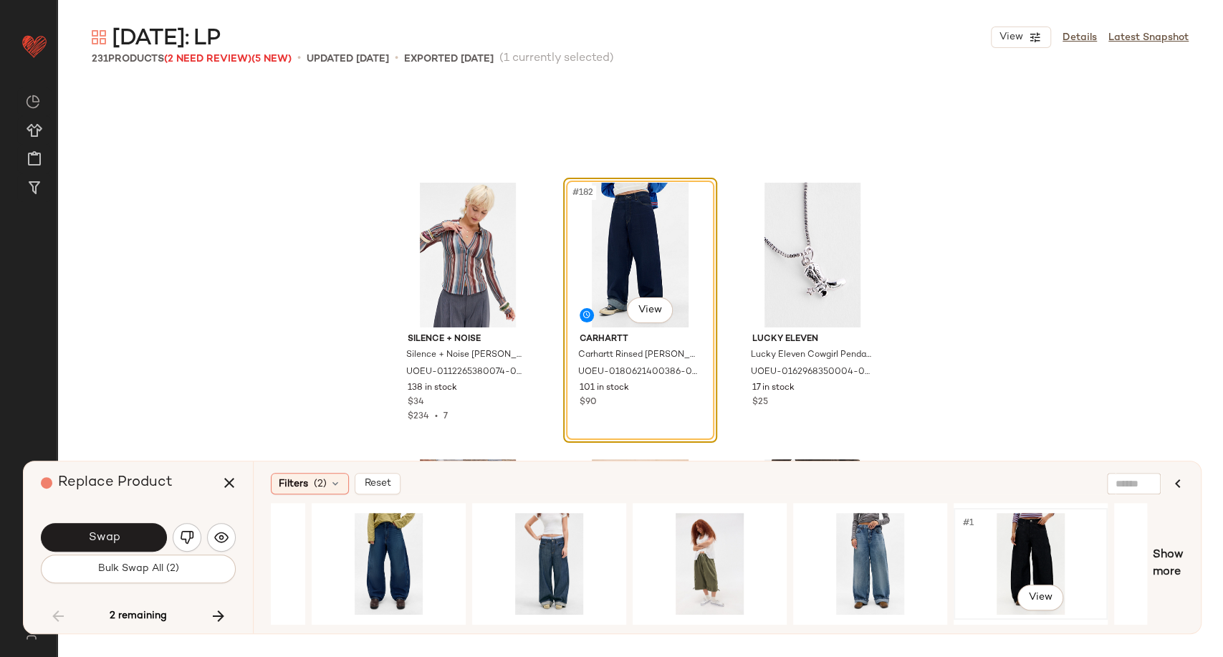
click at [1017, 537] on div "#1 View" at bounding box center [1031, 564] width 144 height 102
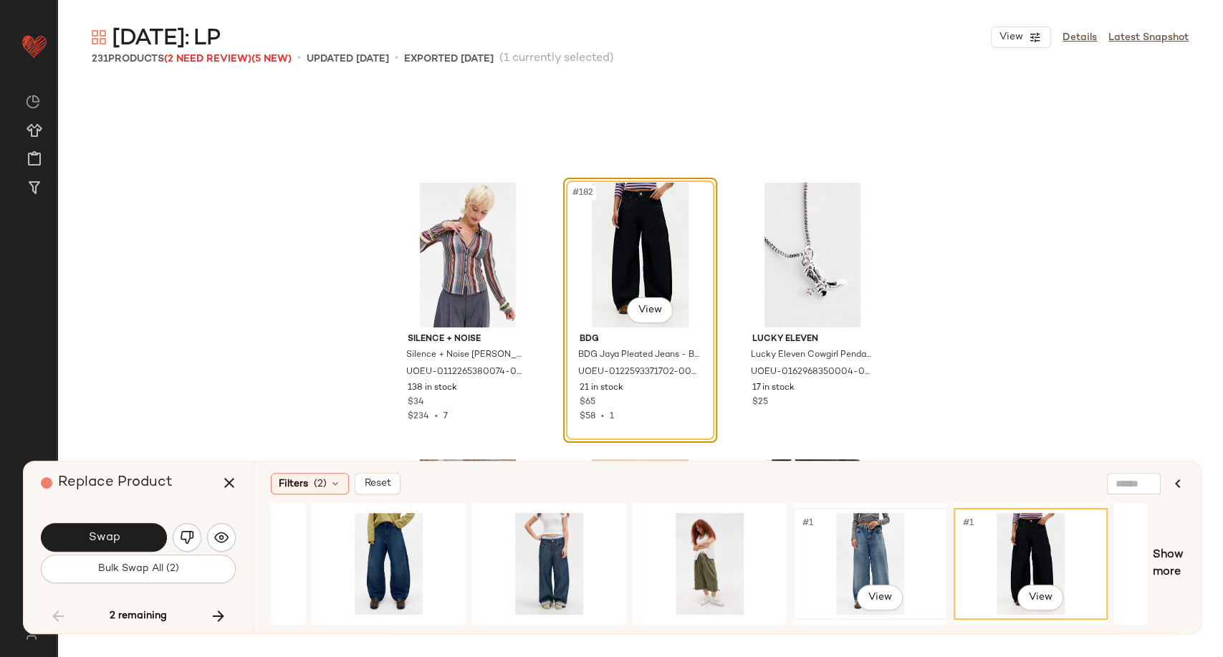
click at [859, 547] on div "#1 View" at bounding box center [870, 564] width 144 height 102
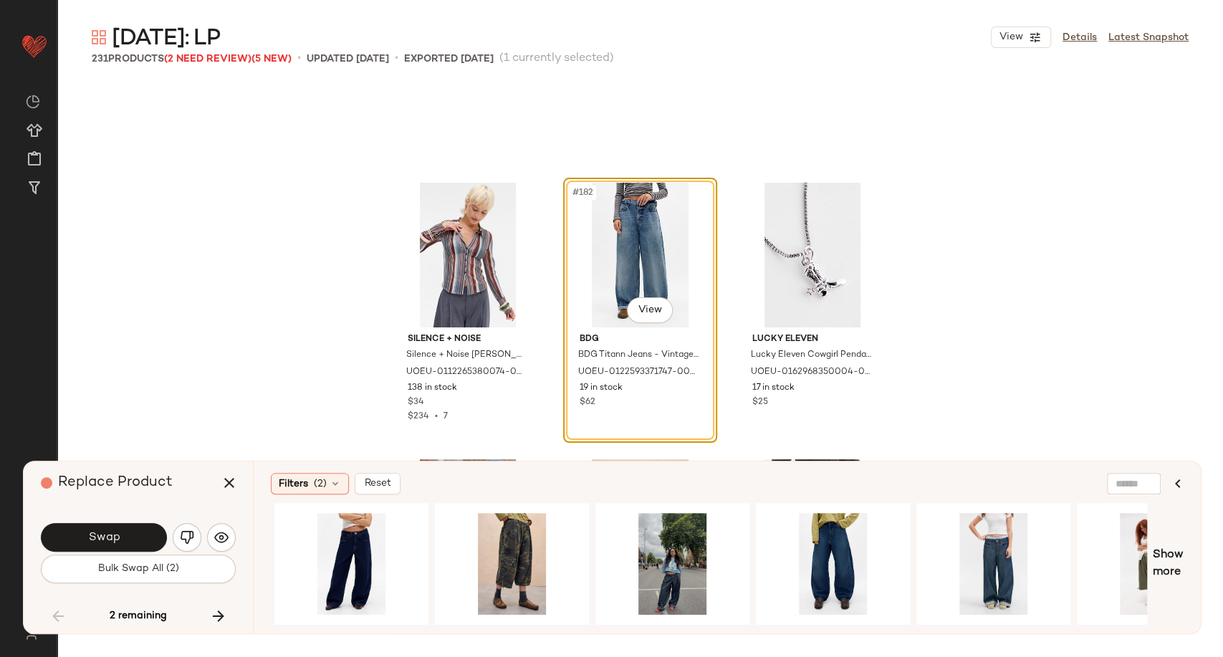
scroll to position [0, 1283]
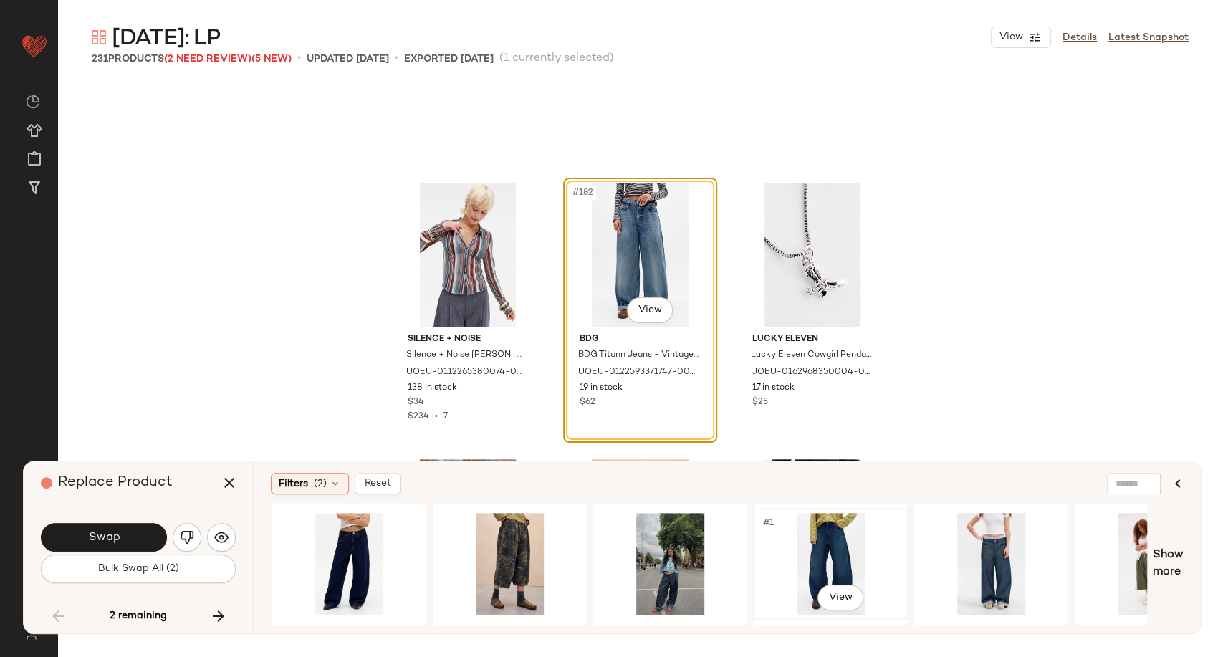
click at [808, 546] on div "#1 View" at bounding box center [831, 564] width 144 height 102
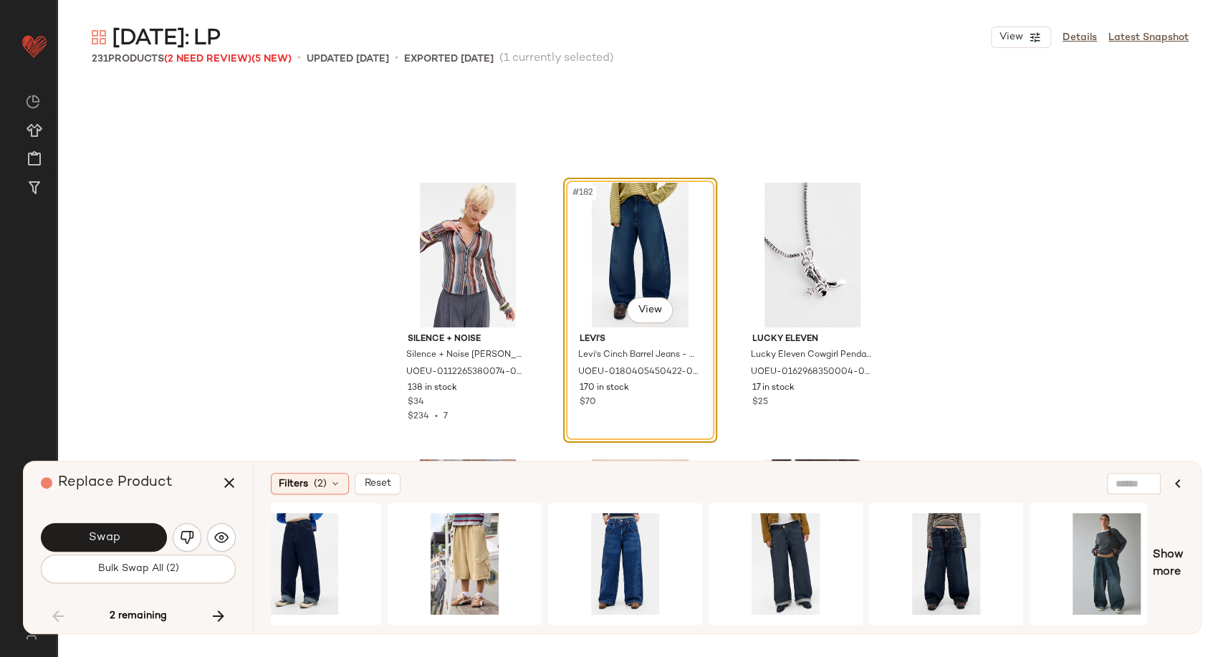
scroll to position [0, 34]
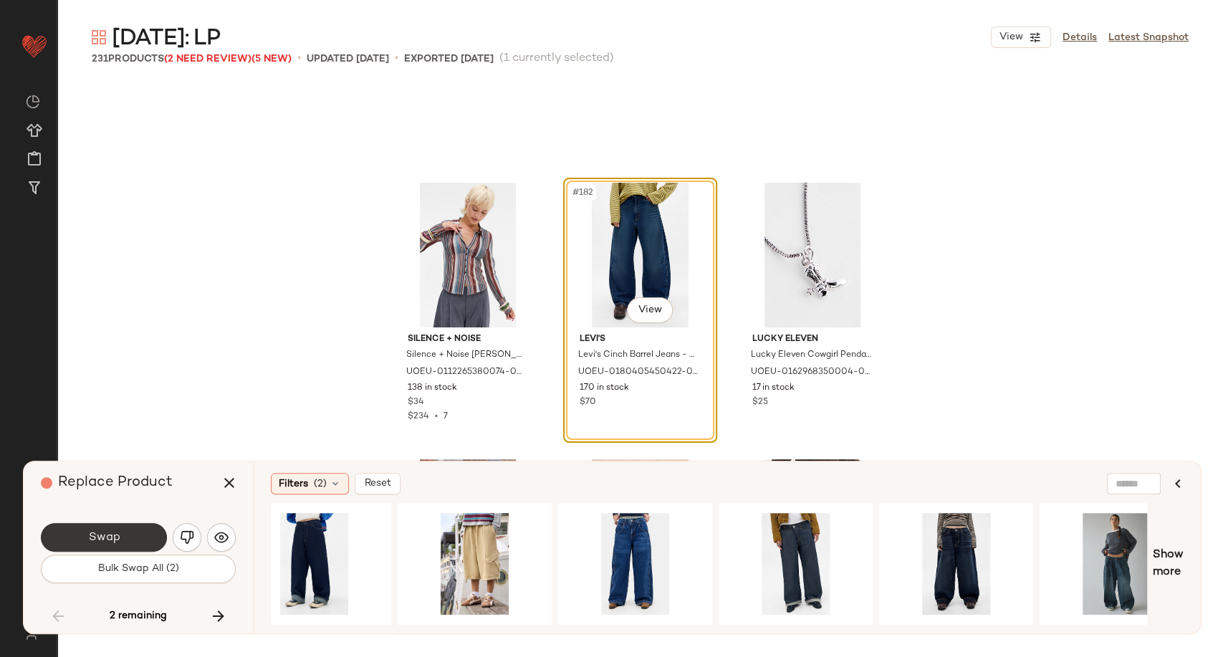
click at [133, 540] on button "Swap" at bounding box center [104, 537] width 126 height 29
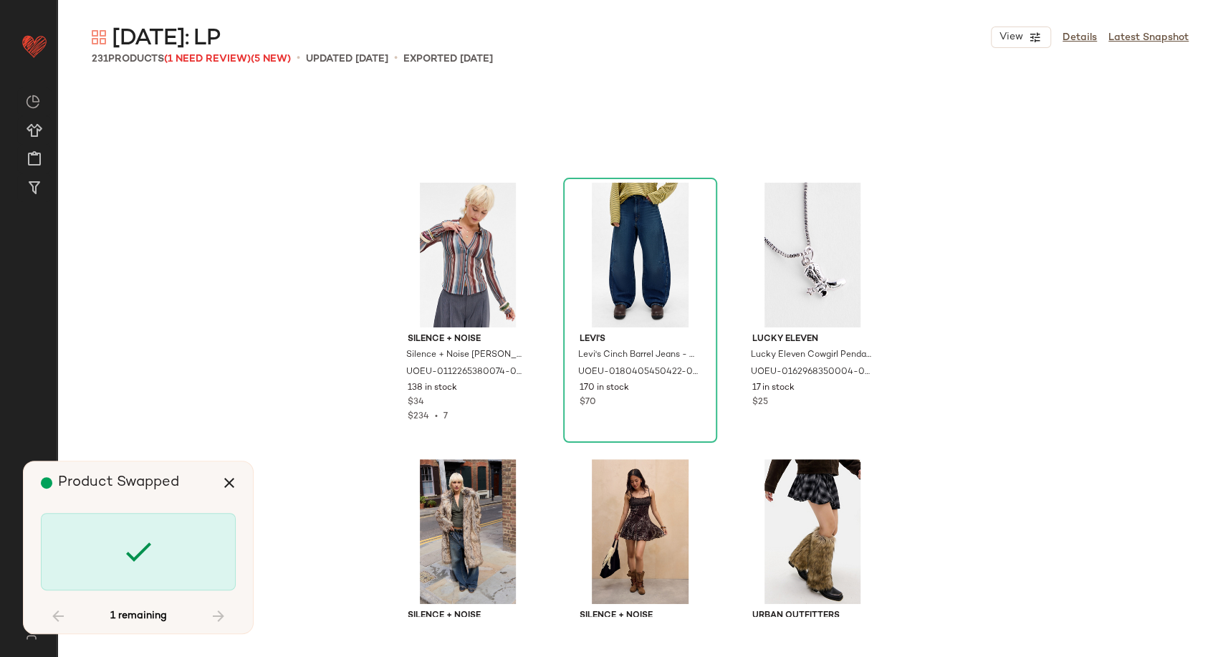
scroll to position [20744, 0]
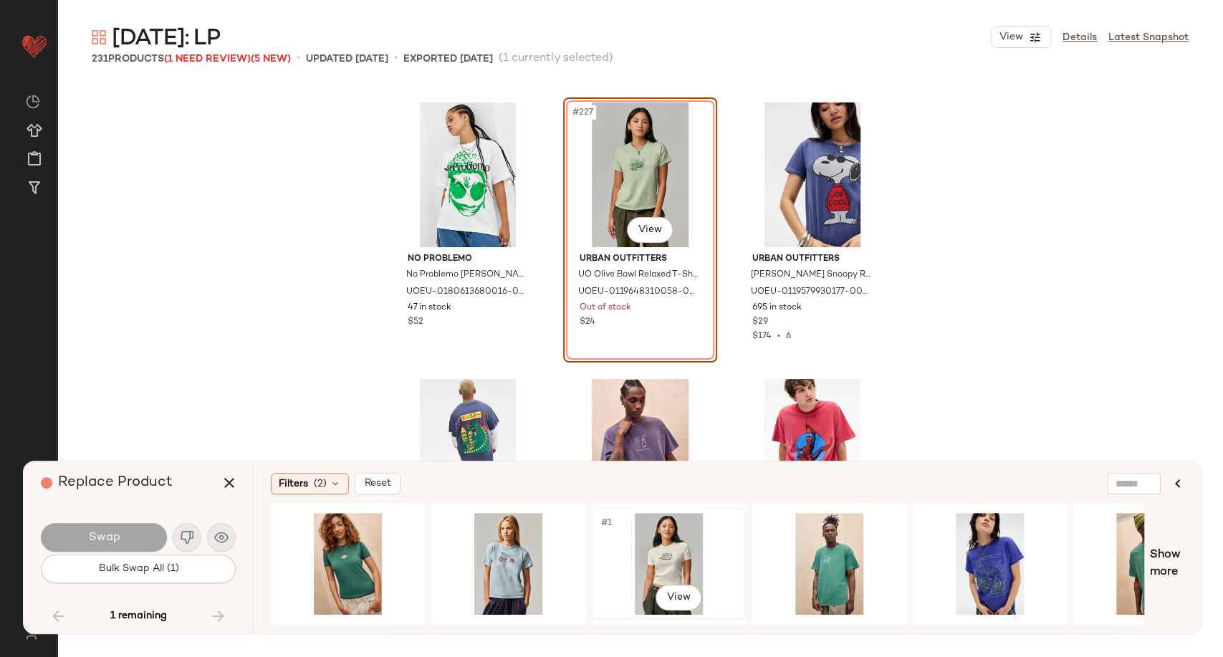
click at [676, 558] on div "#1 View" at bounding box center [669, 564] width 144 height 102
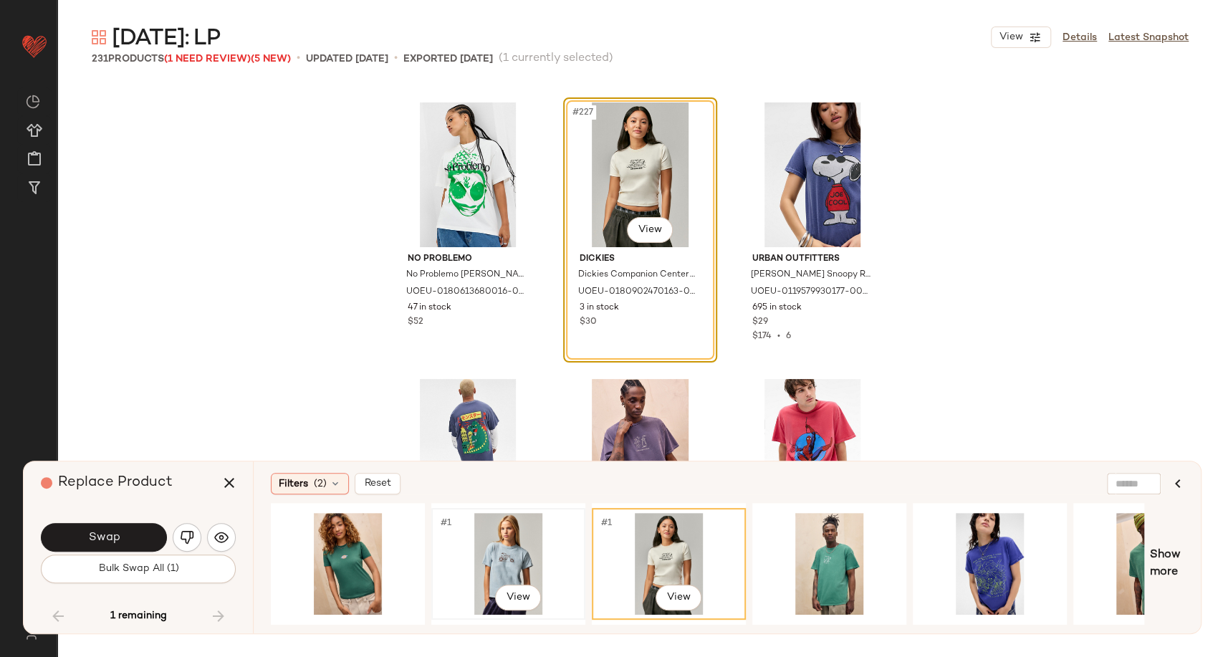
click at [510, 562] on div "#1 View" at bounding box center [508, 564] width 144 height 102
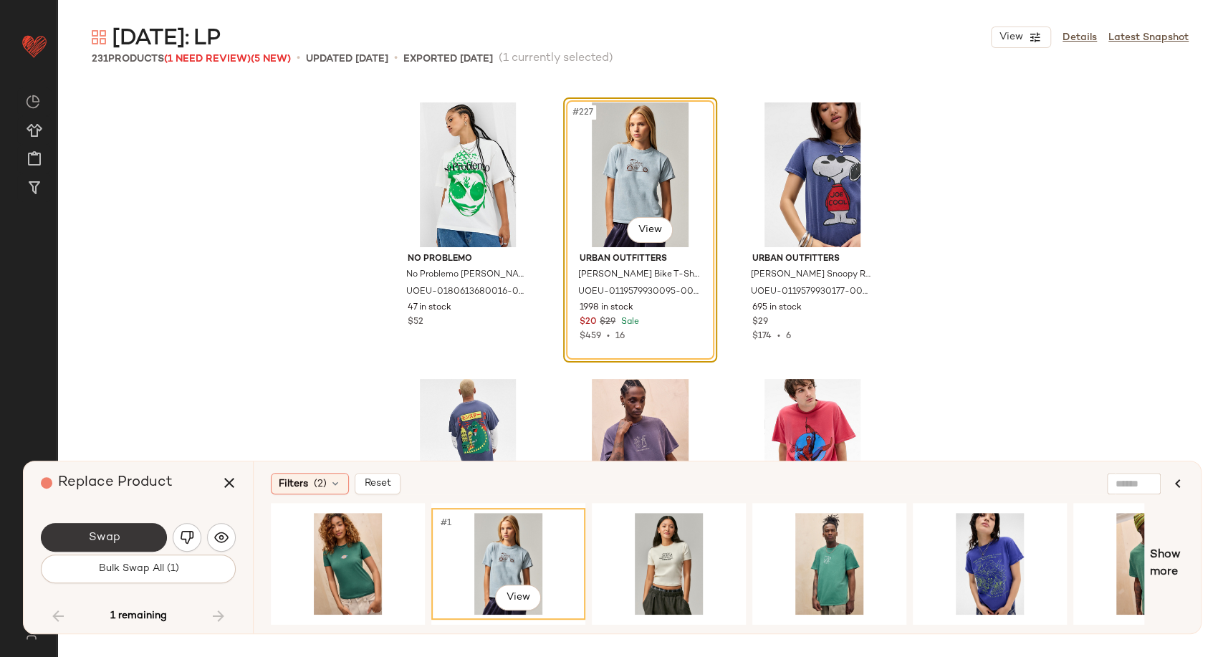
click at [128, 538] on button "Swap" at bounding box center [104, 537] width 126 height 29
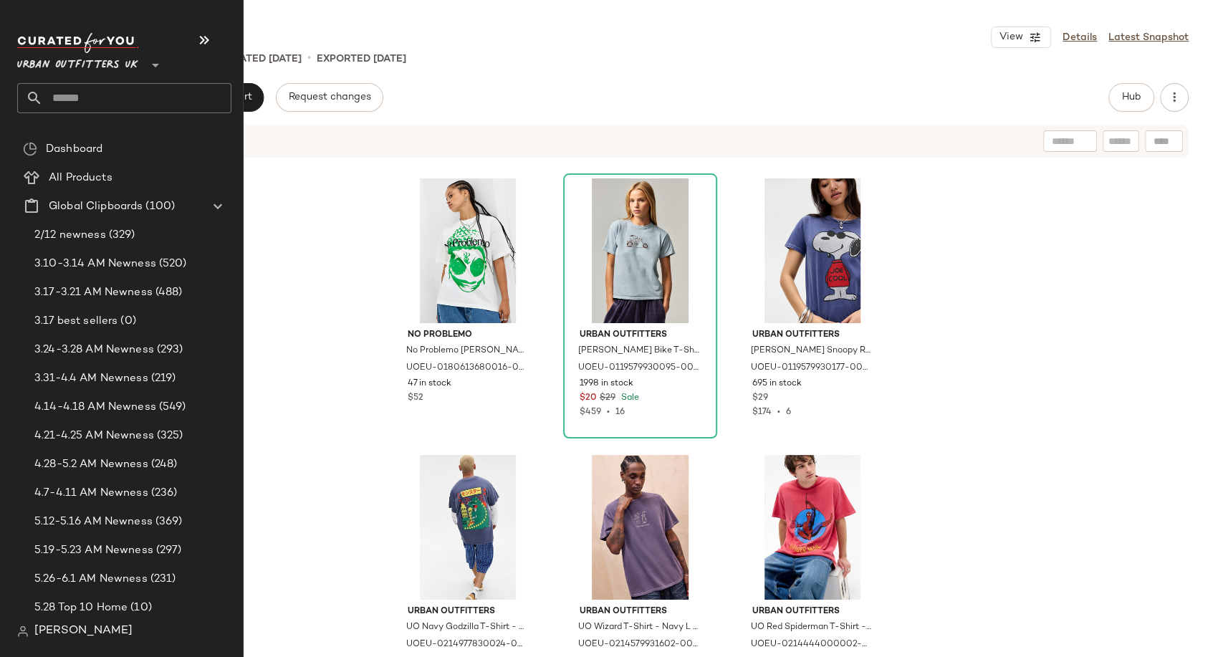
click at [78, 95] on input "text" at bounding box center [137, 98] width 188 height 30
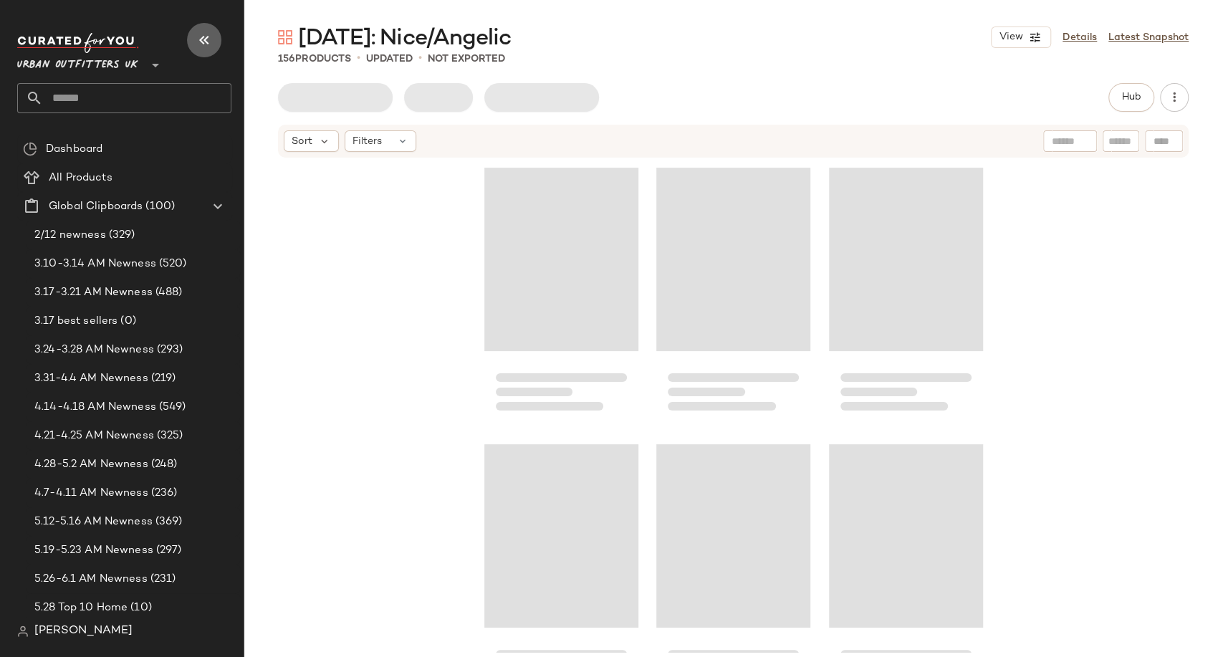
click at [211, 33] on icon "button" at bounding box center [204, 40] width 17 height 17
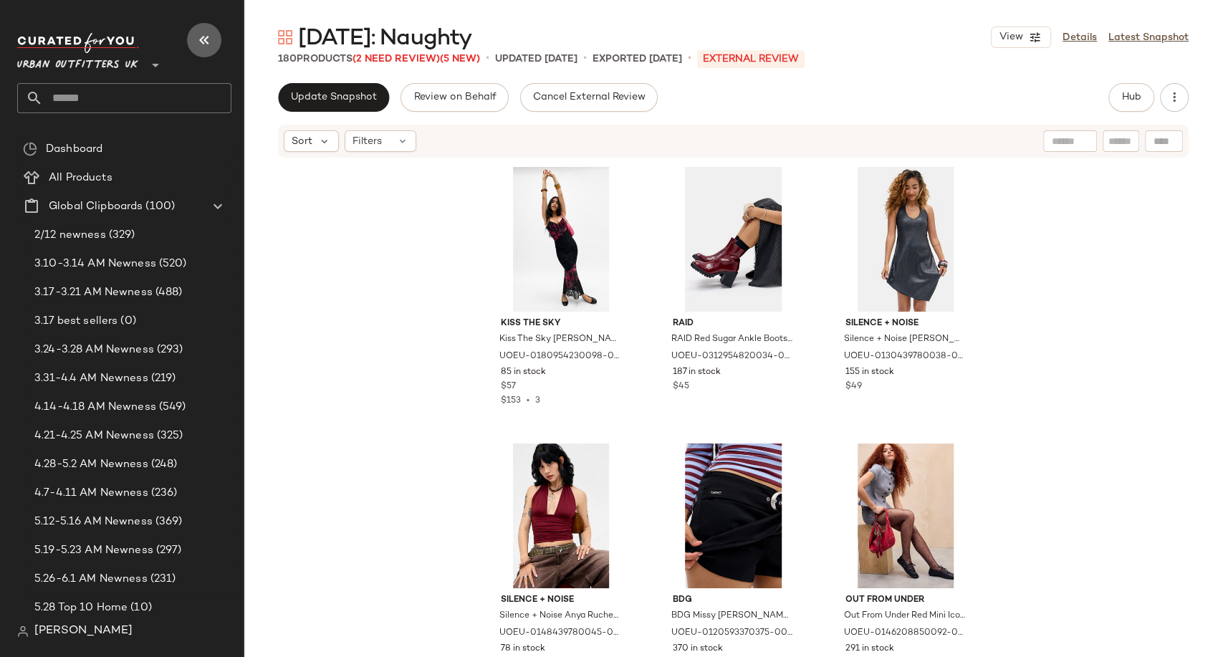
click at [192, 30] on button "button" at bounding box center [204, 40] width 34 height 34
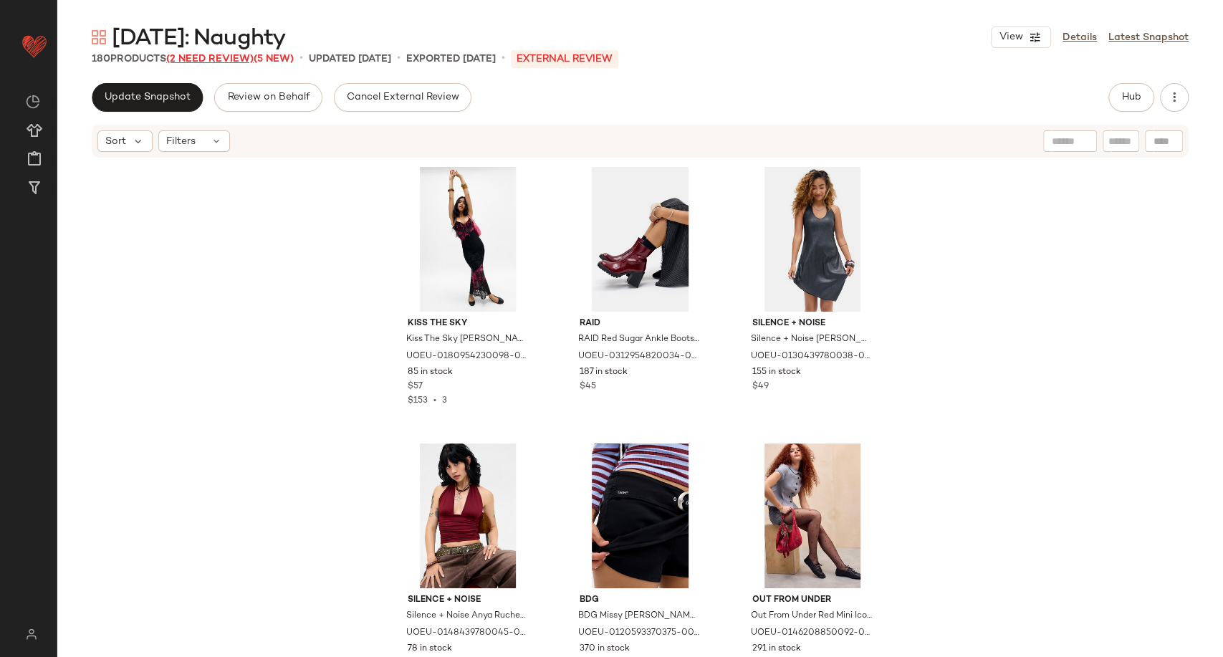
click at [205, 54] on span "(2 Need Review)" at bounding box center [209, 59] width 87 height 11
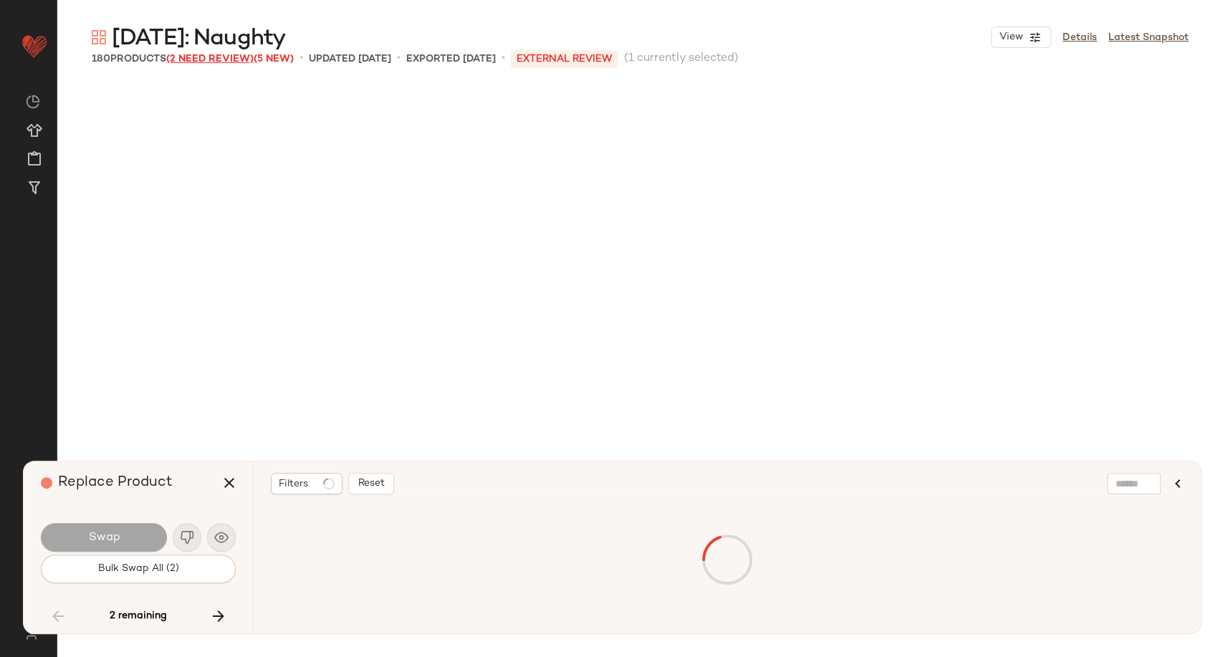
scroll to position [8020, 0]
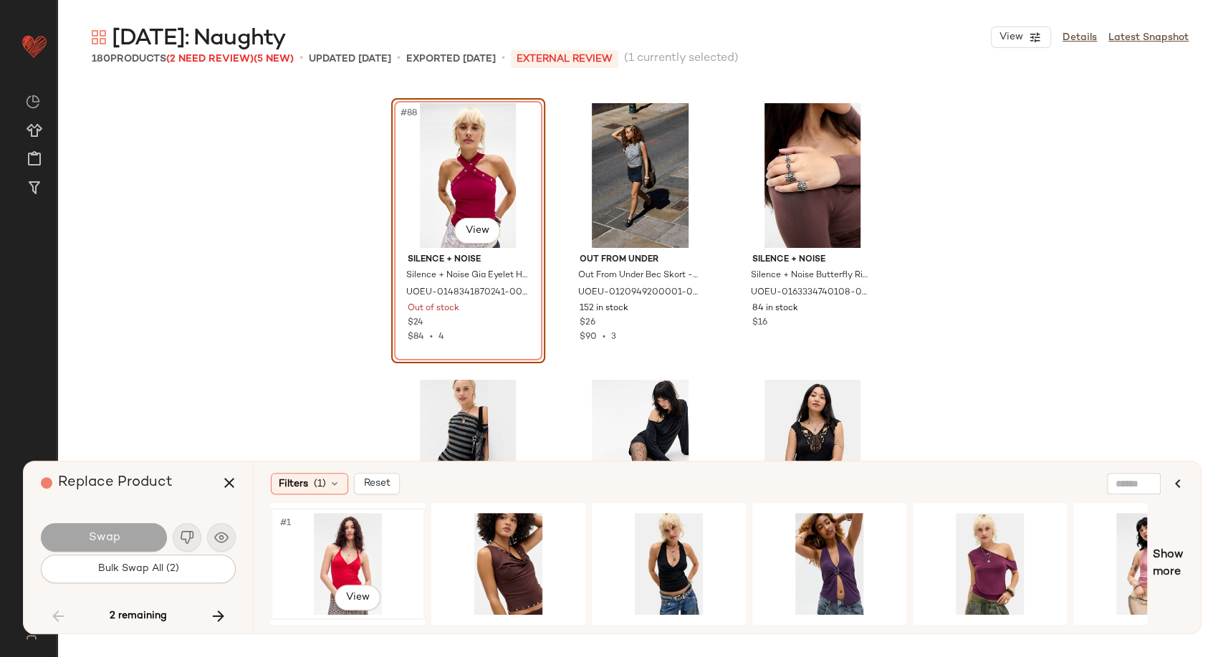
click at [362, 555] on div "#1 View" at bounding box center [348, 564] width 144 height 102
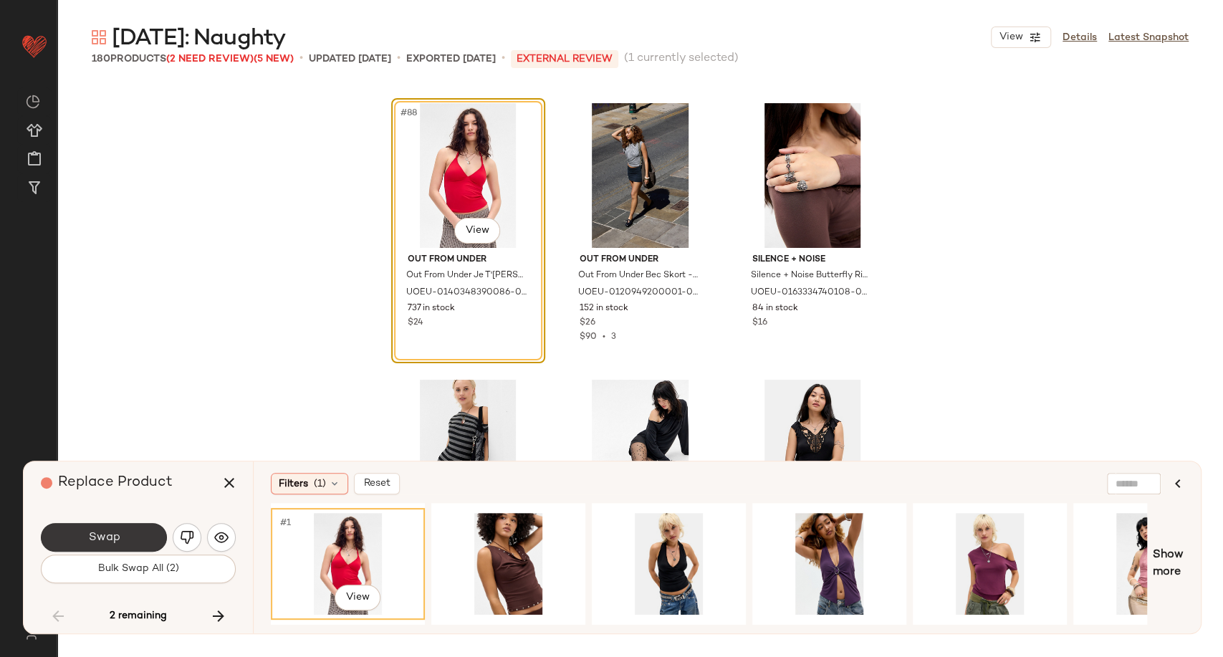
click at [125, 535] on button "Swap" at bounding box center [104, 537] width 126 height 29
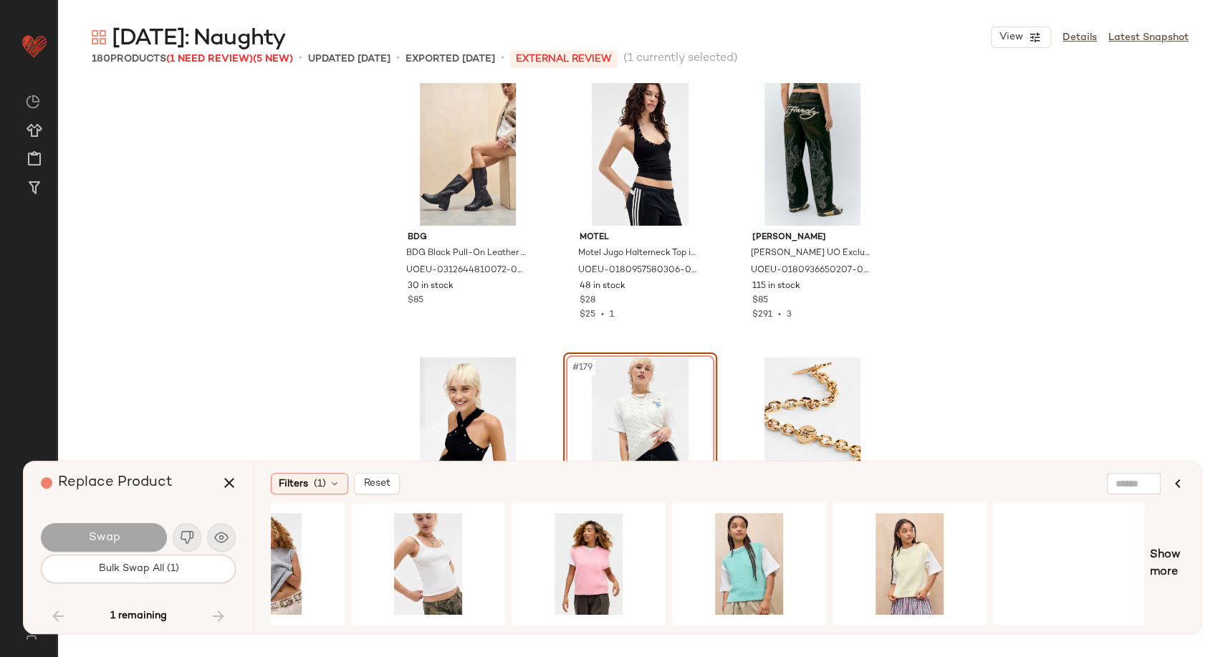
scroll to position [0, 724]
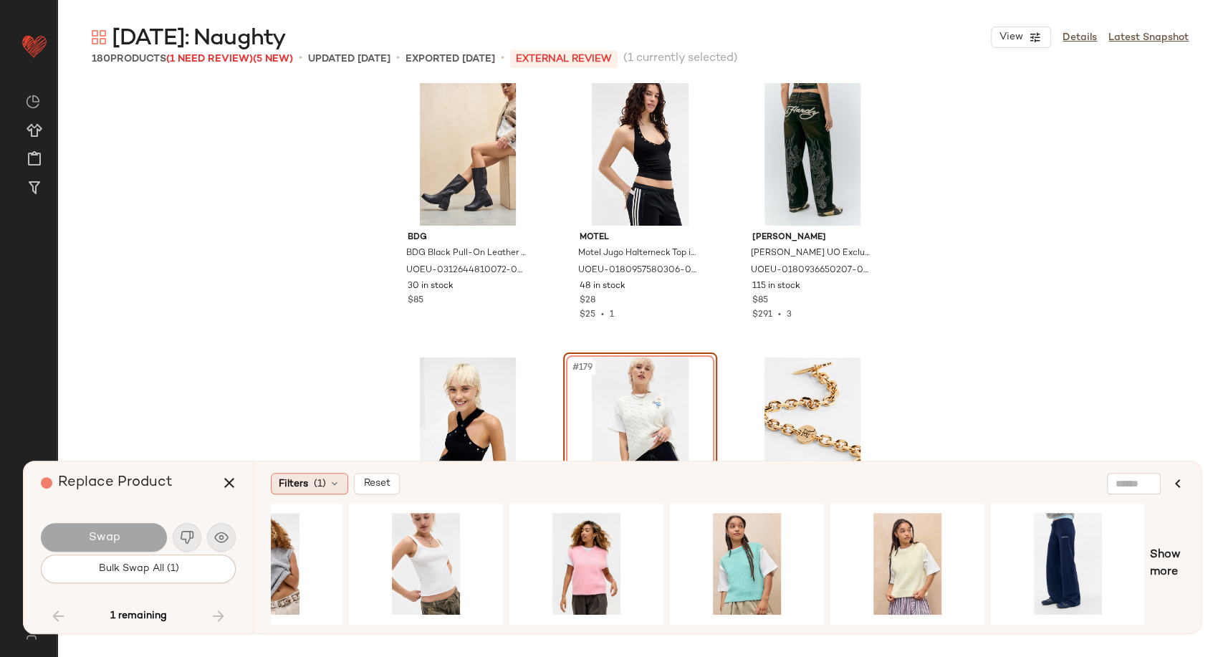
click at [330, 483] on icon at bounding box center [334, 483] width 11 height 11
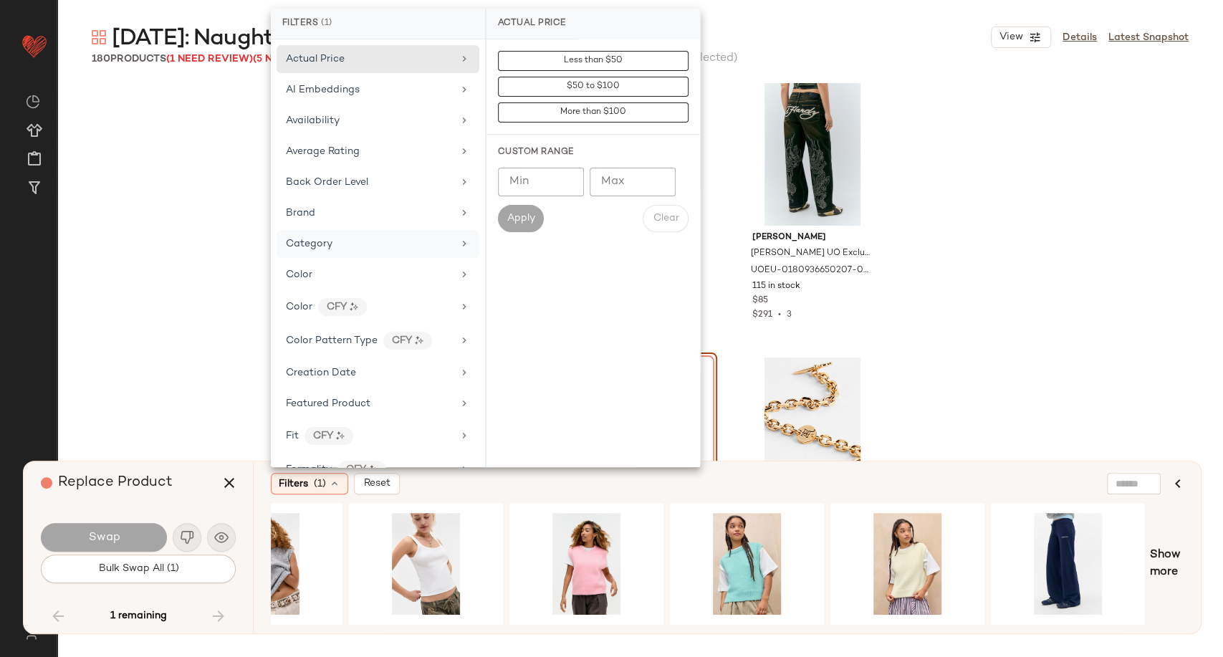
click at [327, 244] on span "Category" at bounding box center [309, 244] width 47 height 11
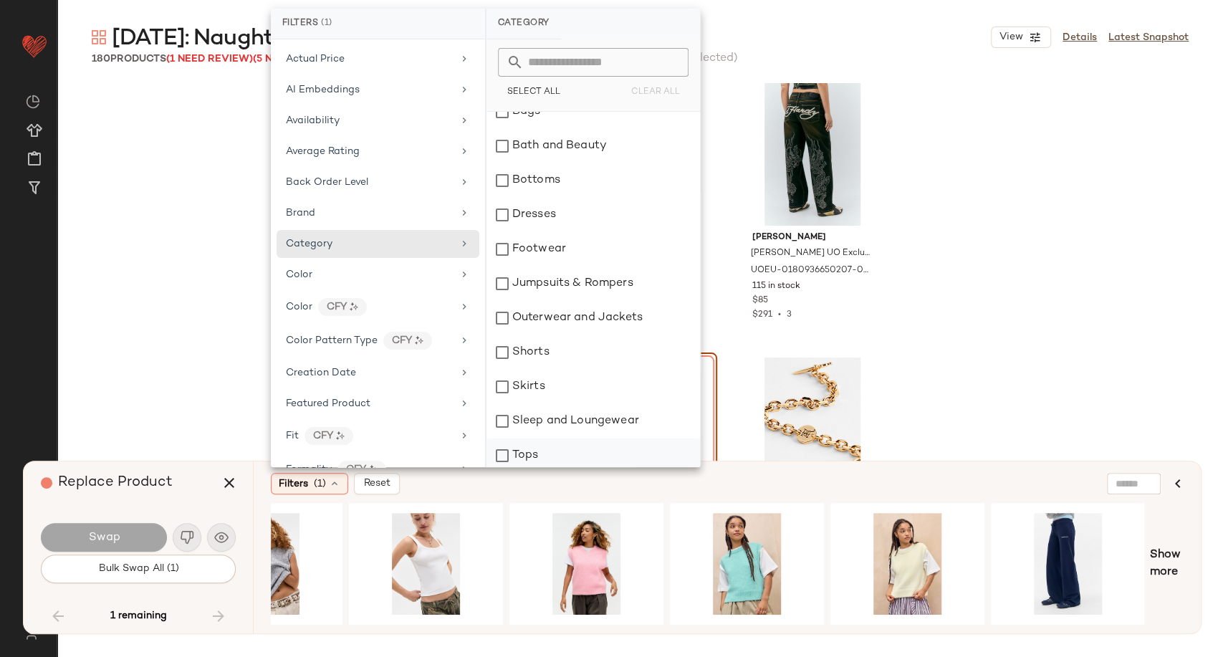
scroll to position [80, 0]
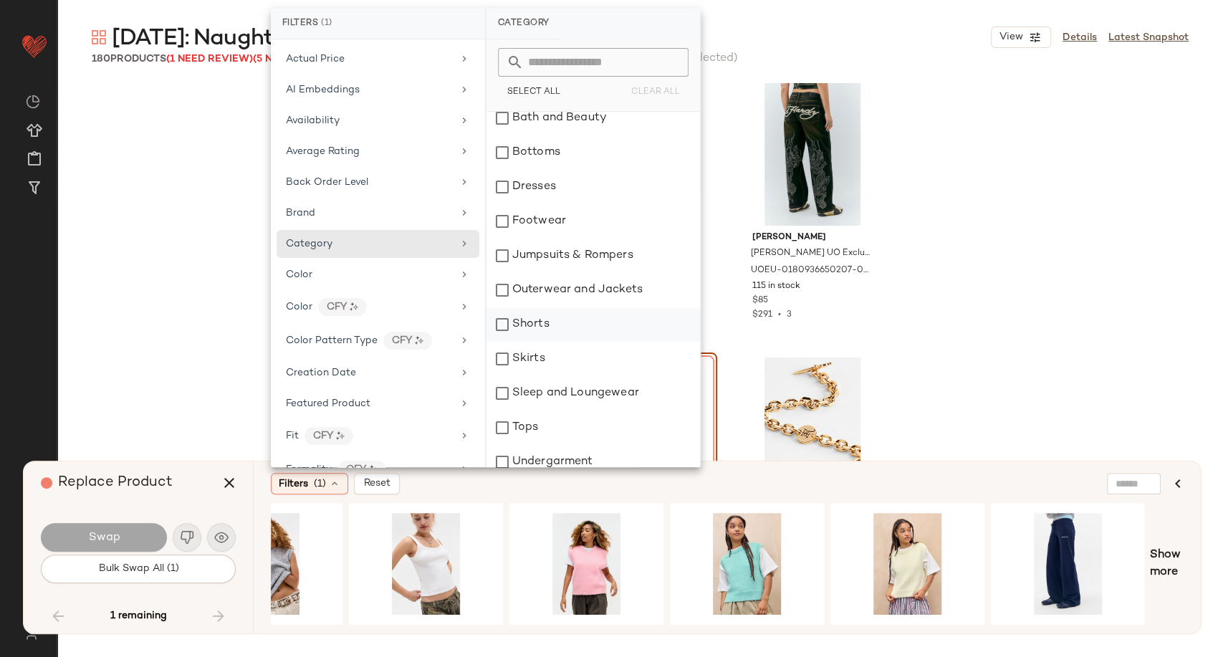
click at [533, 330] on div "Shorts" at bounding box center [594, 324] width 214 height 34
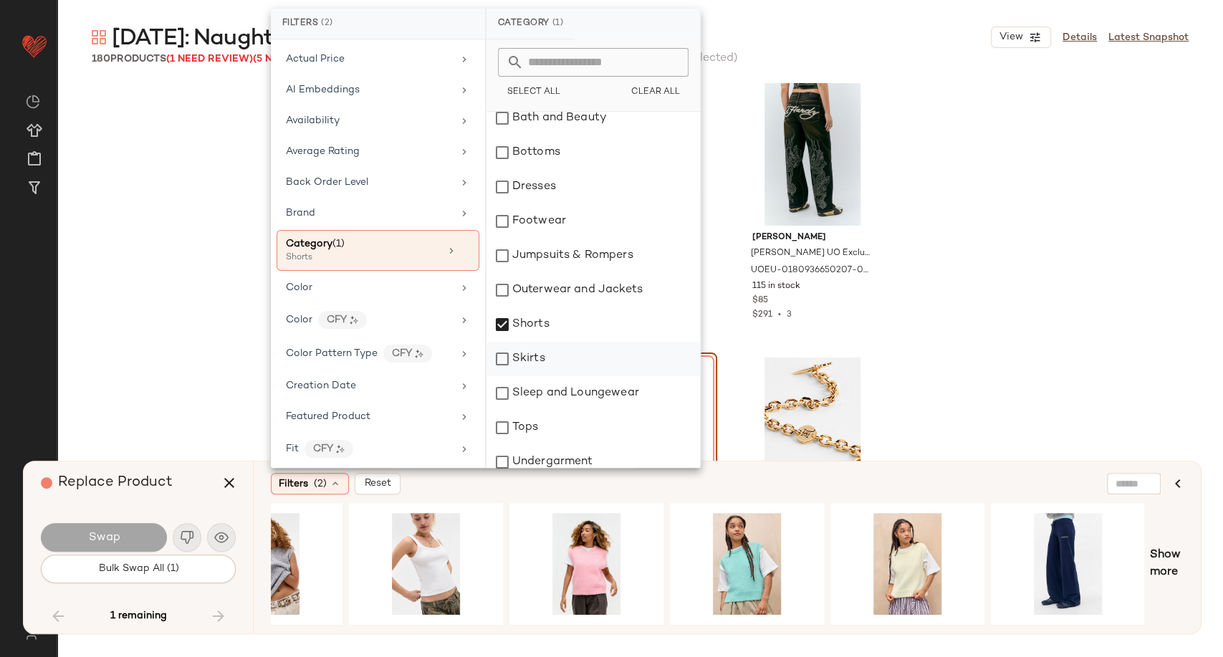
click at [533, 363] on div "Skirts" at bounding box center [594, 359] width 214 height 34
click at [658, 489] on div "Filters (2) Reset" at bounding box center [658, 483] width 774 height 21
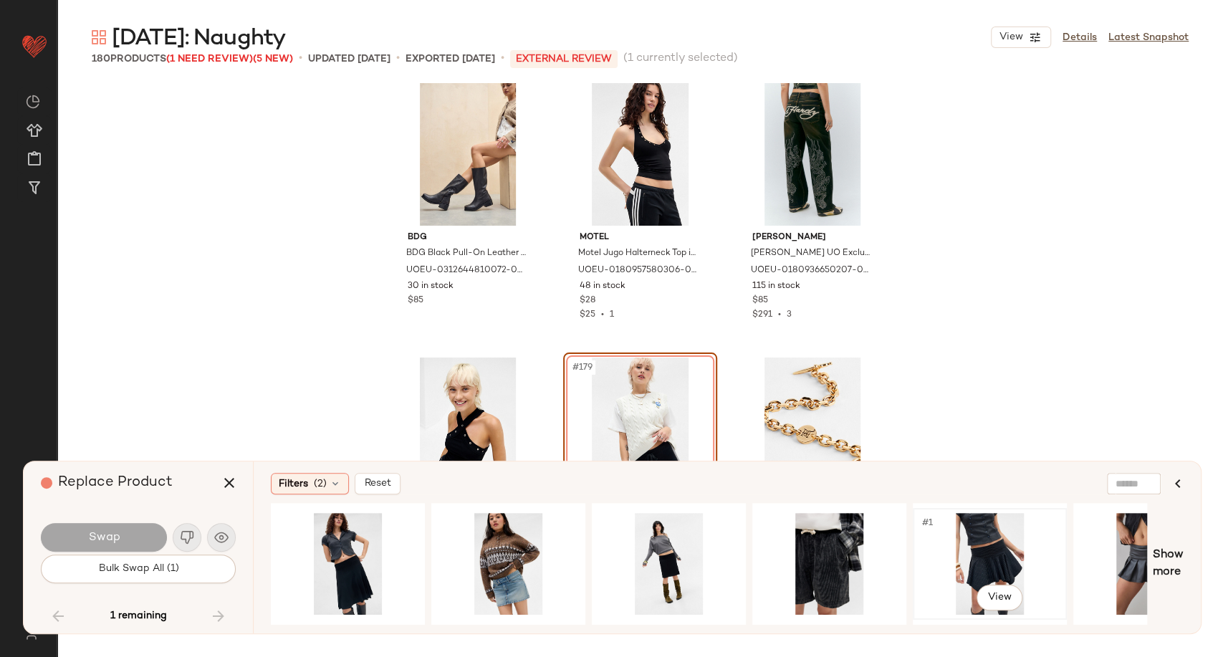
click at [967, 548] on div "#1 View" at bounding box center [990, 564] width 144 height 102
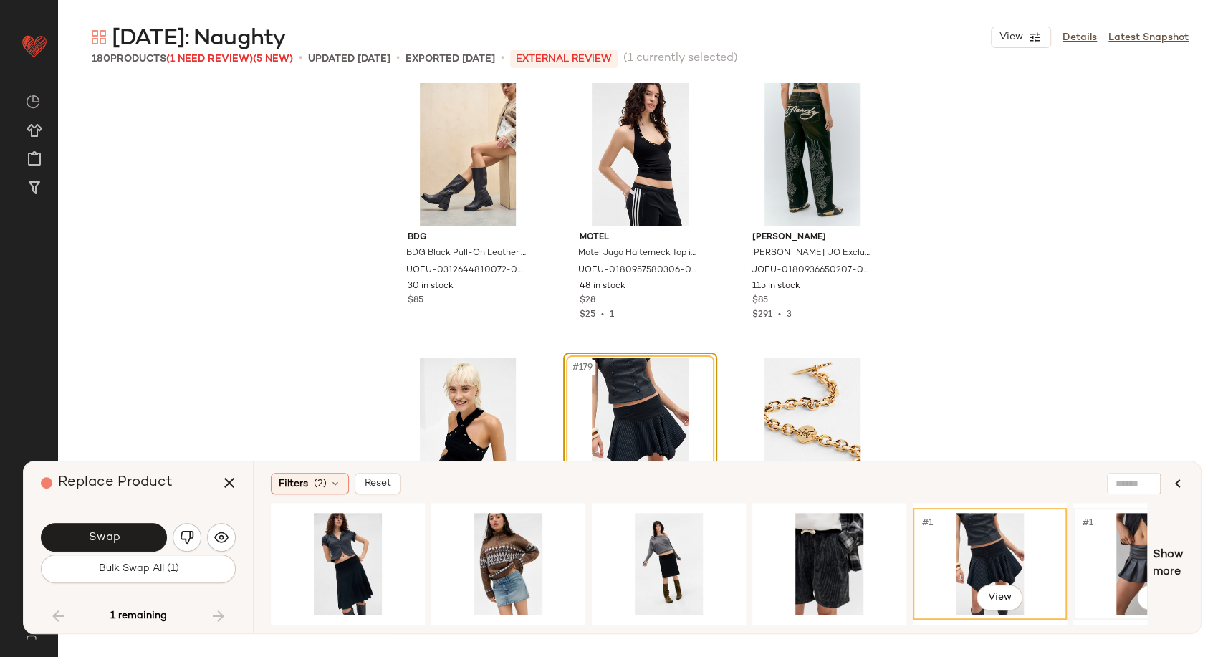
click at [1101, 545] on div "#1 View" at bounding box center [1150, 564] width 144 height 102
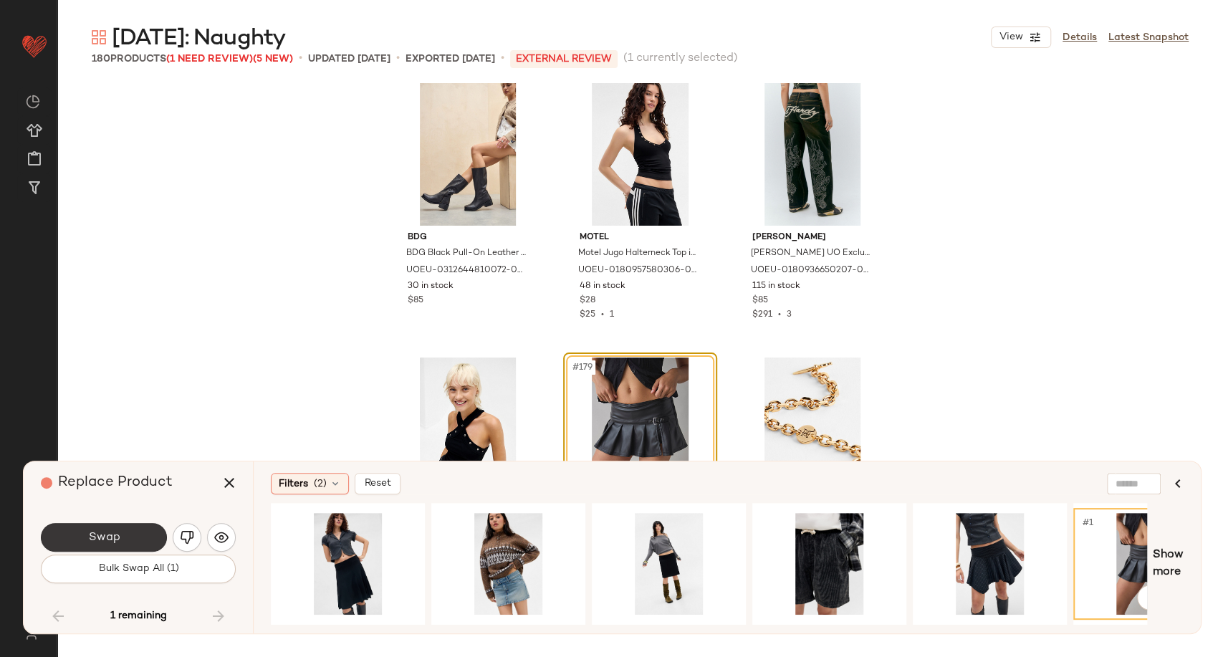
click at [123, 534] on button "Swap" at bounding box center [104, 537] width 126 height 29
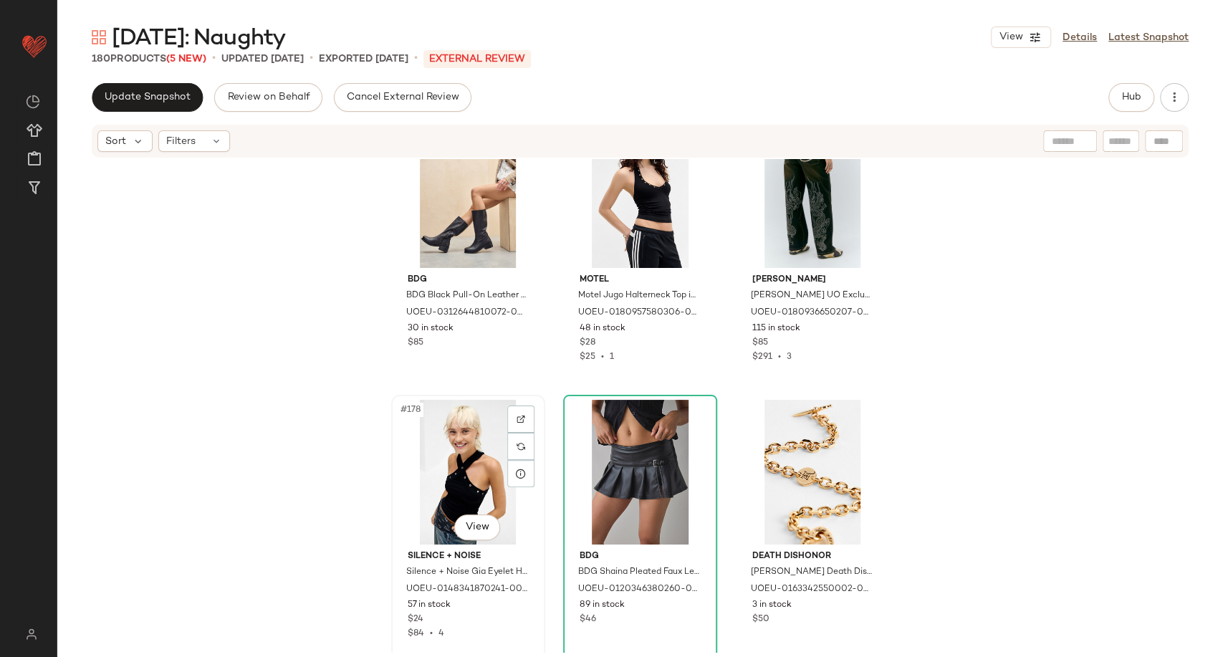
scroll to position [16104, 0]
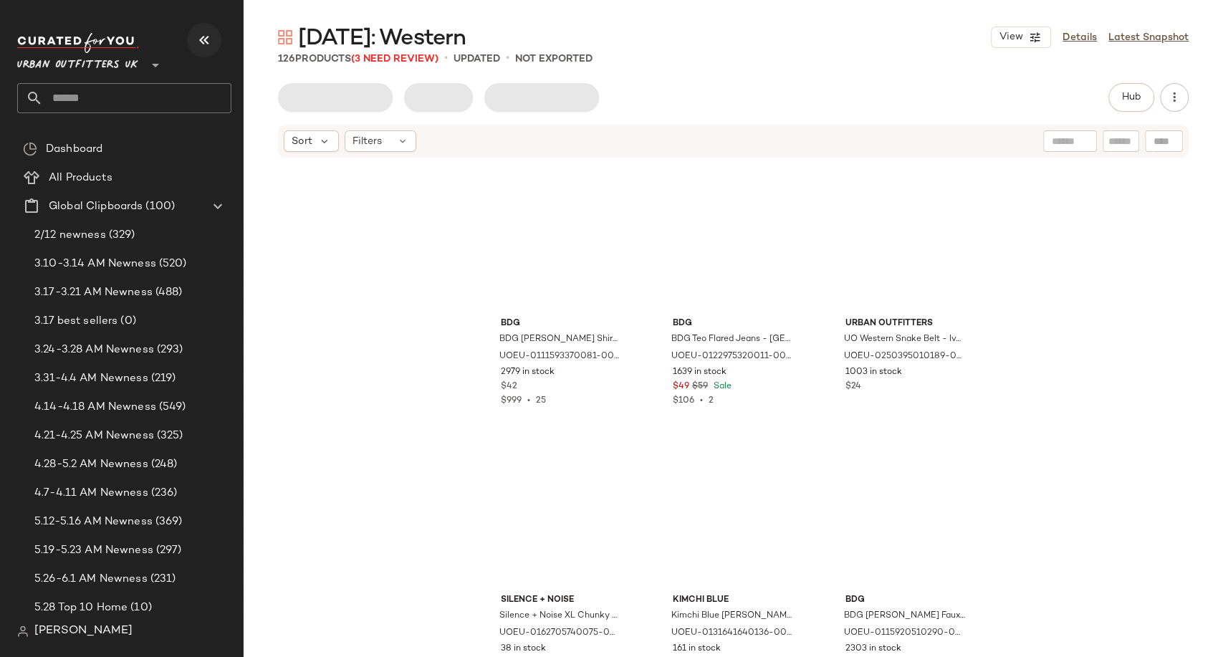
click at [204, 46] on icon "button" at bounding box center [204, 40] width 17 height 17
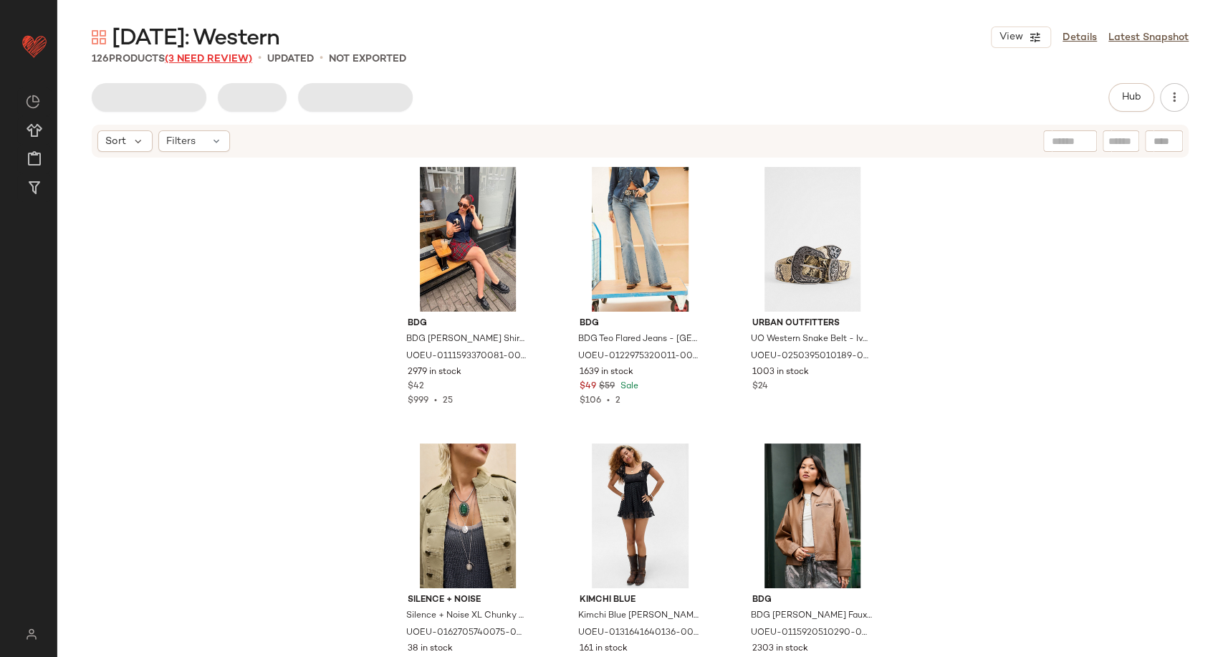
click at [224, 64] on span "(3 Need Review)" at bounding box center [208, 59] width 87 height 11
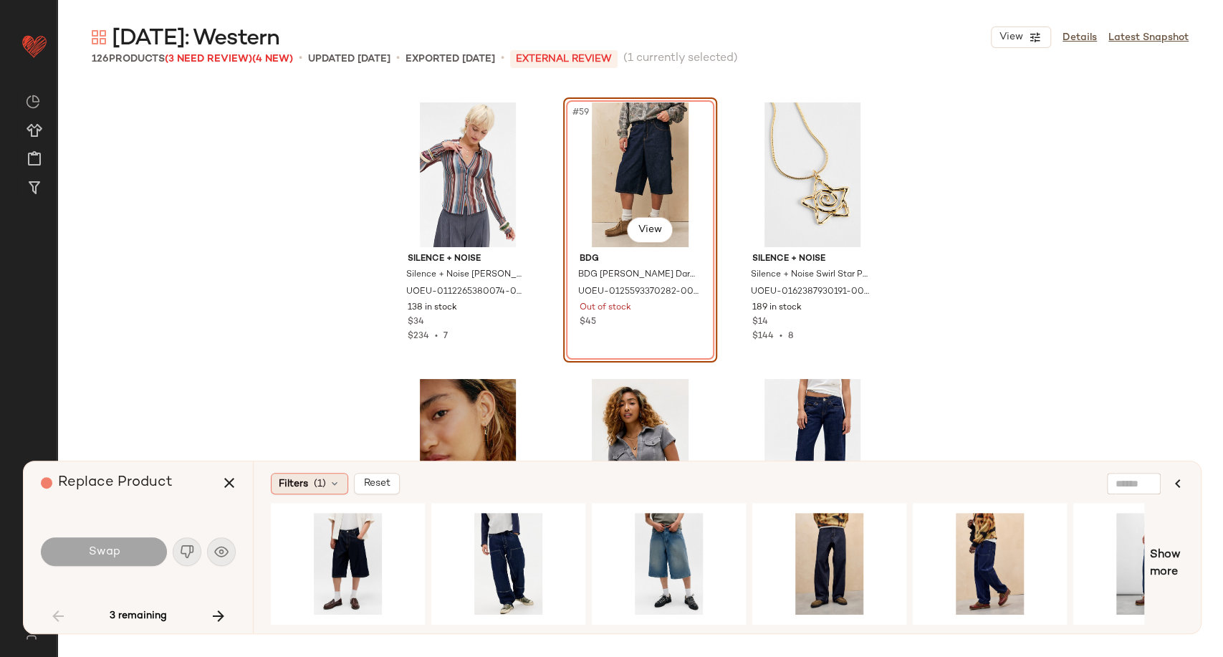
click at [336, 478] on icon at bounding box center [334, 483] width 11 height 11
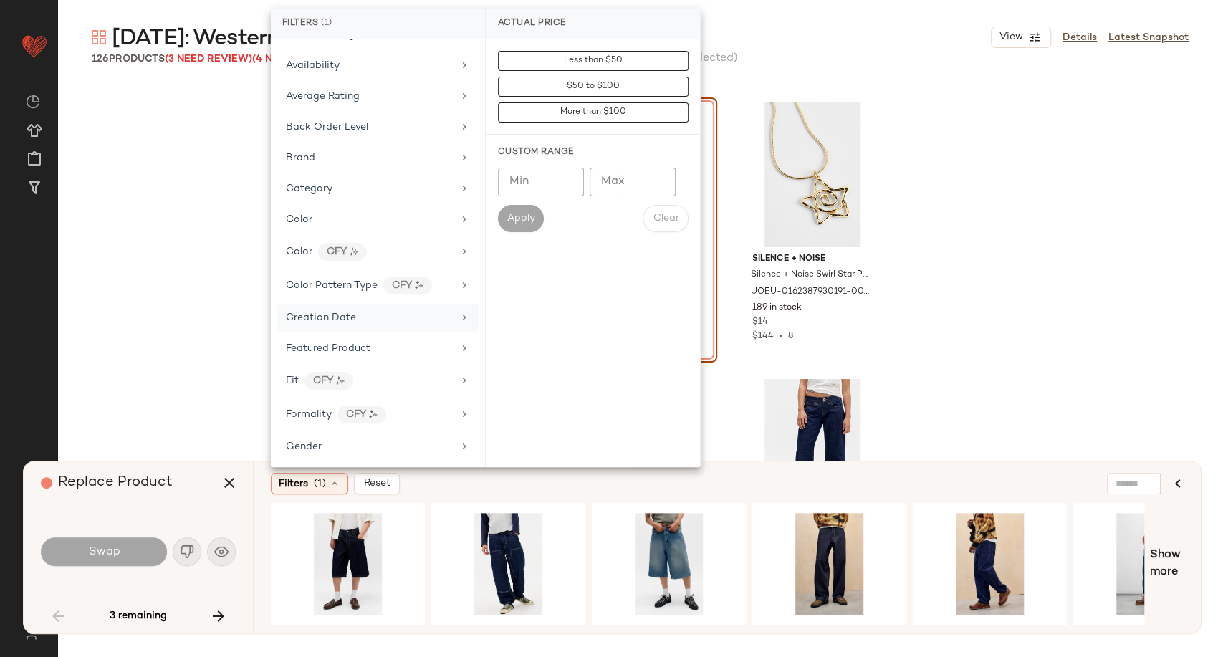
scroll to position [80, 0]
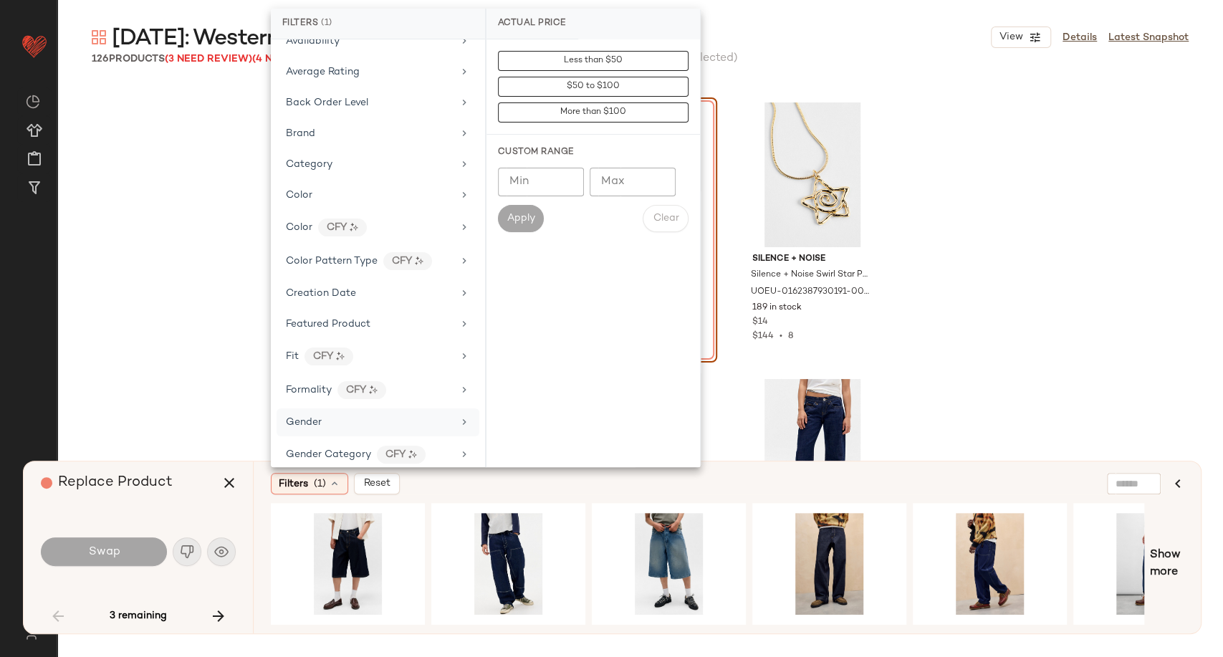
click at [338, 417] on div "Gender" at bounding box center [369, 422] width 167 height 15
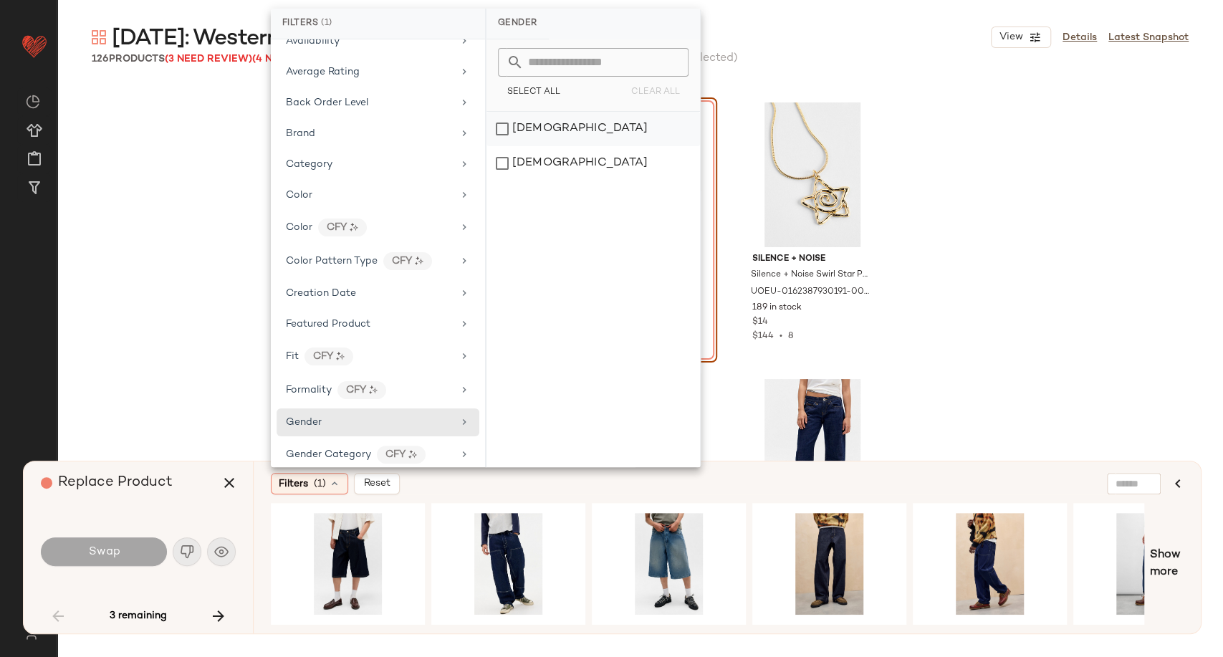
click at [507, 130] on div "female" at bounding box center [594, 129] width 214 height 34
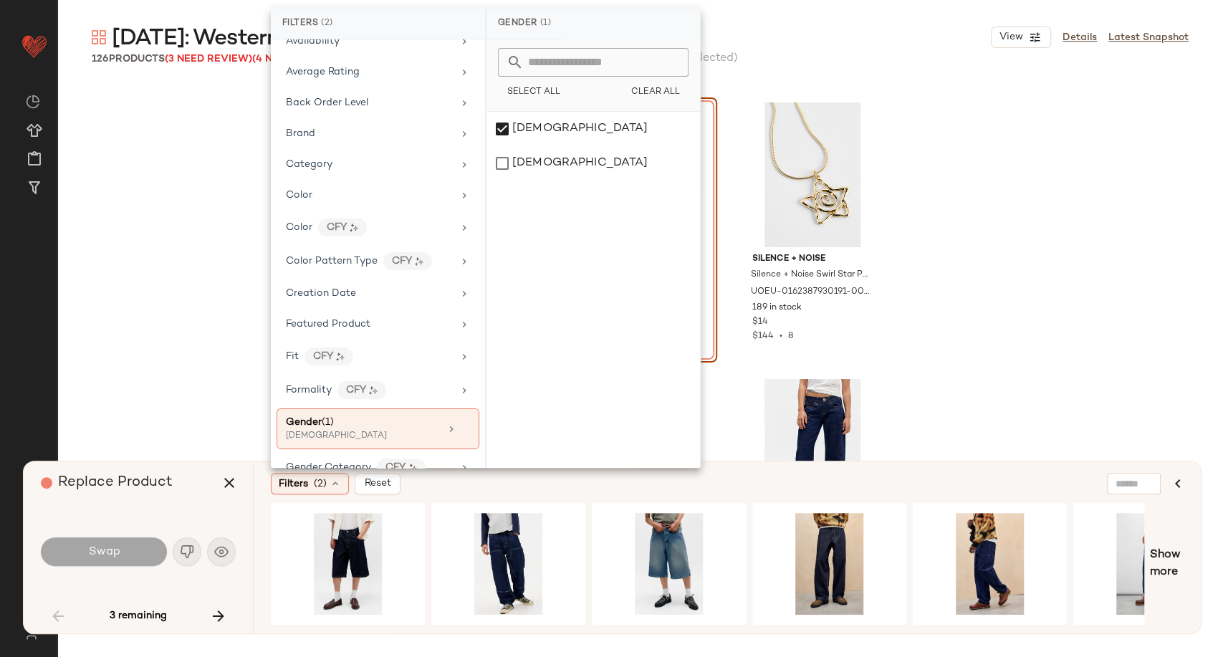
click at [739, 485] on div "Filters (2) Reset" at bounding box center [658, 483] width 774 height 21
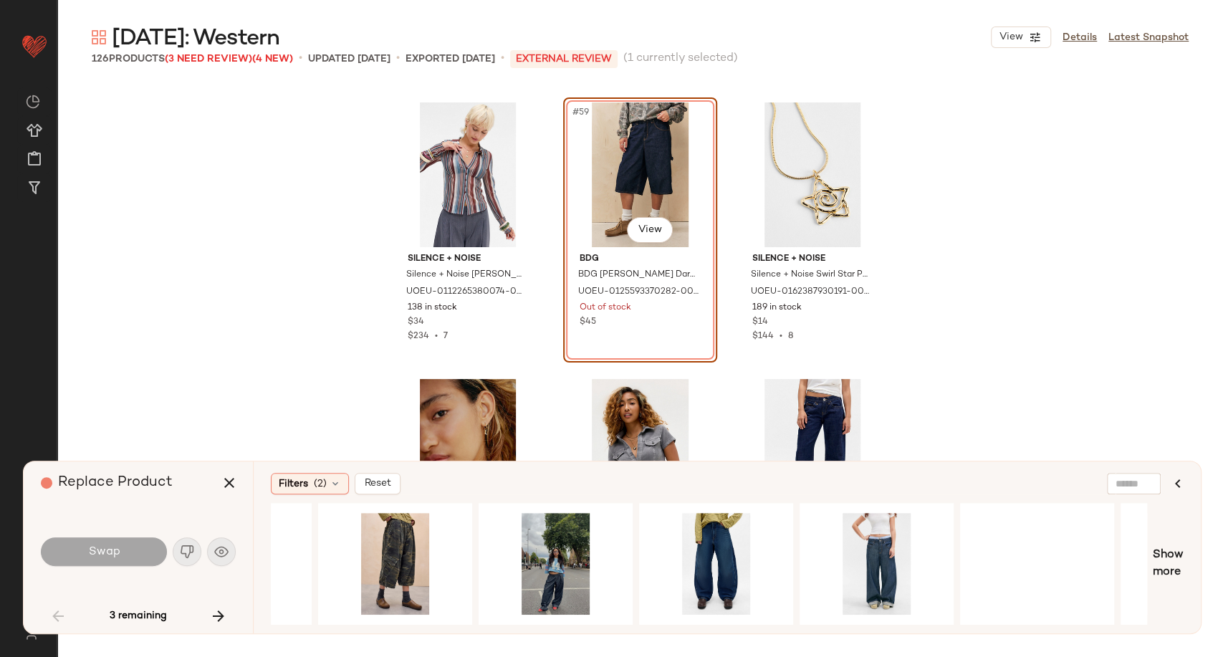
scroll to position [0, 1611]
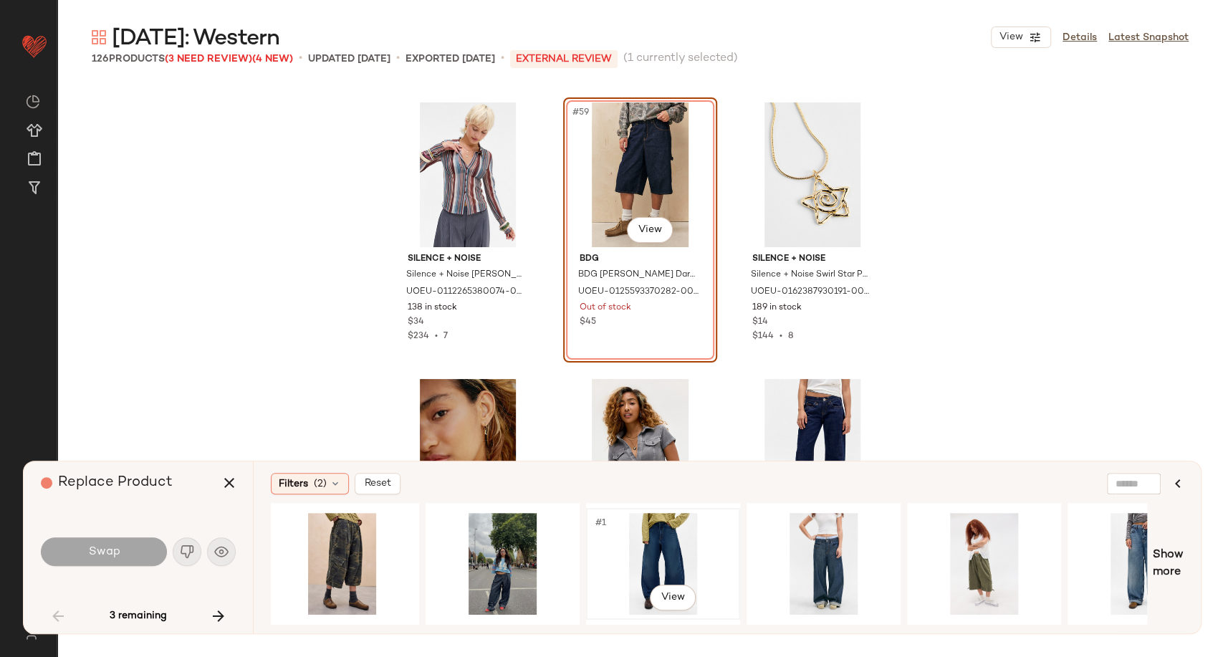
click at [657, 546] on div "#1 View" at bounding box center [663, 564] width 144 height 102
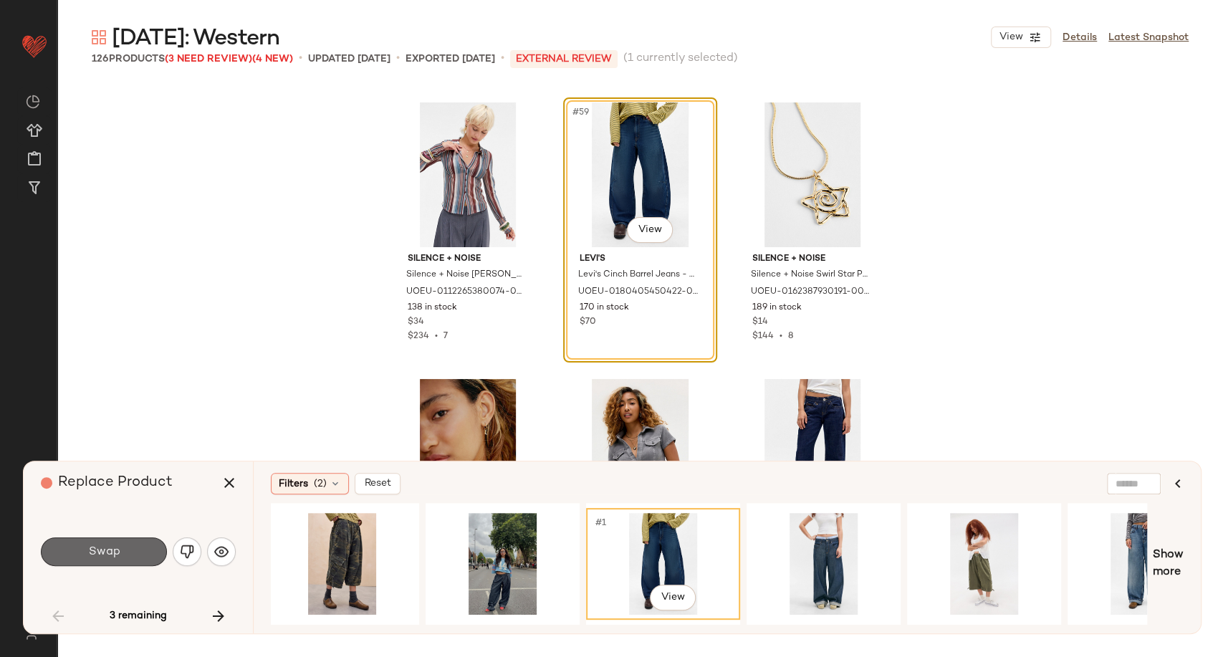
click at [144, 552] on button "Swap" at bounding box center [104, 551] width 126 height 29
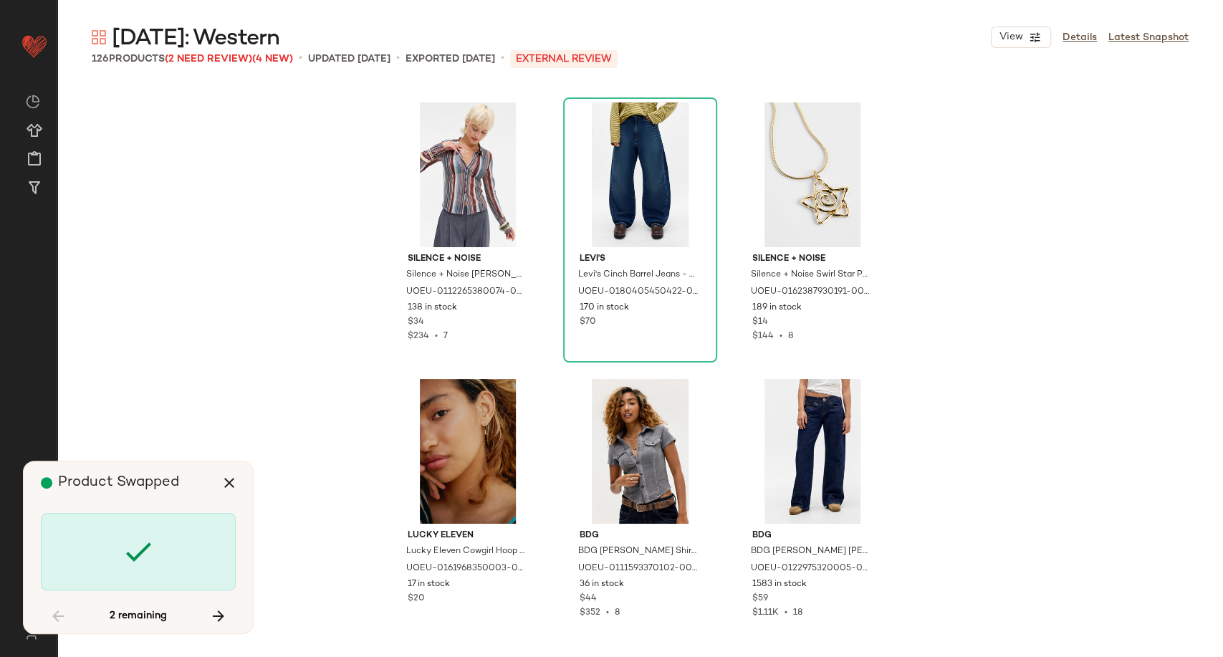
scroll to position [9127, 0]
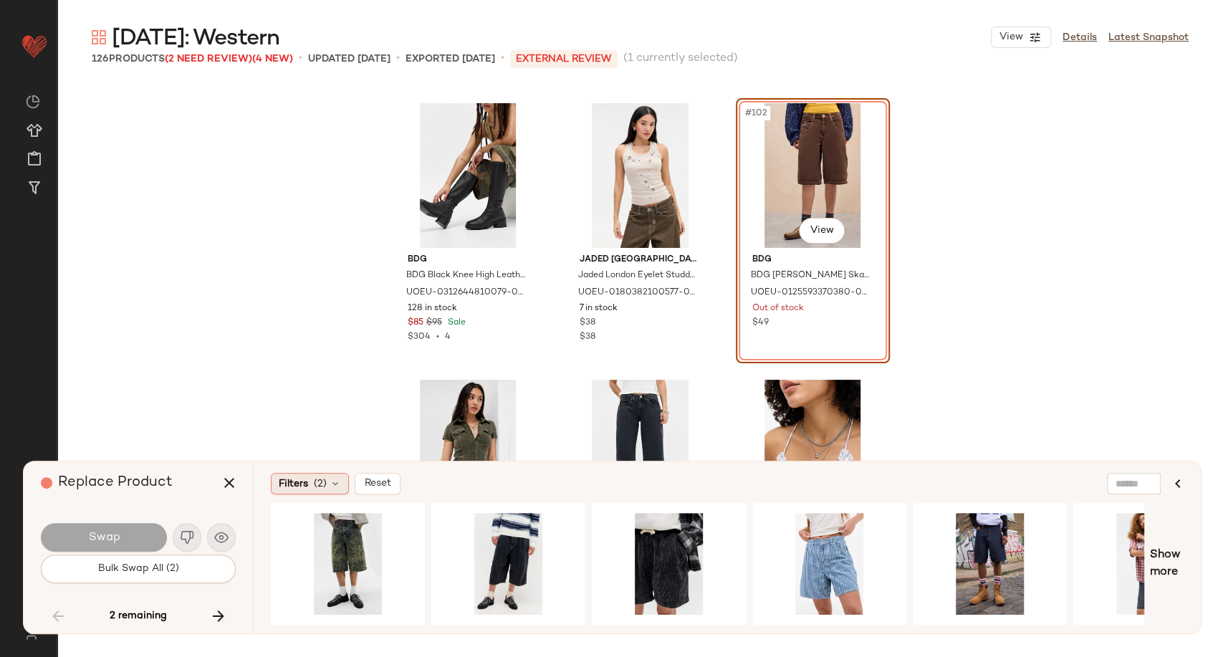
click at [335, 490] on div "Filters (2)" at bounding box center [310, 483] width 78 height 21
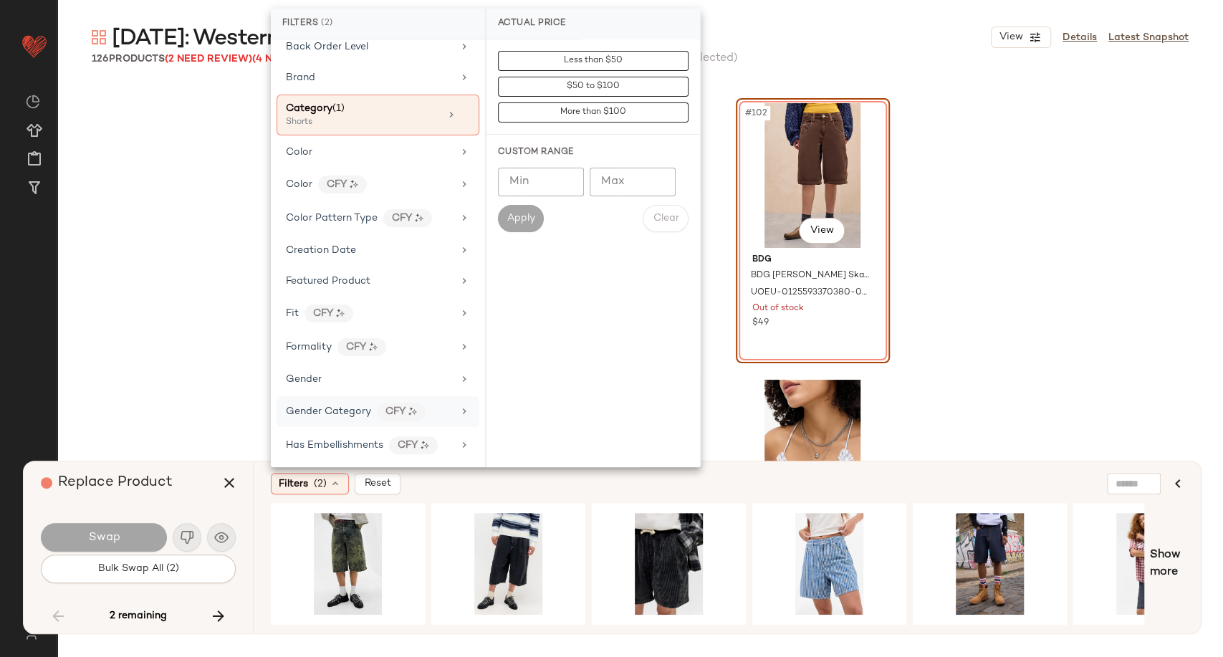
scroll to position [159, 0]
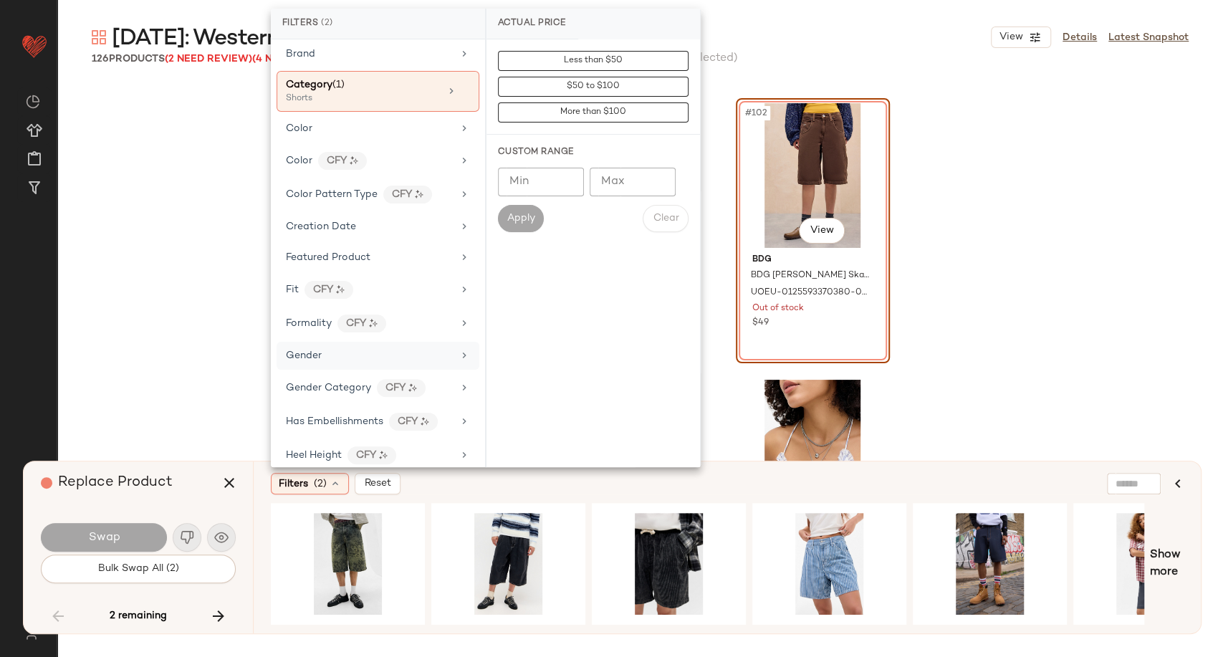
click at [332, 351] on div "Gender" at bounding box center [369, 355] width 167 height 15
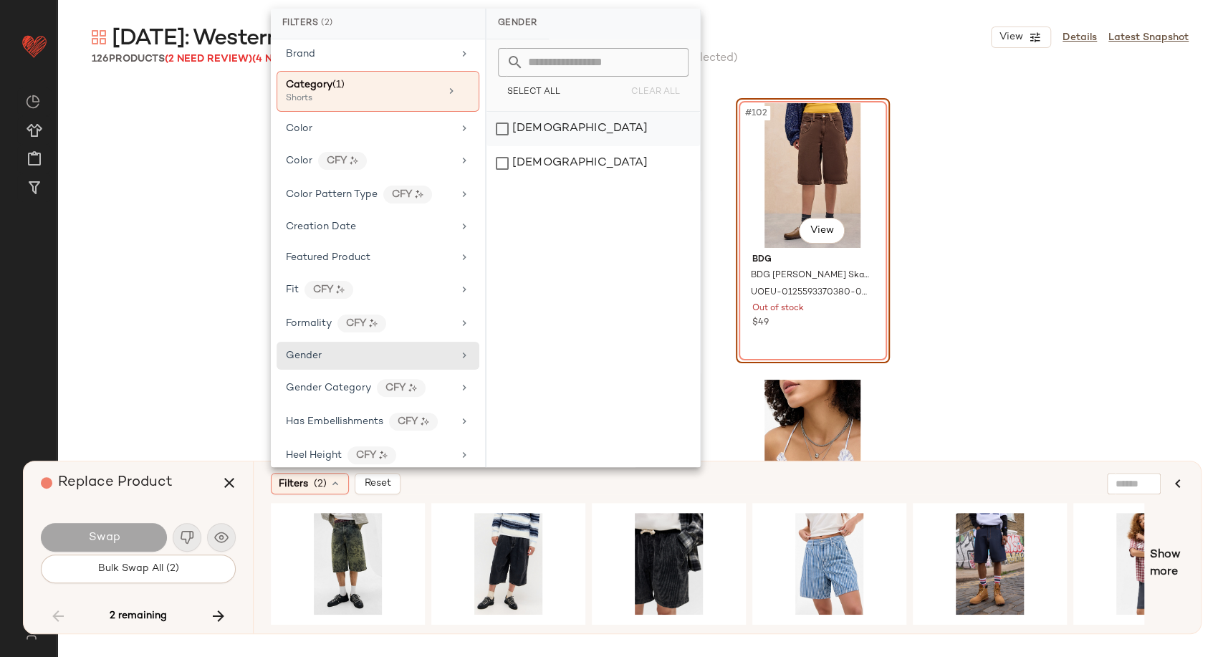
click at [568, 135] on div "female" at bounding box center [594, 129] width 214 height 34
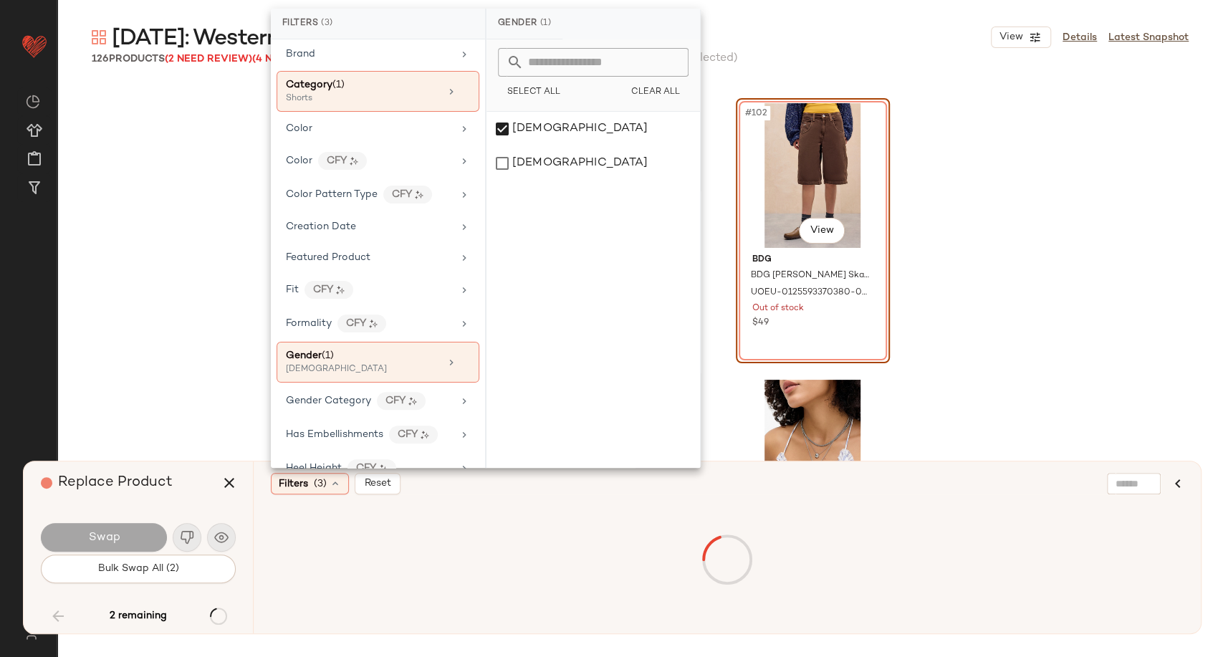
click at [755, 490] on div "Filters (3) Reset" at bounding box center [658, 483] width 774 height 21
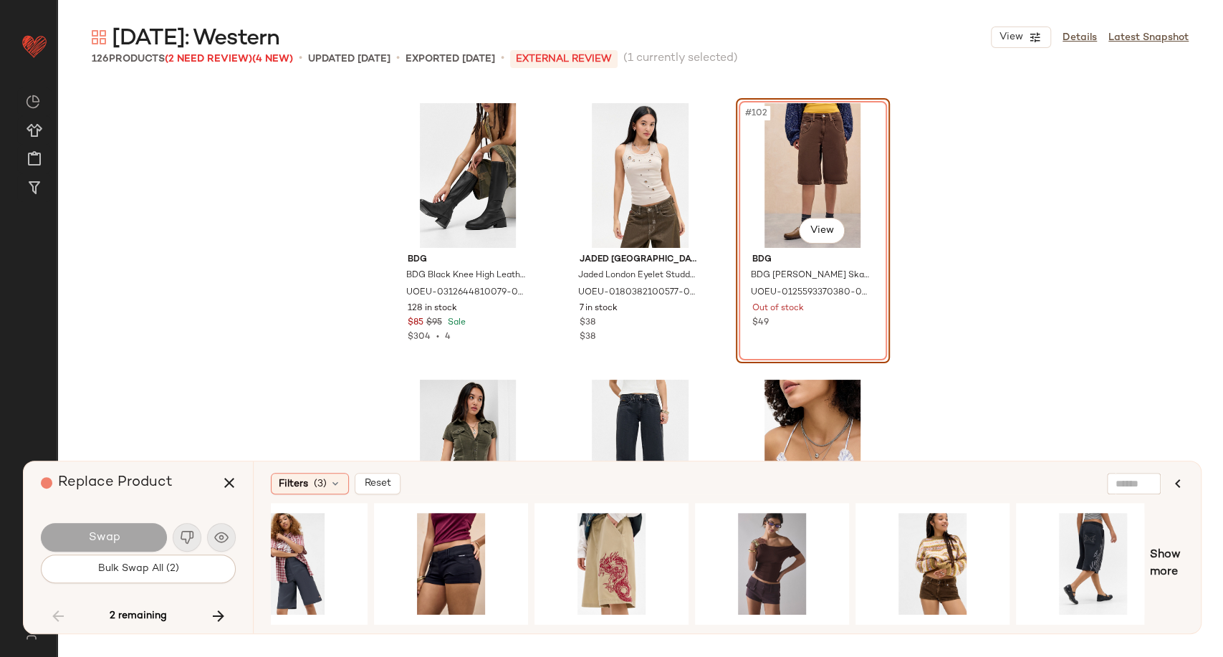
scroll to position [0, 219]
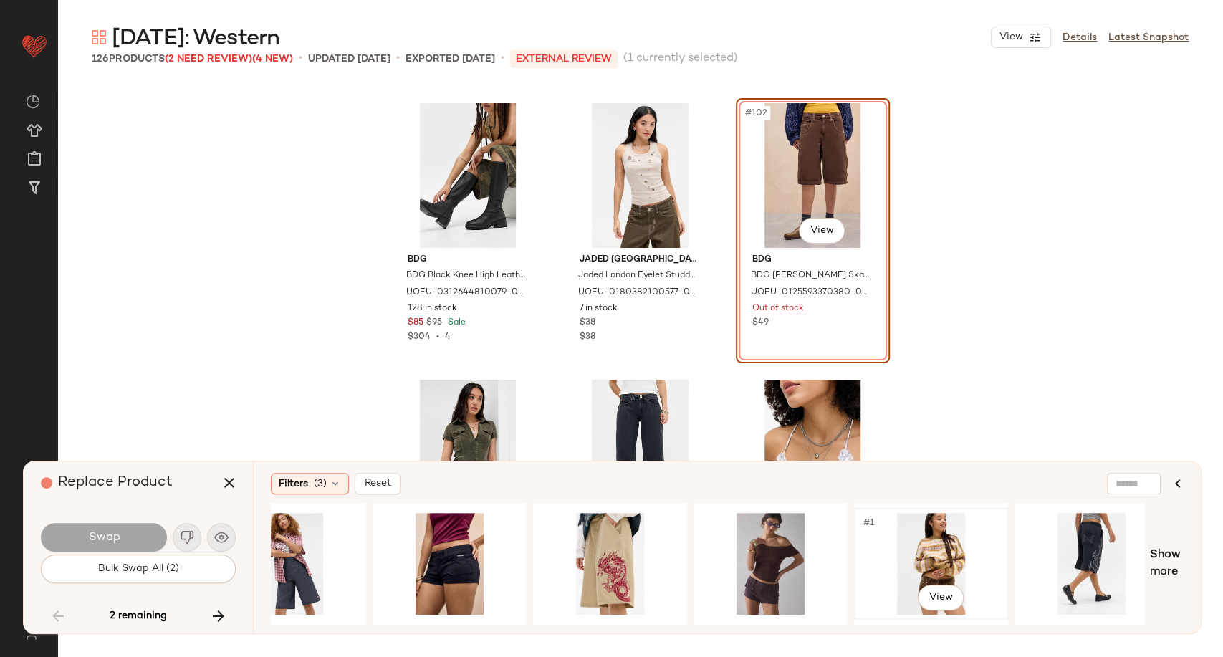
click at [901, 562] on div "#1 View" at bounding box center [931, 564] width 144 height 102
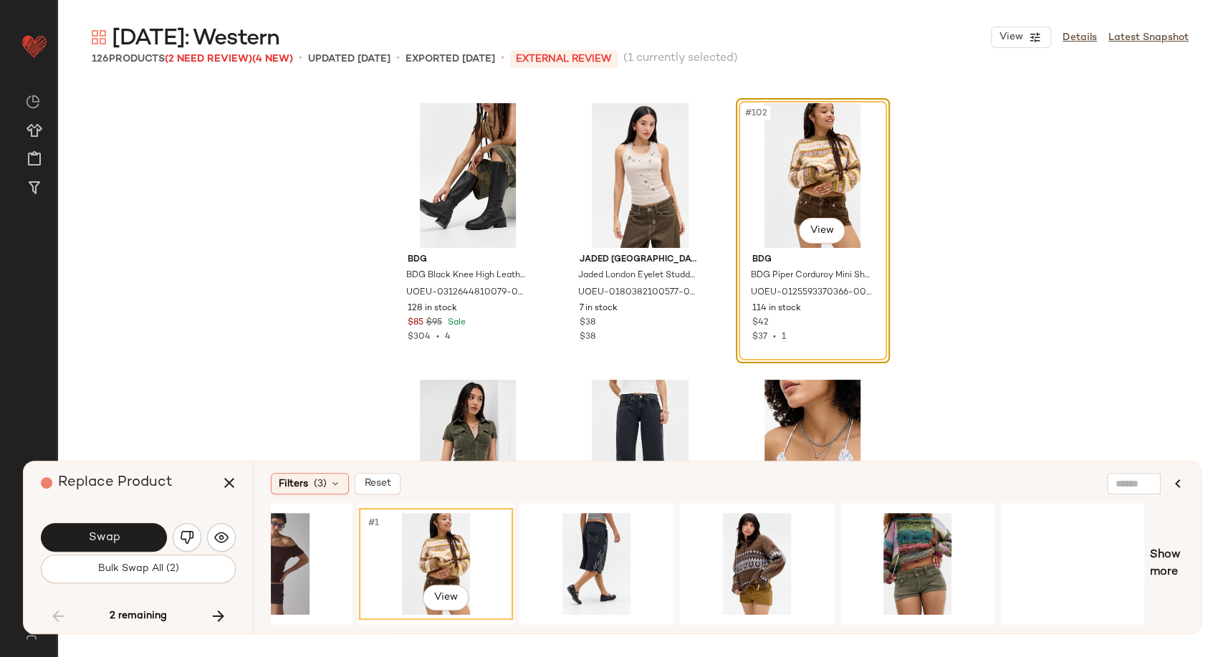
scroll to position [0, 724]
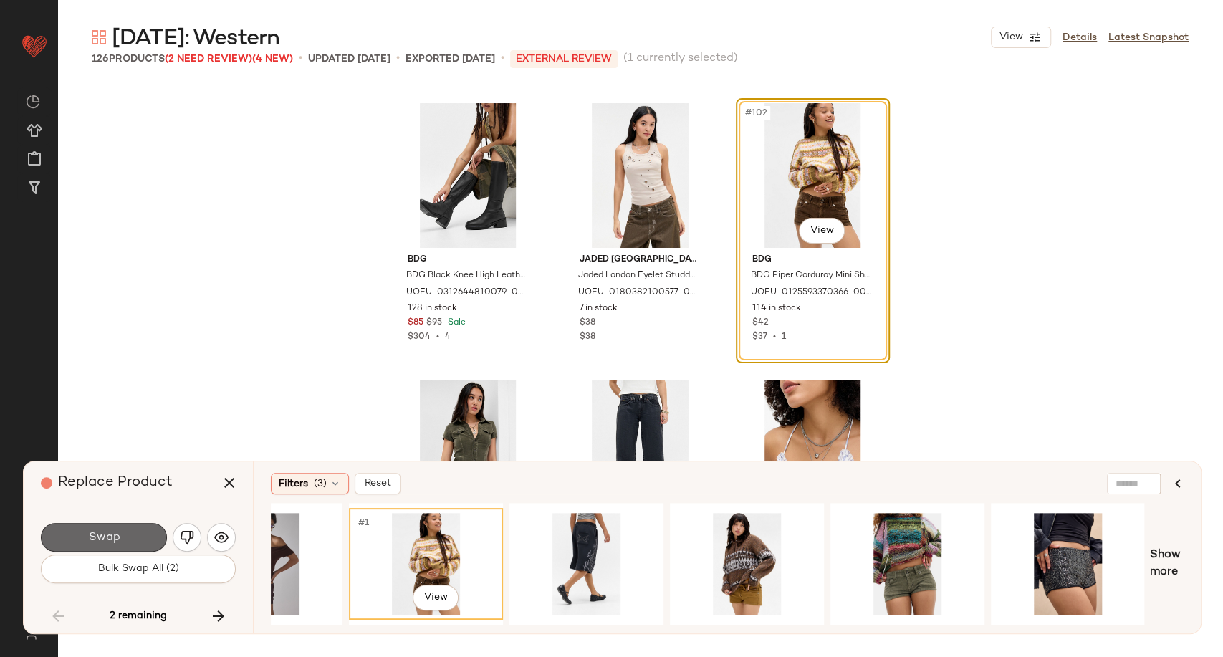
click at [147, 542] on button "Swap" at bounding box center [104, 537] width 126 height 29
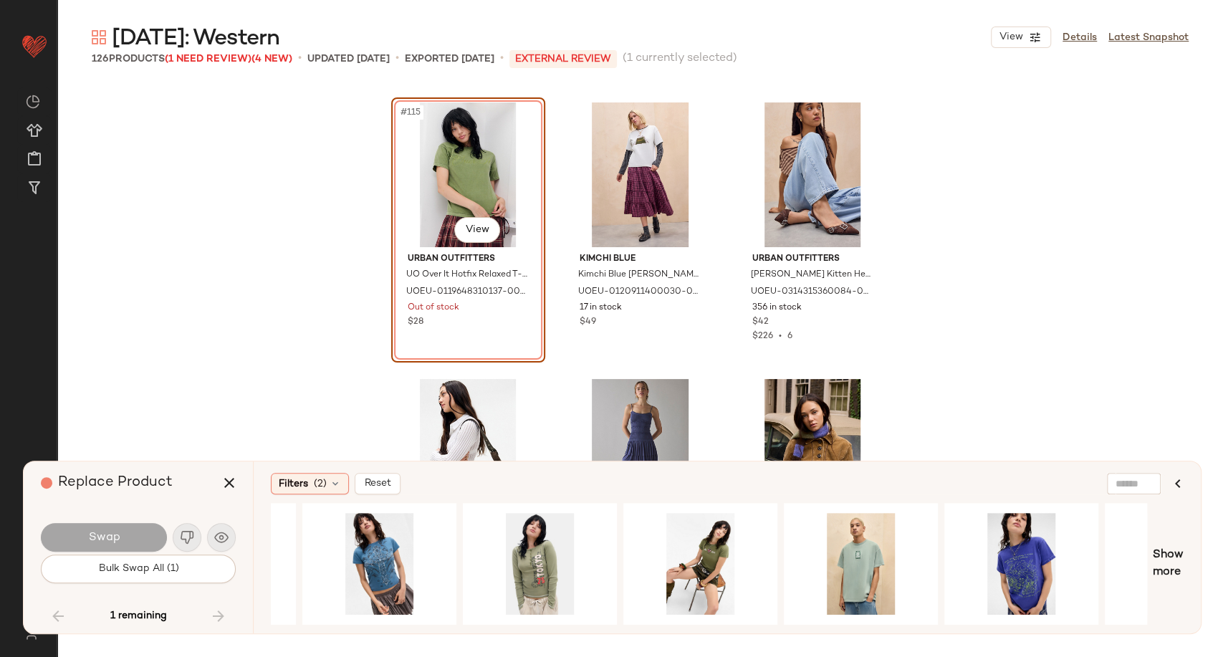
scroll to position [0, 1106]
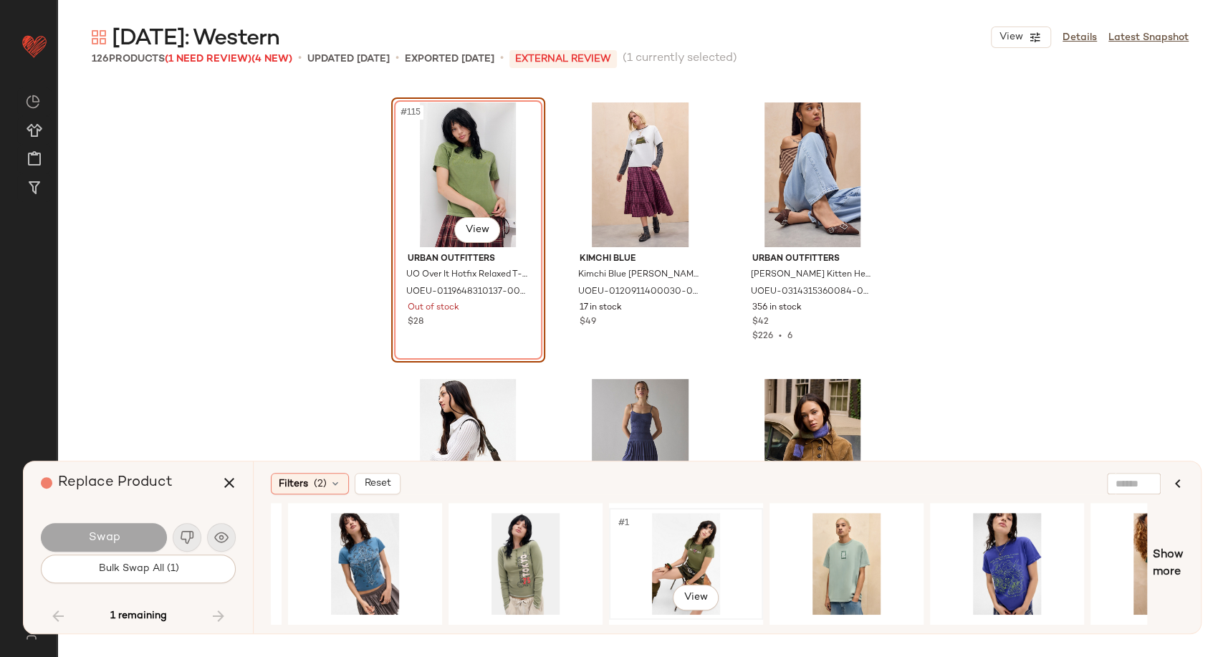
click at [705, 552] on div "#1 View" at bounding box center [686, 564] width 144 height 102
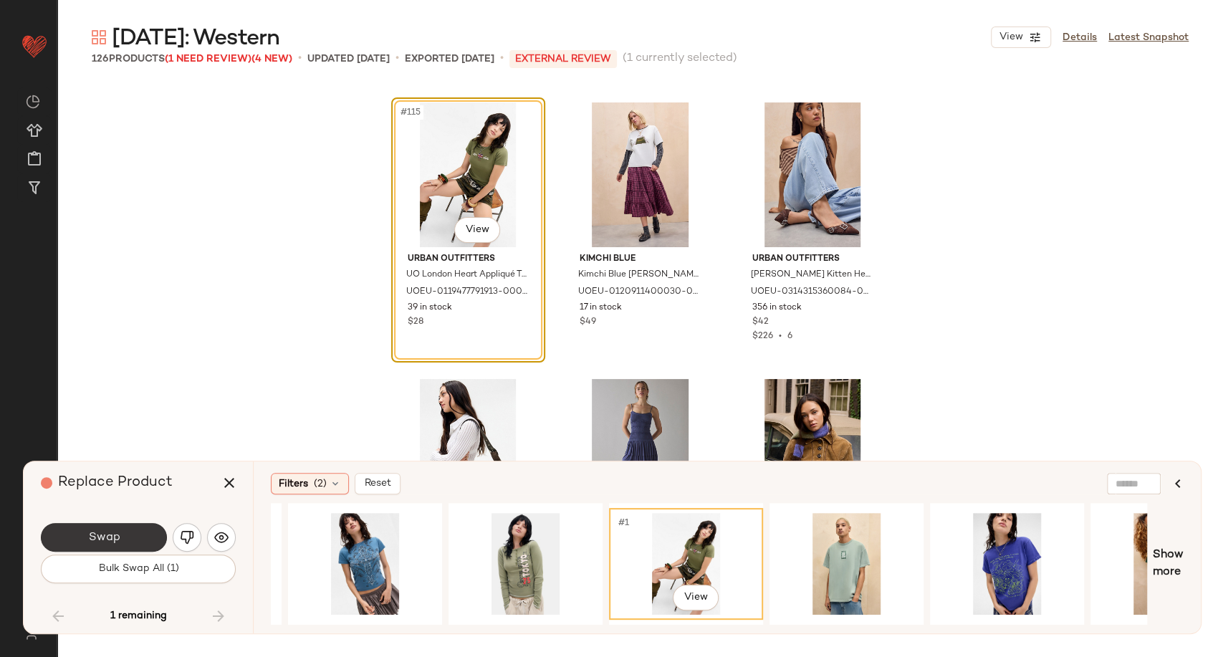
click at [108, 541] on span "Swap" at bounding box center [103, 538] width 32 height 14
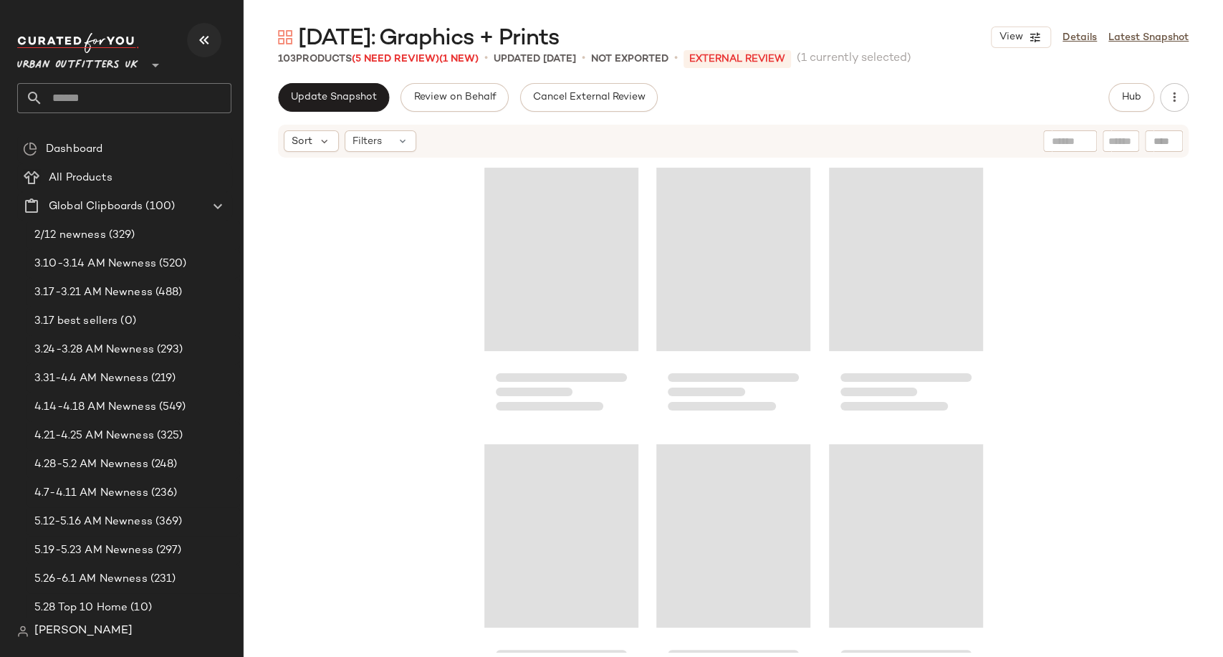
scroll to position [1660, 0]
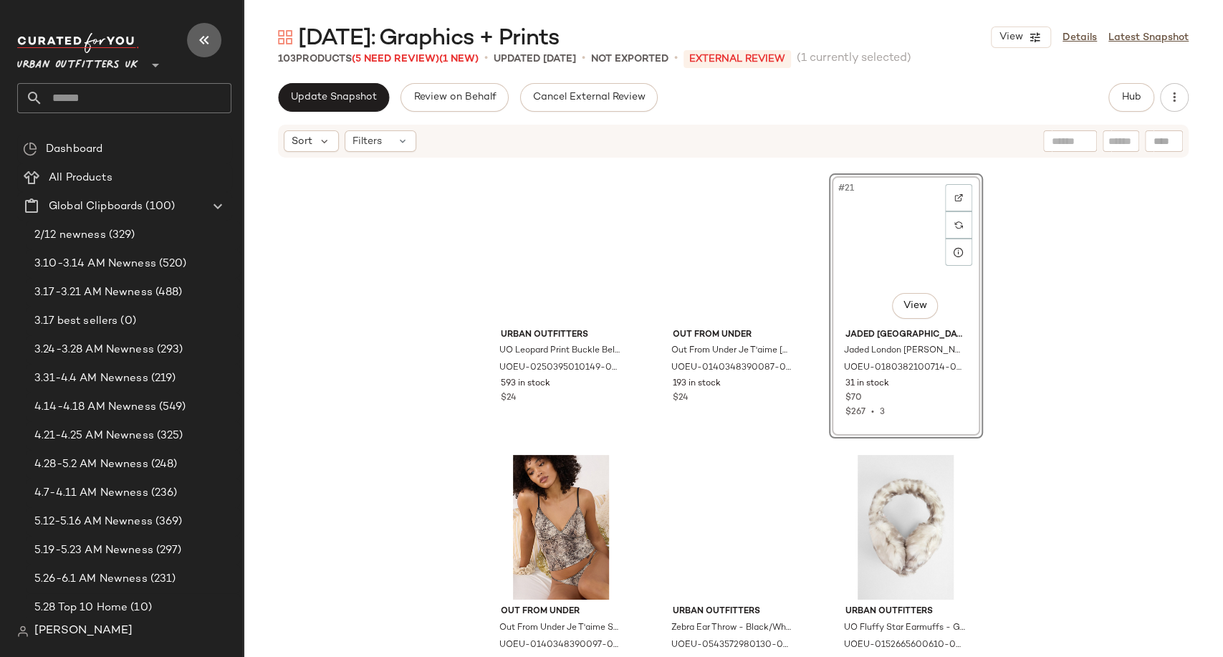
click at [194, 40] on button "button" at bounding box center [204, 40] width 34 height 34
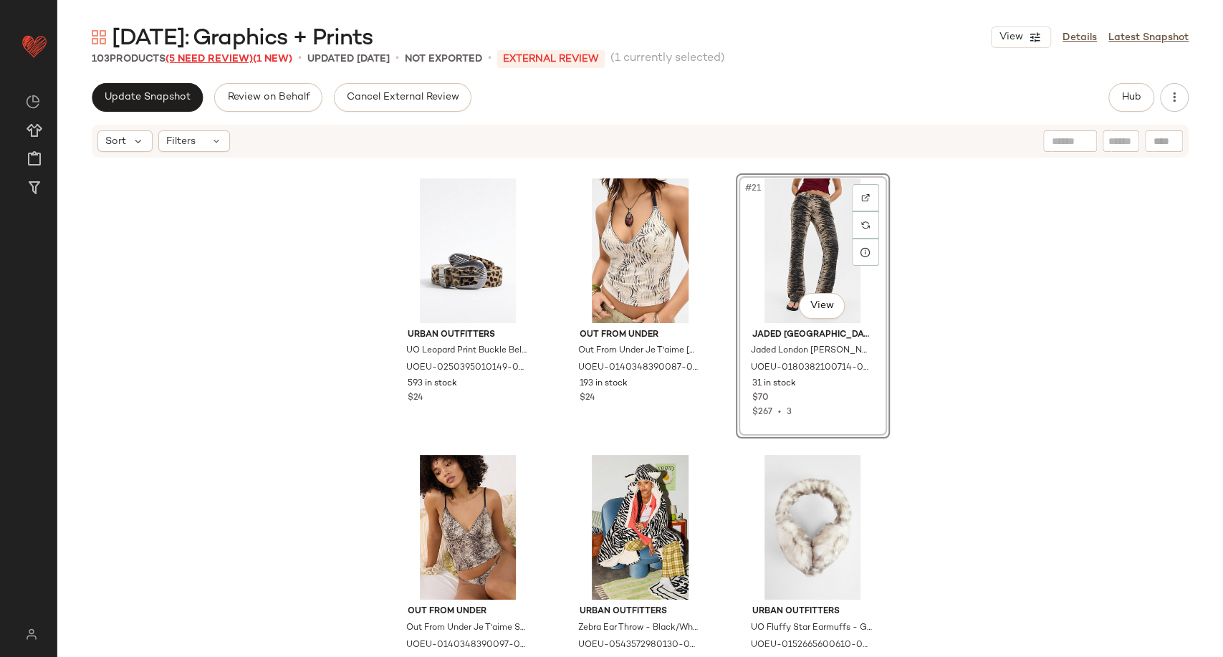
click at [233, 61] on span "(5 Need Review)" at bounding box center [209, 59] width 87 height 11
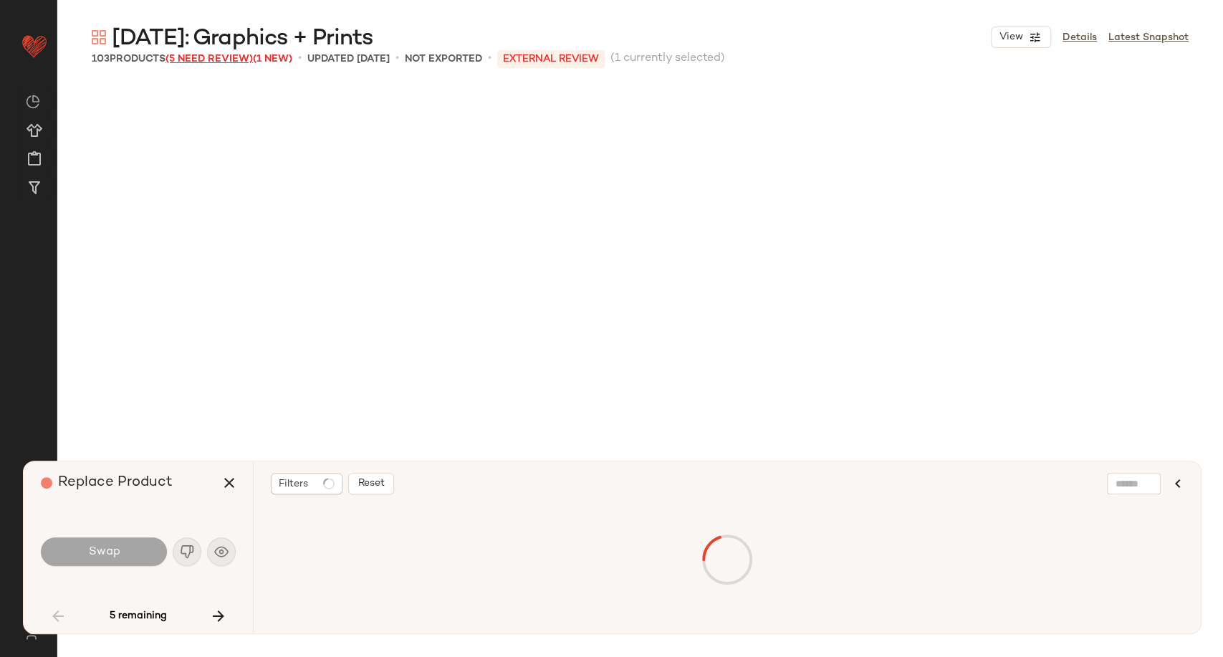
scroll to position [3042, 0]
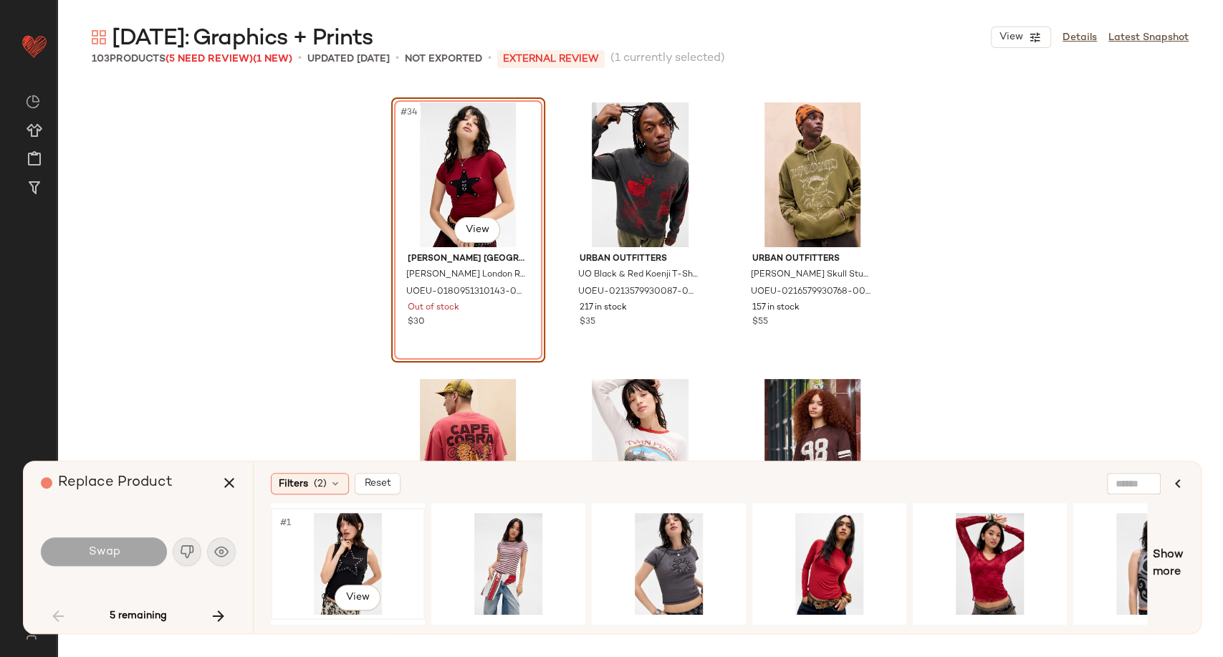
click at [364, 560] on div "#1 View" at bounding box center [348, 564] width 144 height 102
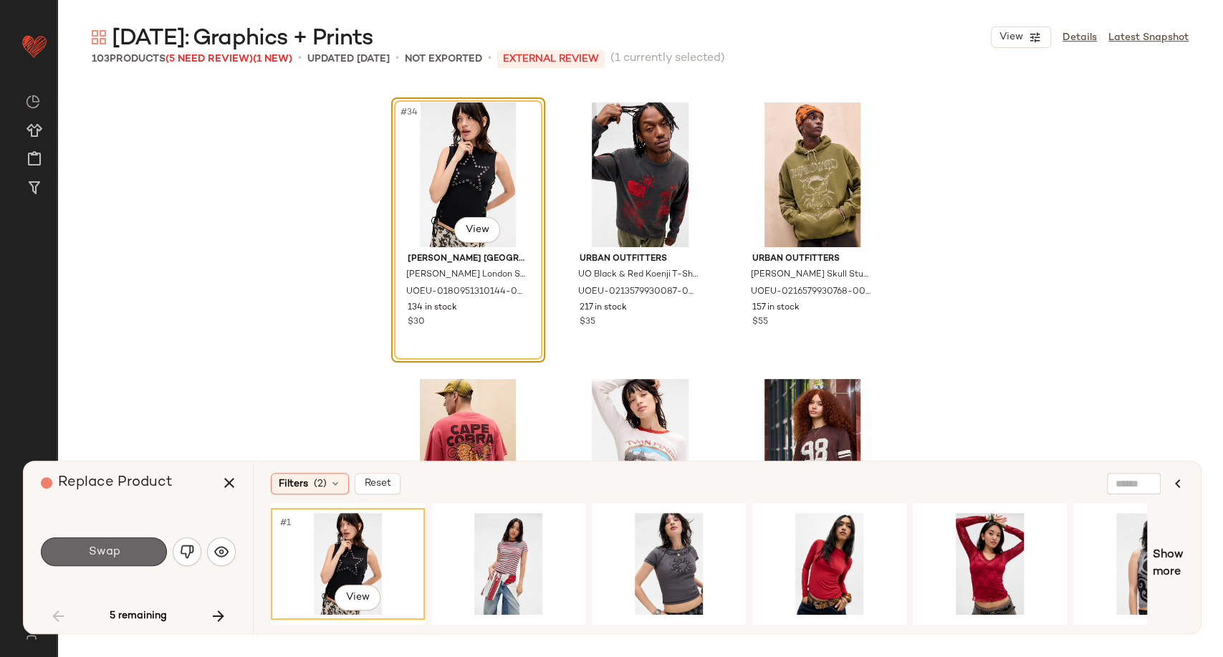
click at [125, 551] on button "Swap" at bounding box center [104, 551] width 126 height 29
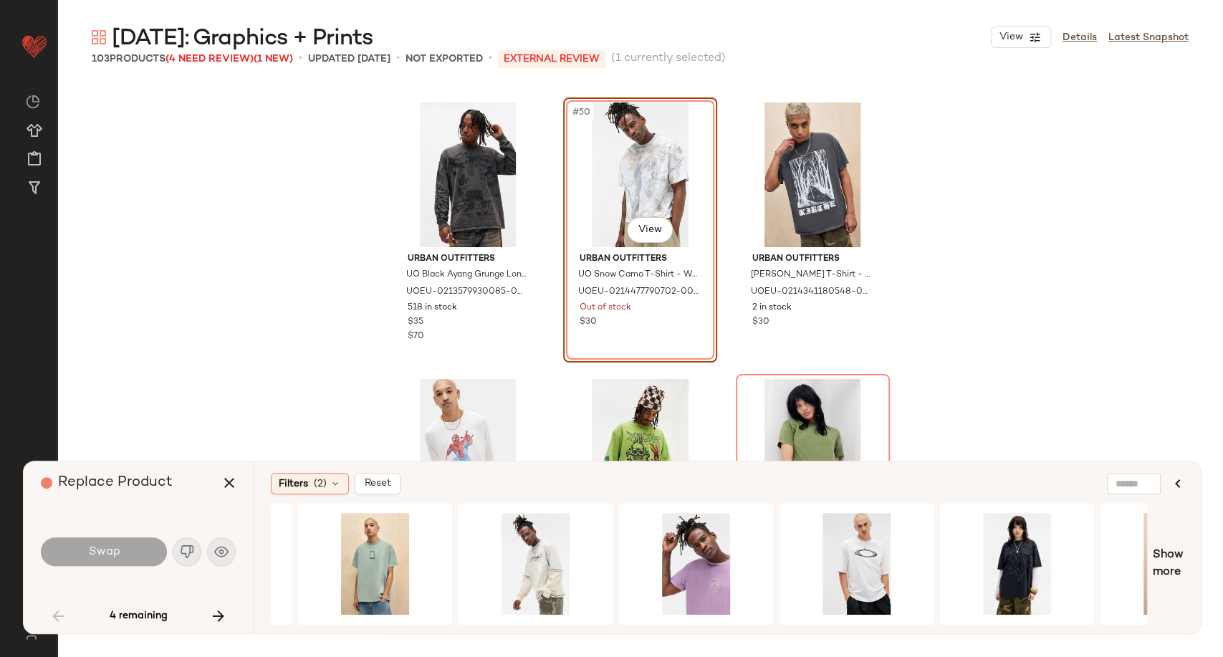
scroll to position [0, 748]
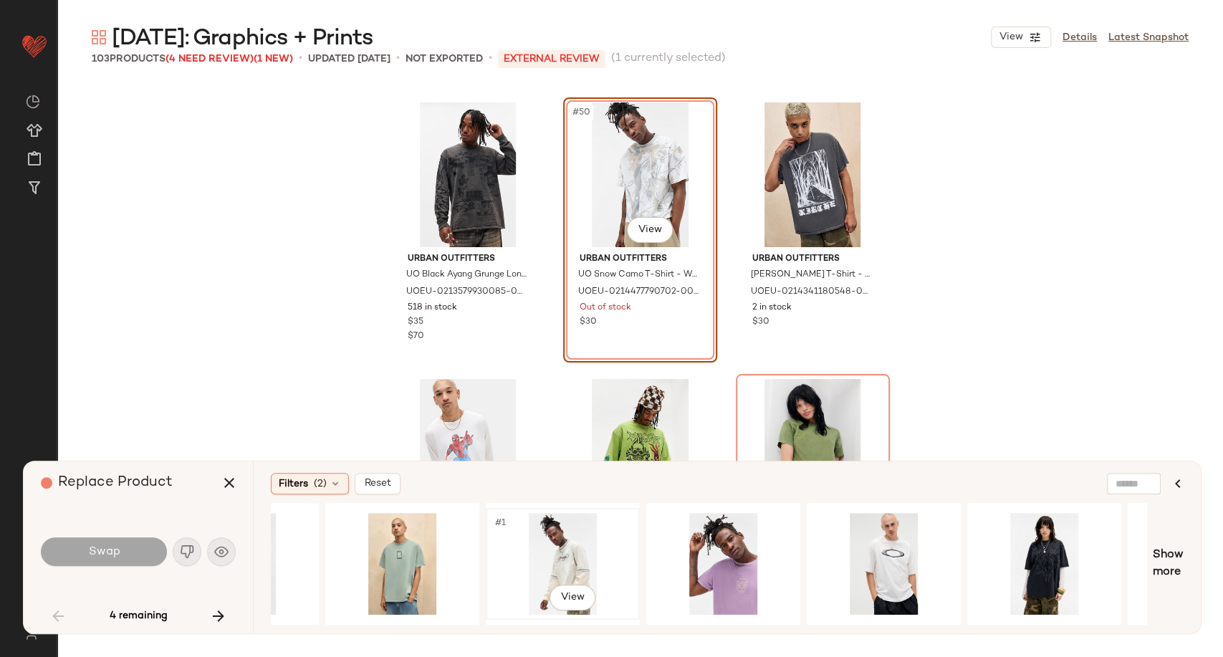
click at [564, 562] on div "#1 View" at bounding box center [563, 564] width 144 height 102
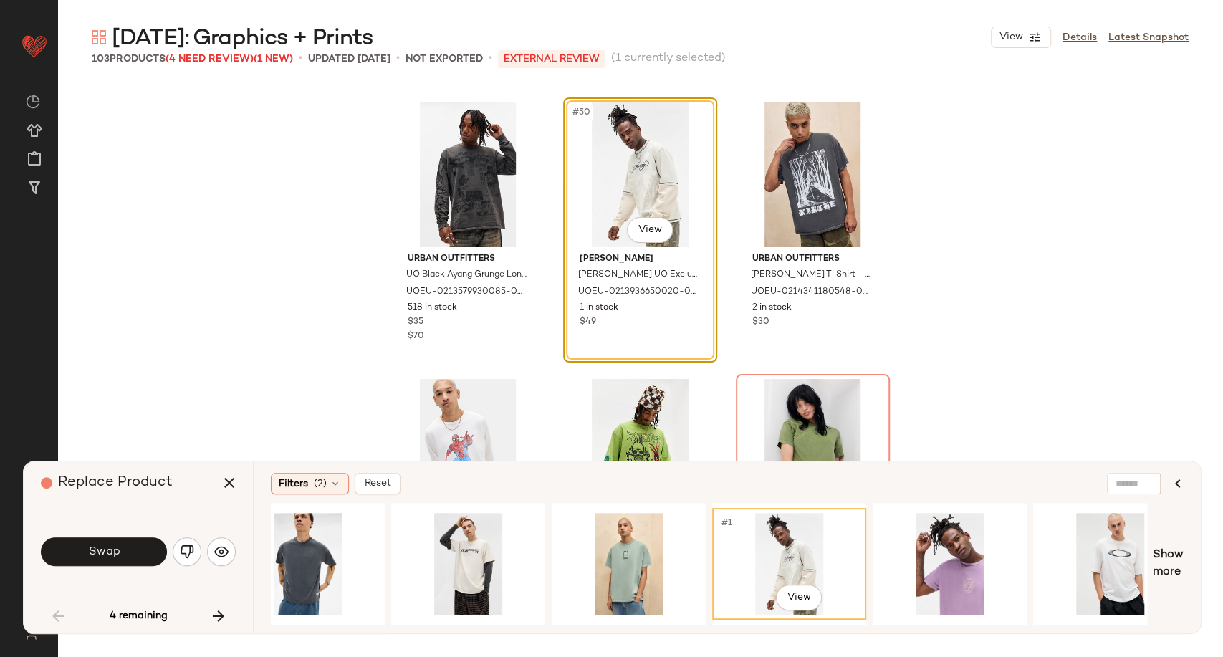
scroll to position [0, 531]
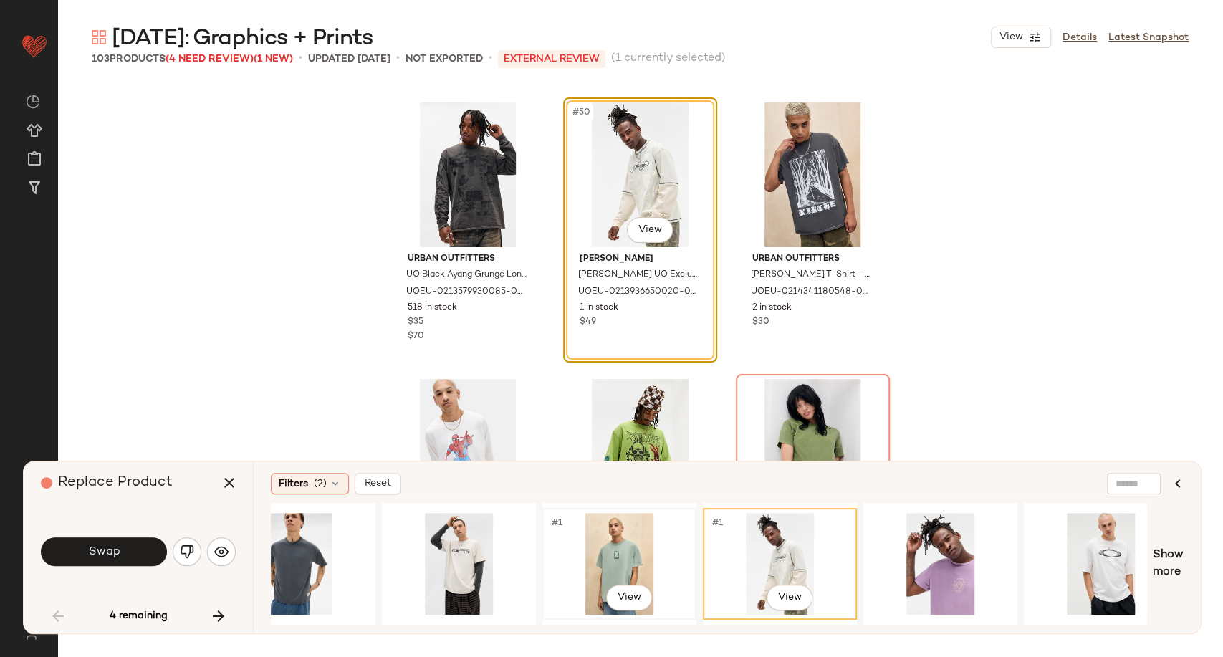
click at [618, 568] on div "#1 View" at bounding box center [619, 564] width 144 height 102
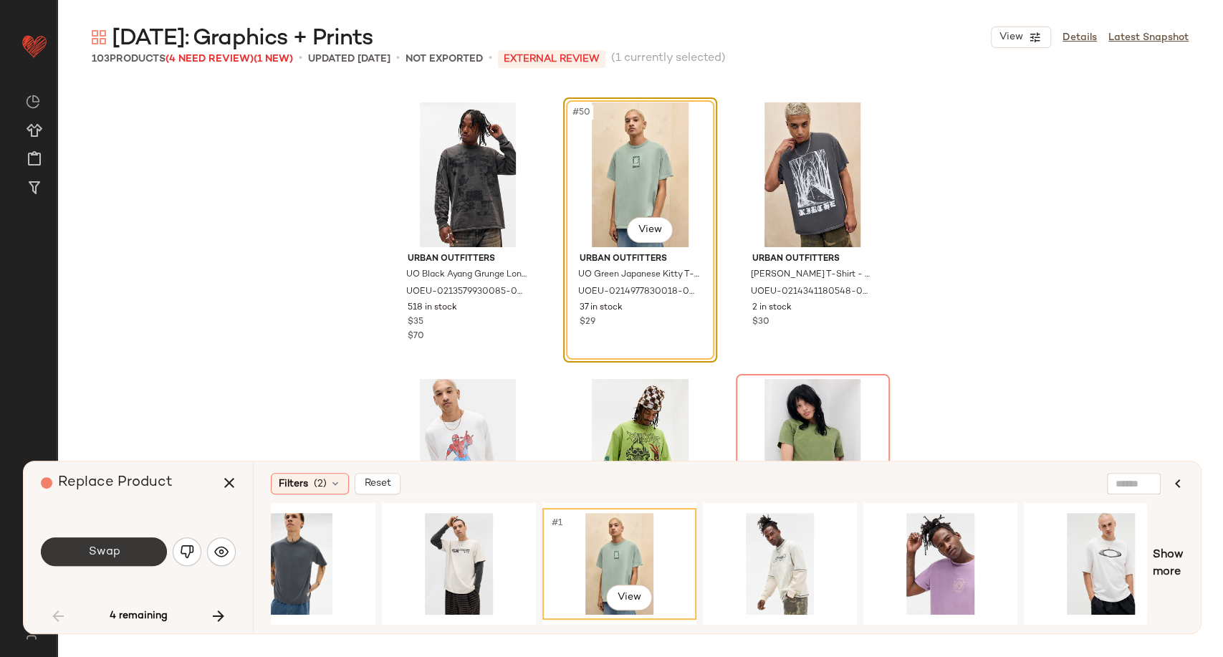
click at [139, 557] on button "Swap" at bounding box center [104, 551] width 126 height 29
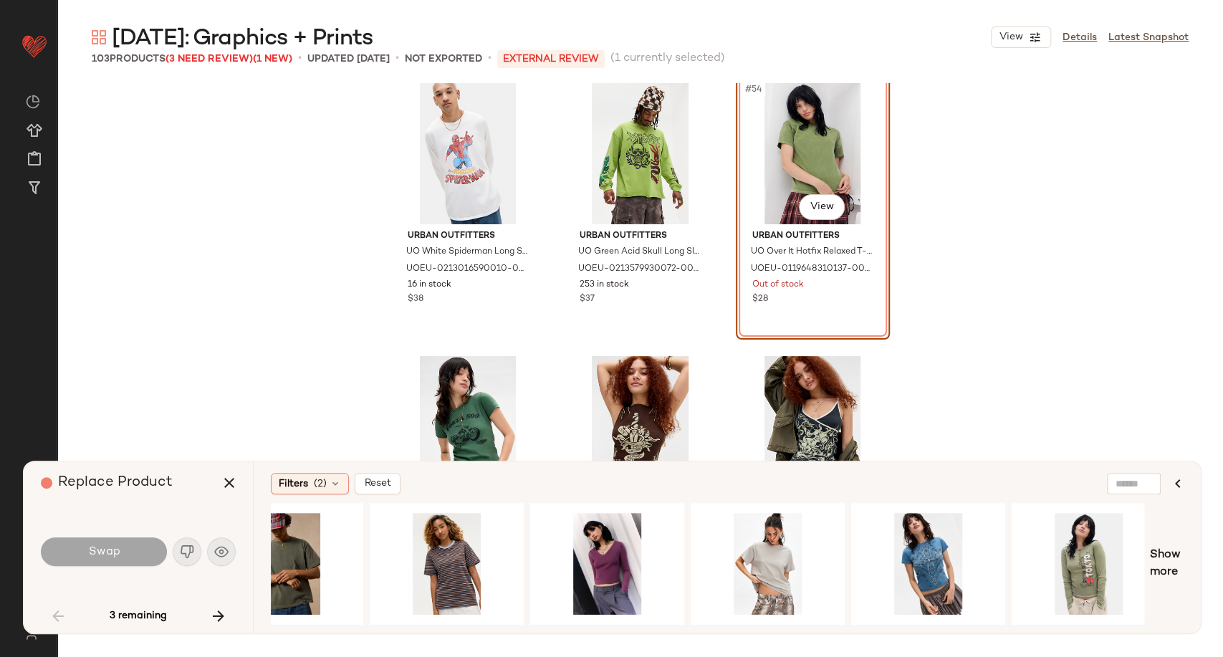
scroll to position [0, 724]
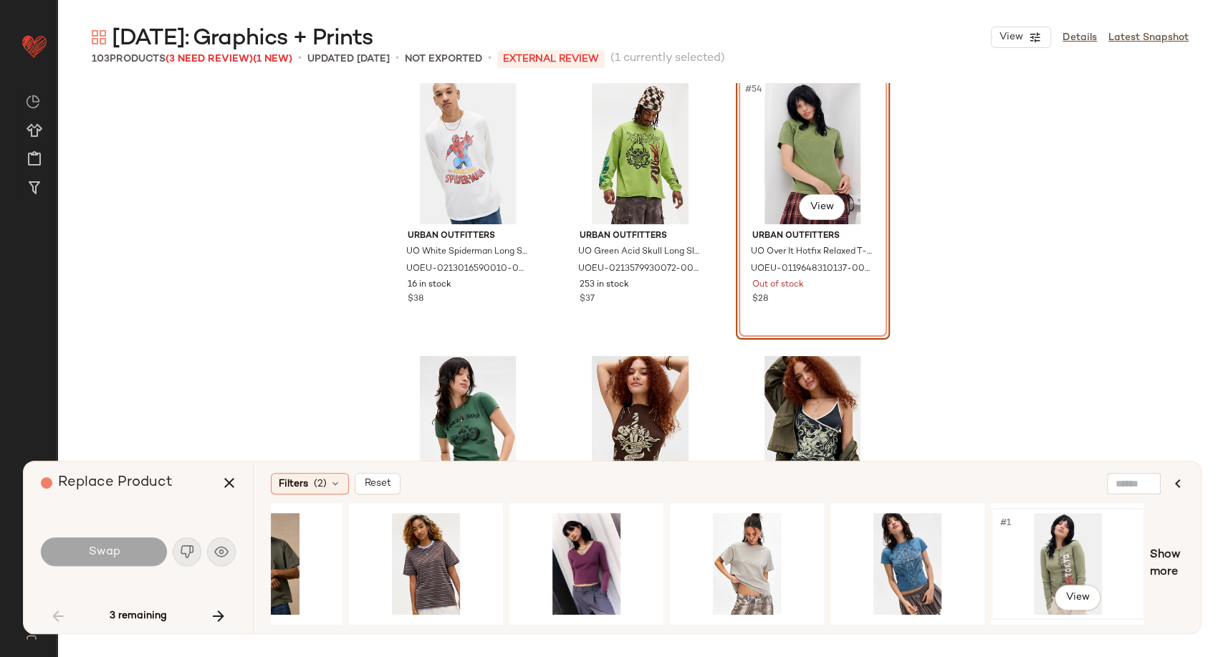
click at [1067, 559] on div "#1 View" at bounding box center [1068, 564] width 144 height 102
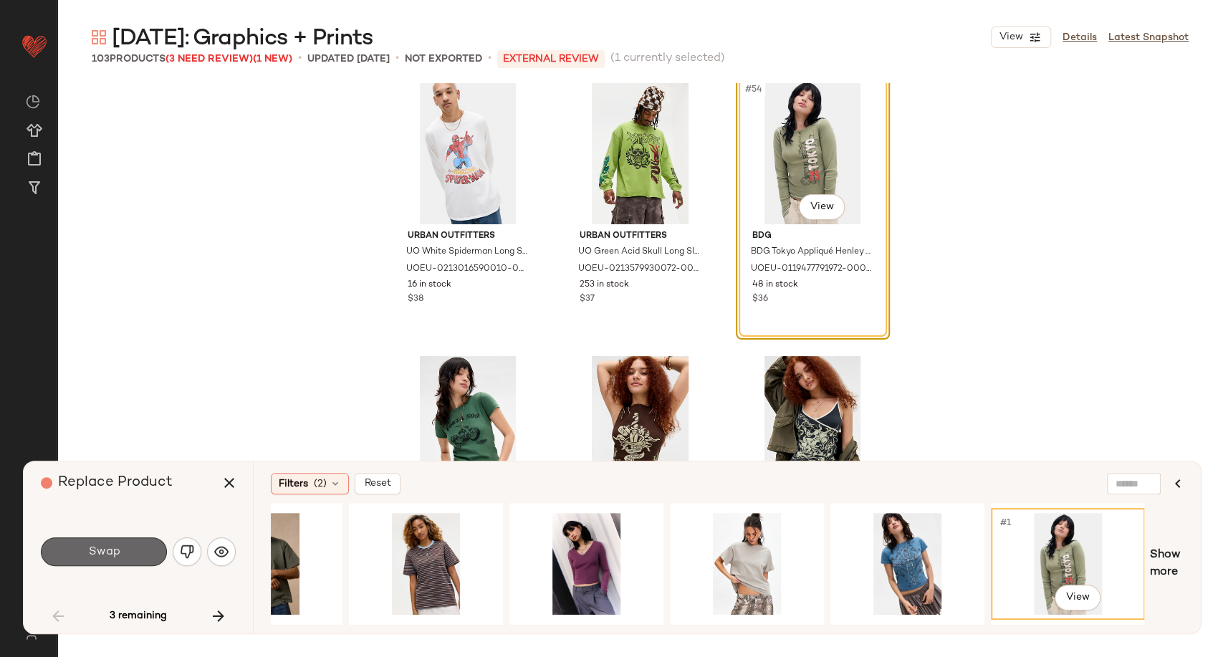
click at [110, 550] on span "Swap" at bounding box center [103, 552] width 32 height 14
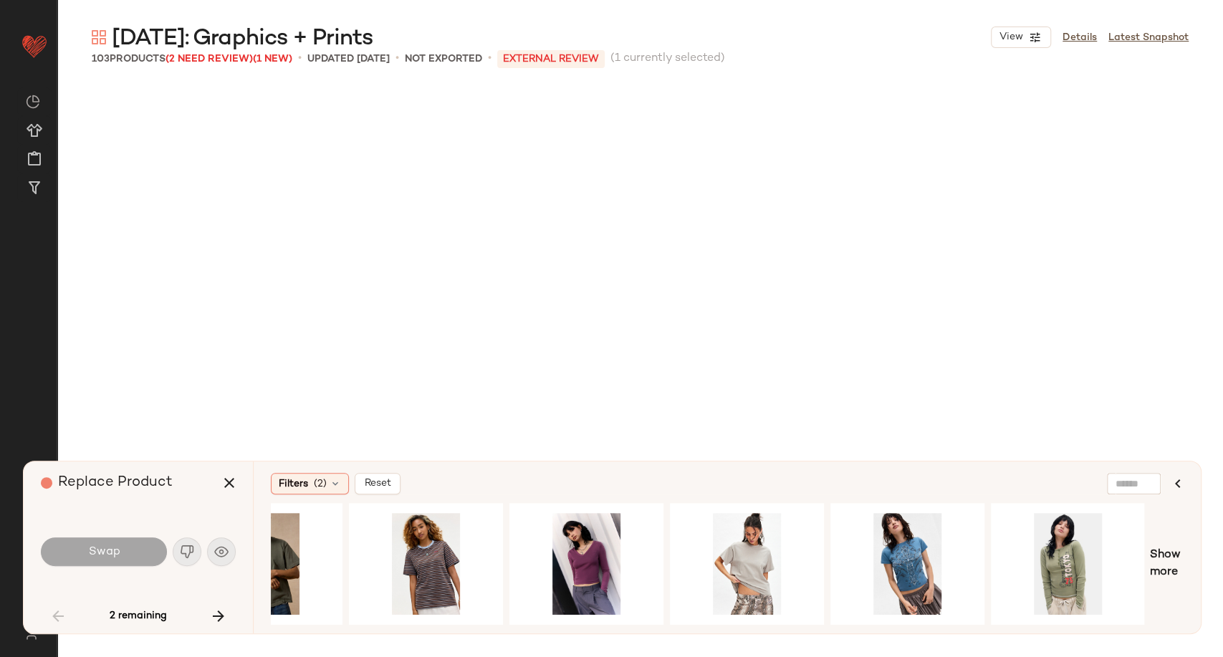
scroll to position [5255, 0]
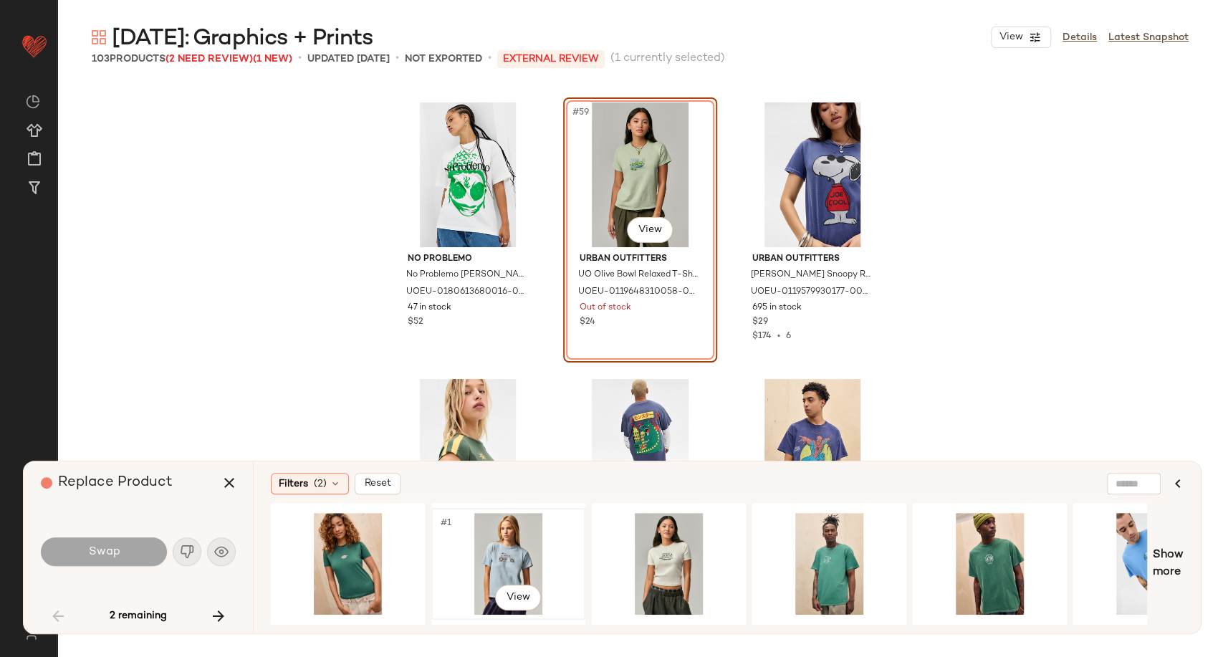
click at [483, 548] on div "#1 View" at bounding box center [508, 564] width 144 height 102
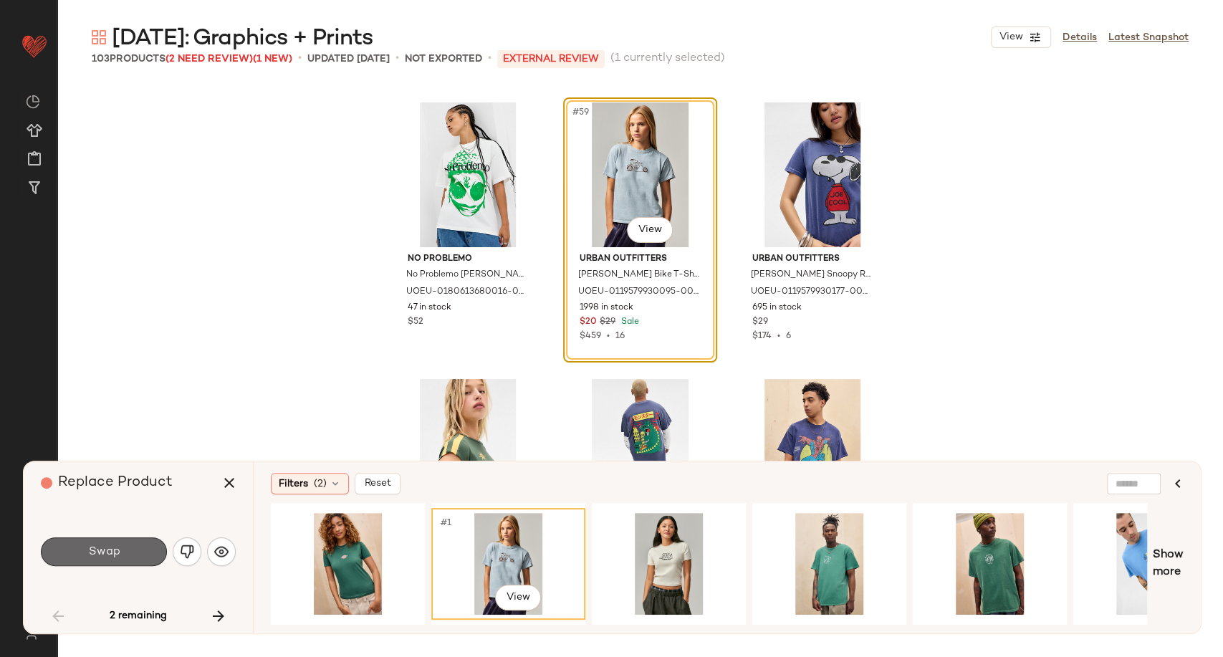
click at [129, 539] on button "Swap" at bounding box center [104, 551] width 126 height 29
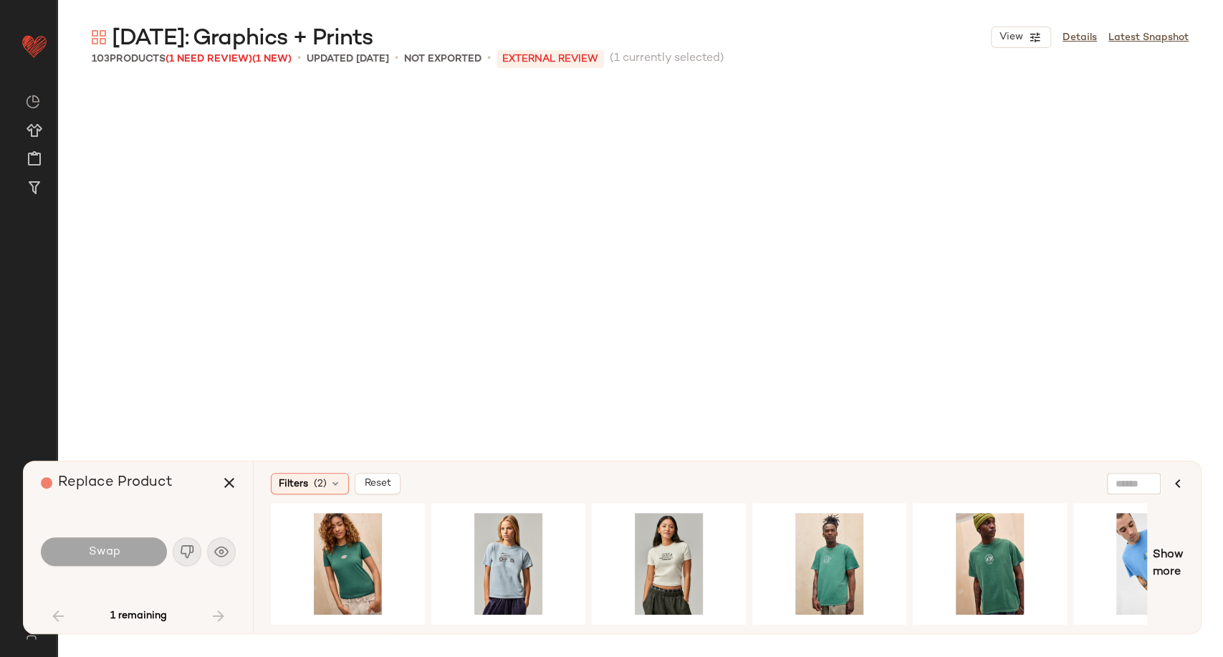
scroll to position [6361, 0]
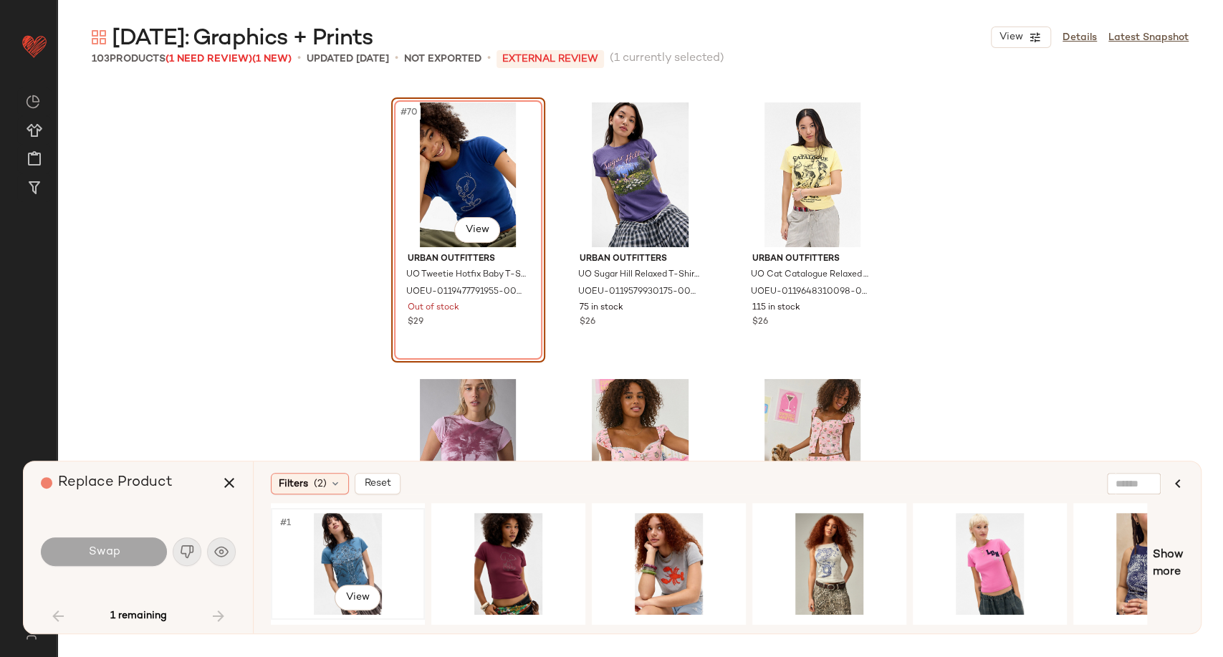
click at [343, 549] on div "#1 View" at bounding box center [348, 564] width 144 height 102
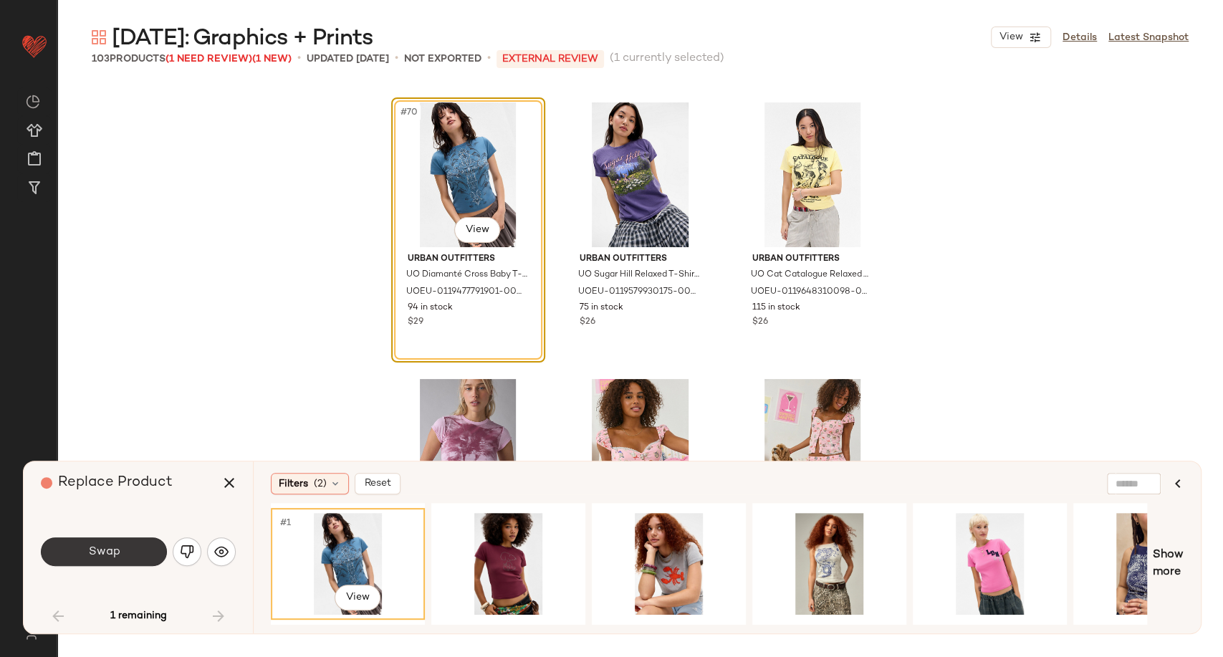
click at [127, 555] on button "Swap" at bounding box center [104, 551] width 126 height 29
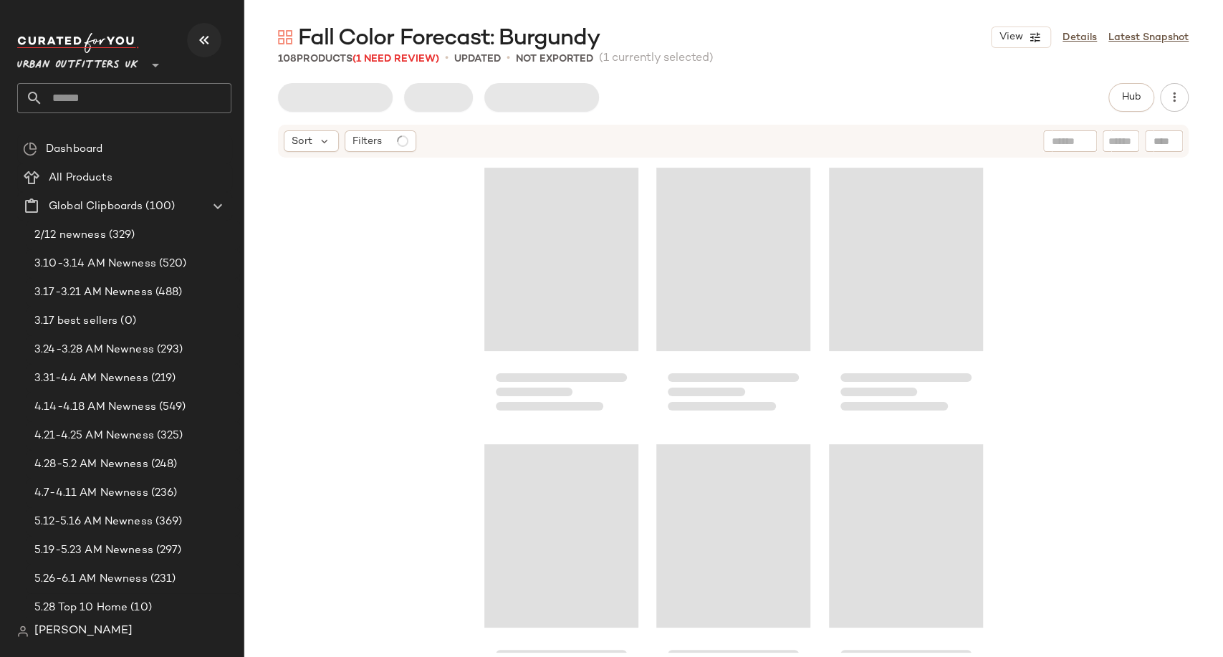
click at [203, 46] on icon "button" at bounding box center [204, 40] width 17 height 17
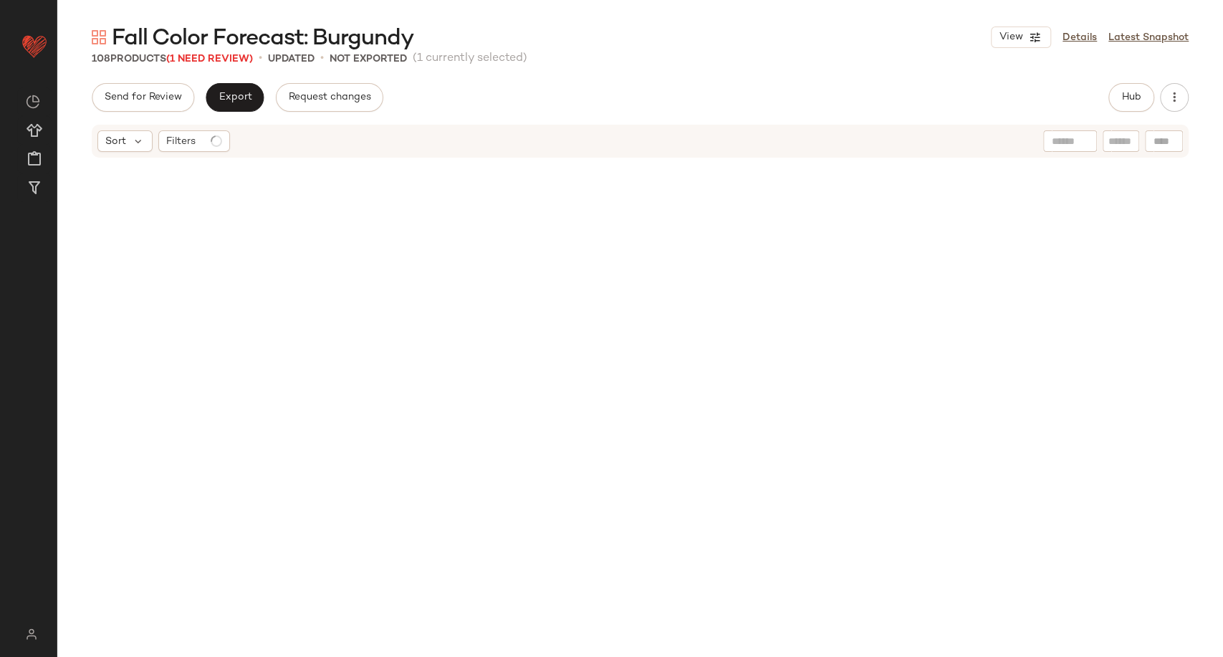
scroll to position [1106, 0]
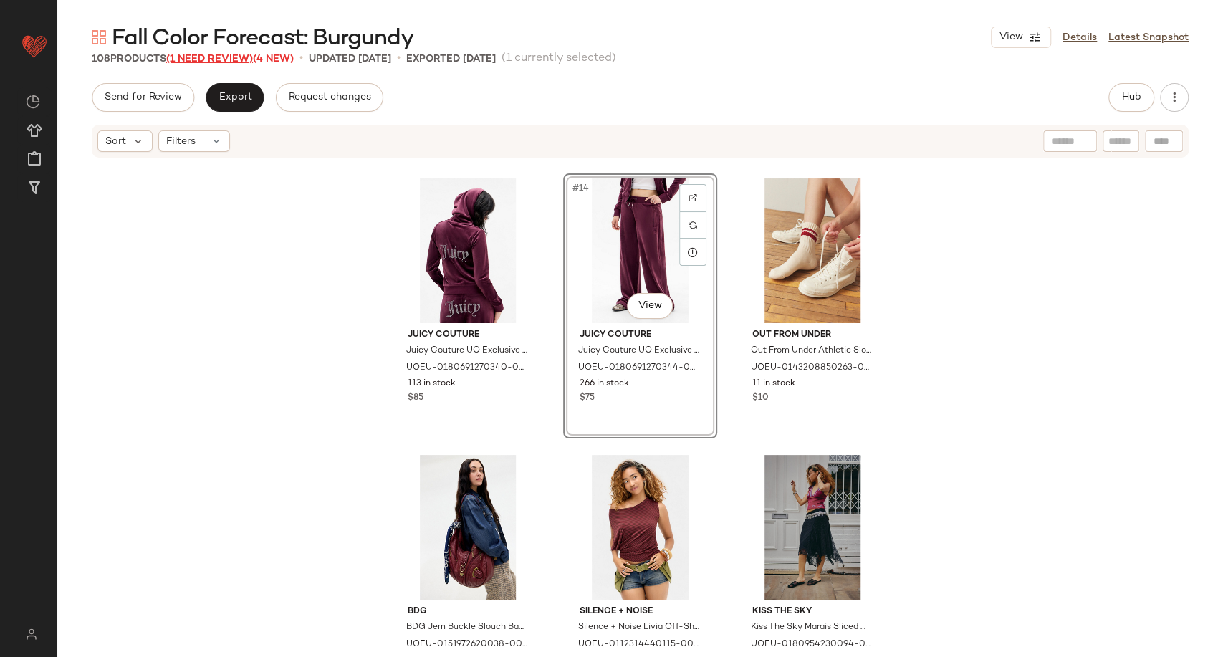
click at [214, 59] on span "(1 Need Review)" at bounding box center [209, 59] width 87 height 11
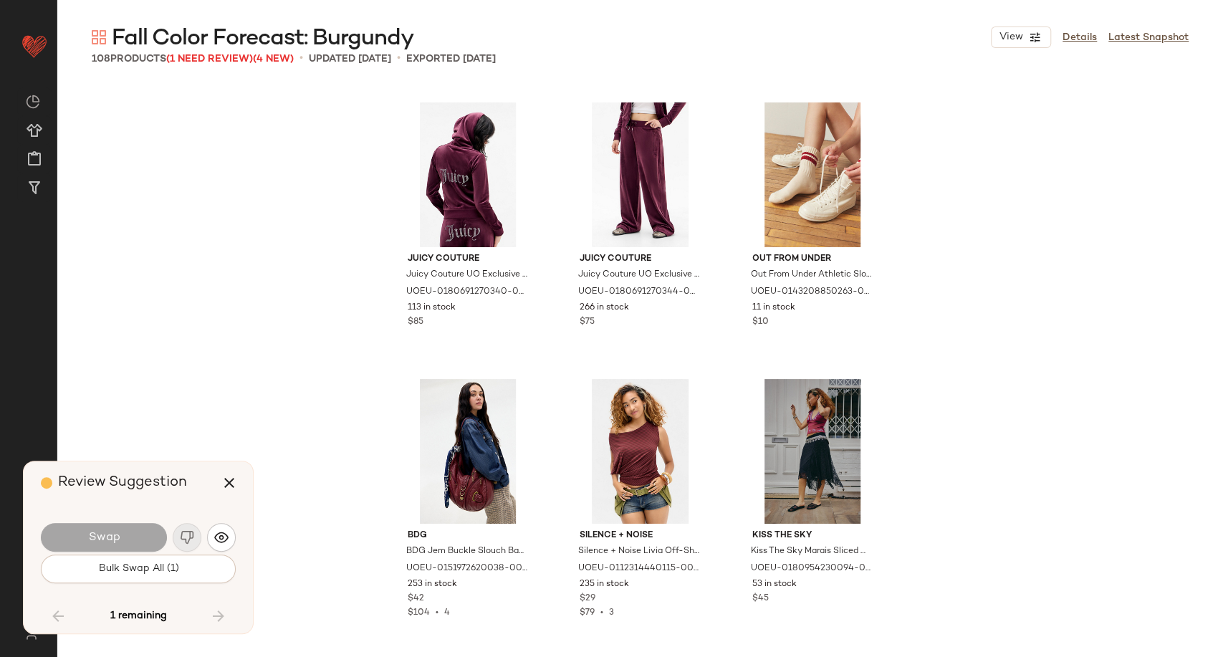
scroll to position [6914, 0]
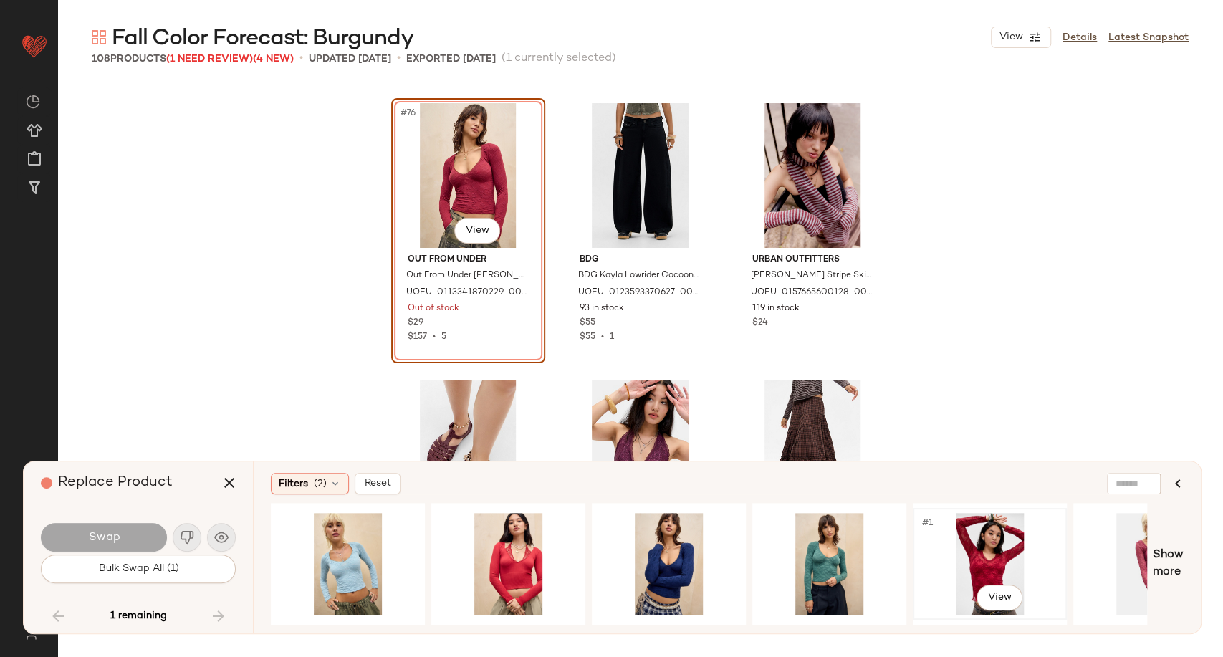
click at [1007, 548] on div "#1 View" at bounding box center [990, 564] width 144 height 102
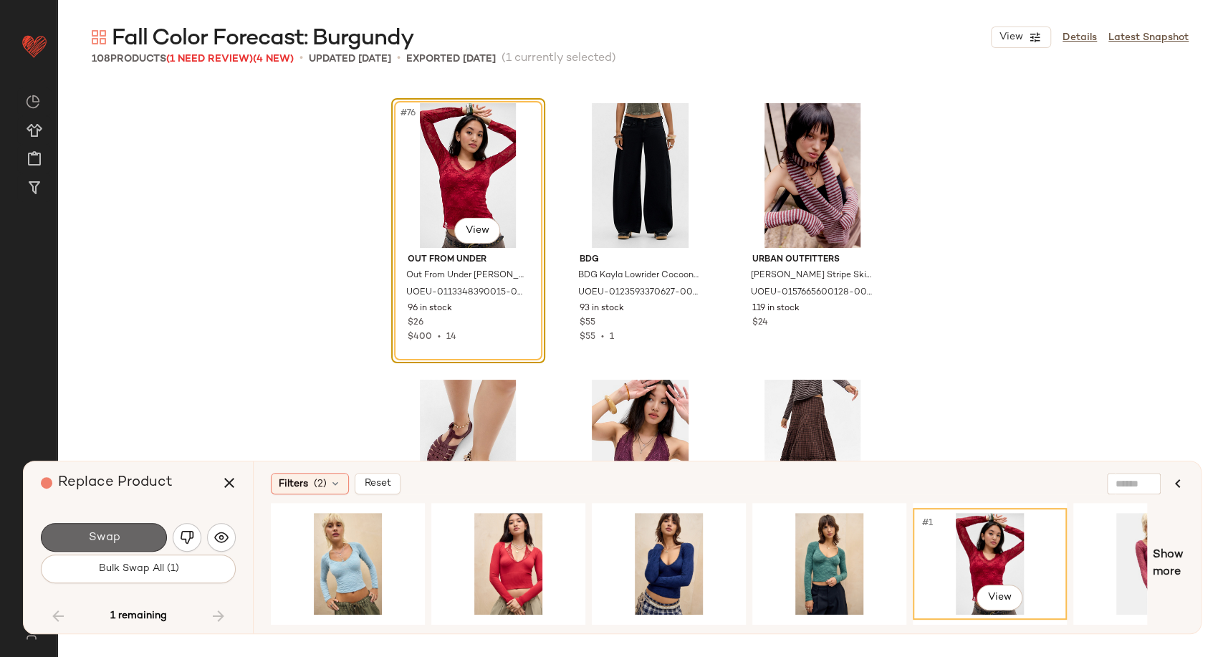
click at [105, 541] on span "Swap" at bounding box center [103, 538] width 32 height 14
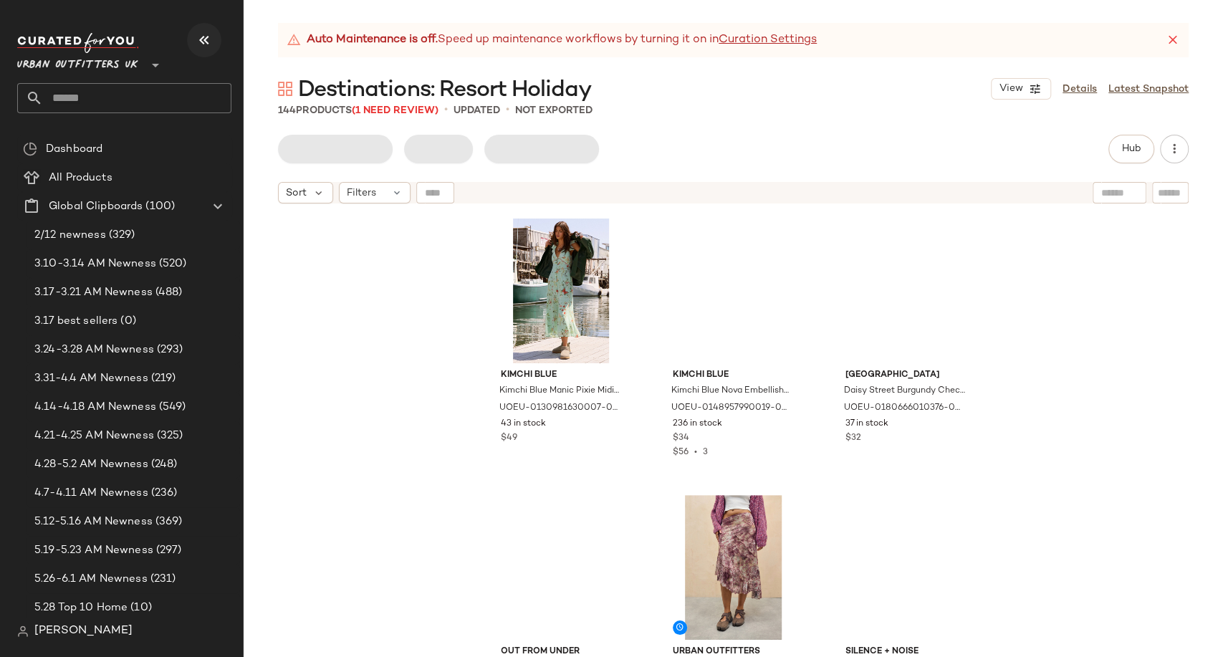
click at [203, 39] on icon "button" at bounding box center [204, 40] width 17 height 17
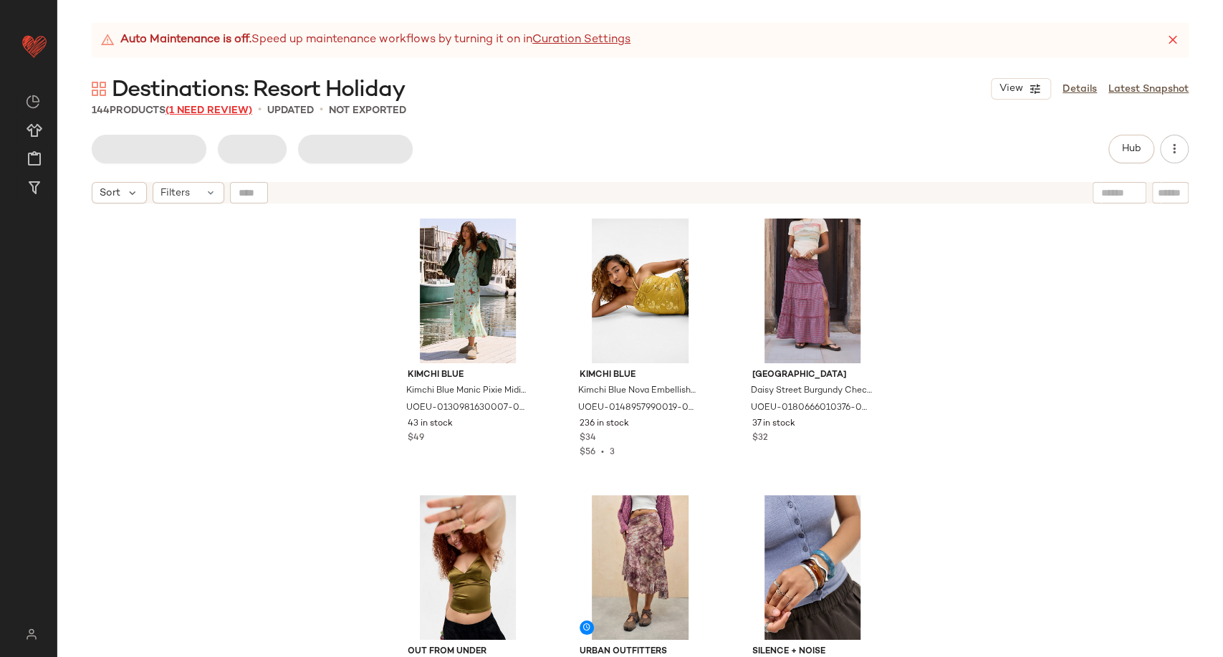
click at [222, 112] on span "(1 Need Review)" at bounding box center [209, 110] width 87 height 11
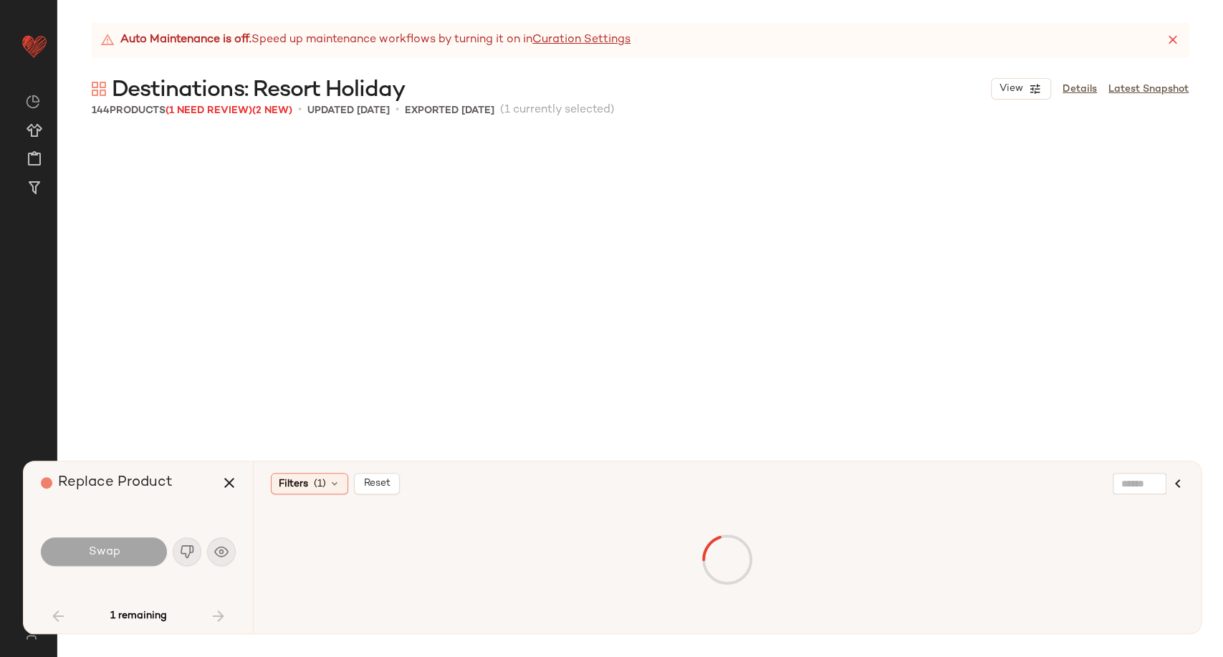
scroll to position [4979, 0]
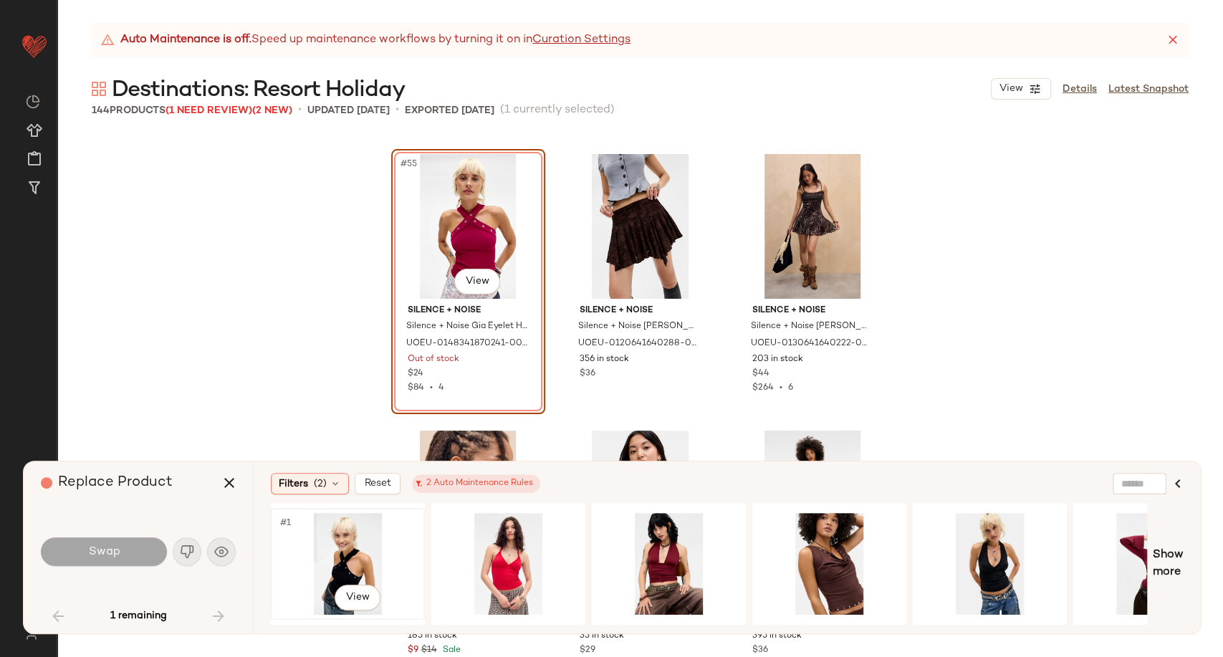
click at [360, 544] on div "#1 View" at bounding box center [348, 564] width 144 height 102
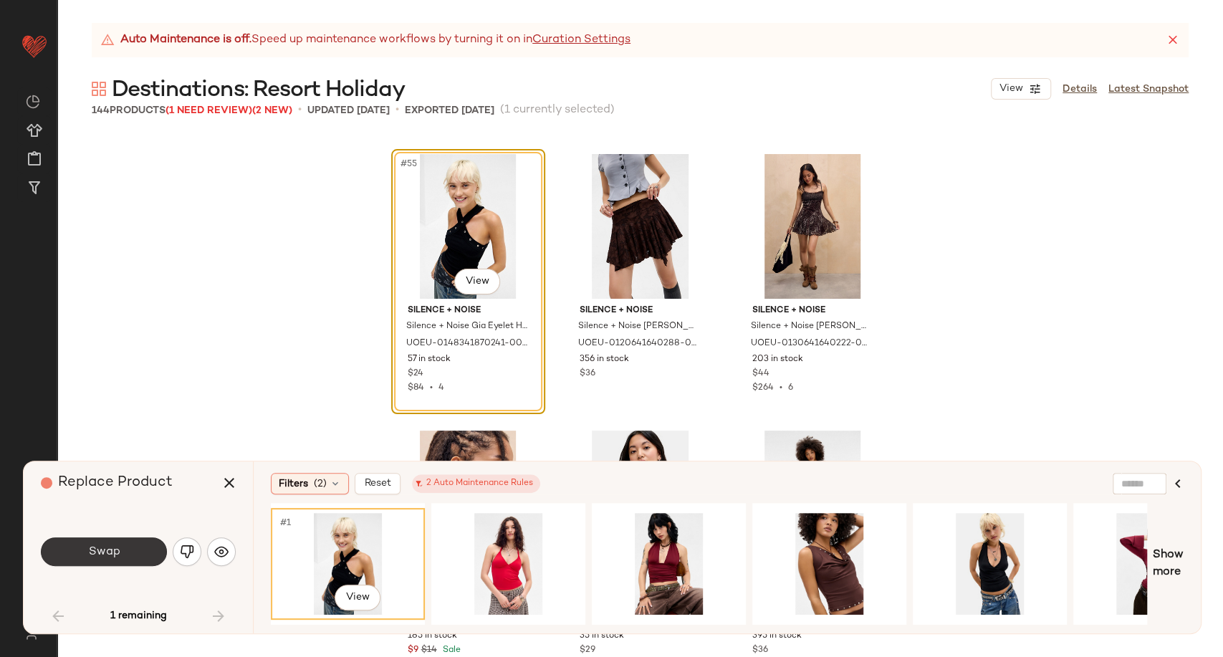
click at [138, 543] on button "Swap" at bounding box center [104, 551] width 126 height 29
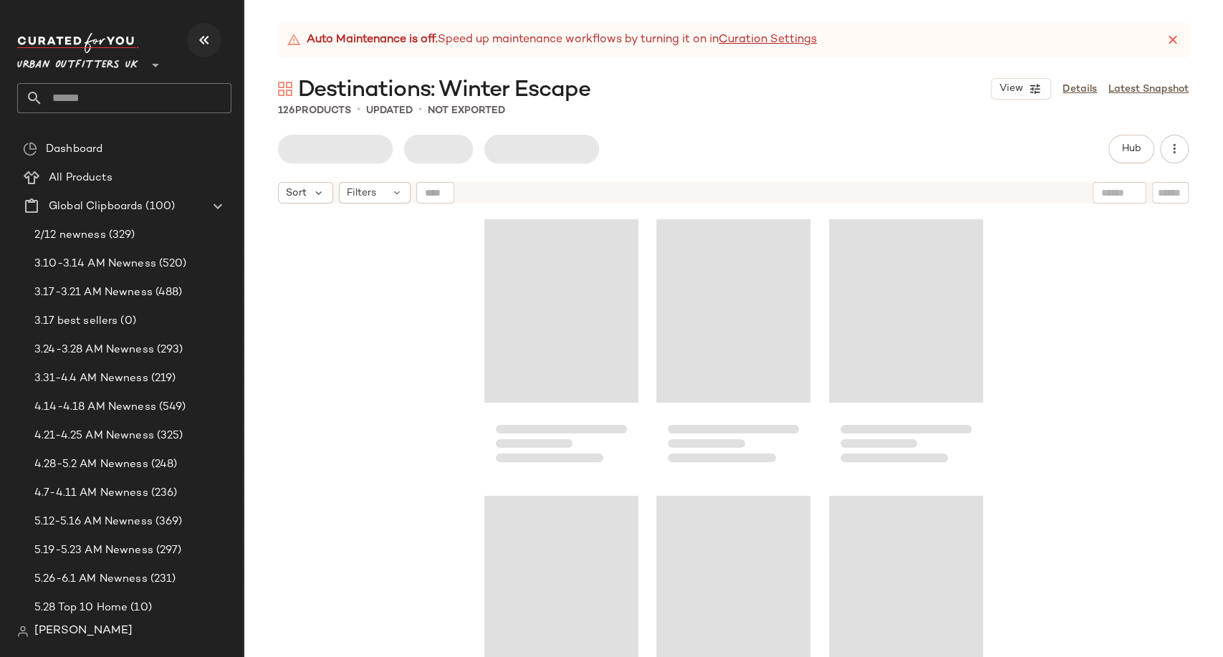
click at [198, 45] on icon "button" at bounding box center [204, 40] width 17 height 17
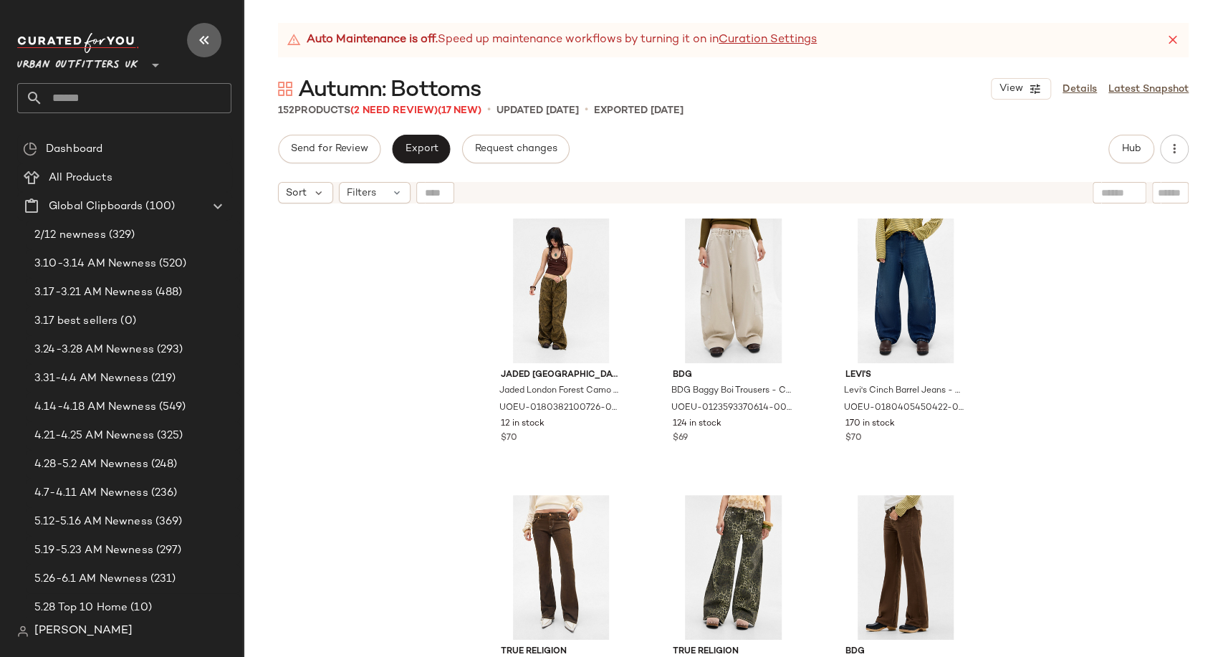
click at [201, 35] on icon "button" at bounding box center [204, 40] width 17 height 17
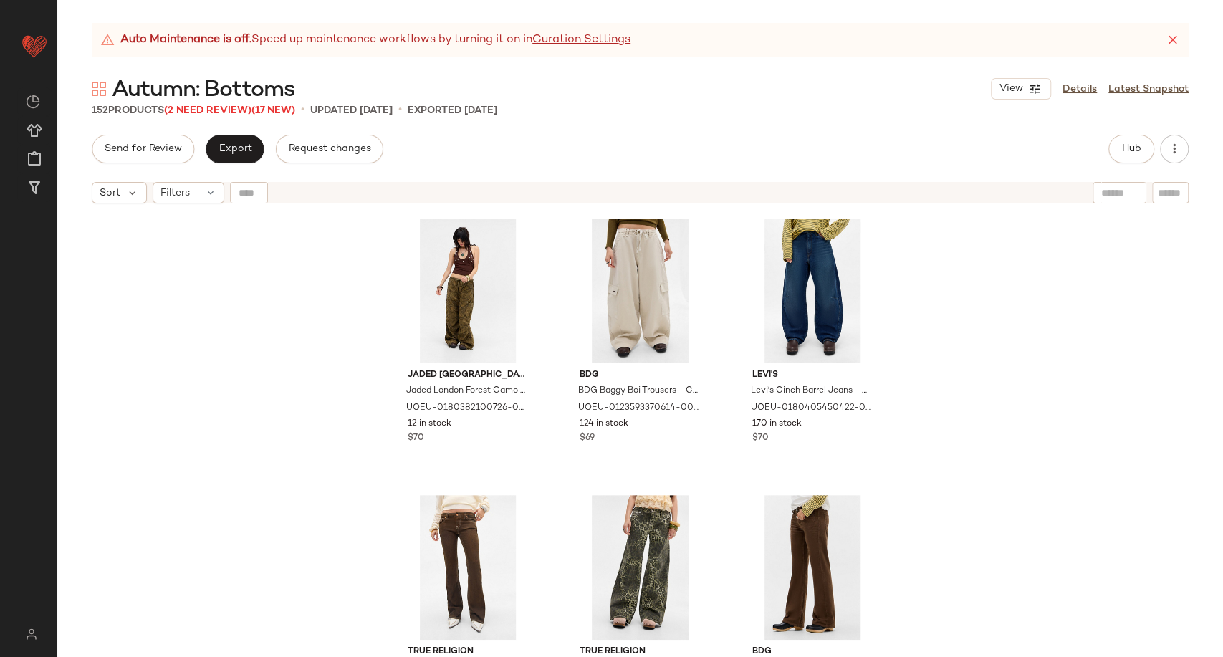
click at [227, 116] on div "152 Products (2 Need Review) (17 New)" at bounding box center [193, 110] width 203 height 15
click at [223, 106] on span "(2 Need Review)" at bounding box center [207, 110] width 87 height 11
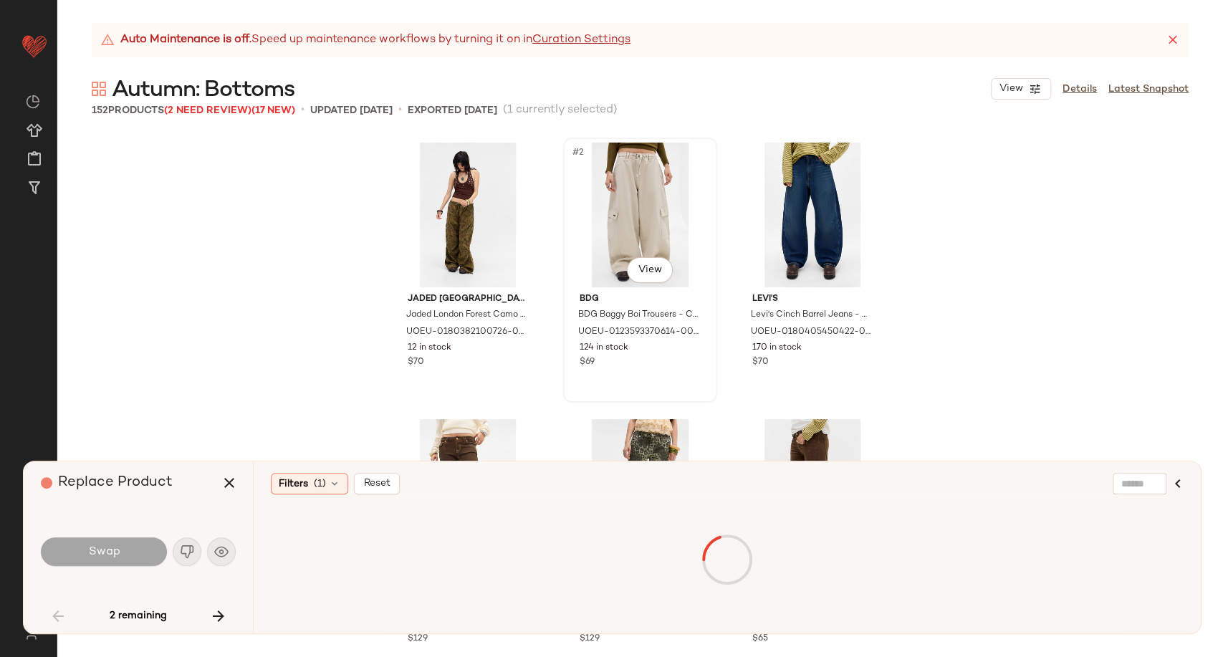
scroll to position [2213, 0]
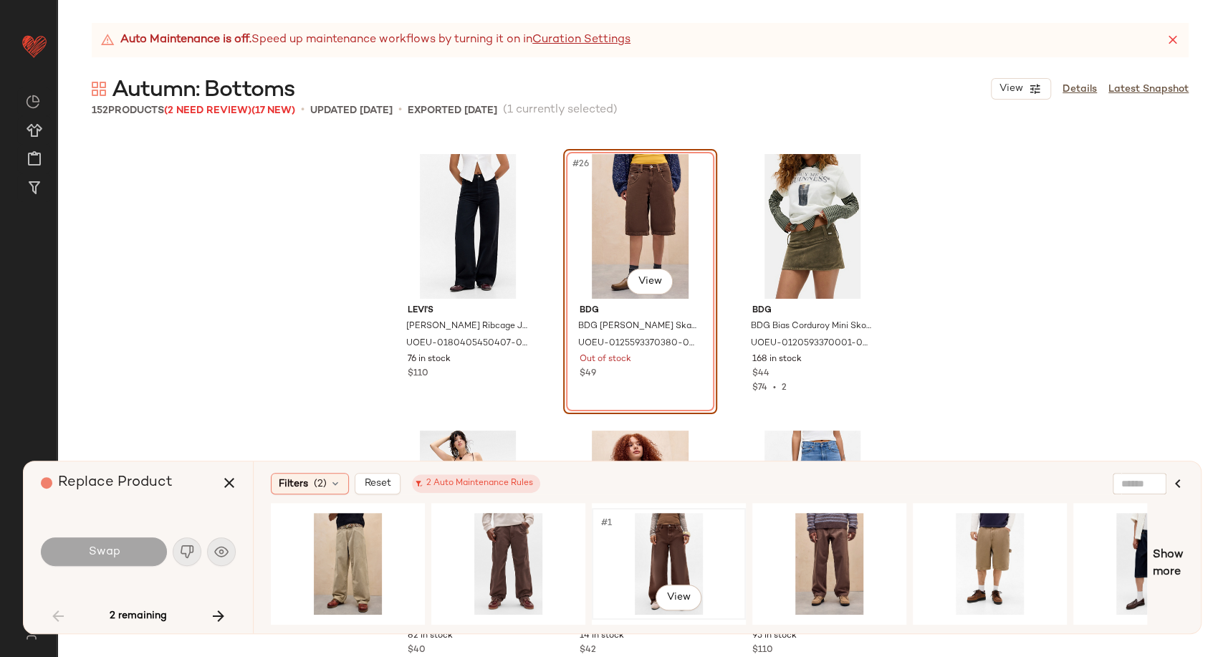
click at [671, 538] on div "#1 View" at bounding box center [669, 564] width 144 height 102
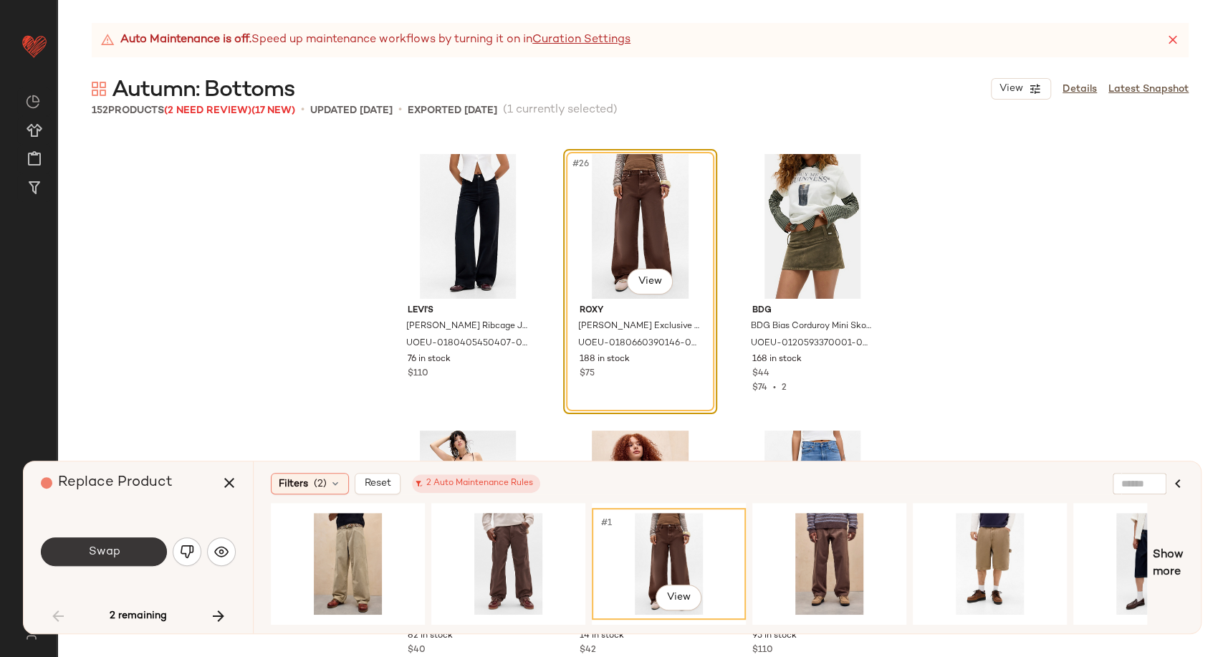
click at [110, 547] on span "Swap" at bounding box center [103, 552] width 32 height 14
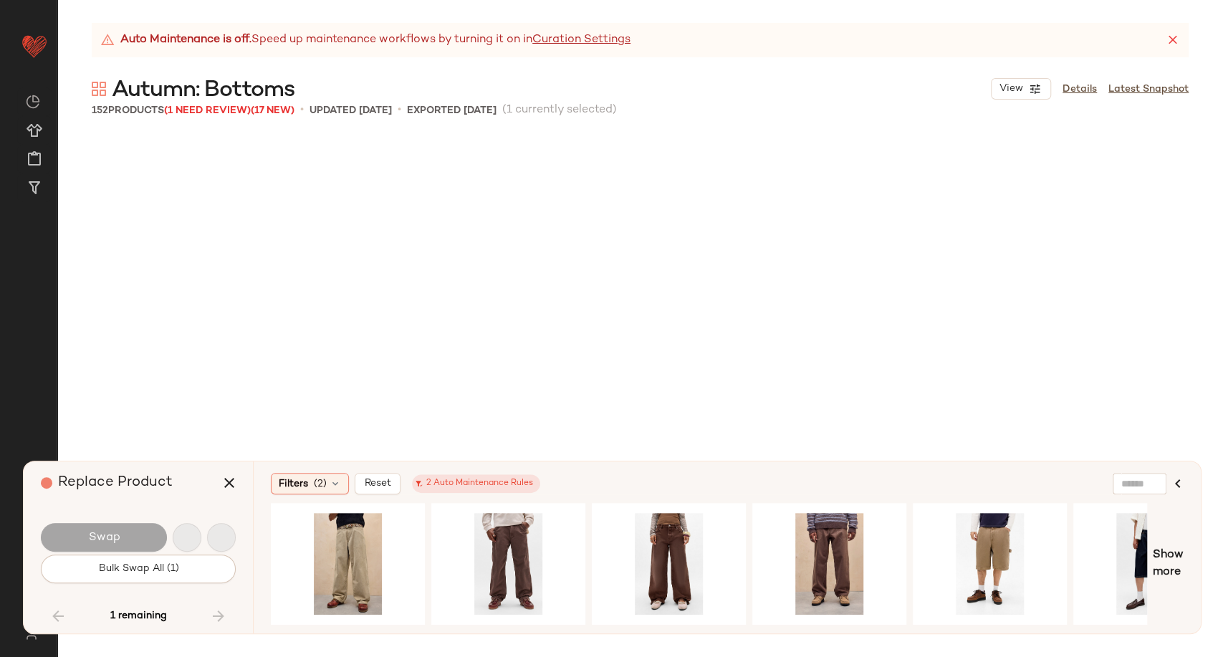
scroll to position [13552, 0]
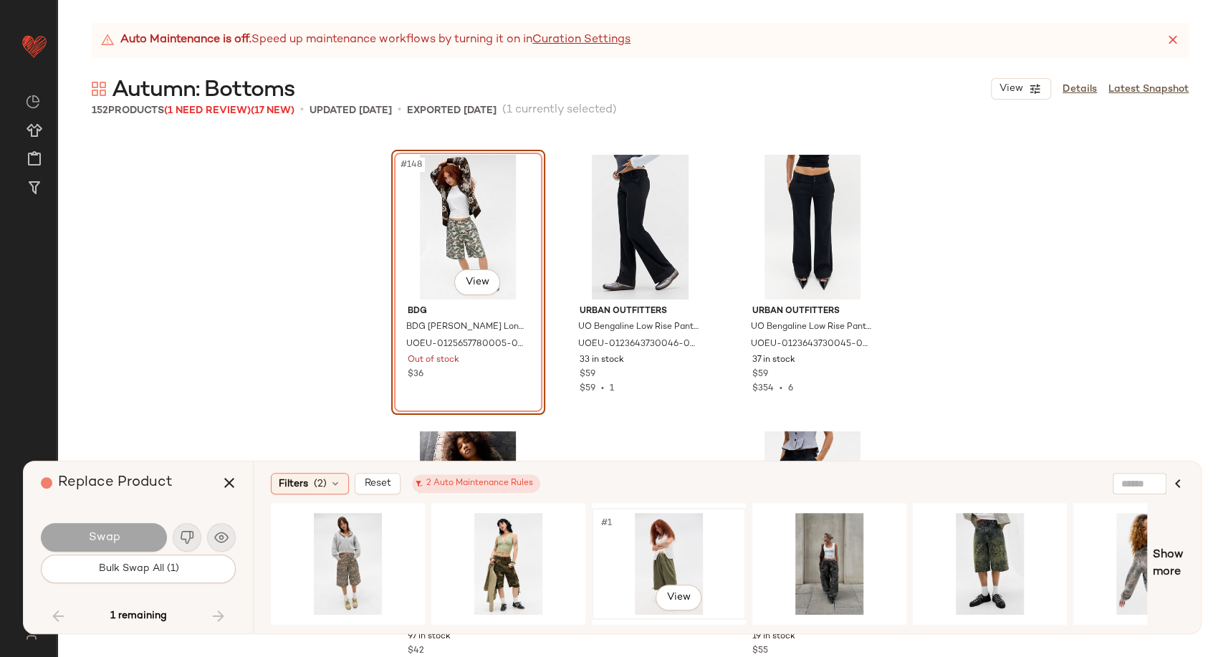
click at [663, 558] on div "#1 View" at bounding box center [669, 564] width 144 height 102
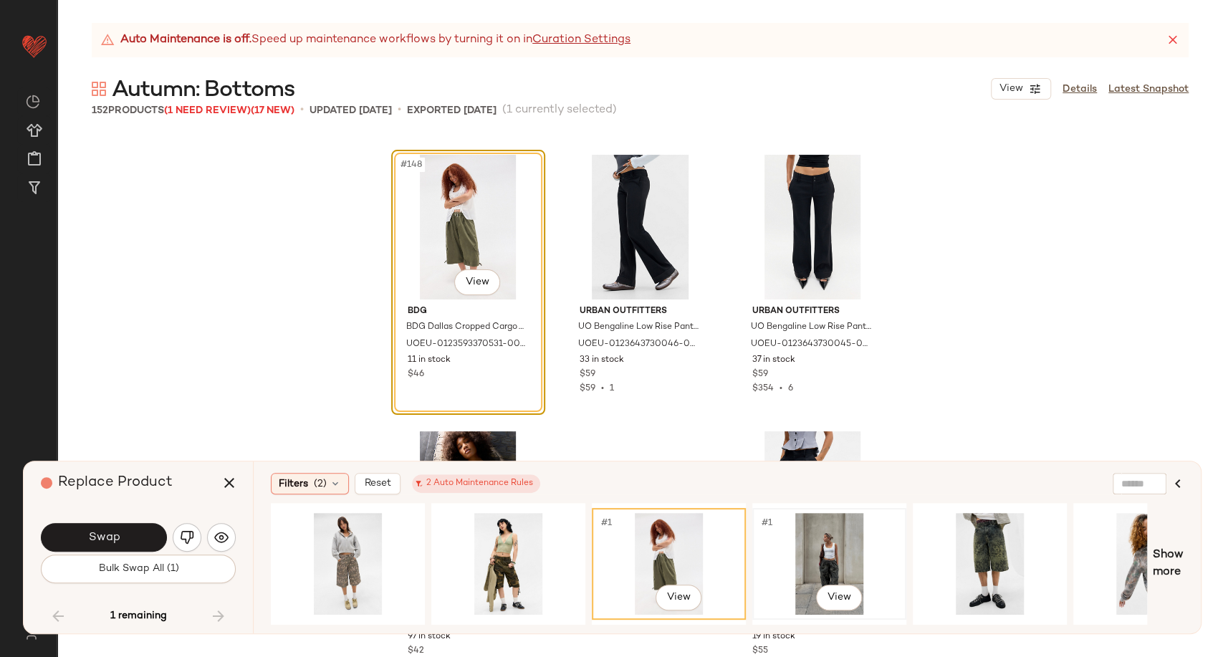
click at [837, 558] on div "#1 View" at bounding box center [829, 564] width 144 height 102
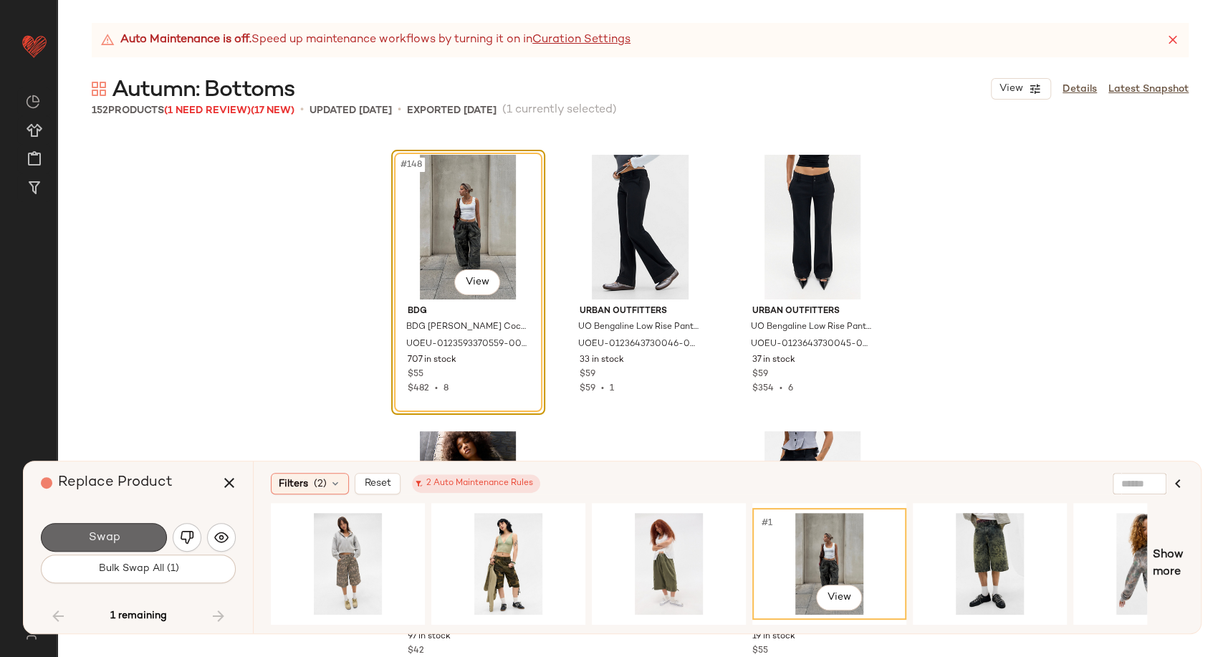
click at [130, 537] on button "Swap" at bounding box center [104, 537] width 126 height 29
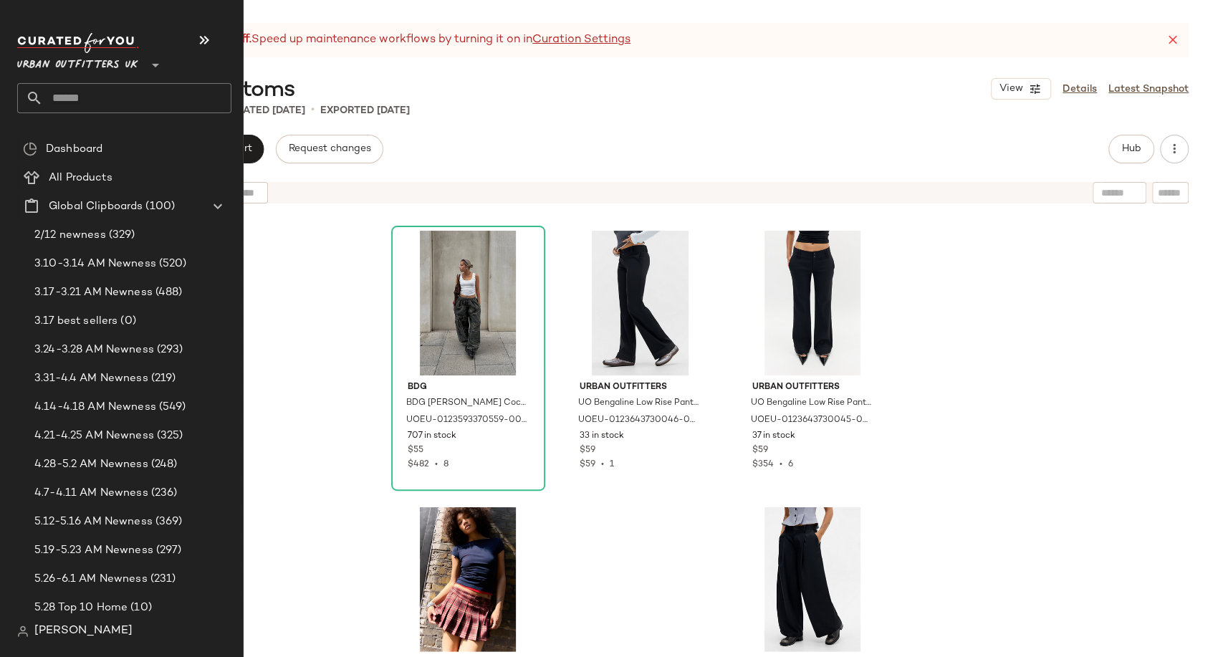
click at [70, 97] on input "text" at bounding box center [137, 98] width 188 height 30
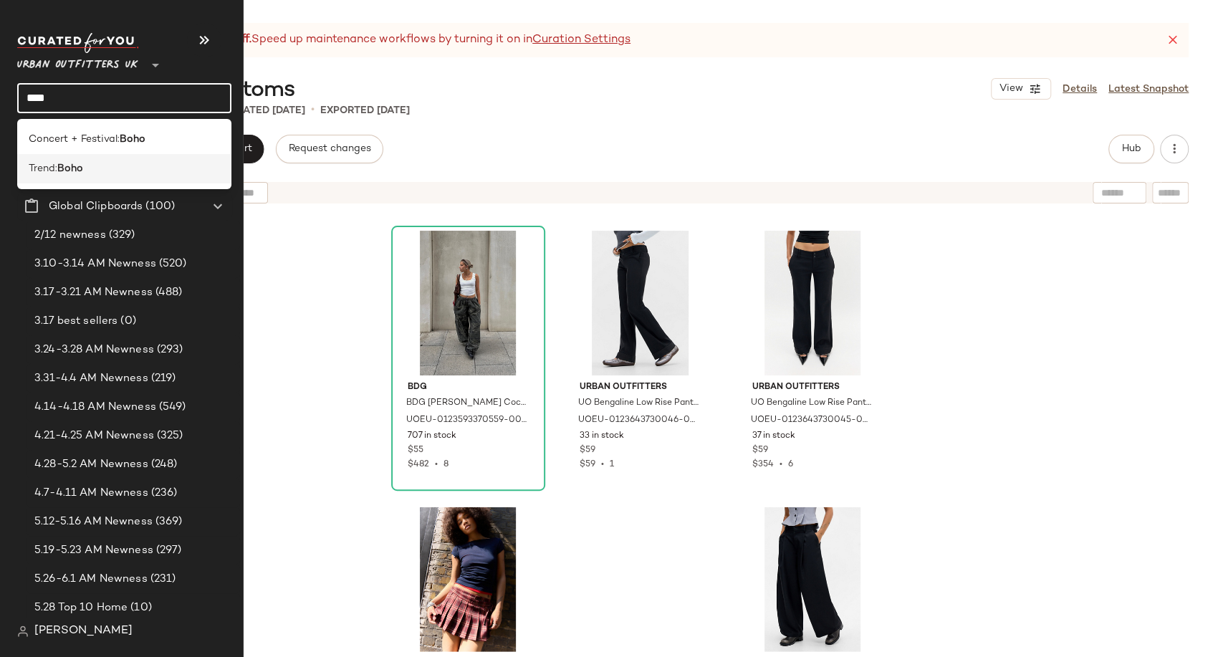
type input "****"
click at [70, 171] on b "Boho" at bounding box center [70, 168] width 26 height 15
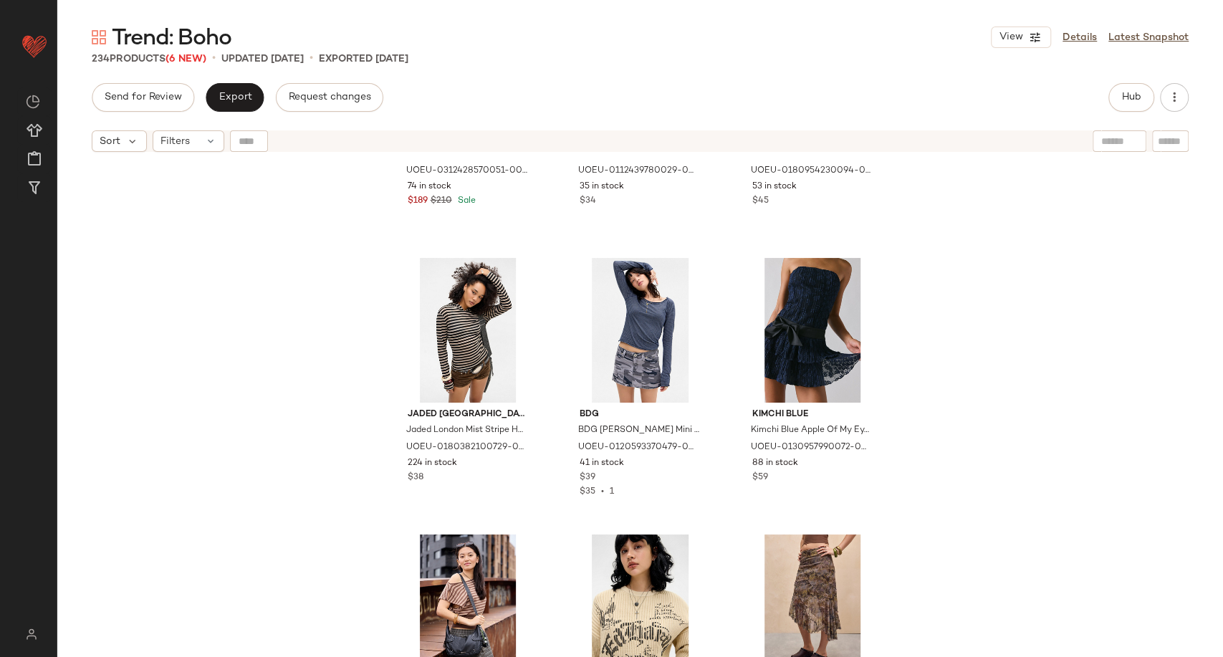
scroll to position [3514, 0]
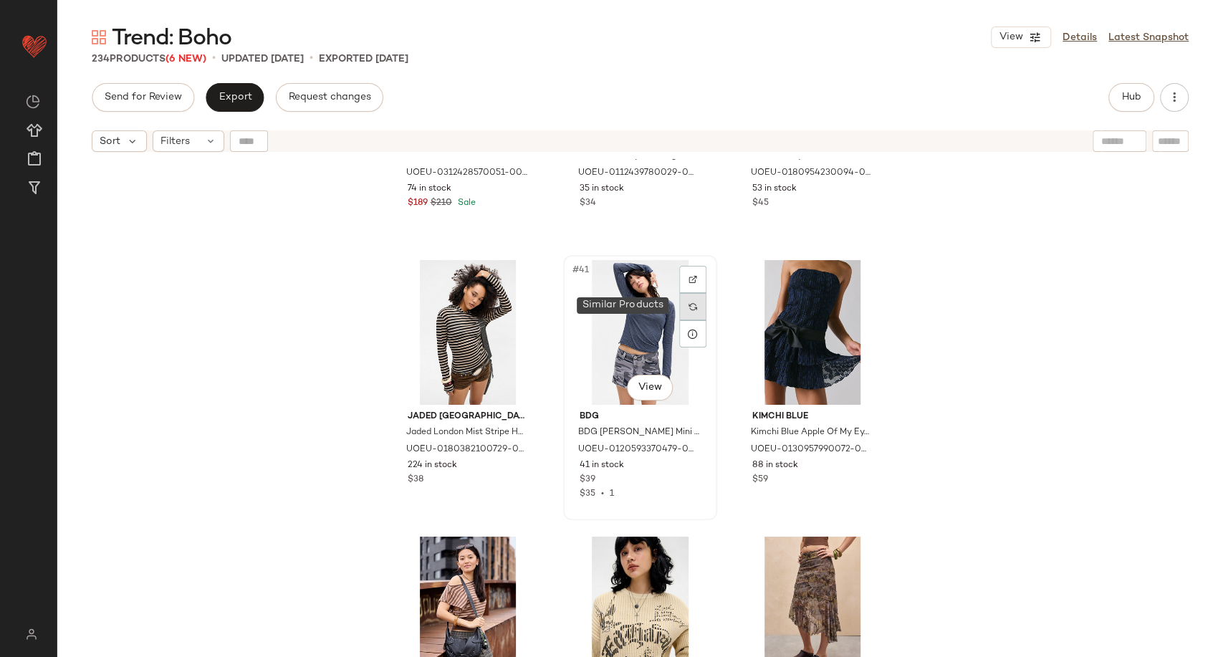
click at [699, 307] on div at bounding box center [692, 306] width 27 height 27
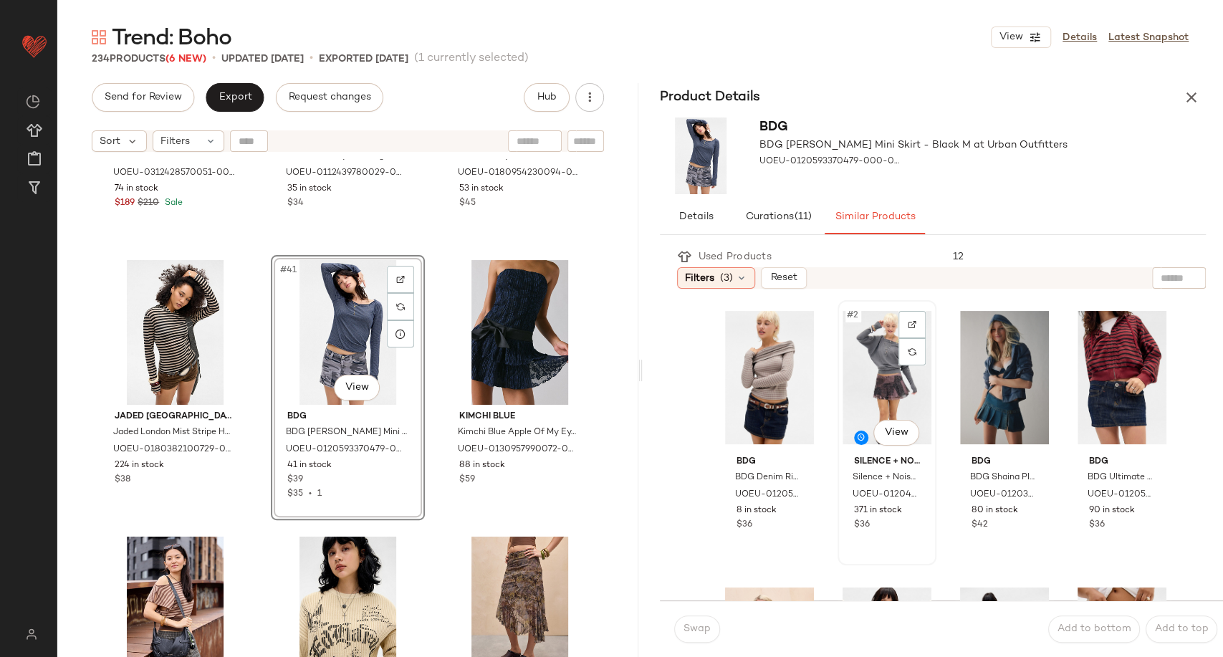
click at [877, 399] on div "#2 View" at bounding box center [887, 377] width 89 height 145
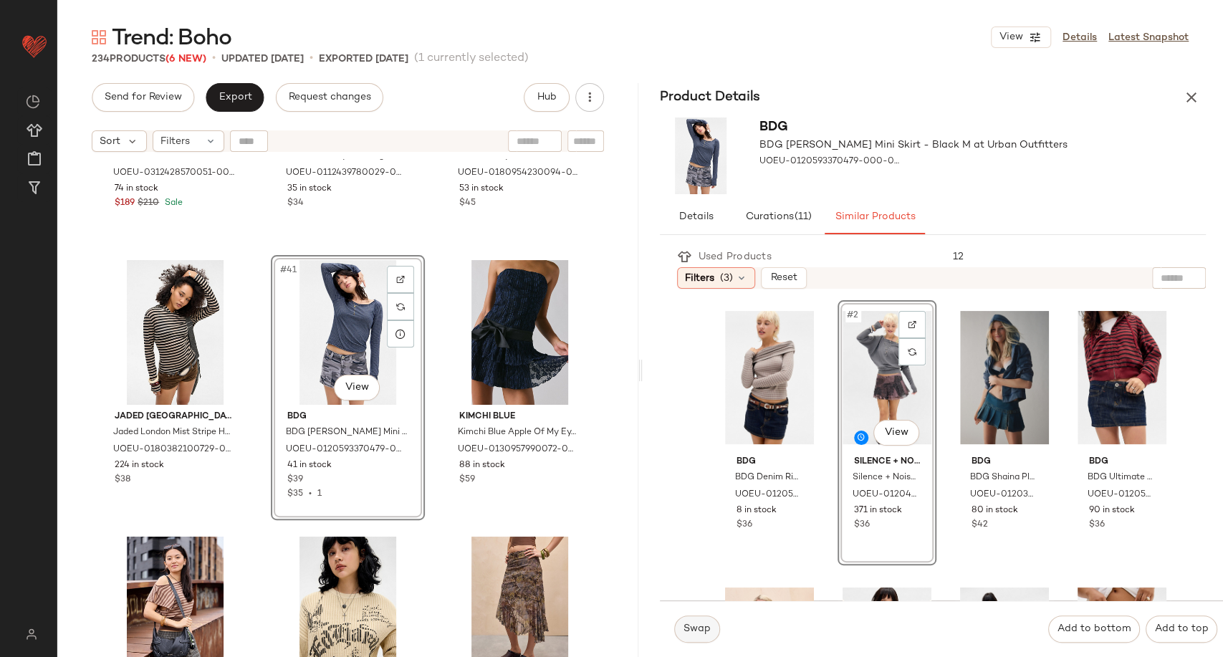
click at [701, 631] on span "Swap" at bounding box center [697, 628] width 28 height 11
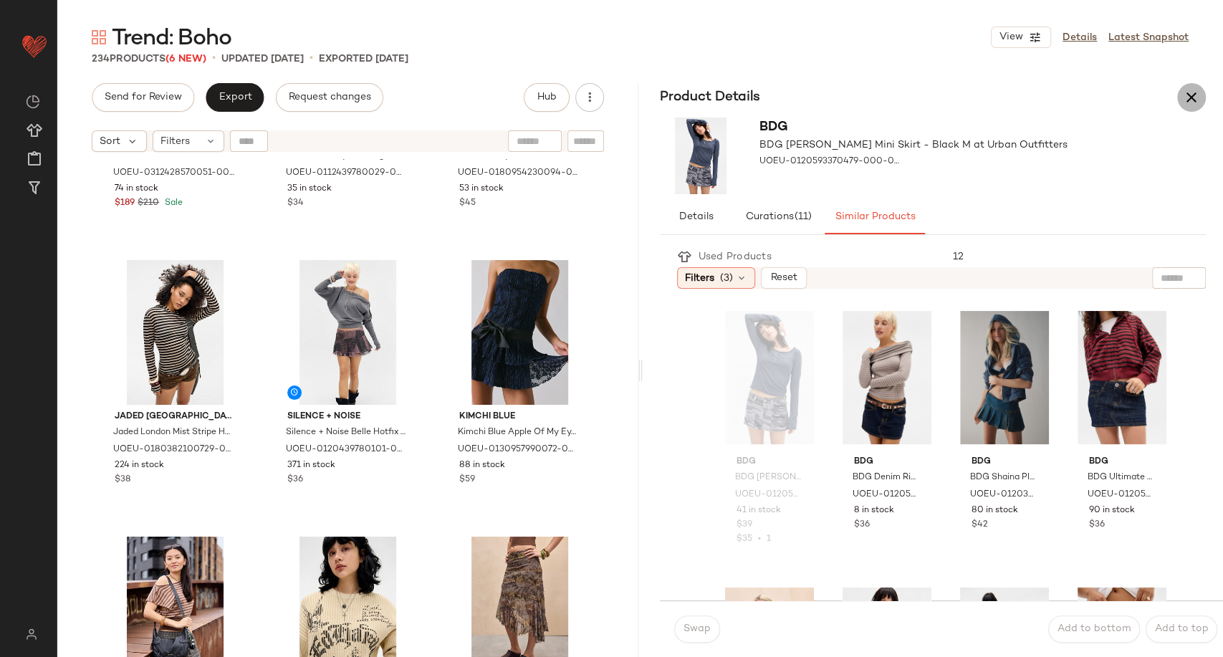
click at [1202, 96] on button "button" at bounding box center [1191, 97] width 29 height 29
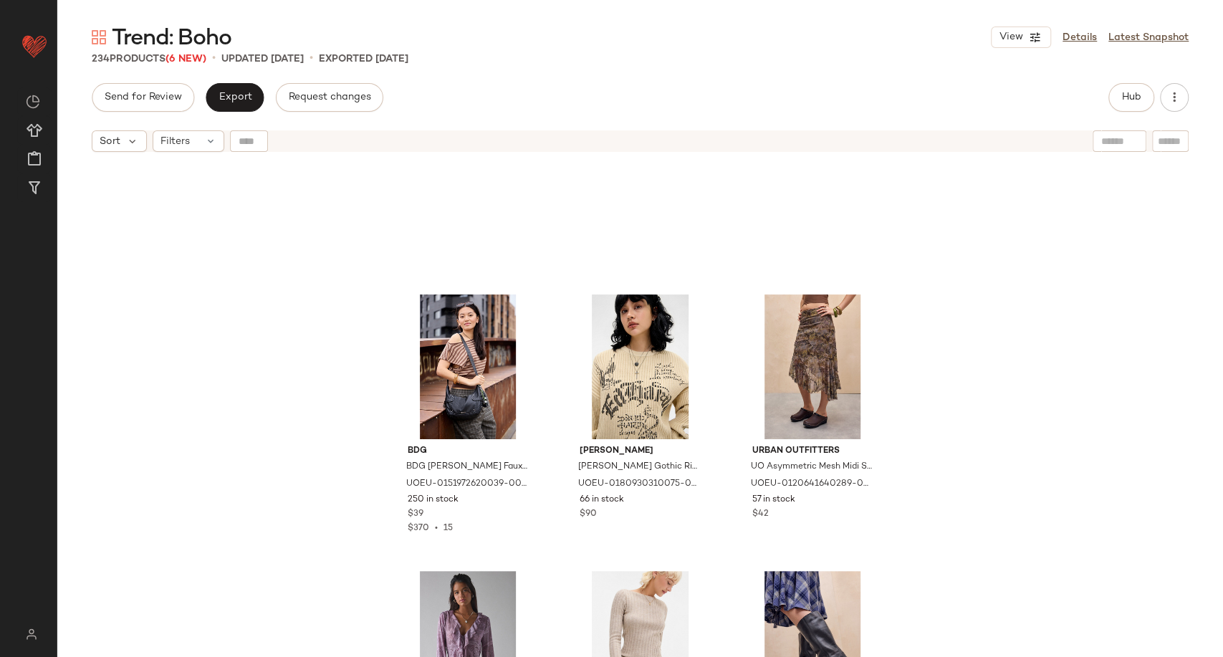
scroll to position [3753, 0]
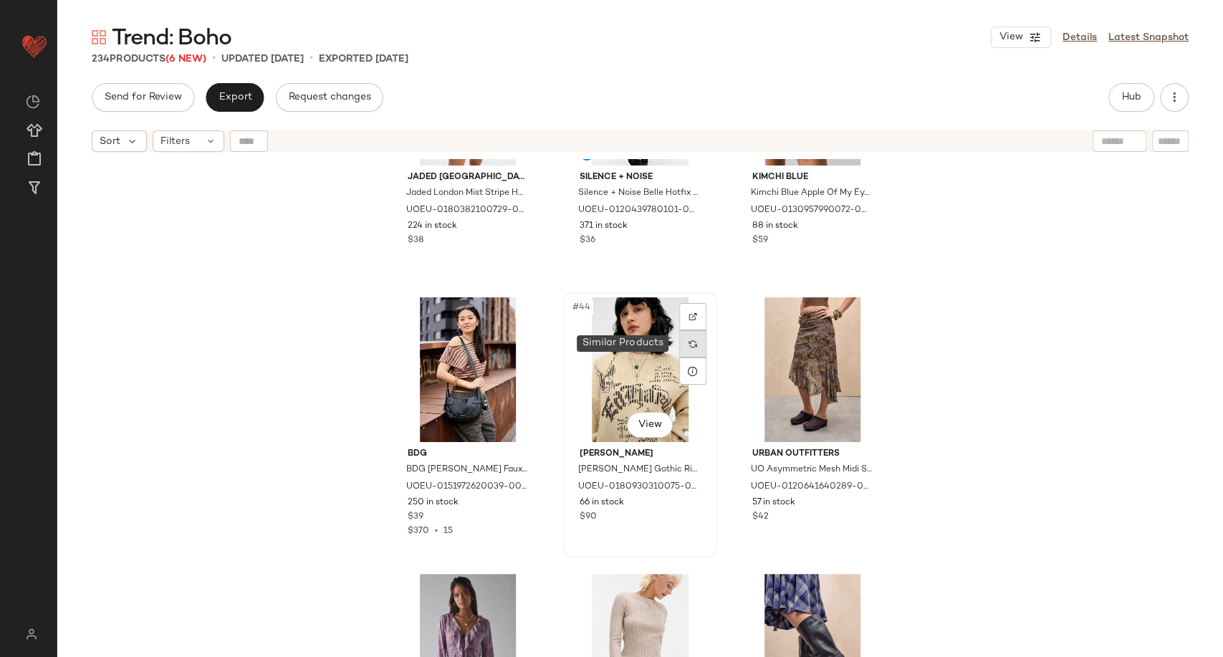
click at [693, 353] on div at bounding box center [692, 343] width 27 height 27
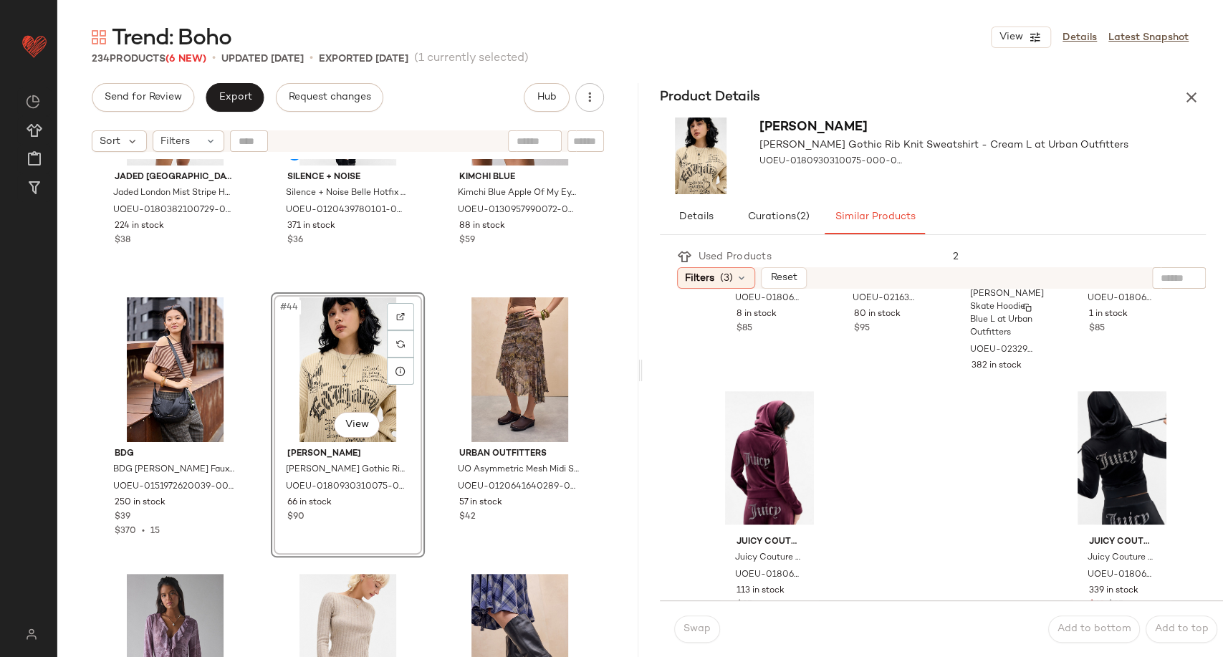
scroll to position [1035, 0]
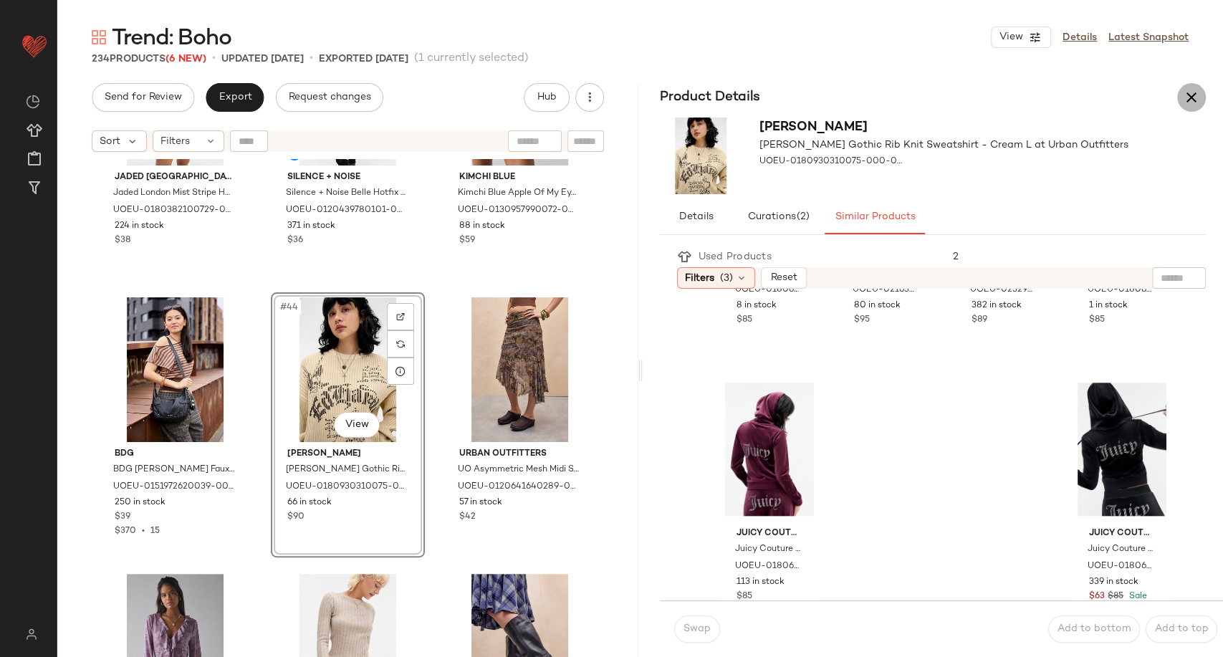
click at [1187, 97] on icon "button" at bounding box center [1191, 97] width 17 height 17
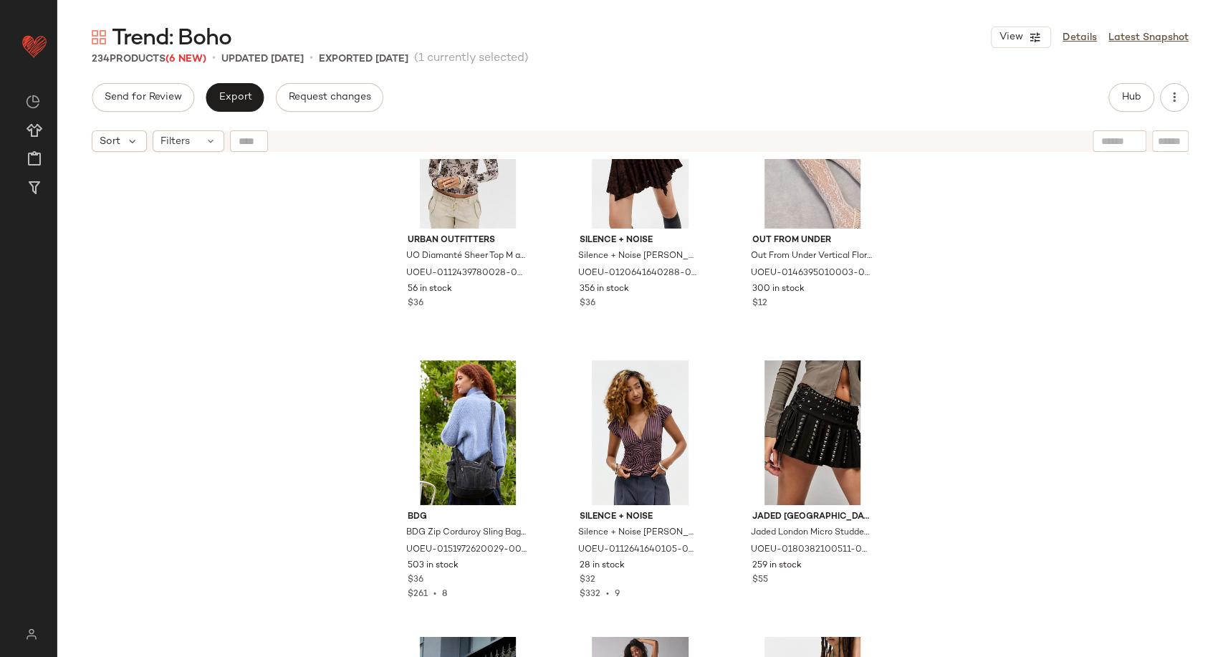
scroll to position [5982, 0]
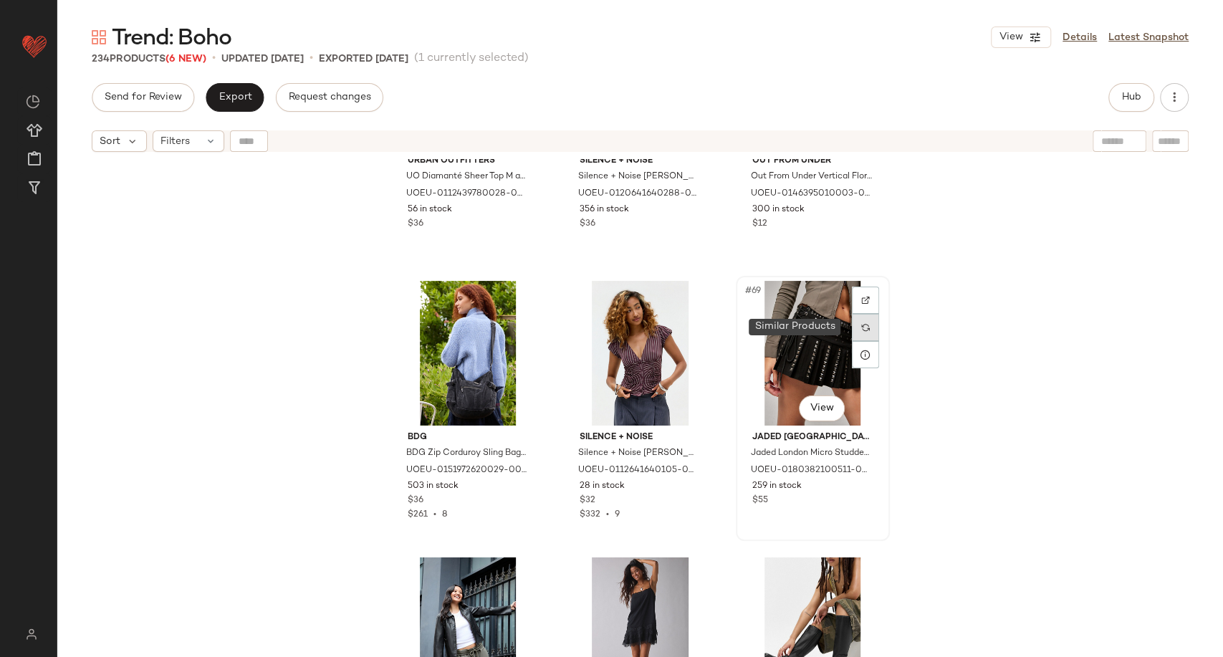
click at [866, 327] on div at bounding box center [865, 327] width 27 height 27
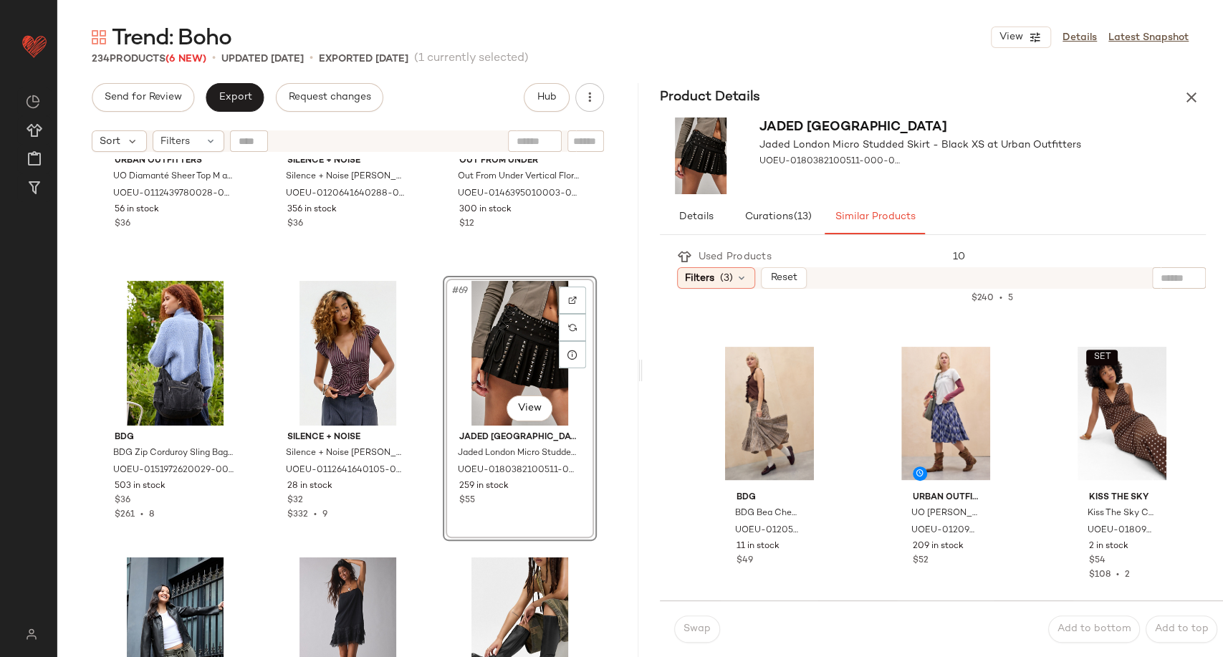
scroll to position [279, 0]
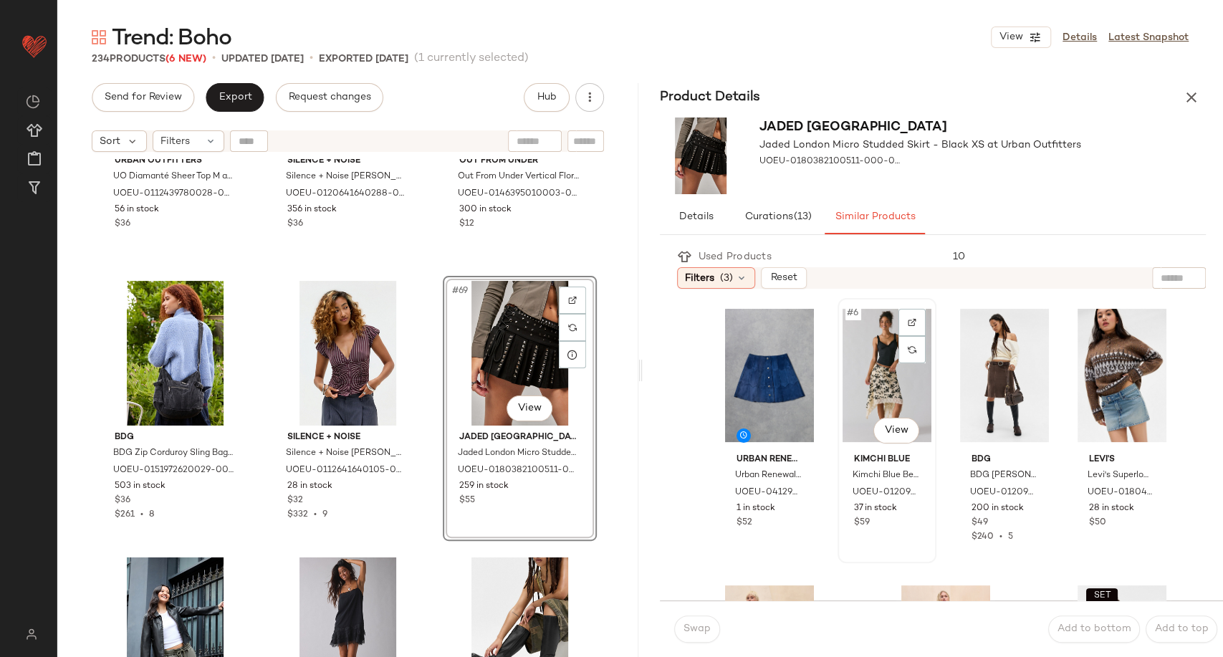
click at [868, 364] on div "#6 View" at bounding box center [887, 375] width 89 height 145
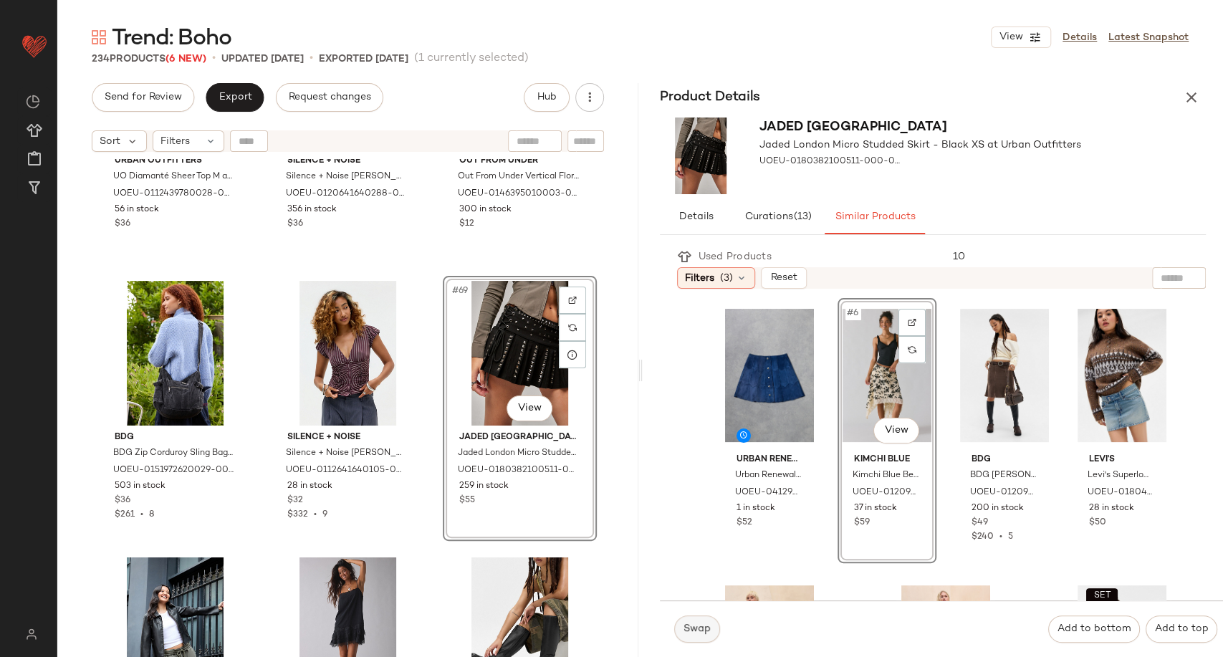
click at [701, 632] on span "Swap" at bounding box center [697, 628] width 28 height 11
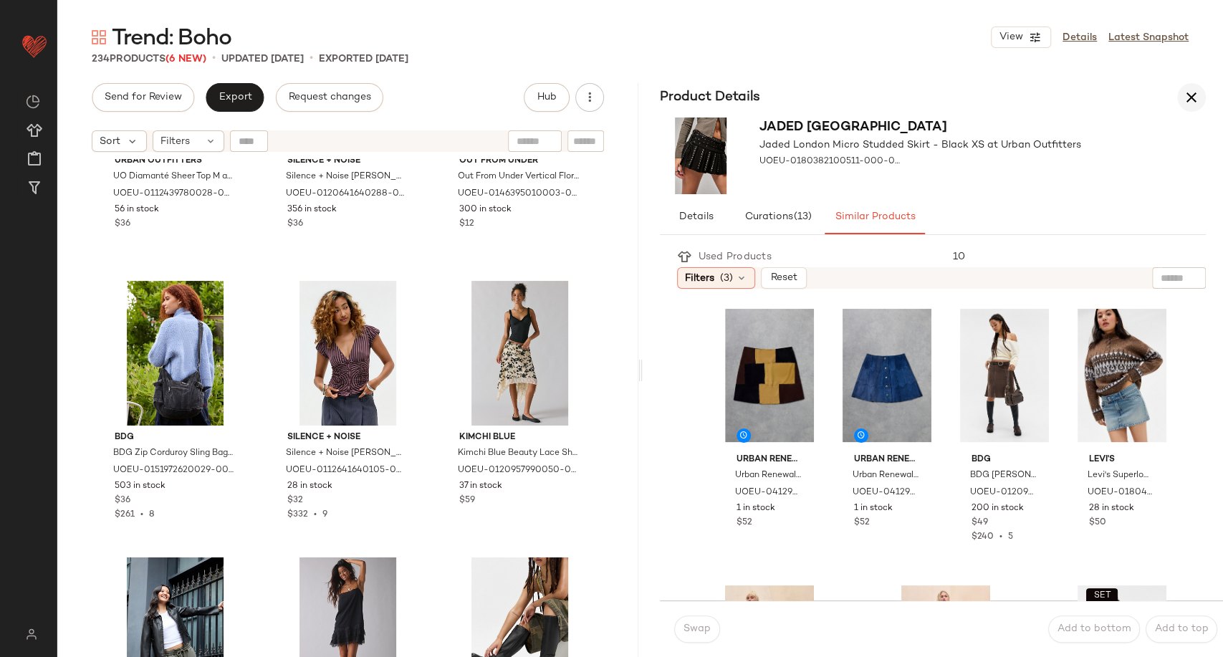
click at [1187, 104] on icon "button" at bounding box center [1191, 97] width 17 height 17
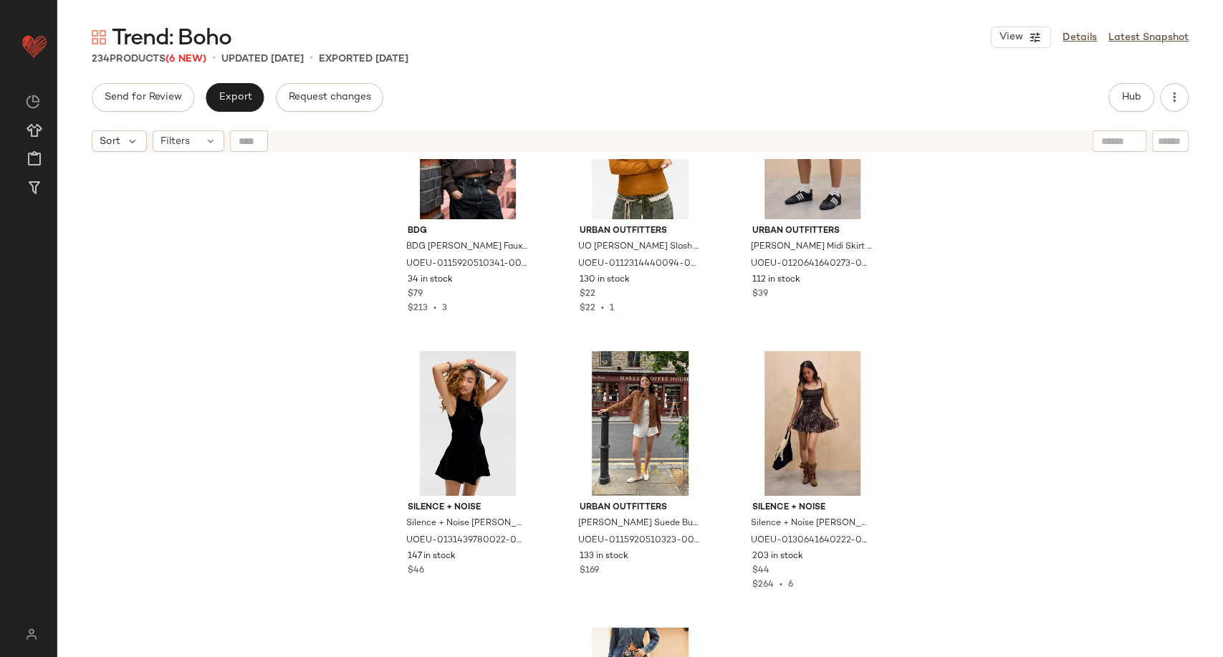
scroll to position [9804, 0]
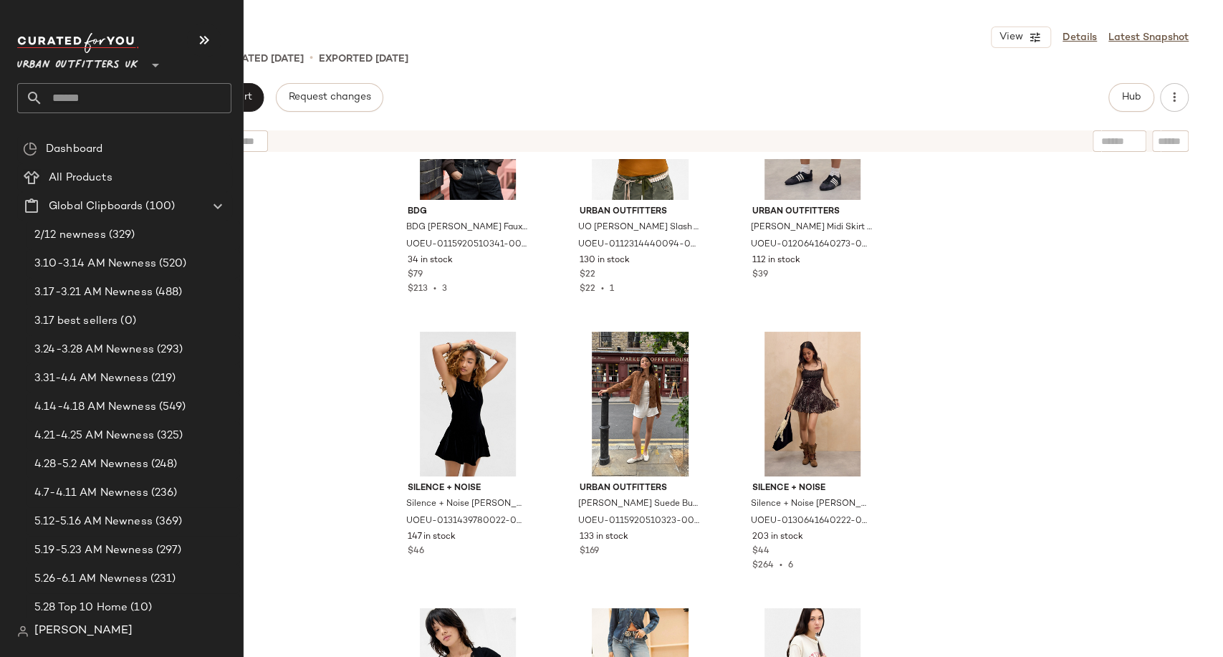
click at [109, 59] on span "Urban Outfitters UK" at bounding box center [77, 62] width 121 height 26
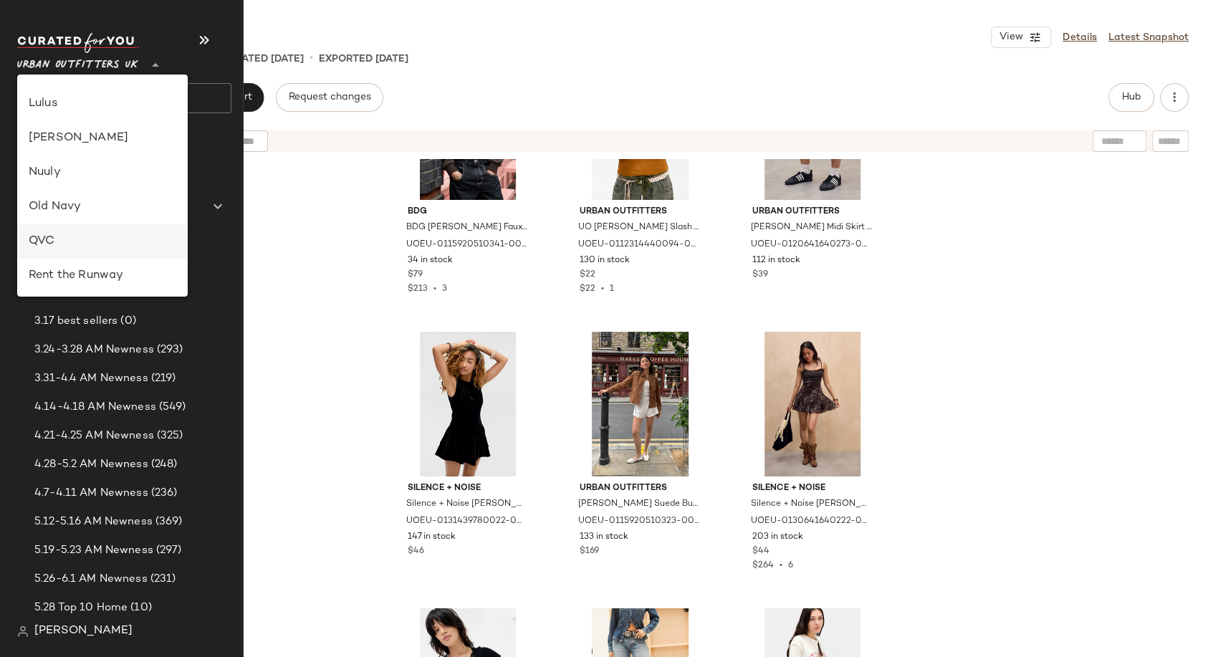
scroll to position [388, 0]
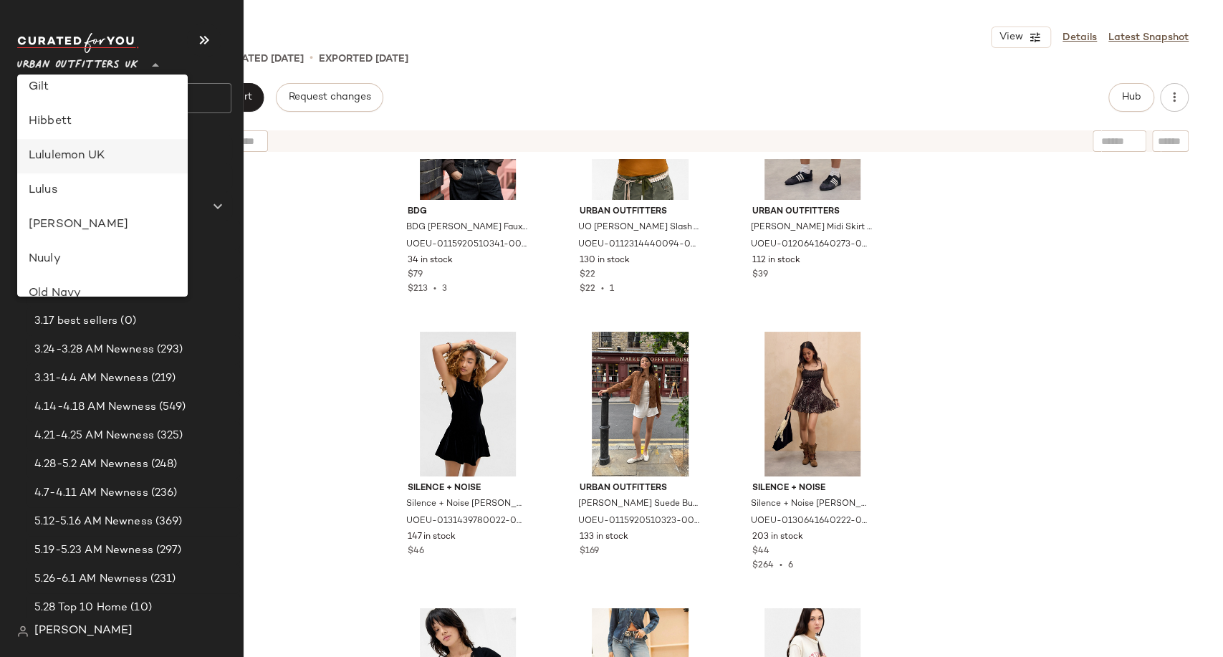
click at [80, 158] on div "Lululemon UK" at bounding box center [103, 156] width 148 height 17
type input "**"
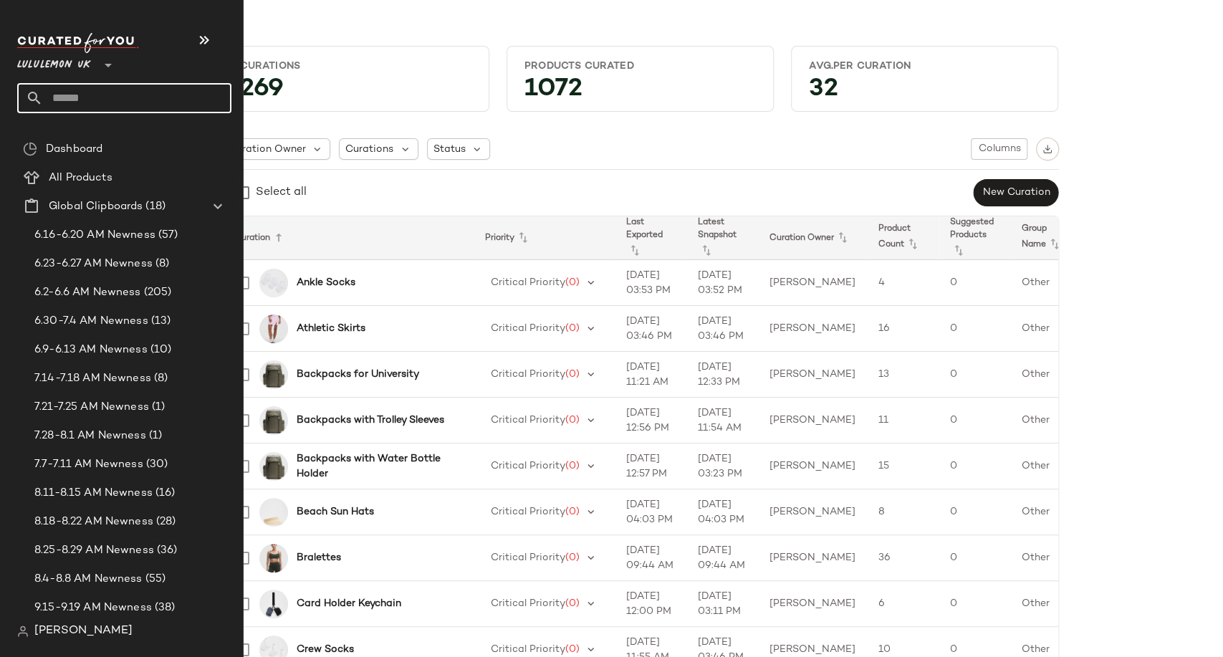
click at [68, 107] on input "text" at bounding box center [137, 98] width 188 height 30
paste input "**********"
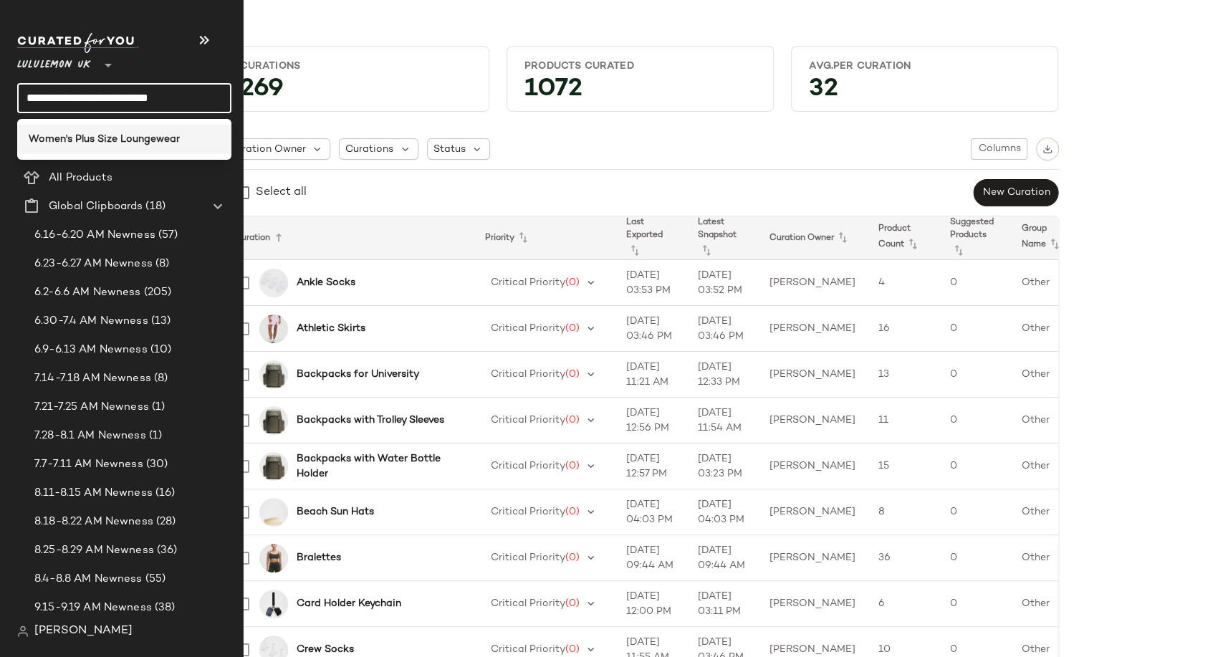
type input "**********"
click at [95, 139] on b "Women's Plus Size Loungewear" at bounding box center [104, 139] width 151 height 15
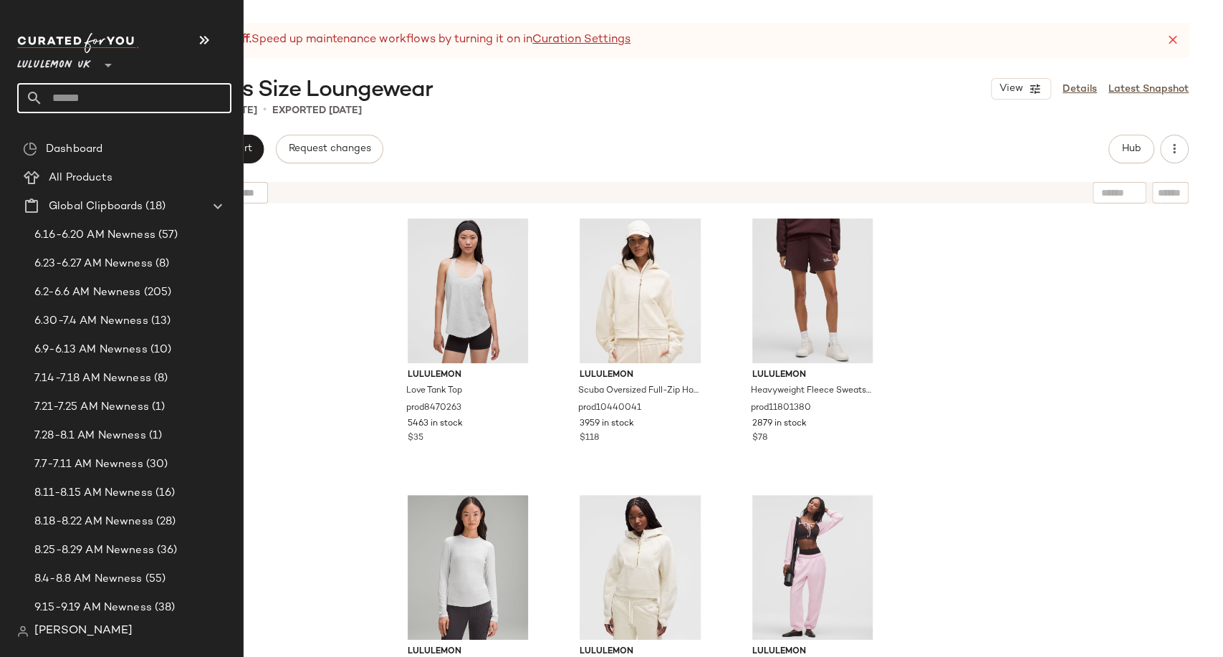
click at [65, 93] on input "text" at bounding box center [137, 98] width 188 height 30
paste input "**********"
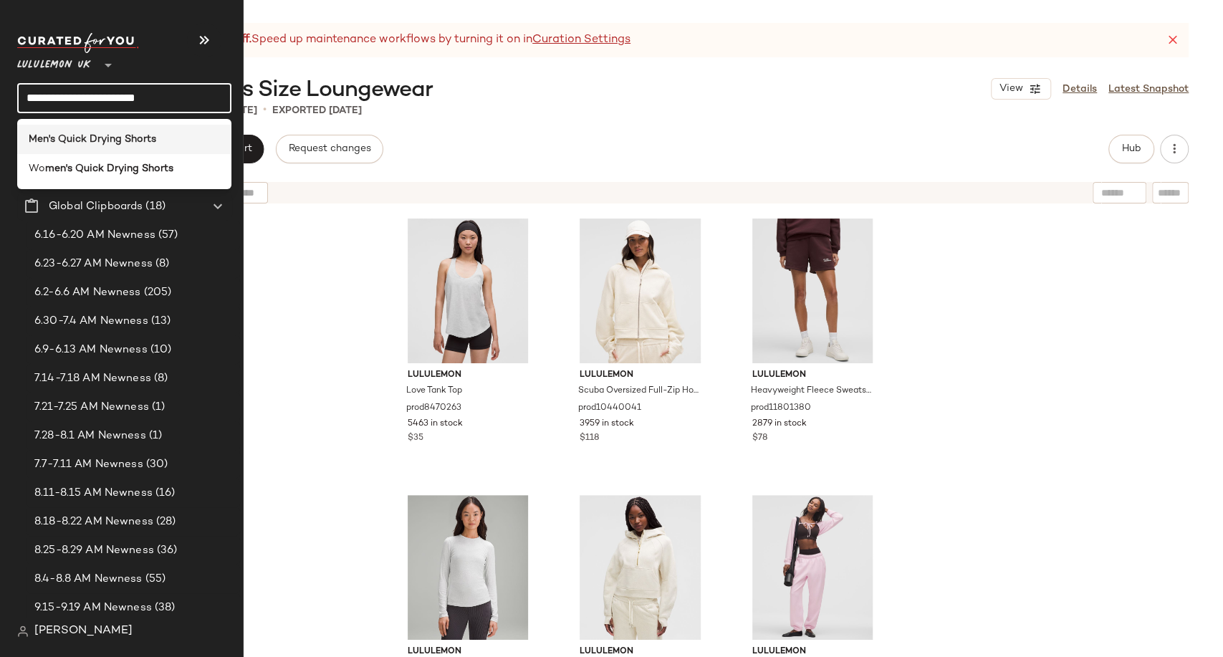
type input "**********"
click at [139, 133] on b "Men's Quick Drying Shorts" at bounding box center [93, 139] width 128 height 15
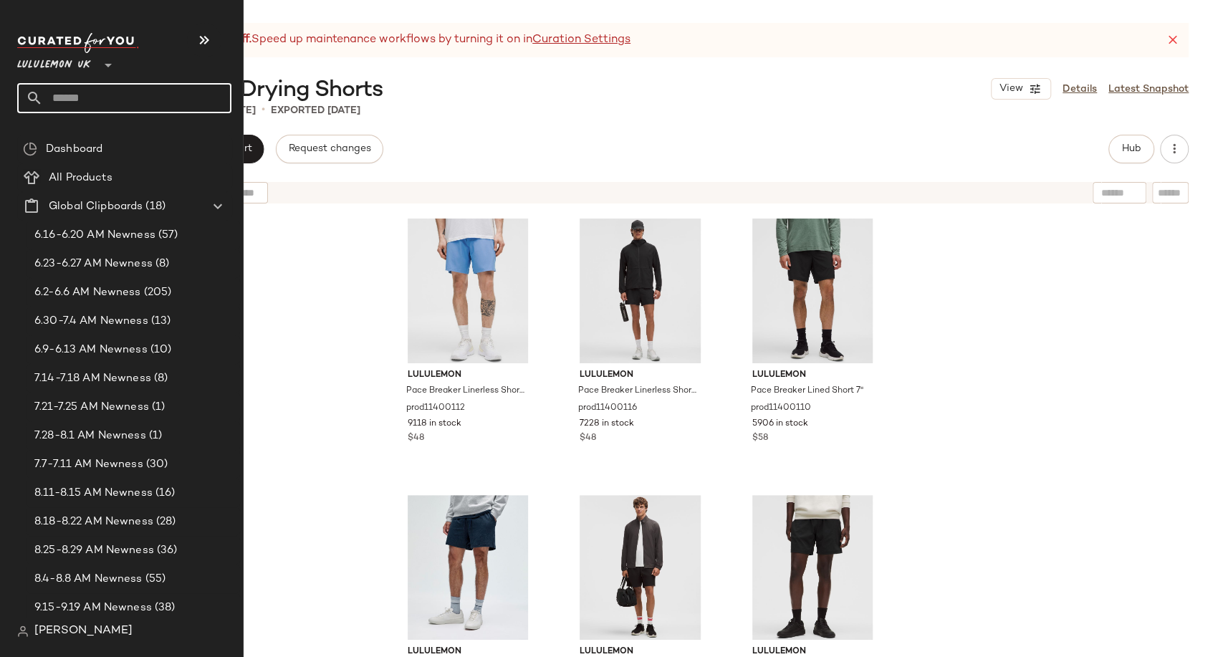
click at [78, 98] on input "text" at bounding box center [137, 98] width 188 height 30
paste input "**********"
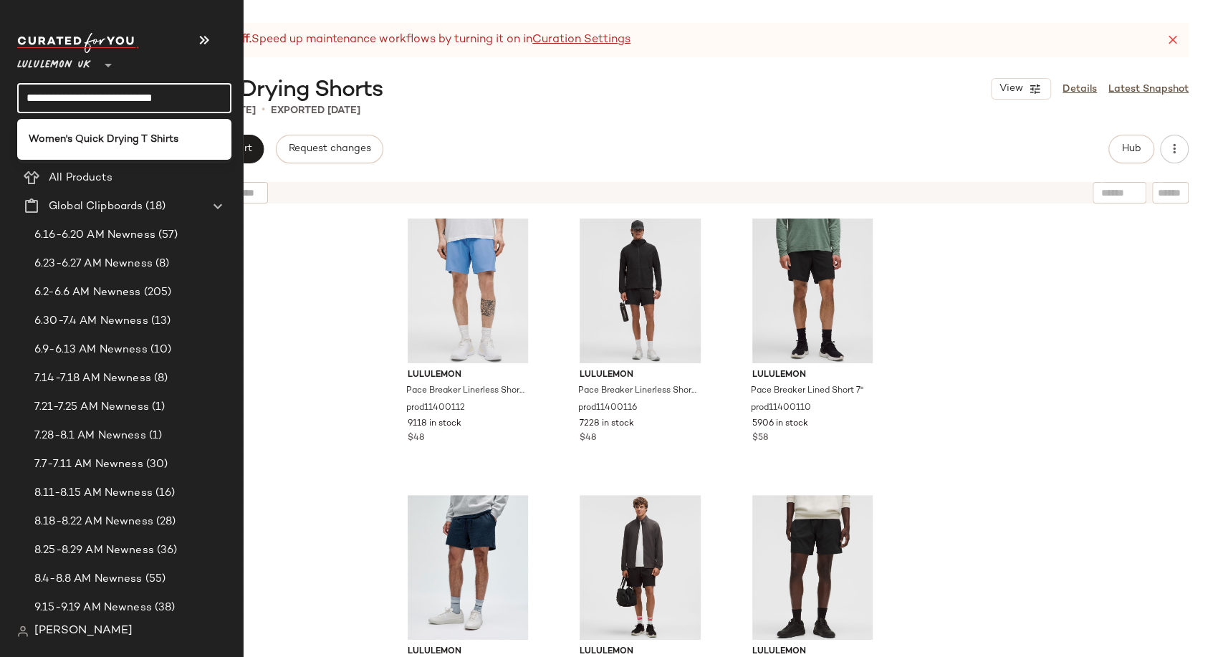
type input "**********"
click at [95, 140] on b "Women's Quick Drying T Shirts" at bounding box center [104, 139] width 150 height 15
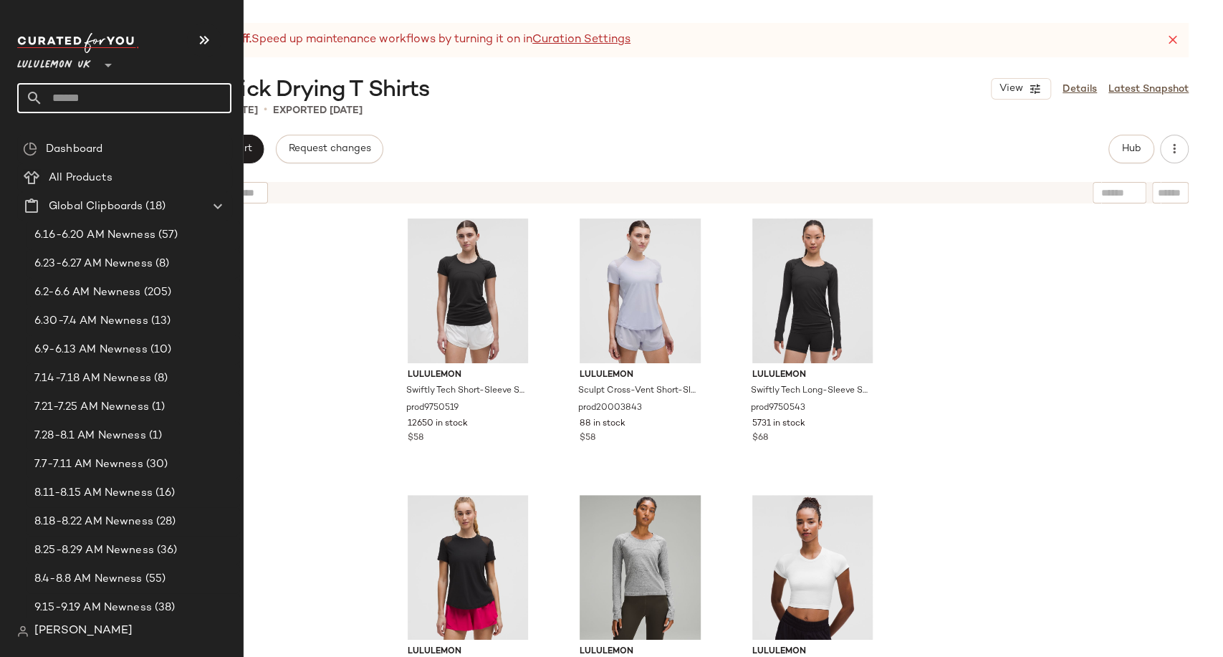
click at [72, 90] on input "text" at bounding box center [137, 98] width 188 height 30
paste input "**********"
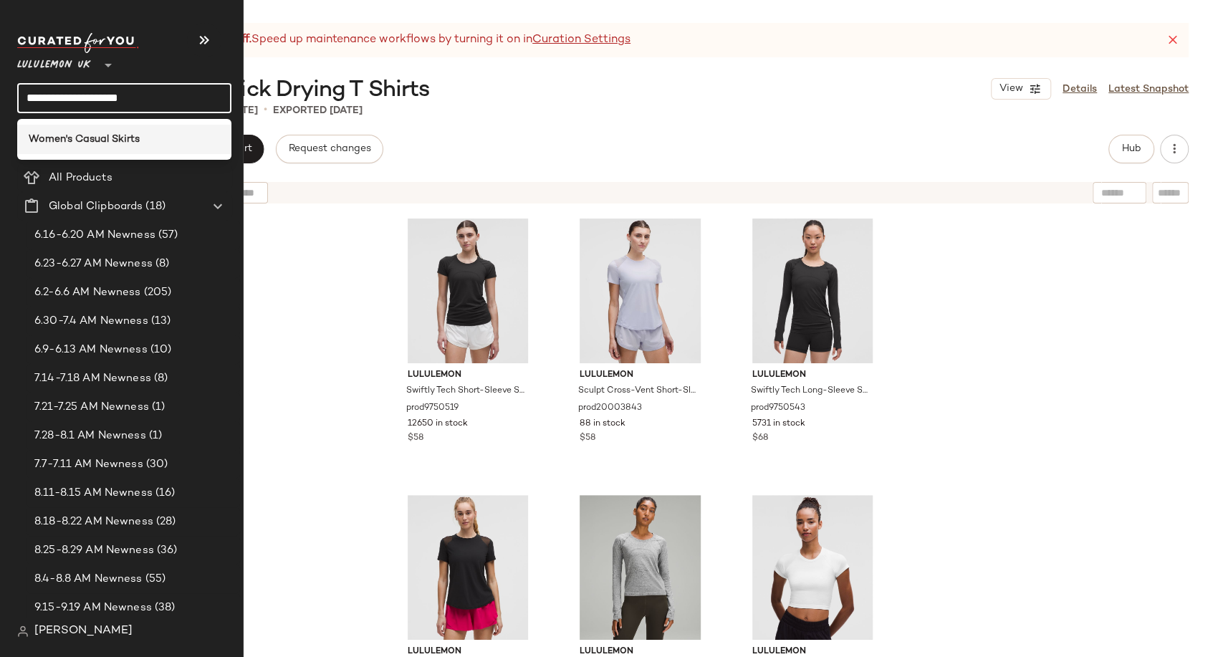
type input "**********"
click at [128, 147] on div "Women's Casual Skirts" at bounding box center [124, 139] width 214 height 29
